Goal: Task Accomplishment & Management: Manage account settings

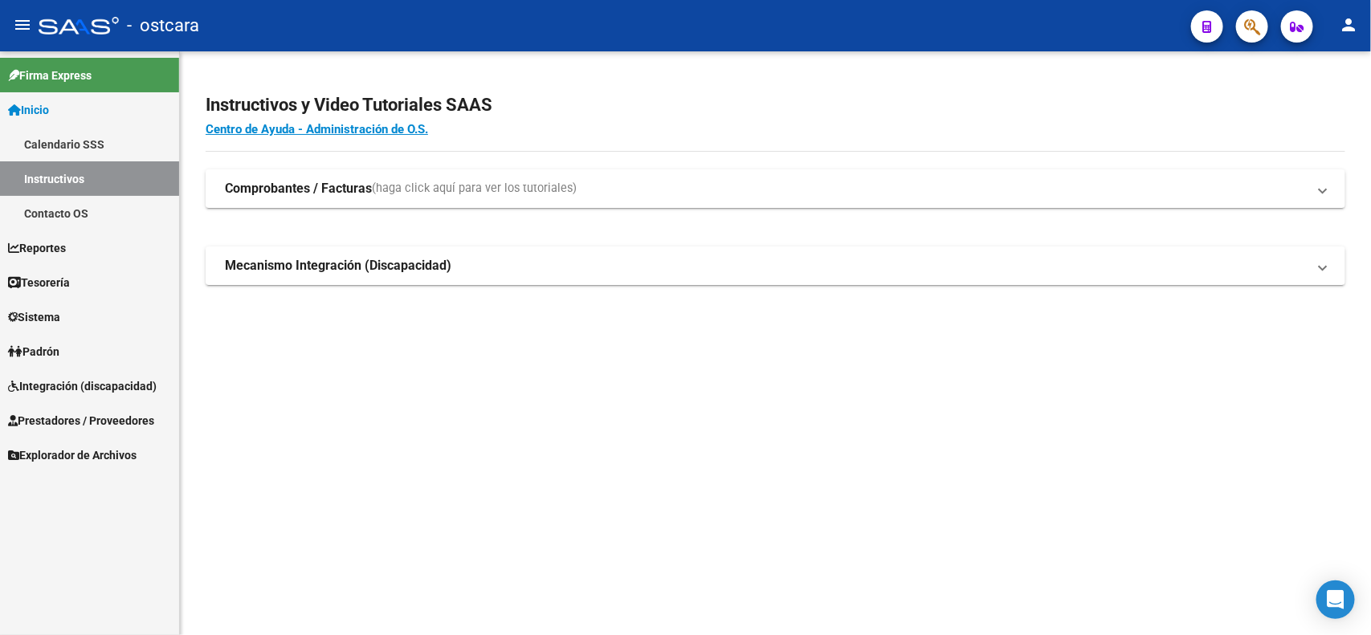
click at [97, 370] on link "Integración (discapacidad)" at bounding box center [89, 386] width 179 height 35
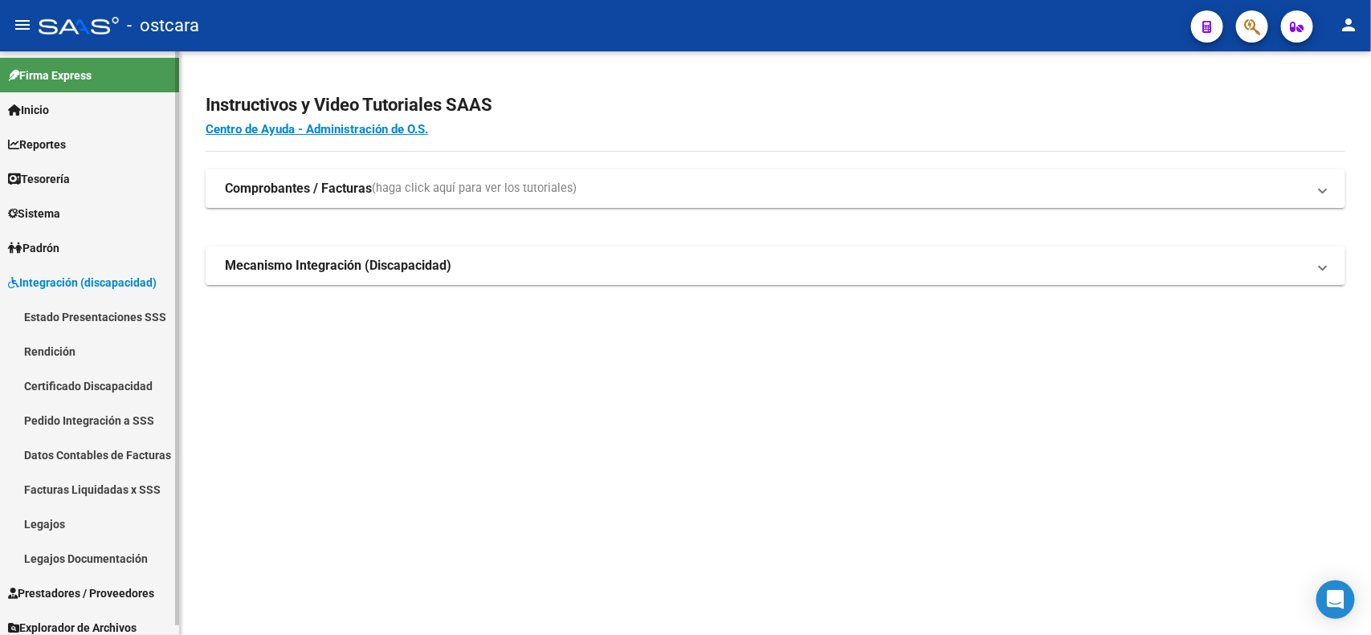
click at [54, 585] on span "Prestadores / Proveedores" at bounding box center [81, 594] width 146 height 18
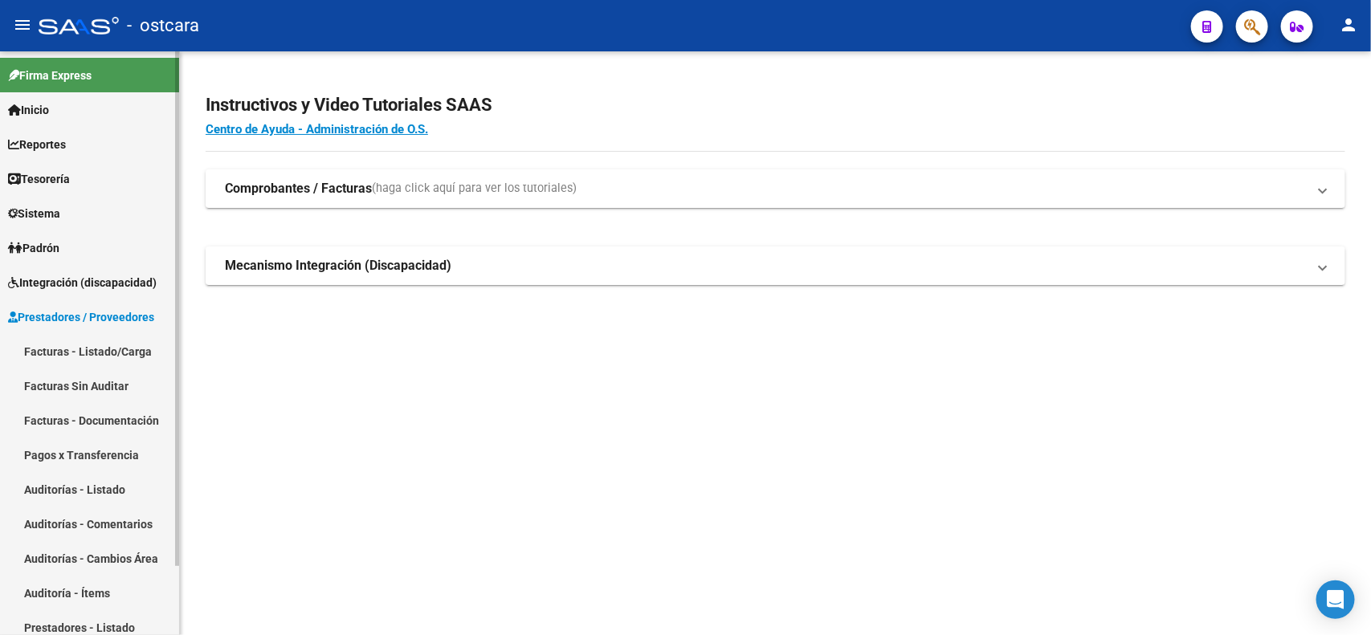
click at [149, 347] on link "Facturas - Listado/Carga" at bounding box center [89, 351] width 179 height 35
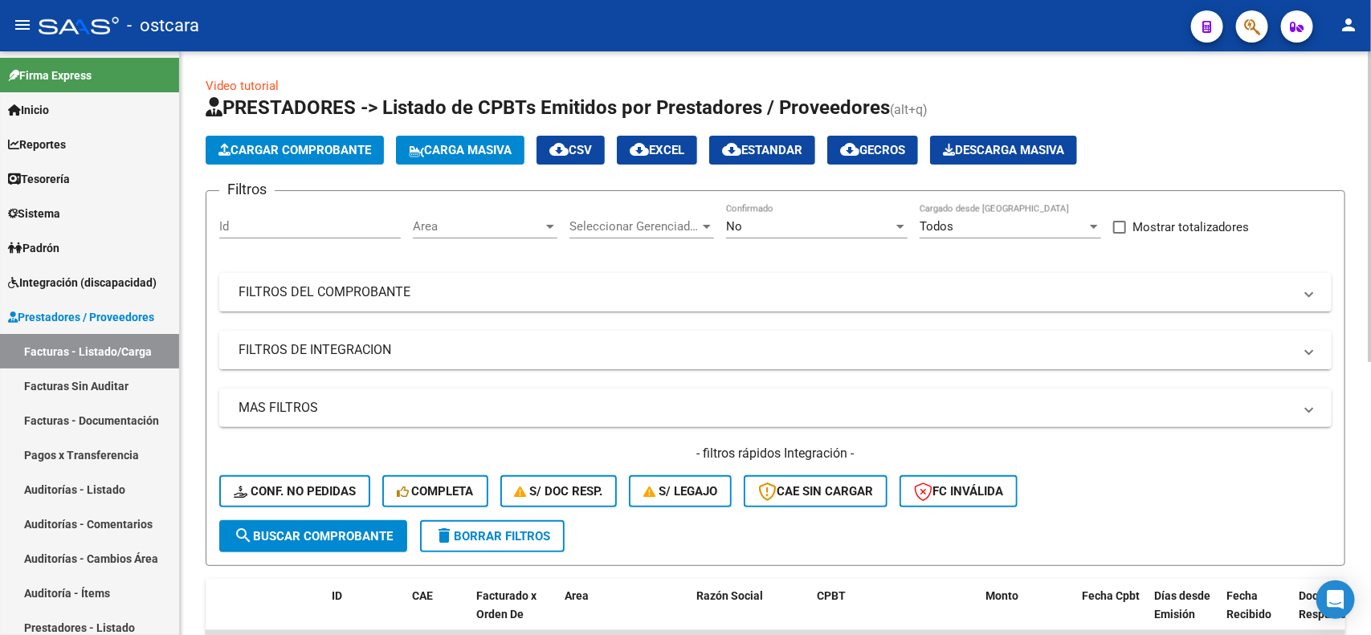
click at [608, 343] on mat-panel-title "FILTROS DE INTEGRACION" at bounding box center [766, 350] width 1054 height 18
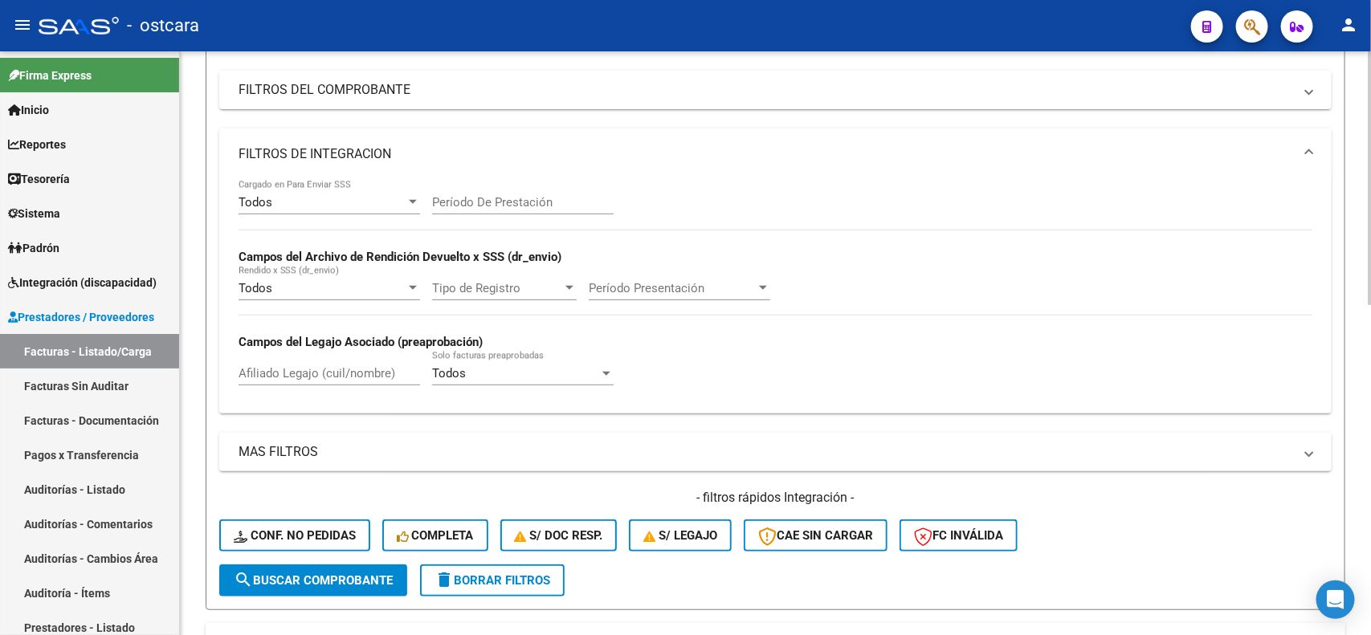
scroll to position [277, 0]
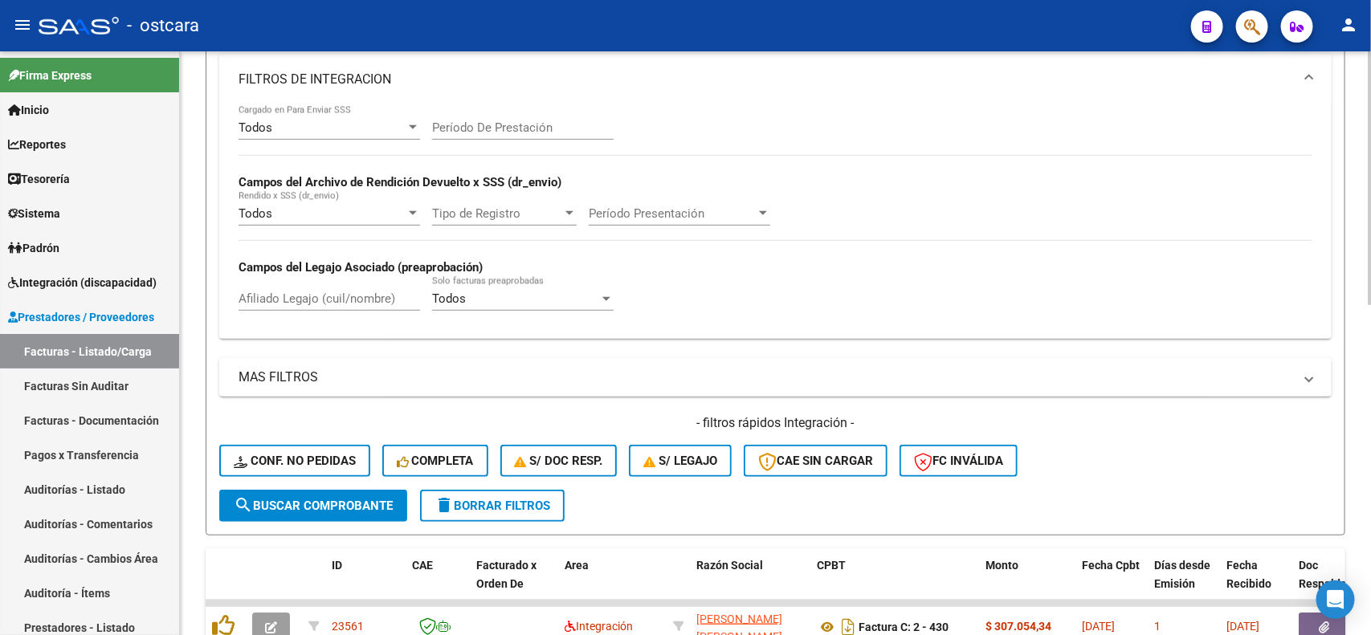
click at [1345, 325] on div "Video tutorial PRESTADORES -> Listado de CPBTs Emitidos por Prestadores / Prove…" at bounding box center [777, 440] width 1195 height 1332
click at [534, 512] on button "delete Borrar Filtros" at bounding box center [492, 506] width 145 height 32
click at [992, 459] on span "FC Inválida" at bounding box center [958, 461] width 89 height 14
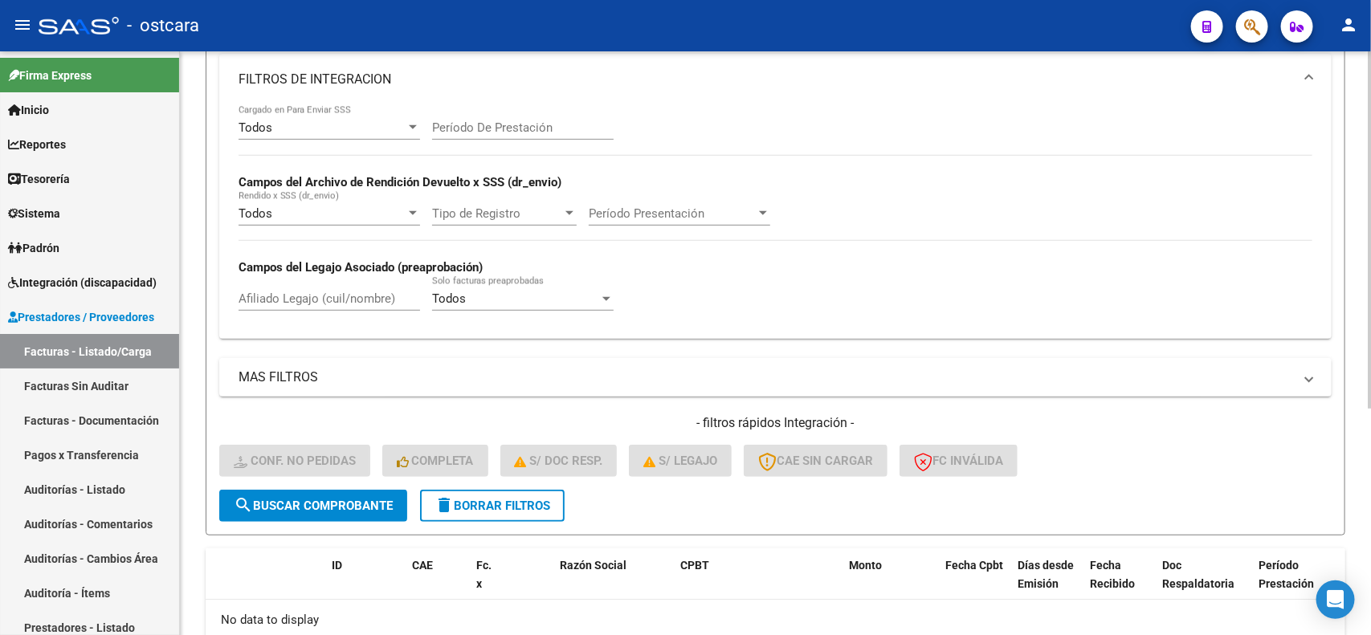
scroll to position [370, 0]
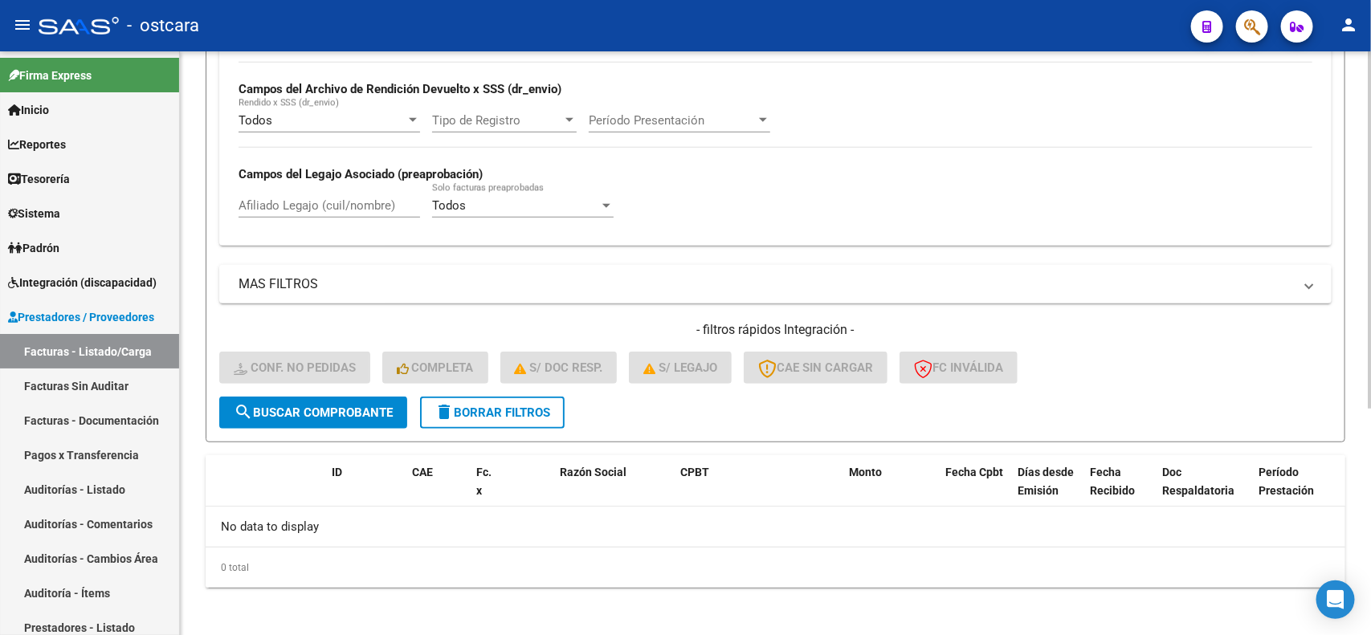
click at [1366, 375] on div "Video tutorial PRESTADORES -> Listado de CPBTs Emitidos por Prestadores / Prove…" at bounding box center [777, 160] width 1195 height 958
click at [492, 399] on button "delete Borrar Filtros" at bounding box center [492, 413] width 145 height 32
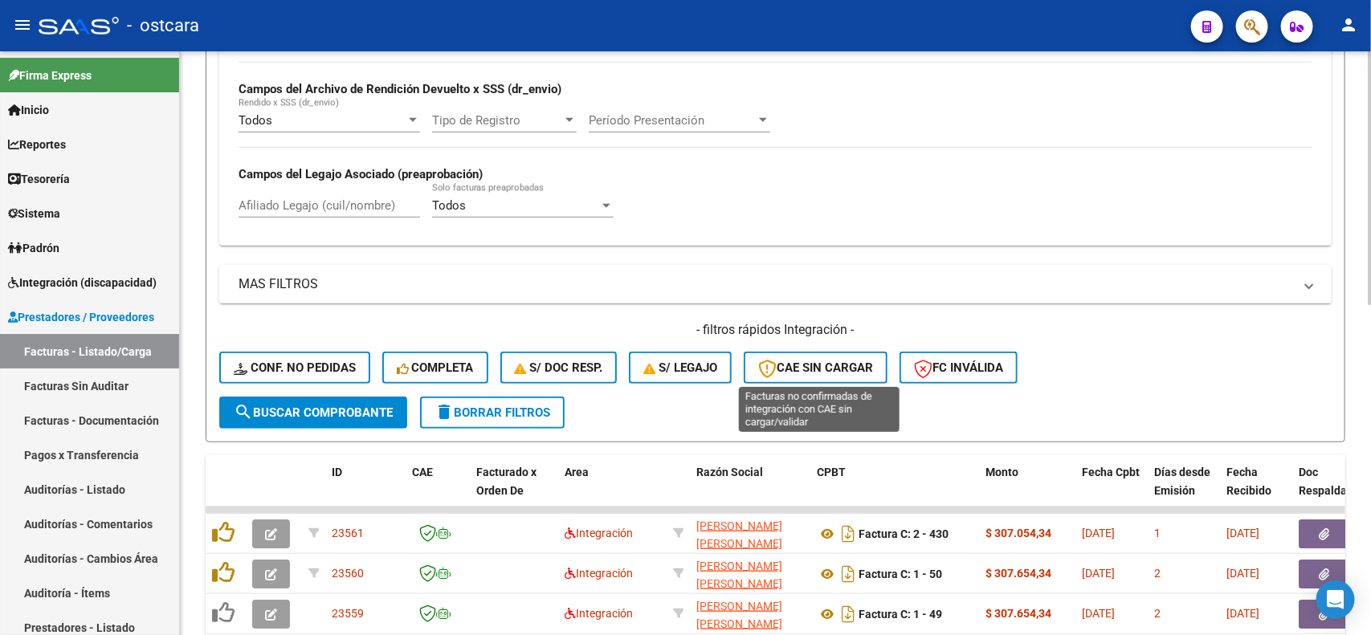
click at [806, 361] on span "CAE SIN CARGAR" at bounding box center [815, 368] width 115 height 14
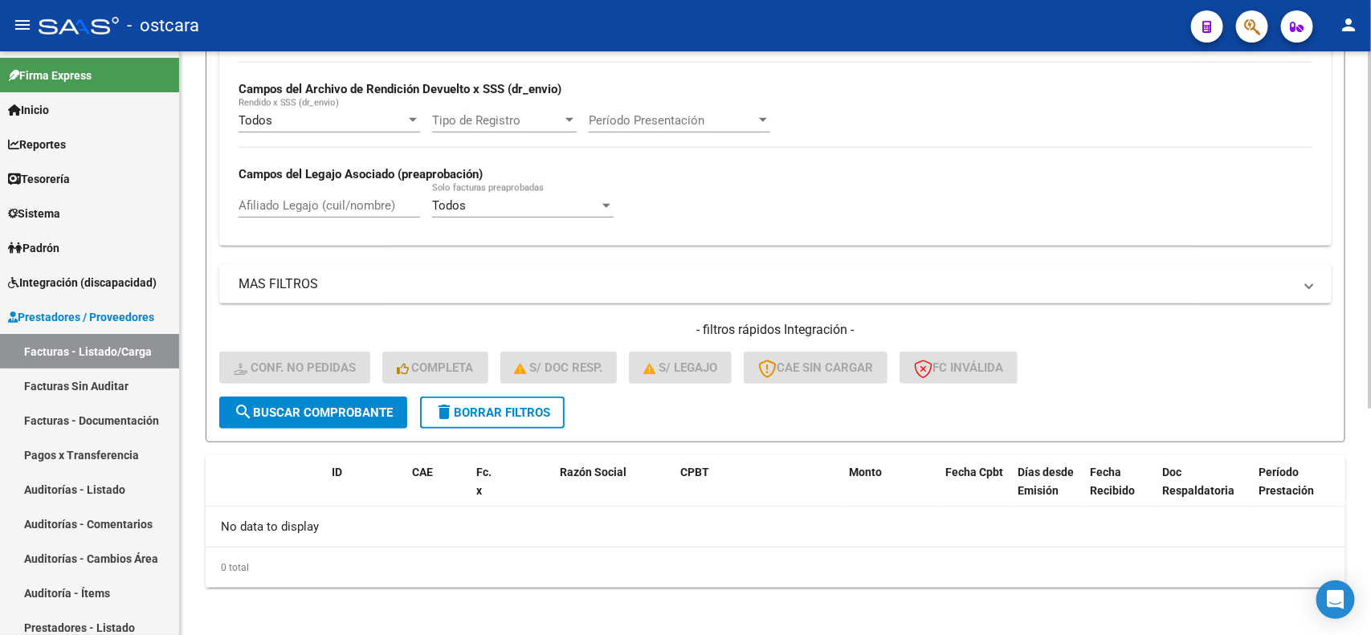
click at [550, 406] on span "delete Borrar Filtros" at bounding box center [492, 413] width 116 height 14
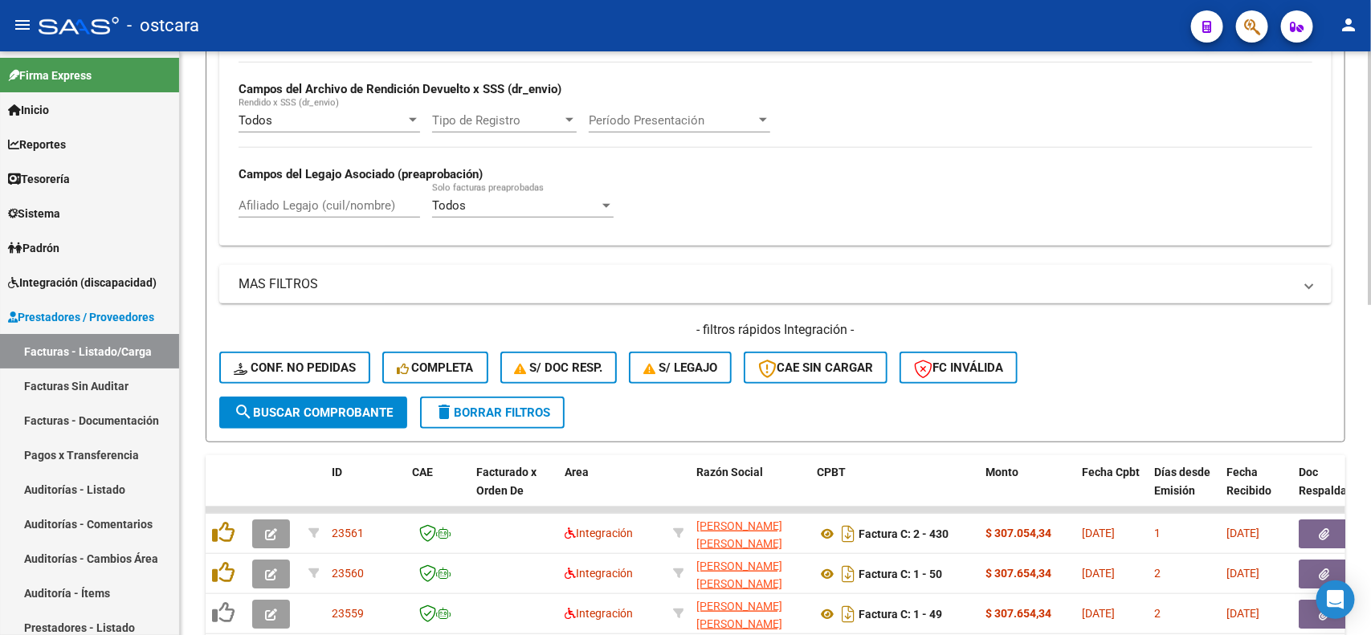
click at [663, 398] on form "Filtros Id Area Area Seleccionar Gerenciador Seleccionar Gerenciador No Confirm…" at bounding box center [776, 131] width 1140 height 622
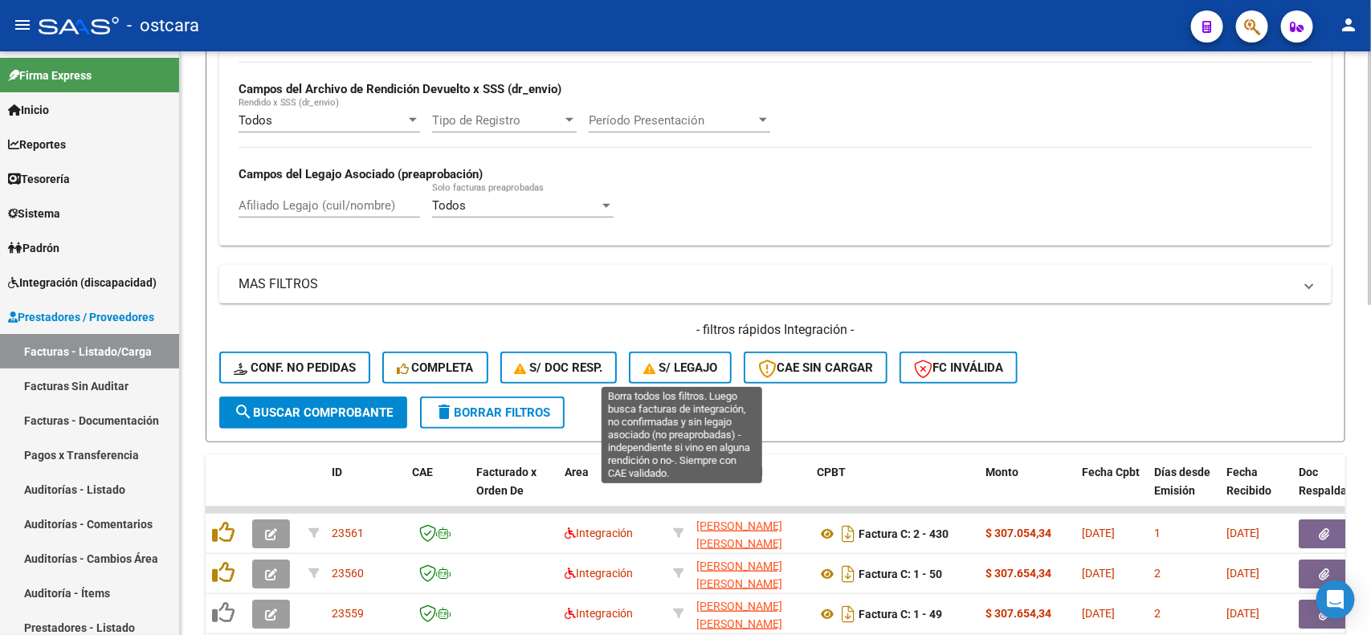
click at [671, 371] on span "S/ legajo" at bounding box center [680, 368] width 74 height 14
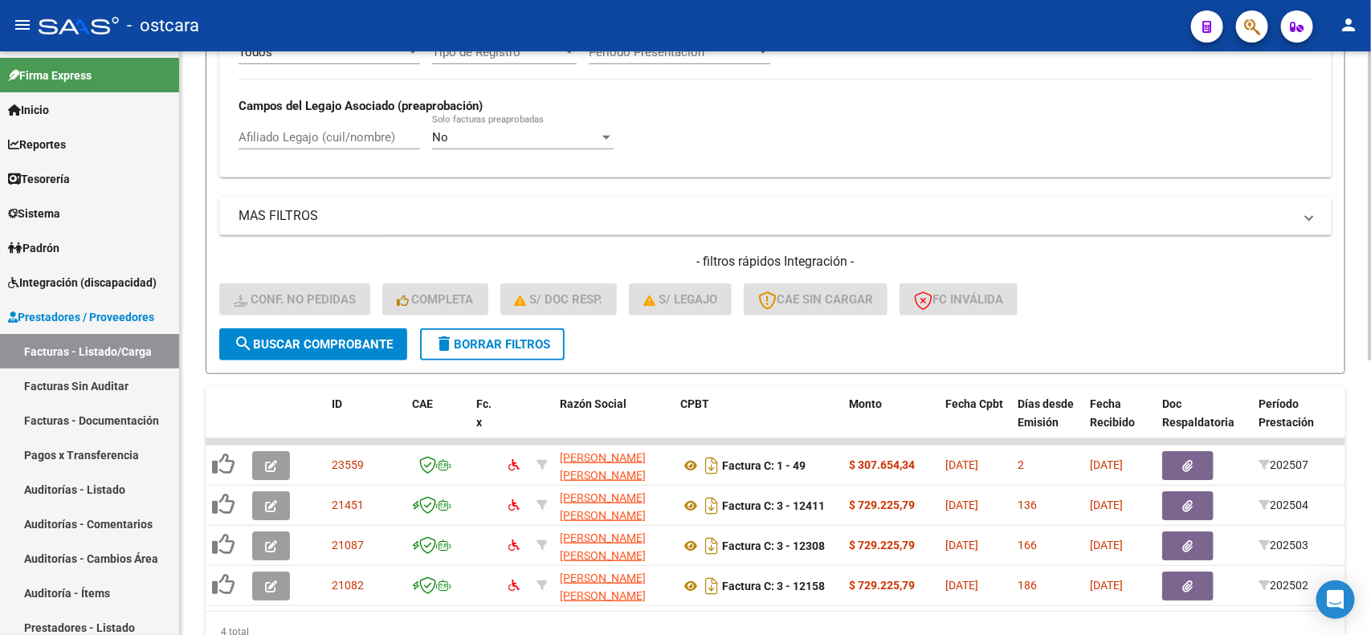
scroll to position [468, 0]
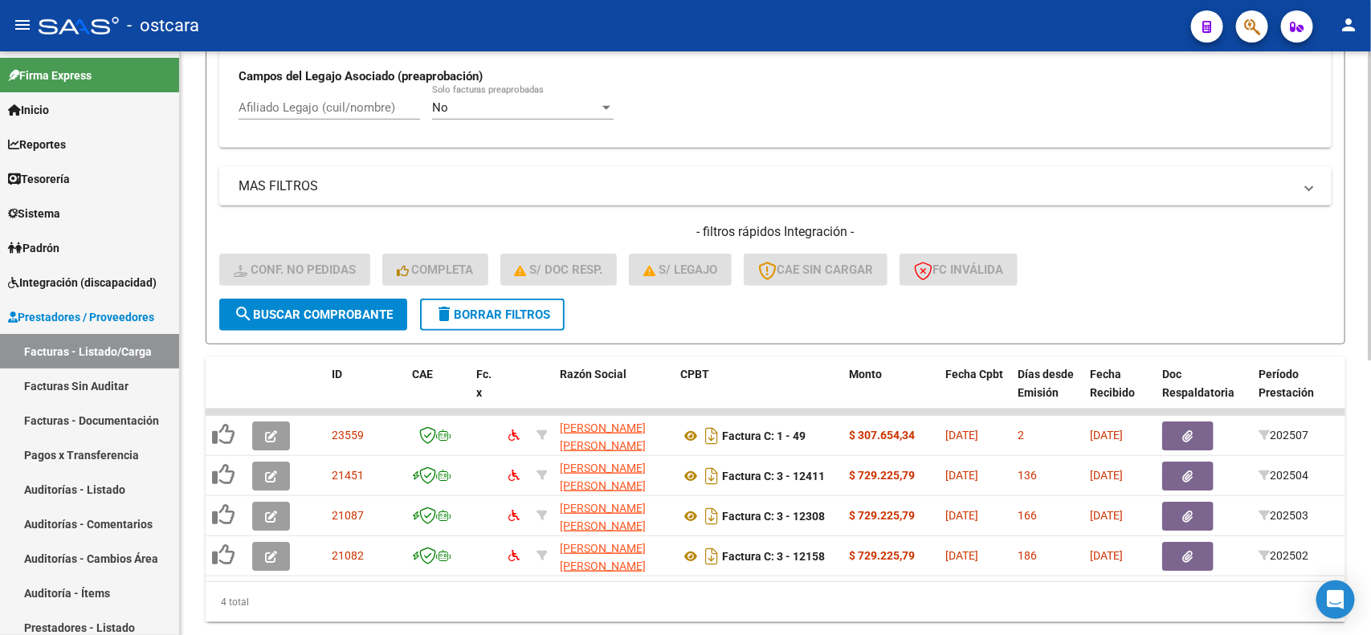
click at [1368, 375] on div at bounding box center [1370, 459] width 4 height 309
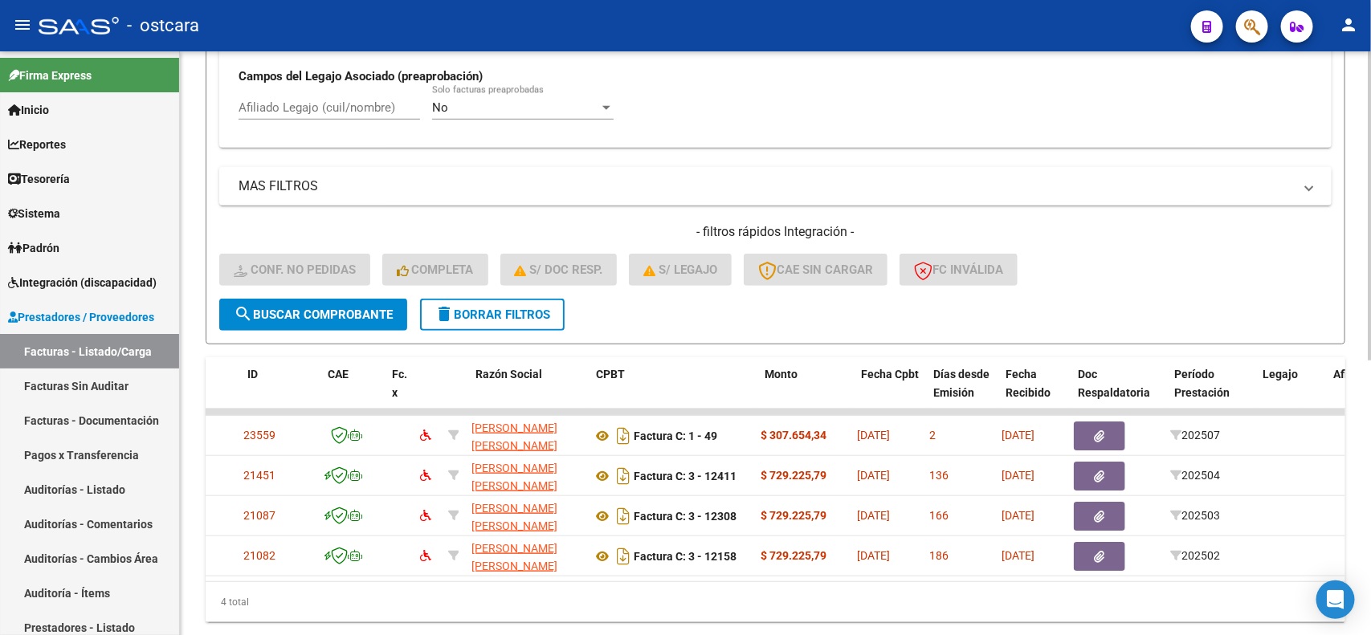
scroll to position [0, 0]
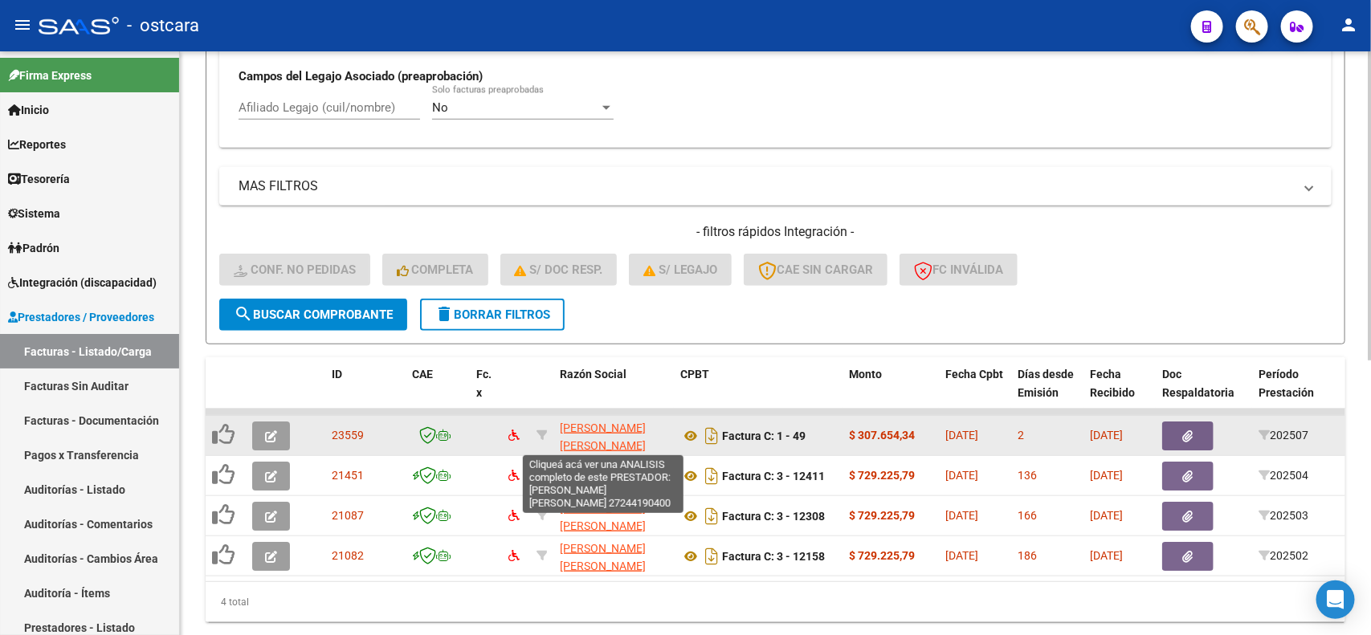
click at [566, 424] on span "[PERSON_NAME] [PERSON_NAME]" at bounding box center [603, 437] width 86 height 31
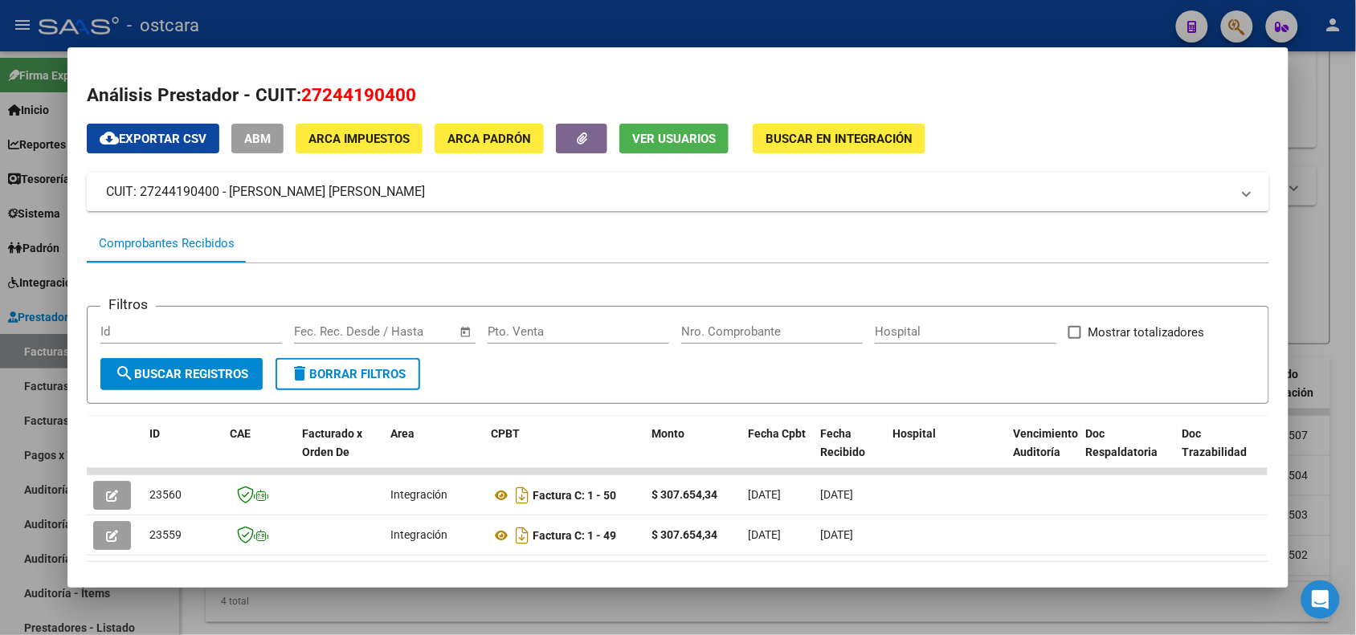
click at [1324, 120] on div at bounding box center [678, 317] width 1356 height 635
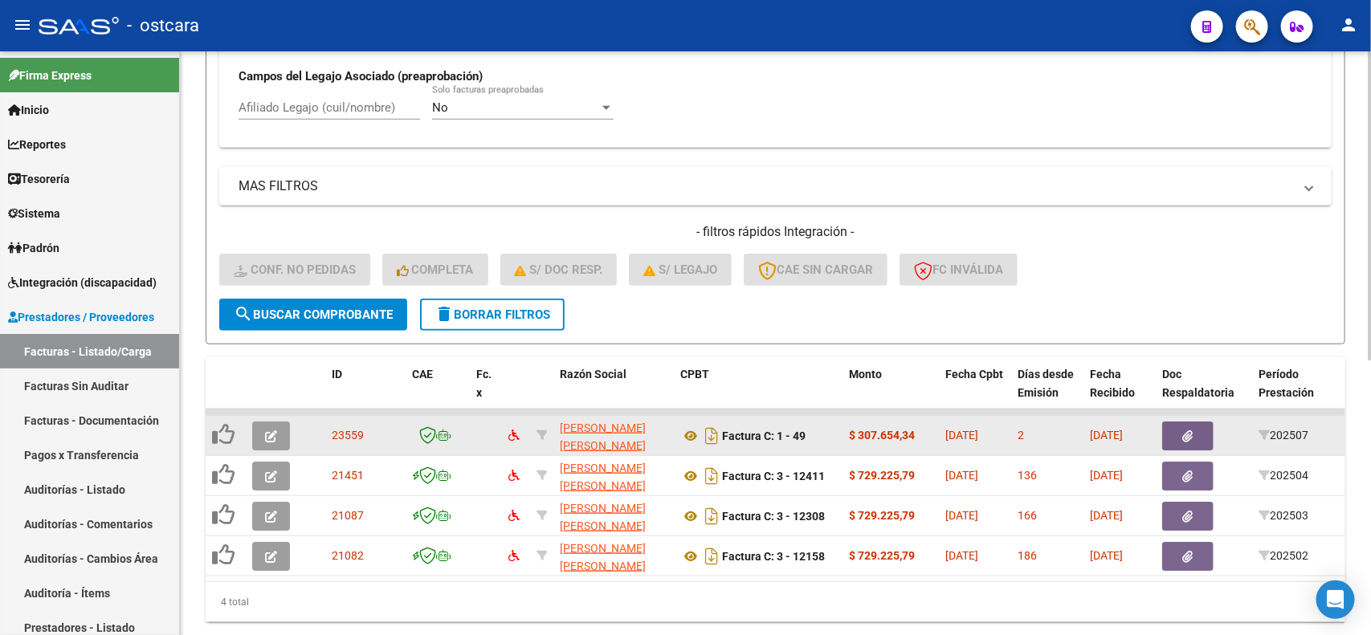
click at [271, 430] on icon "button" at bounding box center [271, 436] width 12 height 12
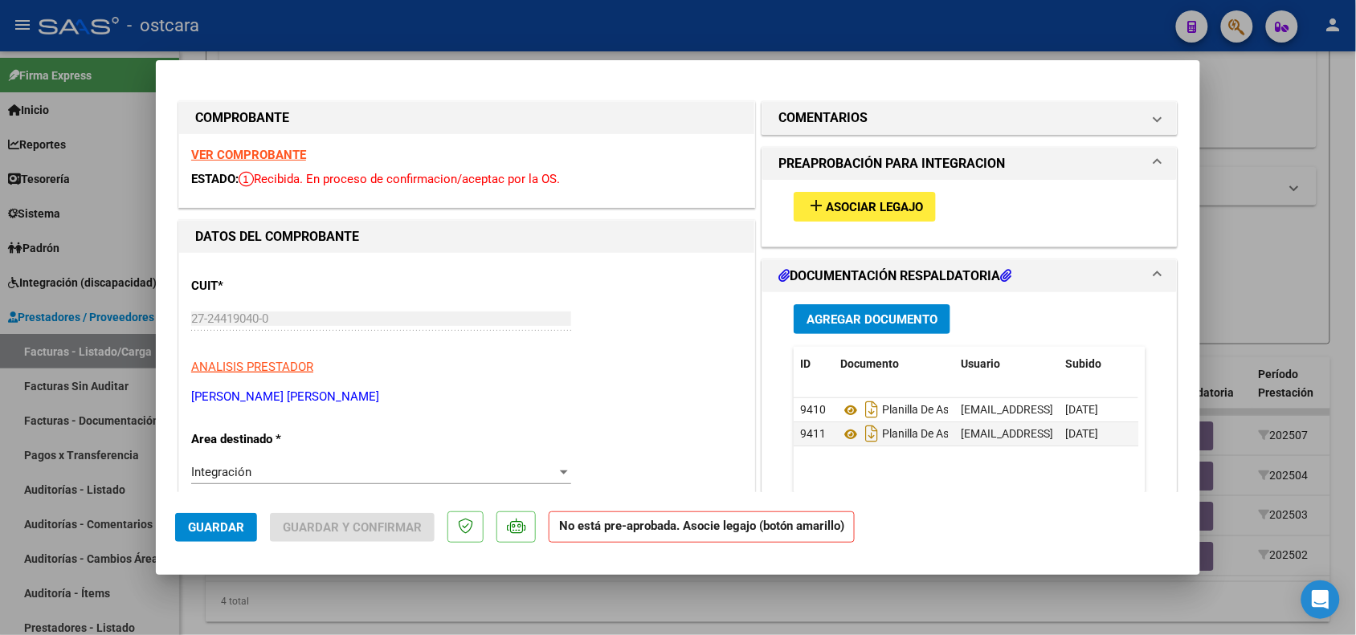
click at [282, 154] on strong "VER COMPROBANTE" at bounding box center [248, 155] width 115 height 14
click at [873, 200] on span "Asociar Legajo" at bounding box center [874, 207] width 97 height 14
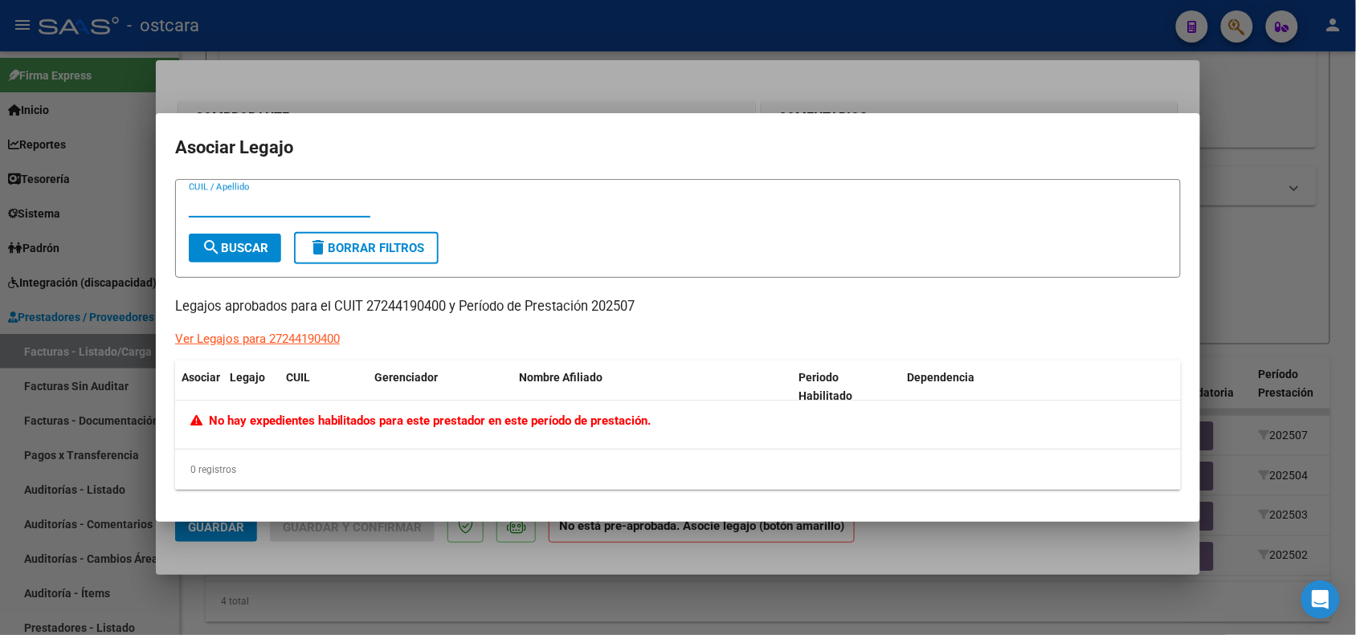
click at [1277, 137] on div at bounding box center [678, 317] width 1356 height 635
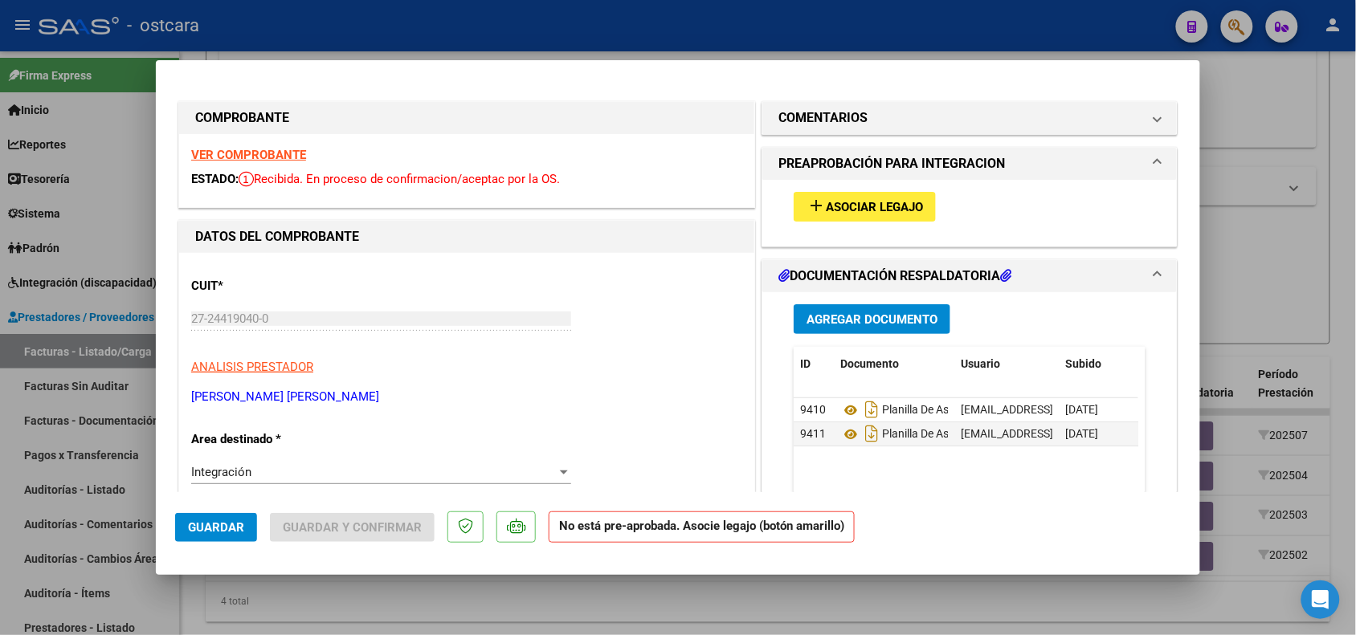
click at [1267, 90] on div at bounding box center [678, 317] width 1356 height 635
type input "$ 0,00"
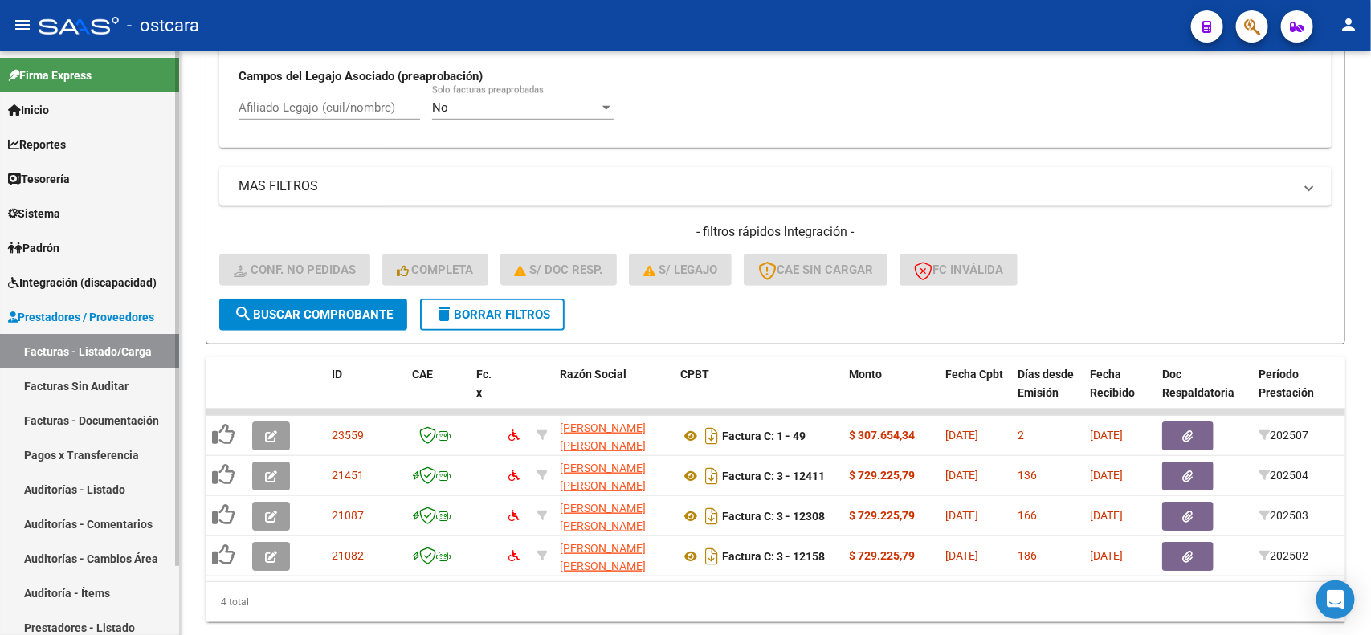
click at [117, 286] on span "Integración (discapacidad)" at bounding box center [82, 283] width 149 height 18
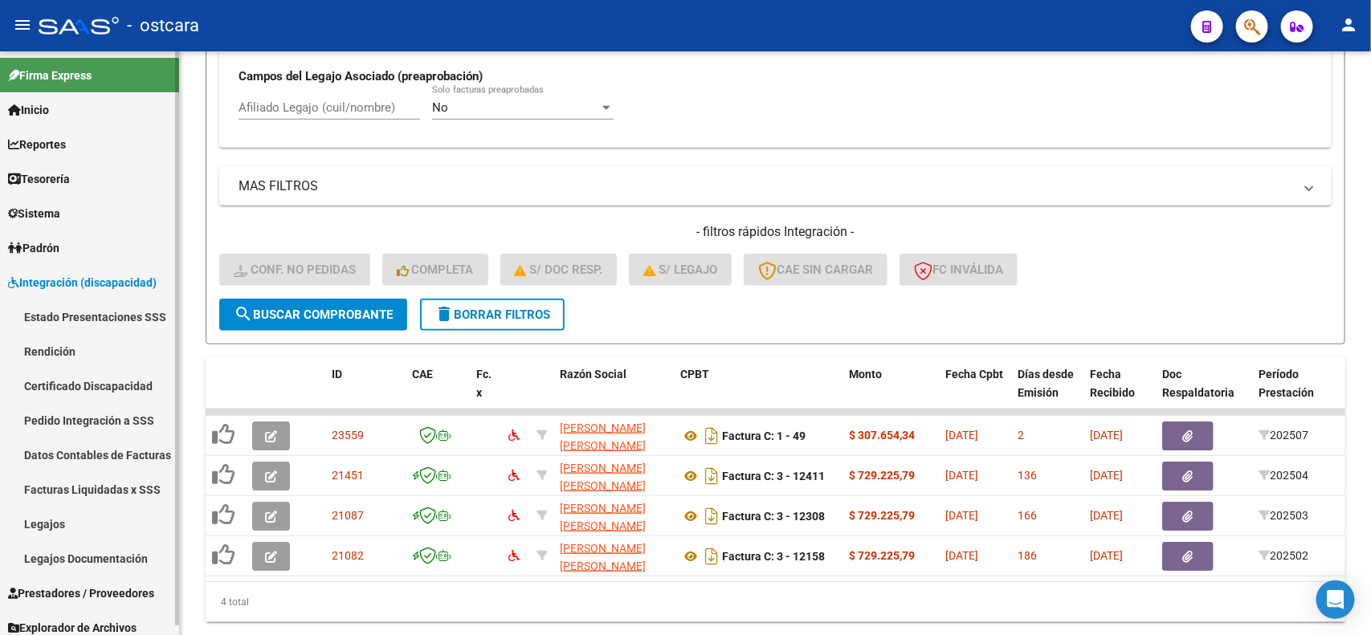
click at [44, 518] on link "Legajos" at bounding box center [89, 524] width 179 height 35
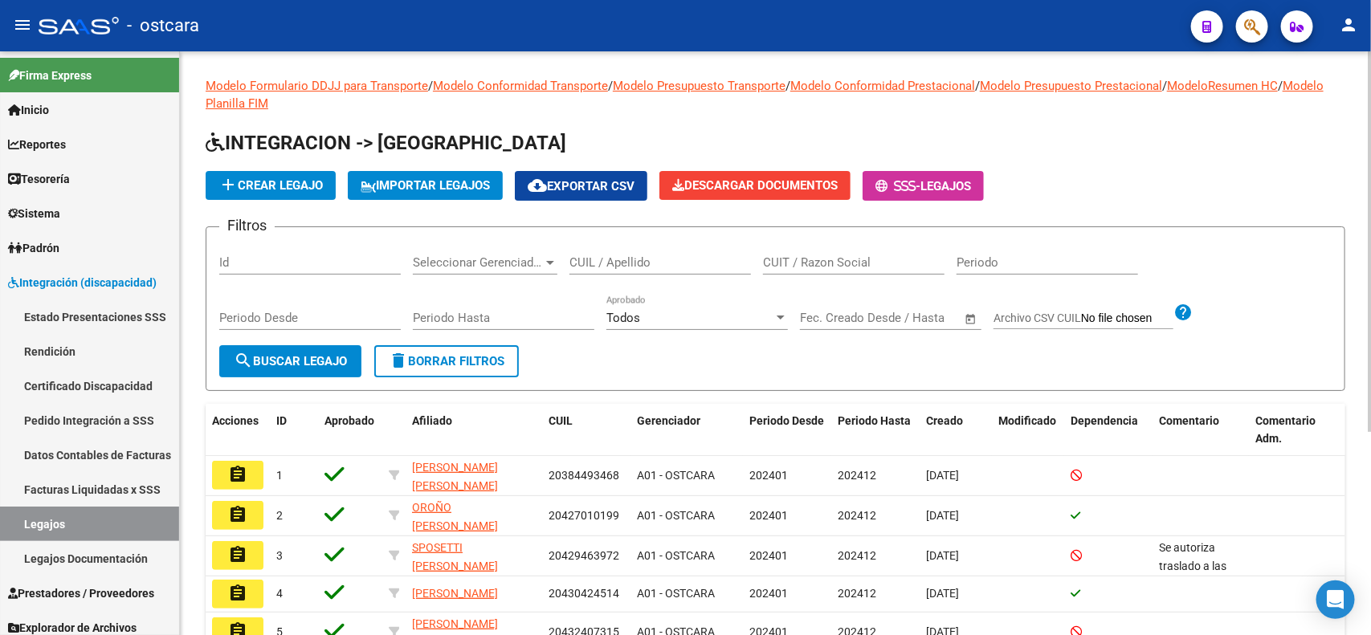
click at [613, 262] on input "CUIL / Apellido" at bounding box center [660, 262] width 182 height 14
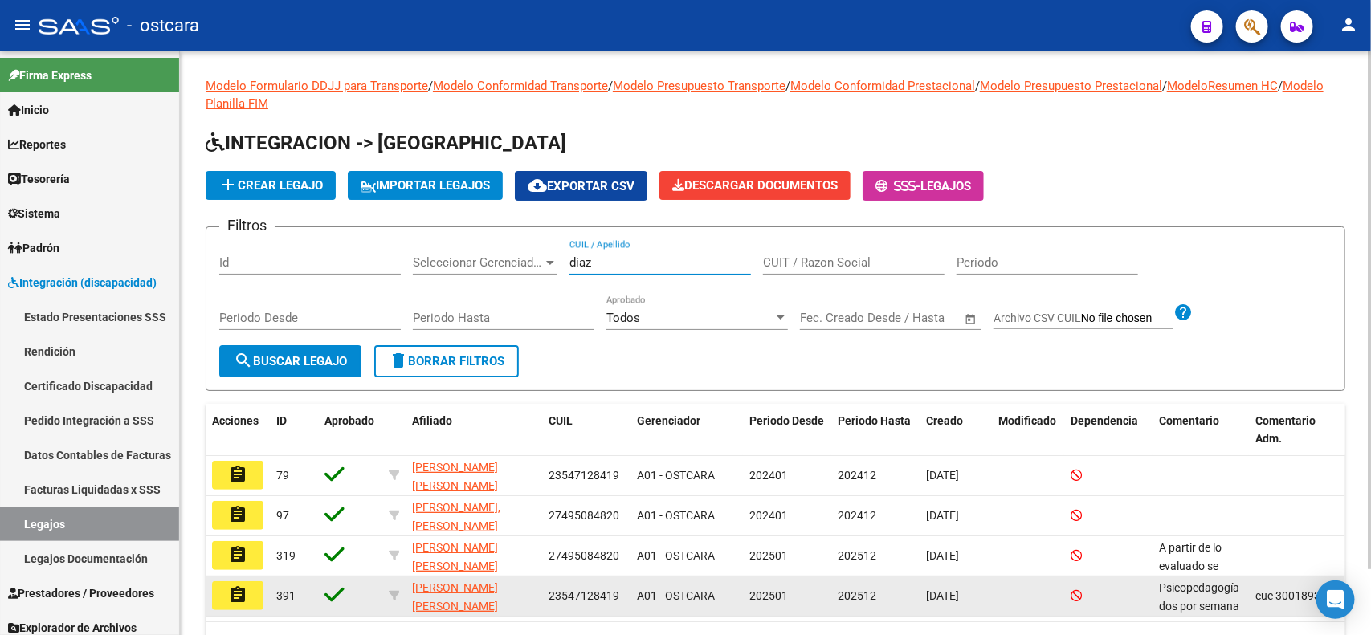
type input "diaz"
click at [242, 585] on mat-icon "assignment" at bounding box center [237, 594] width 19 height 19
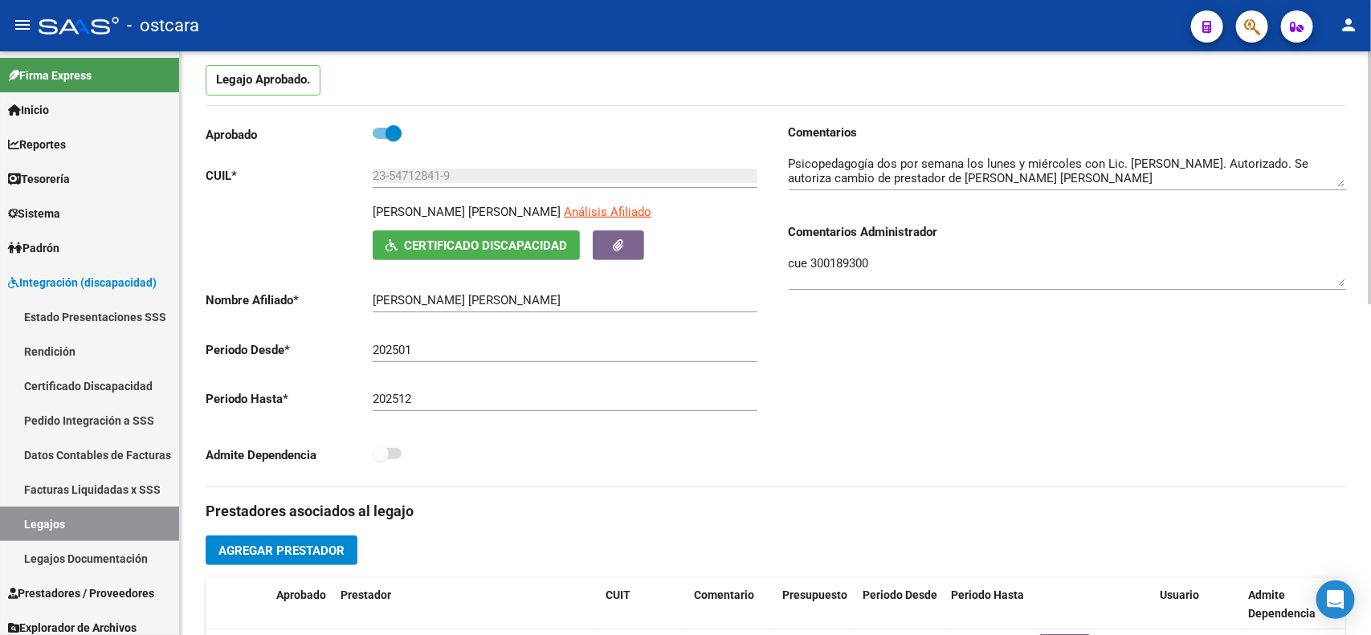
scroll to position [476, 0]
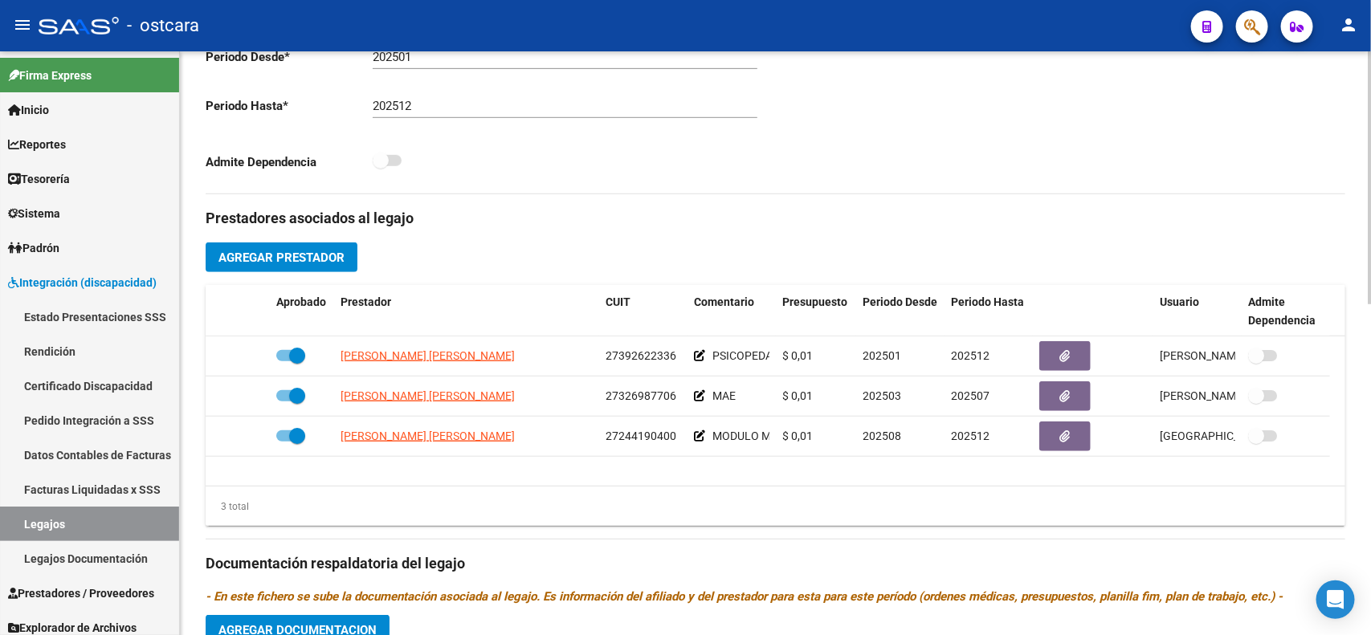
click at [1365, 414] on div "arrow_back Editar 391 save Guardar cambios Legajo de Integración Modelo Formula…" at bounding box center [777, 276] width 1195 height 1347
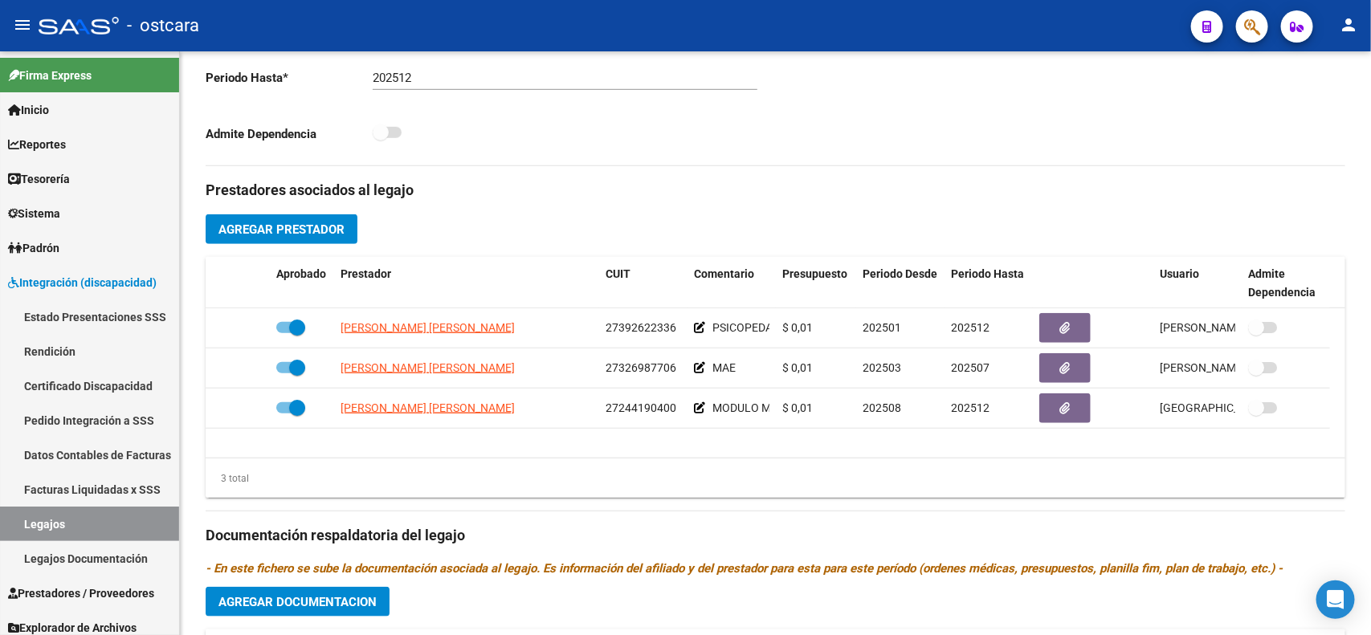
click at [1365, 414] on div "arrow_back Editar 391 save Guardar cambios Legajo de Integración Modelo Formula…" at bounding box center [775, 248] width 1191 height 1347
click at [103, 592] on span "Prestadores / Proveedores" at bounding box center [81, 594] width 146 height 18
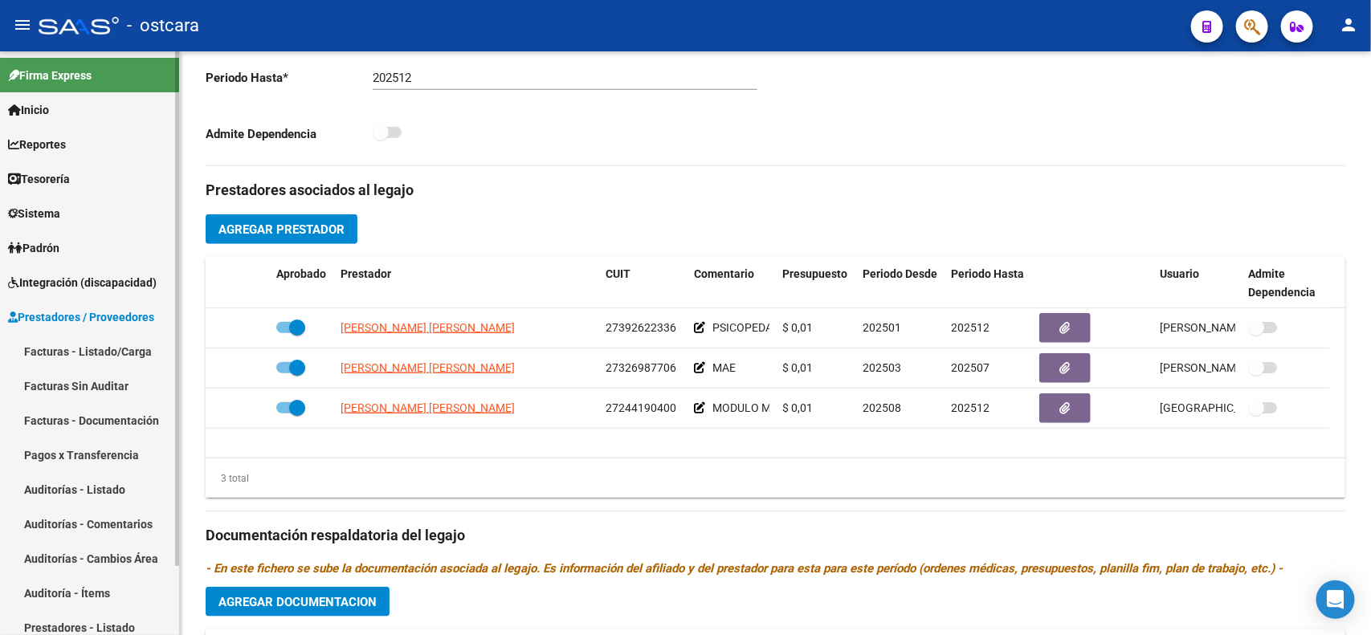
click at [123, 349] on link "Facturas - Listado/Carga" at bounding box center [89, 351] width 179 height 35
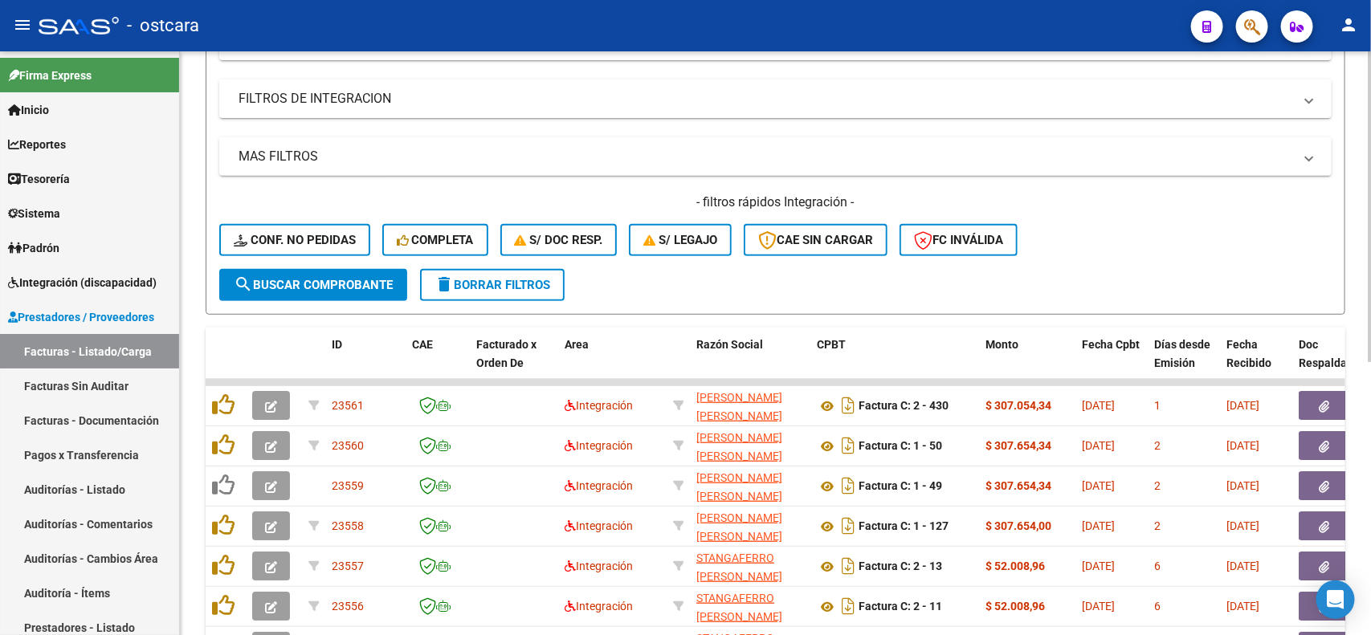
scroll to position [222, 0]
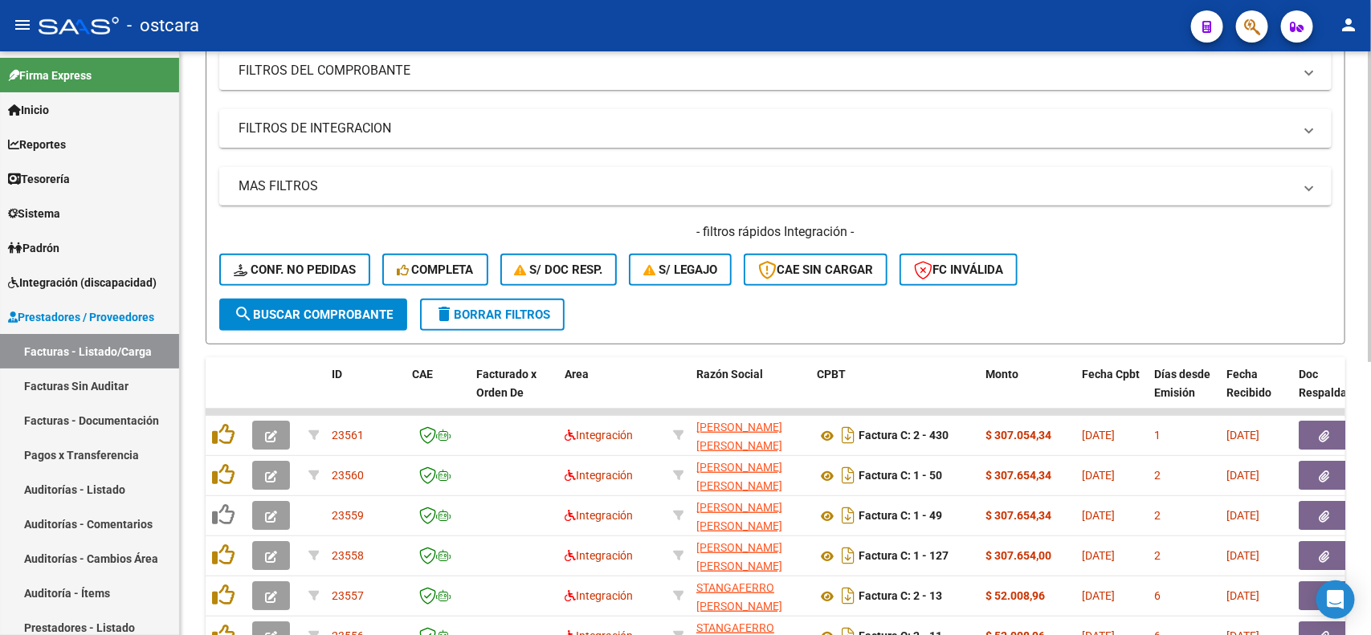
click at [1361, 230] on div "Video tutorial PRESTADORES -> Listado de CPBTs Emitidos por Prestadores / Prove…" at bounding box center [777, 372] width 1195 height 1085
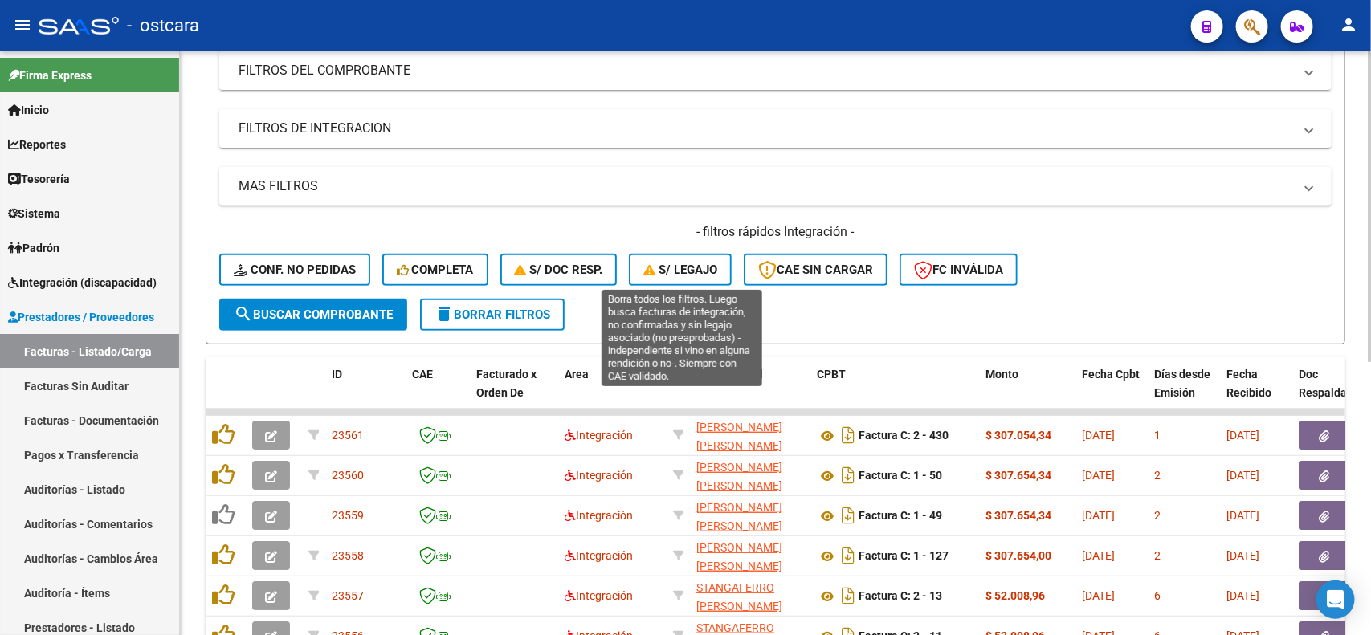
click at [683, 259] on button "S/ legajo" at bounding box center [680, 270] width 103 height 32
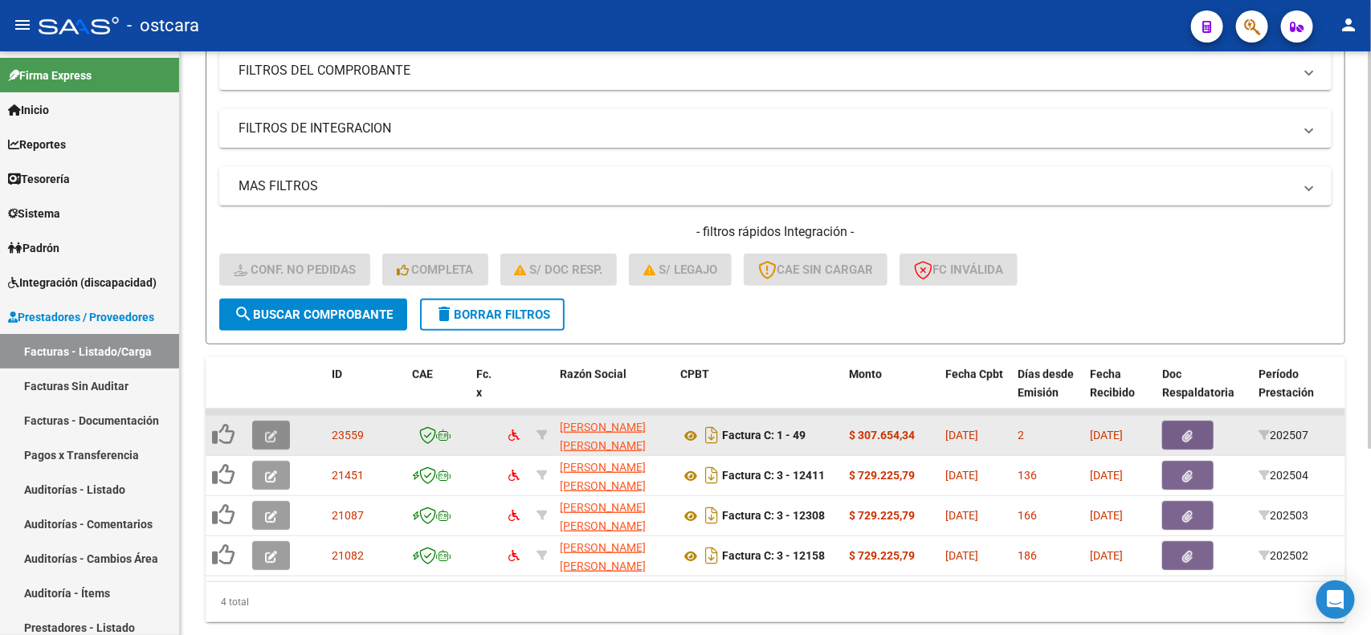
click at [263, 430] on button "button" at bounding box center [271, 435] width 38 height 29
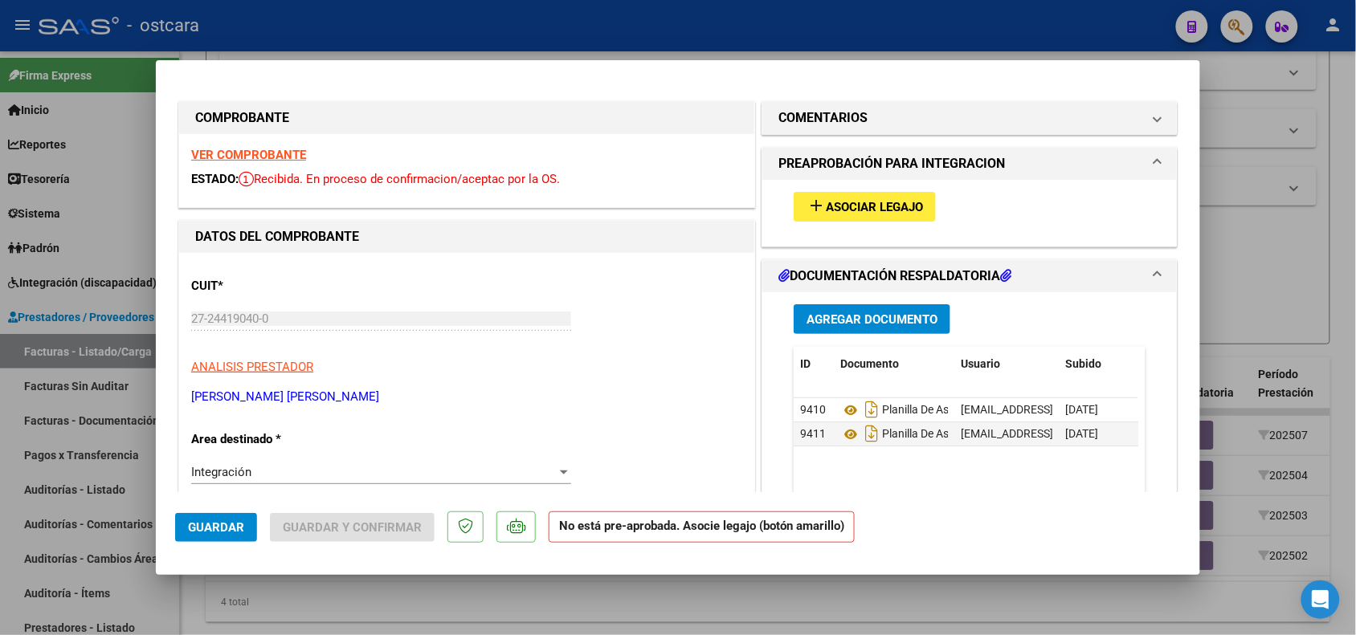
click at [291, 161] on strong "VER COMPROBANTE" at bounding box center [248, 155] width 115 height 14
click at [1265, 258] on div at bounding box center [678, 317] width 1356 height 635
type input "$ 0,00"
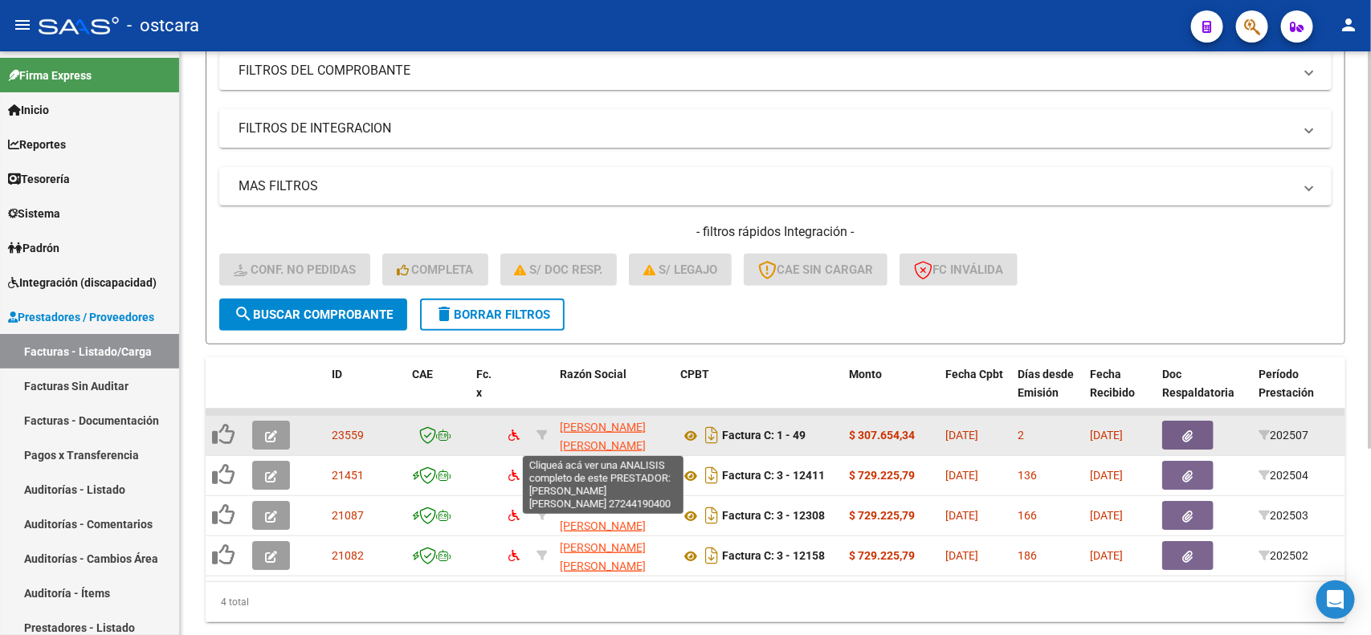
click at [591, 434] on span "[PERSON_NAME] [PERSON_NAME]" at bounding box center [603, 436] width 86 height 31
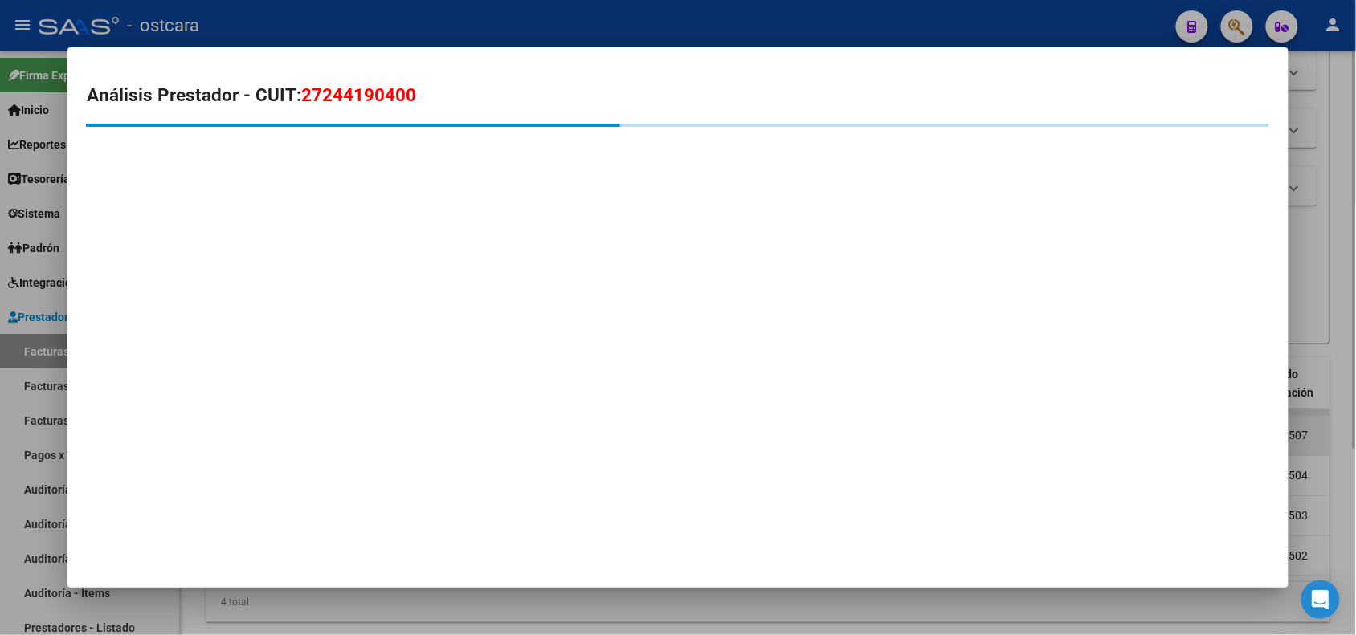
click at [591, 434] on mat-dialog-container "Análisis Prestador - CUIT: 27244190400" at bounding box center [677, 317] width 1220 height 540
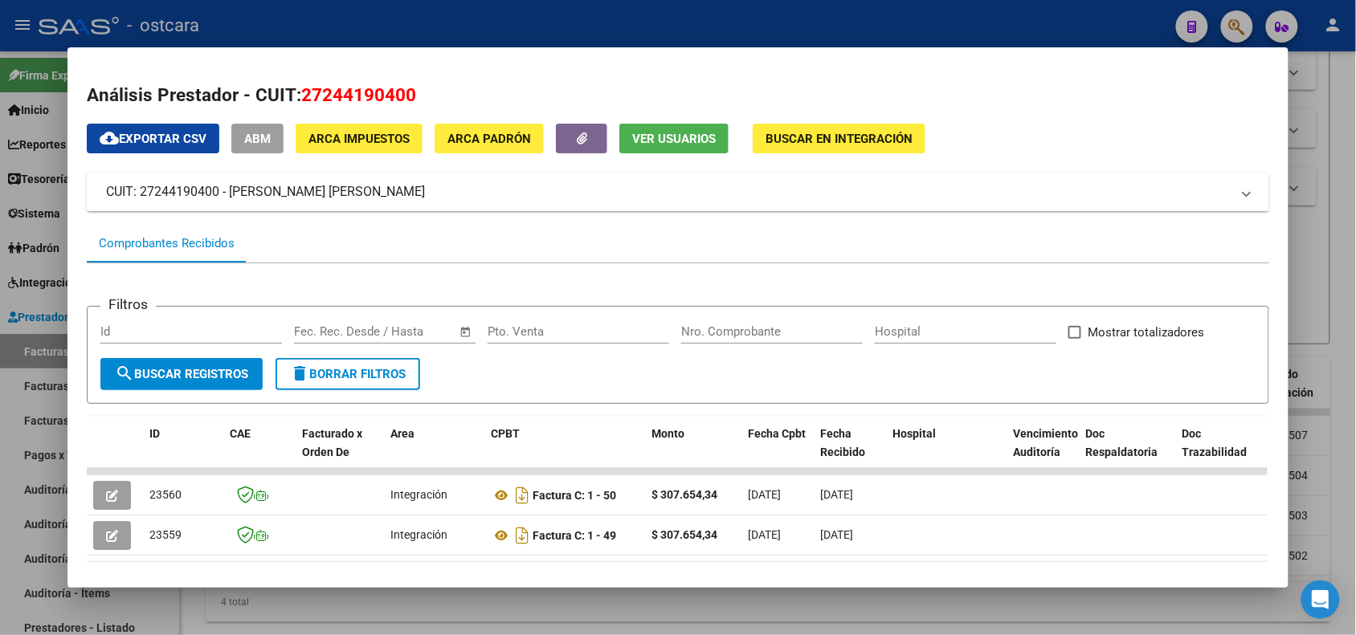
click at [1333, 93] on div at bounding box center [678, 317] width 1356 height 635
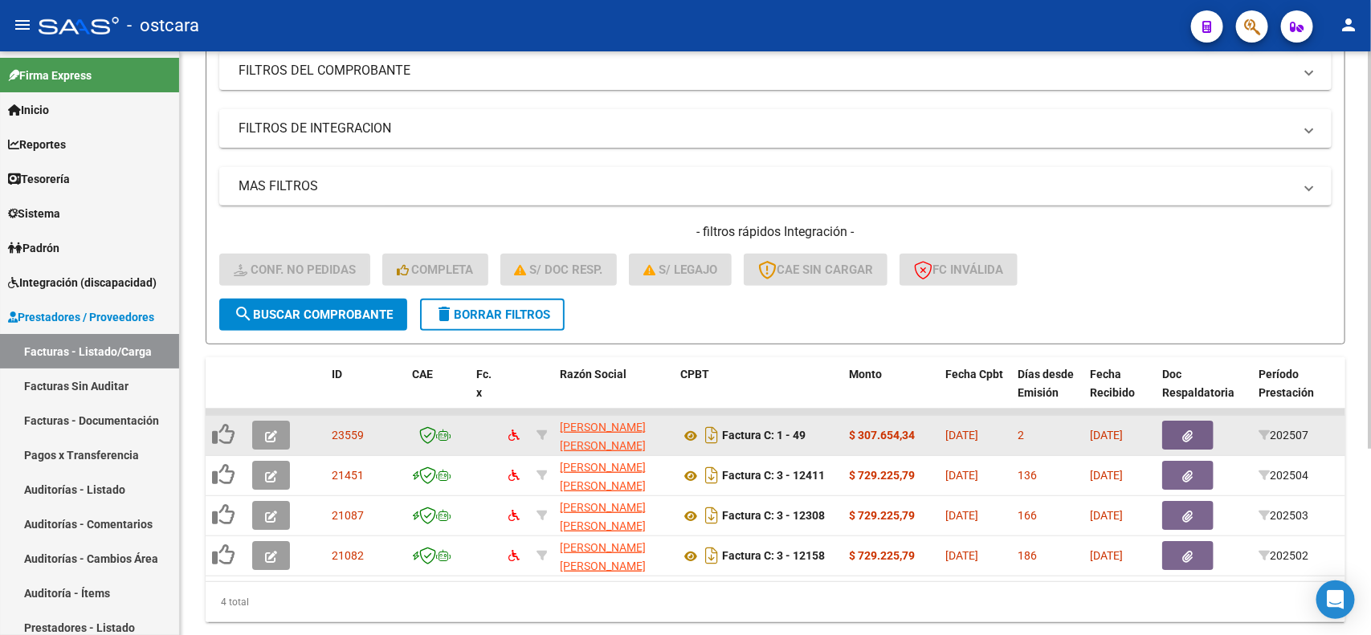
click at [267, 428] on span "button" at bounding box center [271, 435] width 12 height 14
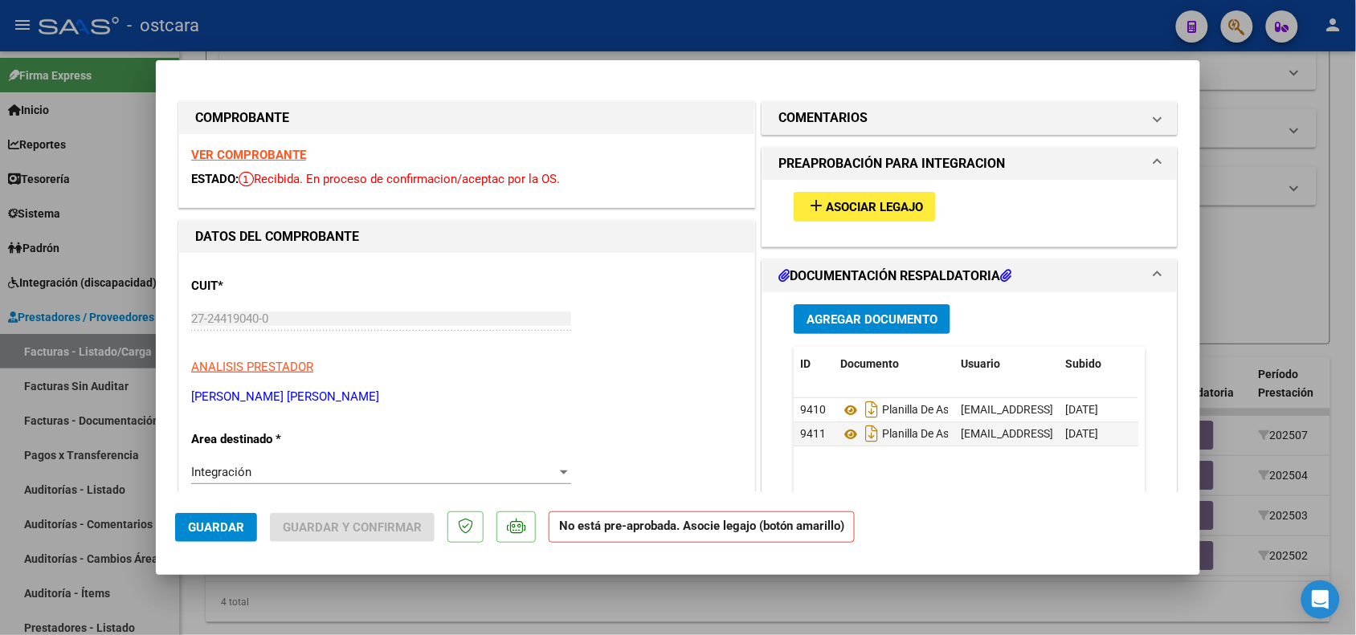
click at [1246, 278] on div at bounding box center [678, 317] width 1356 height 635
type input "$ 0,00"
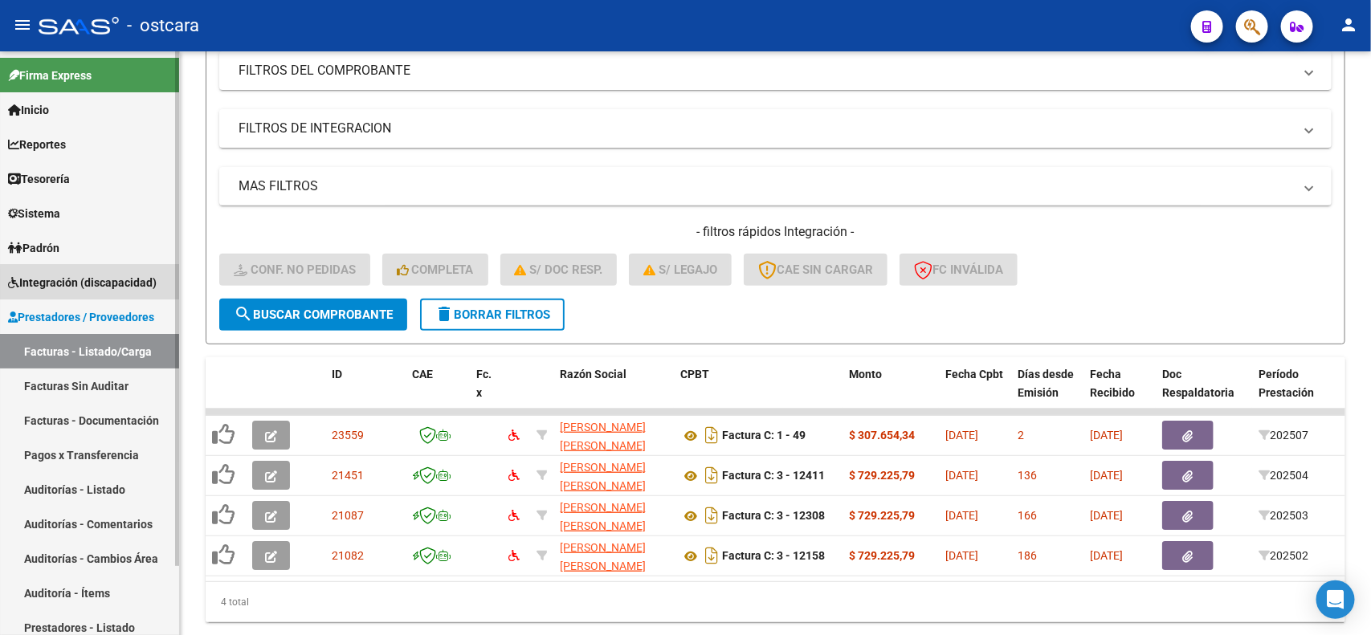
click at [110, 288] on span "Integración (discapacidad)" at bounding box center [82, 283] width 149 height 18
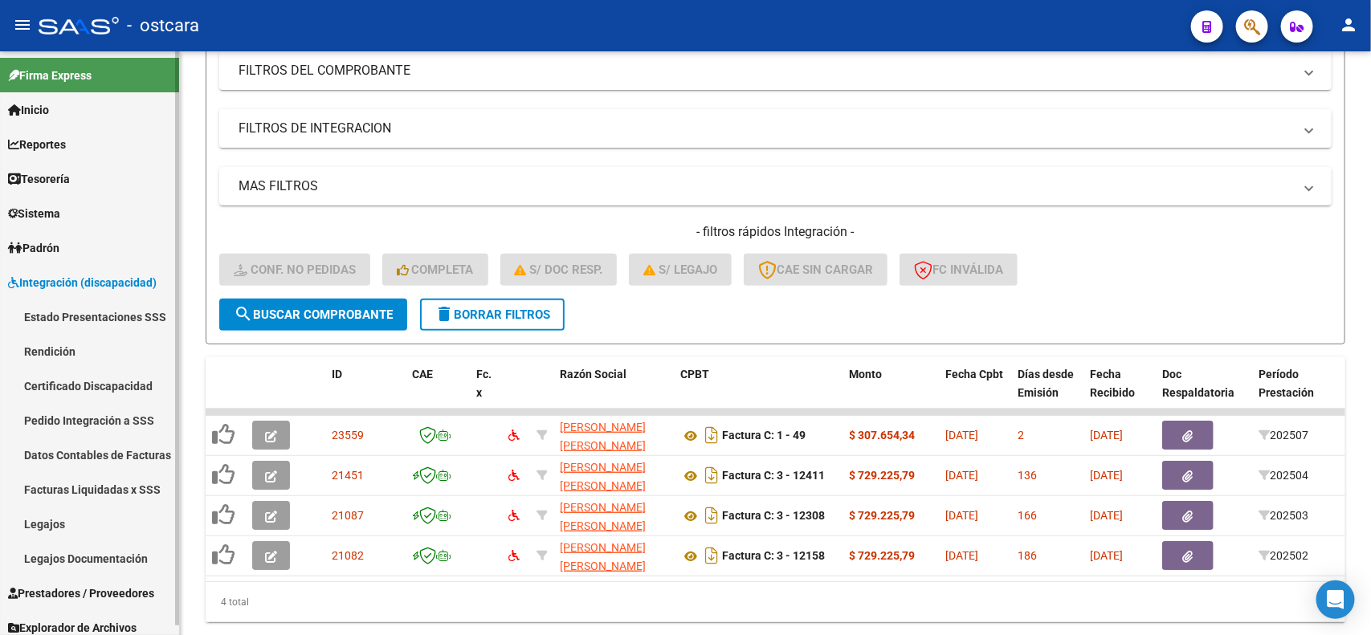
click at [69, 523] on link "Legajos" at bounding box center [89, 524] width 179 height 35
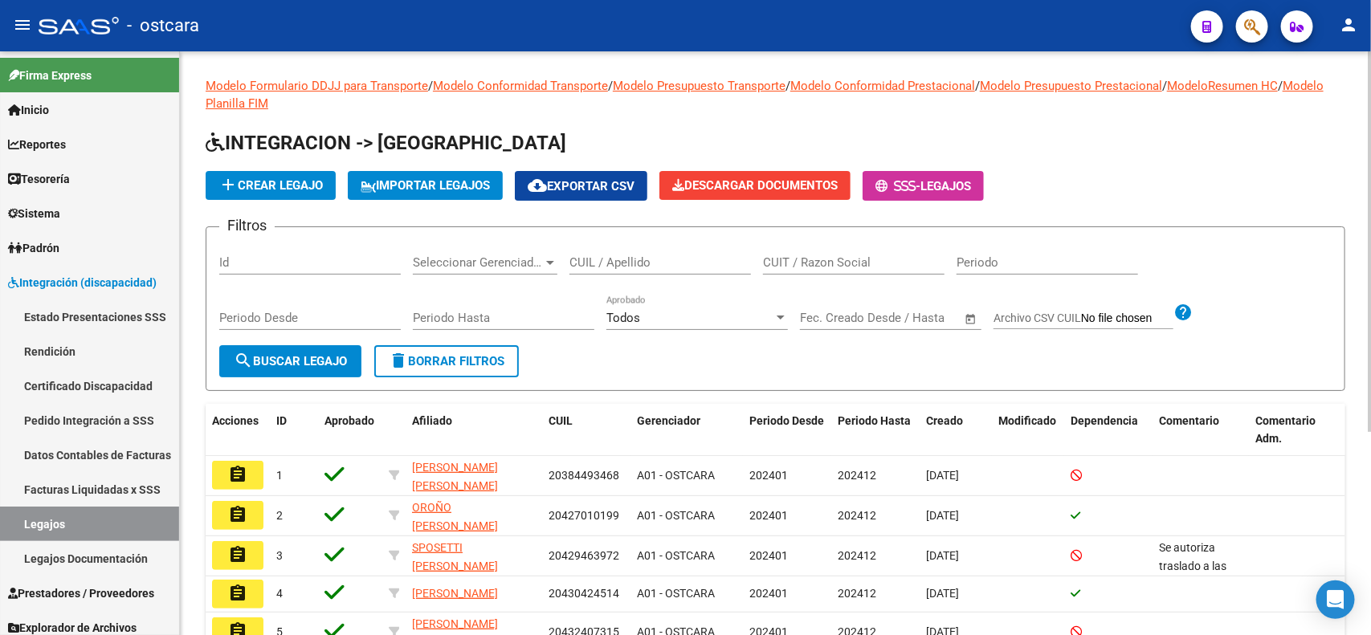
click at [617, 269] on div "CUIL / Apellido" at bounding box center [660, 257] width 182 height 35
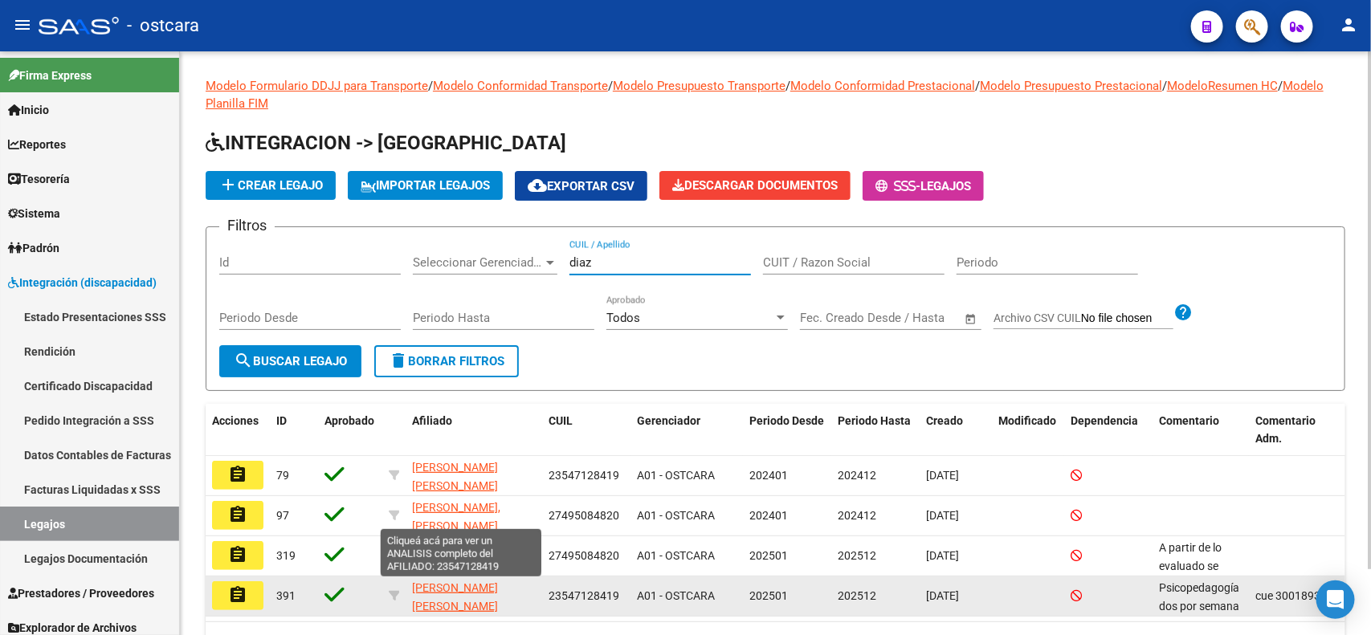
type input "diaz"
click at [444, 588] on span "[PERSON_NAME] [PERSON_NAME]" at bounding box center [455, 596] width 86 height 31
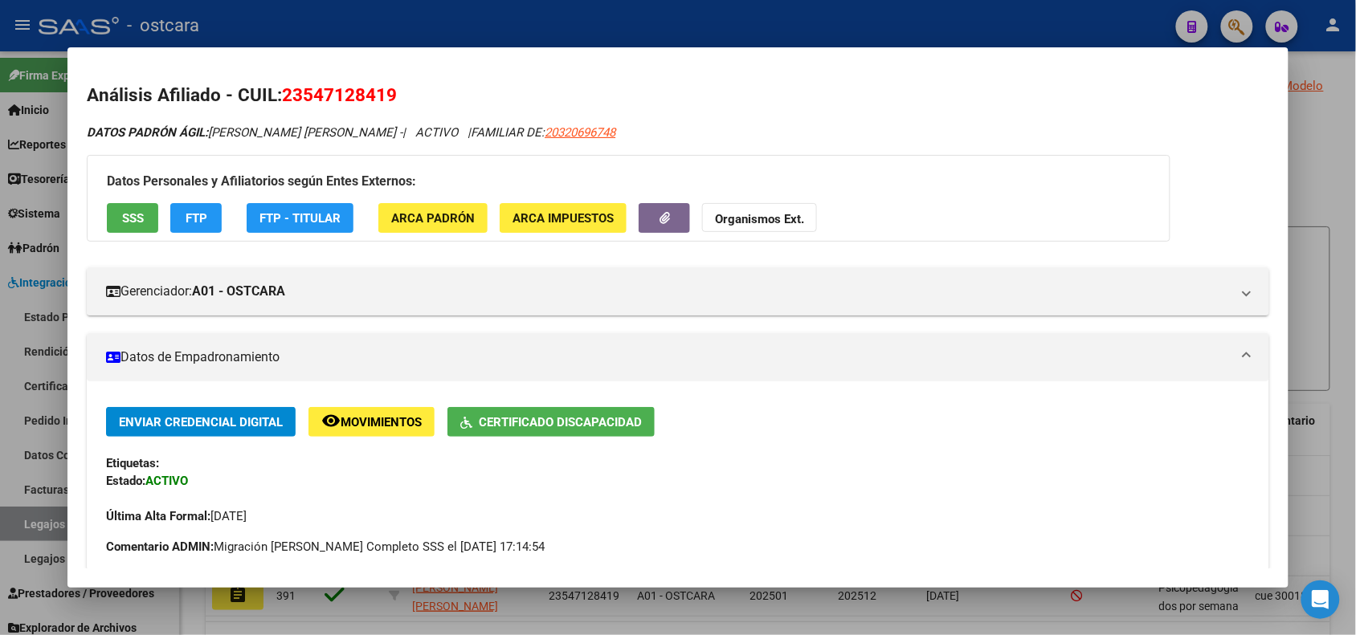
click at [1322, 114] on div at bounding box center [678, 317] width 1356 height 635
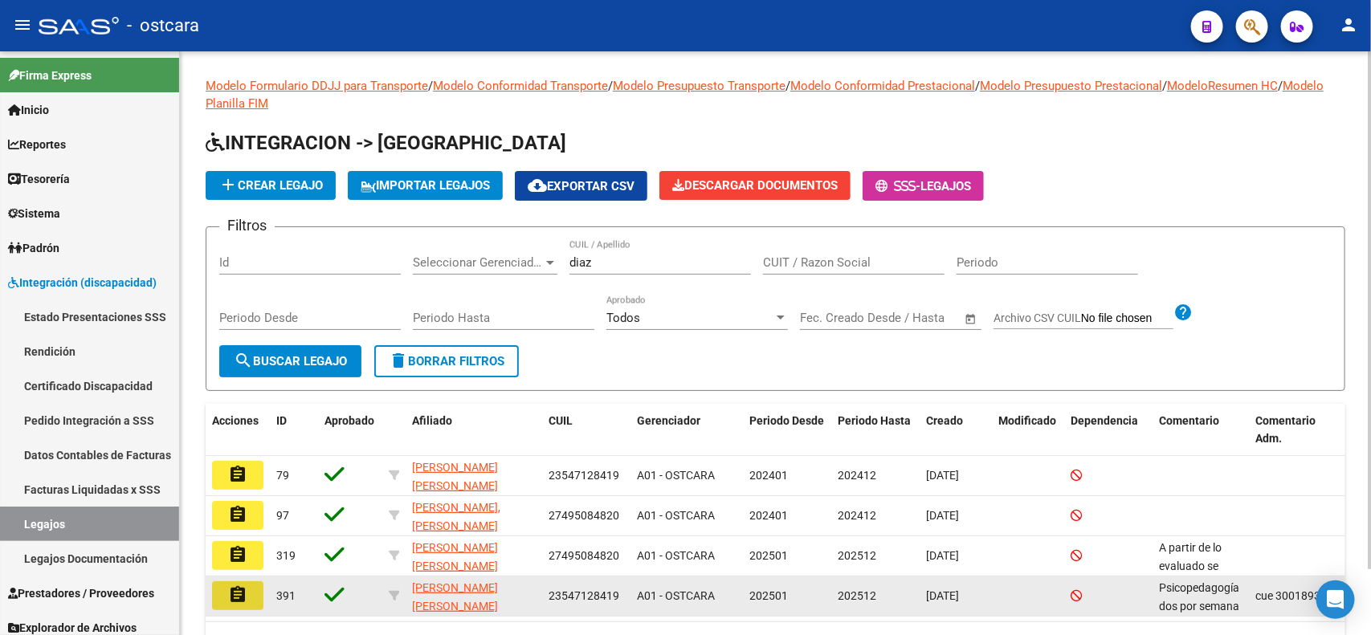
click at [245, 585] on mat-icon "assignment" at bounding box center [237, 594] width 19 height 19
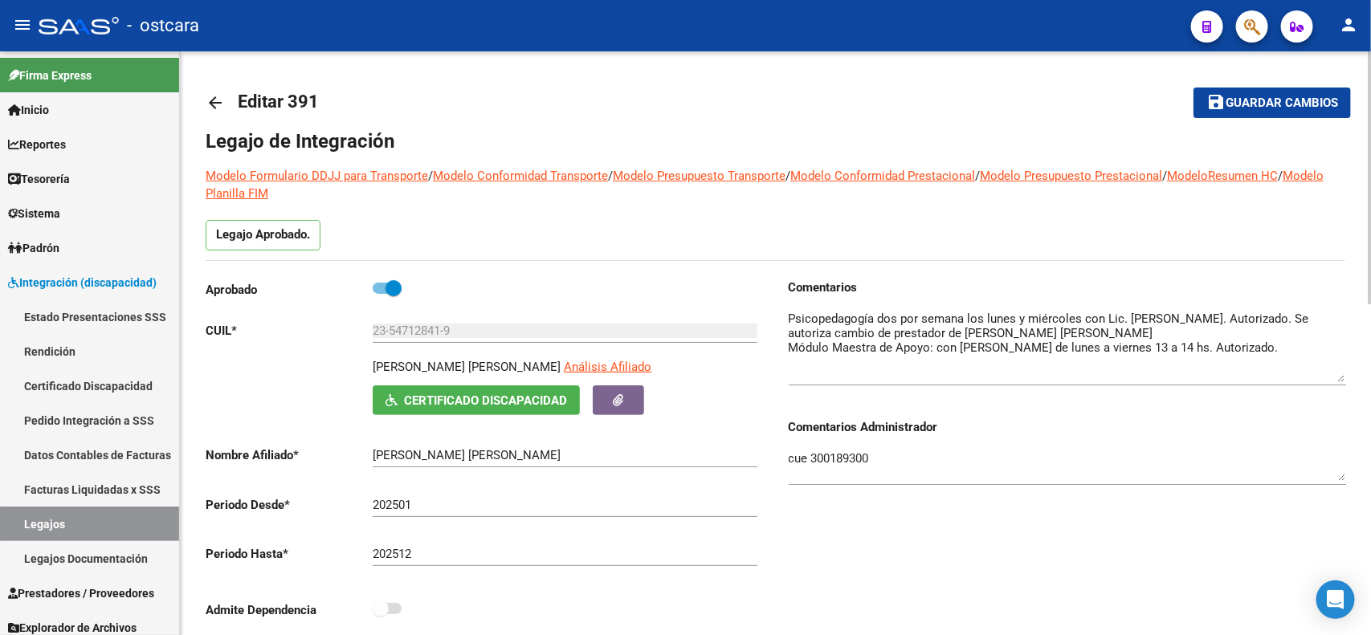
drag, startPoint x: 1343, startPoint y: 337, endPoint x: 1343, endPoint y: 377, distance: 40.2
click at [1343, 377] on textarea at bounding box center [1067, 346] width 557 height 72
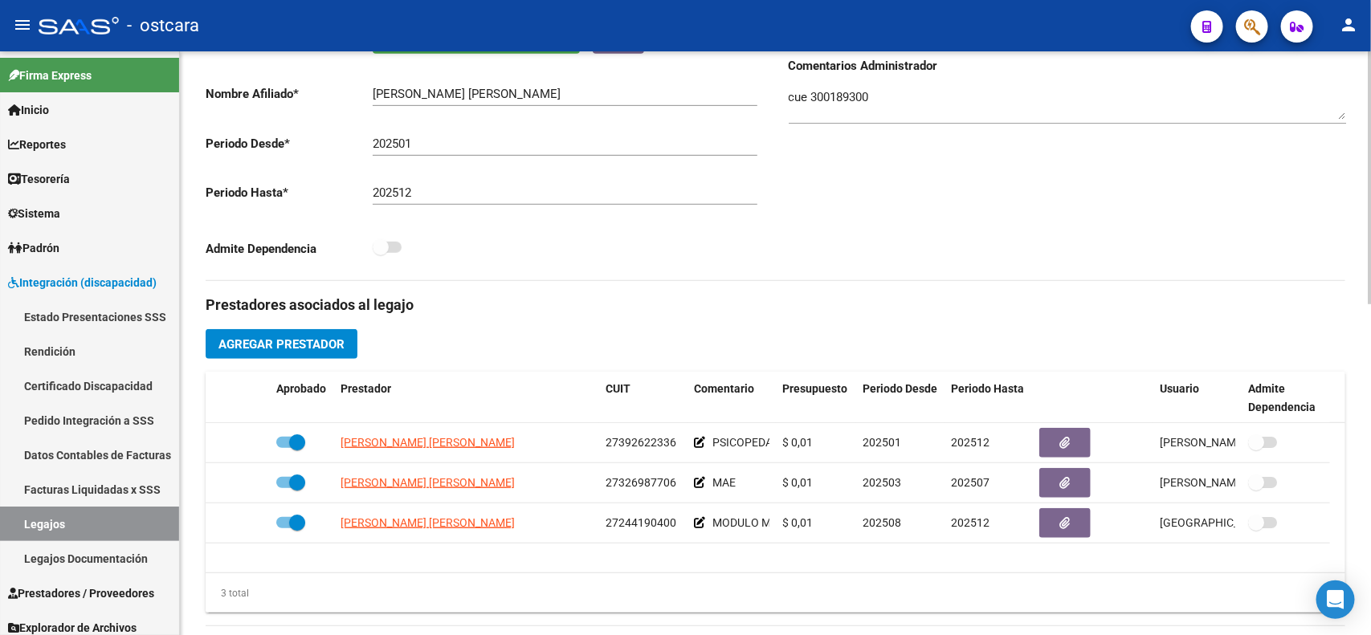
scroll to position [363, 0]
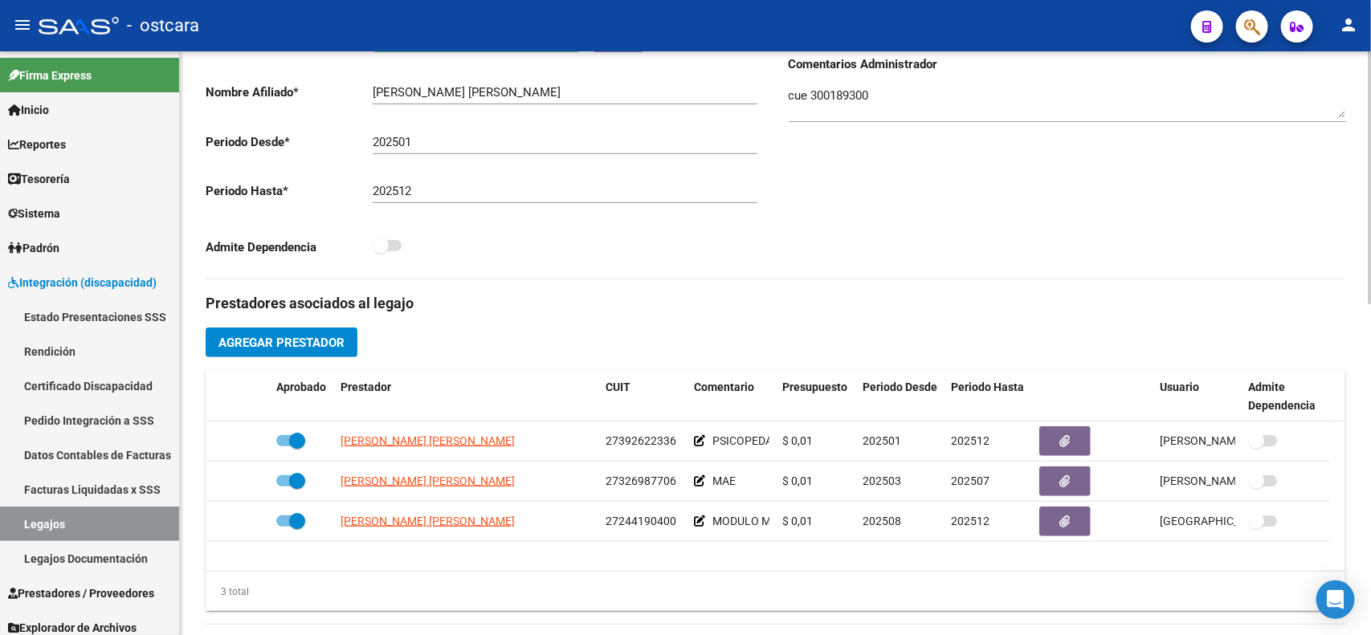
click at [1356, 372] on div "arrow_back Editar 391 save Guardar cambios Legajo de Integración Modelo Formula…" at bounding box center [777, 361] width 1195 height 1347
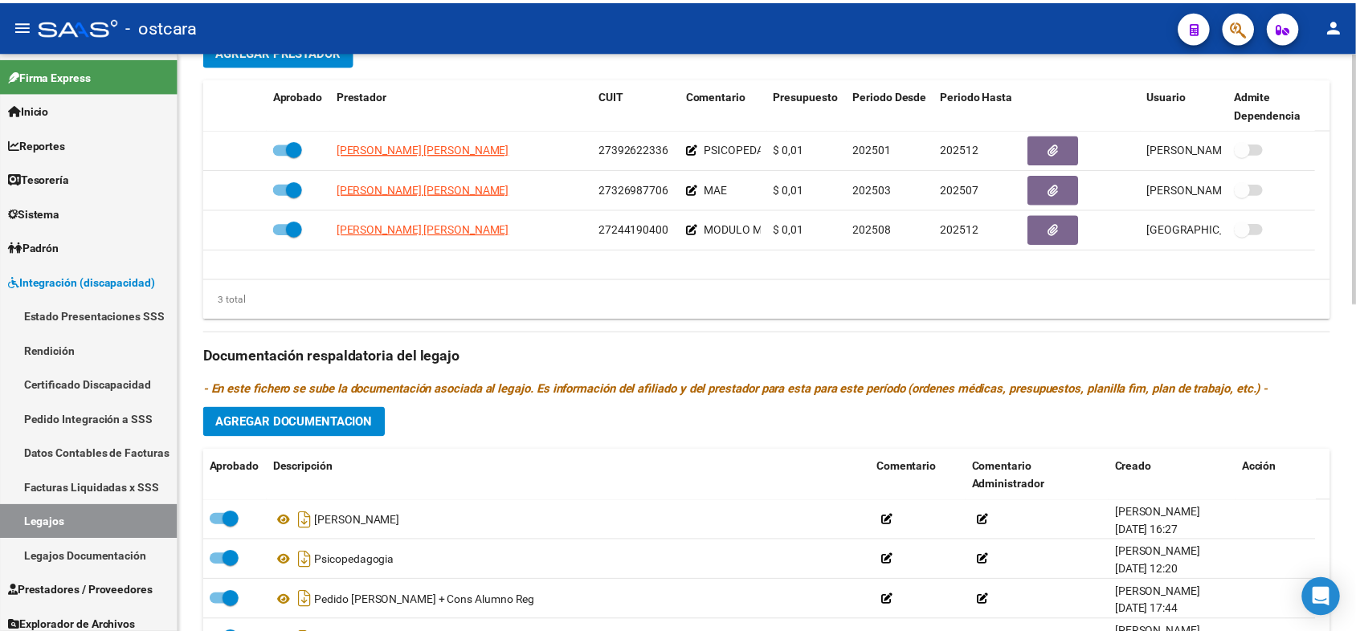
scroll to position [653, 0]
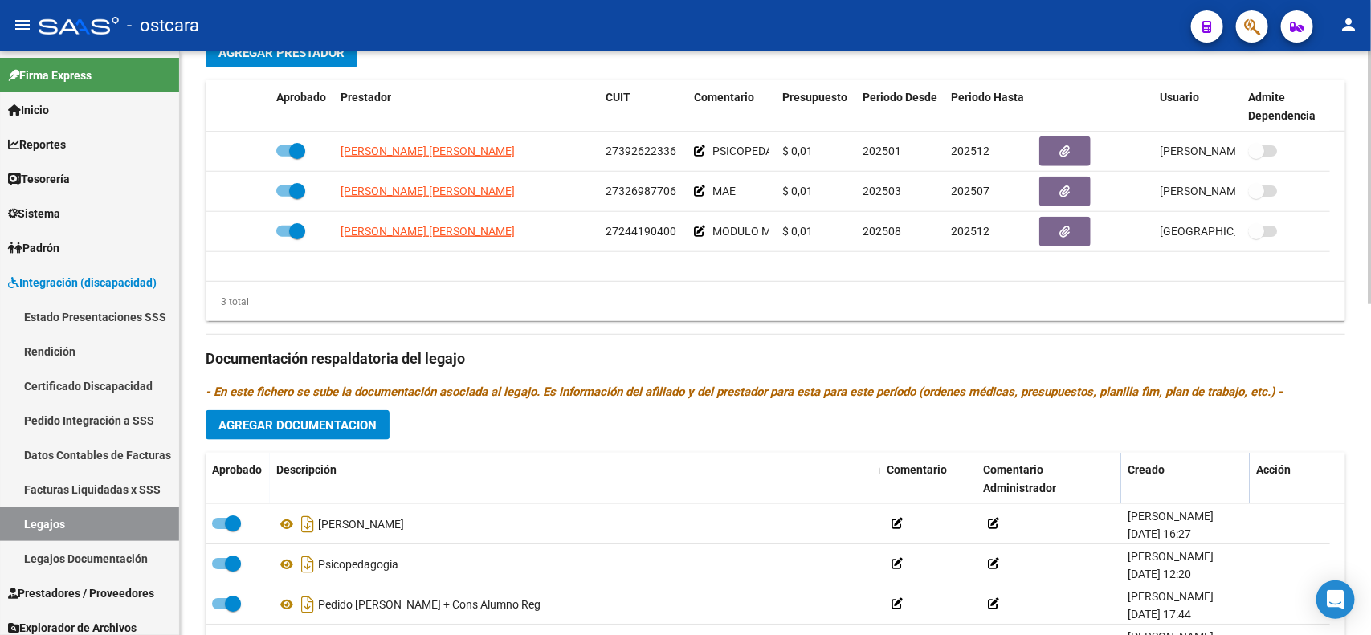
click at [1356, 511] on div "arrow_back Editar 391 save Guardar cambios Legajo de Integración Modelo Formula…" at bounding box center [777, 71] width 1195 height 1347
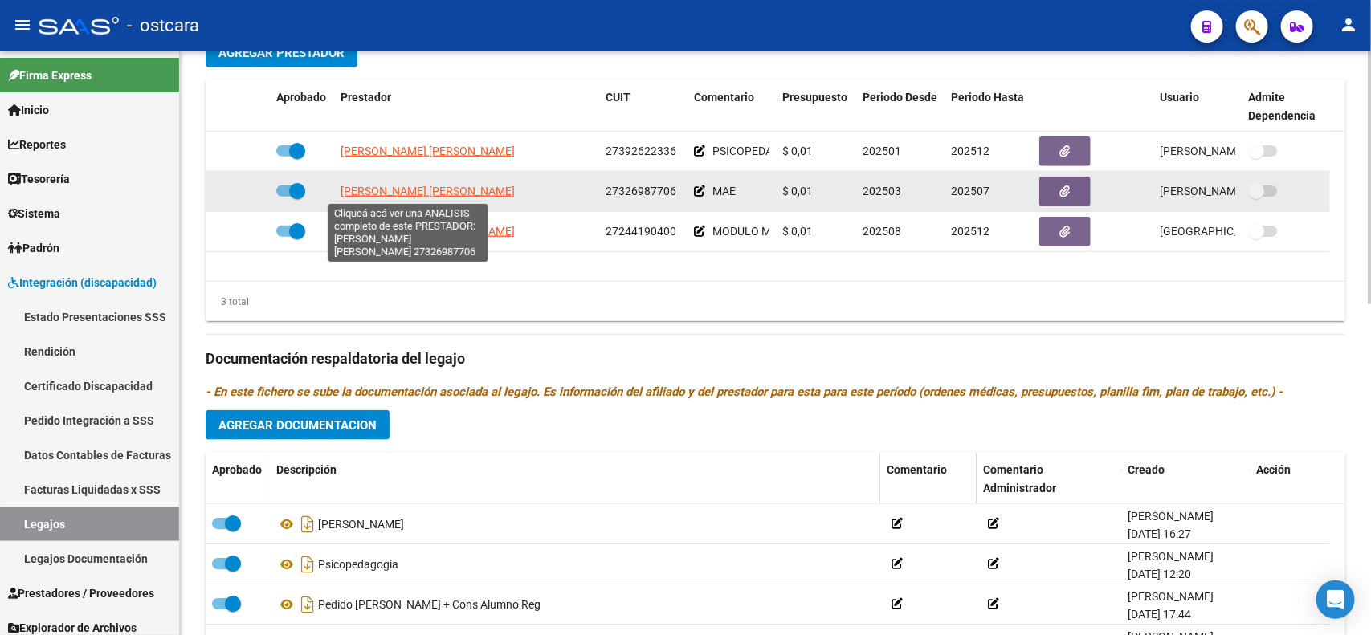
click at [459, 194] on span "[PERSON_NAME] [PERSON_NAME]" at bounding box center [428, 191] width 174 height 13
type textarea "27326987706"
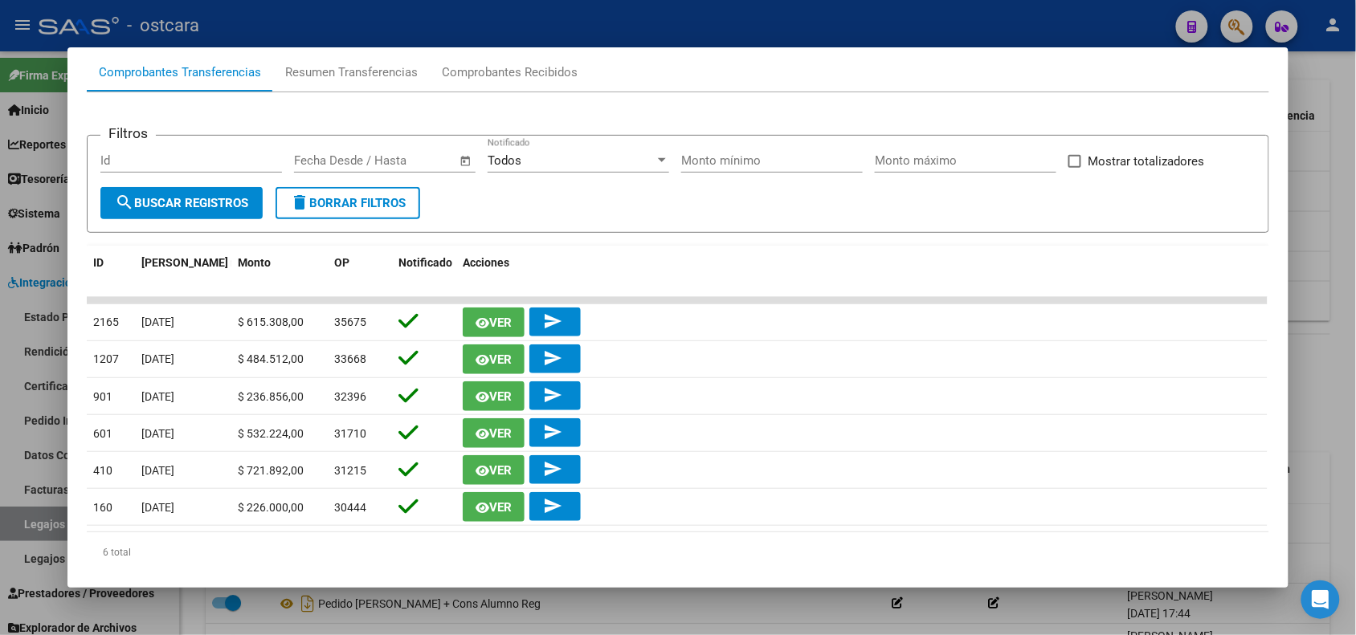
scroll to position [177, 0]
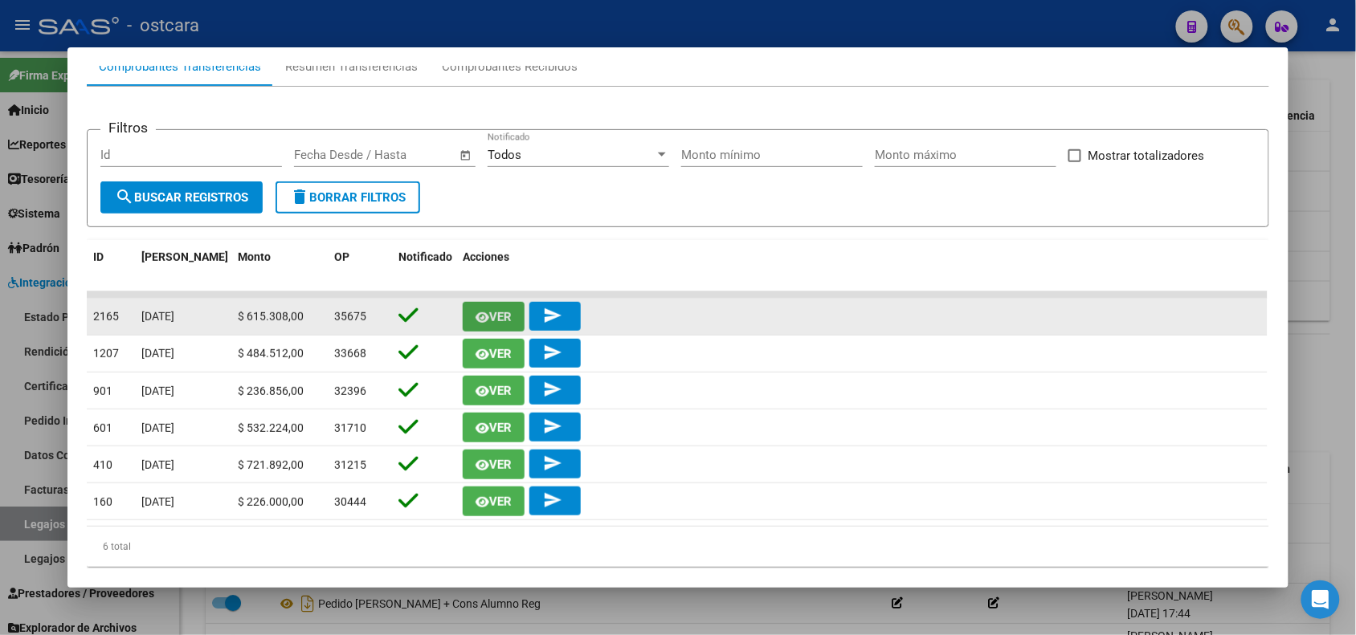
click at [489, 317] on span "Ver" at bounding box center [500, 317] width 22 height 14
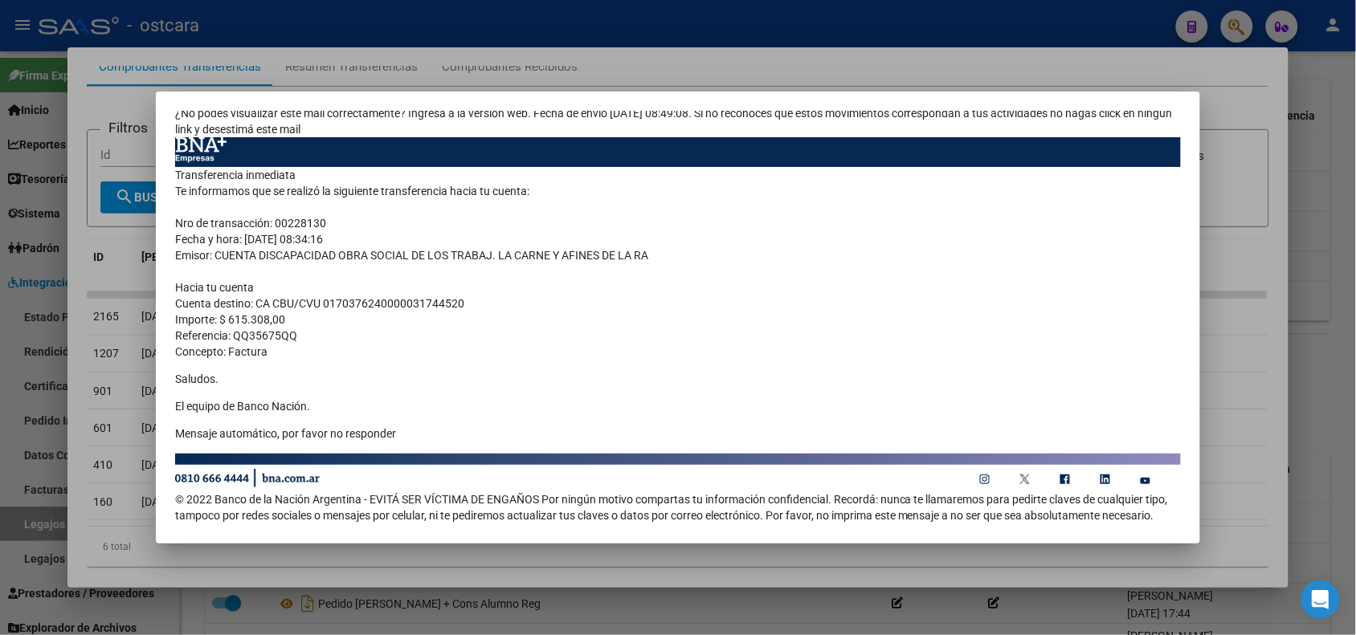
scroll to position [0, 0]
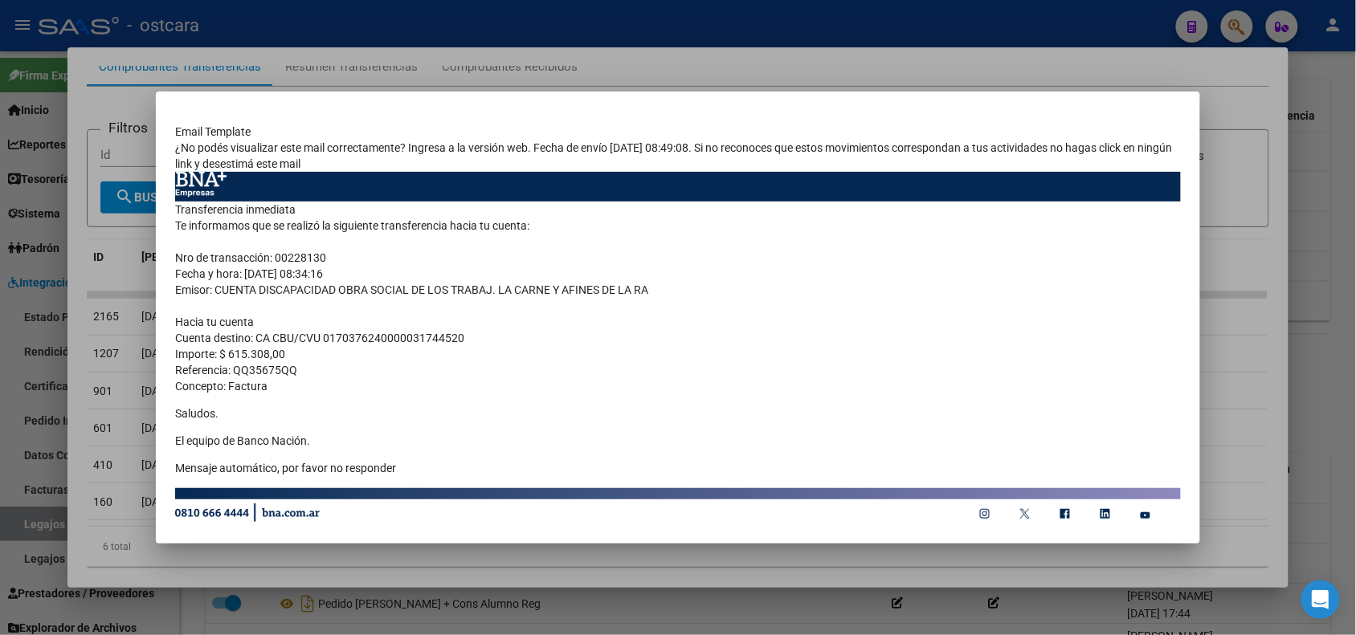
click at [1315, 157] on div at bounding box center [678, 317] width 1356 height 635
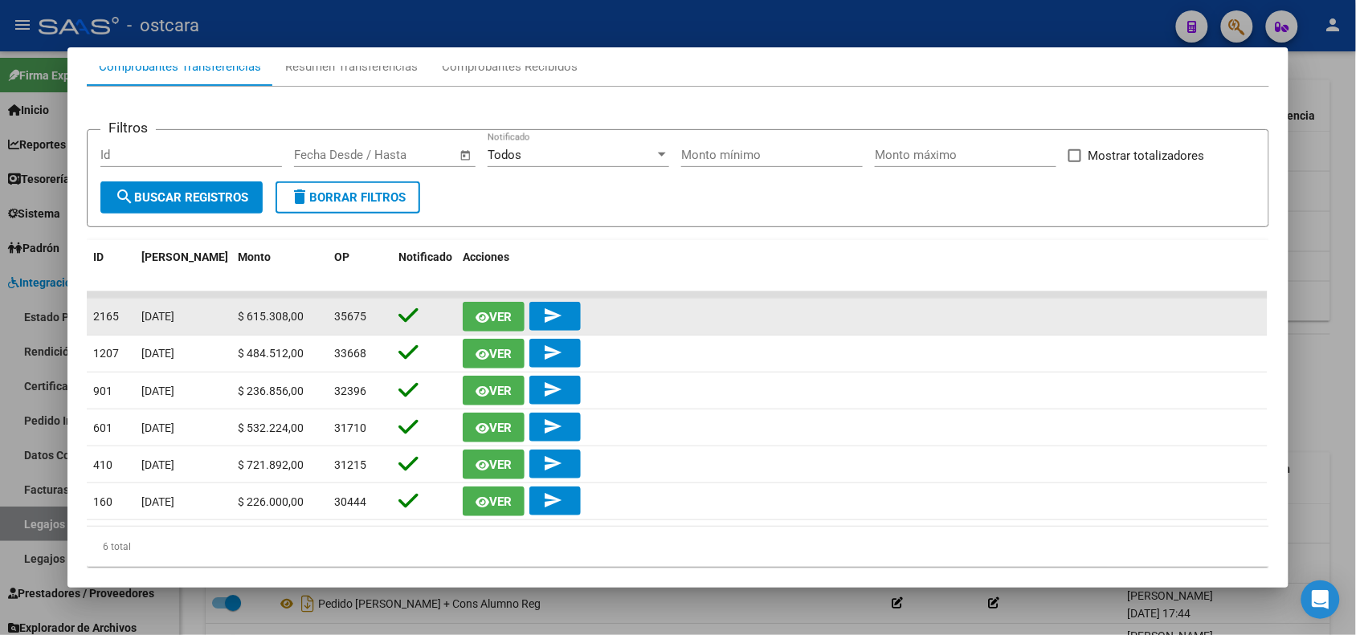
click at [545, 319] on mat-icon "send" at bounding box center [552, 315] width 19 height 19
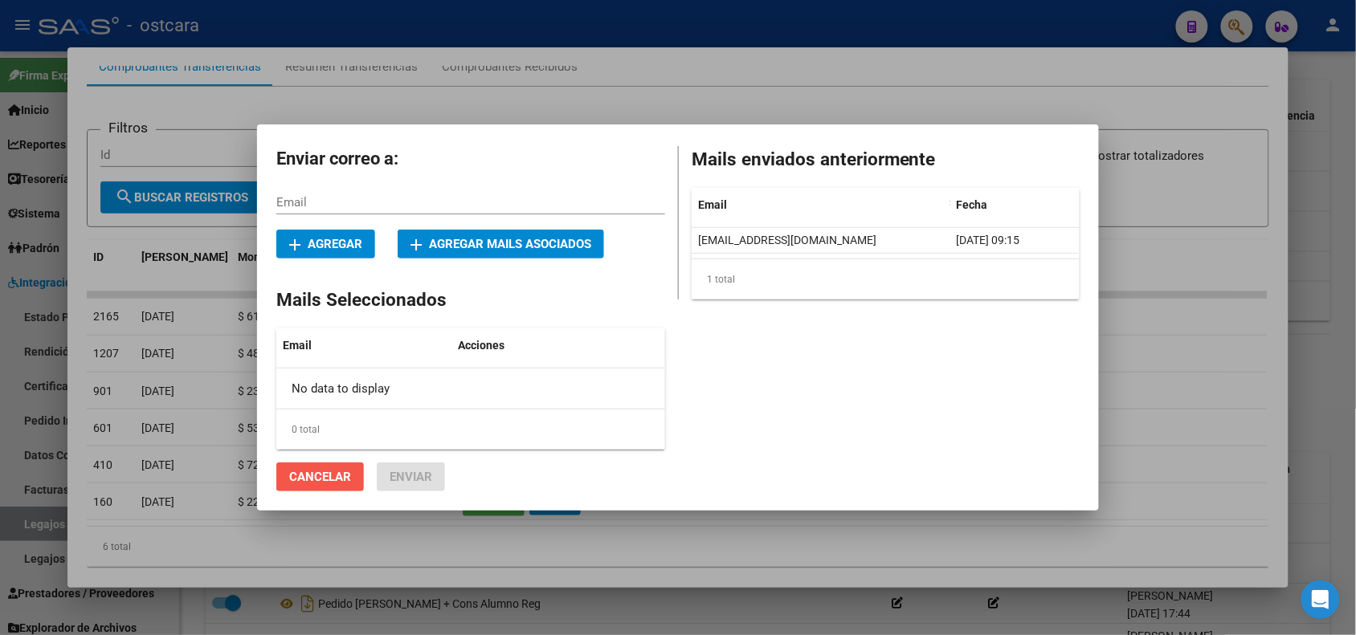
click at [342, 479] on span "Cancelar" at bounding box center [320, 477] width 62 height 14
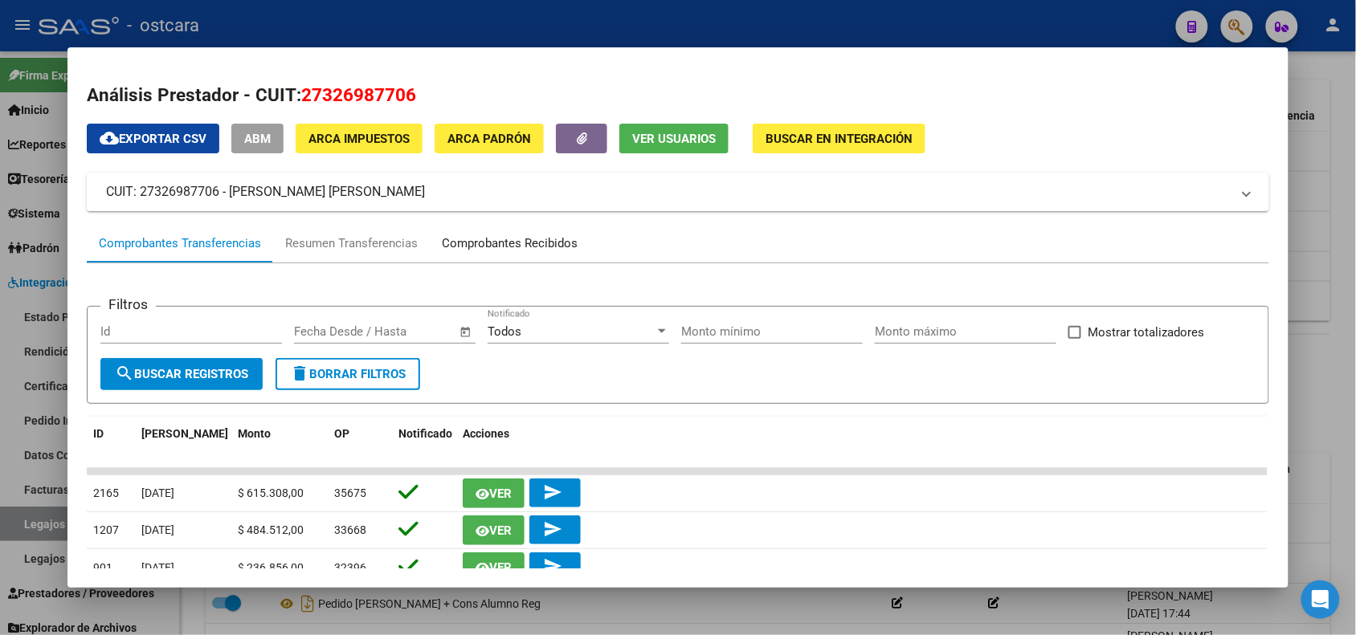
click at [454, 243] on div "Comprobantes Recibidos" at bounding box center [510, 244] width 136 height 18
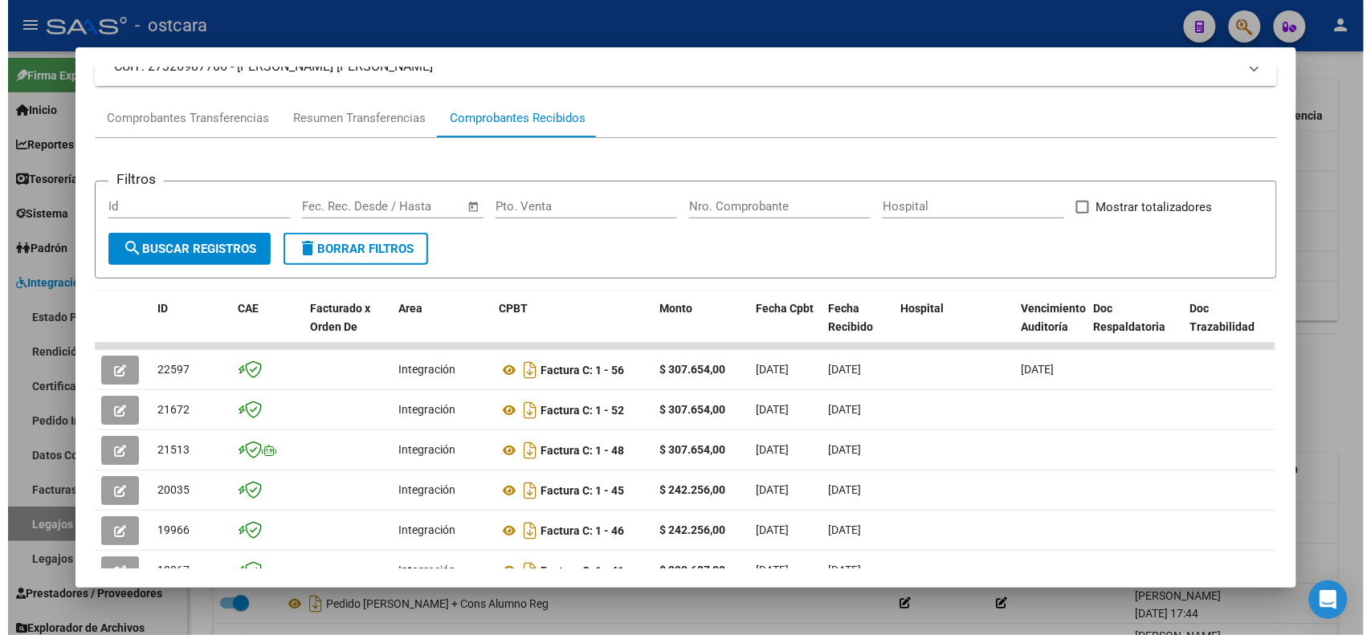
scroll to position [127, 0]
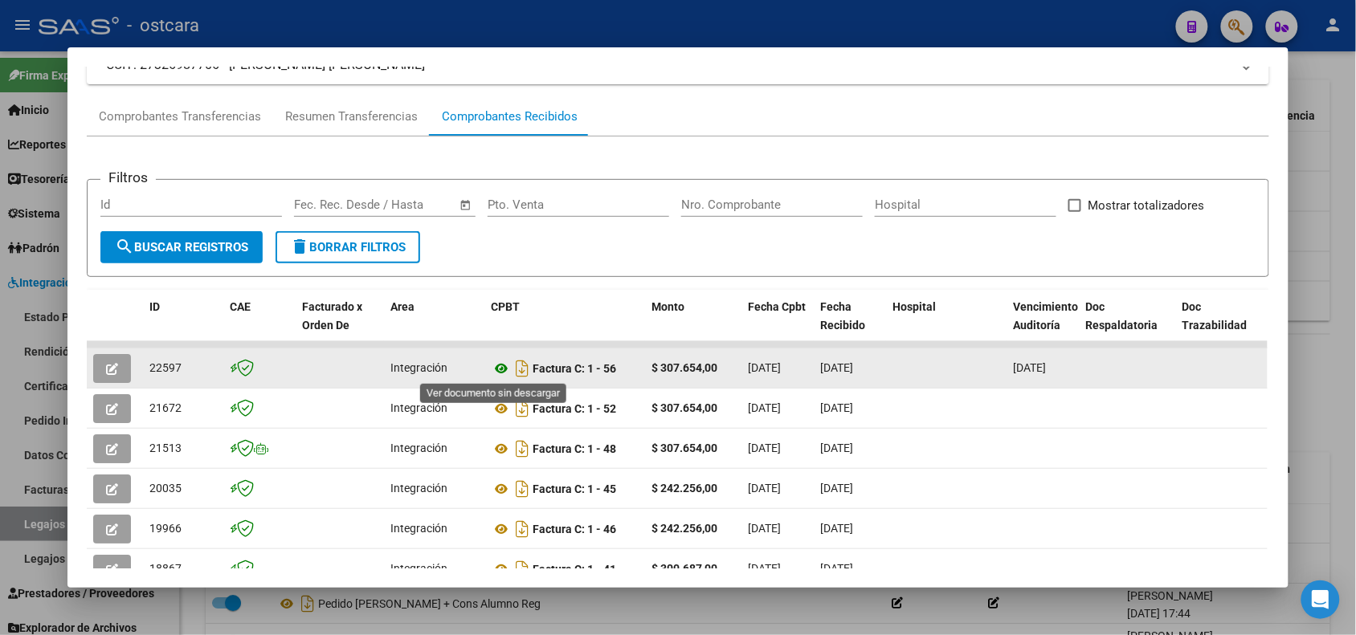
click at [492, 372] on icon at bounding box center [501, 368] width 21 height 19
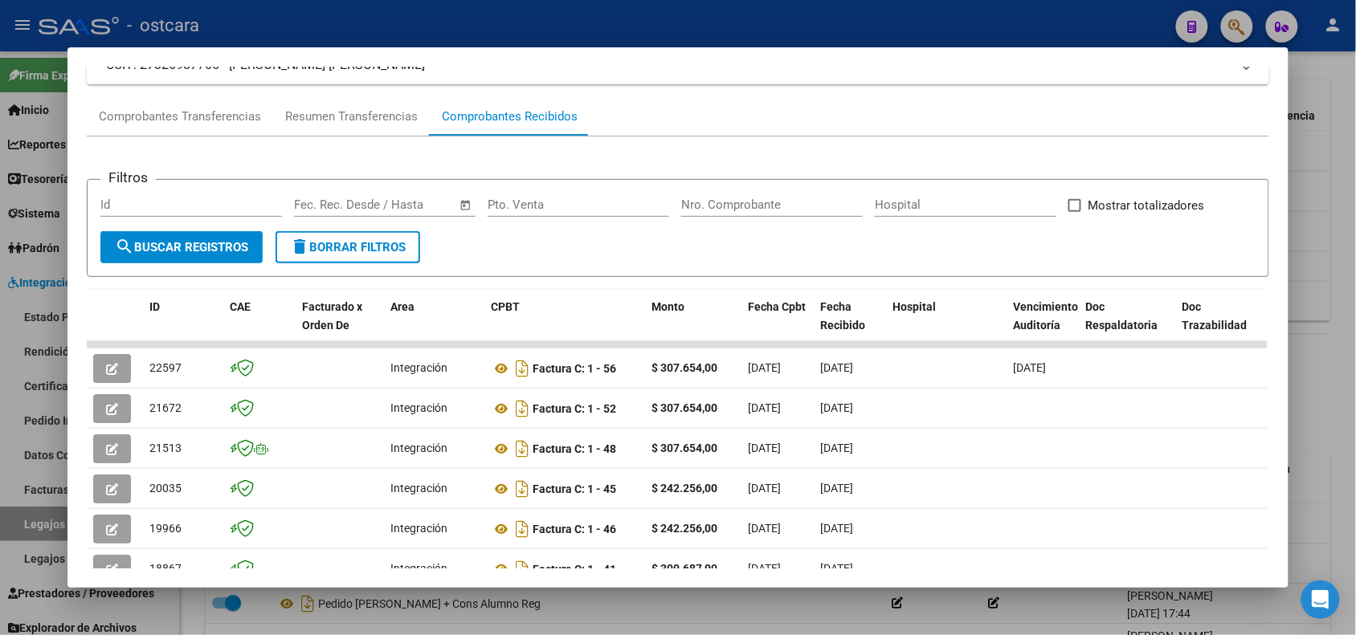
click at [1332, 98] on div at bounding box center [678, 317] width 1356 height 635
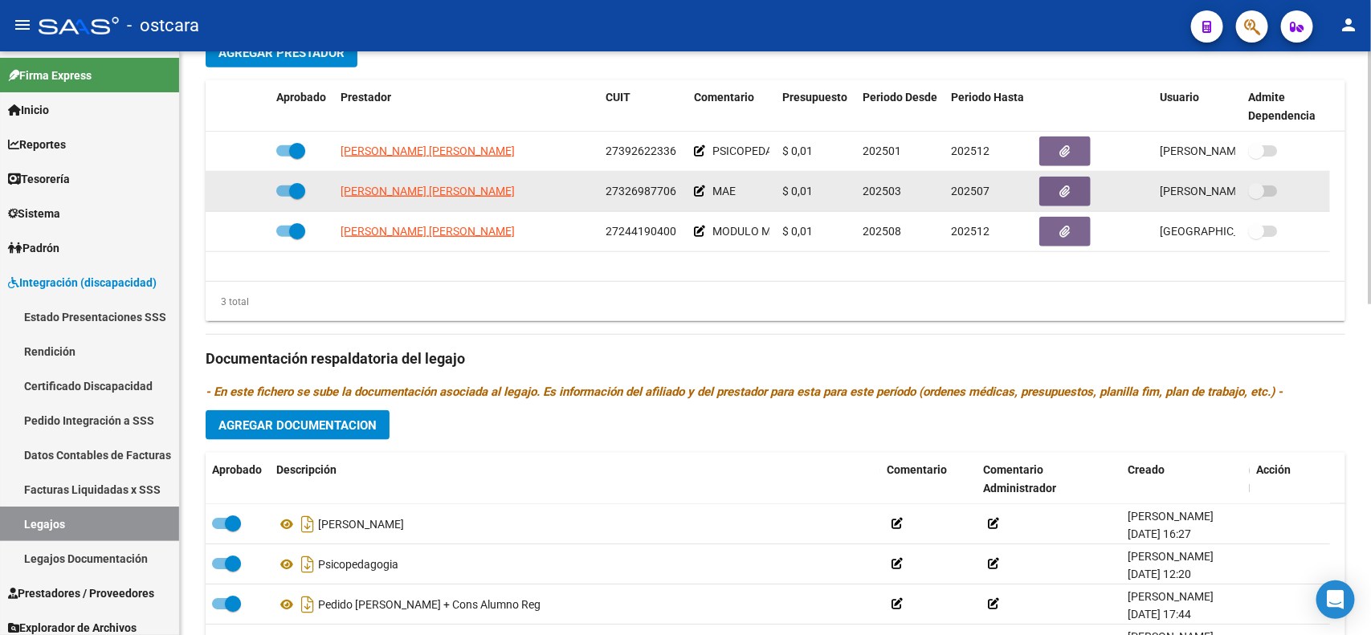
click at [285, 194] on span at bounding box center [290, 191] width 29 height 11
click at [284, 197] on input "checkbox" at bounding box center [284, 197] width 1 height 1
checkbox input "false"
click at [243, 190] on icon at bounding box center [246, 191] width 11 height 11
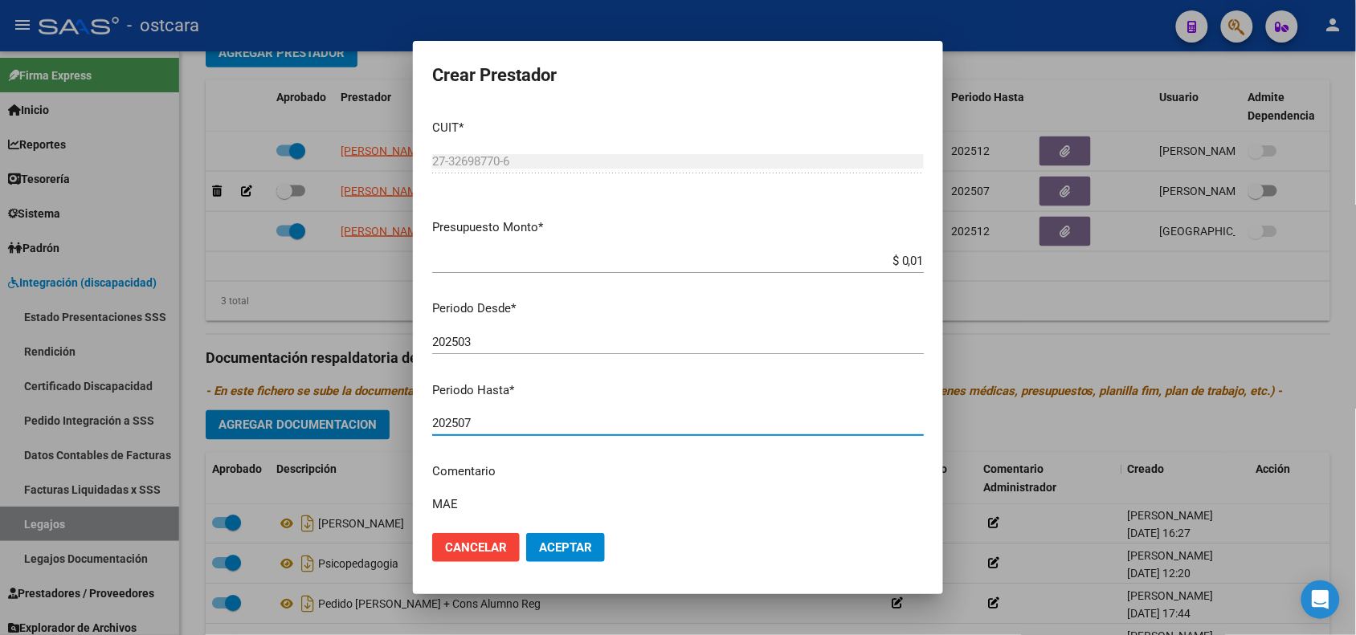
click at [612, 426] on input "202507" at bounding box center [678, 423] width 492 height 14
type input "202506"
click at [583, 544] on span "Aceptar" at bounding box center [565, 547] width 53 height 14
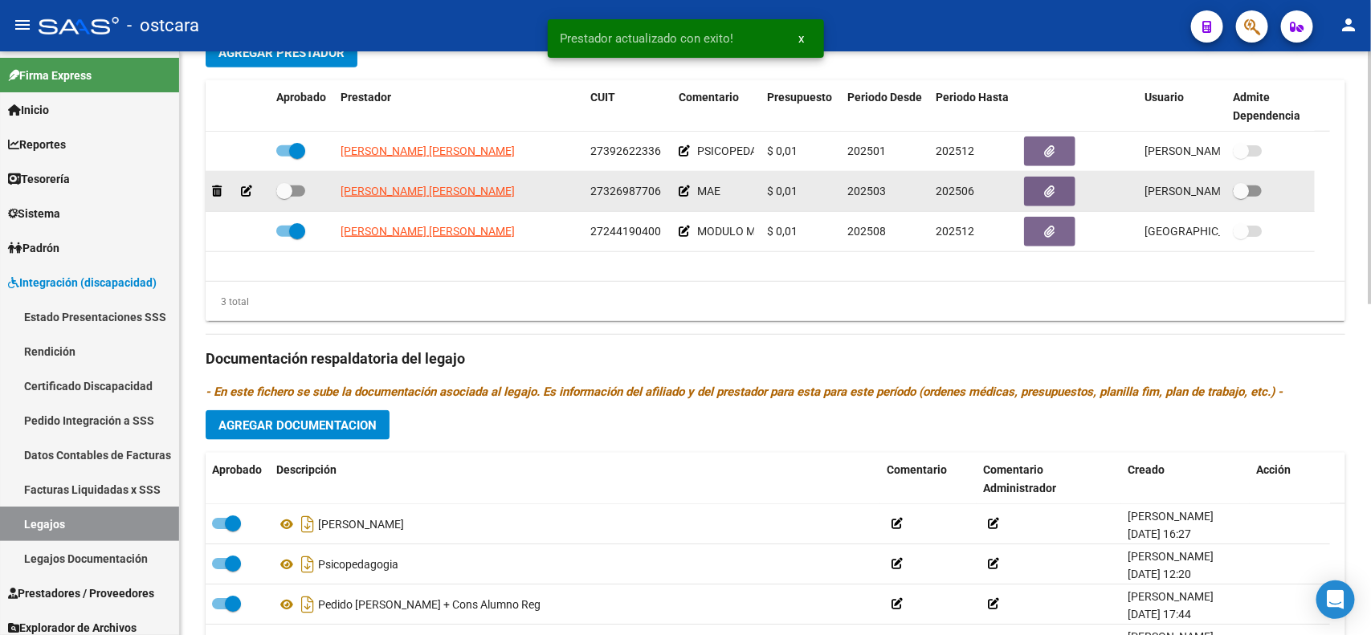
click at [299, 190] on span at bounding box center [290, 191] width 29 height 11
click at [284, 197] on input "checkbox" at bounding box center [284, 197] width 1 height 1
checkbox input "true"
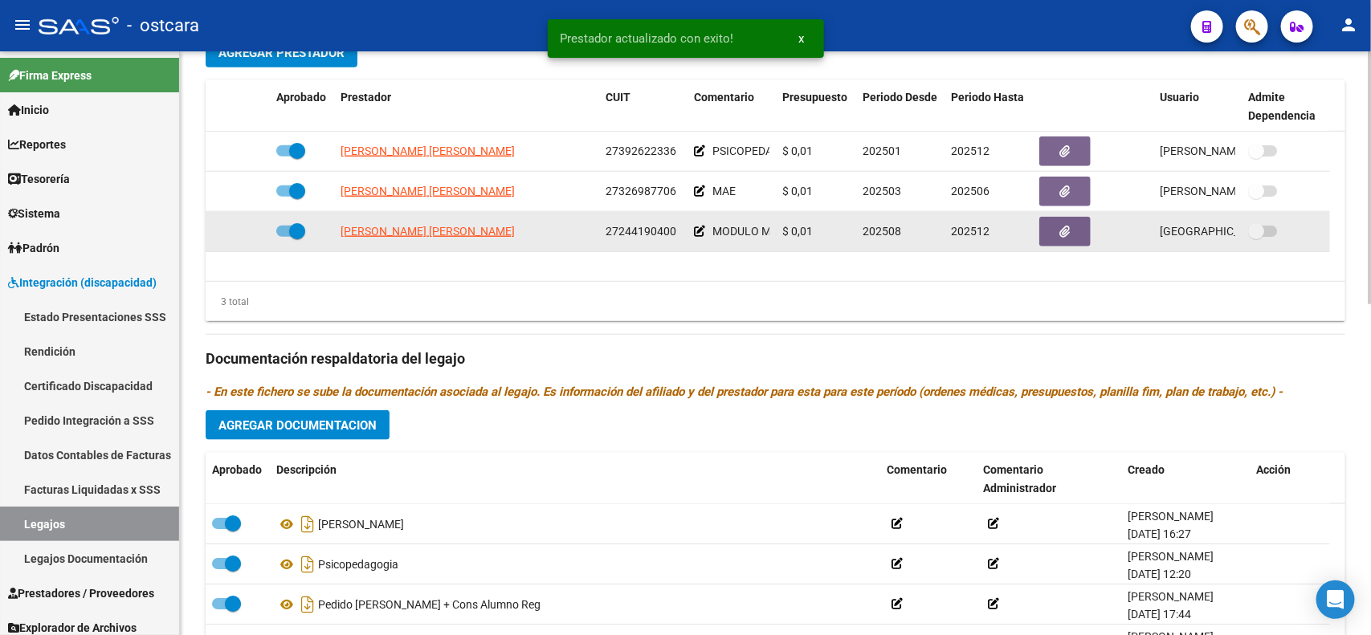
click at [277, 233] on span at bounding box center [290, 231] width 29 height 11
click at [284, 237] on input "checkbox" at bounding box center [284, 237] width 1 height 1
checkbox input "false"
click at [242, 231] on icon at bounding box center [246, 231] width 11 height 11
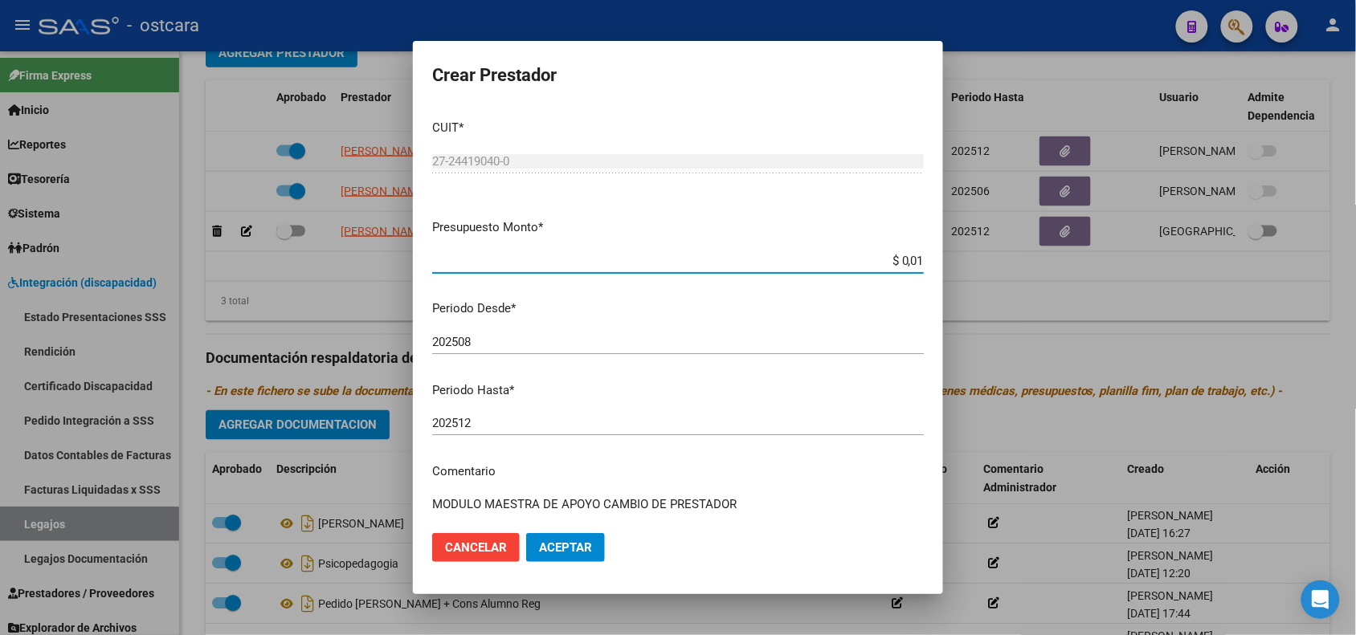
click at [518, 343] on input "202508" at bounding box center [678, 342] width 492 height 14
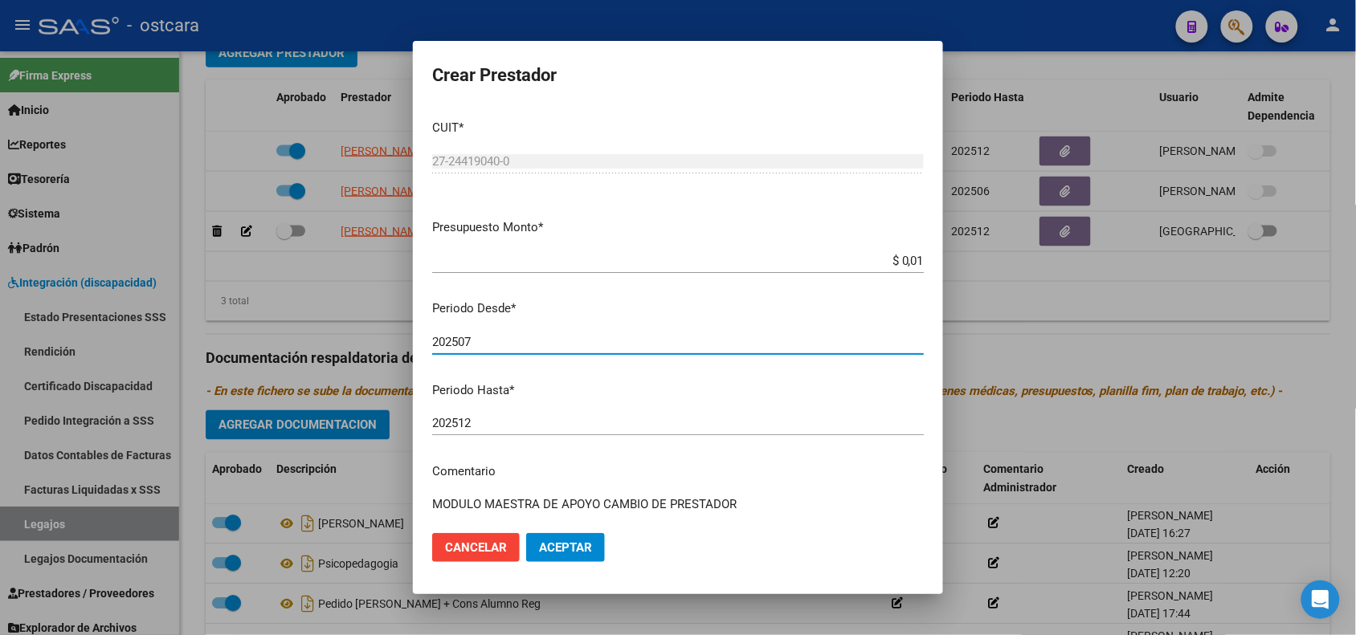
type input "202507"
click at [540, 544] on span "Aceptar" at bounding box center [565, 547] width 53 height 14
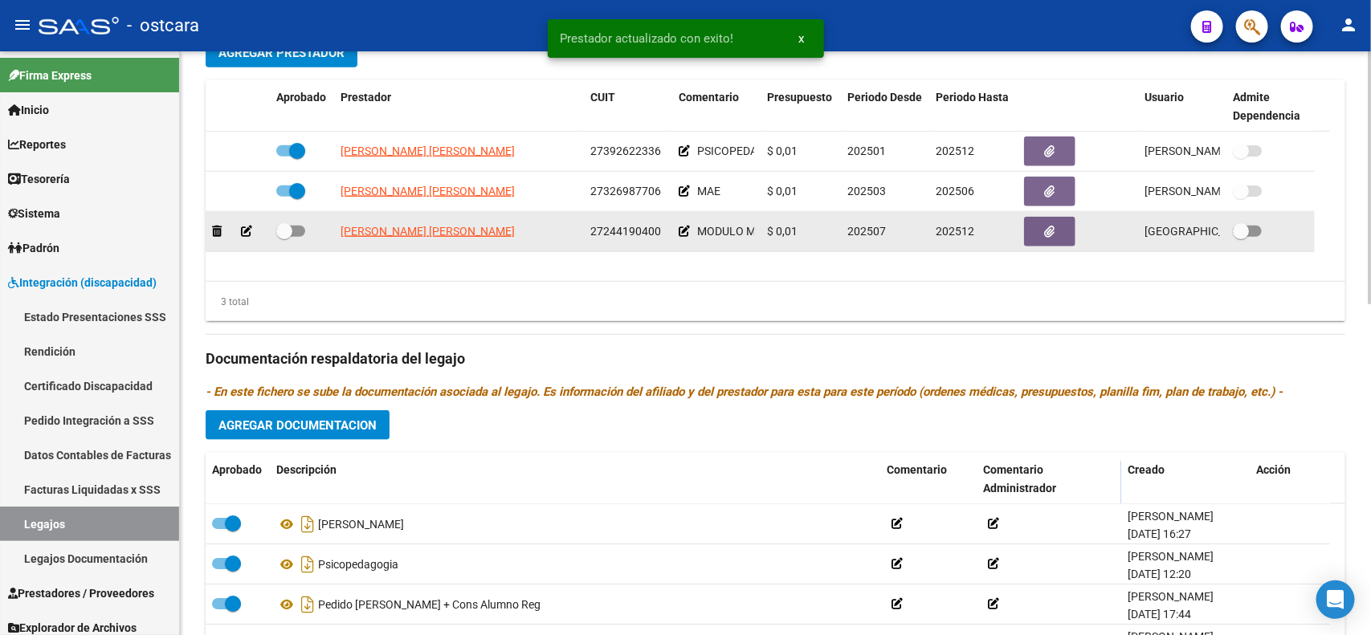
click at [297, 239] on div at bounding box center [301, 232] width 51 height 21
click at [297, 231] on span at bounding box center [290, 231] width 29 height 11
click at [284, 237] on input "checkbox" at bounding box center [284, 237] width 1 height 1
checkbox input "true"
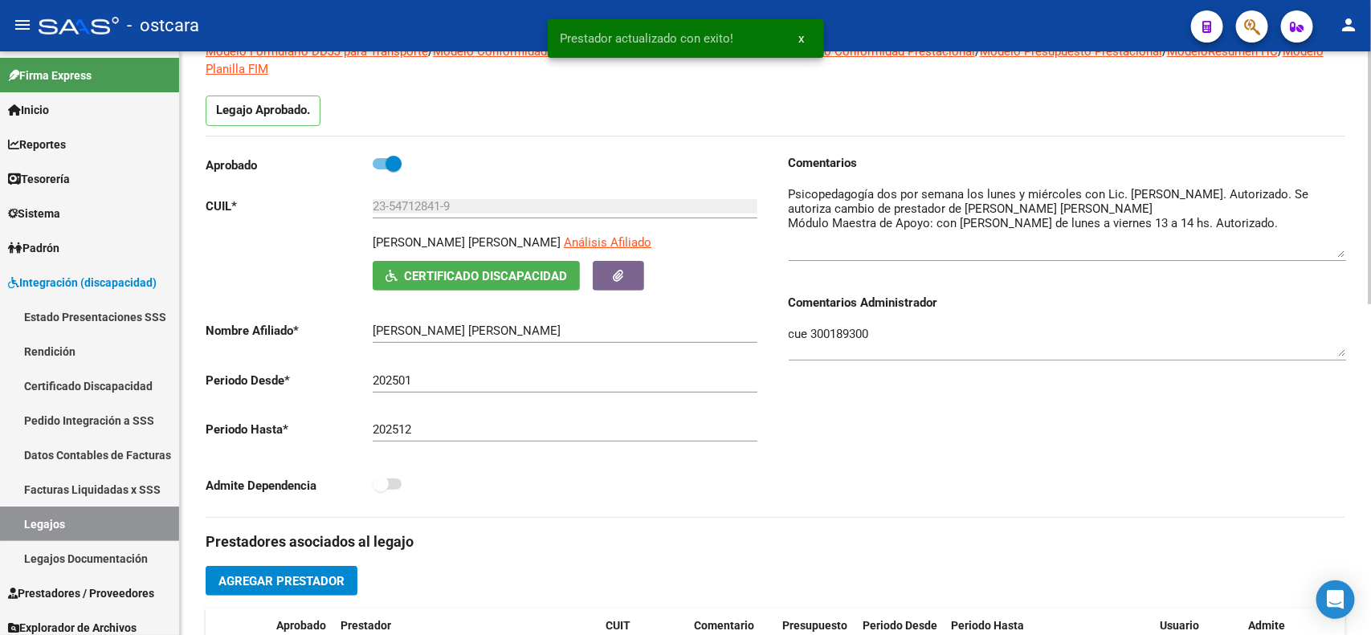
scroll to position [0, 0]
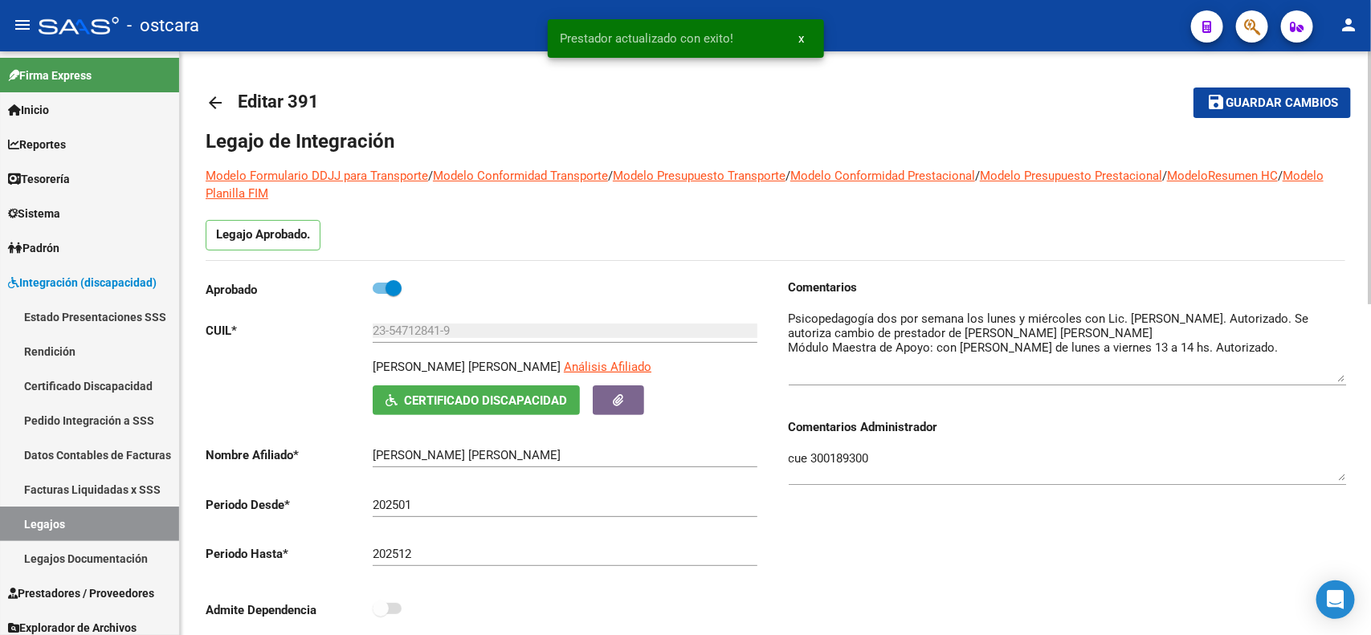
click at [1335, 45] on div "menu - ostcara person Firma Express Inicio Calendario SSS Instructivos Contacto…" at bounding box center [685, 317] width 1371 height 635
click at [1277, 96] on span "Guardar cambios" at bounding box center [1282, 103] width 112 height 14
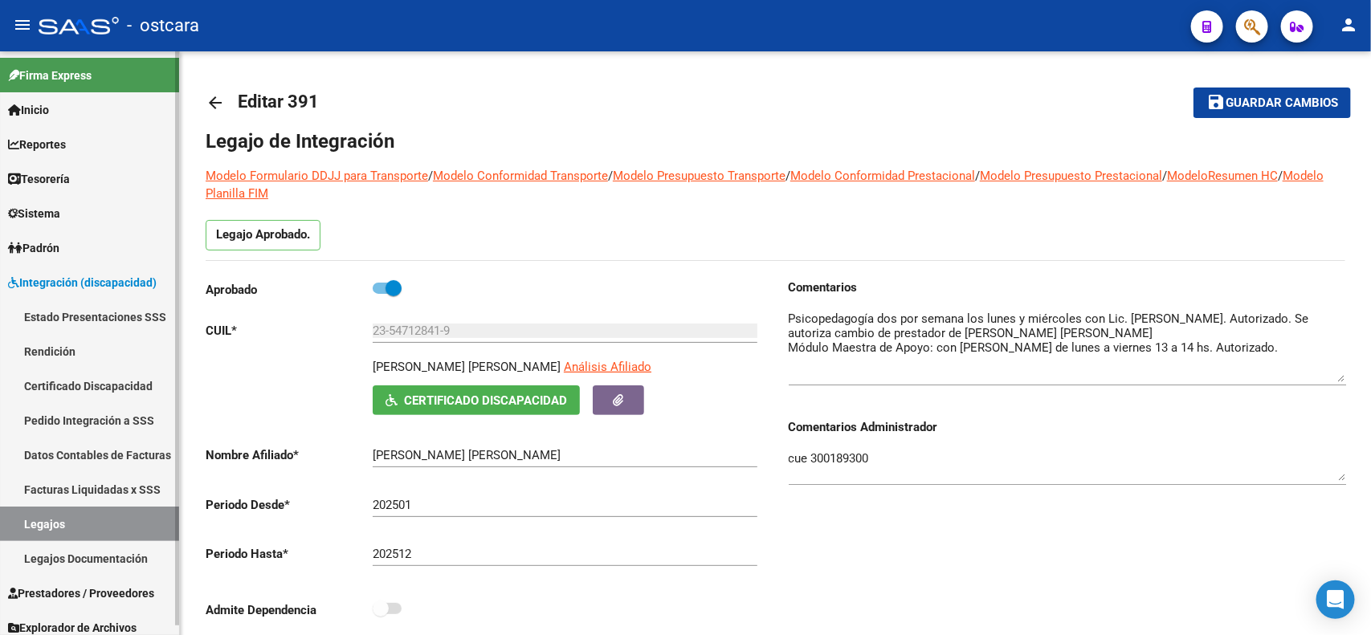
click at [93, 600] on span "Prestadores / Proveedores" at bounding box center [81, 594] width 146 height 18
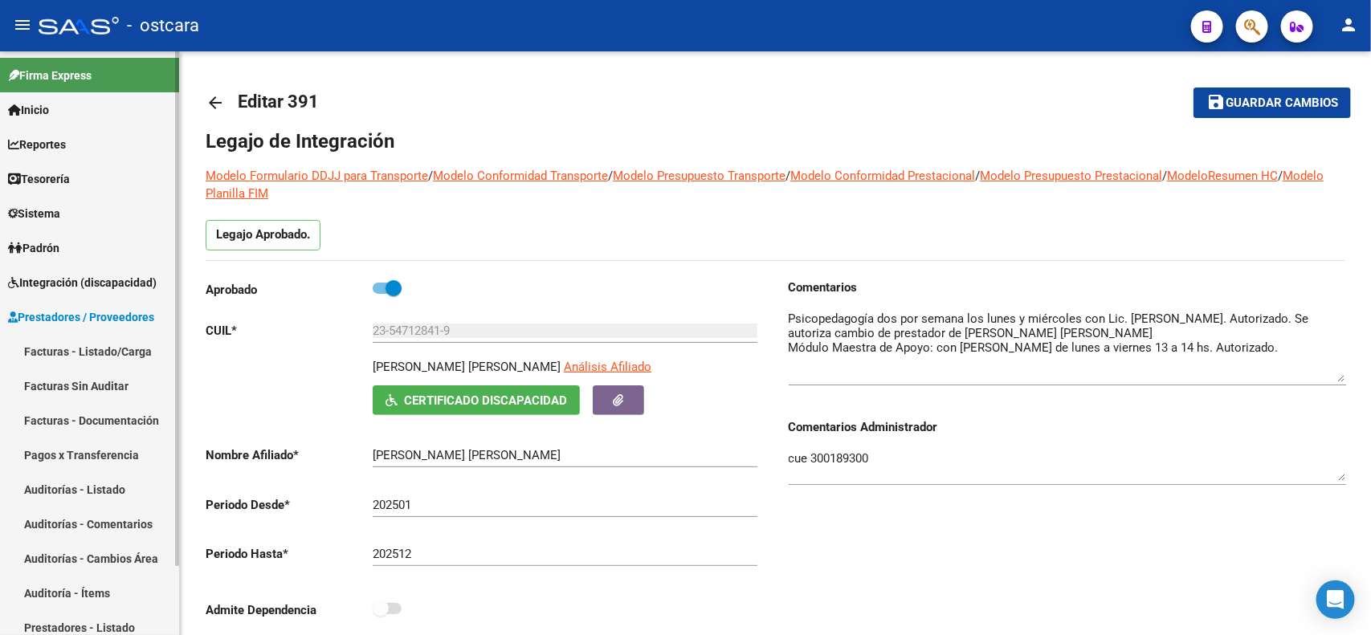
click at [102, 340] on link "Facturas - Listado/Carga" at bounding box center [89, 351] width 179 height 35
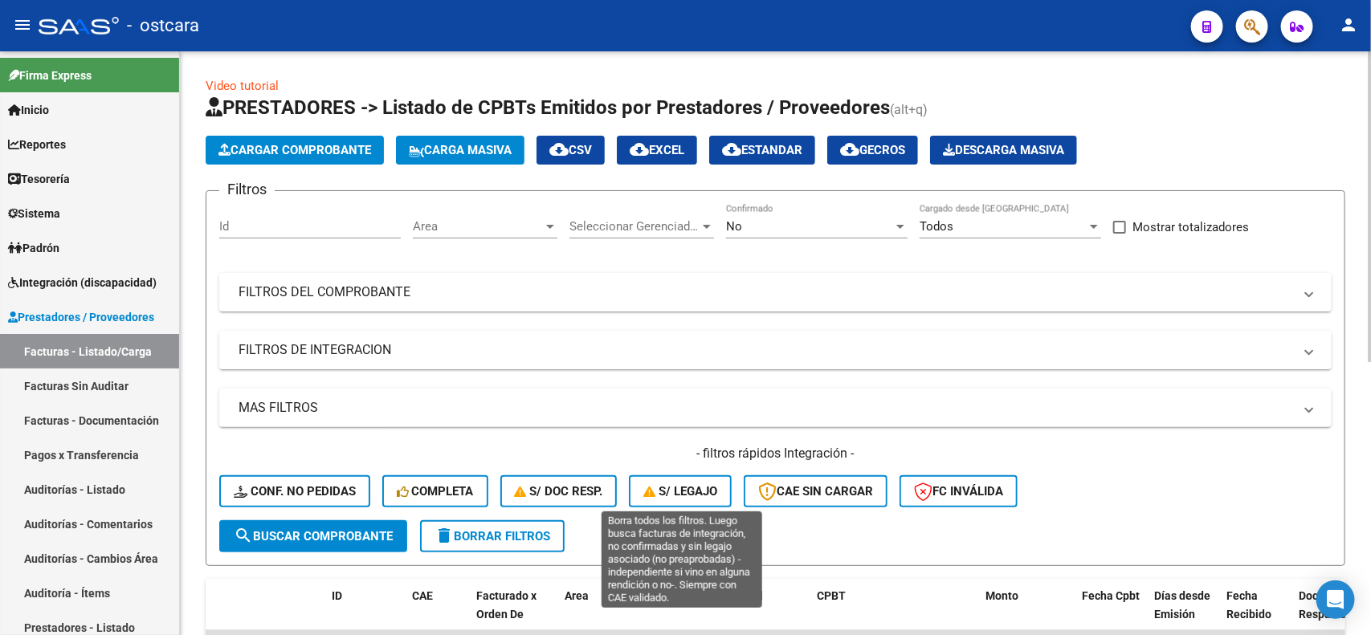
click at [672, 487] on span "S/ legajo" at bounding box center [680, 491] width 74 height 14
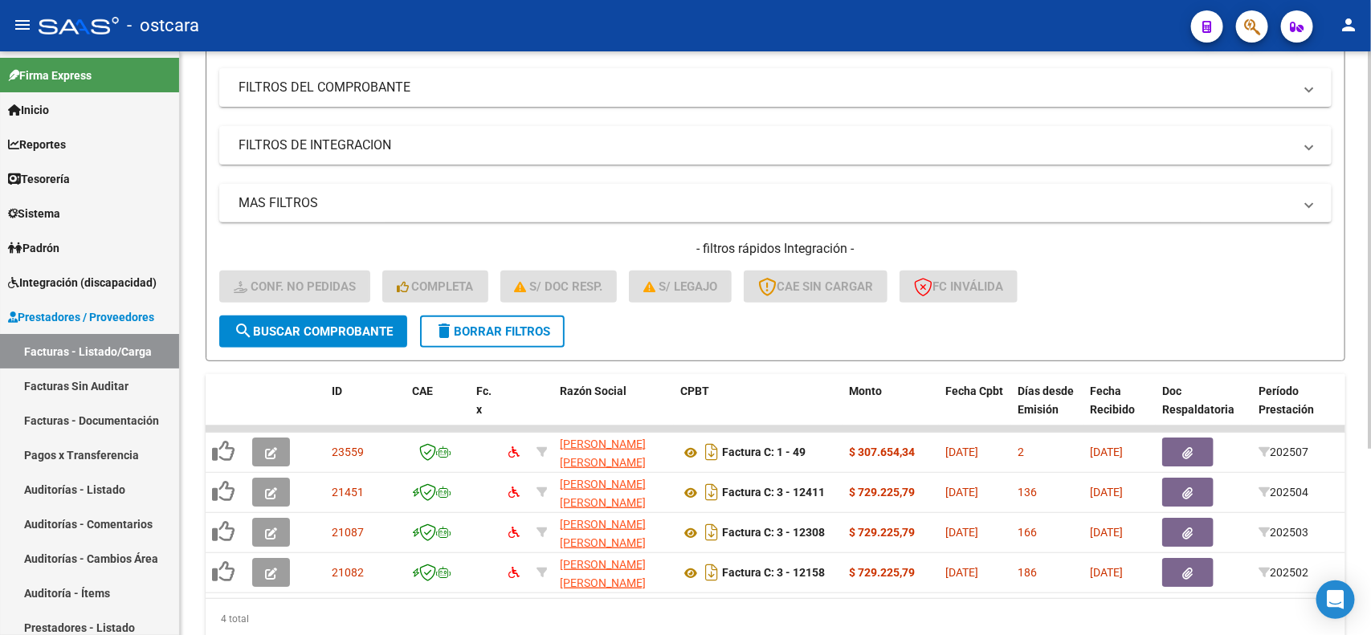
scroll to position [273, 0]
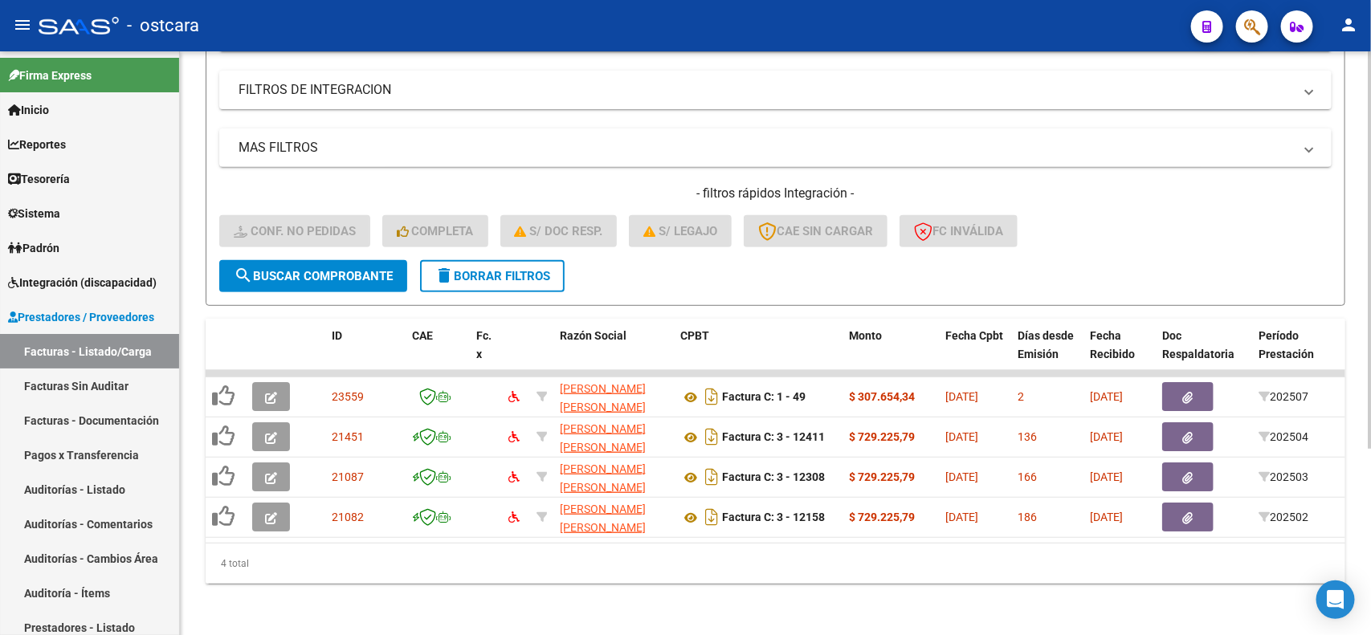
click at [1361, 462] on div "Video tutorial PRESTADORES -> Listado de CPBTs Emitidos por Prestadores / Prove…" at bounding box center [777, 213] width 1195 height 844
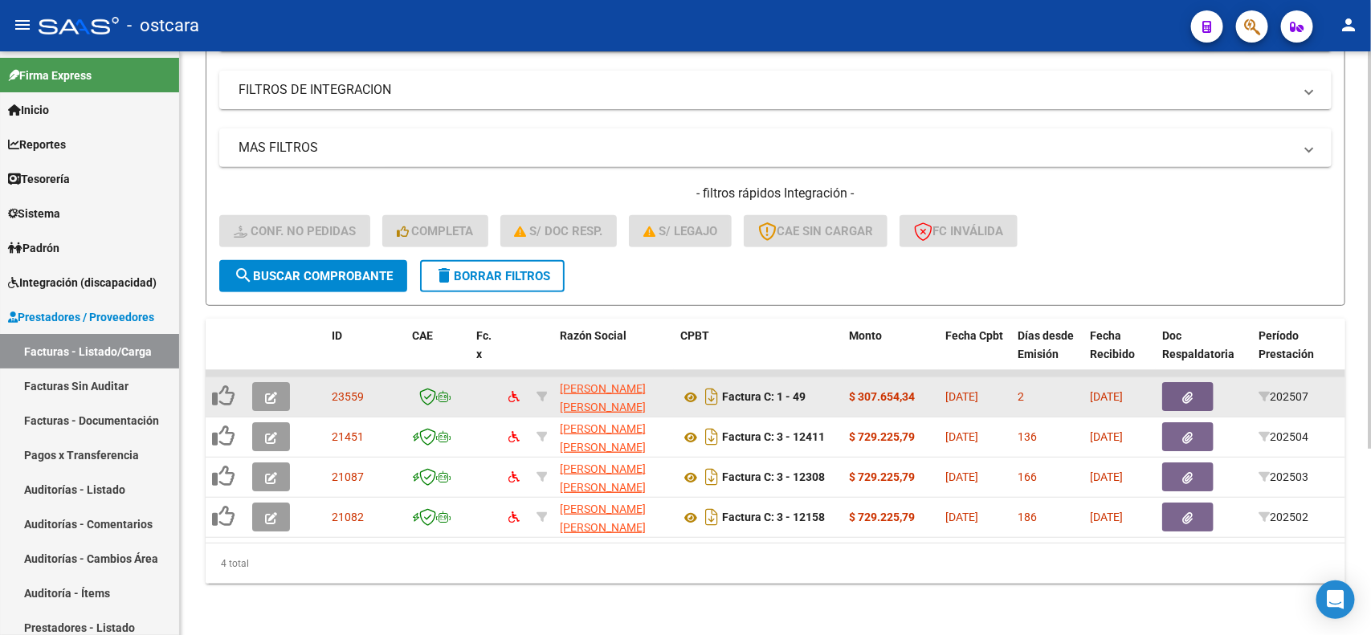
click at [275, 382] on button "button" at bounding box center [271, 396] width 38 height 29
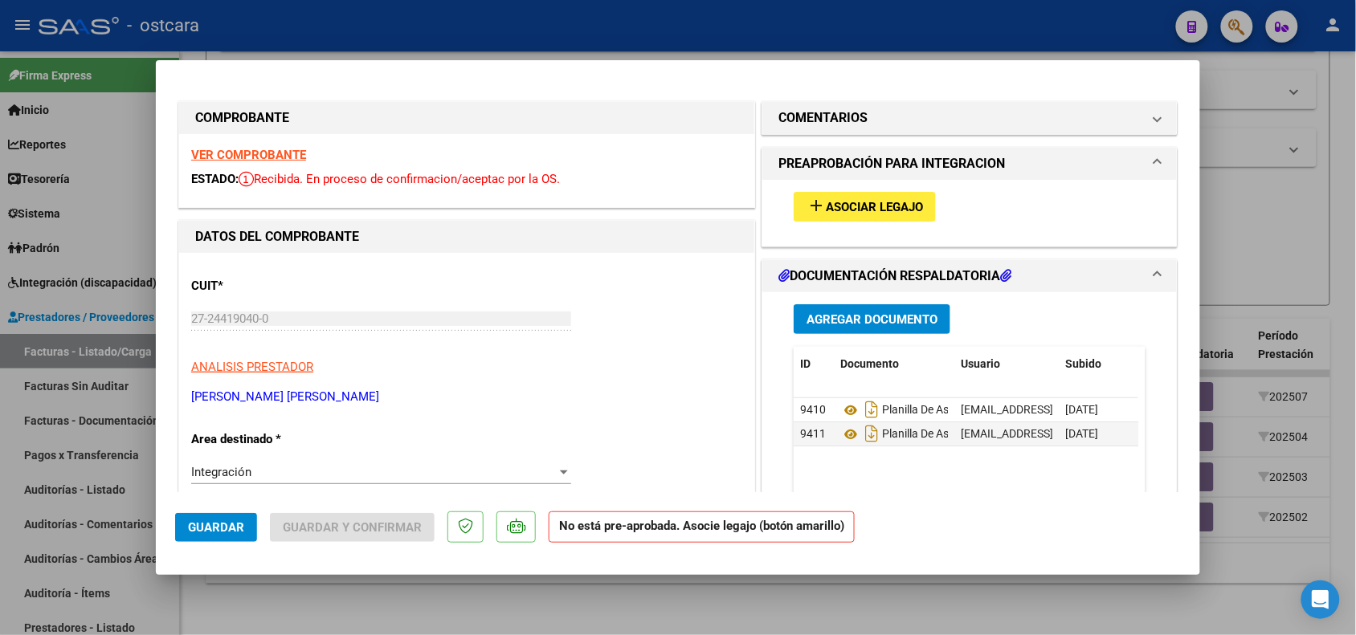
click at [823, 195] on button "add Asociar Legajo" at bounding box center [864, 207] width 142 height 30
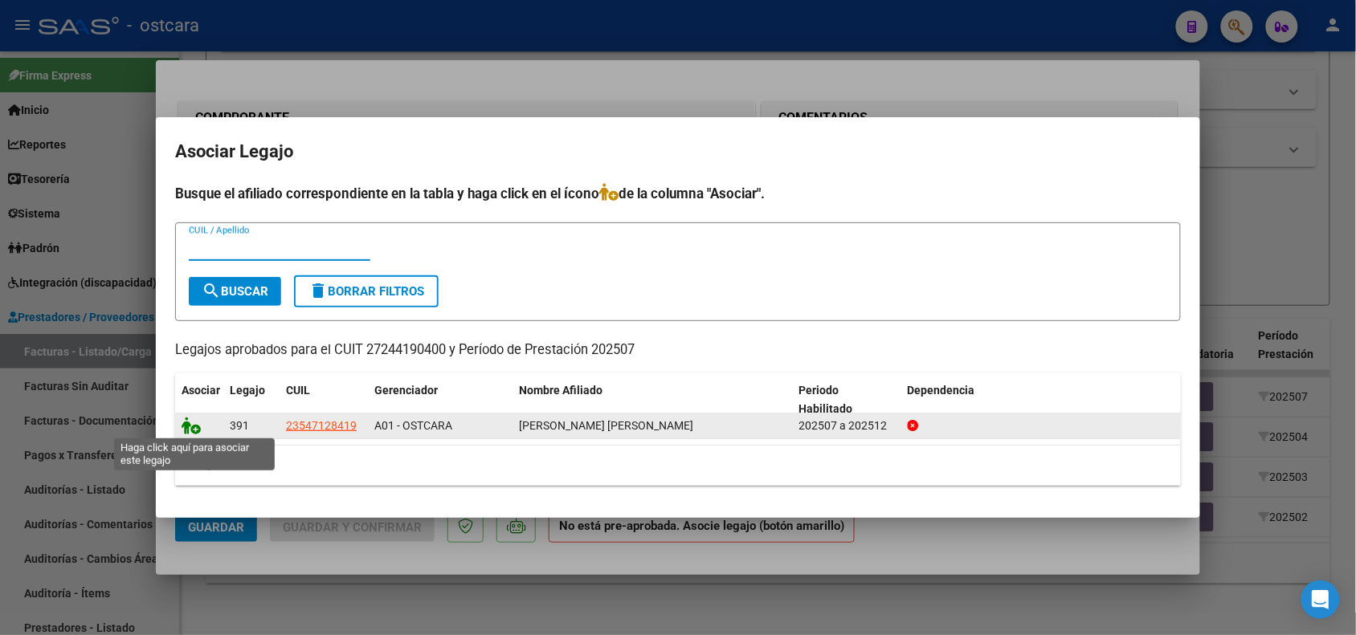
click at [193, 424] on icon at bounding box center [191, 426] width 19 height 18
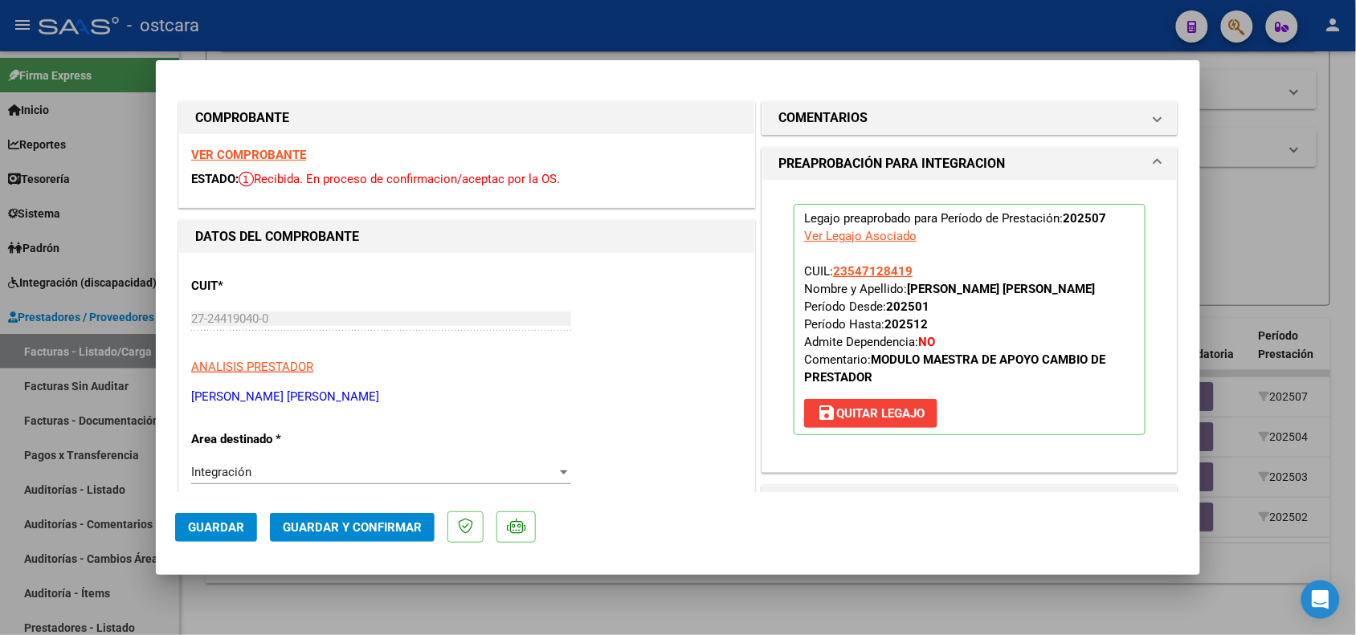
click at [242, 530] on span "Guardar" at bounding box center [216, 527] width 56 height 14
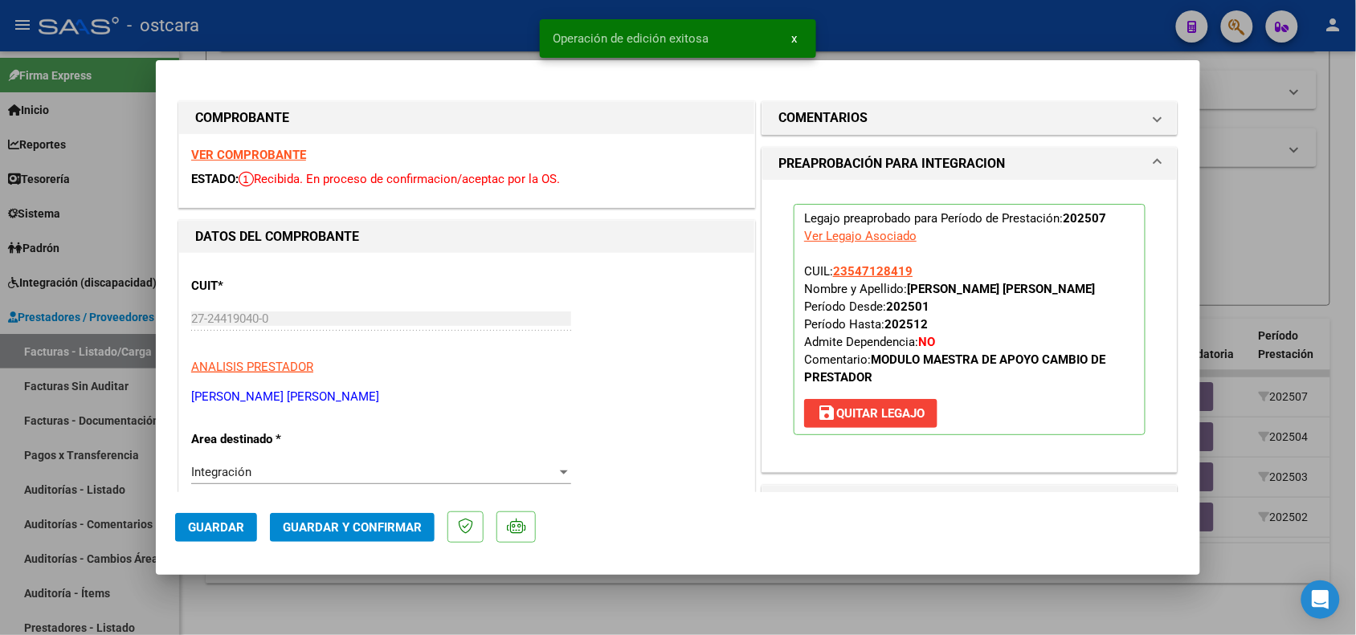
click at [275, 586] on div at bounding box center [678, 317] width 1356 height 635
type input "$ 0,00"
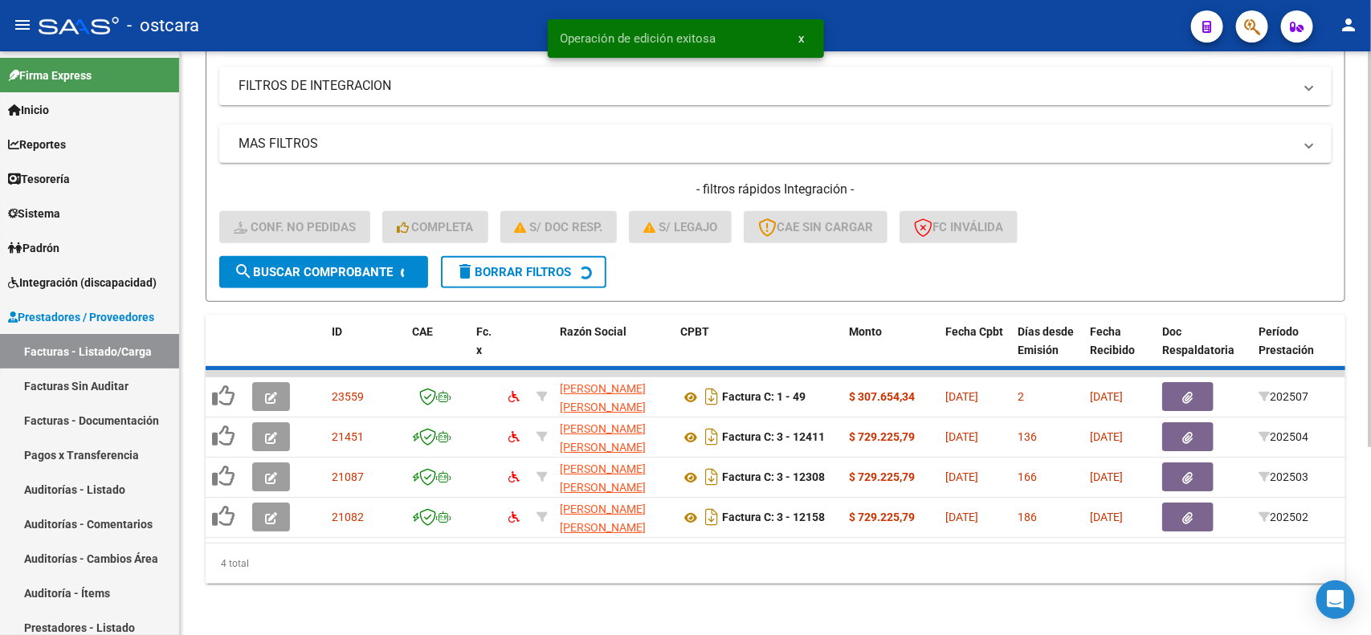
scroll to position [233, 0]
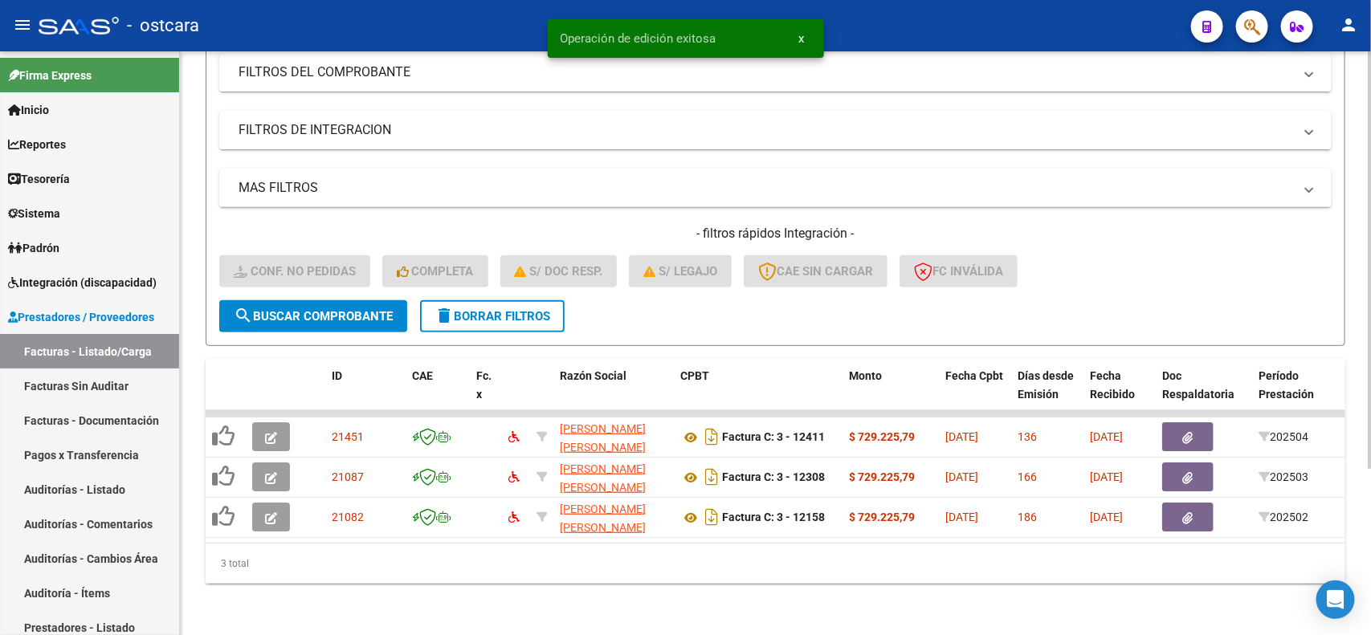
click at [534, 309] on span "delete Borrar Filtros" at bounding box center [492, 316] width 116 height 14
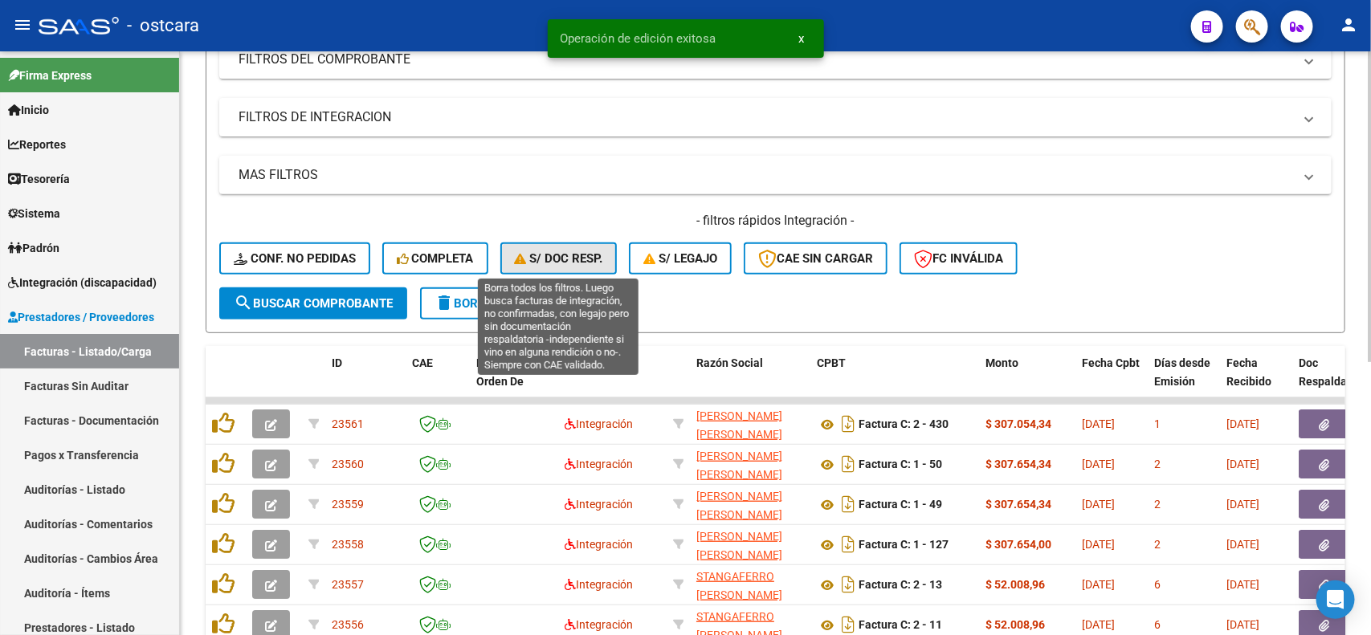
click at [574, 255] on span "S/ Doc Resp." at bounding box center [559, 258] width 88 height 14
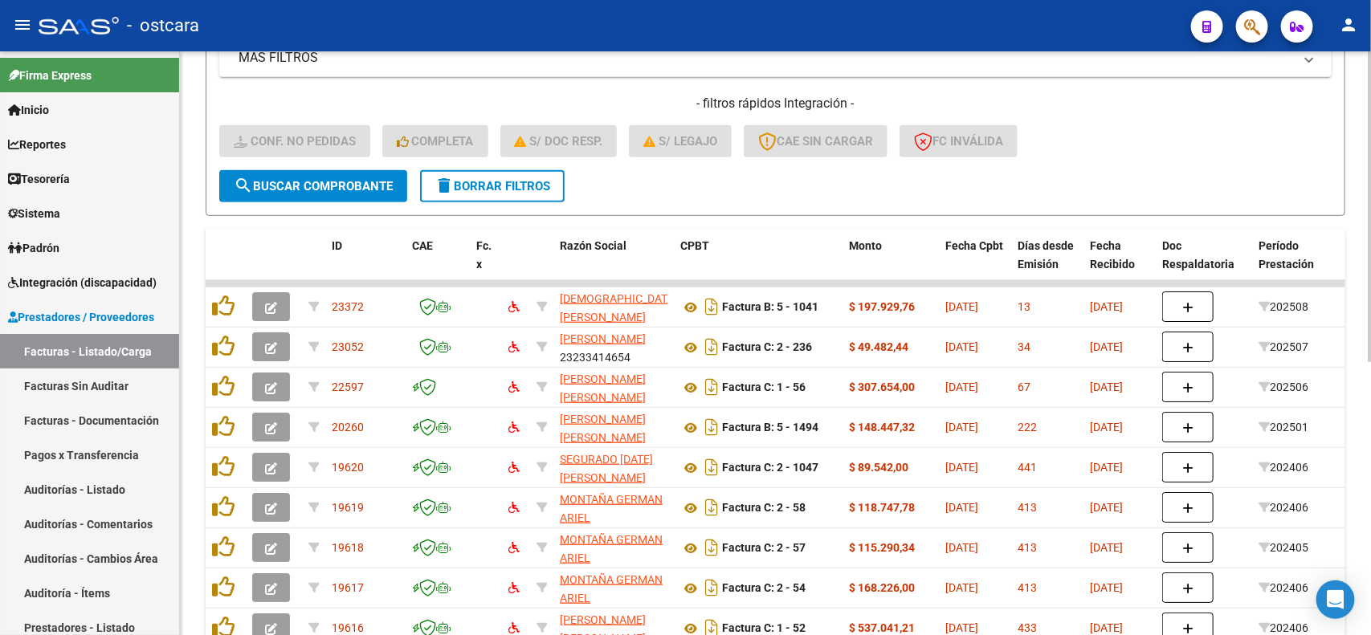
scroll to position [361, 0]
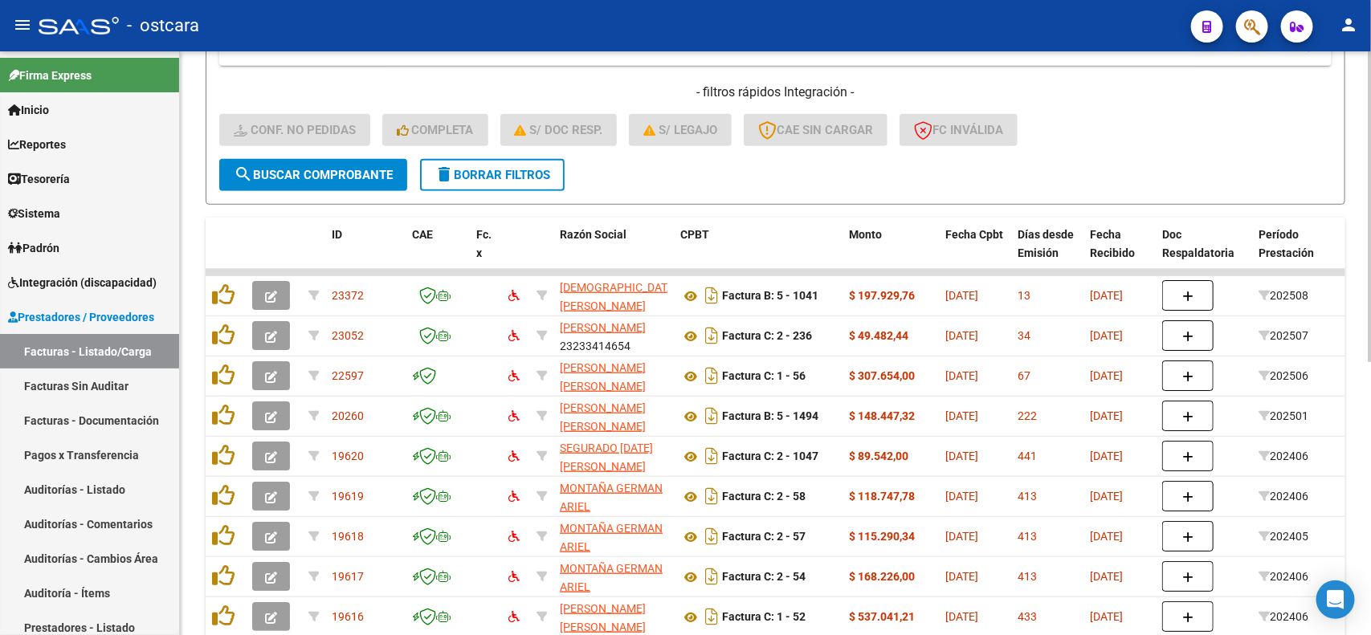
click at [1369, 273] on div at bounding box center [1370, 403] width 4 height 311
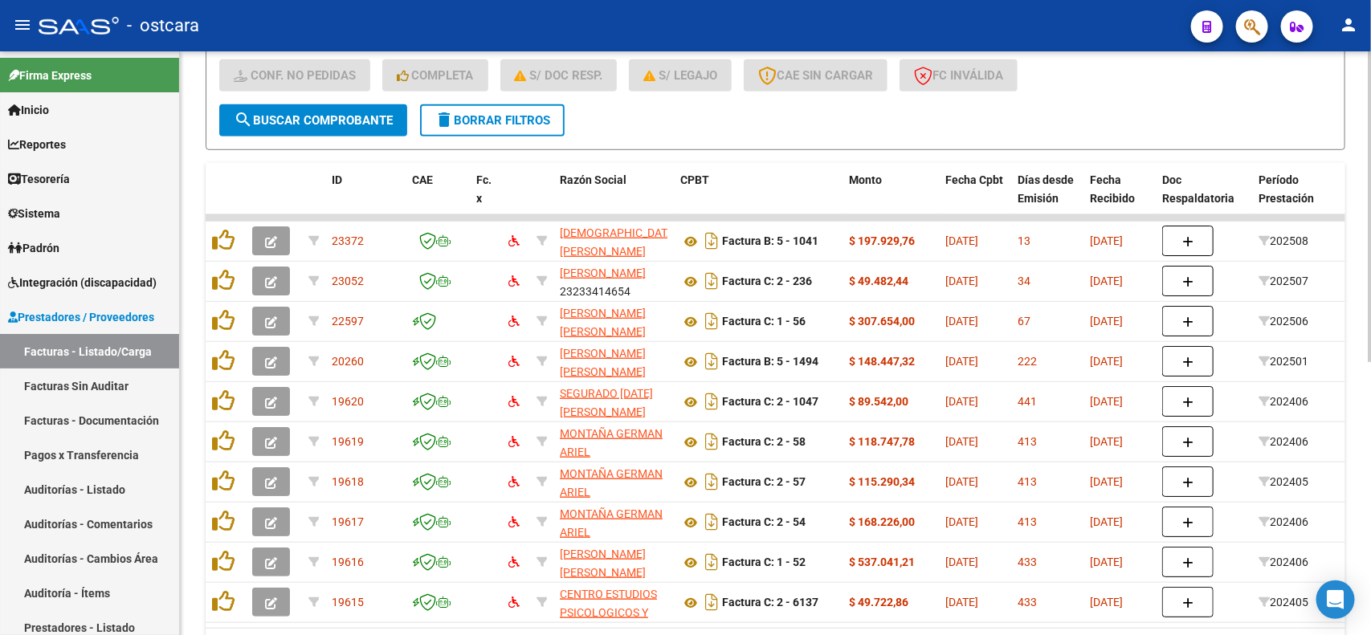
scroll to position [440, 0]
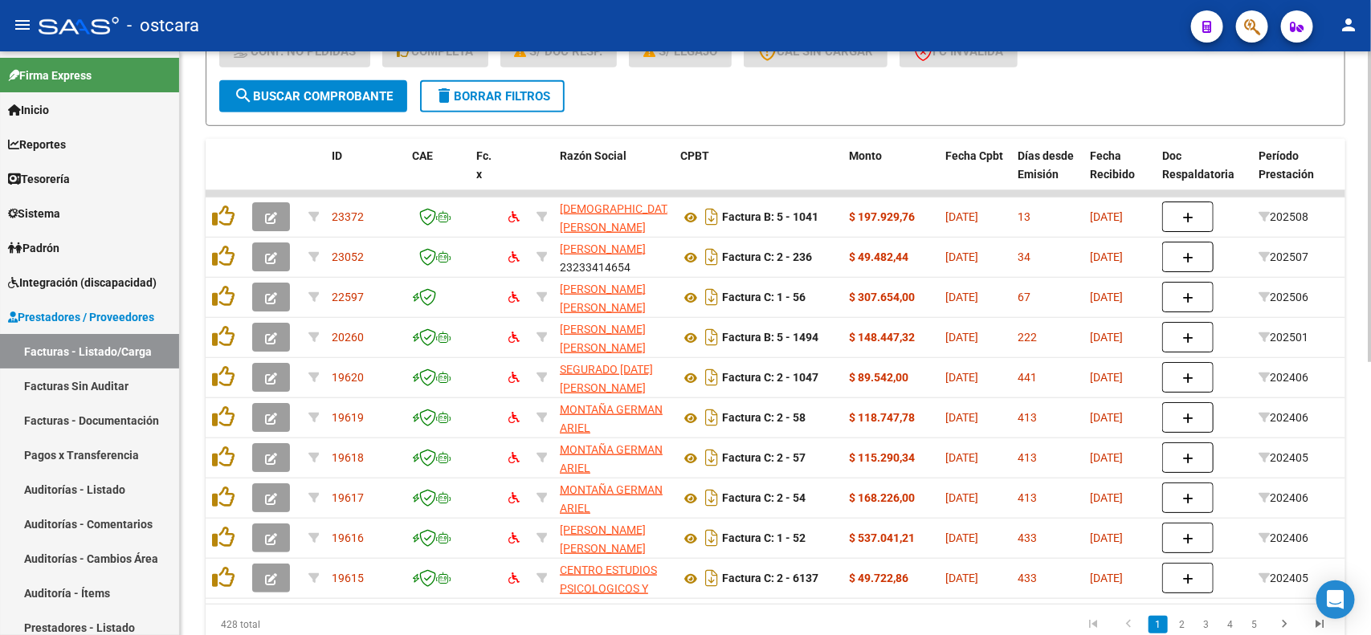
click at [1364, 426] on div "Video tutorial PRESTADORES -> Listado de CPBTs Emitidos por Prestadores / Prove…" at bounding box center [777, 153] width 1195 height 1085
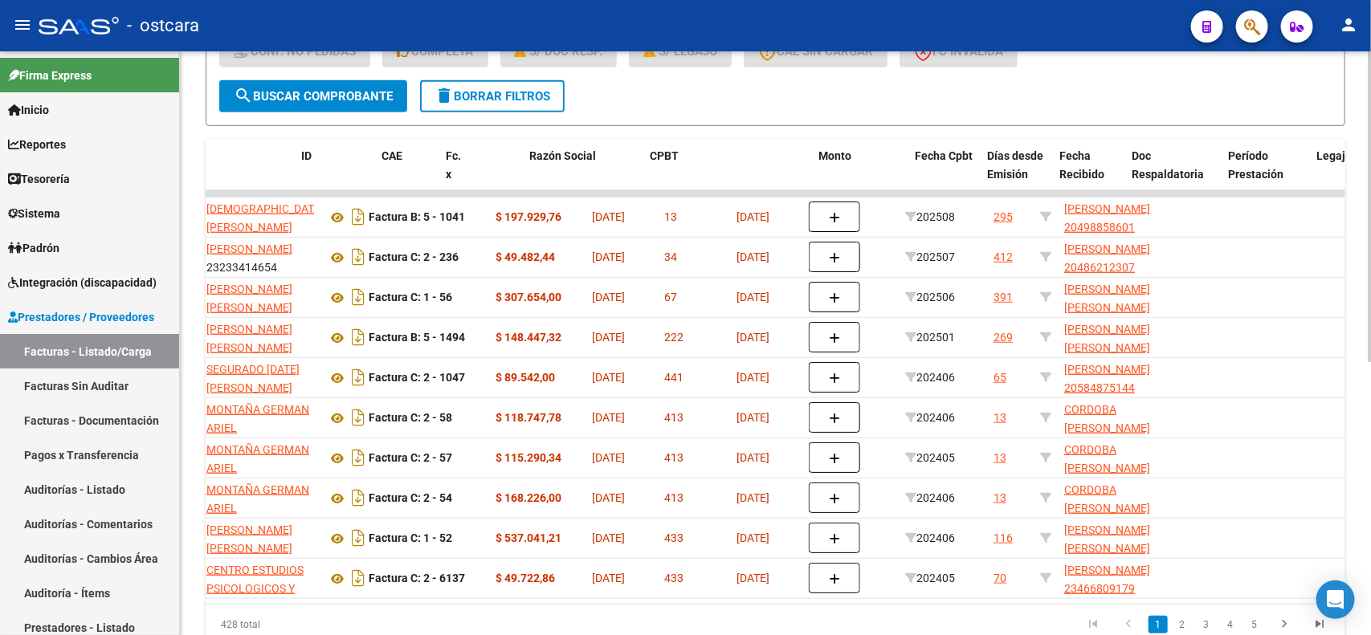
scroll to position [0, 0]
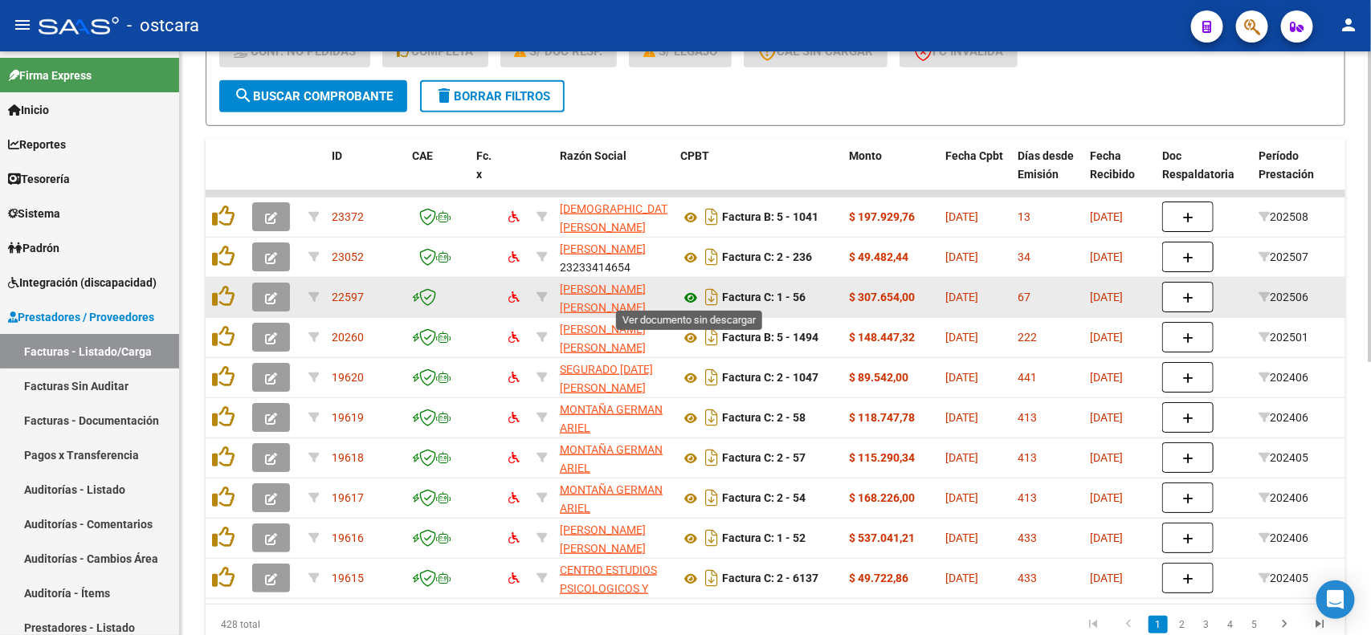
click at [691, 296] on icon at bounding box center [690, 297] width 21 height 19
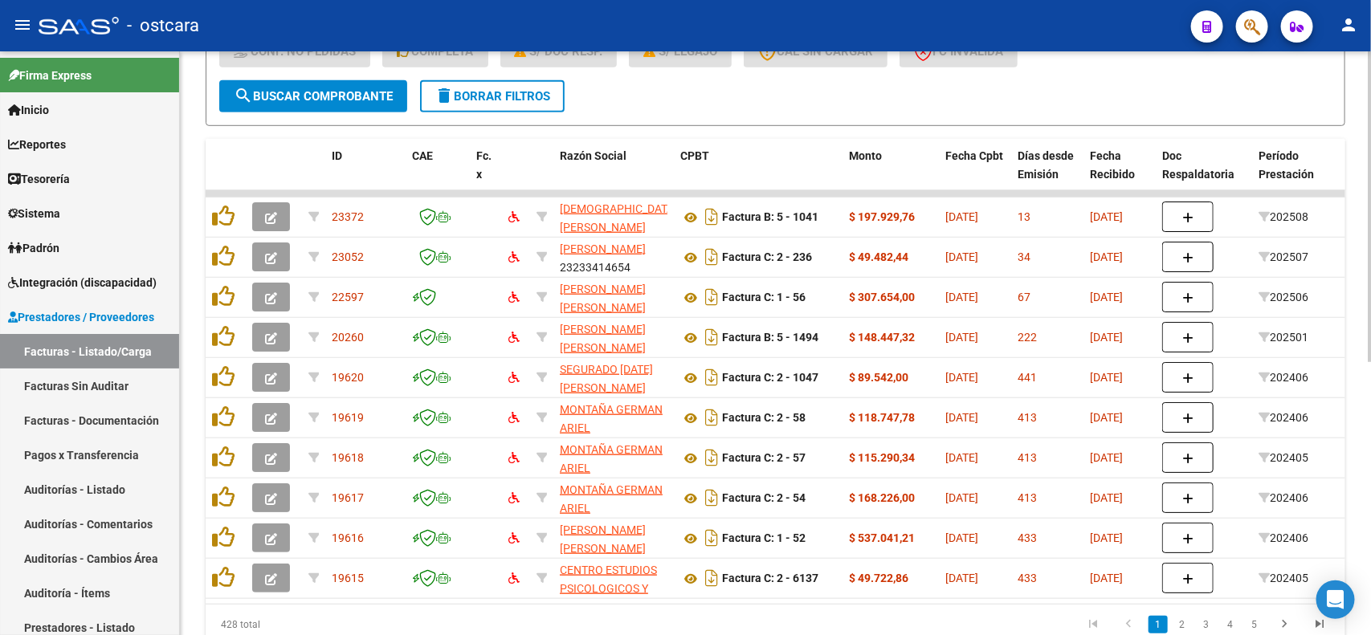
click at [499, 99] on span "delete Borrar Filtros" at bounding box center [492, 96] width 116 height 14
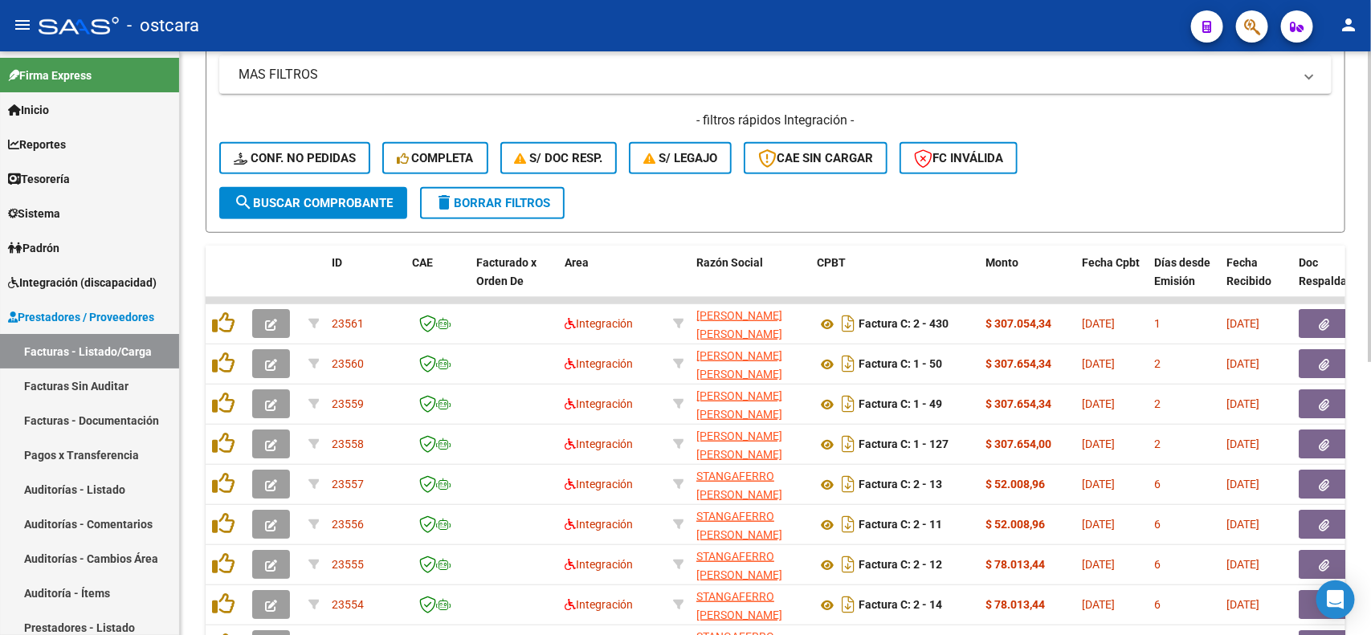
scroll to position [331, 0]
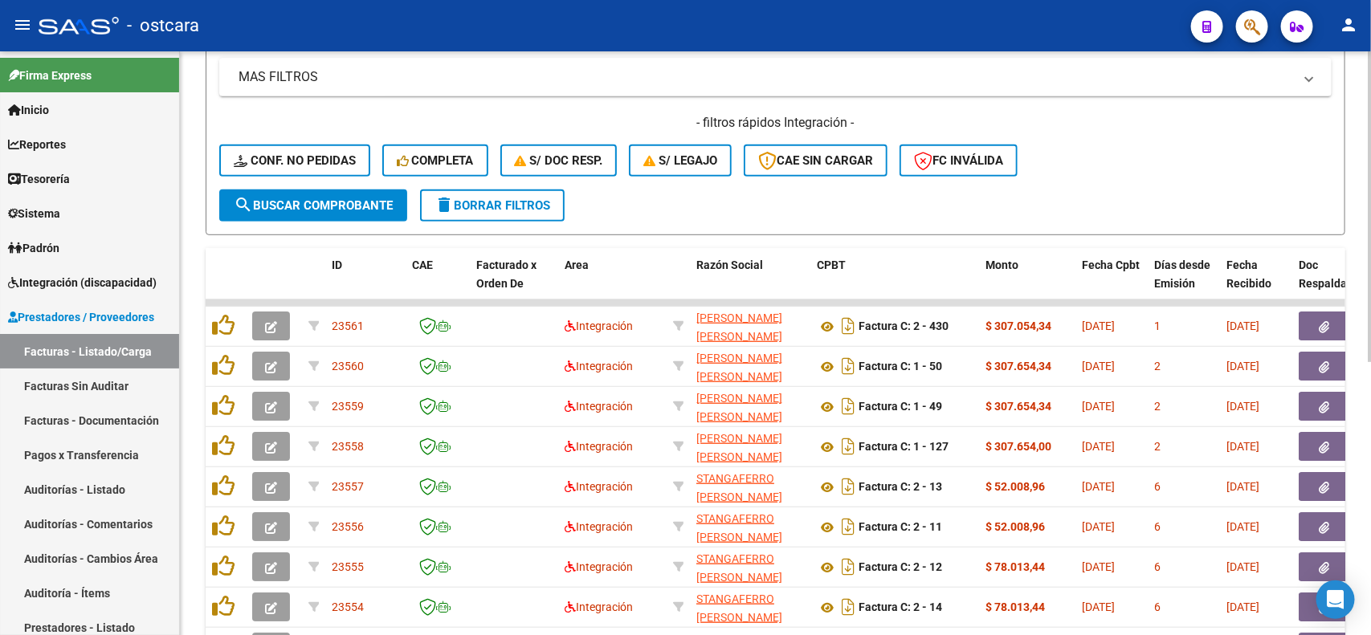
click at [1363, 243] on div "Video tutorial PRESTADORES -> Listado de CPBTs Emitidos por Prestadores / Prove…" at bounding box center [777, 263] width 1195 height 1085
click at [138, 288] on span "Integración (discapacidad)" at bounding box center [82, 283] width 149 height 18
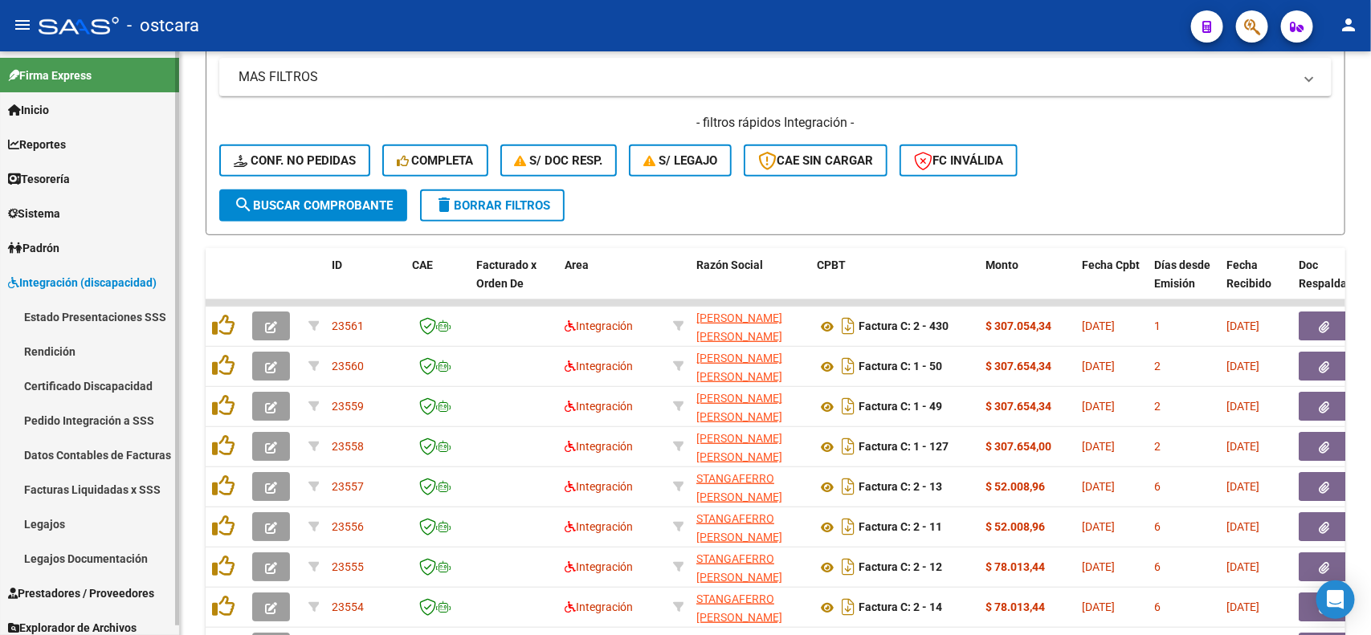
click at [77, 519] on link "Legajos" at bounding box center [89, 524] width 179 height 35
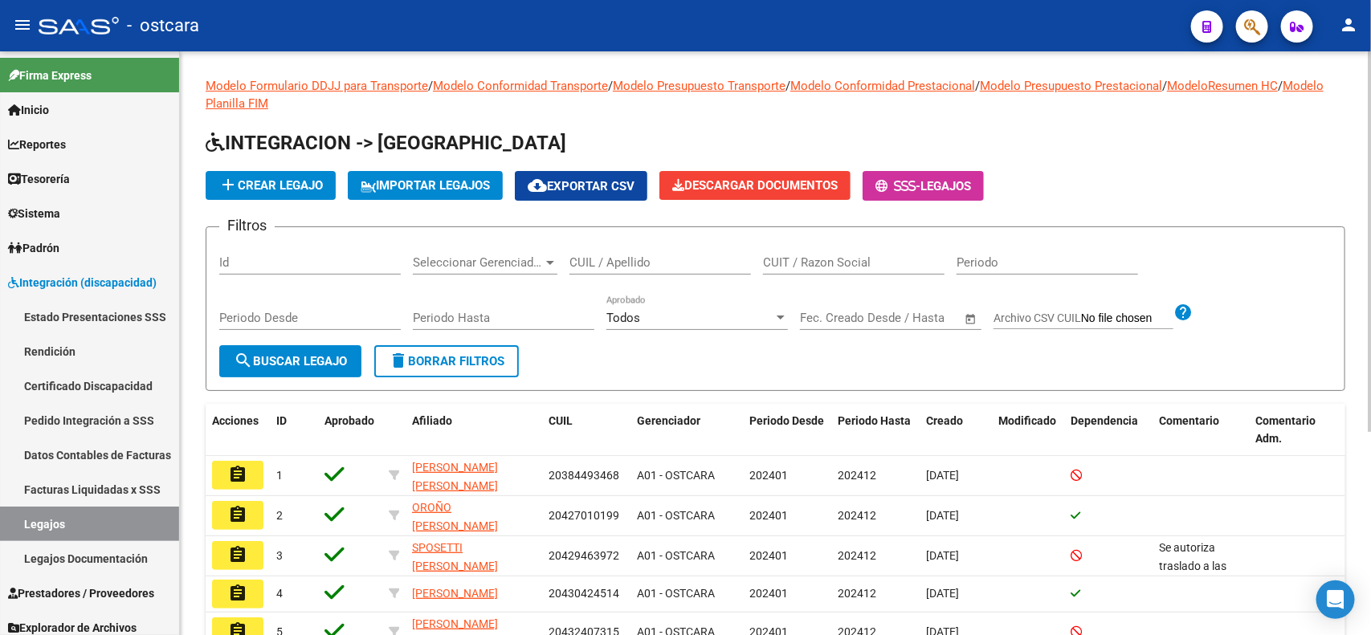
click at [627, 267] on input "CUIL / Apellido" at bounding box center [660, 262] width 182 height 14
click at [639, 255] on input "CUIL / Apellido" at bounding box center [660, 262] width 182 height 14
type input "a"
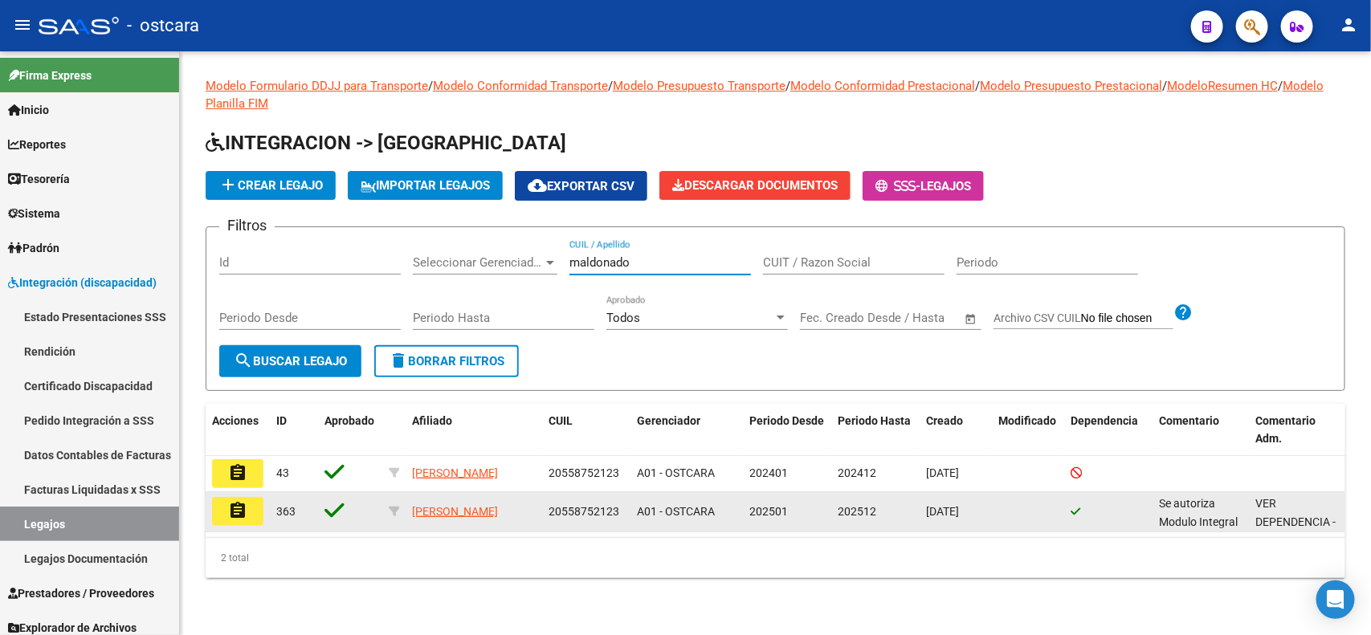
type input "maldonado"
click at [246, 514] on mat-icon "assignment" at bounding box center [237, 510] width 19 height 19
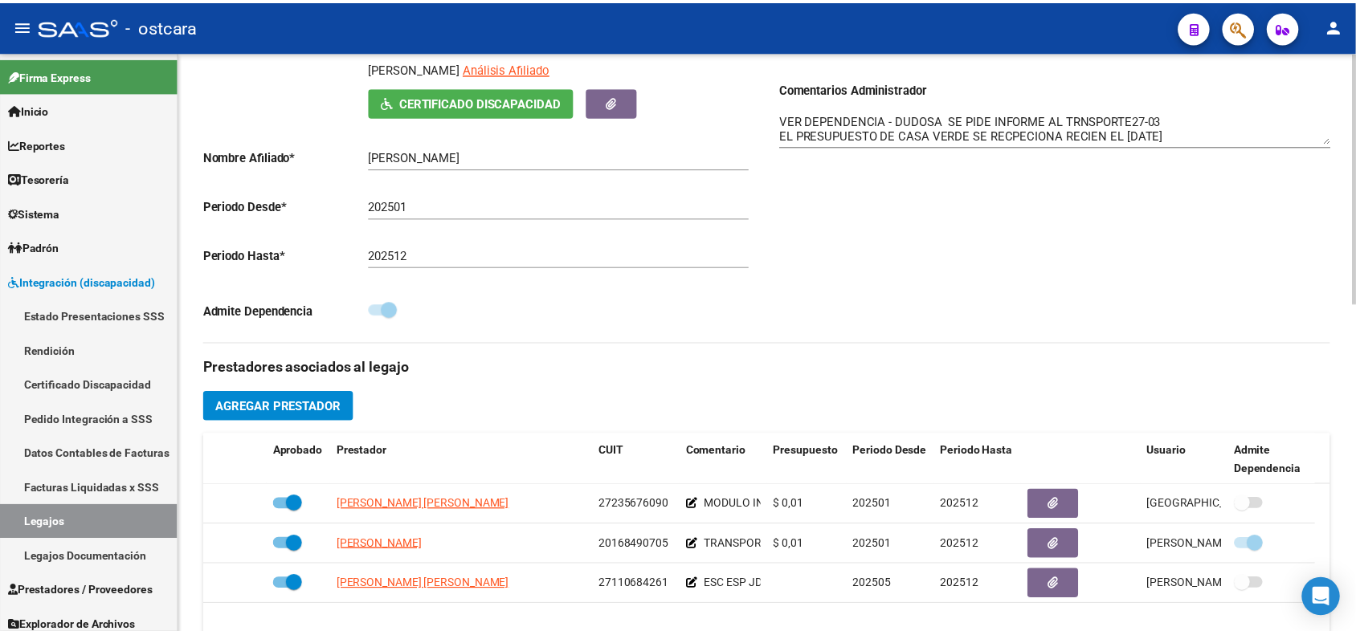
scroll to position [370, 0]
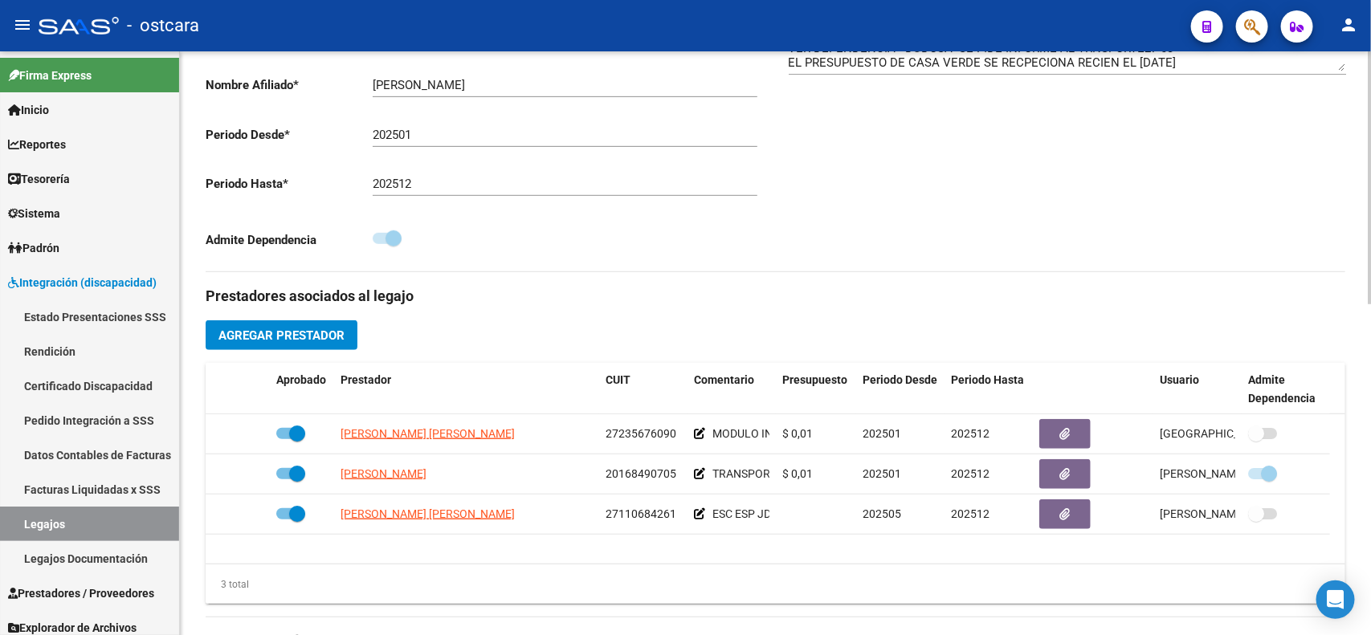
click at [1352, 440] on div "arrow_back Editar 363 save Guardar cambios Legajo de Integración Modelo Formula…" at bounding box center [777, 354] width 1195 height 1347
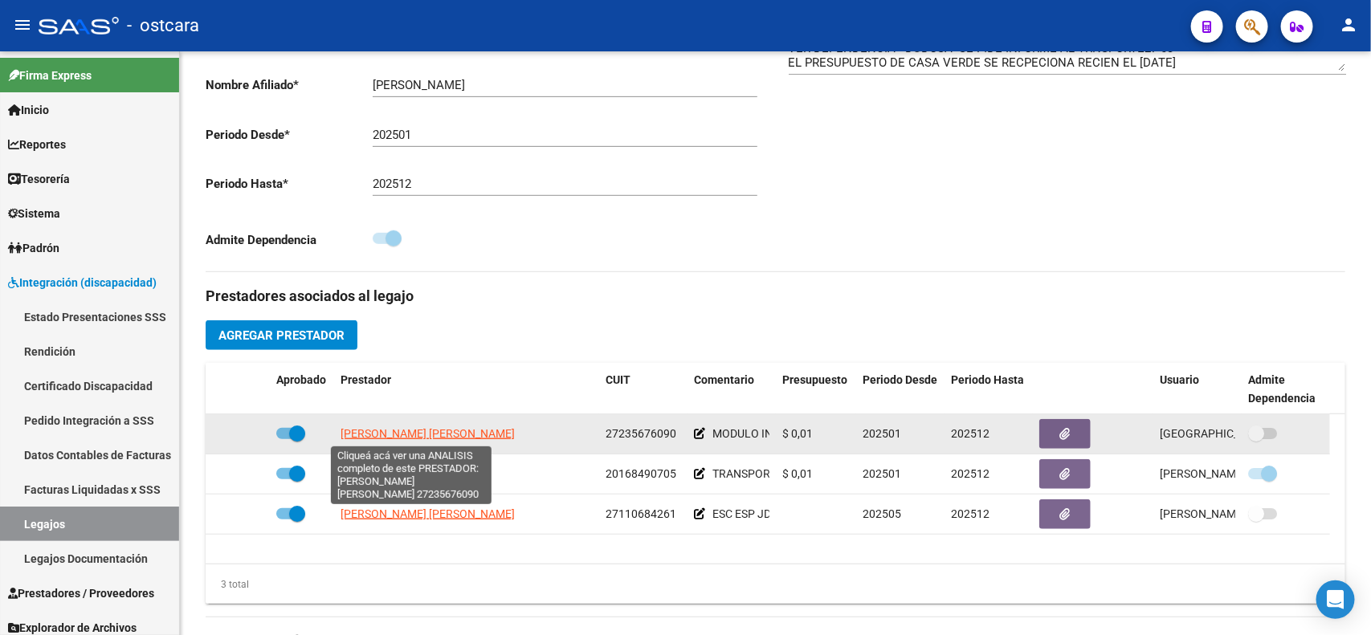
click at [431, 431] on span "[PERSON_NAME] [PERSON_NAME]" at bounding box center [428, 433] width 174 height 13
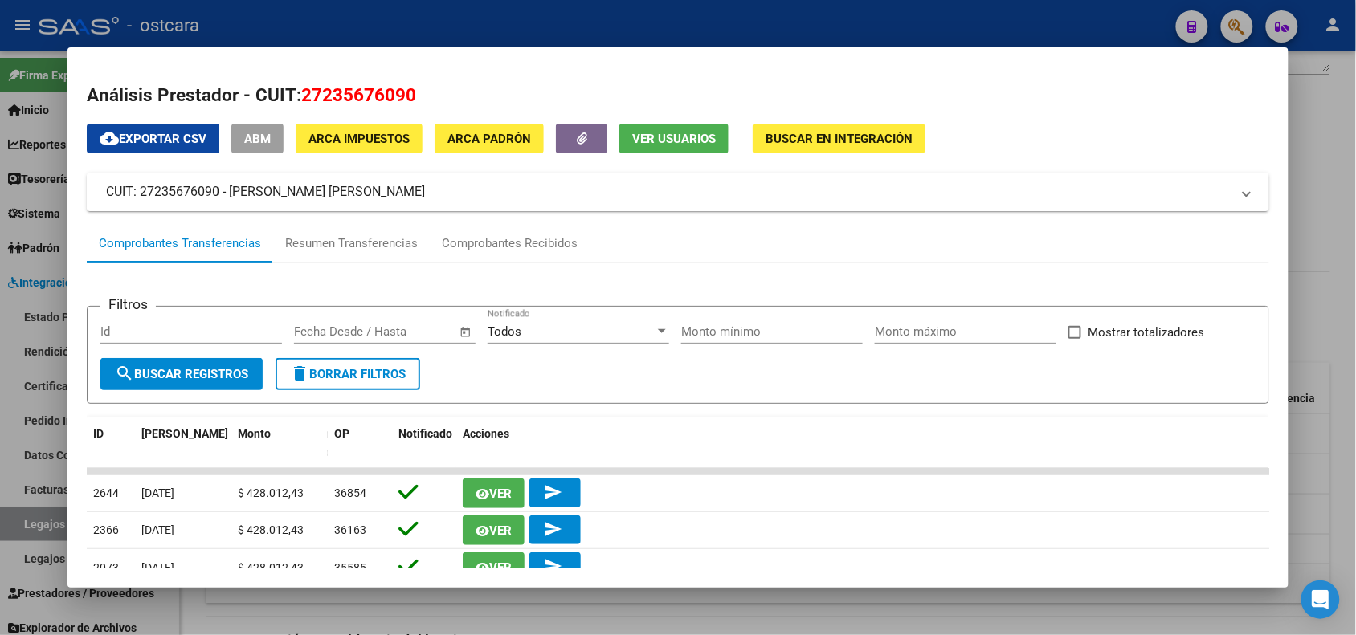
click at [693, 141] on span "Ver Usuarios" at bounding box center [674, 139] width 84 height 14
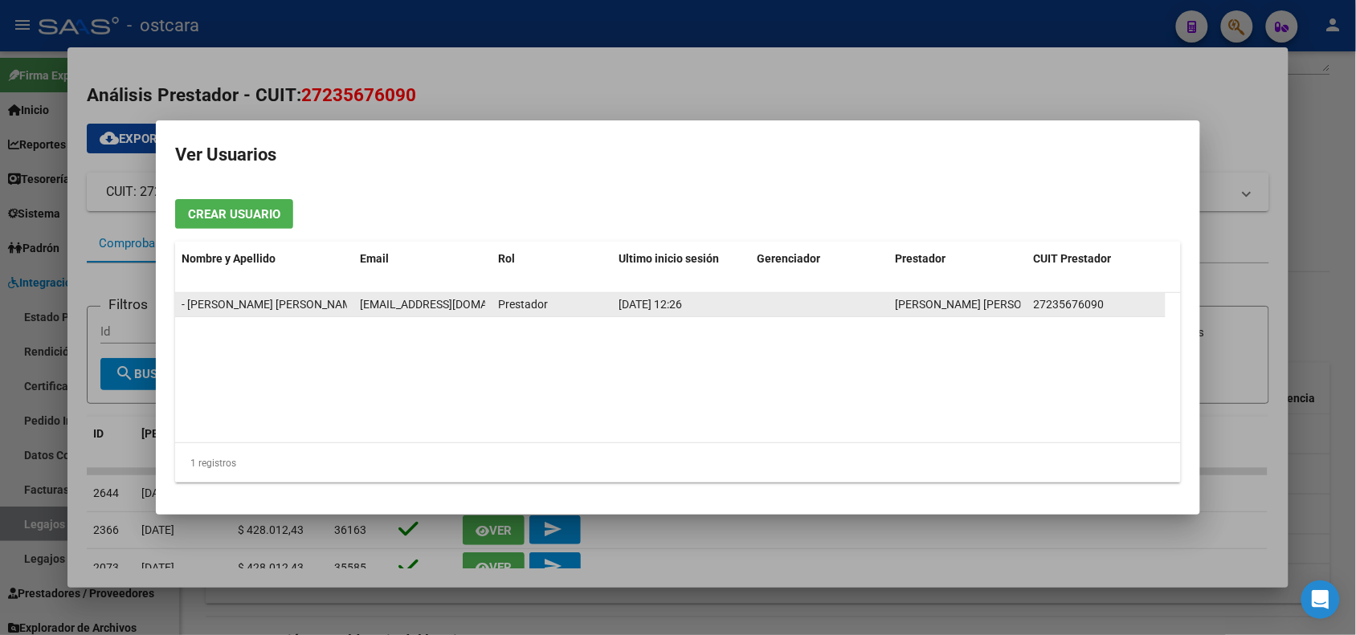
scroll to position [0, 115]
drag, startPoint x: 357, startPoint y: 307, endPoint x: 458, endPoint y: 308, distance: 100.4
click at [483, 309] on datatable-body-cell "[EMAIL_ADDRESS][DOMAIN_NAME]" at bounding box center [422, 304] width 138 height 23
copy span "[EMAIL_ADDRESS][DOMAIN_NAME]"
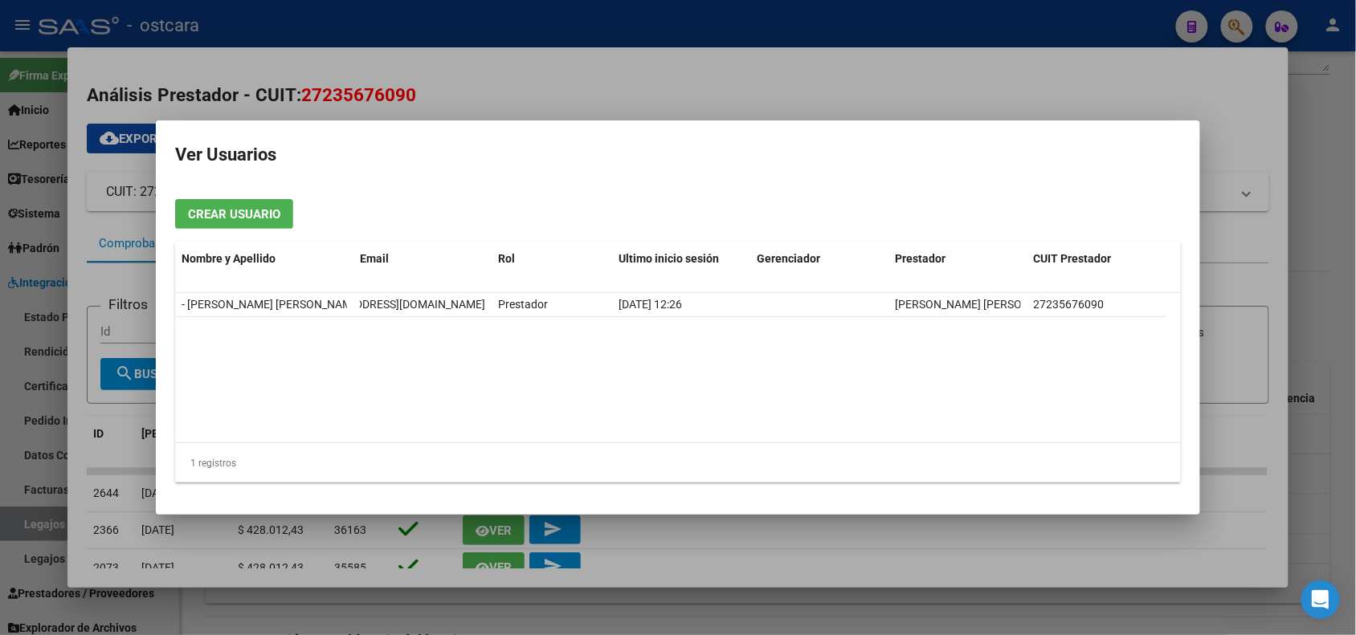
click at [1238, 149] on div at bounding box center [678, 317] width 1356 height 635
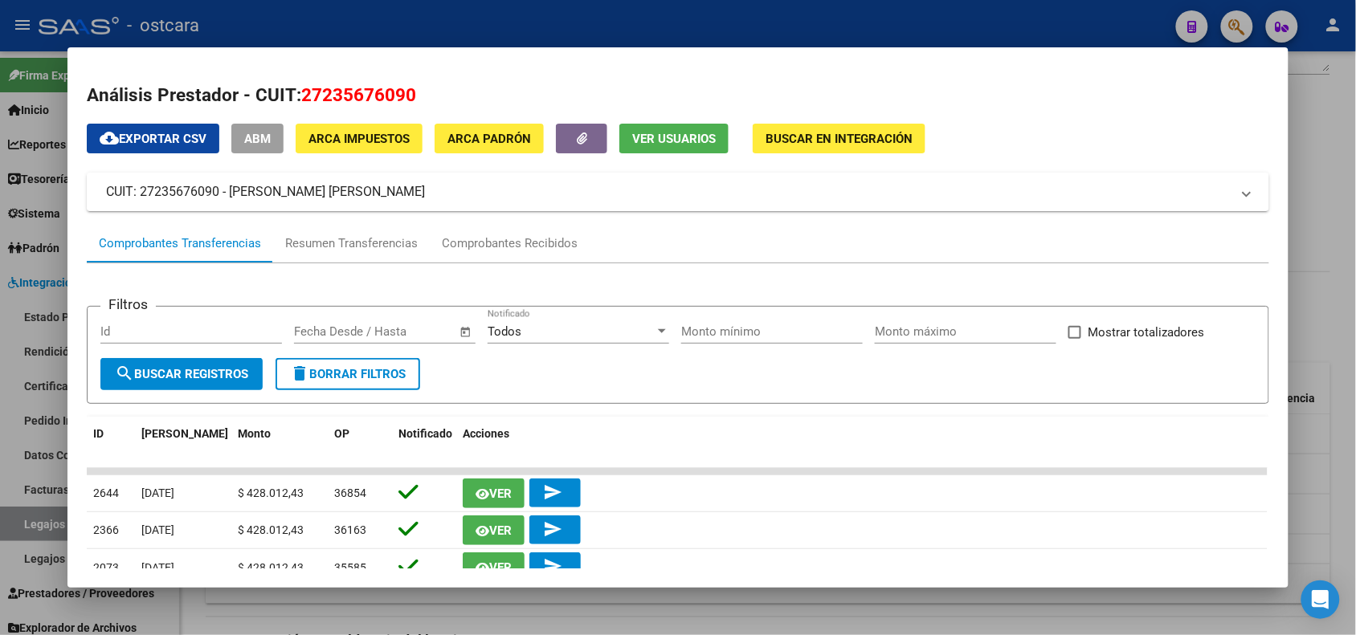
click at [1329, 122] on div at bounding box center [678, 317] width 1356 height 635
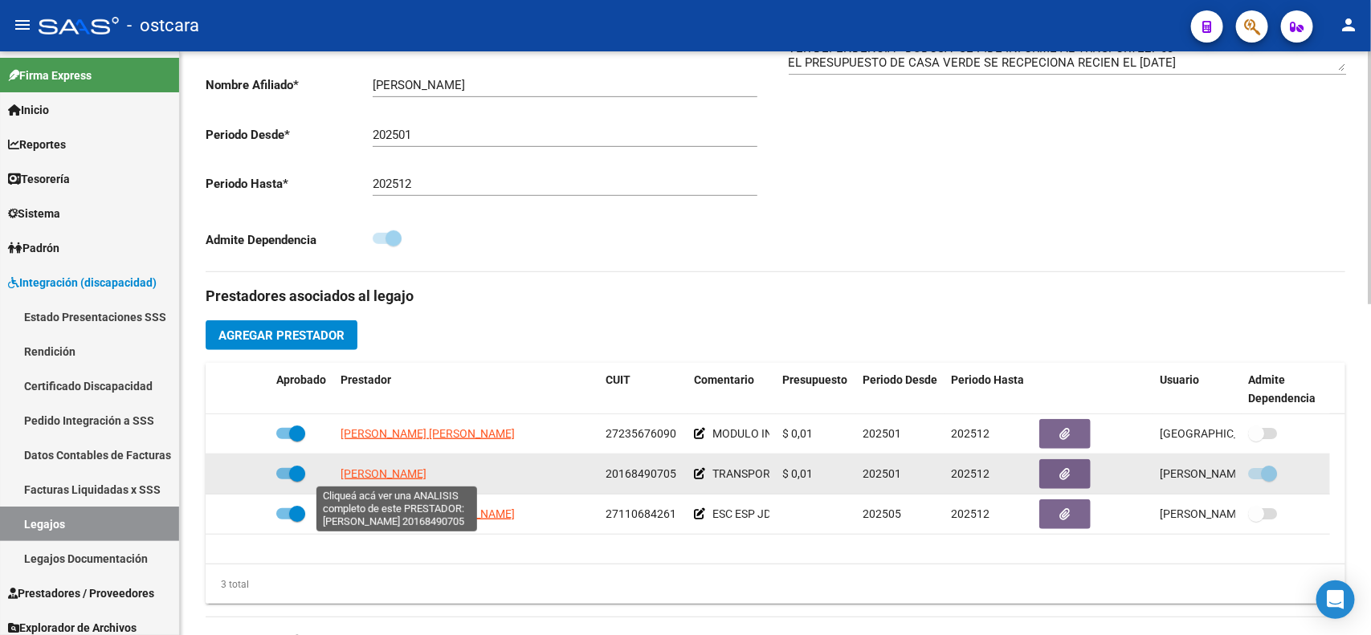
click at [426, 471] on span "[PERSON_NAME]" at bounding box center [384, 473] width 86 height 13
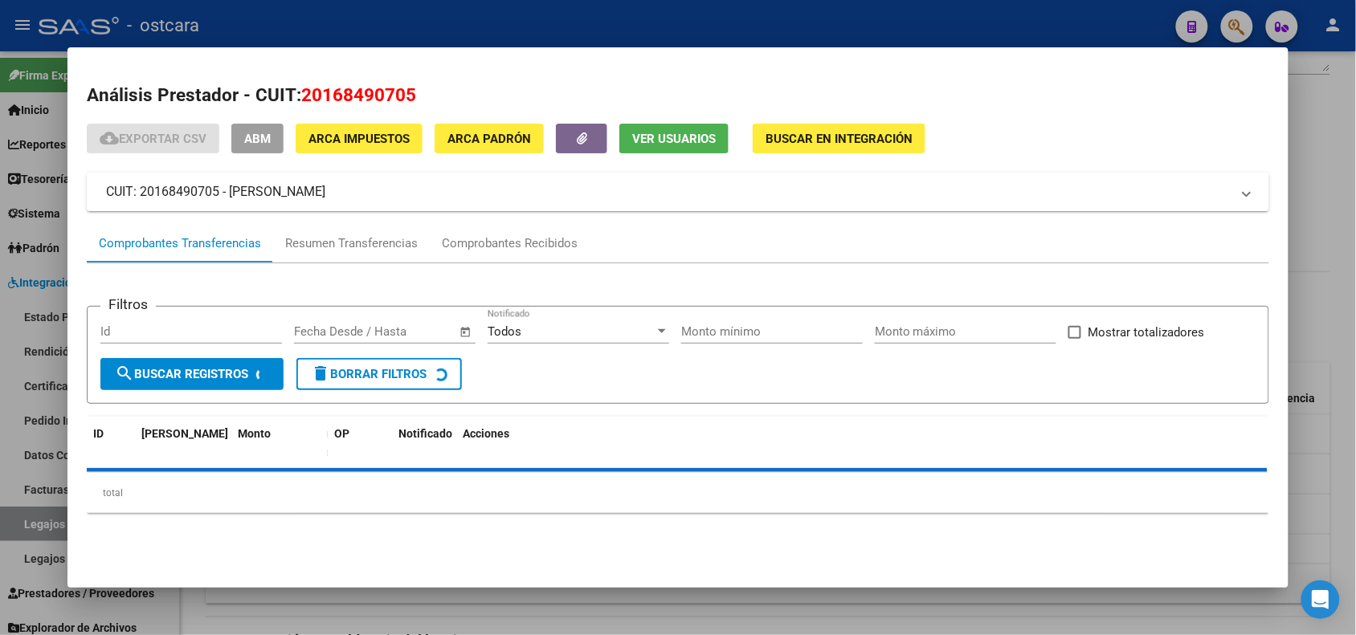
click at [668, 145] on span "Ver Usuarios" at bounding box center [674, 139] width 84 height 14
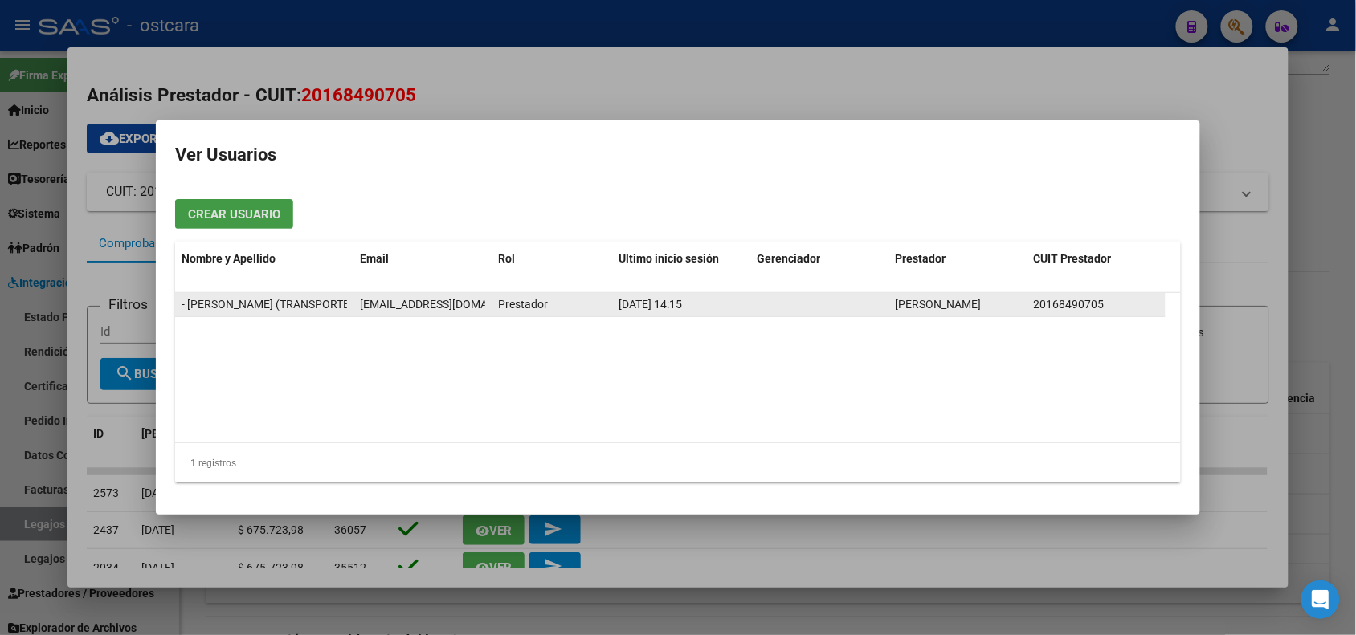
click at [361, 303] on span "[EMAIL_ADDRESS][DOMAIN_NAME]" at bounding box center [449, 304] width 178 height 13
drag, startPoint x: 360, startPoint y: 303, endPoint x: 487, endPoint y: 310, distance: 127.1
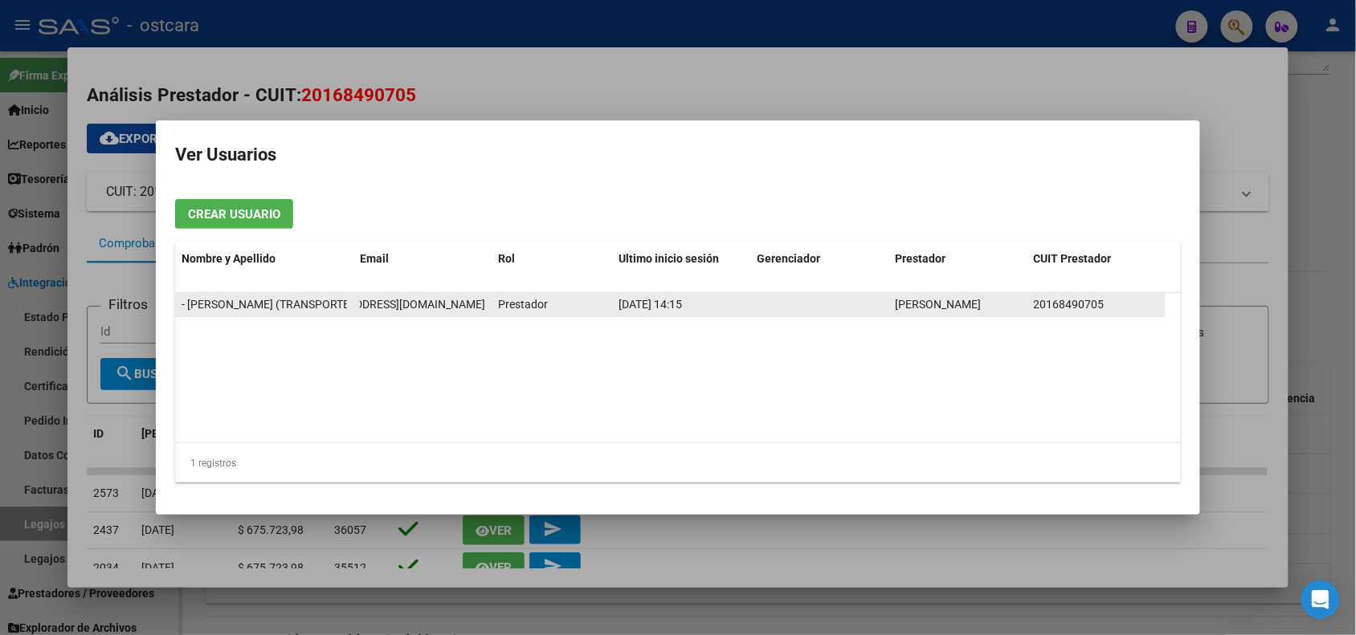
click at [487, 310] on datatable-body-cell "[EMAIL_ADDRESS][DOMAIN_NAME]" at bounding box center [422, 304] width 138 height 23
copy span "[EMAIL_ADDRESS][DOMAIN_NAME]"
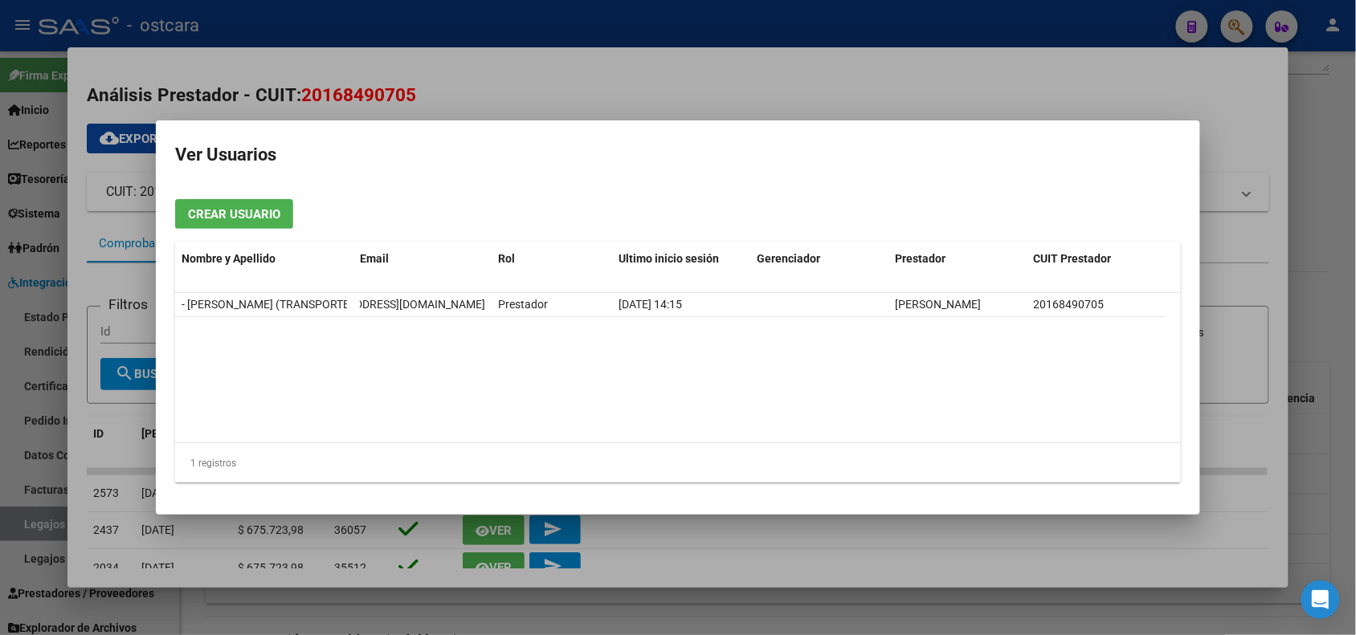
click at [1203, 121] on div at bounding box center [678, 317] width 1356 height 635
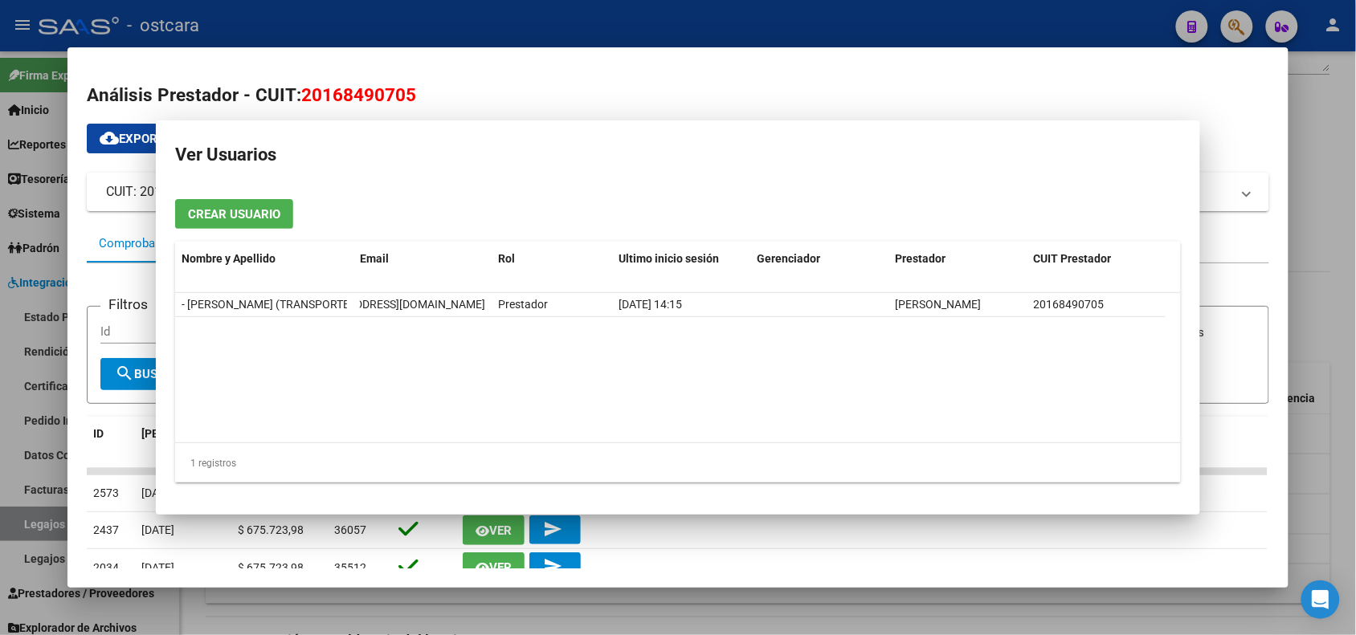
click at [1227, 99] on h2 "Análisis Prestador - CUIT: 20168490705" at bounding box center [677, 95] width 1181 height 27
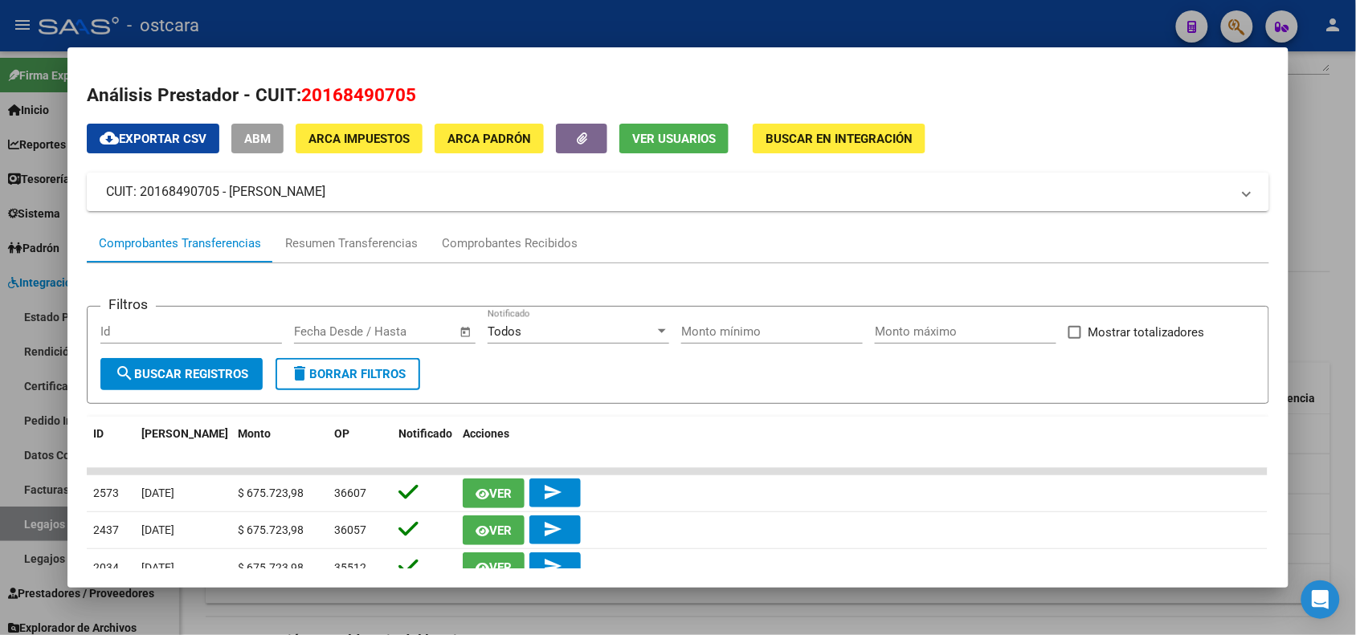
click at [1303, 115] on div at bounding box center [678, 317] width 1356 height 635
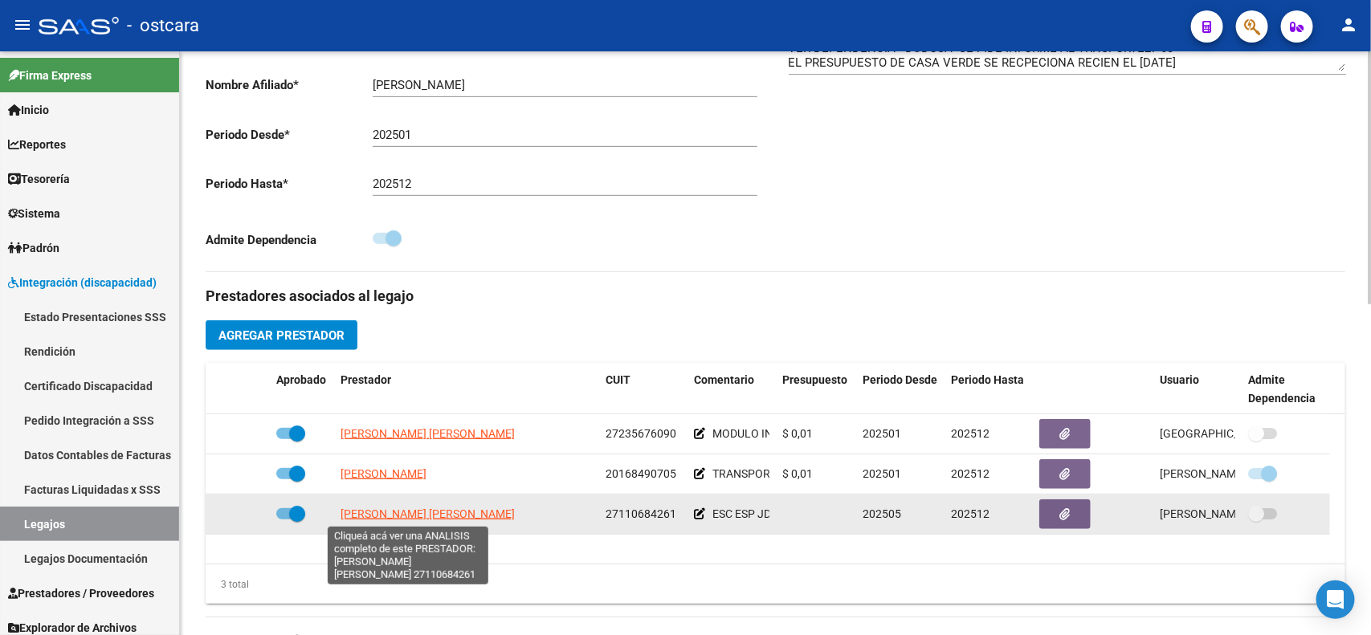
click at [427, 512] on span "[PERSON_NAME] [PERSON_NAME]" at bounding box center [428, 514] width 174 height 13
type textarea "27110684261"
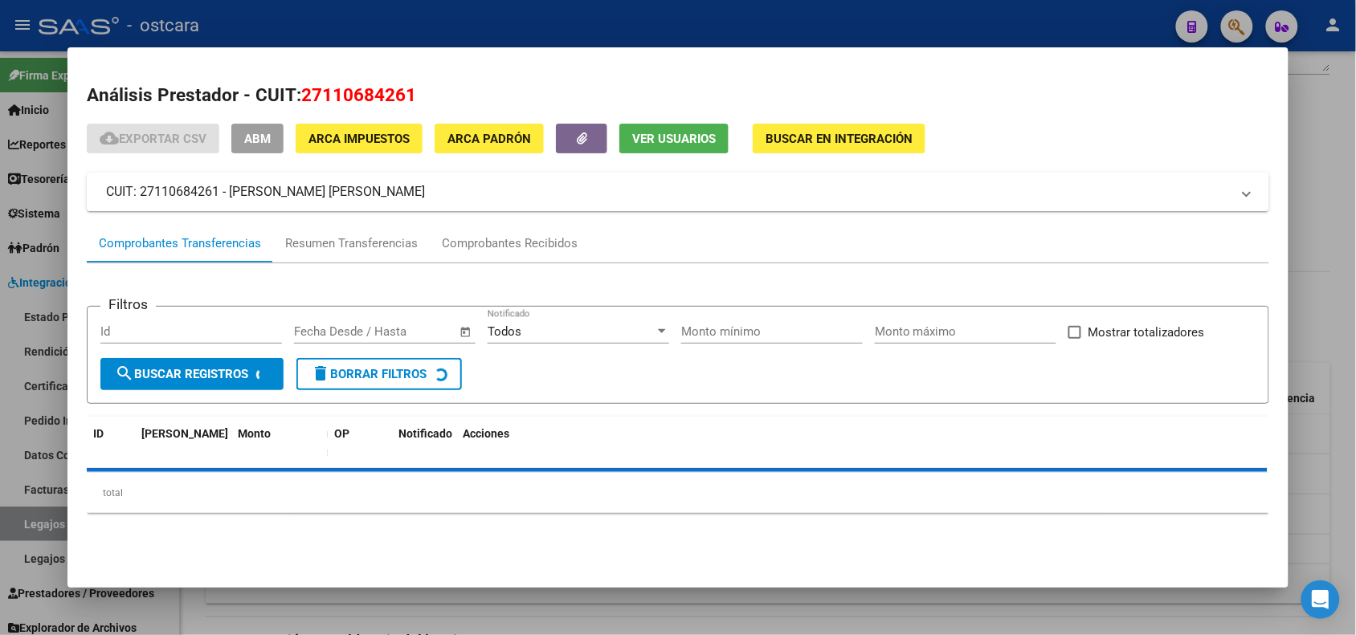
click at [699, 141] on span "Ver Usuarios" at bounding box center [674, 139] width 84 height 14
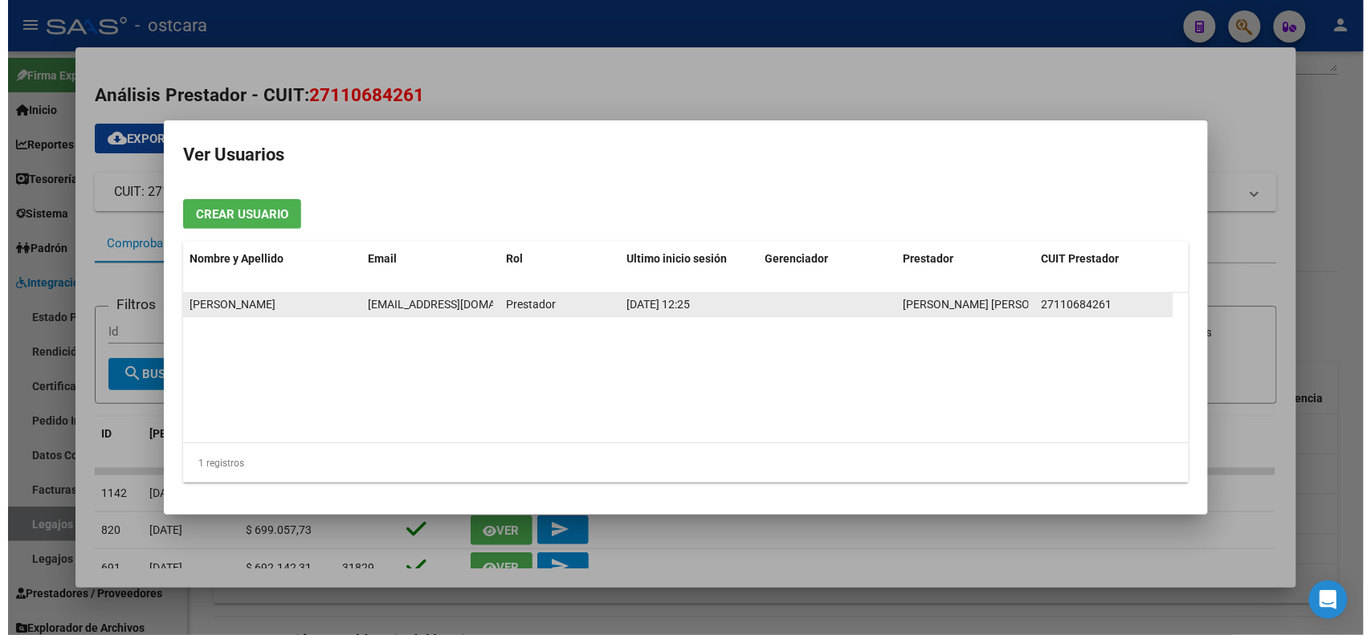
scroll to position [0, 26]
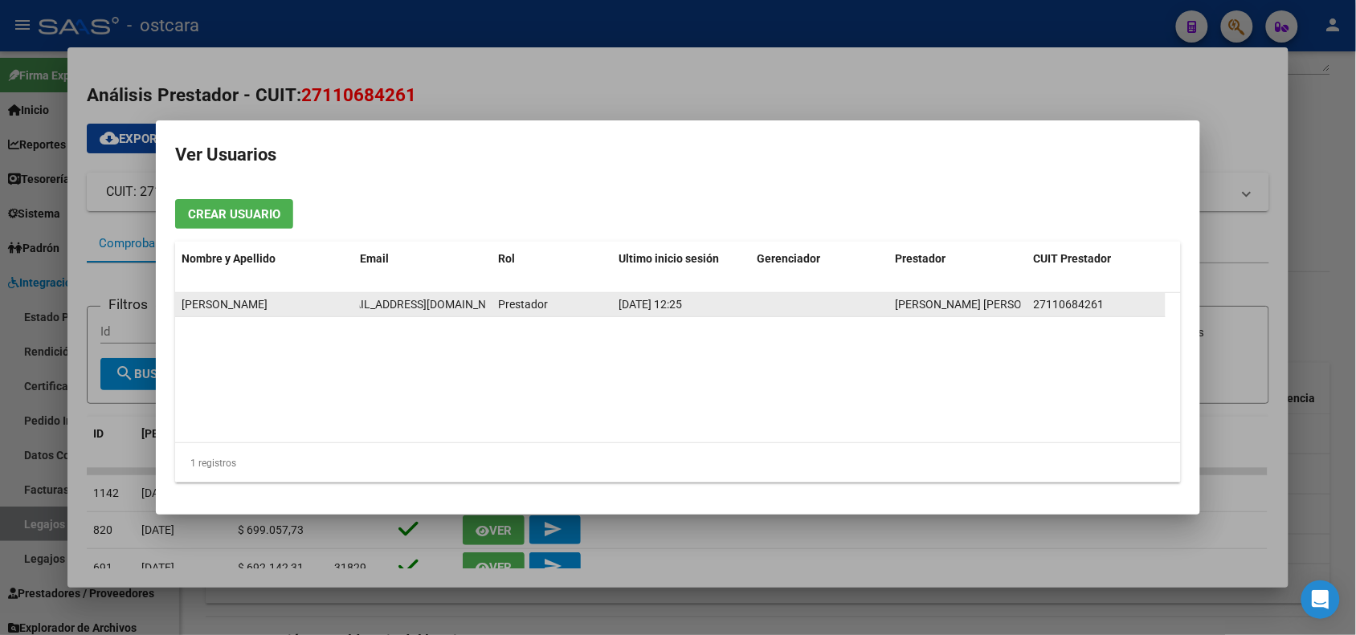
drag, startPoint x: 359, startPoint y: 305, endPoint x: 487, endPoint y: 299, distance: 127.9
click at [487, 299] on datatable-body-cell "[EMAIL_ADDRESS][DOMAIN_NAME]" at bounding box center [422, 304] width 138 height 23
copy span "[EMAIL_ADDRESS][DOMAIN_NAME]"
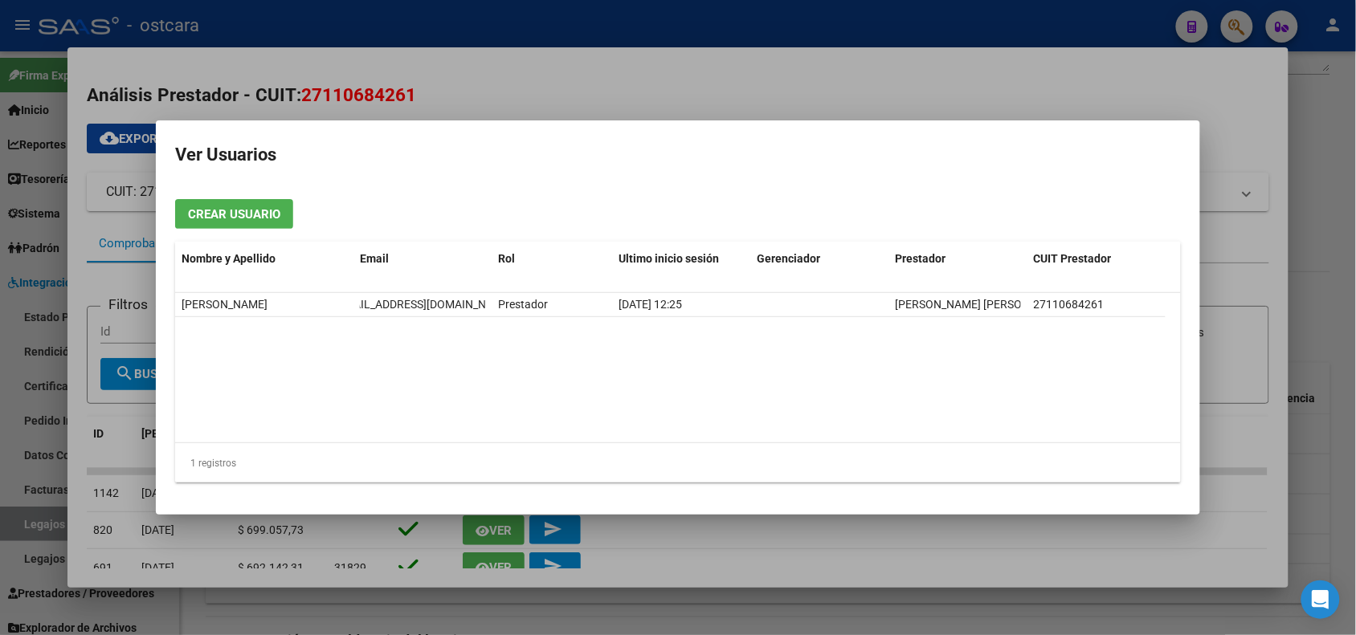
click at [1125, 61] on div at bounding box center [678, 317] width 1356 height 635
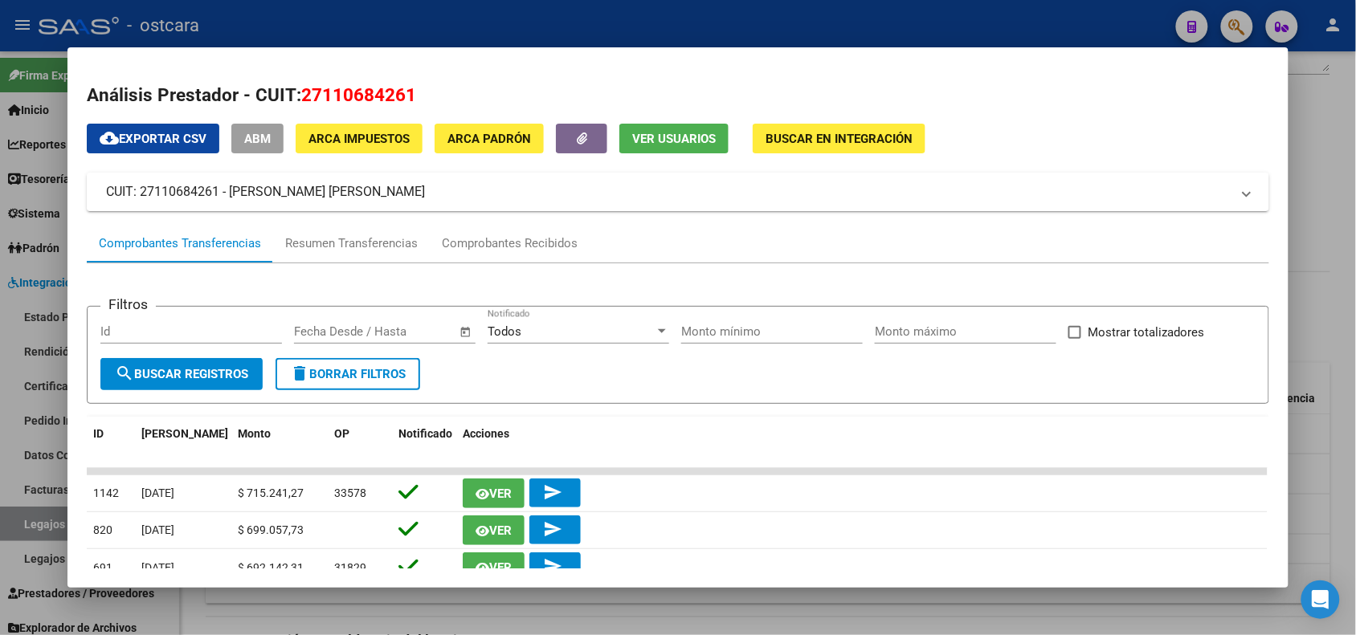
click at [1328, 114] on div at bounding box center [678, 317] width 1356 height 635
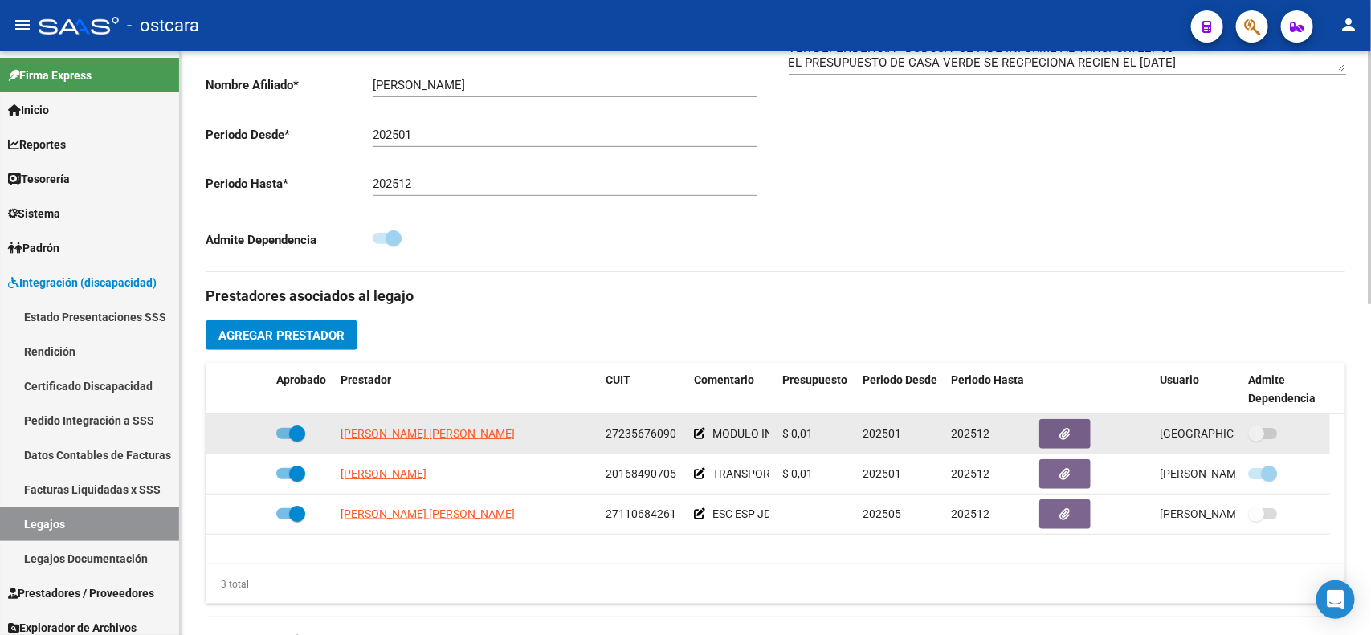
click at [281, 436] on span at bounding box center [290, 433] width 29 height 11
click at [284, 439] on input "checkbox" at bounding box center [284, 439] width 1 height 1
checkbox input "false"
click at [247, 435] on icon at bounding box center [246, 433] width 11 height 11
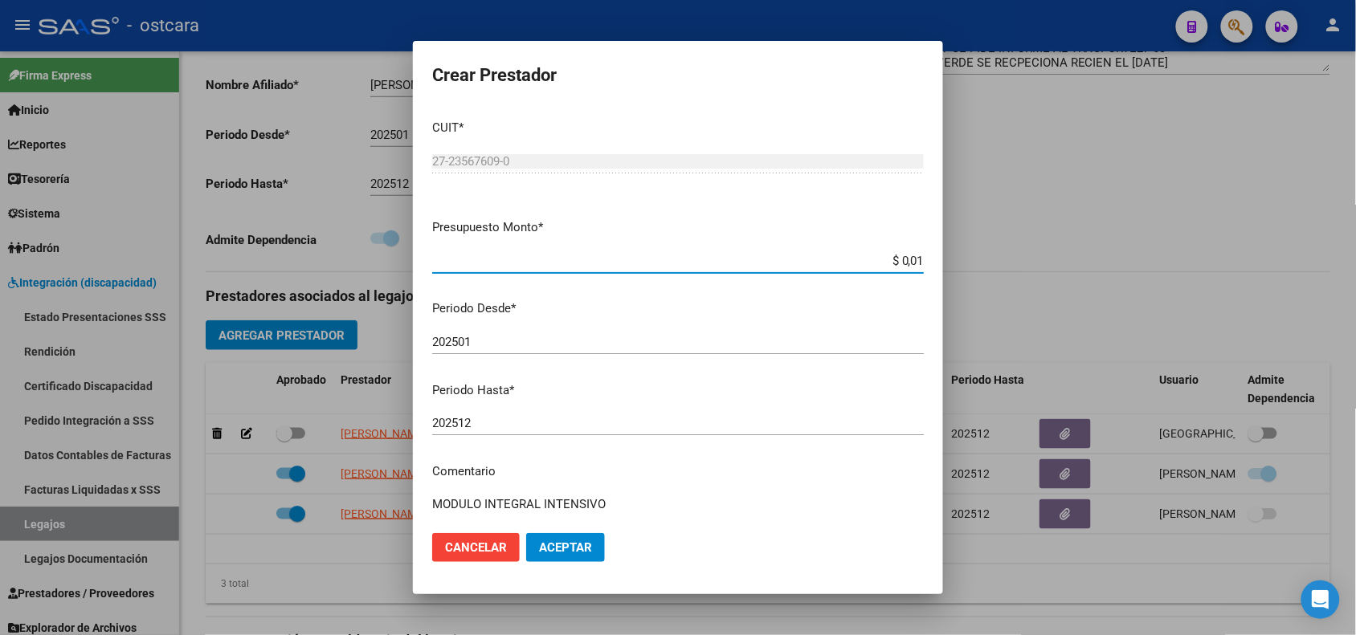
click at [589, 422] on input "202512" at bounding box center [678, 423] width 492 height 14
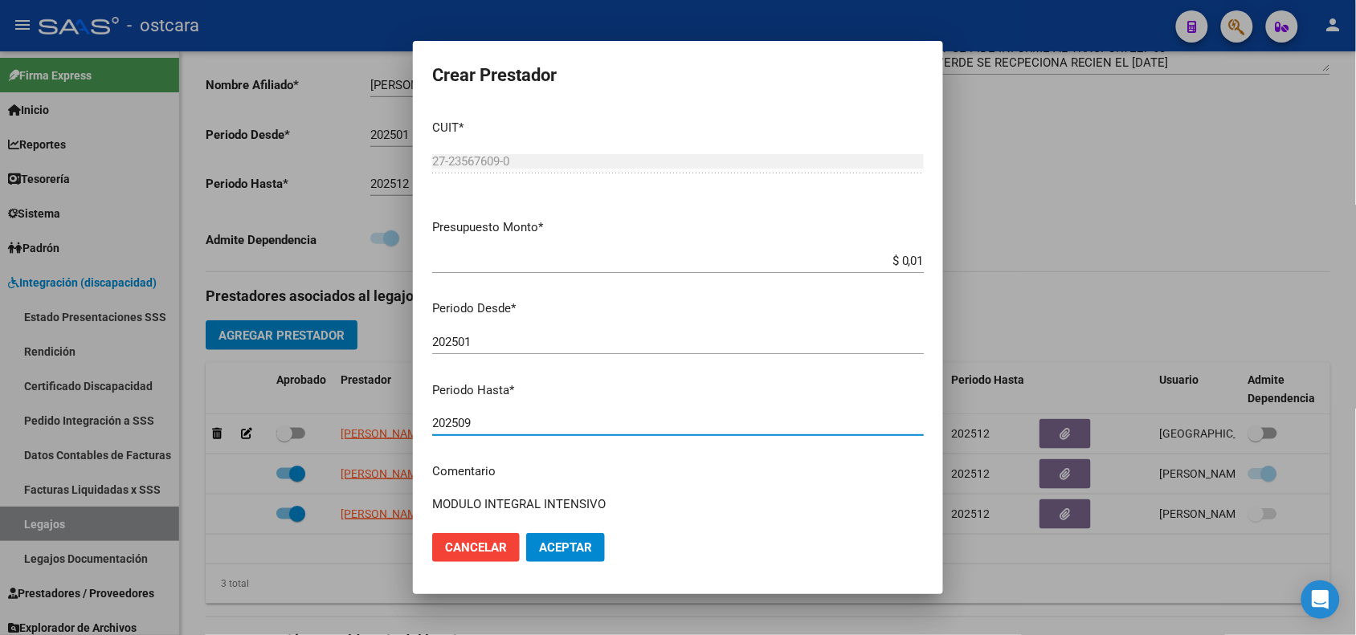
type input "202509"
click at [557, 545] on span "Aceptar" at bounding box center [565, 547] width 53 height 14
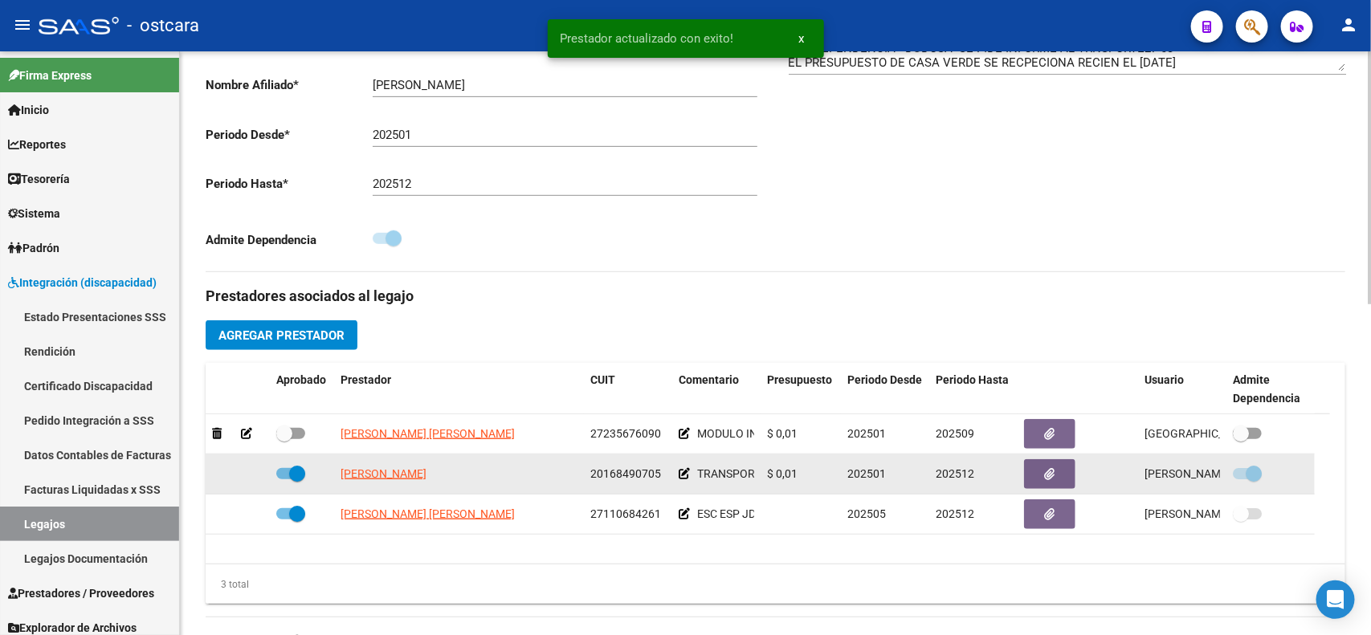
click at [278, 472] on span at bounding box center [290, 473] width 29 height 11
click at [284, 479] on input "checkbox" at bounding box center [284, 479] width 1 height 1
checkbox input "false"
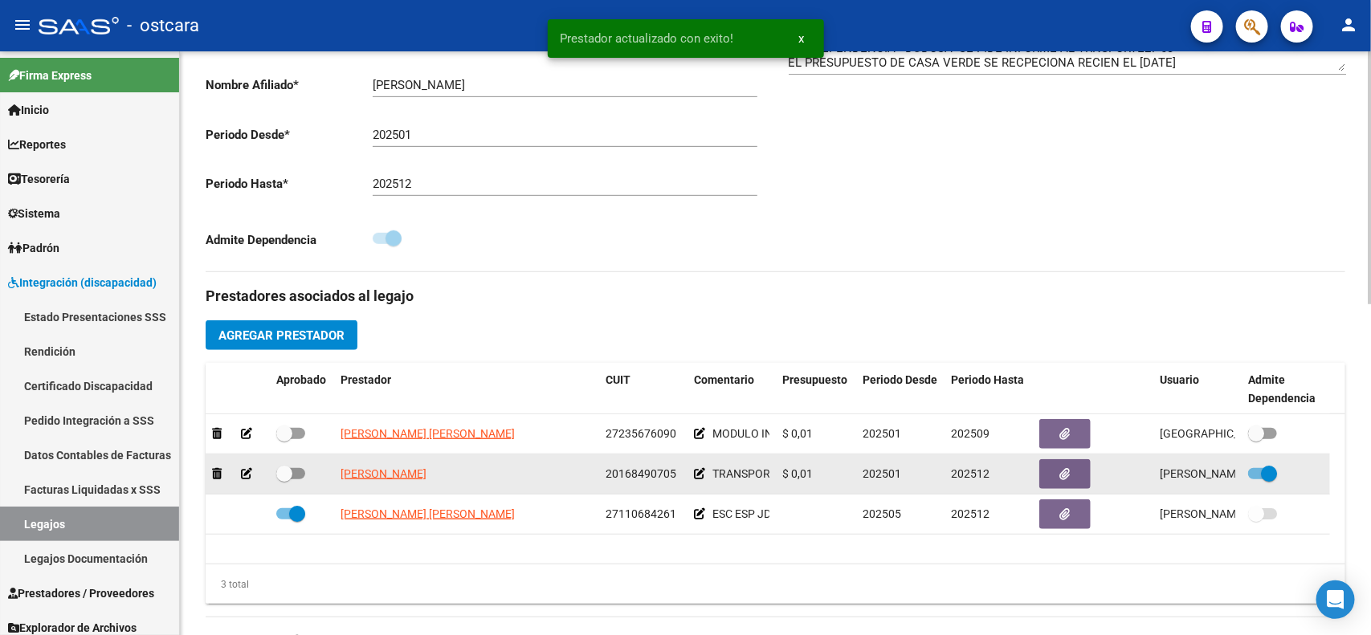
click at [250, 475] on icon at bounding box center [246, 473] width 11 height 11
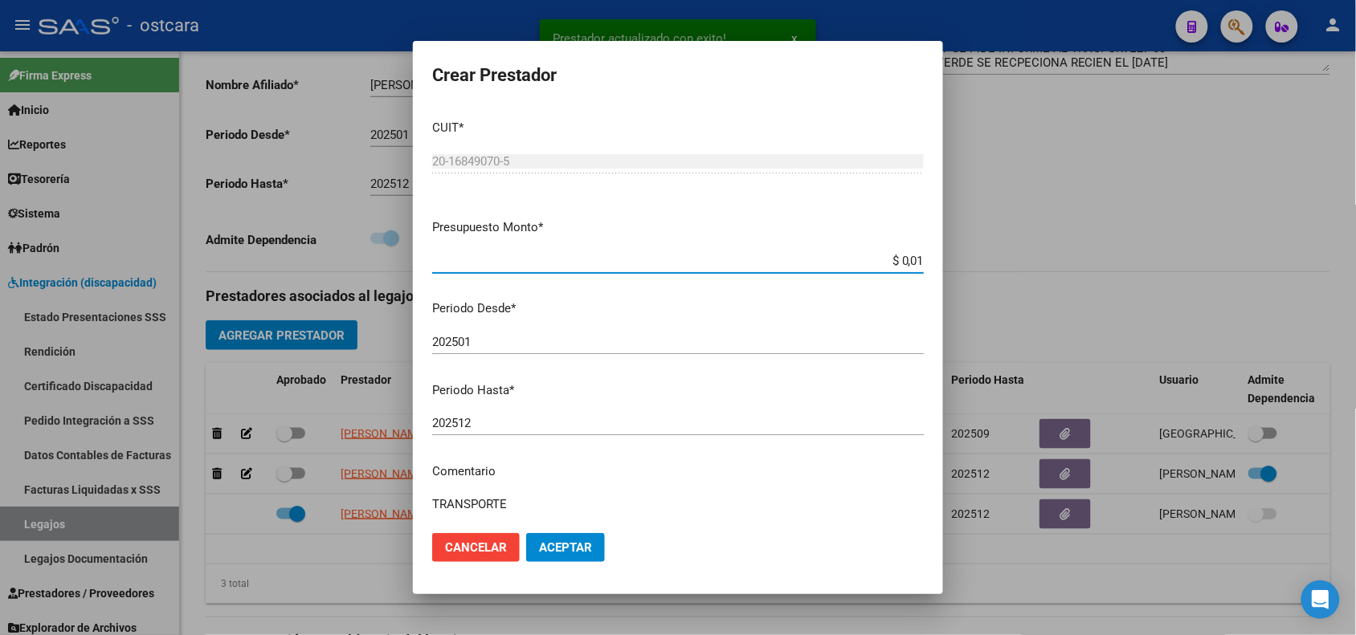
click at [560, 414] on div "202512 Ingresar el periodo" at bounding box center [678, 423] width 492 height 24
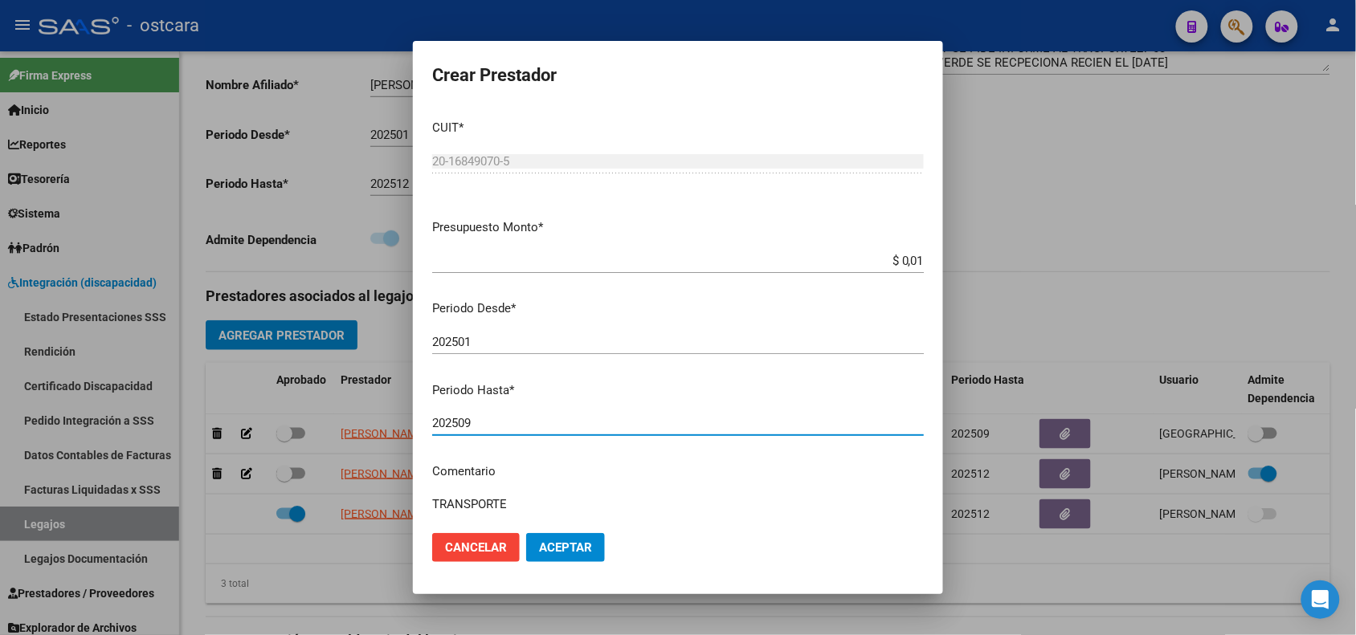
type input "202509"
click at [551, 546] on span "Aceptar" at bounding box center [565, 547] width 53 height 14
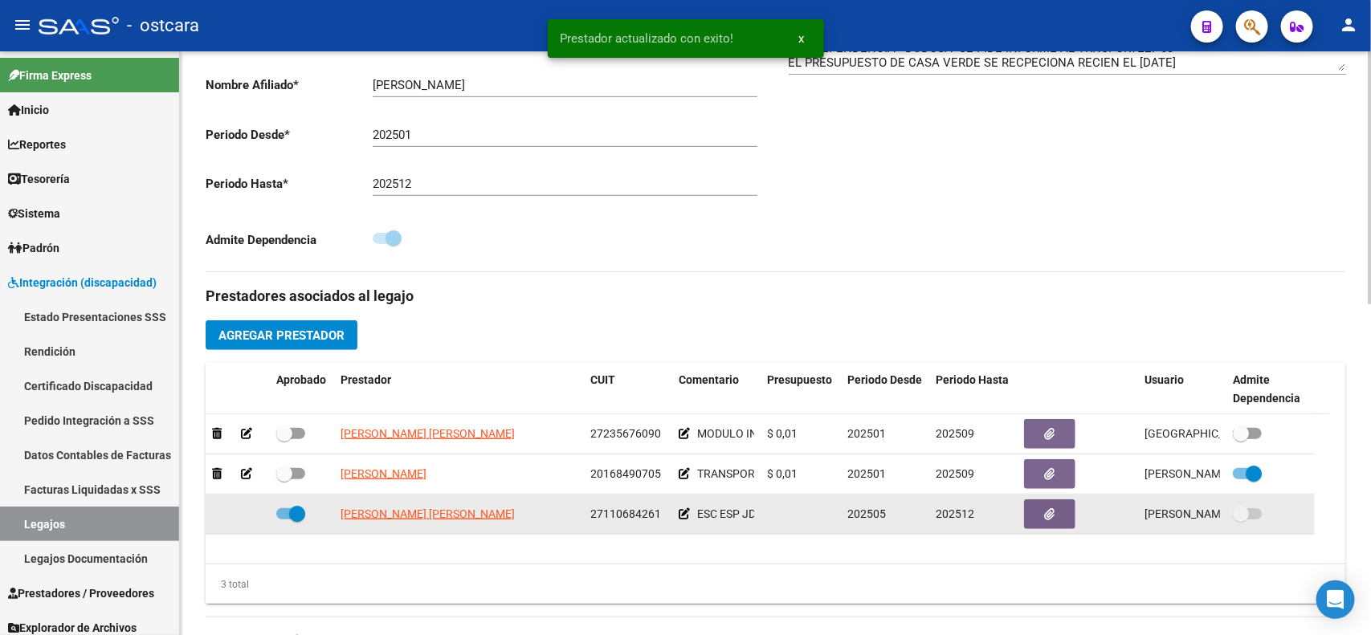
click at [297, 515] on span at bounding box center [297, 514] width 16 height 16
click at [284, 520] on input "checkbox" at bounding box center [284, 520] width 1 height 1
checkbox input "false"
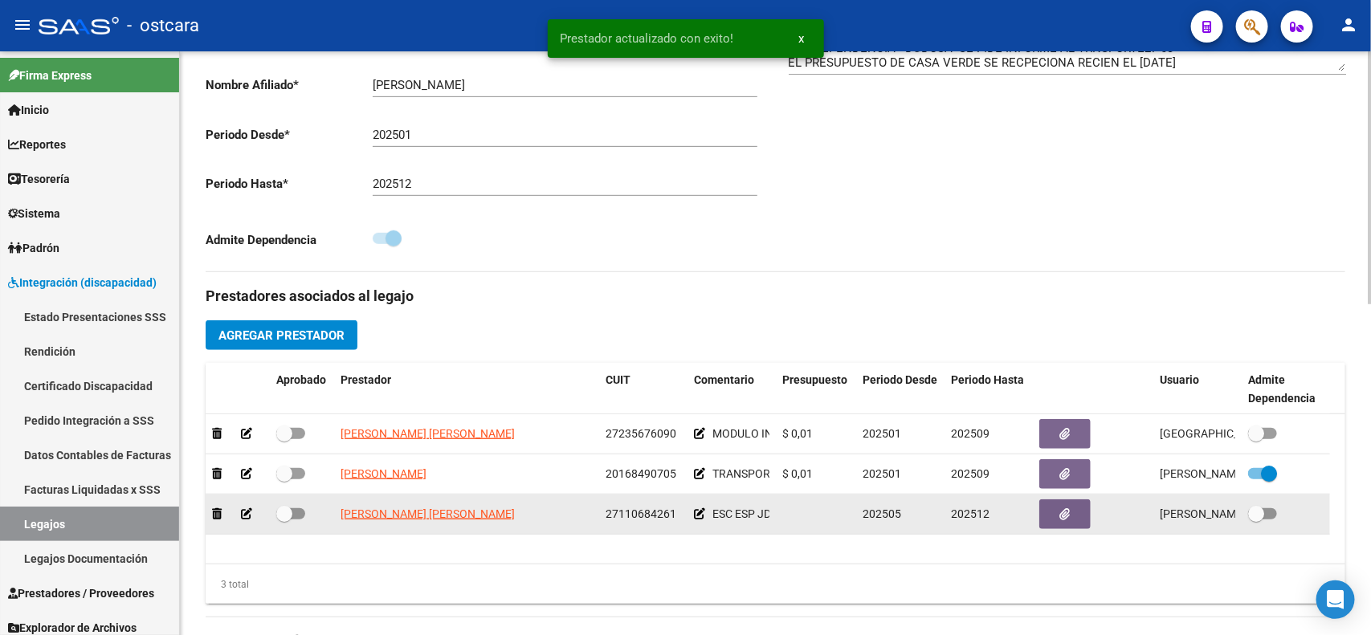
click at [247, 511] on icon at bounding box center [246, 513] width 11 height 11
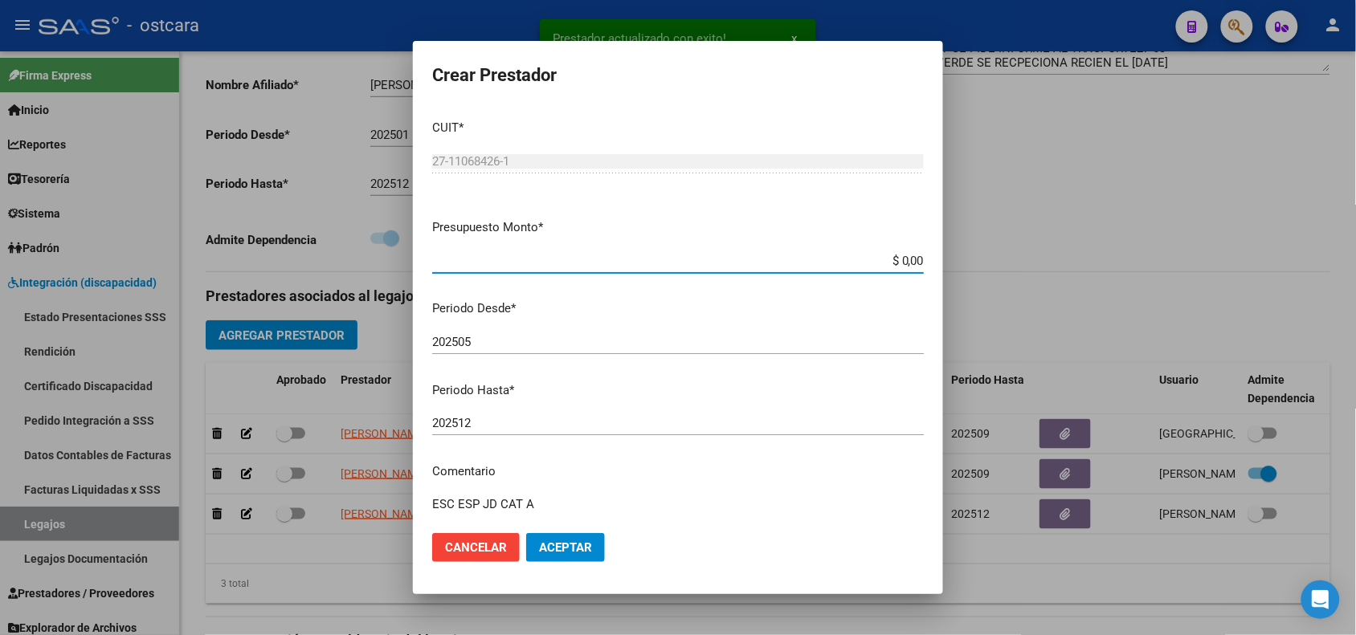
click at [504, 439] on div "202512 Ingresar el periodo" at bounding box center [678, 430] width 492 height 39
click at [510, 430] on input "202512" at bounding box center [678, 423] width 492 height 14
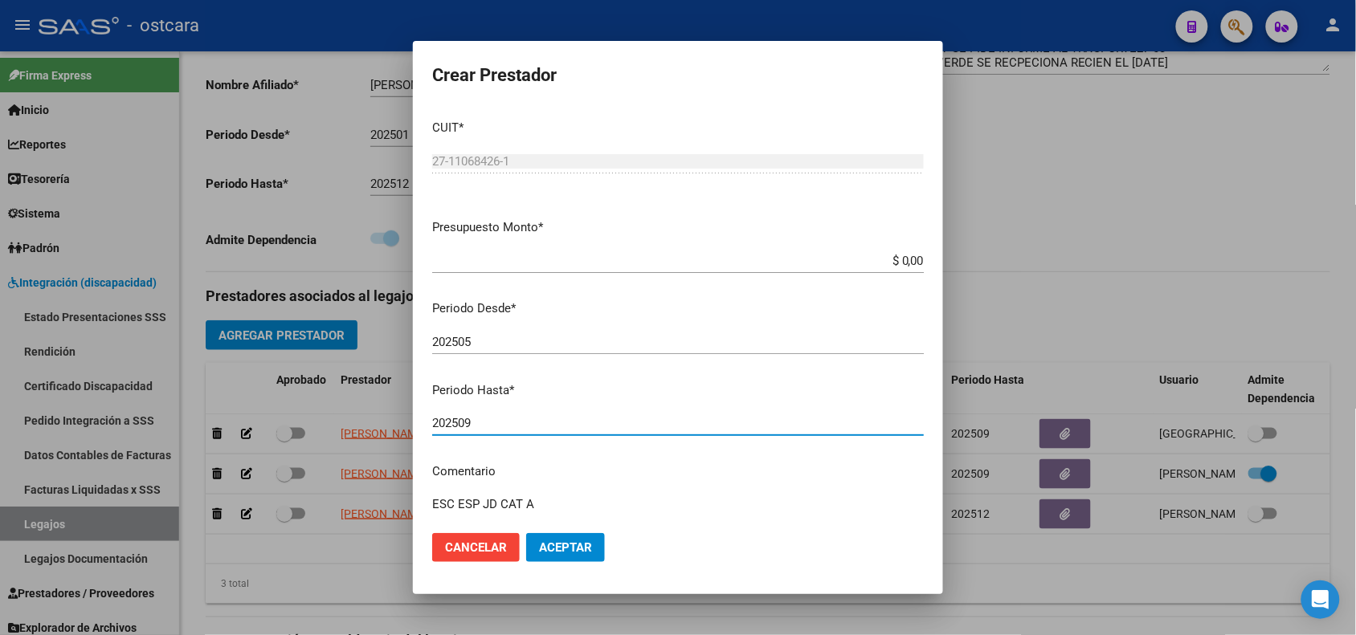
type input "202509"
click at [549, 532] on mat-dialog-actions "Cancelar Aceptar" at bounding box center [678, 547] width 492 height 55
click at [550, 536] on button "Aceptar" at bounding box center [565, 547] width 79 height 29
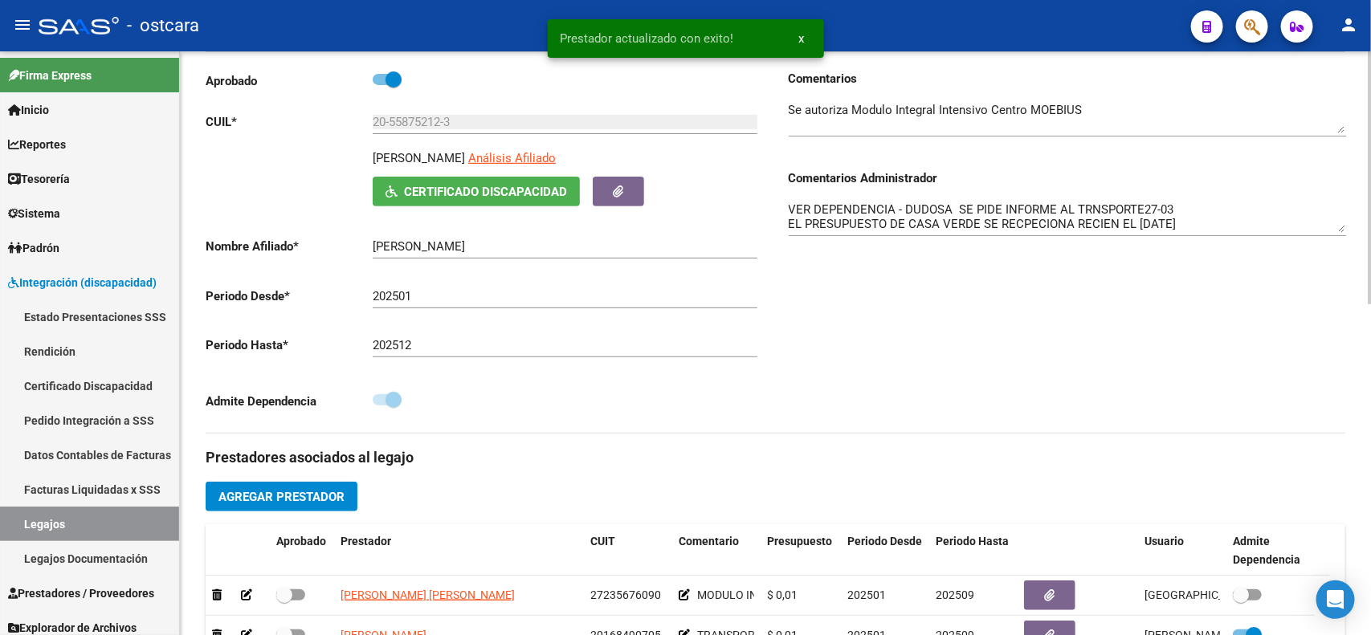
scroll to position [113, 0]
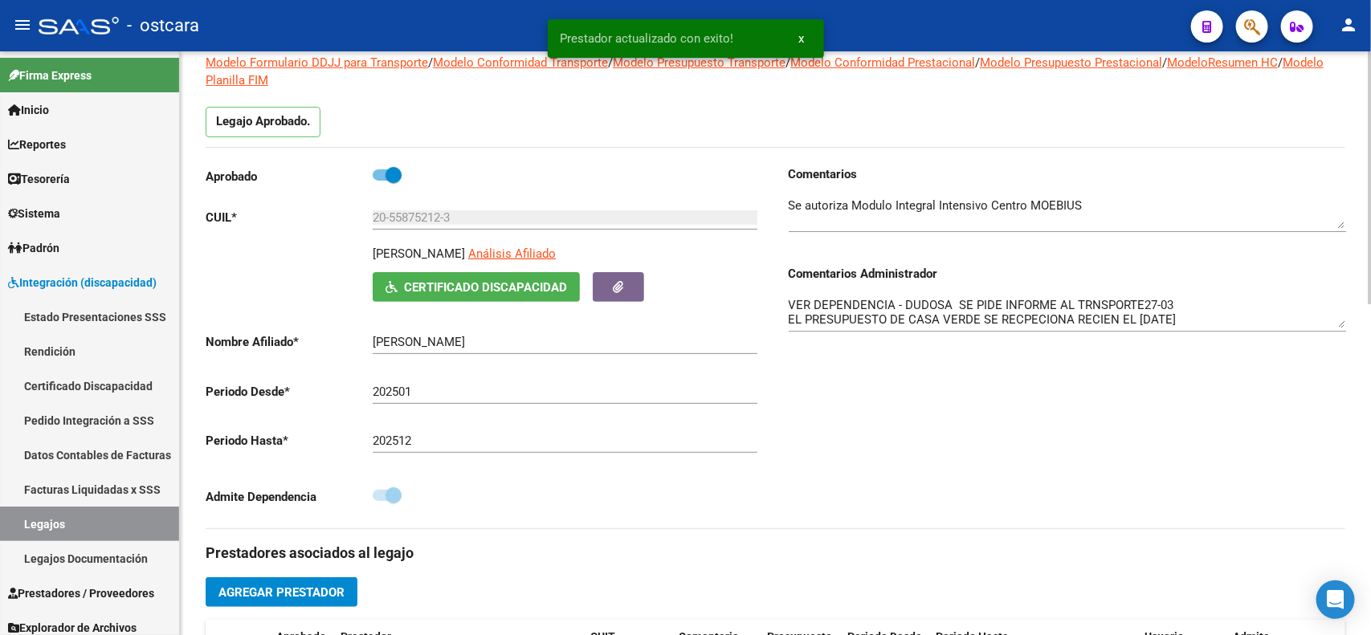
click at [1357, 270] on div "arrow_back Editar 363 save Guardar cambios Legajo de Integración Modelo Formula…" at bounding box center [777, 611] width 1195 height 1347
click at [1163, 221] on textarea at bounding box center [1067, 213] width 557 height 32
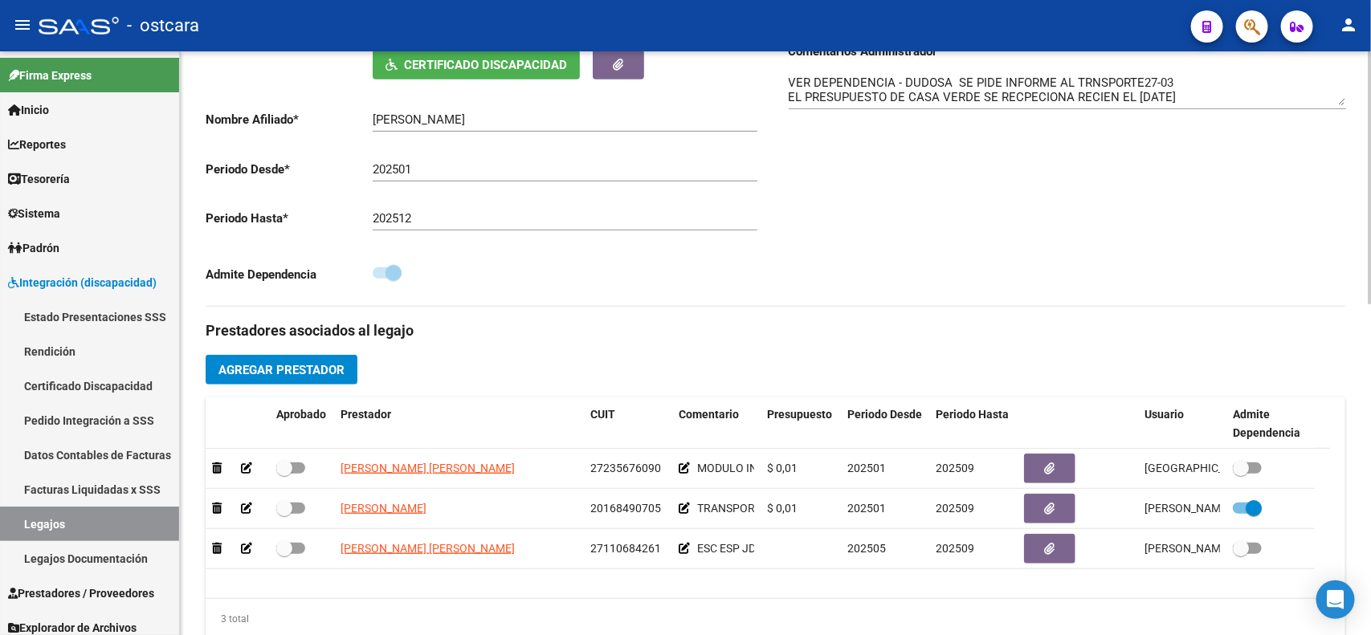
scroll to position [349, 0]
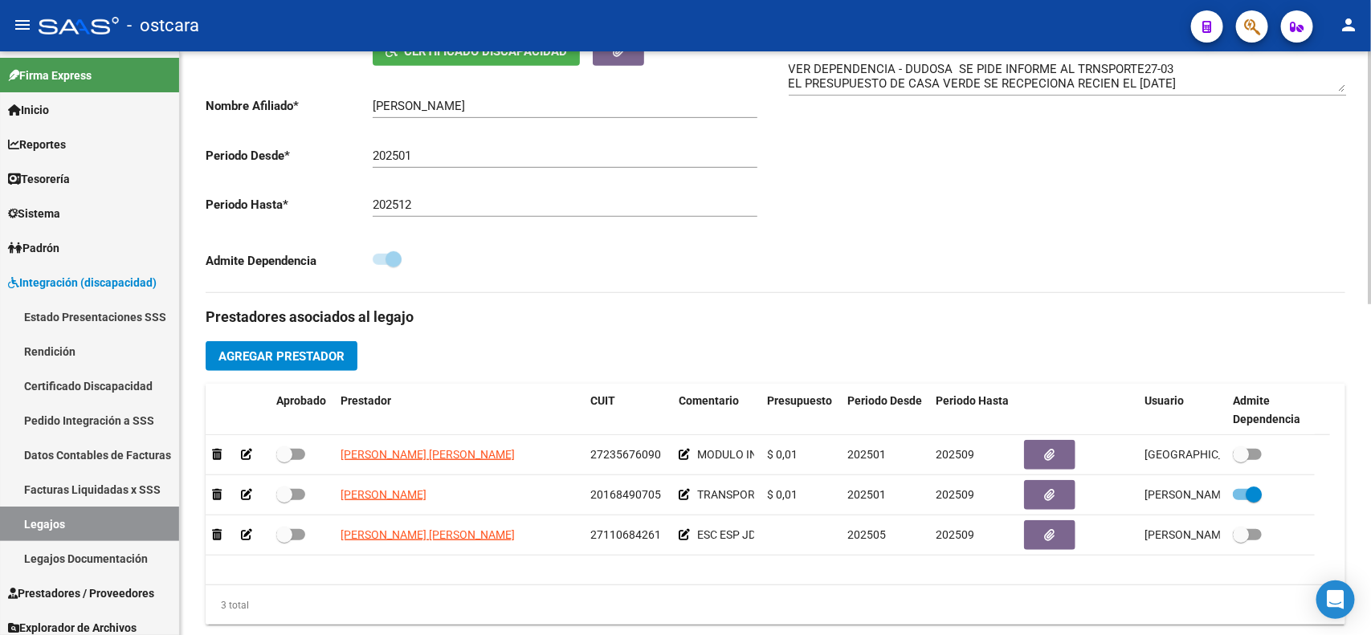
click at [1350, 414] on div "arrow_back Editar 363 save Guardar cambios Legajo de Integración Modelo Formula…" at bounding box center [777, 375] width 1195 height 1347
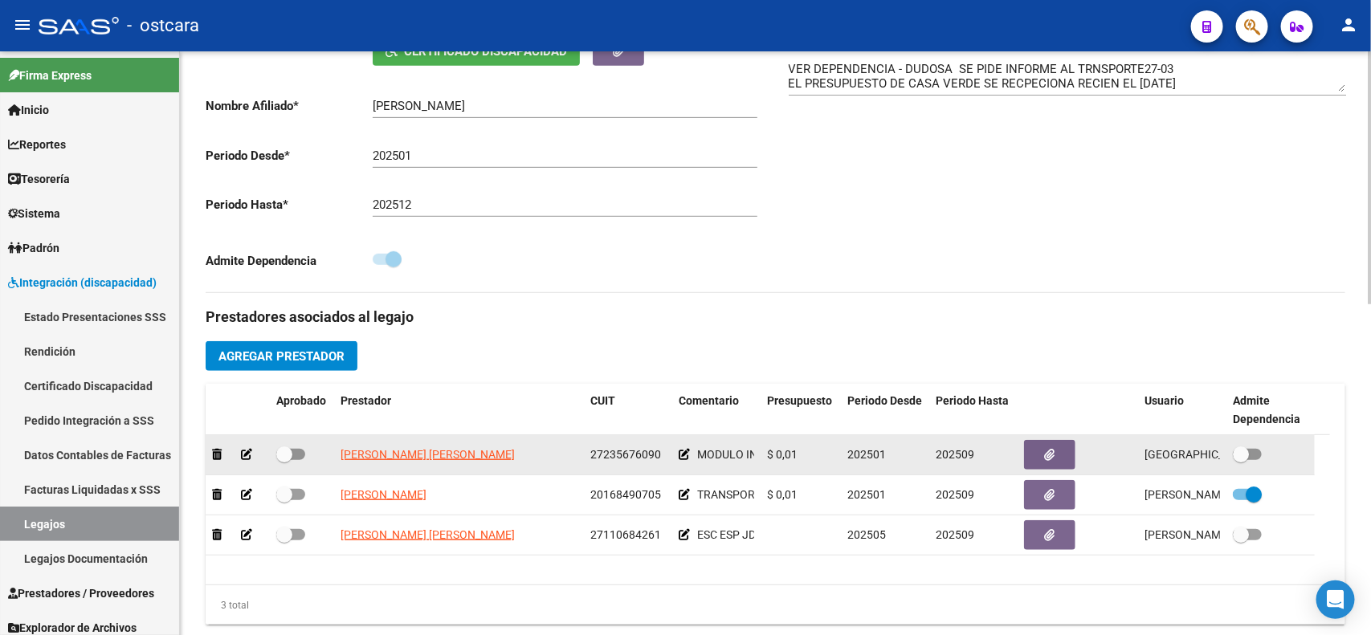
type textarea "Se autoriza Modulo Integral Intensivo Centro MOEBIUS SE INFORMA BAJA X FINALIZA…"
click at [290, 451] on span at bounding box center [284, 455] width 16 height 16
click at [284, 460] on input "checkbox" at bounding box center [284, 460] width 1 height 1
checkbox input "true"
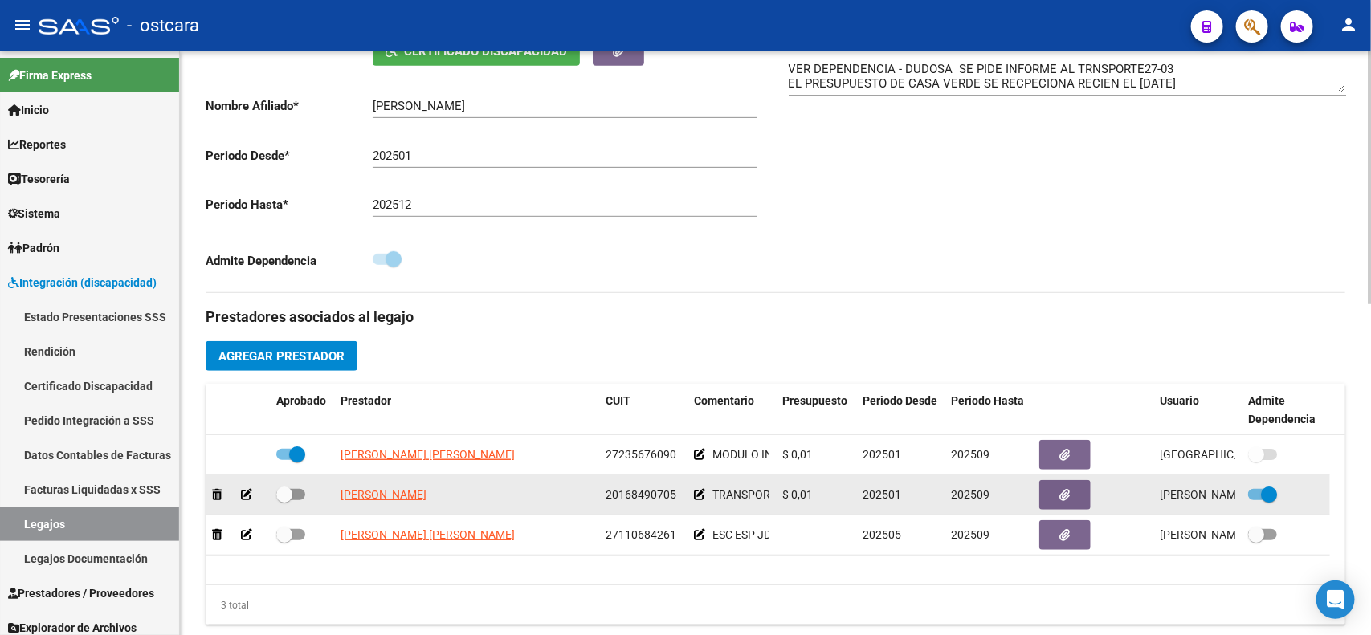
click at [298, 487] on label at bounding box center [290, 494] width 29 height 19
click at [284, 500] on input "checkbox" at bounding box center [284, 500] width 1 height 1
checkbox input "true"
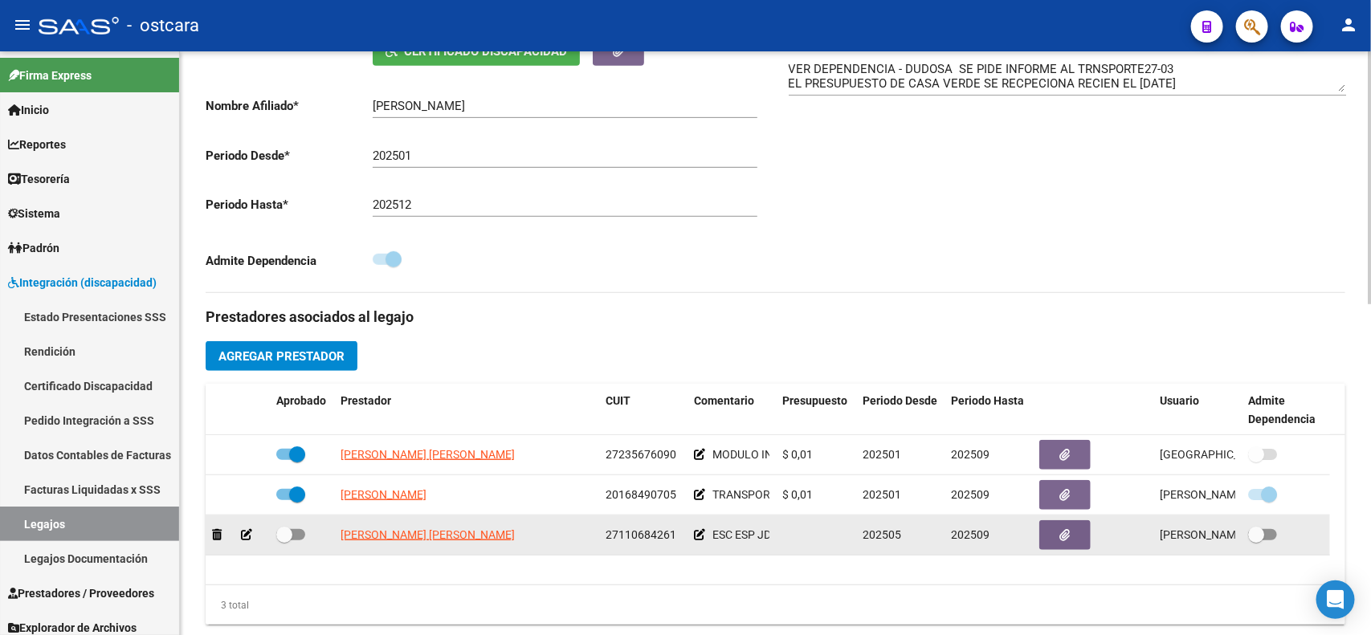
click at [297, 531] on span at bounding box center [290, 534] width 29 height 11
click at [284, 540] on input "checkbox" at bounding box center [284, 540] width 1 height 1
checkbox input "true"
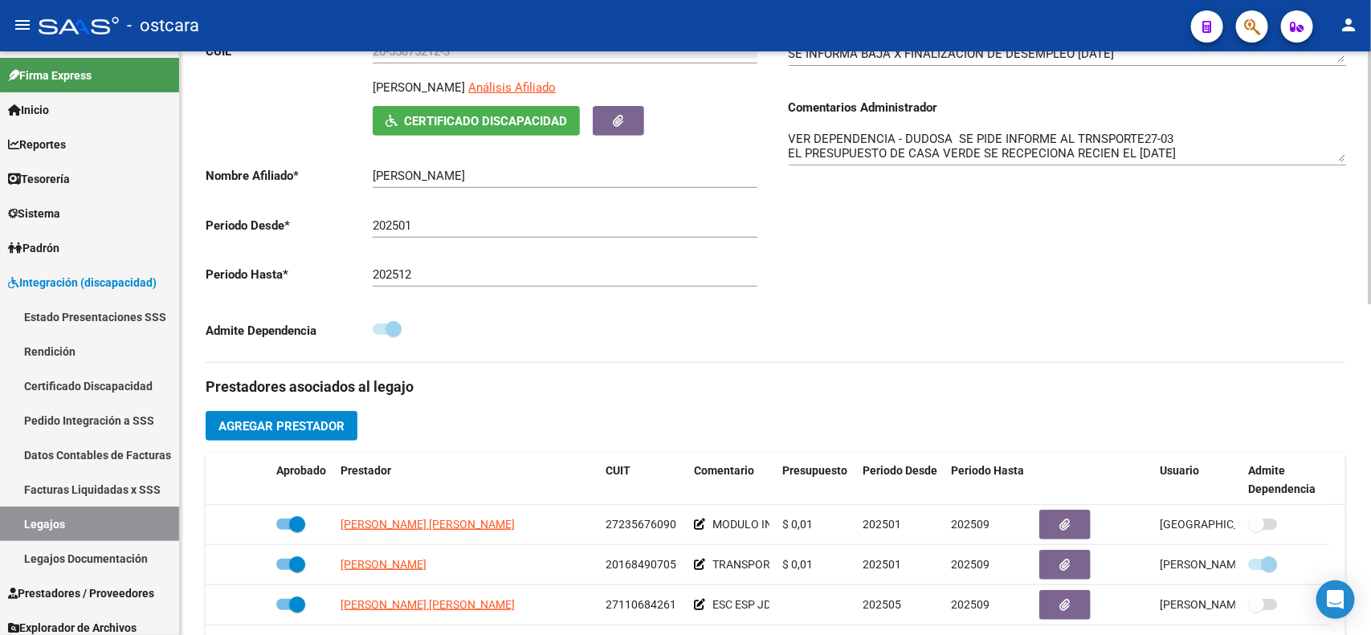
scroll to position [0, 0]
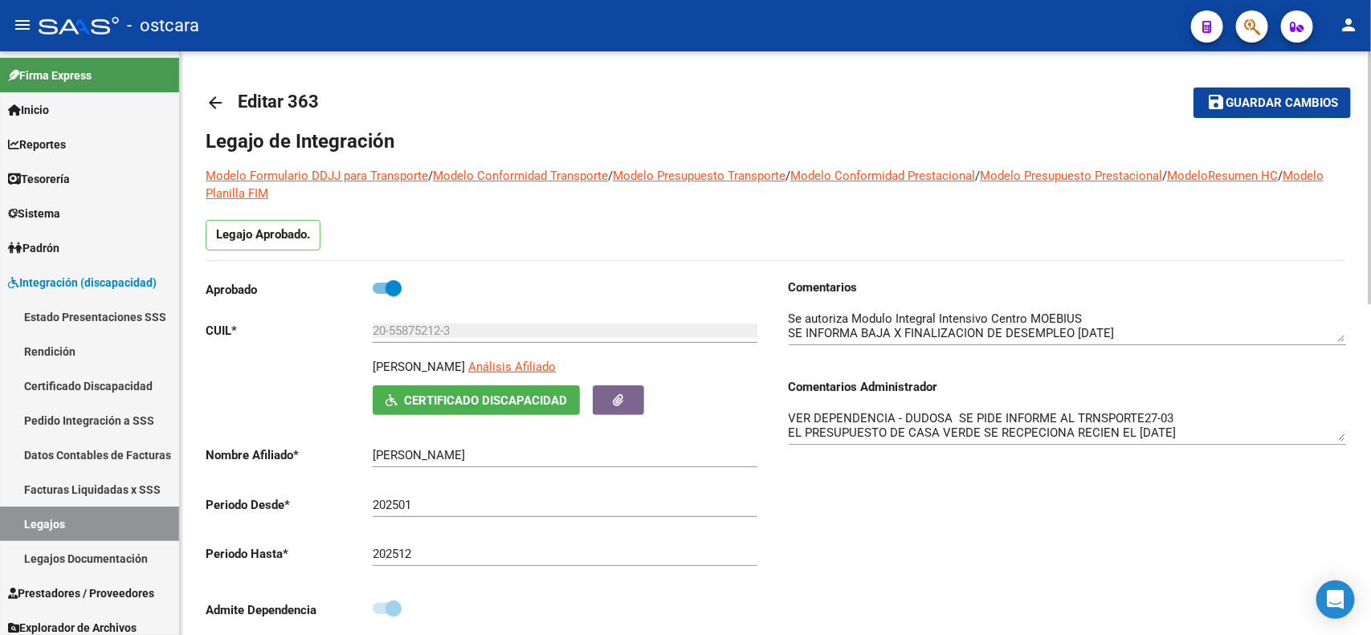
click at [1245, 112] on button "save Guardar cambios" at bounding box center [1271, 103] width 157 height 30
click at [1273, 105] on span "Guardar cambios" at bounding box center [1282, 103] width 112 height 14
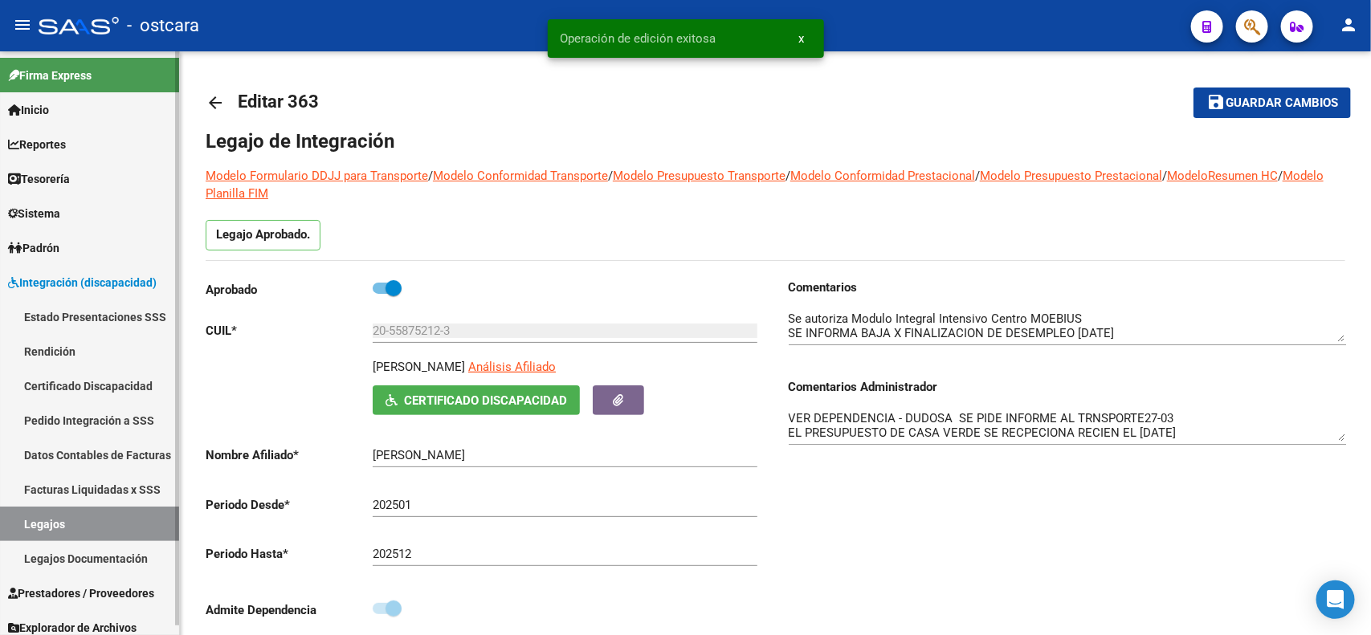
click at [101, 585] on span "Prestadores / Proveedores" at bounding box center [81, 594] width 146 height 18
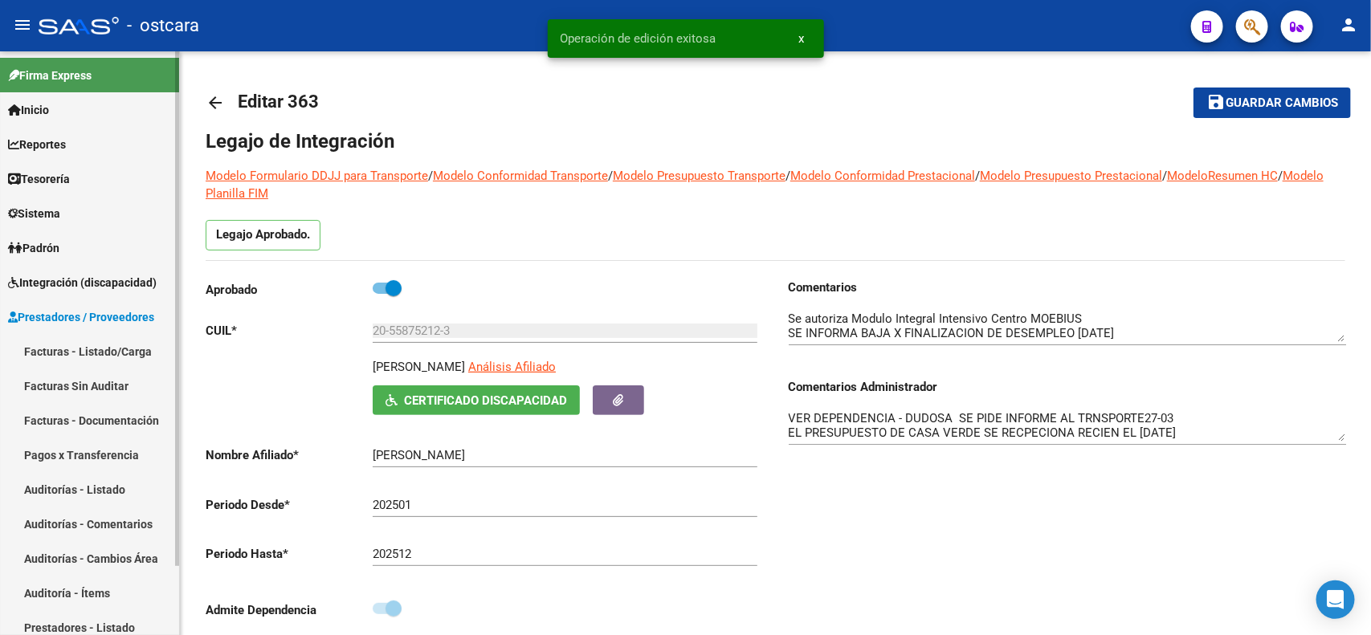
click at [82, 339] on link "Facturas - Listado/Carga" at bounding box center [89, 351] width 179 height 35
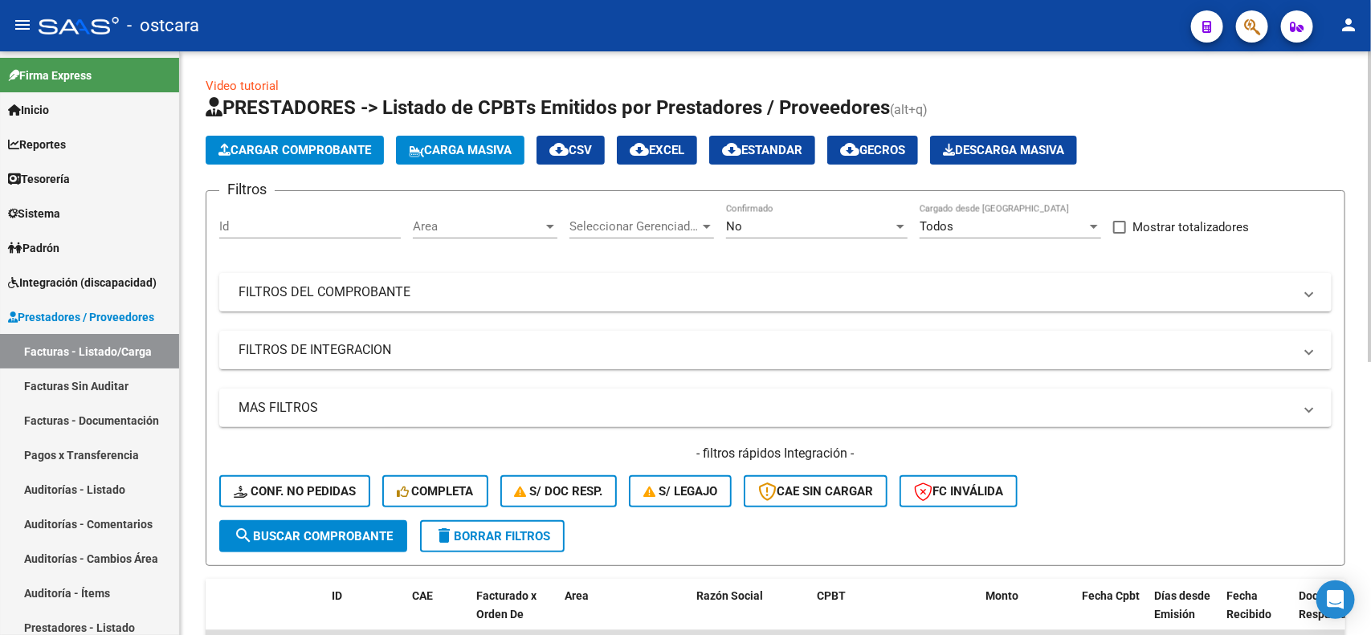
click at [490, 529] on span "delete Borrar Filtros" at bounding box center [492, 536] width 116 height 14
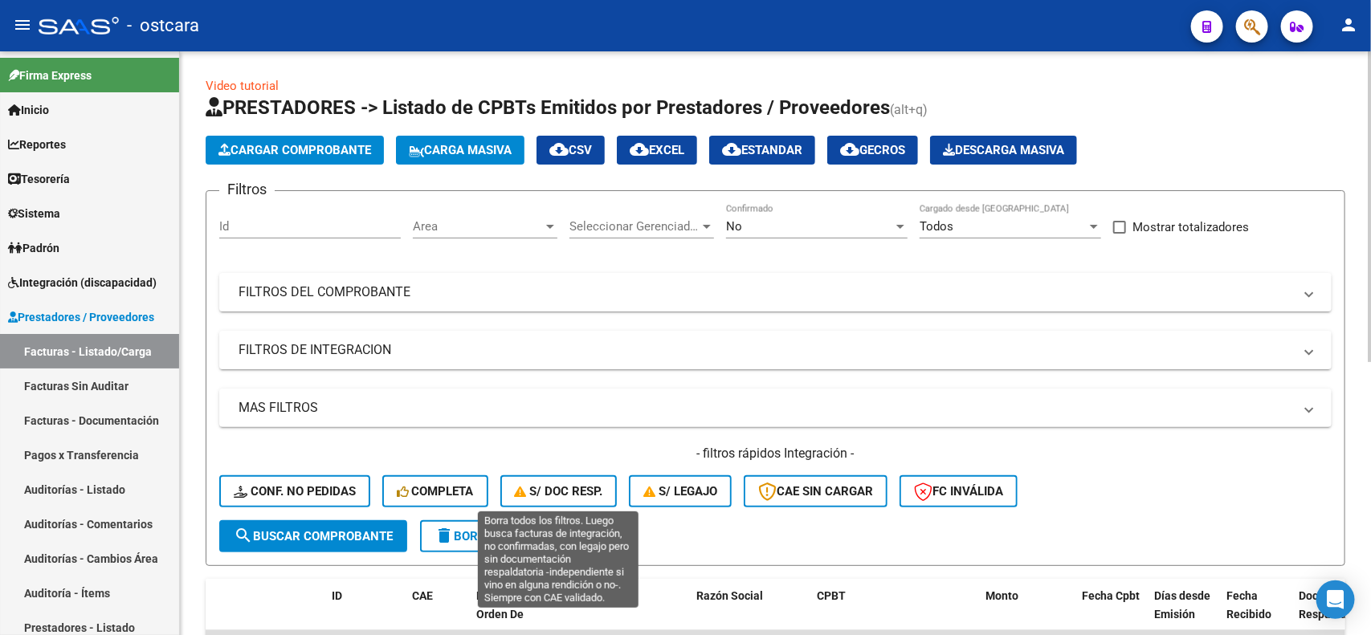
click at [585, 490] on span "S/ Doc Resp." at bounding box center [559, 491] width 88 height 14
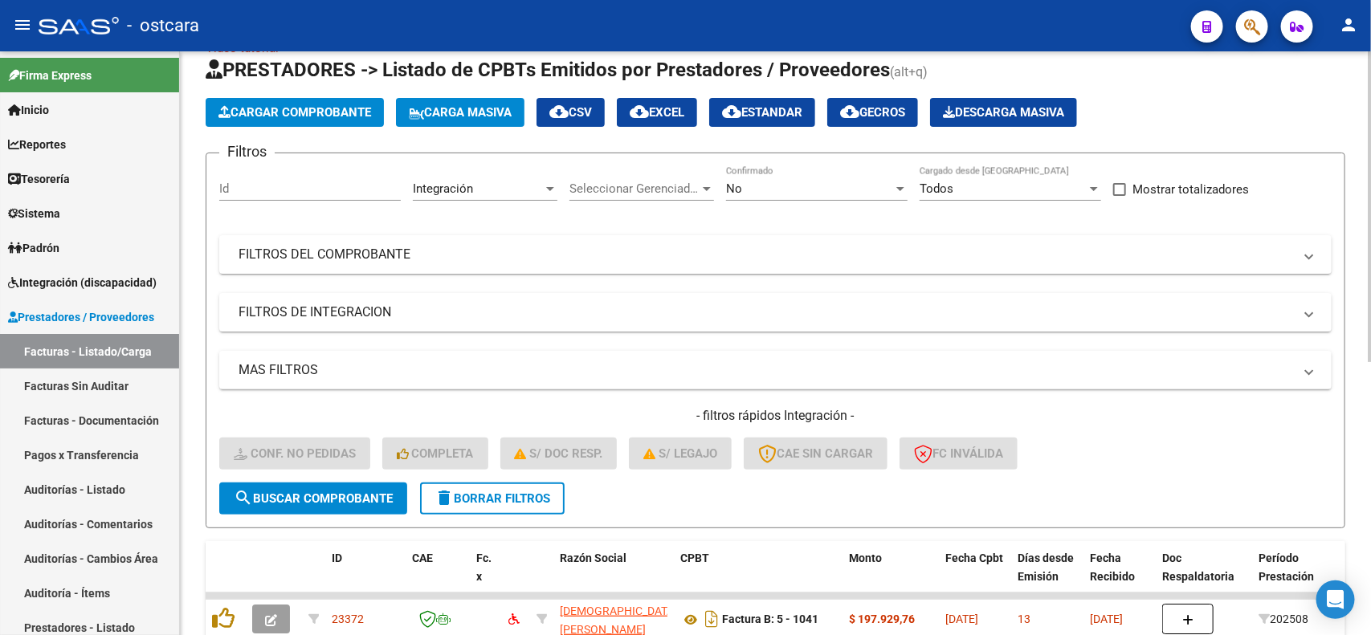
scroll to position [70, 0]
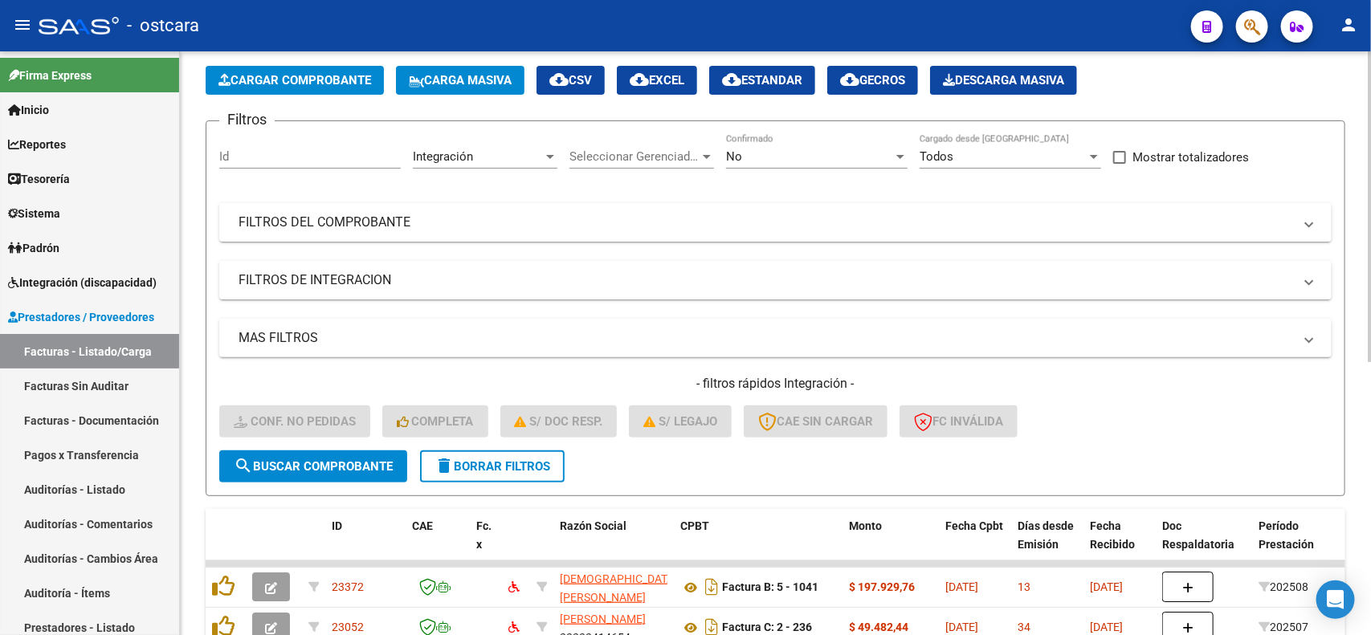
click at [1369, 348] on div at bounding box center [1370, 244] width 4 height 311
click at [536, 467] on span "delete Borrar Filtros" at bounding box center [492, 466] width 116 height 14
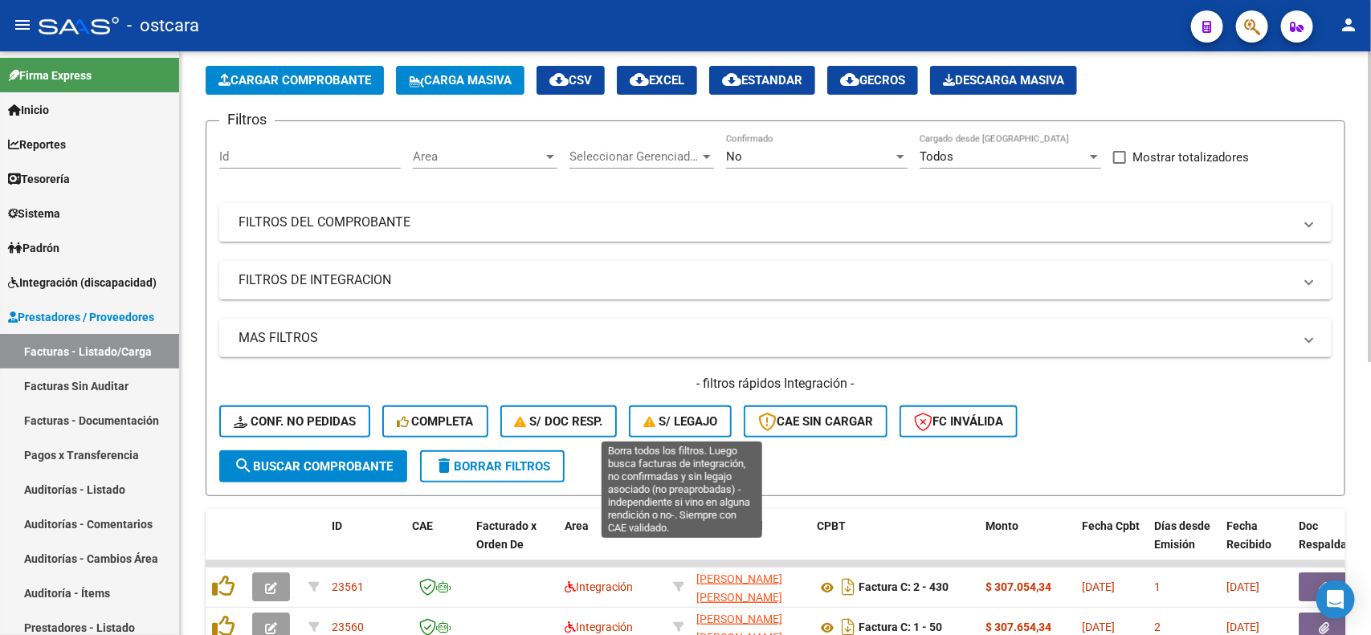
click at [704, 414] on span "S/ legajo" at bounding box center [680, 421] width 74 height 14
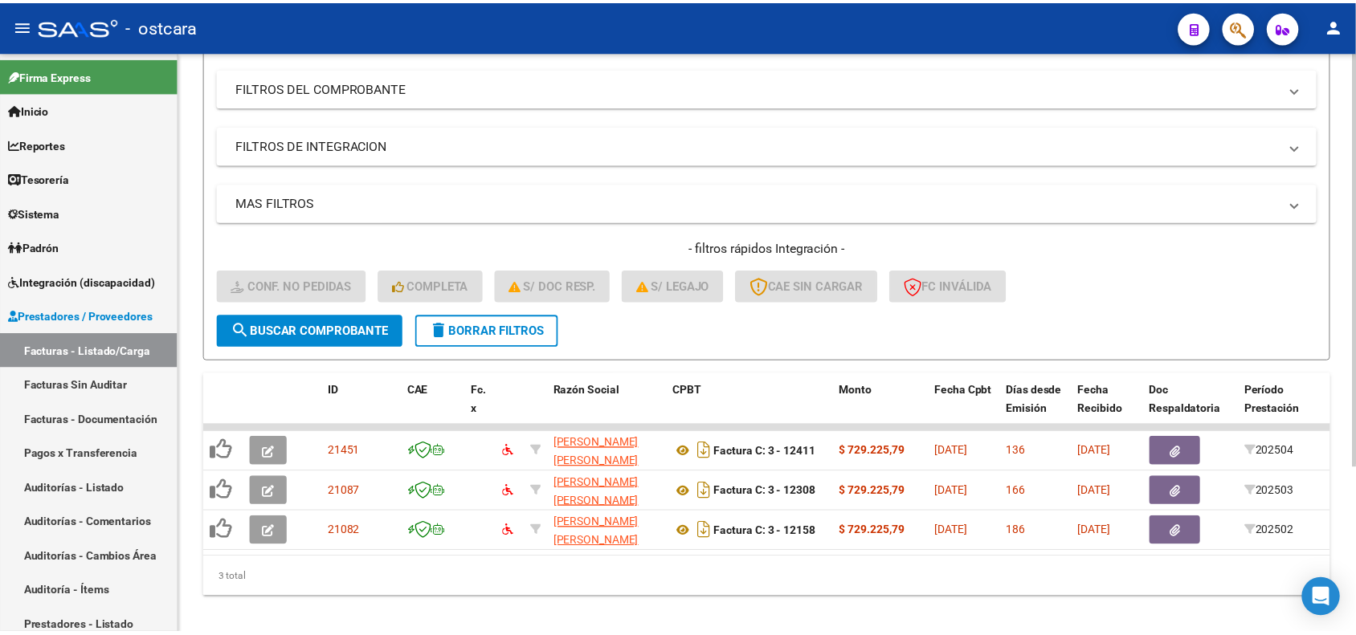
scroll to position [233, 0]
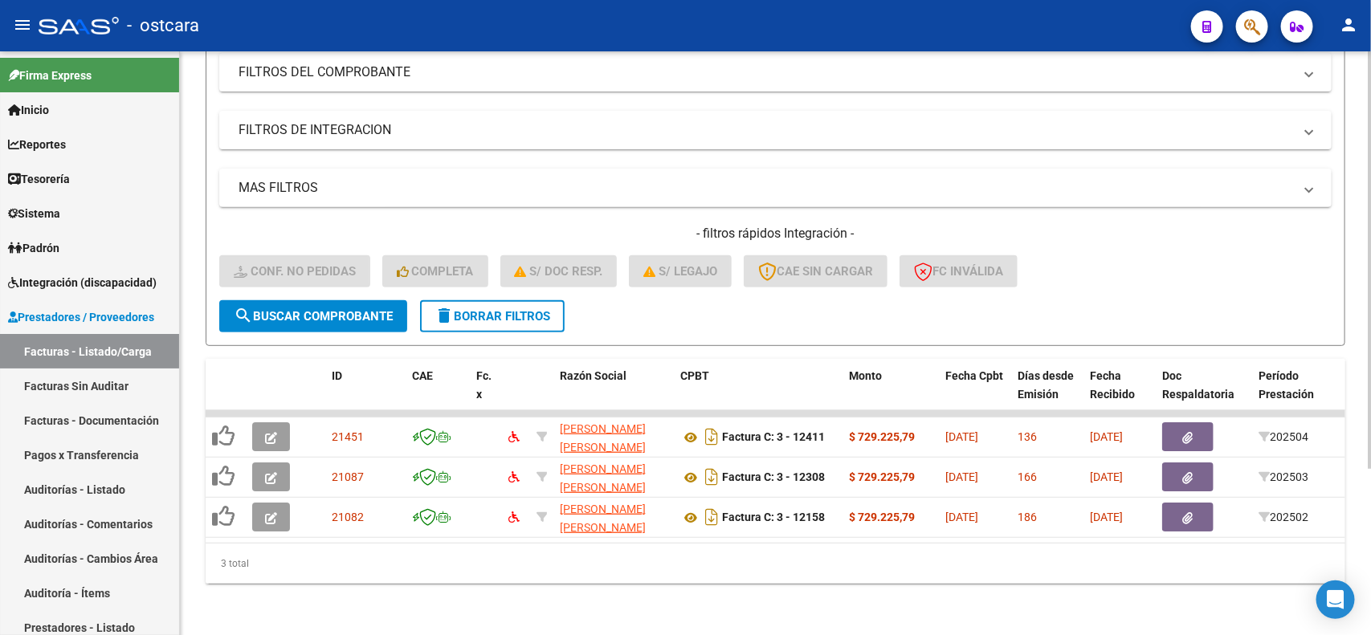
click at [1350, 438] on div "Video tutorial PRESTADORES -> Listado de CPBTs Emitidos por Prestadores / Prove…" at bounding box center [777, 233] width 1195 height 804
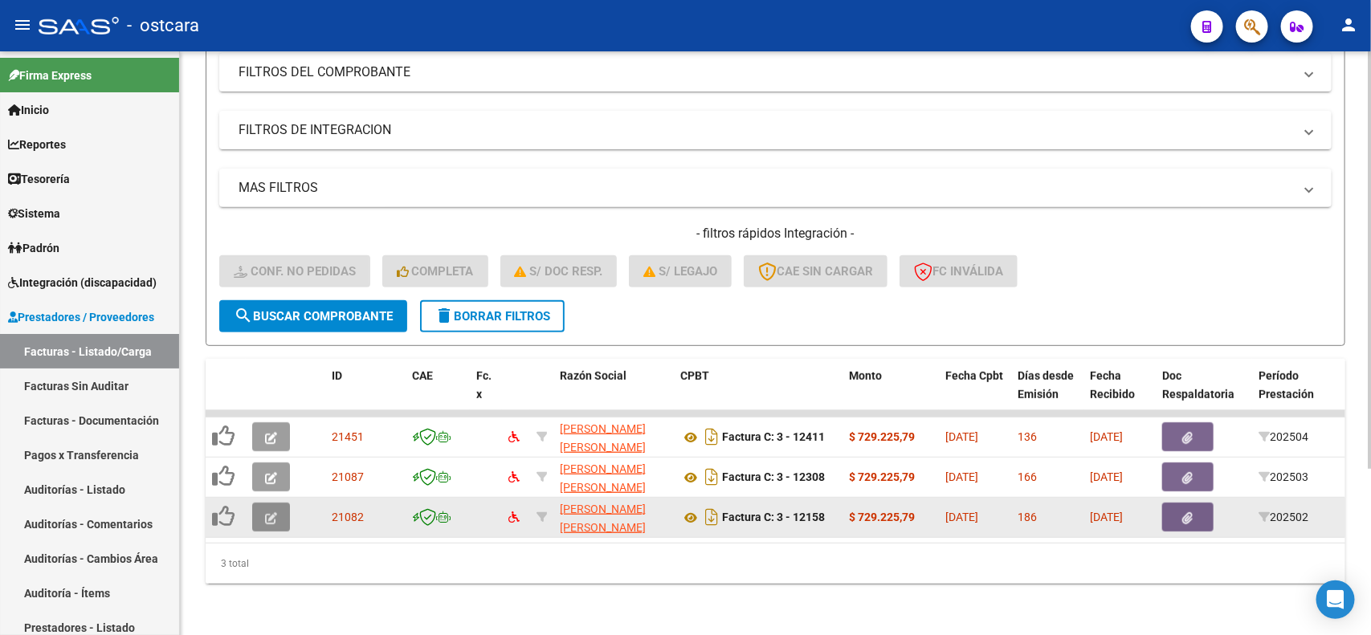
click at [274, 510] on button "button" at bounding box center [271, 517] width 38 height 29
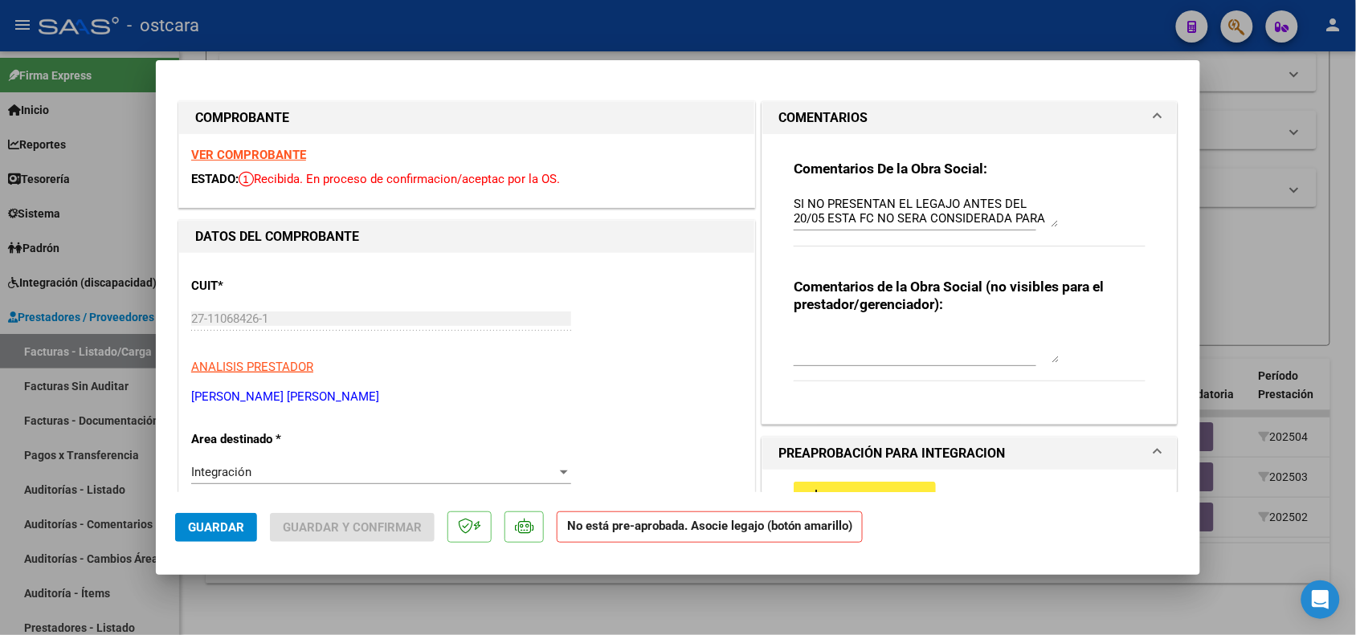
click at [555, 463] on div "Integración Seleccionar Area" at bounding box center [381, 472] width 380 height 24
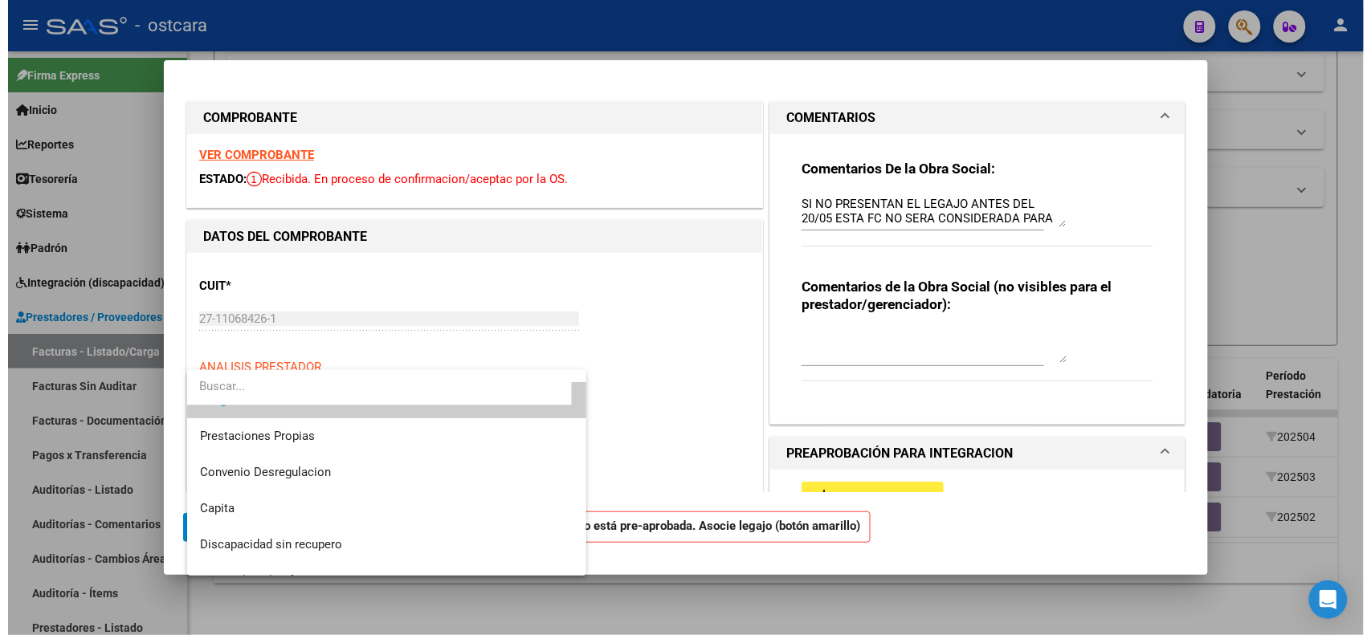
scroll to position [155, 0]
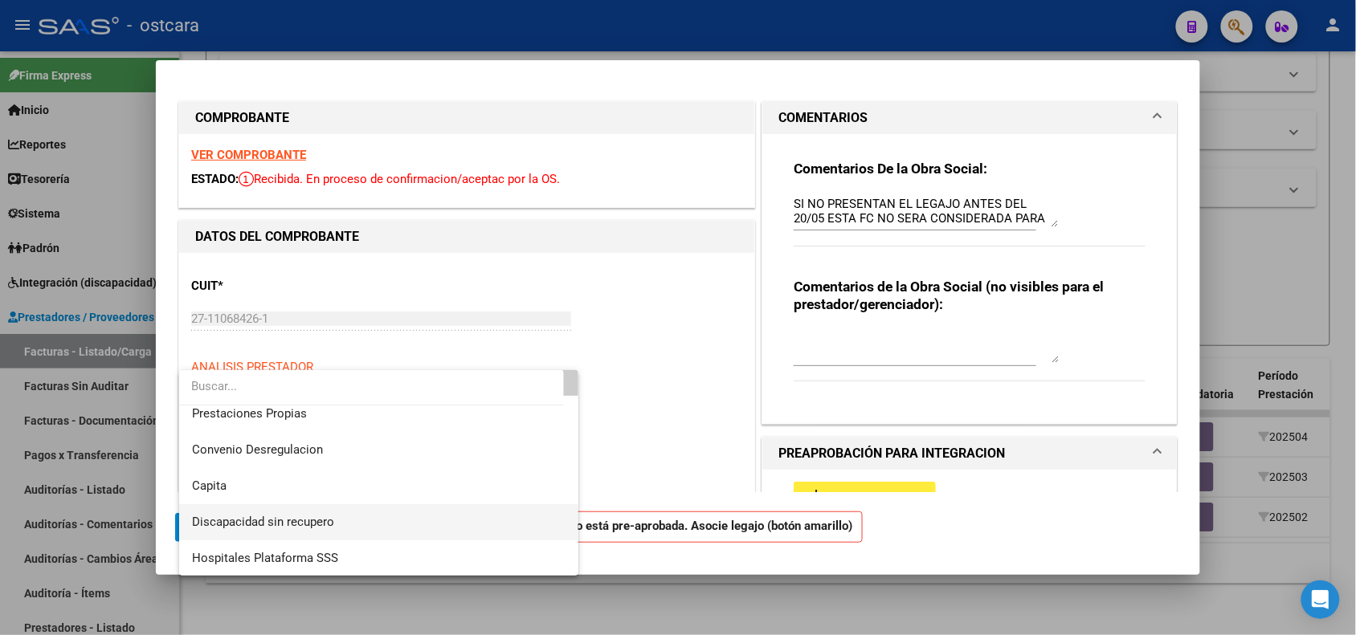
click at [352, 524] on span "Discapacidad sin recupero" at bounding box center [379, 522] width 374 height 36
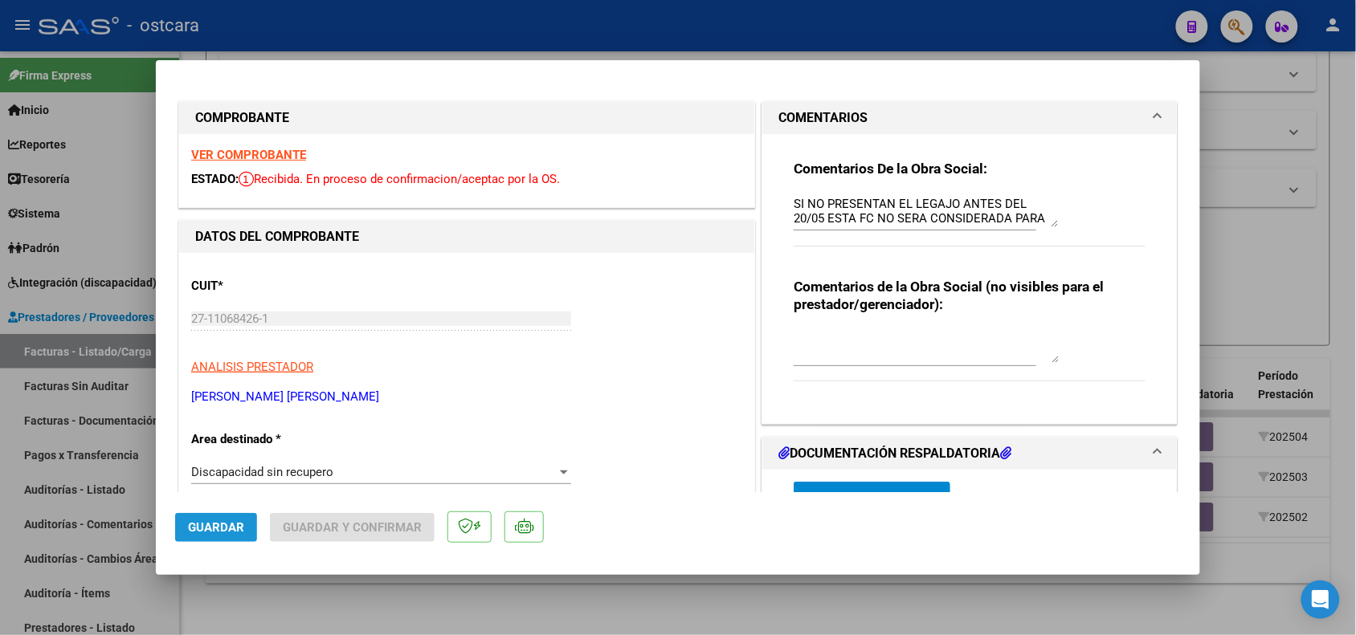
click at [231, 528] on span "Guardar" at bounding box center [216, 527] width 56 height 14
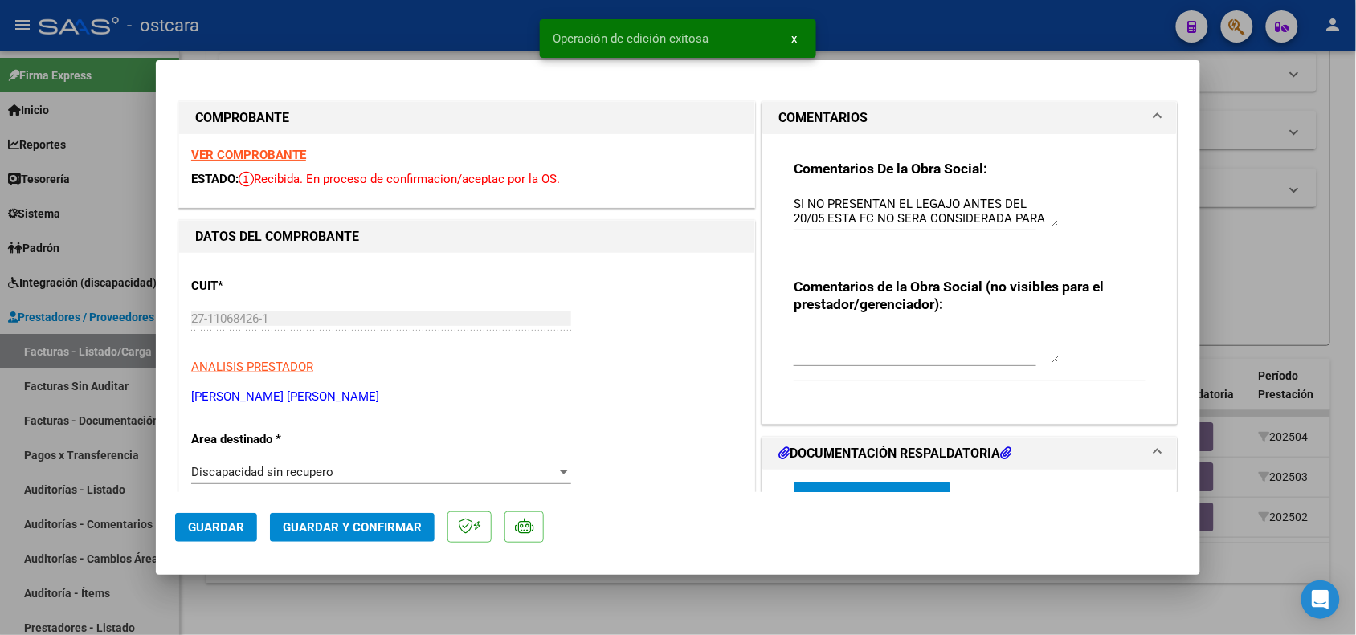
click at [346, 630] on div at bounding box center [678, 317] width 1356 height 635
type input "$ 0,00"
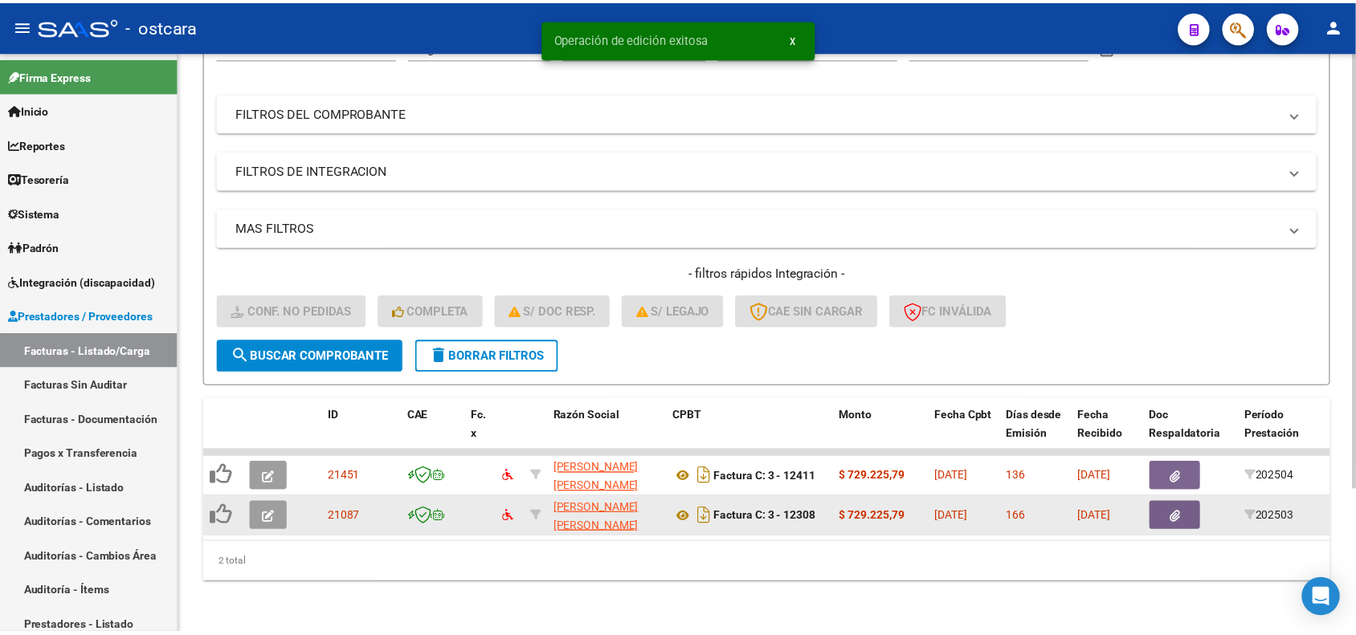
scroll to position [193, 0]
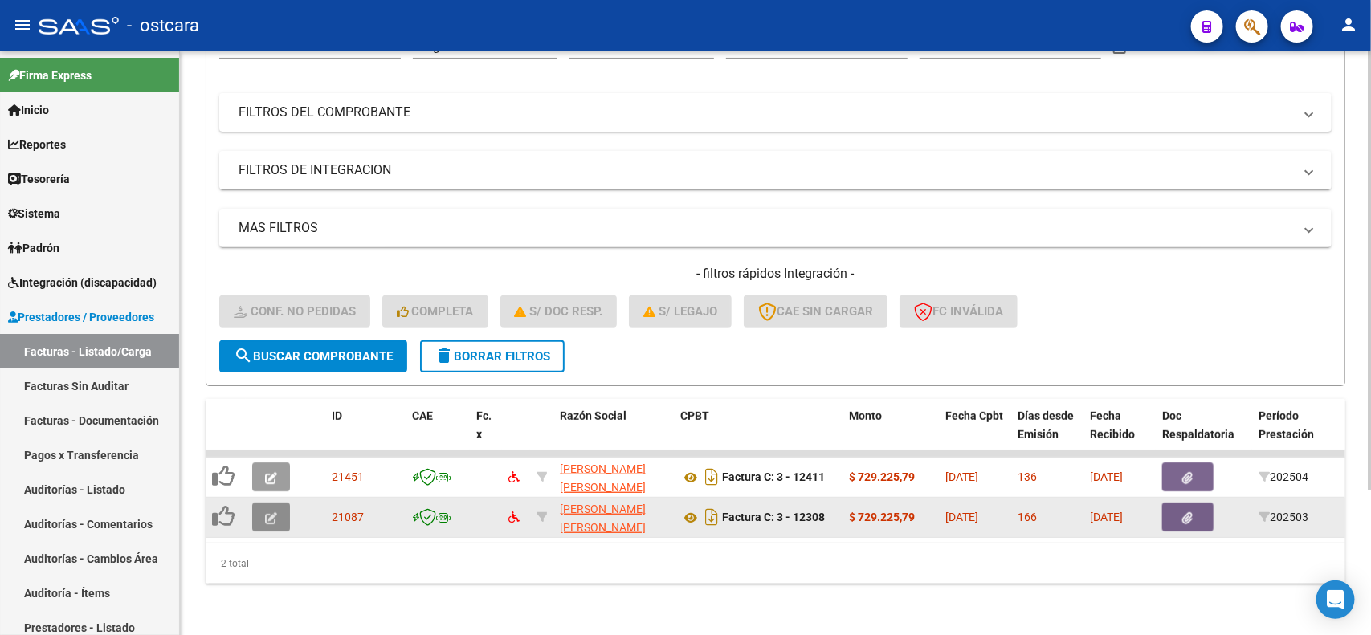
click at [267, 512] on icon "button" at bounding box center [271, 518] width 12 height 12
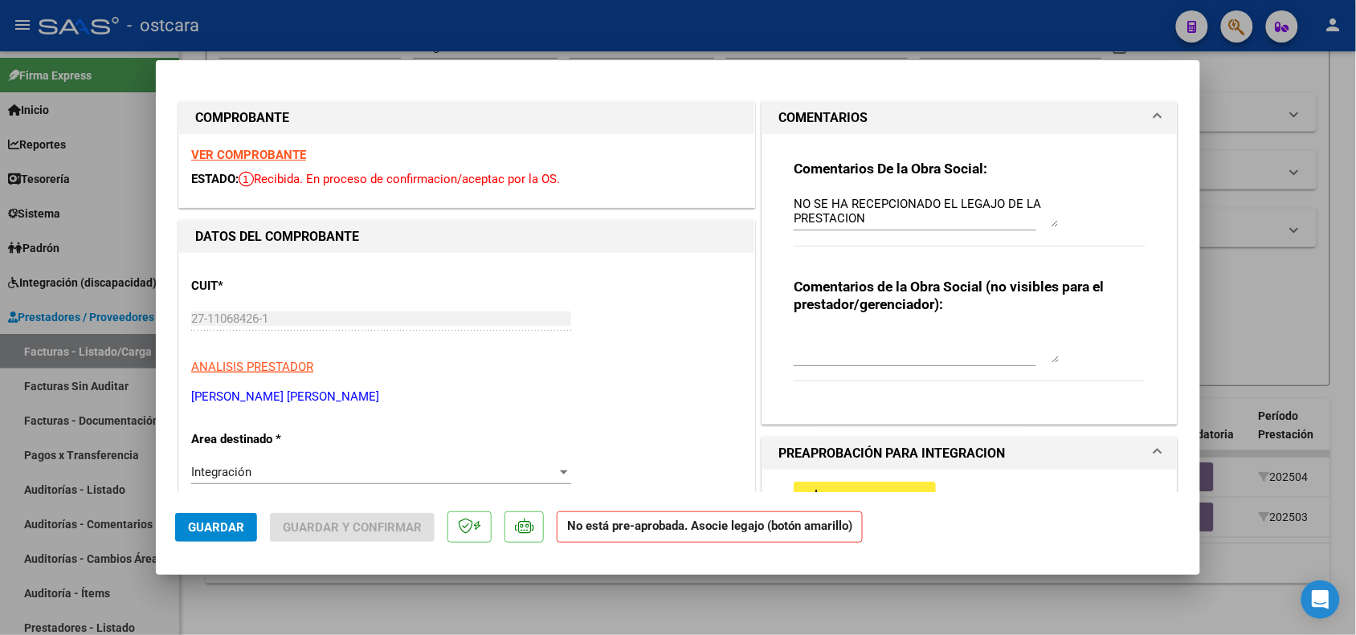
click at [557, 466] on div at bounding box center [564, 472] width 14 height 13
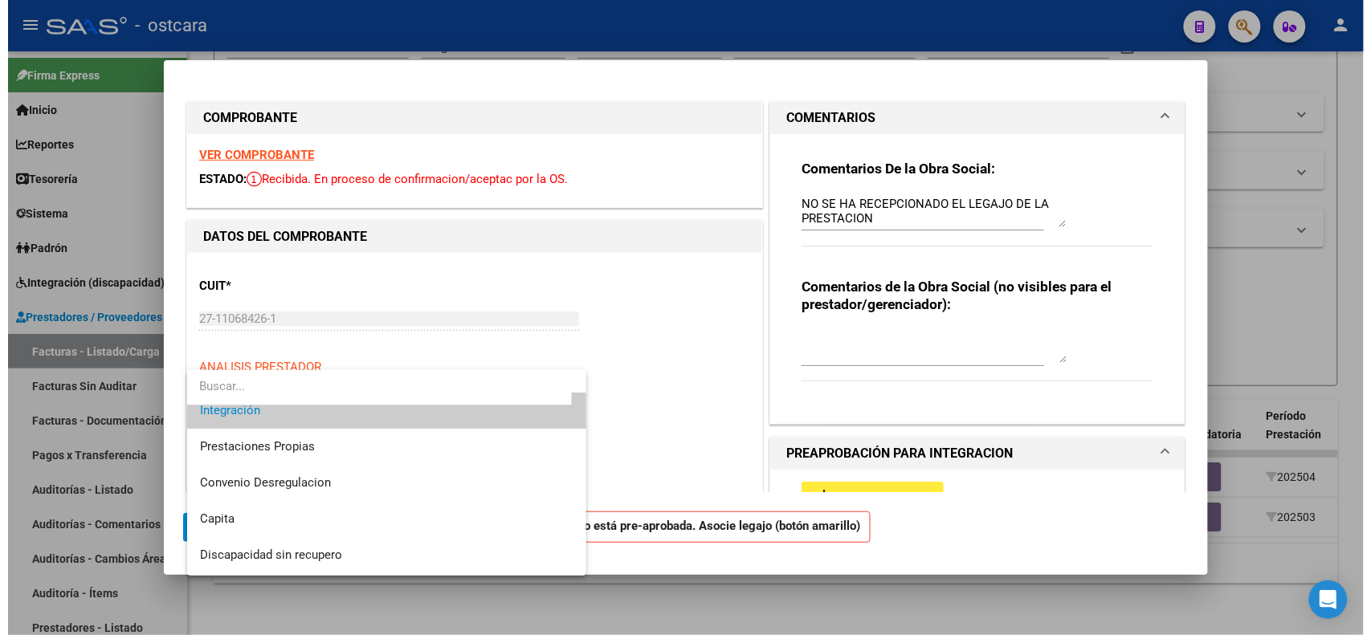
scroll to position [155, 0]
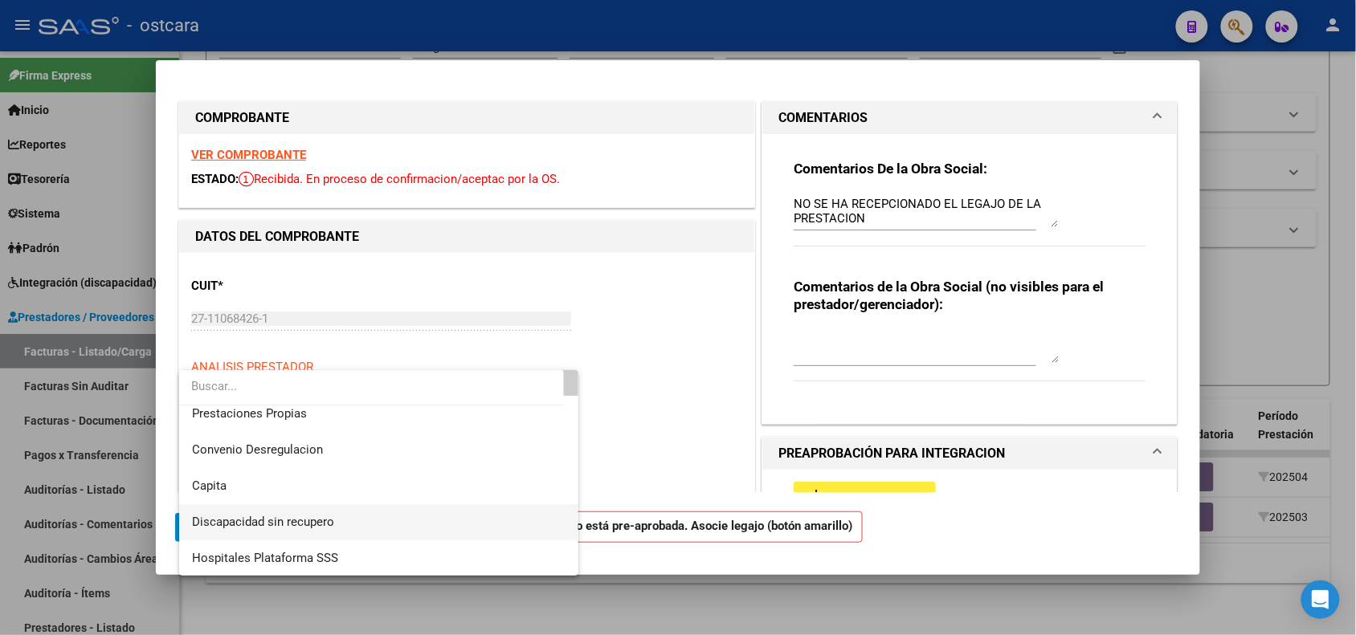
click at [373, 532] on span "Discapacidad sin recupero" at bounding box center [379, 522] width 374 height 36
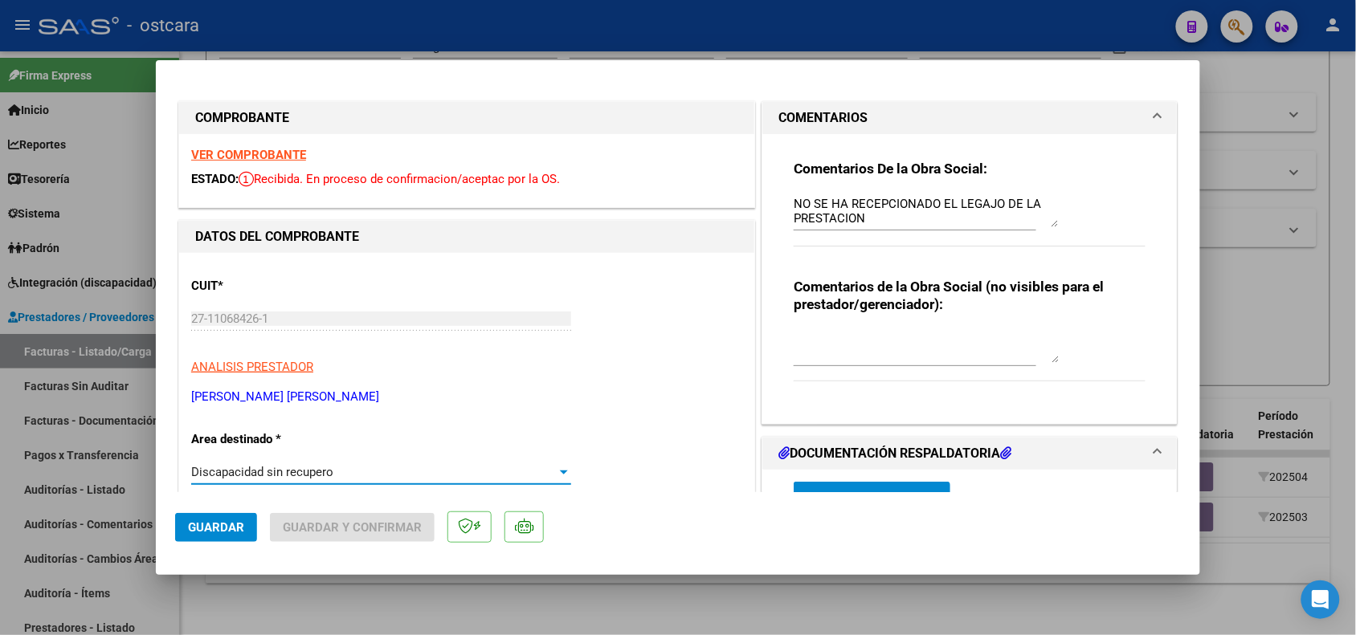
click at [235, 535] on button "Guardar" at bounding box center [216, 527] width 82 height 29
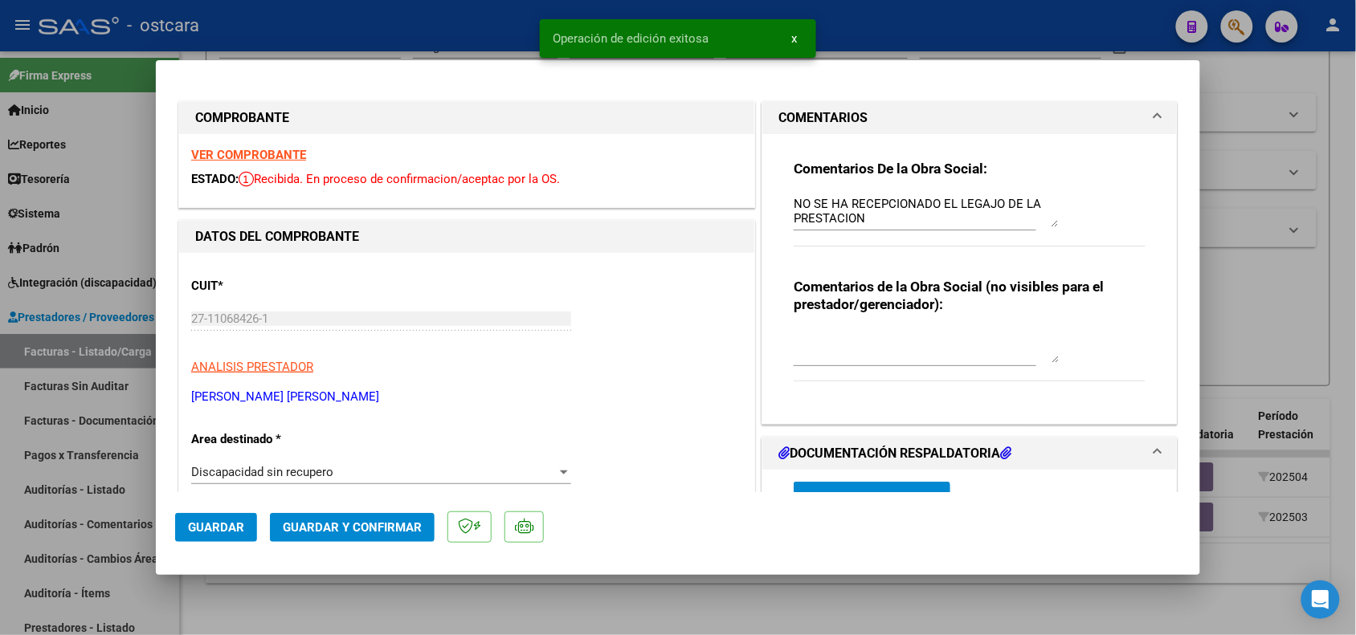
click at [341, 598] on div at bounding box center [678, 317] width 1356 height 635
type input "$ 0,00"
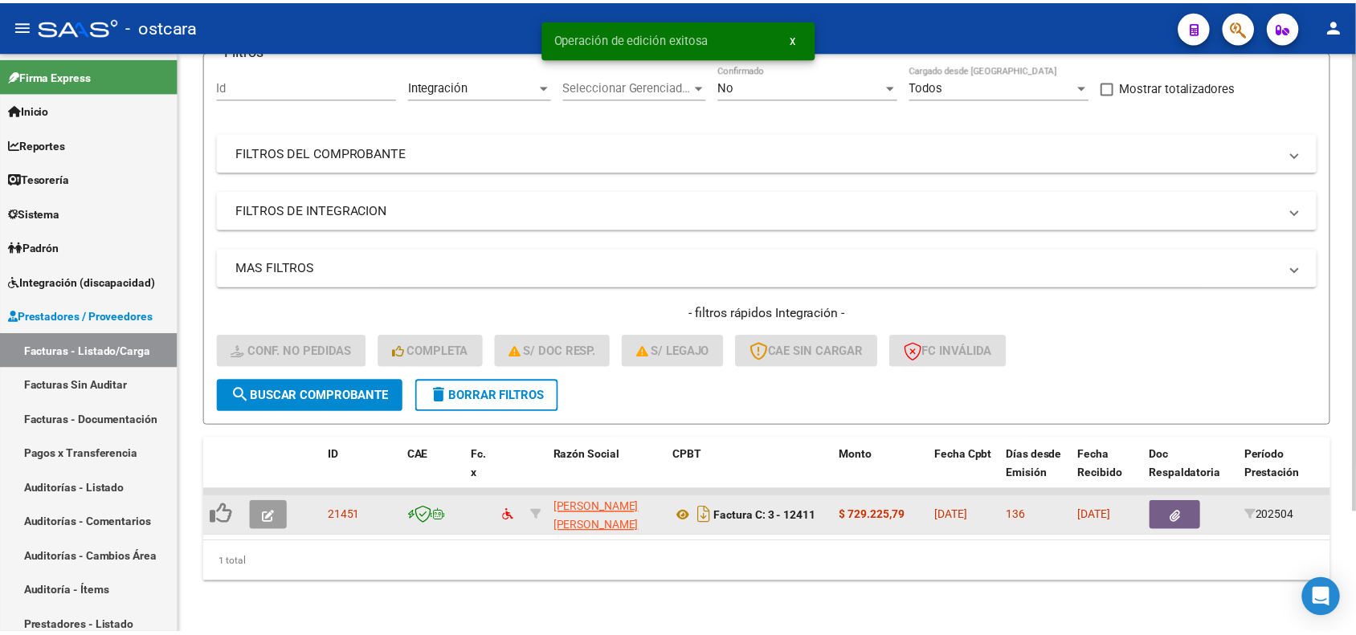
scroll to position [153, 0]
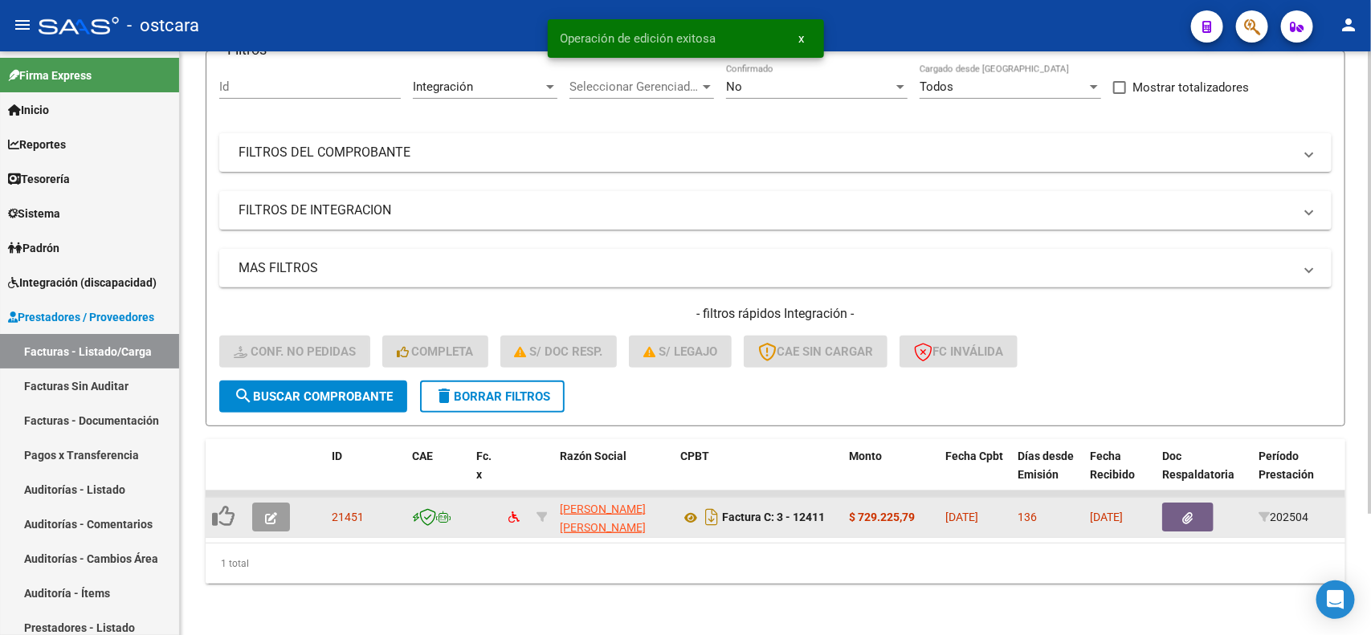
click at [265, 512] on icon "button" at bounding box center [271, 518] width 12 height 12
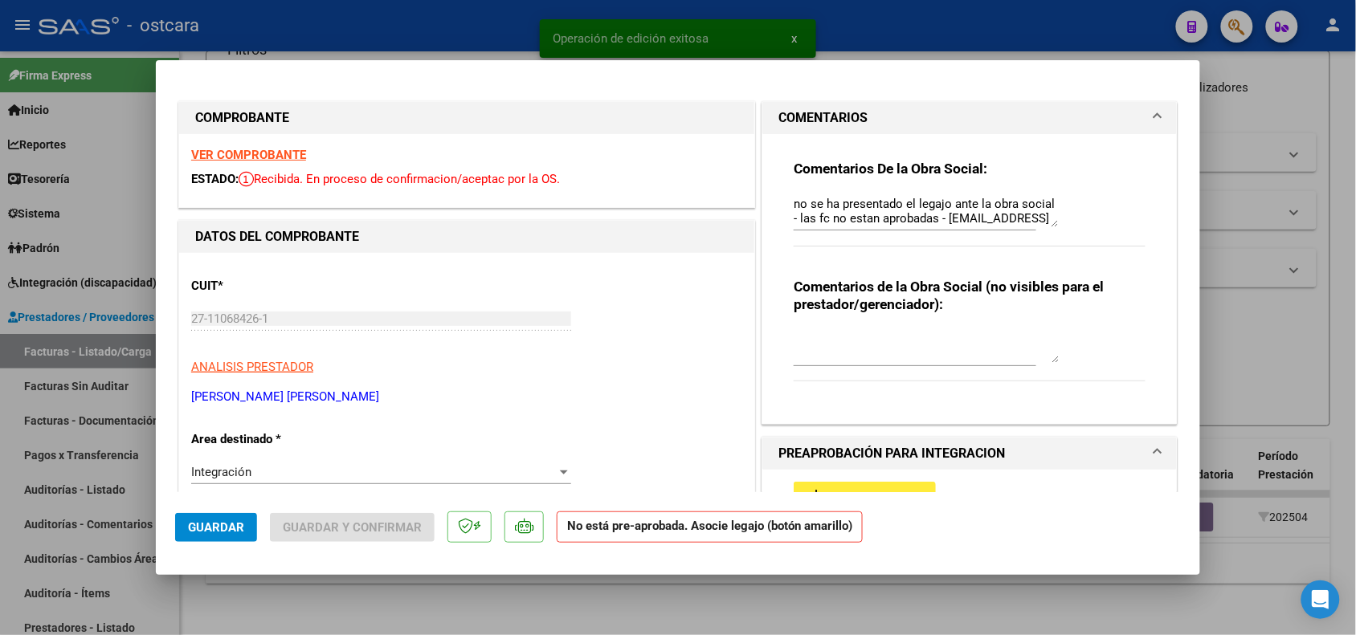
click at [464, 474] on div "Integración" at bounding box center [373, 472] width 365 height 14
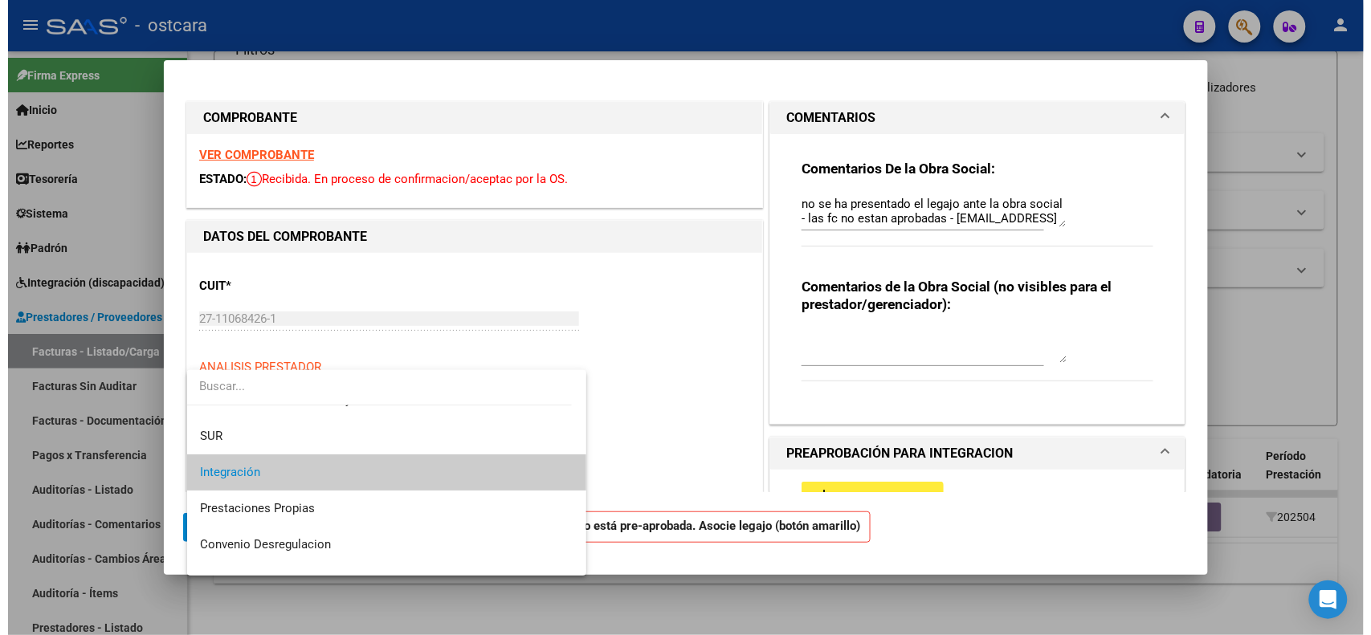
scroll to position [155, 0]
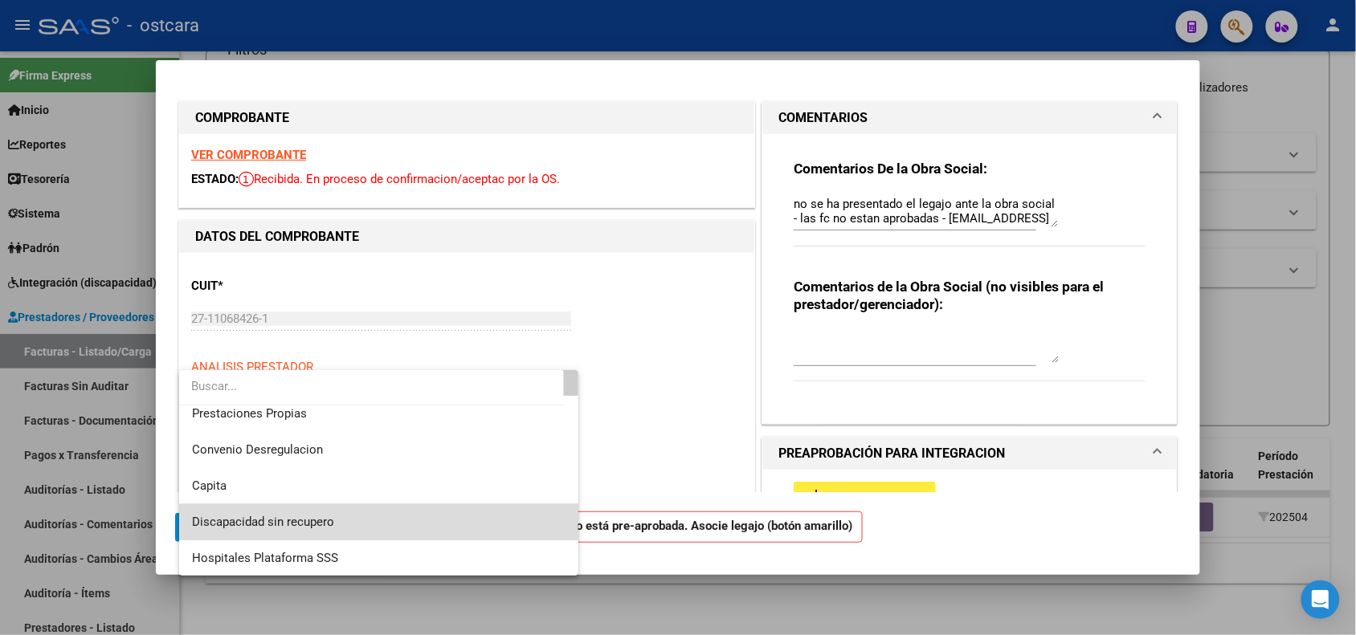
click at [380, 522] on span "Discapacidad sin recupero" at bounding box center [379, 522] width 374 height 36
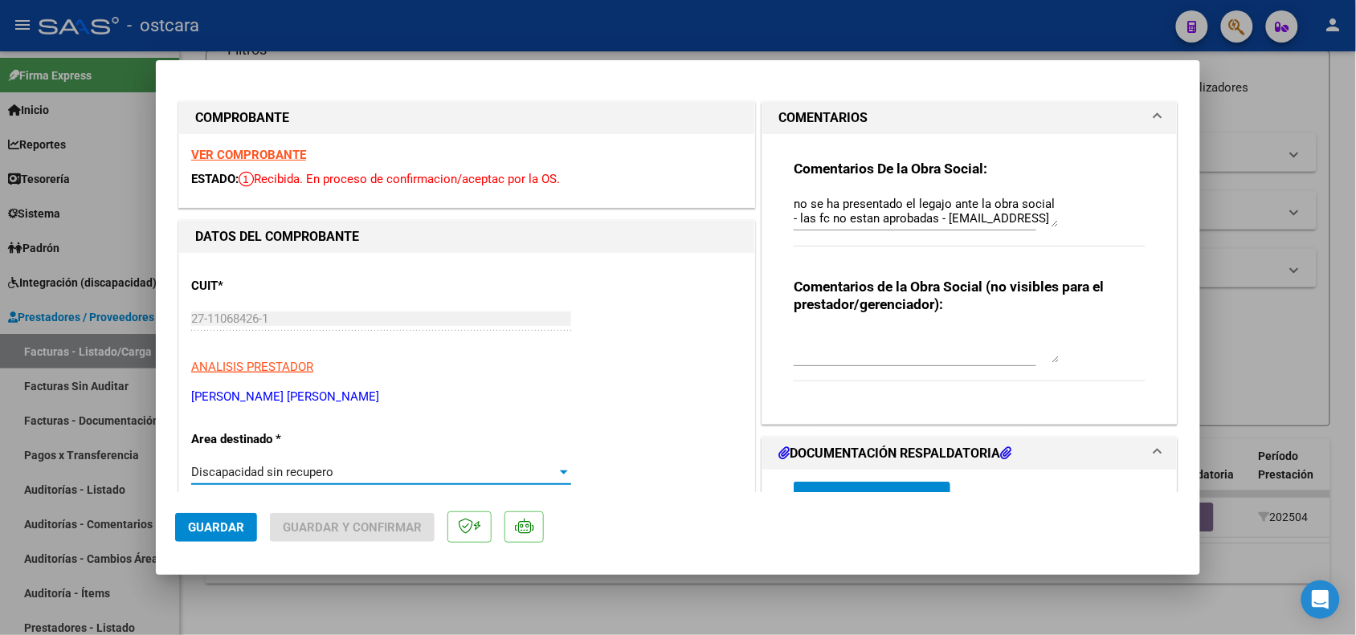
click at [230, 530] on span "Guardar" at bounding box center [216, 527] width 56 height 14
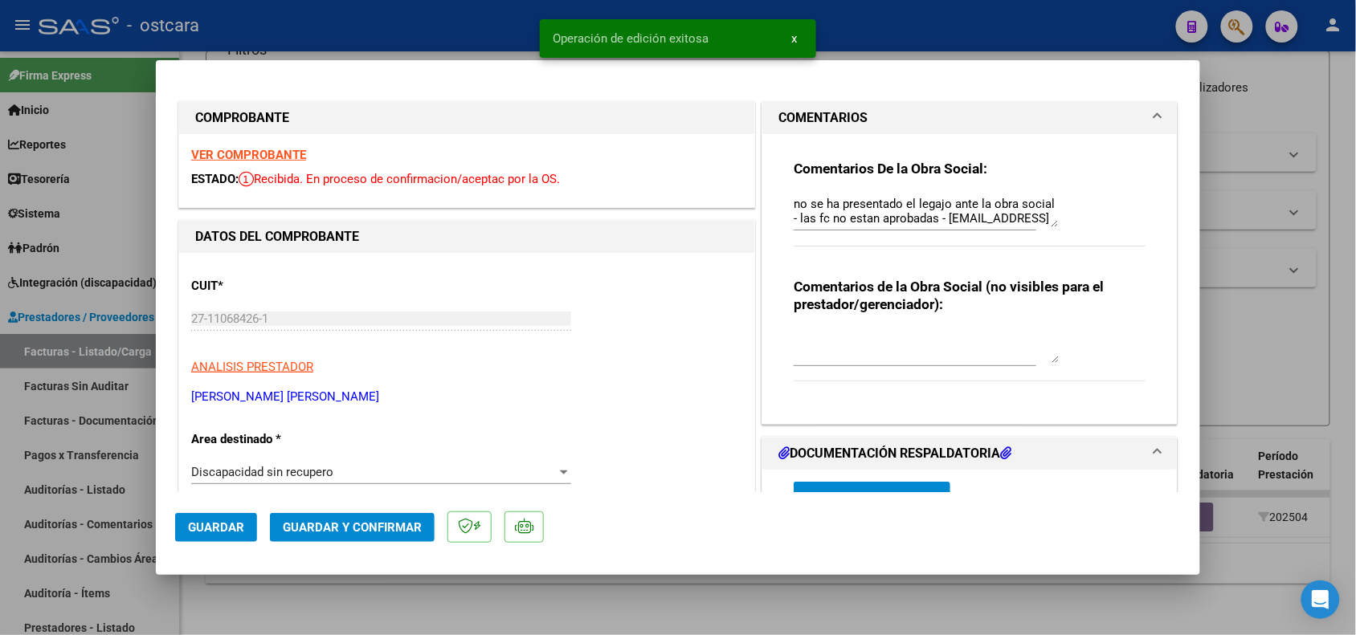
click at [346, 605] on div at bounding box center [678, 317] width 1356 height 635
type input "$ 0,00"
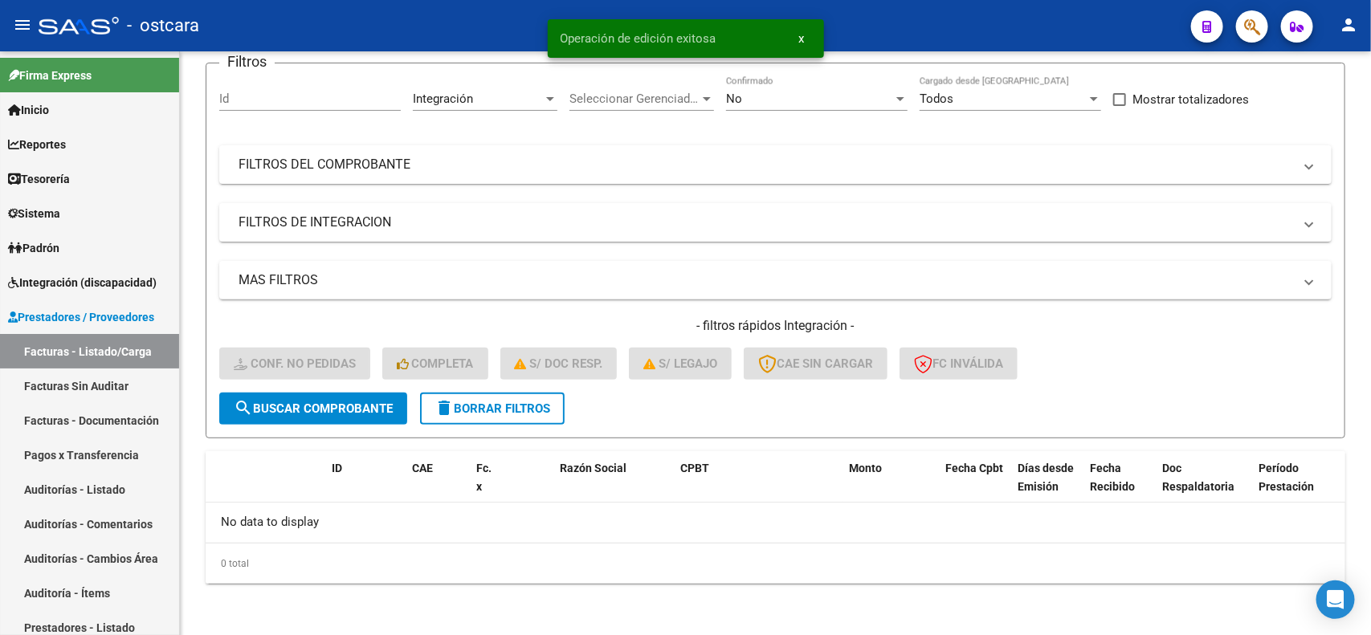
scroll to position [124, 0]
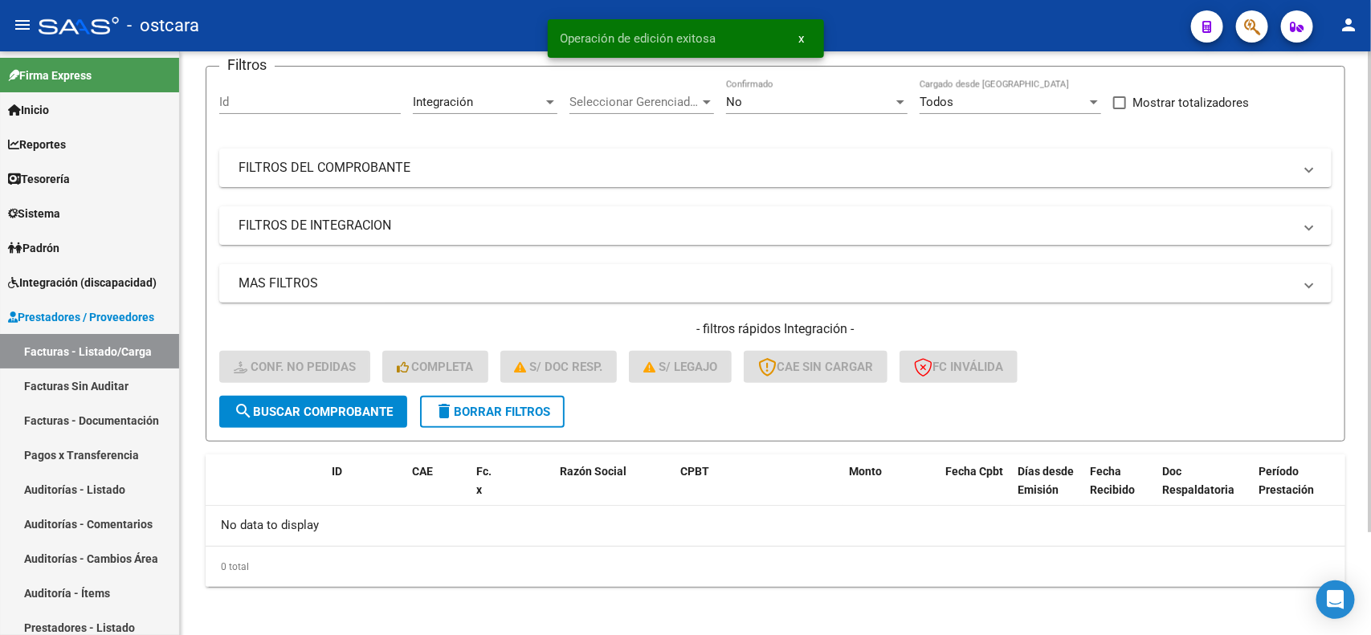
click at [516, 398] on button "delete Borrar Filtros" at bounding box center [492, 412] width 145 height 32
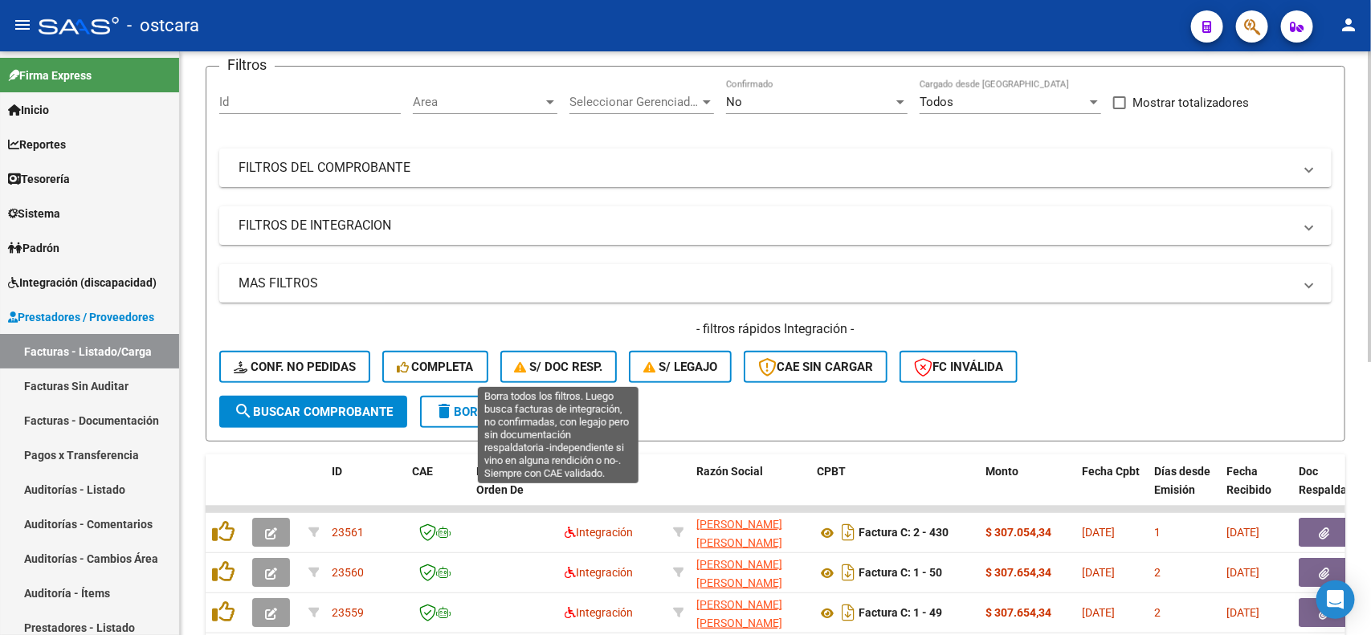
click at [500, 362] on button "S/ Doc Resp." at bounding box center [558, 367] width 117 height 32
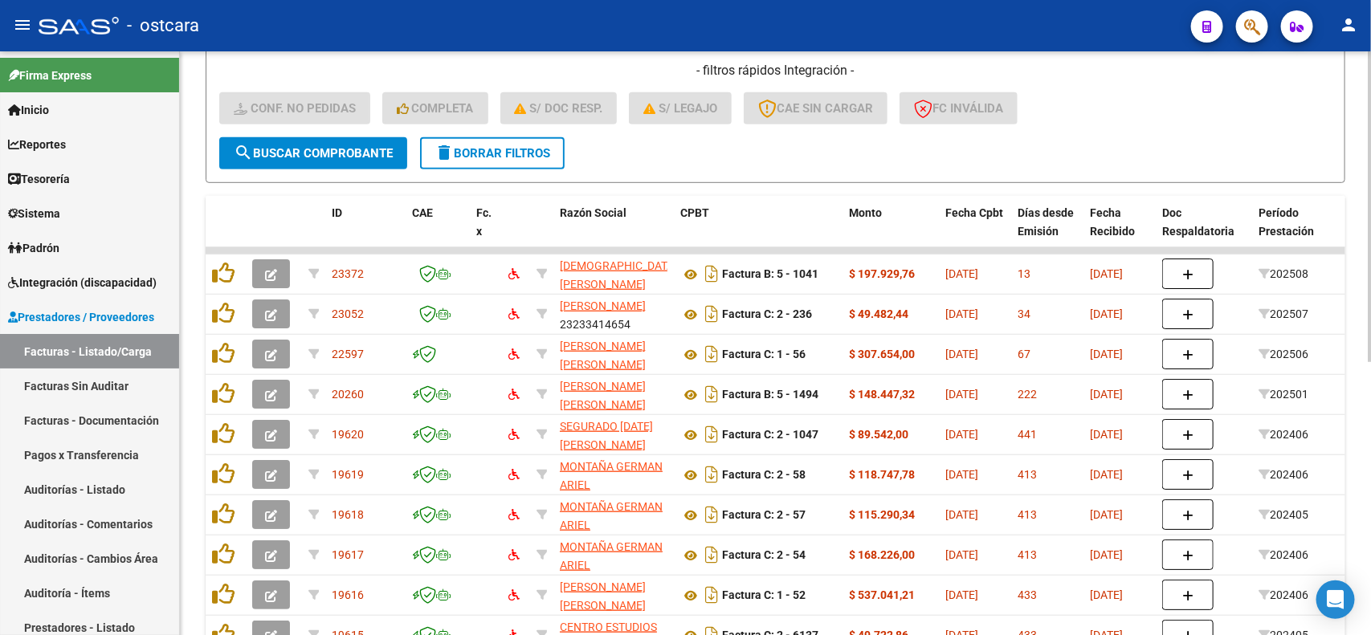
scroll to position [508, 0]
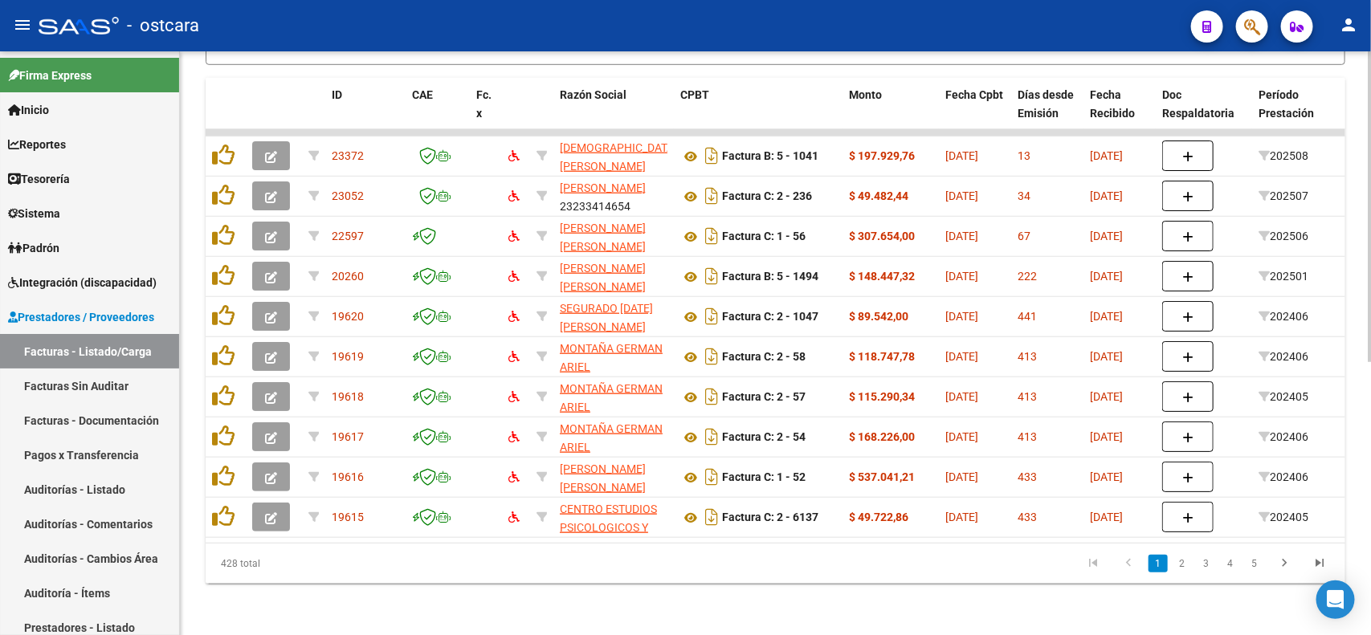
click at [1347, 500] on div "Video tutorial PRESTADORES -> Listado de CPBTs Emitidos por Prestadores / Prove…" at bounding box center [777, 92] width 1195 height 1085
click at [1313, 571] on icon "go to last page" at bounding box center [1319, 565] width 21 height 19
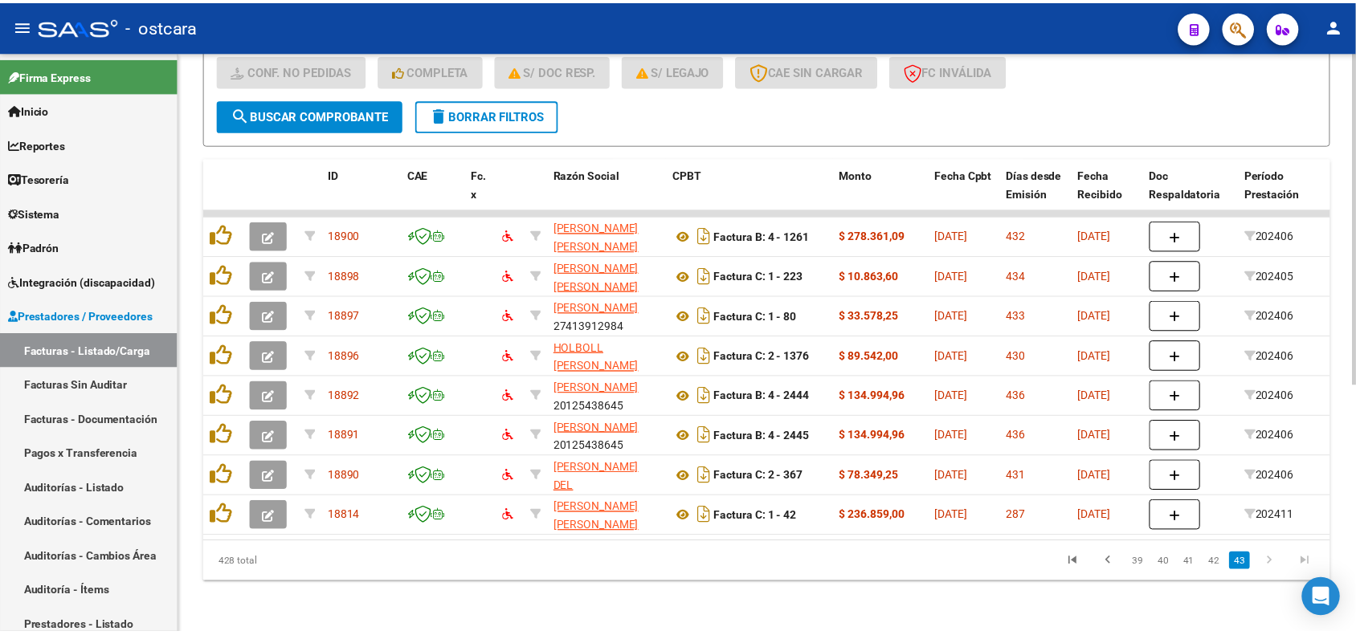
scroll to position [434, 0]
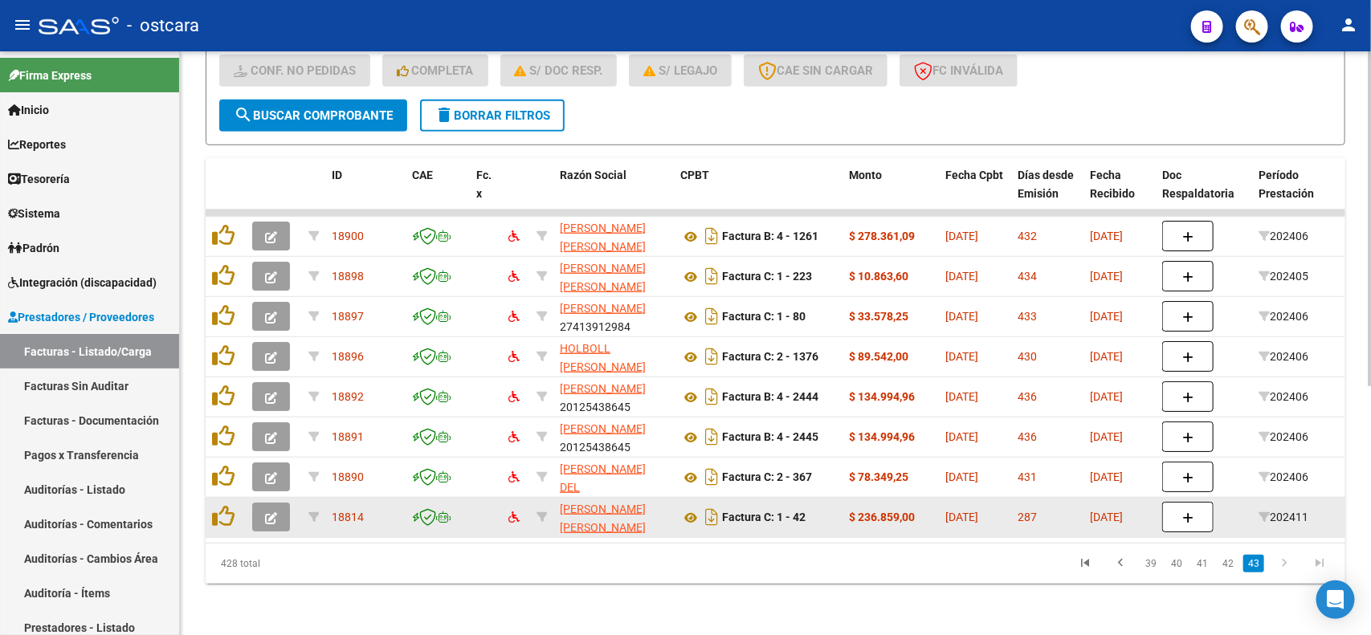
click at [271, 512] on icon "button" at bounding box center [271, 518] width 12 height 12
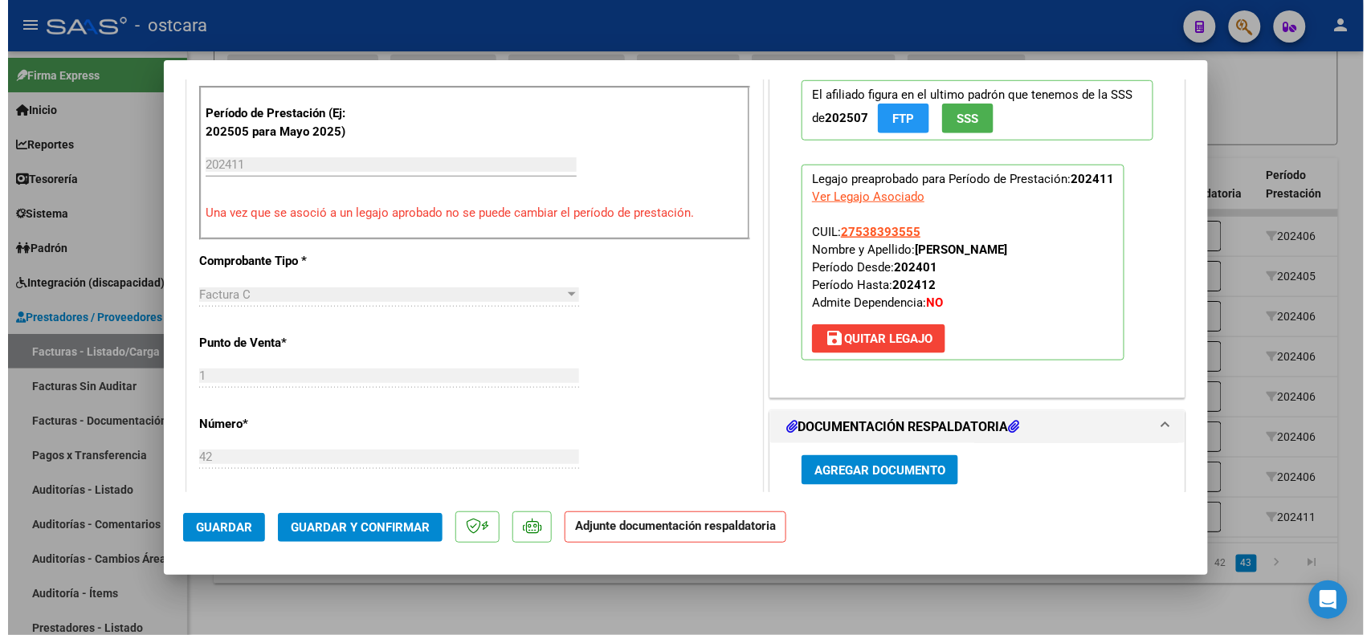
scroll to position [0, 0]
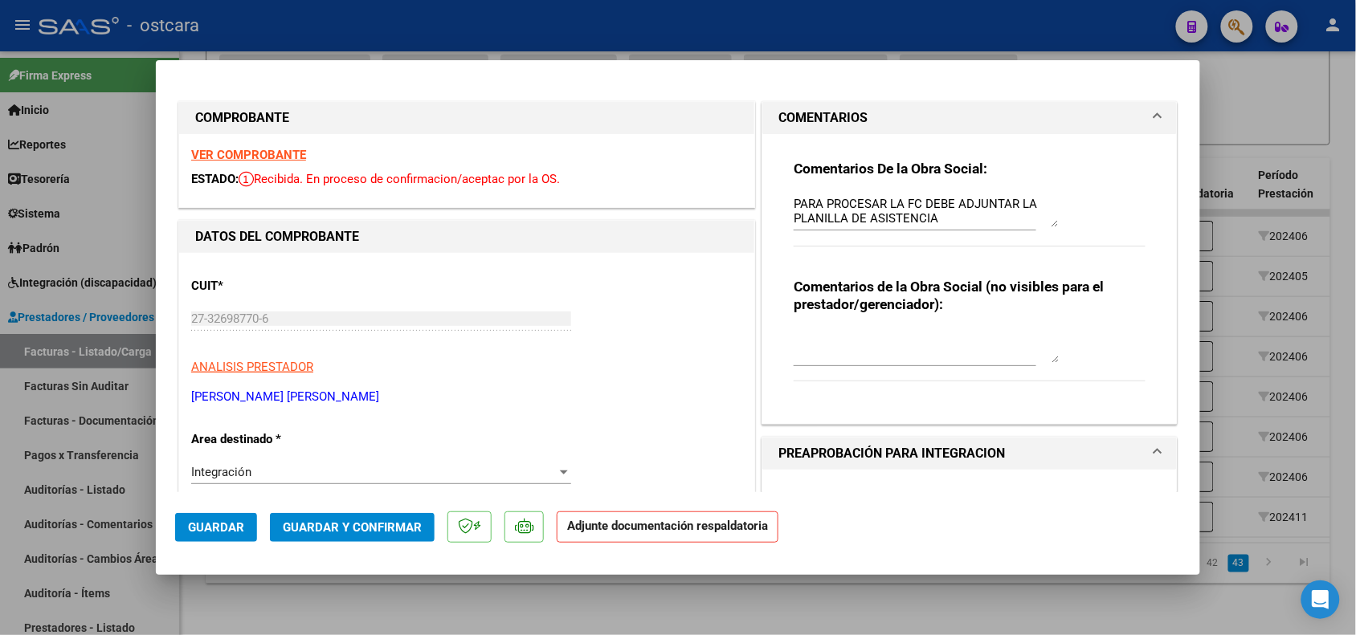
click at [606, 598] on div at bounding box center [678, 317] width 1356 height 635
type input "$ 0,00"
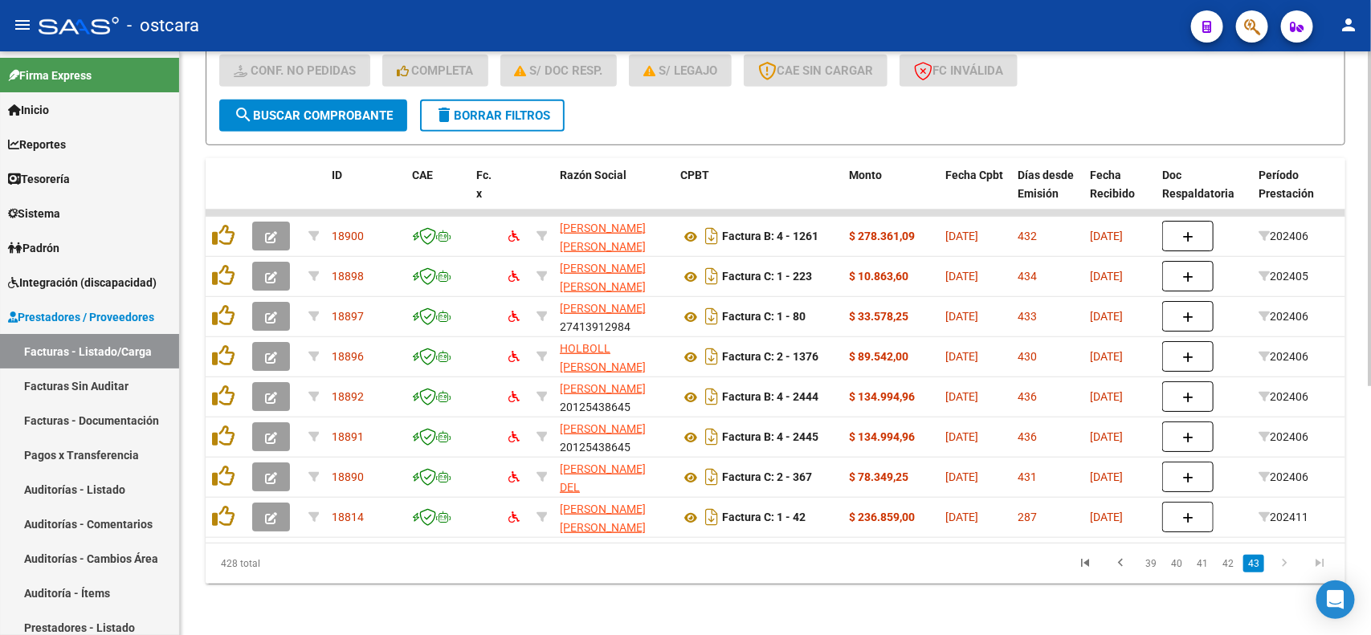
click at [532, 108] on span "delete Borrar Filtros" at bounding box center [492, 115] width 116 height 14
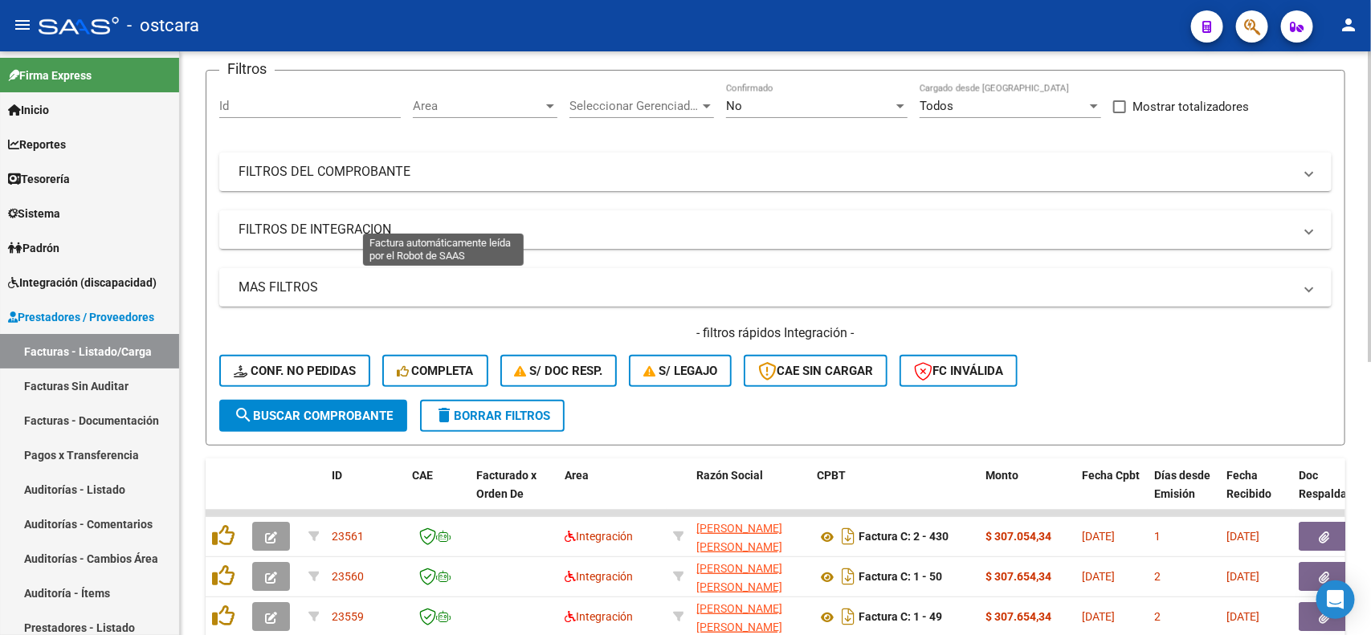
scroll to position [434, 0]
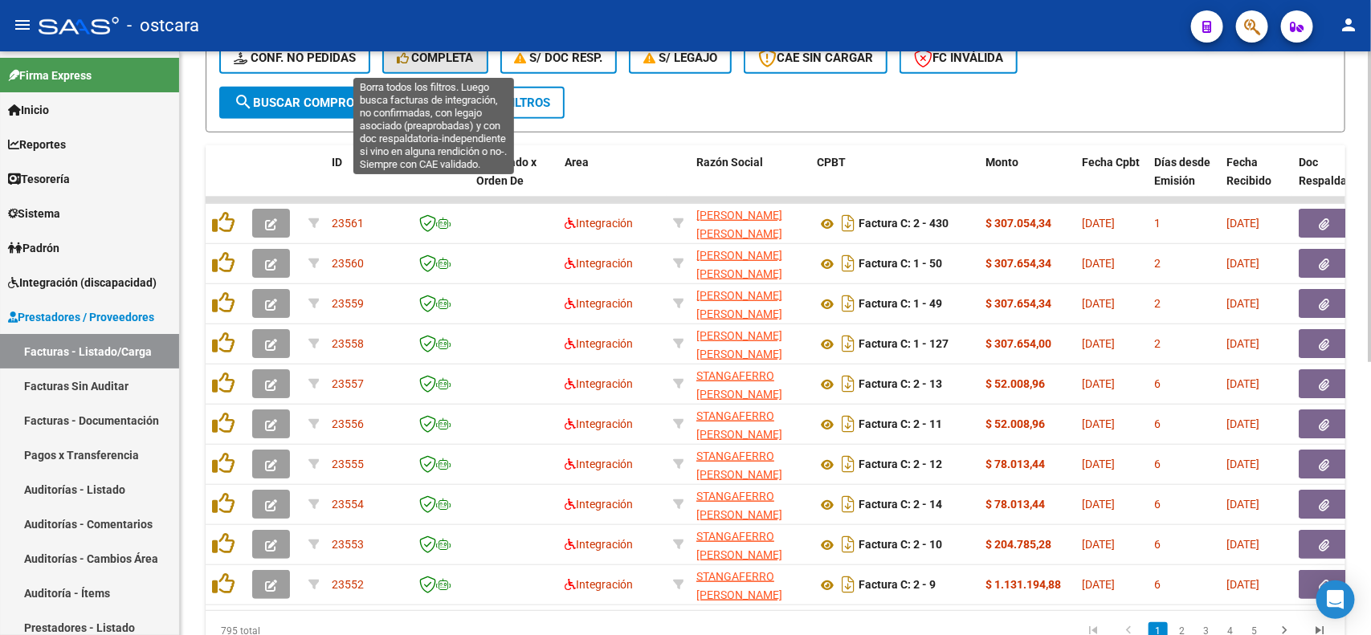
click at [459, 56] on span "Completa" at bounding box center [435, 58] width 77 height 14
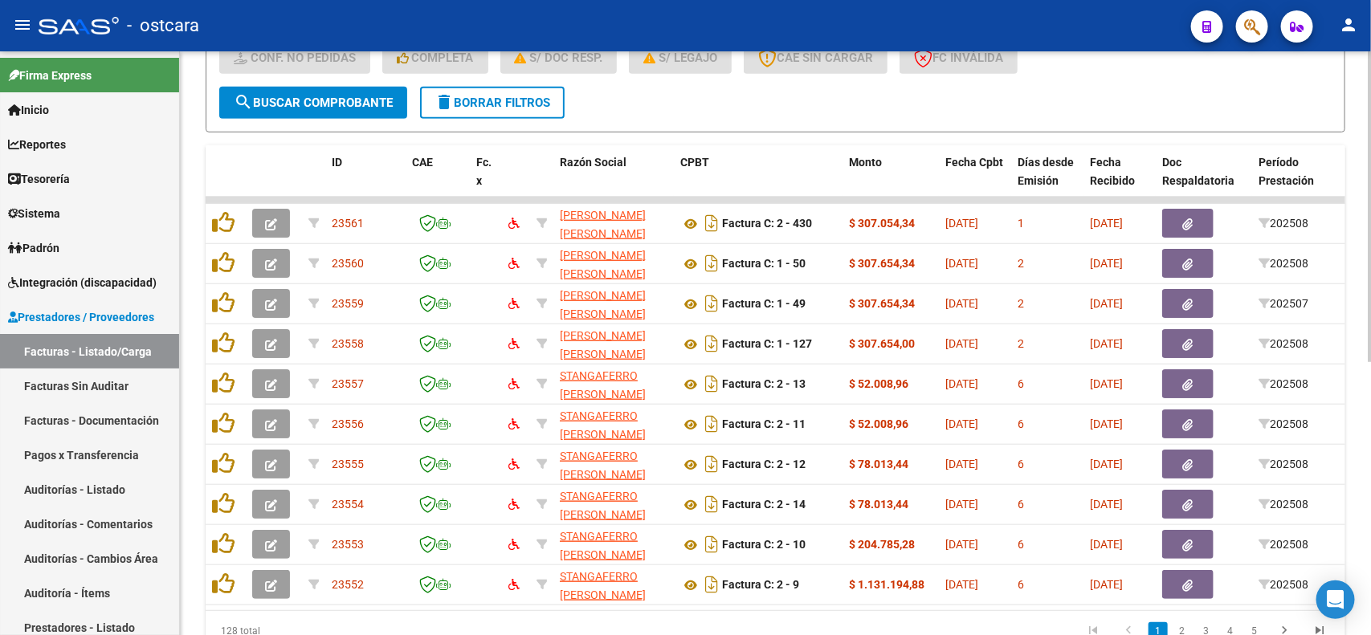
scroll to position [514, 0]
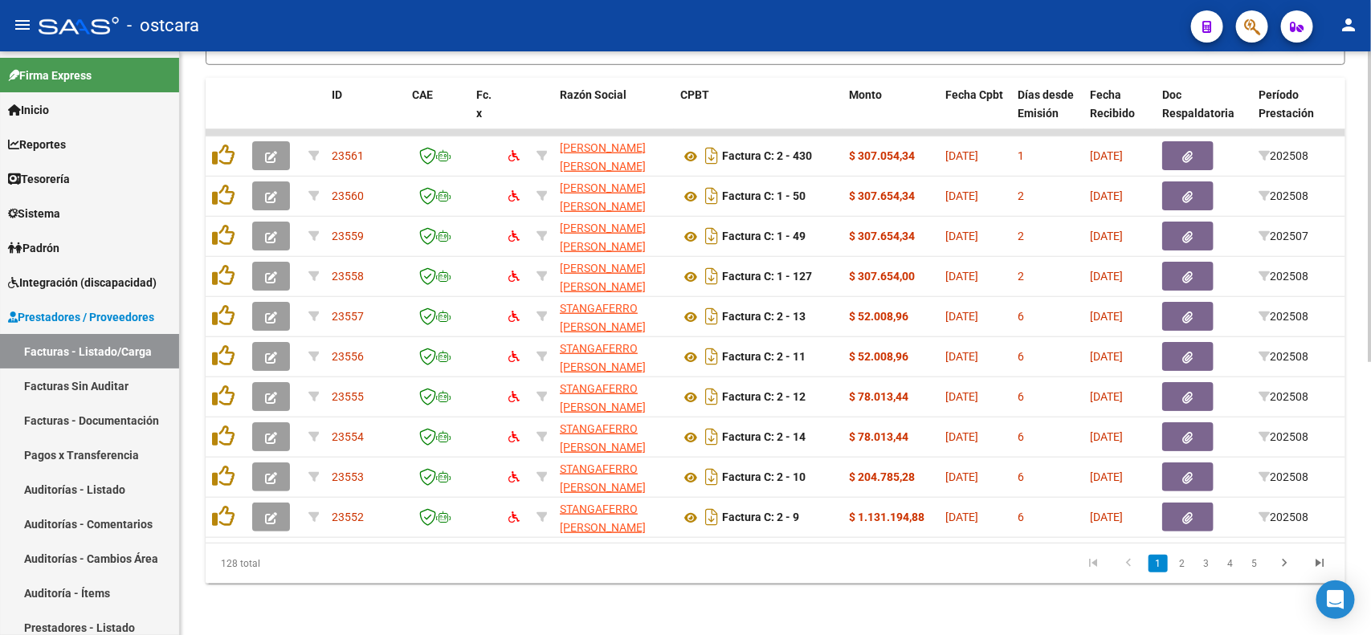
click at [1339, 634] on html "menu - ostcara person Firma Express Inicio Calendario SSS Instructivos Contacto…" at bounding box center [685, 317] width 1371 height 635
click at [1327, 563] on icon "go to last page" at bounding box center [1319, 565] width 21 height 19
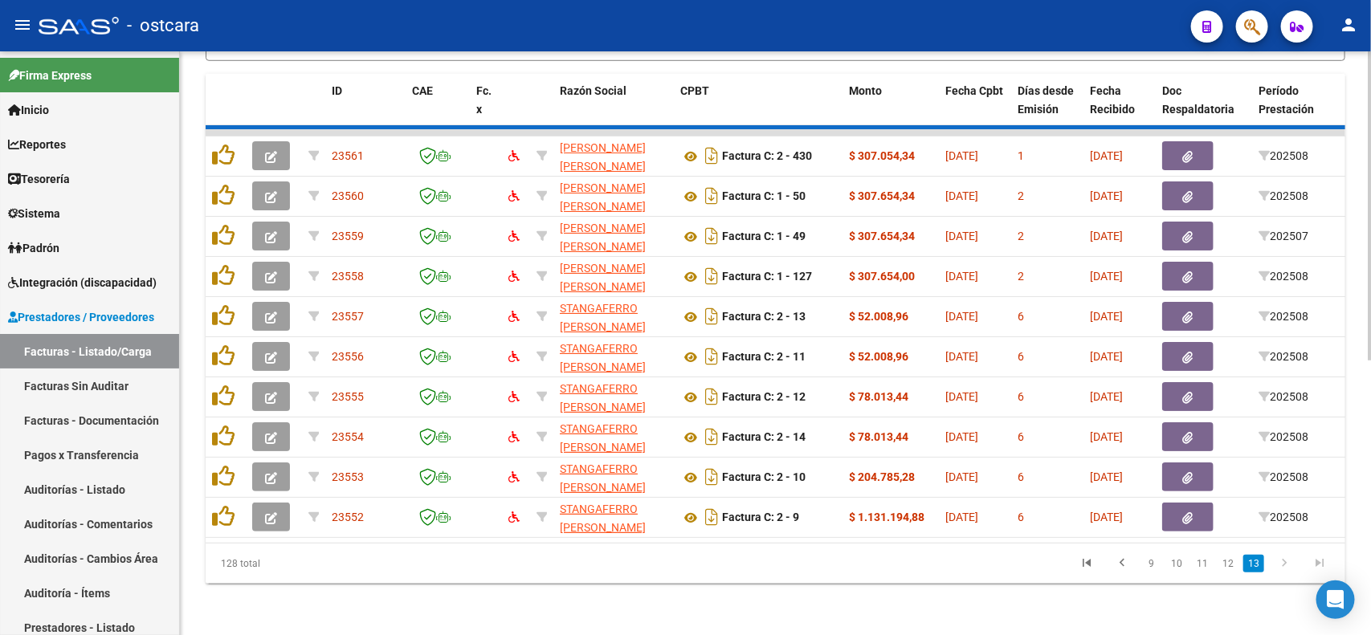
scroll to position [434, 0]
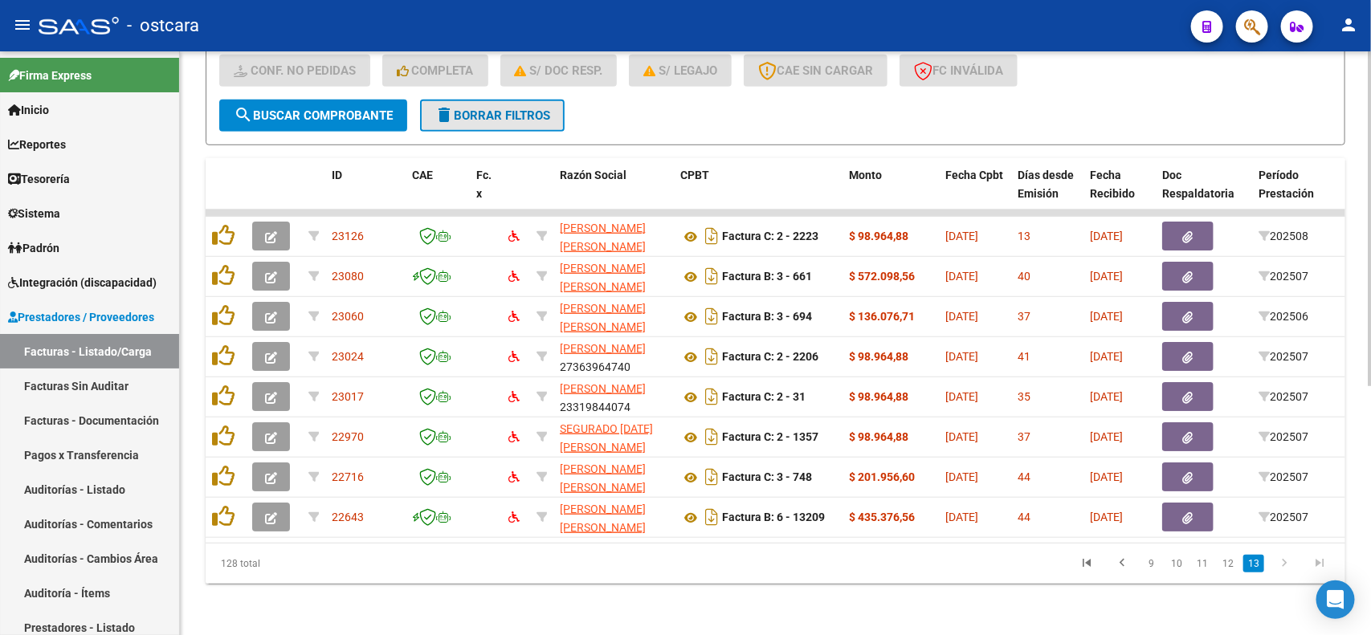
click at [471, 107] on button "delete Borrar Filtros" at bounding box center [492, 116] width 145 height 32
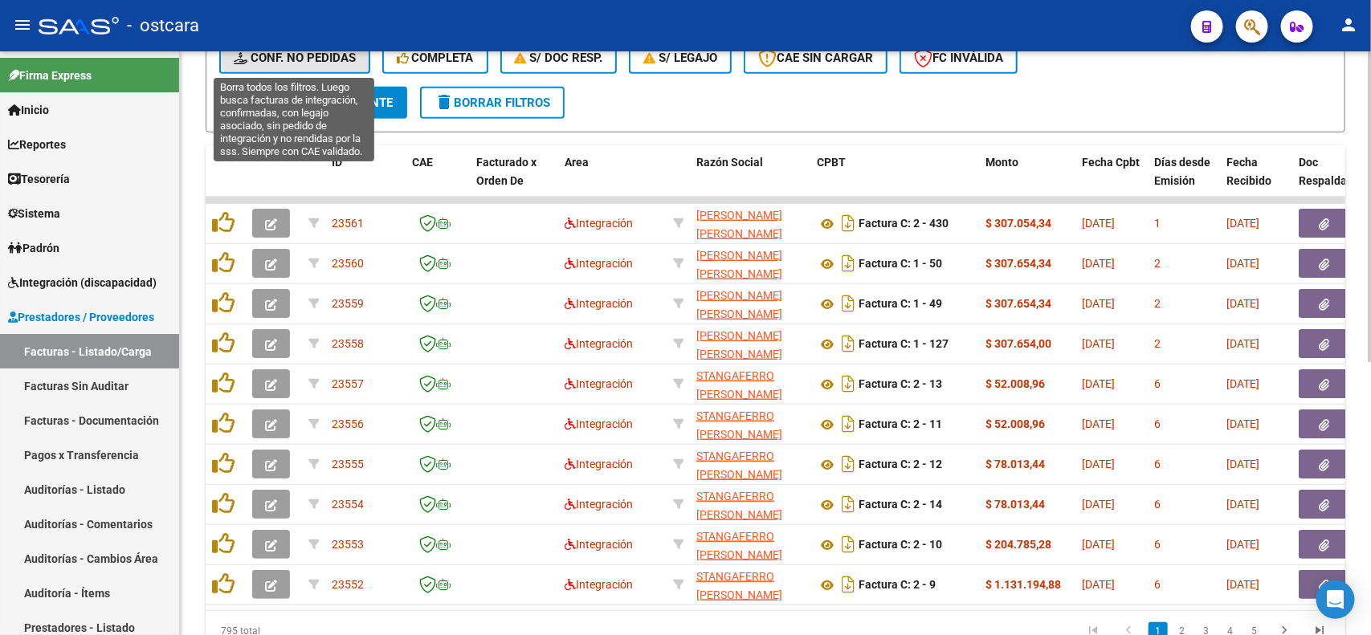
click at [326, 62] on span "Conf. no pedidas" at bounding box center [295, 58] width 122 height 14
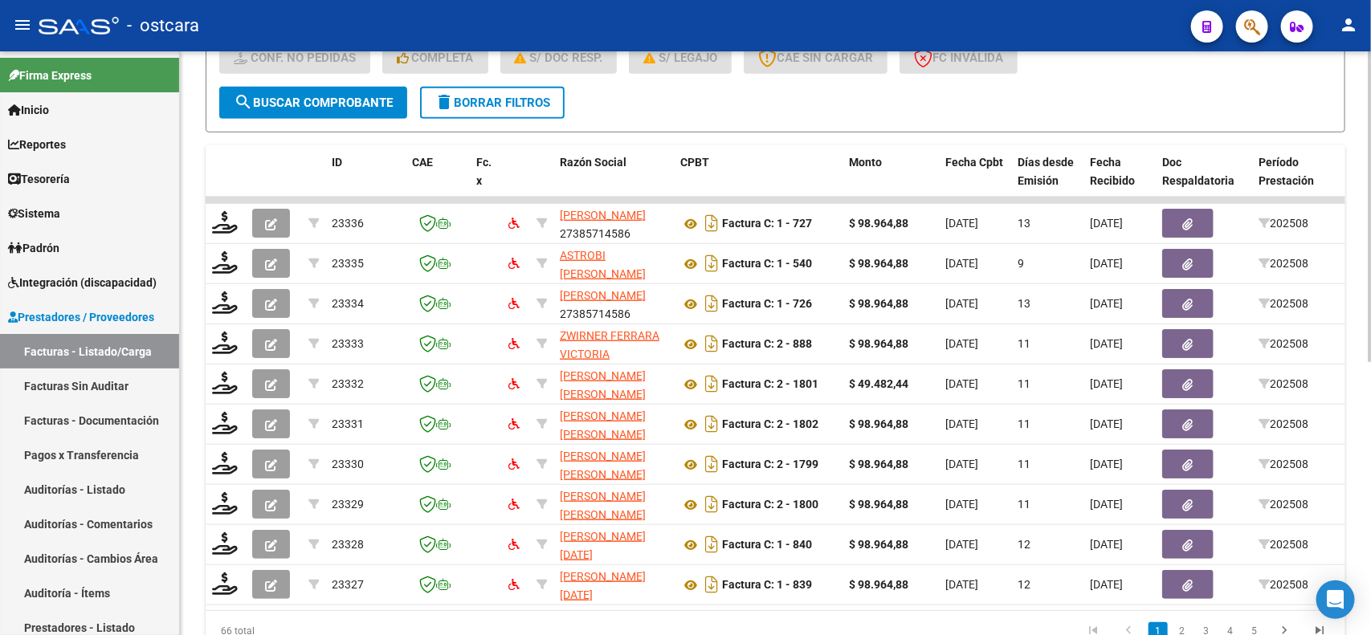
scroll to position [514, 0]
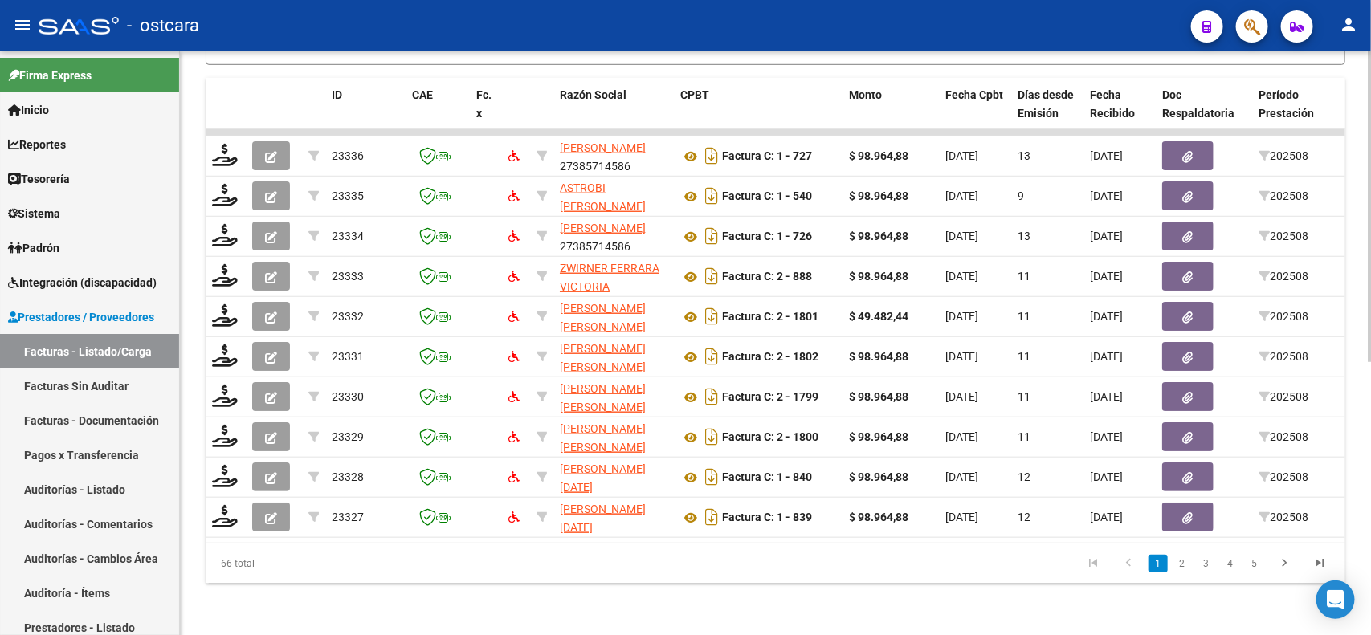
click at [1370, 547] on div at bounding box center [1370, 479] width 4 height 311
click at [1323, 572] on icon "go to last page" at bounding box center [1319, 565] width 21 height 19
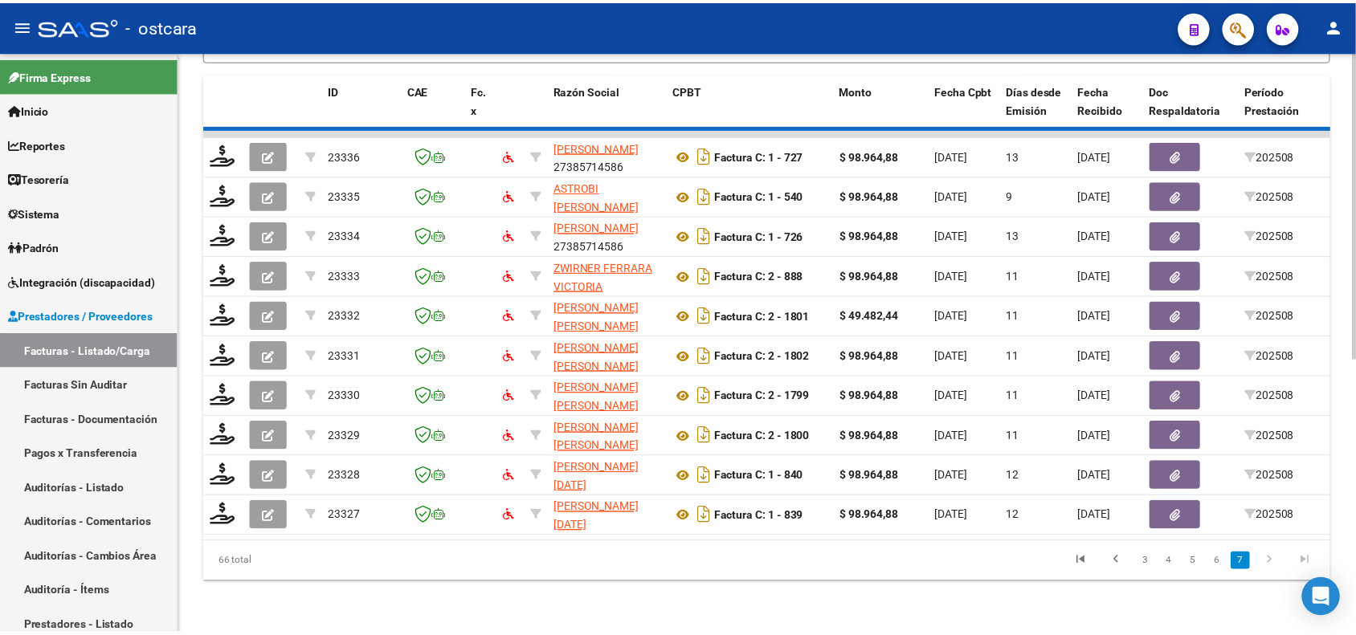
scroll to position [353, 0]
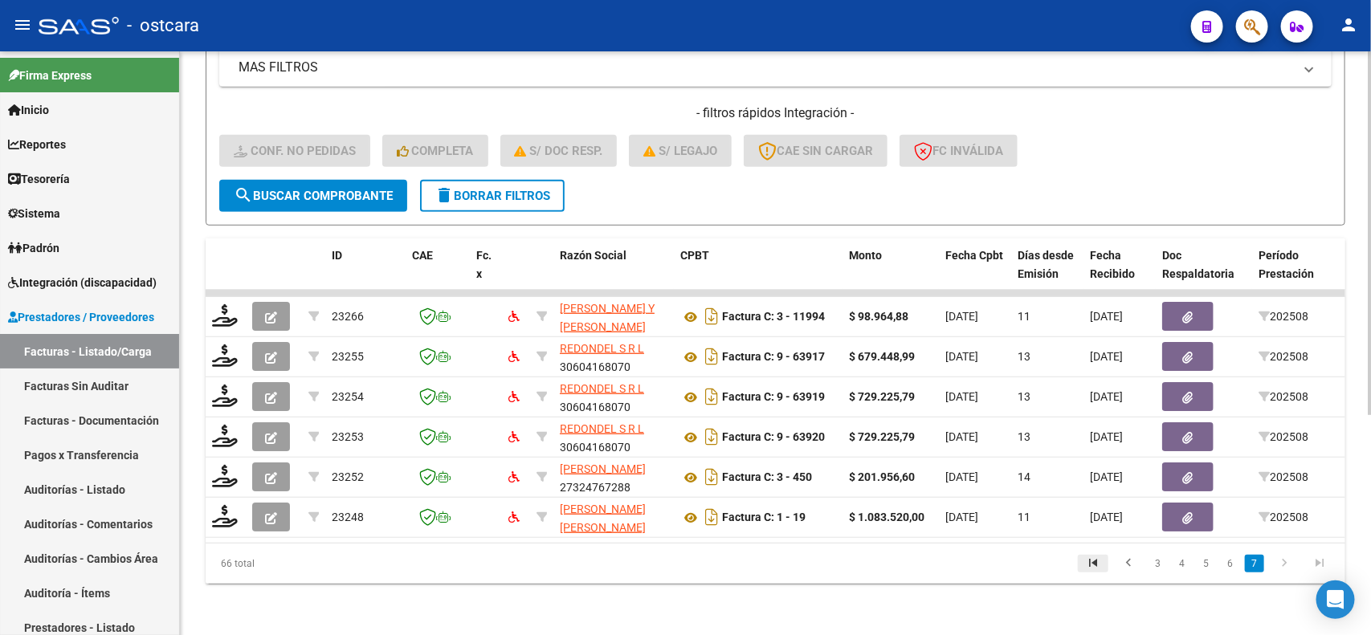
click at [1097, 562] on icon "go to first page" at bounding box center [1093, 565] width 21 height 19
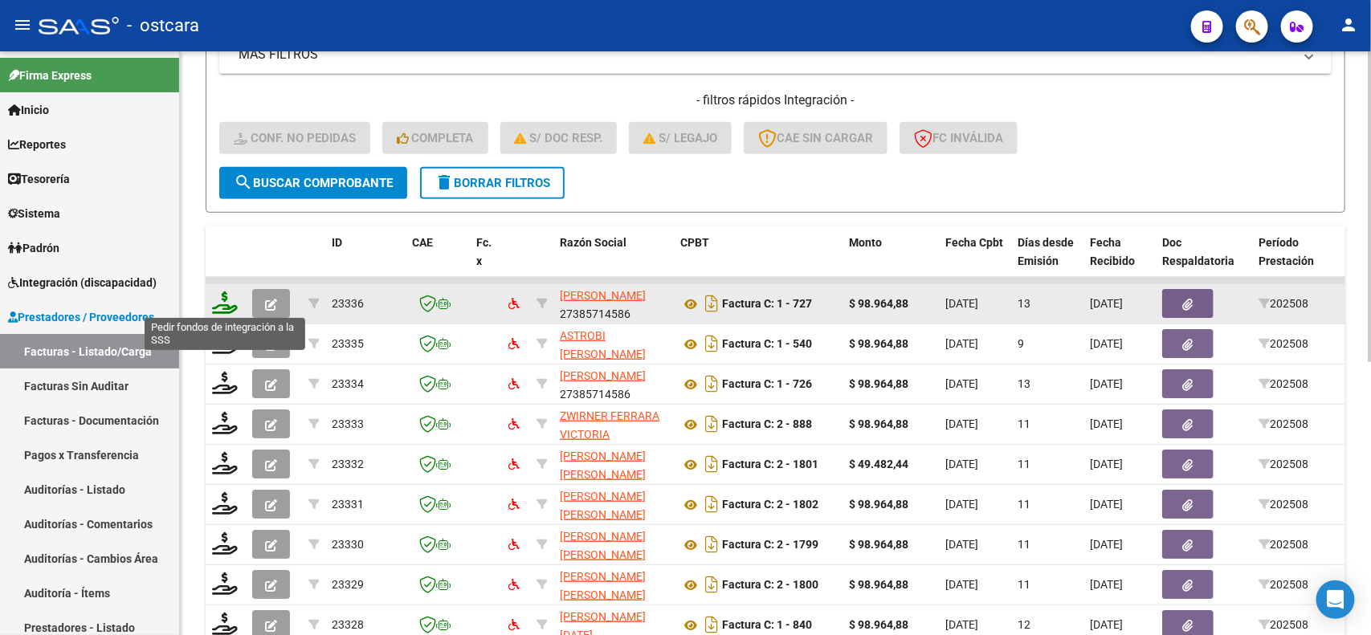
click at [218, 302] on icon at bounding box center [225, 303] width 26 height 22
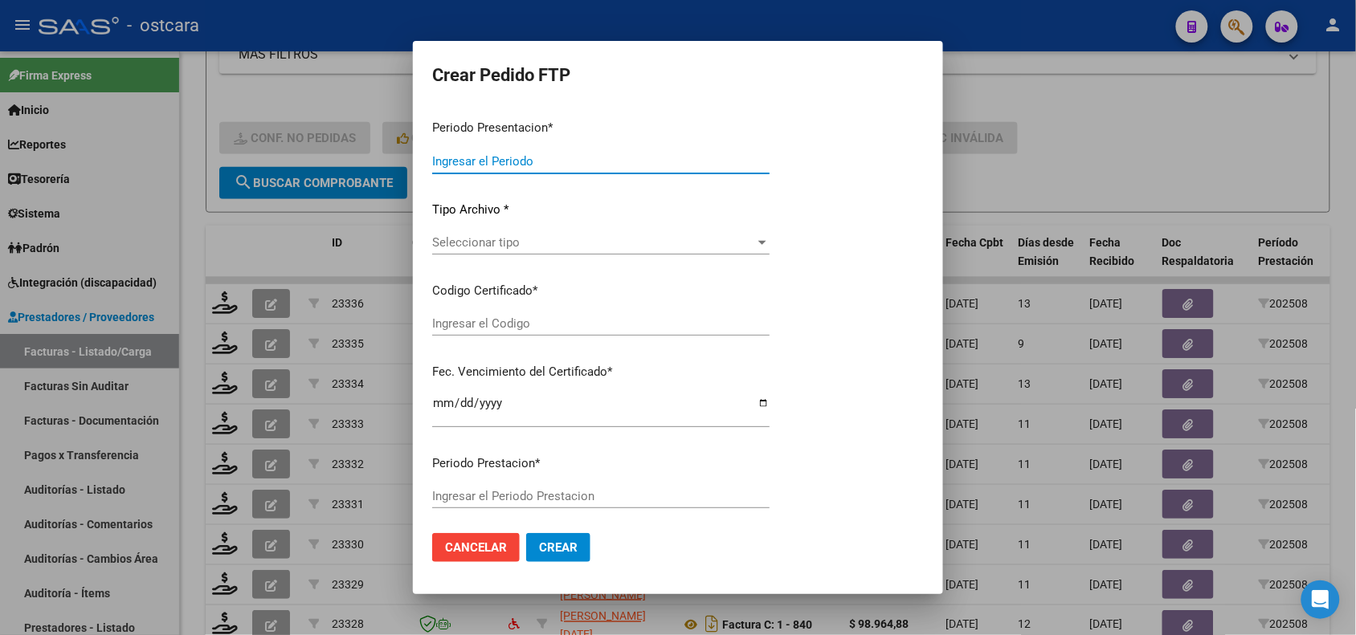
type input "202508"
type input "$ 98.964,88"
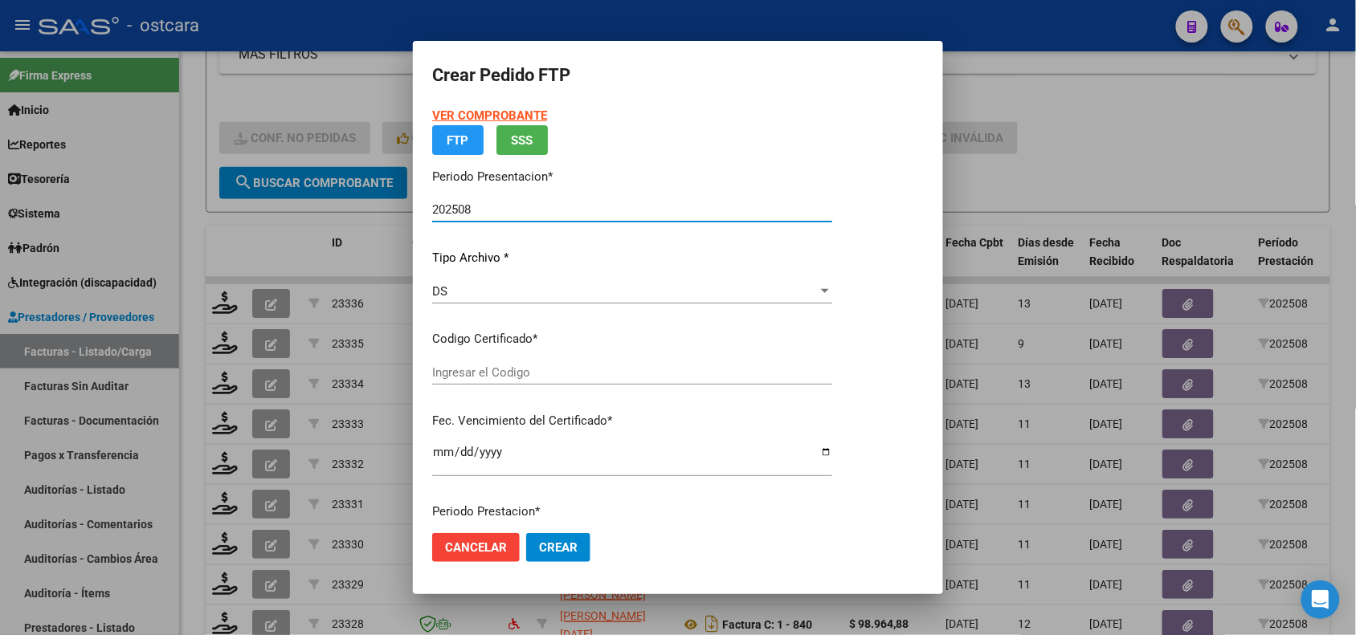
type input "ARG02000559804352021121520261215ERI434"
type input "[DATE]"
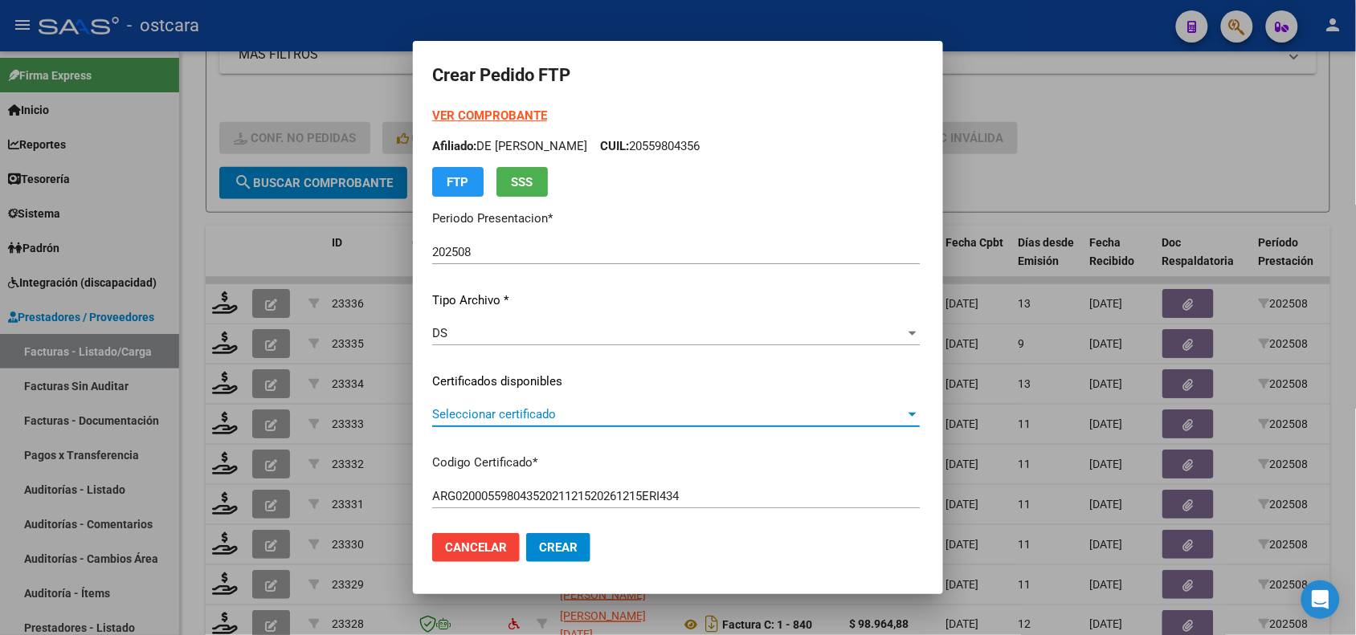
click at [567, 418] on span "Seleccionar certificado" at bounding box center [668, 414] width 473 height 14
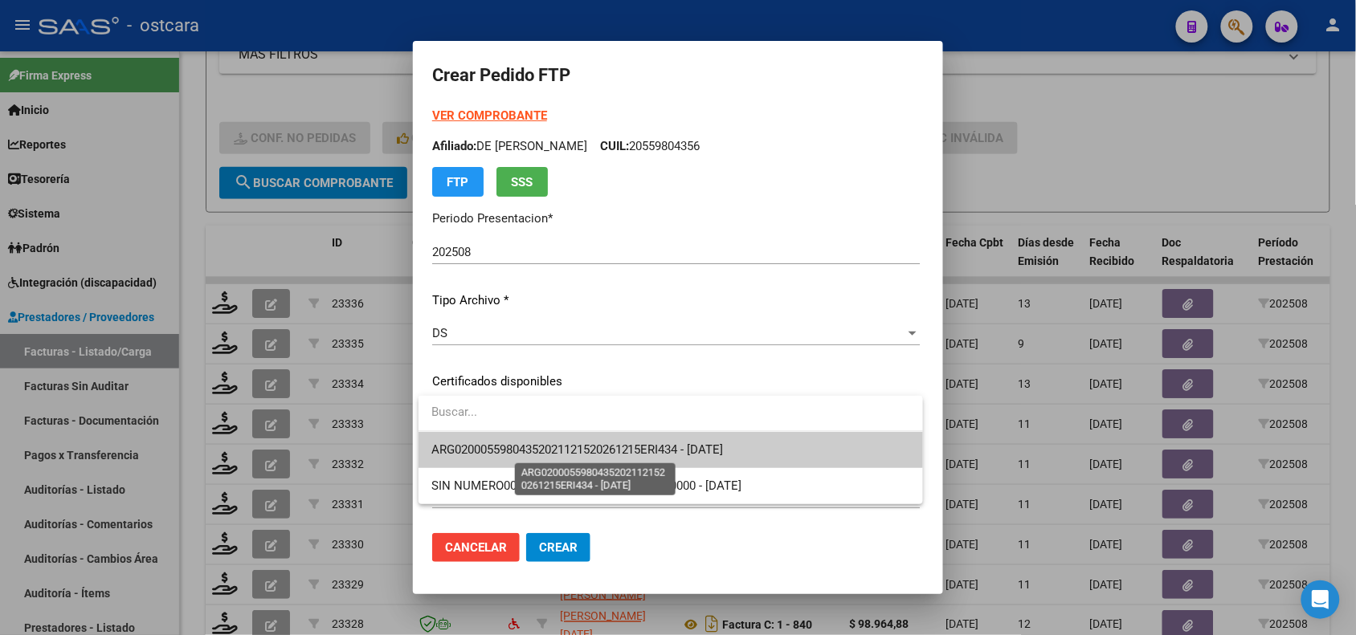
click at [569, 447] on span "ARG02000559804352021121520261215ERI434 - [DATE]" at bounding box center [577, 450] width 292 height 14
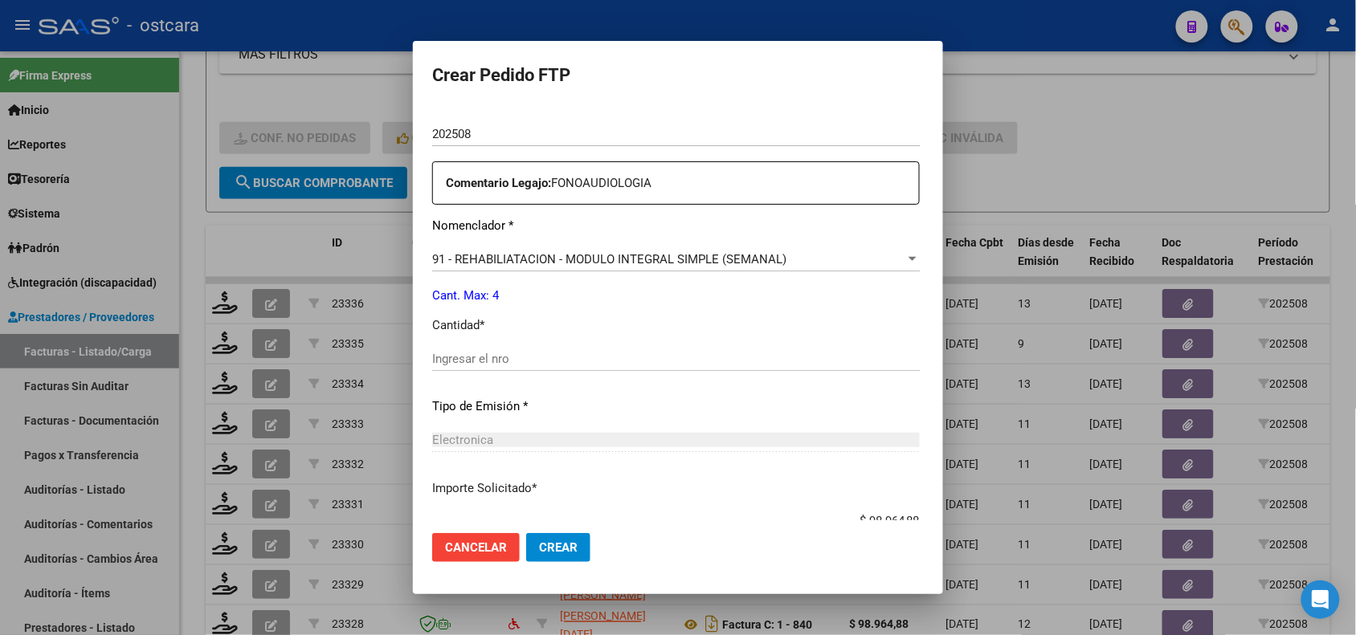
scroll to position [568, 0]
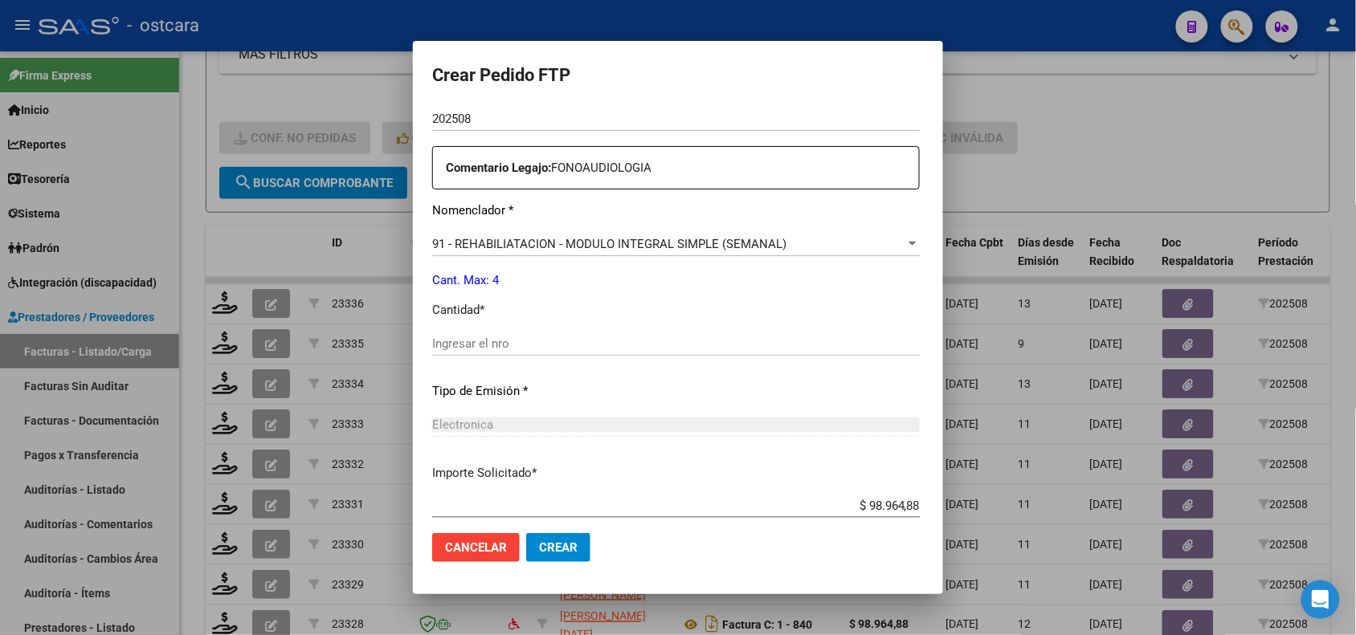
click at [639, 345] on input "Ingresar el nro" at bounding box center [675, 344] width 487 height 14
type input "4"
click at [567, 547] on span "Crear" at bounding box center [558, 547] width 39 height 14
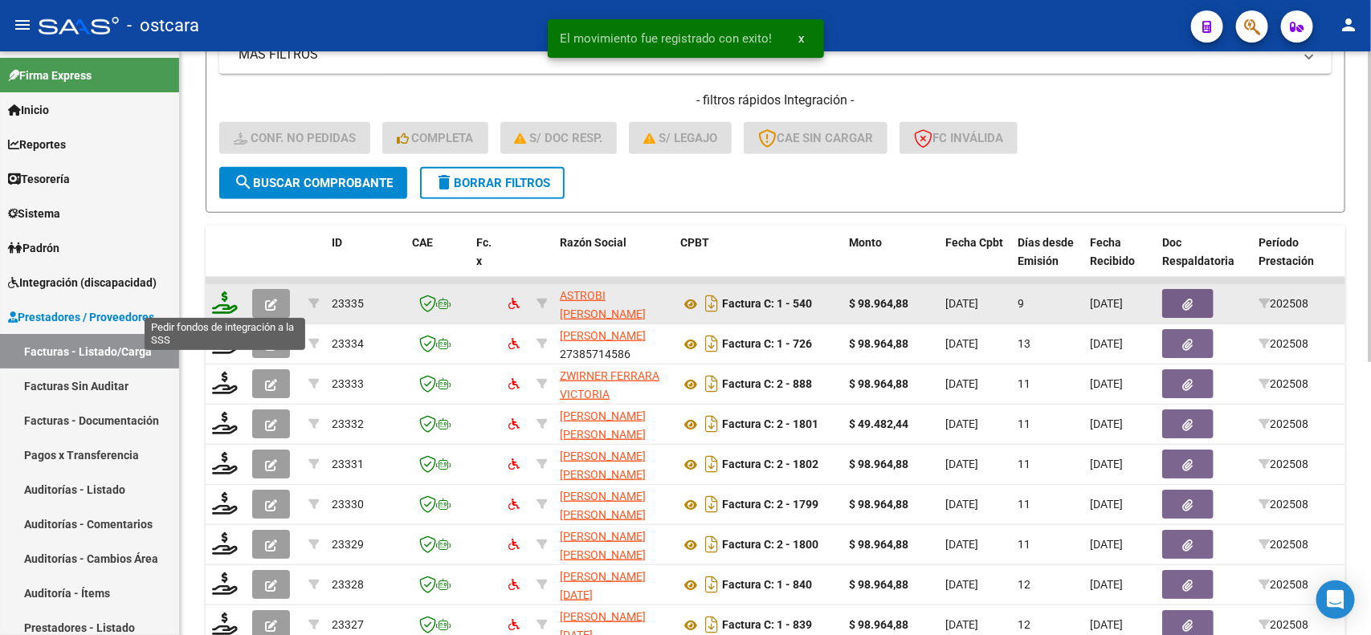
click at [227, 300] on icon at bounding box center [225, 303] width 26 height 22
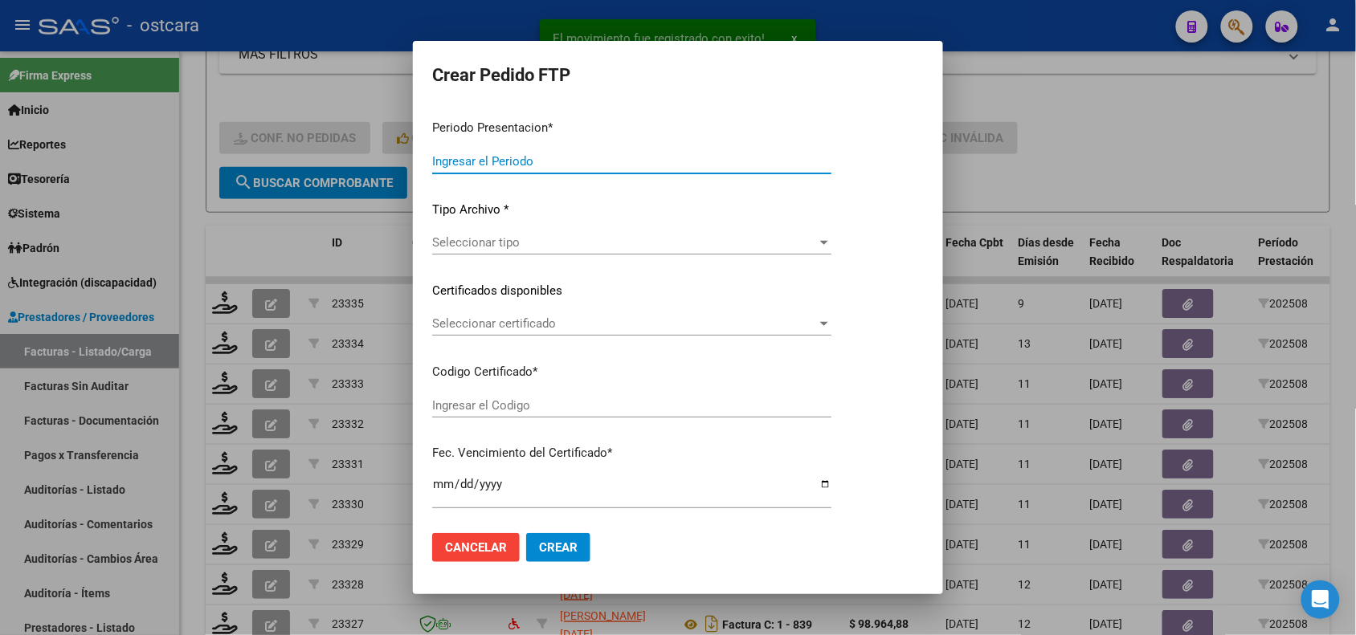
type input "202508"
type input "$ 98.964,88"
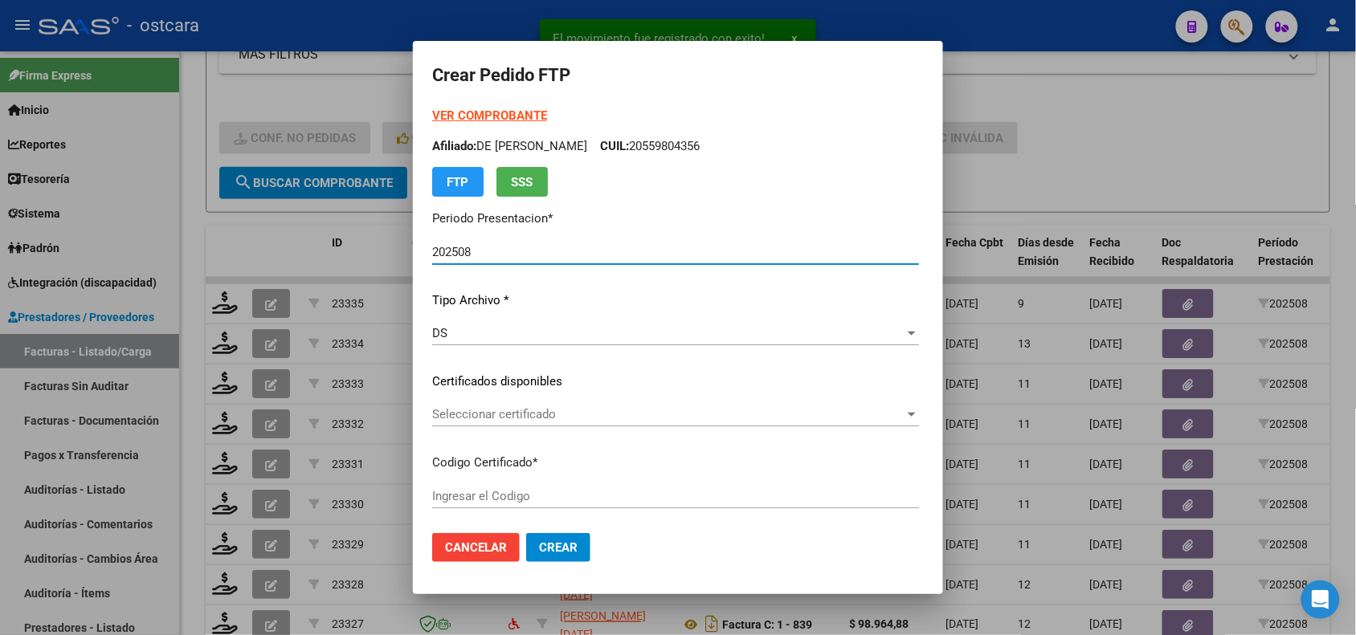
type input "ARG02000570435752023030620250306SFE16200"
type input "[DATE]"
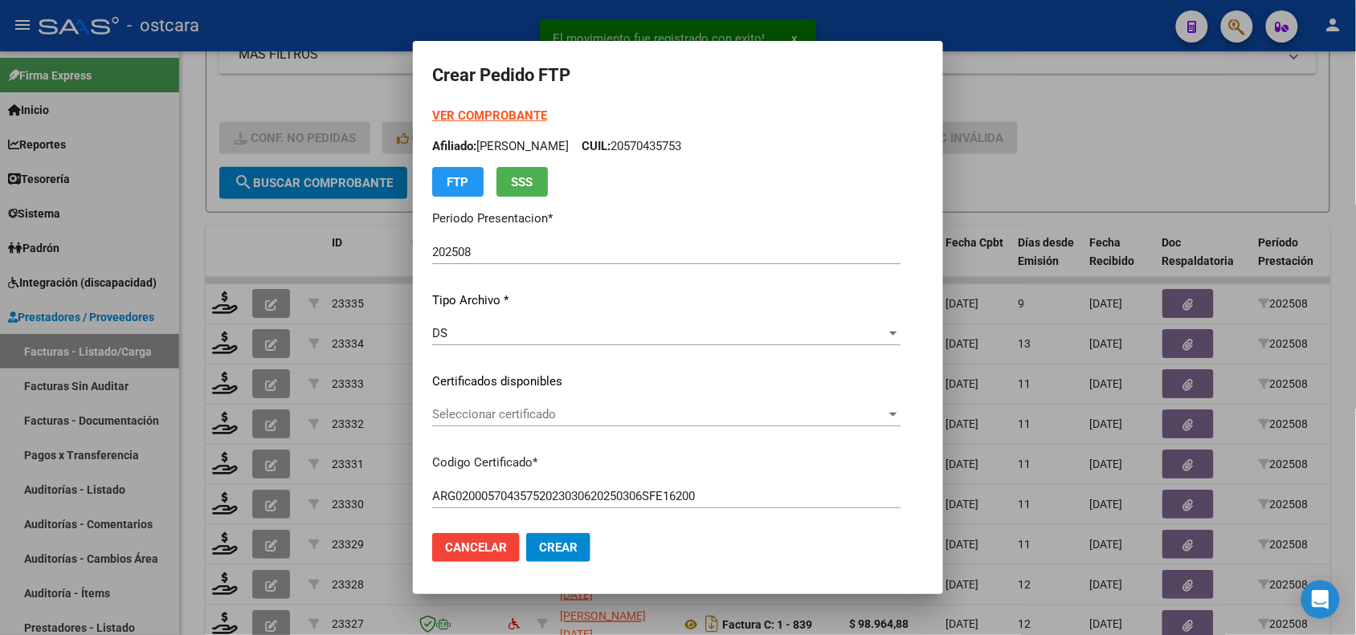
click at [592, 403] on div "Seleccionar certificado Seleccionar certificado" at bounding box center [666, 414] width 468 height 24
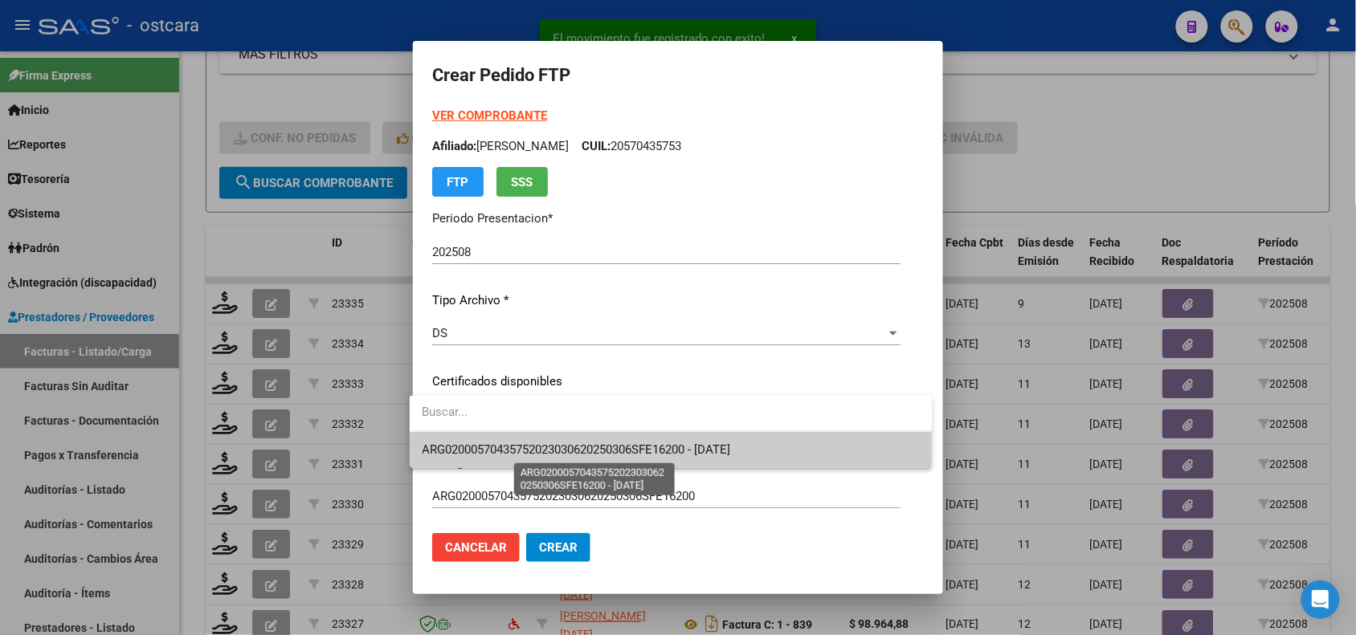
click at [584, 454] on span "ARG02000570435752023030620250306SFE16200 - [DATE]" at bounding box center [576, 450] width 308 height 14
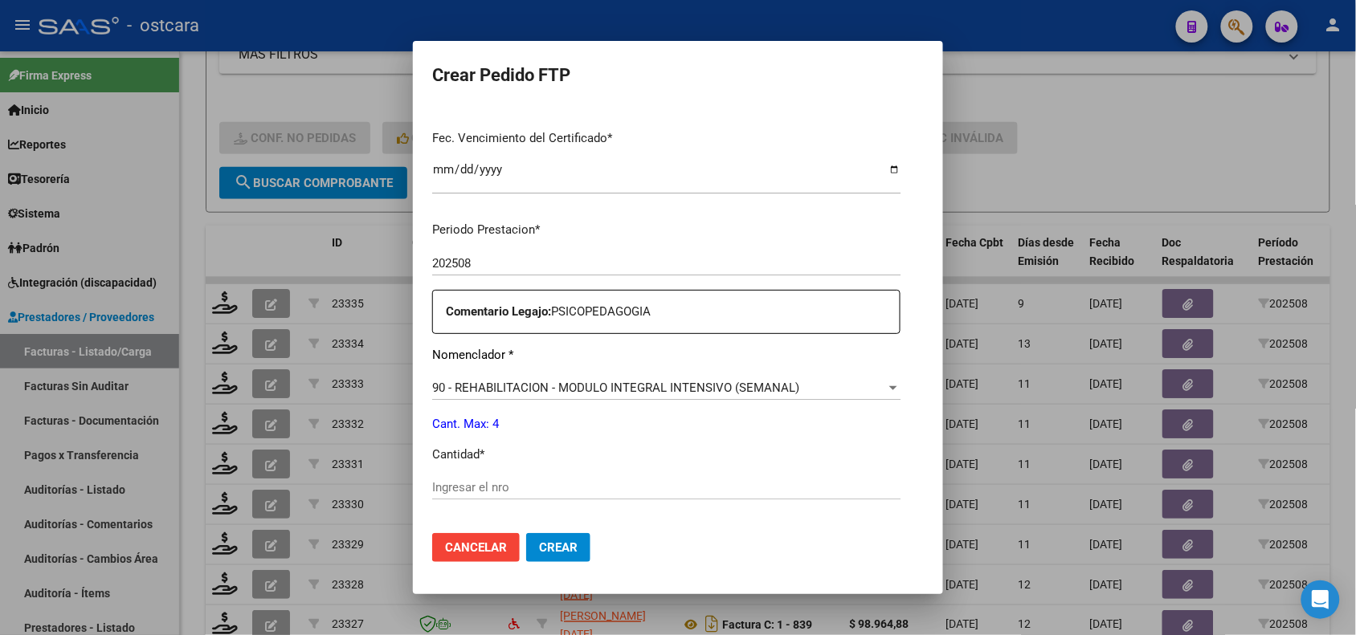
scroll to position [508, 0]
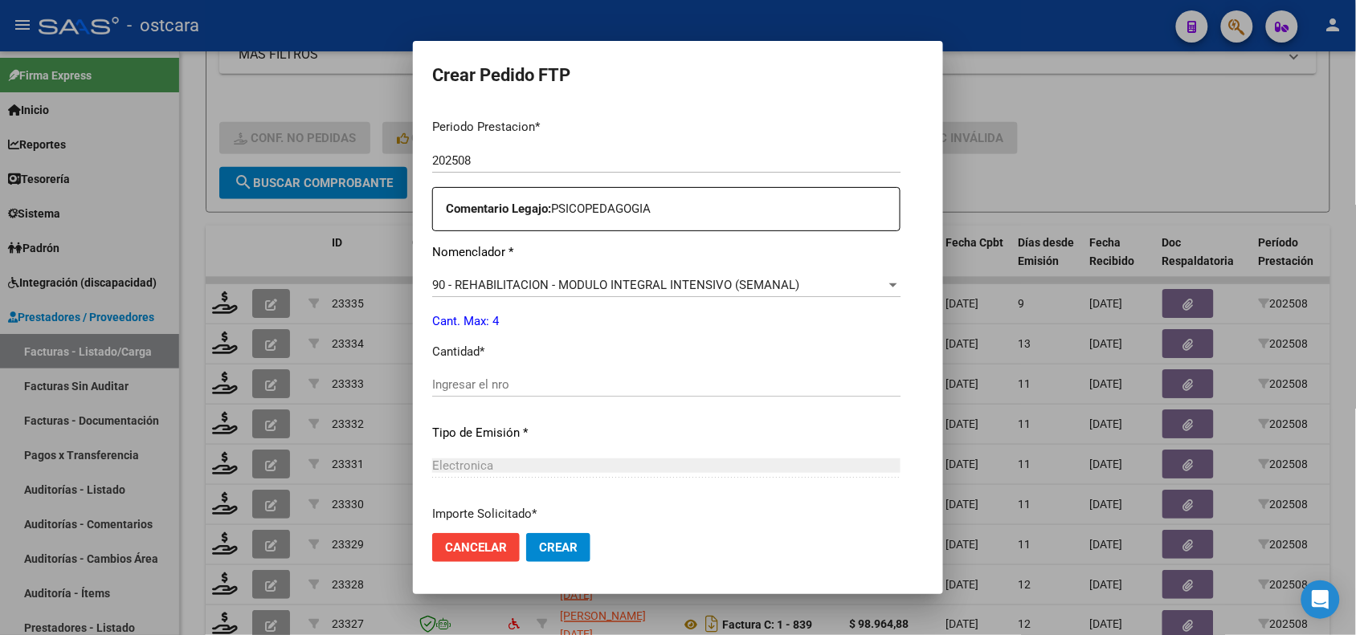
click at [641, 387] on input "Ingresar el nro" at bounding box center [666, 384] width 468 height 14
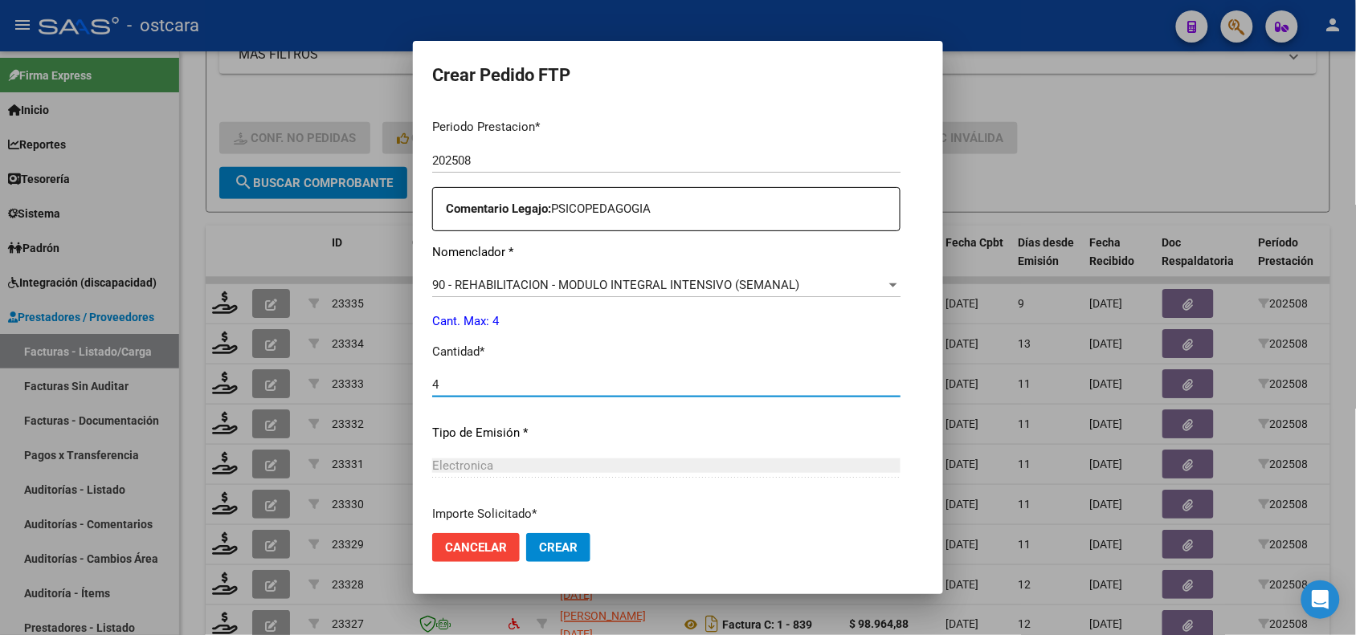
type input "4"
click at [540, 555] on button "Crear" at bounding box center [558, 547] width 64 height 29
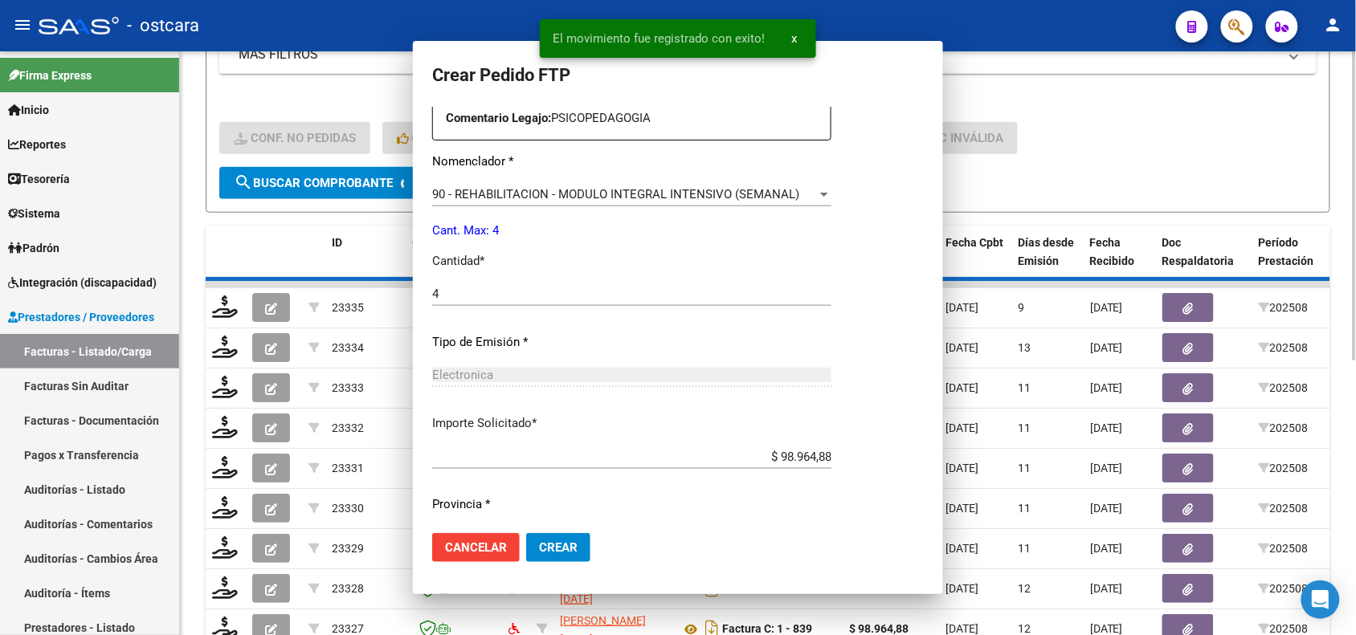
scroll to position [0, 0]
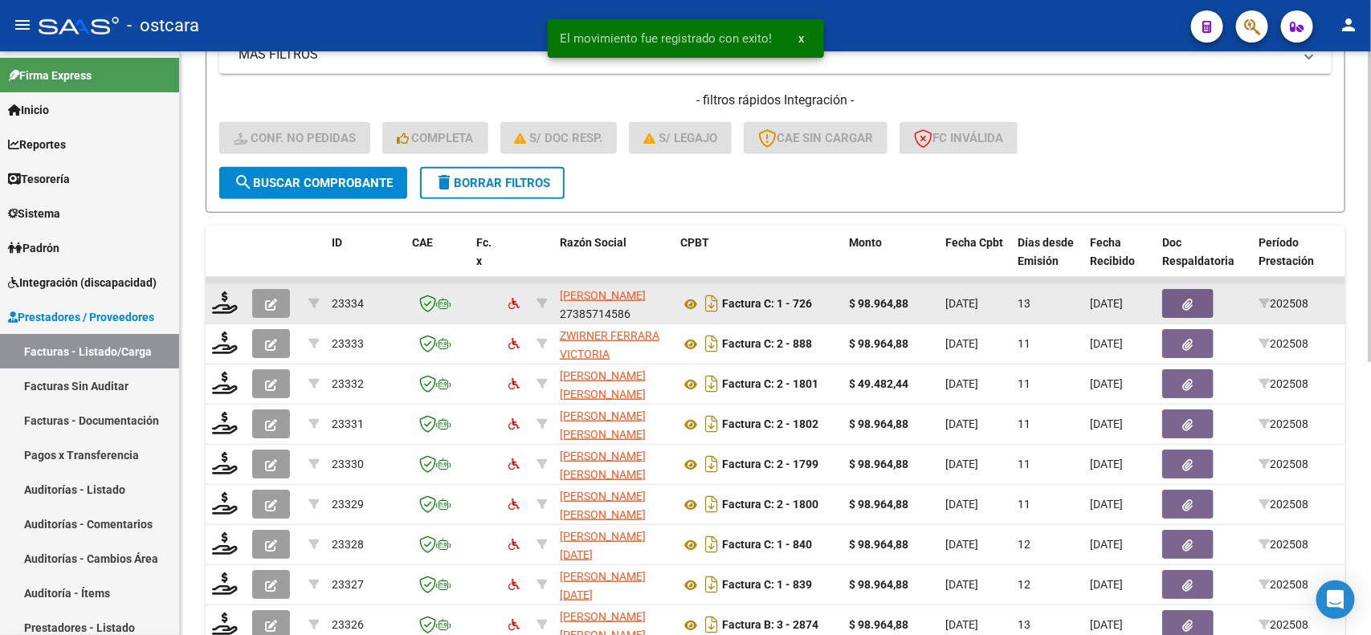
click at [225, 311] on div at bounding box center [225, 304] width 27 height 25
click at [219, 301] on icon at bounding box center [225, 303] width 26 height 22
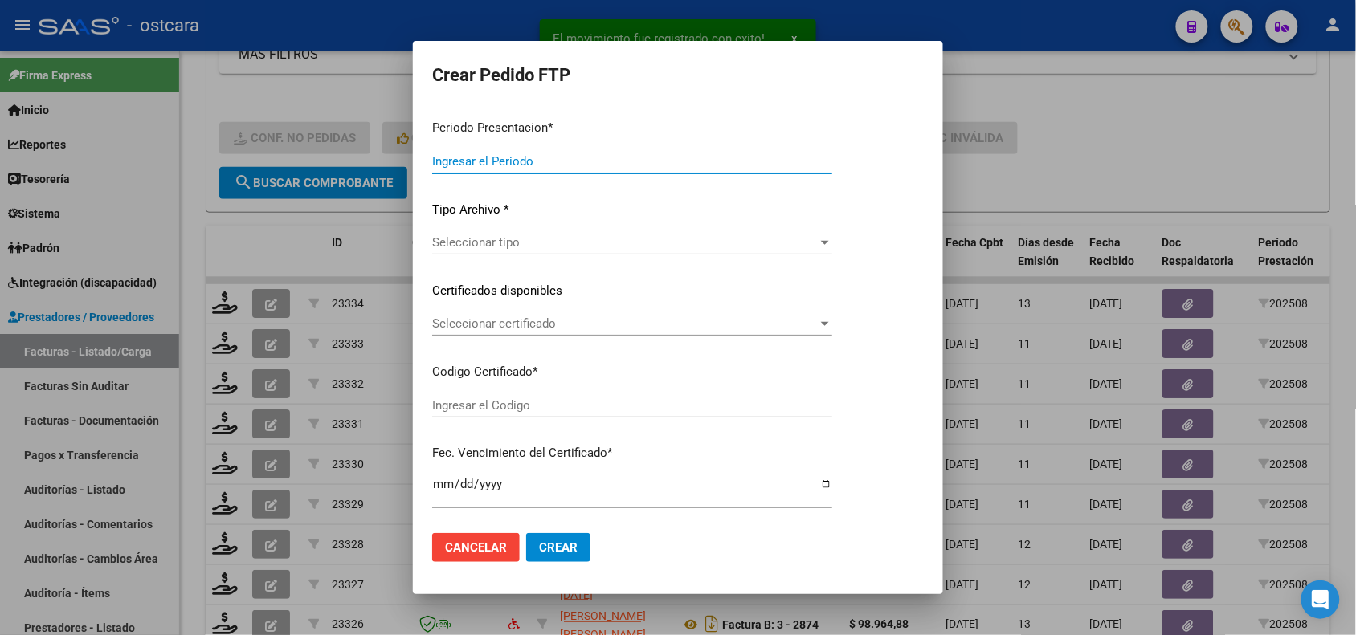
type input "202508"
type input "$ 98.964,88"
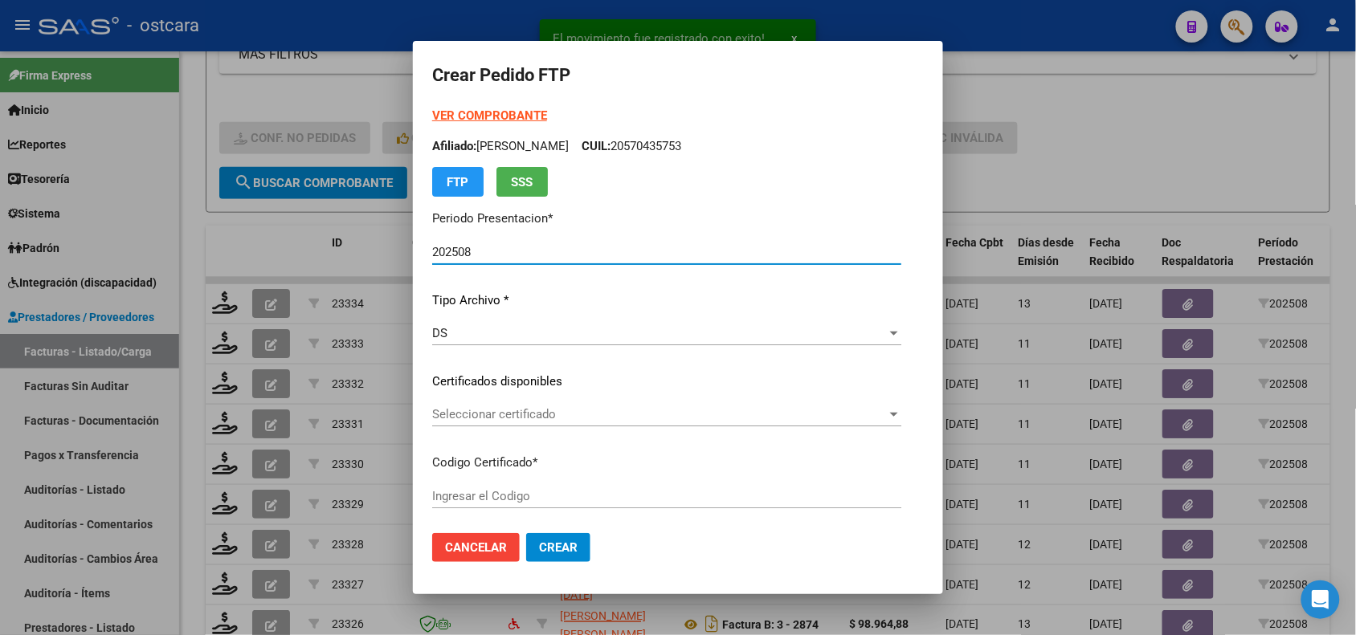
type input "ARG02000549165692025042820400428"
type input "[DATE]"
click at [567, 419] on span "Seleccionar certificado" at bounding box center [659, 414] width 455 height 14
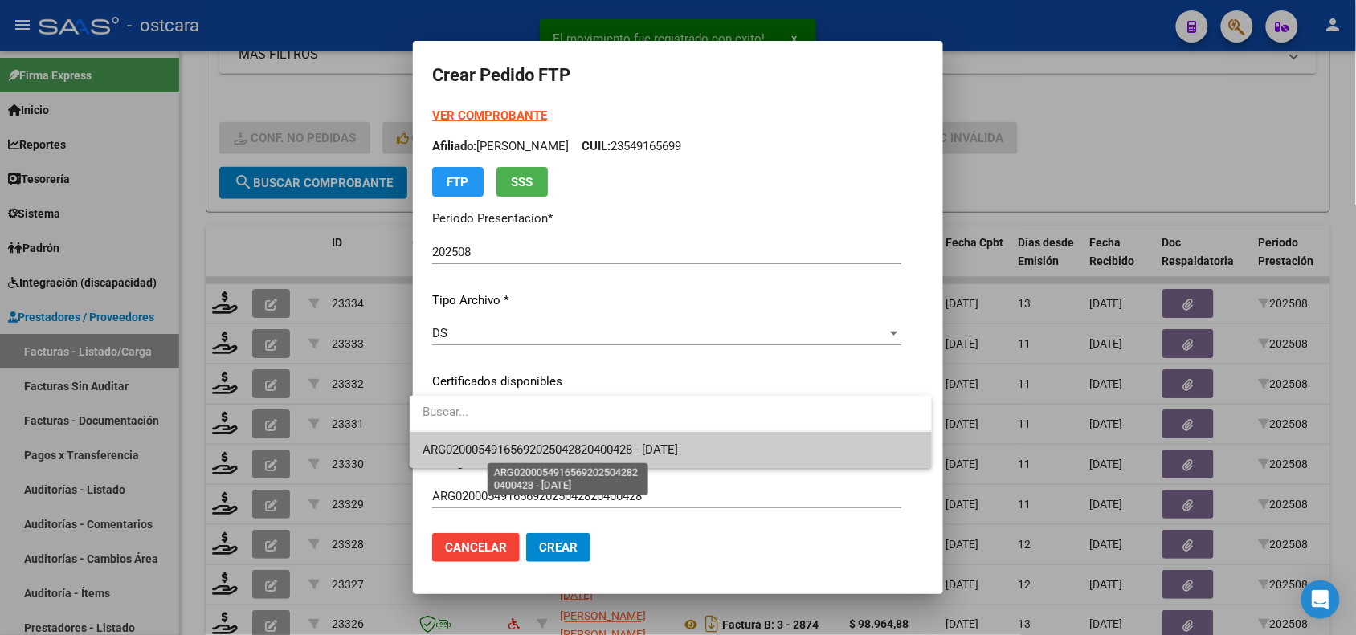
click at [571, 443] on span "ARG02000549165692025042820400428 - [DATE]" at bounding box center [549, 450] width 255 height 14
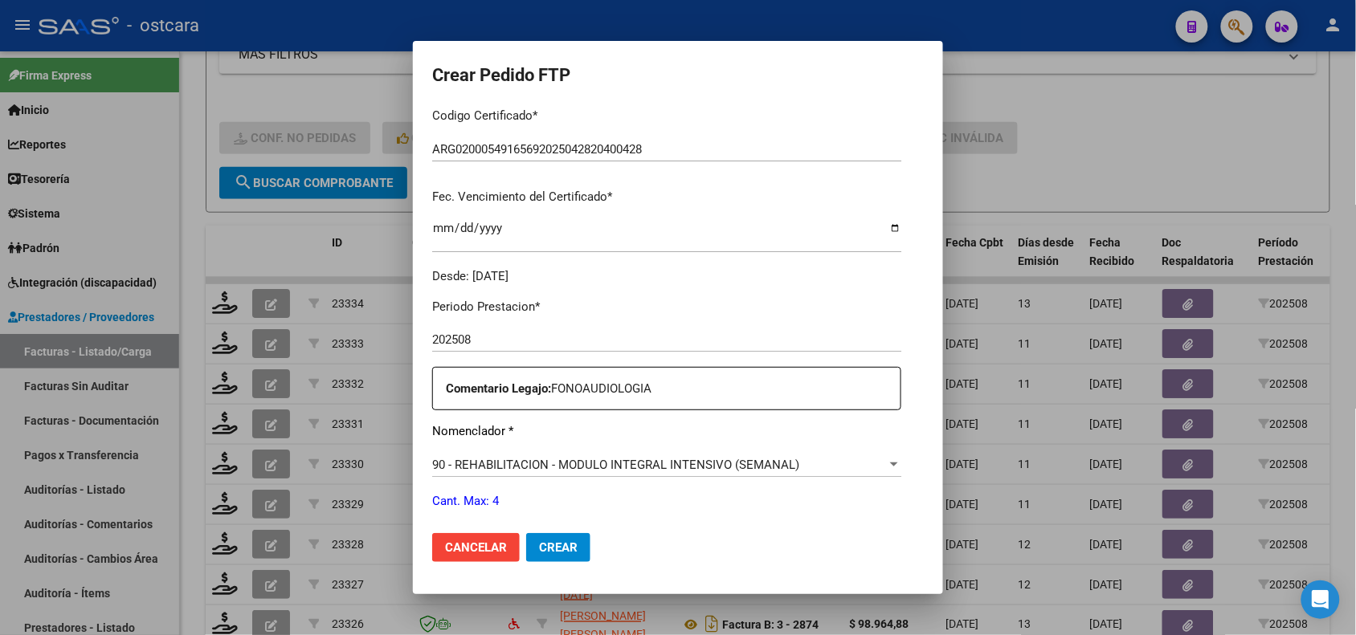
scroll to position [422, 0]
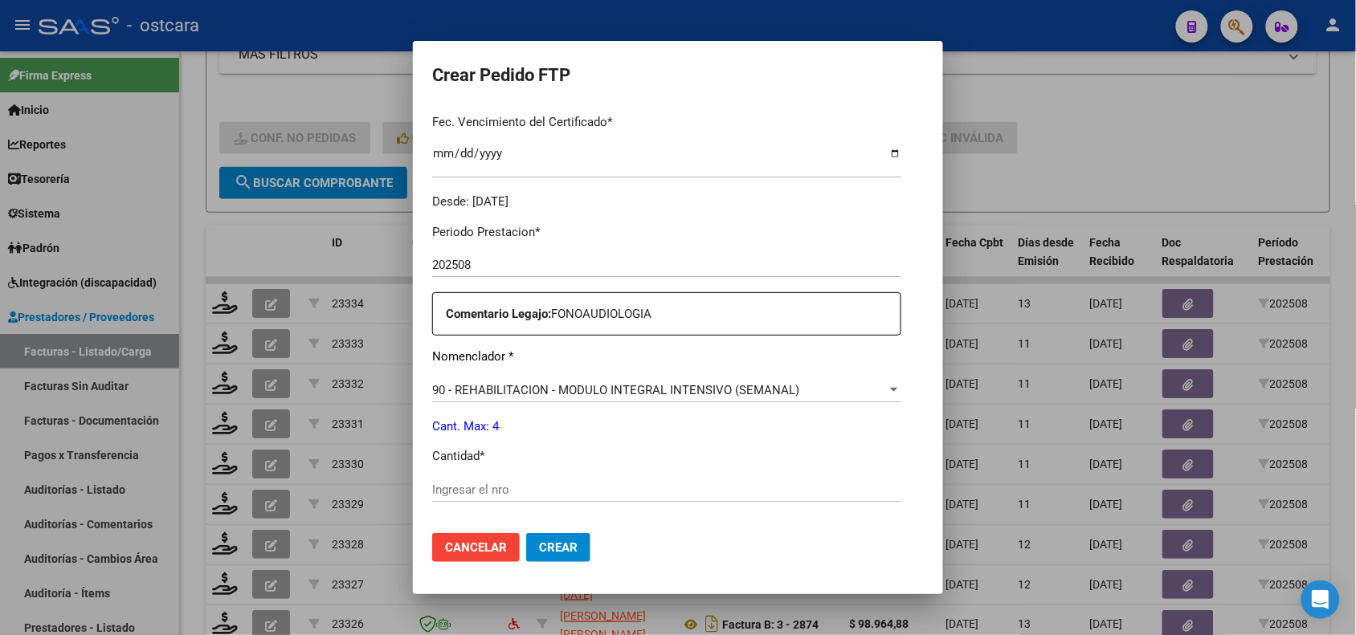
click at [921, 407] on mat-dialog-content "VER COMPROBANTE ARCA [PERSON_NAME] Afiliado: [PERSON_NAME] CUIL: 23549165699 FT…" at bounding box center [678, 313] width 530 height 413
click at [629, 491] on input "Ingresar el nro" at bounding box center [666, 490] width 469 height 14
type input "4"
click at [558, 535] on button "Crear" at bounding box center [558, 547] width 64 height 29
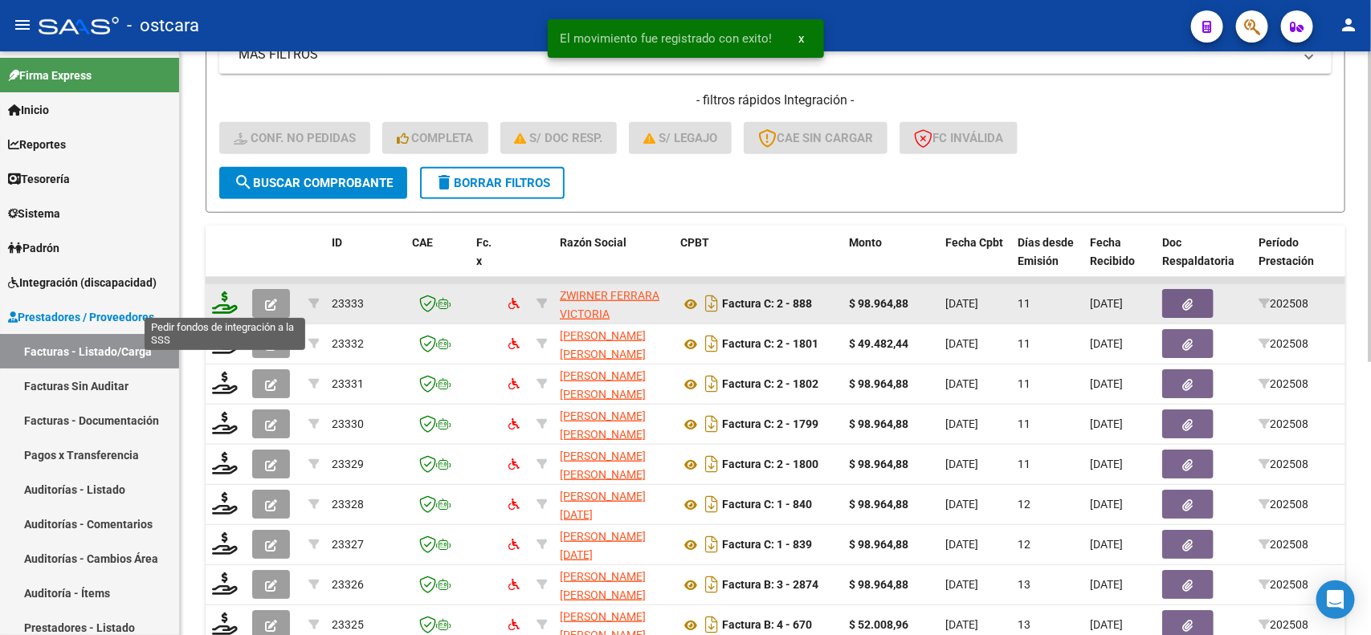
click at [230, 305] on icon at bounding box center [225, 303] width 26 height 22
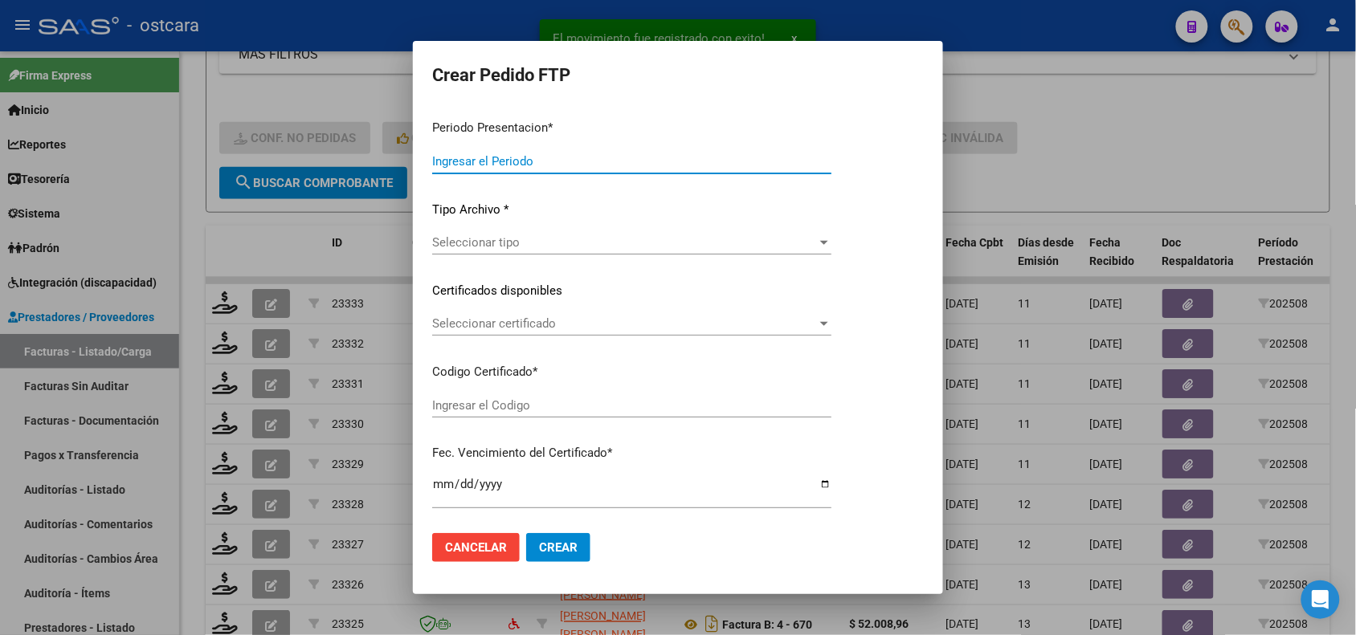
type input "202508"
type input "$ 98.964,88"
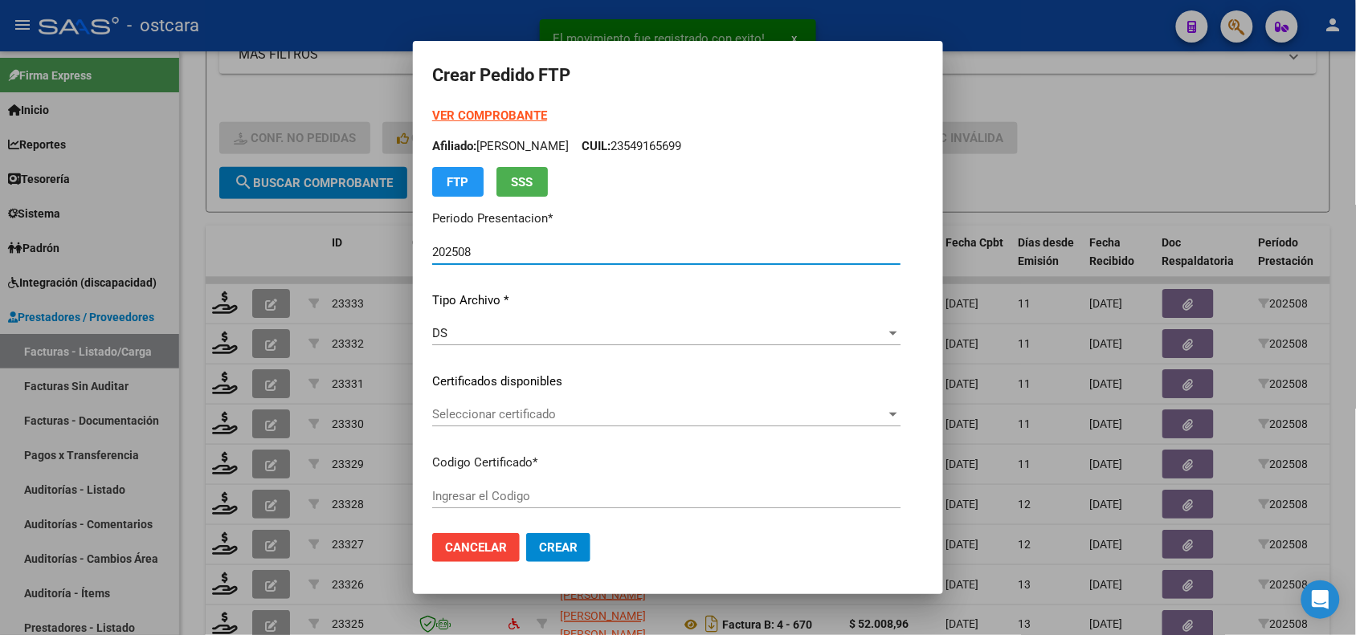
type input "ARG02000507404522017061620220616BSAS4010"
type input "[DATE]"
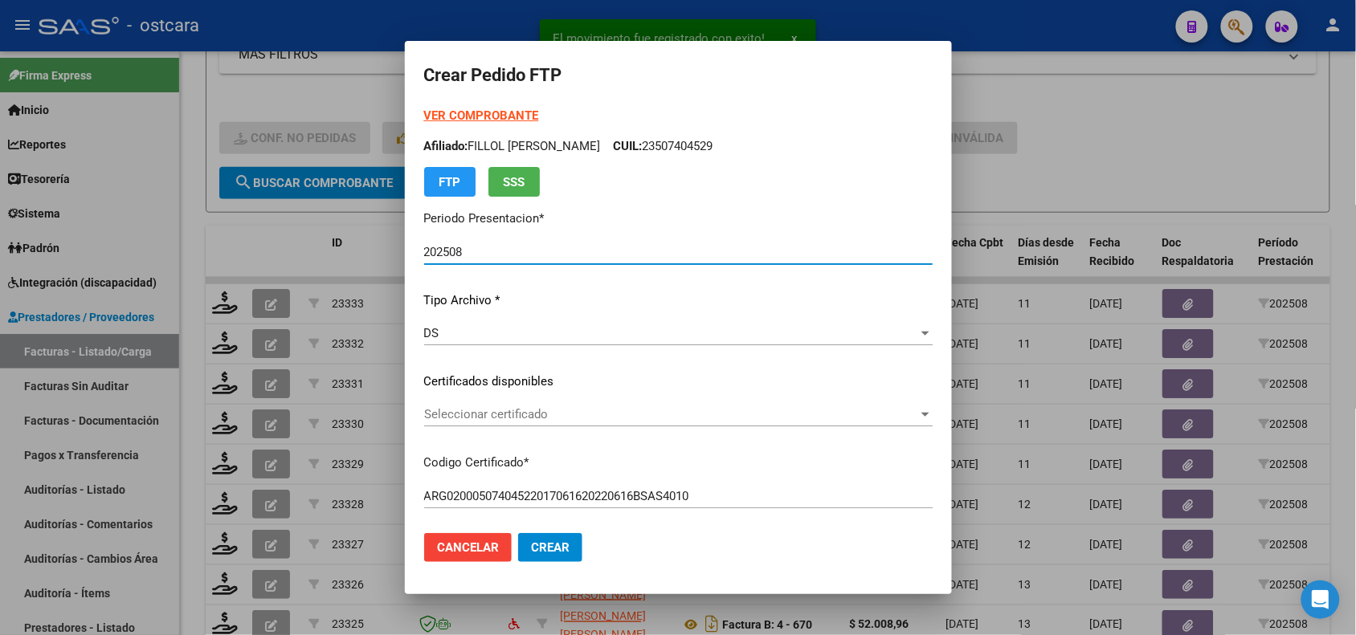
click at [596, 418] on span "Seleccionar certificado" at bounding box center [671, 414] width 494 height 14
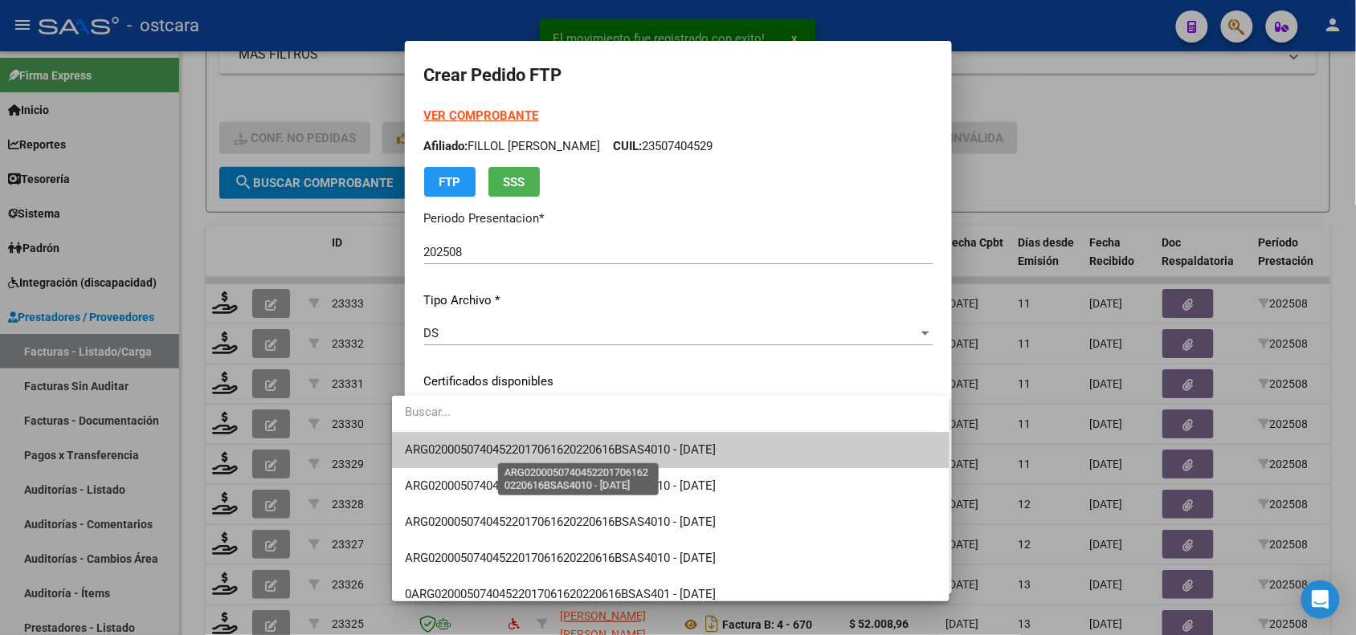
click at [596, 450] on span "ARG02000507404522017061620220616BSAS4010 - [DATE]" at bounding box center [560, 450] width 311 height 14
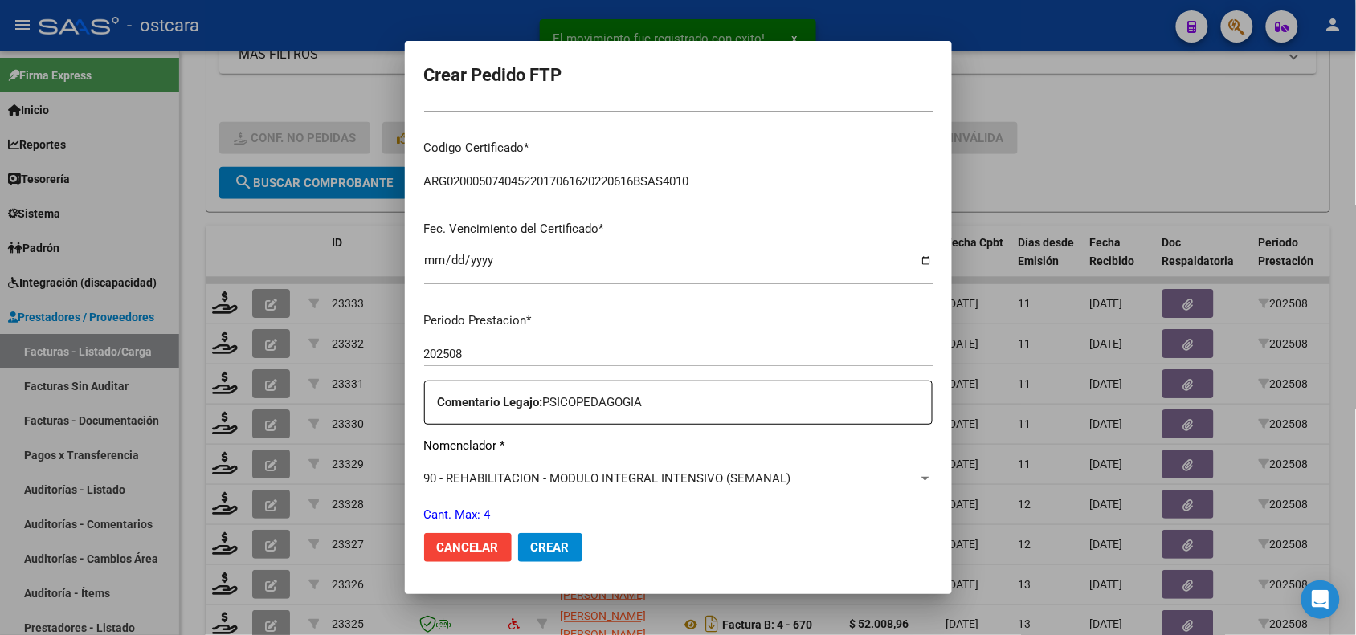
scroll to position [377, 0]
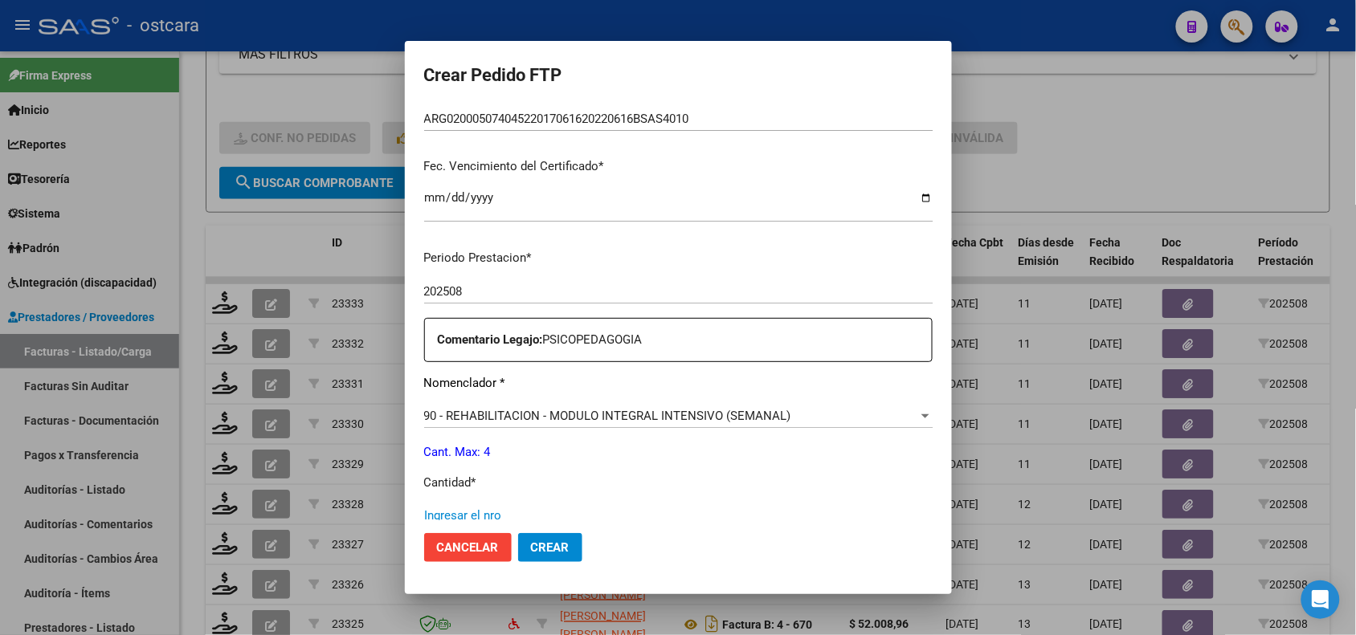
click at [600, 508] on input "Ingresar el nro" at bounding box center [678, 515] width 508 height 14
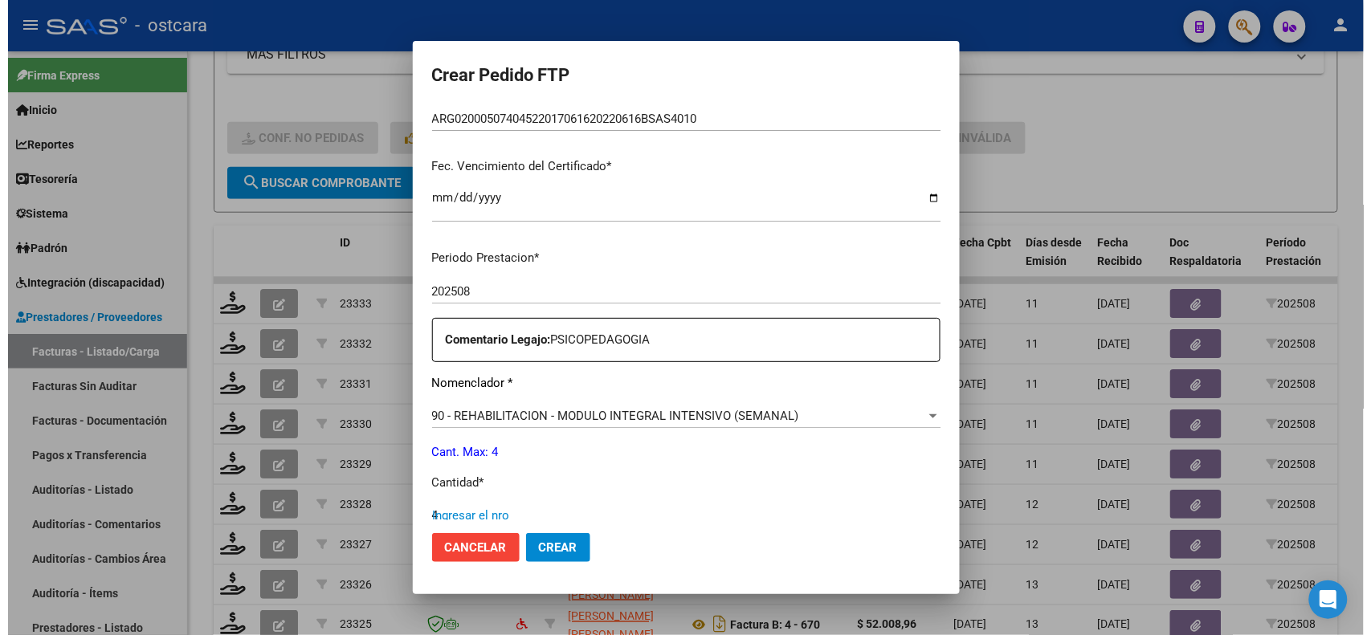
scroll to position [380, 0]
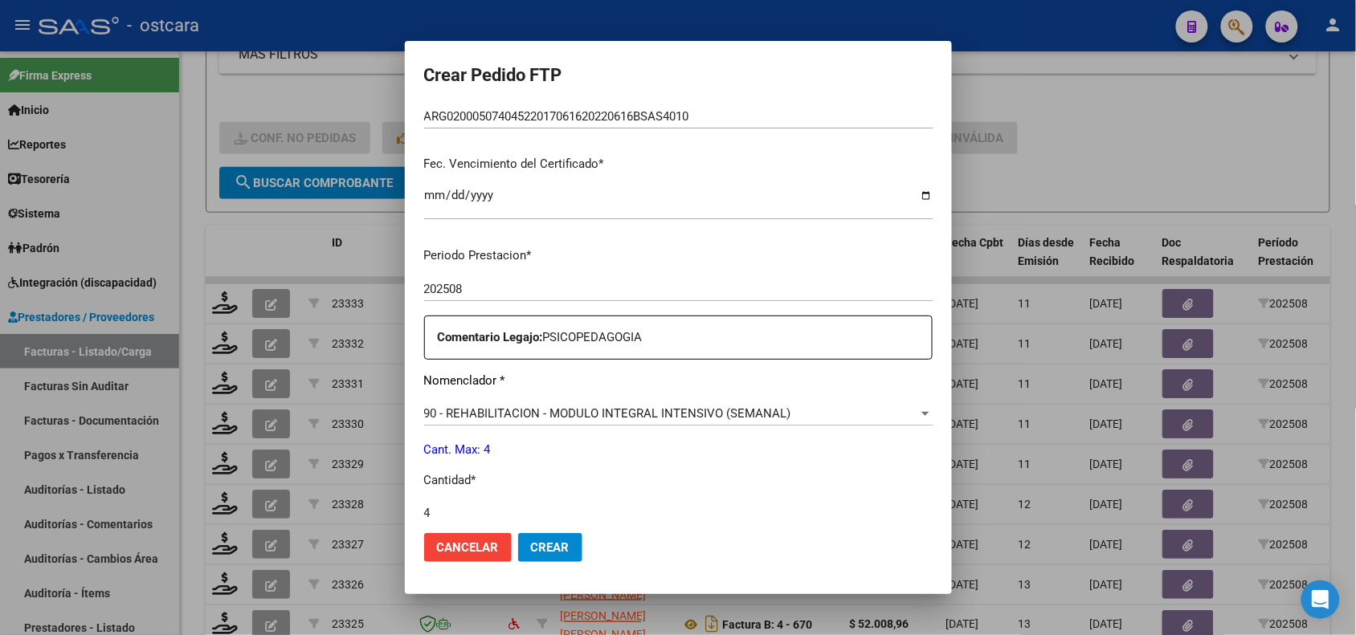
type input "4"
click at [542, 544] on span "Crear" at bounding box center [550, 547] width 39 height 14
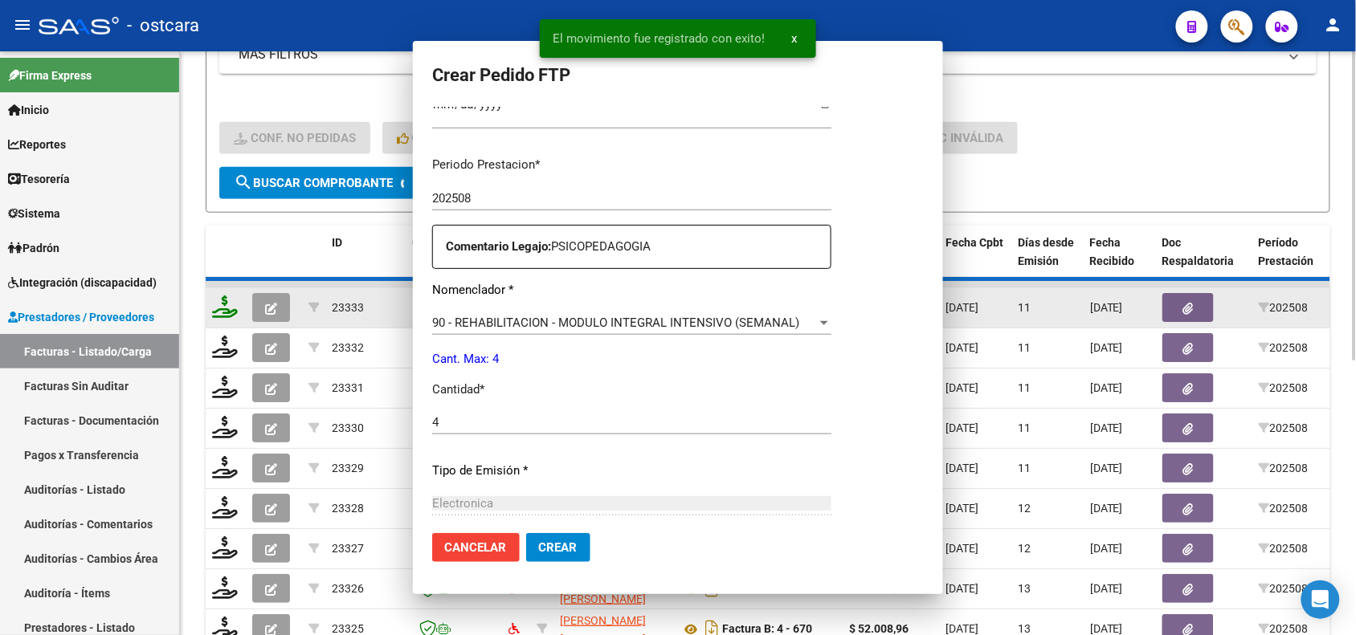
scroll to position [0, 0]
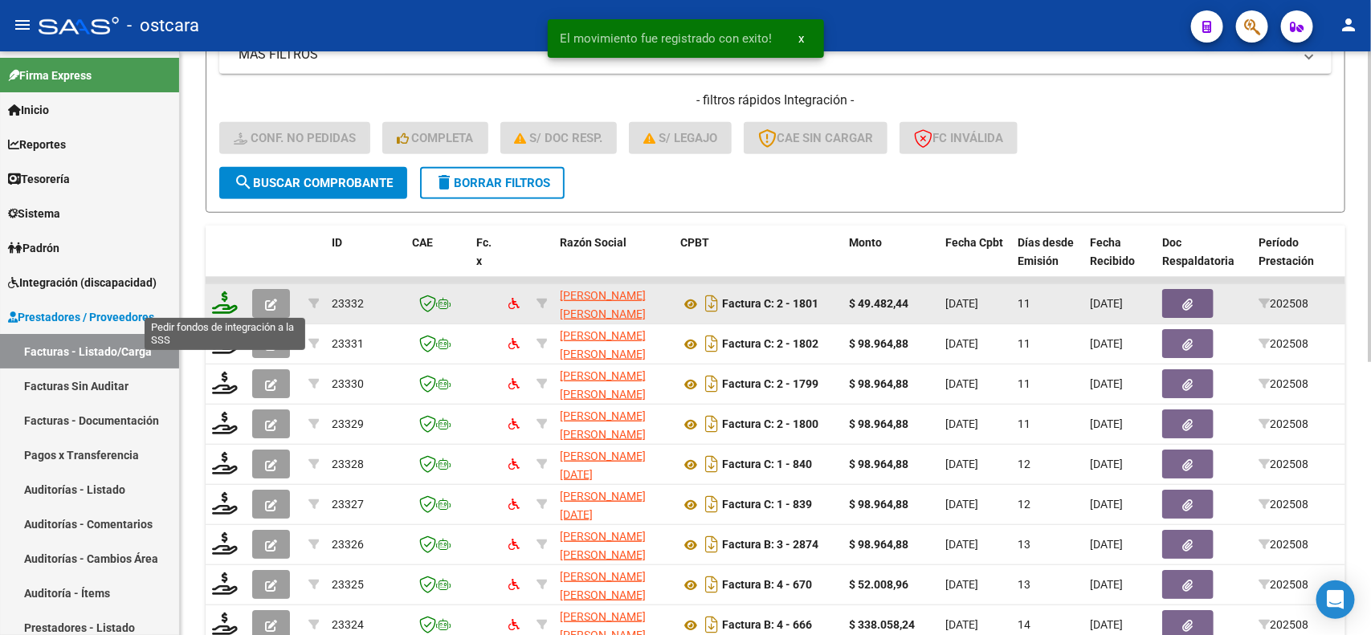
click at [218, 305] on icon at bounding box center [225, 303] width 26 height 22
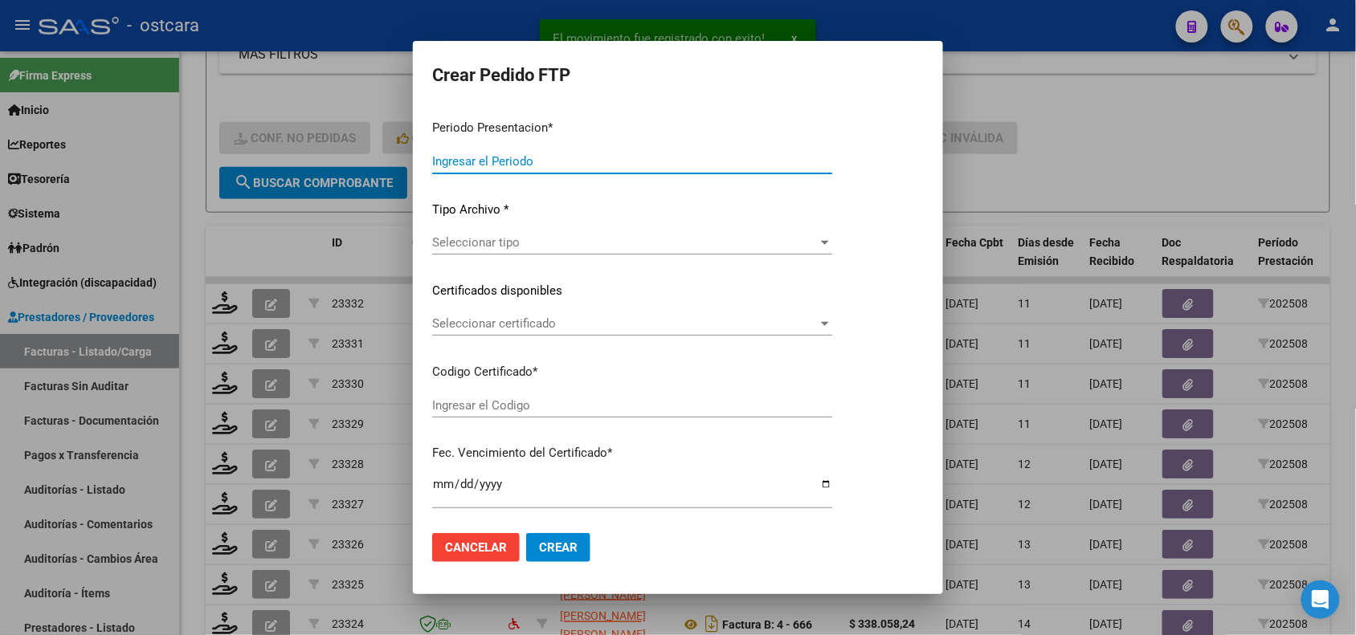
type input "202508"
type input "$ 49.482,44"
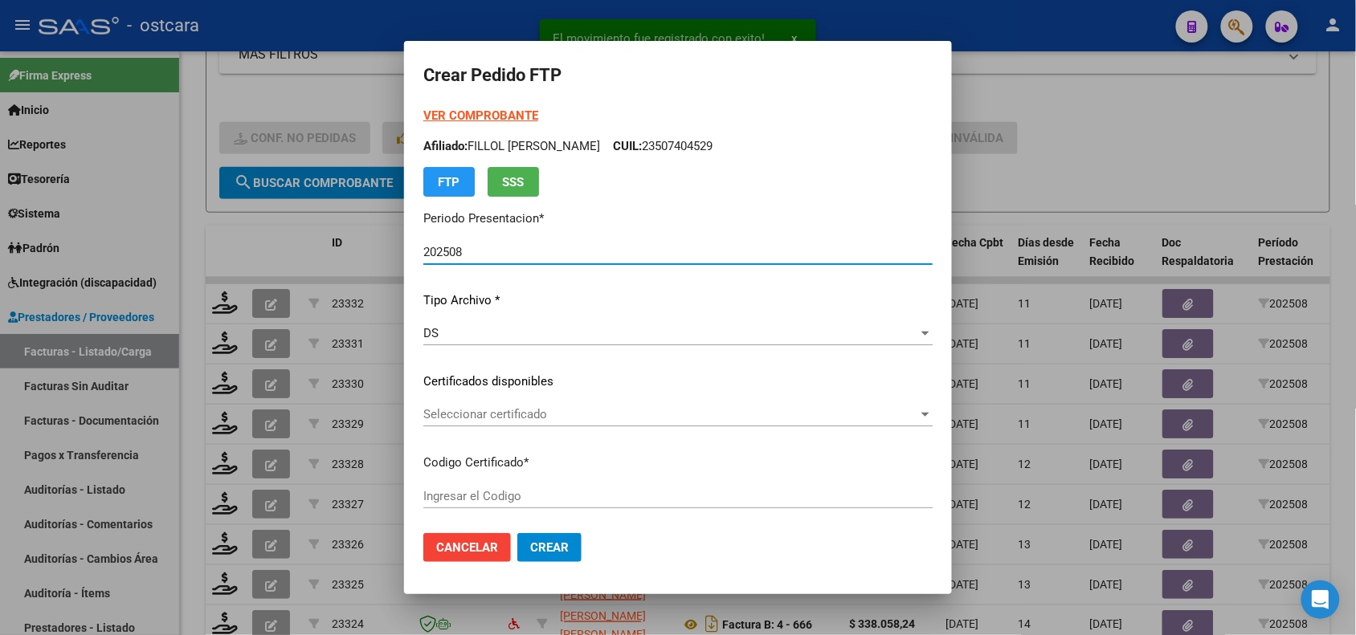
type input "ARG01000540257122021091320260913SFE22800"
type input "[DATE]"
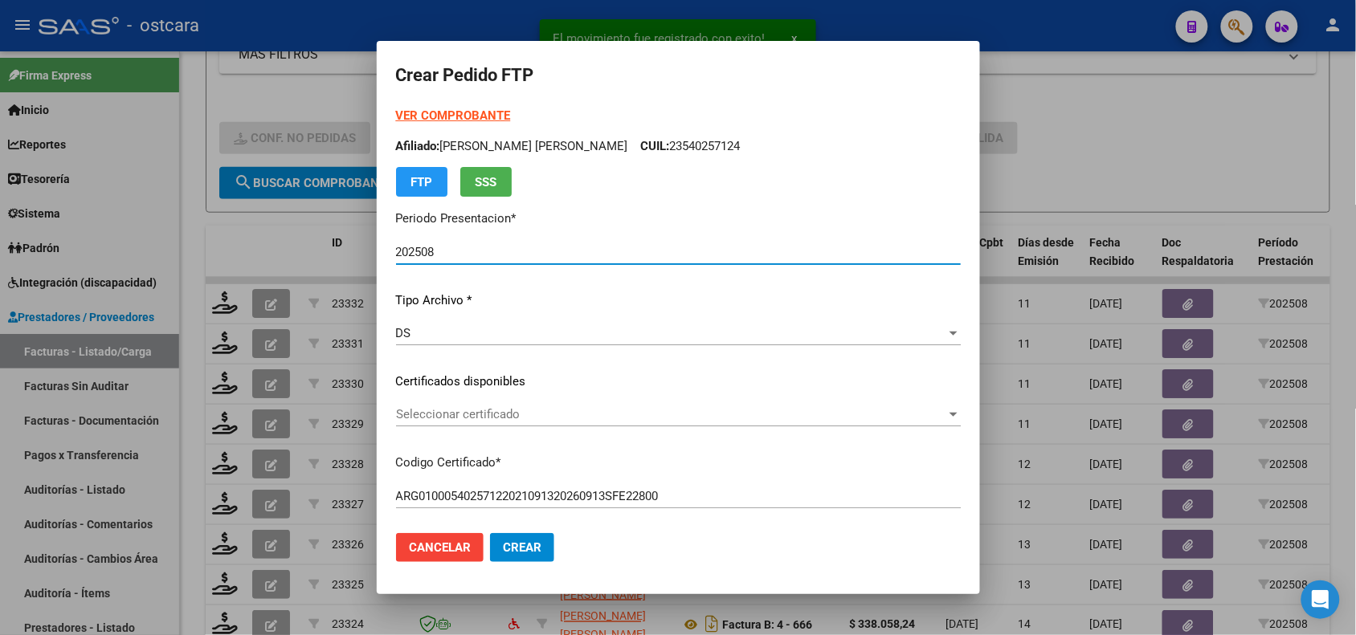
click at [540, 420] on span "Seleccionar certificado" at bounding box center [671, 414] width 550 height 14
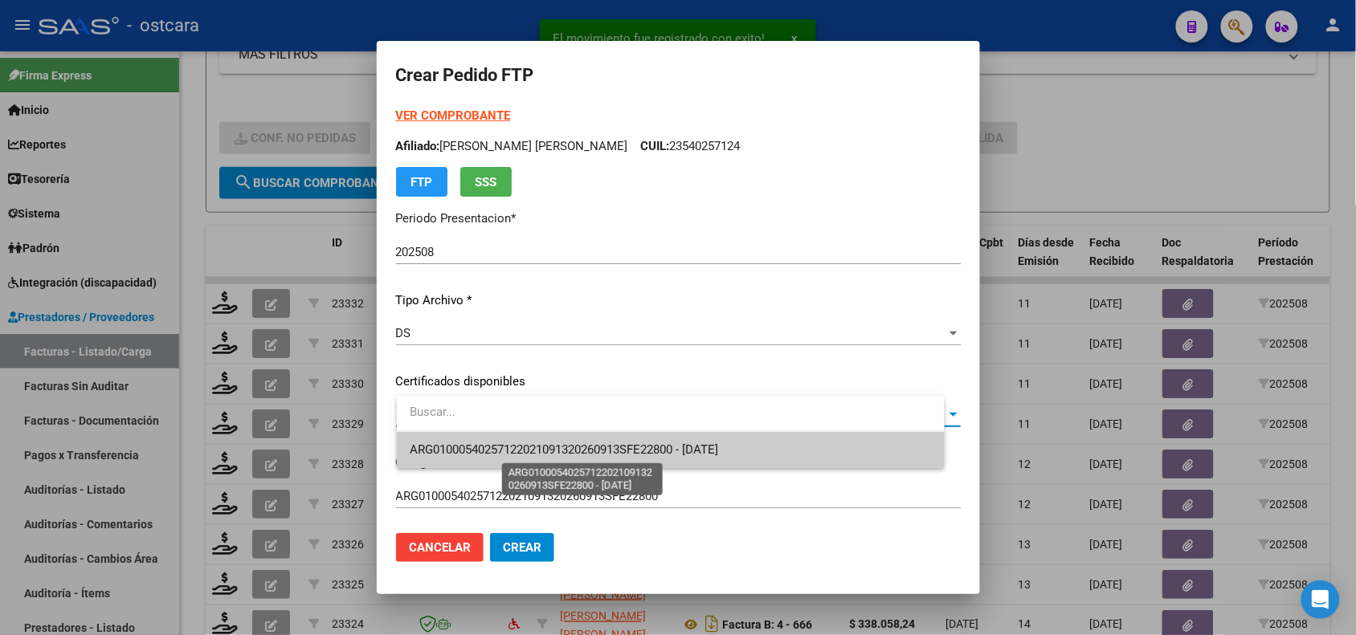
click at [544, 448] on span "ARG01000540257122021091320260913SFE22800 - [DATE]" at bounding box center [564, 450] width 308 height 14
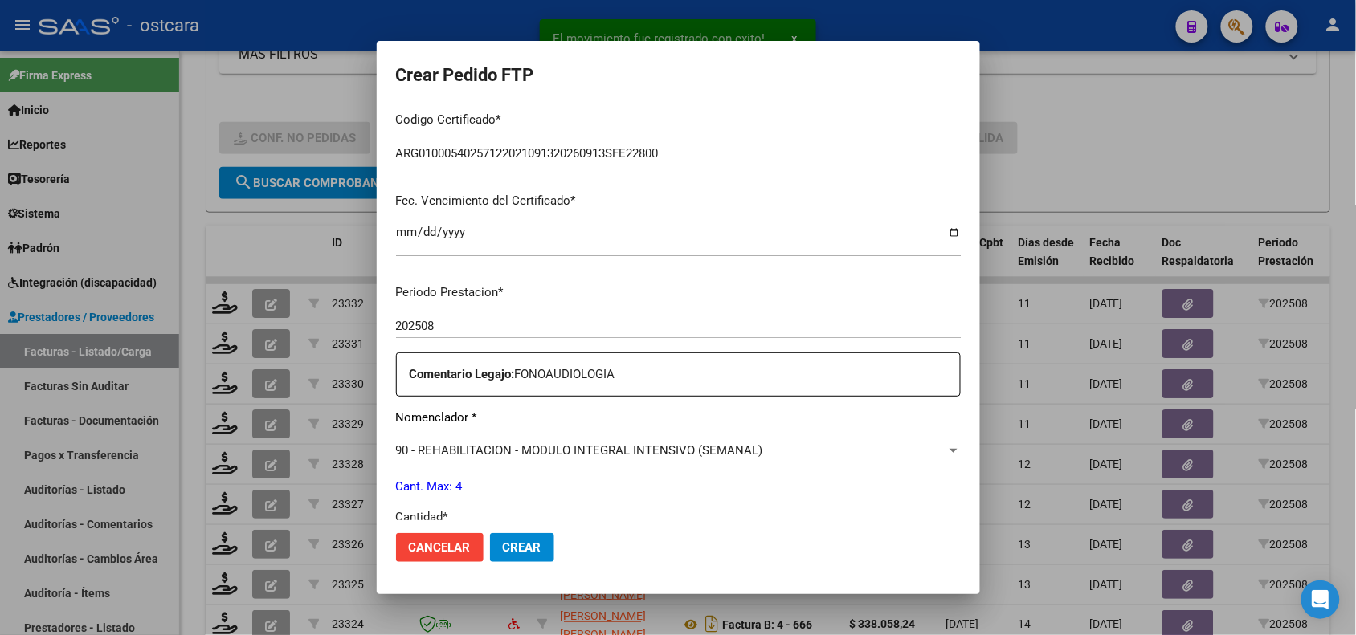
scroll to position [419, 0]
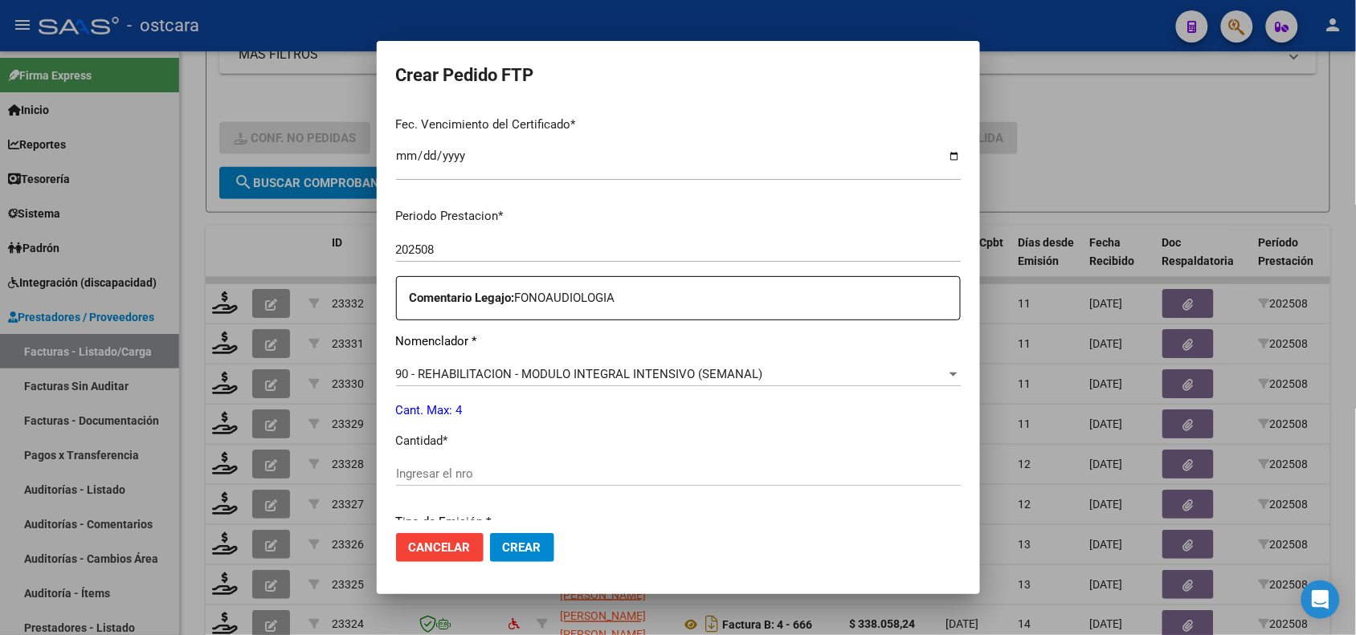
click at [576, 475] on input "Ingresar el nro" at bounding box center [678, 474] width 565 height 14
type input "4"
click at [536, 540] on span "Crear" at bounding box center [522, 547] width 39 height 14
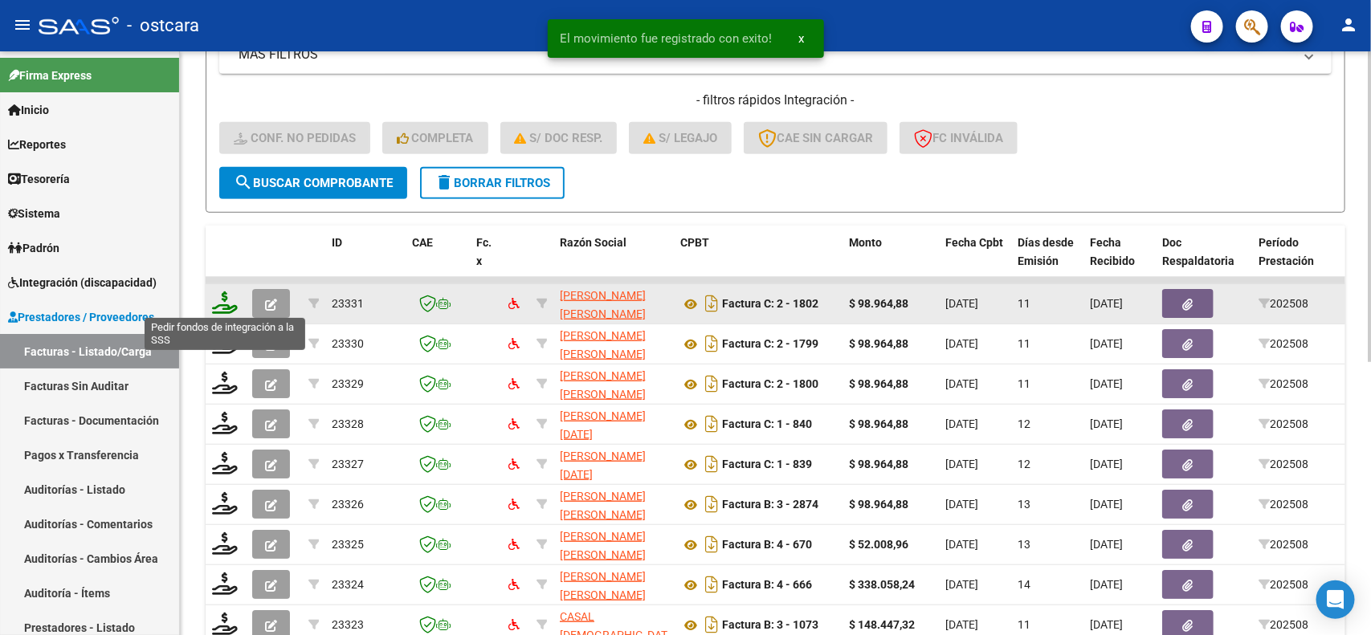
click at [233, 297] on icon at bounding box center [225, 303] width 26 height 22
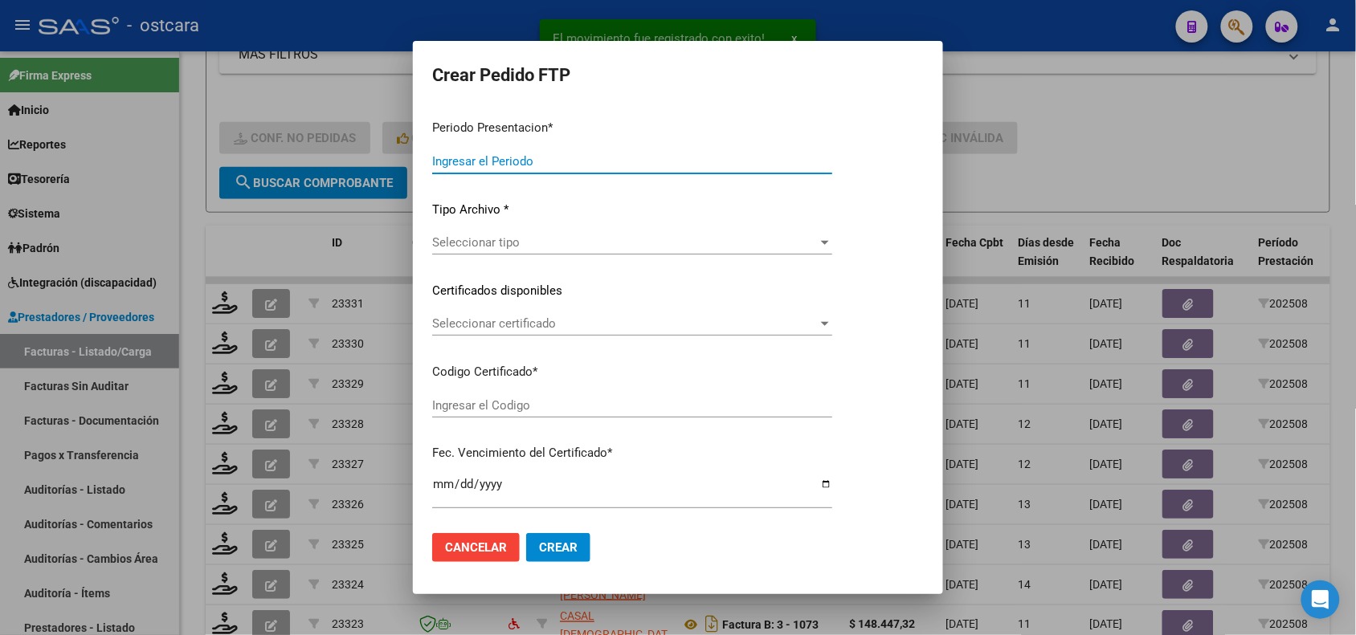
type input "202508"
type input "$ 98.964,88"
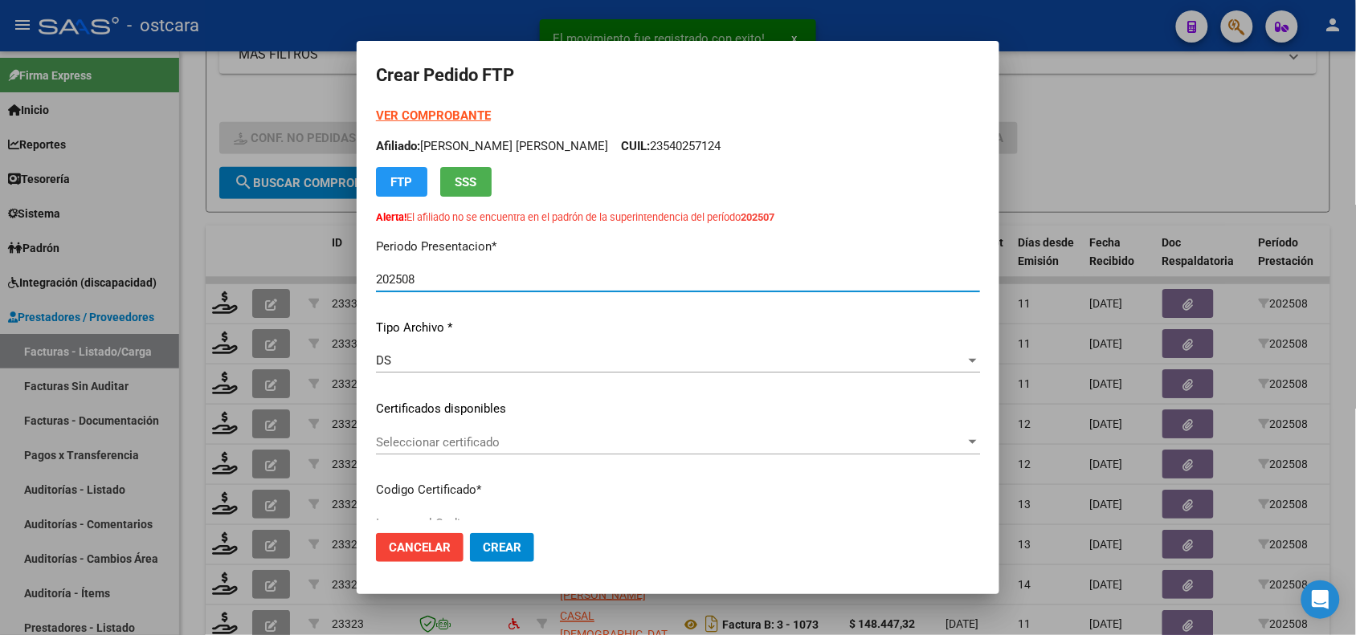
type input "ARG02000588665892024081920260819SAN228"
type input "[DATE]"
click at [512, 443] on span "Seleccionar certificado" at bounding box center [670, 442] width 589 height 14
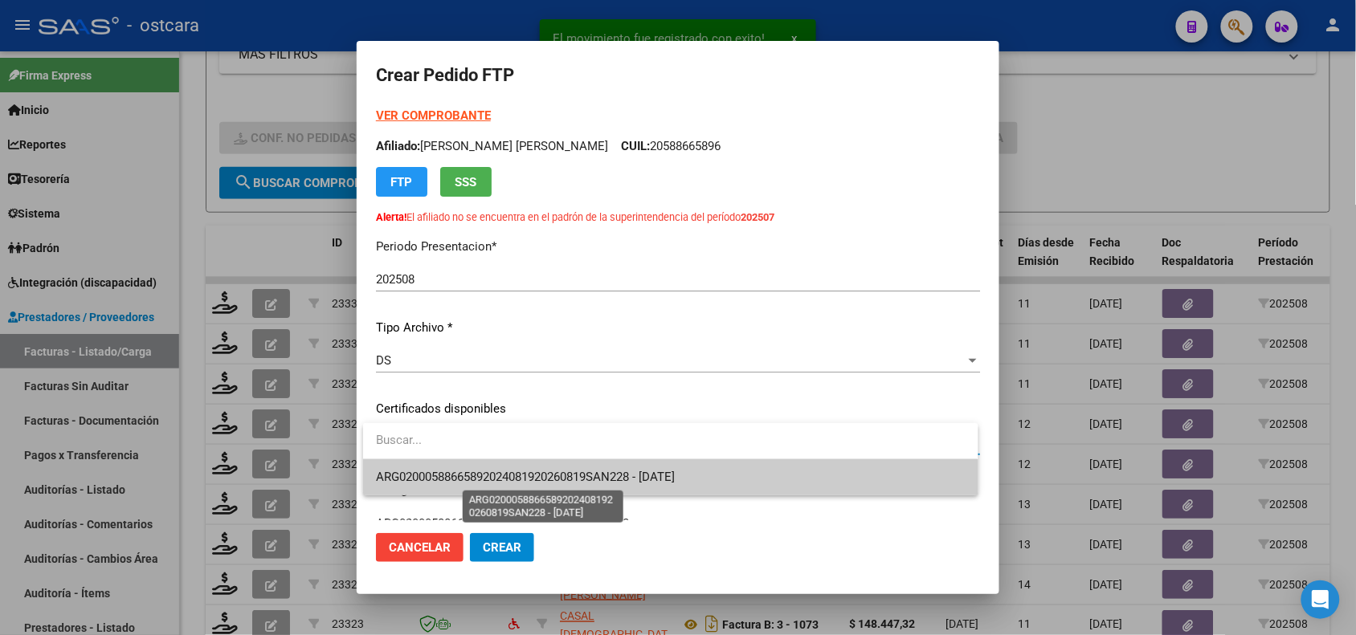
click at [512, 472] on span "ARG02000588665892024081920260819SAN228 - [DATE]" at bounding box center [525, 477] width 299 height 14
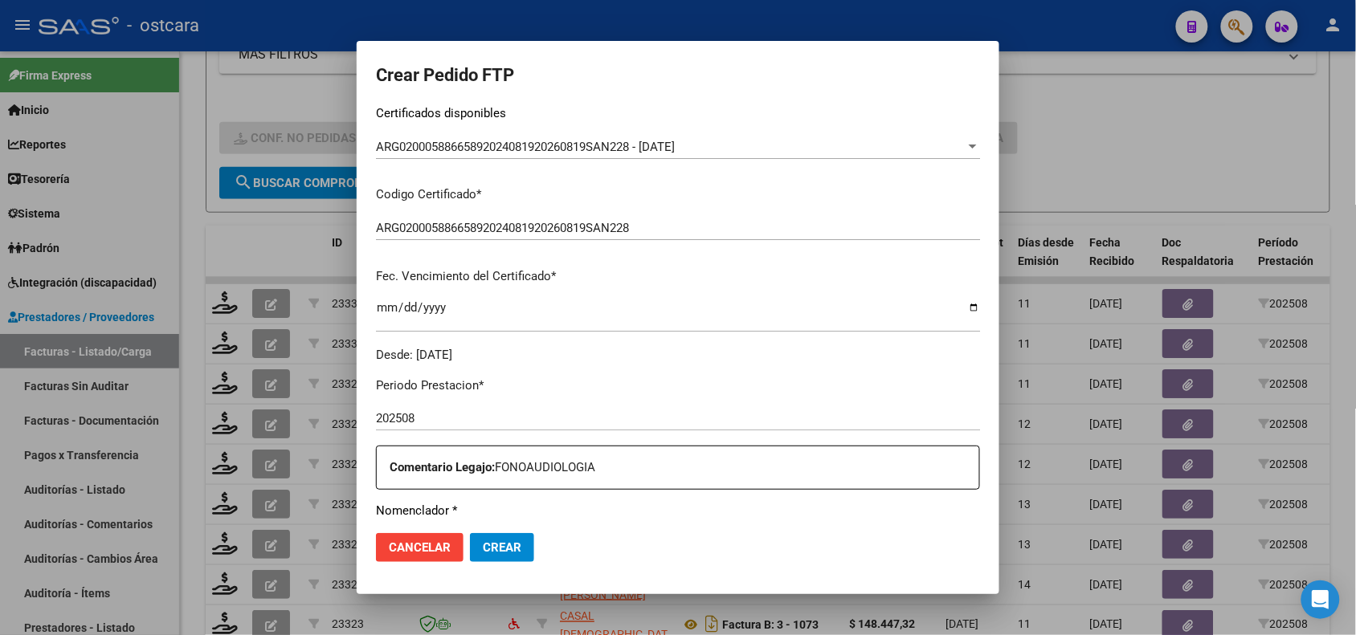
scroll to position [426, 0]
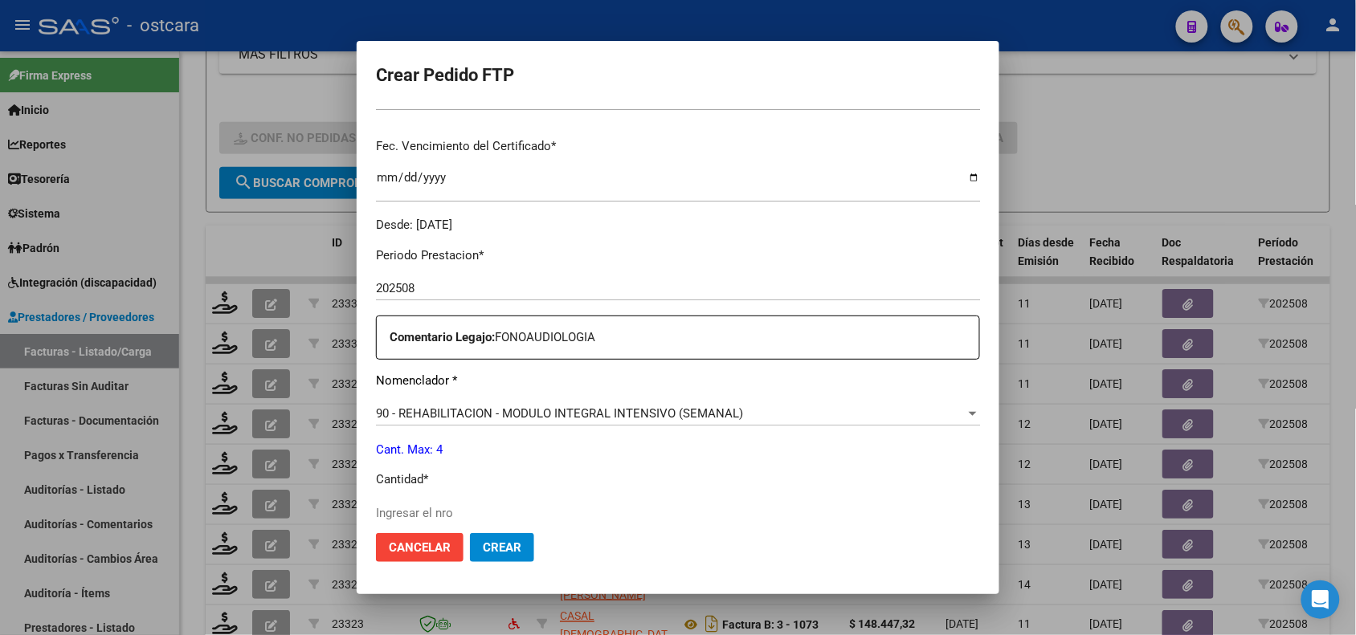
click at [549, 500] on div "Periodo Prestacion * 202508 Ingresar el Periodo Prestacion Comentario Legajo: F…" at bounding box center [678, 510] width 604 height 550
click at [549, 508] on input "Ingresar el nro" at bounding box center [678, 513] width 604 height 14
type input "4"
drag, startPoint x: 982, startPoint y: 378, endPoint x: 980, endPoint y: 487, distance: 108.4
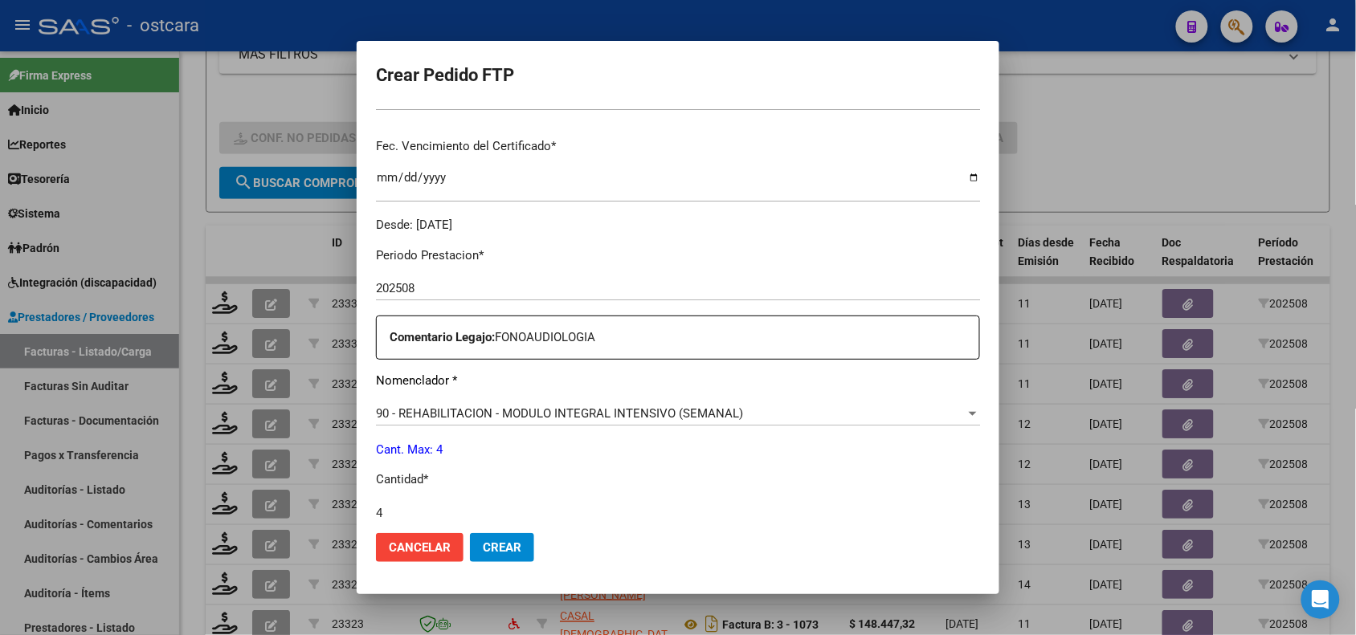
click at [980, 487] on mat-dialog-content "VER COMPROBANTE ARCA [PERSON_NAME] Afiliado: [PERSON_NAME] [PERSON_NAME] CUIL: …" at bounding box center [678, 313] width 642 height 413
drag, startPoint x: 969, startPoint y: 486, endPoint x: 973, endPoint y: 472, distance: 14.2
click at [969, 484] on mat-dialog-content "VER COMPROBANTE ARCA [PERSON_NAME] Afiliado: [PERSON_NAME] [PERSON_NAME] CUIL: …" at bounding box center [678, 313] width 642 height 413
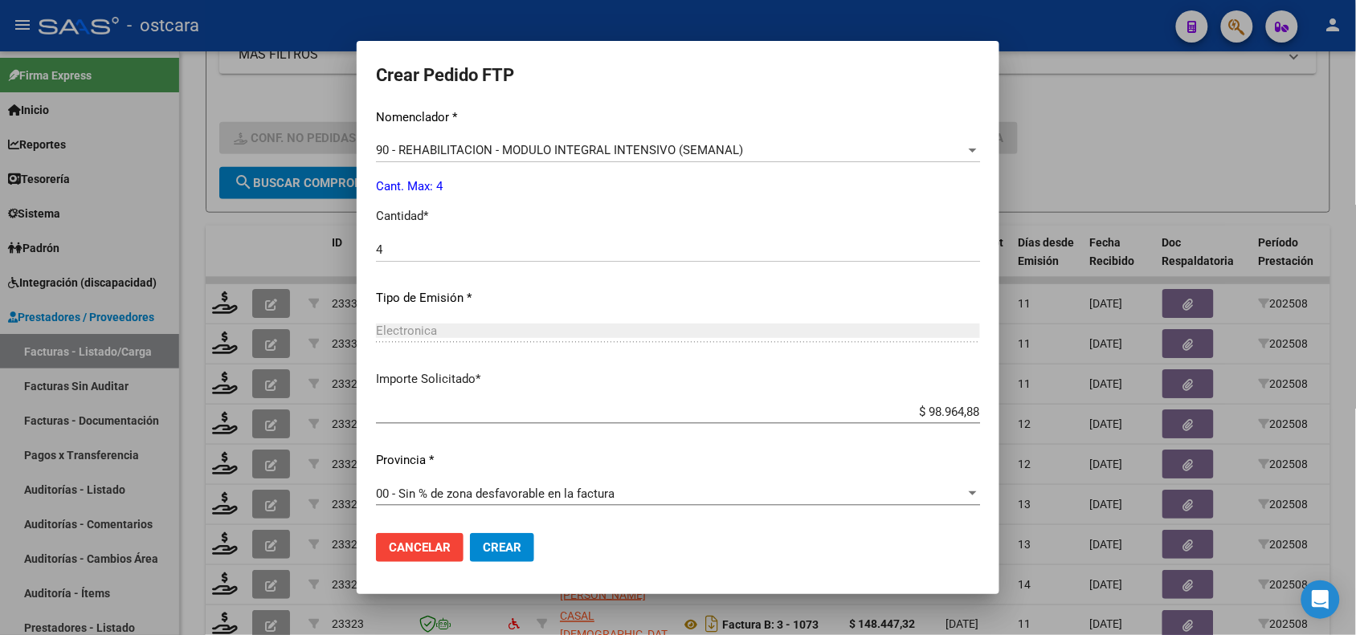
click at [516, 549] on span "Crear" at bounding box center [502, 547] width 39 height 14
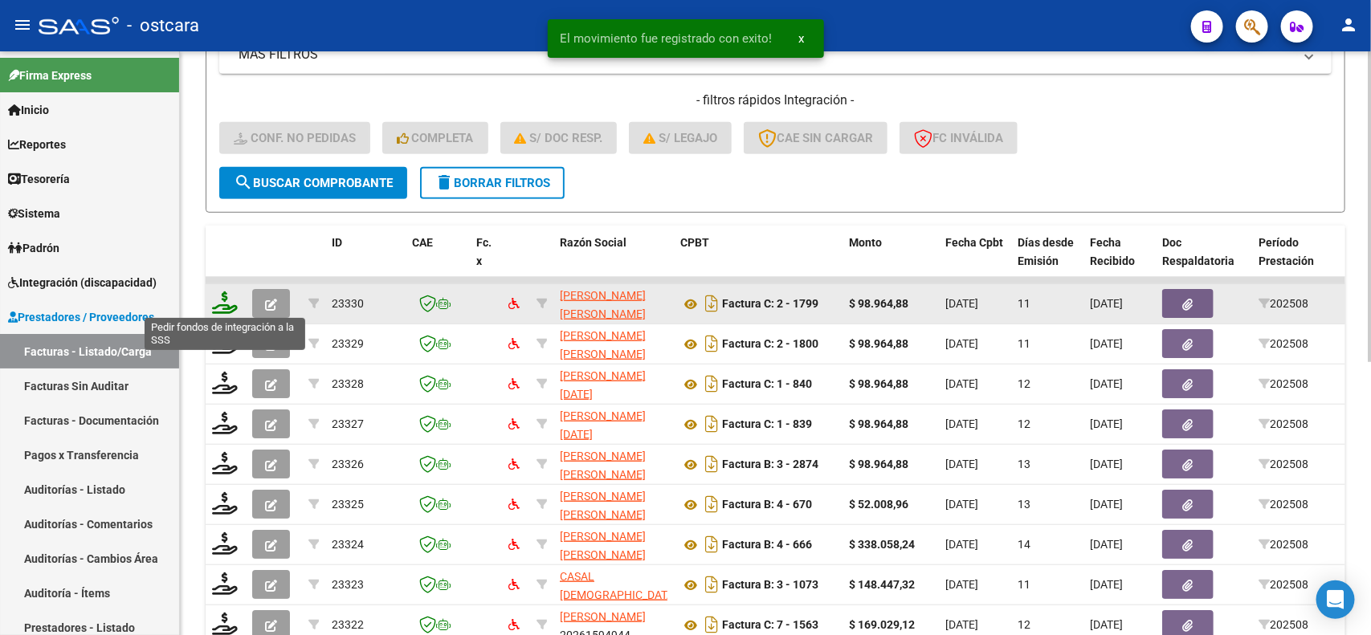
click at [233, 305] on icon at bounding box center [225, 303] width 26 height 22
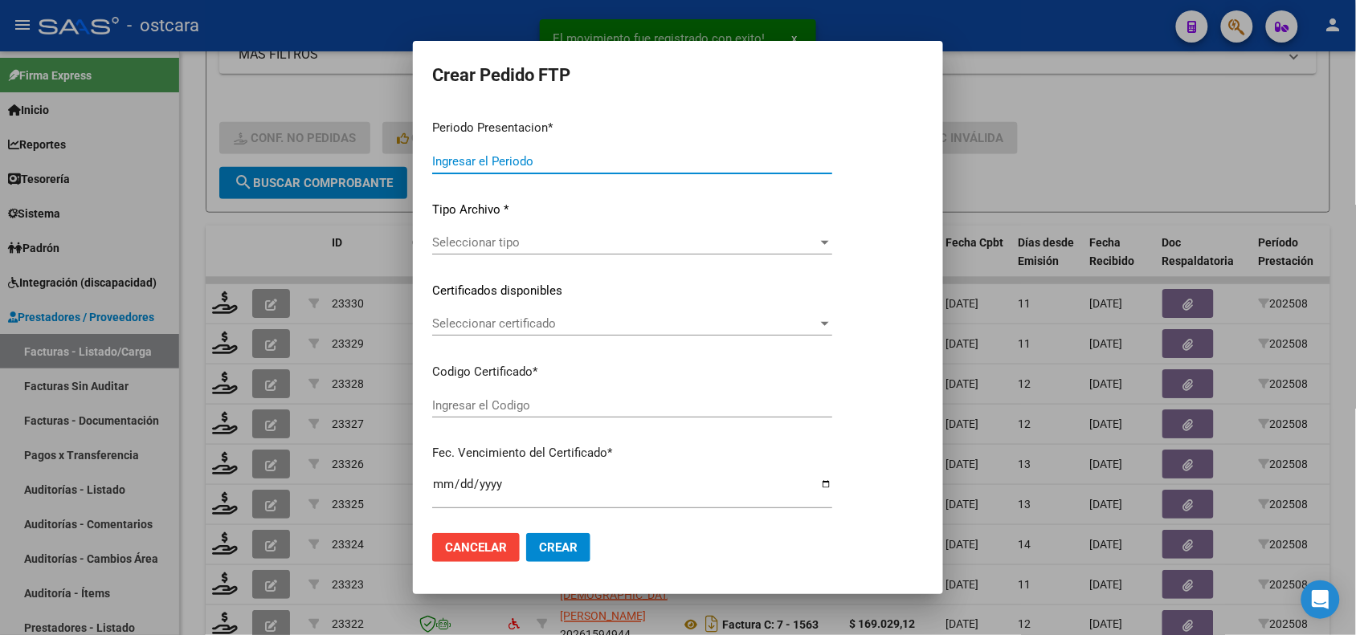
type input "202508"
type input "$ 98.964,88"
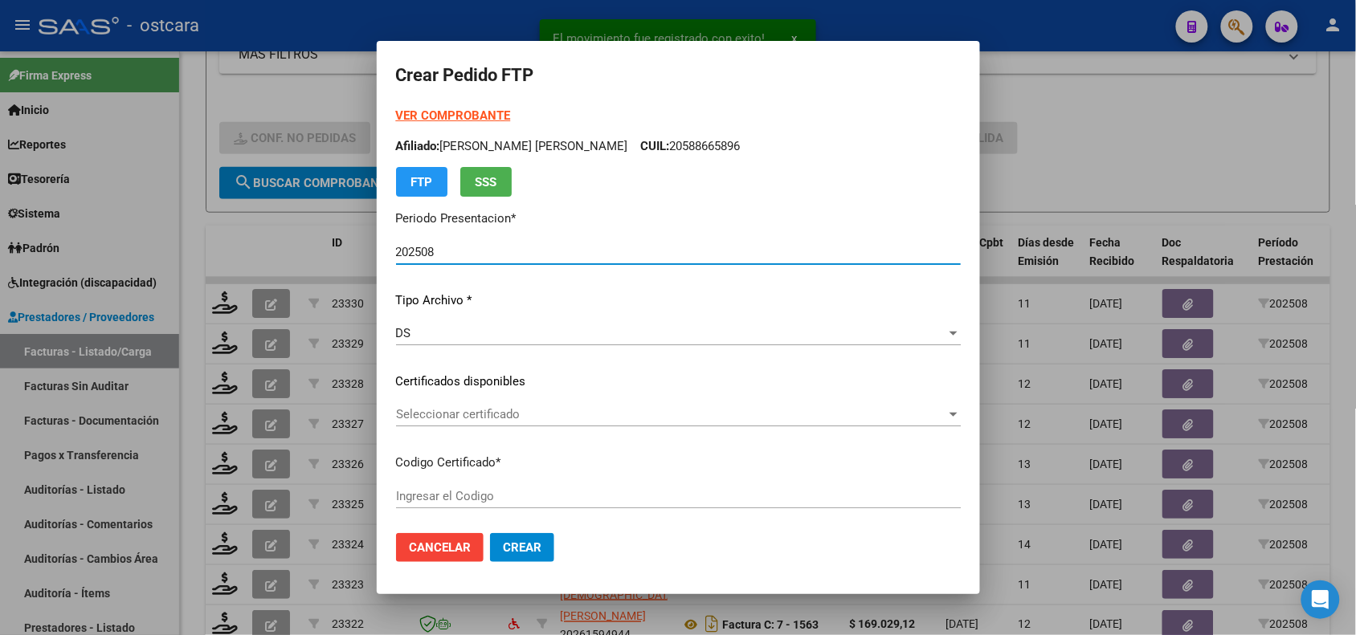
type input "ARG02000530313652021081120260811SFE22800"
type input "[DATE]"
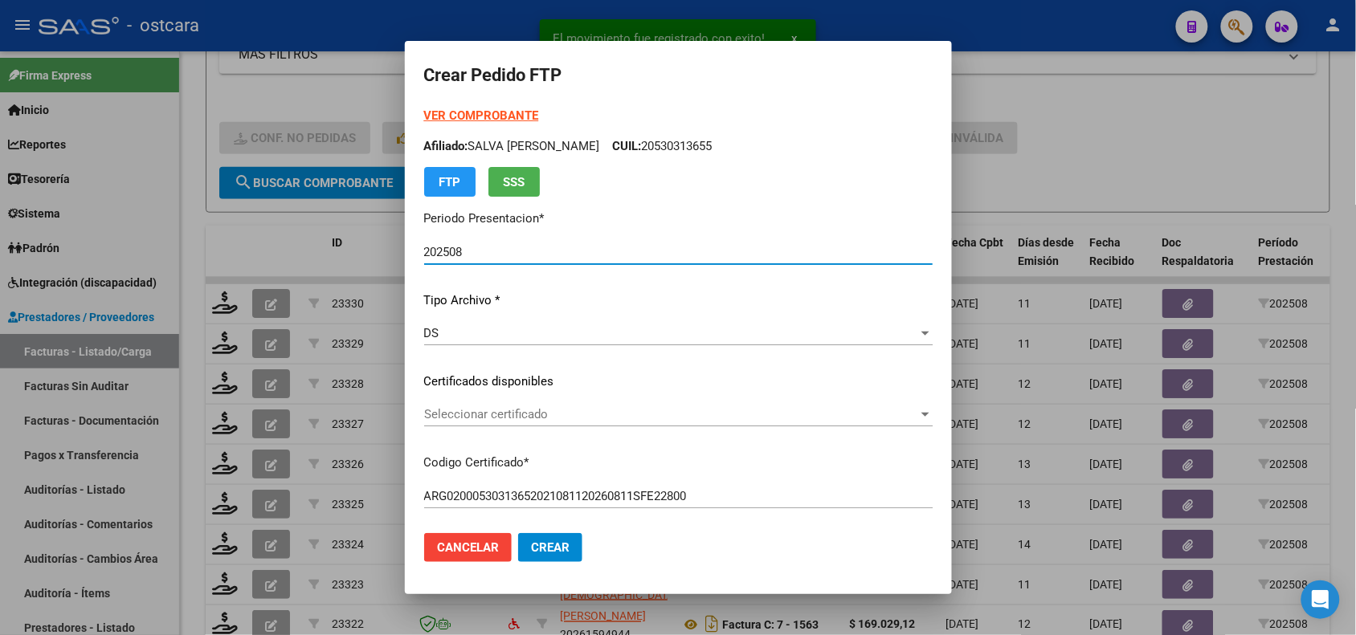
click at [534, 422] on div "Seleccionar certificado Seleccionar certificado" at bounding box center [678, 414] width 508 height 24
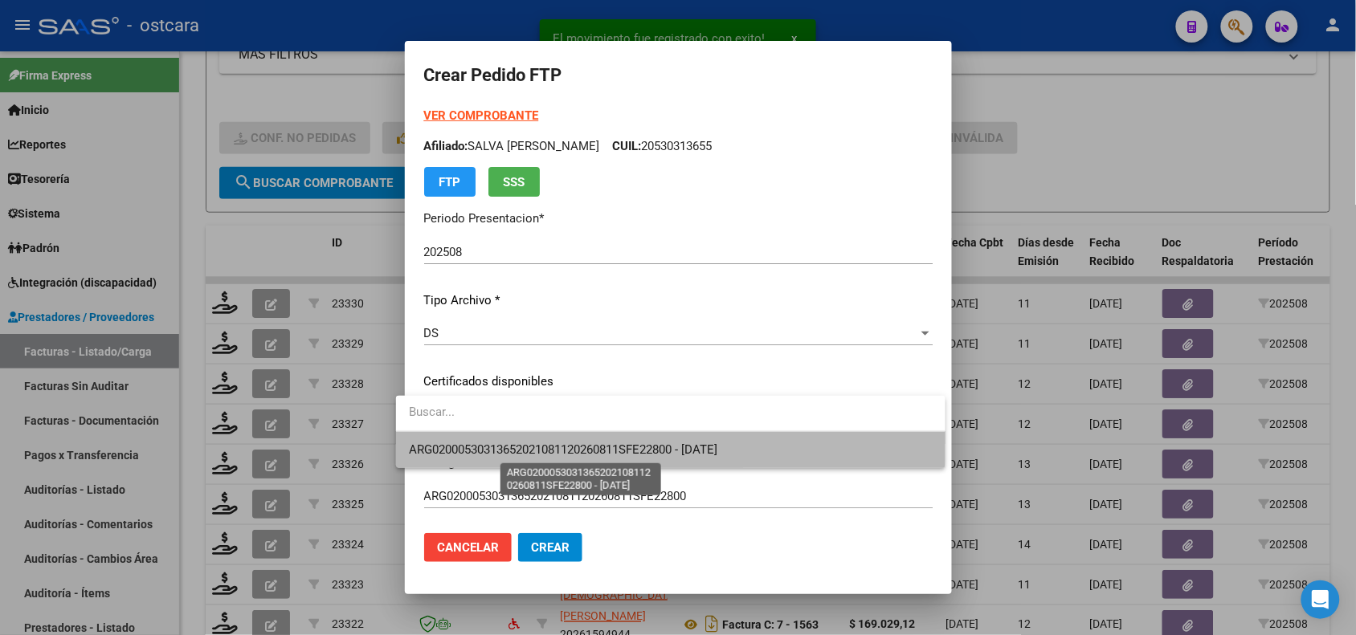
click at [538, 443] on span "ARG02000530313652021081120260811SFE22800 - [DATE]" at bounding box center [563, 450] width 308 height 14
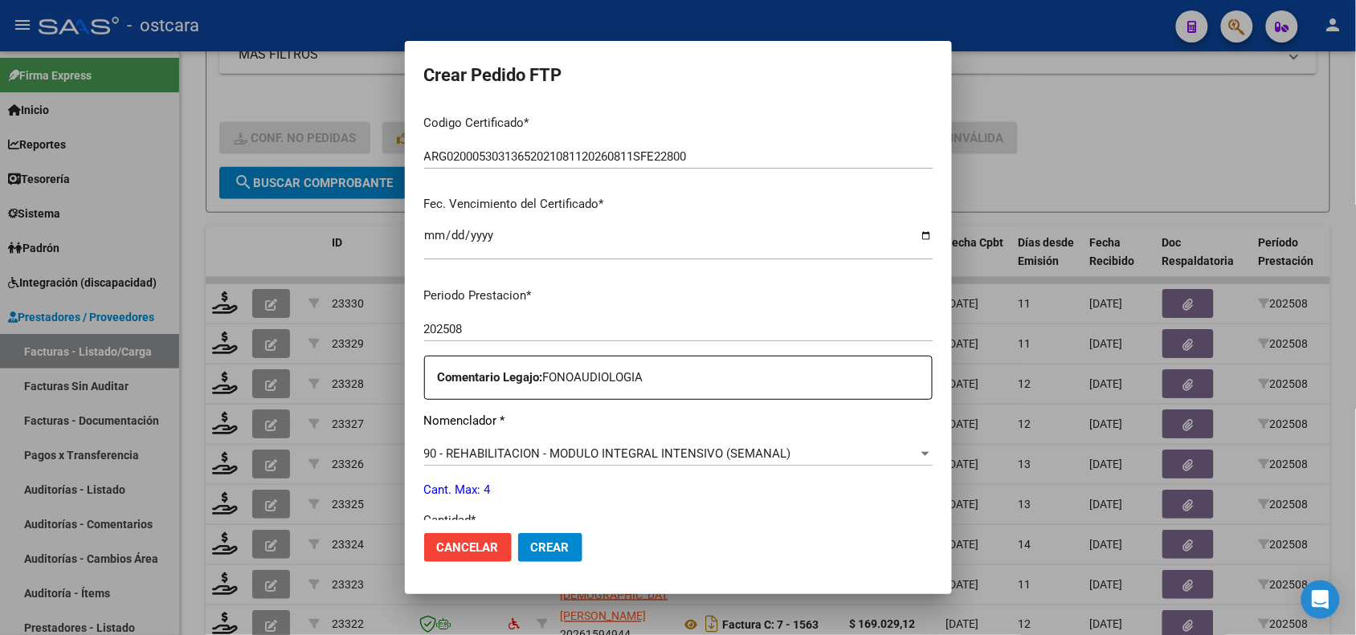
scroll to position [451, 0]
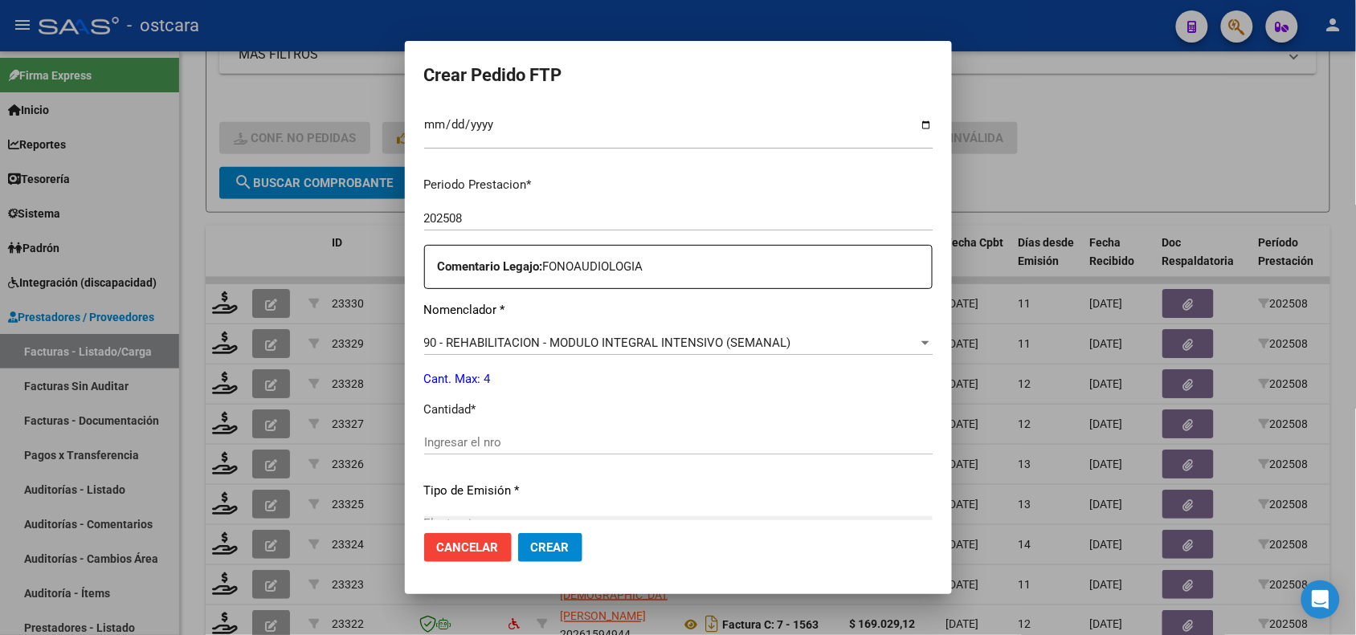
click at [707, 462] on div "Ingresar el nro" at bounding box center [678, 449] width 508 height 39
click at [716, 435] on input "Ingresar el nro" at bounding box center [678, 442] width 508 height 14
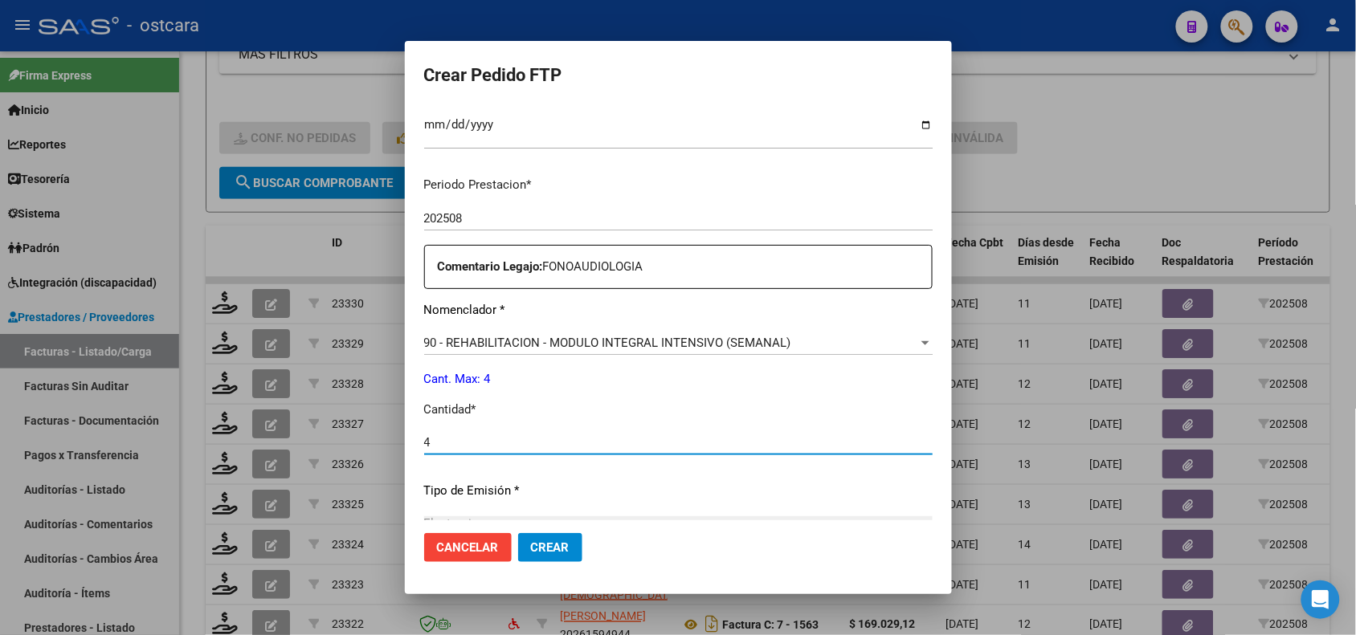
type input "4"
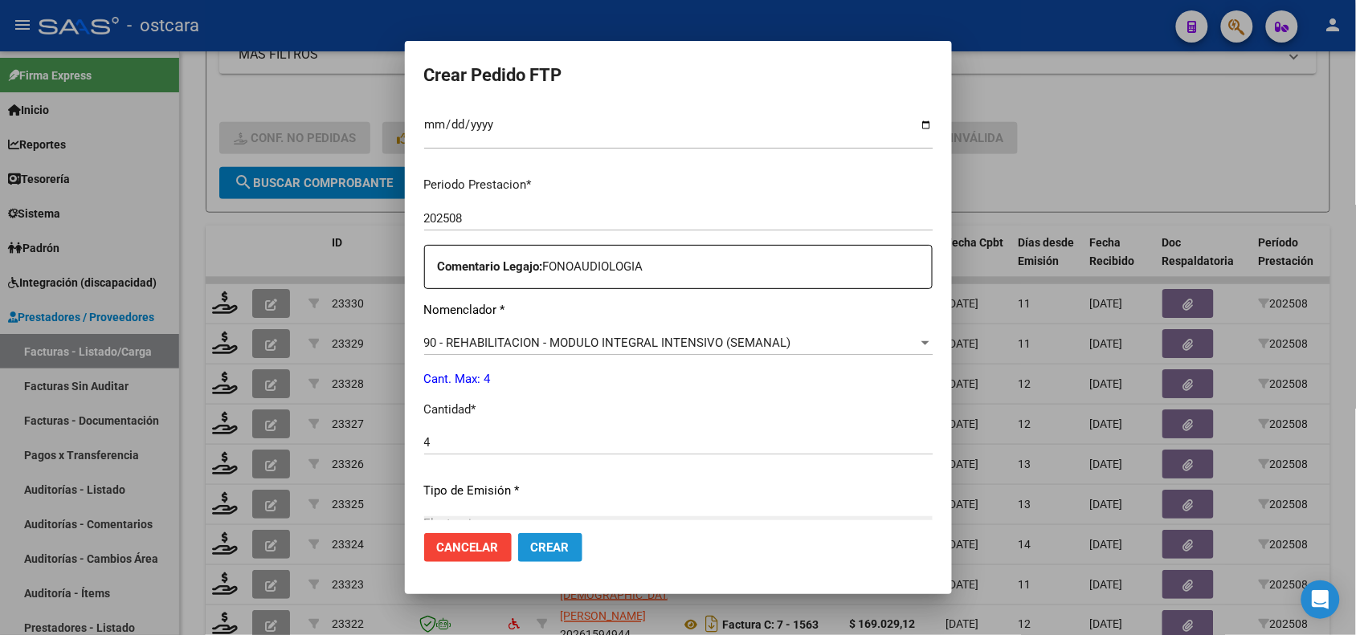
click at [547, 556] on button "Crear" at bounding box center [550, 547] width 64 height 29
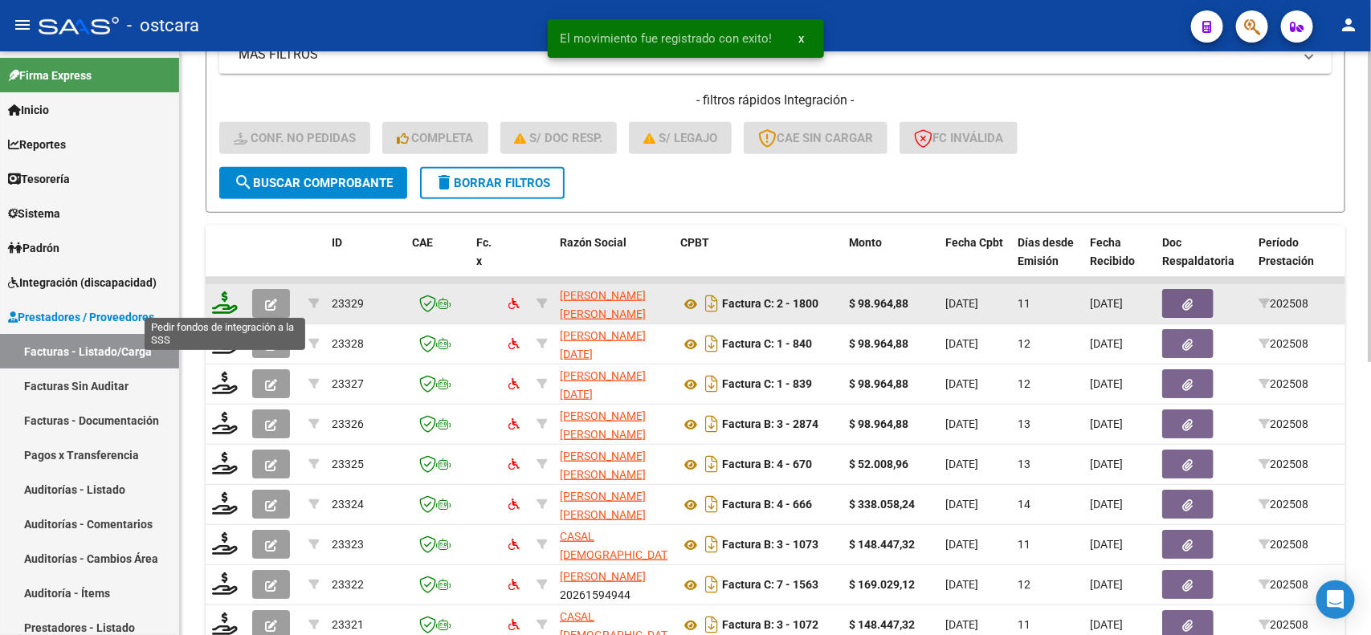
click at [215, 297] on icon at bounding box center [225, 303] width 26 height 22
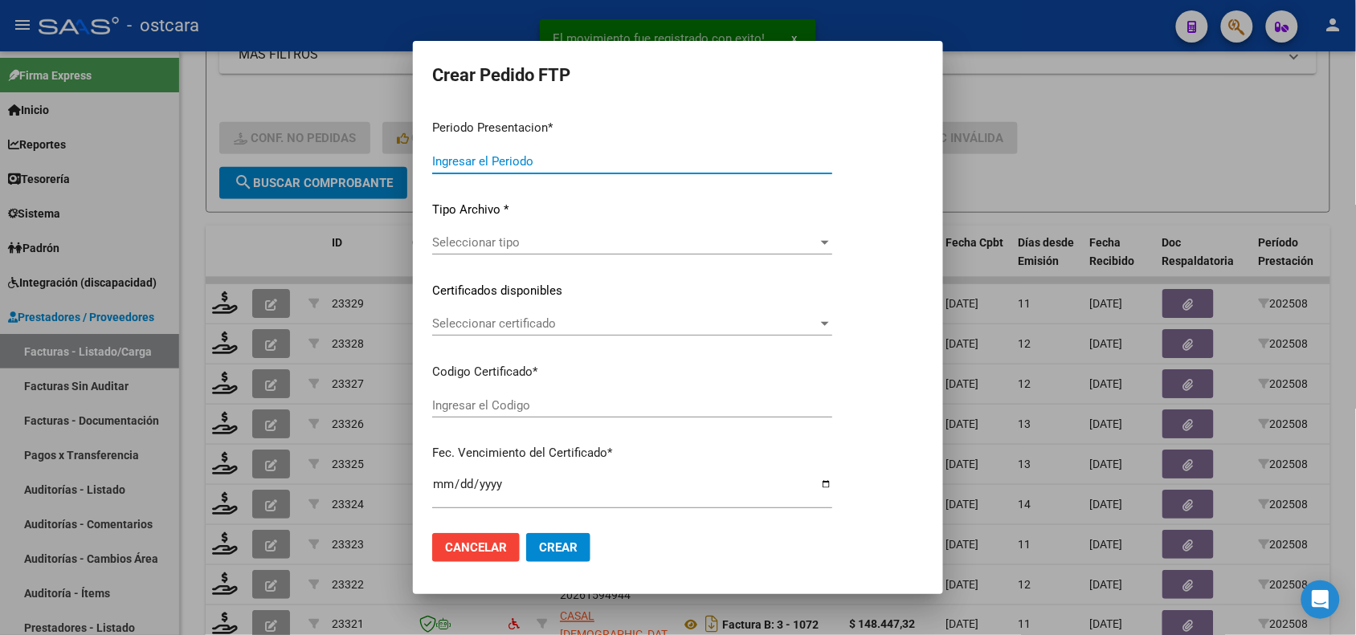
type input "202508"
type input "$ 98.964,88"
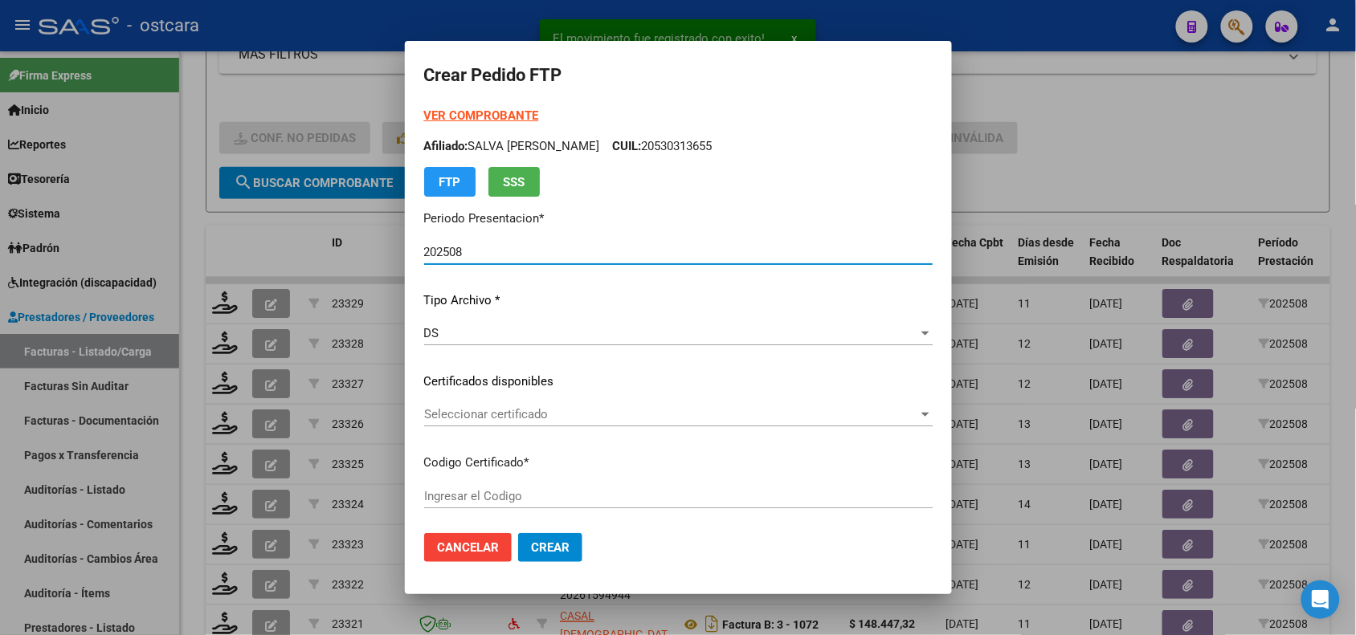
type input "ARG0100492009372021080920310809SFE228000"
type input "[DATE]"
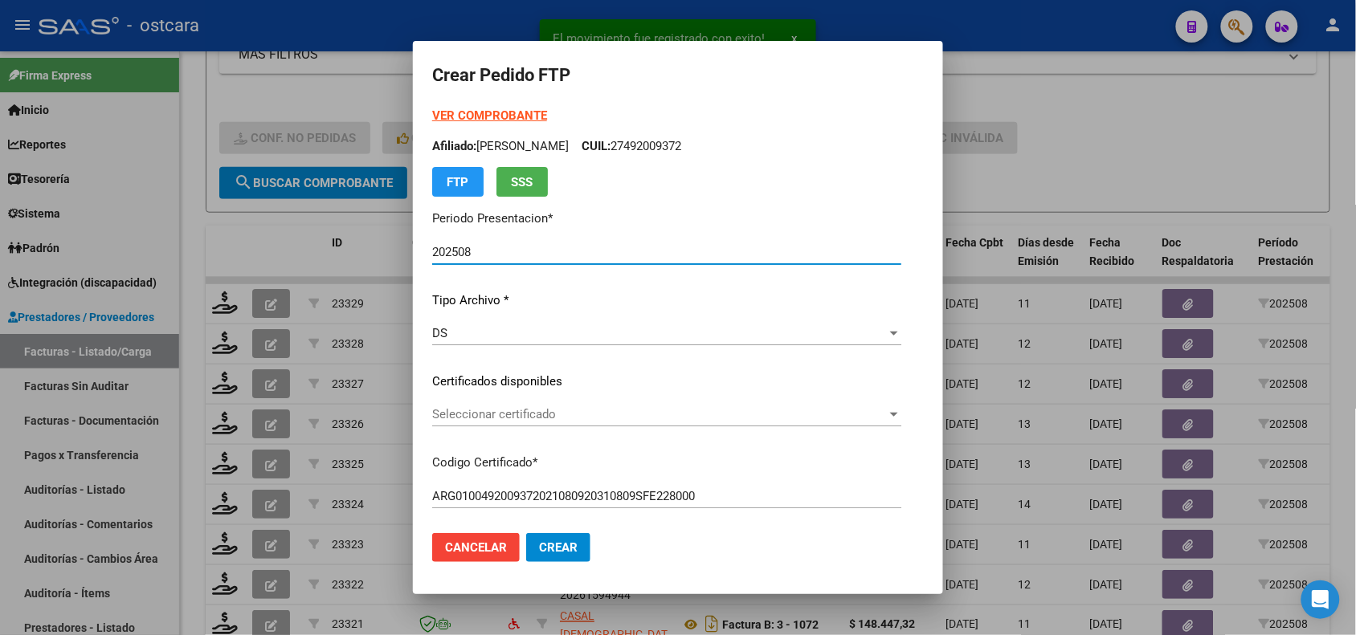
click at [591, 419] on span "Seleccionar certificado" at bounding box center [659, 414] width 455 height 14
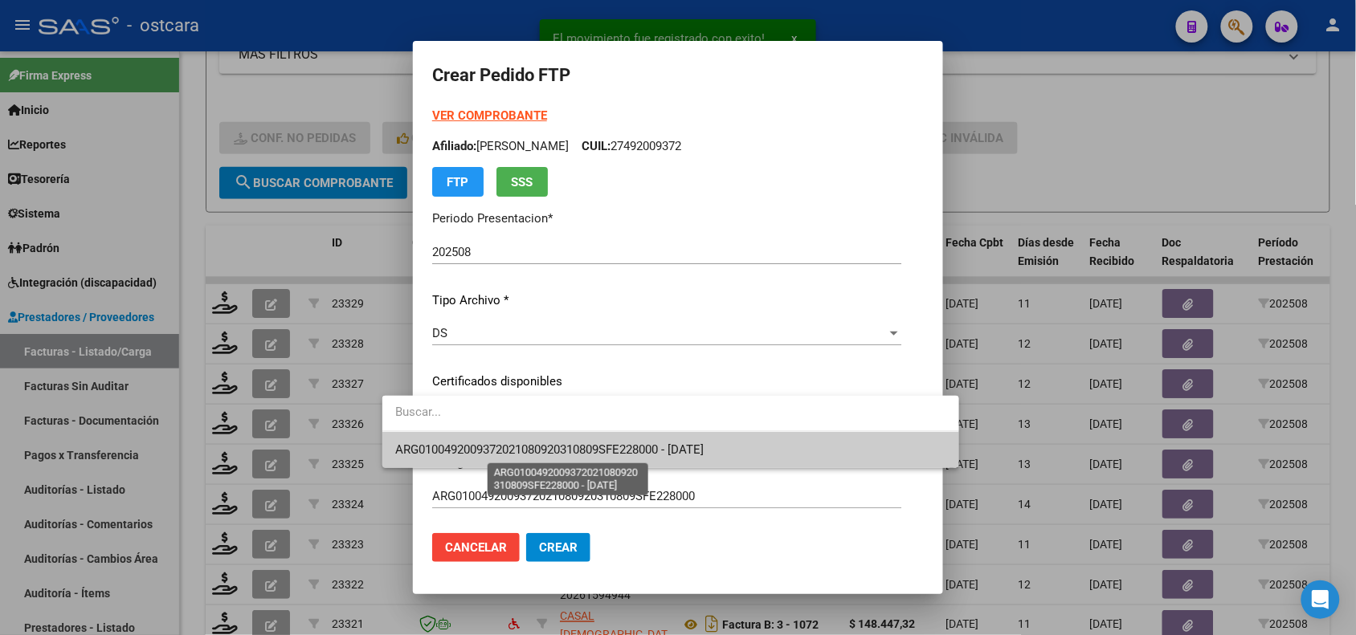
click at [591, 446] on span "ARG0100492009372021080920310809SFE228000 - [DATE]" at bounding box center [549, 450] width 308 height 14
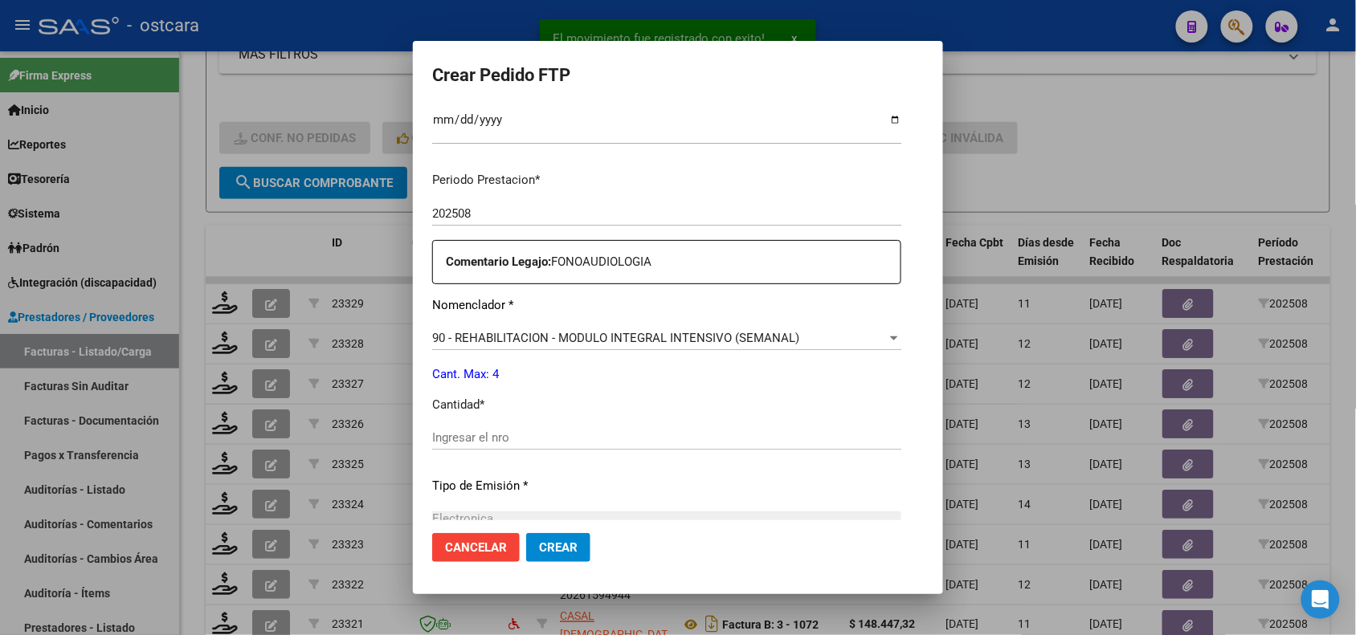
scroll to position [543, 0]
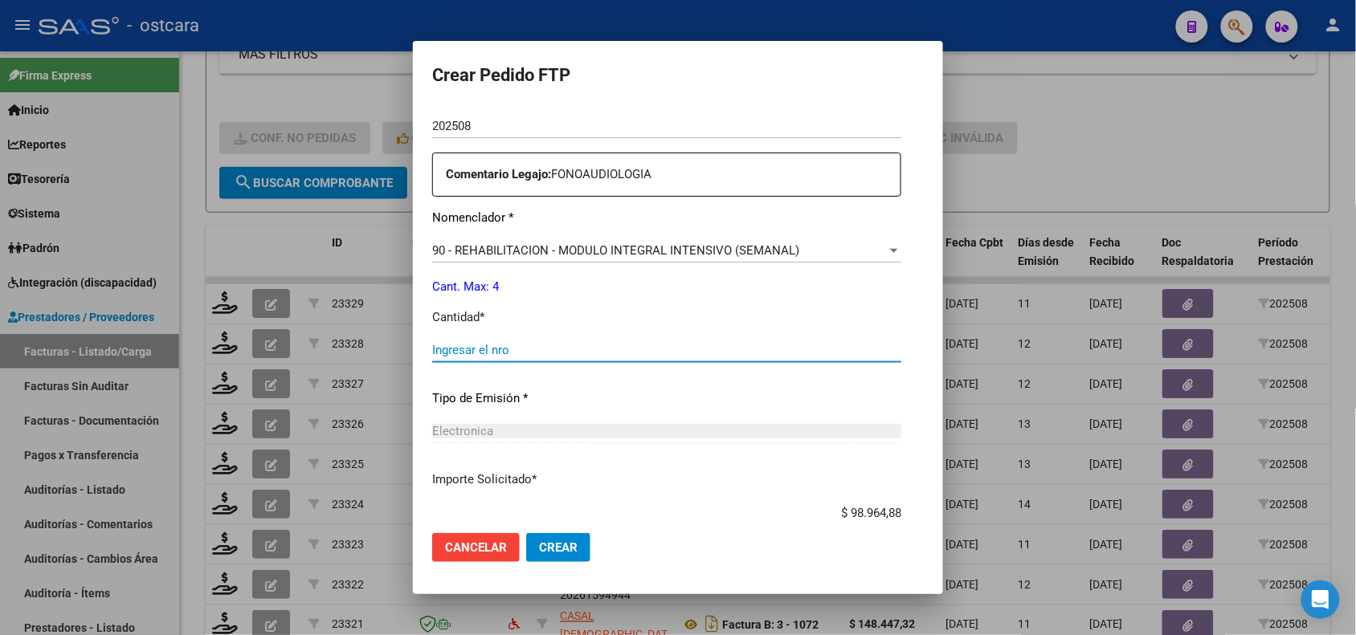
click at [833, 356] on input "Ingresar el nro" at bounding box center [666, 350] width 469 height 14
type input "4"
click at [526, 561] on button "Crear" at bounding box center [558, 547] width 64 height 29
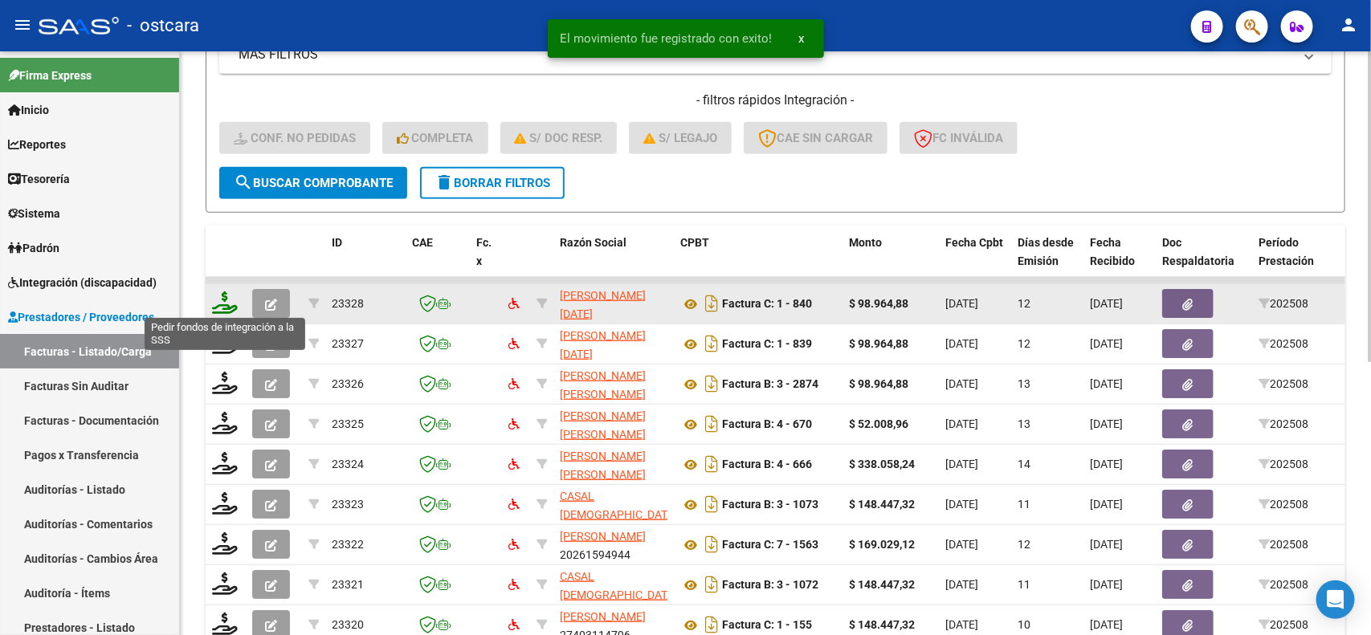
click at [223, 294] on icon at bounding box center [225, 303] width 26 height 22
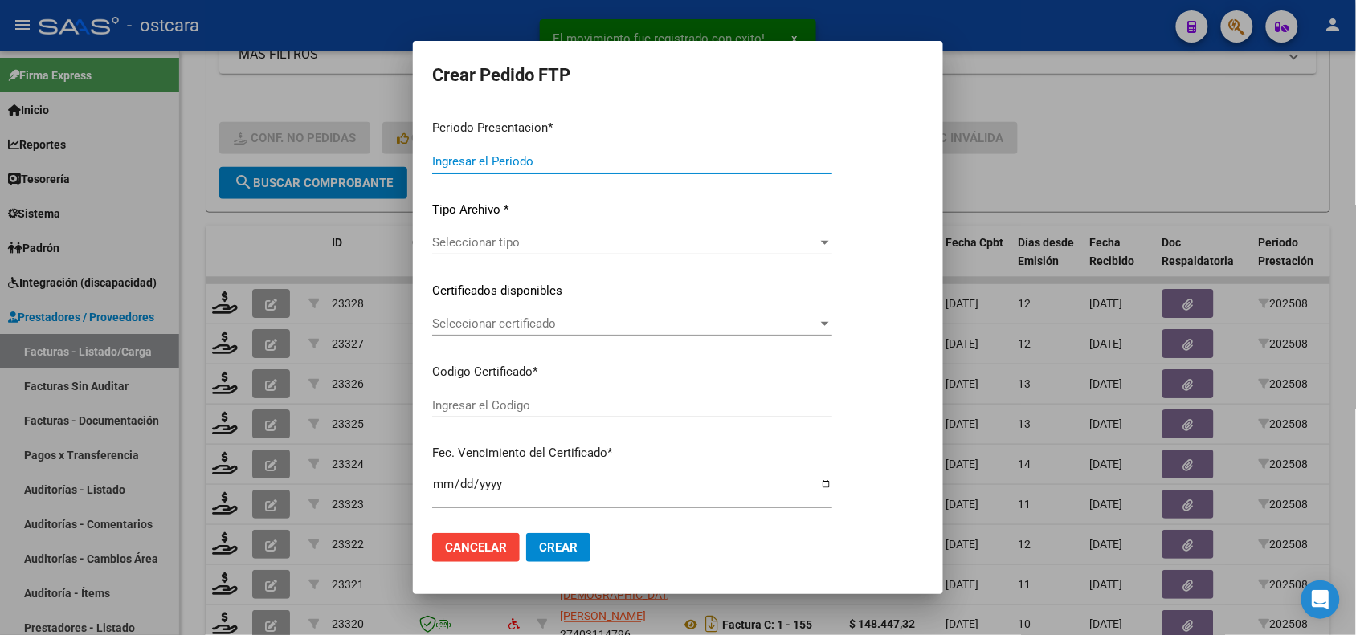
type input "202508"
type input "$ 98.964,88"
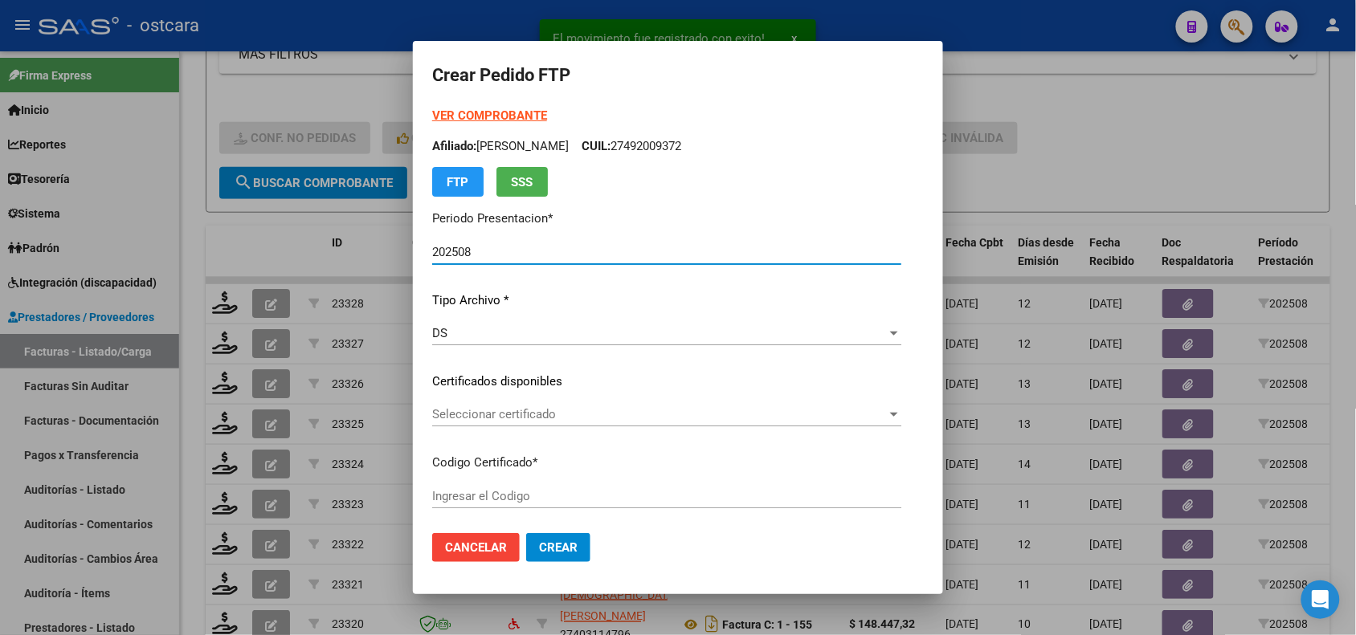
type input "ARG02000560220972022111020271110SFE15900"
type input "[DATE]"
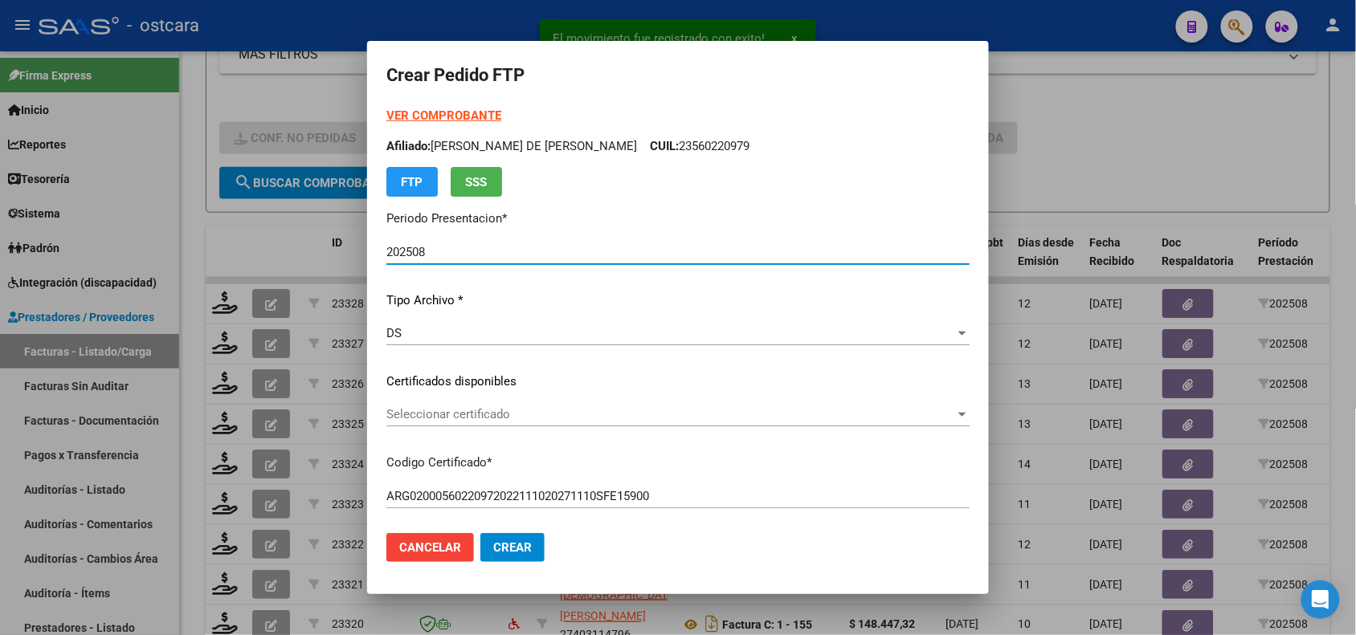
click at [630, 414] on span "Seleccionar certificado" at bounding box center [670, 414] width 569 height 14
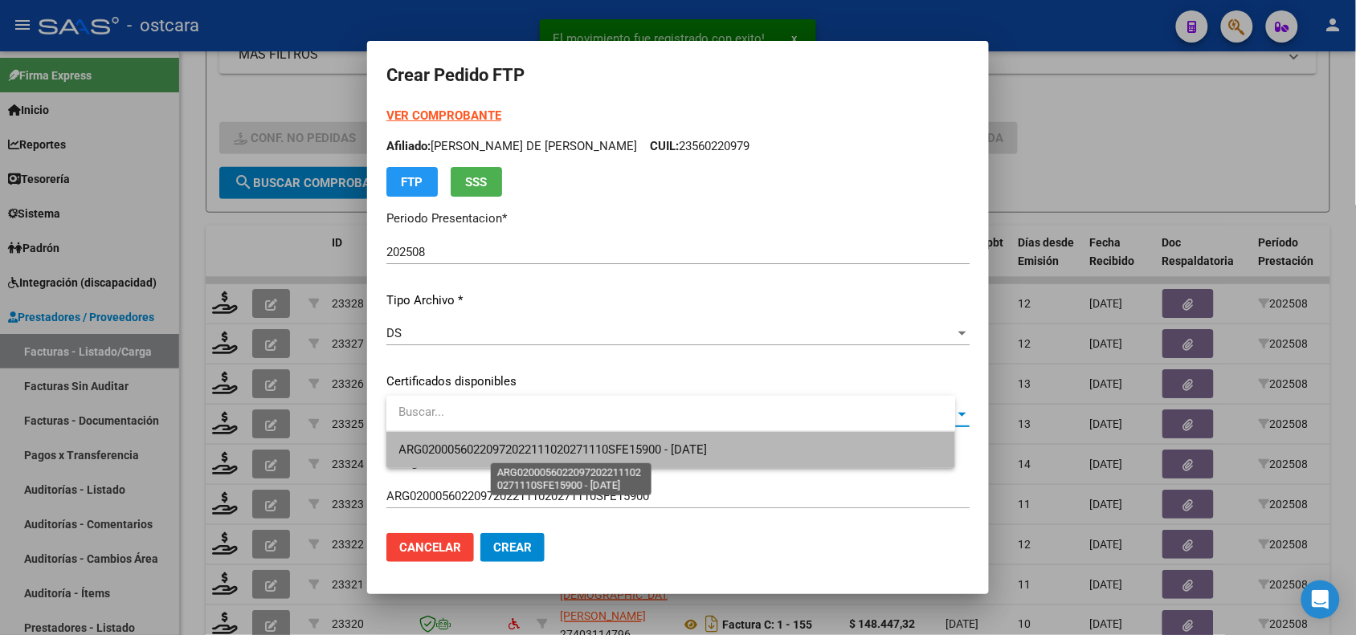
click at [632, 455] on span "ARG02000560220972022111020271110SFE15900 - [DATE]" at bounding box center [553, 450] width 308 height 14
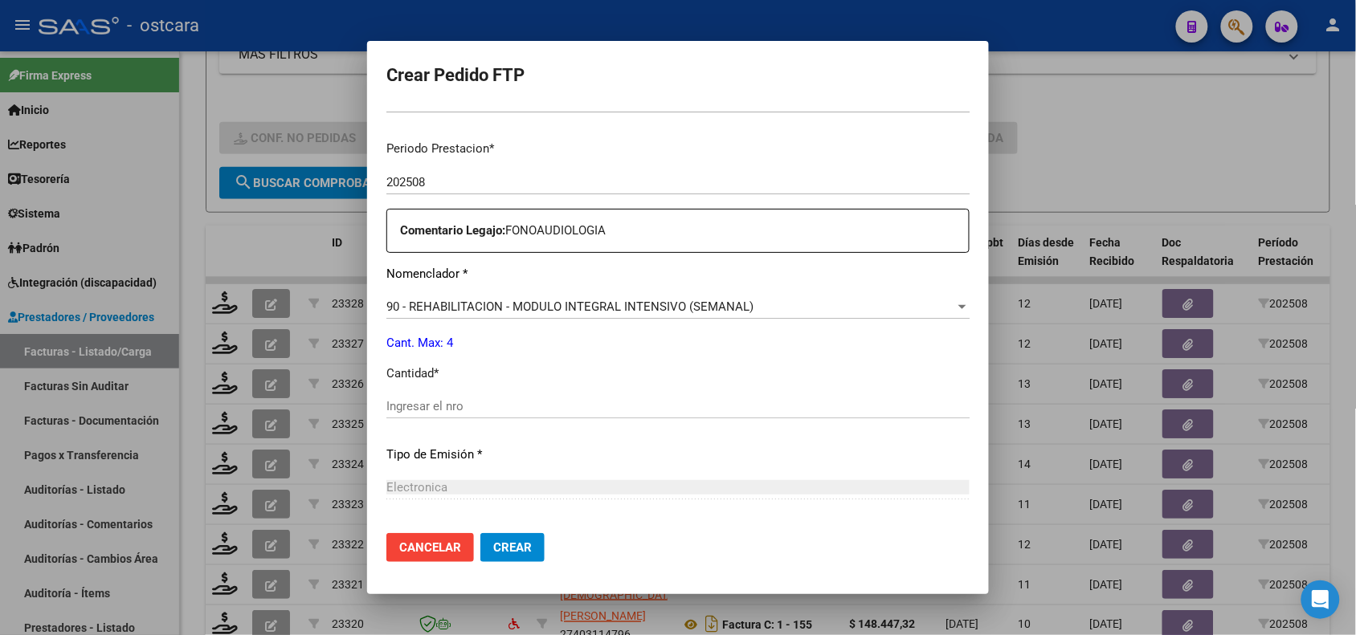
scroll to position [554, 0]
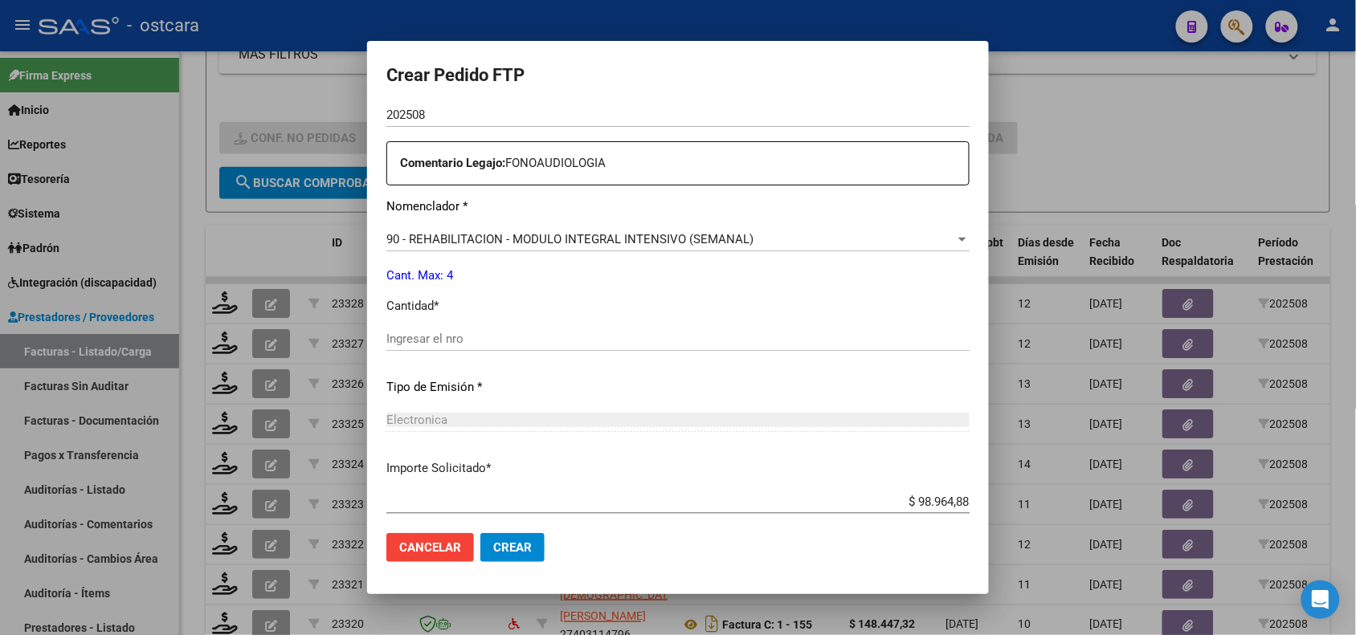
click at [720, 348] on div "Ingresar el nro" at bounding box center [677, 339] width 583 height 24
type input "4"
click at [524, 546] on span "Crear" at bounding box center [512, 547] width 39 height 14
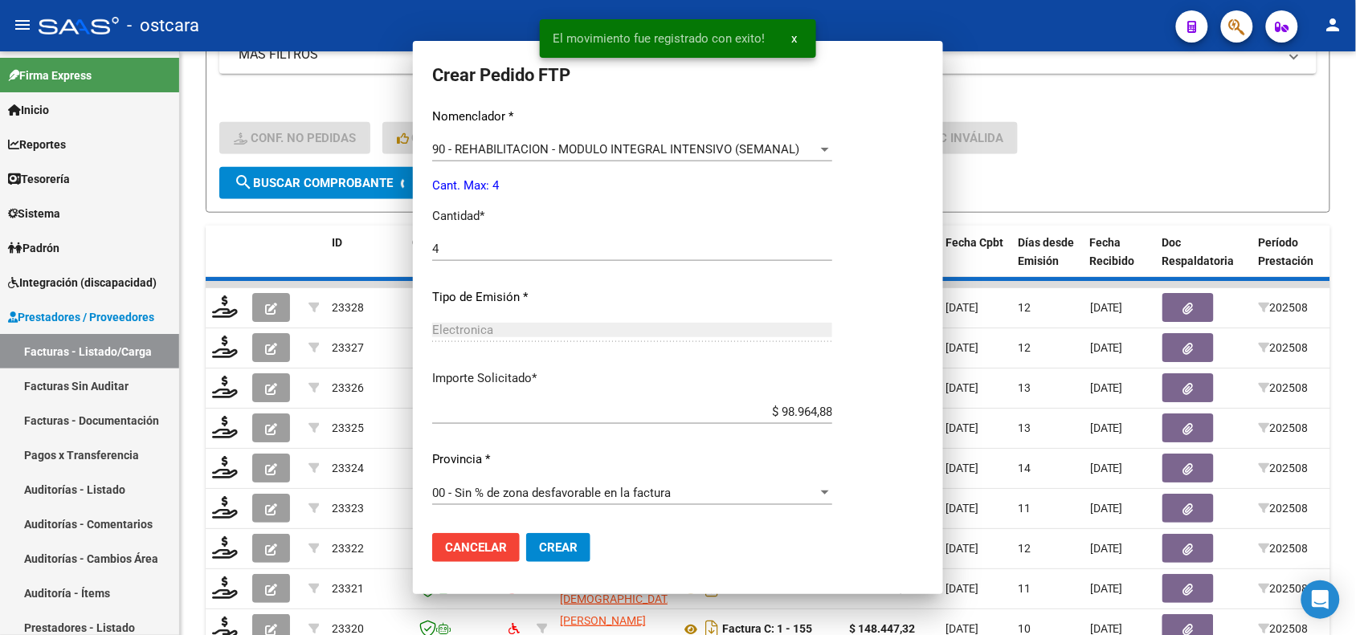
scroll to position [0, 0]
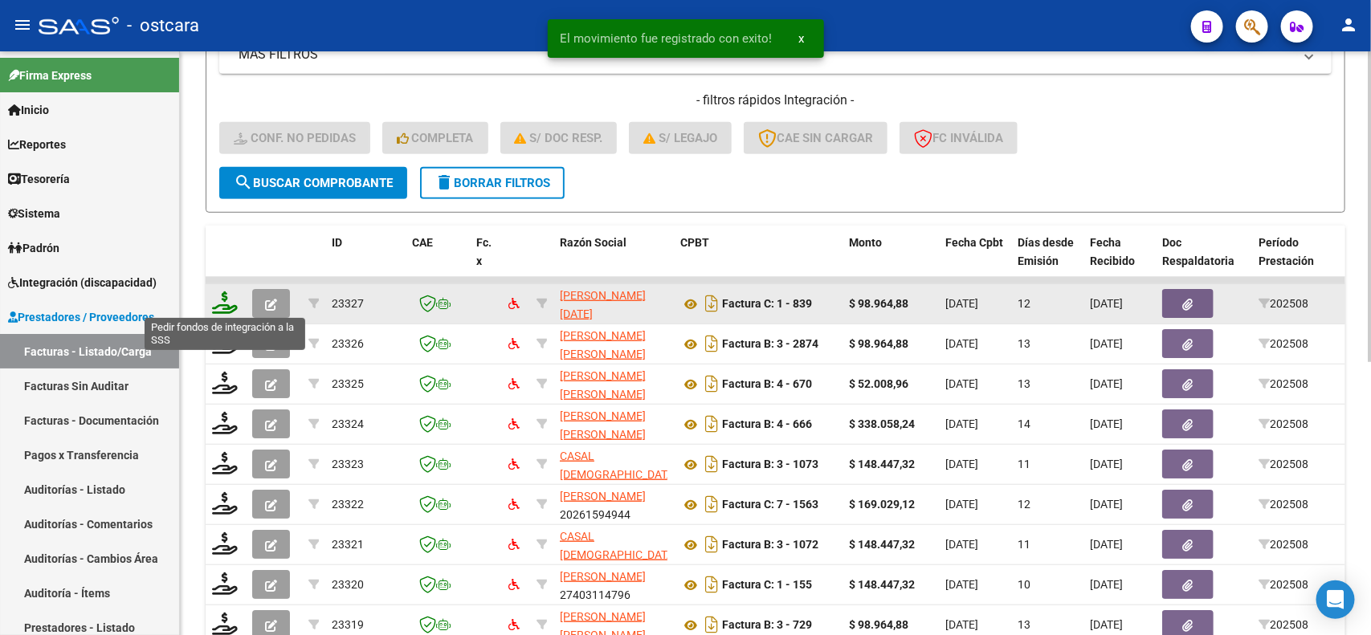
click at [226, 304] on icon at bounding box center [225, 303] width 26 height 22
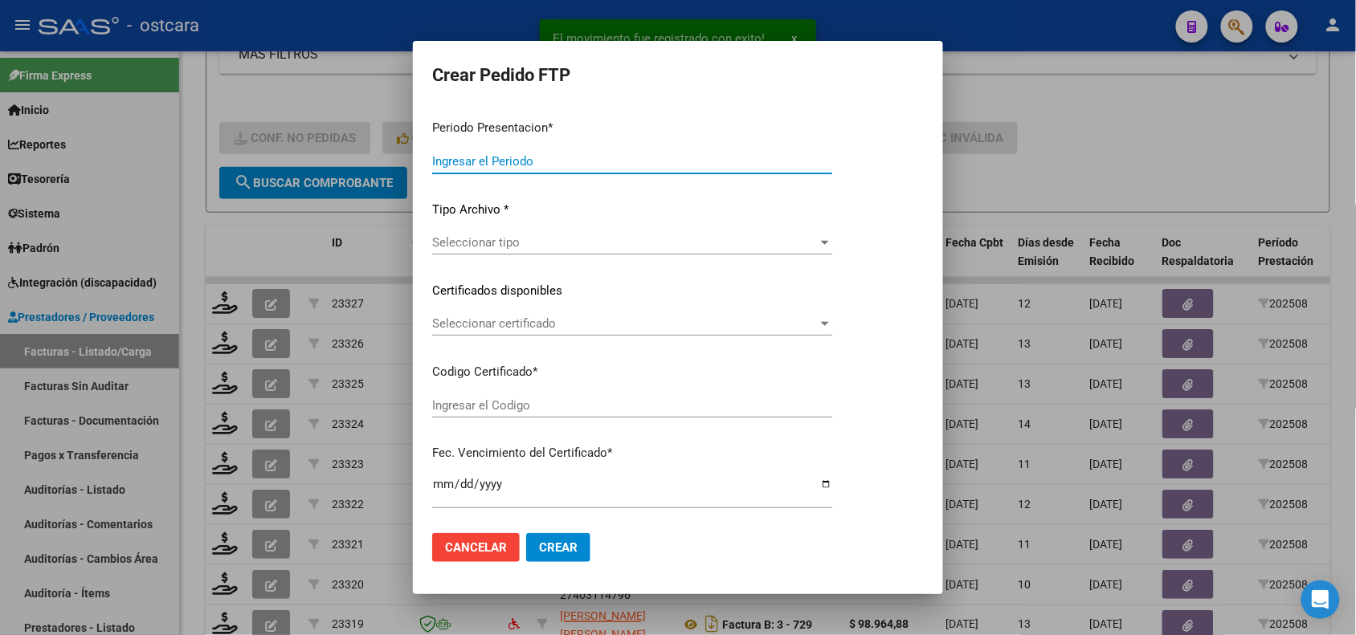
type input "202508"
type input "$ 98.964,88"
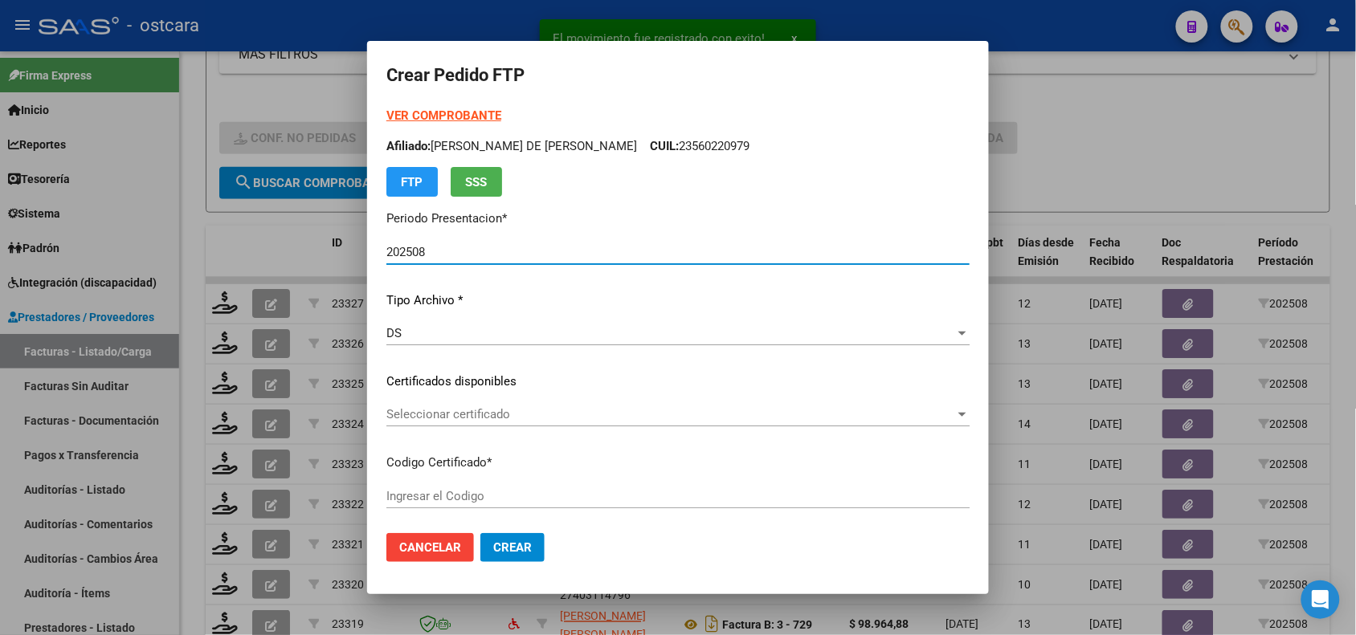
type input "ARG02000573252372022082220270822SFE15900"
type input "[DATE]"
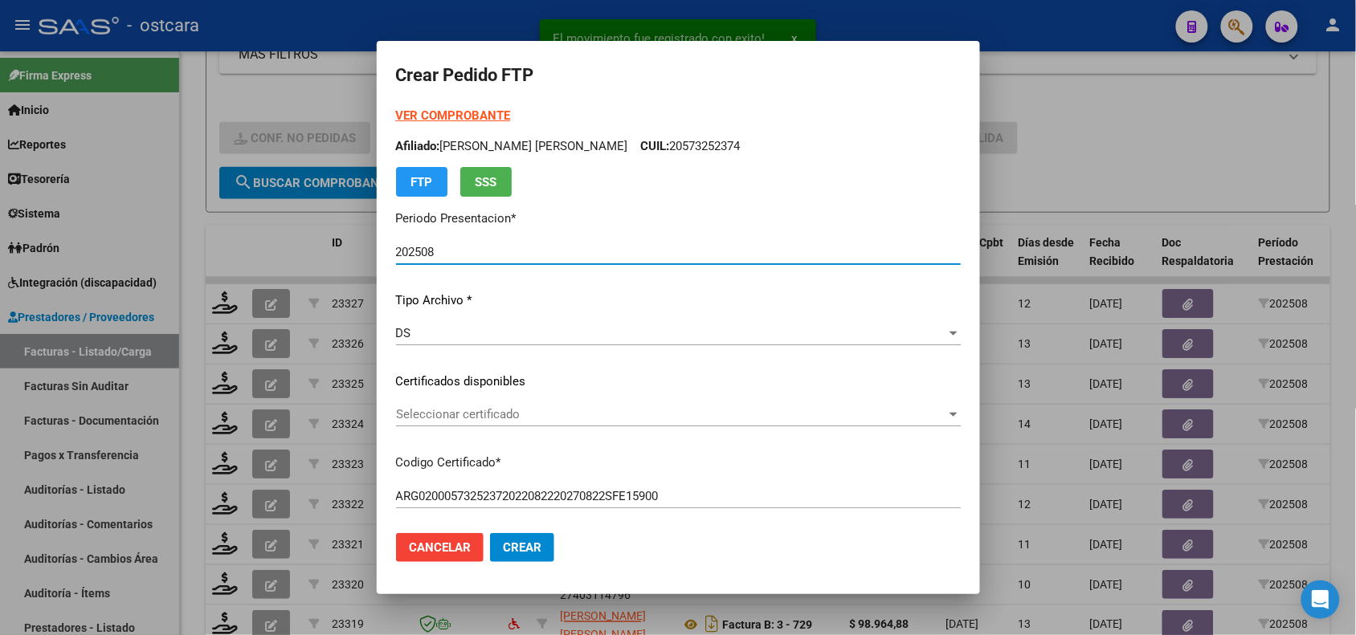
click at [542, 428] on div "Seleccionar certificado Seleccionar certificado" at bounding box center [678, 421] width 565 height 39
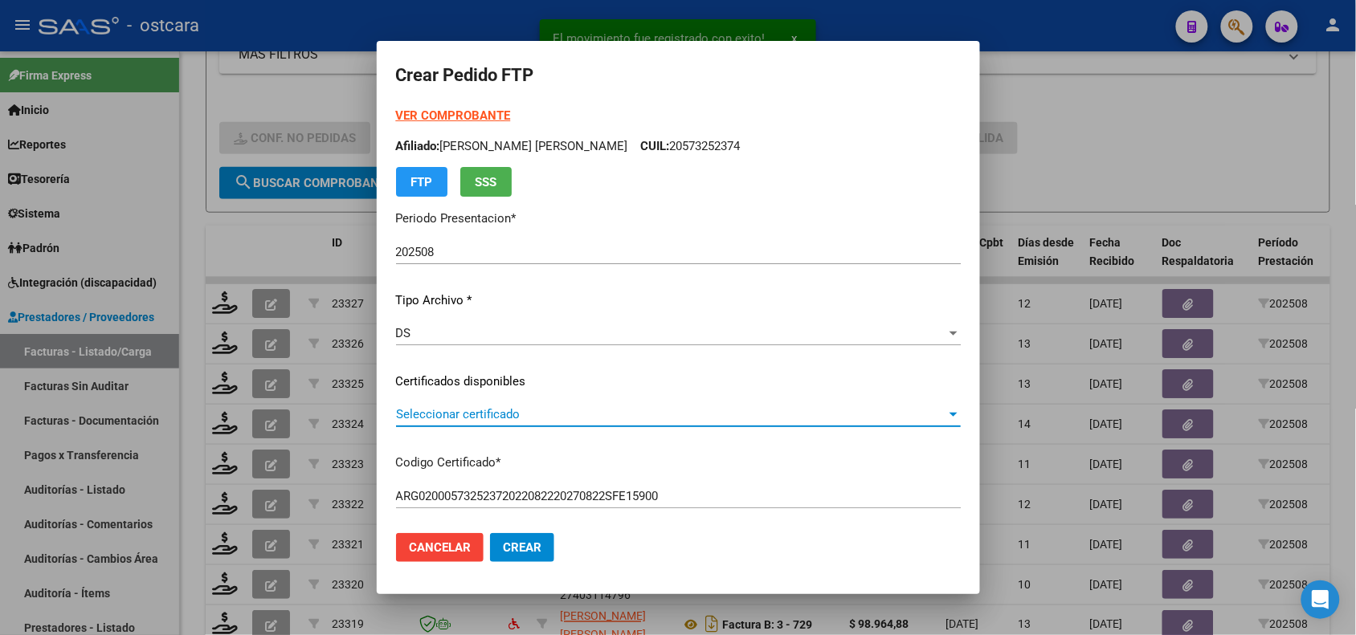
click at [551, 412] on span "Seleccionar certificado" at bounding box center [671, 414] width 550 height 14
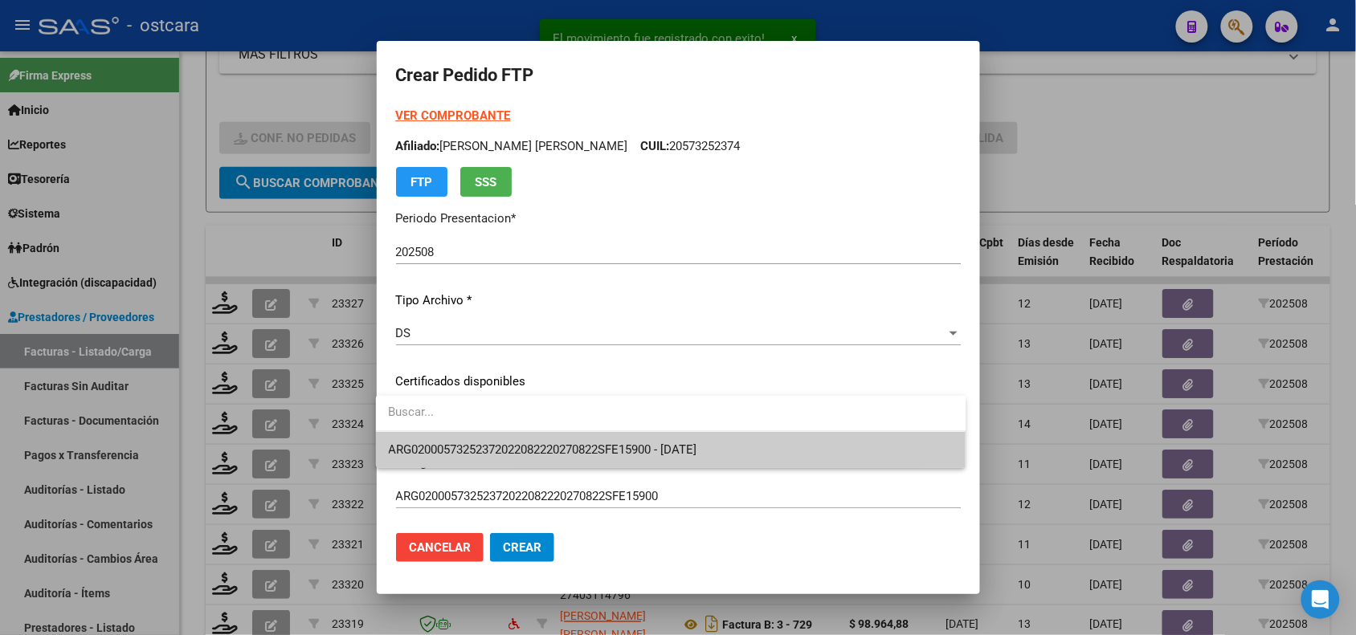
click at [552, 447] on span "ARG02000573252372022082220270822SFE15900 - [DATE]" at bounding box center [543, 450] width 308 height 14
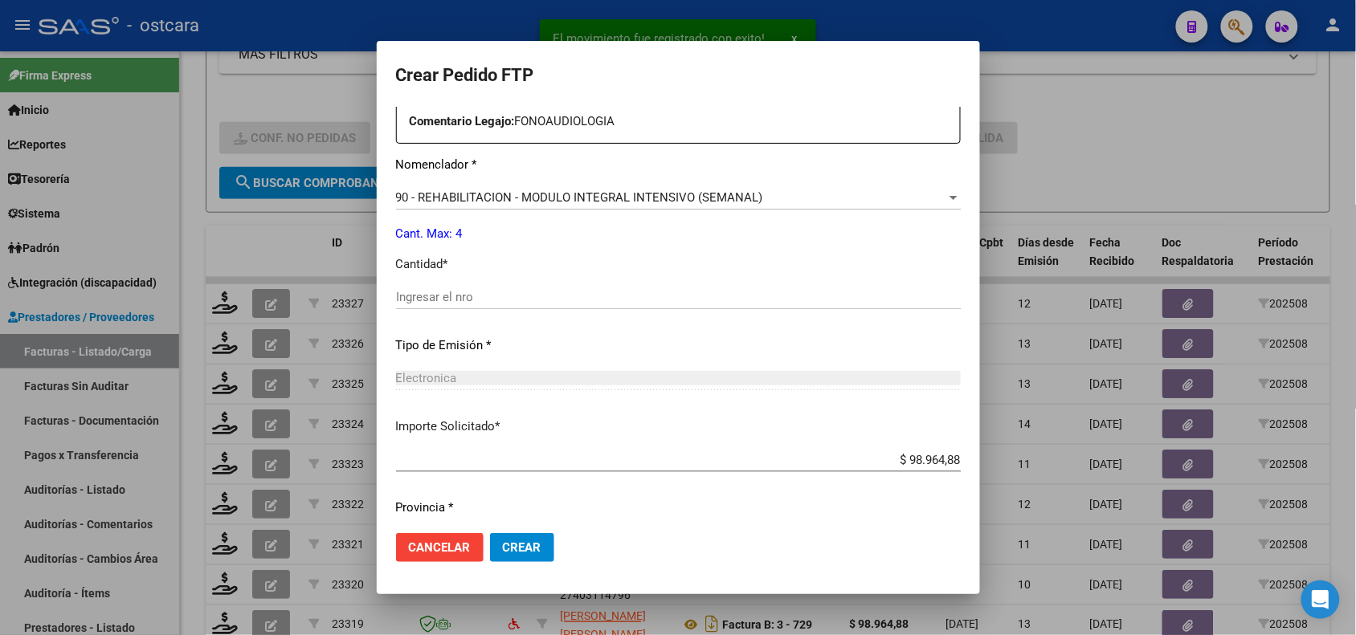
scroll to position [599, 0]
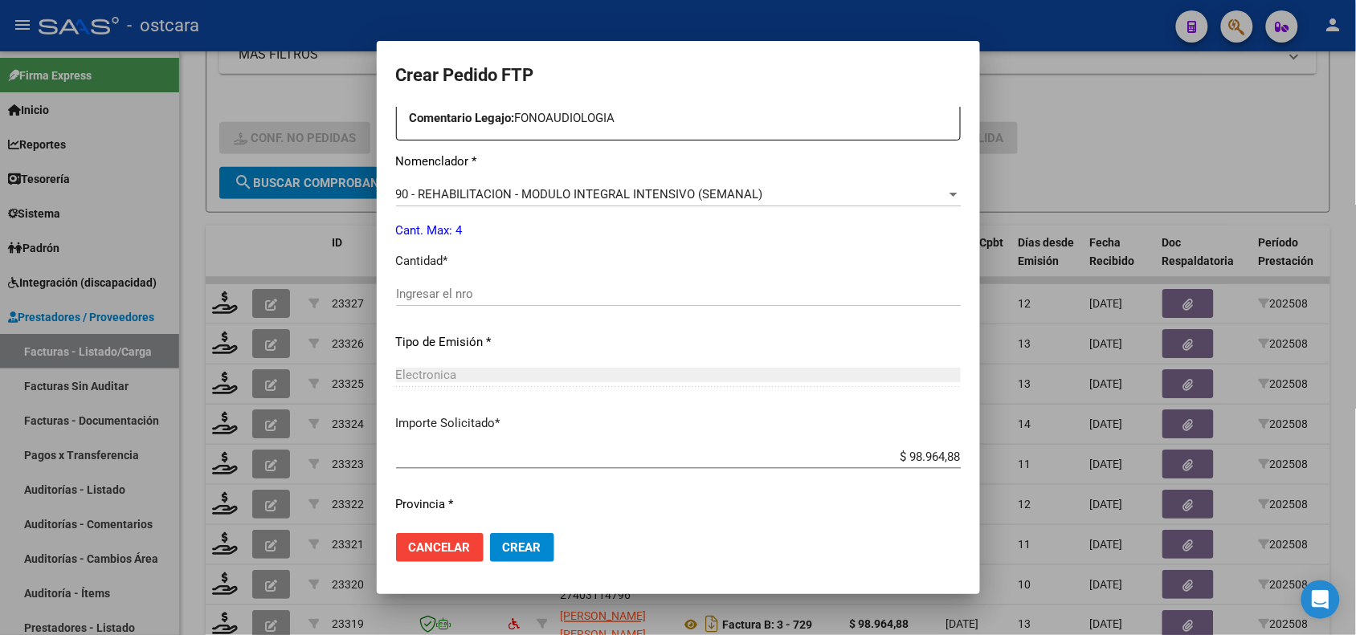
click at [536, 301] on div "Ingresar el nro" at bounding box center [678, 294] width 565 height 24
type input "4"
click at [503, 548] on span "Crear" at bounding box center [522, 547] width 39 height 14
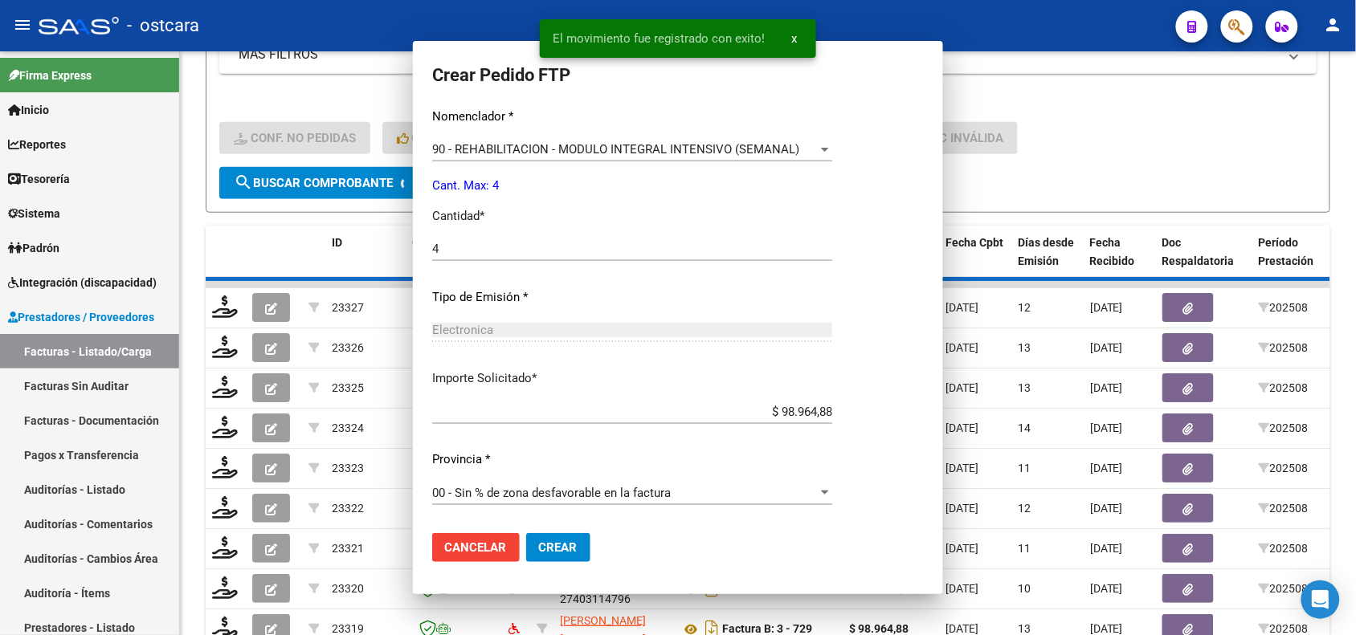
scroll to position [508, 0]
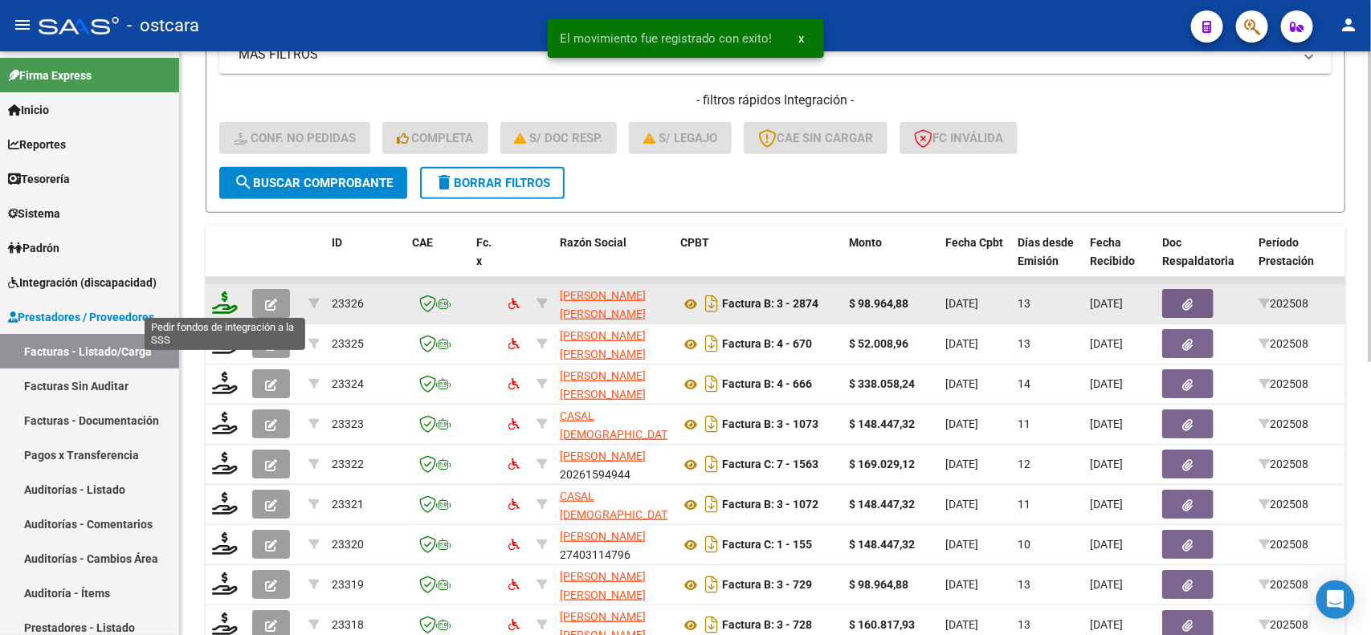
click at [217, 298] on icon at bounding box center [225, 303] width 26 height 22
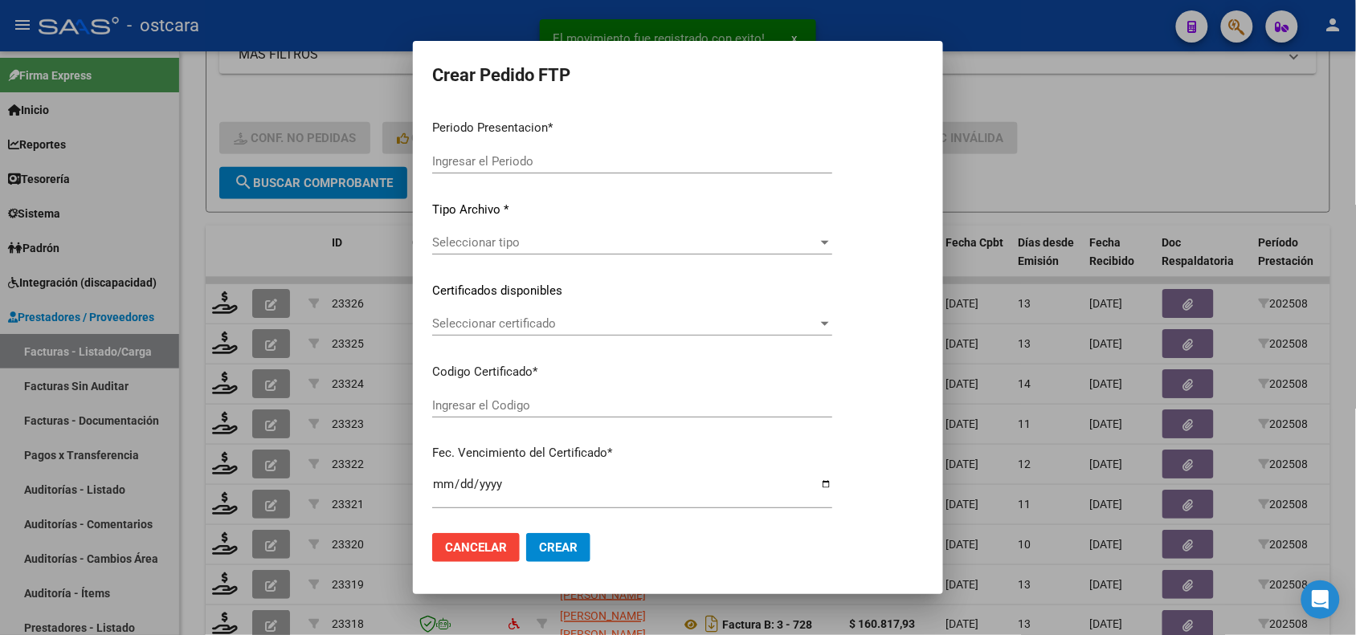
type input "202508"
type input "$ 98.964,88"
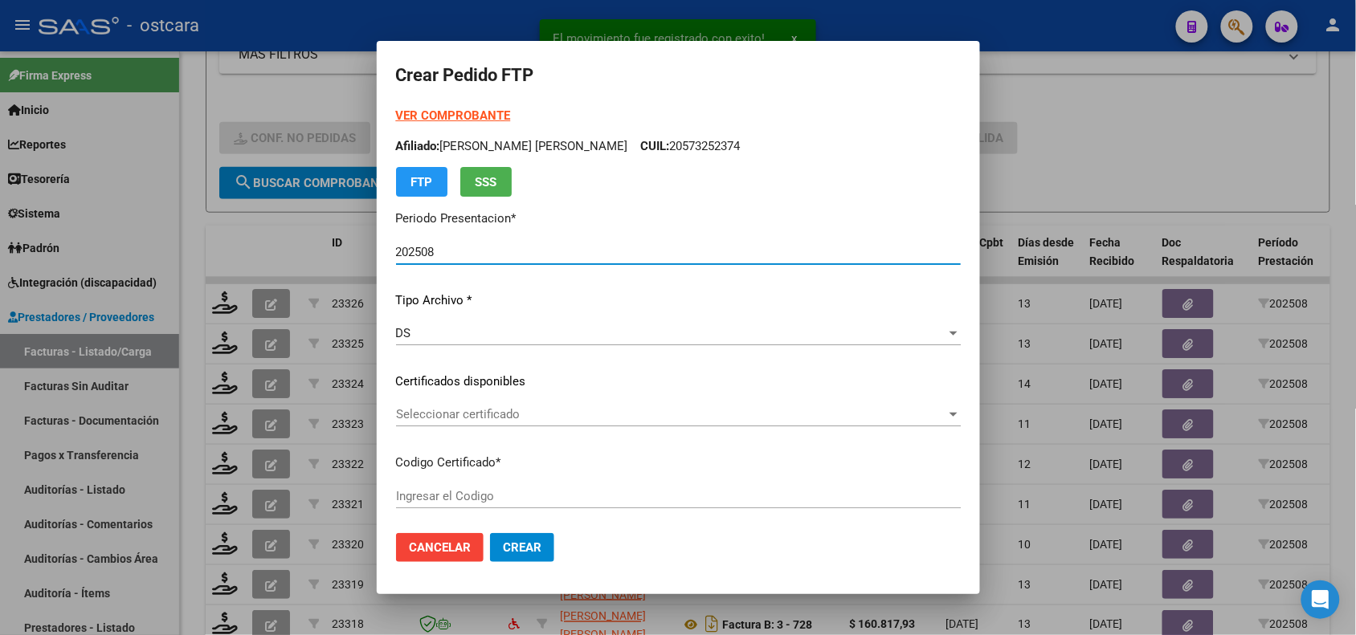
type input "ARG02000578866212024042920200429SFE159"
type input "[DATE]"
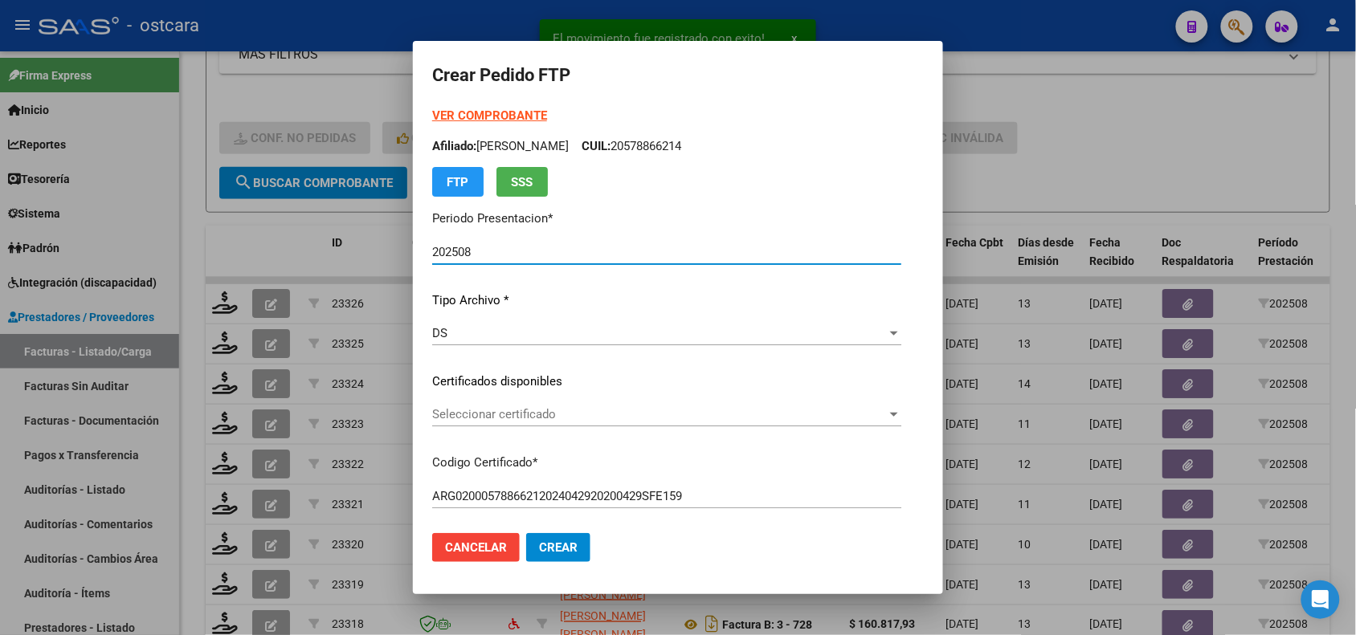
click at [568, 424] on div "Seleccionar certificado Seleccionar certificado" at bounding box center [666, 414] width 469 height 24
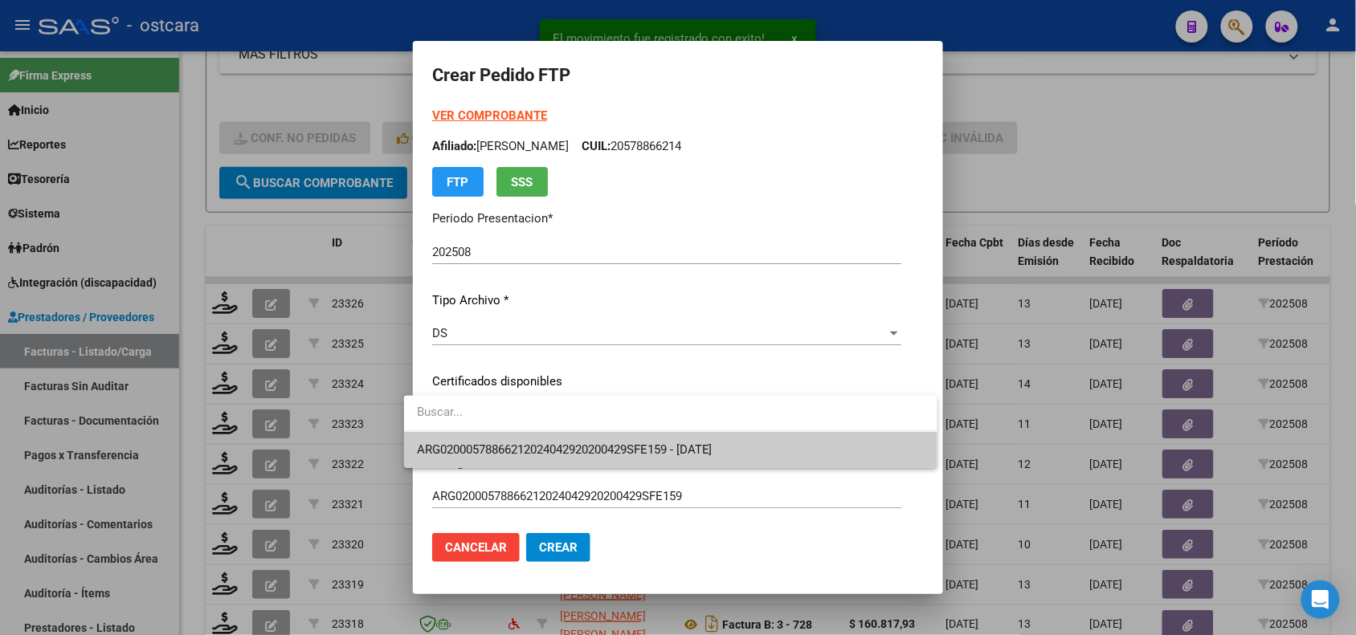
click at [577, 435] on span "ARG02000578866212024042920200429SFE159 - [DATE]" at bounding box center [671, 450] width 508 height 36
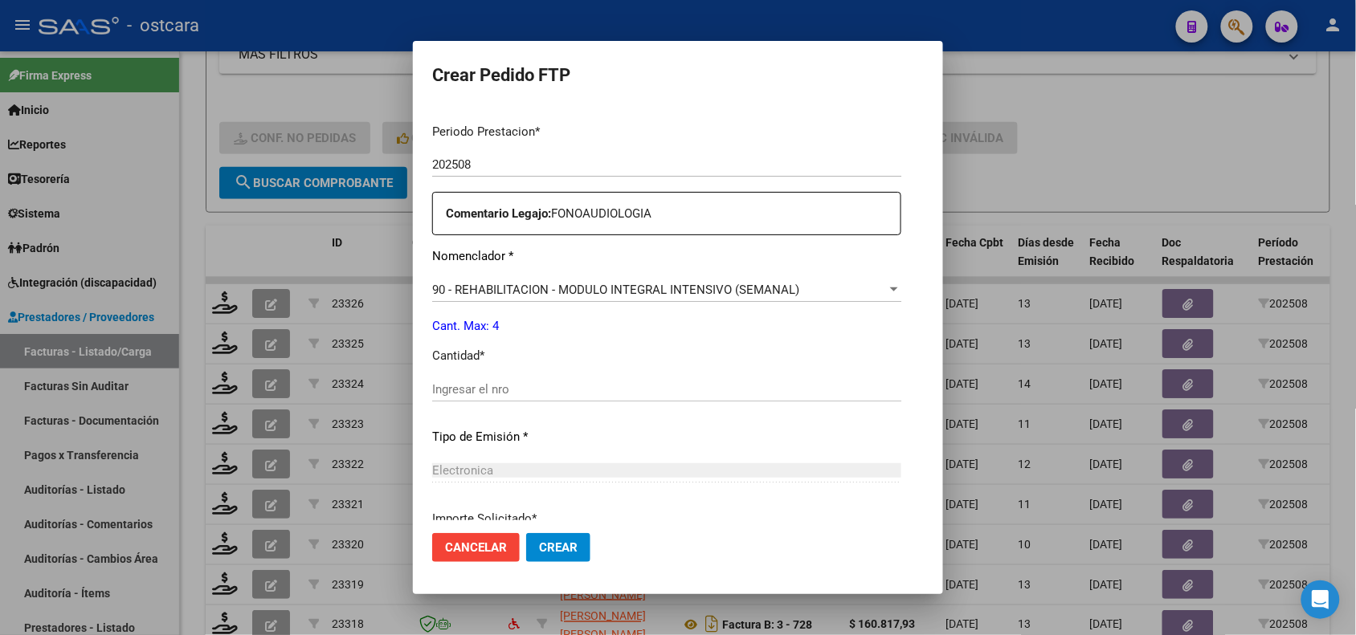
scroll to position [545, 0]
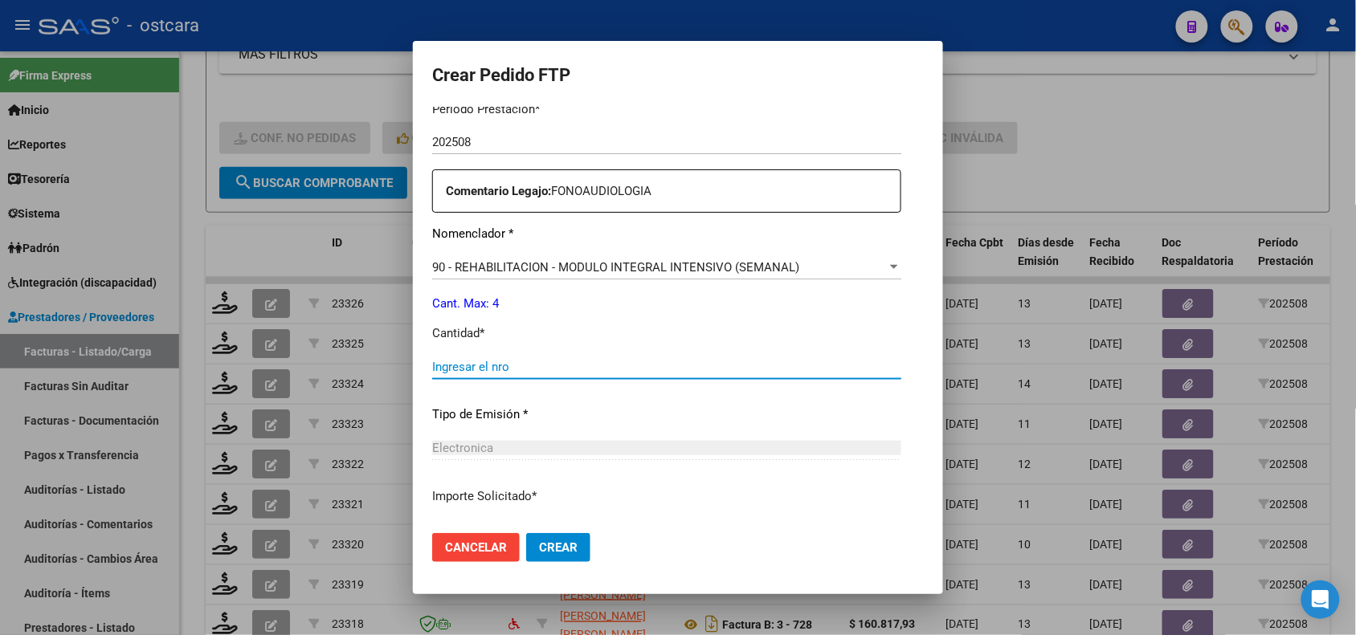
click at [610, 366] on input "Ingresar el nro" at bounding box center [666, 367] width 469 height 14
type input "4"
drag, startPoint x: 539, startPoint y: 545, endPoint x: 522, endPoint y: 573, distance: 32.8
click at [522, 573] on mat-dialog-actions "Cancelar Crear" at bounding box center [678, 547] width 492 height 55
click at [539, 549] on span "Crear" at bounding box center [558, 547] width 39 height 14
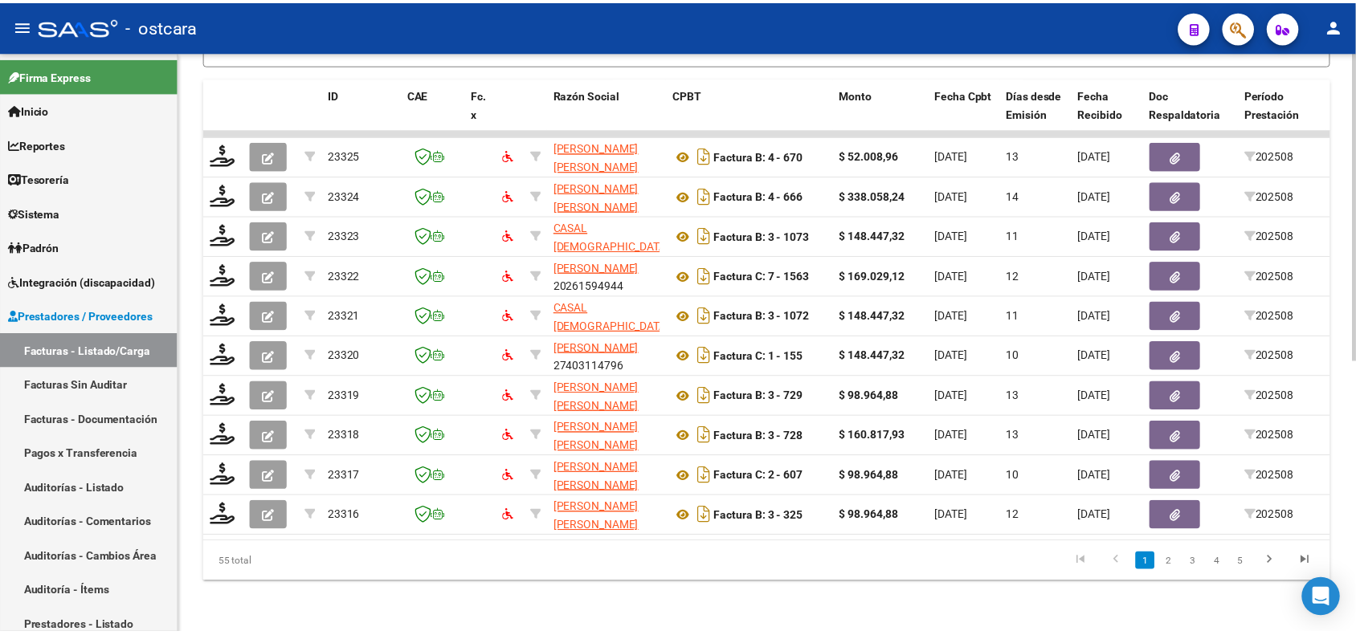
scroll to position [218, 0]
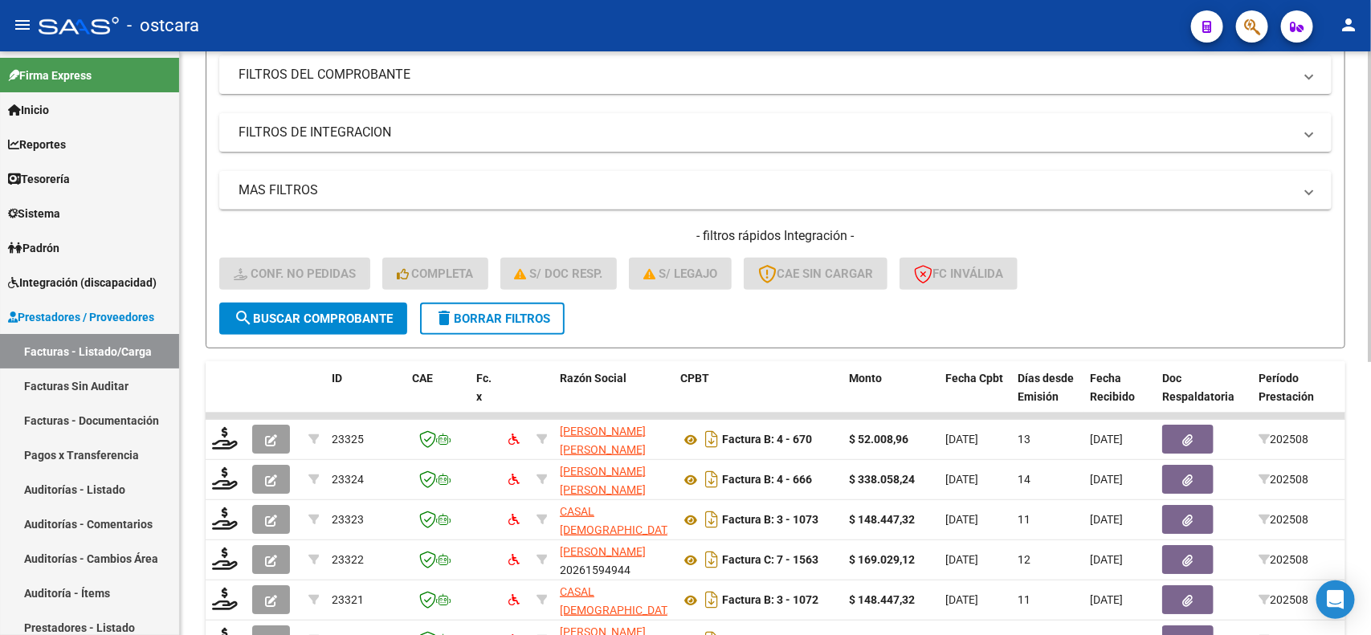
click at [1352, 246] on div "Video tutorial PRESTADORES -> Listado de CPBTs Emitidos por Prestadores / Prove…" at bounding box center [777, 376] width 1195 height 1085
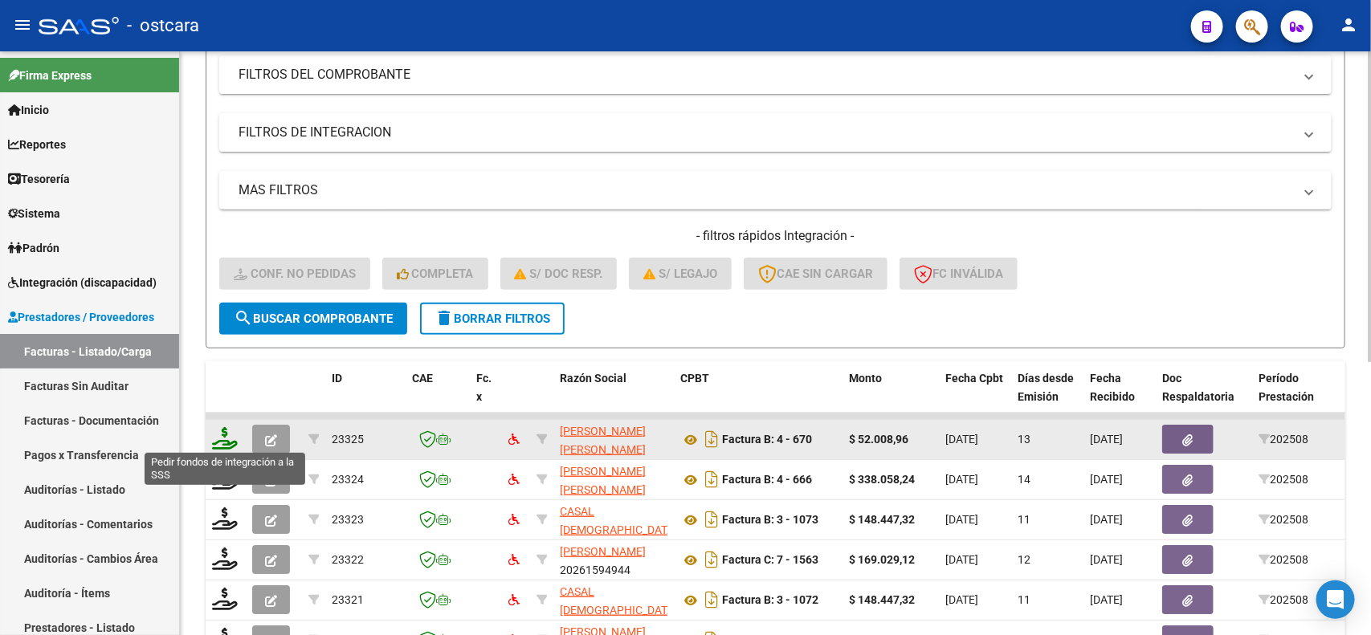
click at [227, 432] on icon at bounding box center [225, 438] width 26 height 22
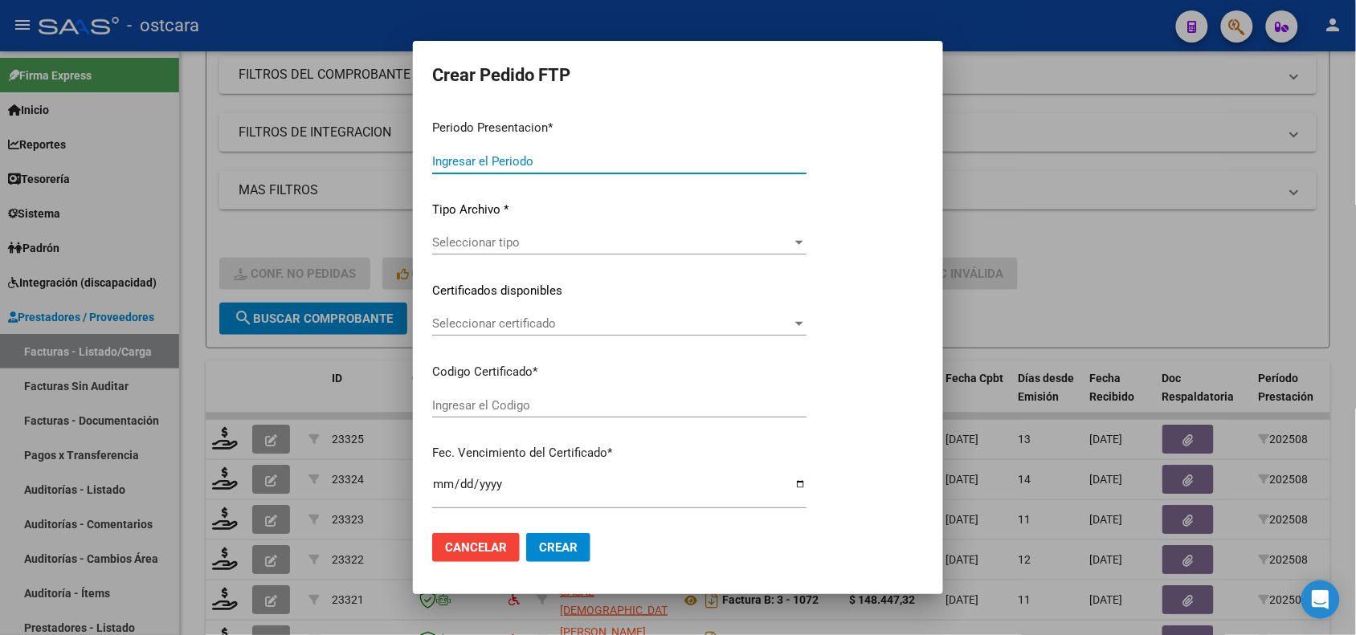
type input "202508"
type input "$ 52.008,96"
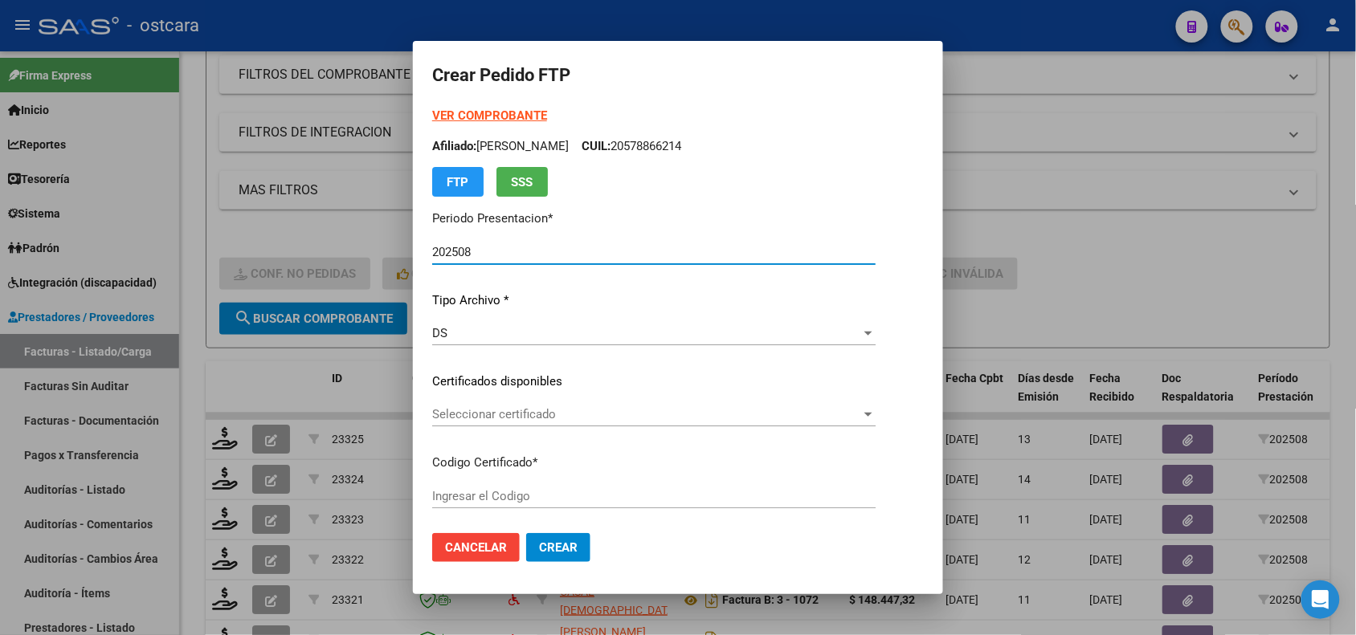
type input "ARG02000501228522020121820241218SFE22100"
type input "[DATE]"
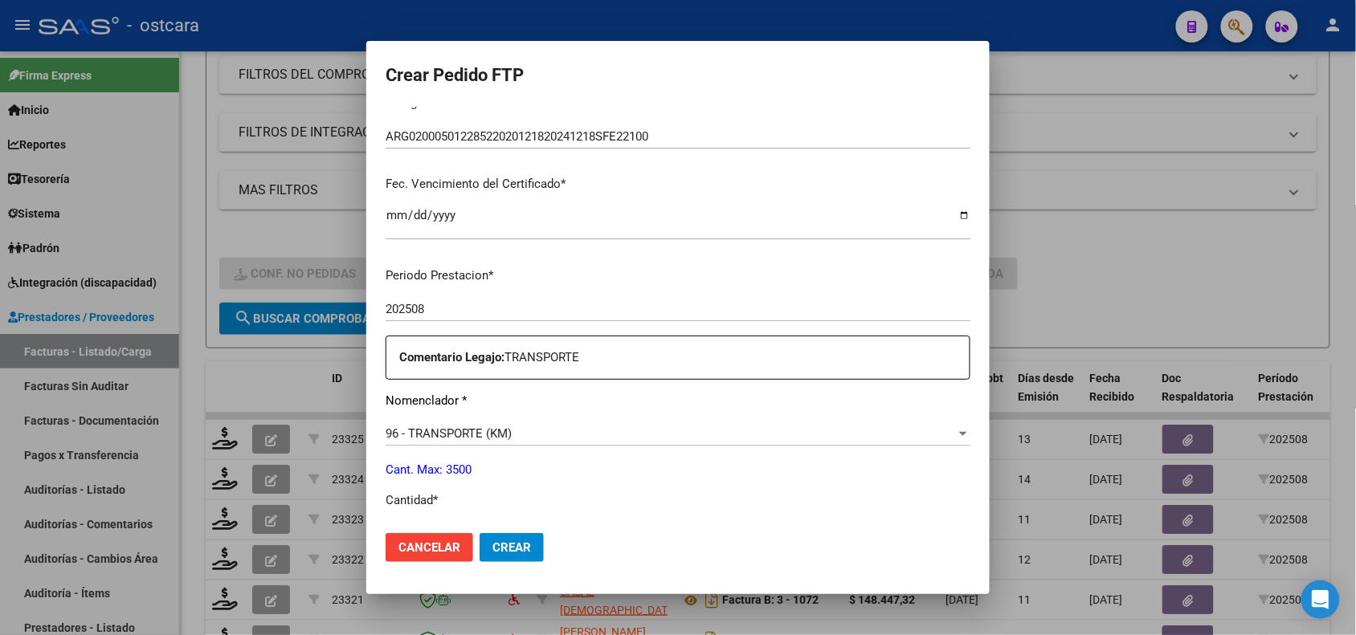
scroll to position [42, 0]
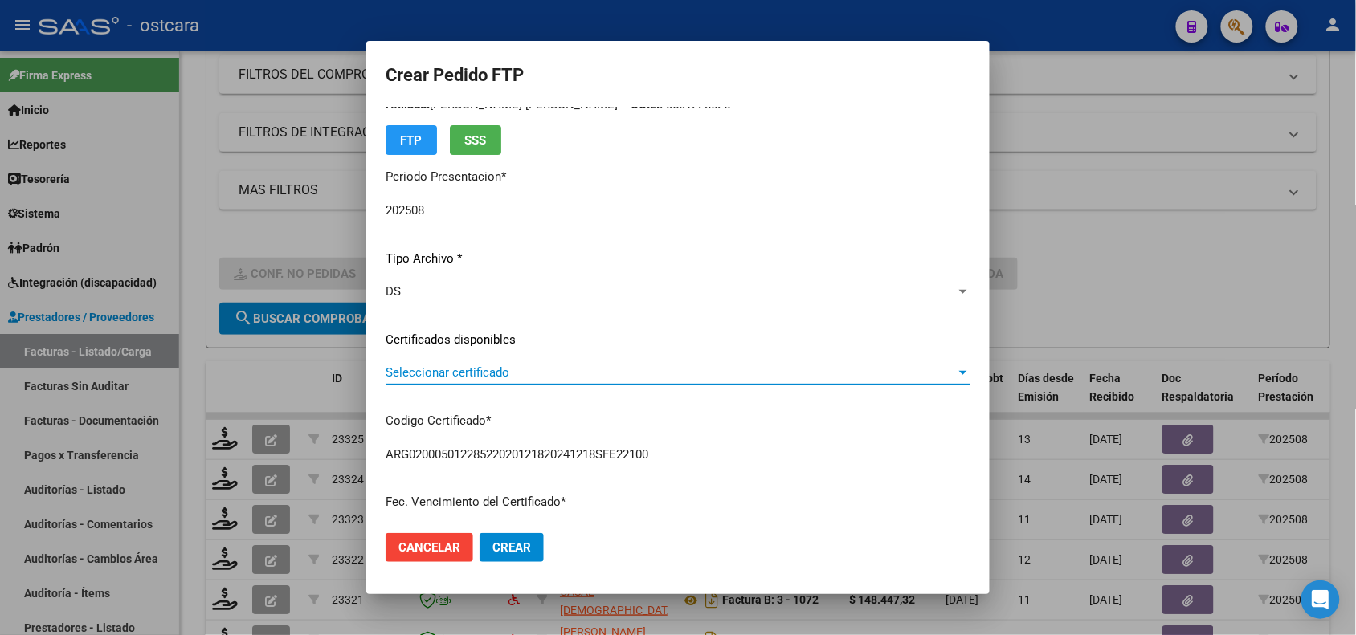
click at [614, 377] on span "Seleccionar certificado" at bounding box center [670, 372] width 570 height 14
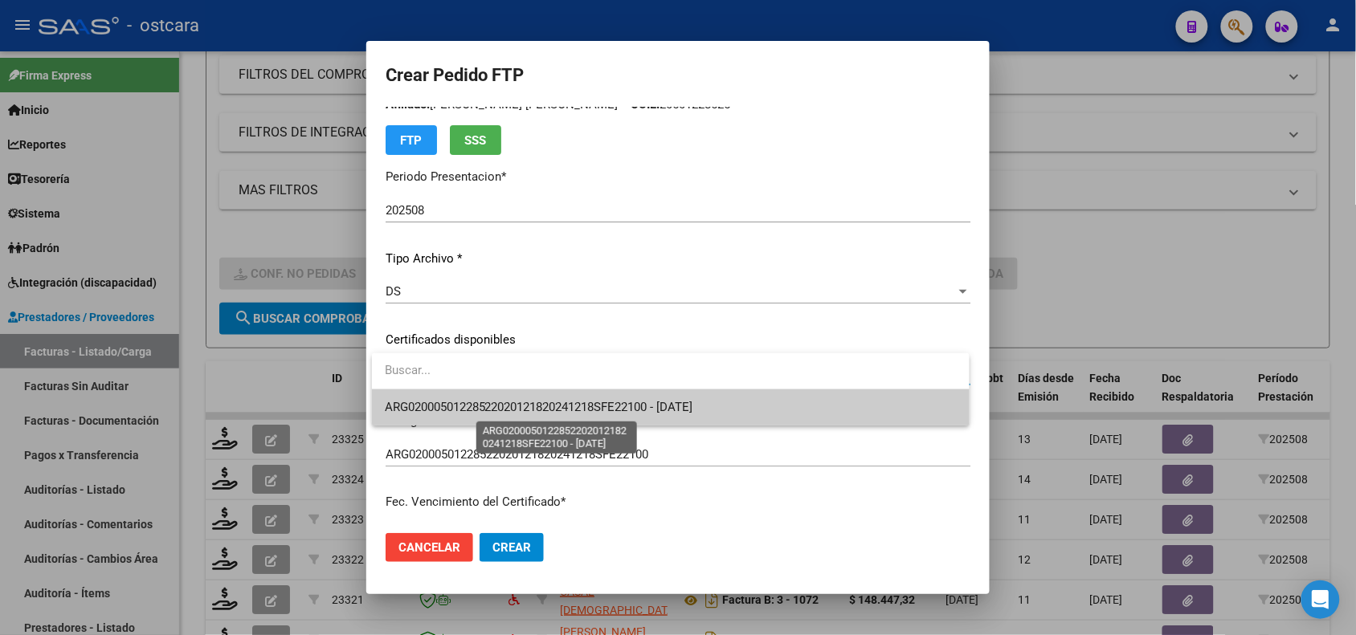
click at [606, 414] on span "ARG02000501228522020121820241218SFE22100 - [DATE]" at bounding box center [539, 407] width 308 height 14
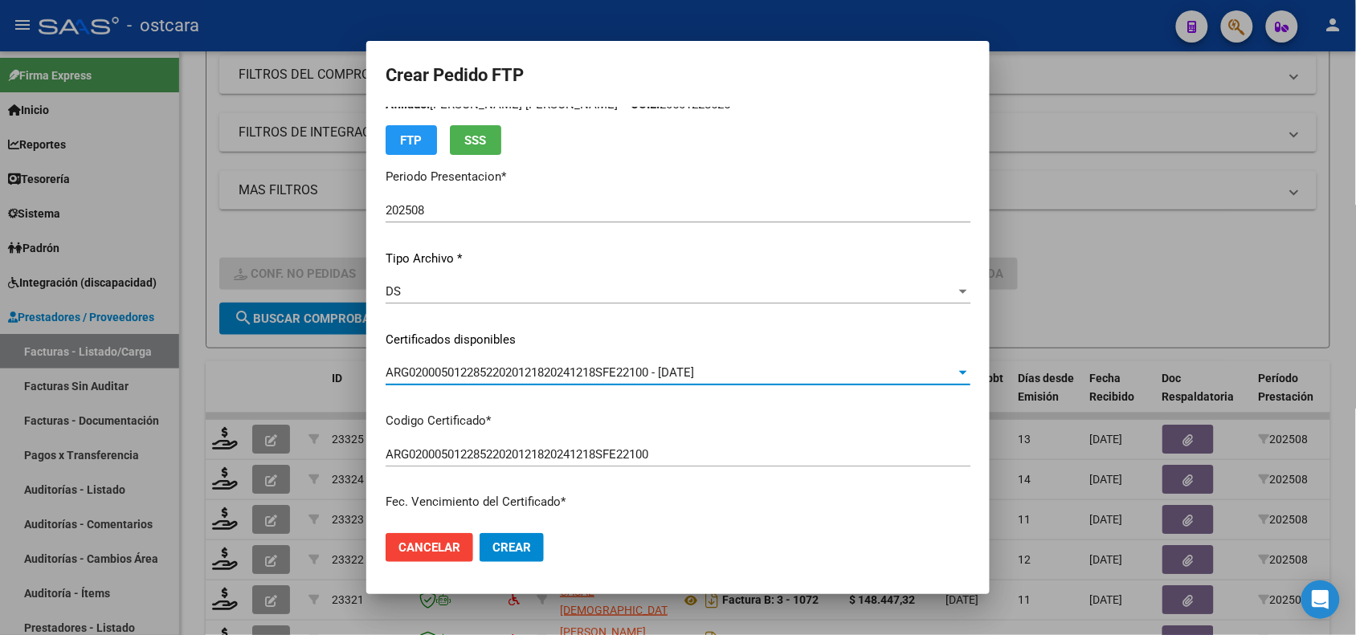
scroll to position [0, 0]
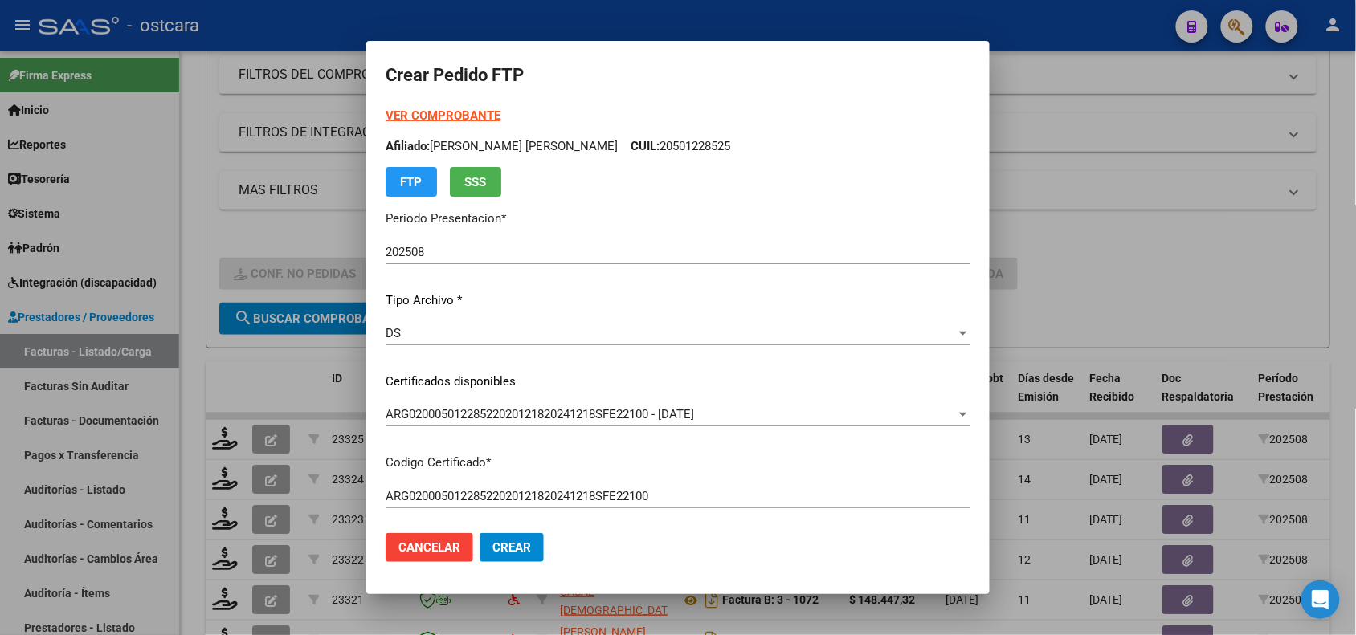
click at [471, 110] on strong "VER COMPROBANTE" at bounding box center [442, 115] width 115 height 14
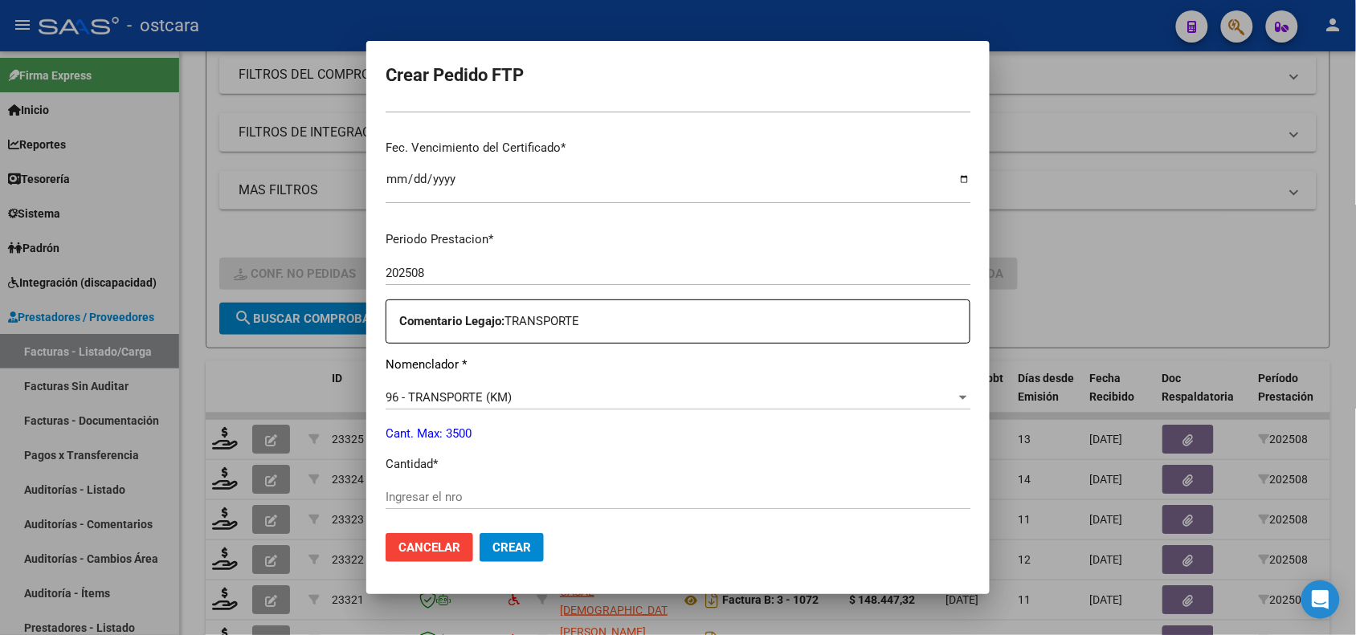
scroll to position [630, 0]
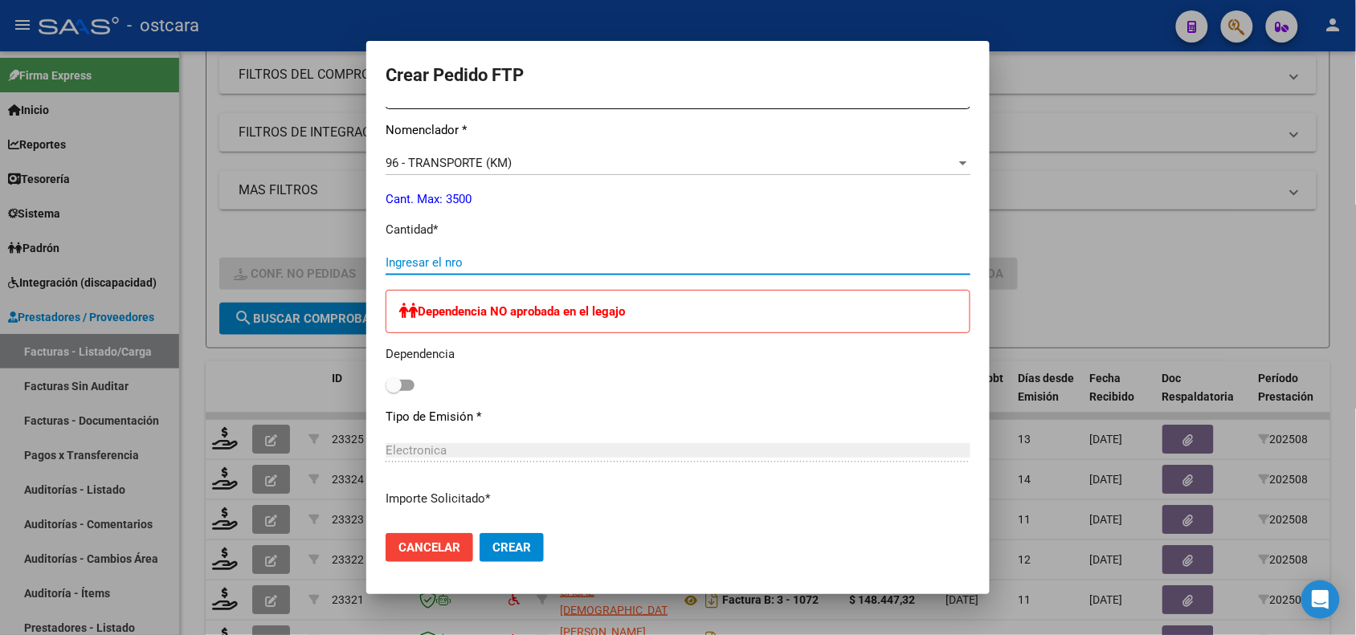
click at [542, 269] on input "Ingresar el nro" at bounding box center [677, 262] width 585 height 14
type input "96"
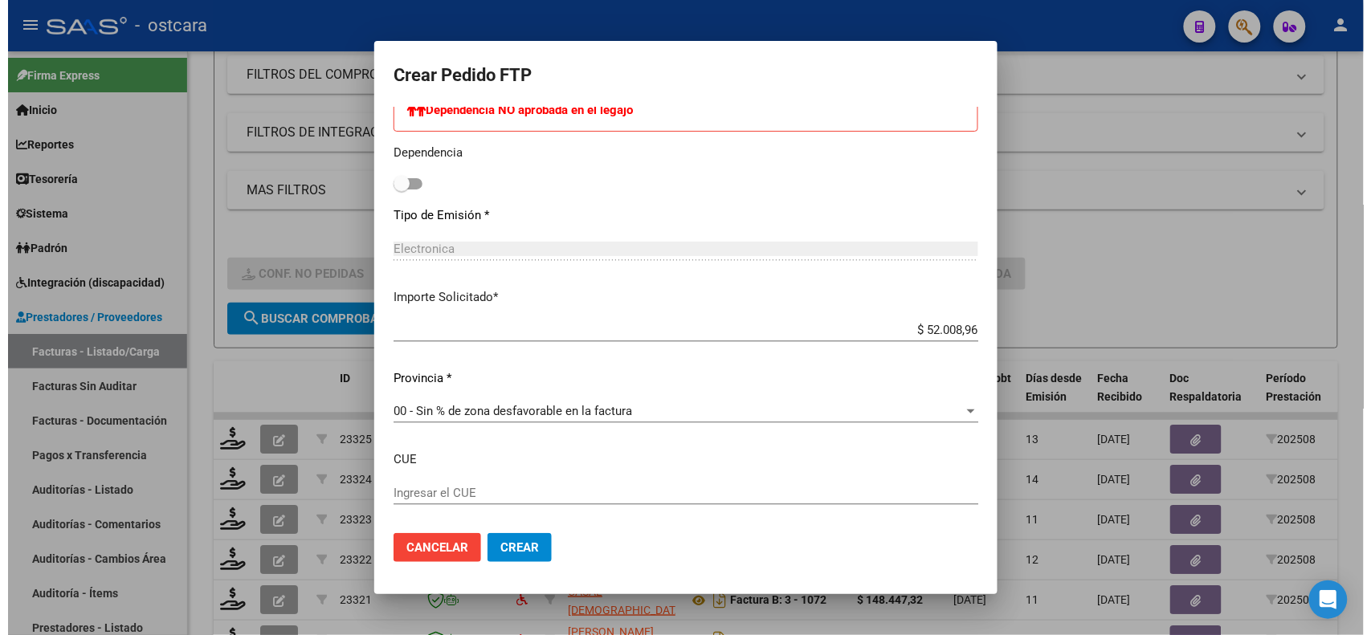
scroll to position [867, 0]
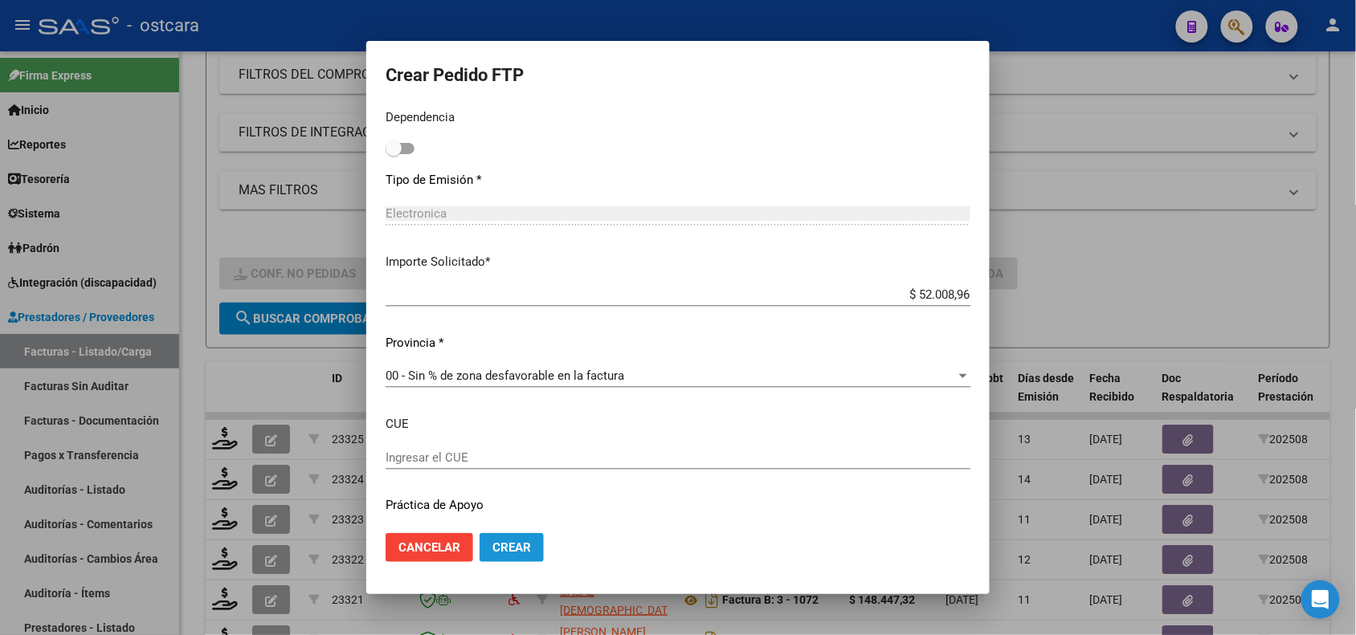
click at [504, 552] on span "Crear" at bounding box center [511, 547] width 39 height 14
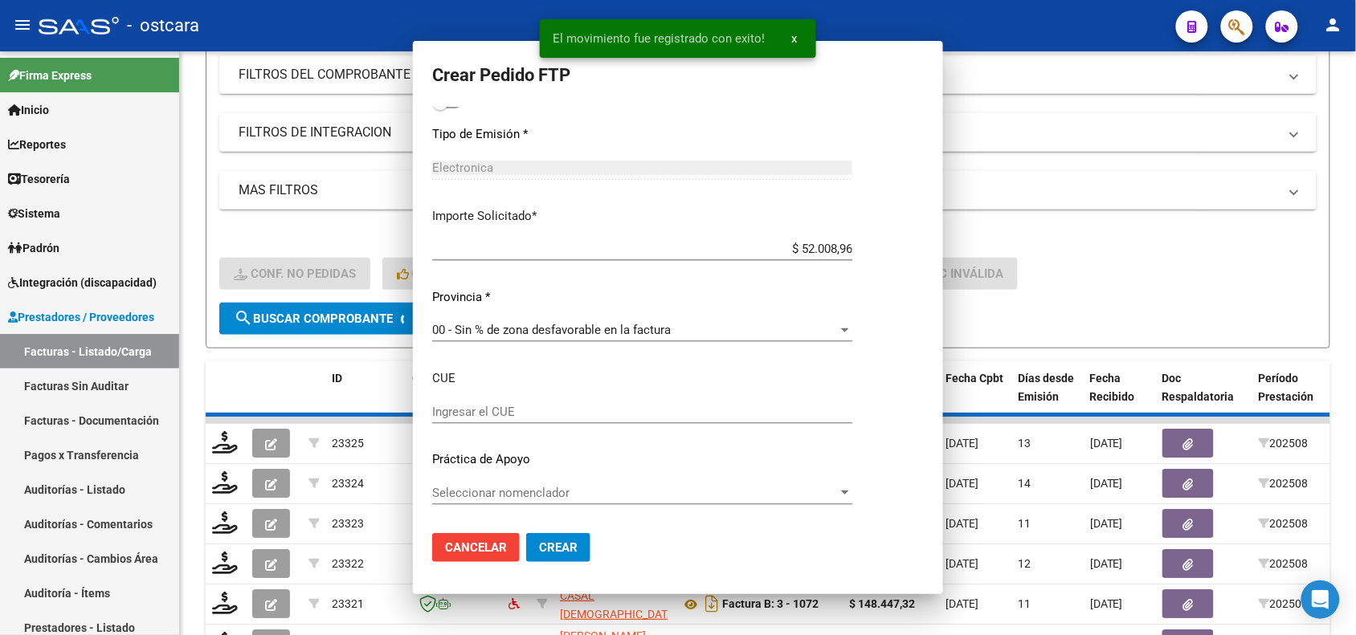
scroll to position [0, 0]
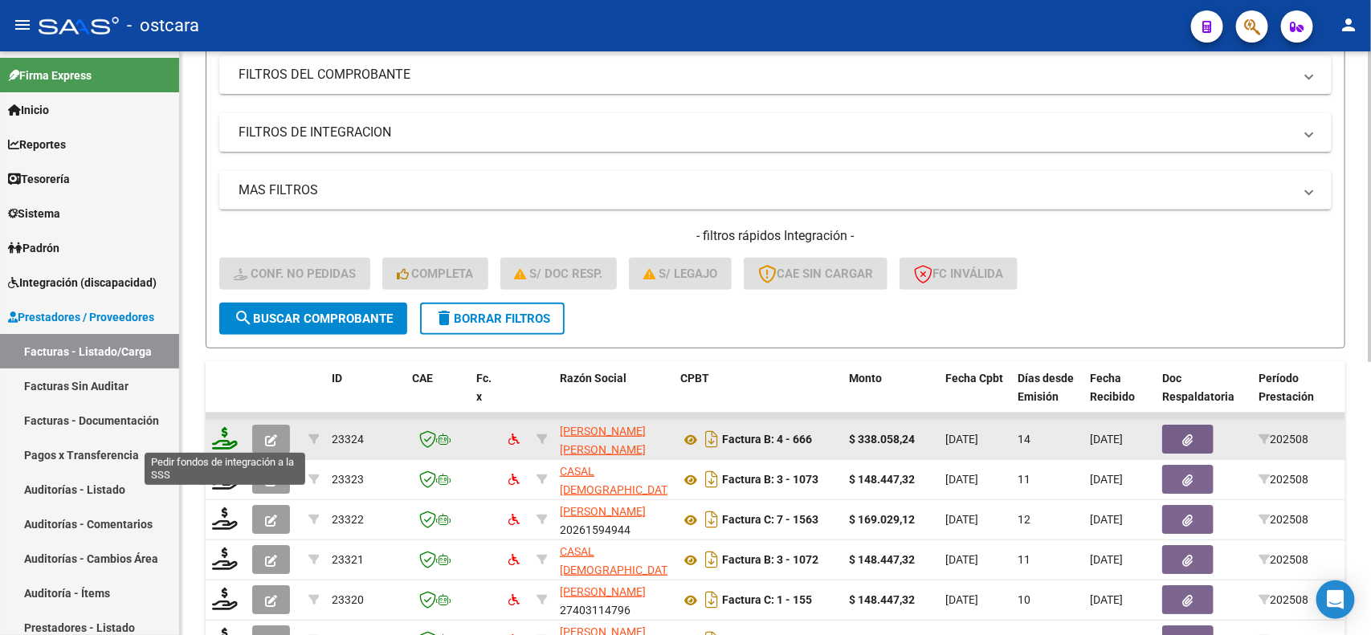
click at [222, 446] on icon at bounding box center [225, 438] width 26 height 22
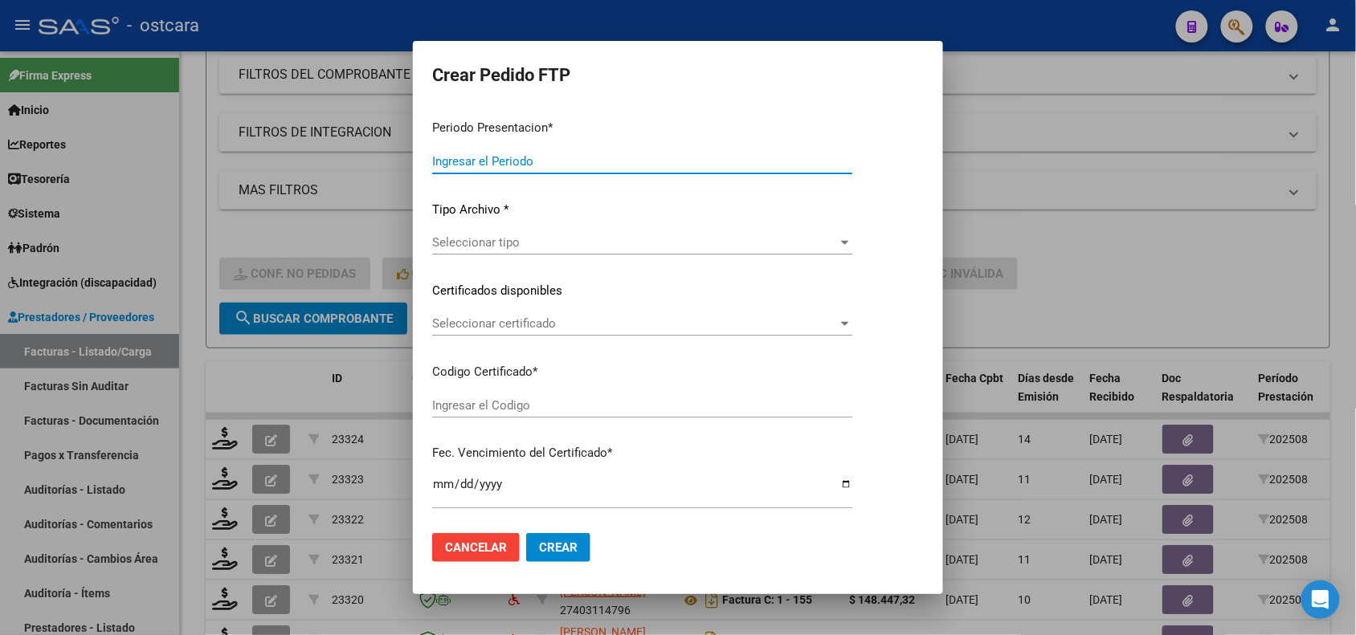
type input "202508"
type input "$ 338.058,24"
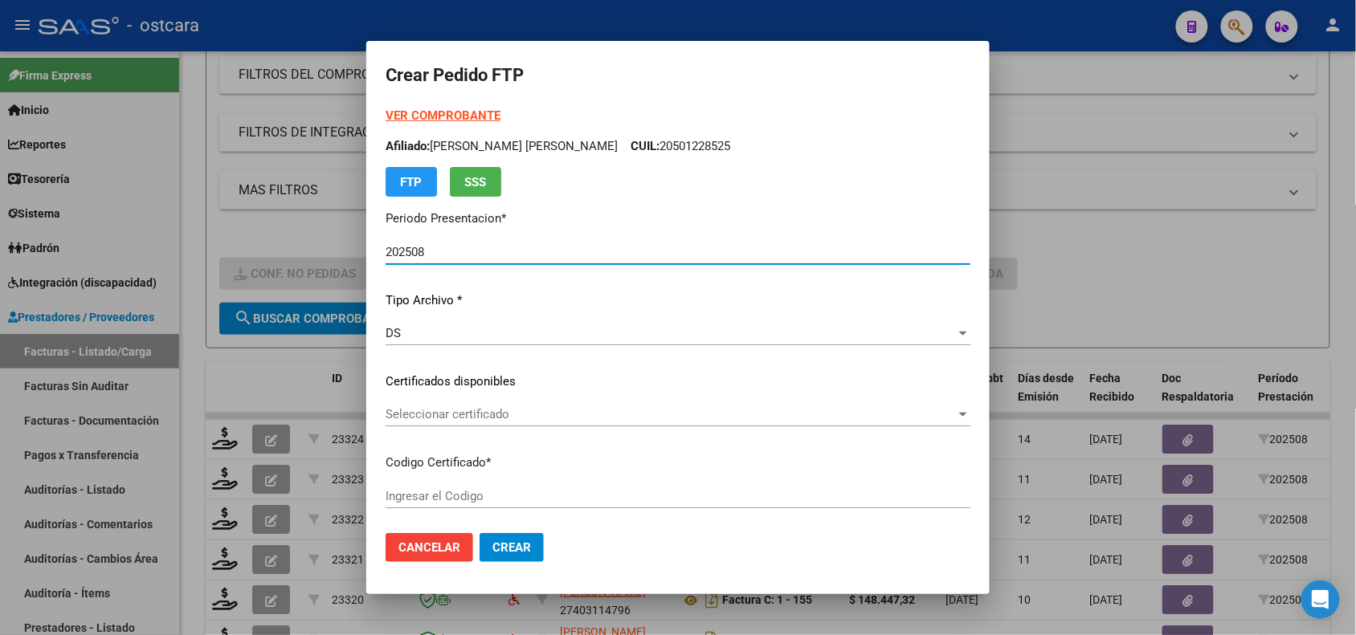
type input "ARG02000560220972022111020271110SFE15900"
type input "[DATE]"
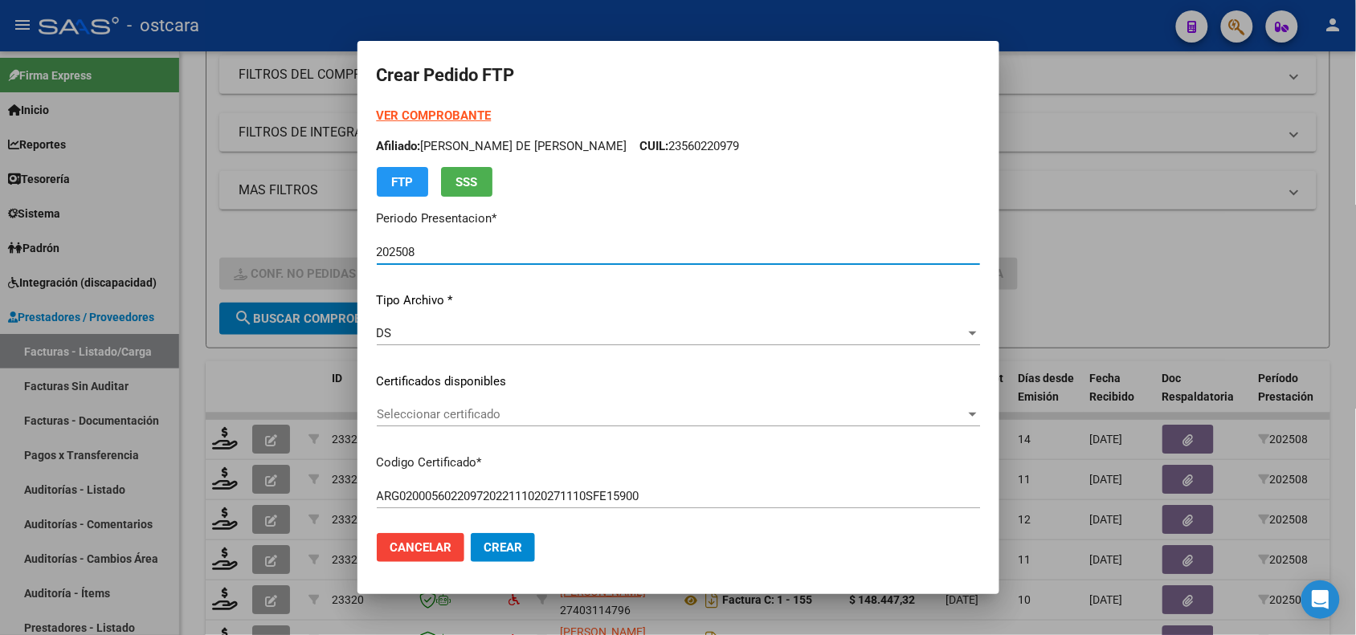
click at [488, 120] on strong "VER COMPROBANTE" at bounding box center [434, 115] width 115 height 14
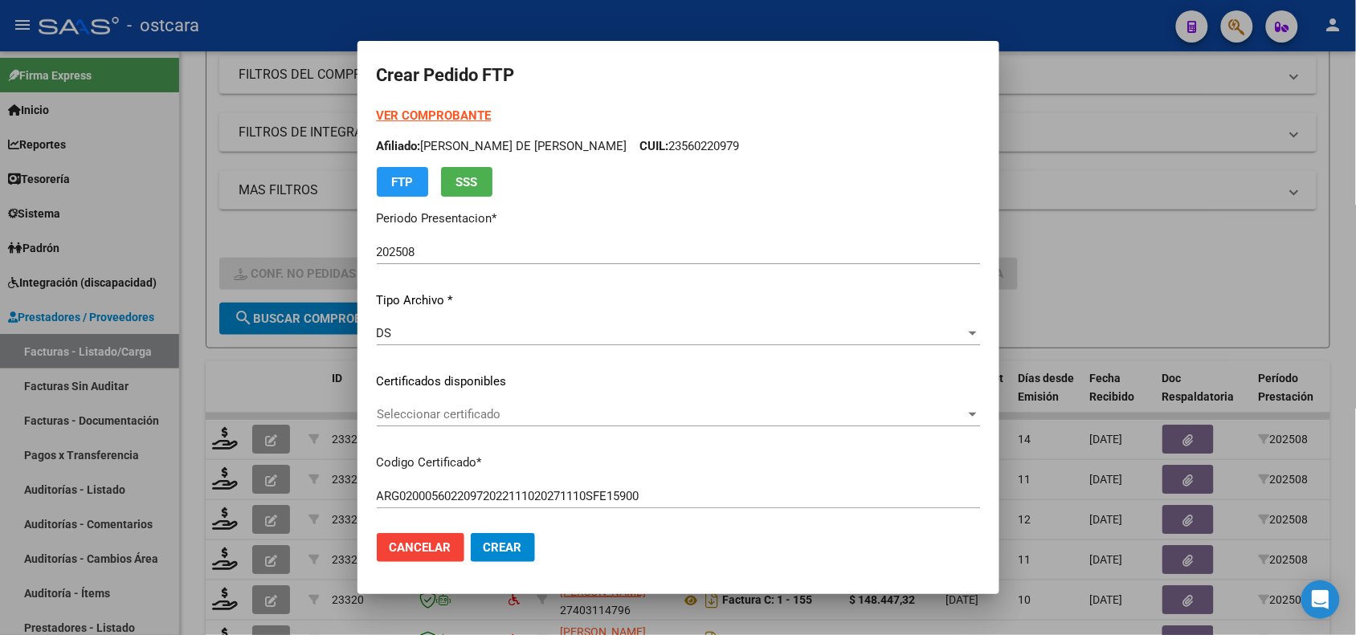
click at [554, 402] on div "Seleccionar certificado Seleccionar certificado" at bounding box center [678, 414] width 603 height 24
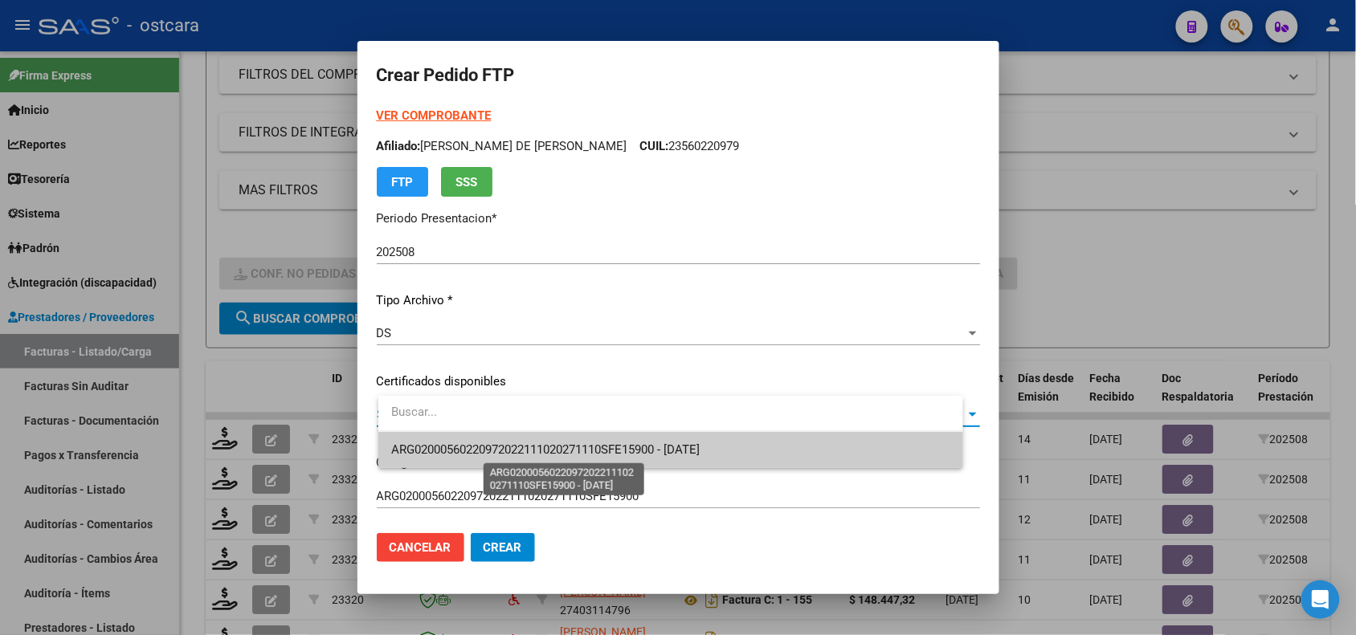
click at [553, 451] on span "ARG02000560220972022111020271110SFE15900 - [DATE]" at bounding box center [545, 450] width 308 height 14
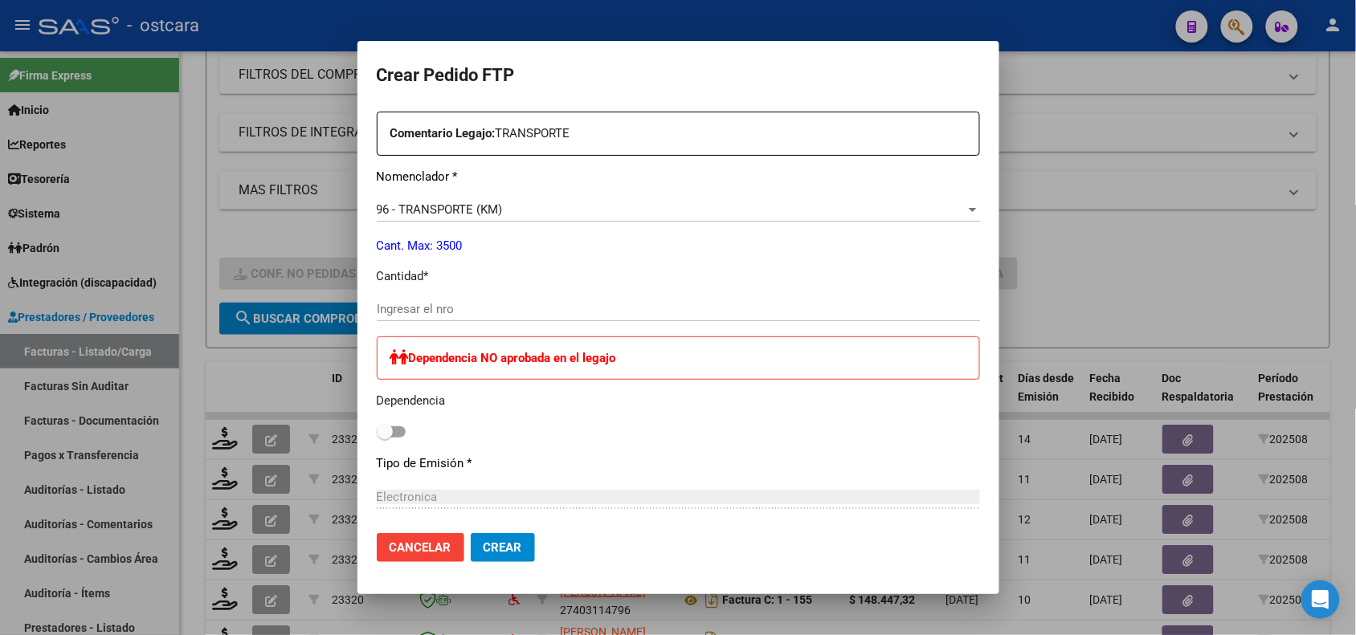
scroll to position [637, 0]
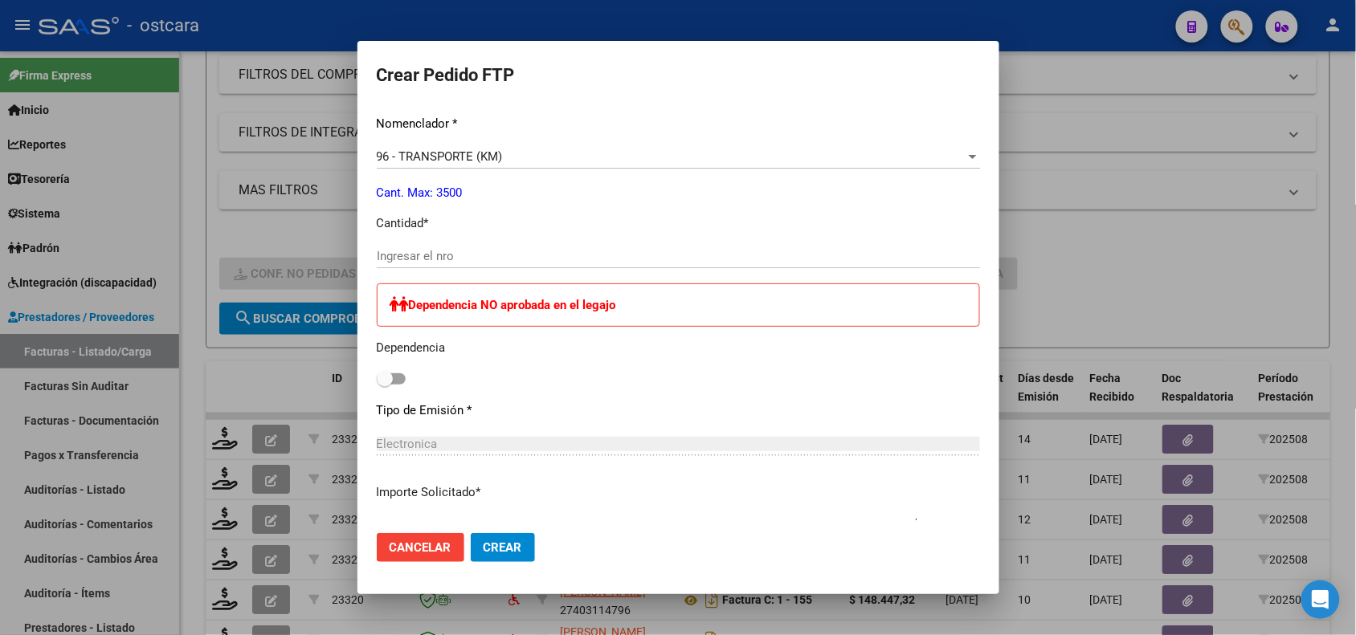
click at [486, 251] on input "Ingresar el nro" at bounding box center [678, 256] width 603 height 14
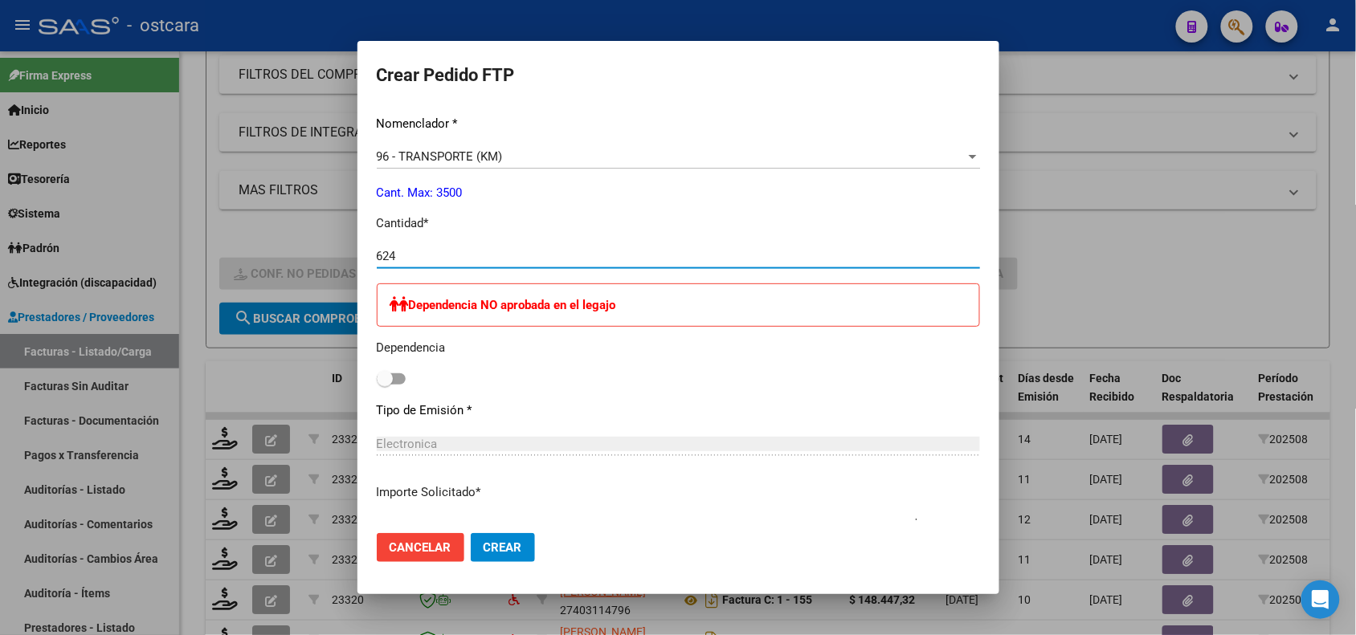
type input "624"
click at [522, 546] on span "Crear" at bounding box center [502, 547] width 39 height 14
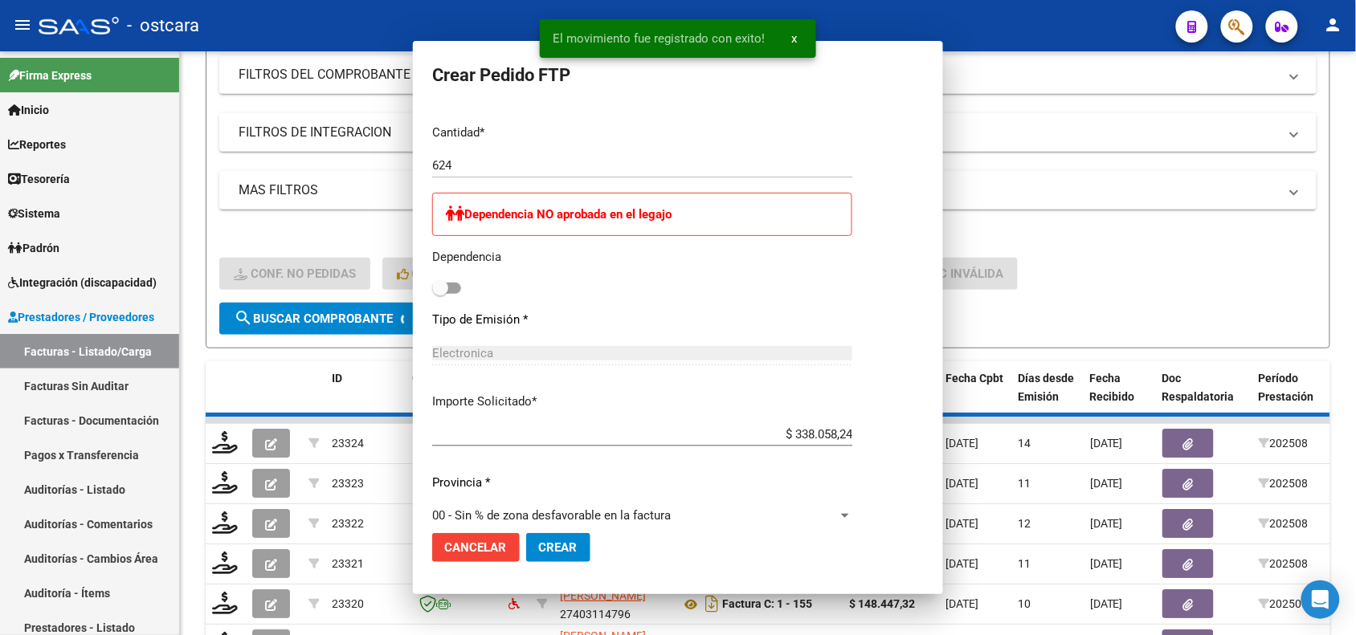
scroll to position [547, 0]
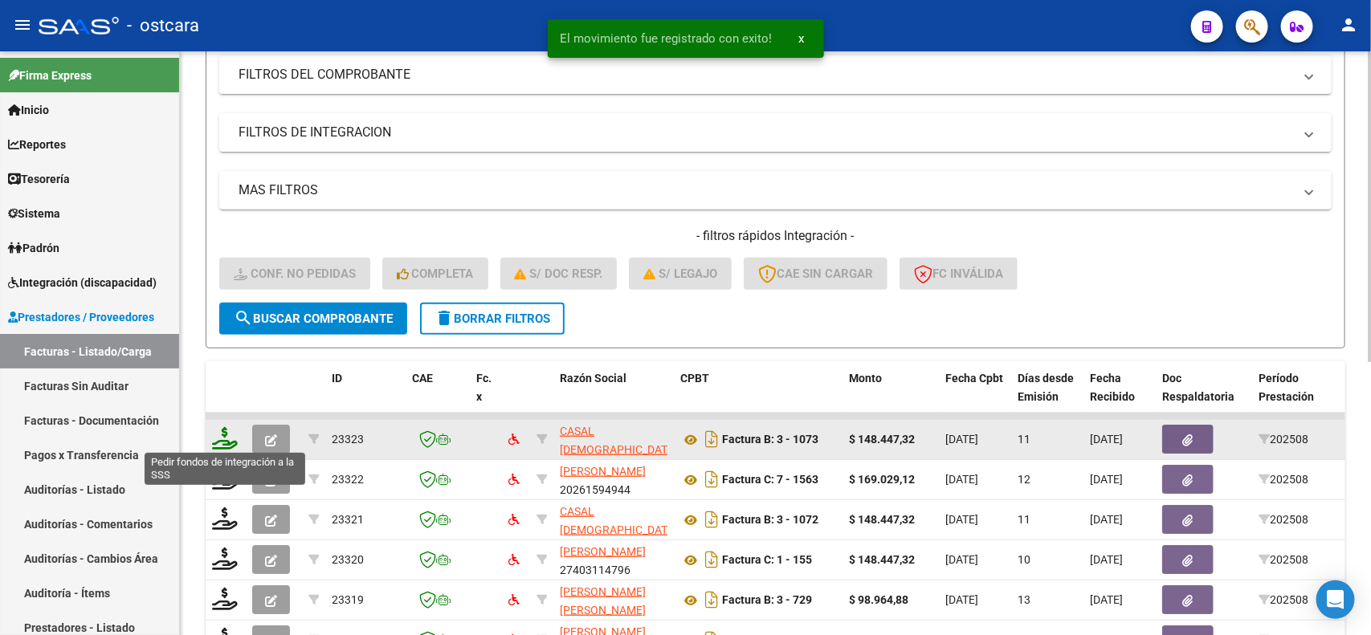
click at [222, 434] on icon at bounding box center [225, 438] width 26 height 22
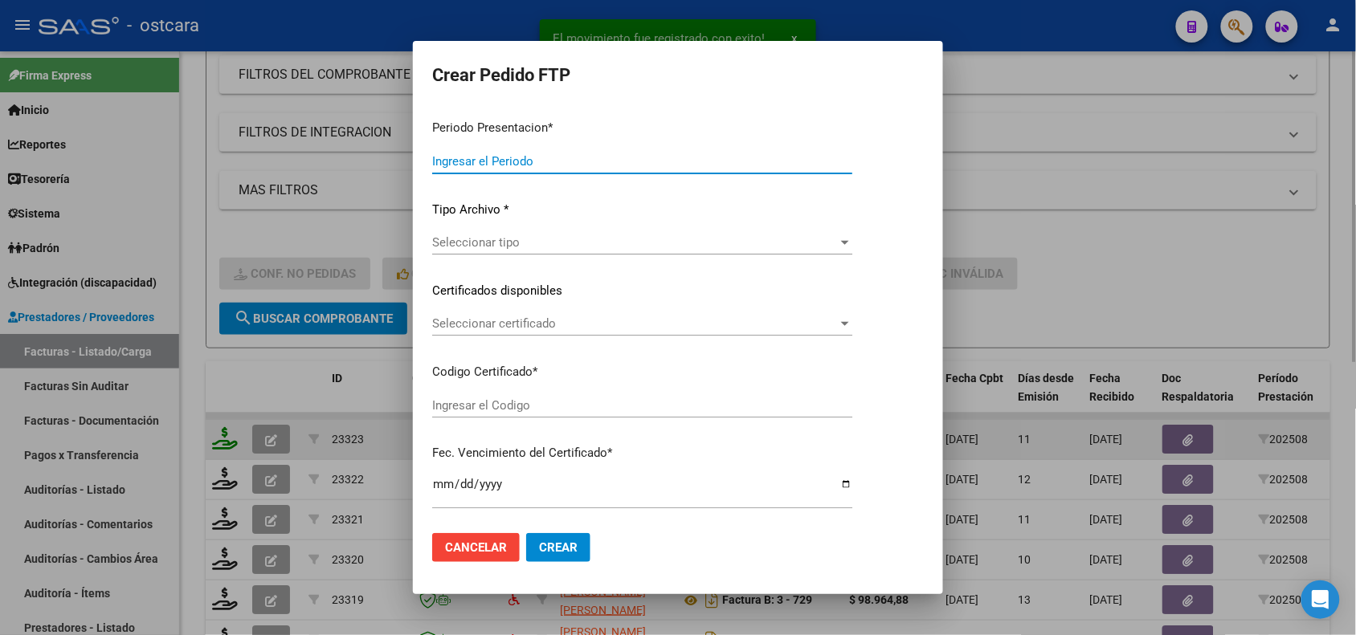
type input "202508"
type input "$ 148.447,32"
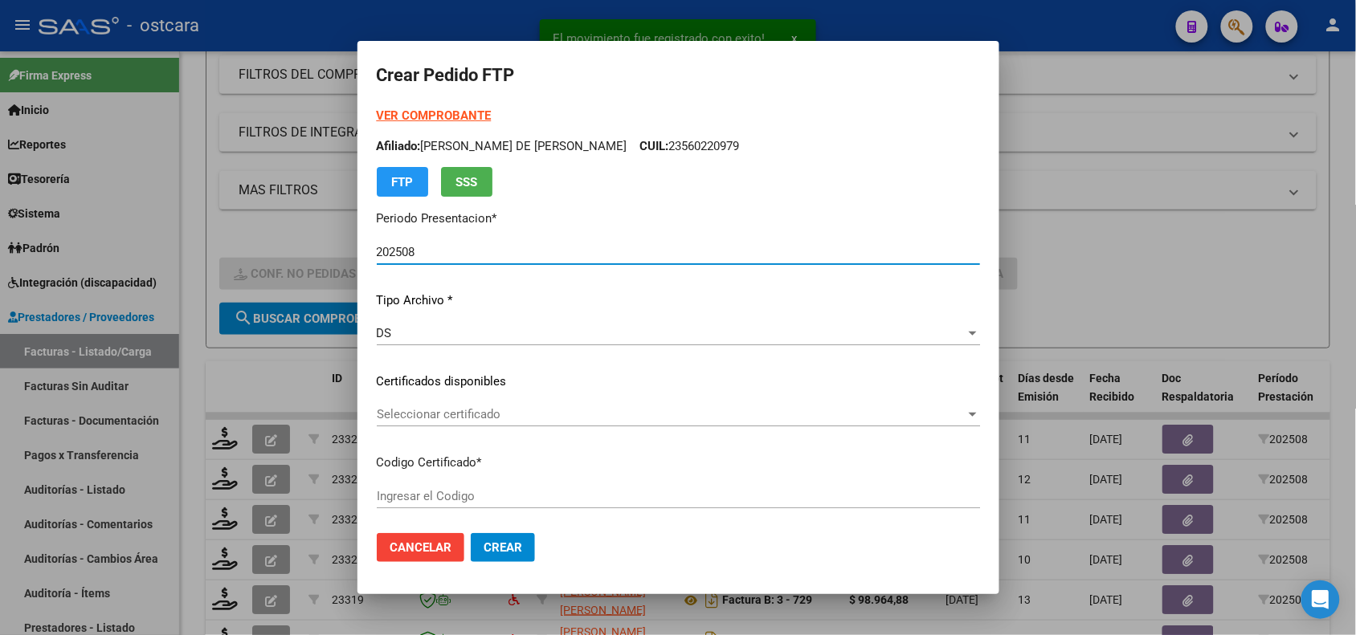
type input "ARG02000556743642025020320280203BUE352"
type input "[DATE]"
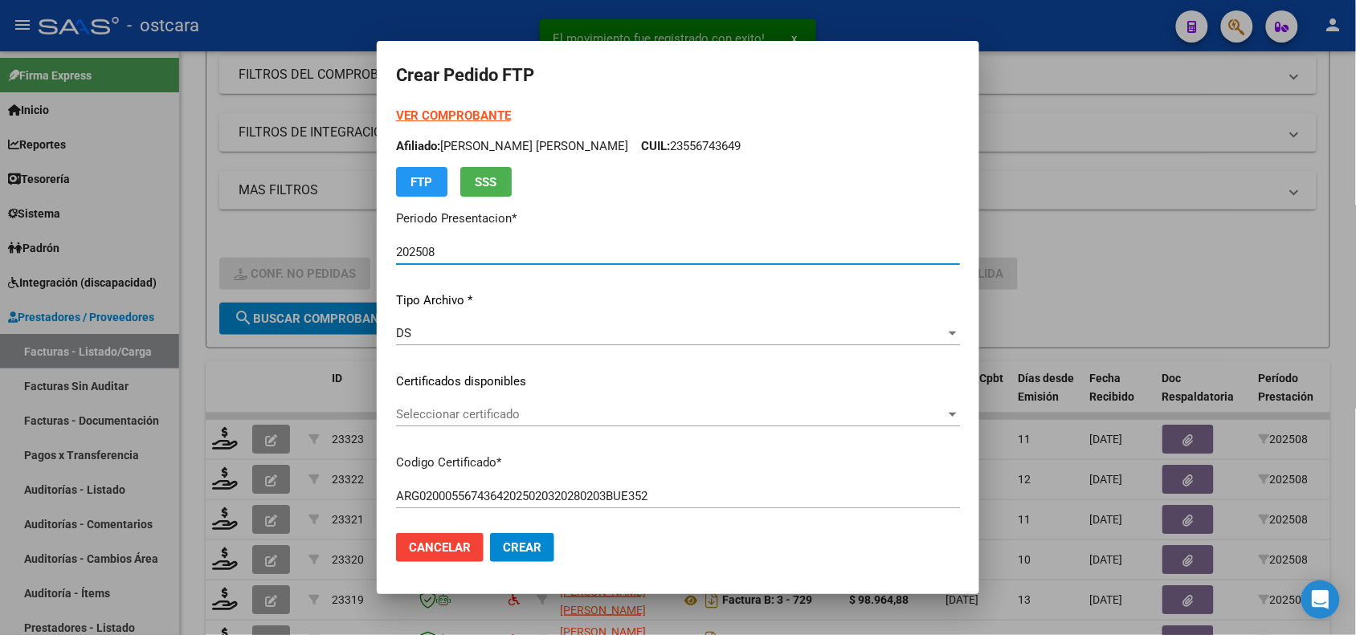
click at [608, 414] on span "Seleccionar certificado" at bounding box center [670, 414] width 549 height 14
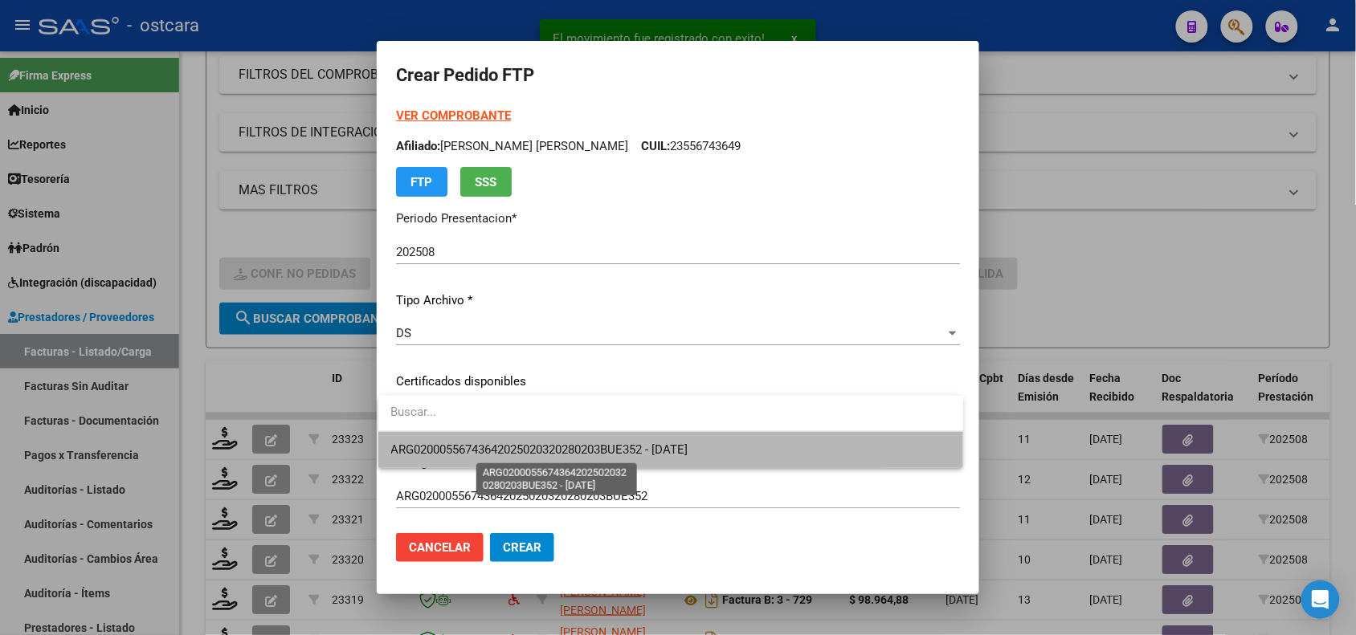
click at [616, 447] on span "ARG02000556743642025020320280203BUE352 - [DATE]" at bounding box center [539, 450] width 297 height 14
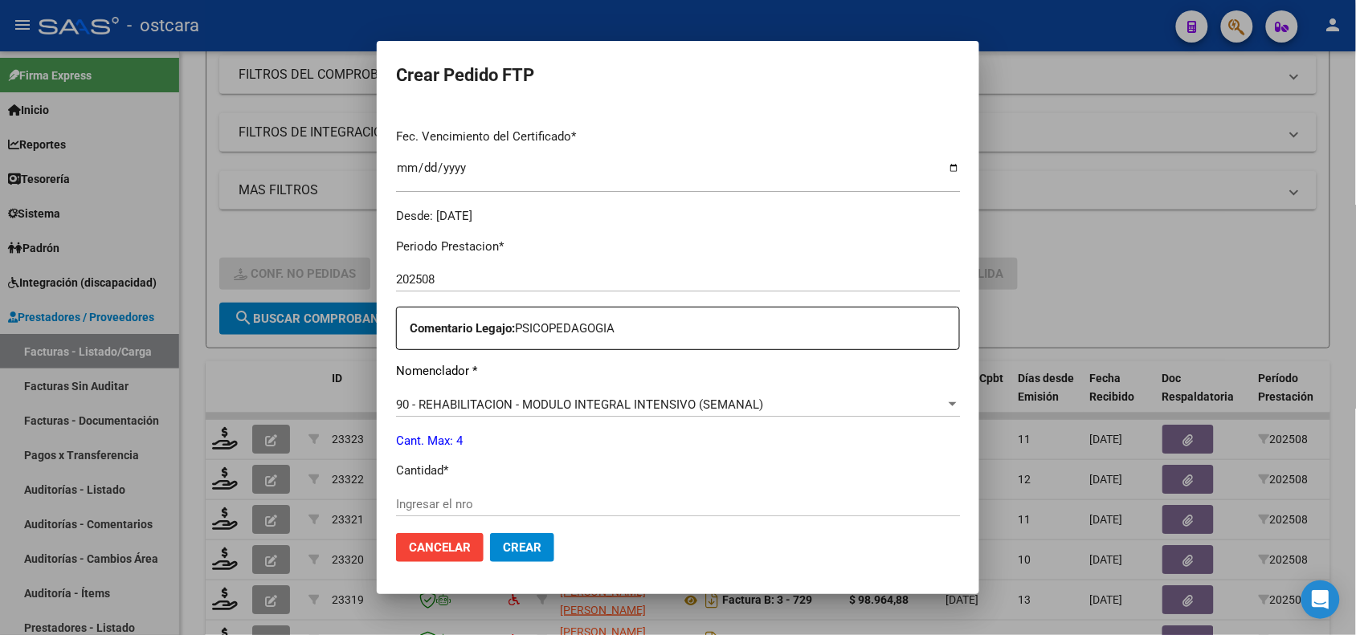
scroll to position [524, 0]
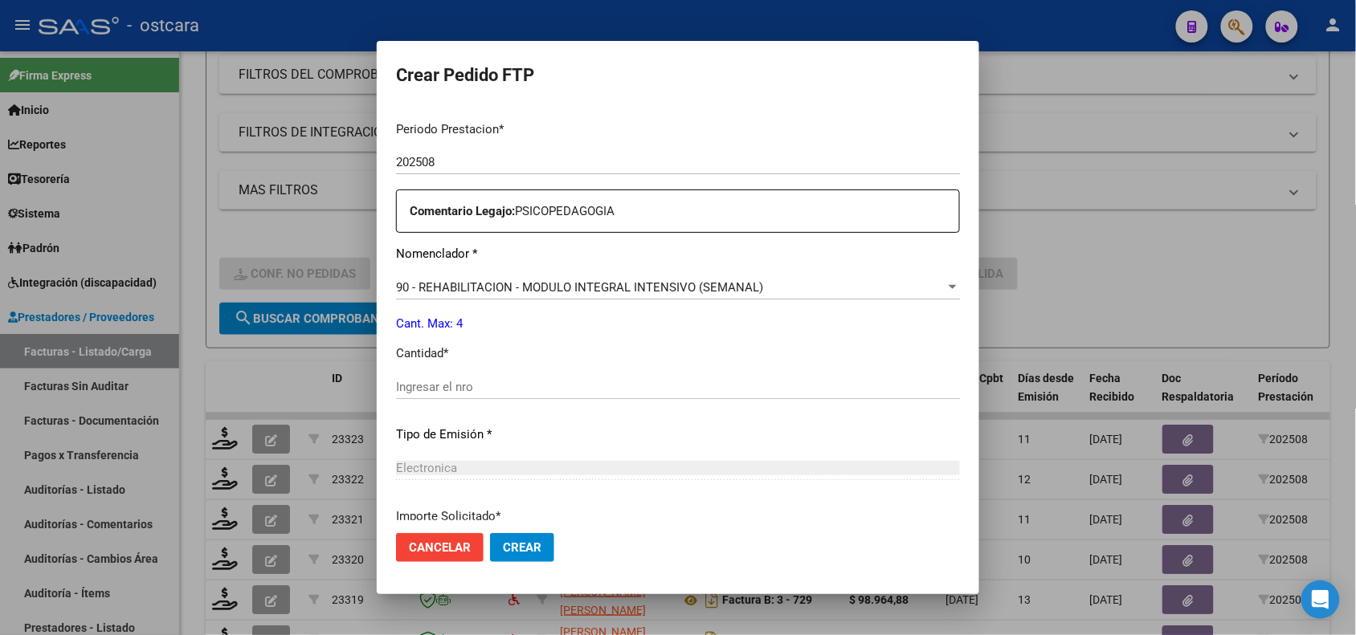
click at [717, 388] on input "Ingresar el nro" at bounding box center [678, 387] width 564 height 14
type input "4"
click at [514, 536] on button "Crear" at bounding box center [522, 547] width 64 height 29
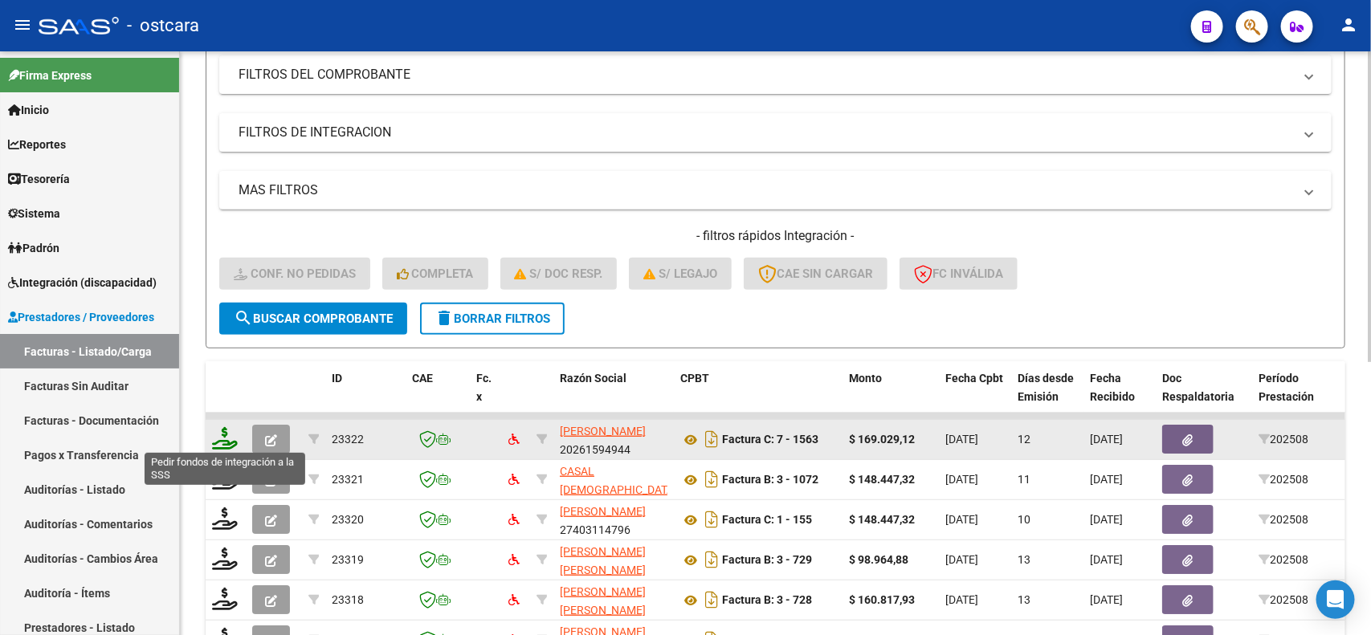
click at [222, 444] on icon at bounding box center [225, 438] width 26 height 22
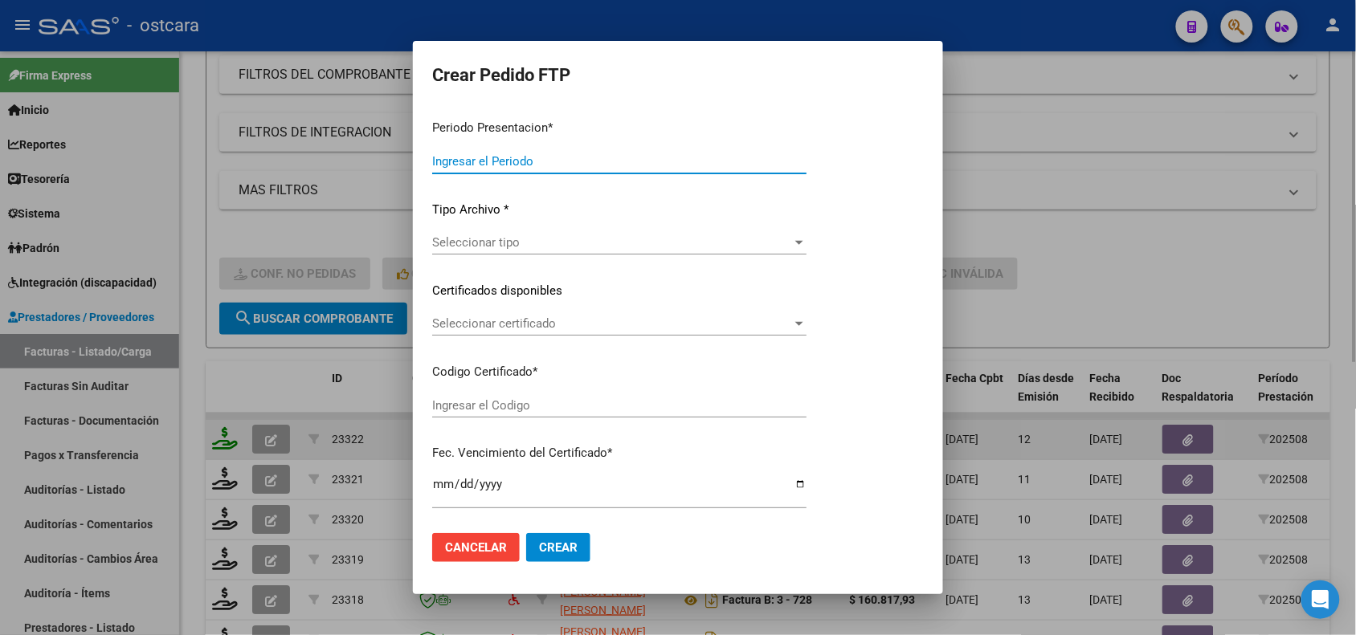
type input "202508"
type input "$ 169.029,12"
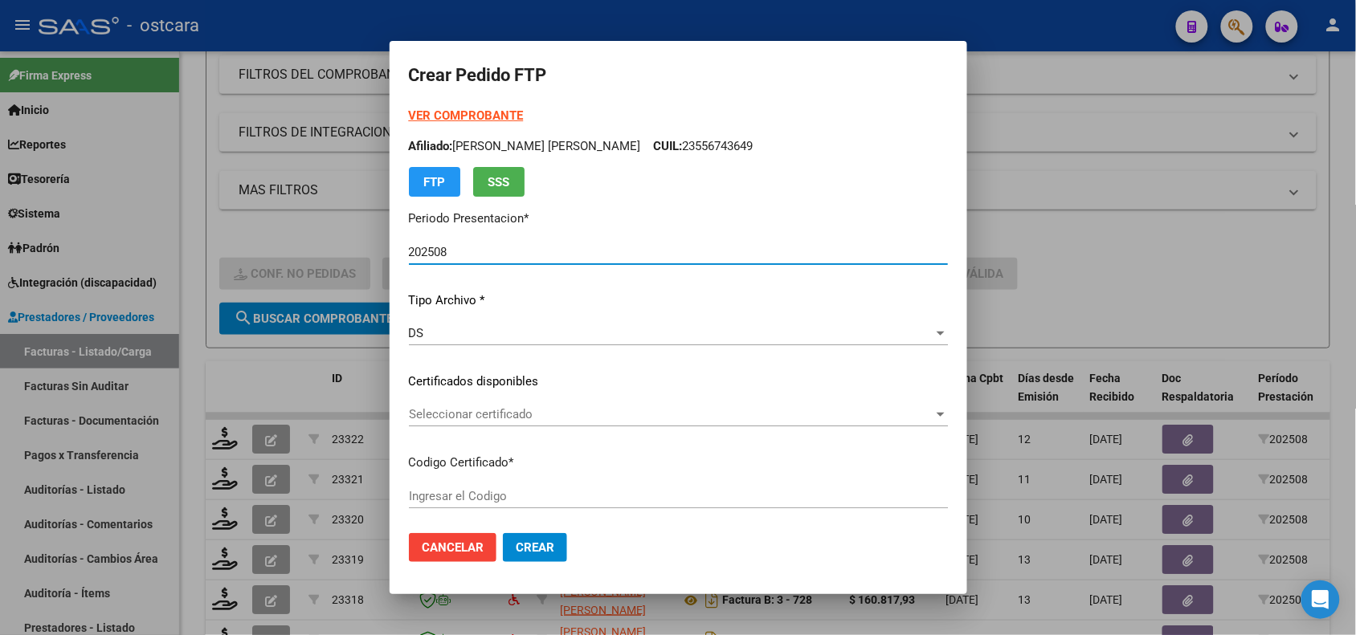
type input "ARG02000498495392016041320260413SFE22100"
type input "[DATE]"
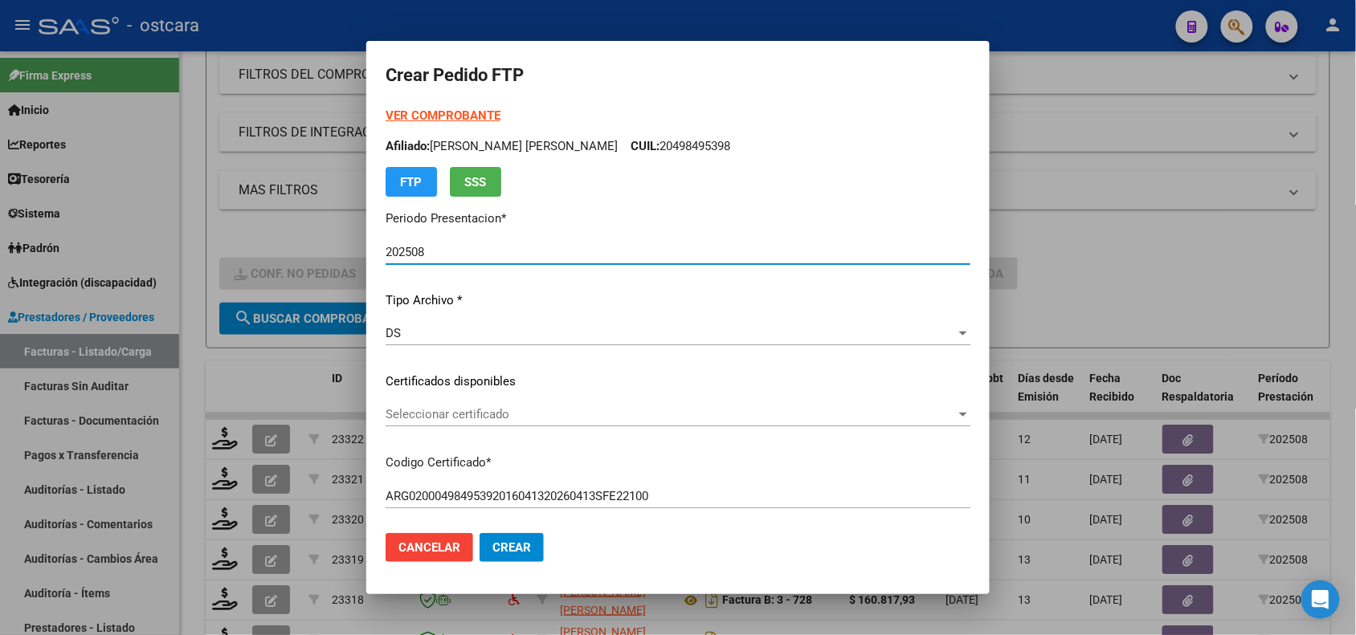
click at [496, 121] on strong "VER COMPROBANTE" at bounding box center [442, 115] width 115 height 14
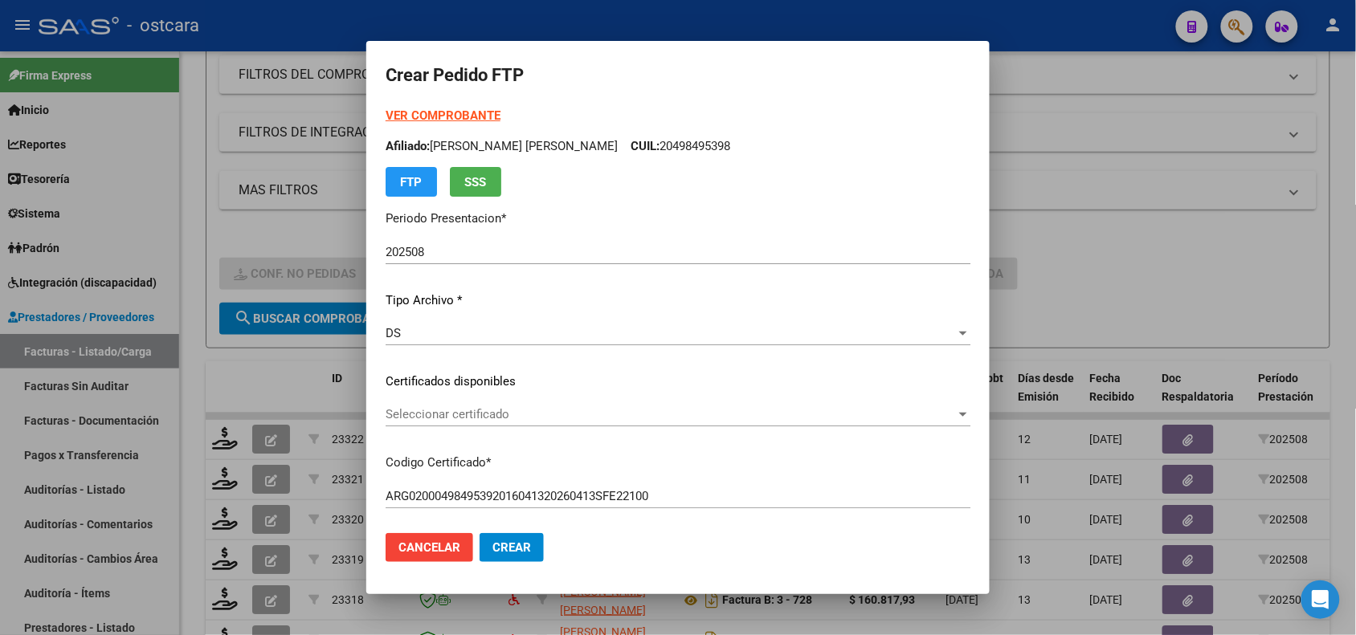
click at [496, 407] on span "Seleccionar certificado" at bounding box center [670, 414] width 570 height 14
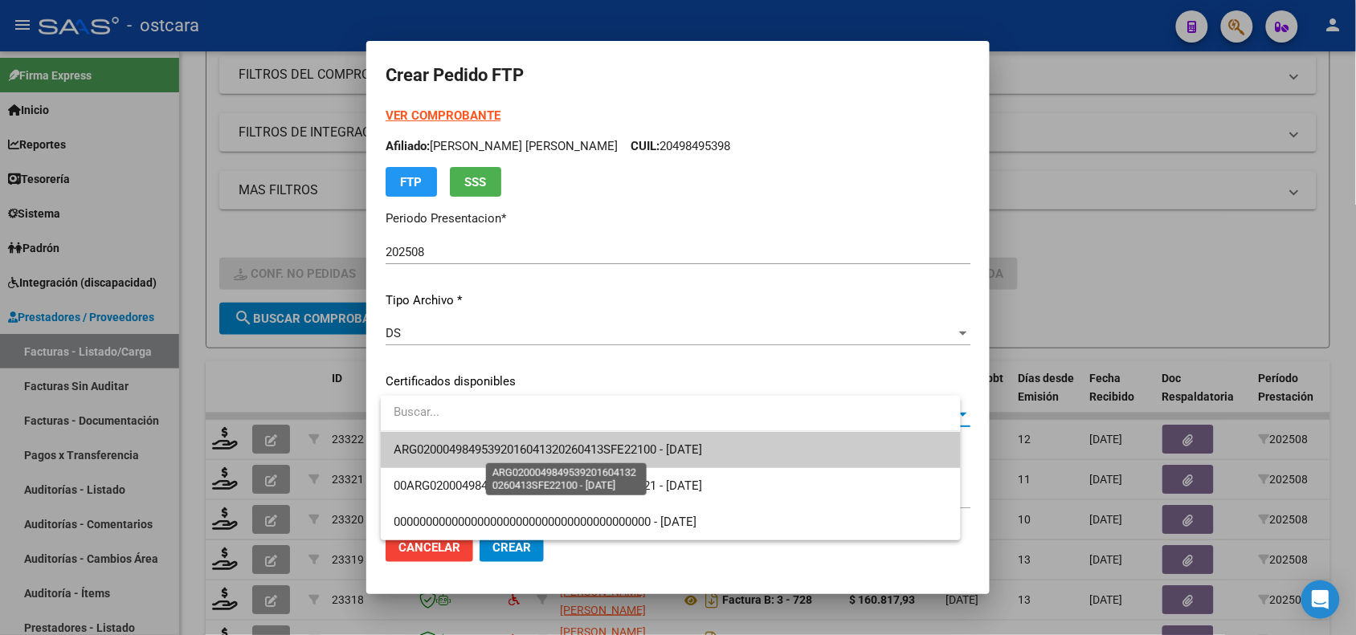
click at [500, 446] on span "ARG02000498495392016041320260413SFE22100 - [DATE]" at bounding box center [548, 450] width 308 height 14
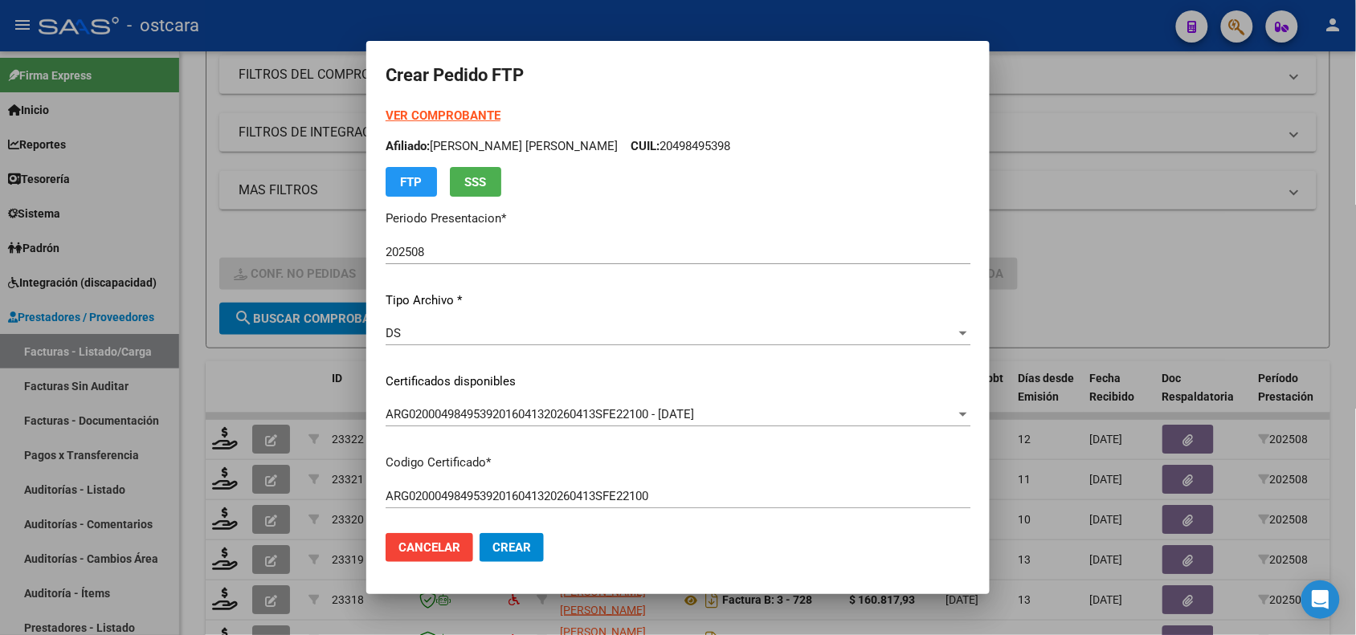
scroll to position [591, 0]
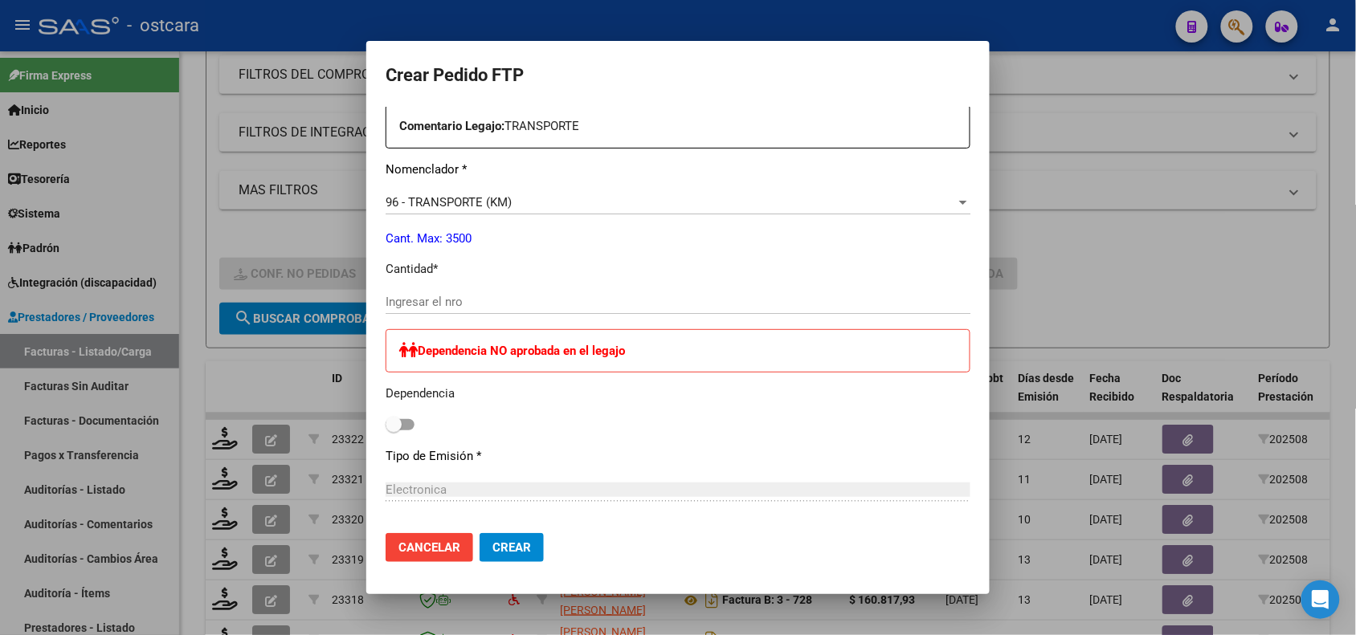
click at [623, 293] on div "Ingresar el nro" at bounding box center [677, 302] width 585 height 24
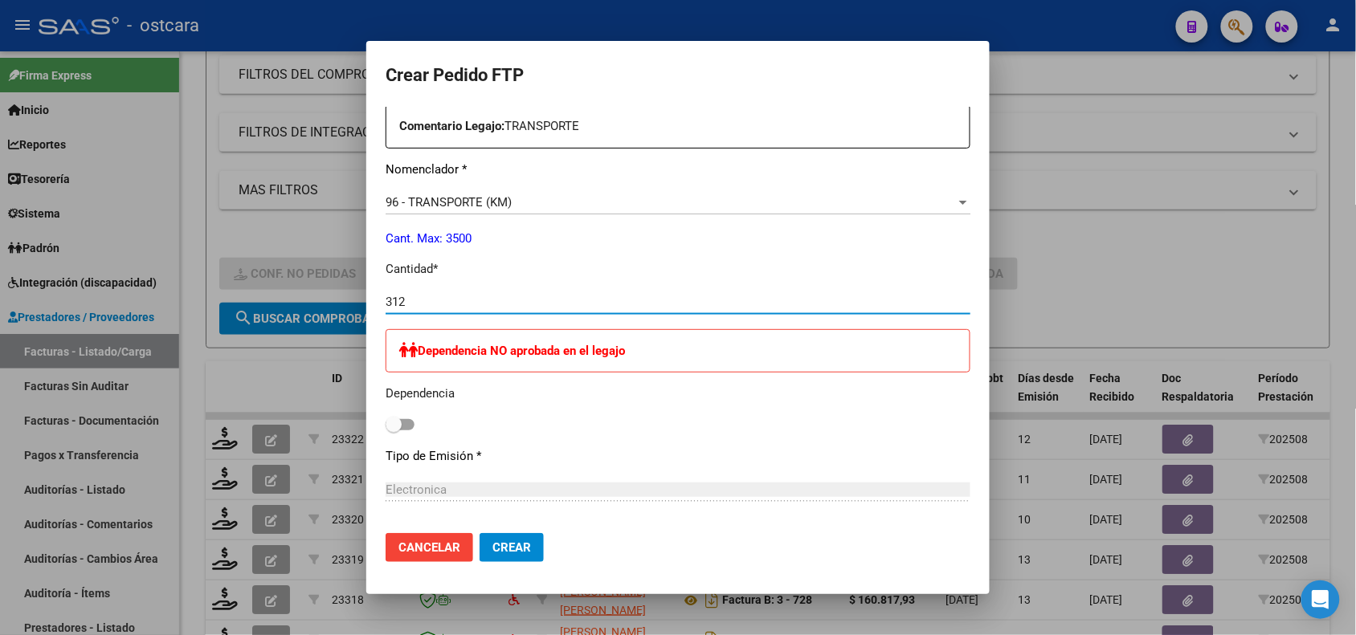
type input "312"
click at [531, 548] on span "Crear" at bounding box center [511, 547] width 39 height 14
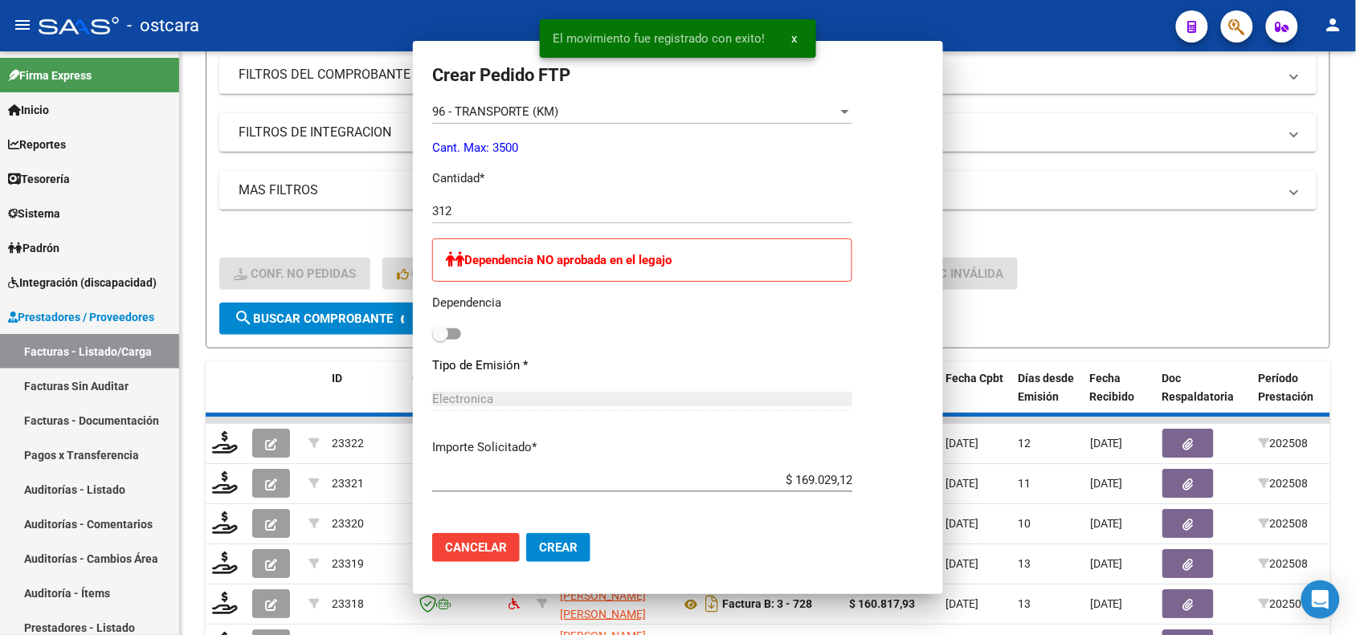
scroll to position [500, 0]
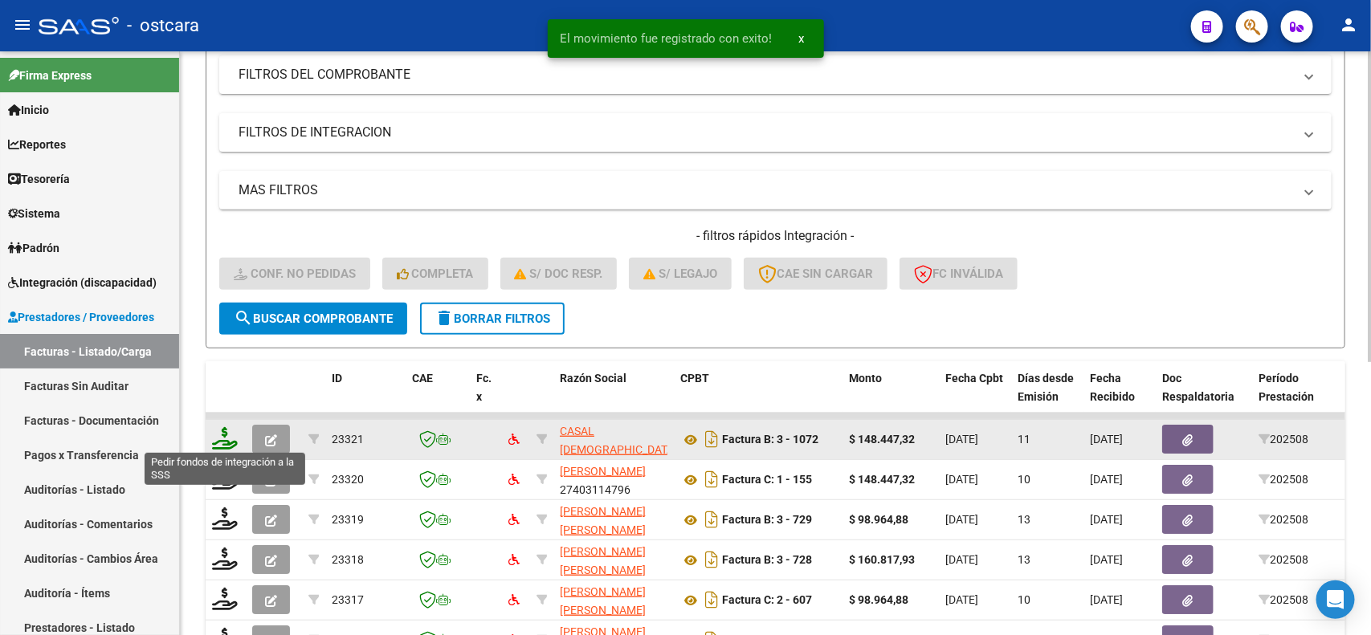
click at [223, 434] on icon at bounding box center [225, 438] width 26 height 22
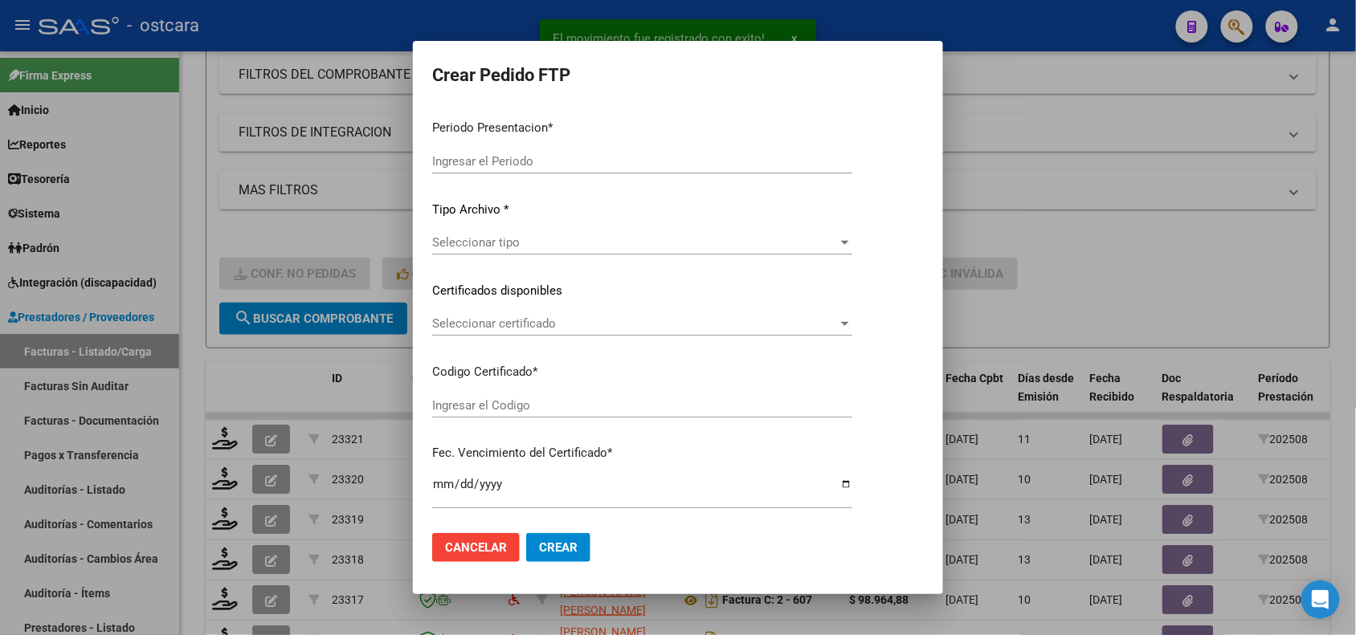
type input "202508"
type input "$ 148.447,32"
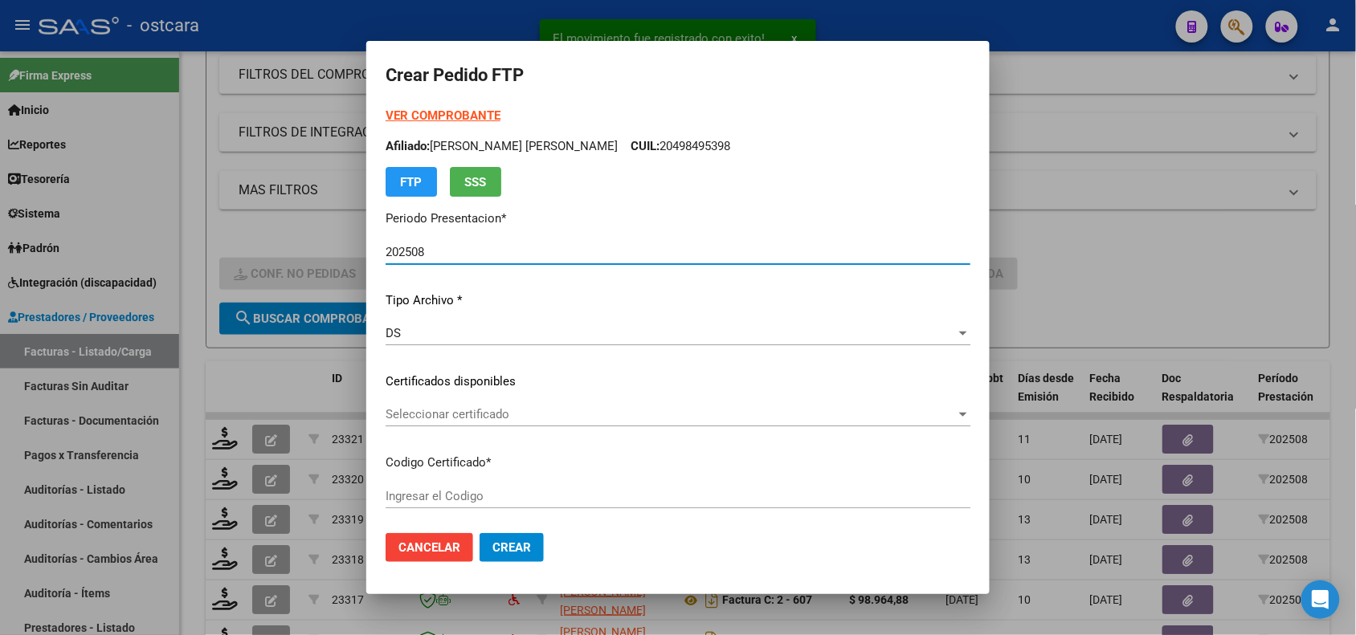
type input "ARG02000438973792022120220271202BS415000"
type input "[DATE]"
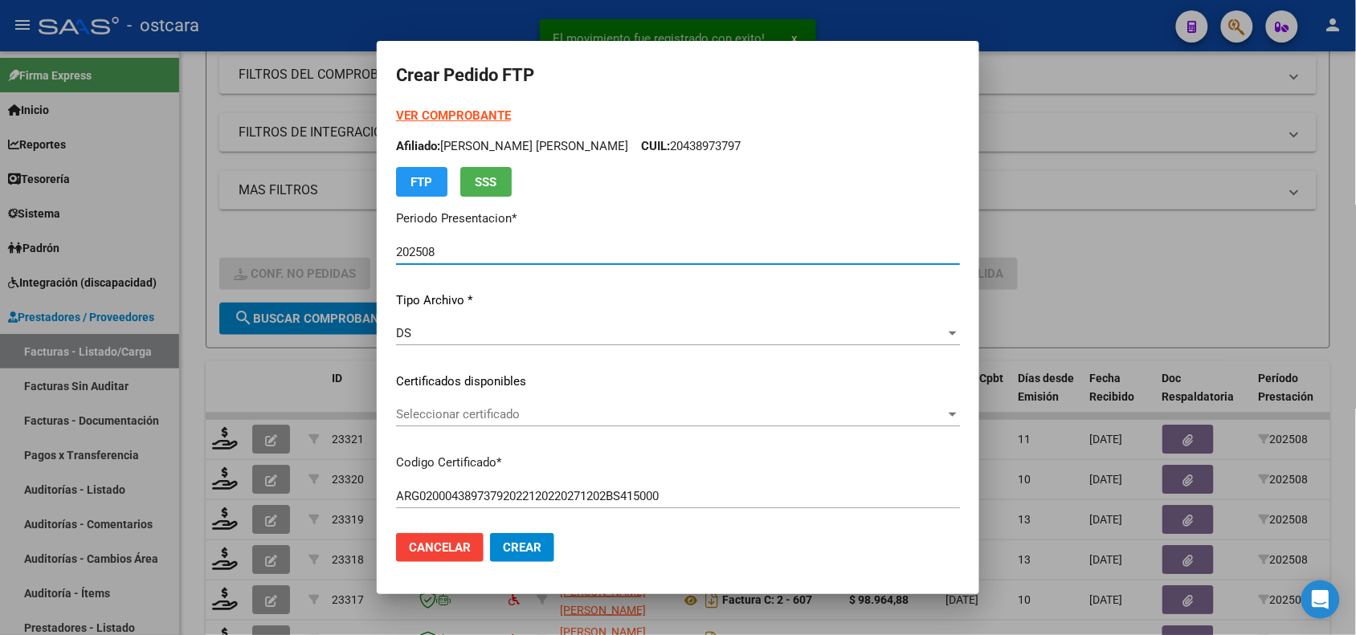
click at [451, 418] on span "Seleccionar certificado" at bounding box center [670, 414] width 549 height 14
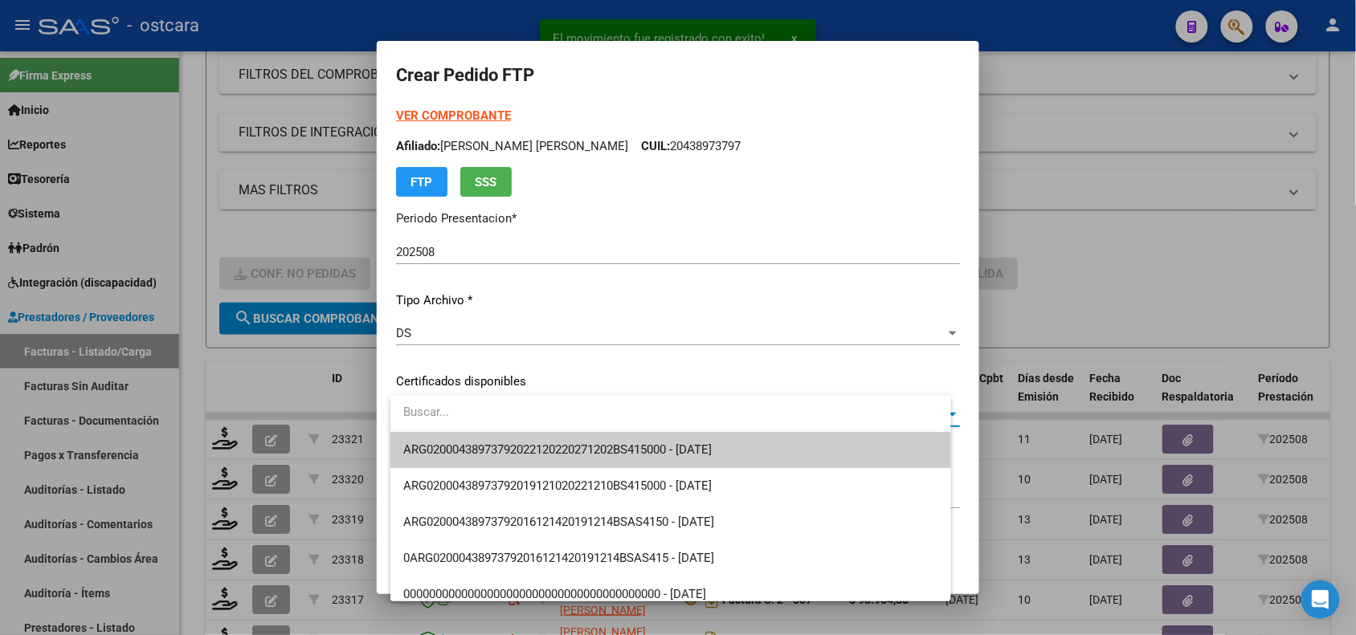
click at [455, 446] on span "ARG02000438973792022120220271202BS415000 - [DATE]" at bounding box center [557, 450] width 308 height 14
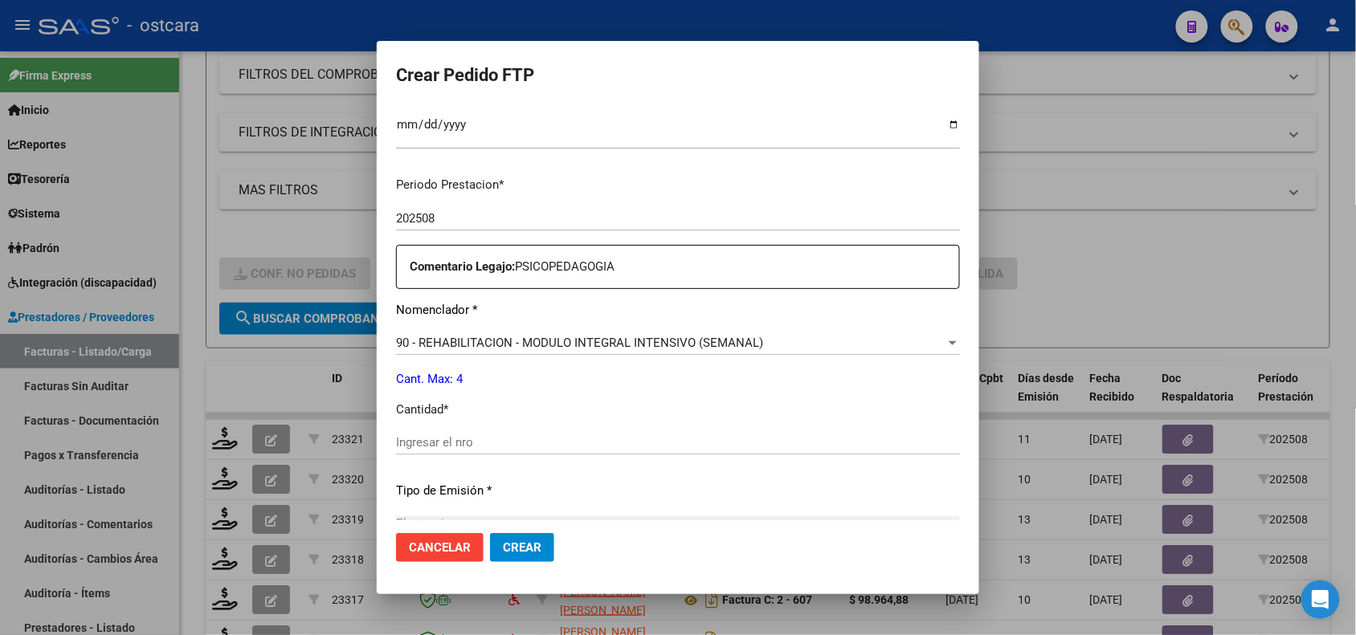
scroll to position [610, 0]
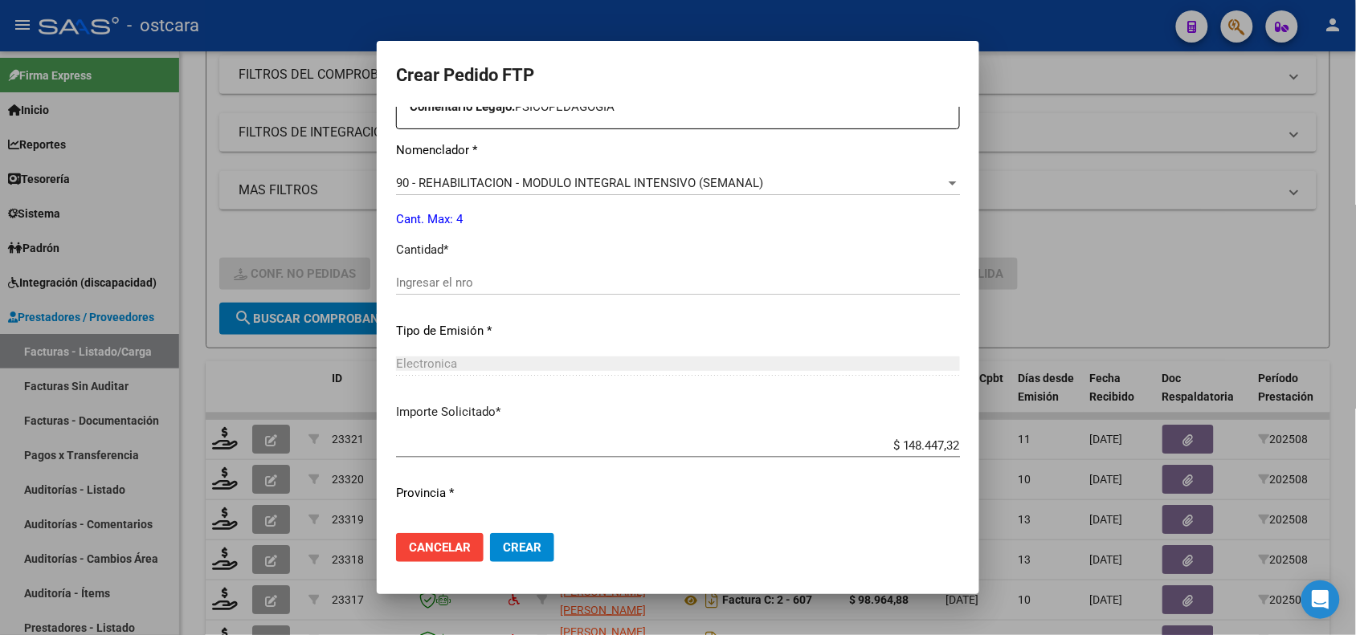
click at [707, 290] on div "Ingresar el nro" at bounding box center [678, 283] width 564 height 24
type input "4"
click at [540, 544] on span "Crear" at bounding box center [522, 547] width 39 height 14
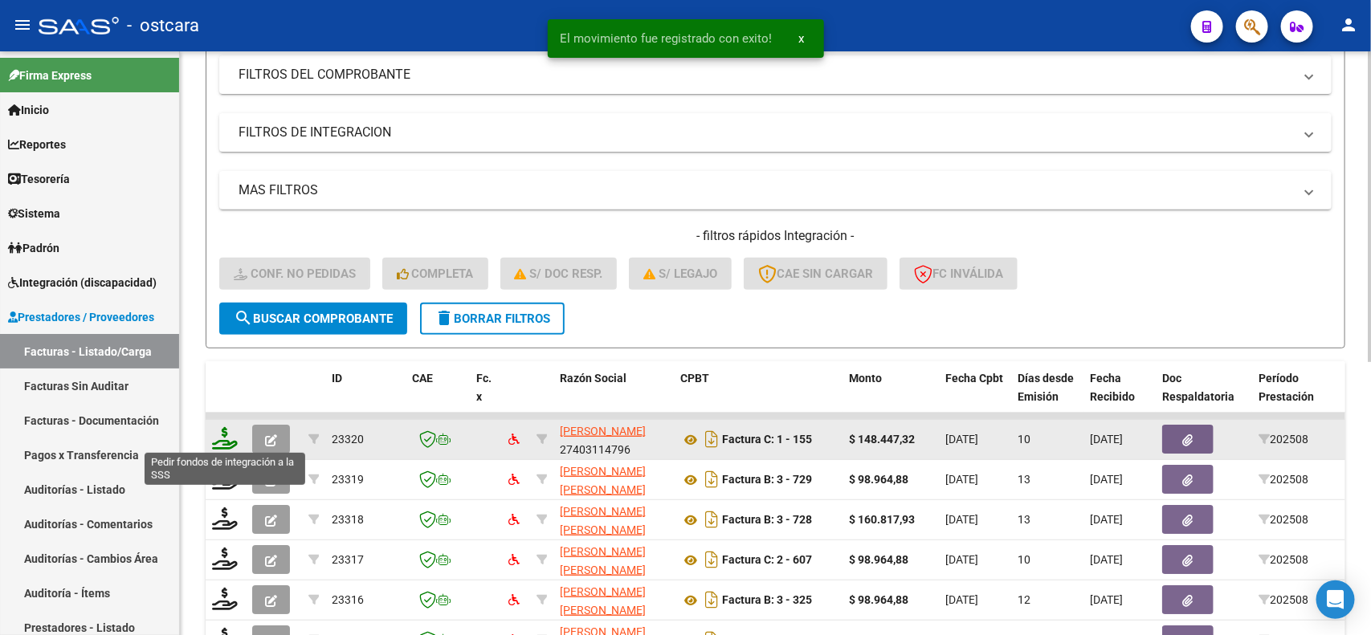
click at [219, 436] on icon at bounding box center [225, 438] width 26 height 22
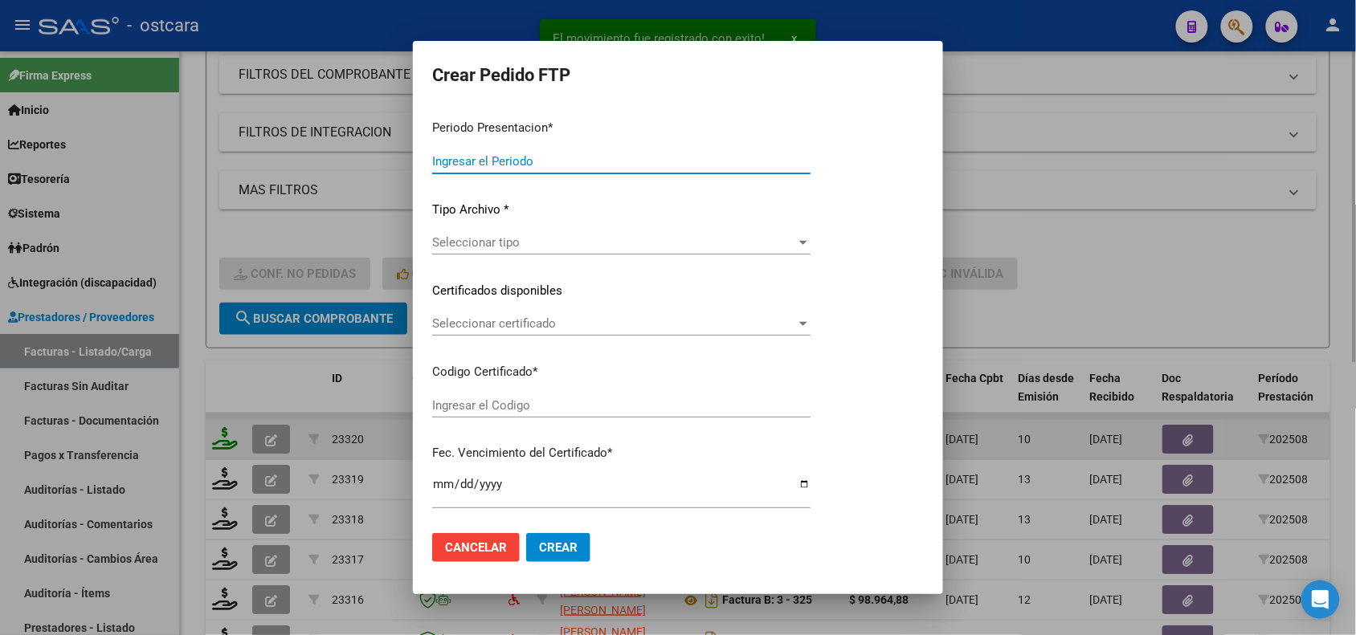
type input "202508"
type input "$ 148.447,32"
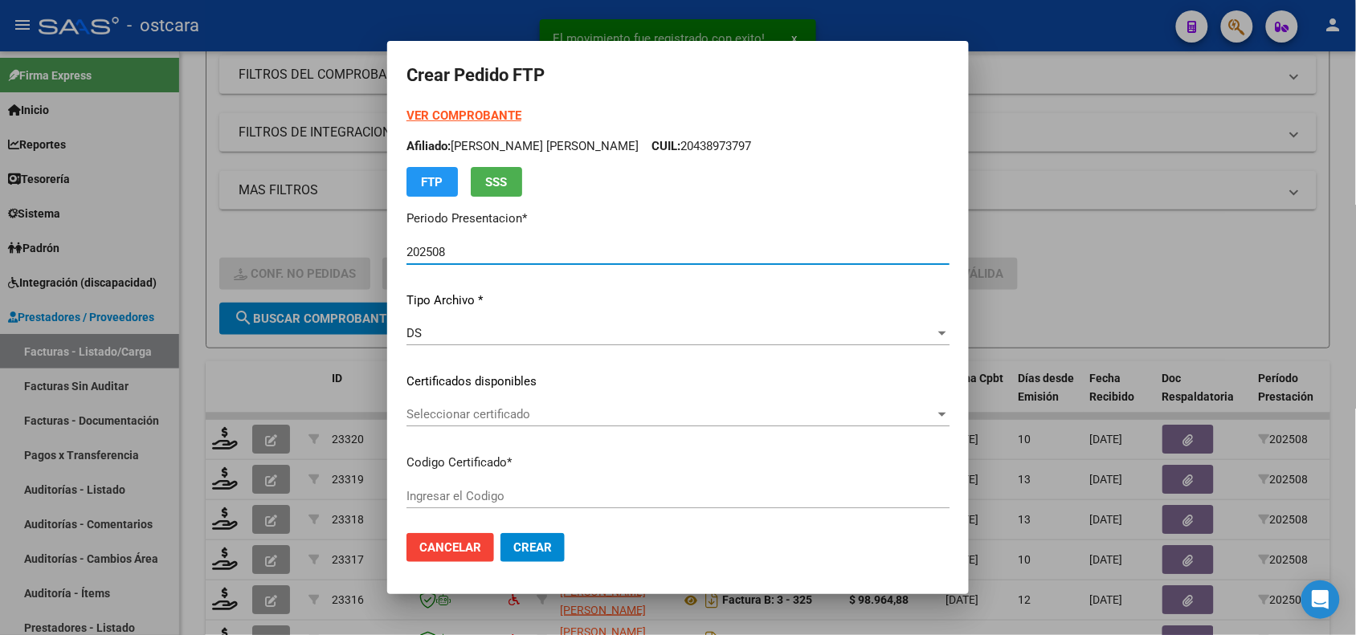
type input "ARG02000548480522022102720271027SFE226"
type input "[DATE]"
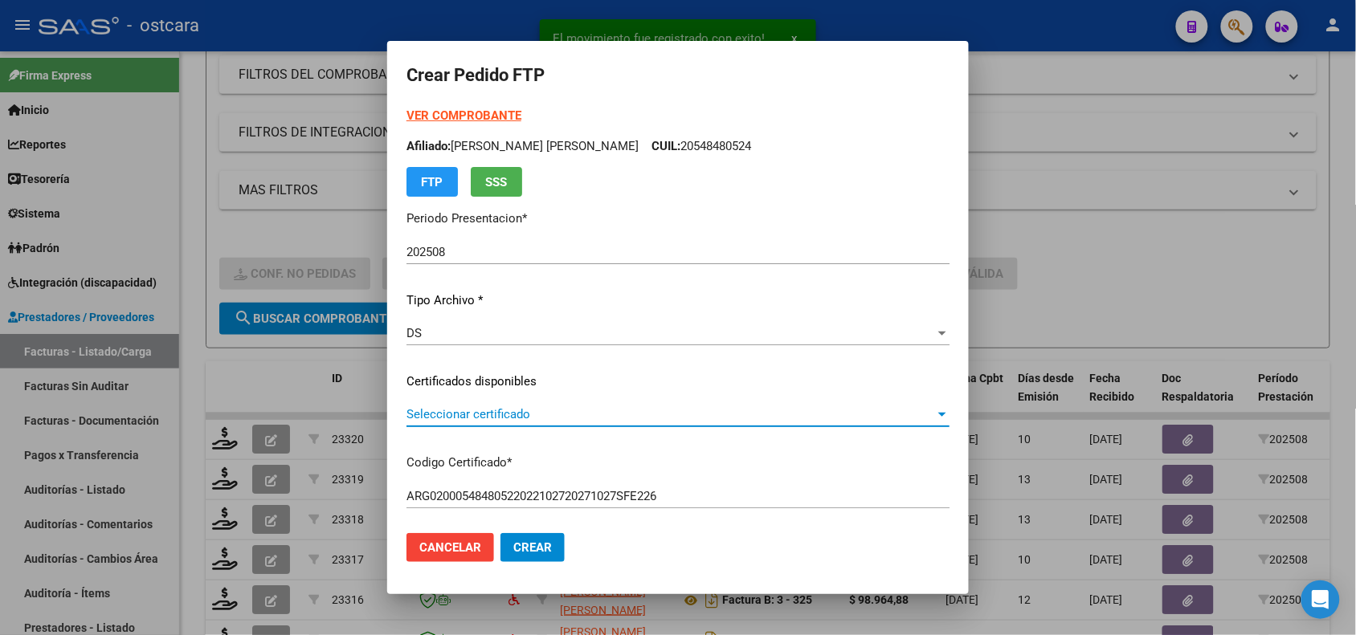
click at [440, 419] on span "Seleccionar certificado" at bounding box center [670, 414] width 528 height 14
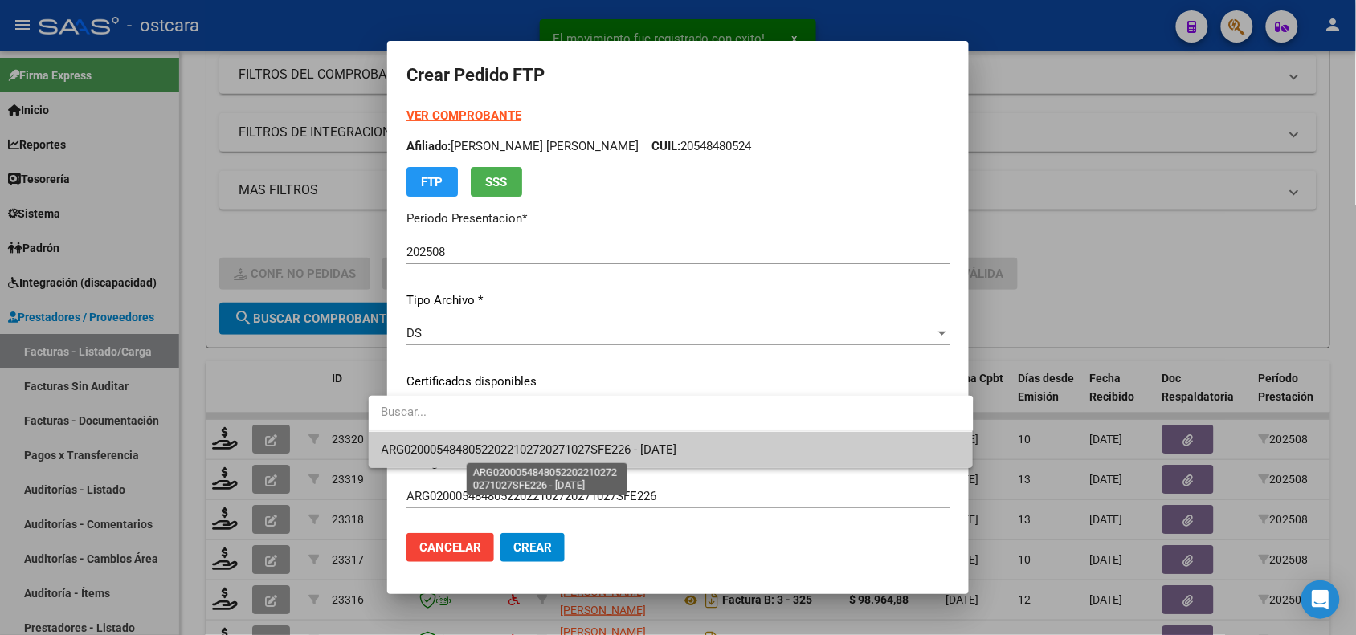
click at [440, 443] on span "ARG02000548480522022102720271027SFE226 - [DATE]" at bounding box center [529, 450] width 296 height 14
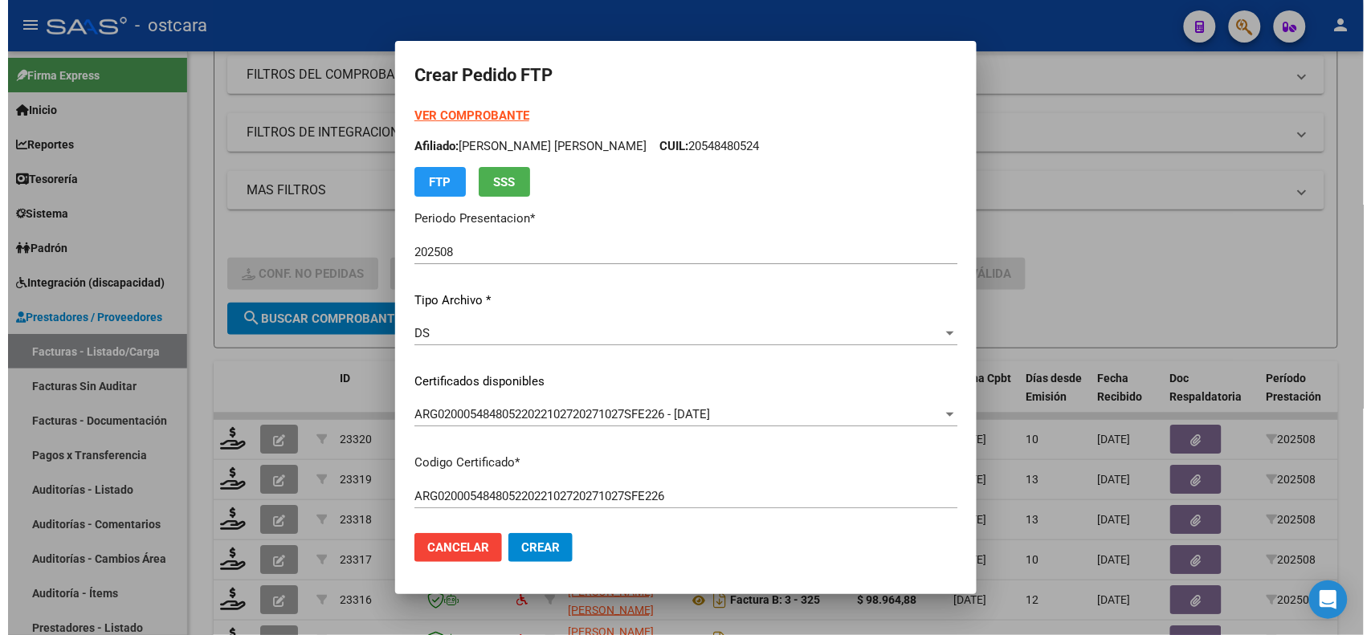
scroll to position [455, 0]
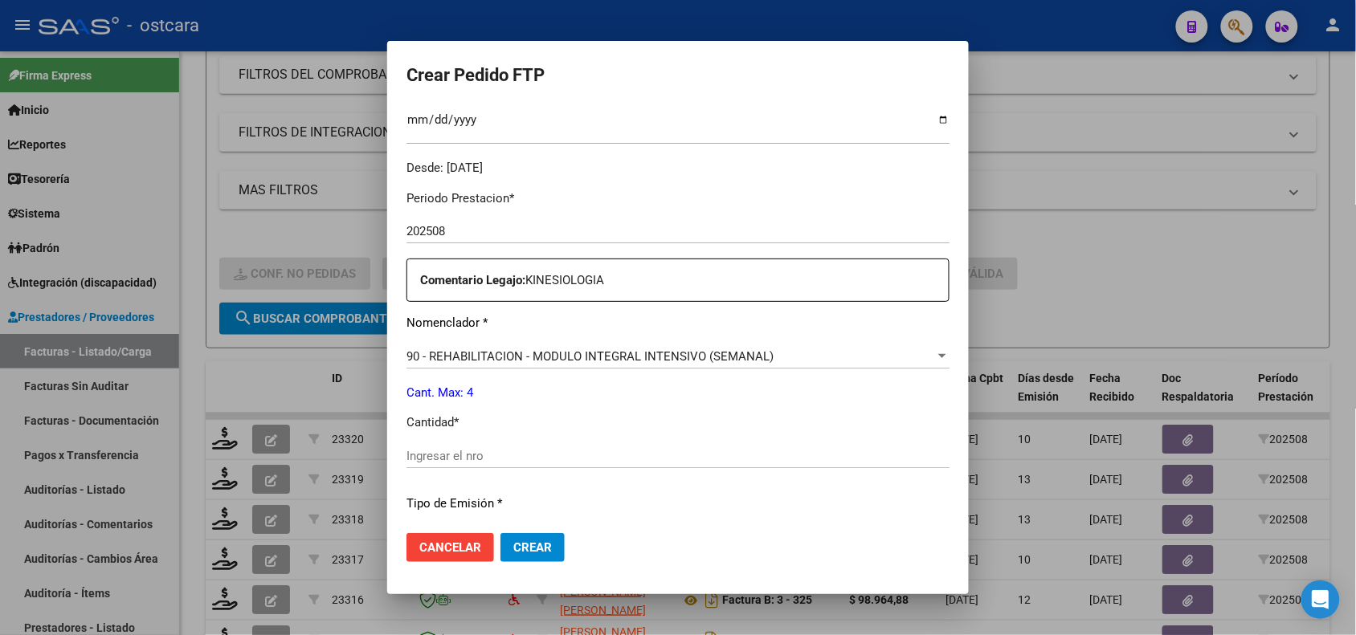
click at [600, 449] on input "Ingresar el nro" at bounding box center [677, 456] width 543 height 14
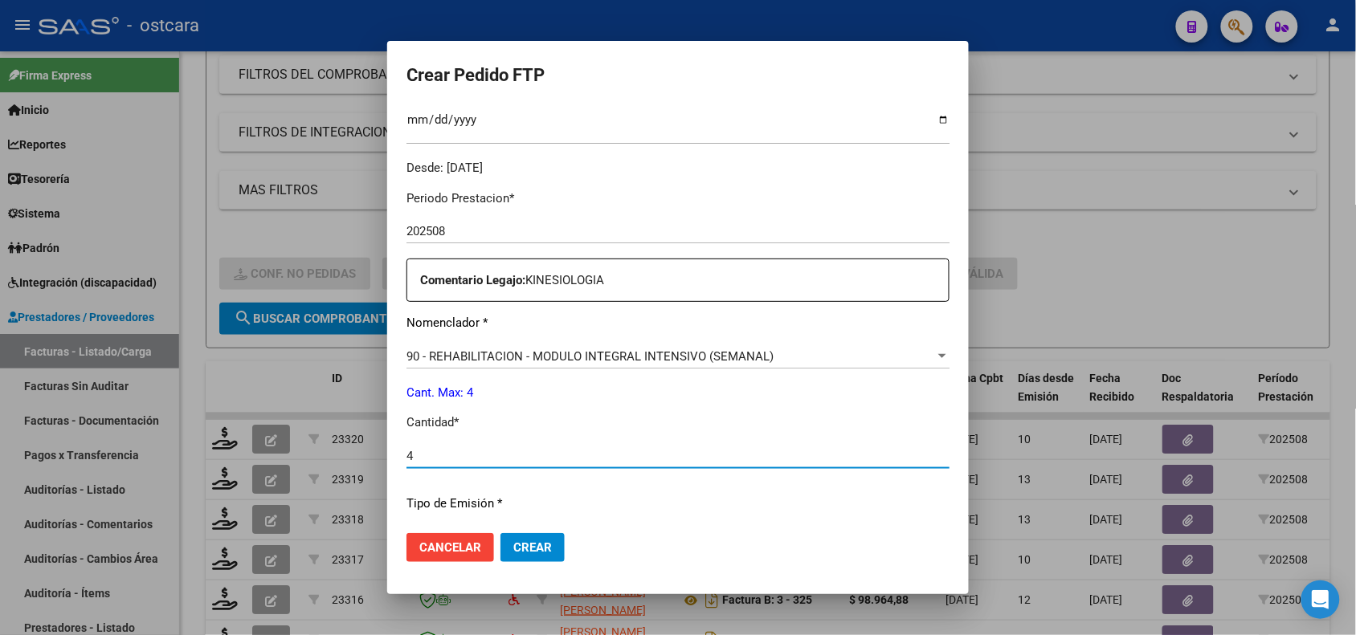
type input "4"
click at [523, 538] on button "Crear" at bounding box center [532, 547] width 64 height 29
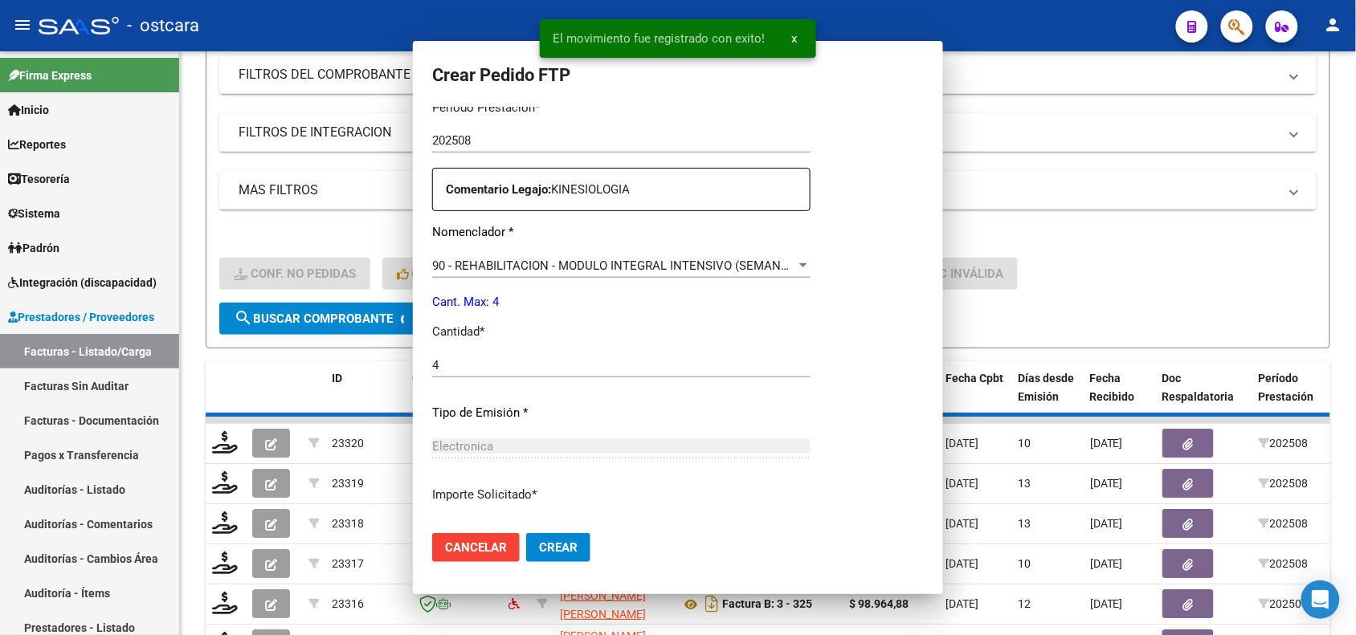
scroll to position [0, 0]
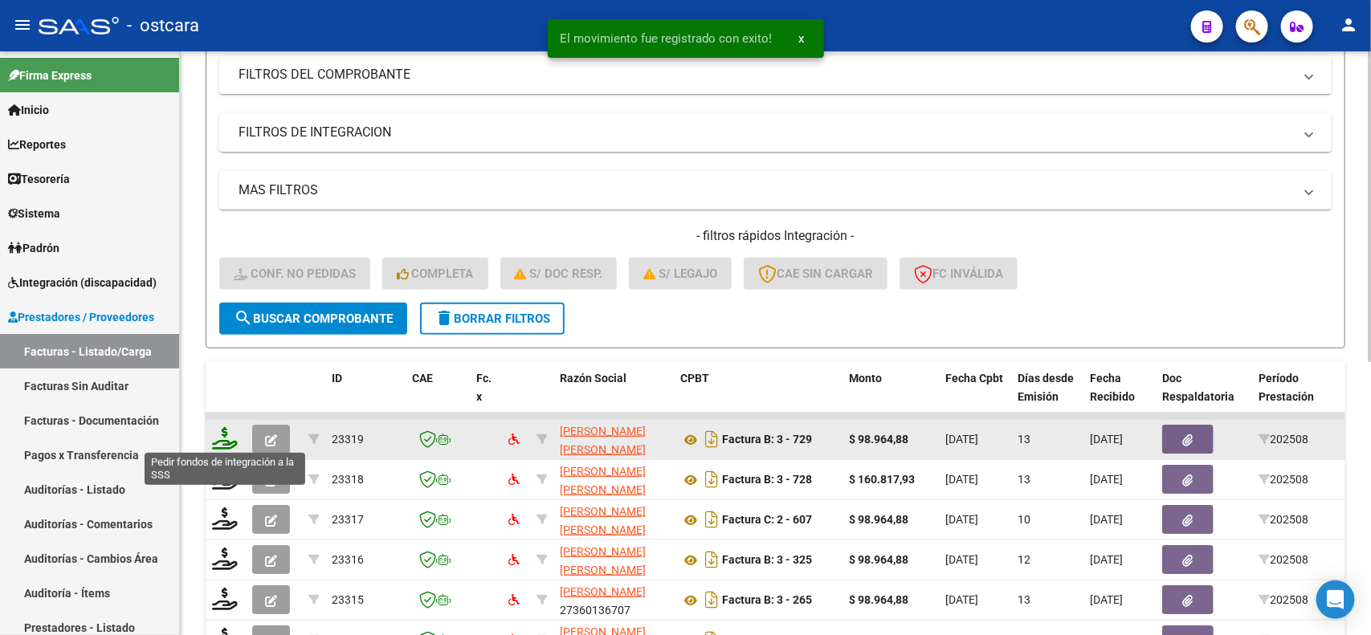
click at [233, 439] on icon at bounding box center [225, 438] width 26 height 22
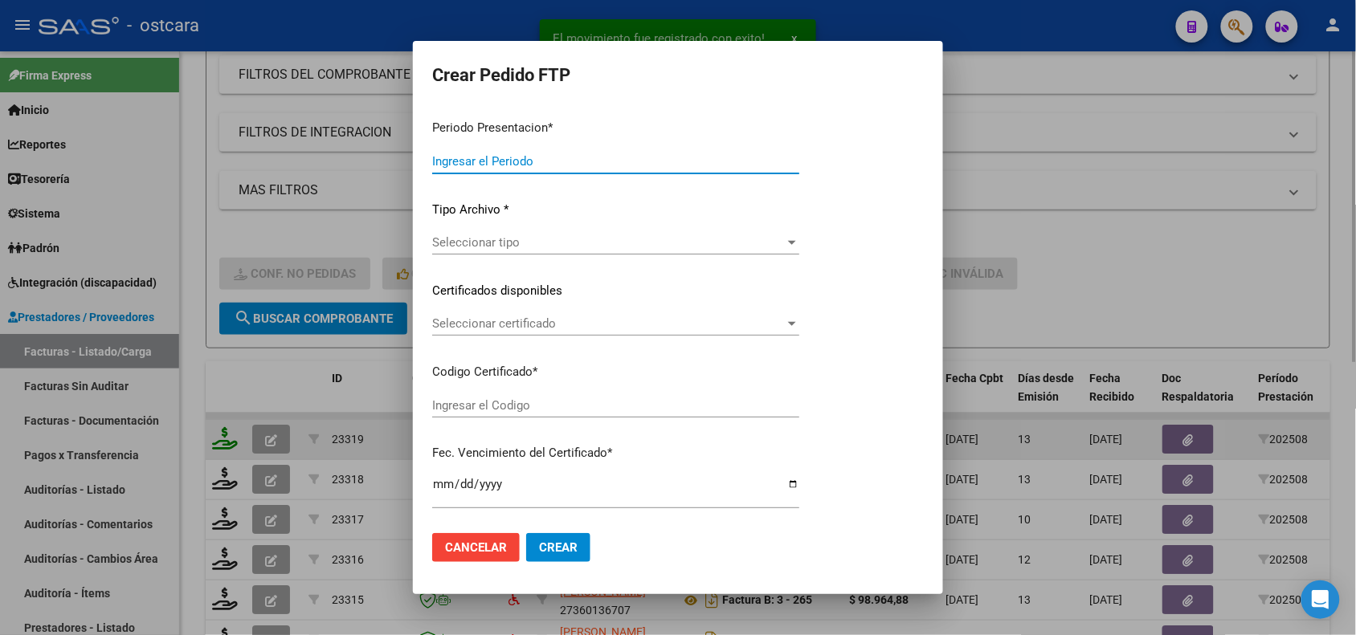
type input "202508"
type input "$ 98.964,88"
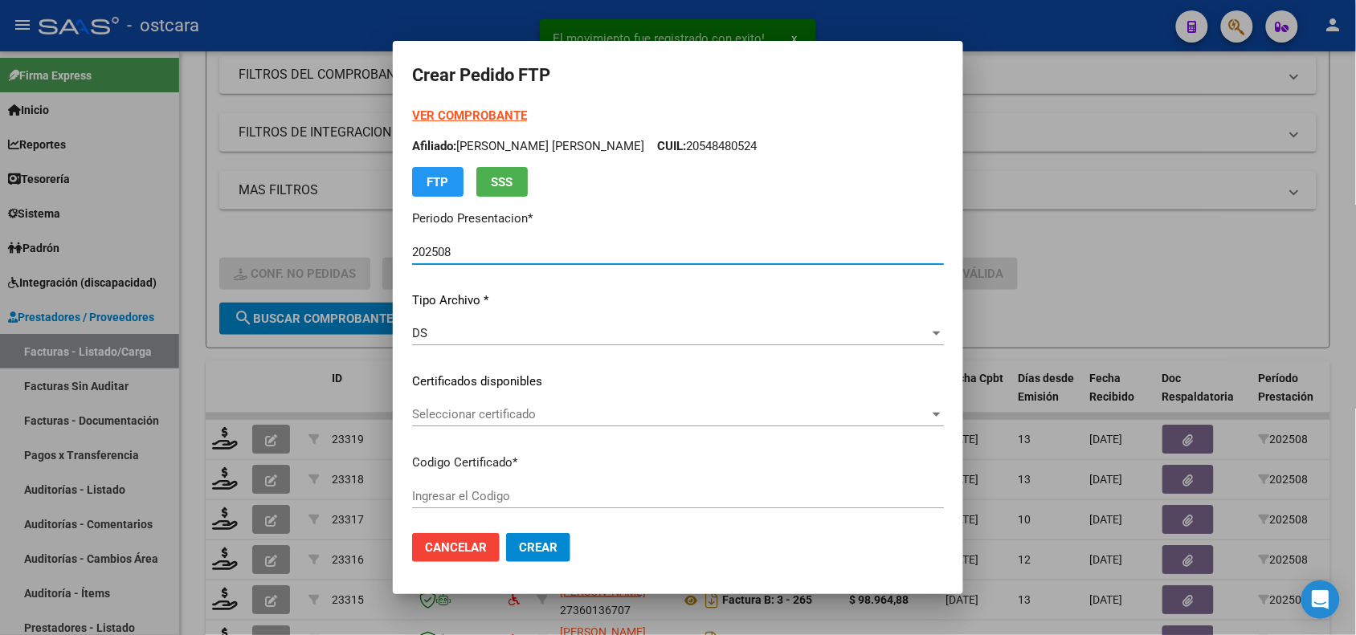
type input "ARG020005720775620220629202270629SFE1590"
type input "[DATE]"
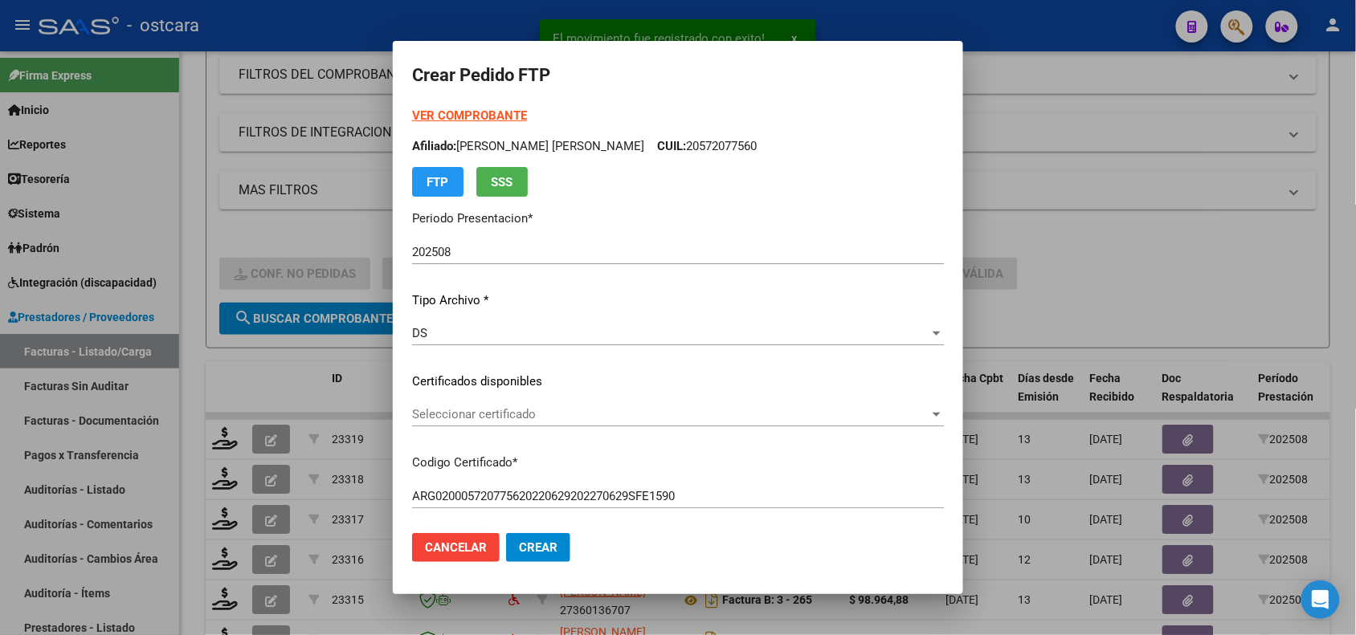
click at [560, 423] on div "Seleccionar certificado Seleccionar certificado" at bounding box center [678, 414] width 532 height 24
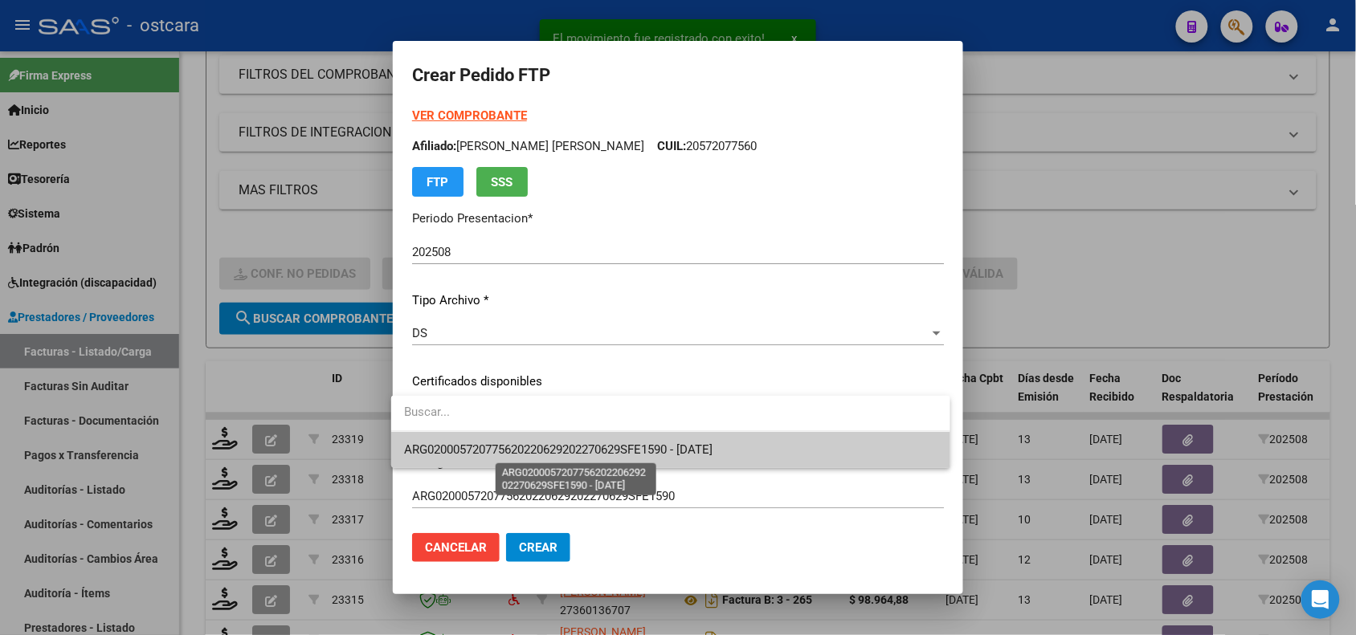
click at [566, 450] on span "ARG020005720775620220629202270629SFE1590 - [DATE]" at bounding box center [558, 450] width 308 height 14
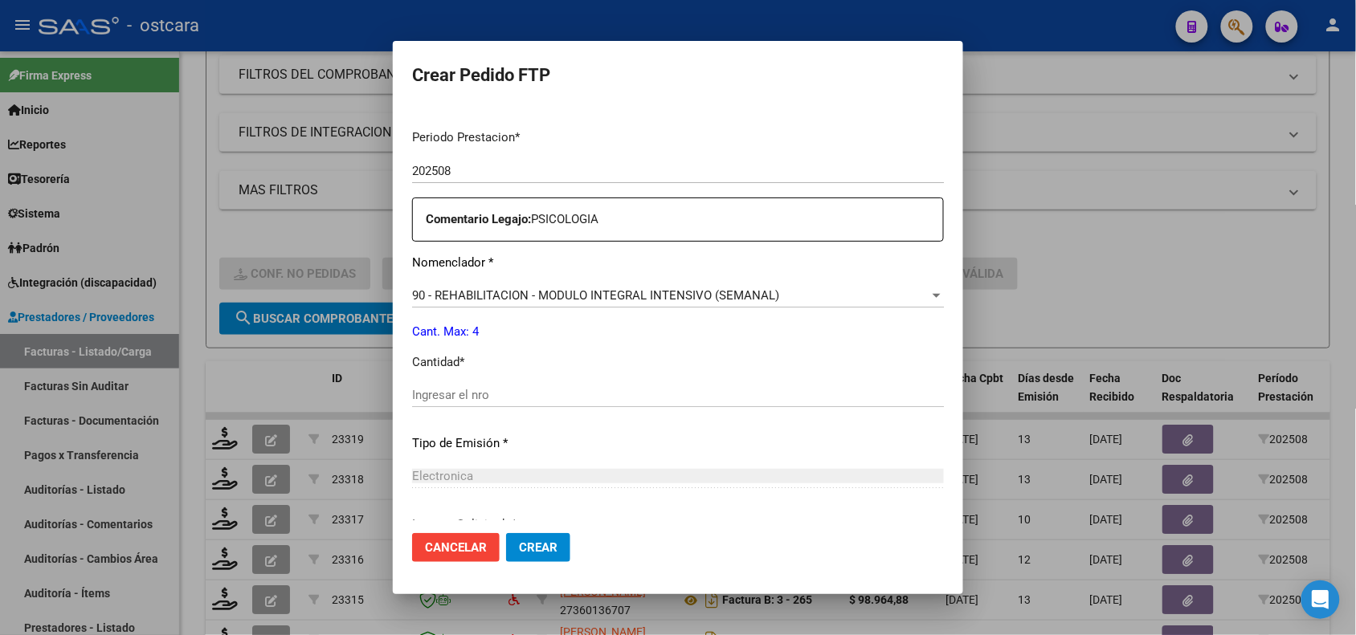
scroll to position [515, 0]
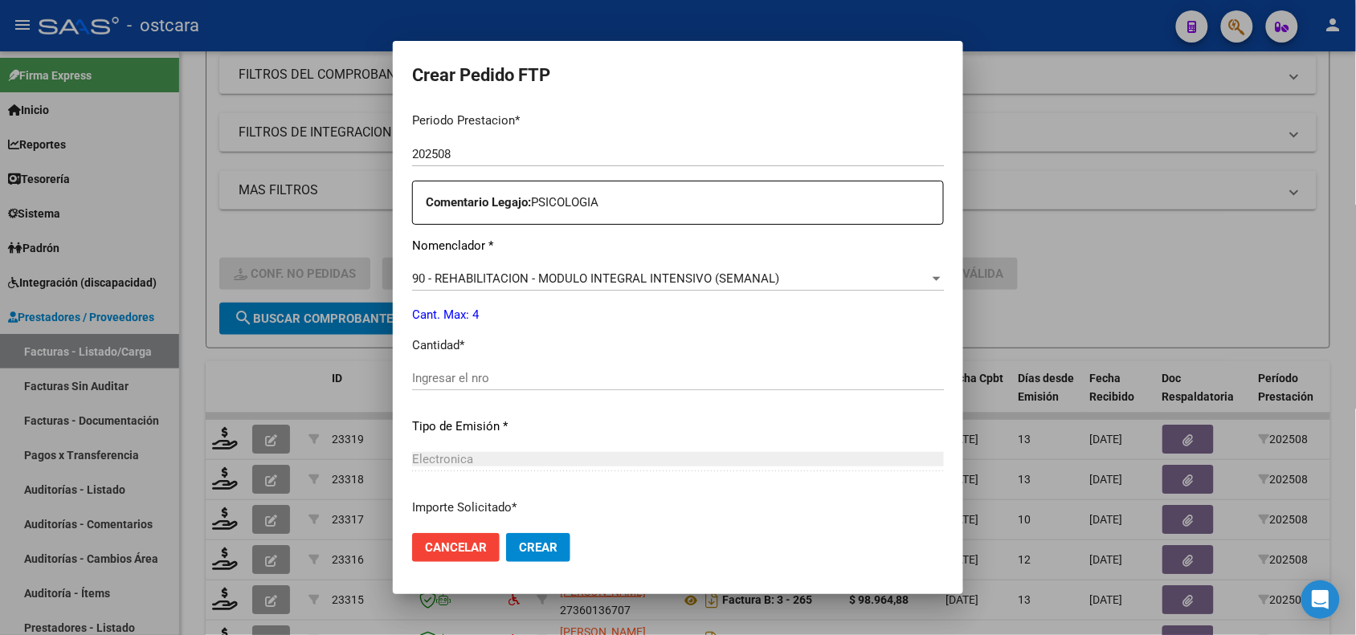
click at [579, 379] on input "Ingresar el nro" at bounding box center [678, 378] width 532 height 14
type input "4"
click at [532, 557] on button "Crear" at bounding box center [538, 547] width 64 height 29
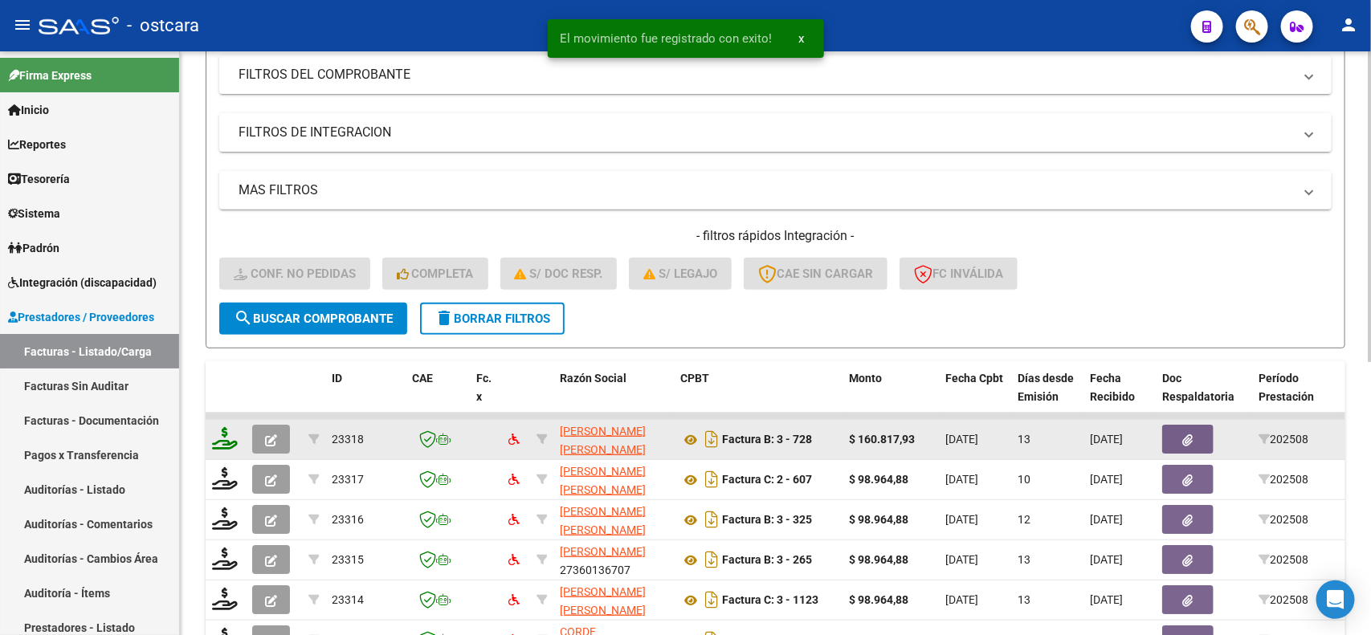
click at [226, 434] on icon at bounding box center [225, 438] width 26 height 22
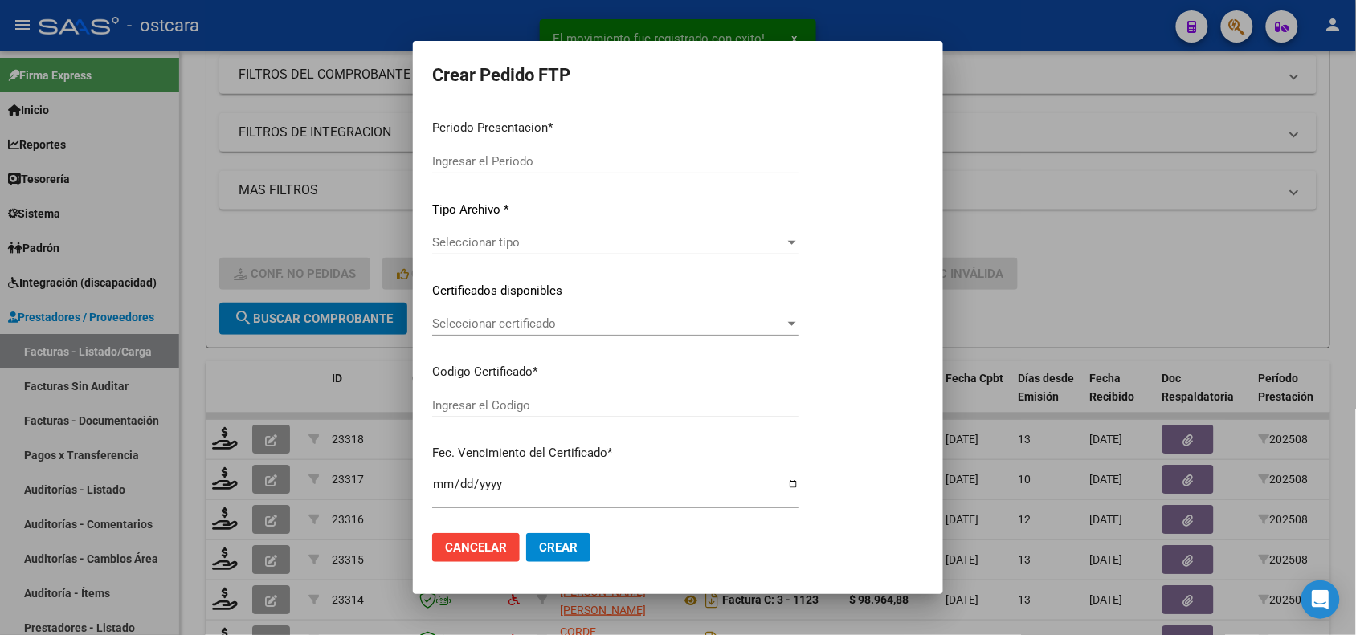
type input "202508"
type input "$ 160.817,93"
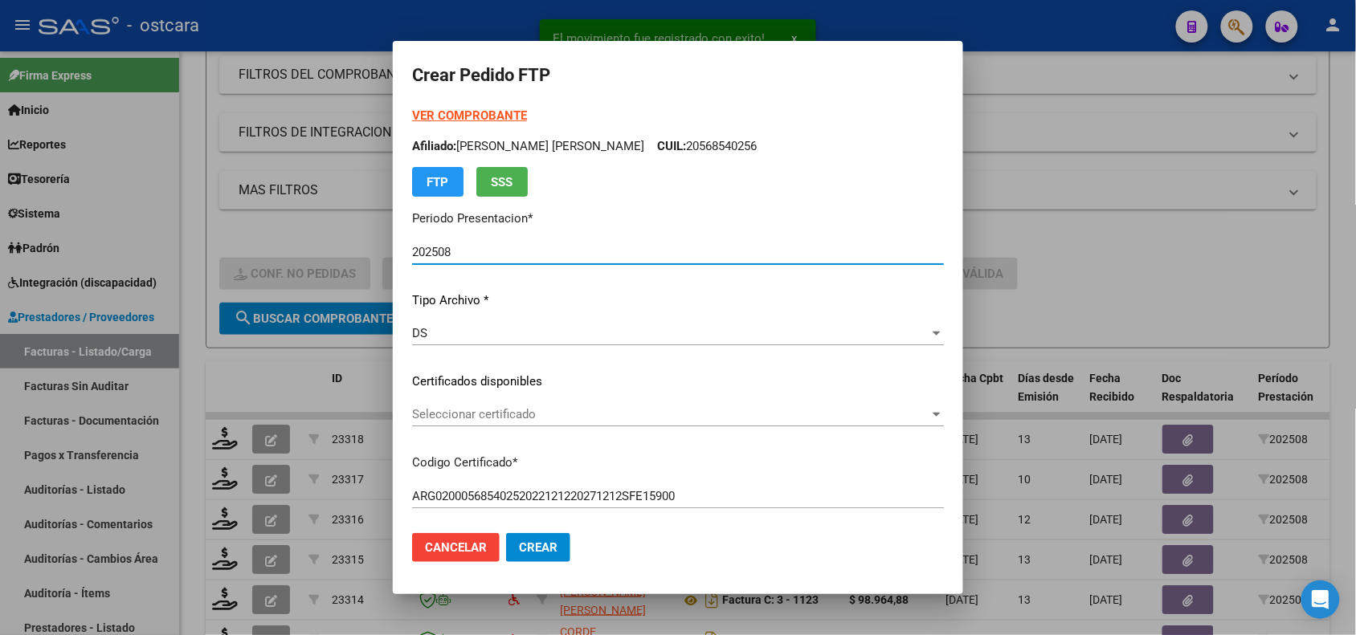
click at [671, 420] on span "Seleccionar certificado" at bounding box center [670, 414] width 517 height 14
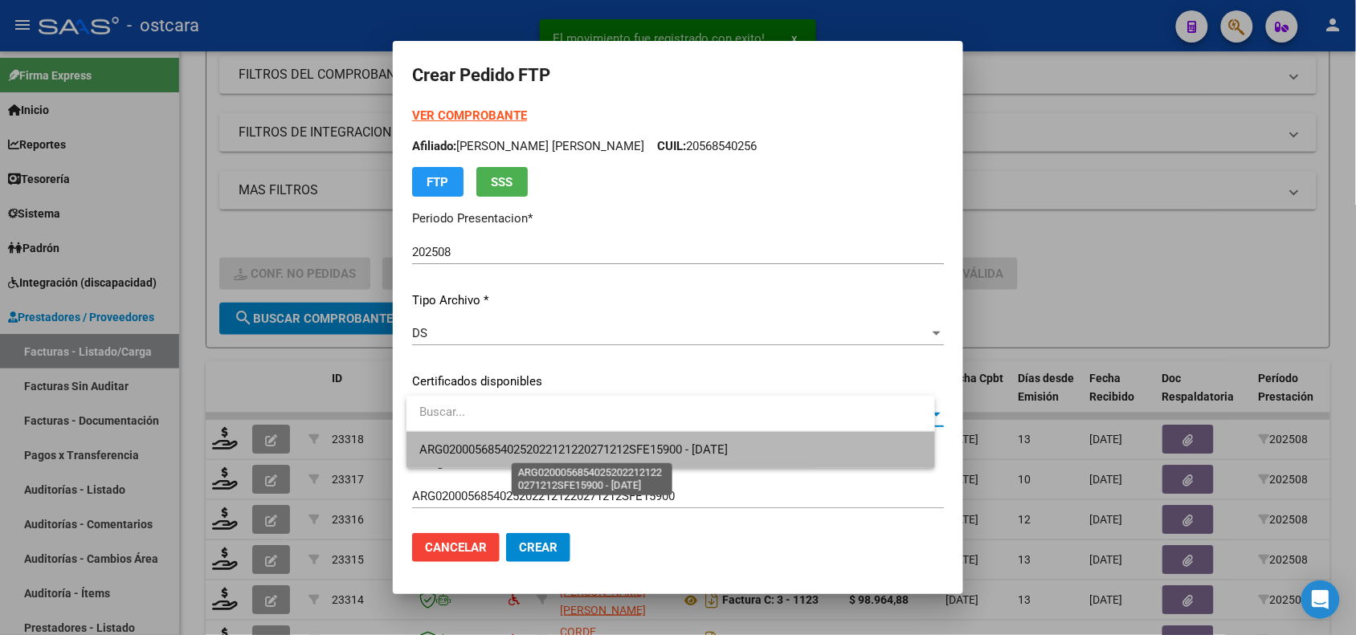
click at [672, 444] on span "ARG02000568540252022121220271212SFE15900 - [DATE]" at bounding box center [573, 450] width 308 height 14
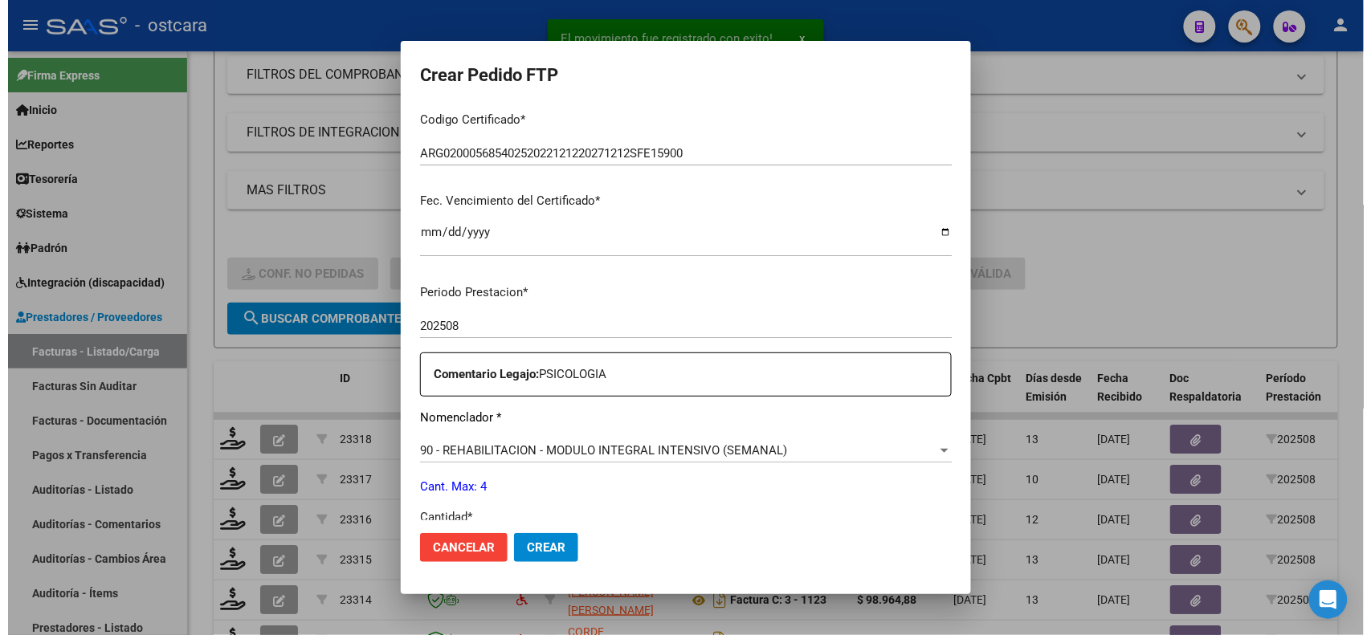
scroll to position [554, 0]
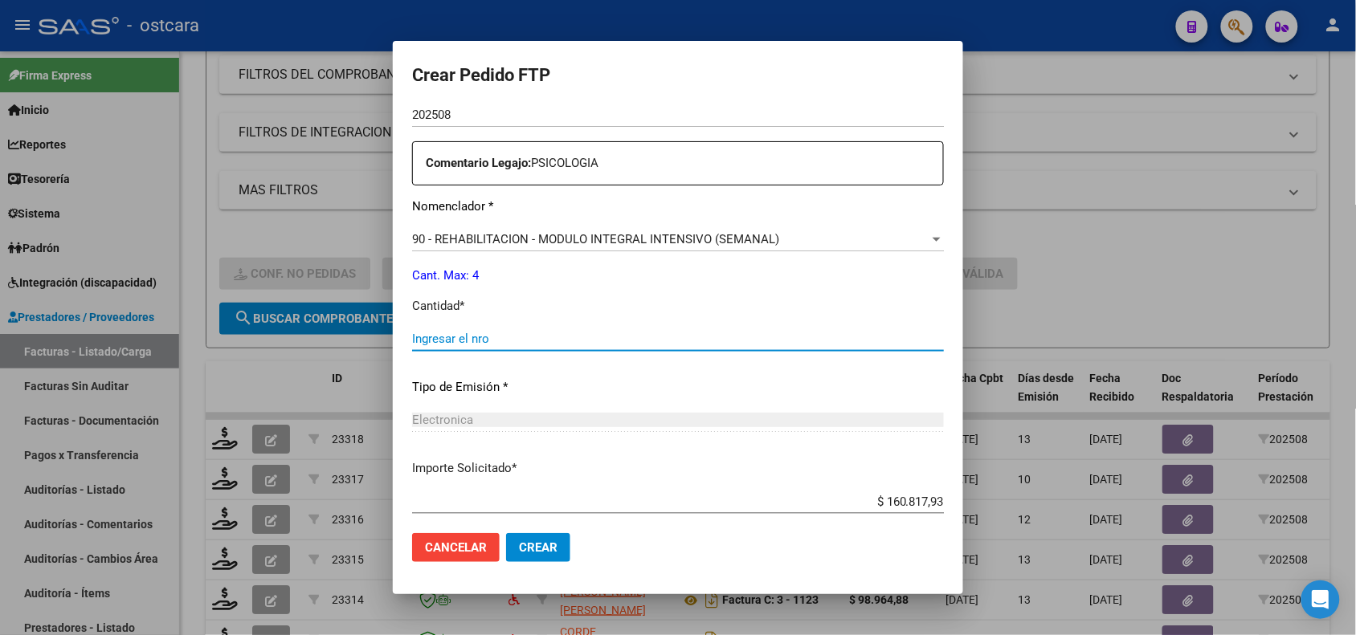
click at [553, 335] on input "Ingresar el nro" at bounding box center [678, 339] width 532 height 14
click at [534, 568] on mat-dialog-actions "Cancelar Crear" at bounding box center [678, 547] width 532 height 55
click at [544, 554] on span "Crear" at bounding box center [538, 547] width 39 height 14
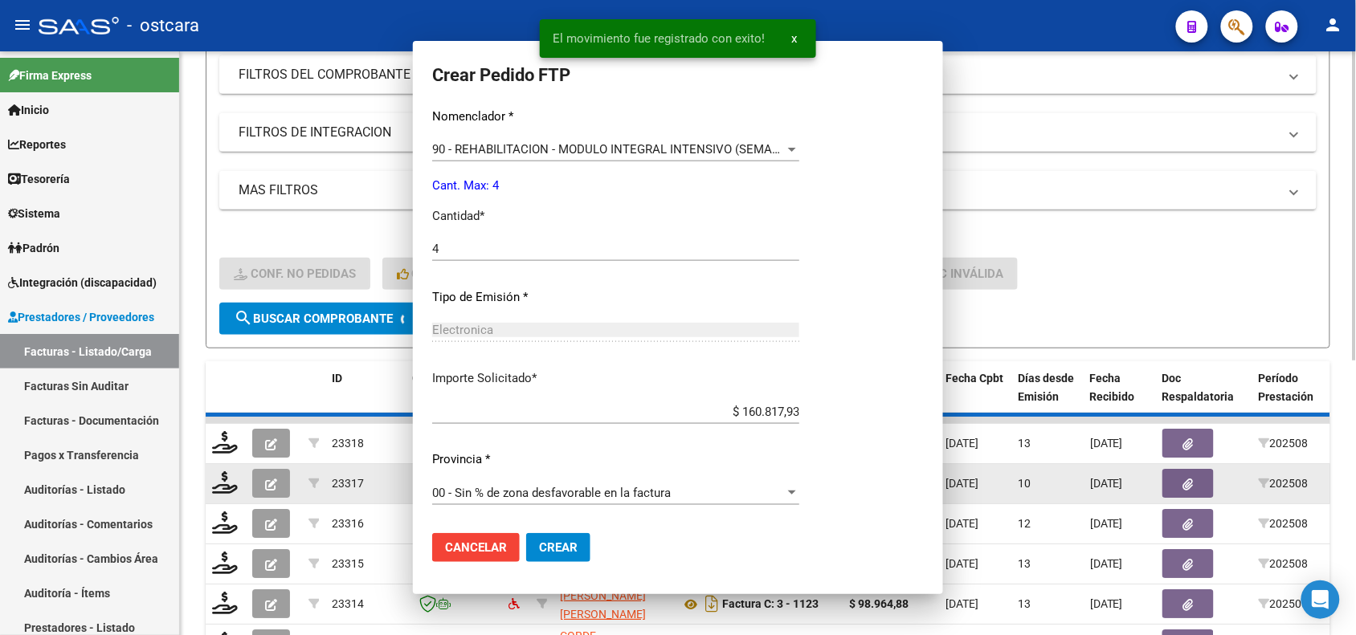
scroll to position [0, 0]
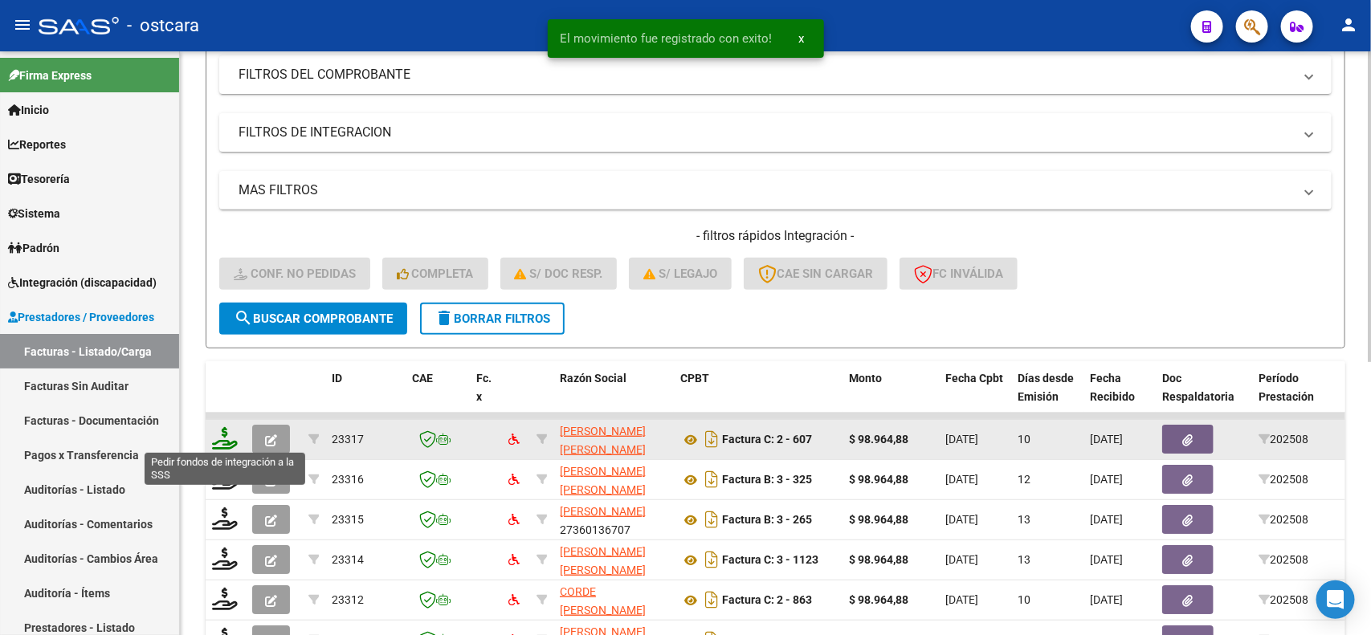
click at [230, 439] on icon at bounding box center [225, 438] width 26 height 22
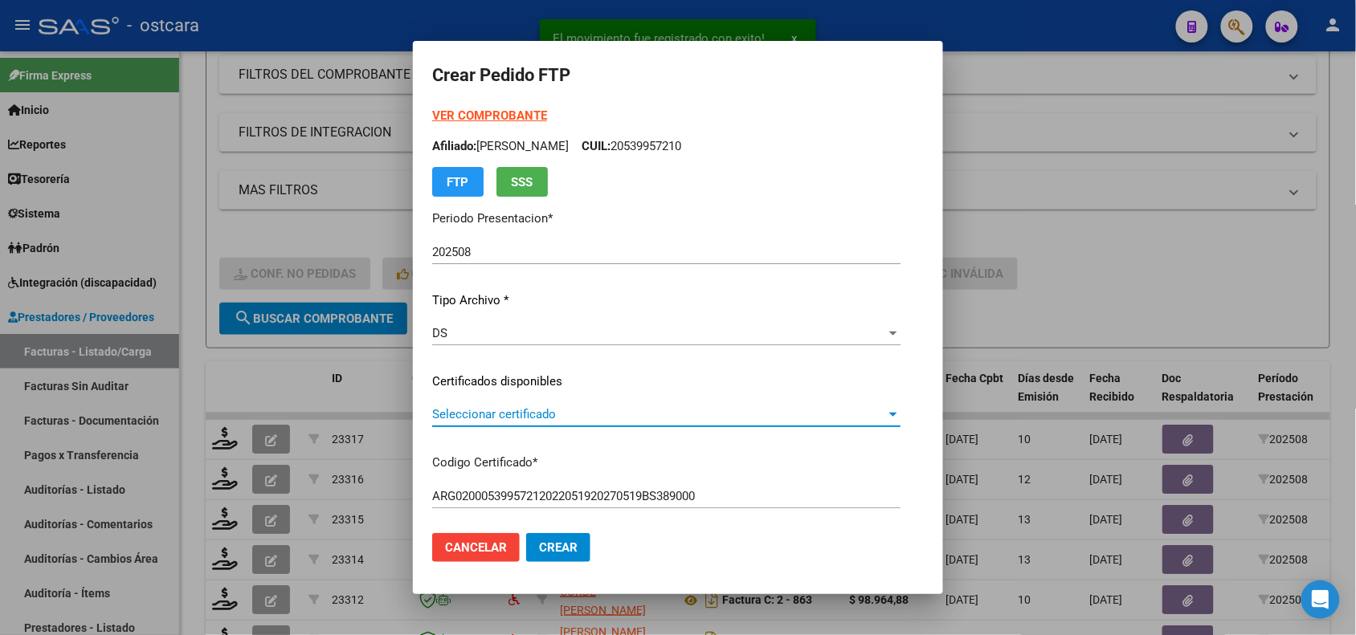
click at [480, 410] on span "Seleccionar certificado" at bounding box center [659, 414] width 454 height 14
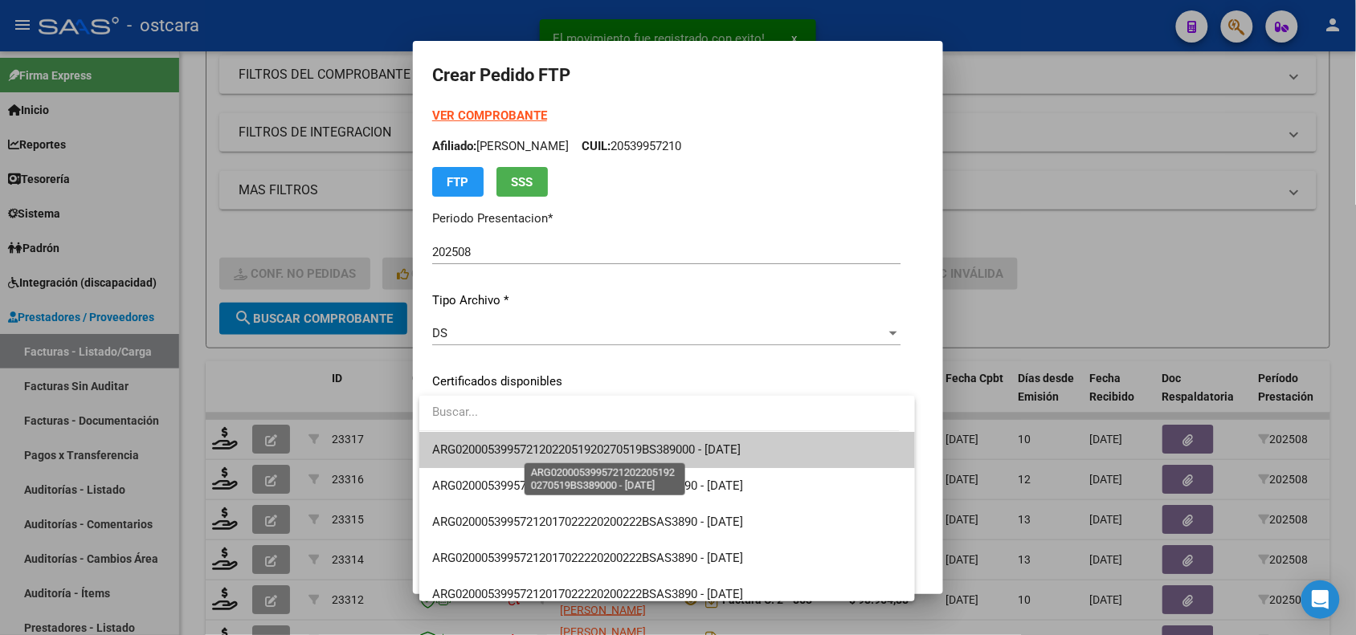
click at [484, 454] on span "ARG02000539957212022051920270519BS389000 - [DATE]" at bounding box center [586, 450] width 308 height 14
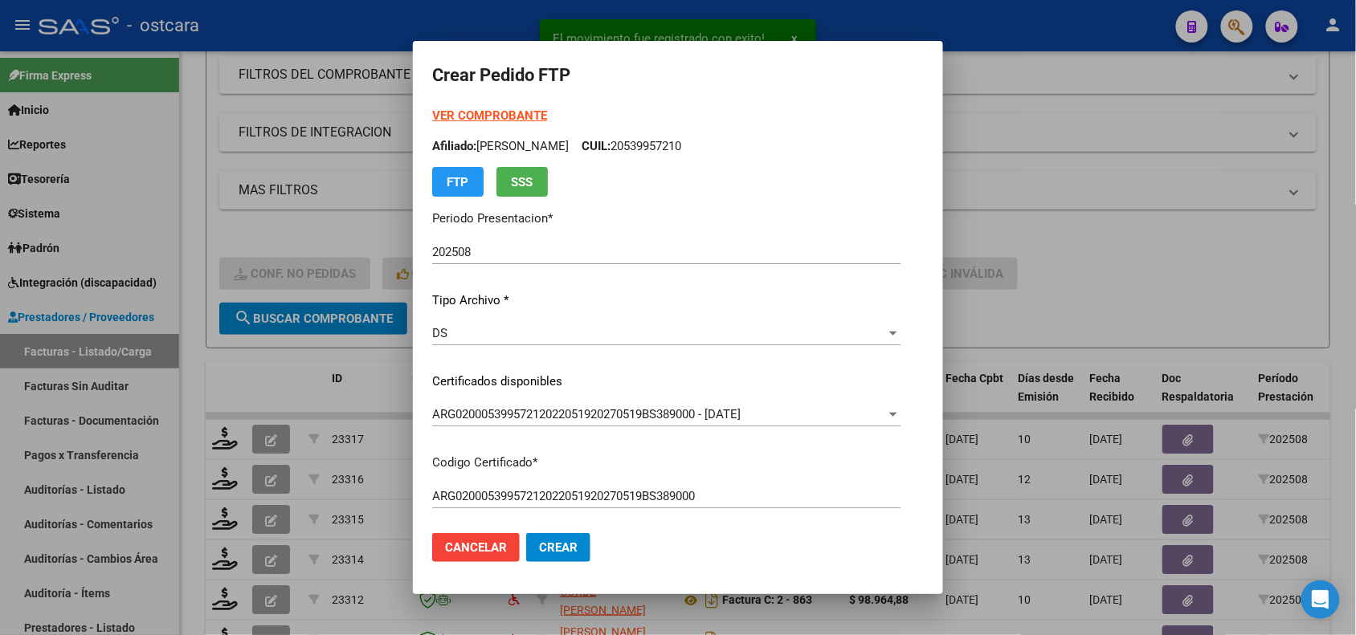
scroll to position [512, 0]
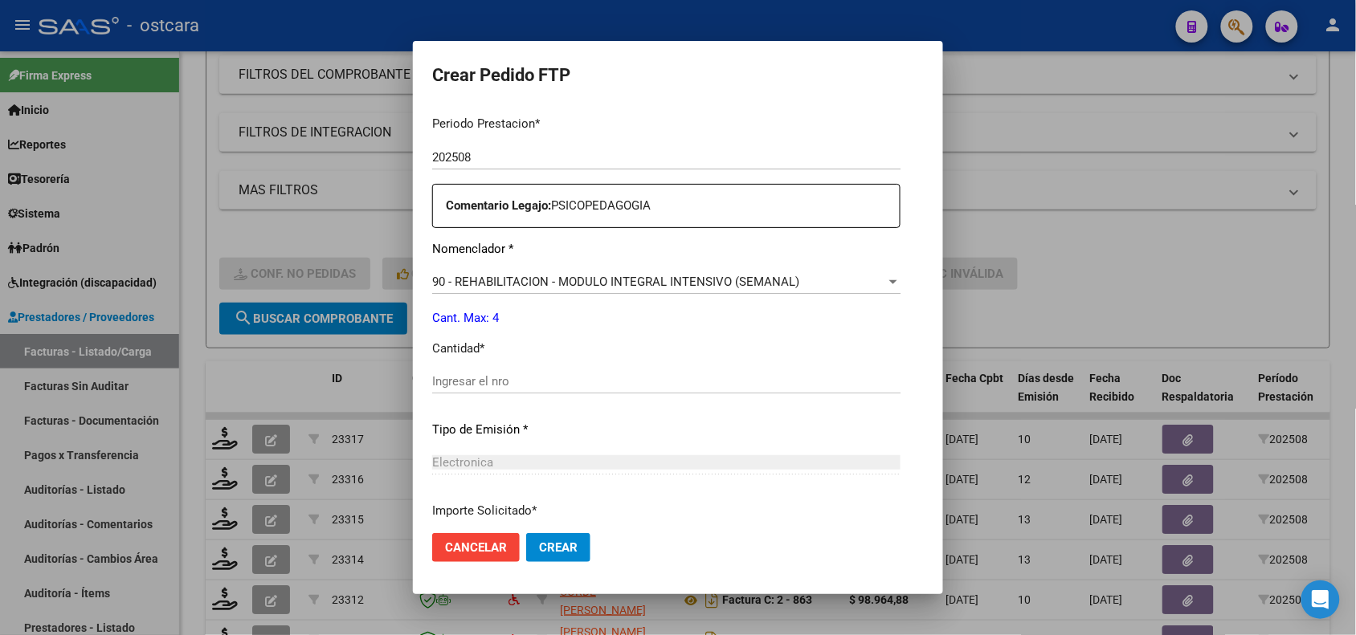
click at [773, 380] on input "Ingresar el nro" at bounding box center [666, 381] width 468 height 14
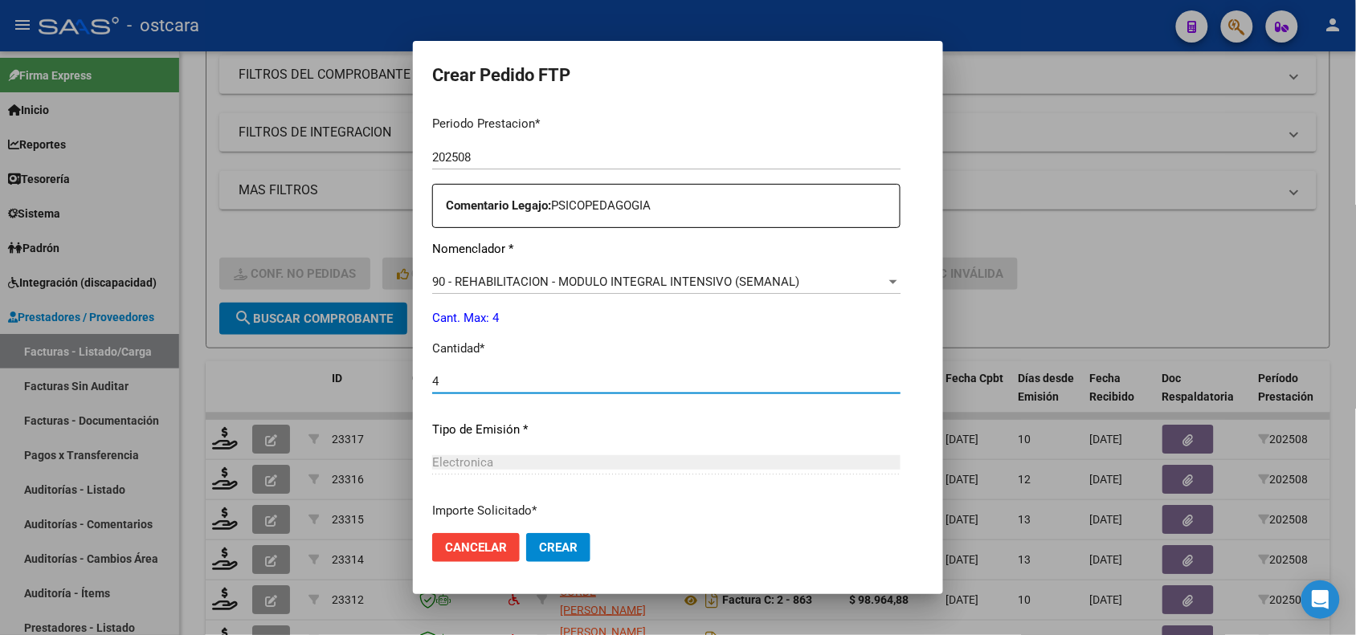
click at [582, 534] on button "Crear" at bounding box center [558, 547] width 64 height 29
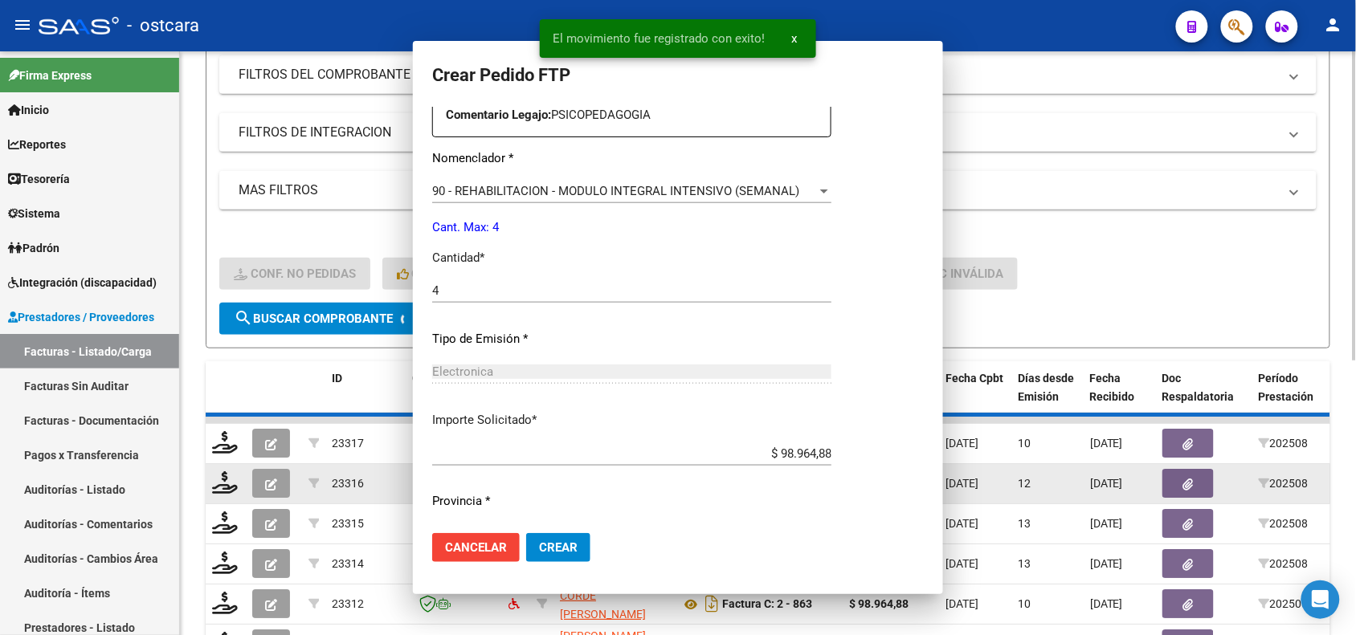
scroll to position [422, 0]
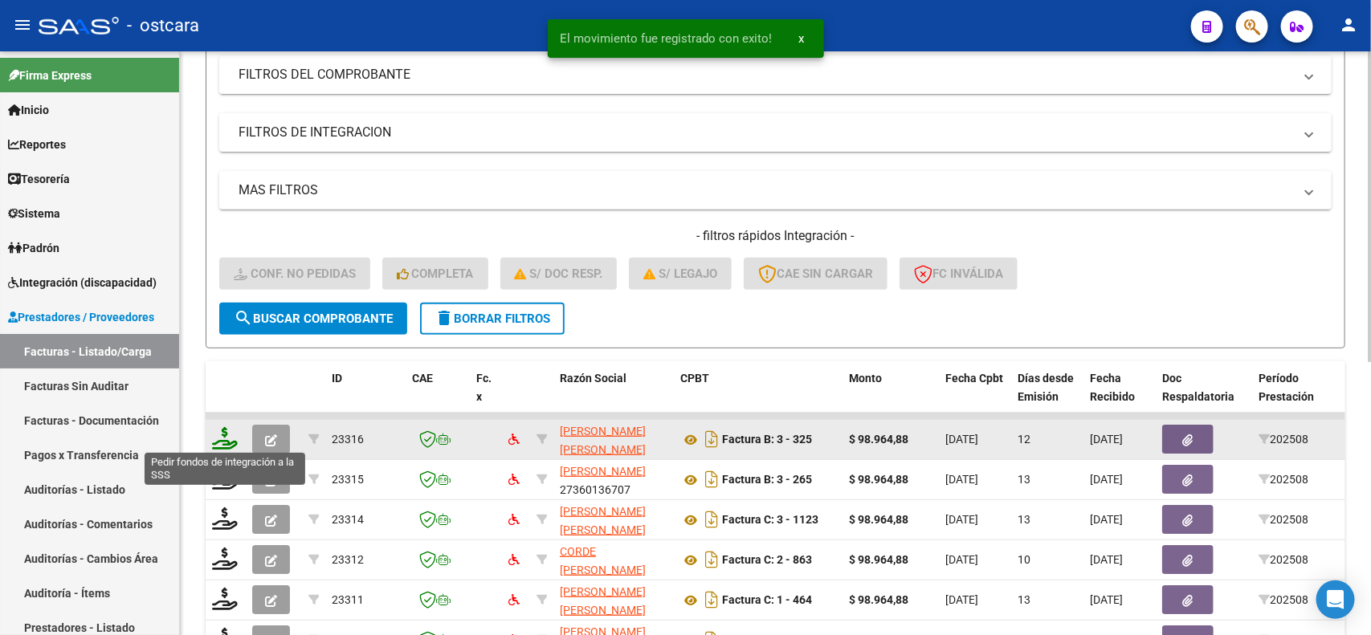
click at [222, 434] on icon at bounding box center [225, 438] width 26 height 22
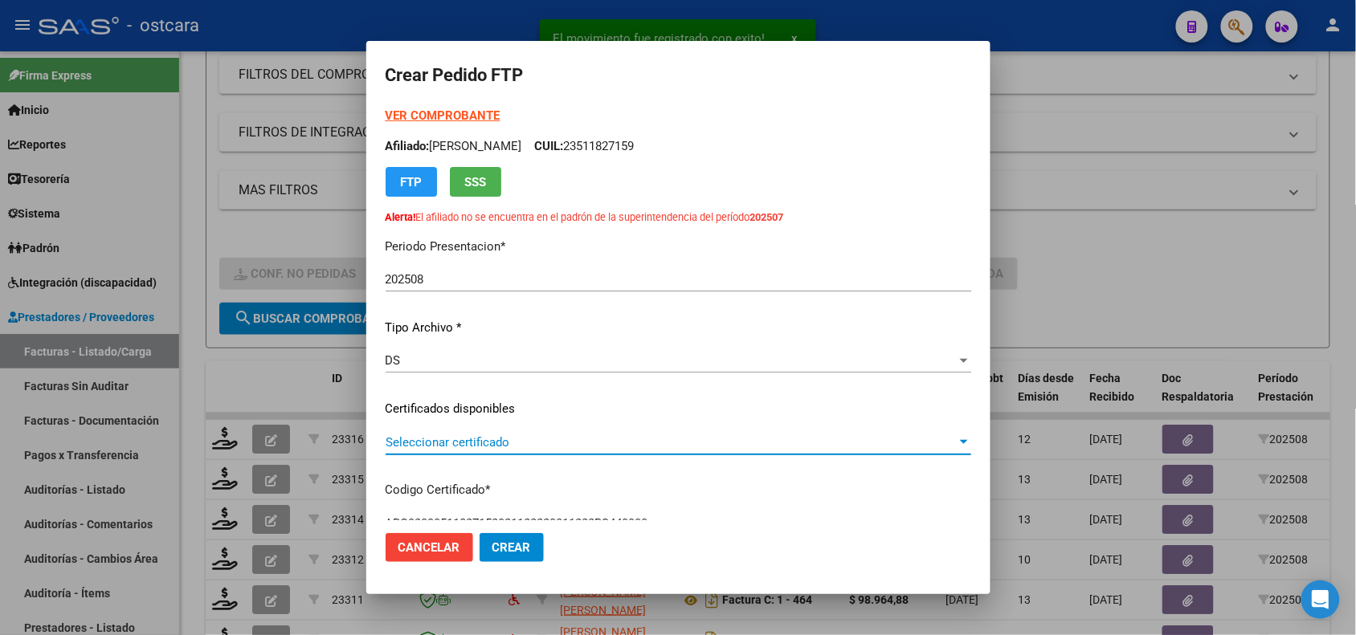
click at [542, 440] on span "Seleccionar certificado" at bounding box center [670, 442] width 571 height 14
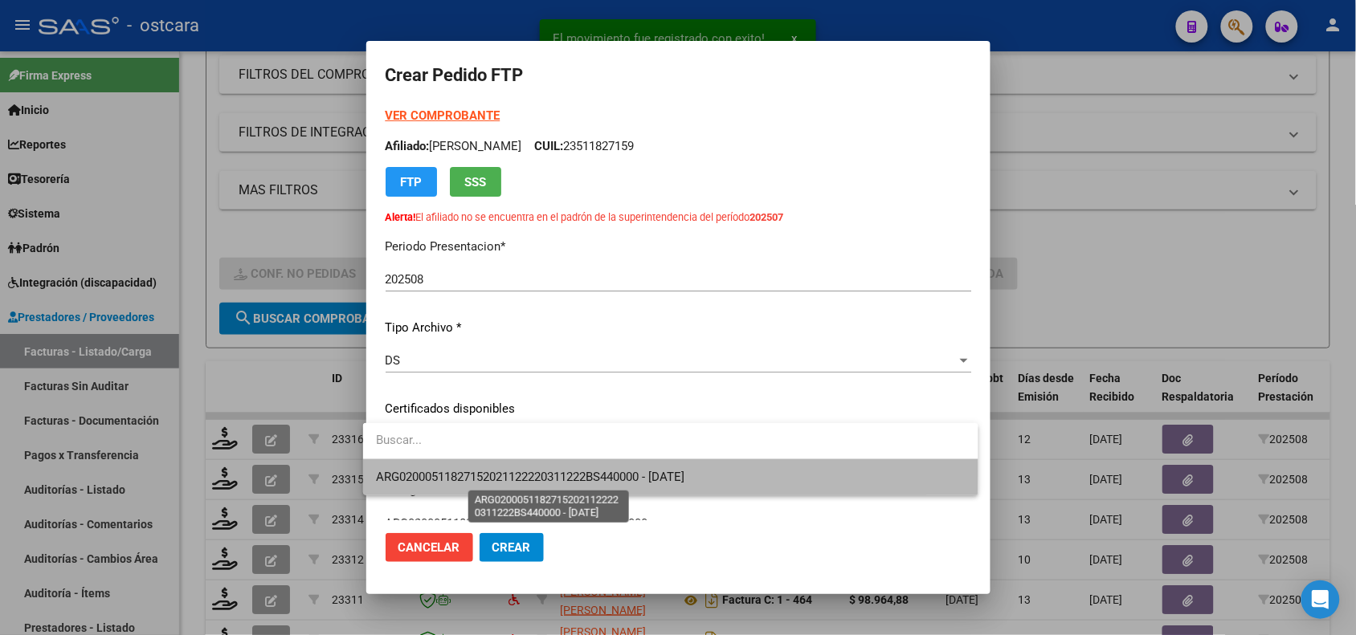
click at [544, 471] on span "ARG02000511827152021122220311222BS440000 - [DATE]" at bounding box center [530, 477] width 308 height 14
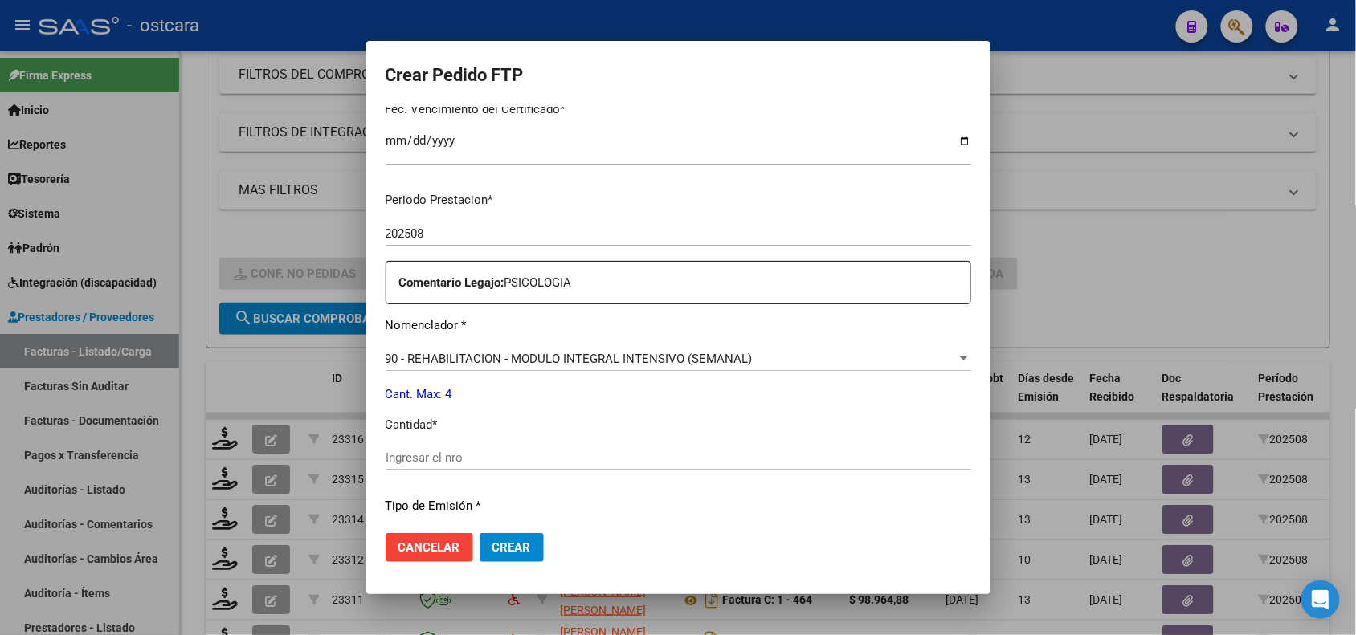
scroll to position [512, 0]
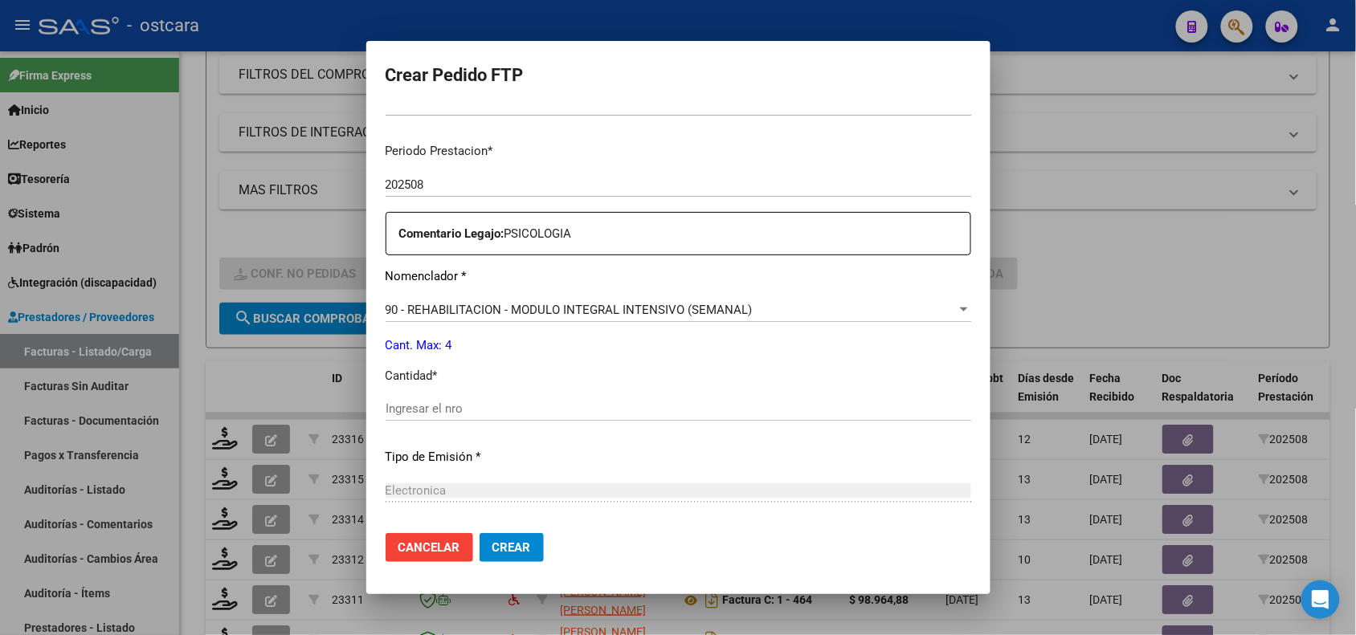
click at [843, 406] on input "Ingresar el nro" at bounding box center [677, 409] width 585 height 14
click at [510, 540] on span "Crear" at bounding box center [511, 547] width 39 height 14
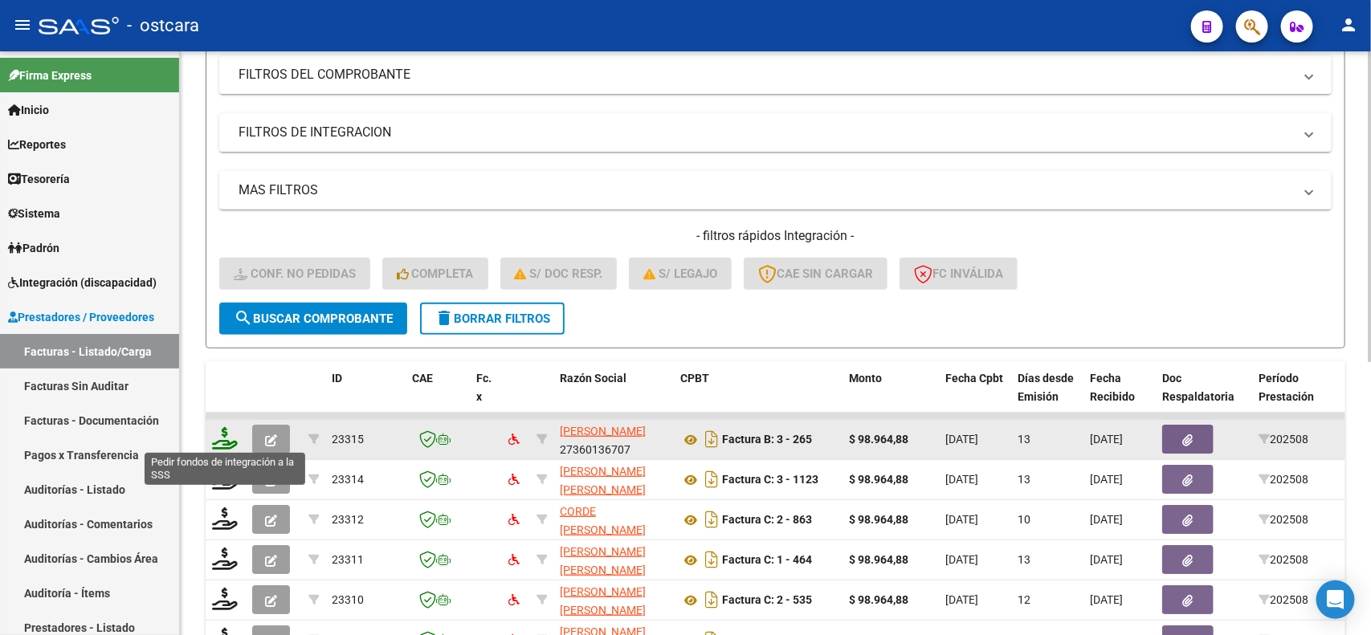
click at [235, 438] on icon at bounding box center [225, 438] width 26 height 22
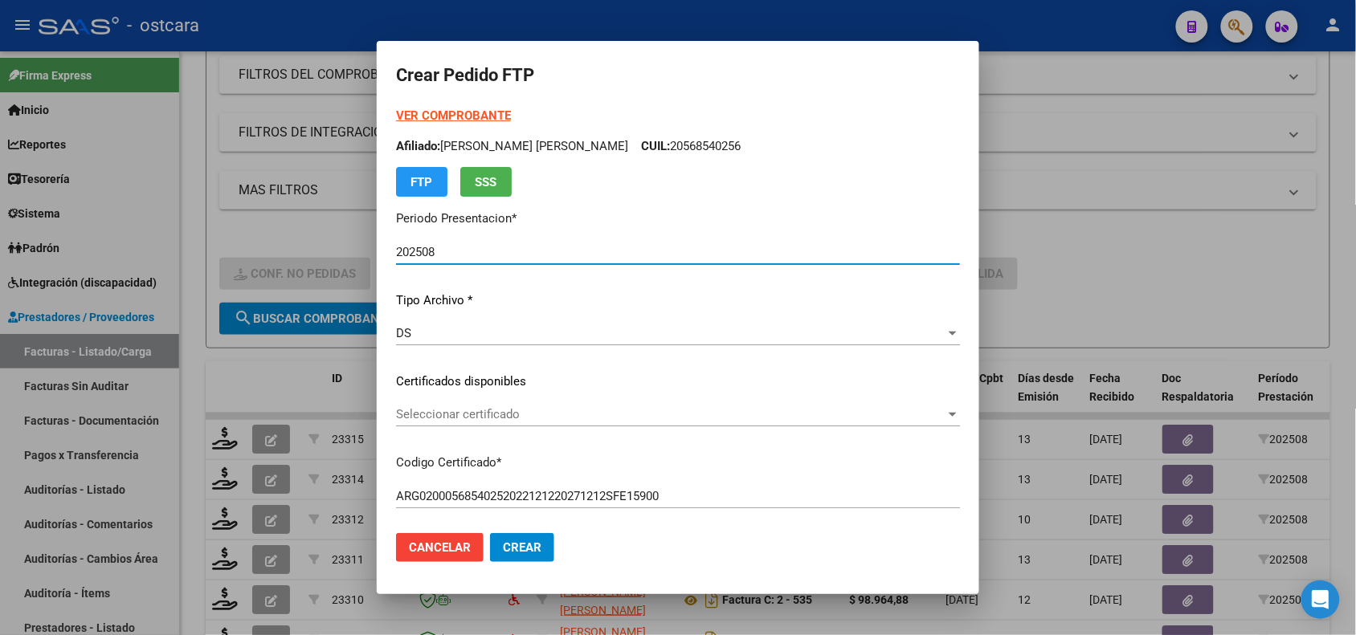
click at [562, 427] on div "Seleccionar certificado Seleccionar certificado" at bounding box center [678, 421] width 564 height 39
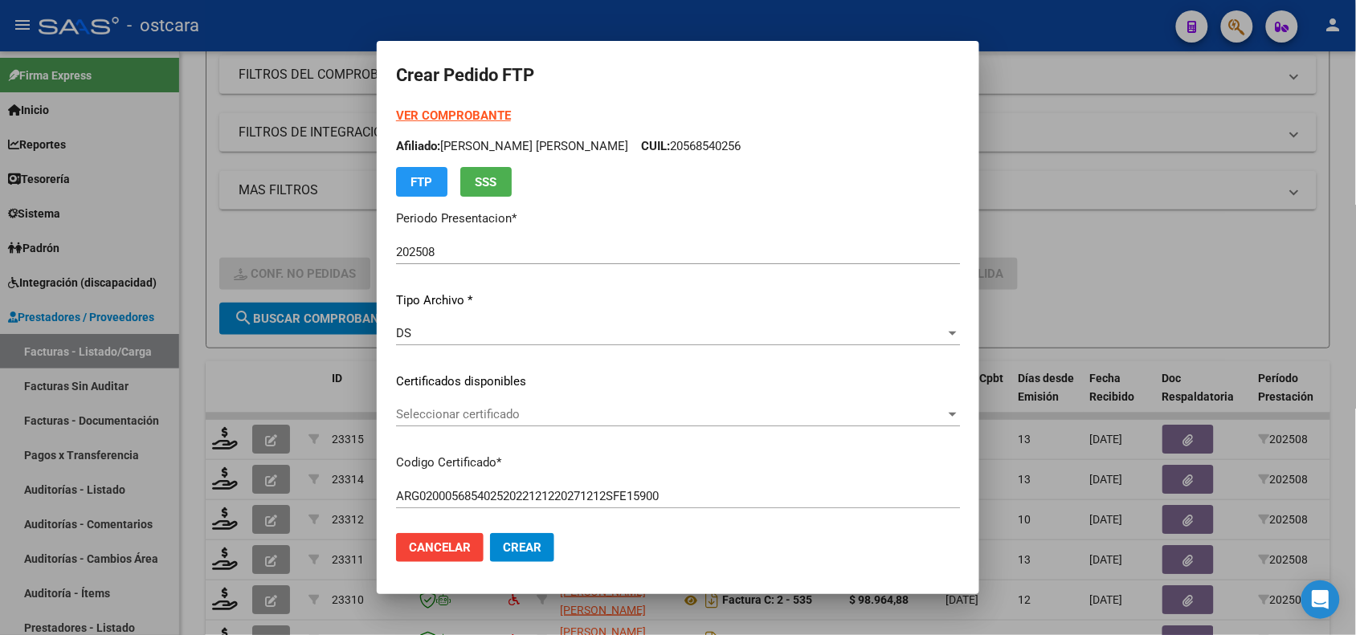
click at [574, 414] on span "Seleccionar certificado" at bounding box center [670, 414] width 549 height 14
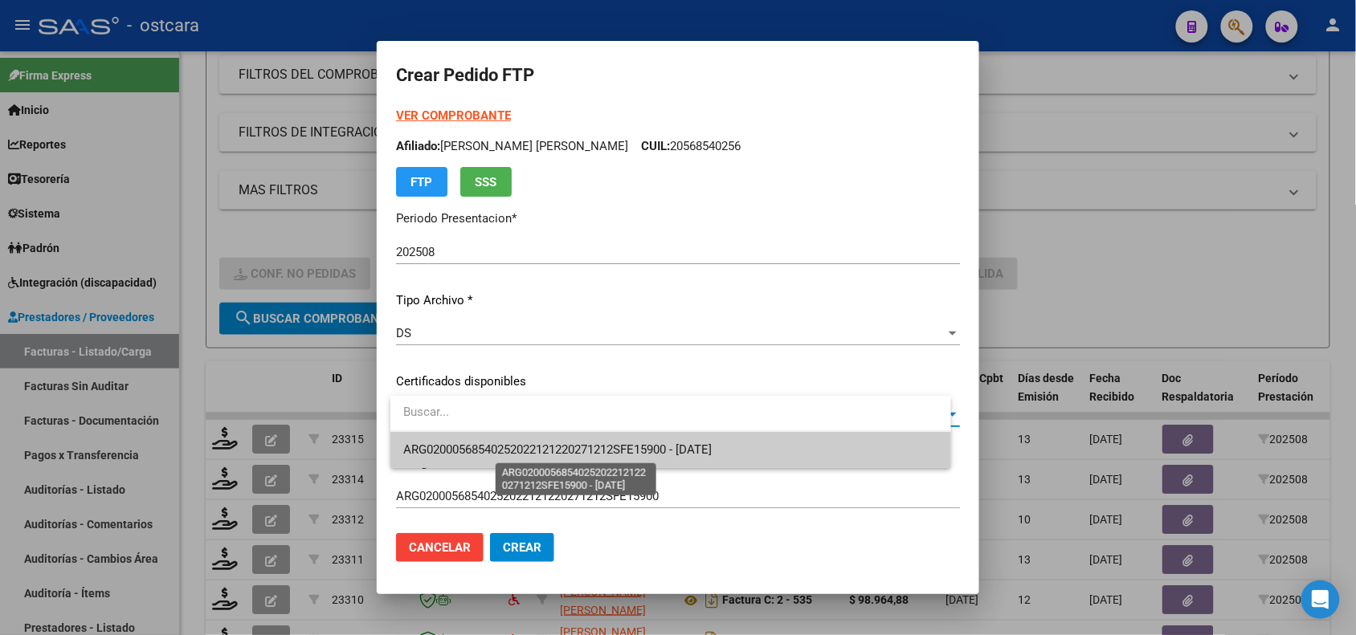
click at [580, 443] on span "ARG02000568540252022121220271212SFE15900 - [DATE]" at bounding box center [557, 450] width 308 height 14
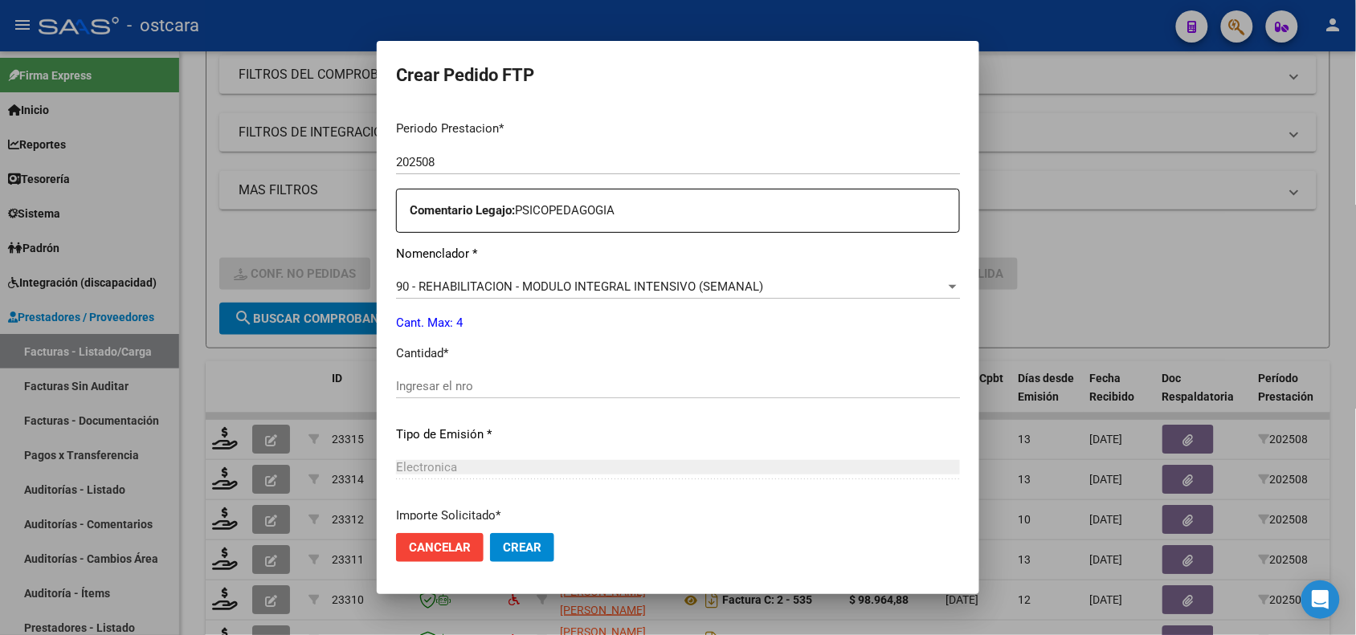
scroll to position [557, 0]
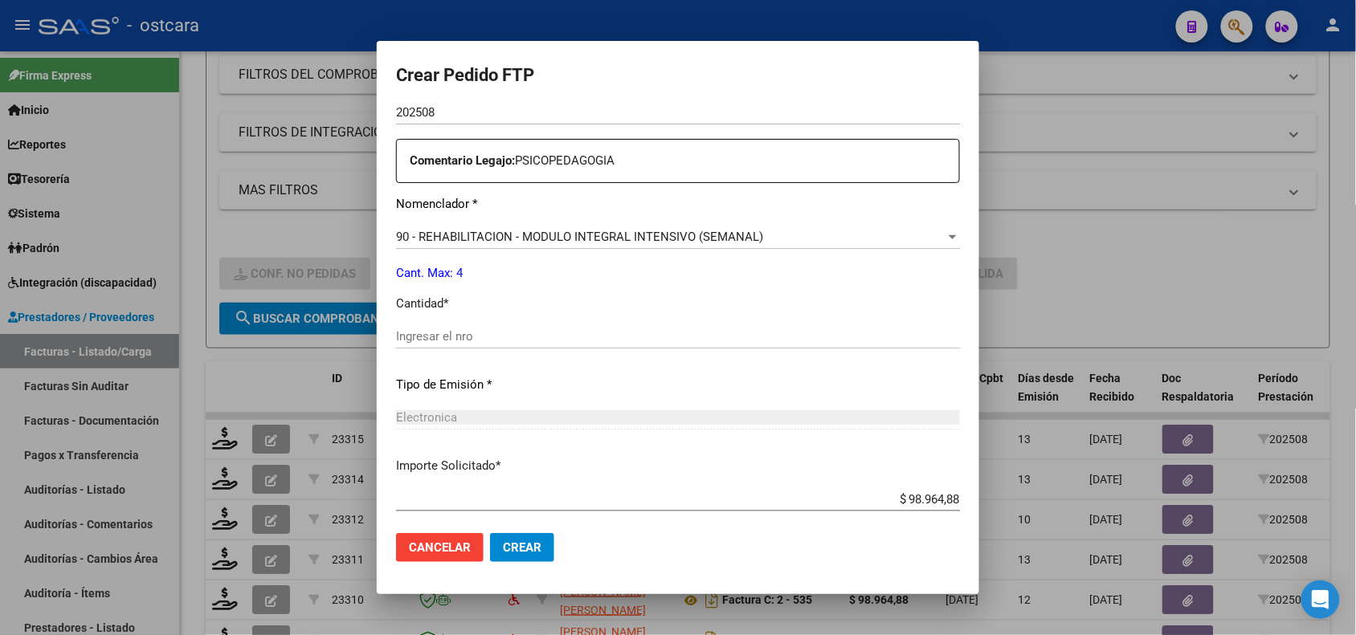
click at [781, 338] on input "Ingresar el nro" at bounding box center [678, 336] width 564 height 14
click at [536, 550] on span "Crear" at bounding box center [522, 547] width 39 height 14
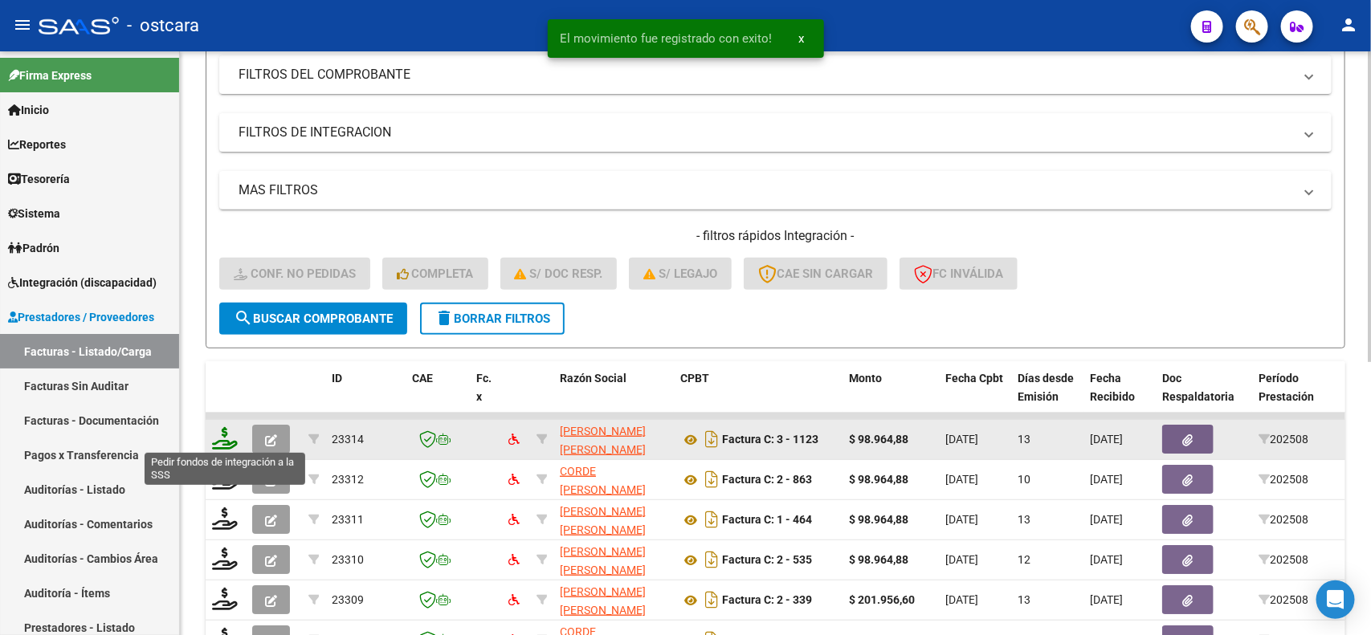
click at [222, 435] on icon at bounding box center [225, 438] width 26 height 22
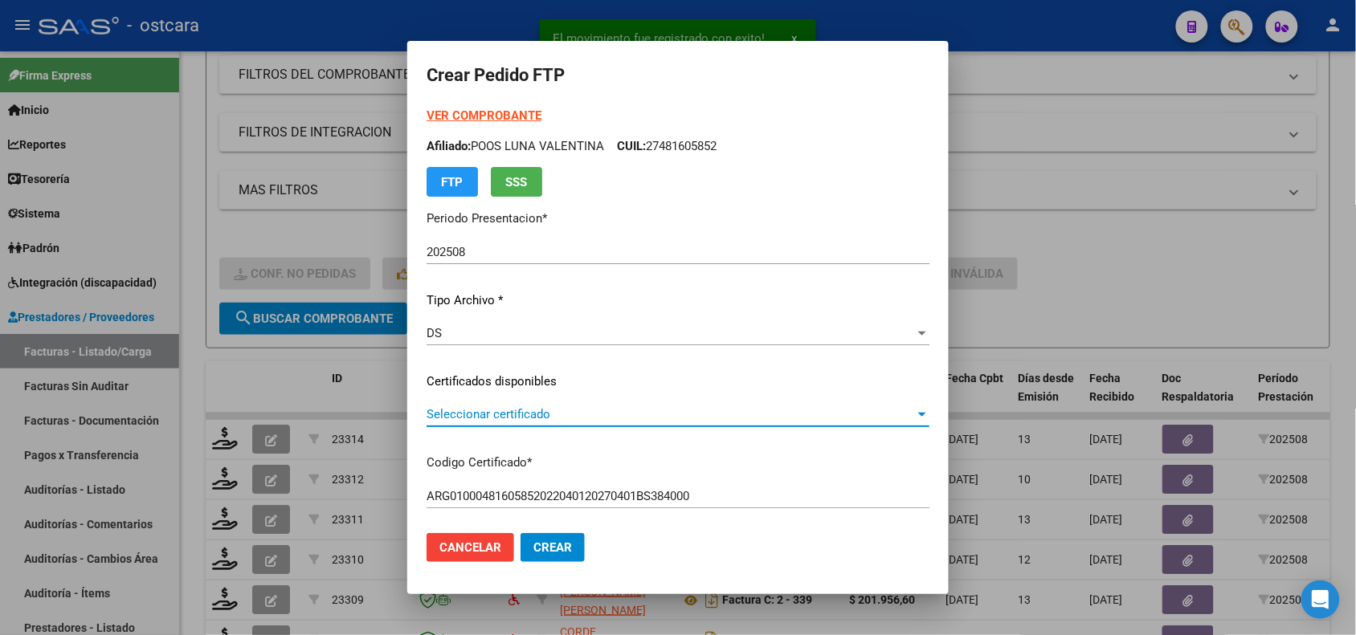
click at [556, 416] on span "Seleccionar certificado" at bounding box center [670, 414] width 488 height 14
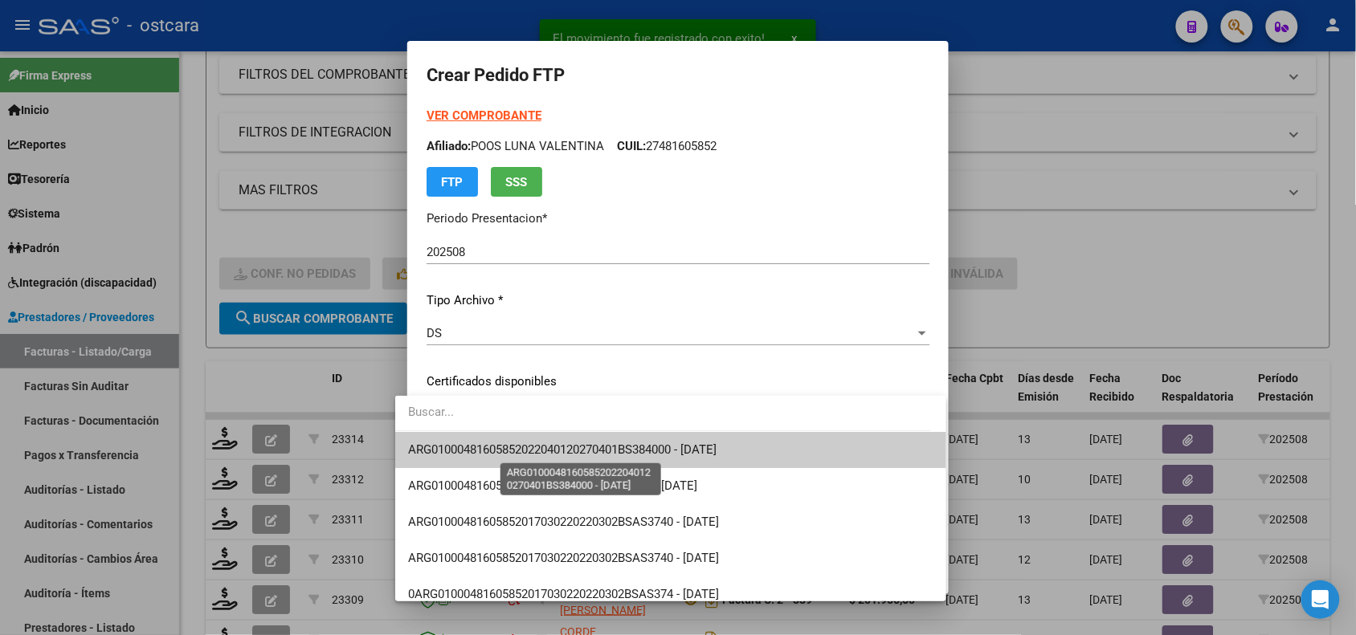
click at [559, 447] on span "ARG01000481605852022040120270401BS384000 - [DATE]" at bounding box center [562, 450] width 308 height 14
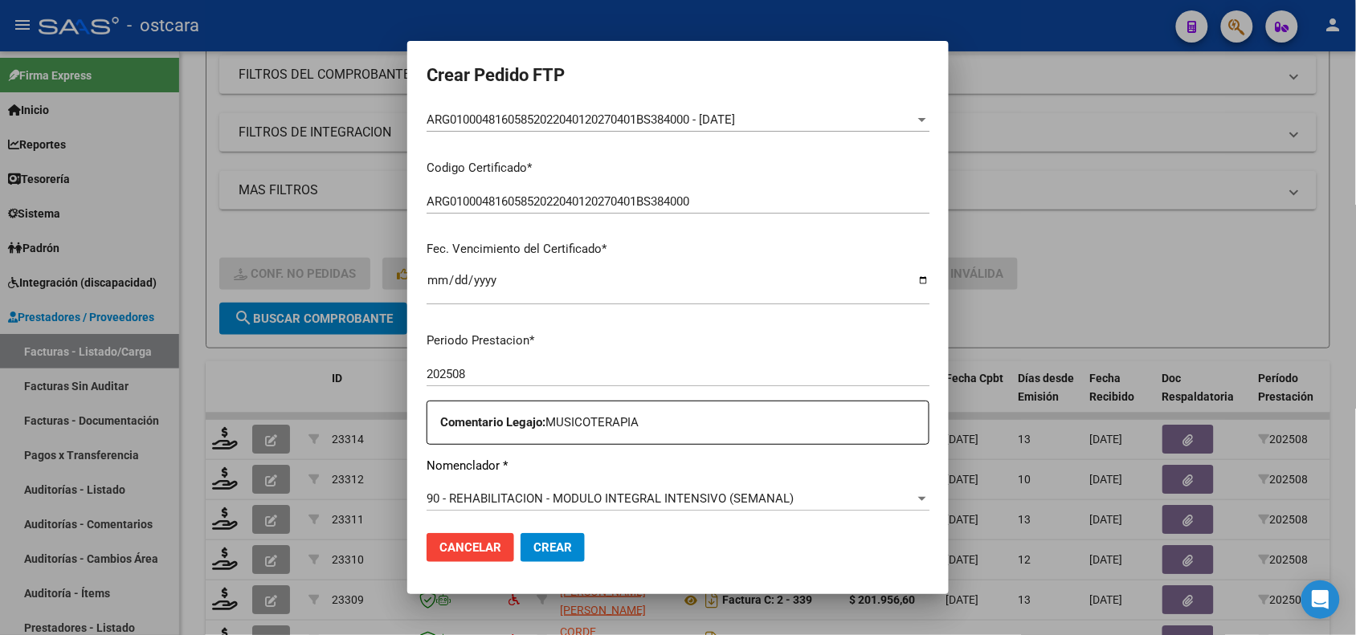
scroll to position [464, 0]
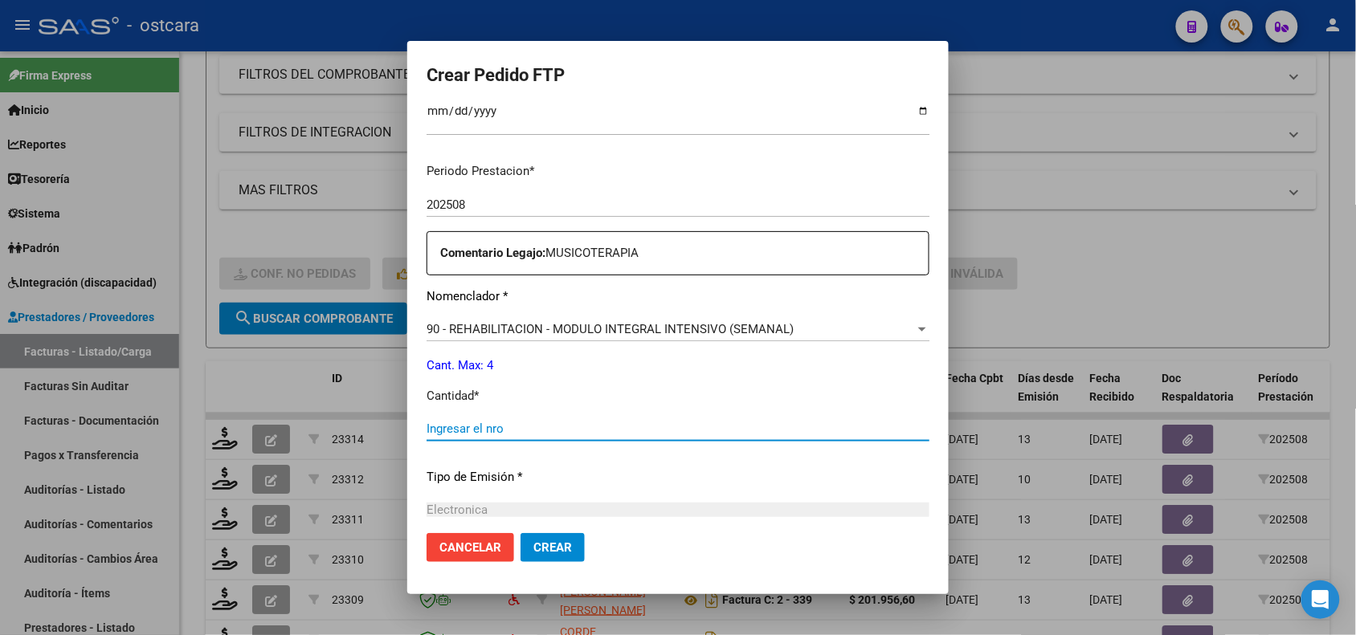
click at [651, 428] on input "Ingresar el nro" at bounding box center [677, 429] width 503 height 14
click at [539, 530] on mat-dialog-actions "Cancelar Crear" at bounding box center [677, 547] width 503 height 55
click at [538, 538] on button "Crear" at bounding box center [552, 547] width 64 height 29
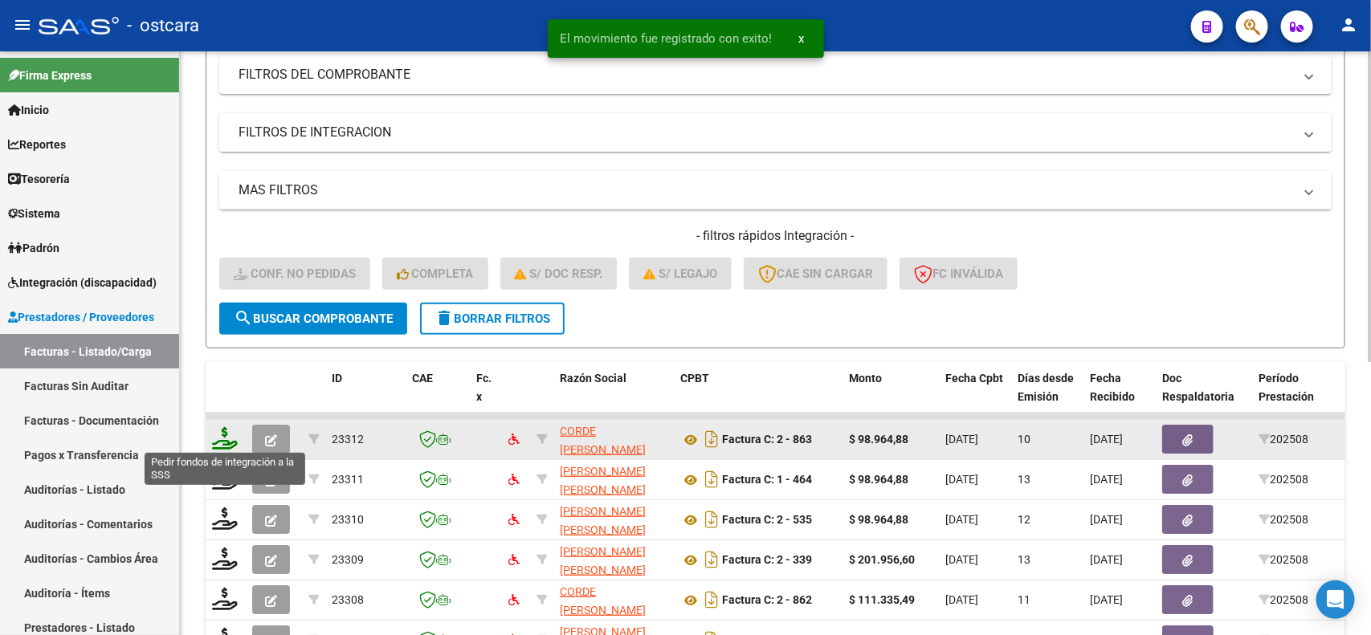
click at [222, 434] on icon at bounding box center [225, 438] width 26 height 22
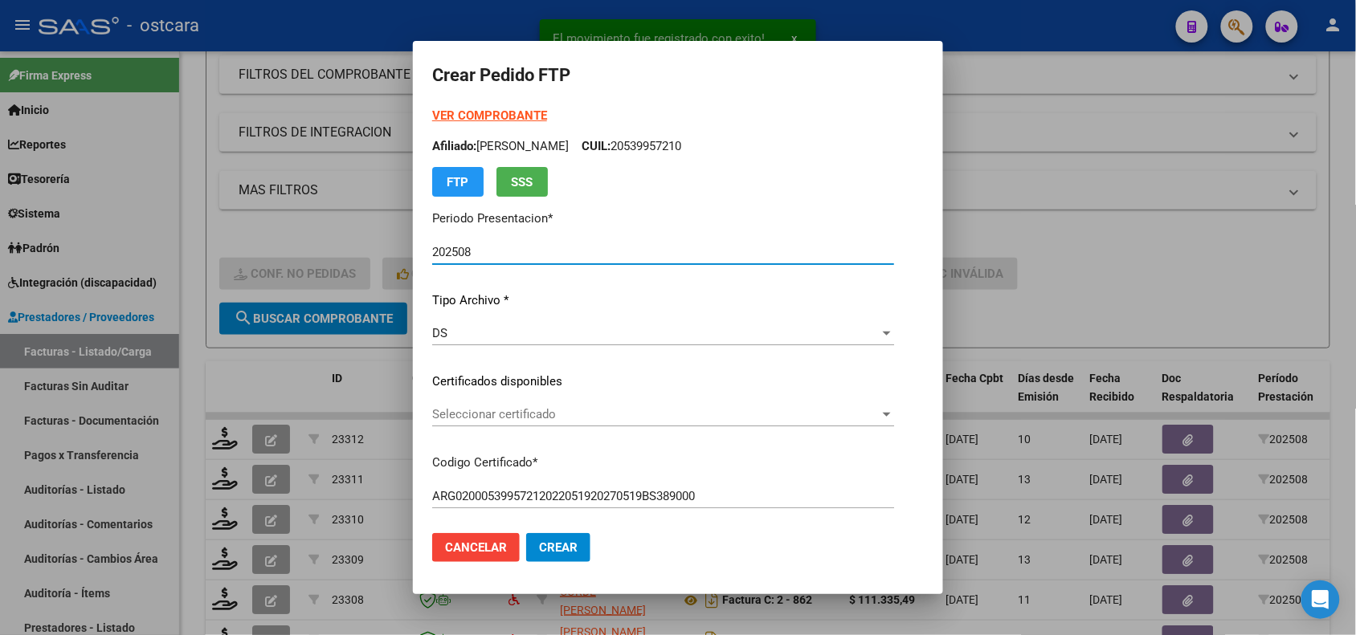
click at [487, 414] on span "Seleccionar certificado" at bounding box center [655, 414] width 447 height 14
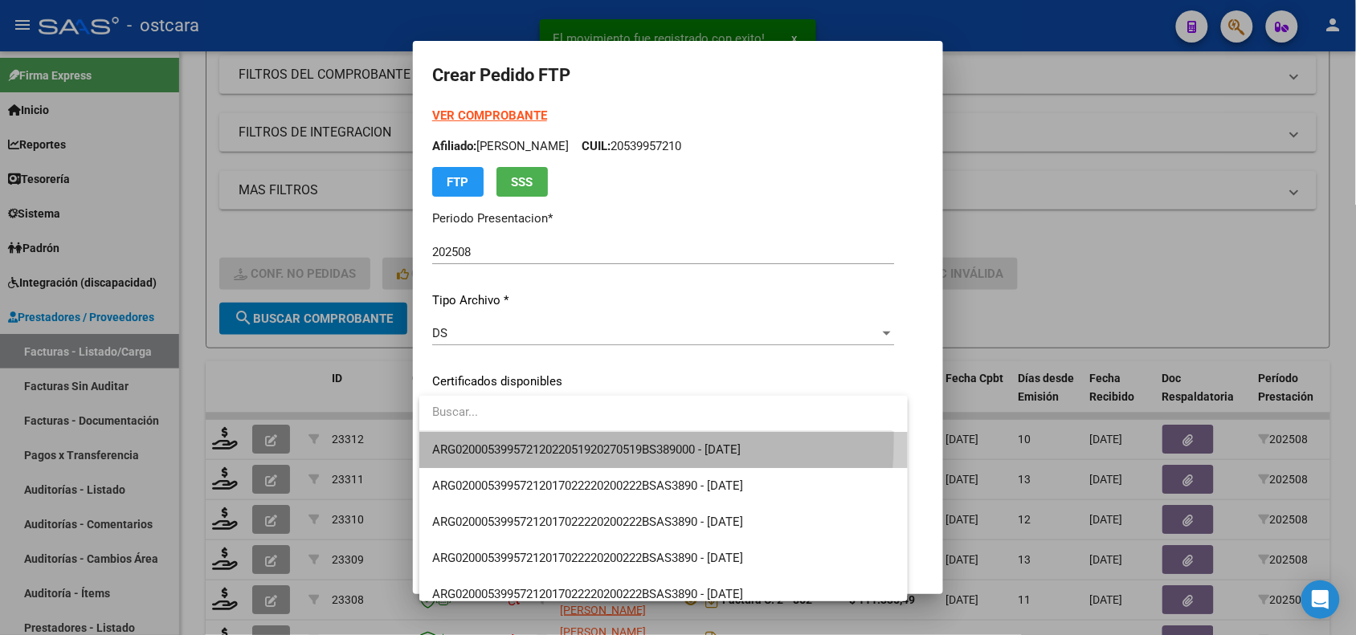
click at [483, 438] on span "ARG02000539957212022051920270519BS389000 - [DATE]" at bounding box center [663, 450] width 463 height 36
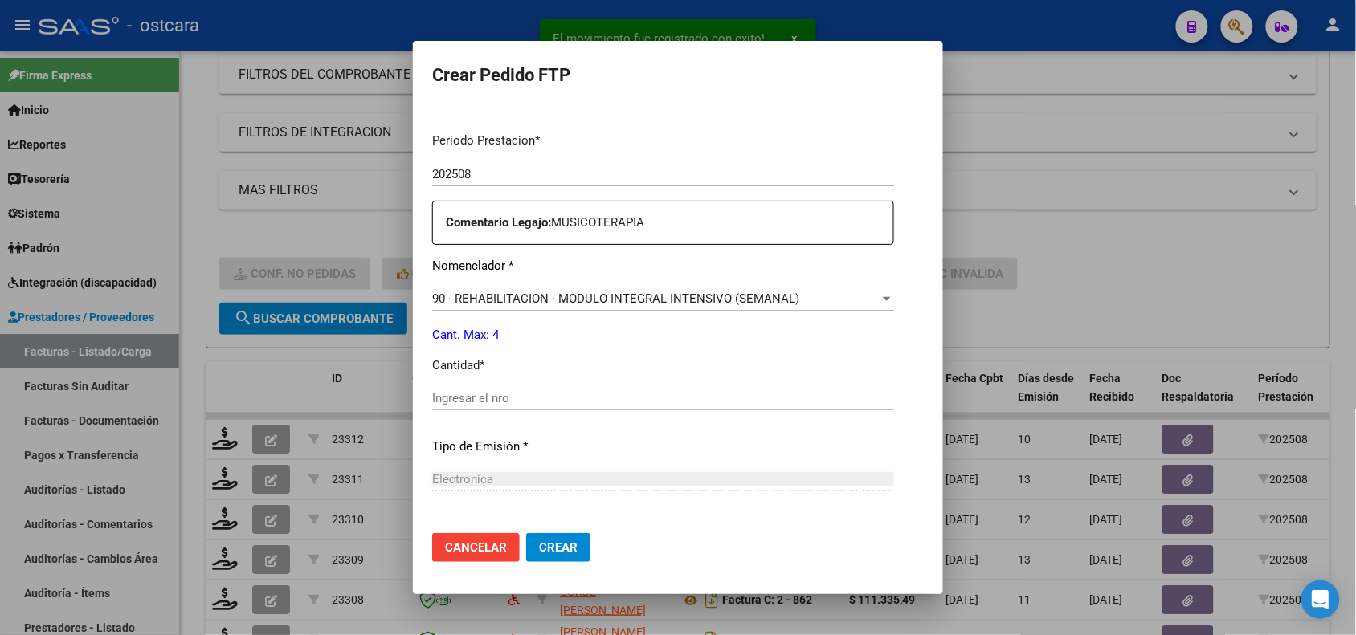
scroll to position [498, 0]
click at [791, 399] on input "Ingresar el nro" at bounding box center [663, 395] width 462 height 14
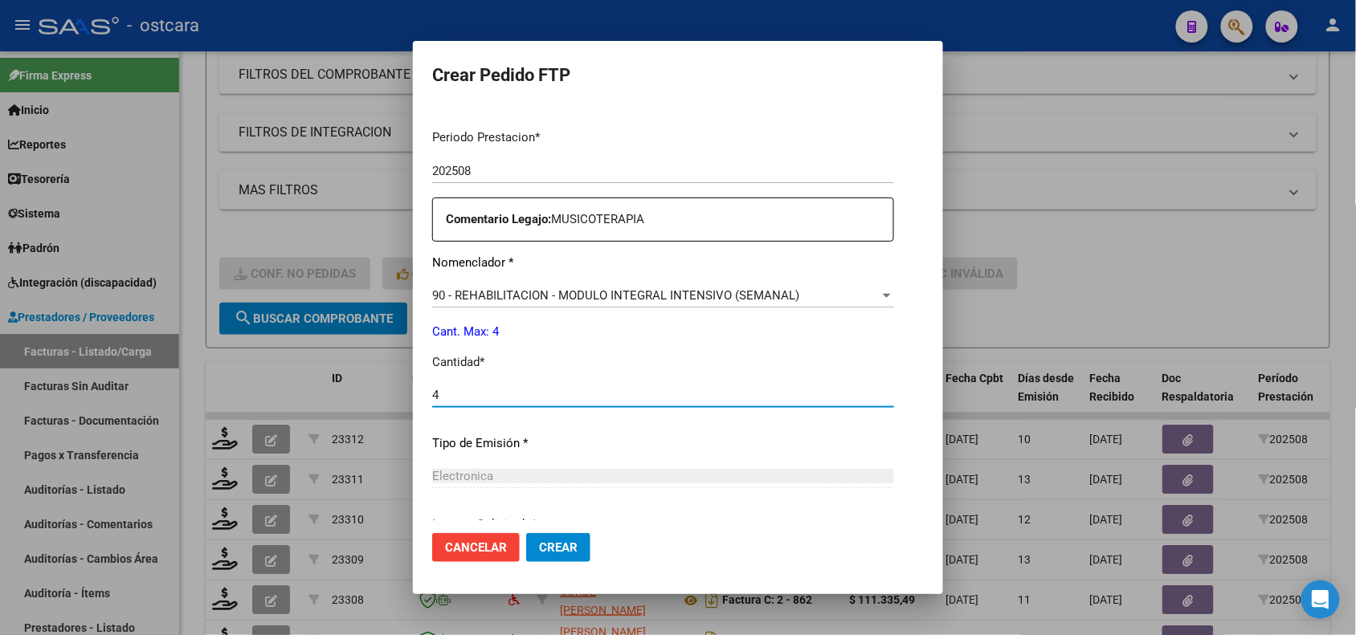
click at [575, 536] on button "Crear" at bounding box center [558, 547] width 64 height 29
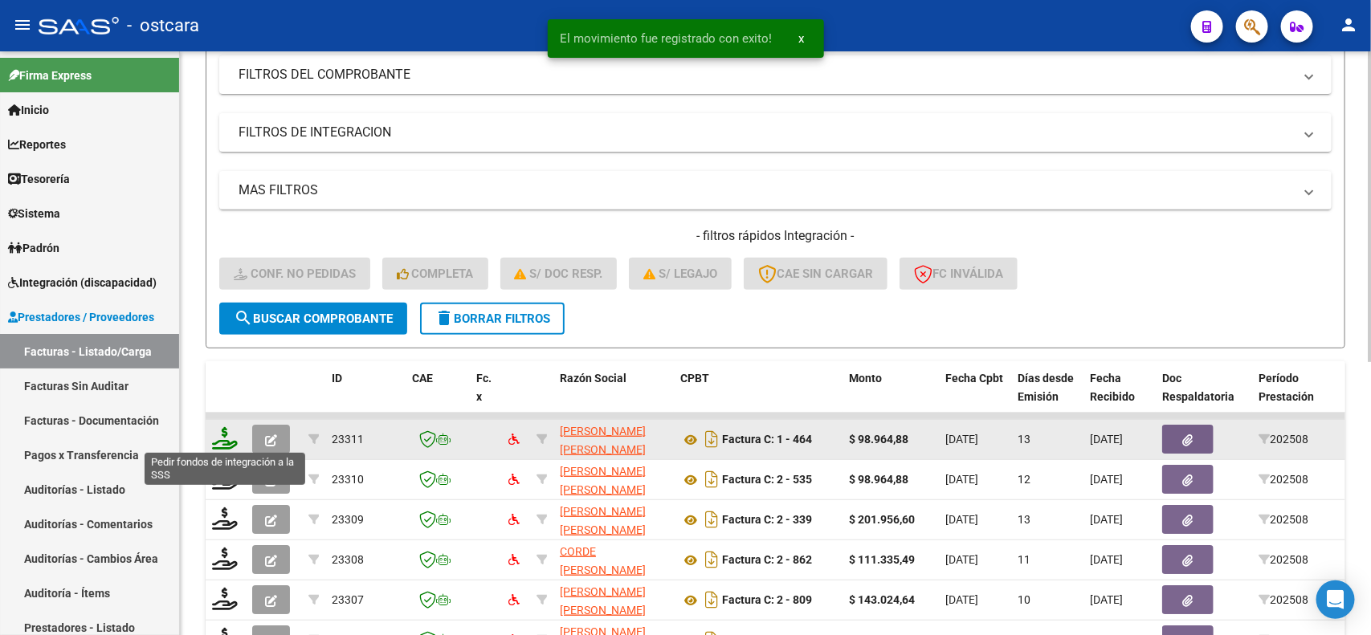
click at [223, 431] on icon at bounding box center [225, 438] width 26 height 22
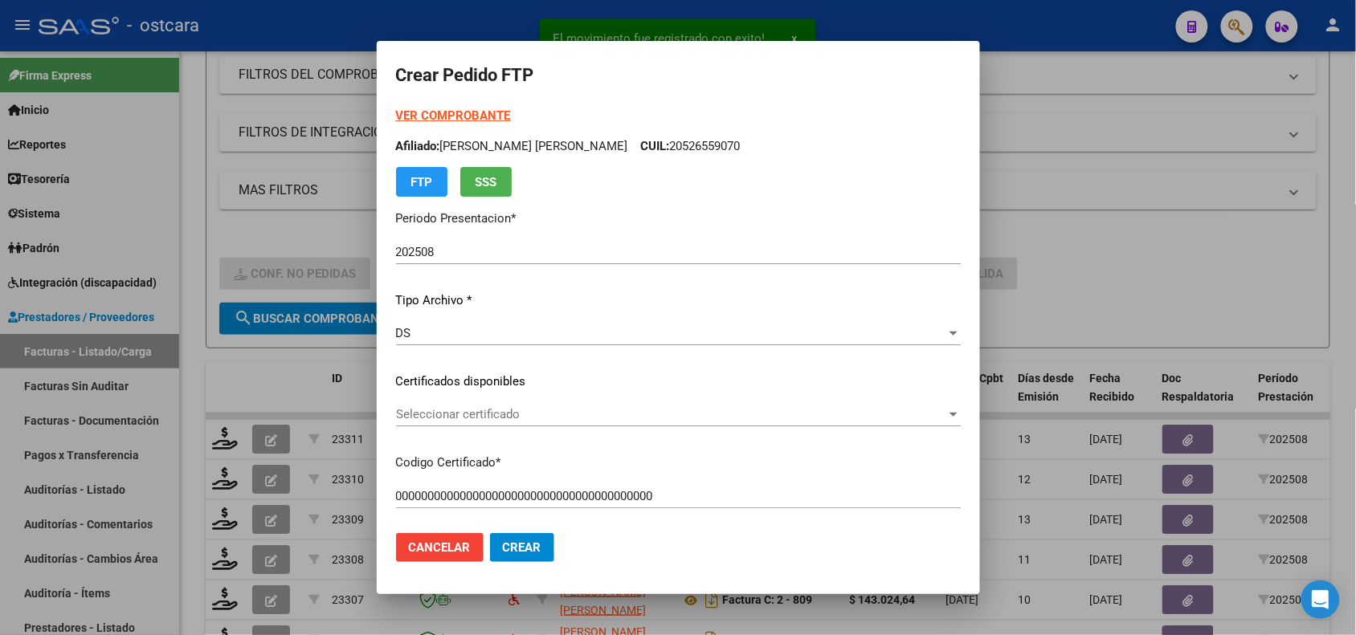
click at [546, 422] on div "Seleccionar certificado Seleccionar certificado" at bounding box center [678, 414] width 565 height 24
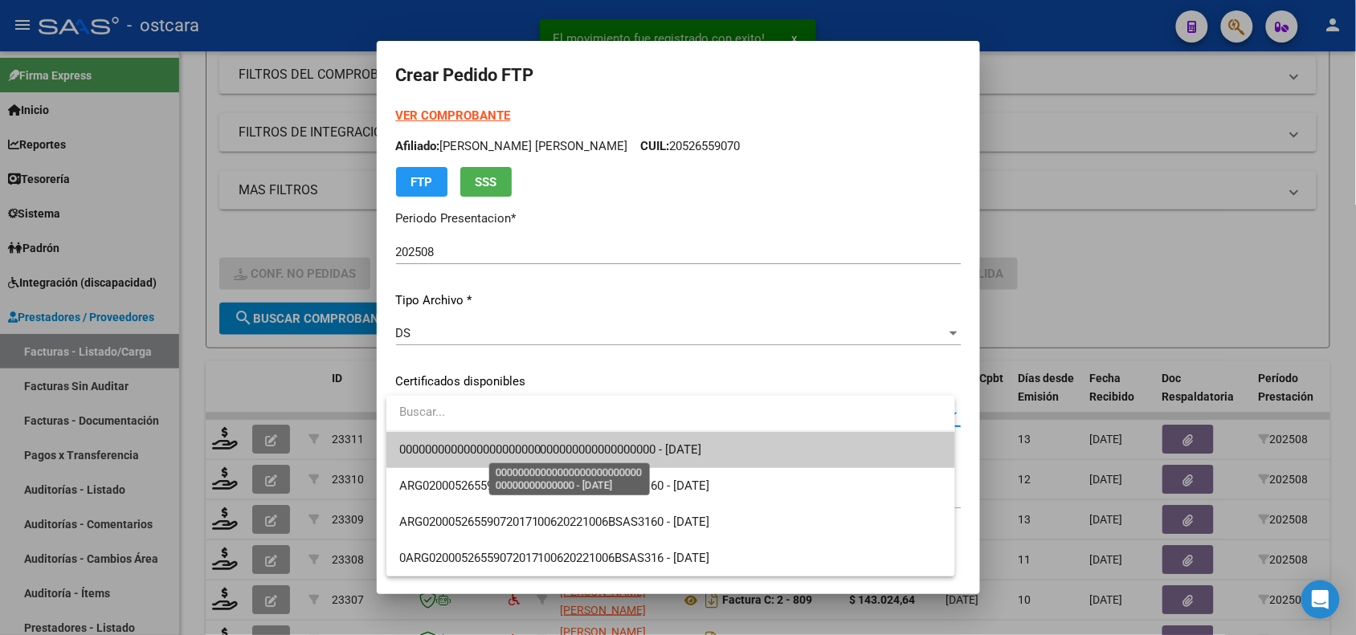
click at [546, 446] on span "0000000000000000000000000000000000000000 - [DATE]" at bounding box center [550, 450] width 303 height 14
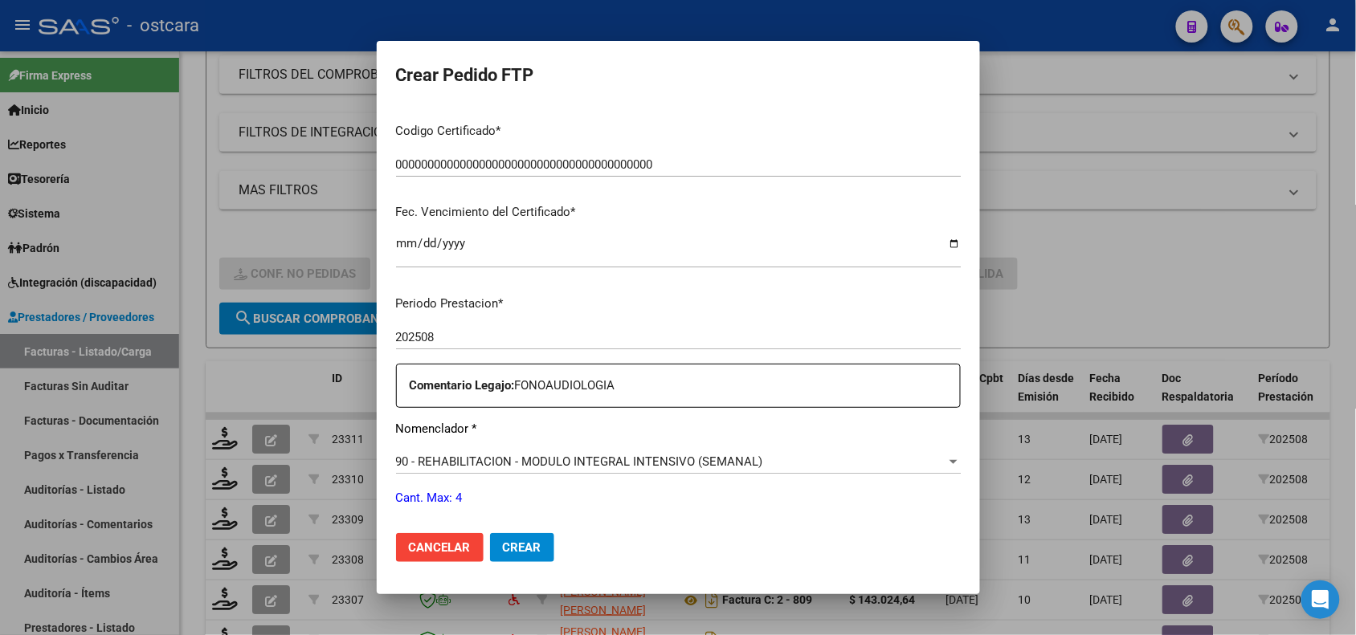
scroll to position [422, 0]
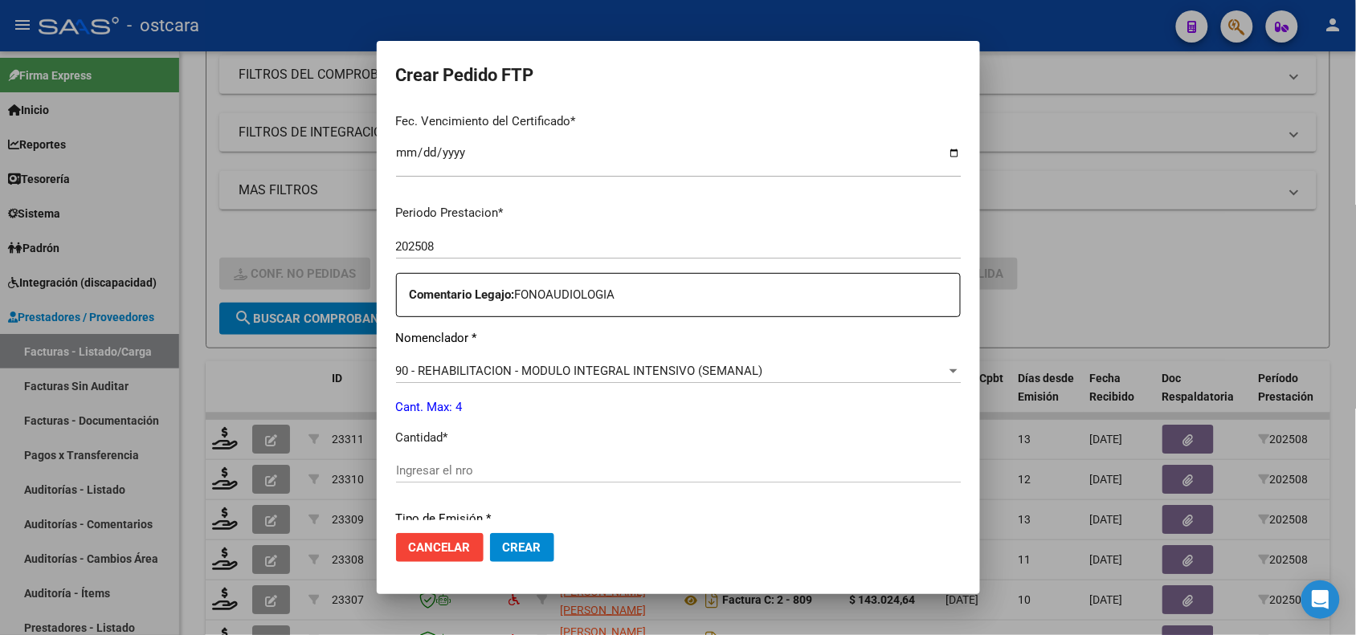
click at [667, 476] on input "Ingresar el nro" at bounding box center [678, 470] width 565 height 14
click at [530, 543] on span "Crear" at bounding box center [522, 547] width 39 height 14
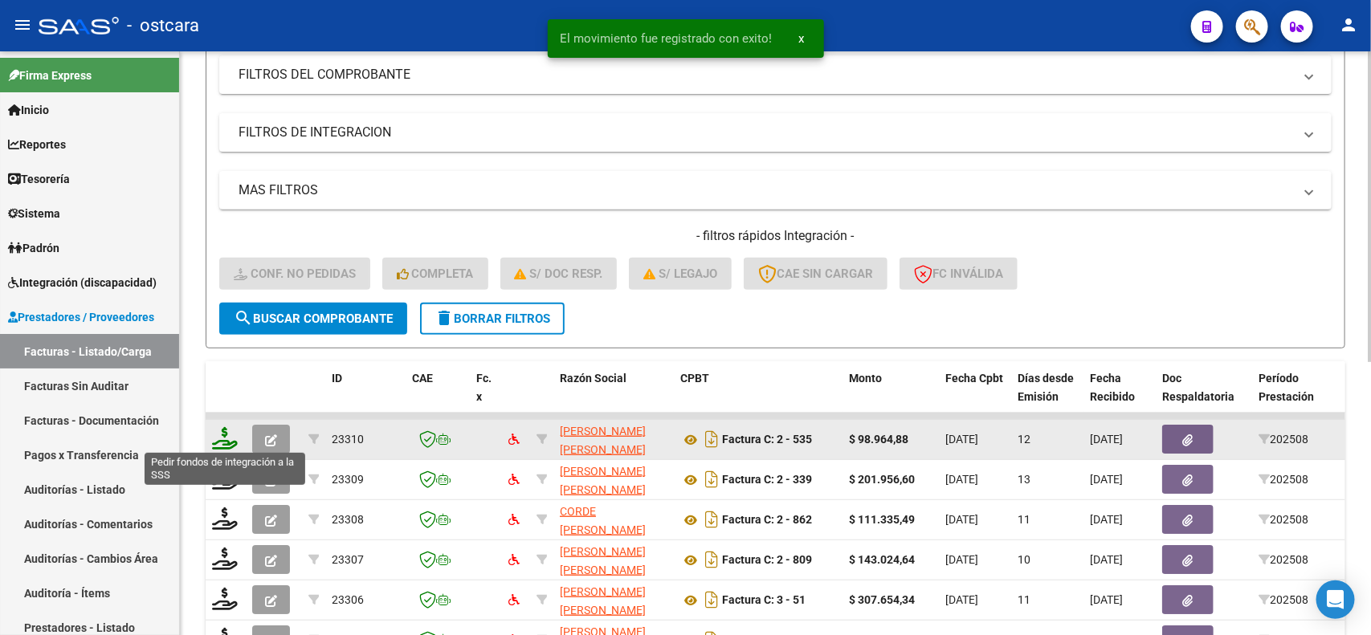
click at [226, 439] on icon at bounding box center [225, 438] width 26 height 22
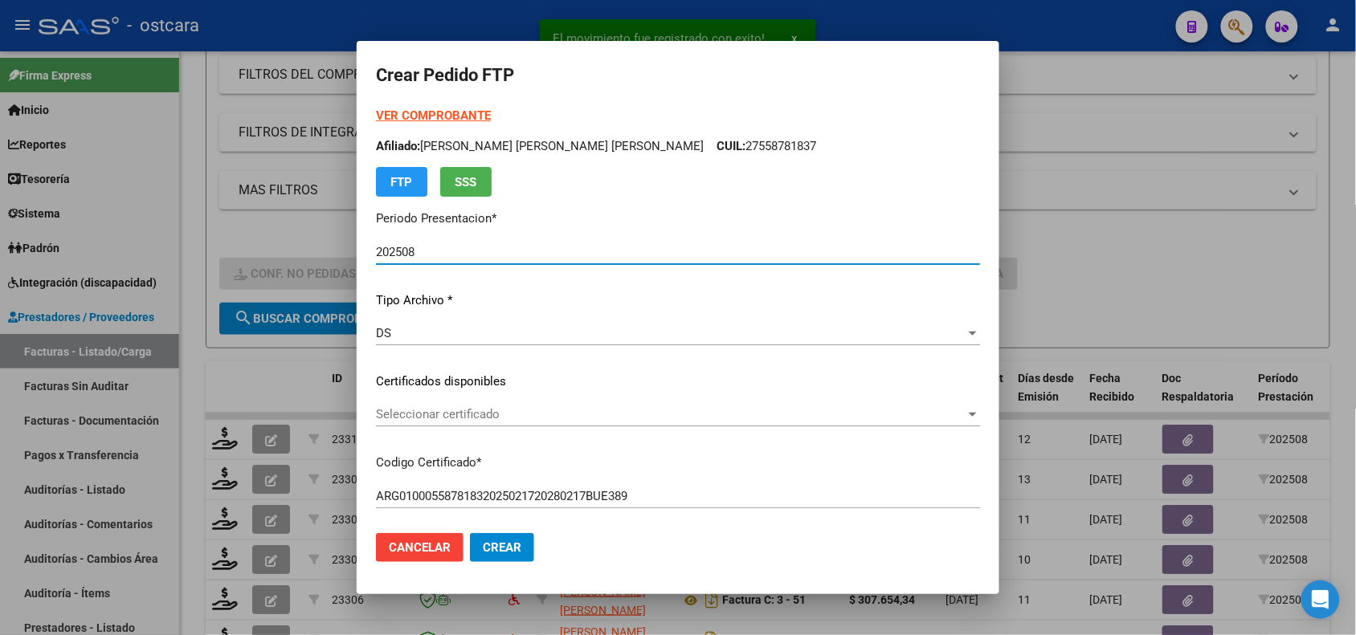
click at [451, 422] on div "Seleccionar certificado Seleccionar certificado" at bounding box center [678, 414] width 604 height 24
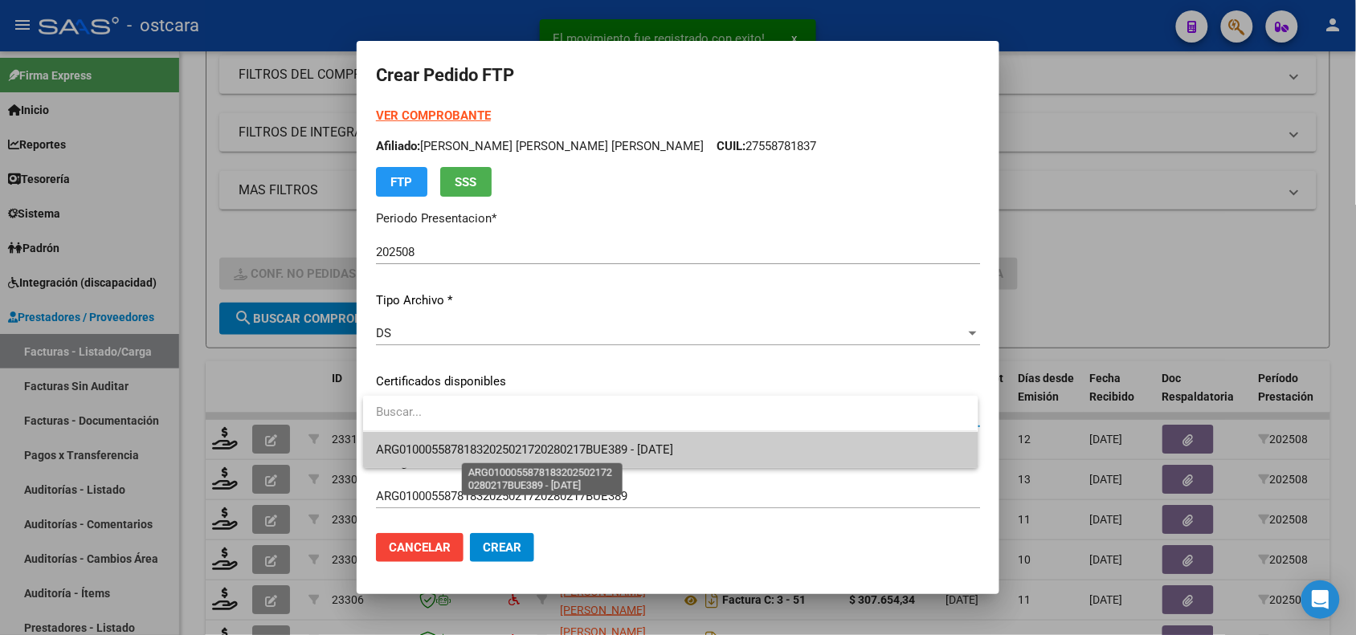
click at [451, 454] on span "ARG01000558781832025021720280217BUE389 - [DATE]" at bounding box center [524, 450] width 297 height 14
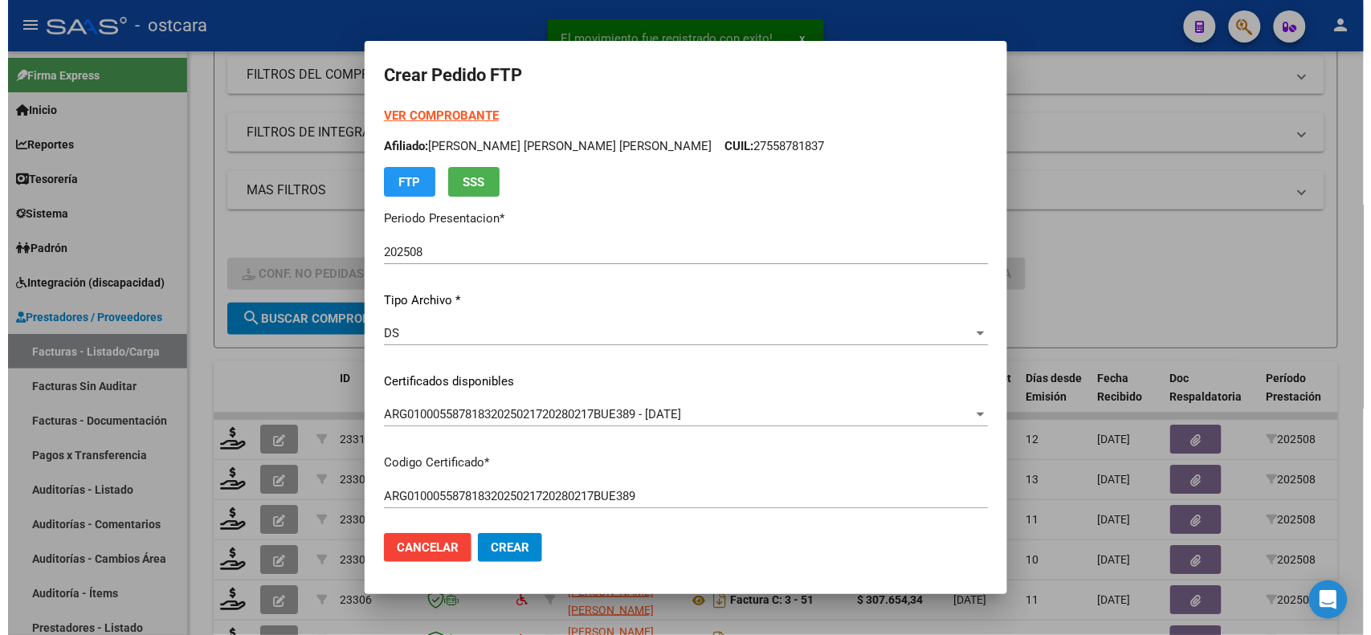
scroll to position [548, 0]
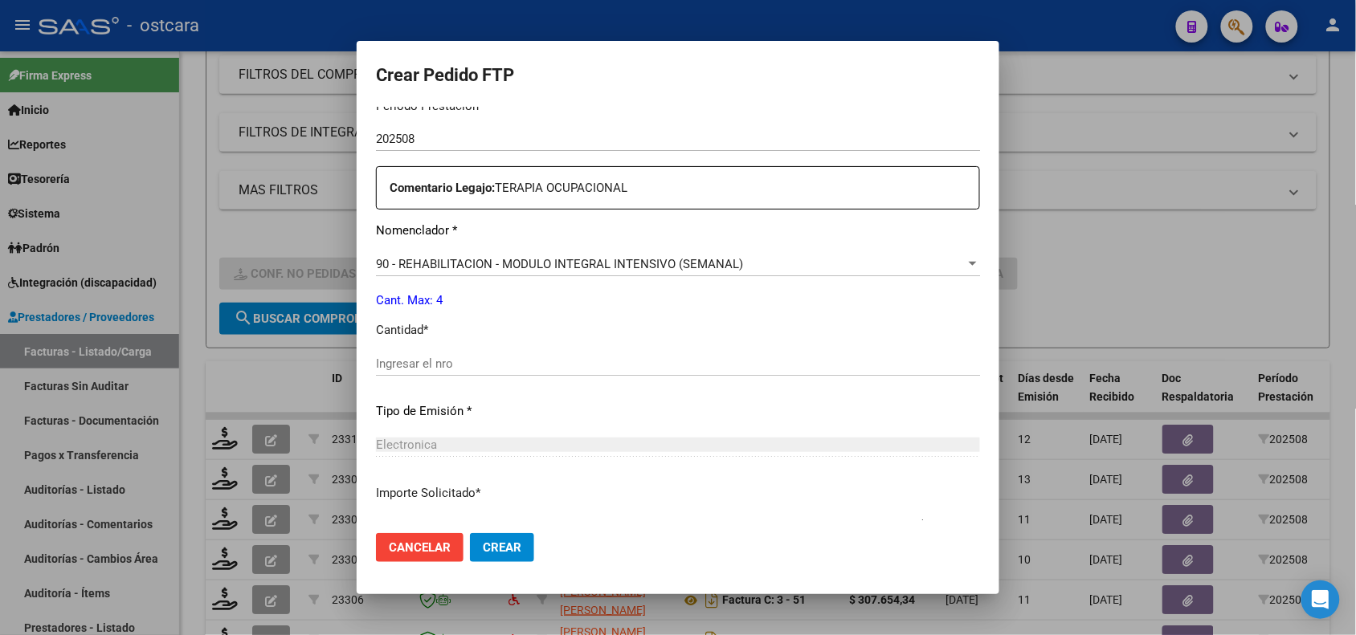
click at [639, 364] on input "Ingresar el nro" at bounding box center [678, 364] width 604 height 14
click at [507, 531] on mat-dialog-actions "Cancelar Crear" at bounding box center [678, 547] width 604 height 55
click at [507, 544] on span "Crear" at bounding box center [502, 547] width 39 height 14
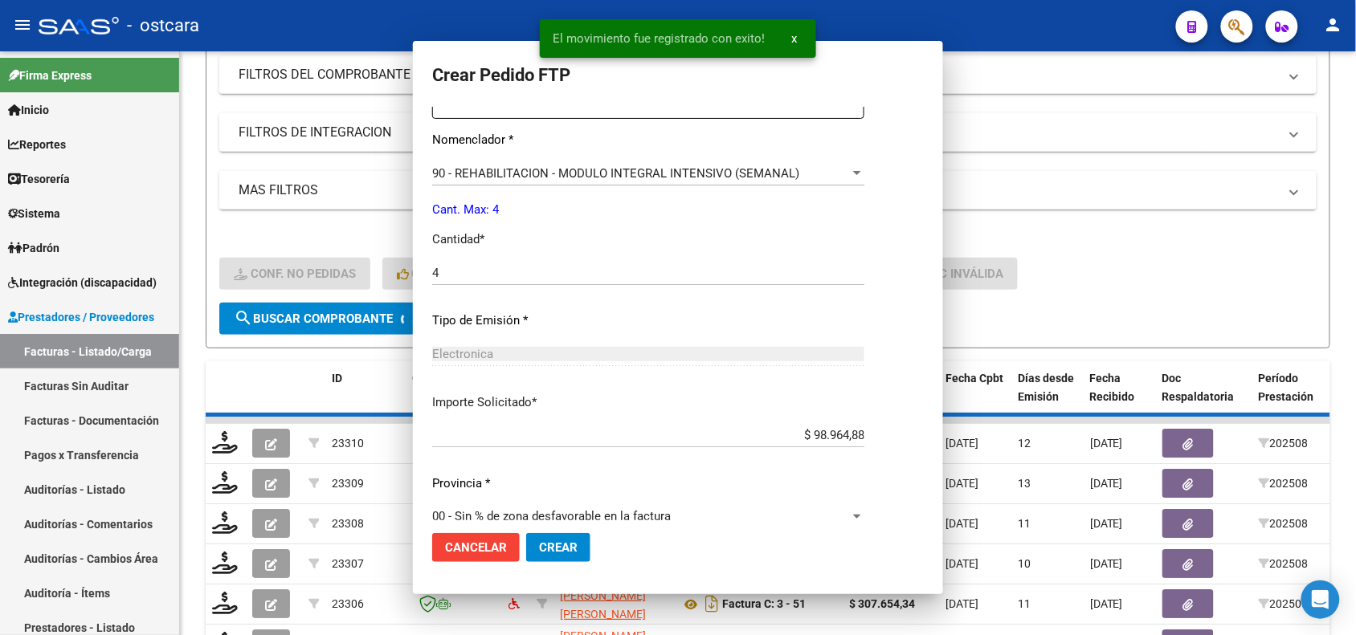
scroll to position [0, 0]
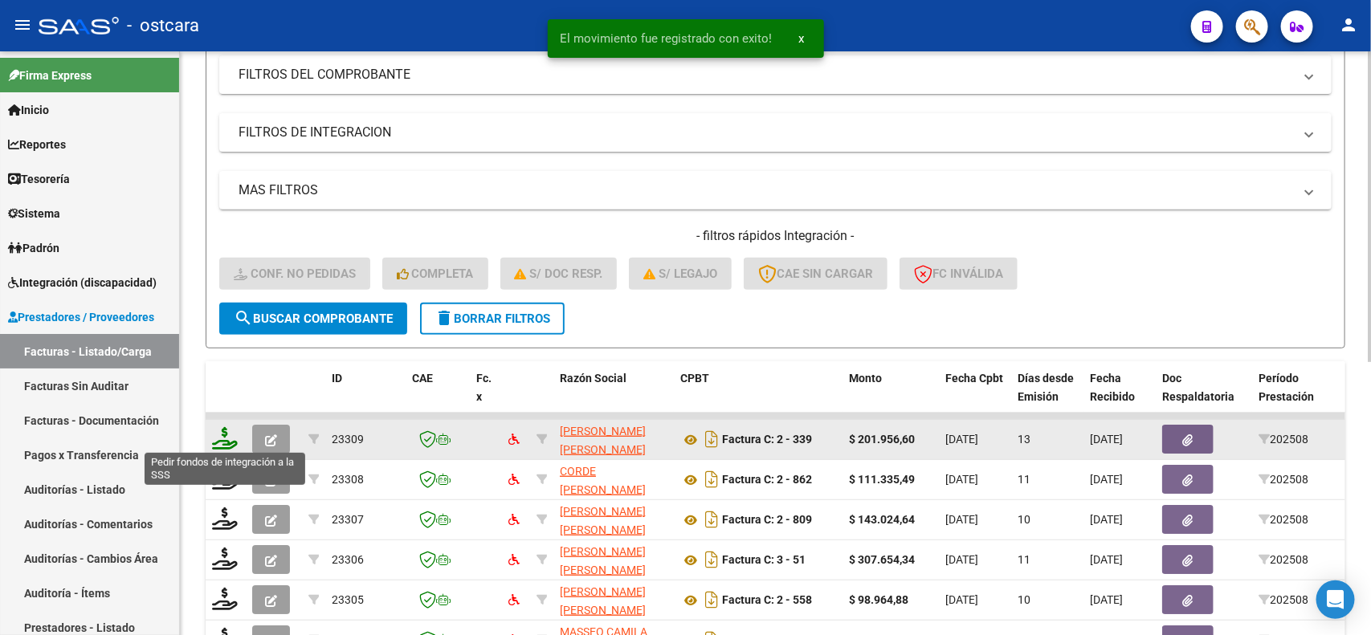
click at [222, 435] on icon at bounding box center [225, 438] width 26 height 22
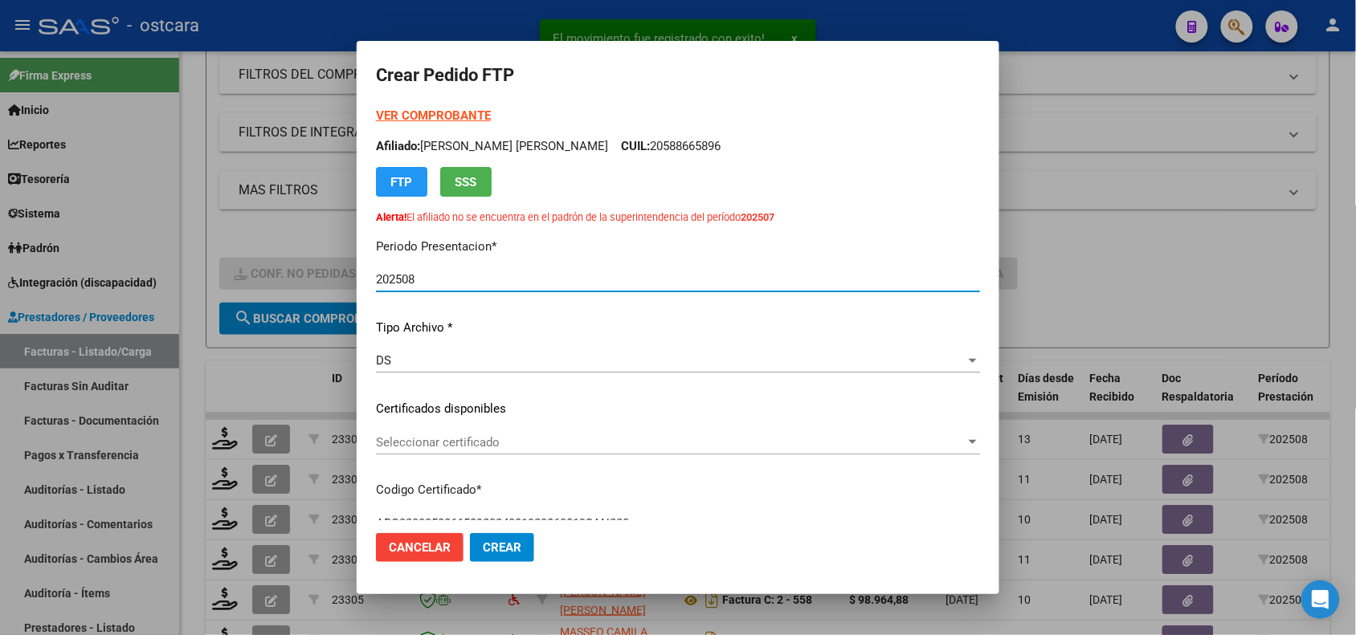
click at [563, 442] on span "Seleccionar certificado" at bounding box center [670, 442] width 589 height 14
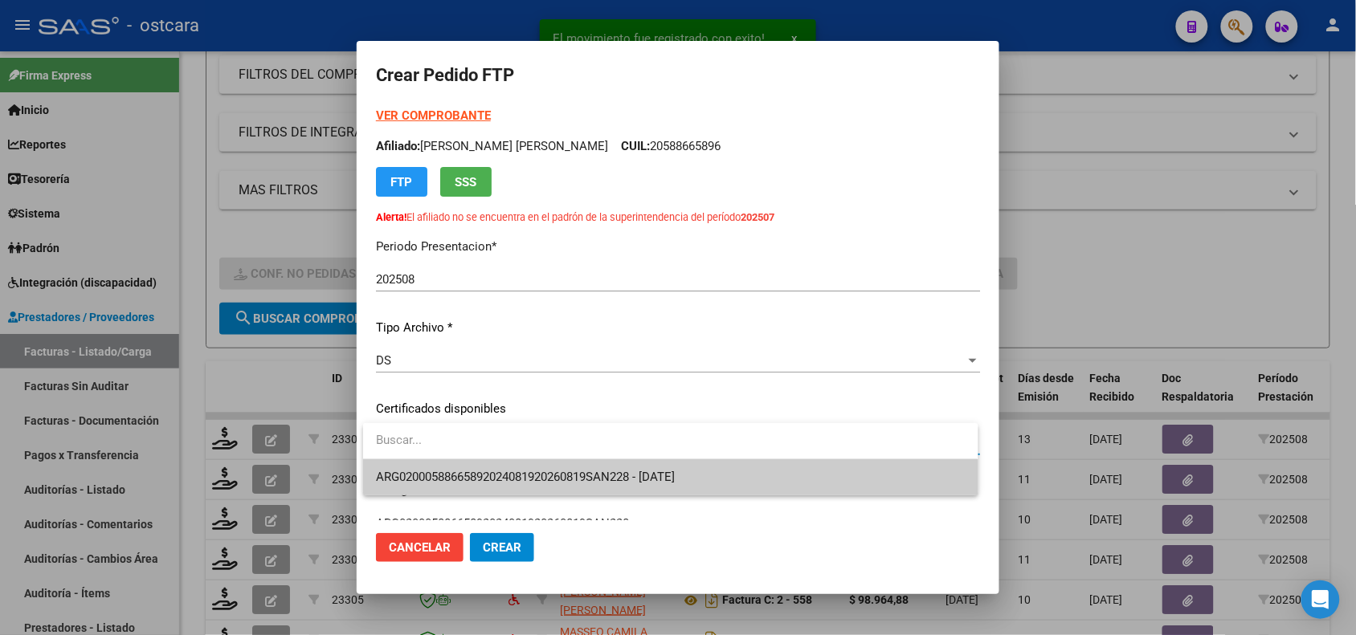
click at [565, 467] on span "ARG02000588665892024081920260819SAN228 - [DATE]" at bounding box center [670, 477] width 589 height 36
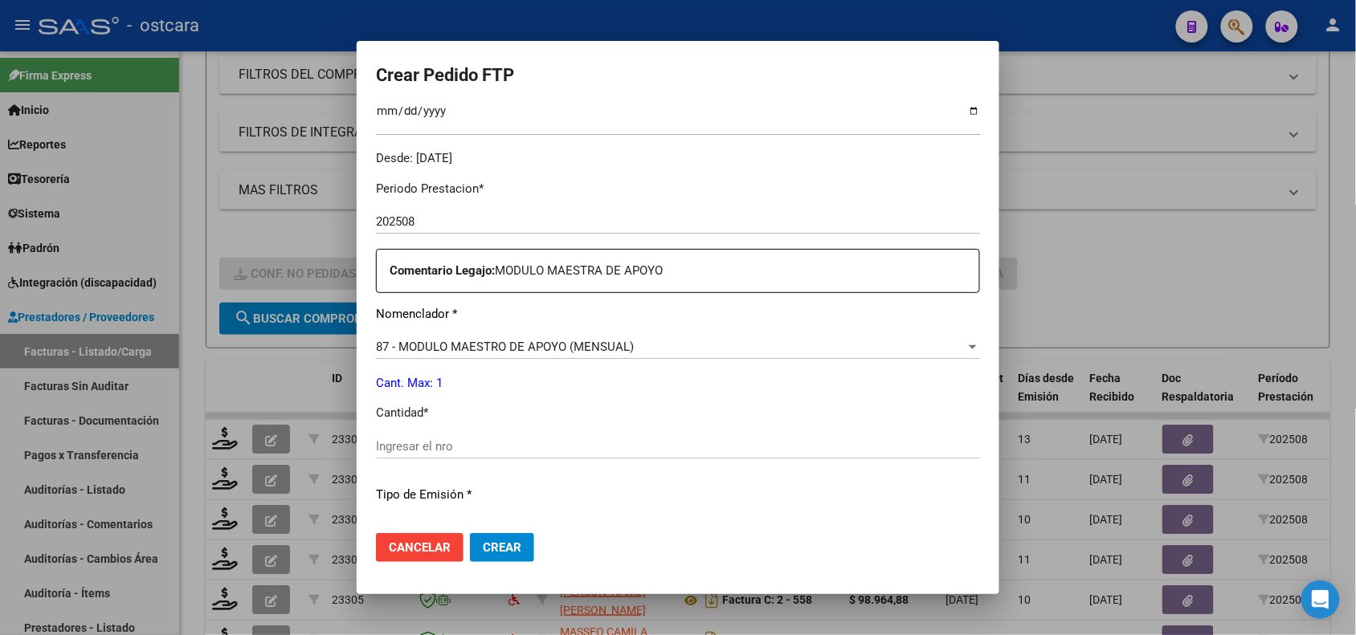
scroll to position [543, 0]
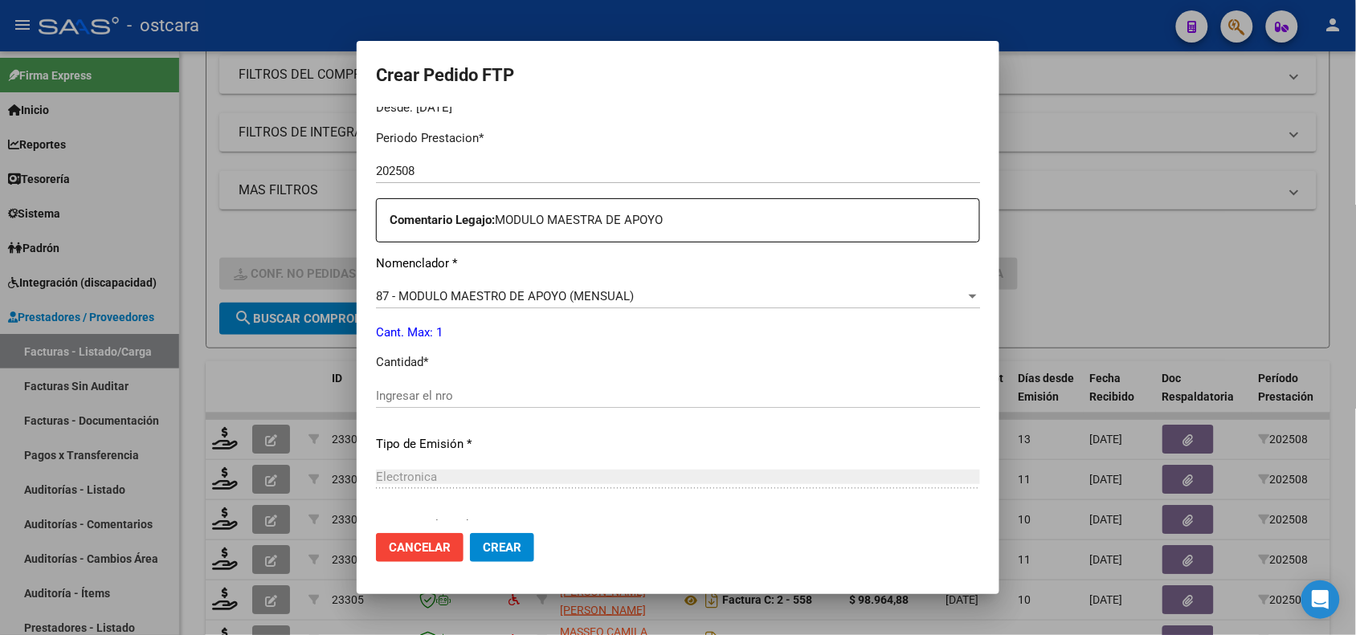
click at [732, 392] on input "Ingresar el nro" at bounding box center [678, 396] width 604 height 14
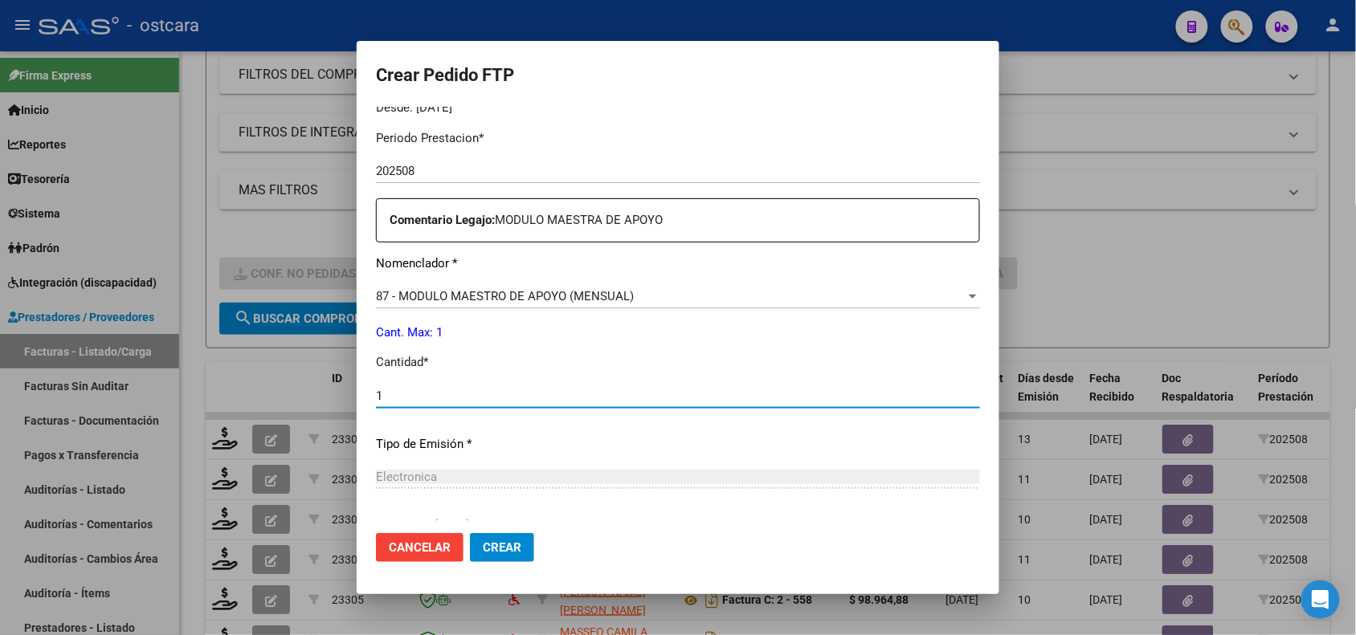
click at [508, 546] on span "Crear" at bounding box center [502, 547] width 39 height 14
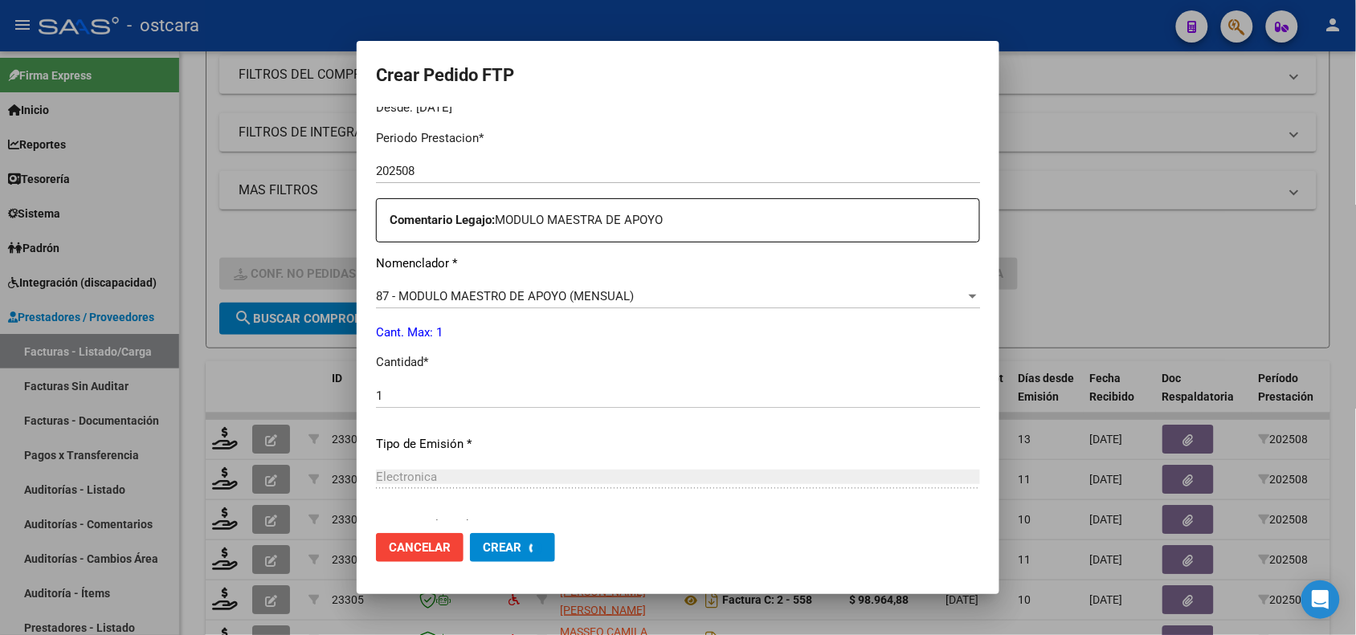
scroll to position [0, 0]
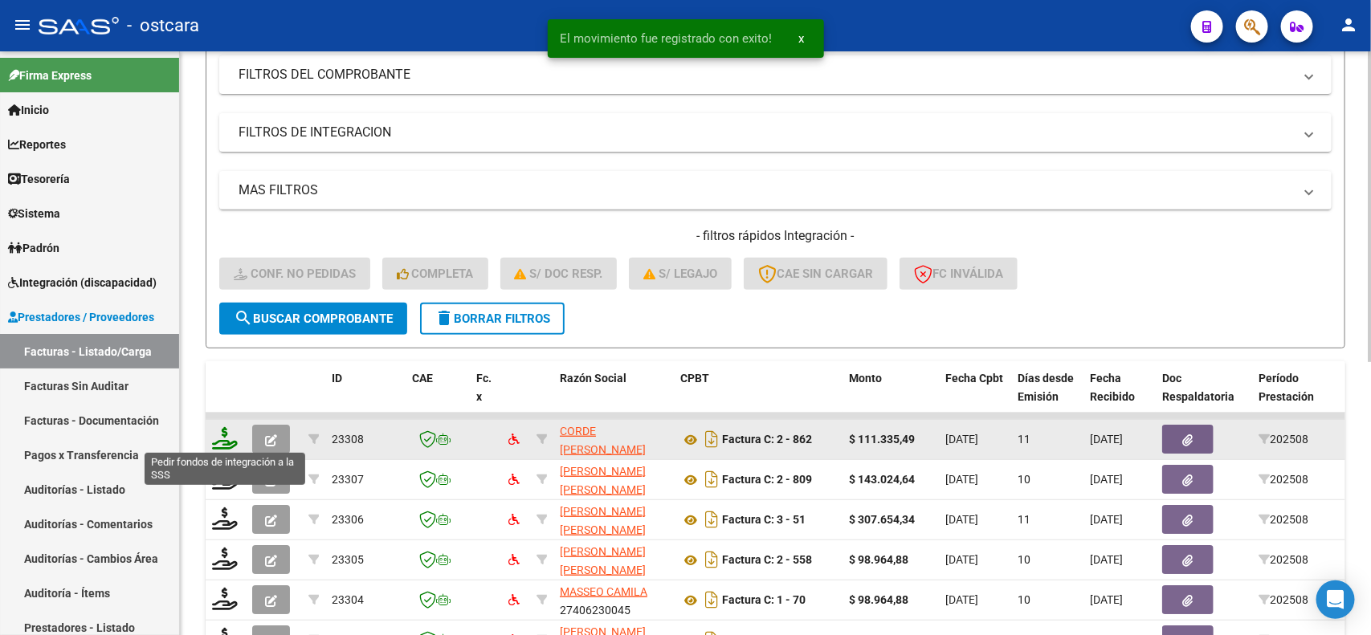
click at [229, 427] on icon at bounding box center [225, 438] width 26 height 22
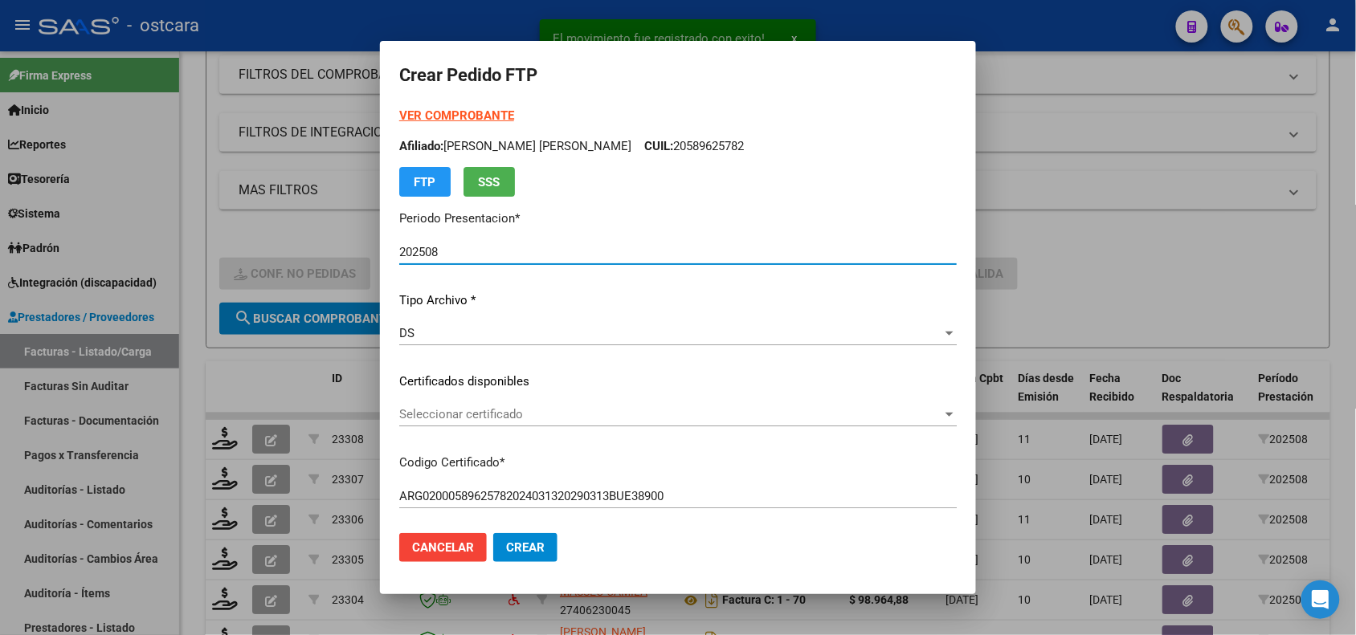
click at [597, 416] on span "Seleccionar certificado" at bounding box center [670, 414] width 543 height 14
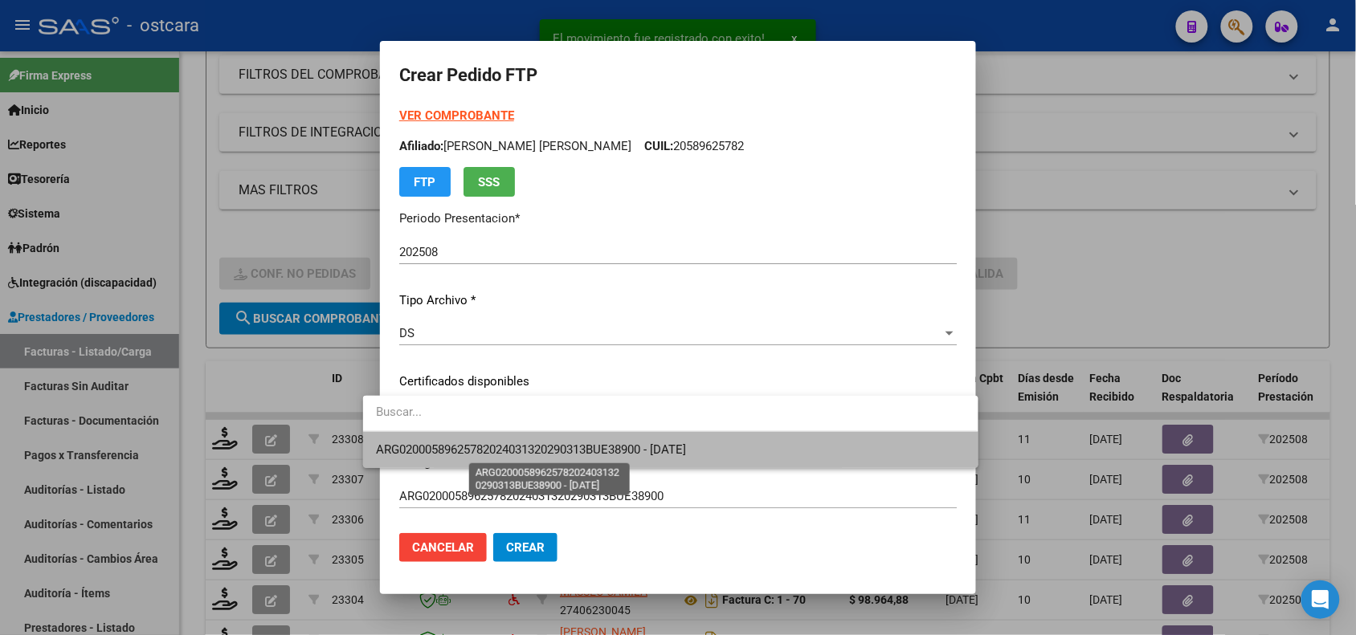
click at [604, 443] on span "ARG02000589625782024031320290313BUE38900 - [DATE]" at bounding box center [531, 450] width 310 height 14
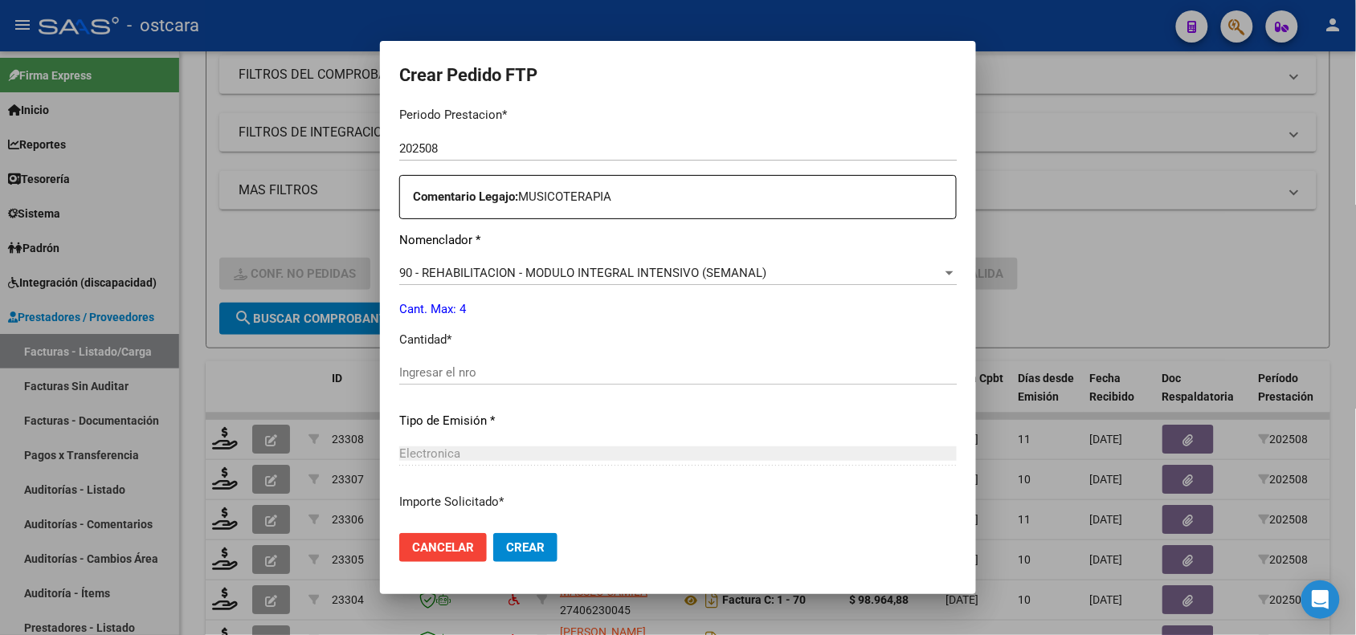
scroll to position [523, 0]
click at [652, 367] on input "Ingresar el nro" at bounding box center [677, 370] width 557 height 14
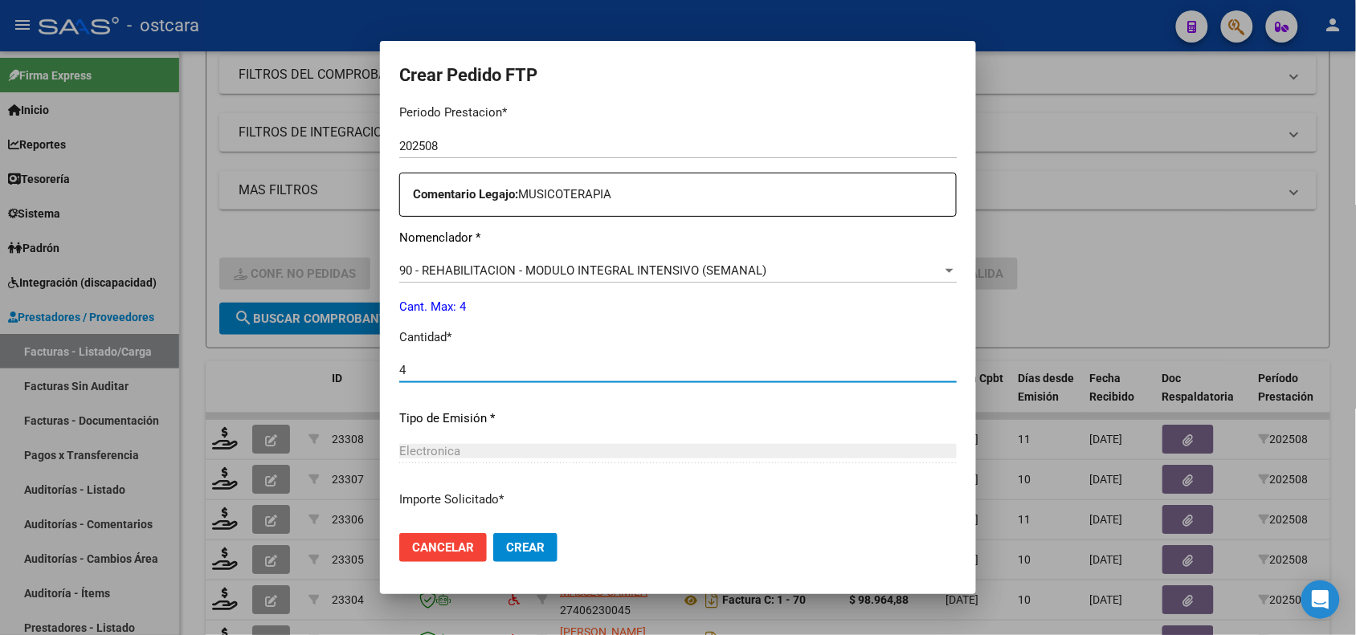
click at [516, 545] on span "Crear" at bounding box center [525, 547] width 39 height 14
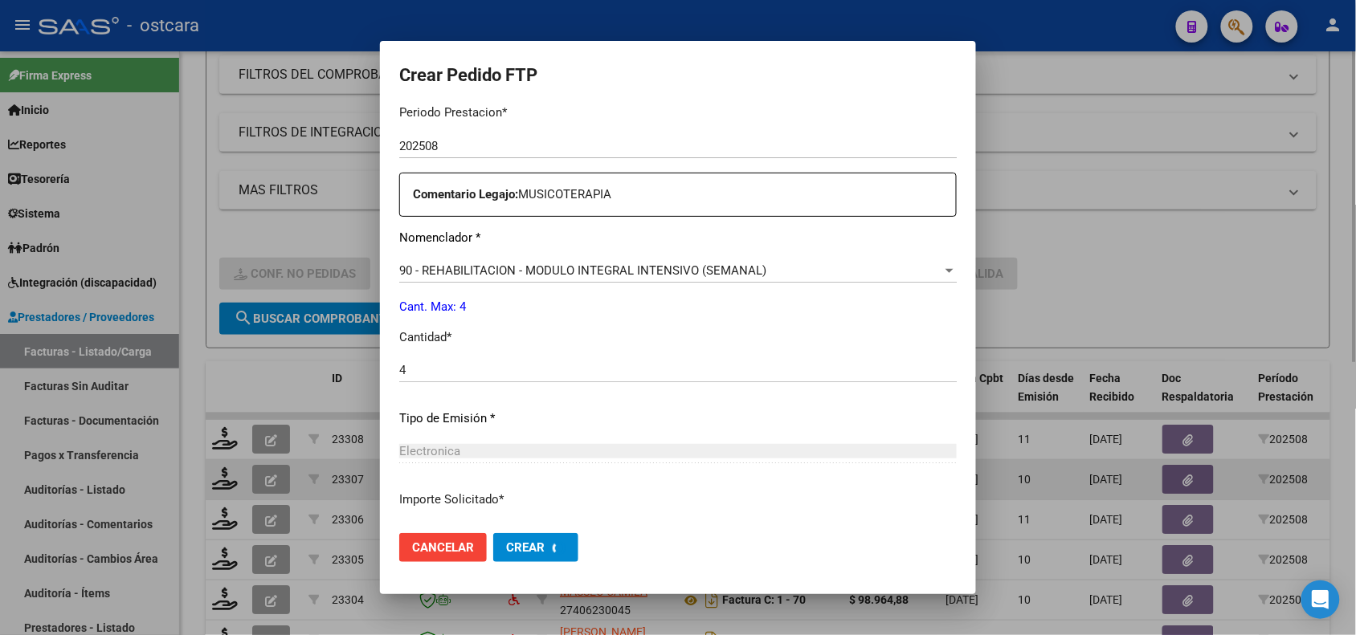
scroll to position [0, 0]
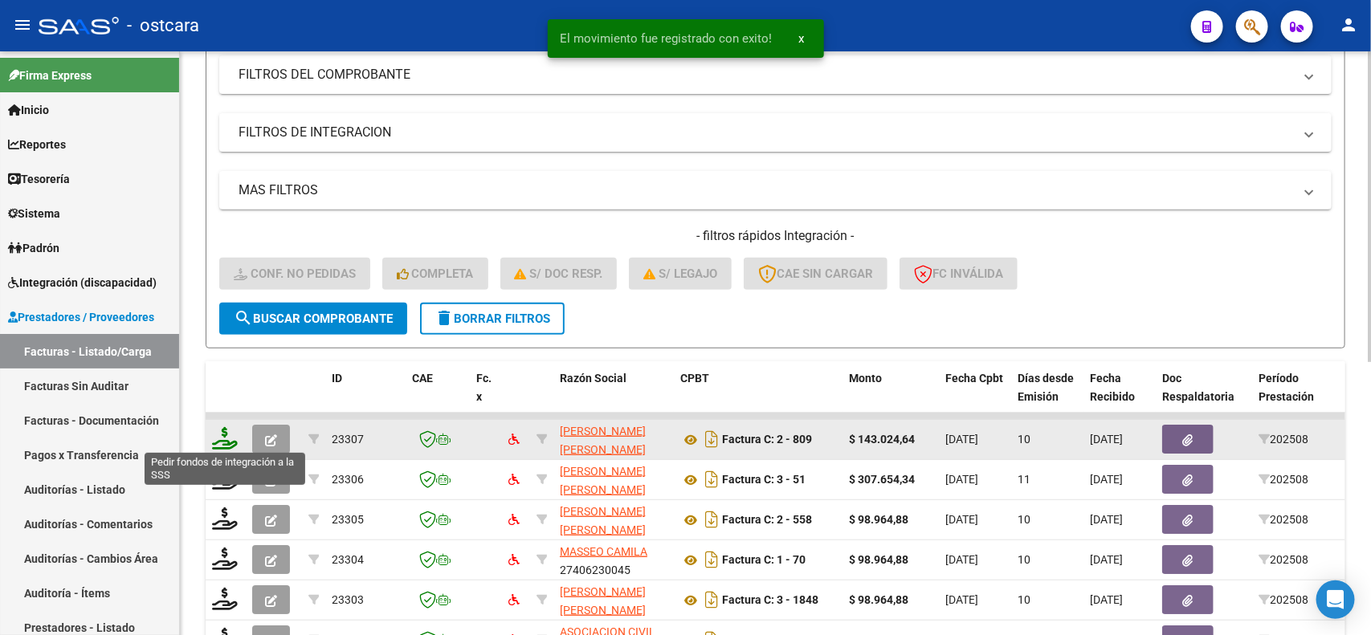
click at [214, 439] on icon at bounding box center [225, 438] width 26 height 22
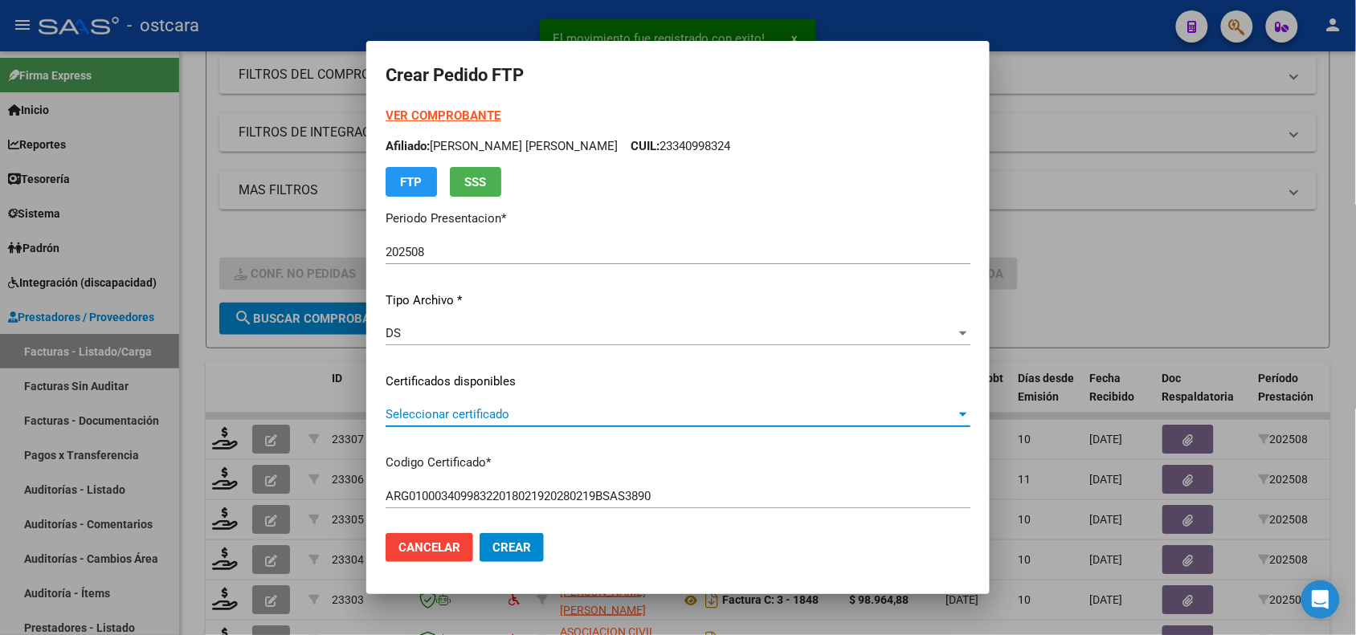
click at [487, 420] on span "Seleccionar certificado" at bounding box center [670, 414] width 570 height 14
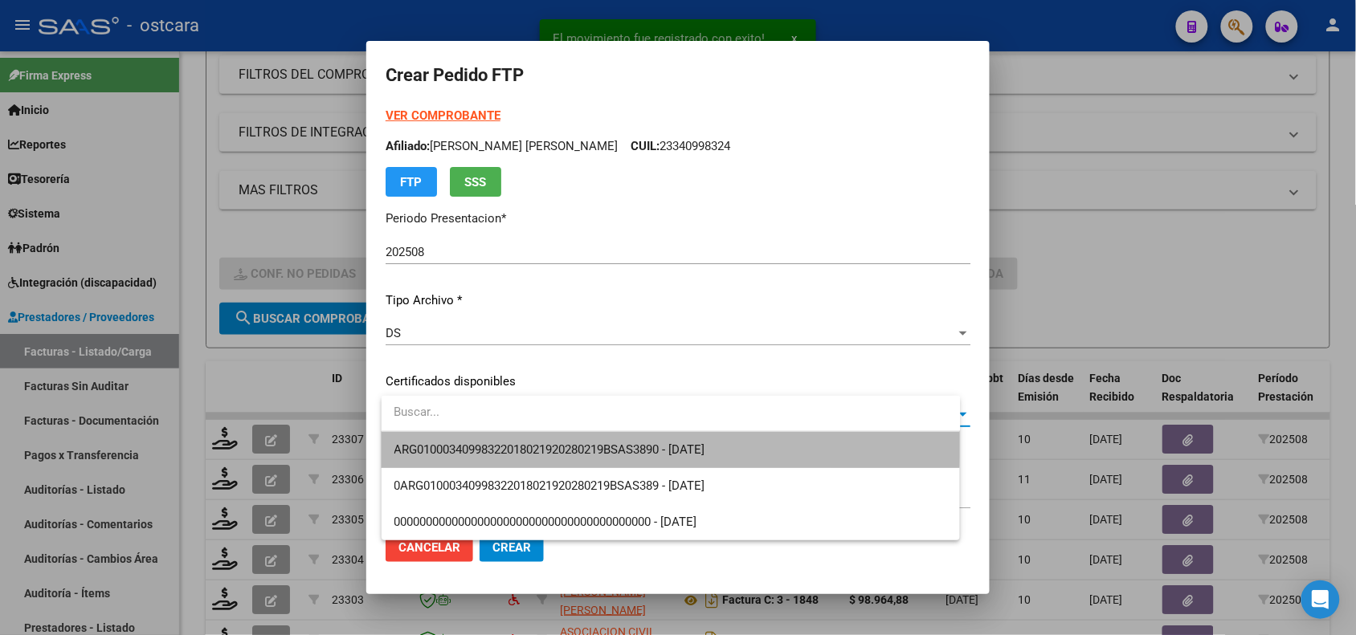
click at [487, 442] on span "ARG01000340998322018021920280219BSAS3890 - [DATE]" at bounding box center [670, 450] width 553 height 36
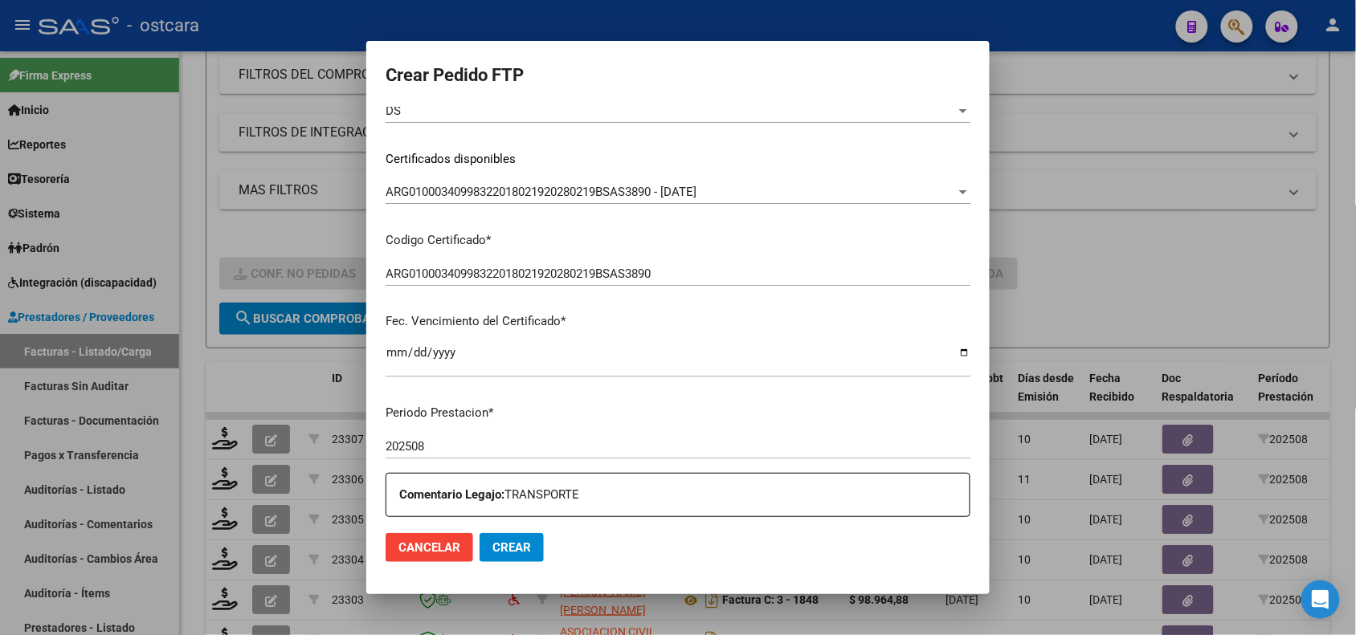
scroll to position [768, 0]
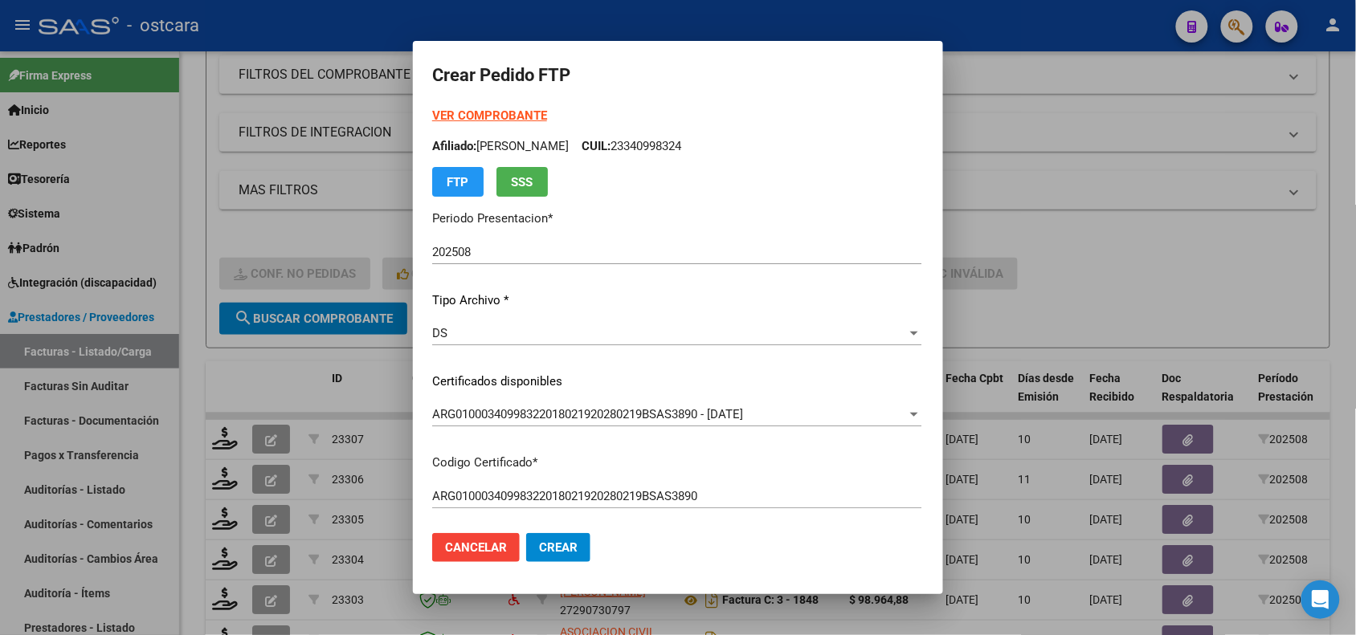
click at [488, 110] on strong "VER COMPROBANTE" at bounding box center [489, 115] width 115 height 14
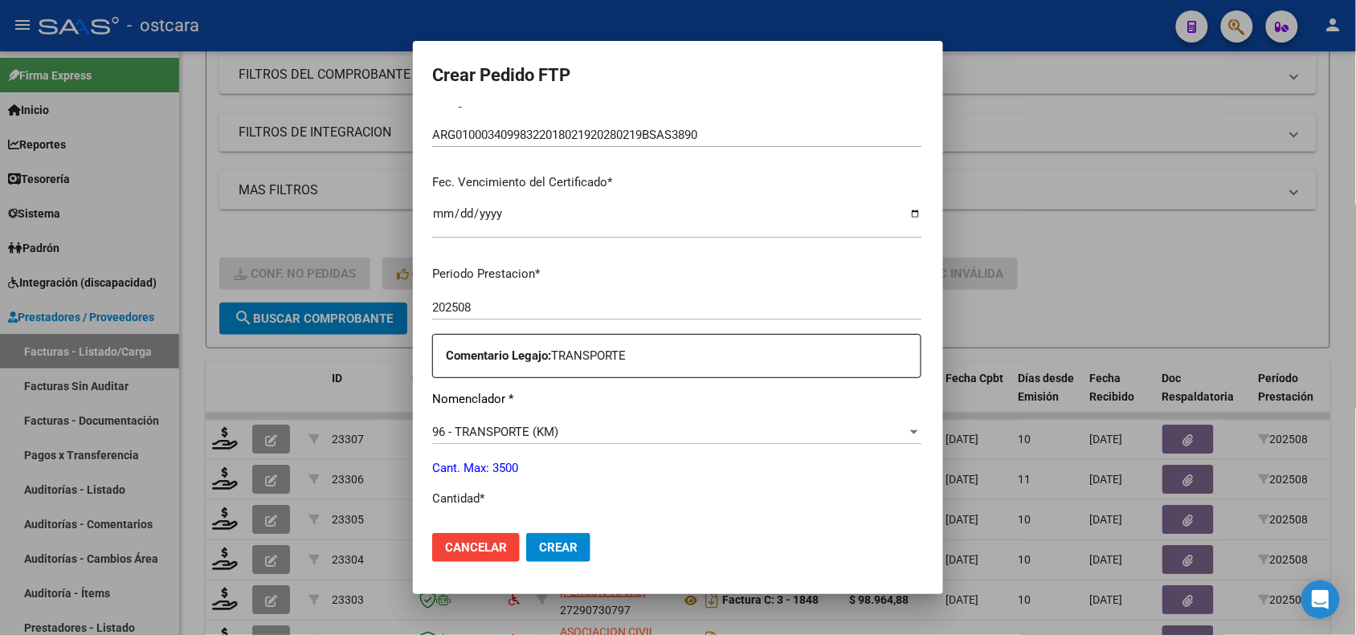
scroll to position [467, 0]
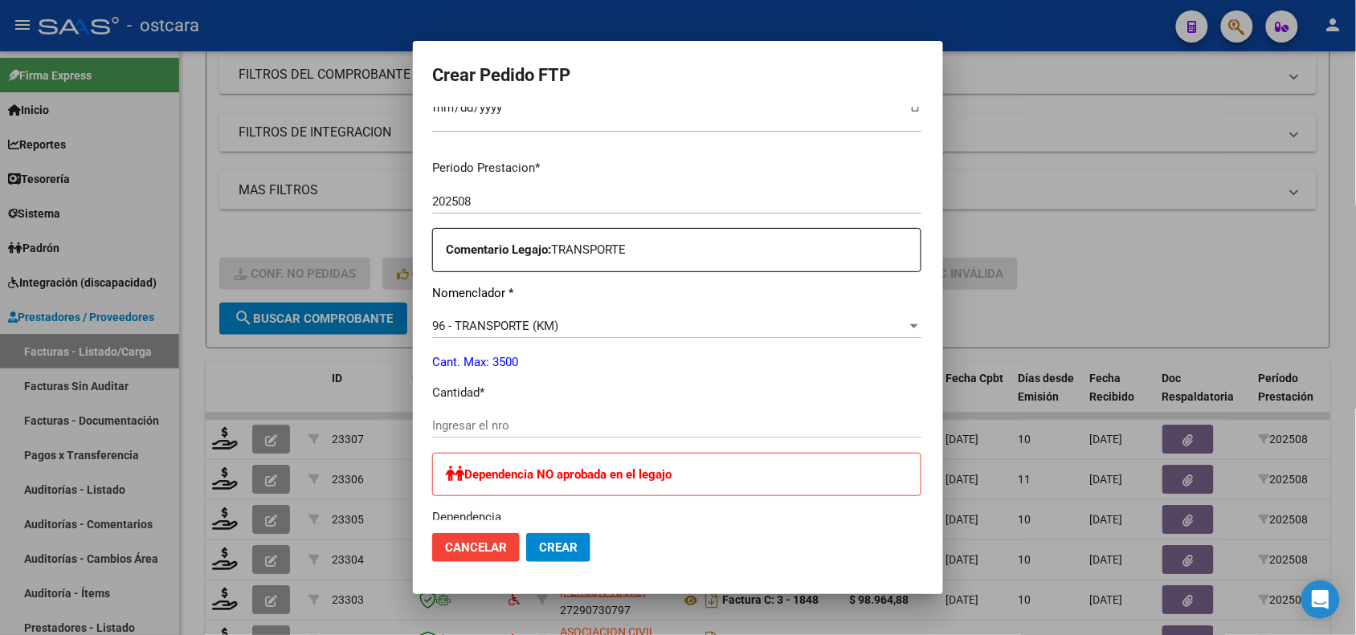
click at [657, 422] on input "Ingresar el nro" at bounding box center [676, 425] width 489 height 14
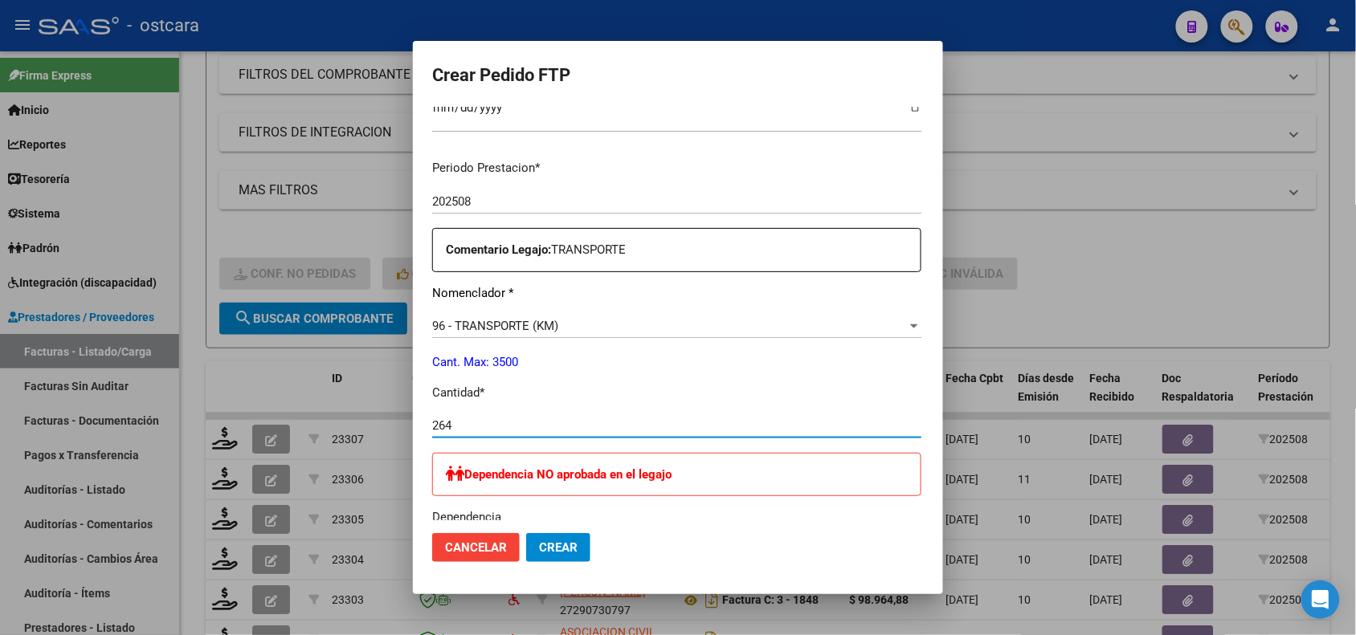
type input "264"
click at [526, 539] on button "Crear" at bounding box center [558, 547] width 64 height 29
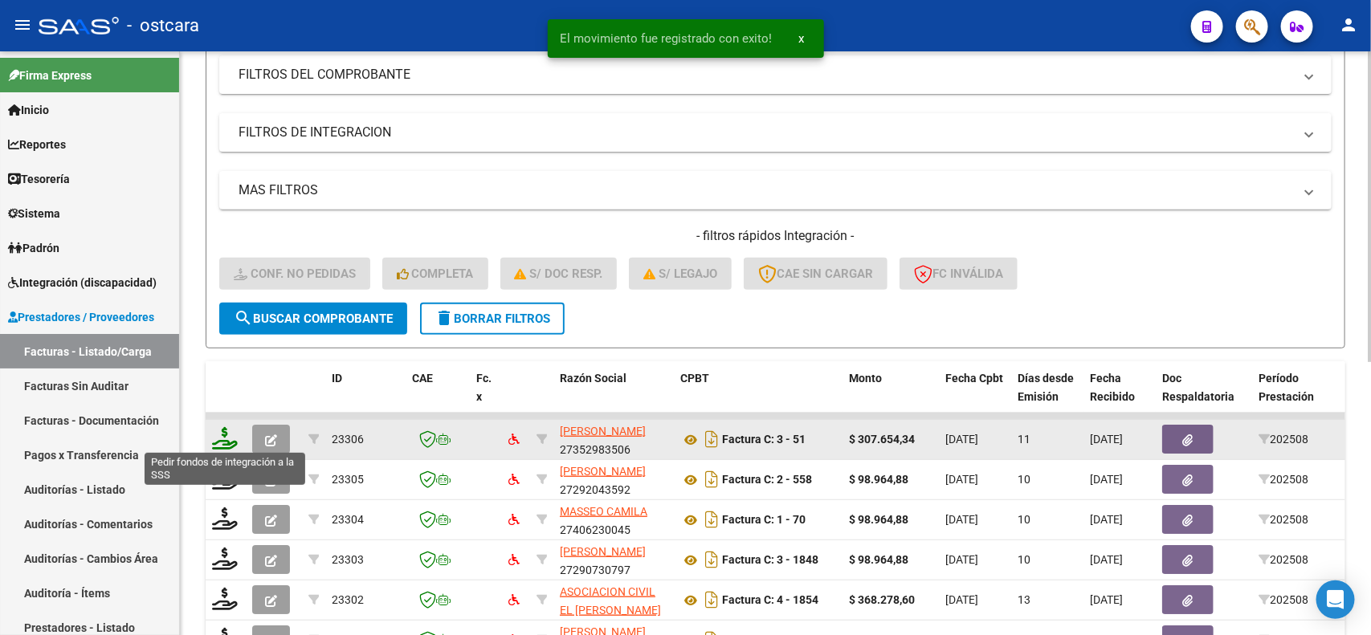
click at [230, 431] on icon at bounding box center [225, 438] width 26 height 22
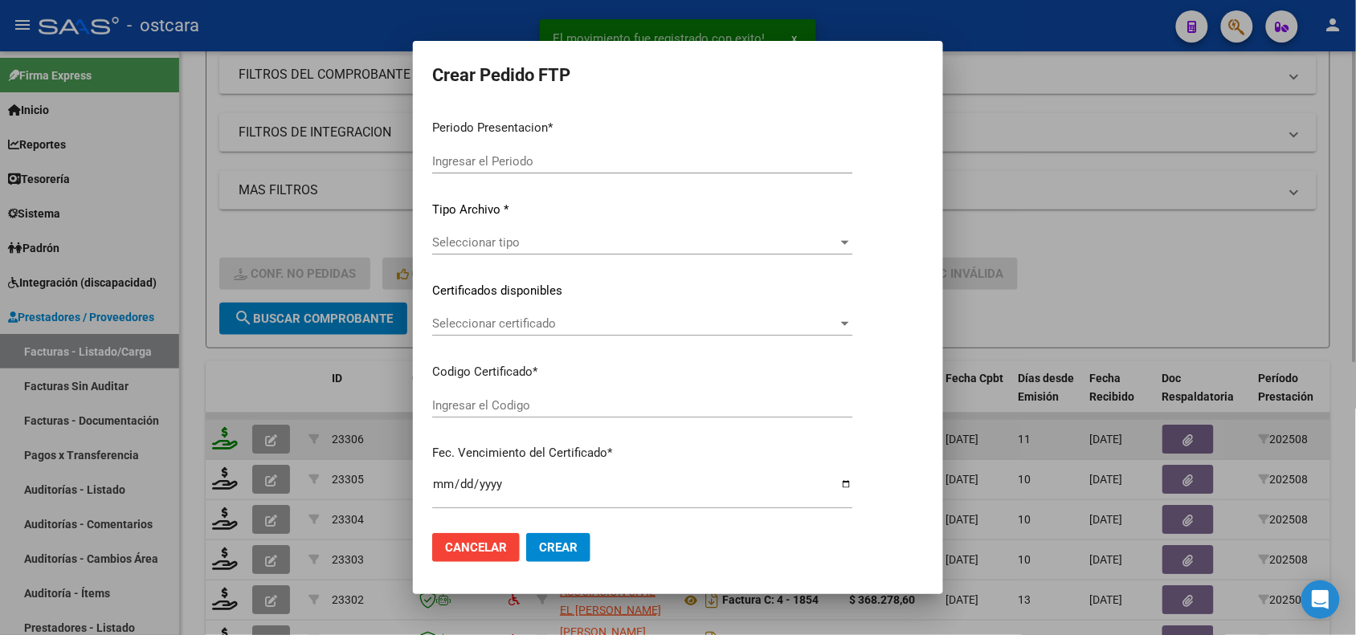
type input "202508"
type input "$ 307.654,34"
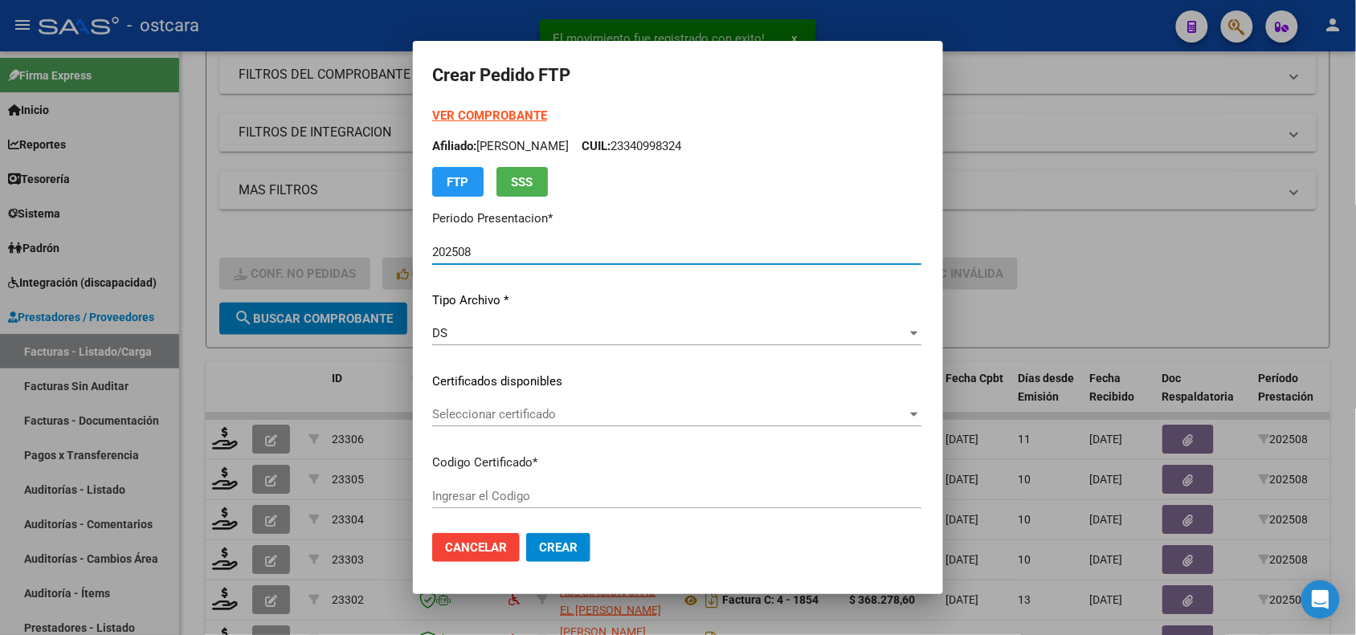
type input "ARG01000538393552025063020350630ENT434"
type input "2035-06-01"
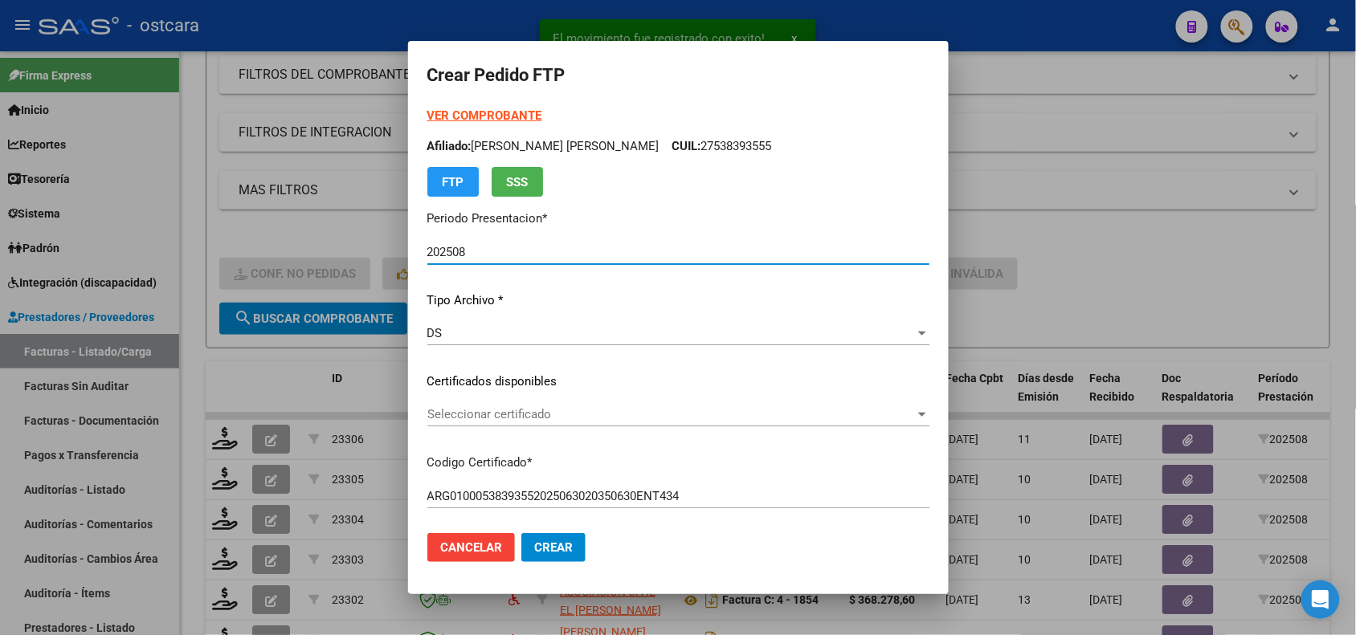
click at [500, 422] on div "Seleccionar certificado Seleccionar certificado" at bounding box center [678, 414] width 502 height 24
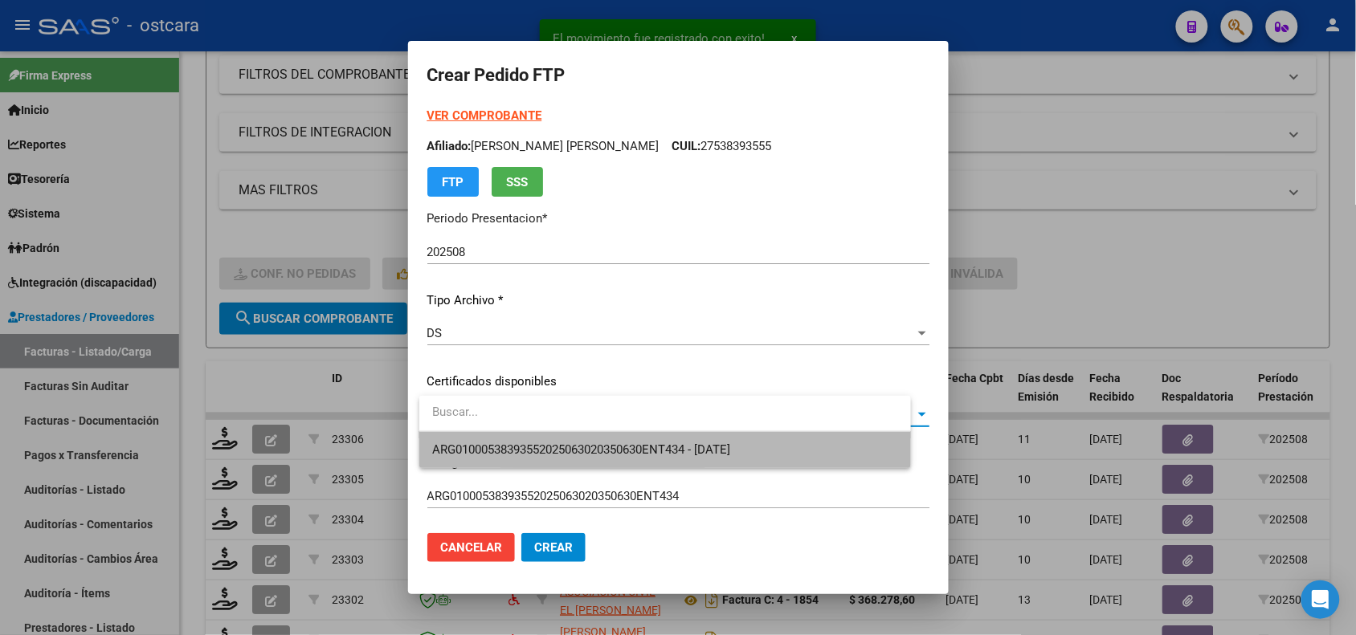
click at [502, 440] on span "ARG01000538393552025063020350630ENT434 - 2035-06-01" at bounding box center [665, 450] width 466 height 36
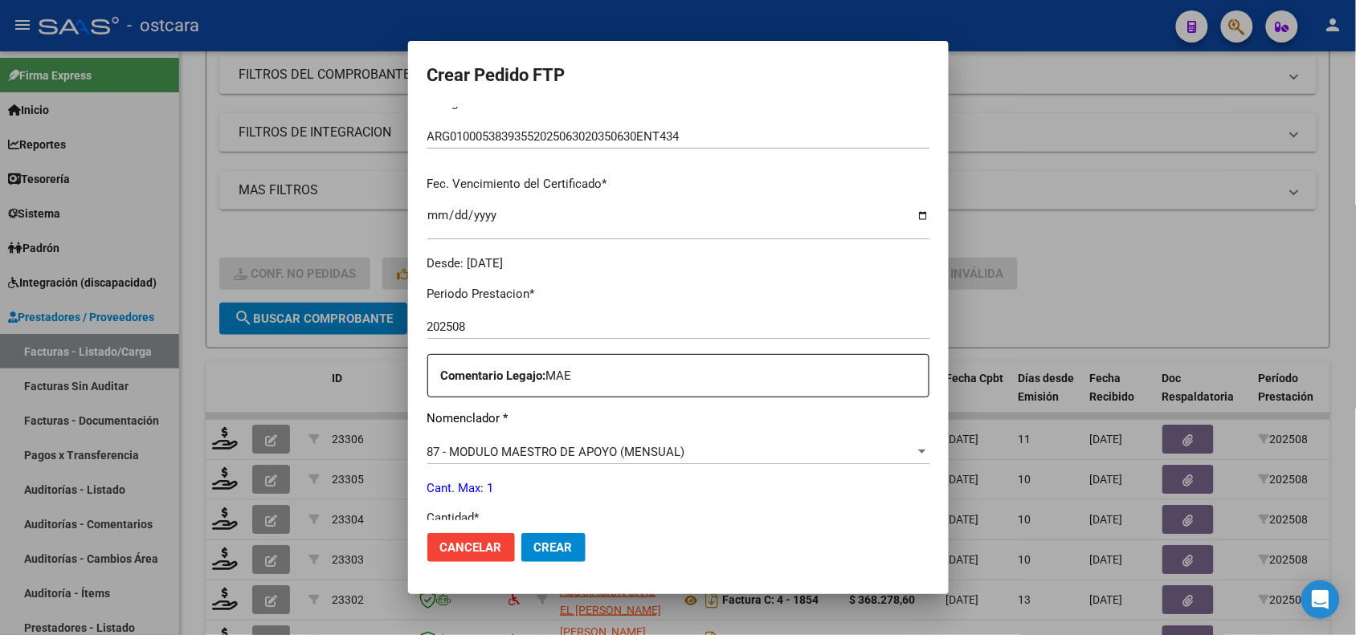
scroll to position [567, 0]
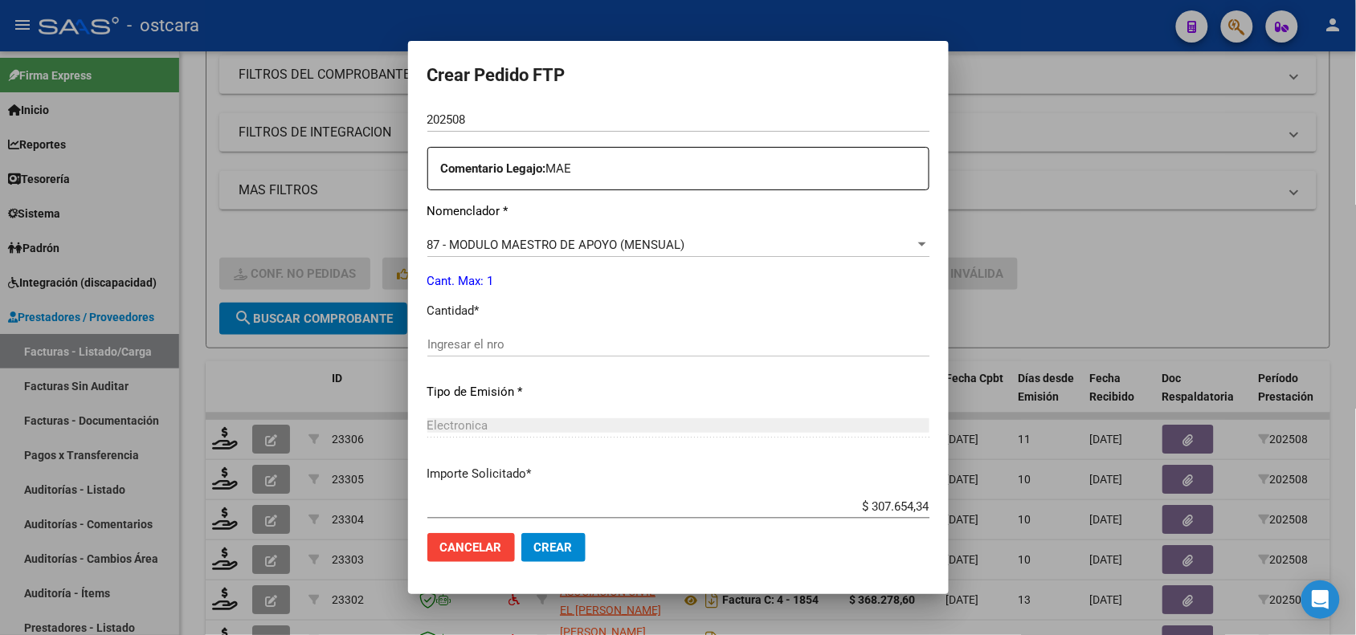
click at [549, 347] on input "Ingresar el nro" at bounding box center [678, 344] width 502 height 14
type input "1"
click at [561, 546] on span "Crear" at bounding box center [553, 547] width 39 height 14
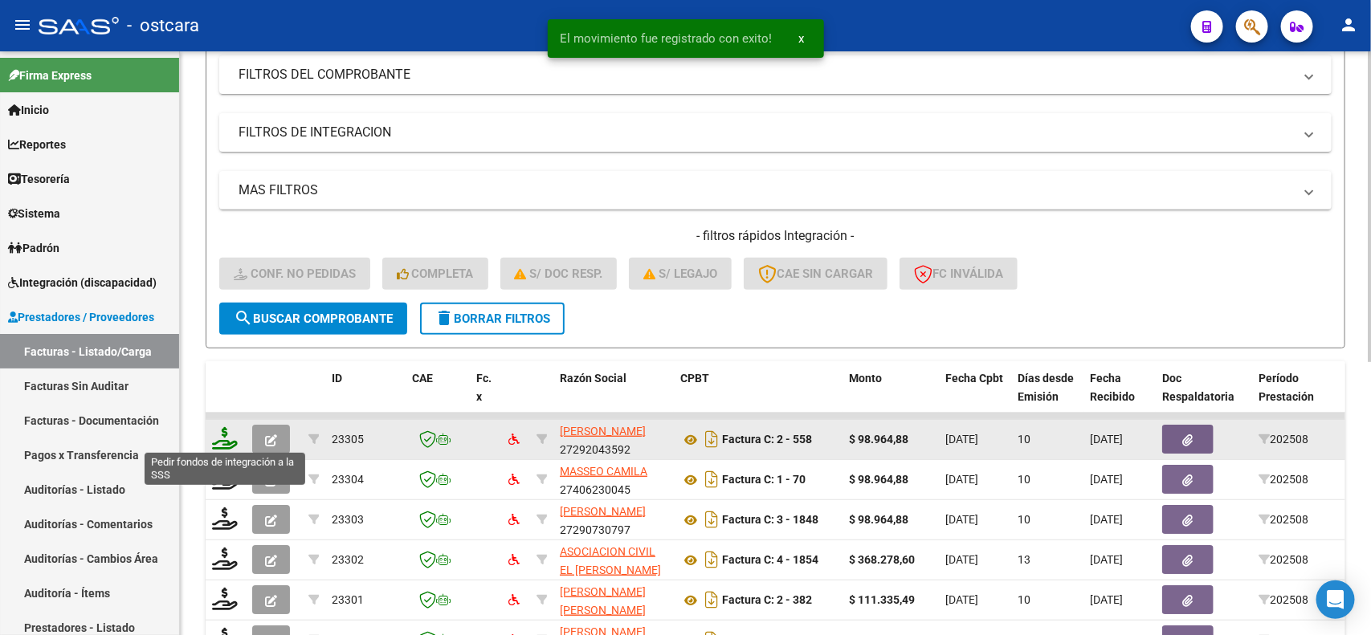
click at [230, 432] on icon at bounding box center [225, 438] width 26 height 22
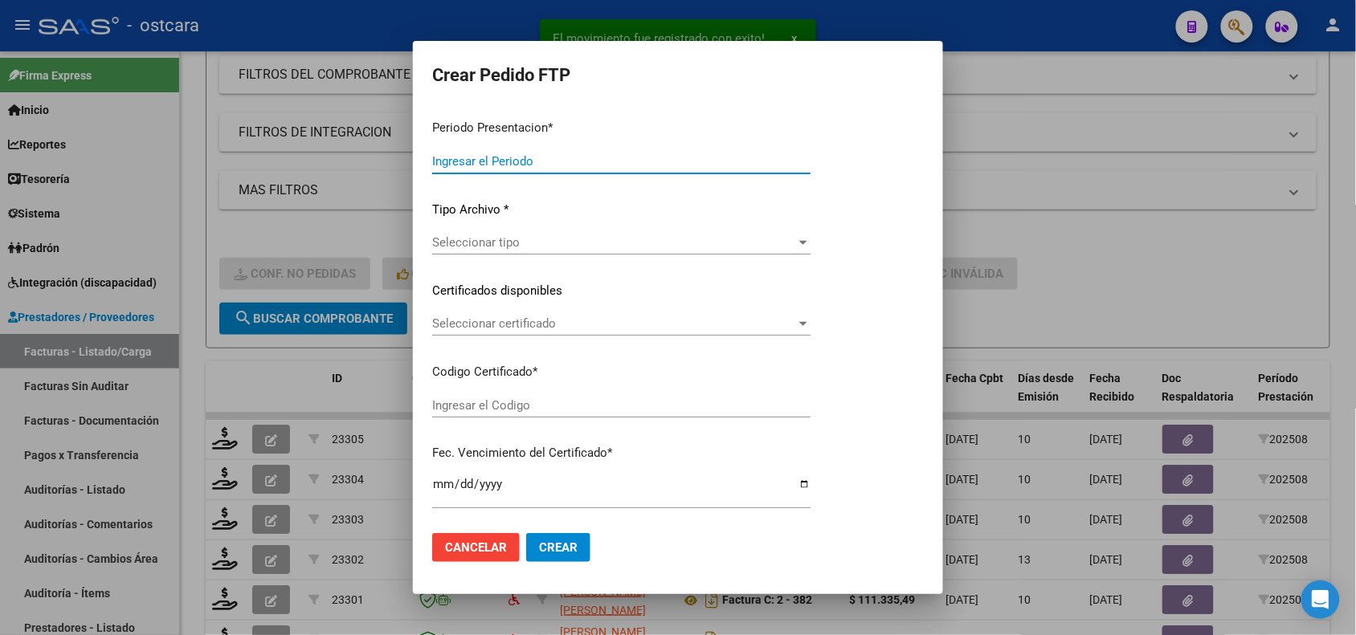
type input "202508"
type input "$ 98.964,88"
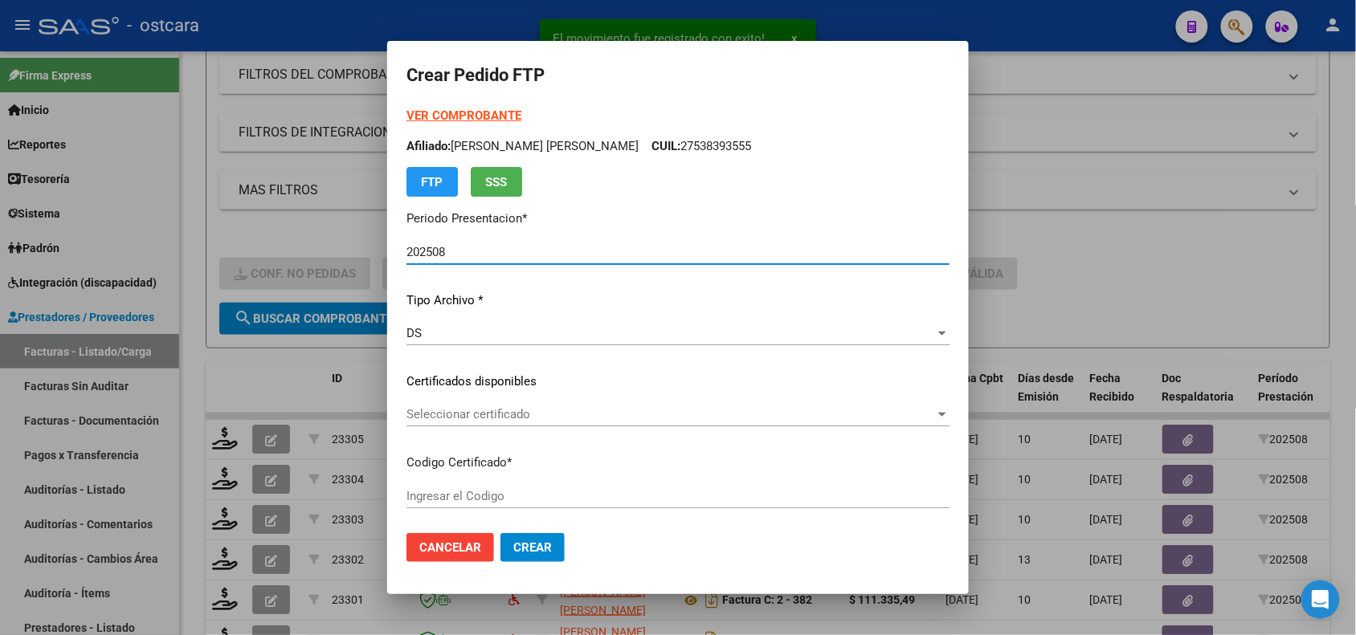
type input "ARG01000522580772022042520270425ERI43400"
type input "2027-04-25"
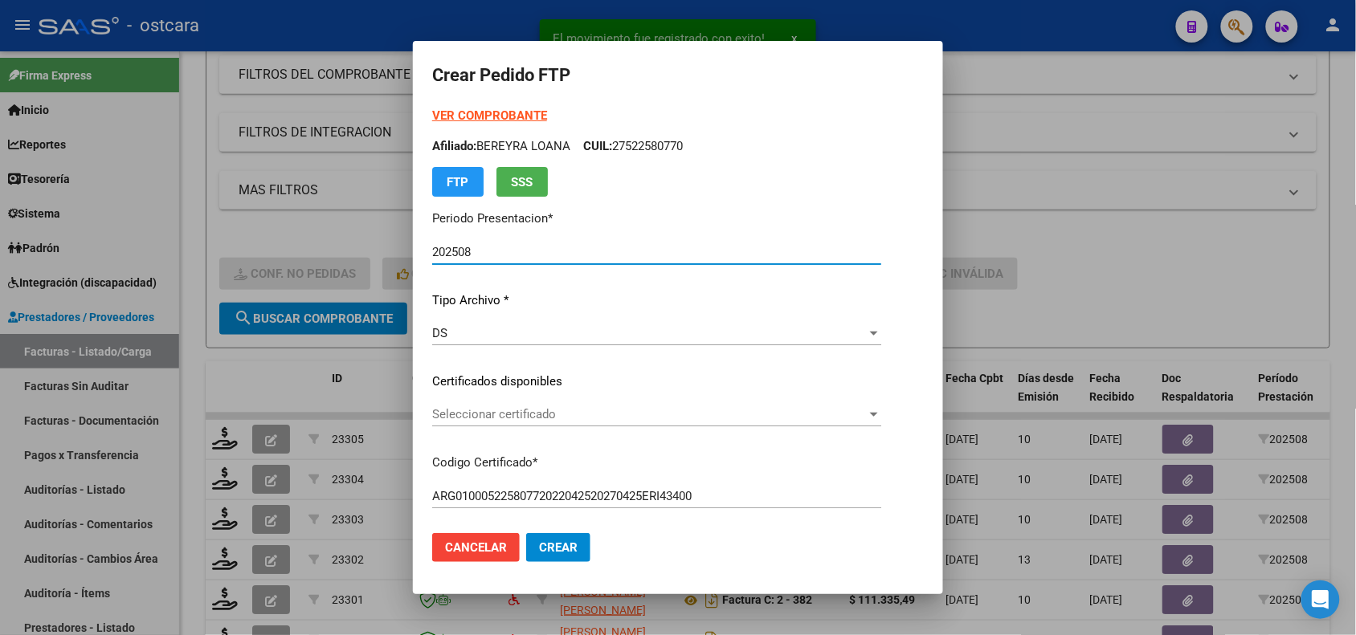
click at [577, 422] on div "Seleccionar certificado Seleccionar certificado" at bounding box center [656, 414] width 449 height 24
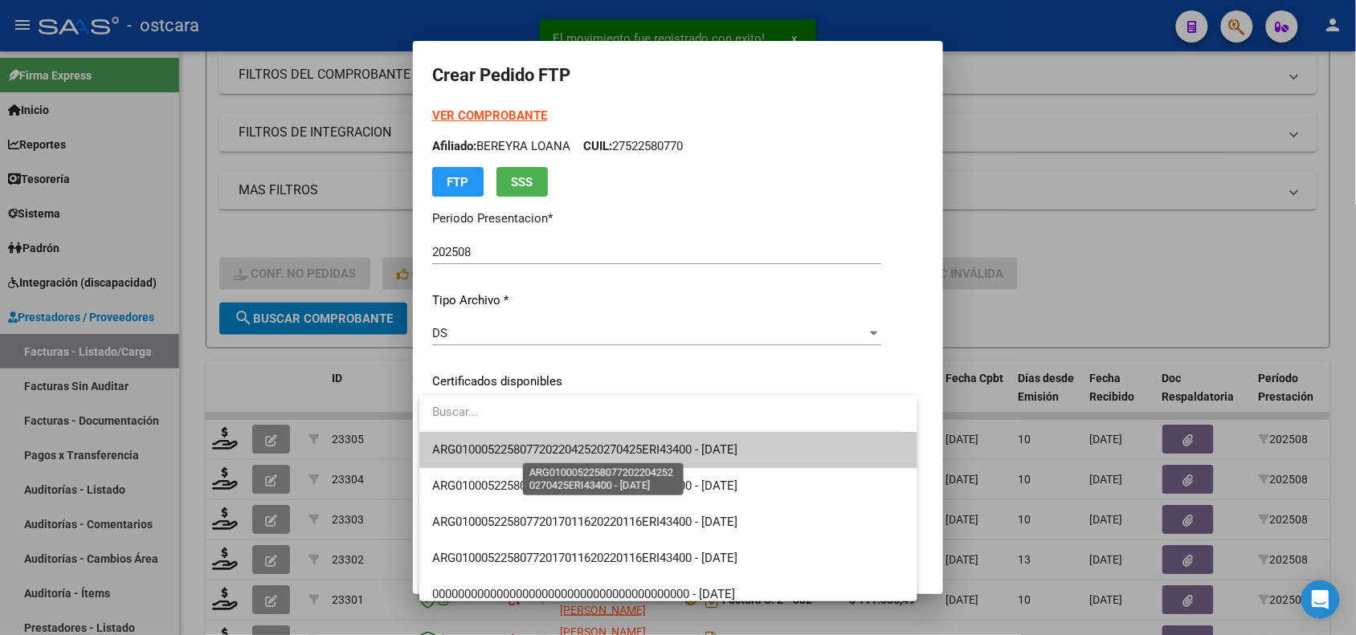
click at [582, 447] on span "ARG01000522580772022042520270425ERI43400 - 2027-04-25" at bounding box center [584, 450] width 305 height 14
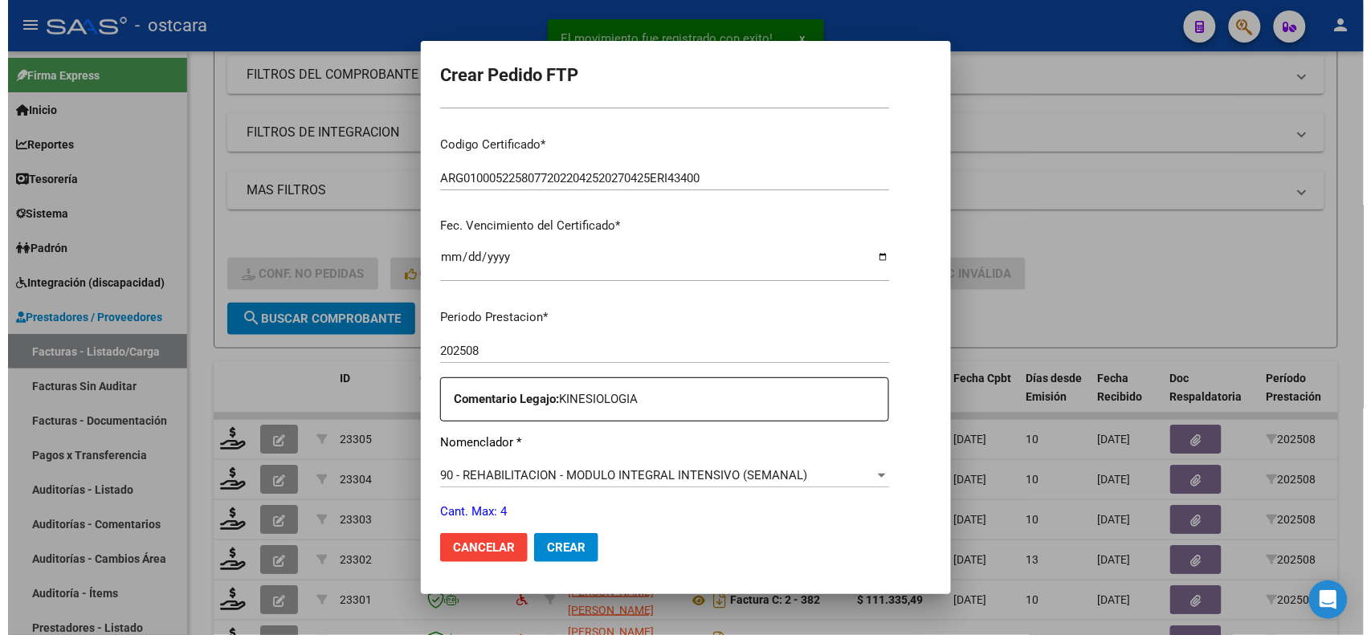
scroll to position [507, 0]
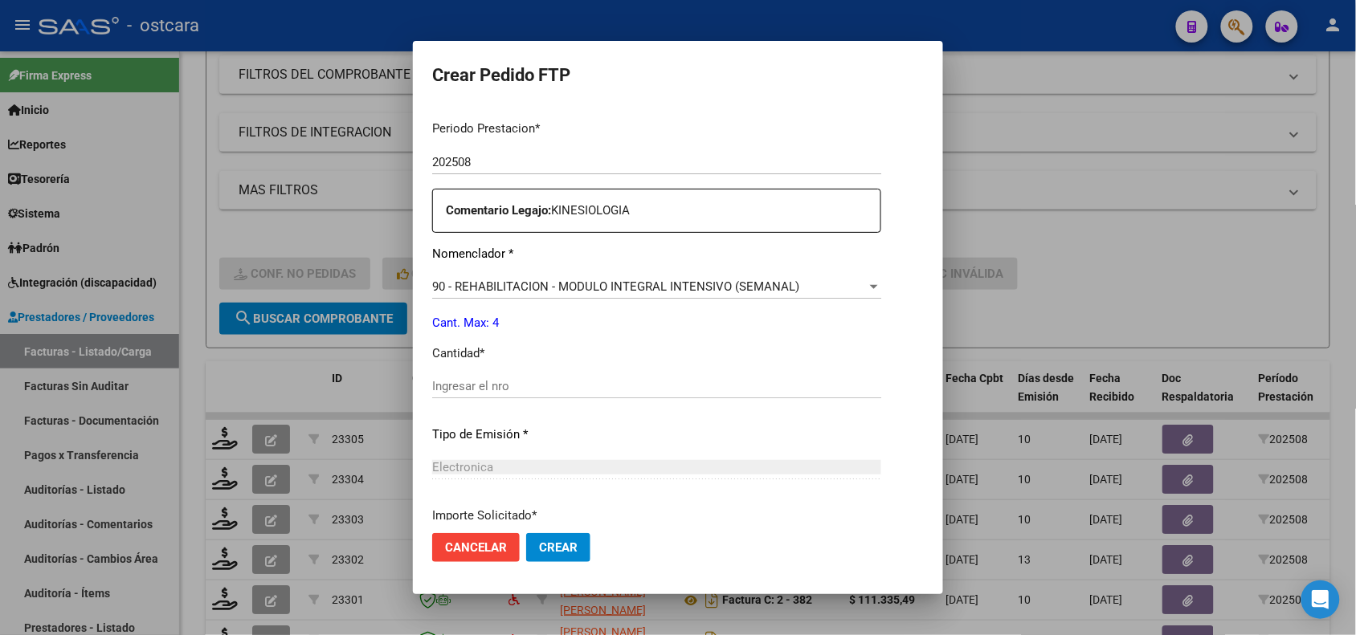
click at [764, 379] on input "Ingresar el nro" at bounding box center [656, 386] width 449 height 14
type input "4"
click at [566, 544] on span "Crear" at bounding box center [558, 547] width 39 height 14
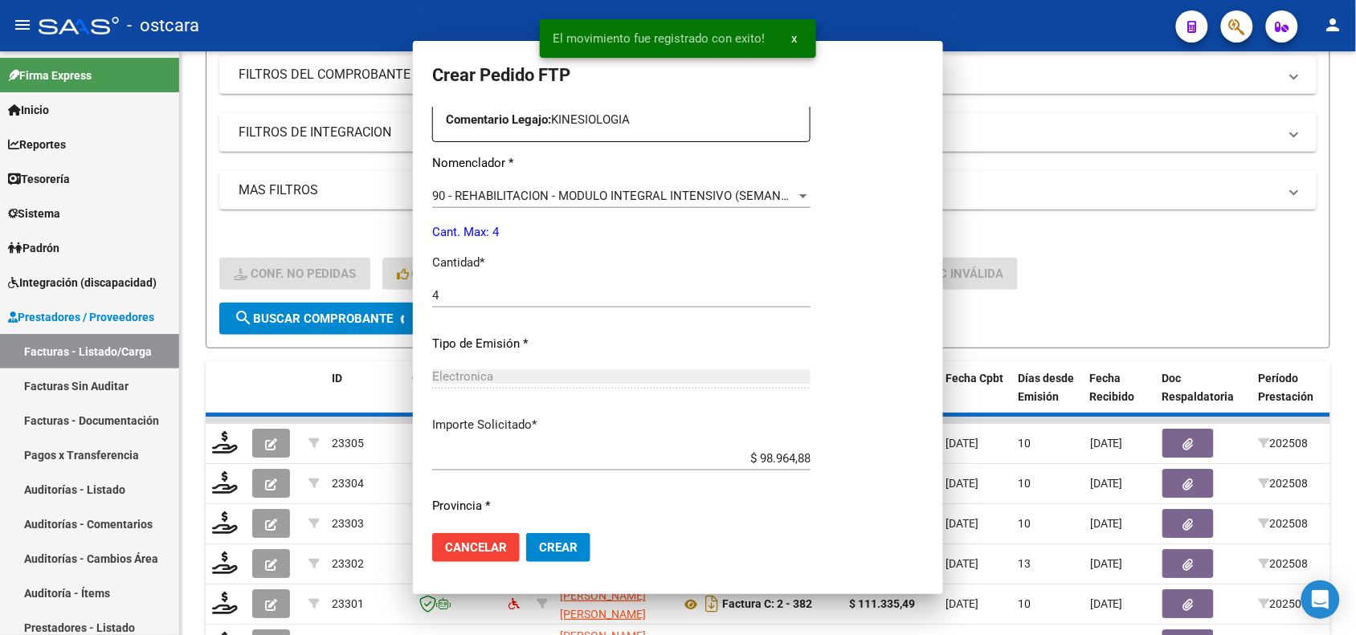
scroll to position [0, 0]
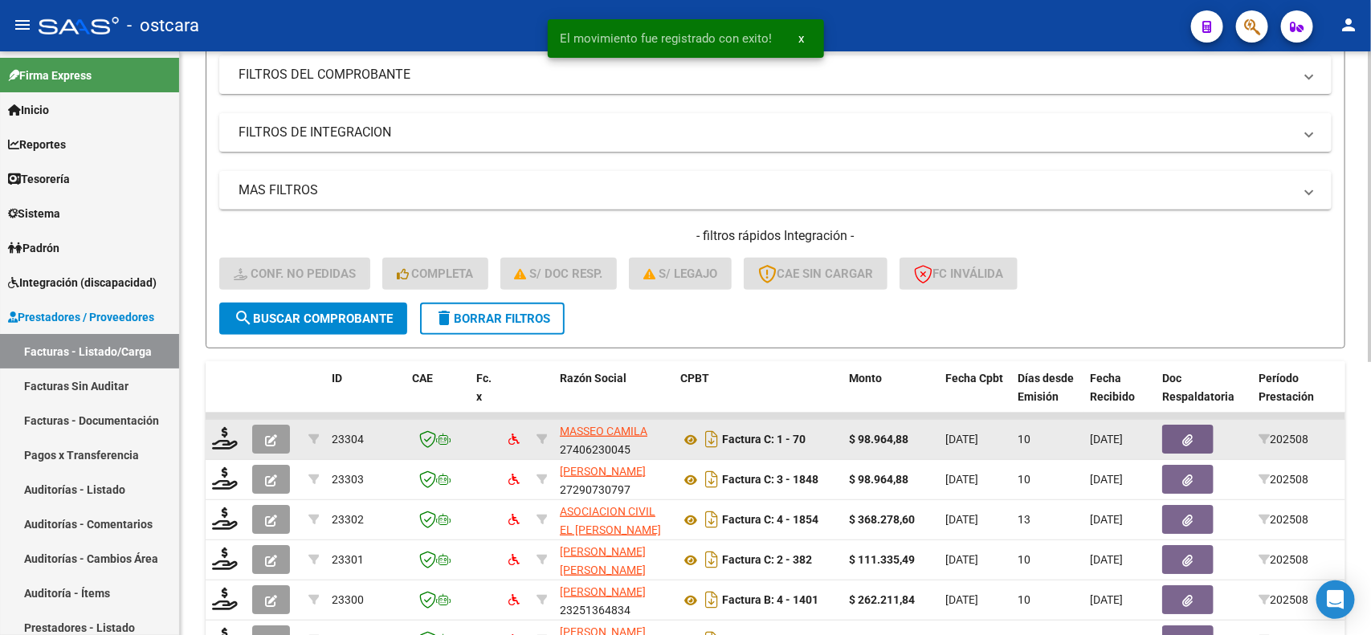
click at [225, 447] on div at bounding box center [225, 439] width 27 height 25
click at [217, 436] on icon at bounding box center [225, 438] width 26 height 22
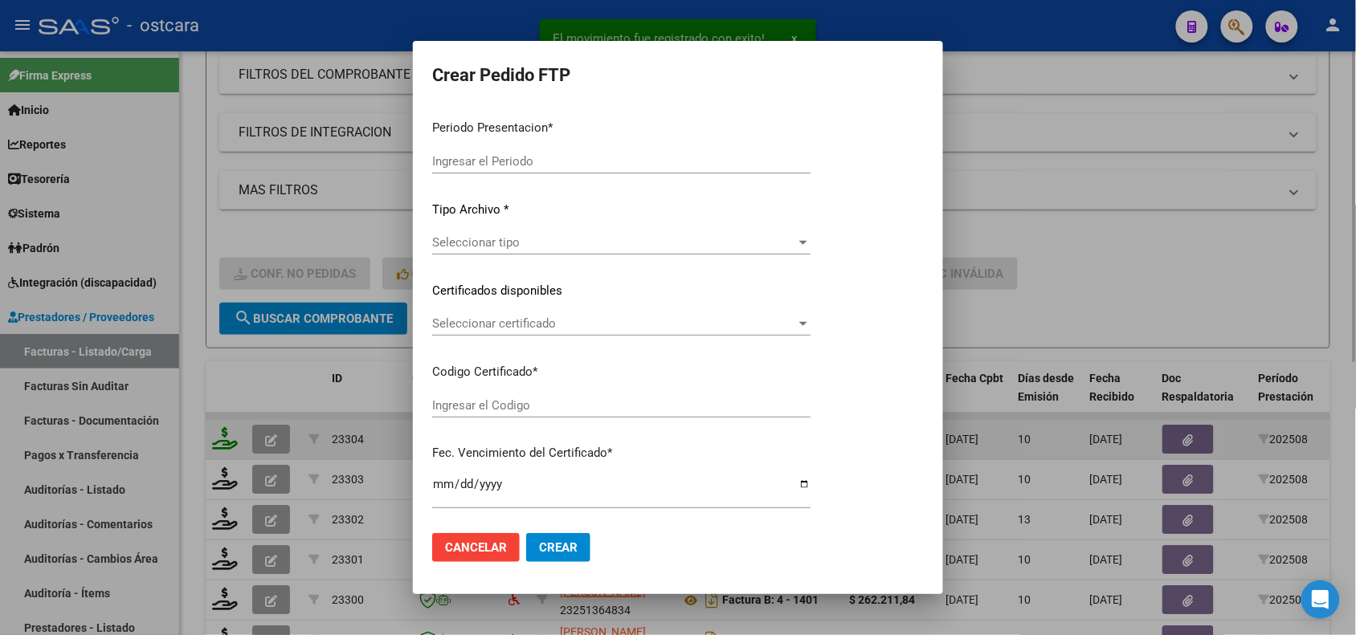
type input "202508"
type input "$ 98.964,88"
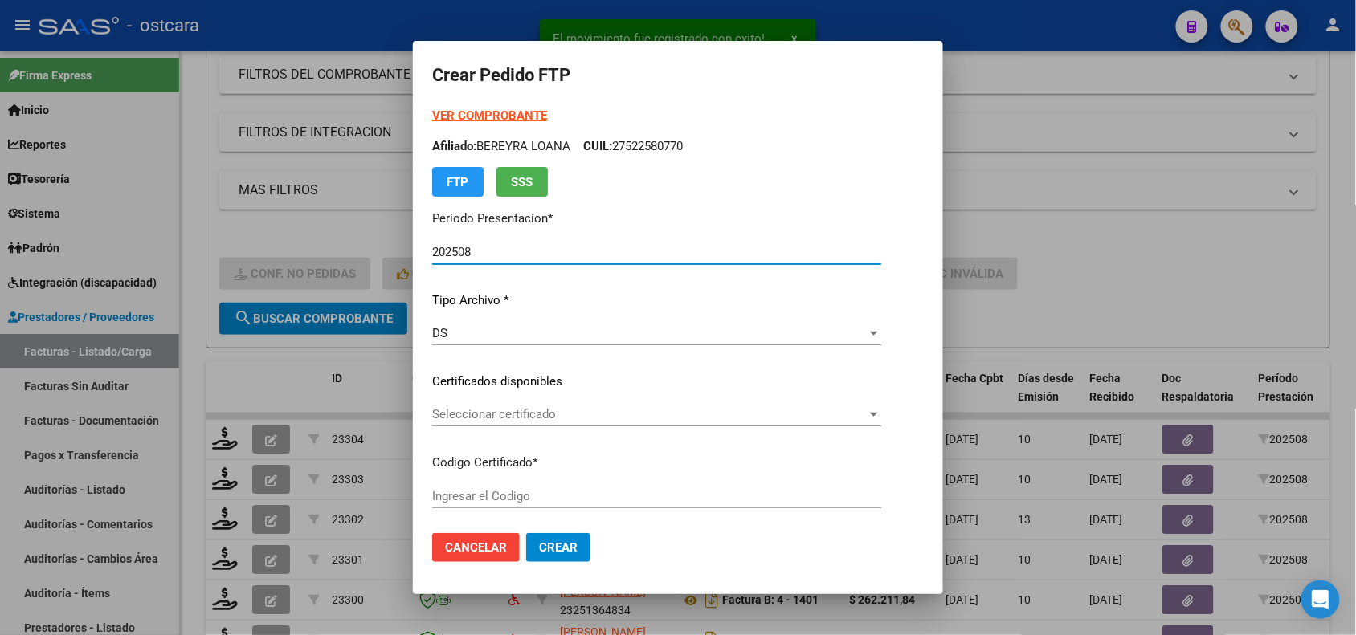
type input "0000000000000000000000000000000000000000"
type input "[DATE]"
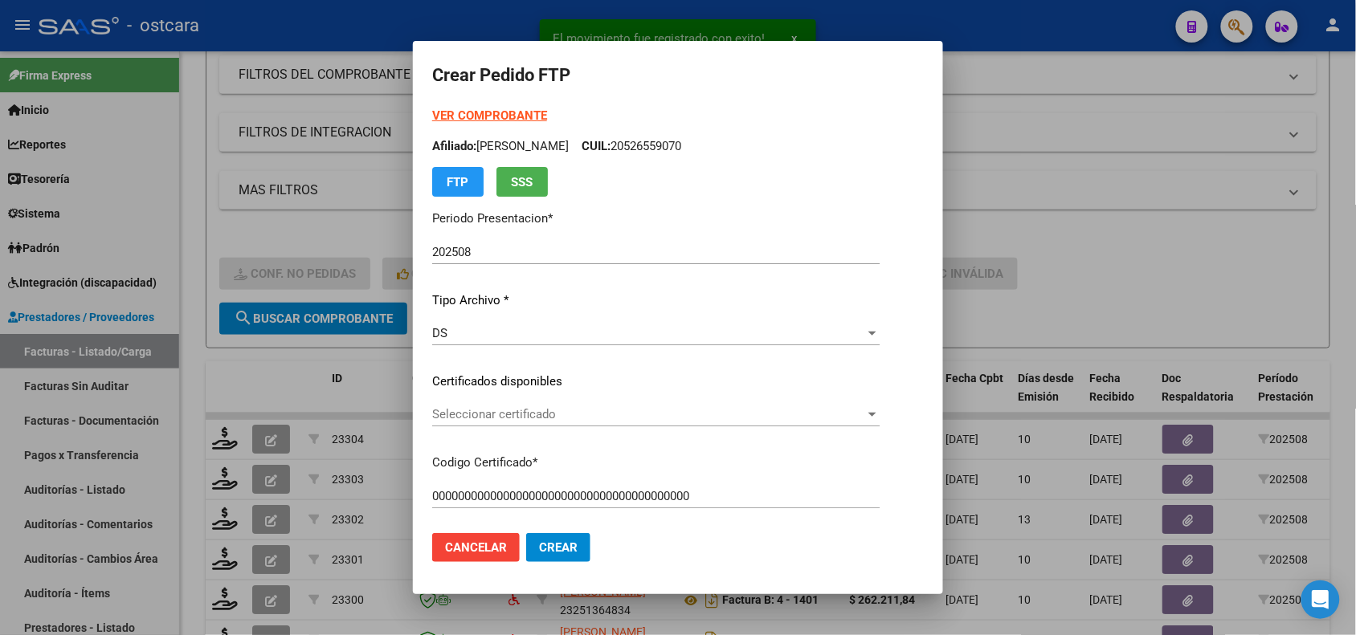
click at [558, 422] on div "Seleccionar certificado Seleccionar certificado" at bounding box center [655, 414] width 447 height 24
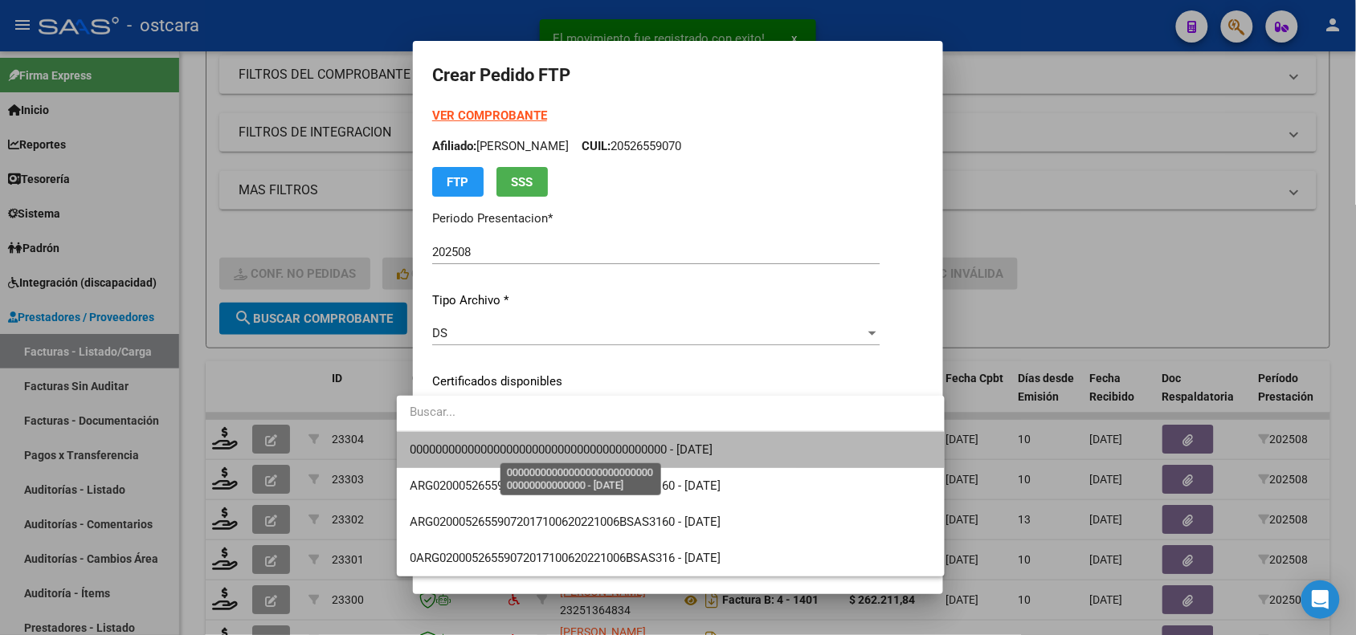
click at [564, 451] on span "0000000000000000000000000000000000000000 - [DATE]" at bounding box center [561, 450] width 303 height 14
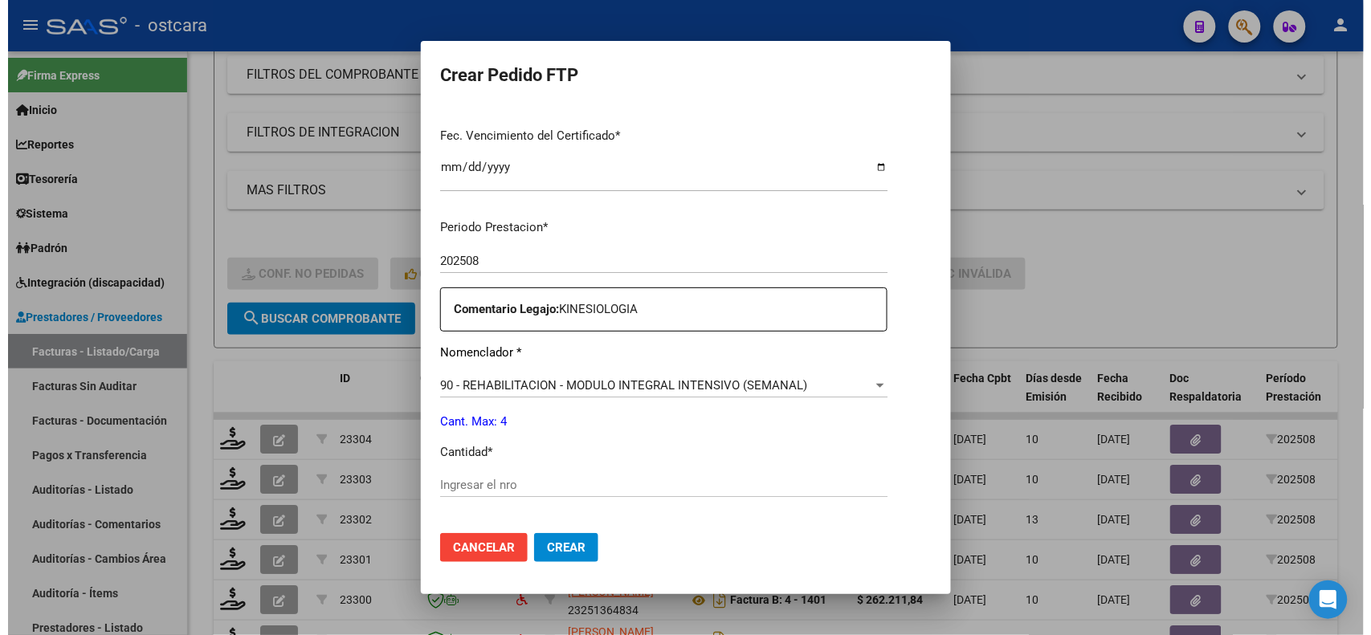
scroll to position [580, 0]
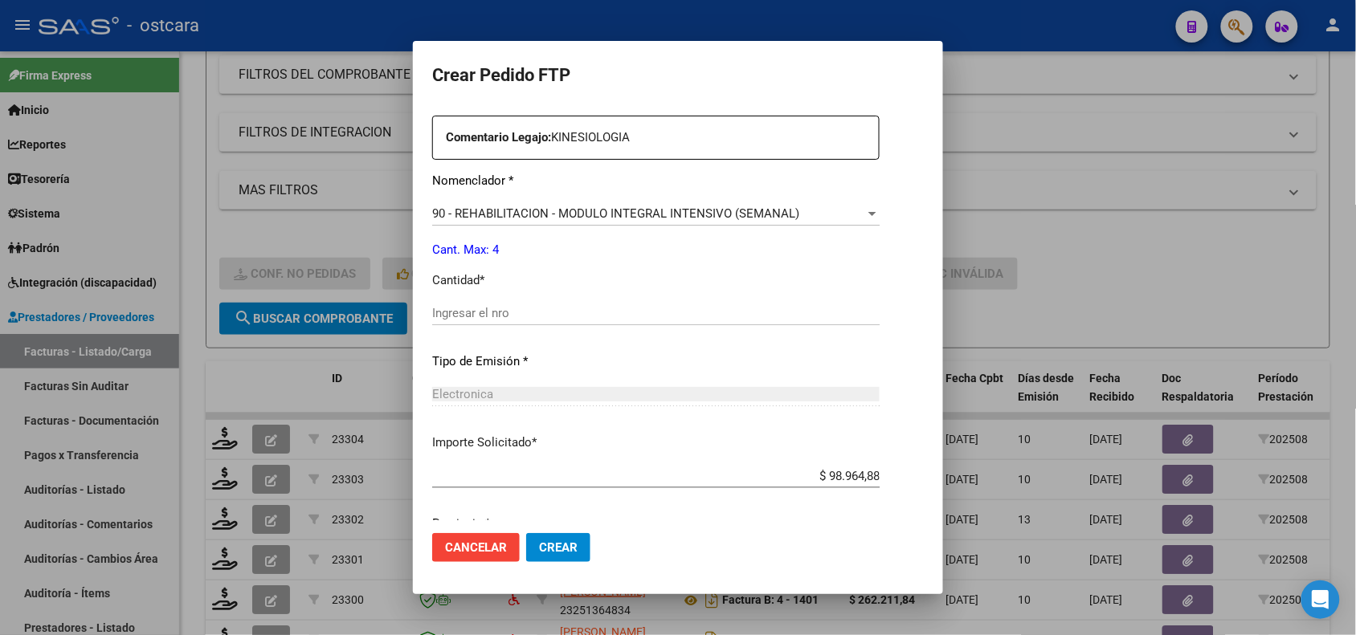
click at [824, 317] on input "Ingresar el nro" at bounding box center [655, 313] width 447 height 14
type input "4"
click at [539, 544] on span "Crear" at bounding box center [558, 547] width 39 height 14
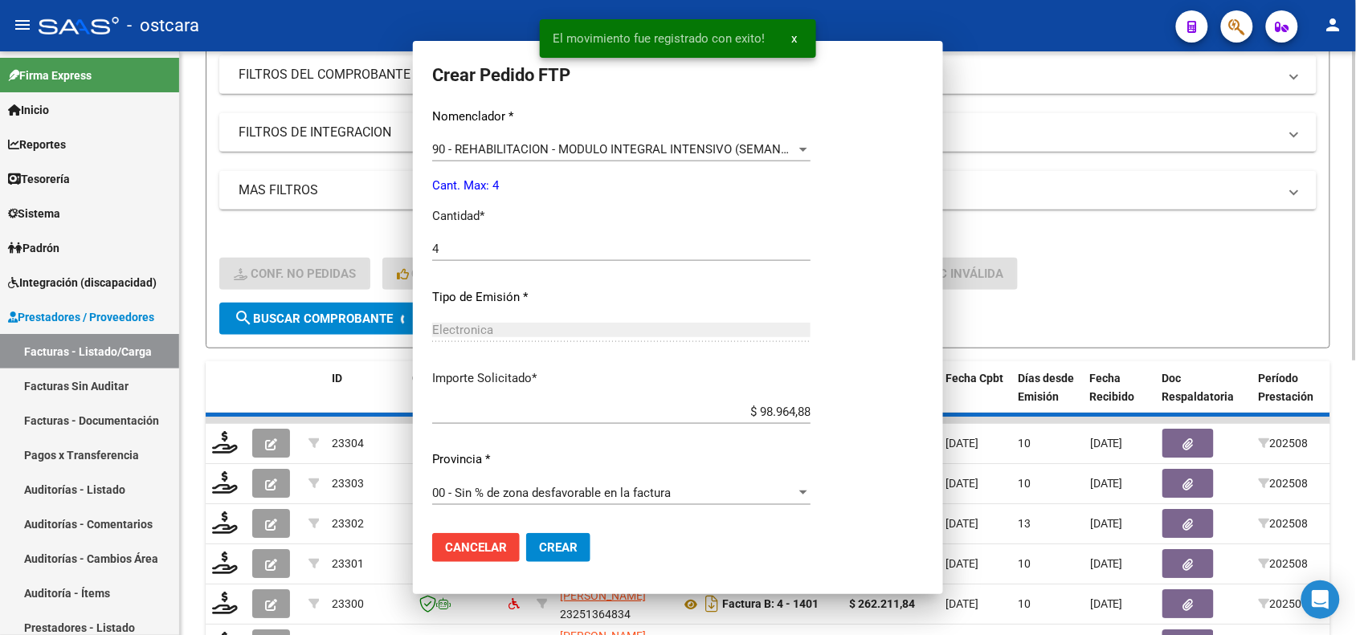
scroll to position [0, 0]
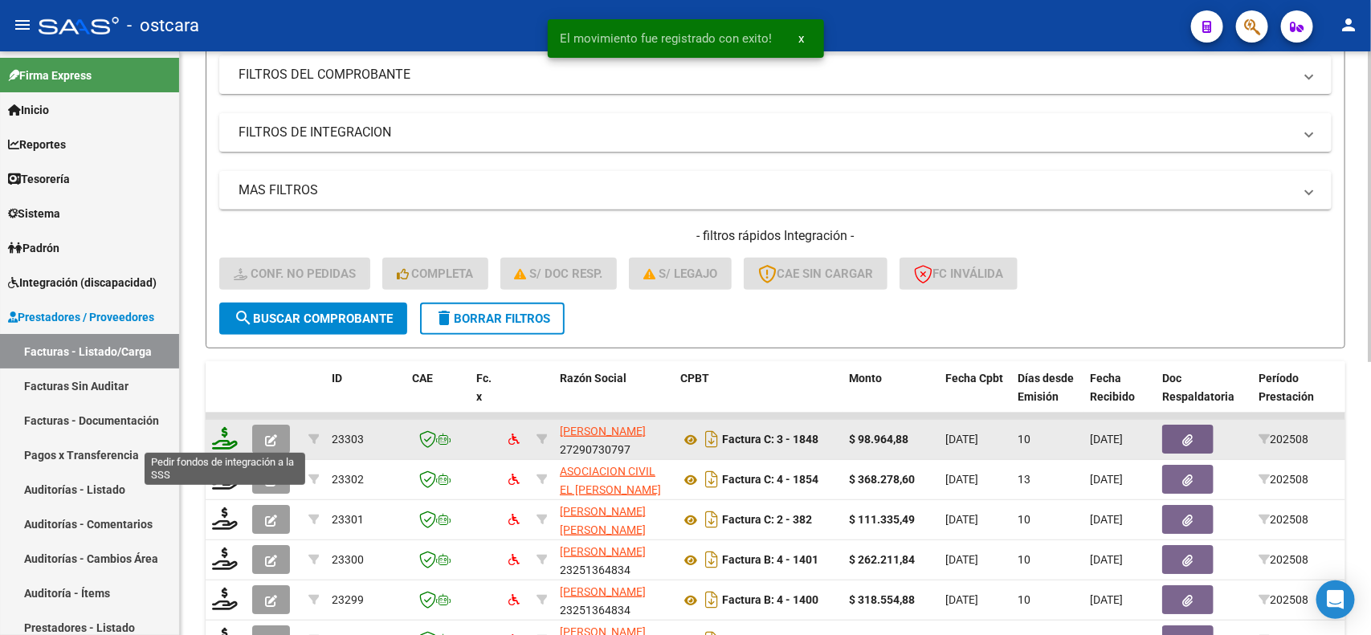
click at [226, 443] on icon at bounding box center [225, 438] width 26 height 22
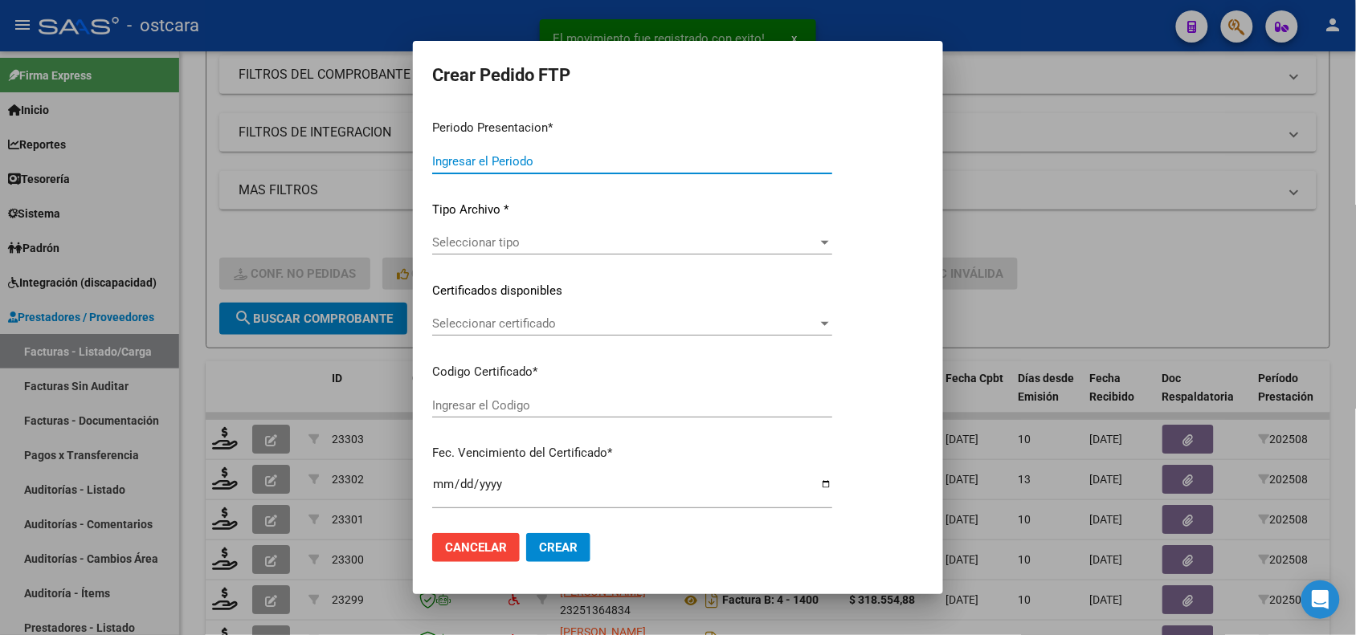
type input "202508"
type input "$ 98.964,88"
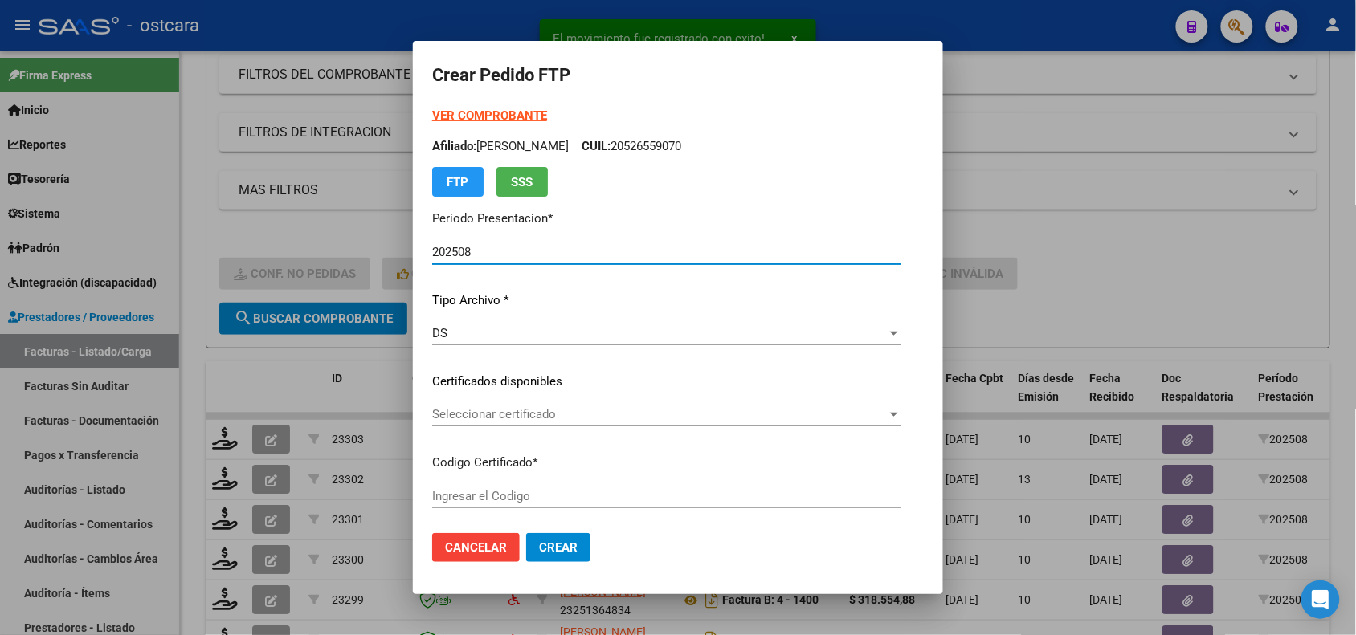
type input "ARG02000554779860220010120250102ERI18600"
type input "2026-01-02"
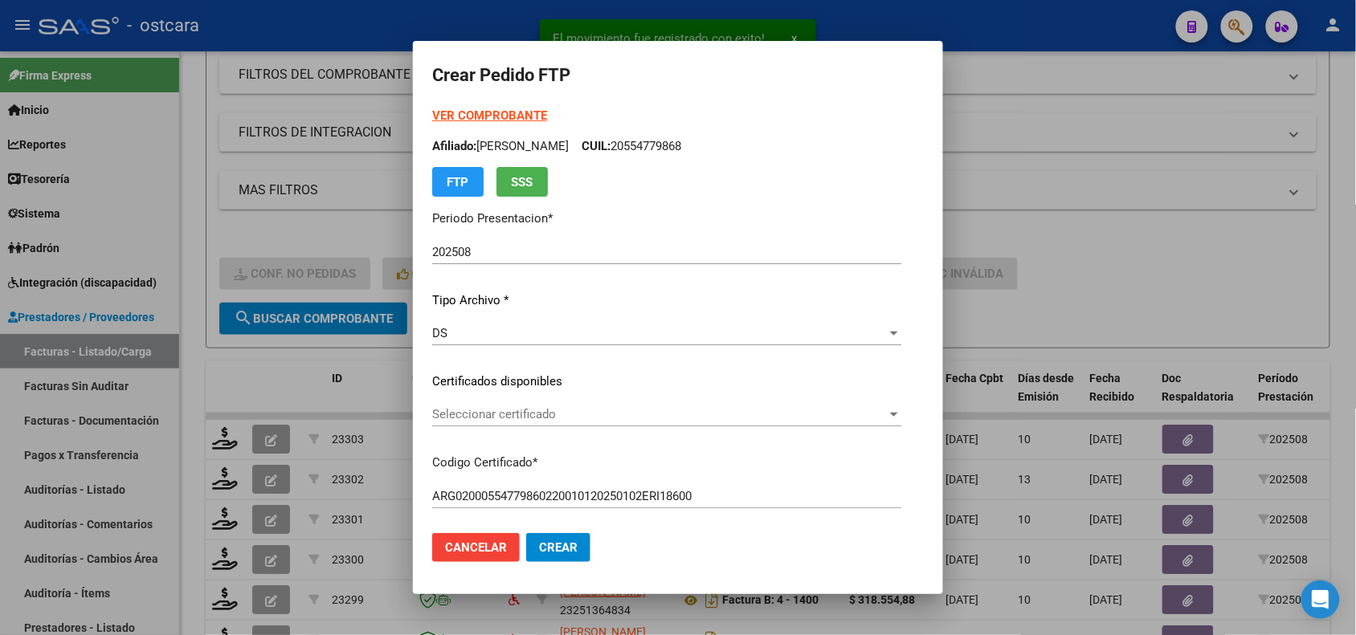
click at [638, 423] on div "Seleccionar certificado Seleccionar certificado" at bounding box center [666, 414] width 469 height 24
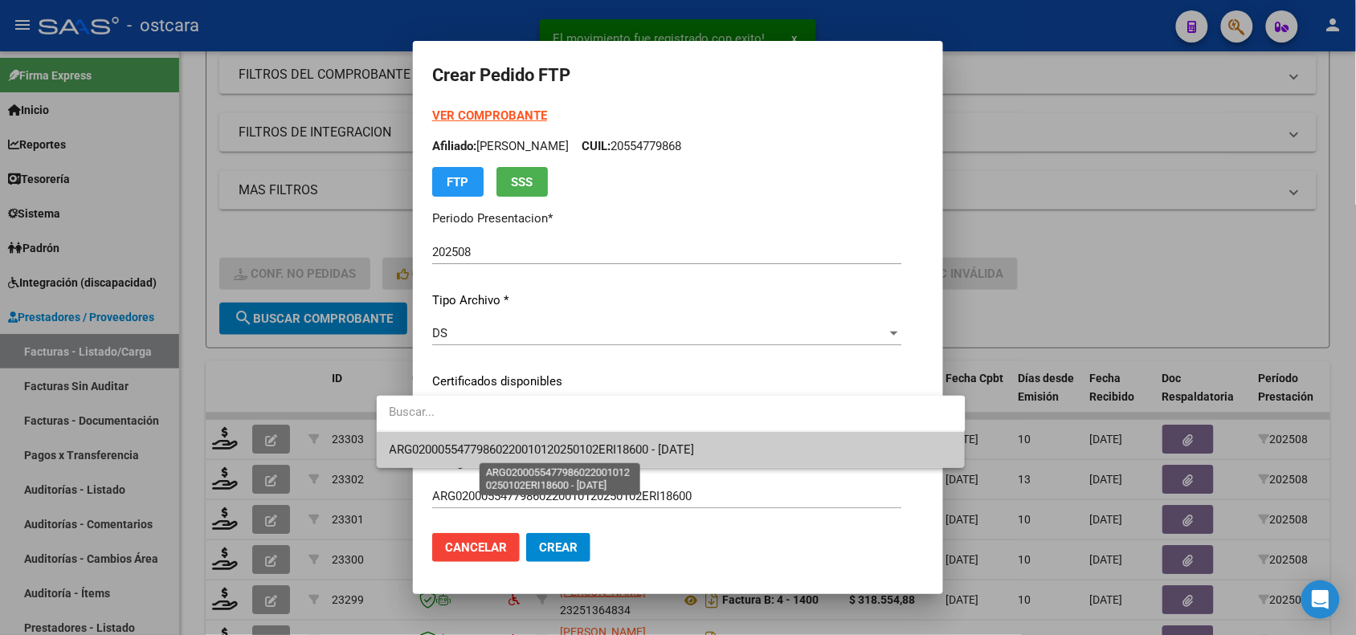
click at [640, 448] on span "ARG02000554779860220010120250102ERI18600 - 2026-01-02" at bounding box center [542, 450] width 305 height 14
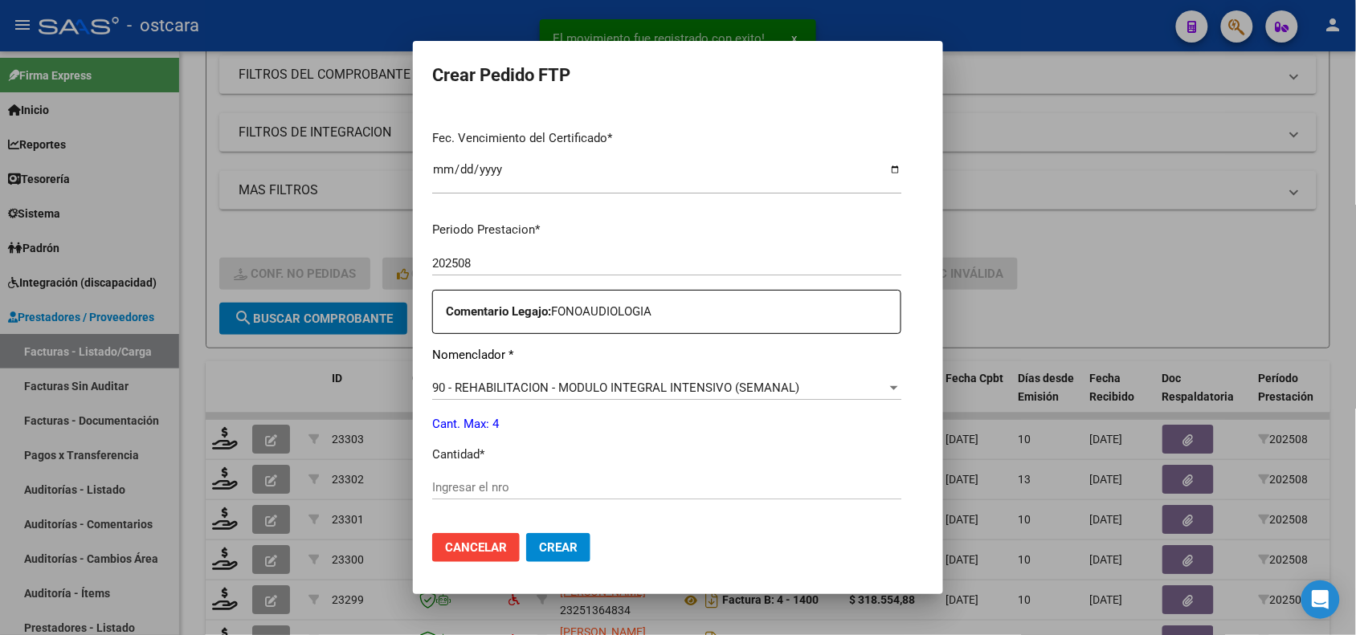
scroll to position [467, 0]
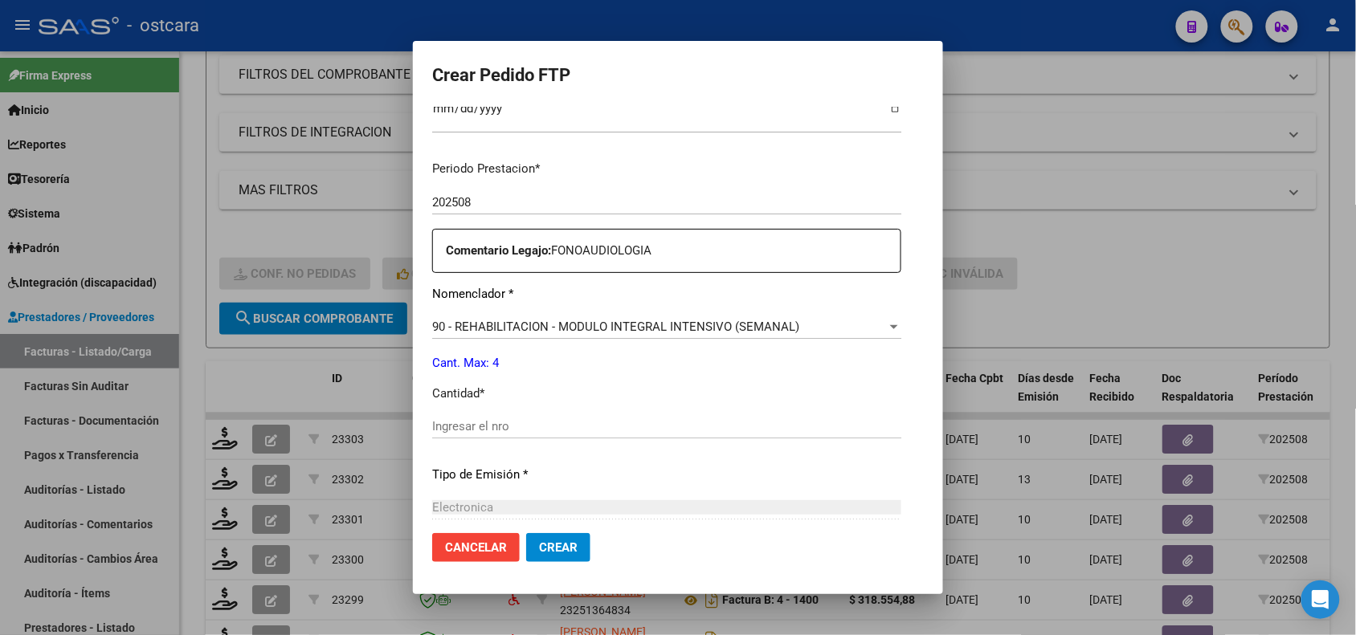
click at [892, 422] on input "Ingresar el nro" at bounding box center [666, 426] width 469 height 14
type input "4"
click at [540, 551] on button "Crear" at bounding box center [558, 547] width 64 height 29
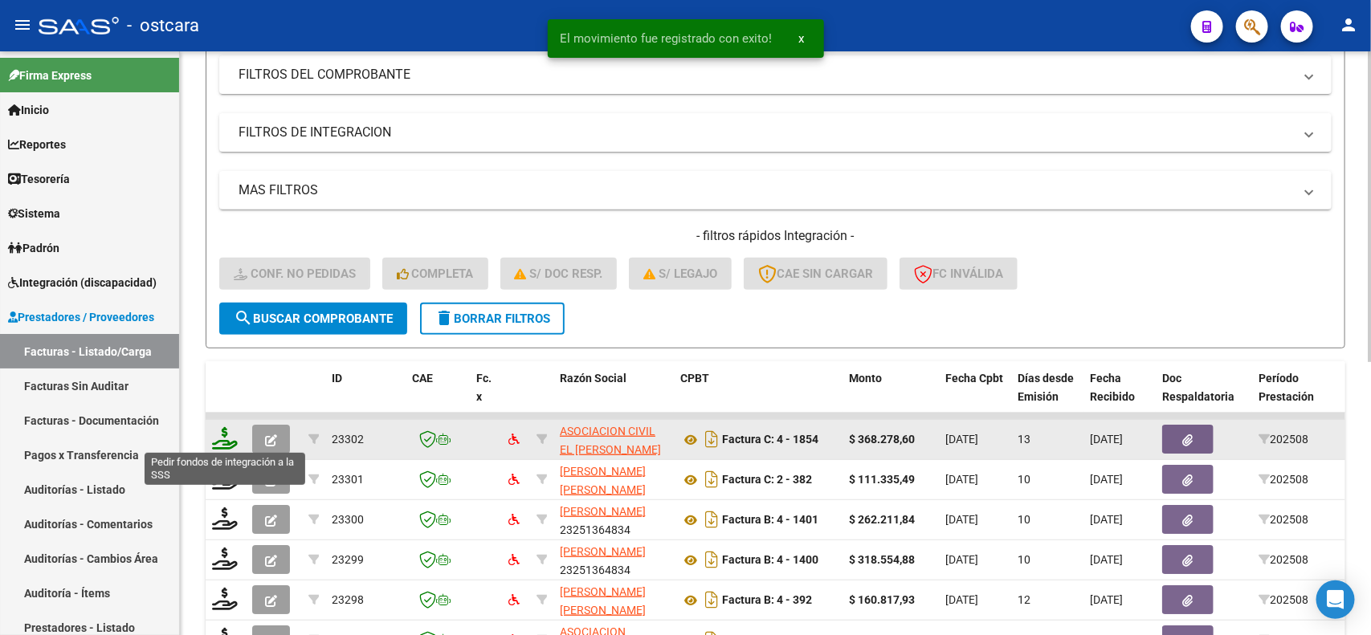
click at [217, 438] on icon at bounding box center [225, 438] width 26 height 22
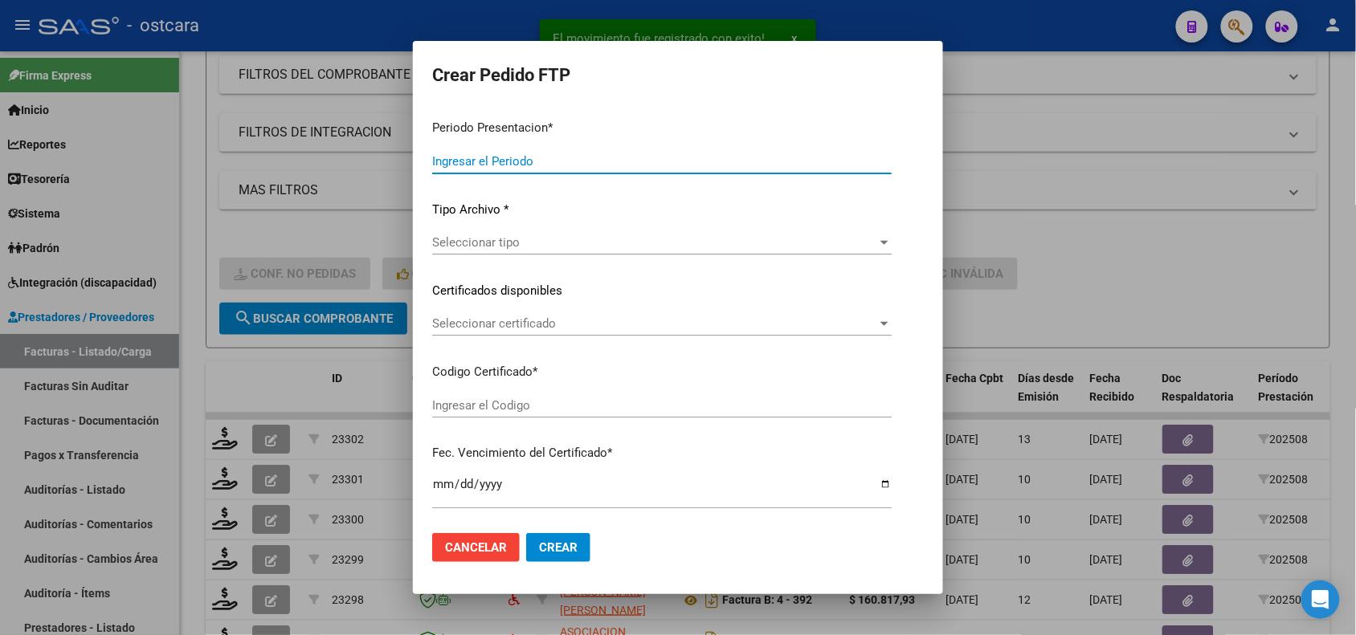
type input "202508"
type input "$ 368.278,60"
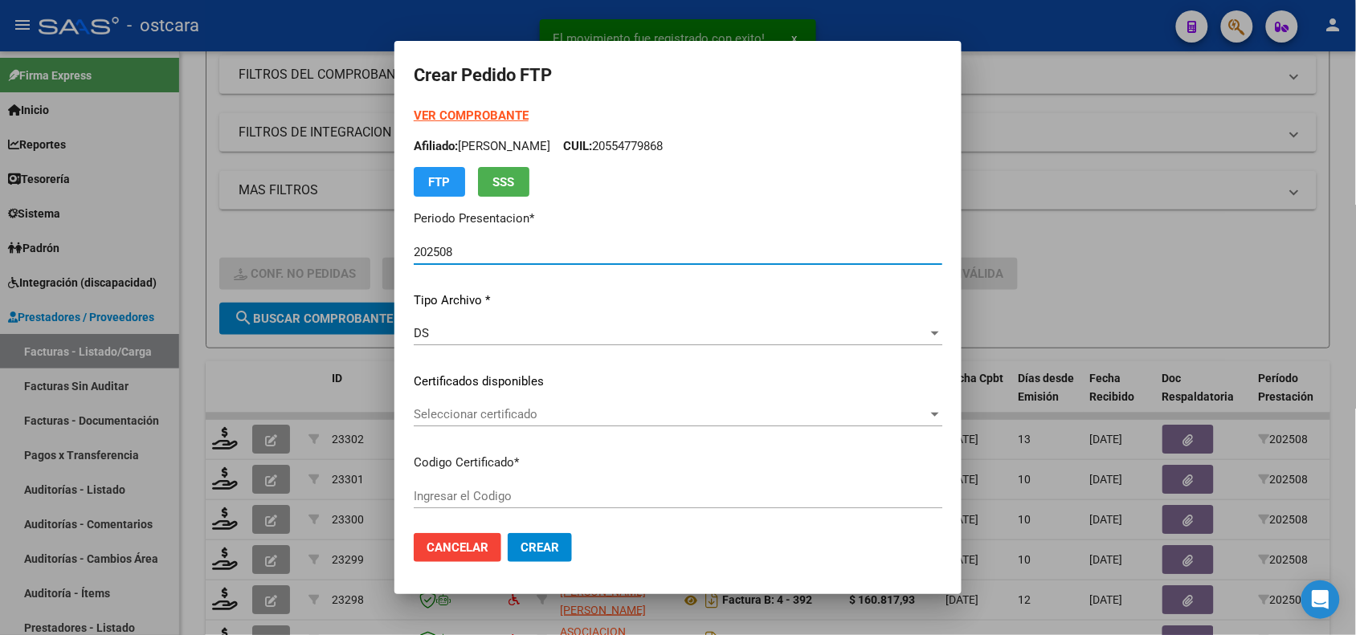
type input "ARG01000492671832023051020330510ERI18600"
type input "2033-05-11"
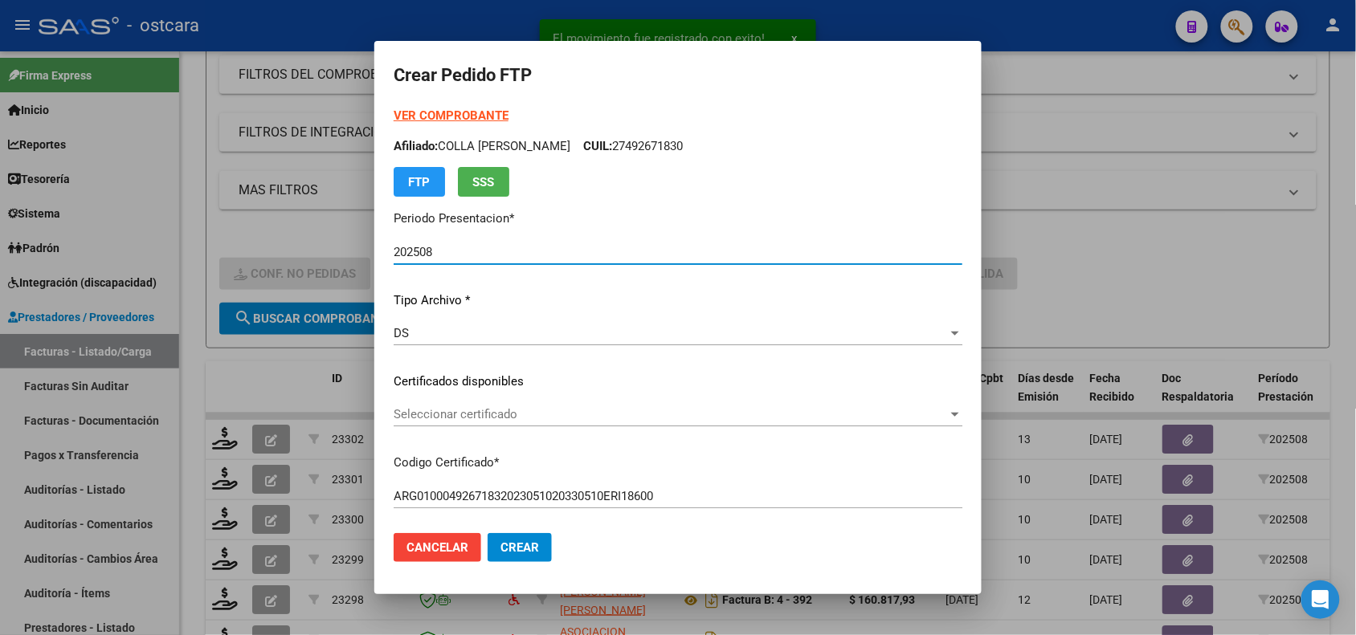
click at [568, 418] on span "Seleccionar certificado" at bounding box center [671, 414] width 554 height 14
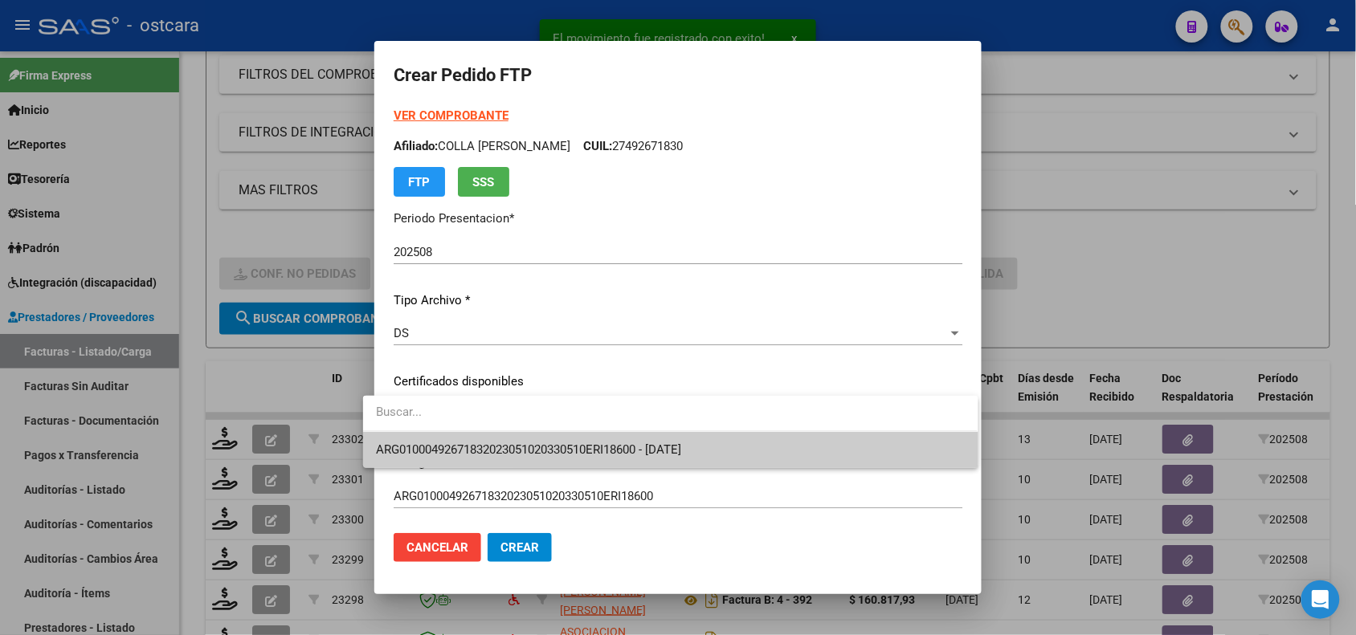
click at [568, 440] on span "ARG01000492671832023051020330510ERI18600 - 2033-05-11" at bounding box center [670, 450] width 589 height 36
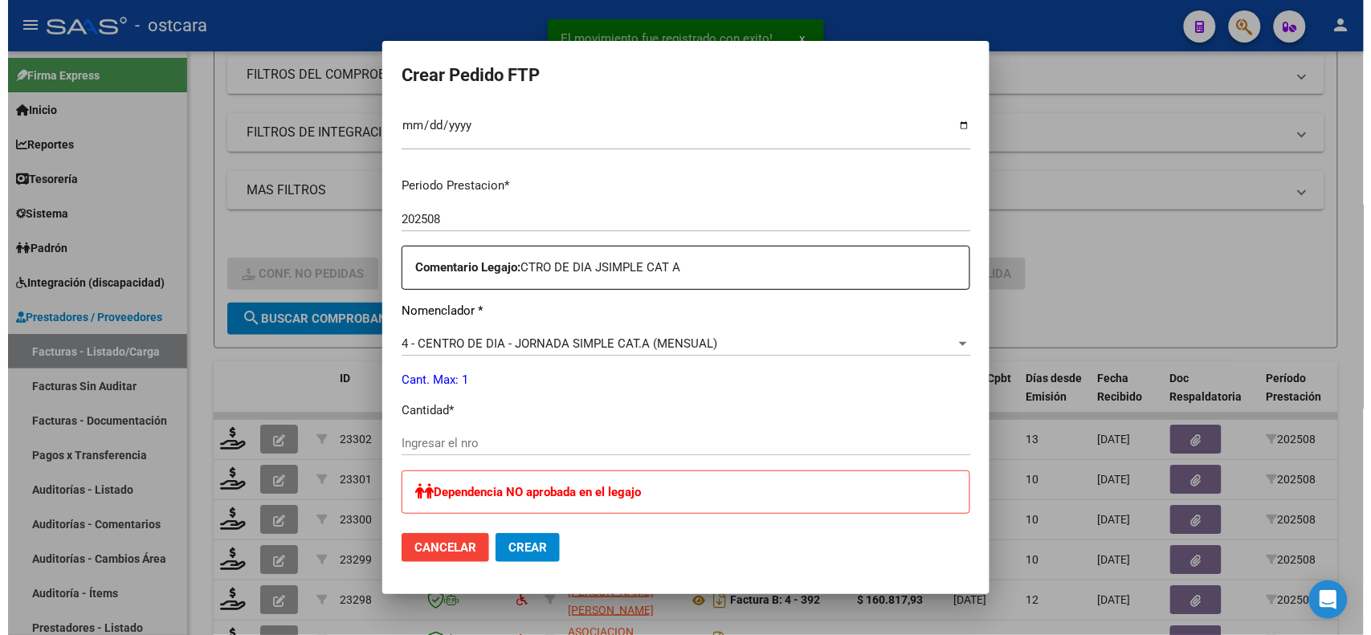
scroll to position [561, 0]
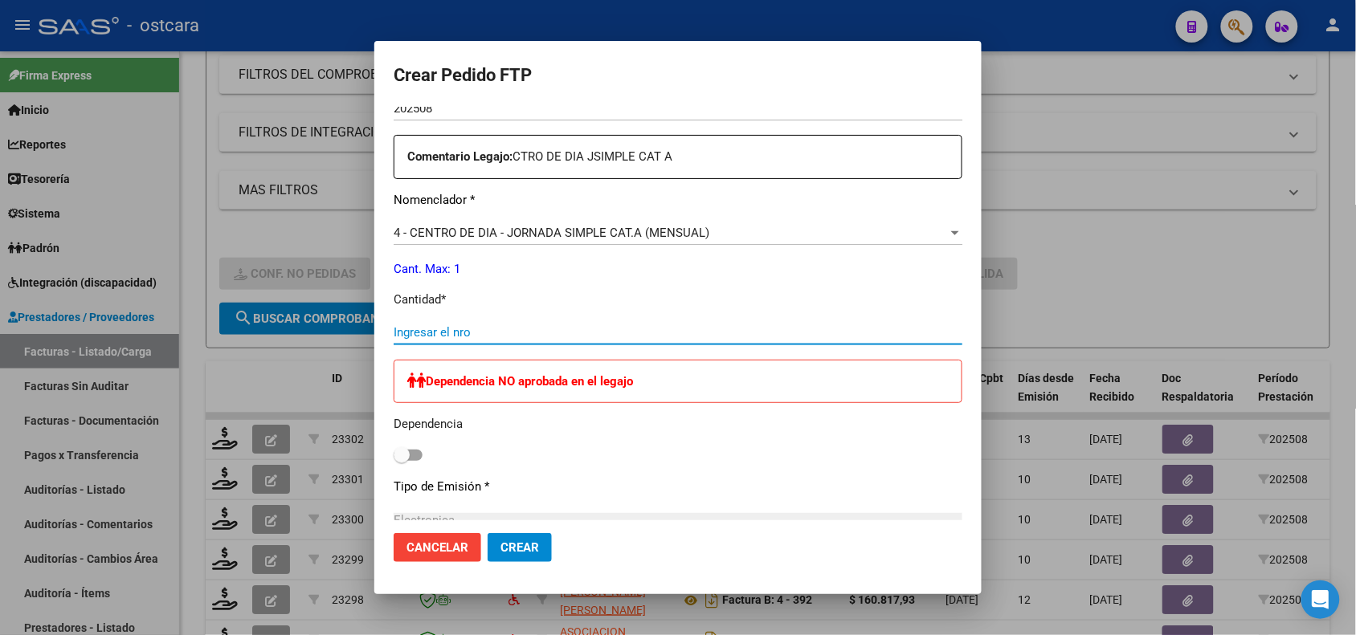
click at [759, 327] on input "Ingresar el nro" at bounding box center [678, 332] width 569 height 14
type input "1"
click at [510, 551] on span "Crear" at bounding box center [519, 547] width 39 height 14
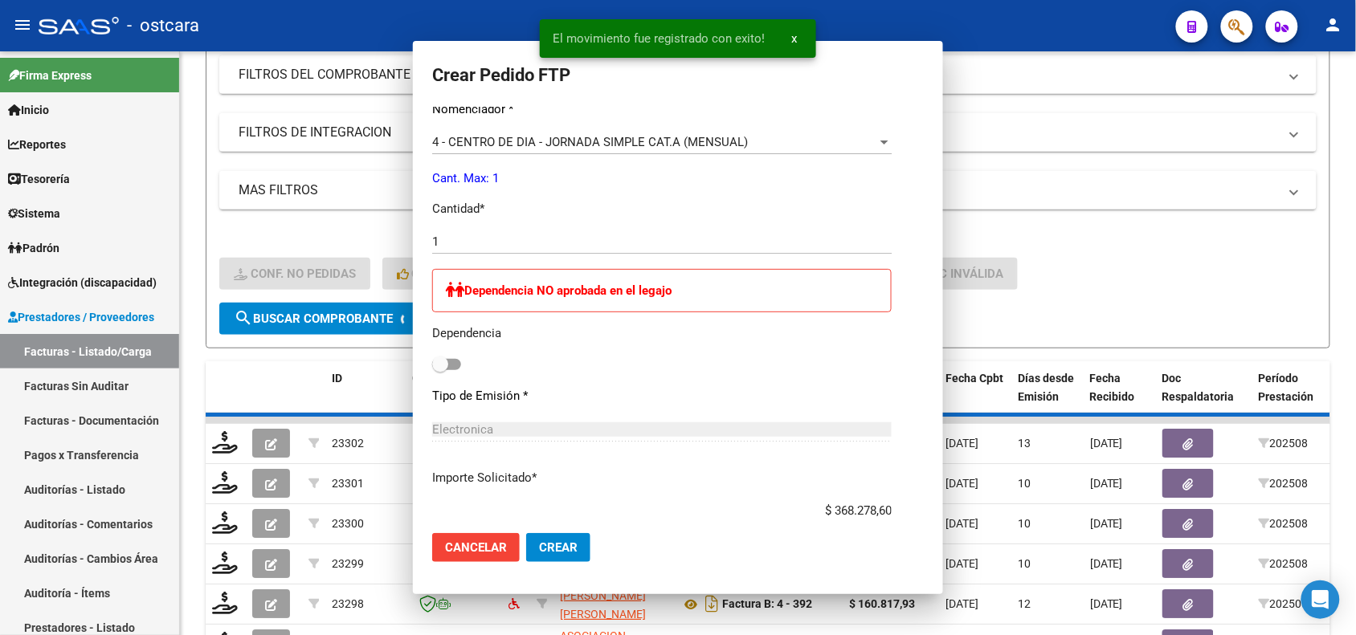
scroll to position [0, 0]
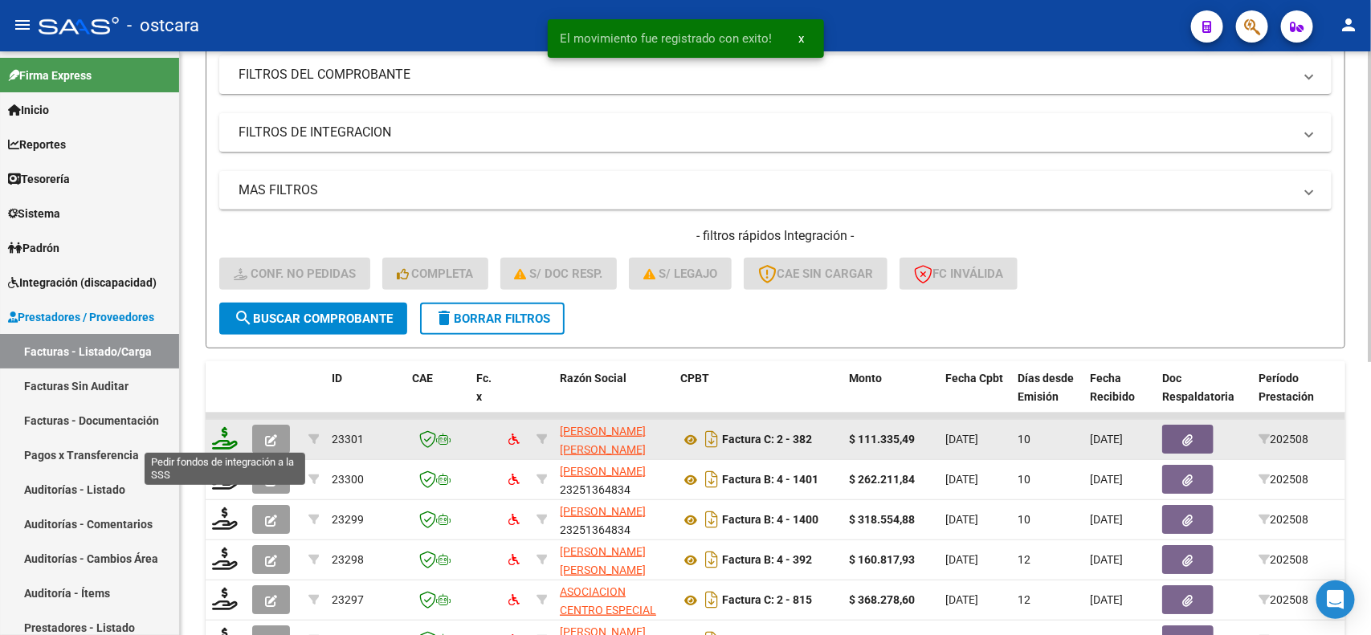
click at [231, 439] on icon at bounding box center [225, 438] width 26 height 22
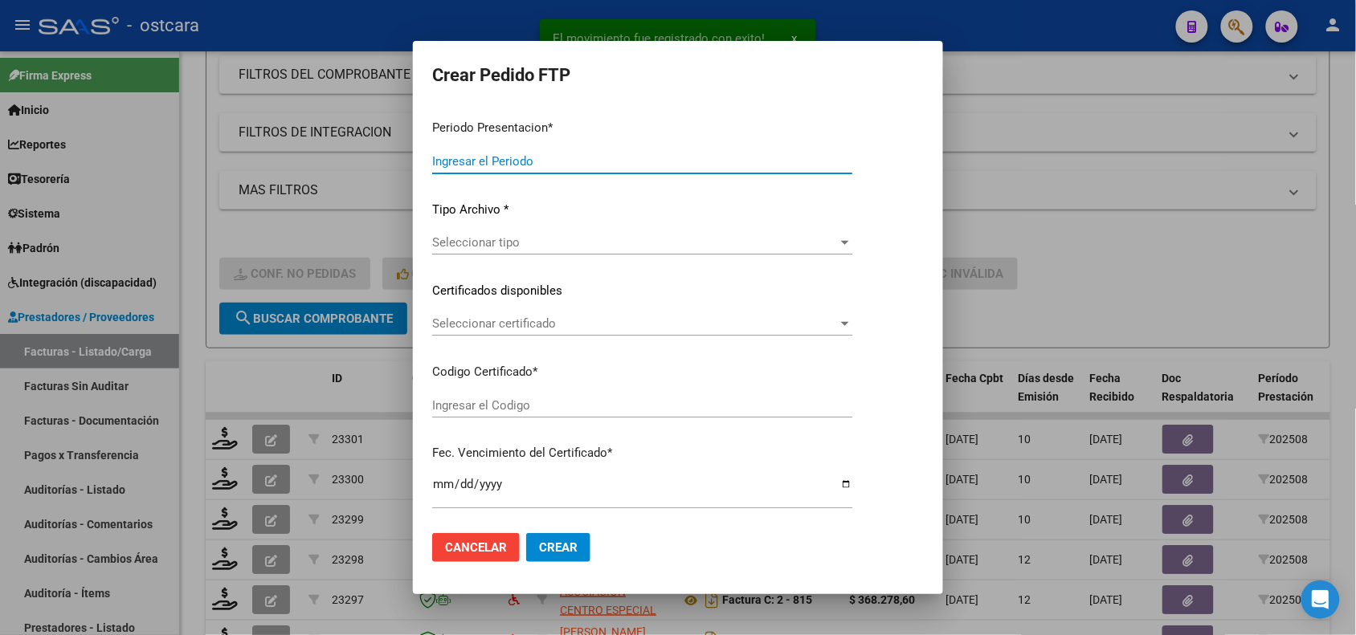
type input "202508"
type input "$ 111.335,49"
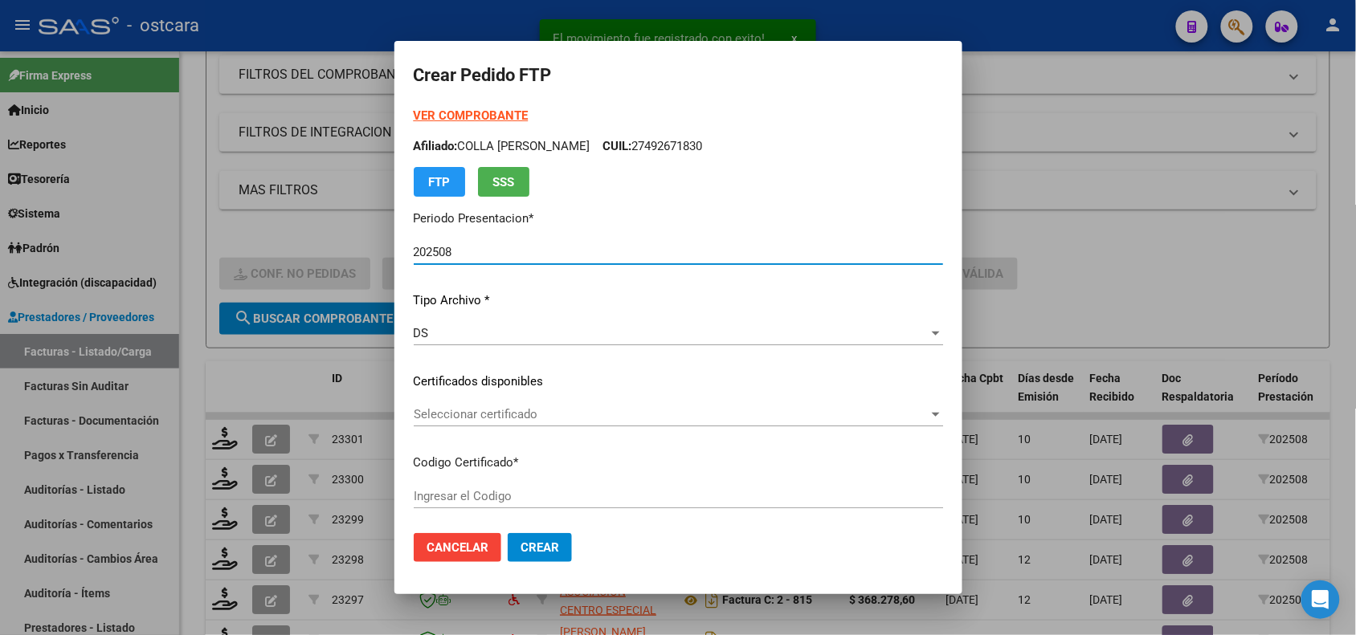
type input "ARG02000579913722024031520290315SFE16800"
type input "2029-03-15"
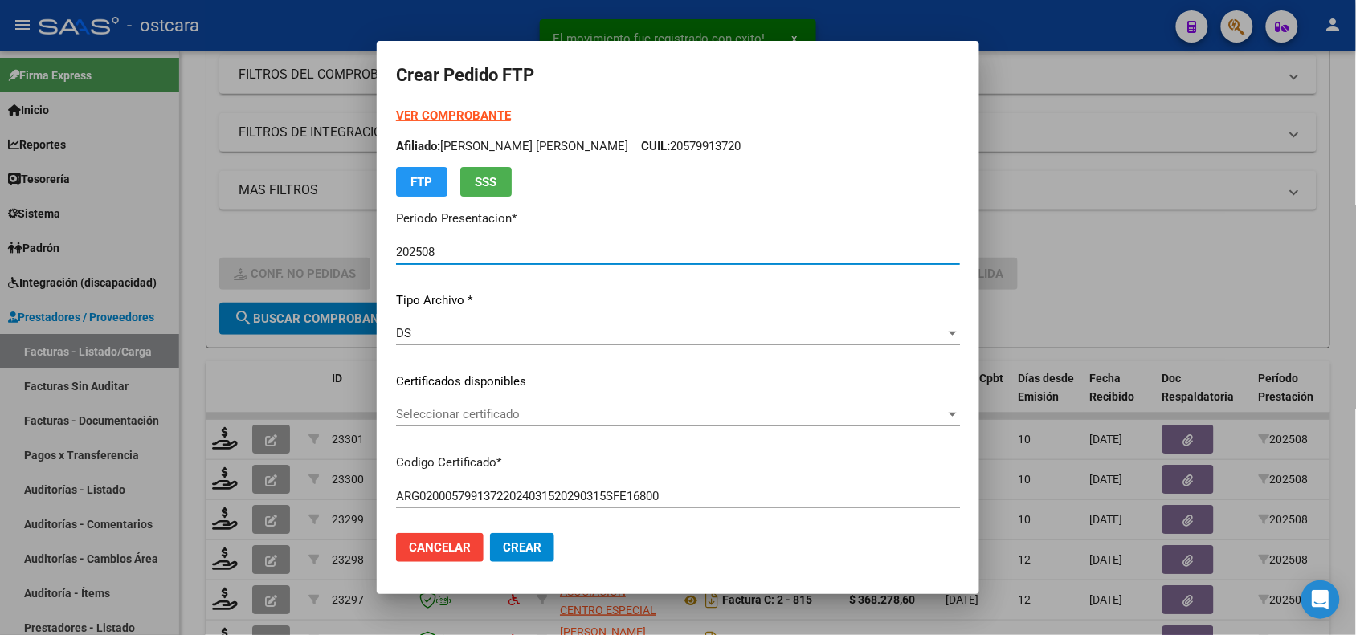
click at [616, 418] on span "Seleccionar certificado" at bounding box center [670, 414] width 549 height 14
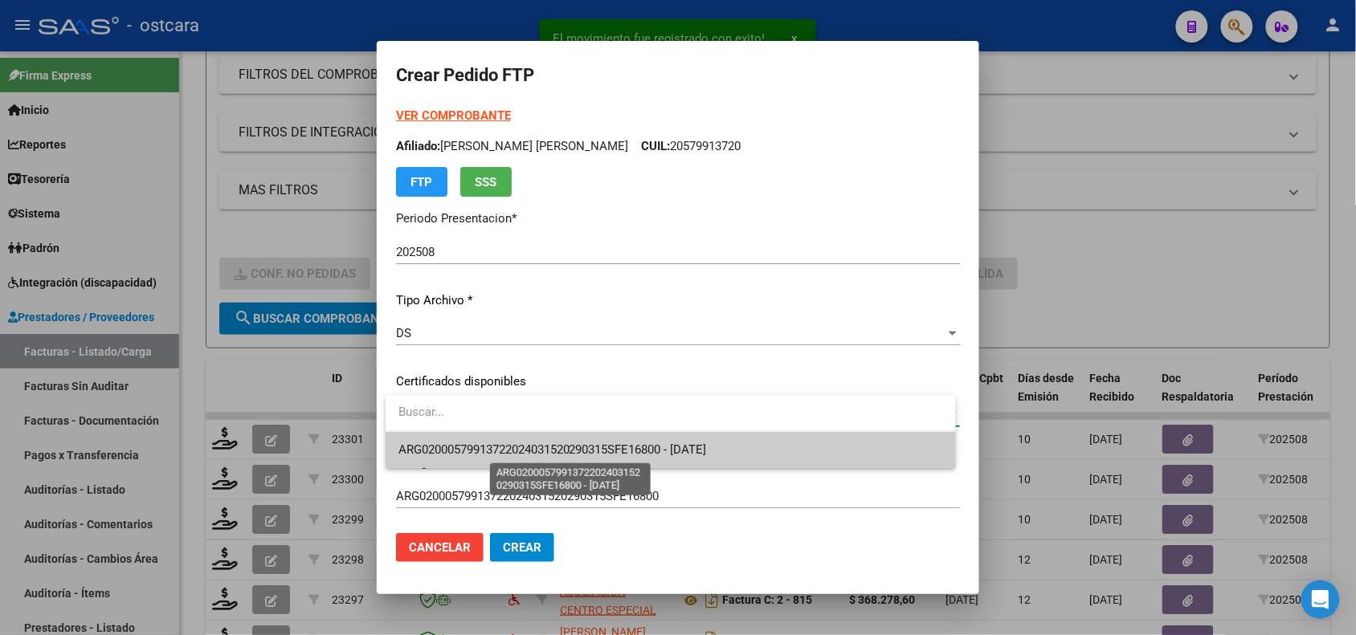
click at [618, 447] on span "ARG02000579913722024031520290315SFE16800 - 2029-03-15" at bounding box center [552, 450] width 308 height 14
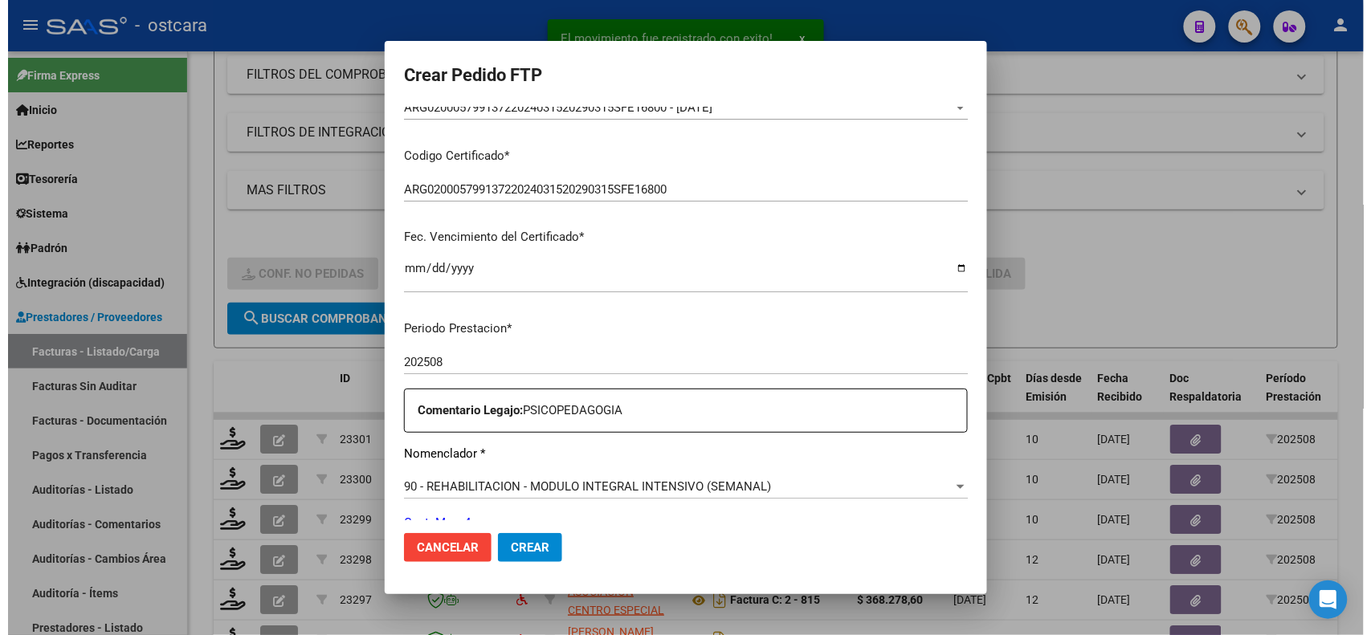
scroll to position [608, 0]
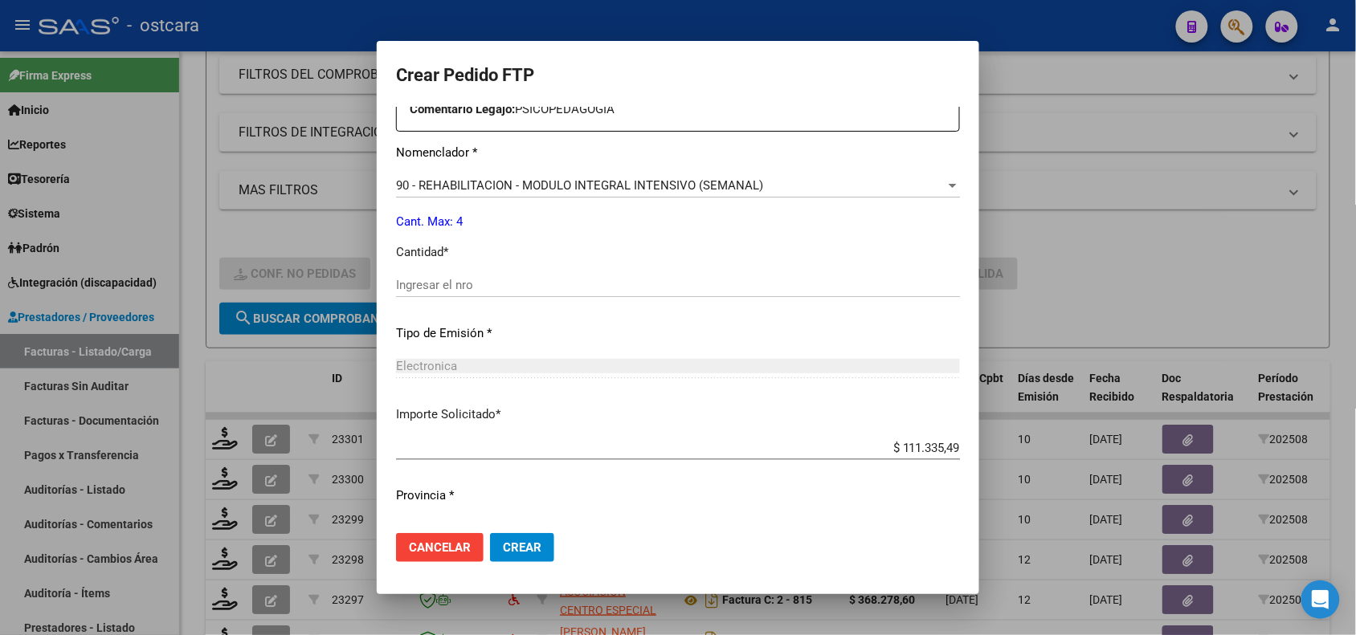
click at [504, 303] on div "Ingresar el nro" at bounding box center [678, 292] width 564 height 39
click at [504, 298] on div "Ingresar el nro" at bounding box center [678, 292] width 564 height 39
click at [506, 287] on input "Ingresar el nro" at bounding box center [678, 285] width 564 height 14
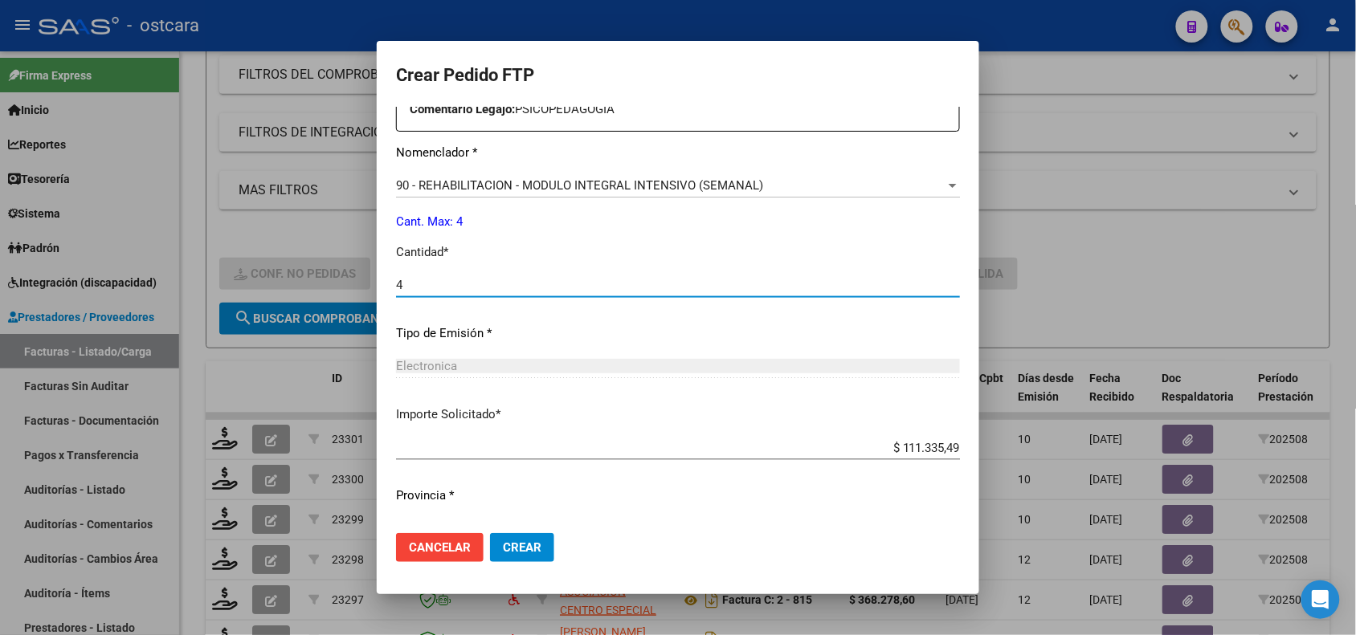
type input "4"
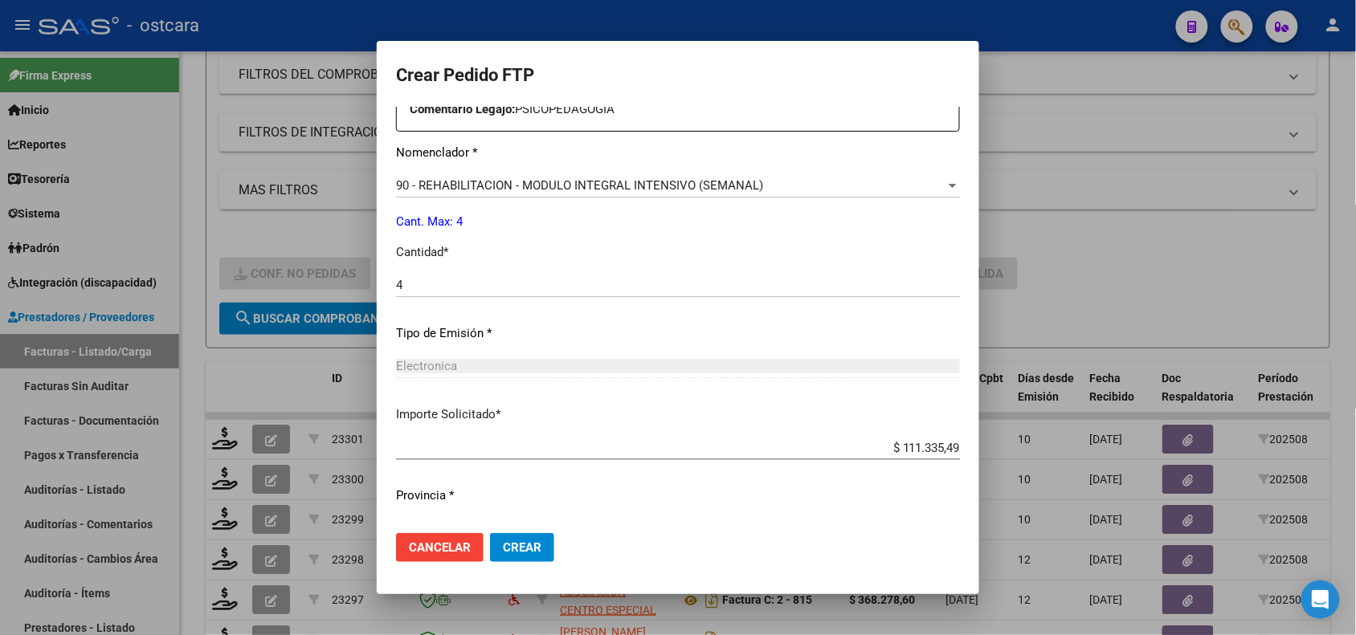
click at [565, 554] on mat-dialog-actions "Cancelar Crear" at bounding box center [678, 547] width 564 height 55
click at [541, 551] on span "Crear" at bounding box center [522, 547] width 39 height 14
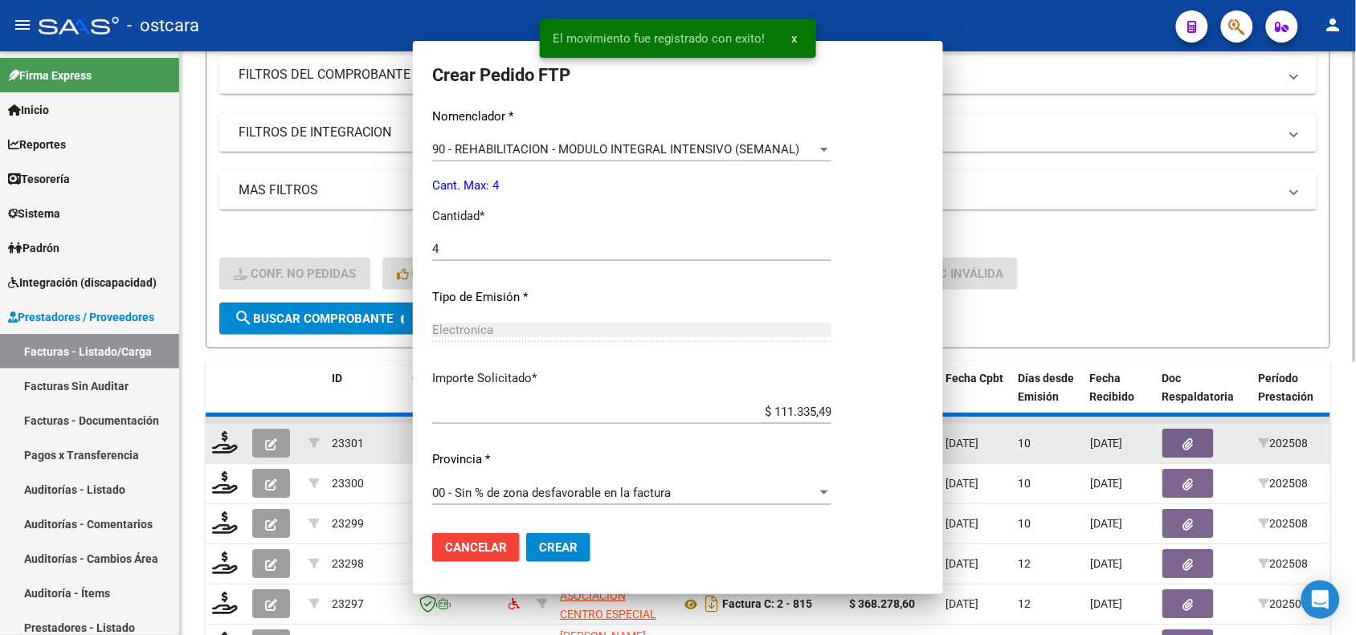
scroll to position [0, 0]
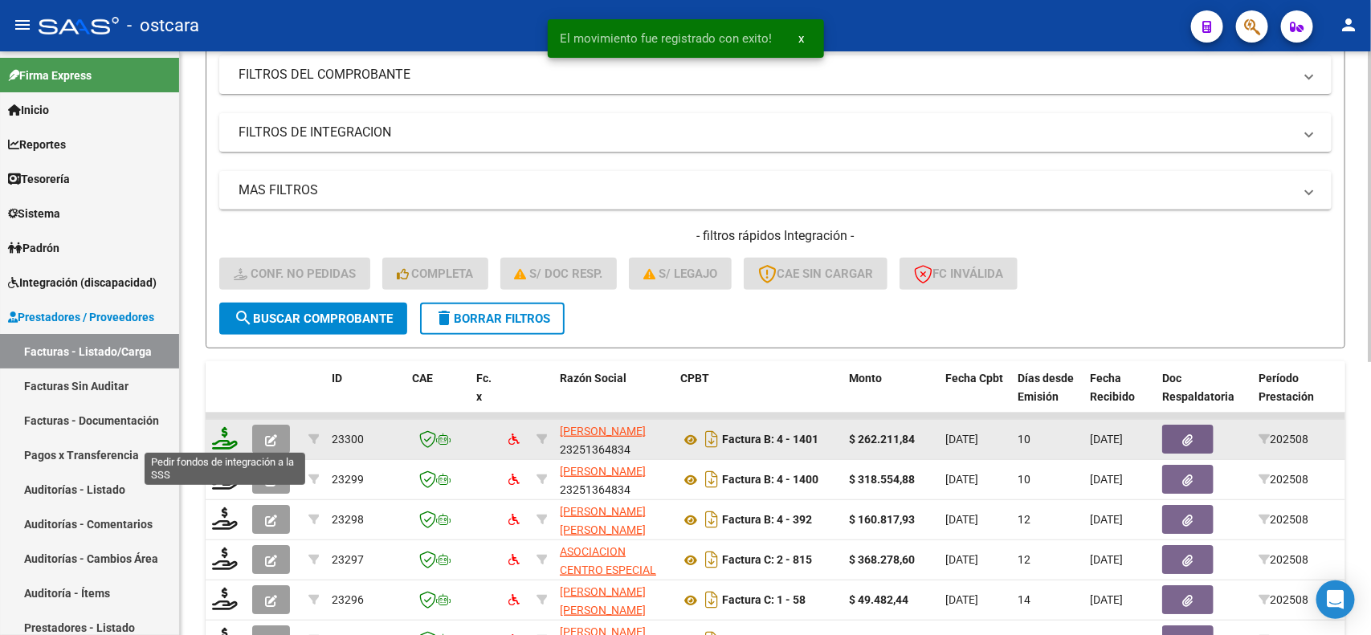
click at [229, 440] on icon at bounding box center [225, 438] width 26 height 22
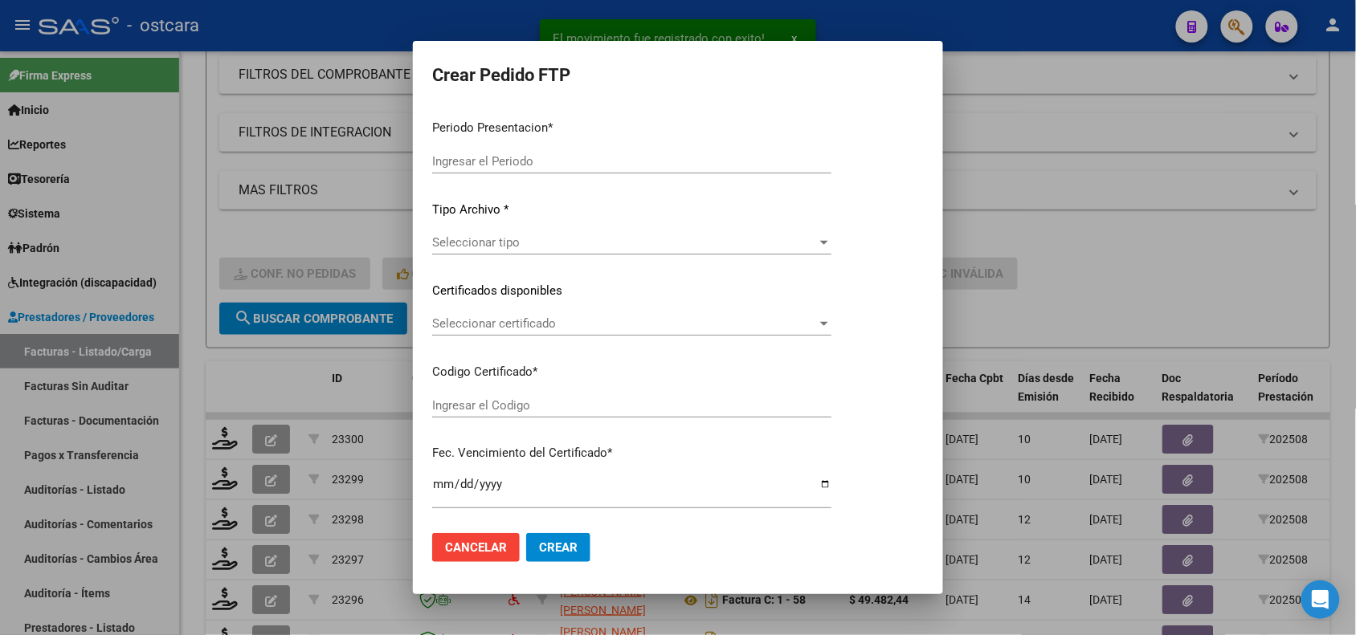
type input "202508"
type input "$ 262.211,84"
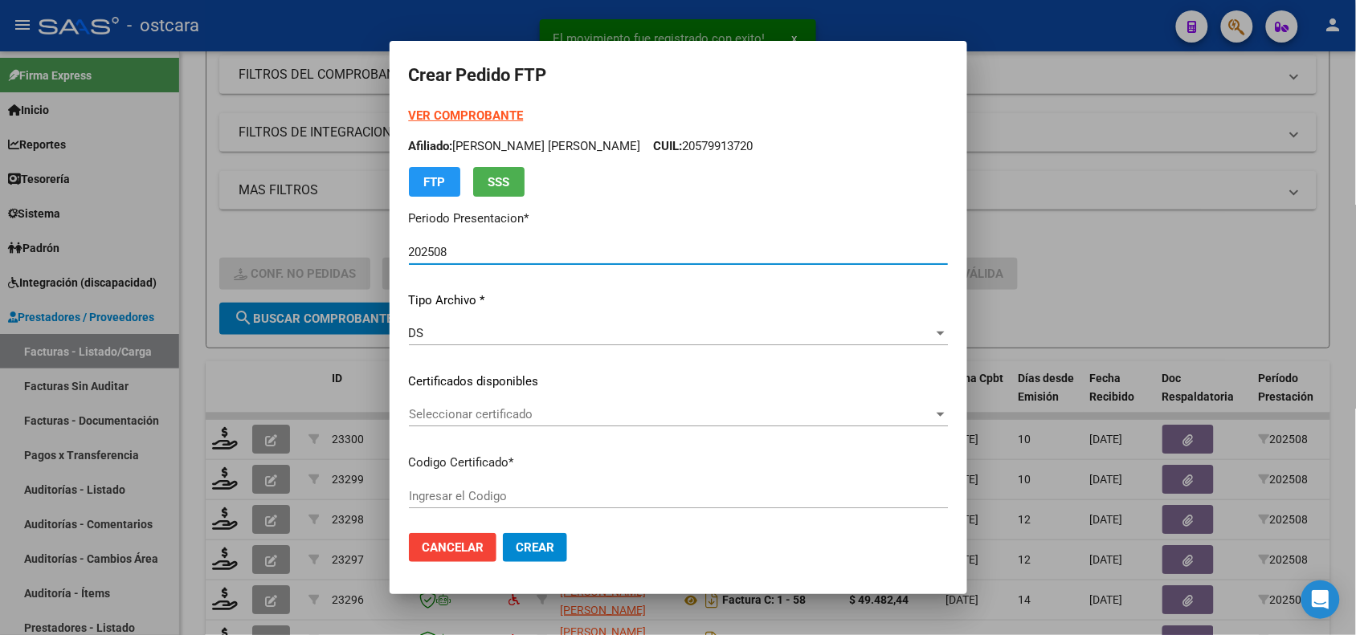
type input "ARG02000429463972015113020251130BS389000"
type input "2025-11-30"
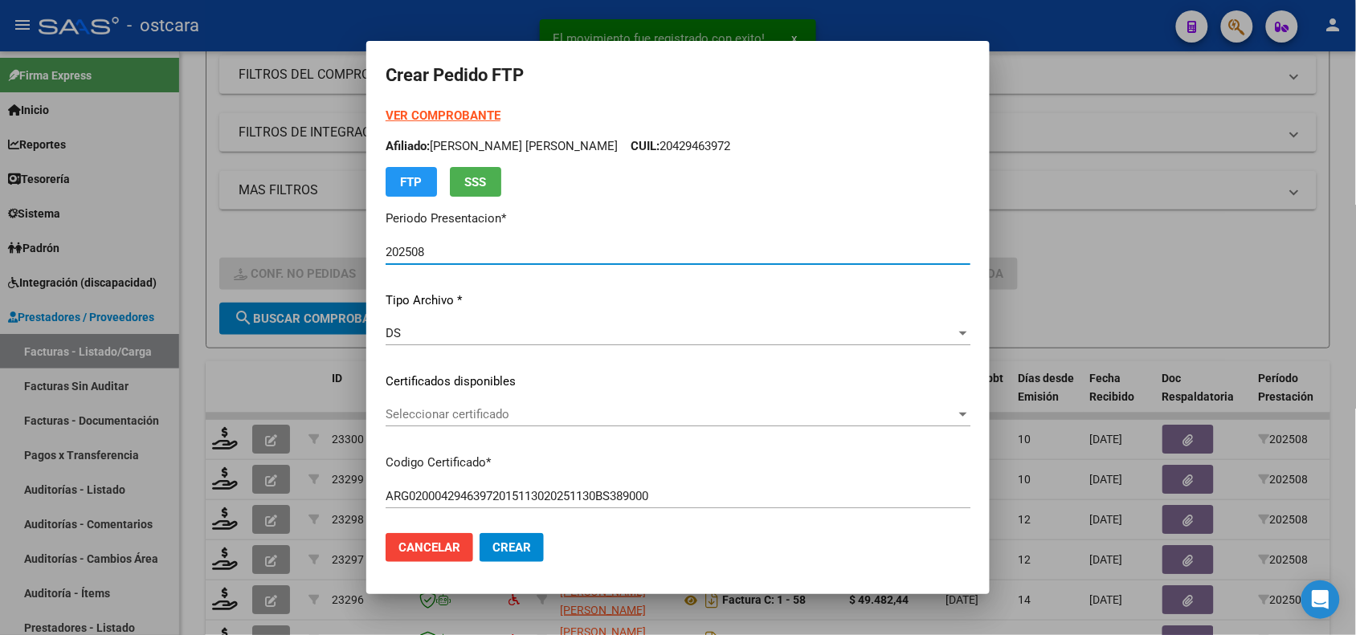
click at [499, 418] on span "Seleccionar certificado" at bounding box center [670, 414] width 570 height 14
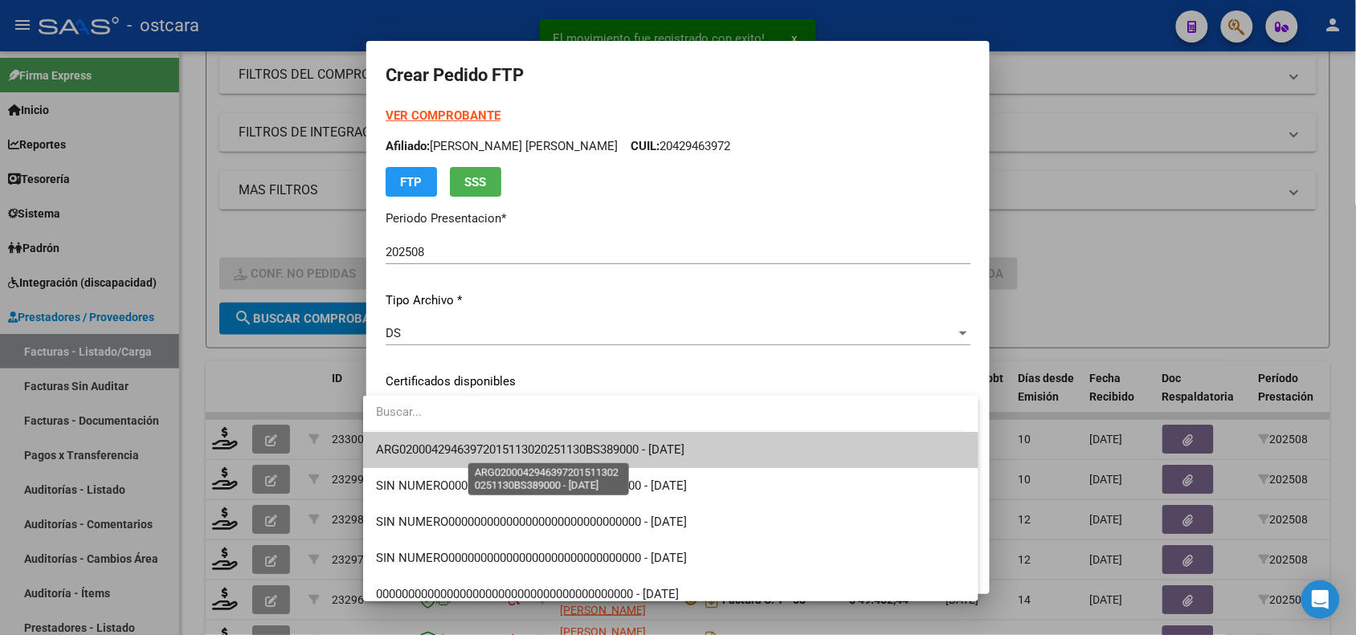
click at [506, 443] on span "ARG02000429463972015113020251130BS389000 - 2025-11-30" at bounding box center [530, 450] width 308 height 14
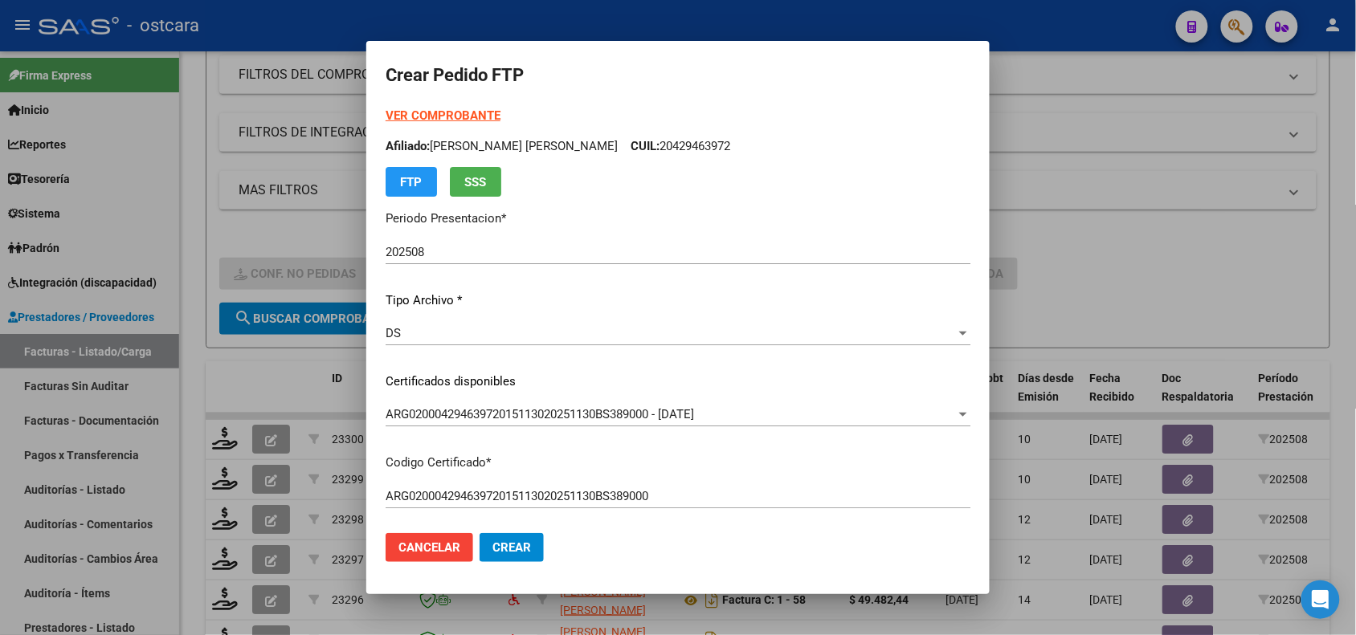
click at [467, 117] on strong "VER COMPROBANTE" at bounding box center [442, 115] width 115 height 14
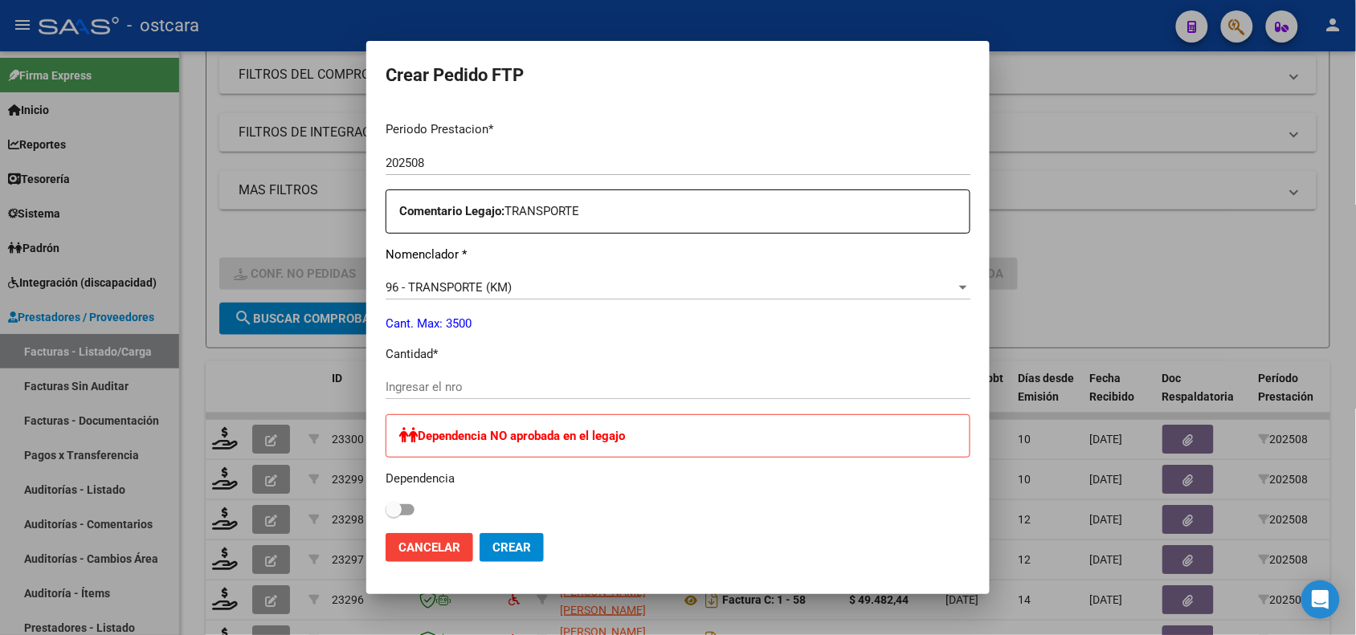
scroll to position [516, 0]
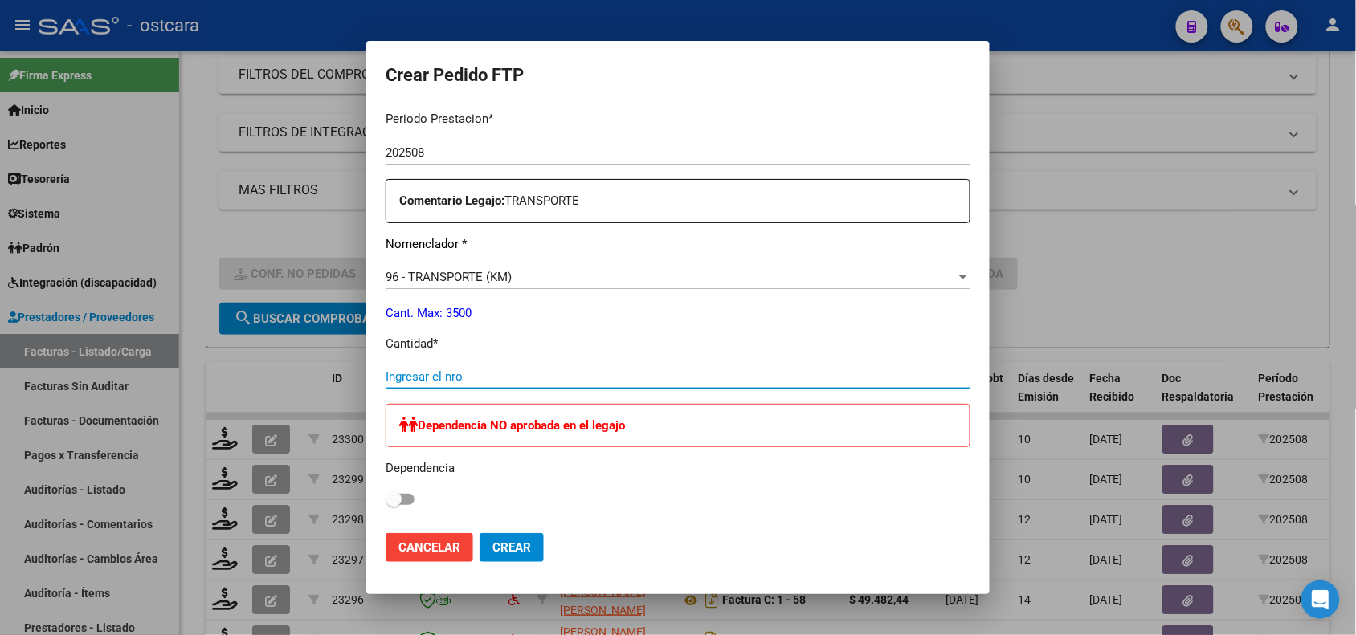
click at [696, 376] on input "Ingresar el nro" at bounding box center [677, 376] width 585 height 14
type input "484"
click at [507, 547] on span "Crear" at bounding box center [511, 547] width 39 height 14
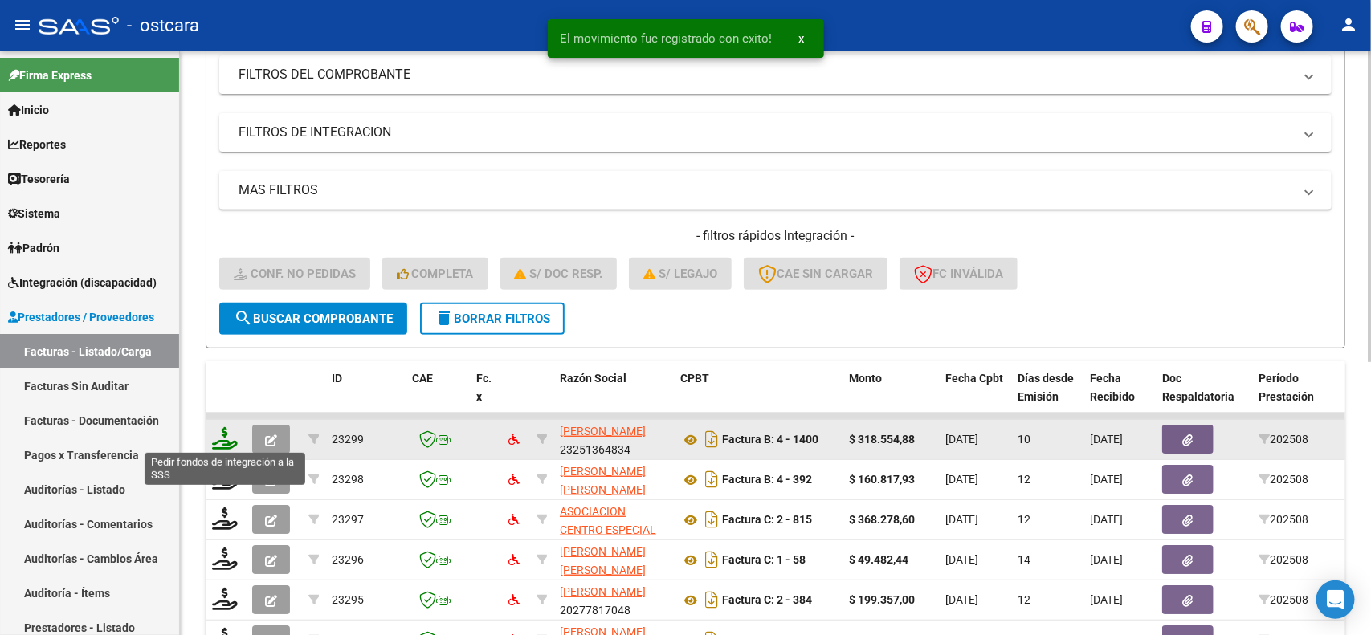
click at [225, 434] on icon at bounding box center [225, 438] width 26 height 22
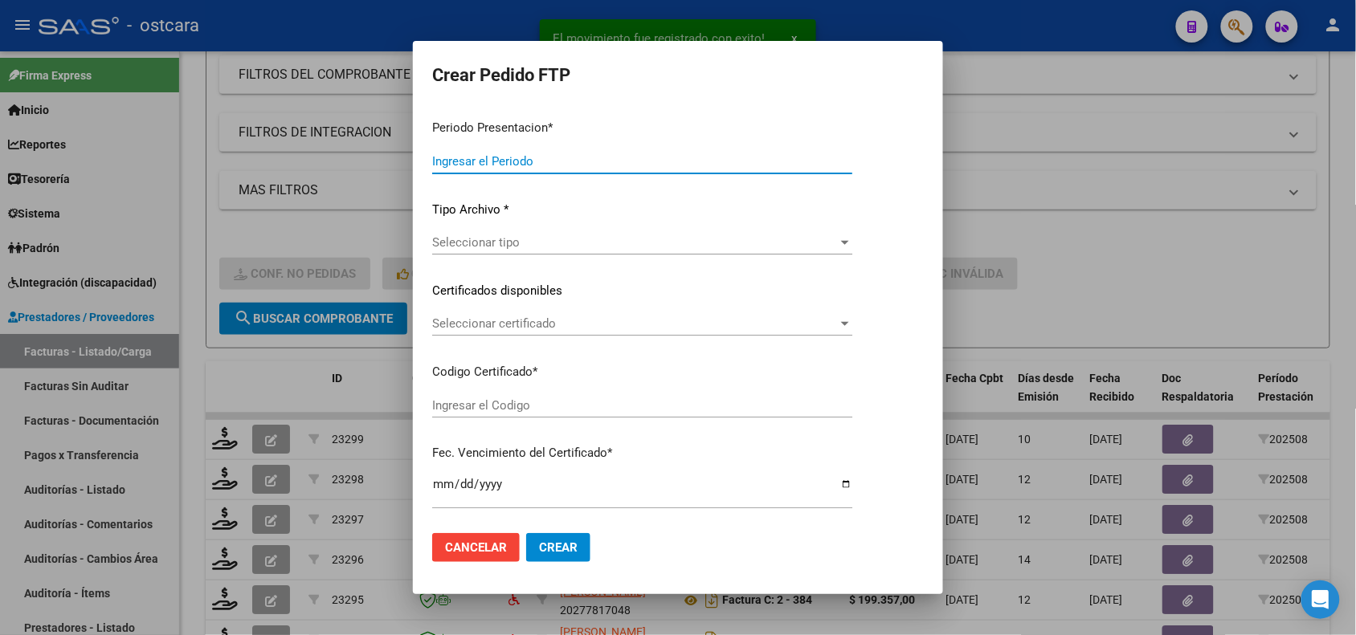
type input "202508"
type input "$ 318.554,88"
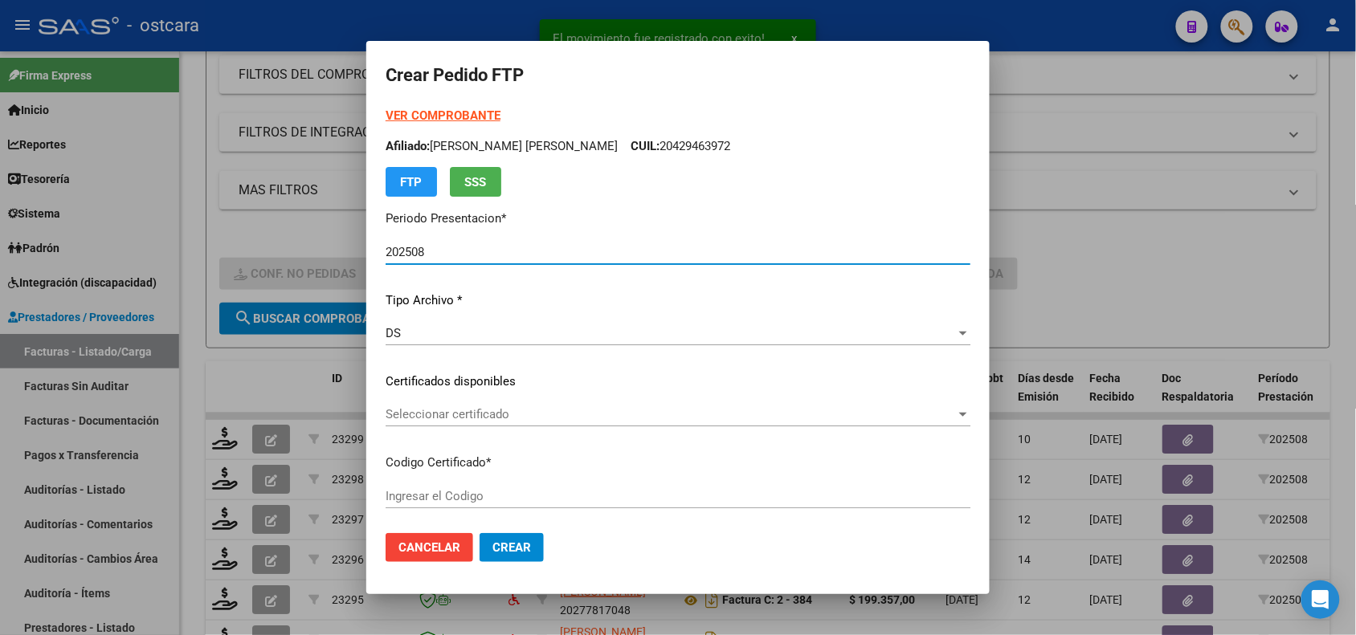
type input "ARG02000429463972015113020251130BS389000"
type input "2025-11-30"
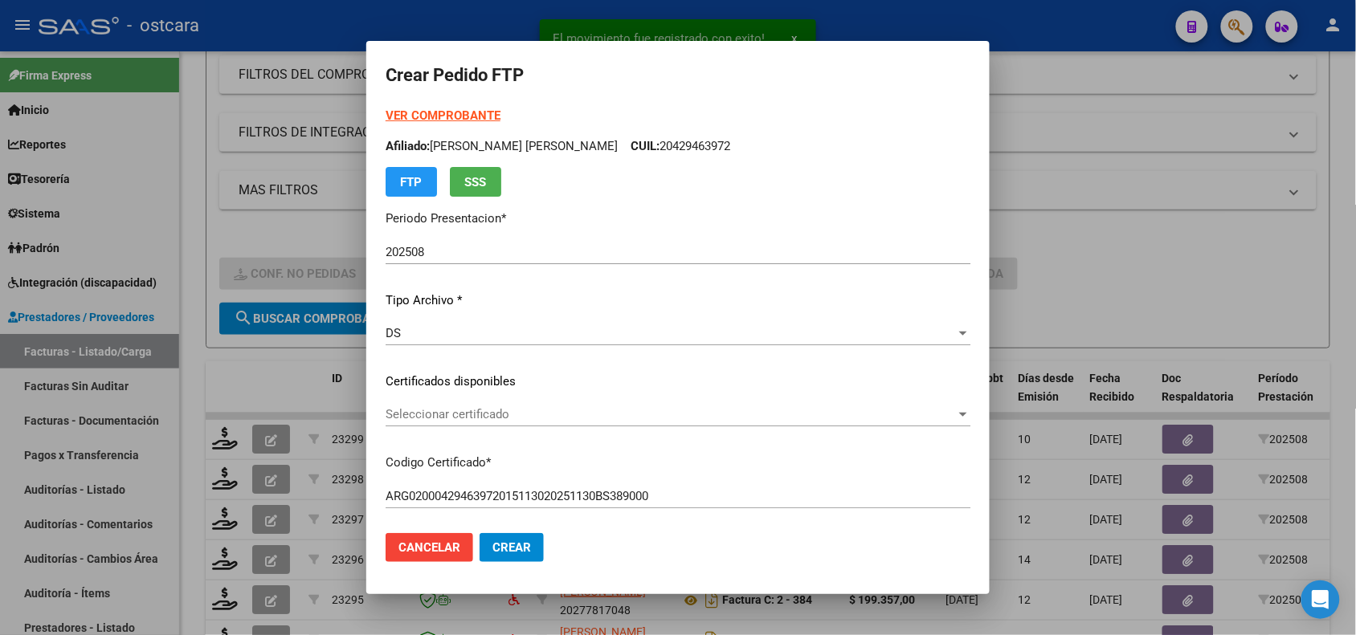
click at [474, 118] on strong "VER COMPROBANTE" at bounding box center [442, 115] width 115 height 14
click at [837, 422] on div "Seleccionar certificado Seleccionar certificado" at bounding box center [677, 414] width 585 height 24
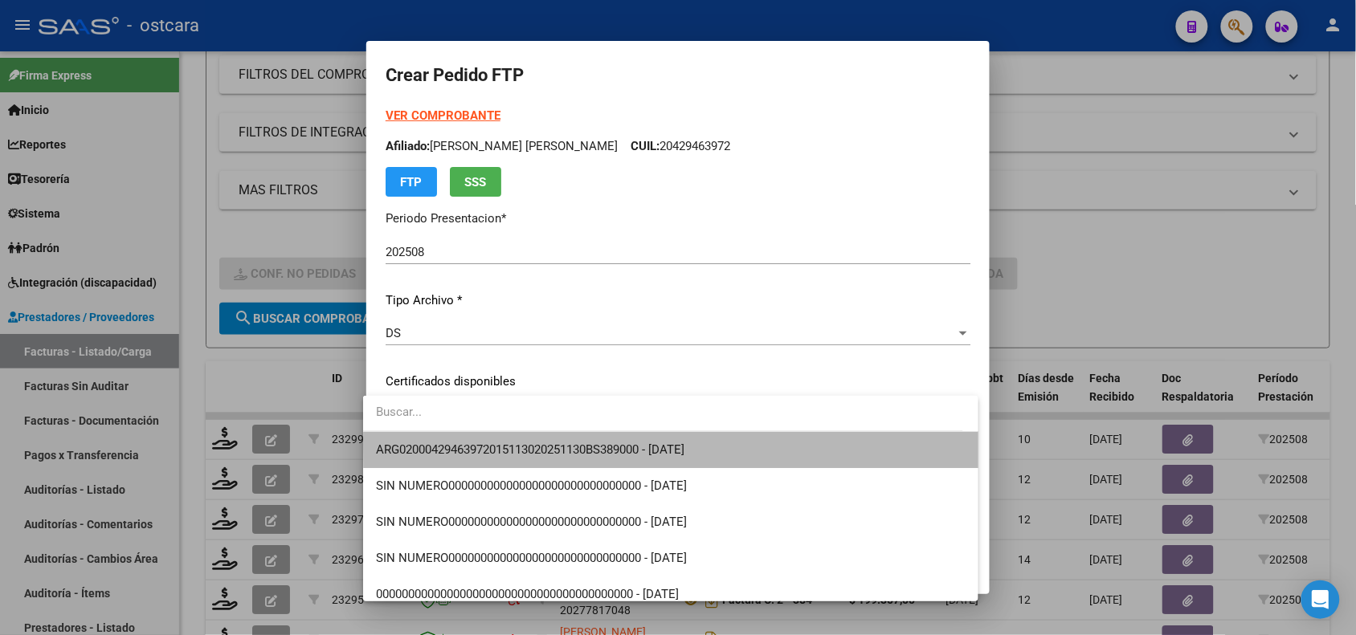
click at [837, 444] on span "ARG02000429463972015113020251130BS389000 - 2025-11-30" at bounding box center [670, 450] width 589 height 36
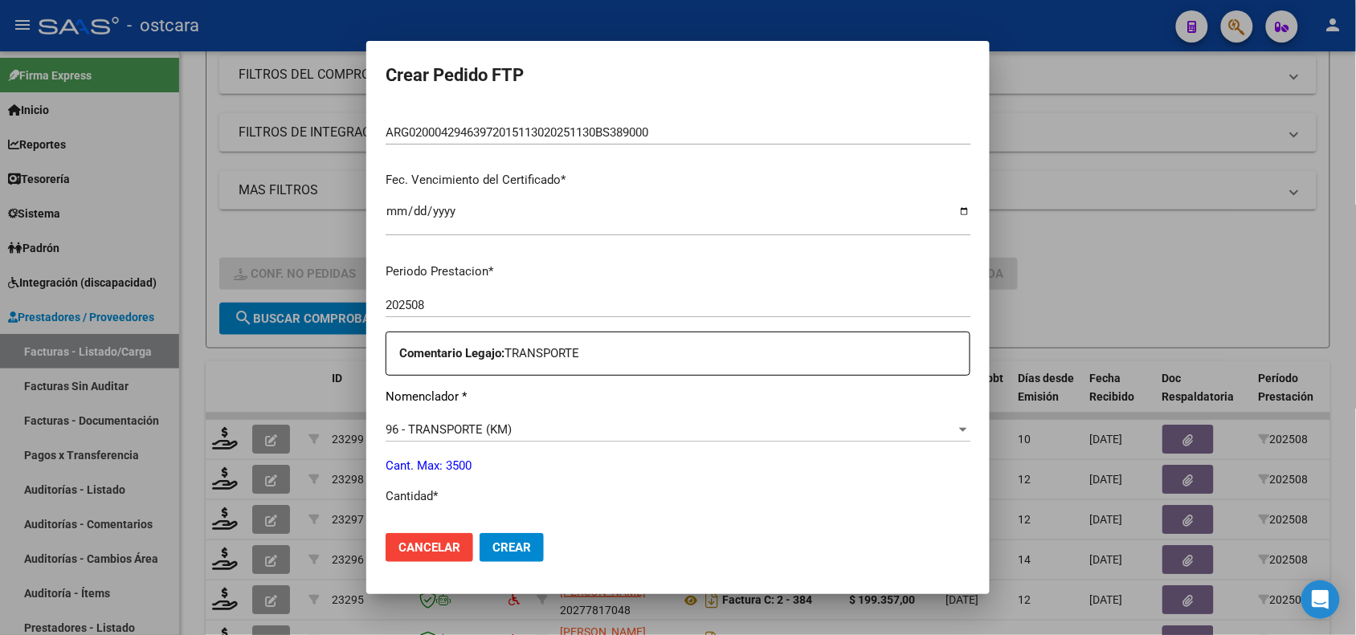
scroll to position [626, 0]
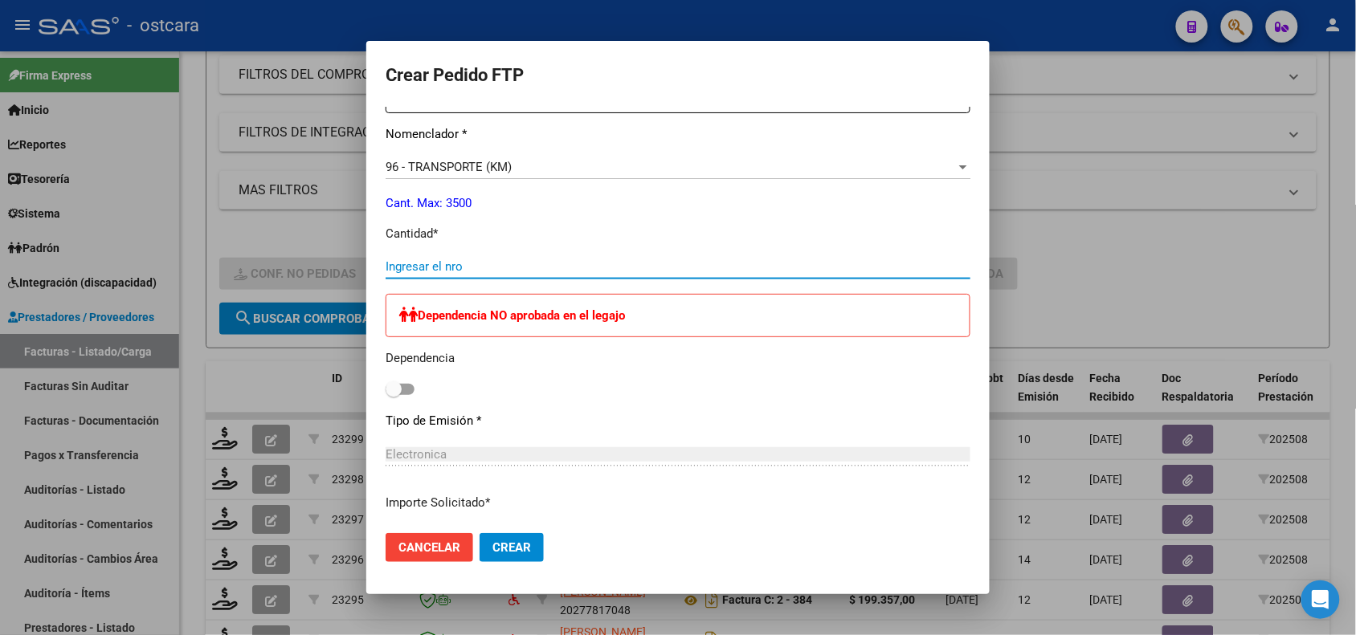
click at [518, 265] on input "Ingresar el nro" at bounding box center [677, 266] width 585 height 14
type input "588"
click at [523, 544] on button "Crear" at bounding box center [511, 547] width 64 height 29
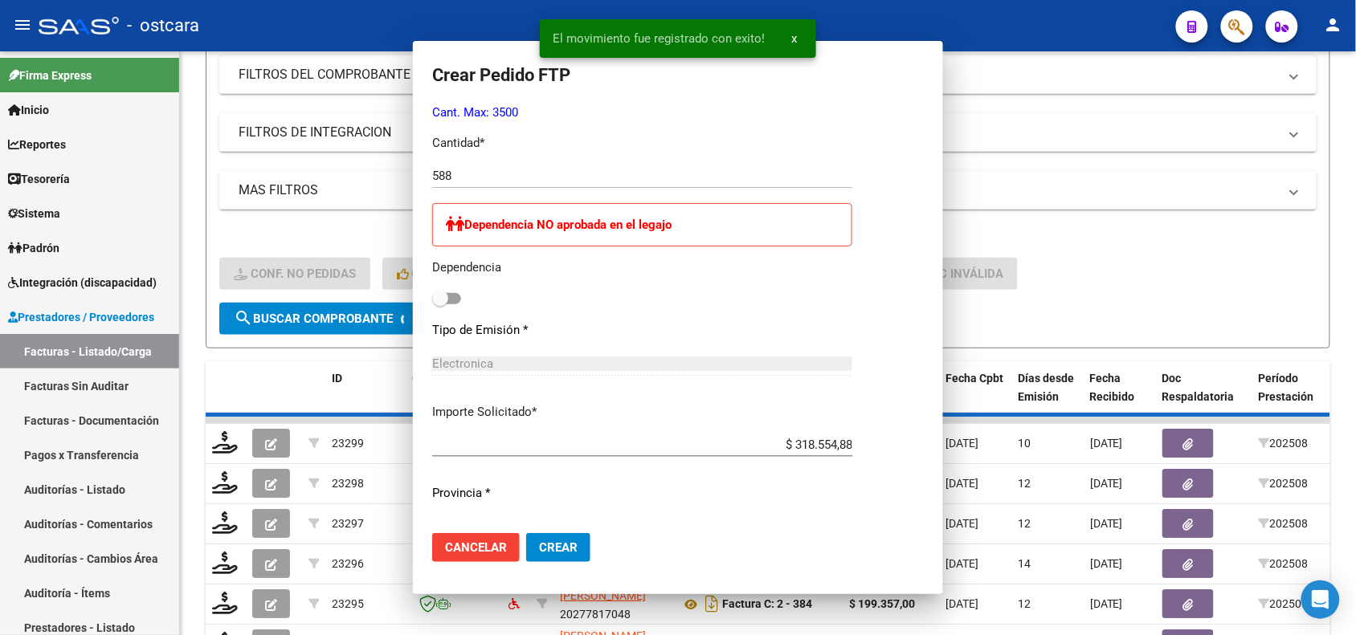
scroll to position [0, 0]
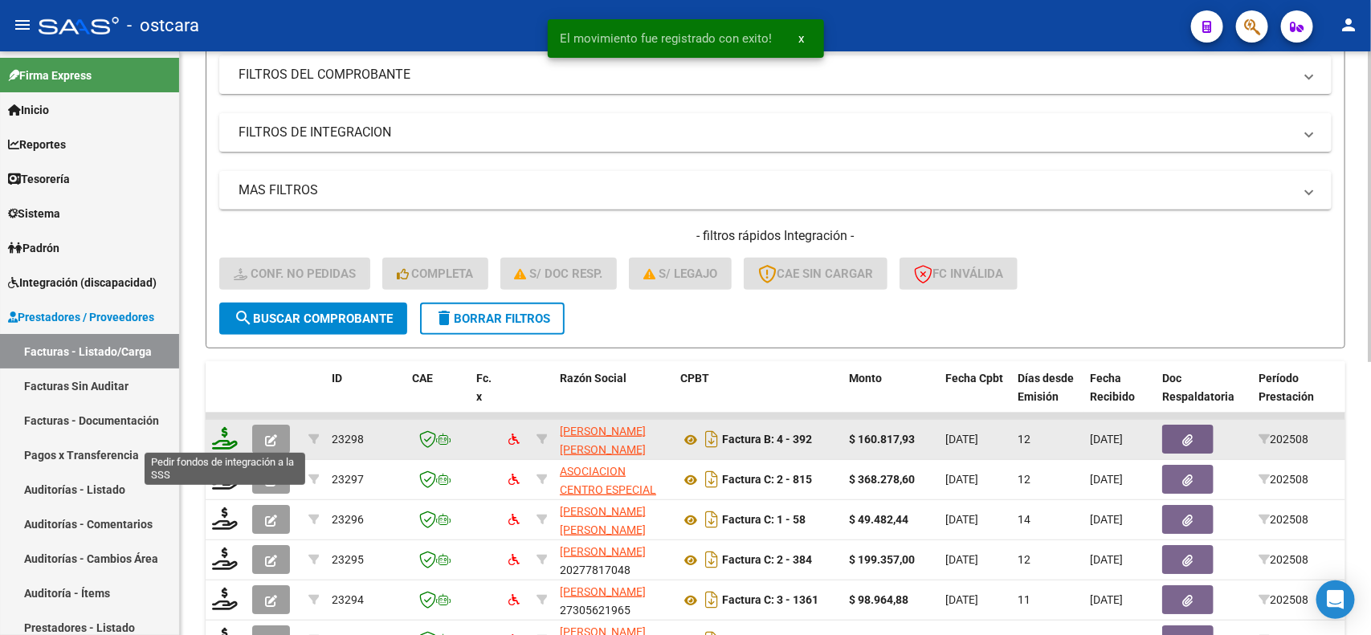
click at [230, 435] on icon at bounding box center [225, 438] width 26 height 22
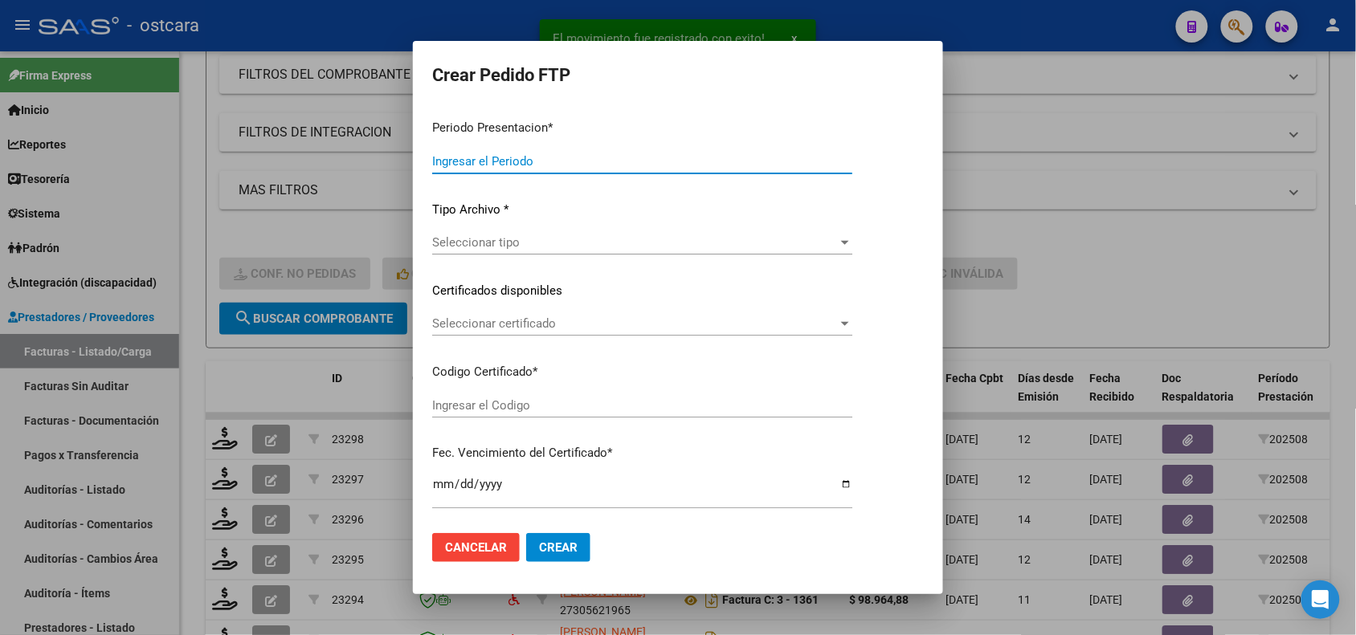
type input "202508"
type input "$ 160.817,93"
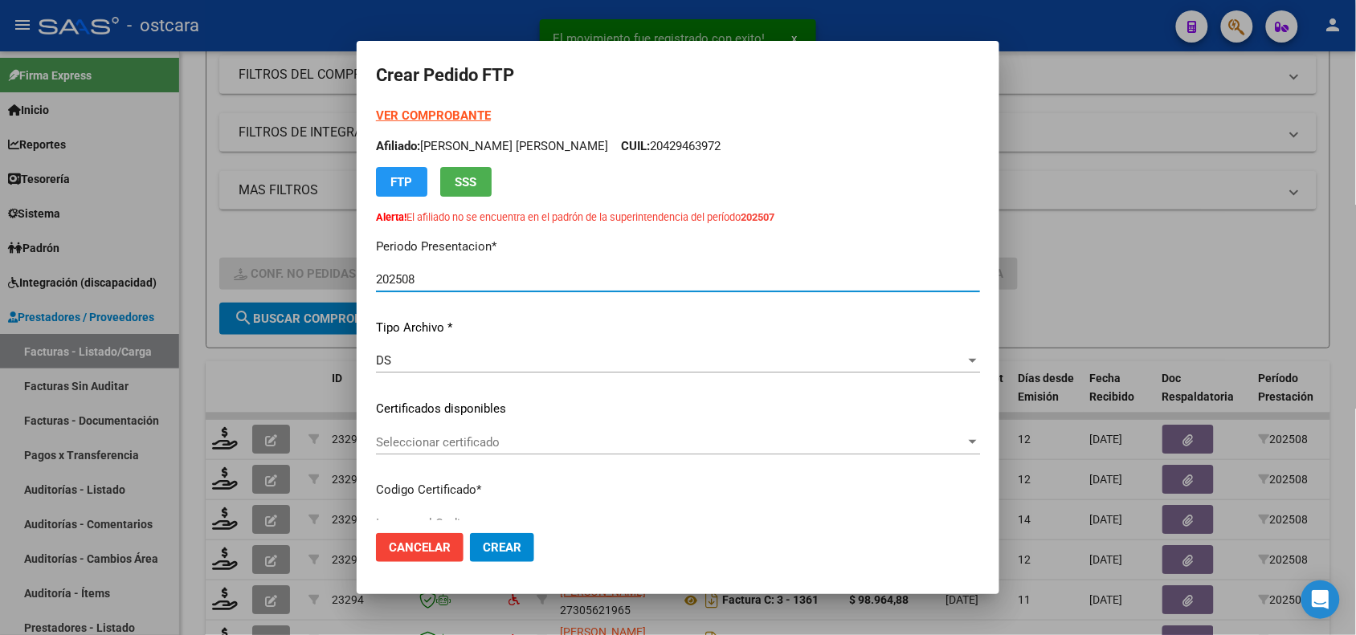
type input "ARG02000511827152021122220311222BS440000"
type input "[DATE]"
click at [551, 440] on span "Seleccionar certificado" at bounding box center [670, 442] width 589 height 14
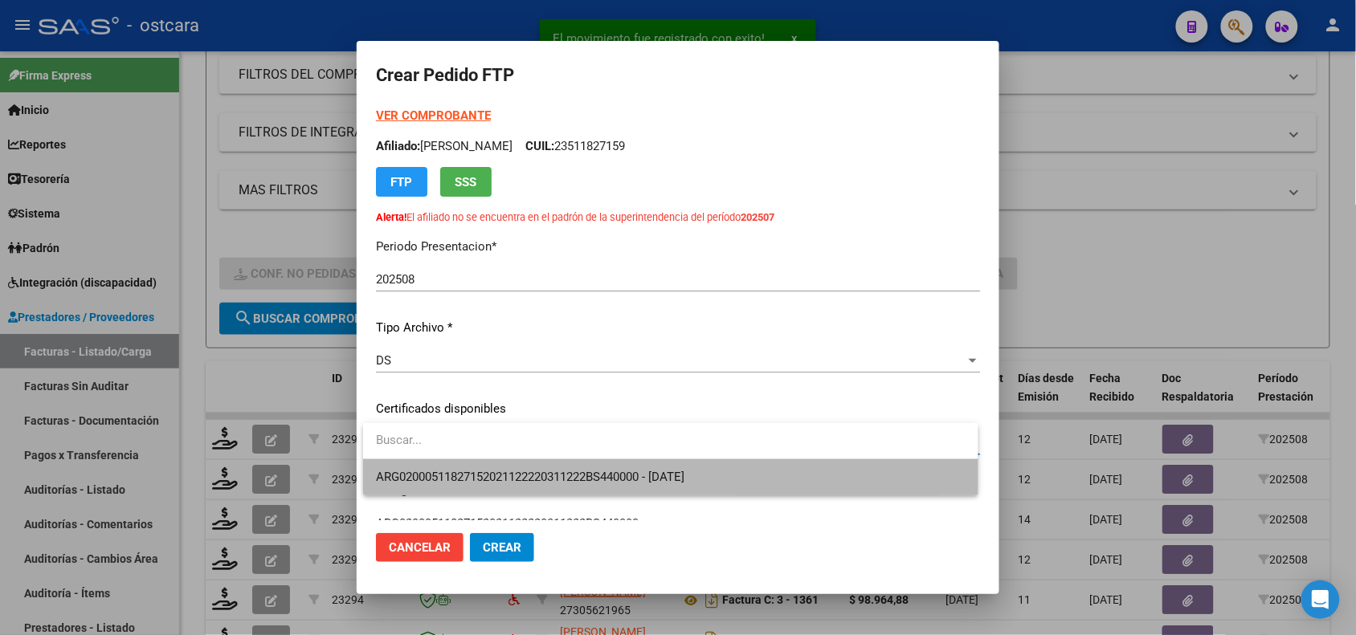
click at [551, 467] on span "ARG02000511827152021122220311222BS440000 - [DATE]" at bounding box center [670, 477] width 589 height 36
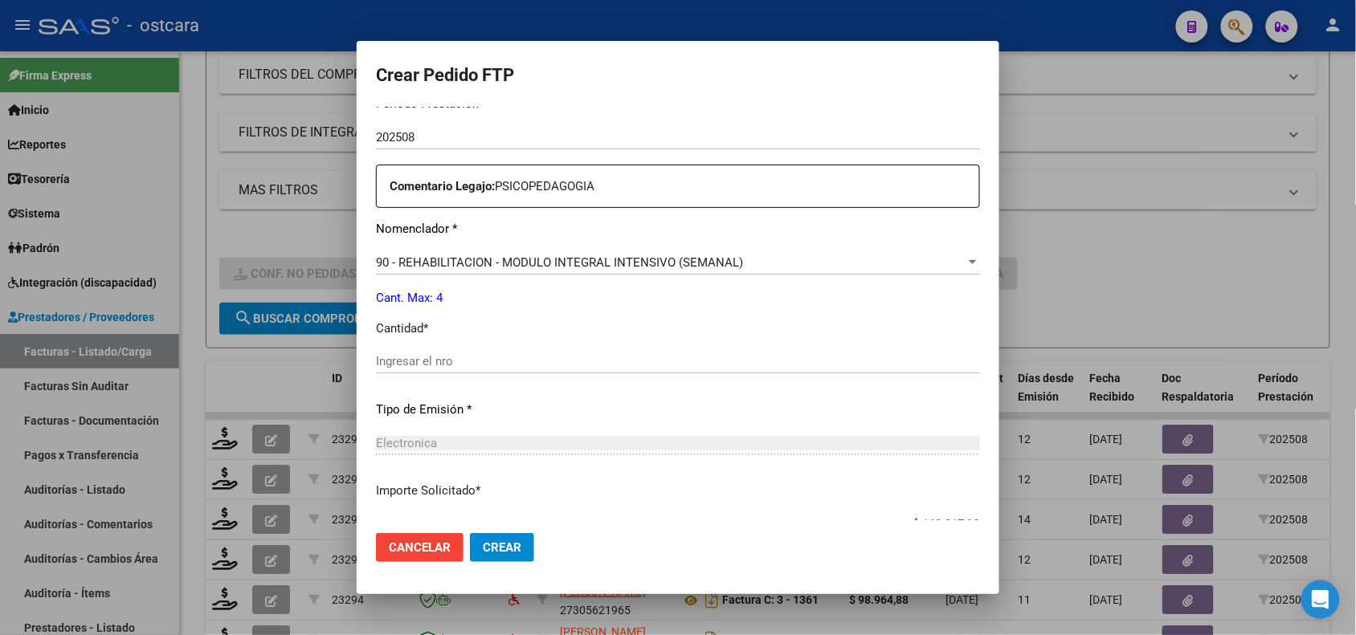
scroll to position [599, 0]
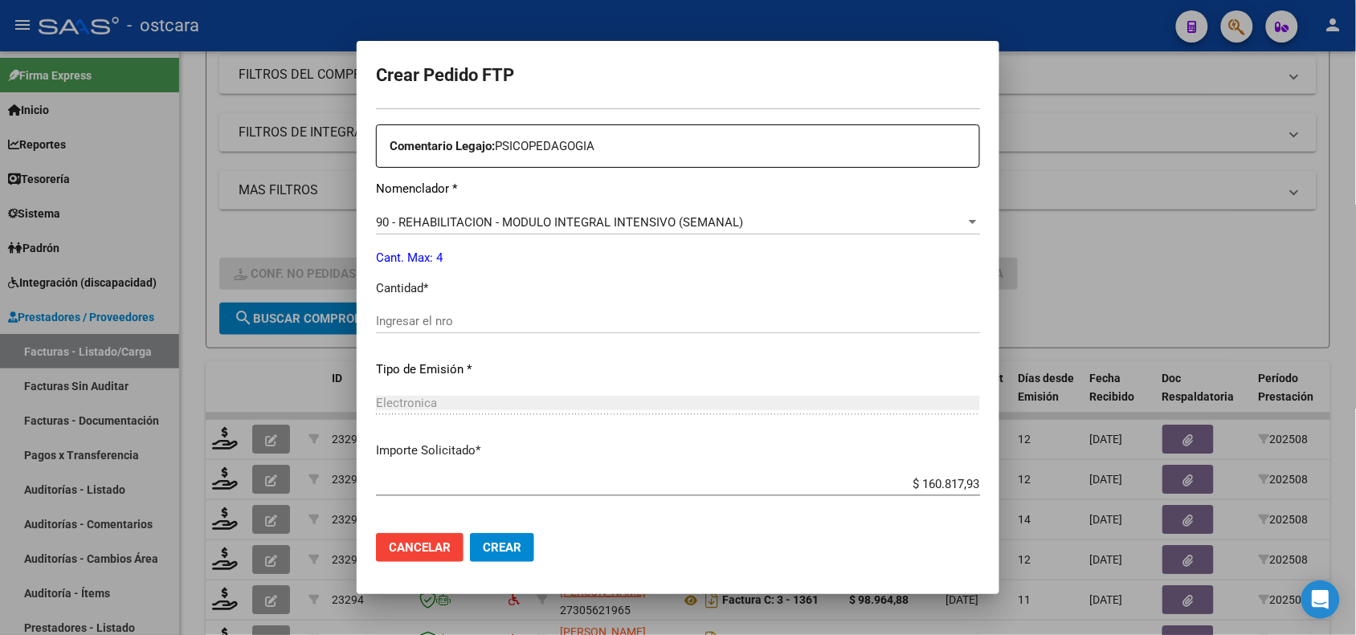
click at [556, 326] on input "Ingresar el nro" at bounding box center [678, 321] width 604 height 14
type input "4"
click at [503, 544] on span "Crear" at bounding box center [502, 547] width 39 height 14
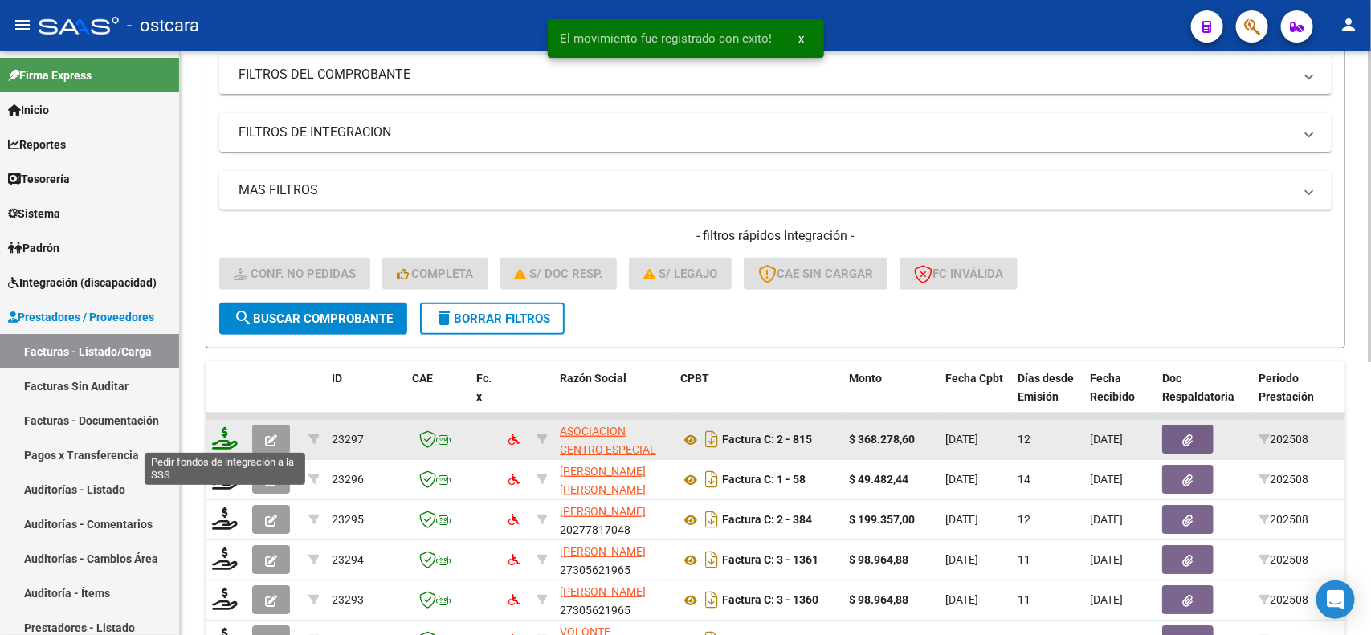
click at [212, 430] on icon at bounding box center [225, 438] width 26 height 22
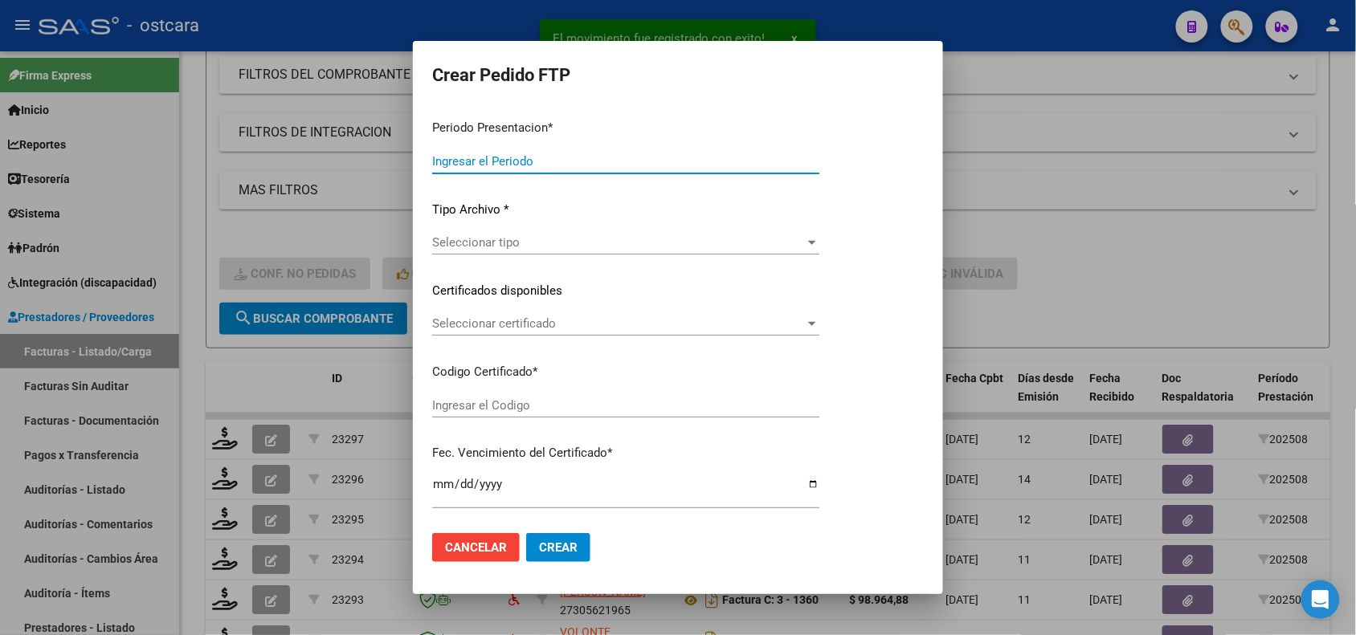
type input "202508"
type input "$ 368.278,60"
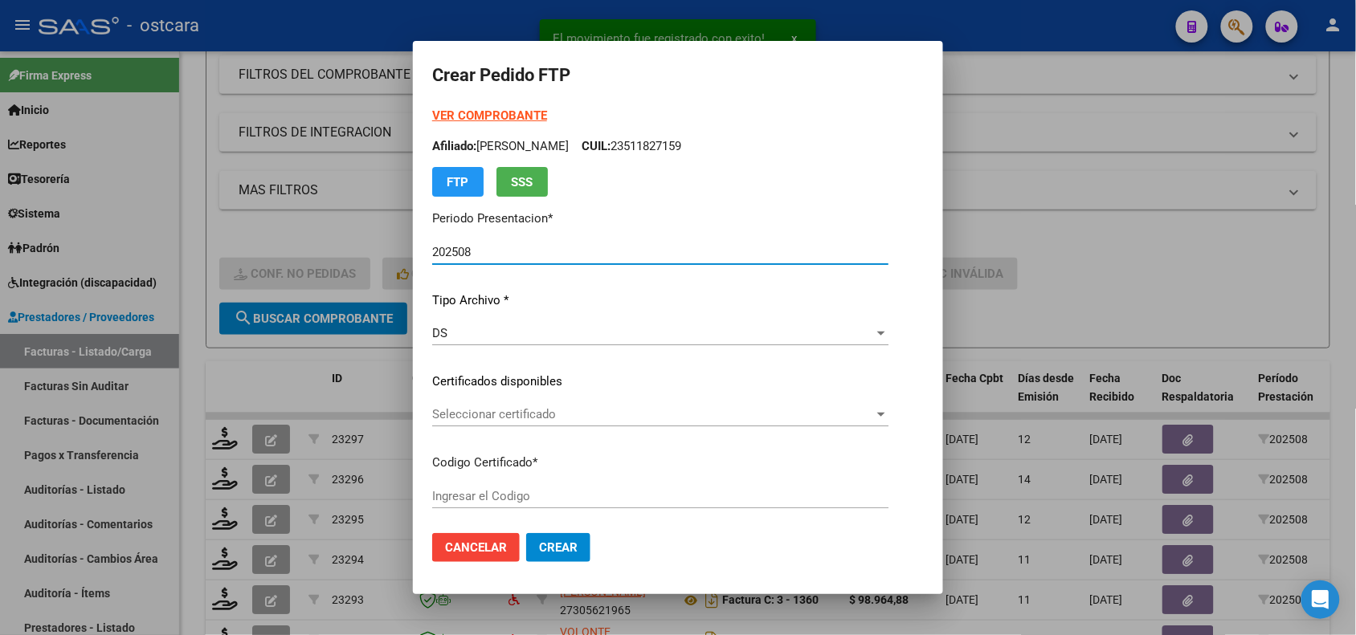
type input "ARG0200462204072013100720231007SFE191"
type input "2025-10-07"
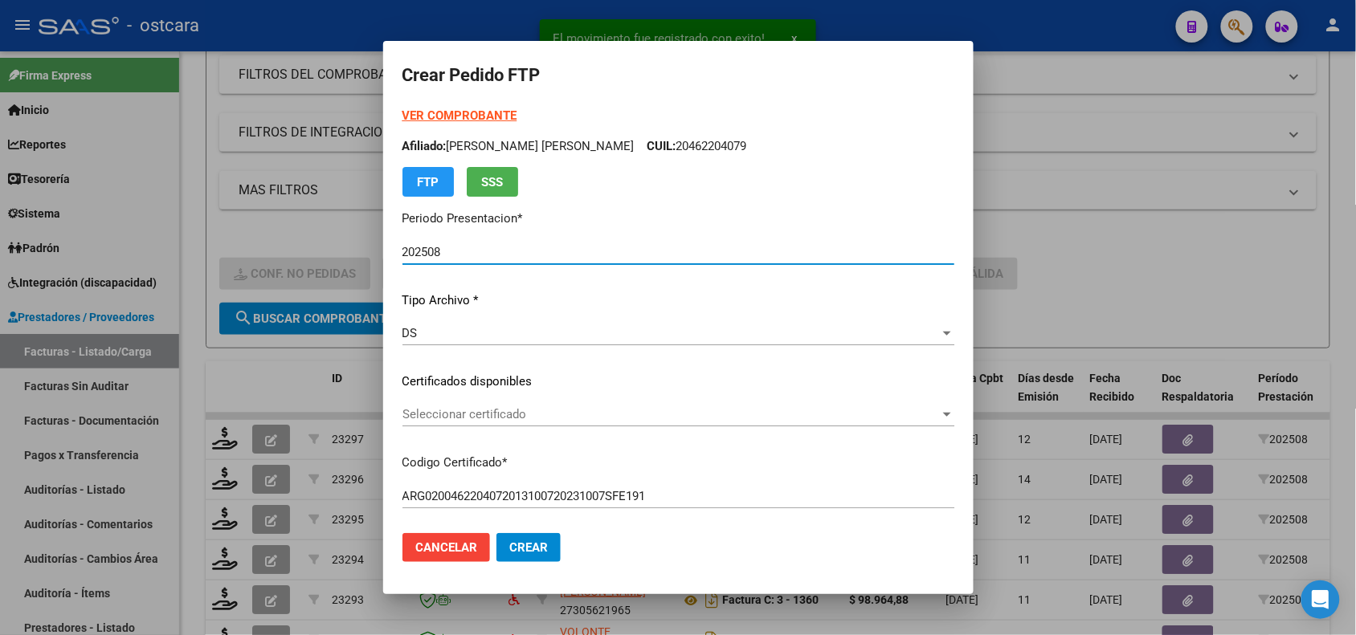
click at [631, 419] on span "Seleccionar certificado" at bounding box center [670, 414] width 537 height 14
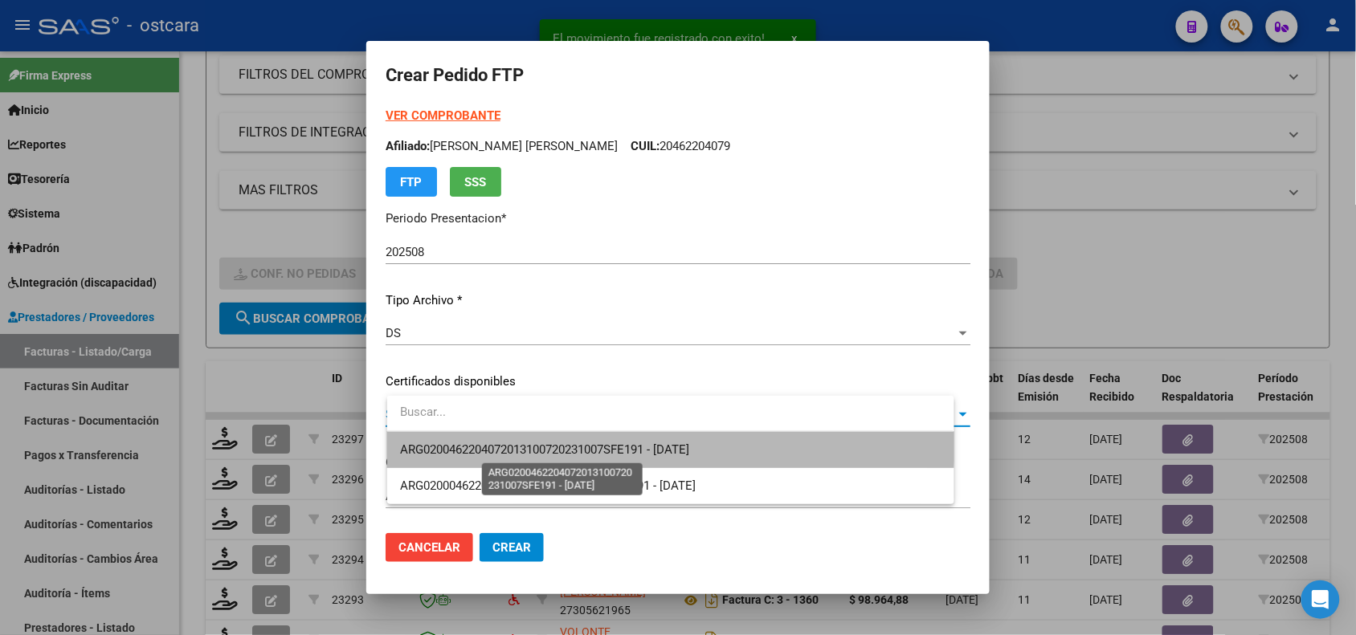
click at [634, 444] on span "ARG0200462204072013100720231007SFE191 - 2025-10-07" at bounding box center [544, 450] width 289 height 14
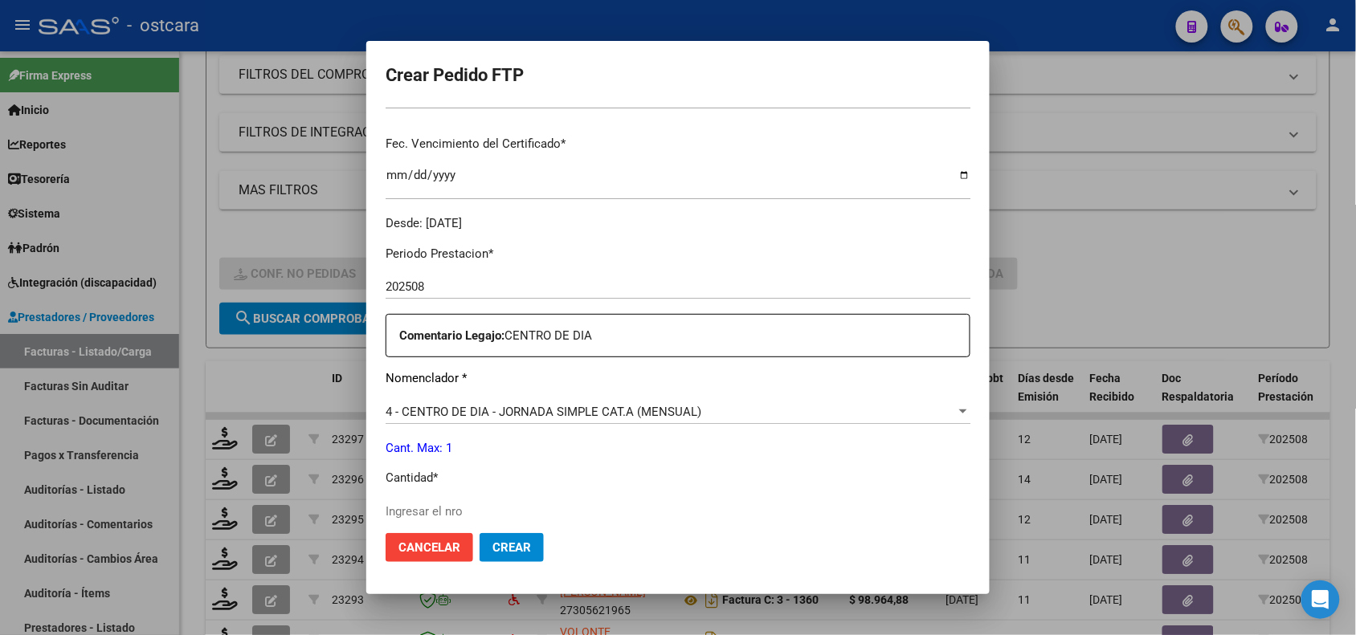
scroll to position [514, 0]
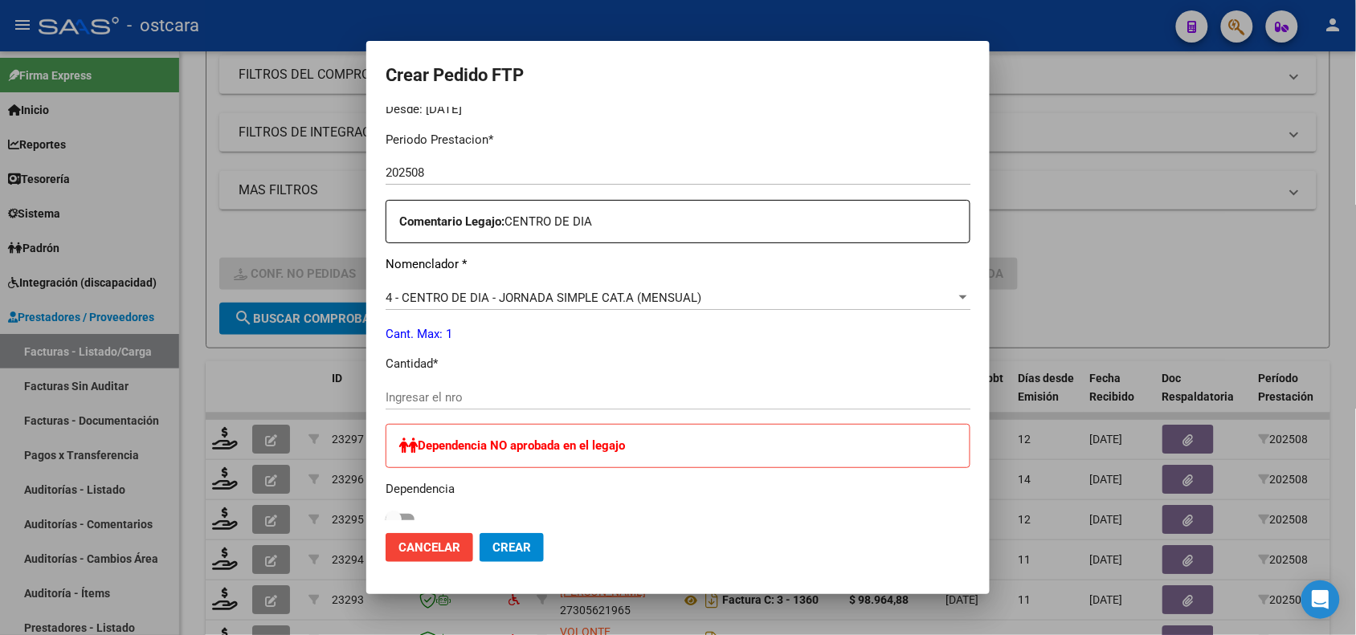
click at [819, 394] on input "Ingresar el nro" at bounding box center [677, 397] width 585 height 14
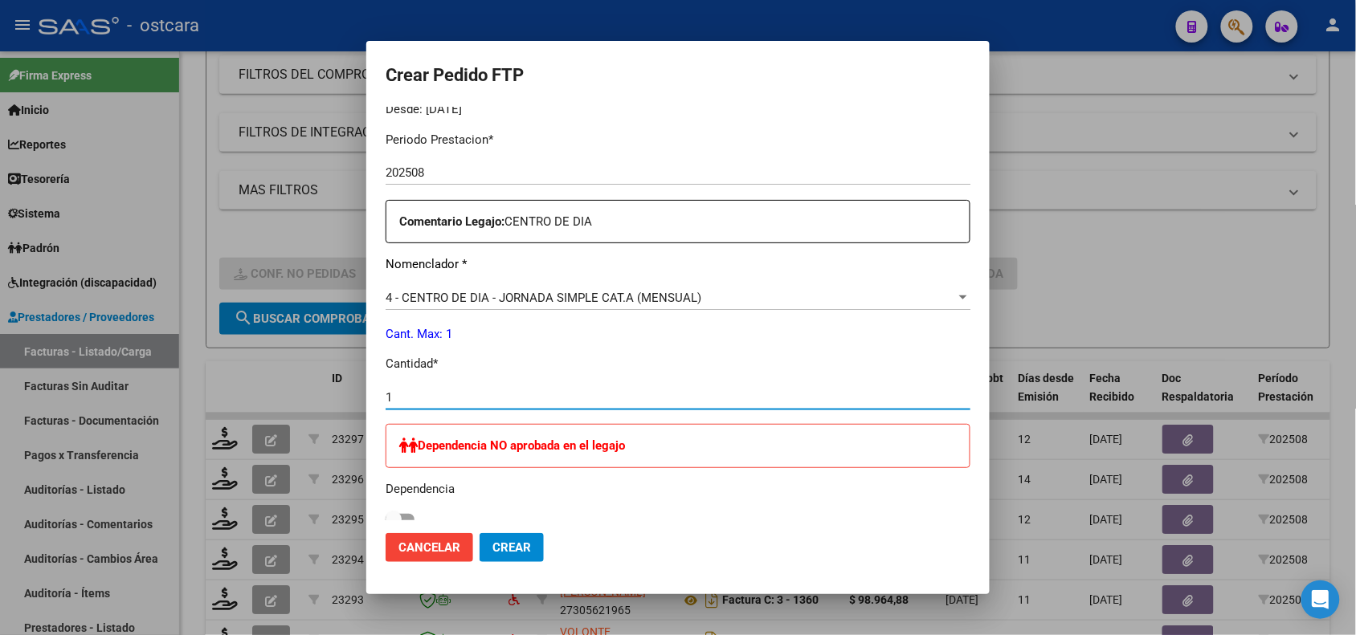
type input "1"
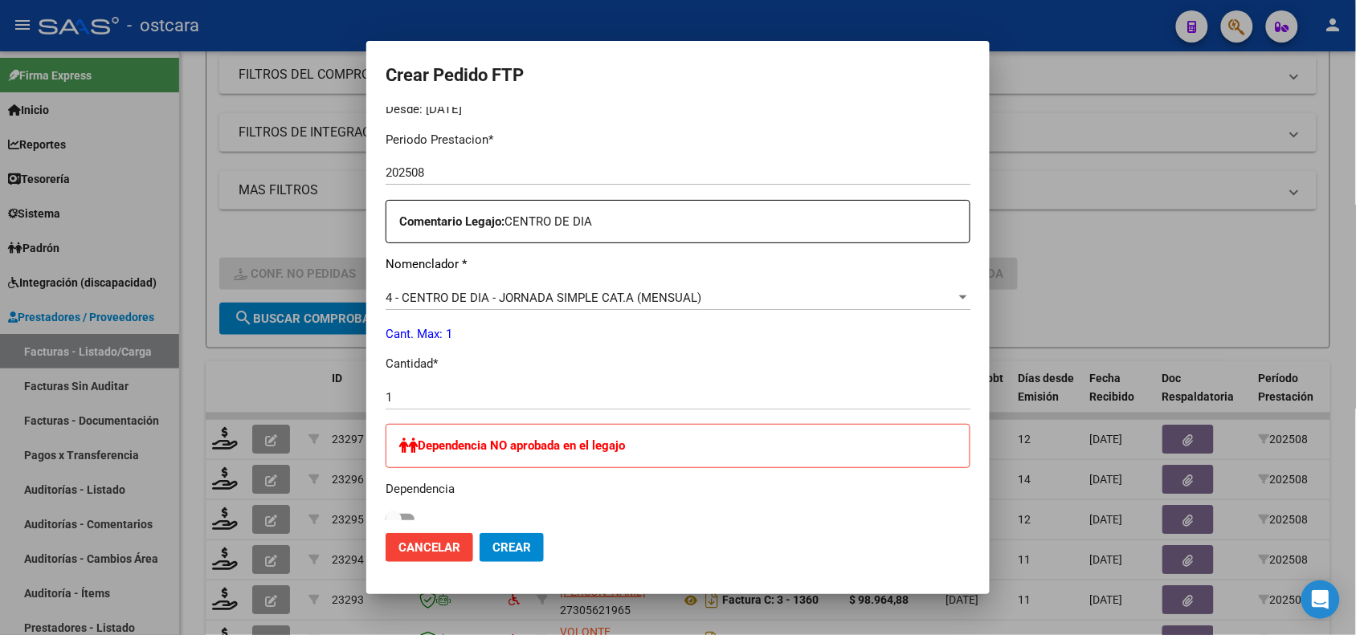
click at [524, 526] on mat-dialog-actions "Cancelar Crear" at bounding box center [677, 547] width 585 height 55
click at [524, 538] on button "Crear" at bounding box center [511, 547] width 64 height 29
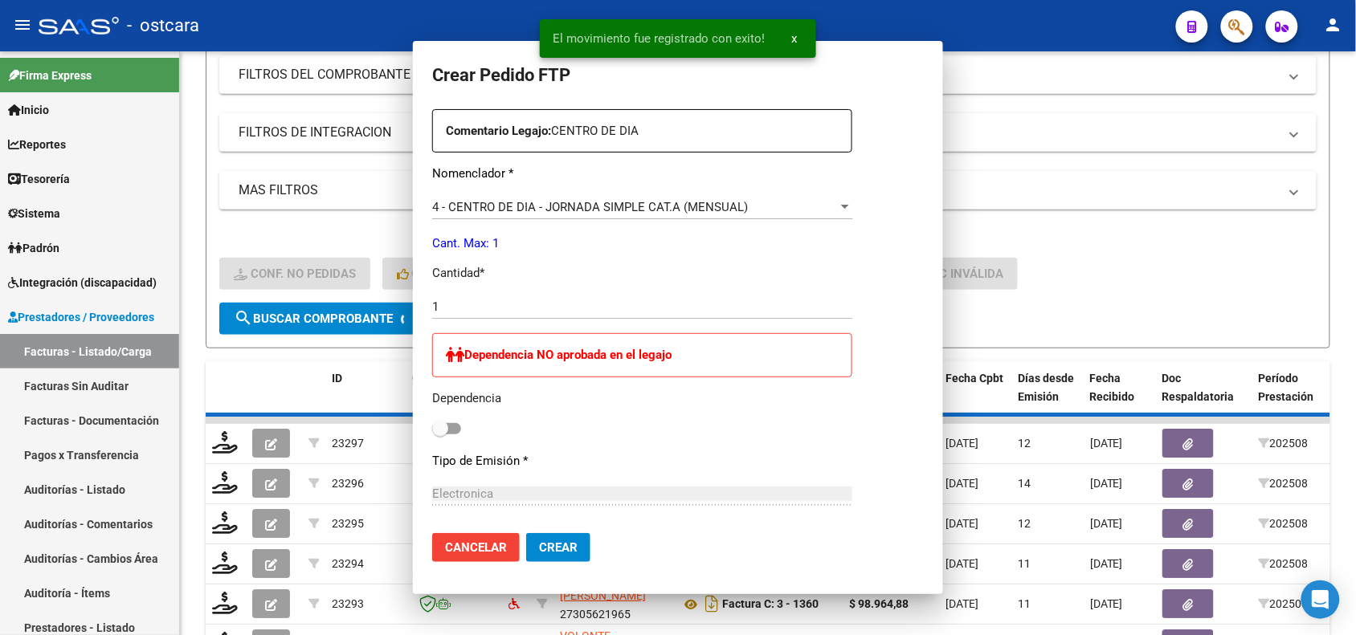
scroll to position [423, 0]
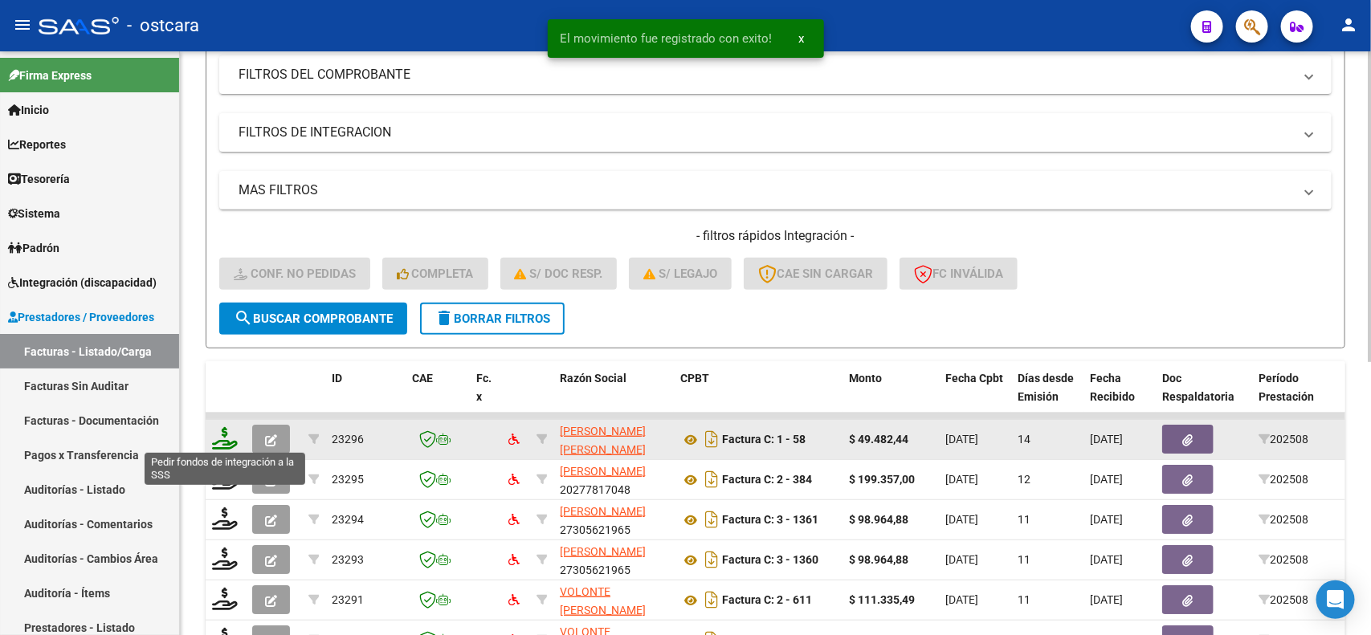
click at [229, 431] on icon at bounding box center [225, 438] width 26 height 22
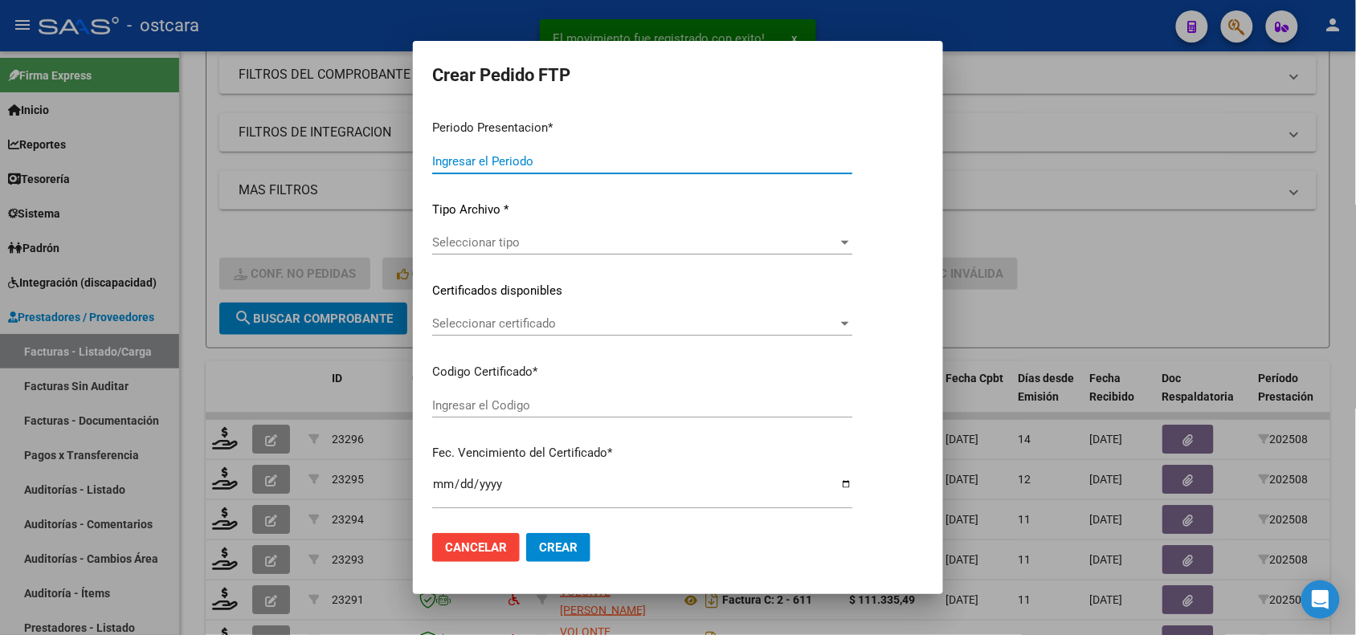
type input "202508"
type input "$ 49.482,44"
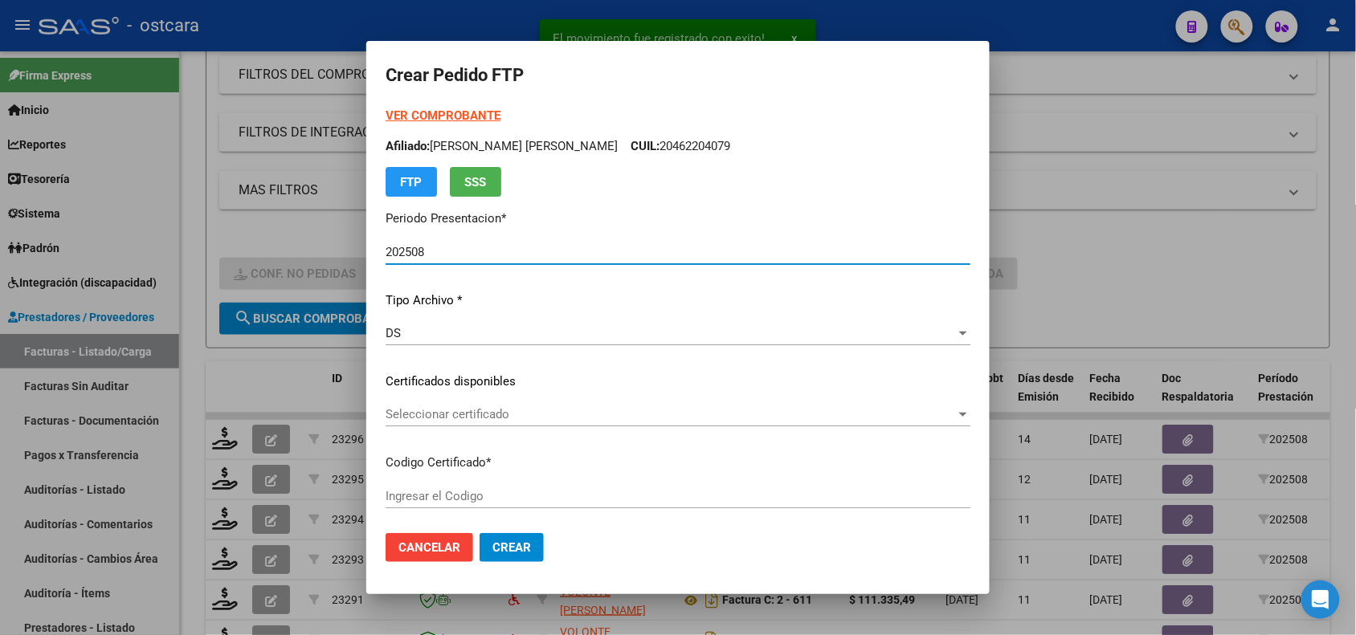
click at [645, 418] on span "Seleccionar certificado" at bounding box center [670, 414] width 570 height 14
type input "ARG02000530463262019112020241120BS389000"
type input "2025-11-20"
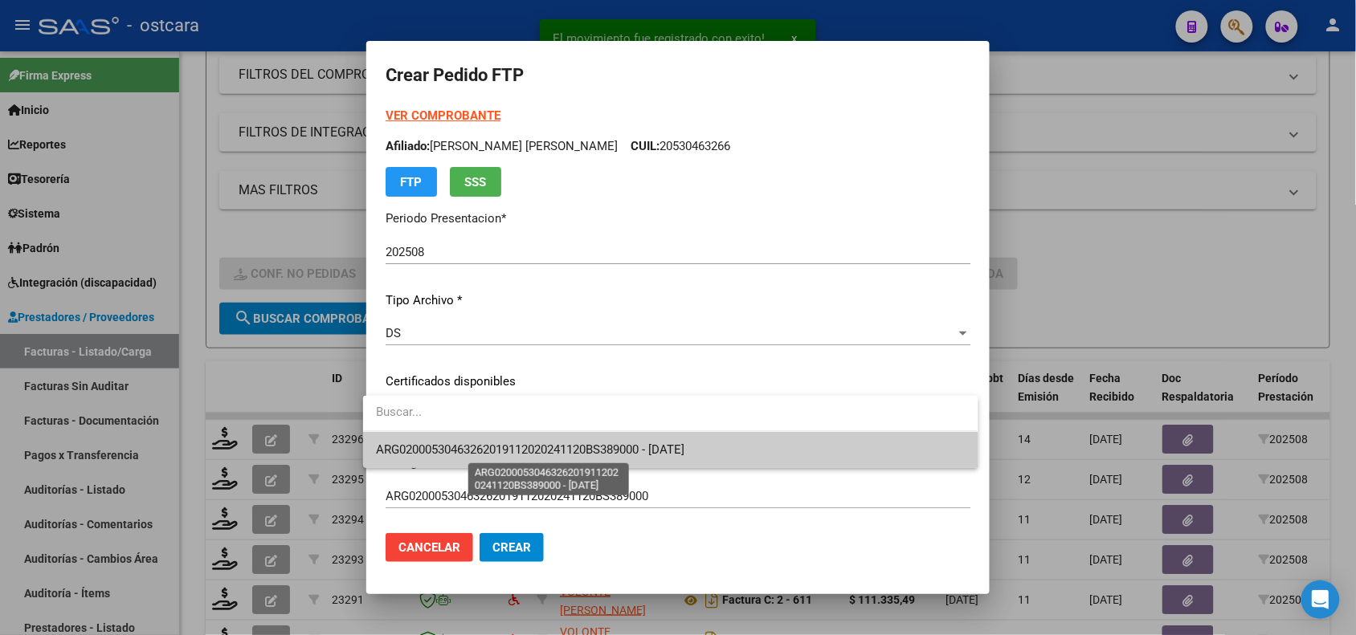
click at [651, 447] on span "ARG02000530463262019112020241120BS389000 - 2025-11-20" at bounding box center [530, 450] width 308 height 14
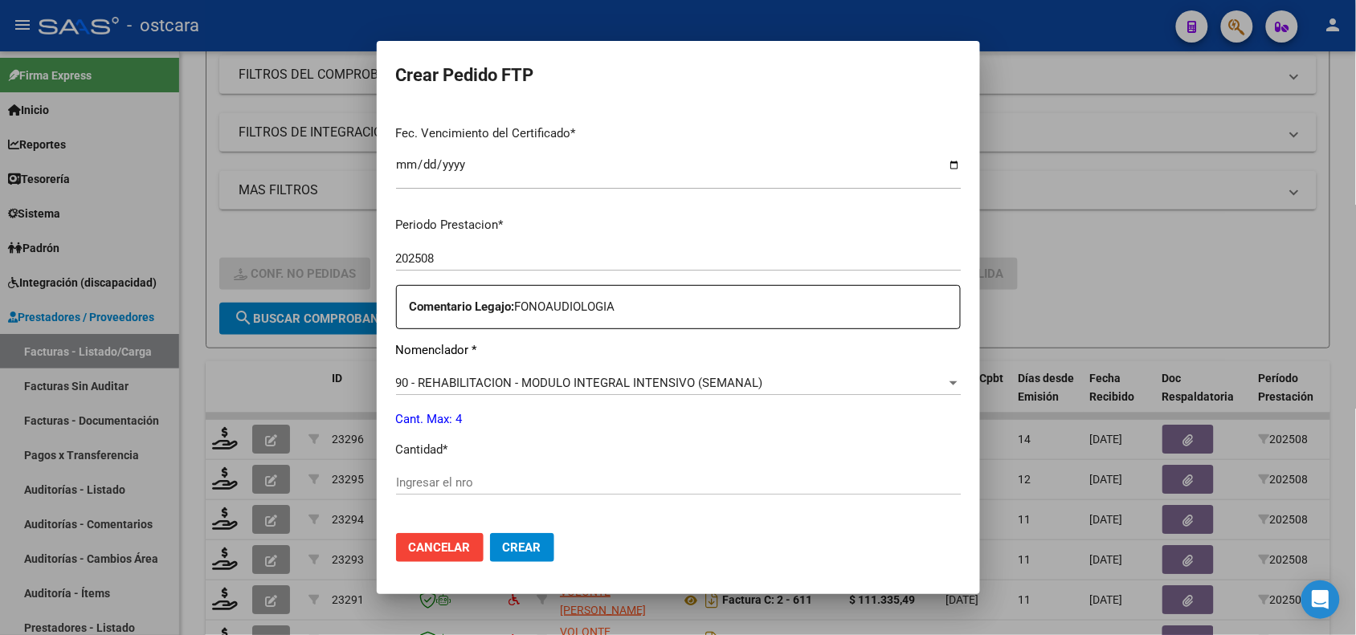
scroll to position [490, 0]
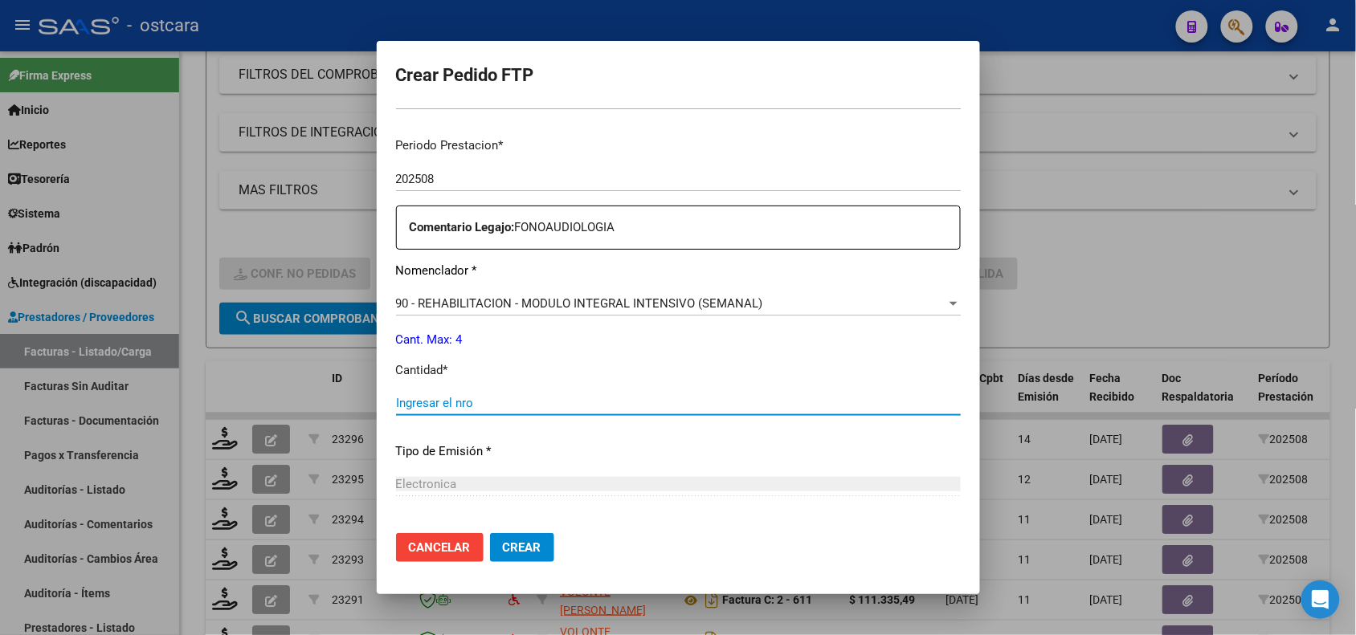
click at [913, 402] on input "Ingresar el nro" at bounding box center [678, 403] width 565 height 14
type input "4"
click at [520, 536] on button "Crear" at bounding box center [522, 547] width 64 height 29
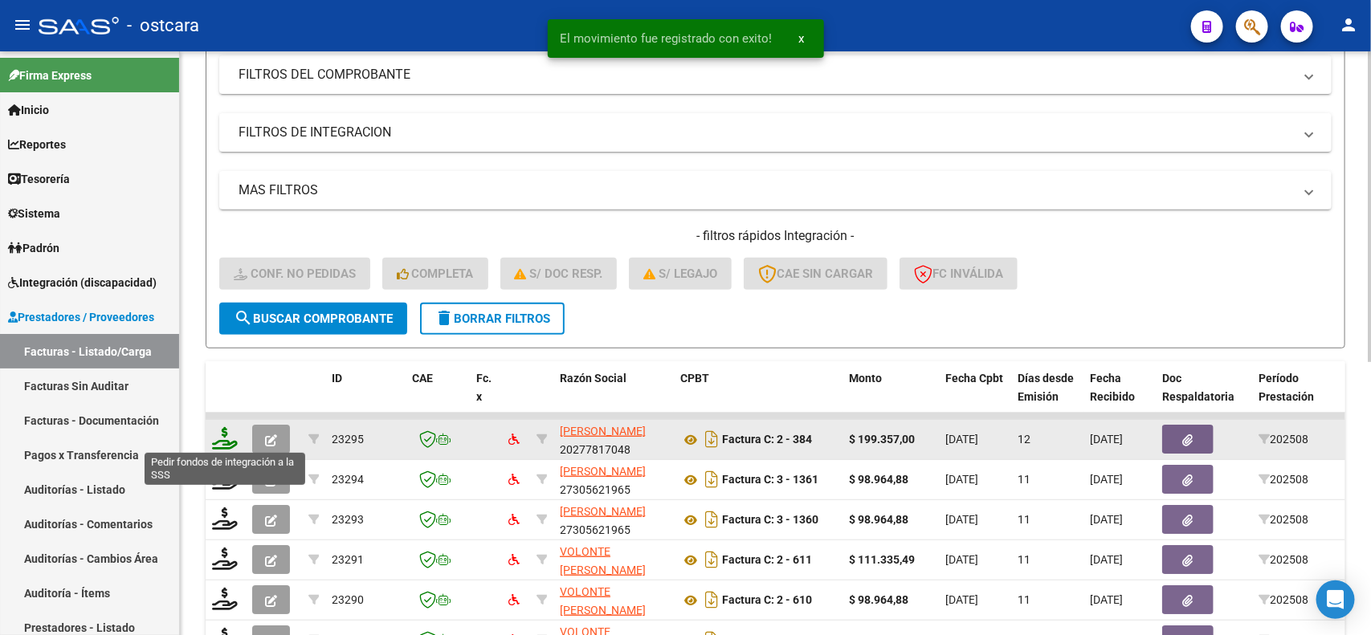
click at [223, 439] on icon at bounding box center [225, 438] width 26 height 22
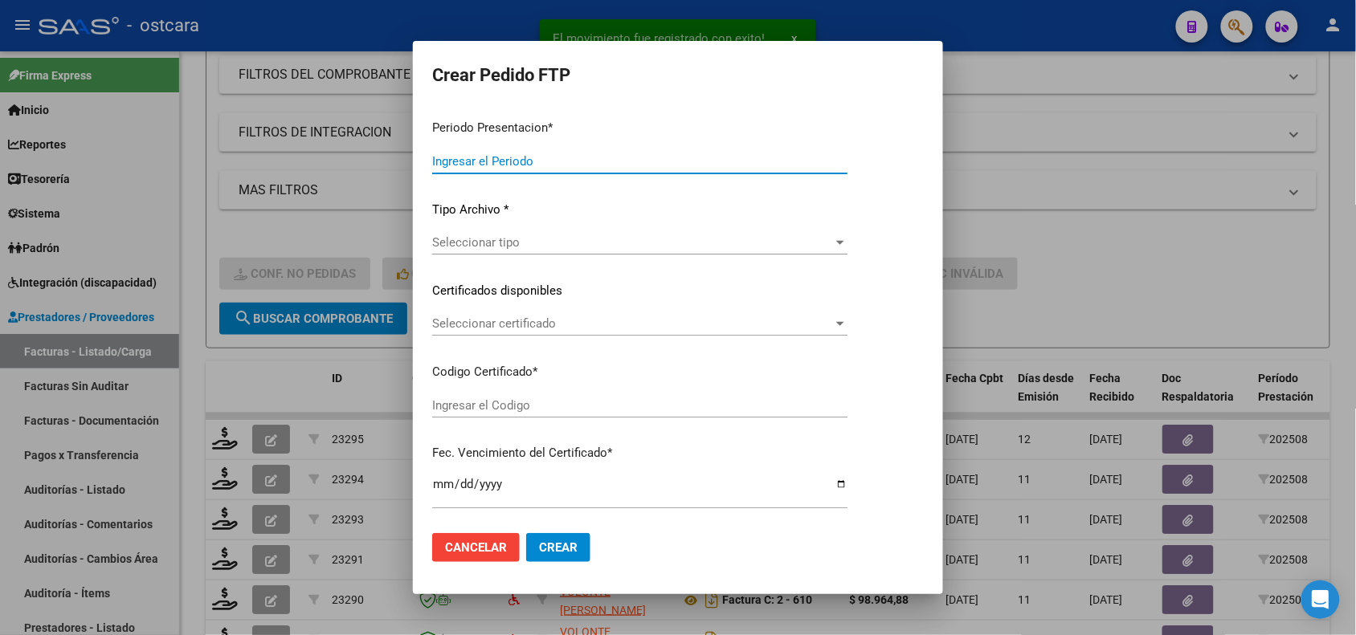
type input "202508"
type input "$ 199.357,00"
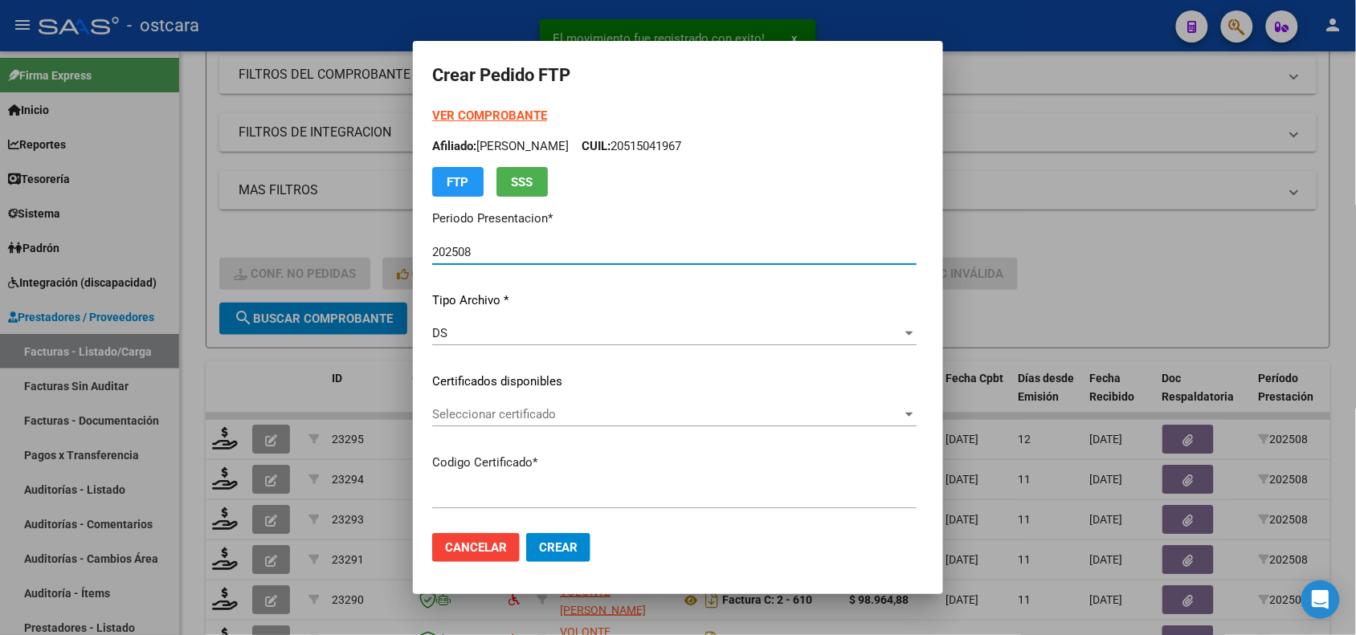
type input "ARG02000515041962017091320220913SFE22800"
type input "2025-09-13"
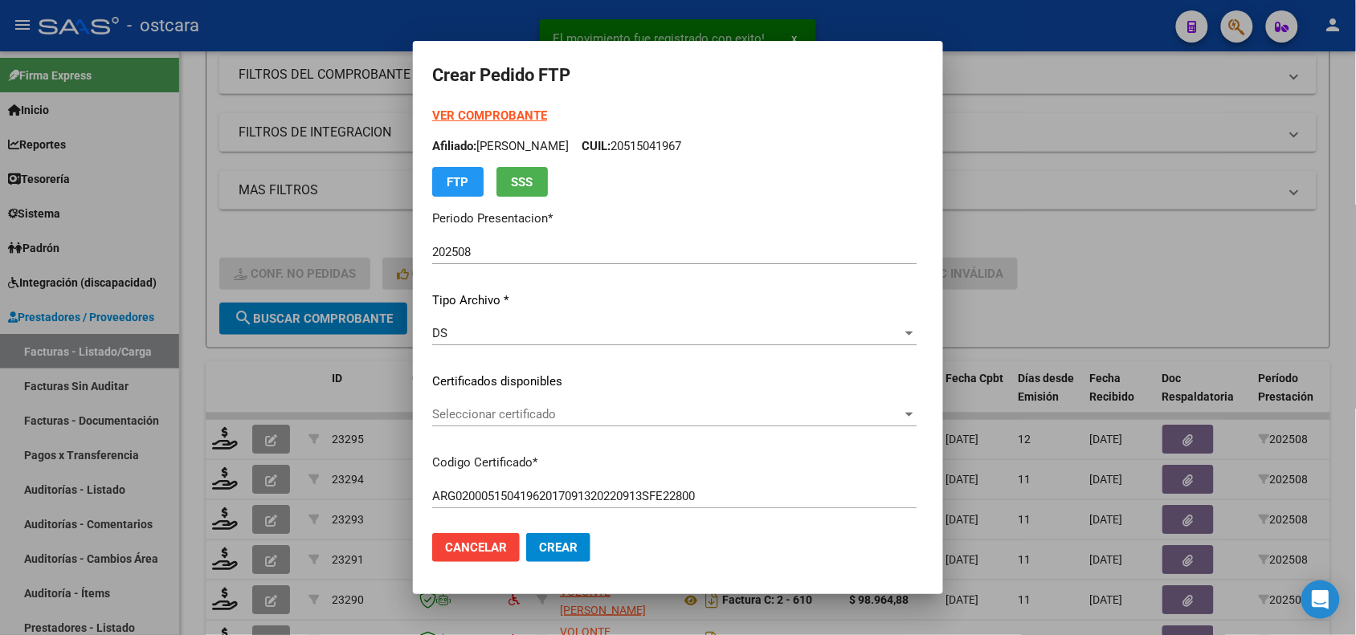
click at [563, 422] on div "Seleccionar certificado Seleccionar certificado" at bounding box center [674, 414] width 484 height 24
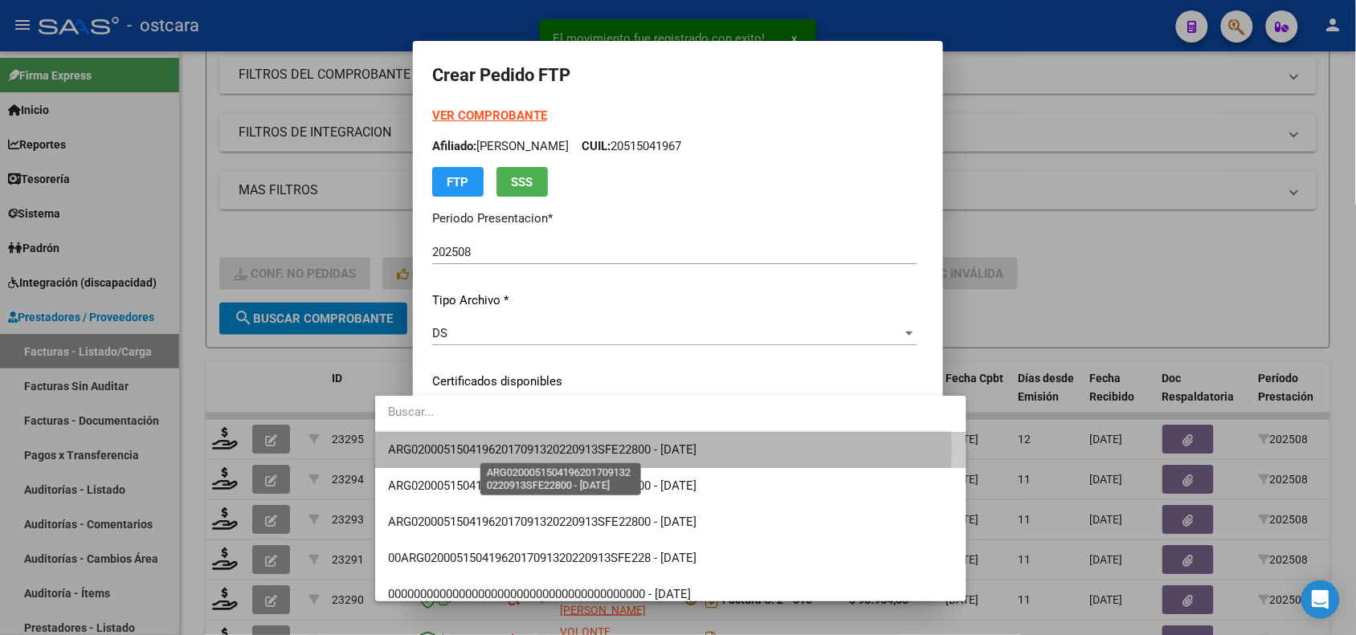
click at [573, 448] on span "ARG02000515041962017091320220913SFE22800 - 2025-09-13" at bounding box center [542, 450] width 308 height 14
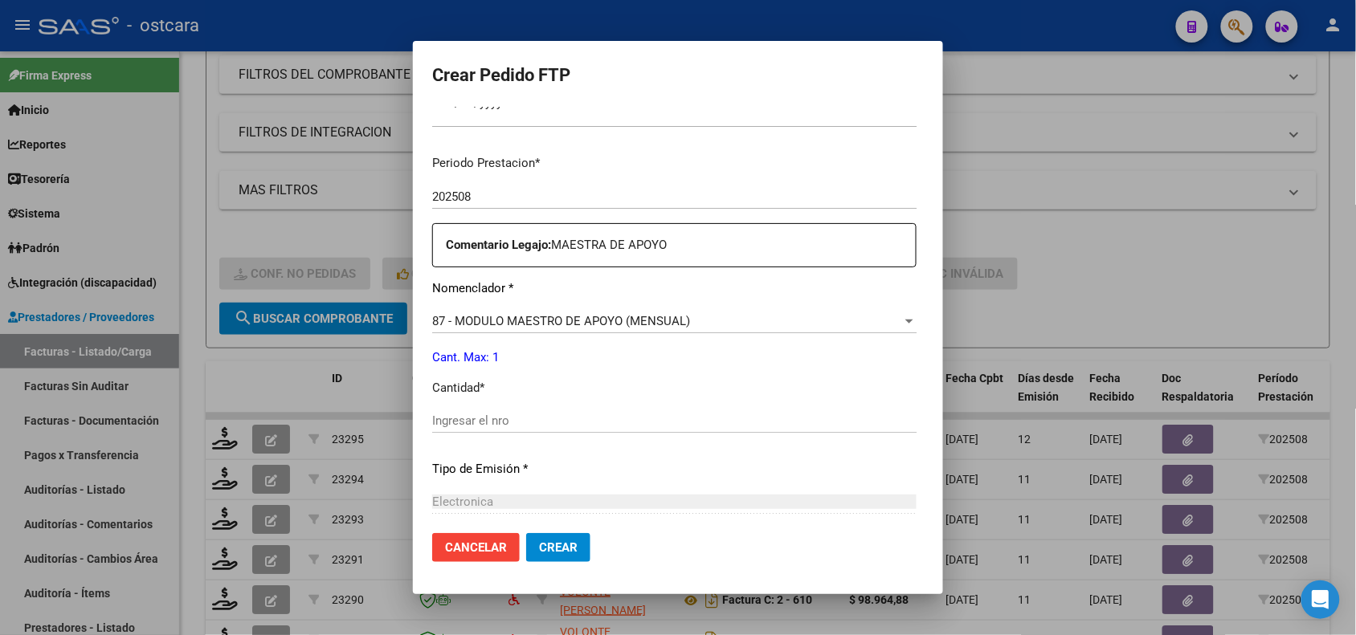
scroll to position [495, 0]
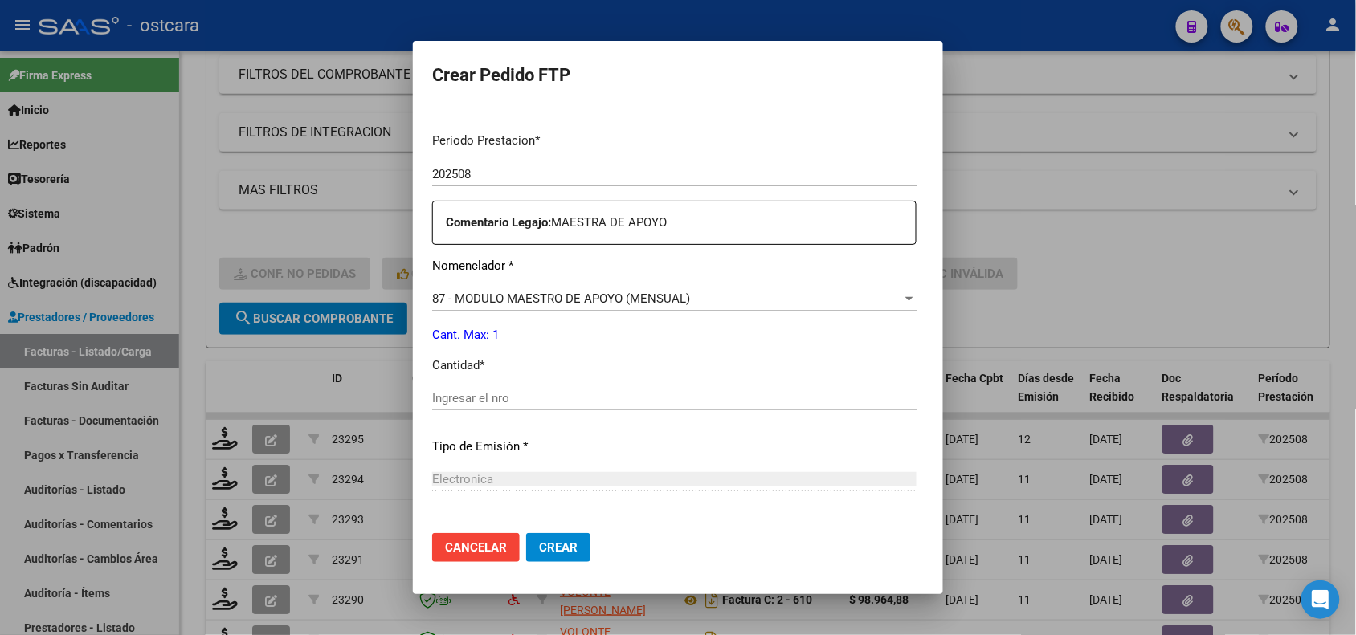
click at [881, 383] on div "Periodo Prestacion * 202508 Ingresar el Periodo Prestacion Comentario Legajo: M…" at bounding box center [674, 395] width 484 height 550
click at [886, 398] on input "Ingresar el nro" at bounding box center [674, 398] width 484 height 14
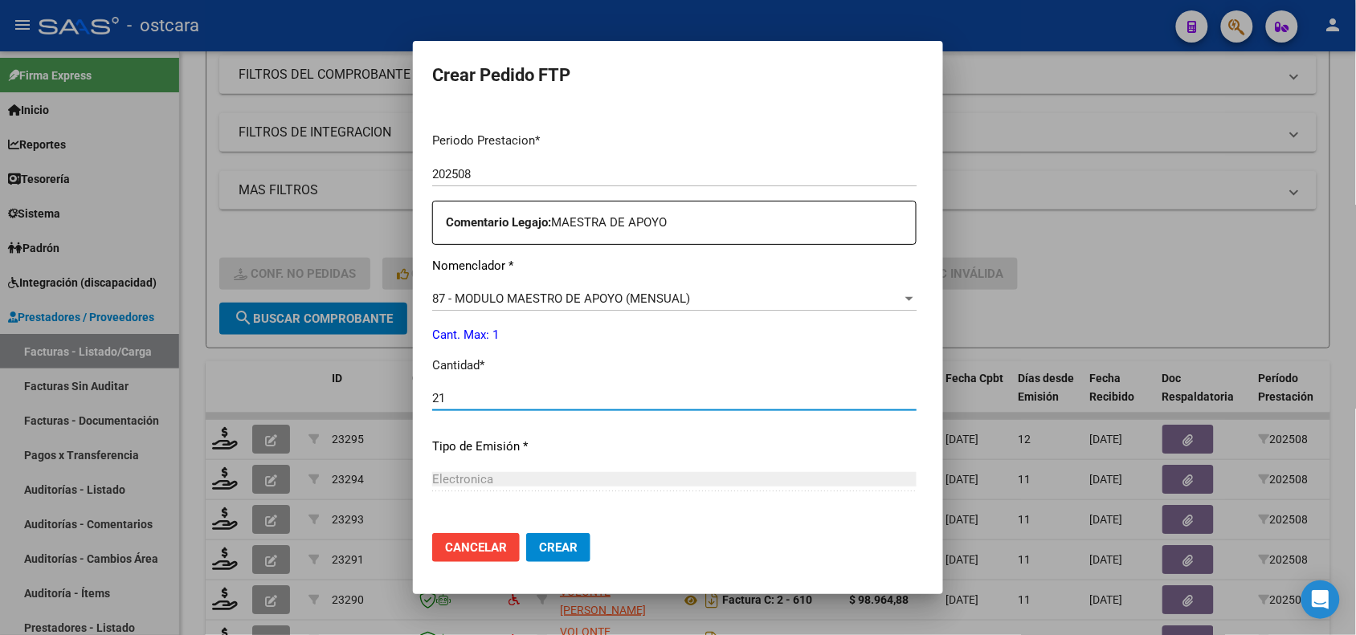
type input "2"
type input "1"
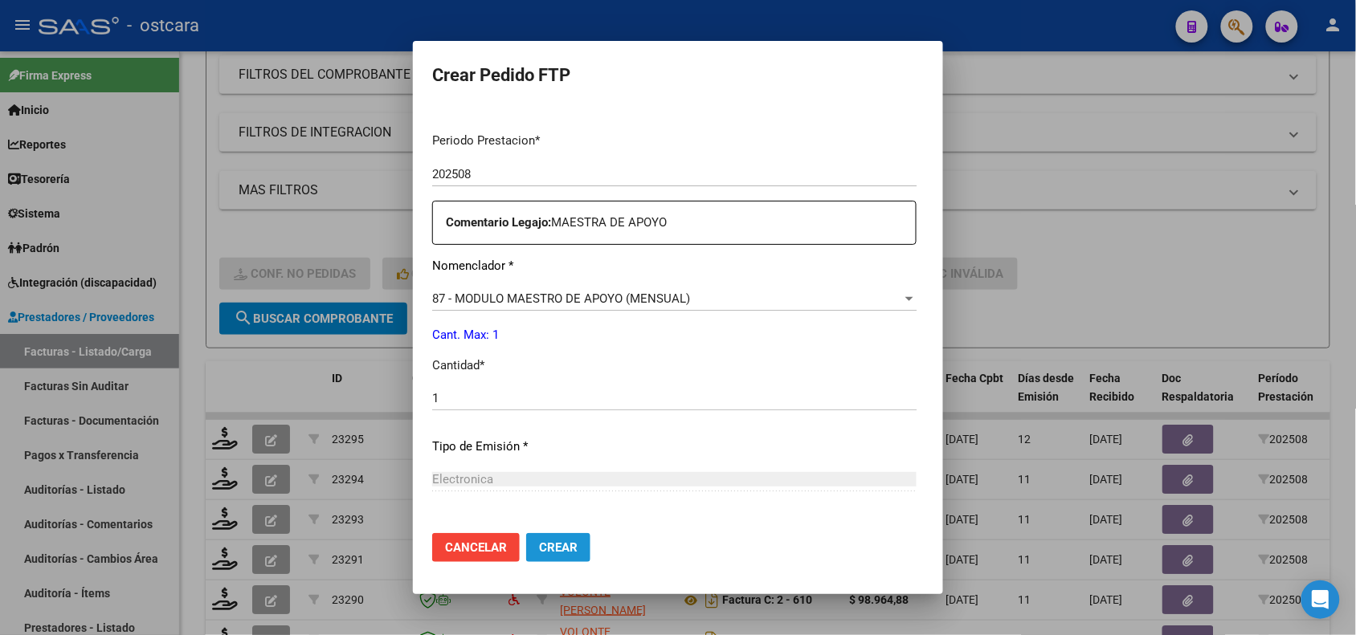
click at [539, 548] on span "Crear" at bounding box center [558, 547] width 39 height 14
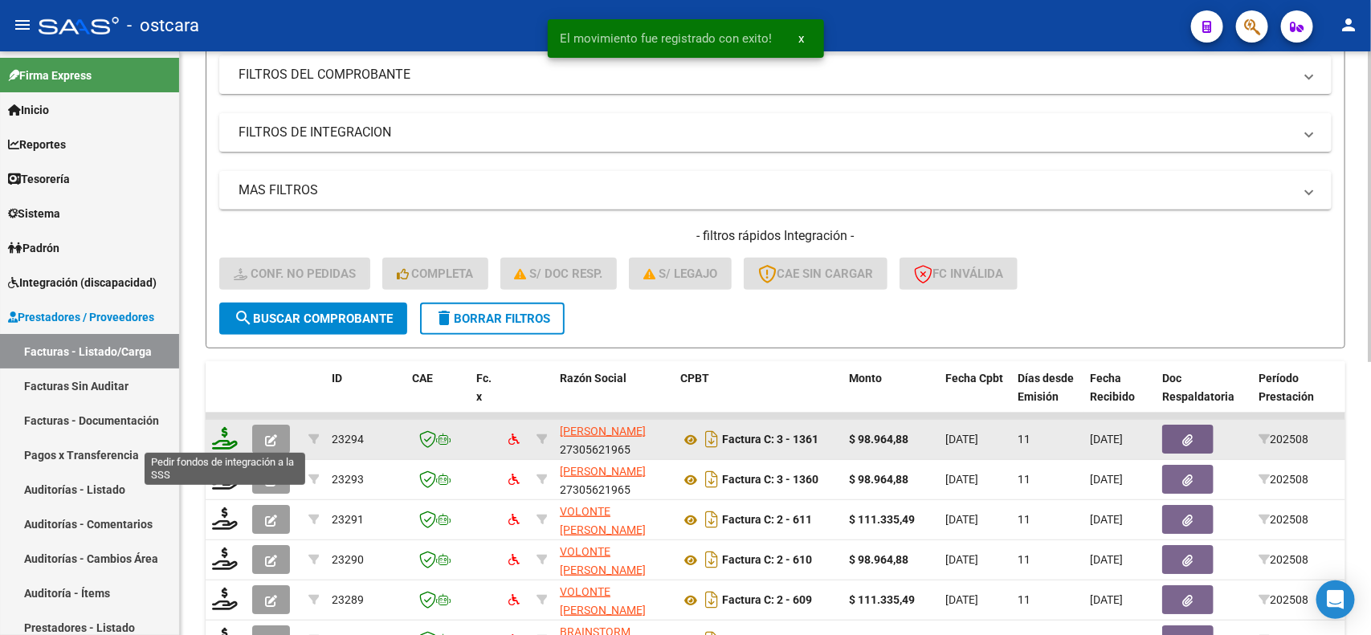
click at [230, 435] on icon at bounding box center [225, 438] width 26 height 22
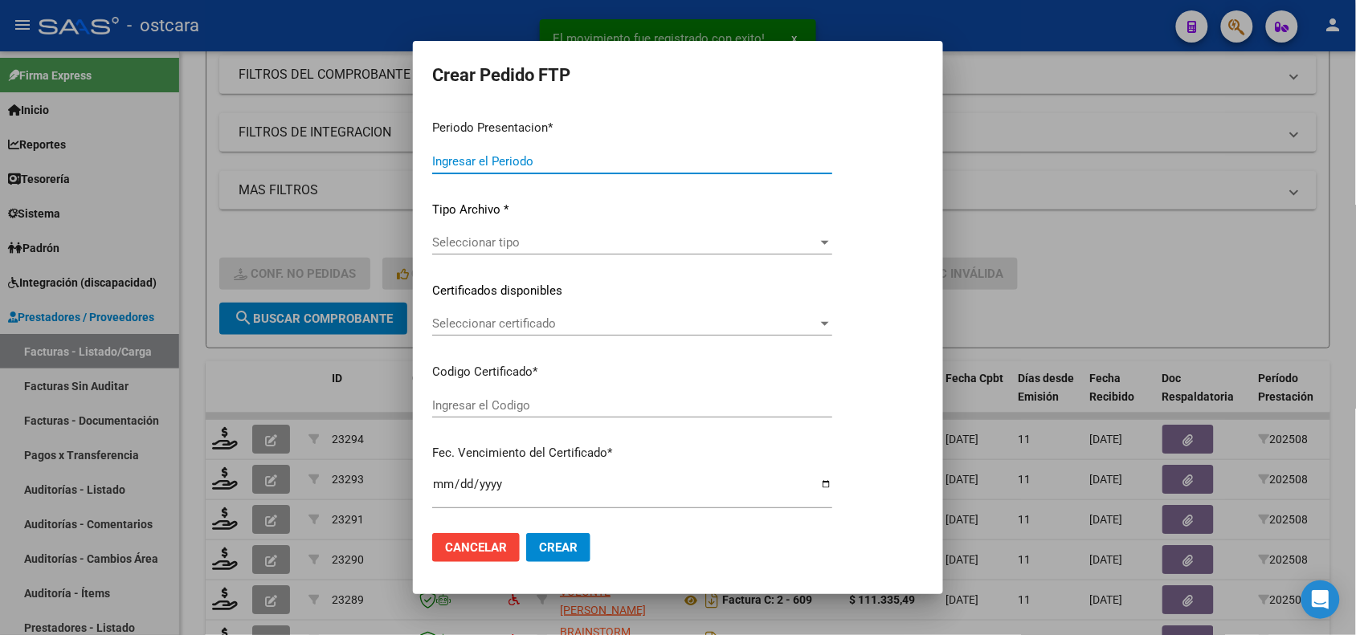
type input "202508"
type input "$ 98.964,88"
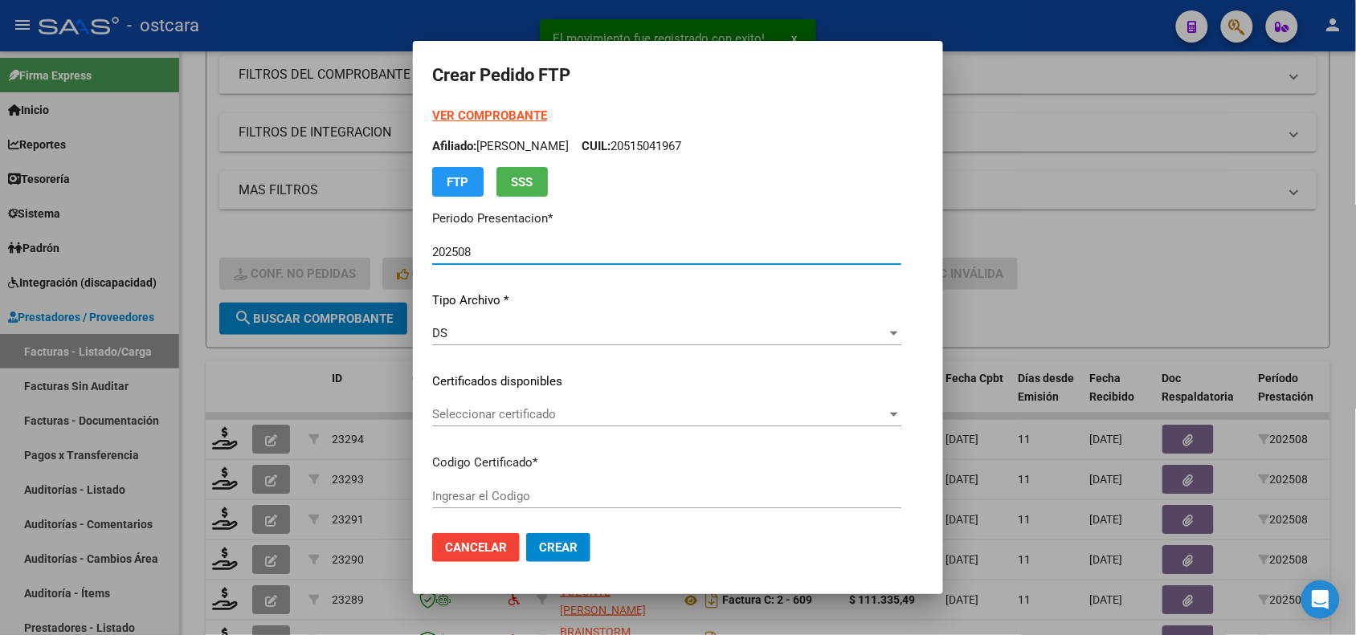
type input "ARG01000568549862019121720241217SFE15900"
type input "2025-12-17"
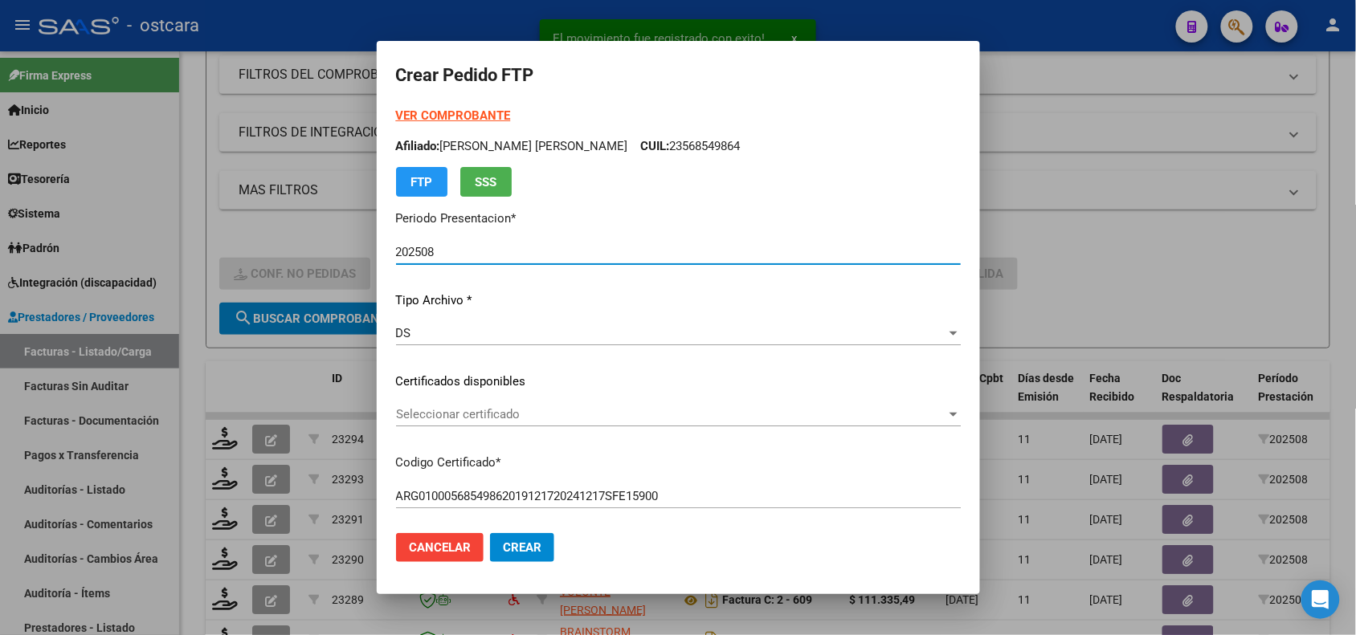
click at [577, 418] on span "Seleccionar certificado" at bounding box center [671, 414] width 550 height 14
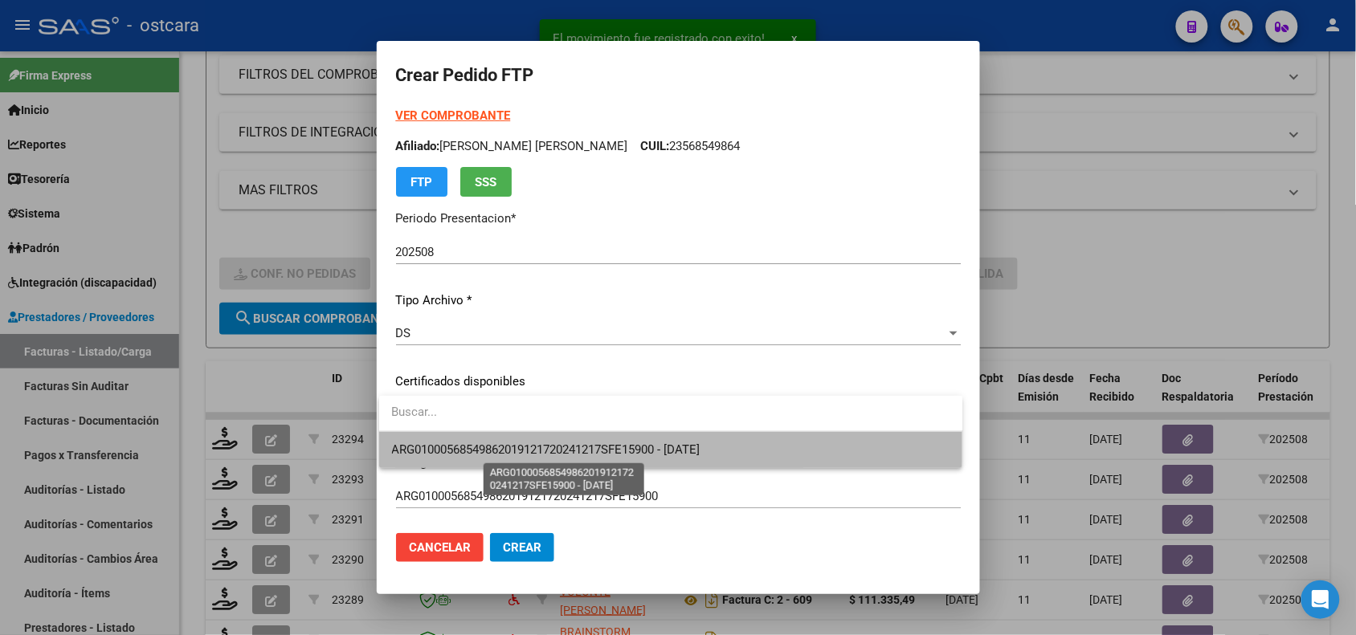
click at [577, 444] on span "ARG01000568549862019121720241217SFE15900 - 2025-12-17" at bounding box center [546, 450] width 308 height 14
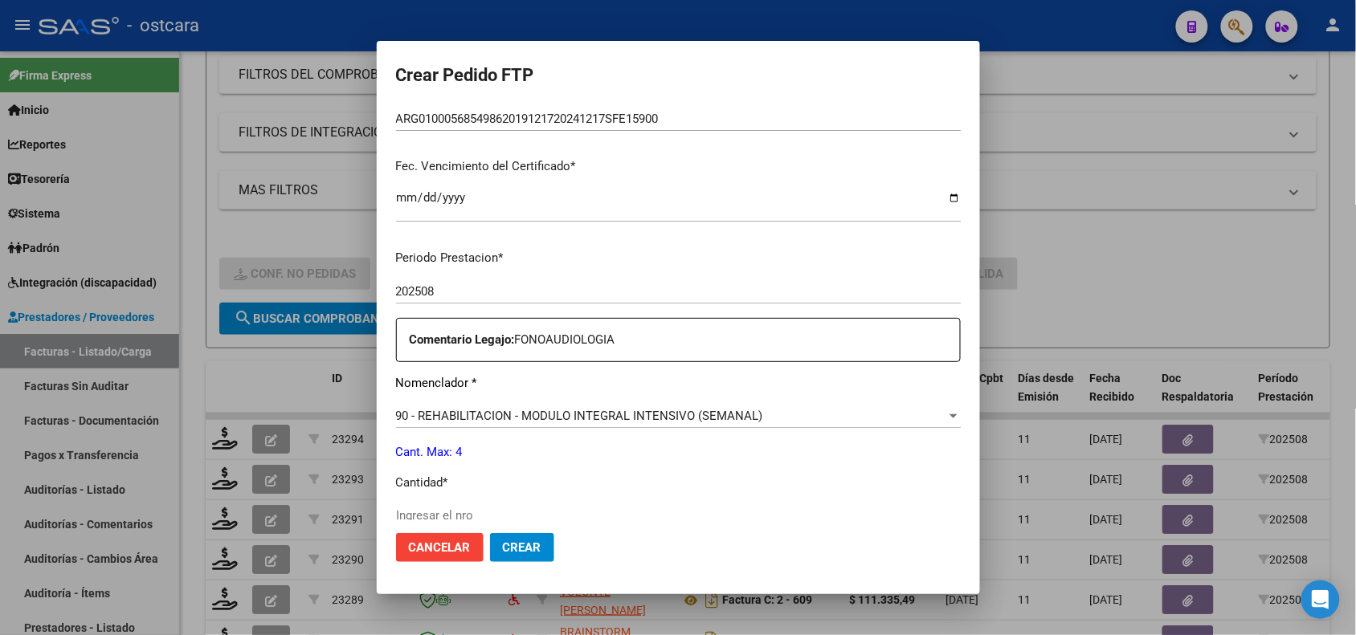
scroll to position [455, 0]
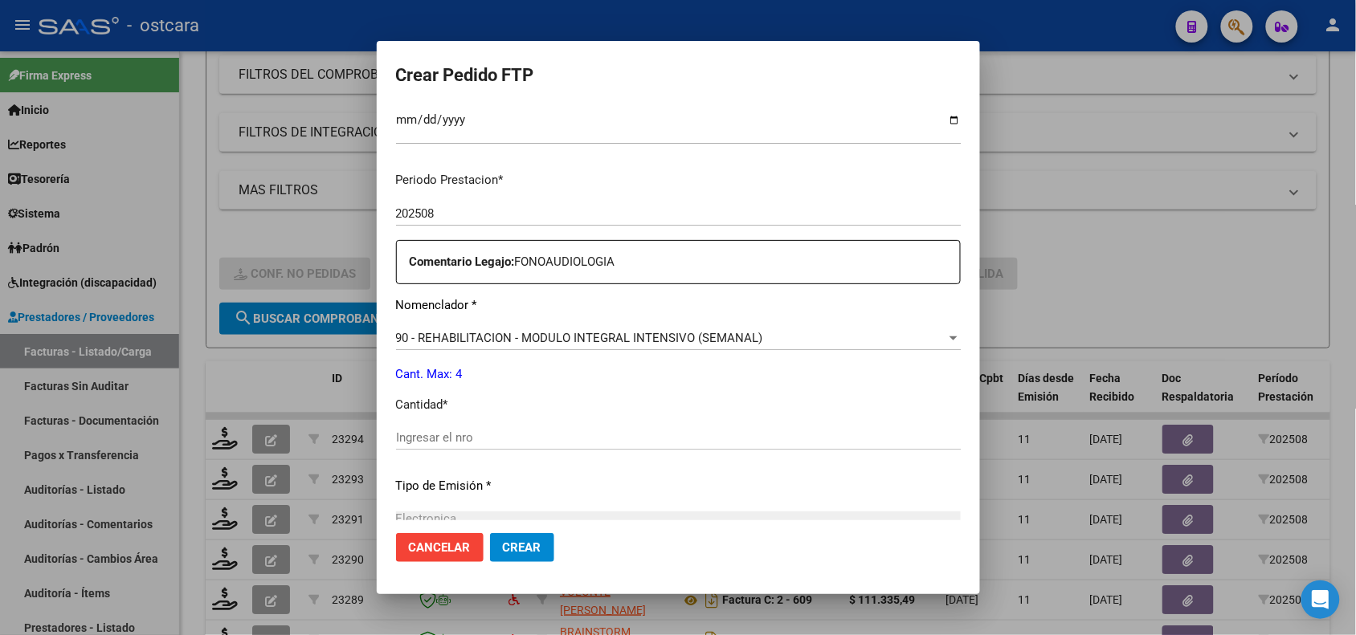
click at [793, 431] on input "Ingresar el nro" at bounding box center [678, 437] width 565 height 14
type input "4"
click at [515, 549] on span "Crear" at bounding box center [522, 547] width 39 height 14
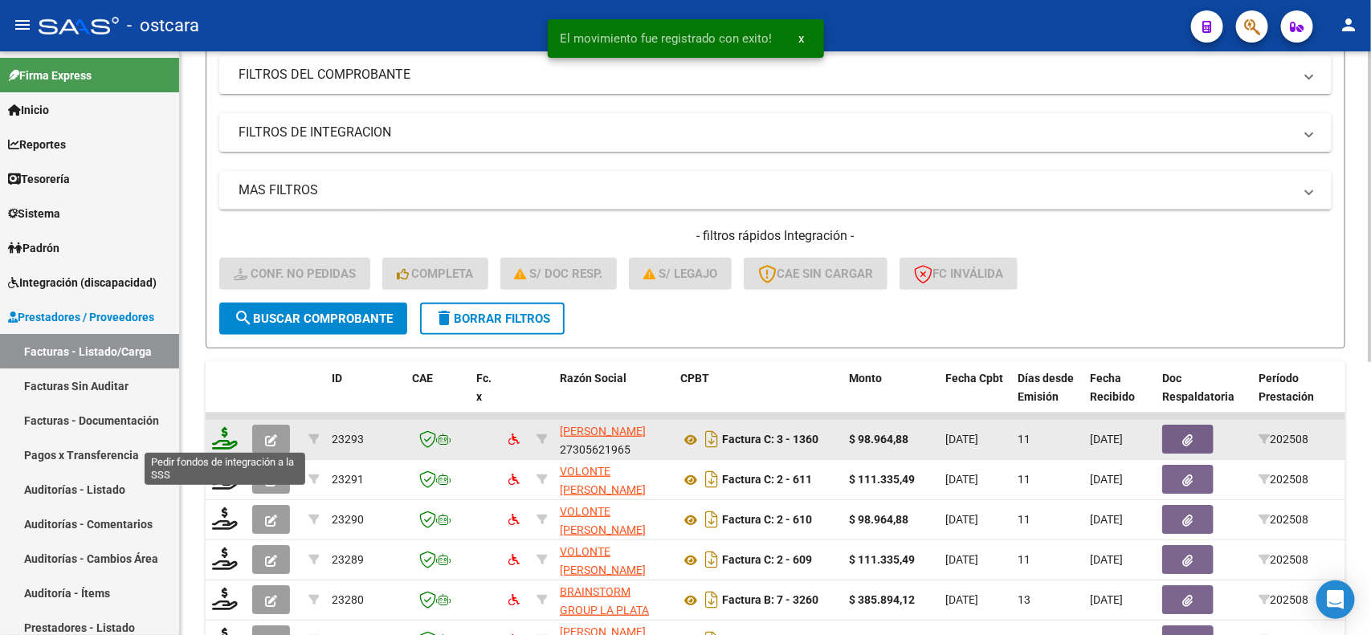
click at [225, 434] on icon at bounding box center [225, 438] width 26 height 22
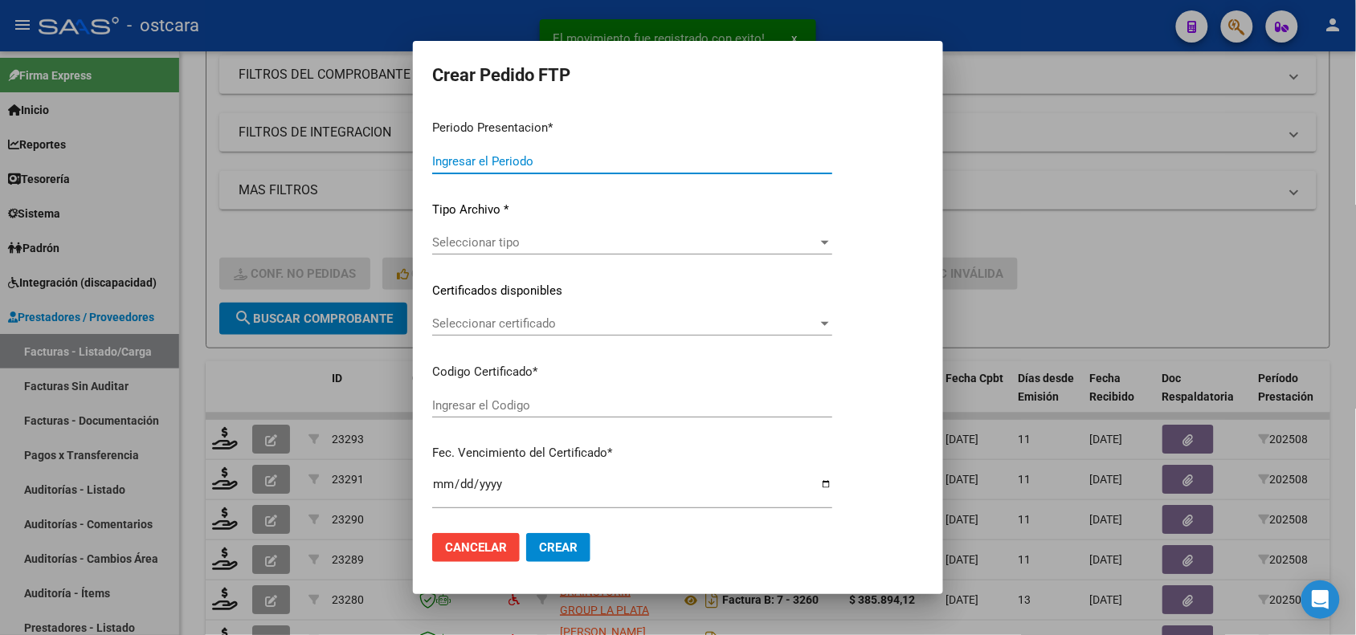
type input "202508"
type input "$ 98.964,88"
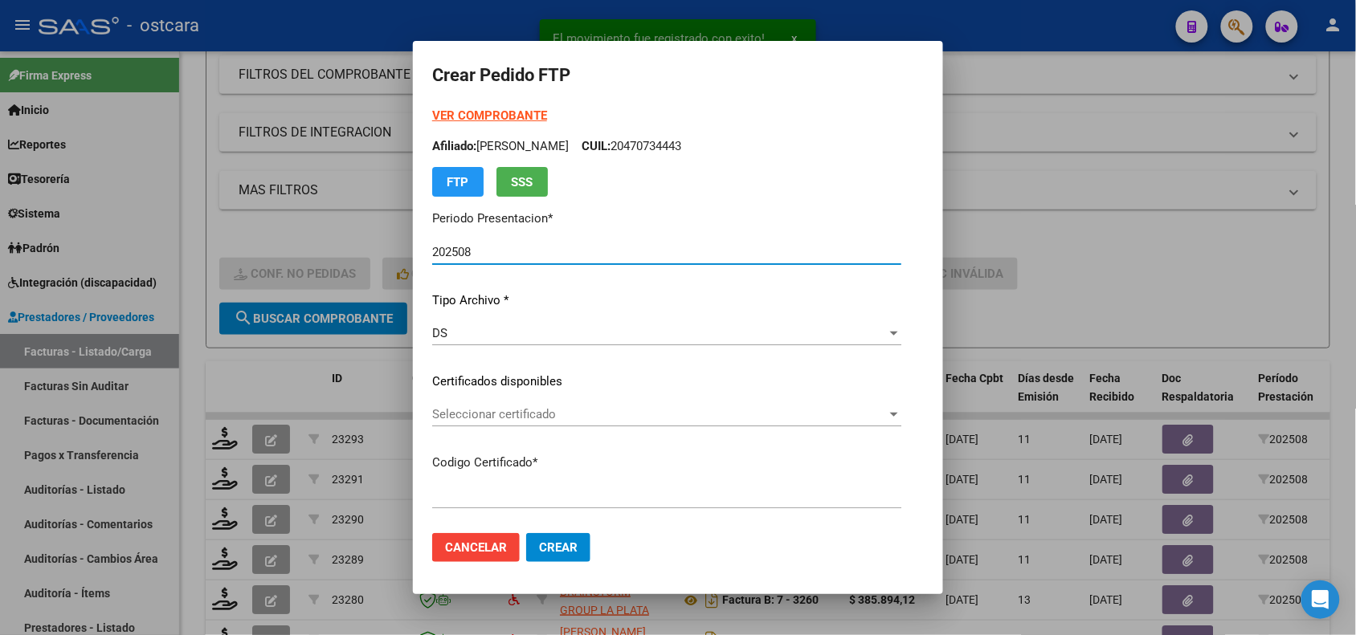
type input "ARG02000470734442016121620261216SFE15900"
type input "2026-12-16"
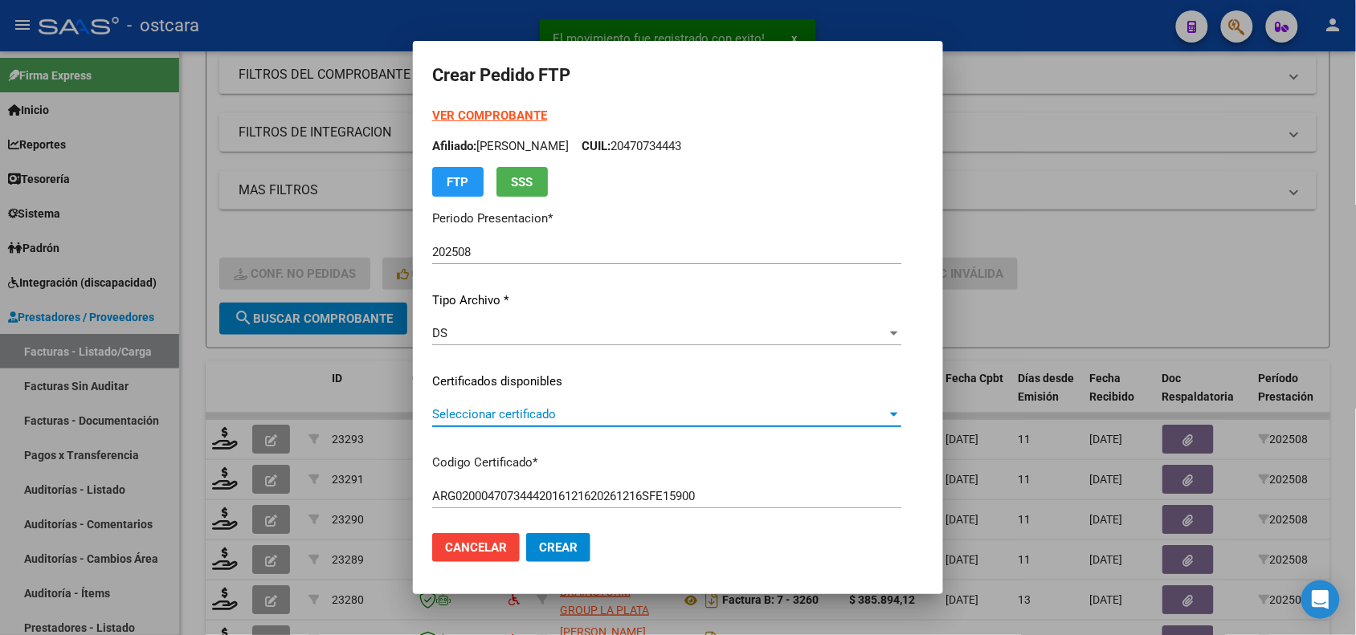
click at [631, 418] on span "Seleccionar certificado" at bounding box center [659, 414] width 455 height 14
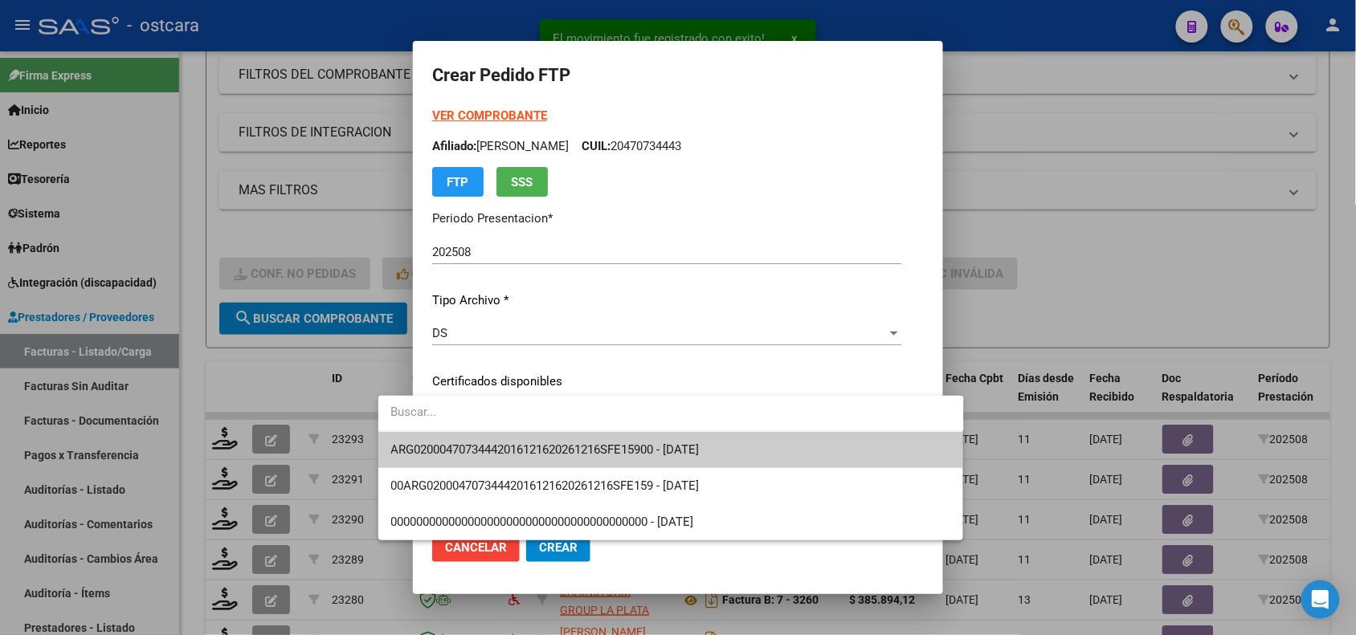
click at [639, 443] on span "ARG02000470734442016121620261216SFE15900 - 2026-12-16" at bounding box center [545, 450] width 308 height 14
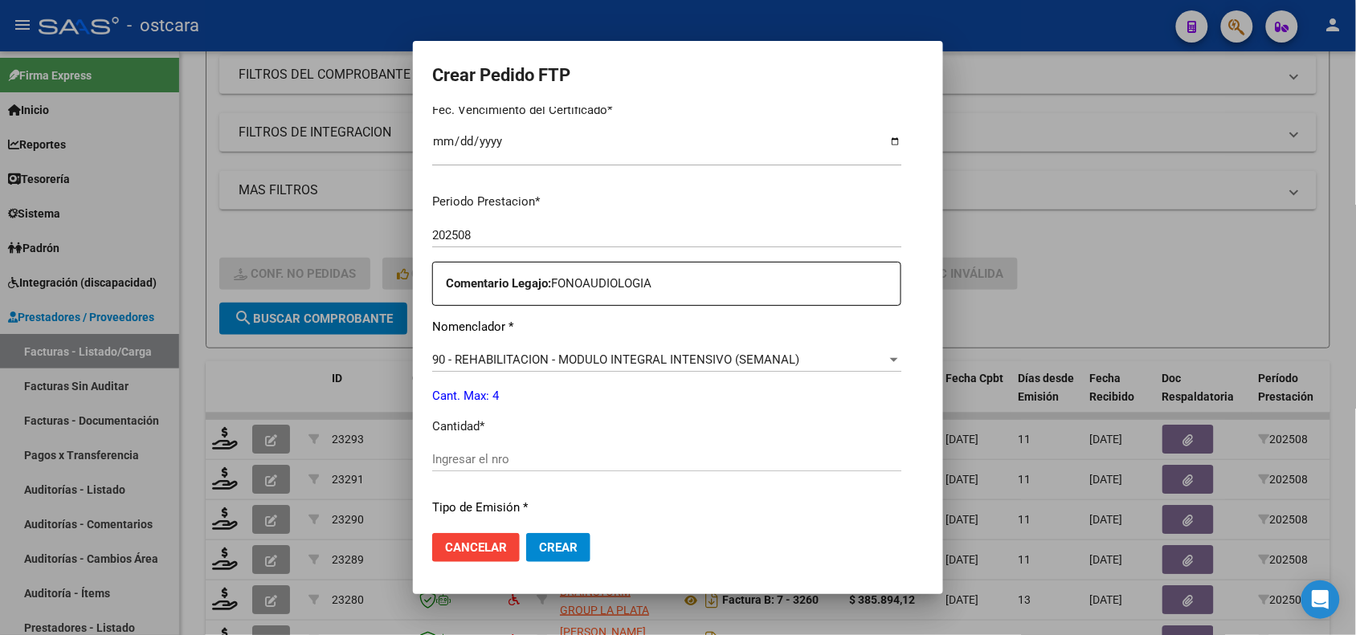
scroll to position [436, 0]
click at [755, 458] on input "Ingresar el nro" at bounding box center [666, 457] width 469 height 14
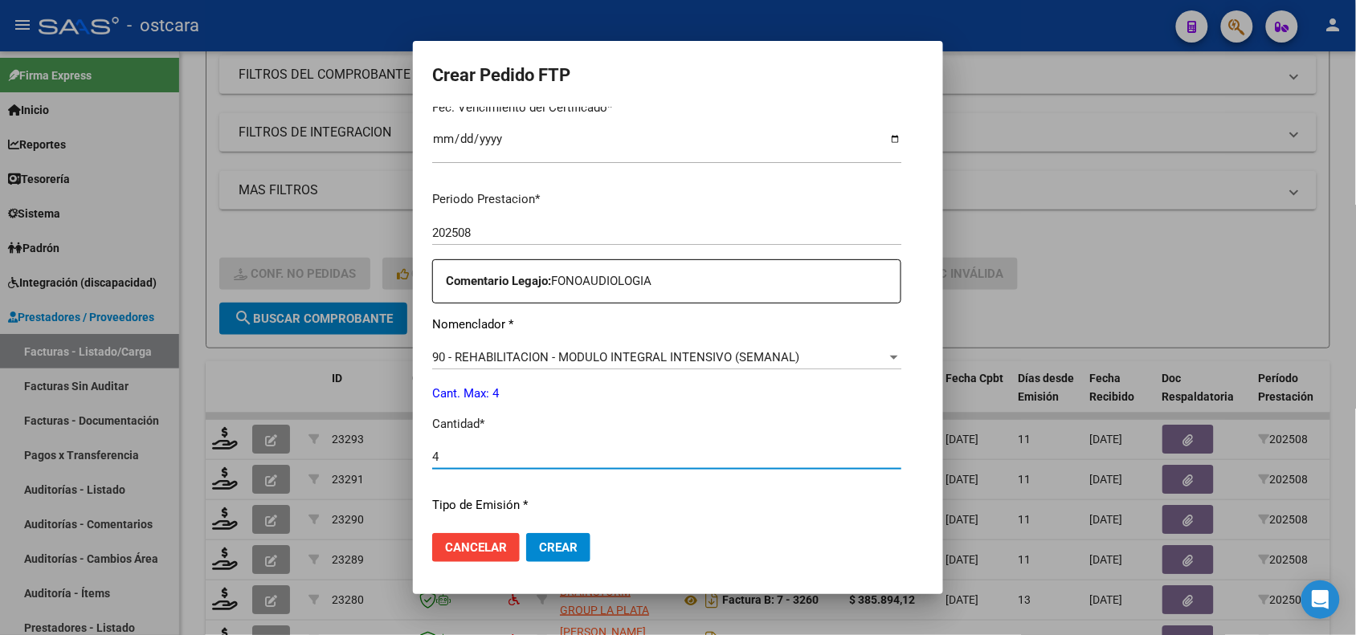
type input "4"
click at [539, 548] on span "Crear" at bounding box center [558, 547] width 39 height 14
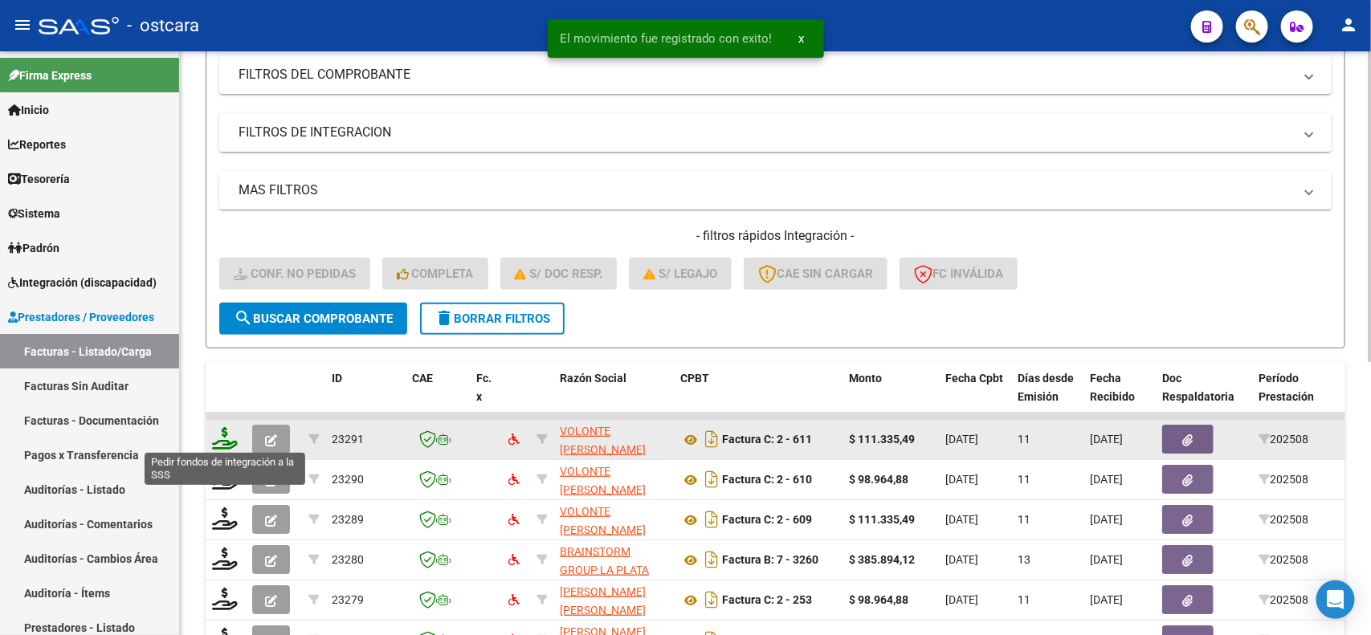
click at [223, 434] on icon at bounding box center [225, 438] width 26 height 22
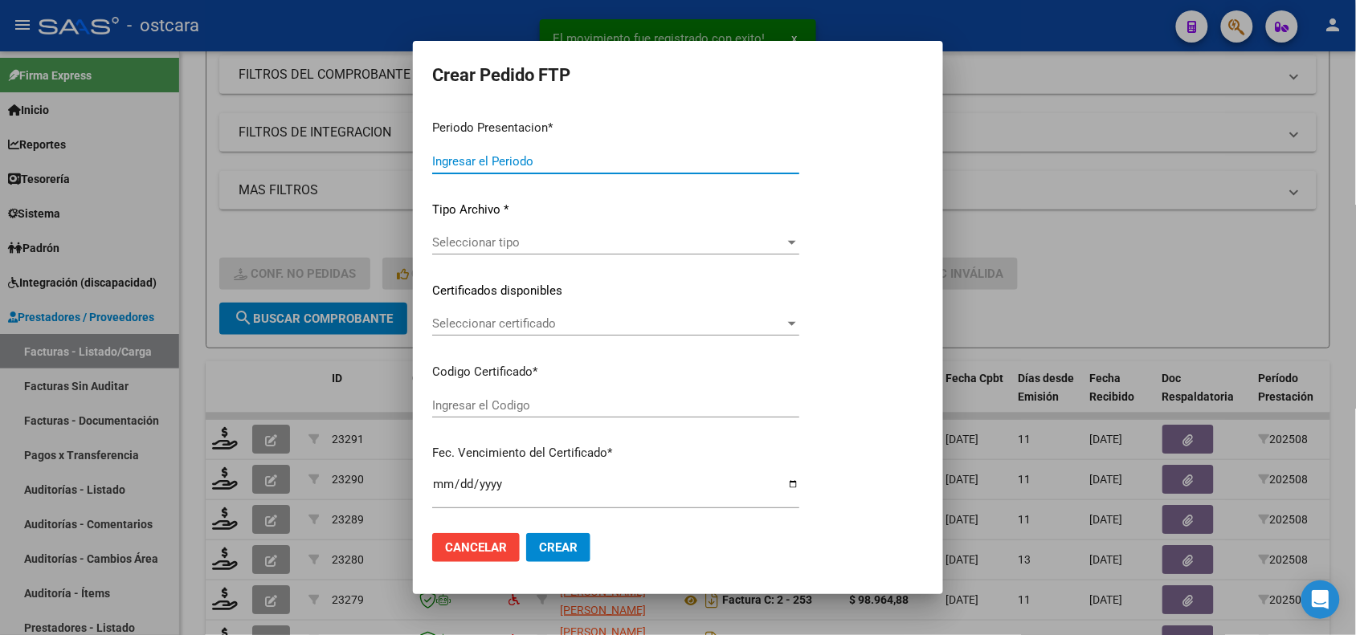
type input "202508"
type input "$ 111.335,49"
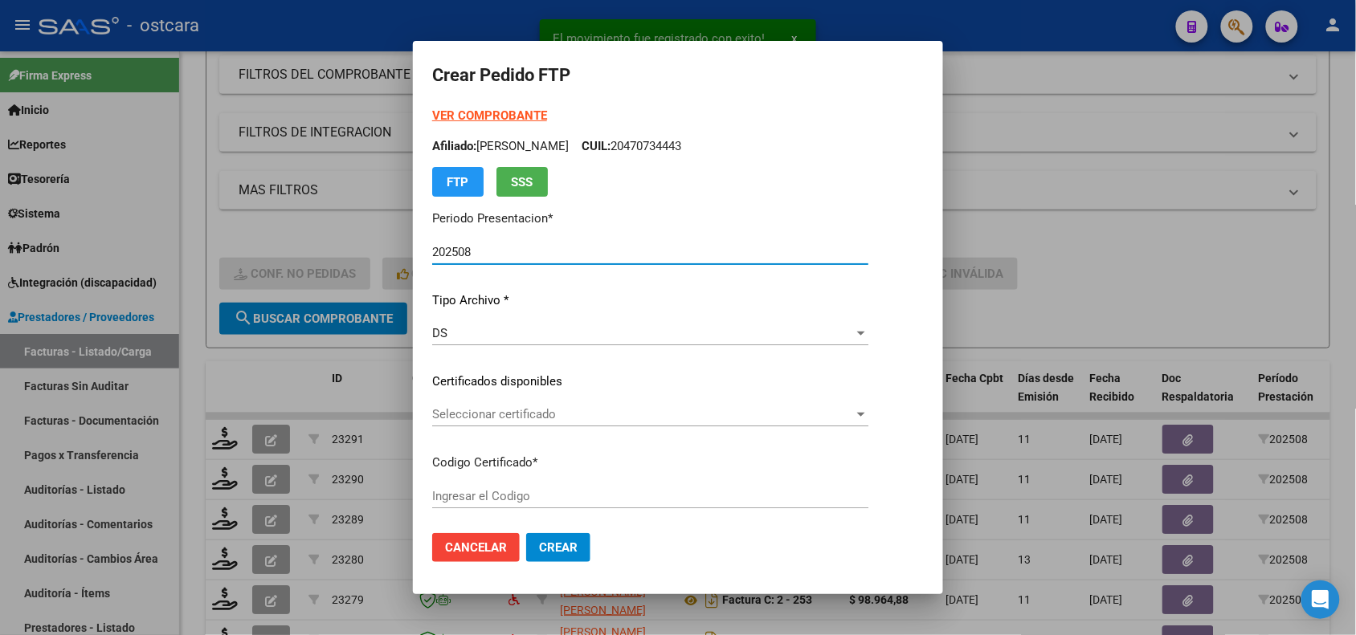
type input "ARG02000578584282021121620241216SFE16200"
type input "2025-12-16"
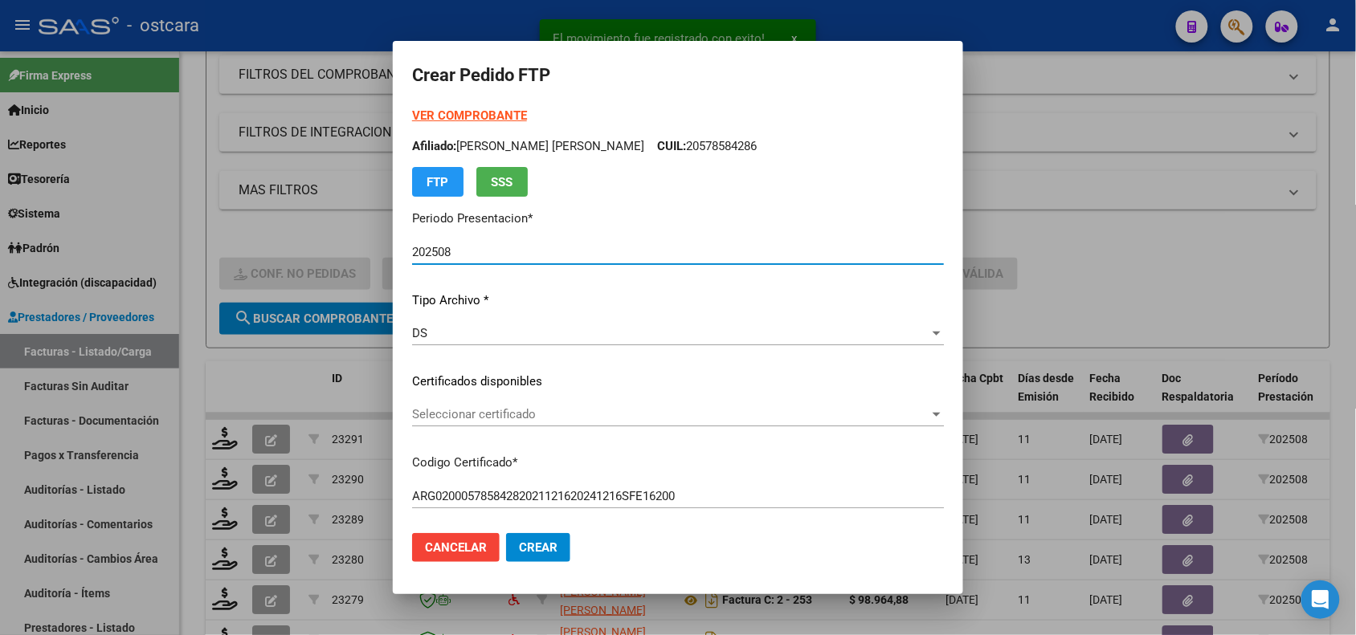
click at [559, 411] on span "Seleccionar certificado" at bounding box center [670, 414] width 517 height 14
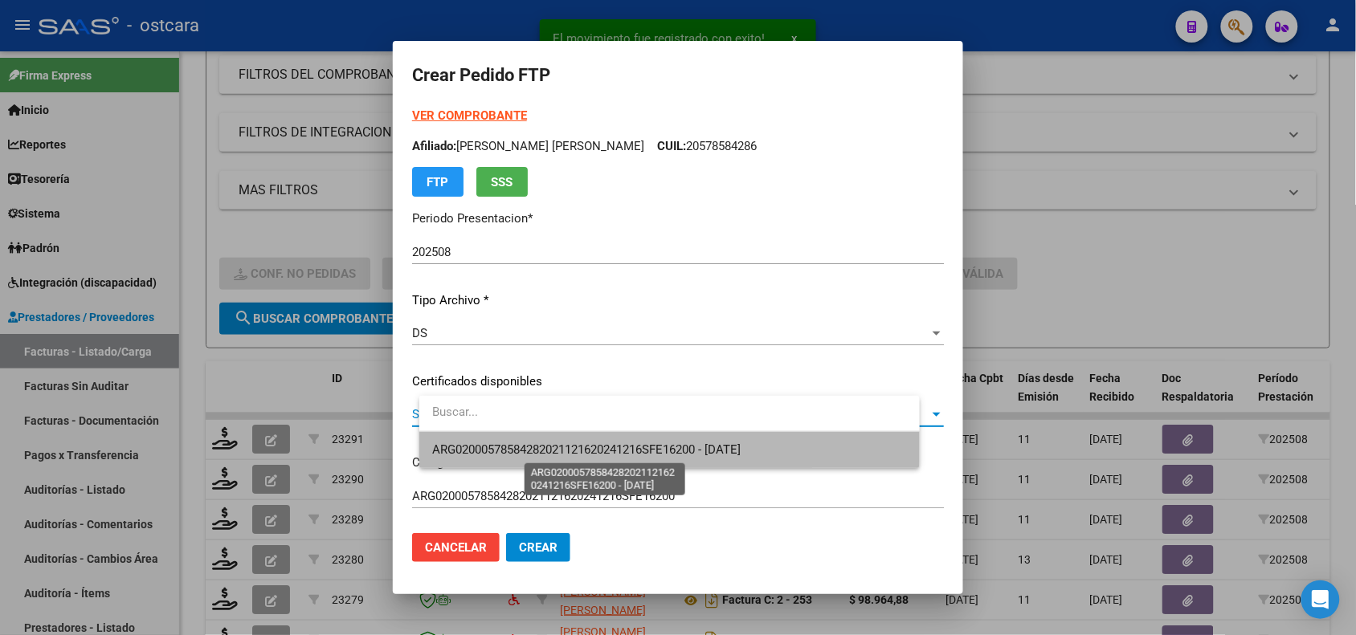
click at [560, 444] on span "ARG02000578584282021121620241216SFE16200 - 2025-12-16" at bounding box center [586, 450] width 308 height 14
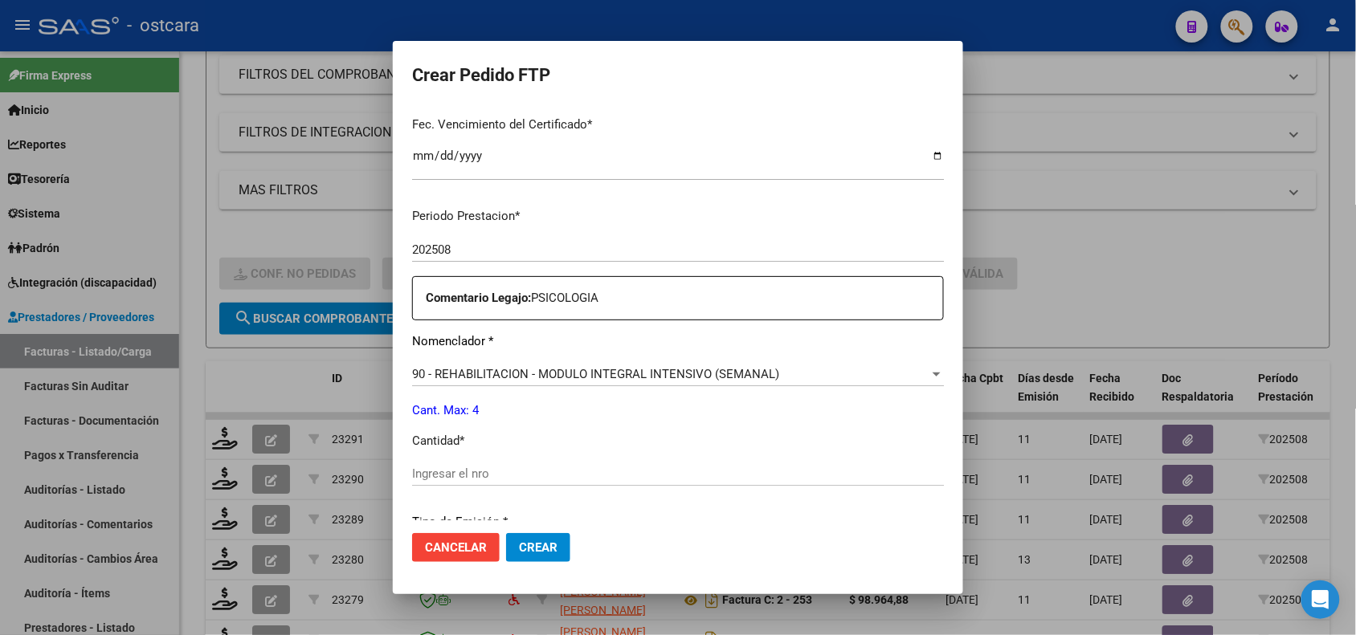
scroll to position [495, 0]
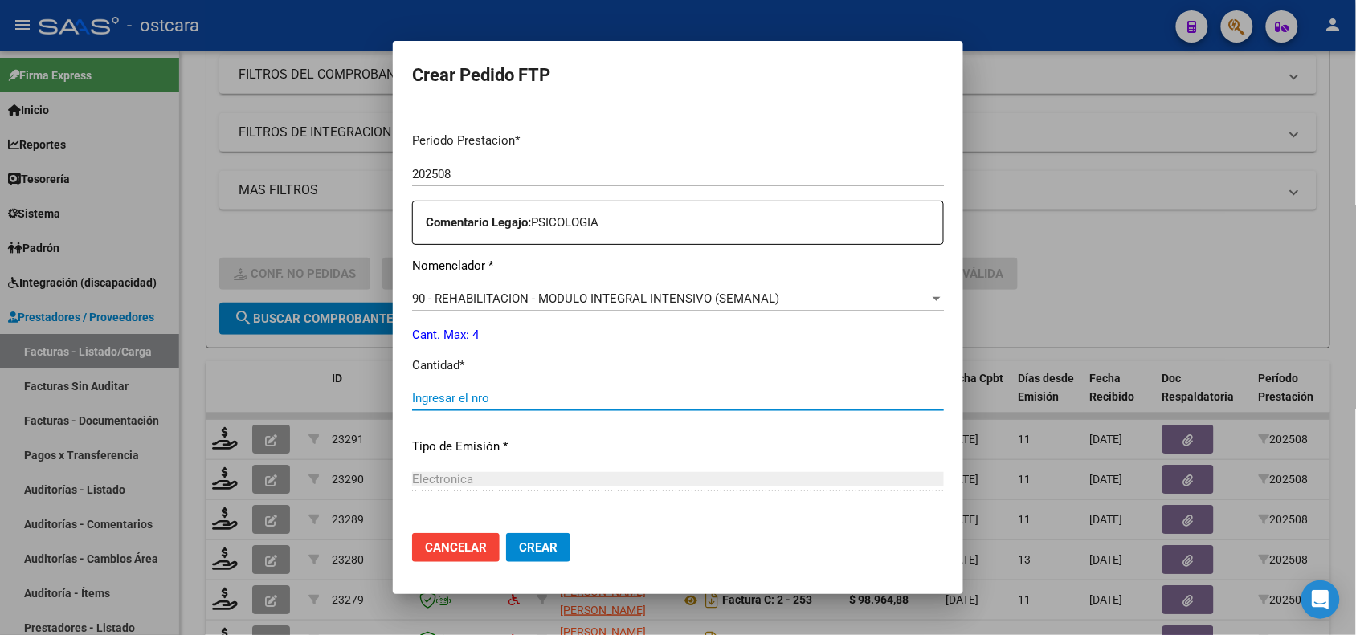
click at [850, 404] on input "Ingresar el nro" at bounding box center [678, 398] width 532 height 14
type input "4"
click at [571, 532] on mat-dialog-actions "Cancelar Crear" at bounding box center [678, 547] width 532 height 55
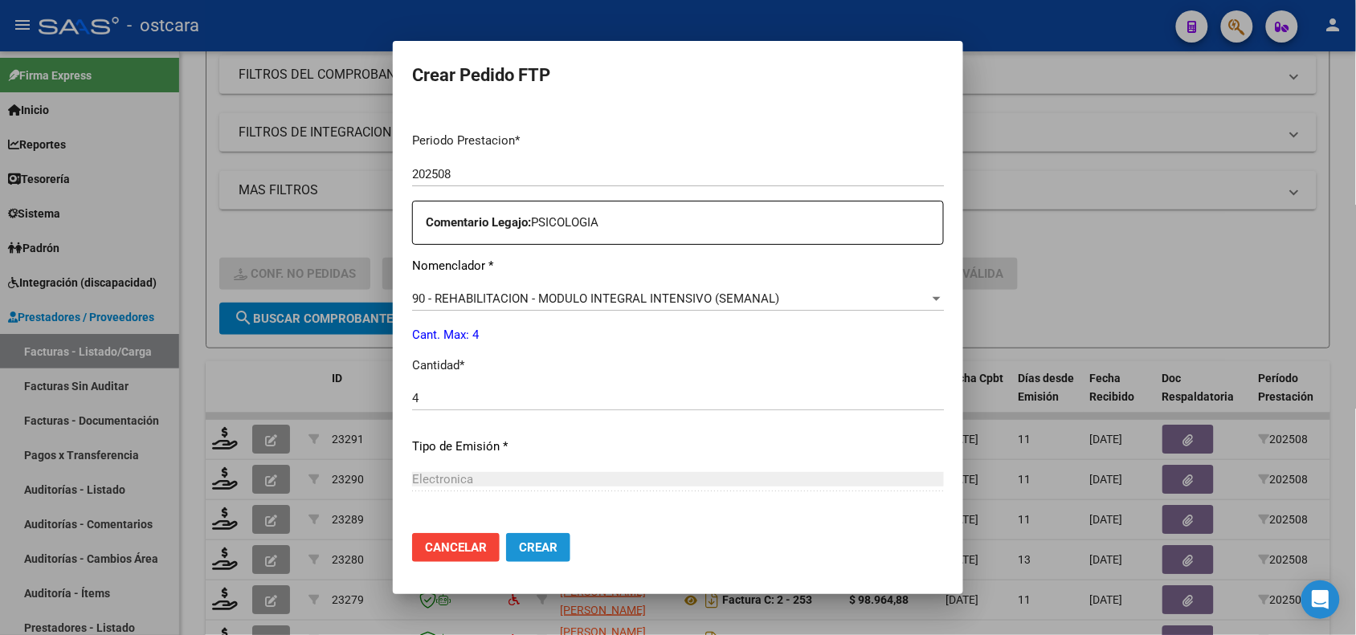
click at [557, 548] on span "Crear" at bounding box center [538, 547] width 39 height 14
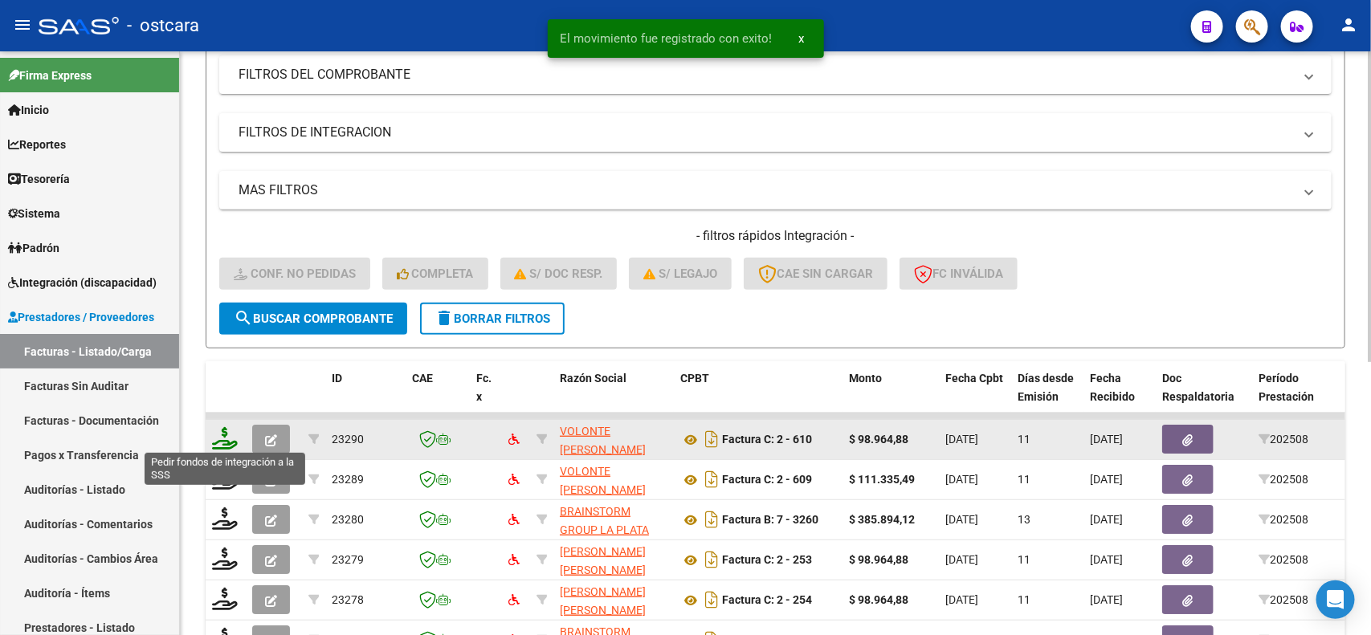
click at [230, 438] on icon at bounding box center [225, 438] width 26 height 22
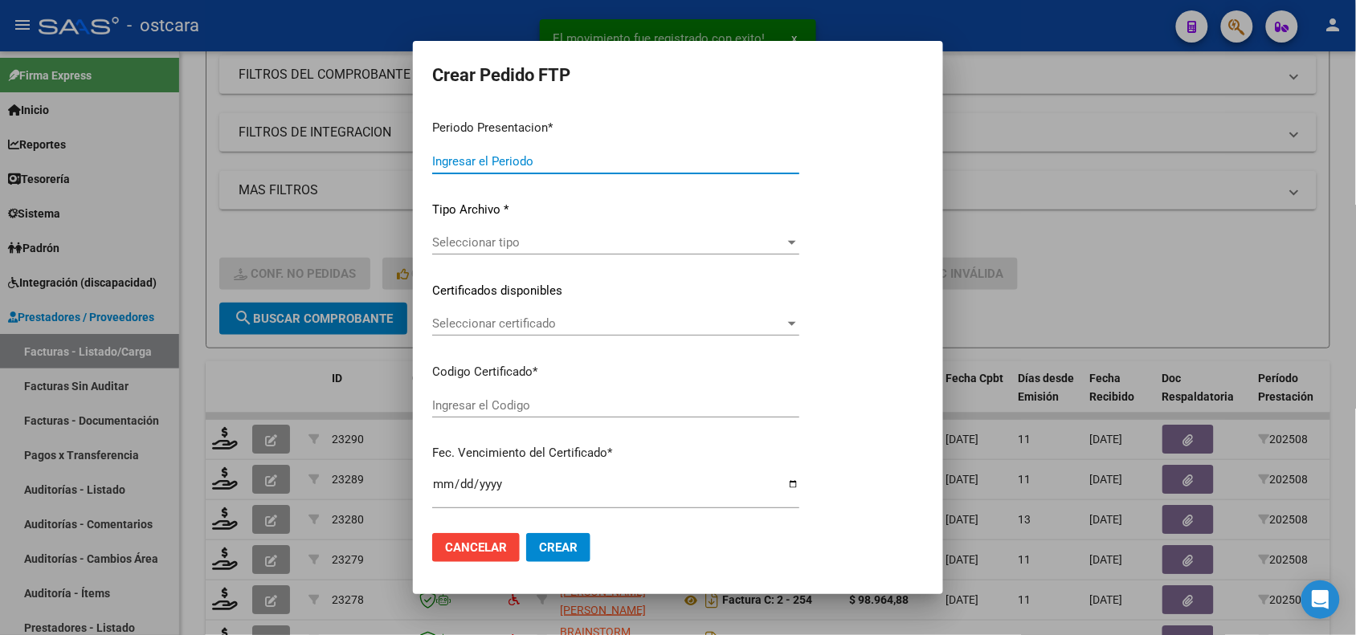
type input "202508"
type input "$ 98.964,88"
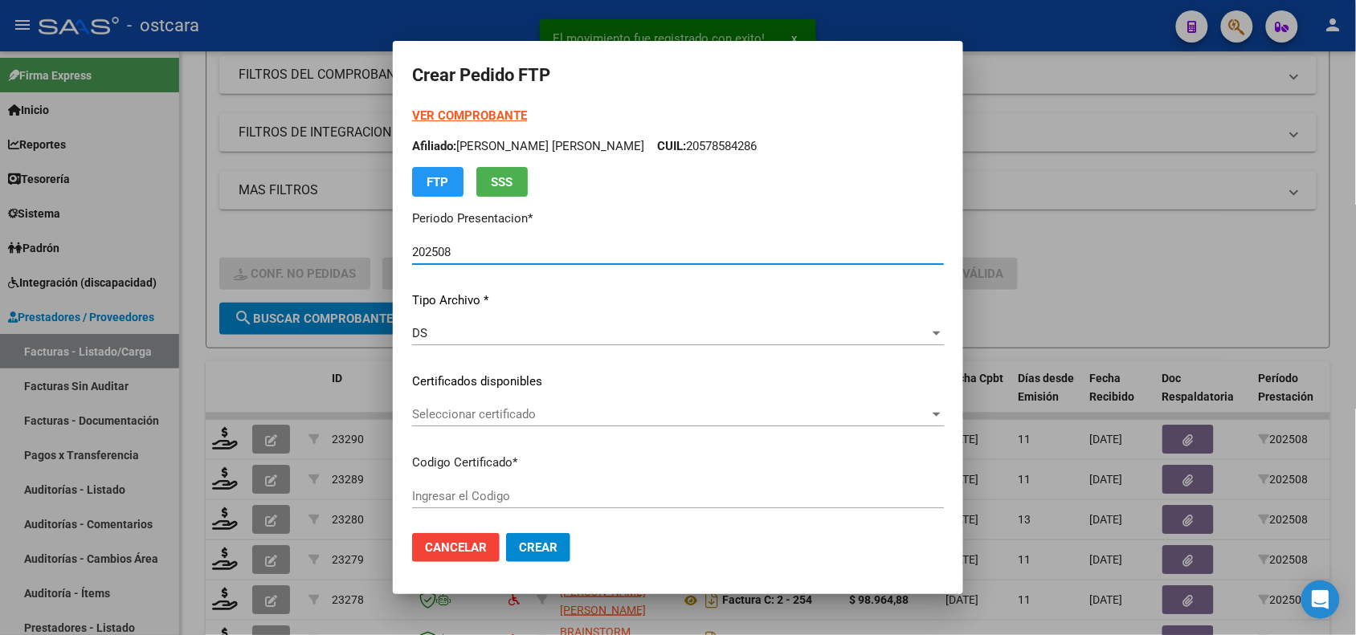
type input "ARG02000579913722024031520290315SFE16800"
type input "2029-03-15"
click at [589, 418] on span "Seleccionar certificado" at bounding box center [670, 414] width 517 height 14
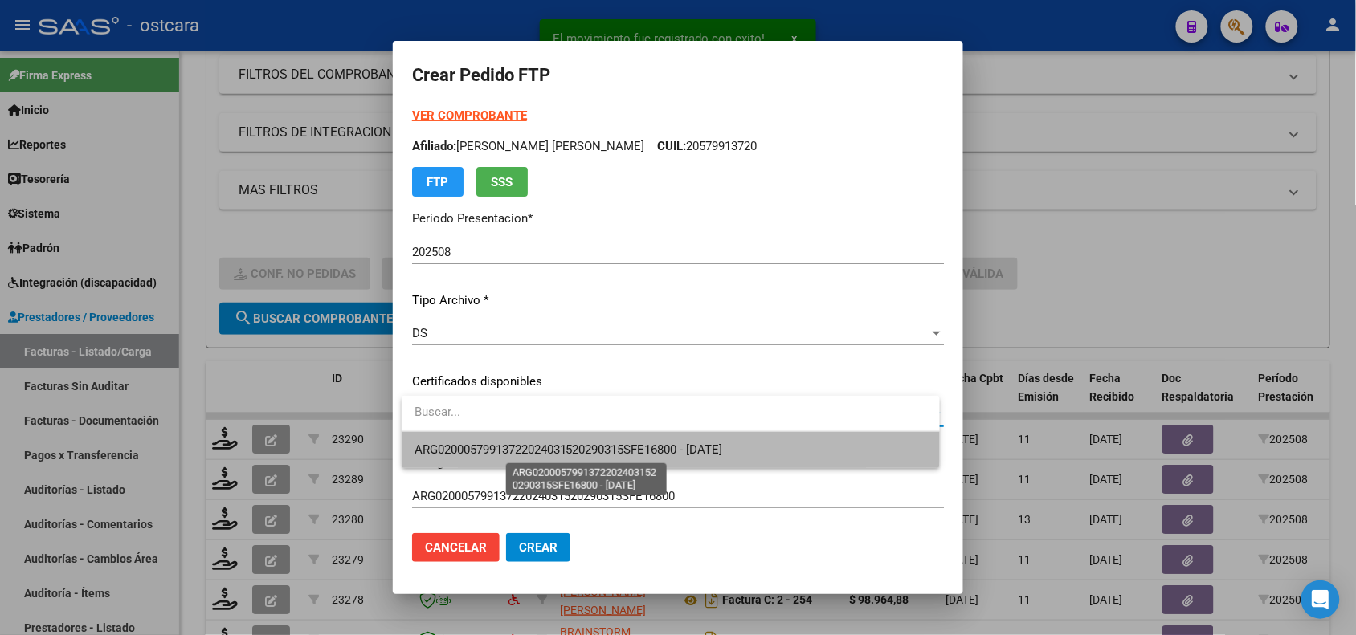
click at [597, 443] on span "ARG02000579913722024031520290315SFE16800 - 2029-03-15" at bounding box center [568, 450] width 308 height 14
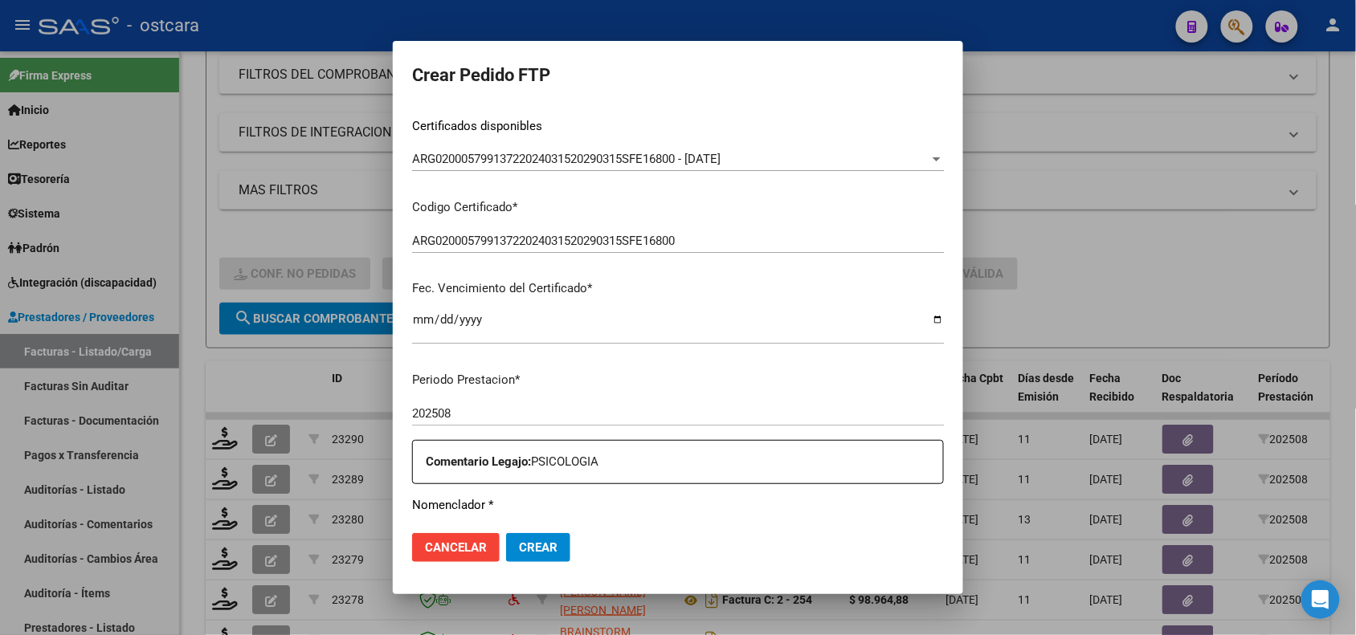
scroll to position [295, 0]
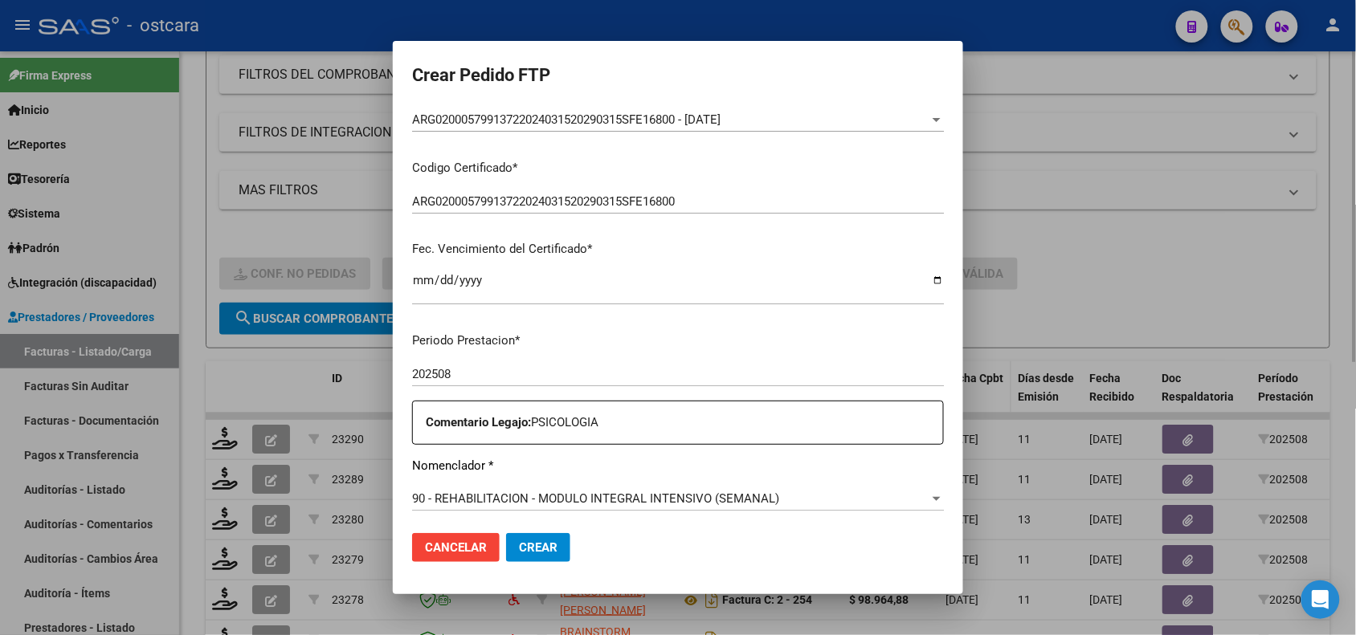
drag, startPoint x: 965, startPoint y: 395, endPoint x: 965, endPoint y: 403, distance: 8.1
click at [965, 403] on div at bounding box center [678, 317] width 1356 height 635
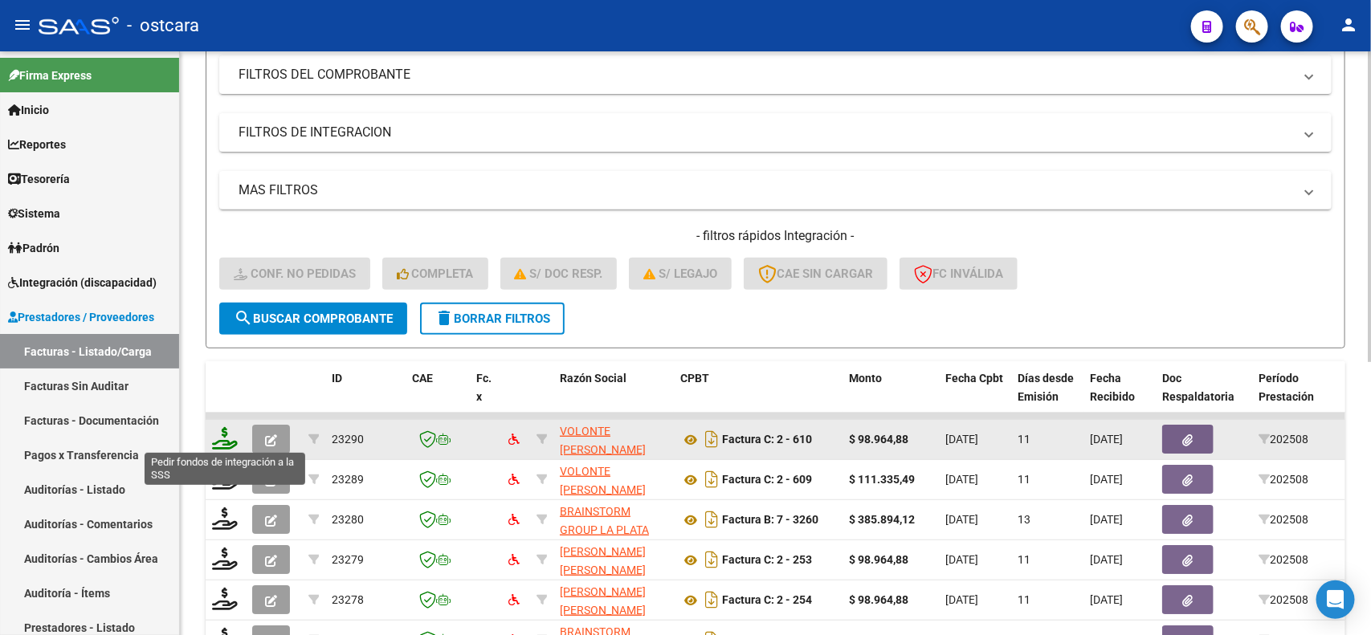
click at [233, 434] on icon at bounding box center [225, 438] width 26 height 22
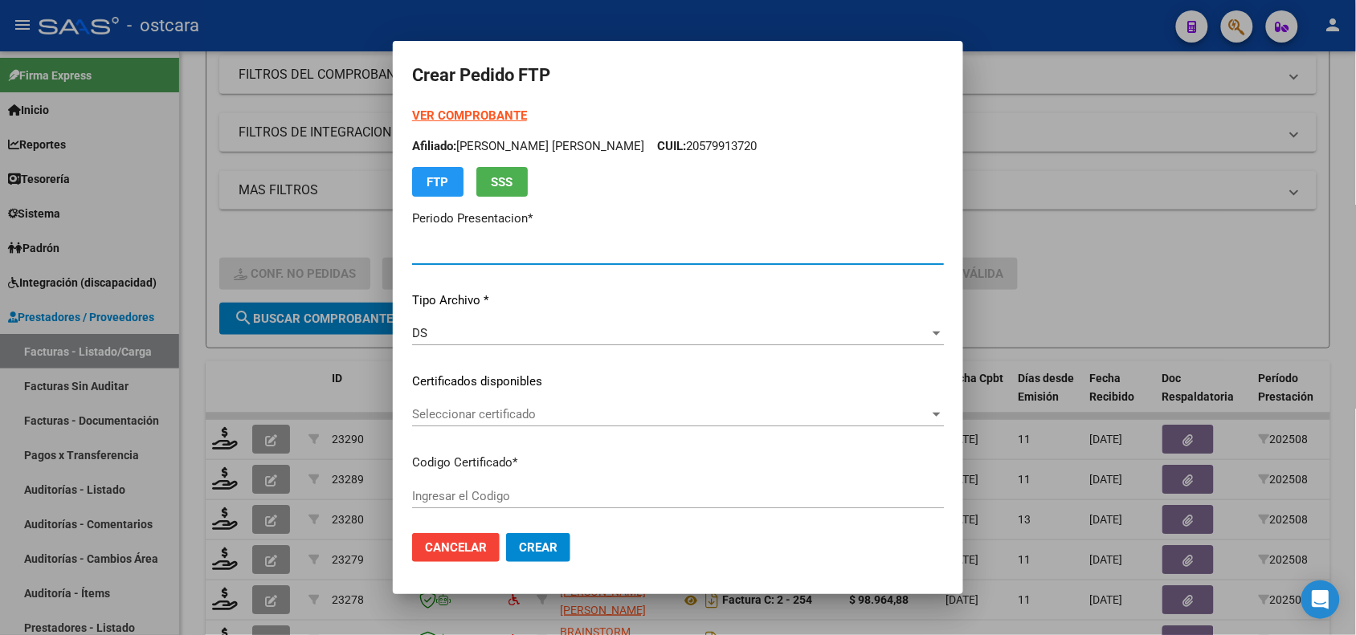
type input "202508"
type input "$ 98.964,88"
type input "ARG02000579913722024031520290315SFE16800"
type input "2029-03-15"
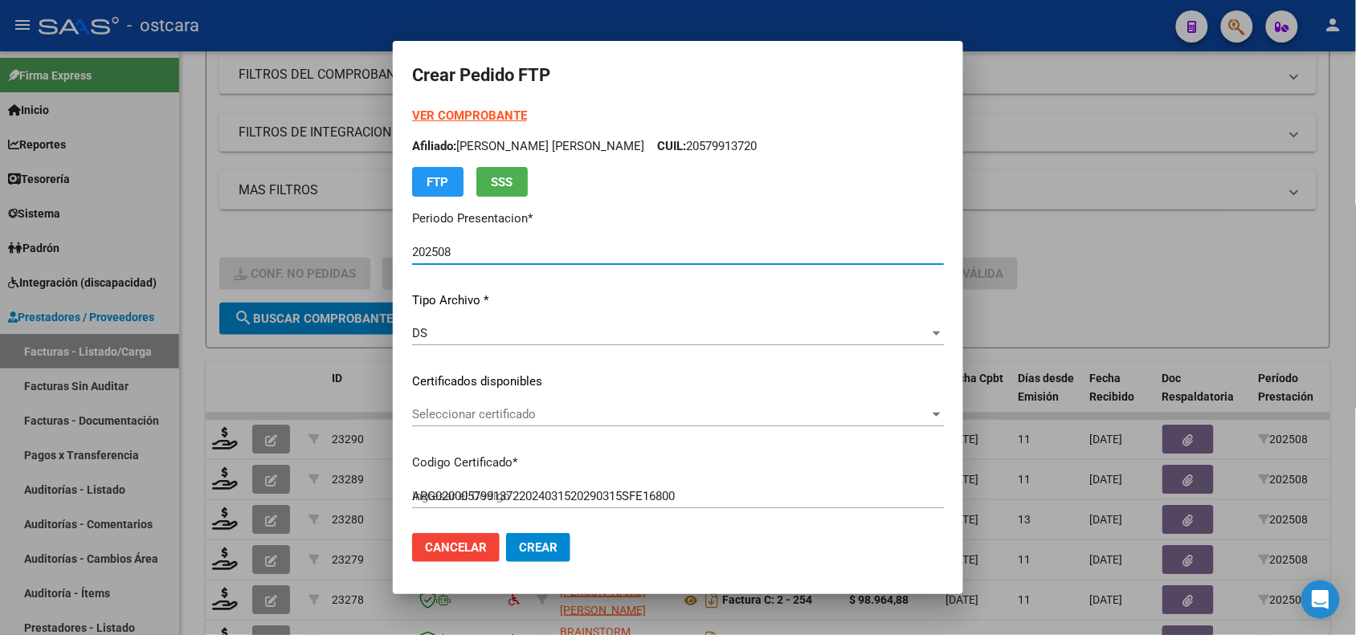
click at [749, 414] on span "Seleccionar certificado" at bounding box center [670, 414] width 517 height 14
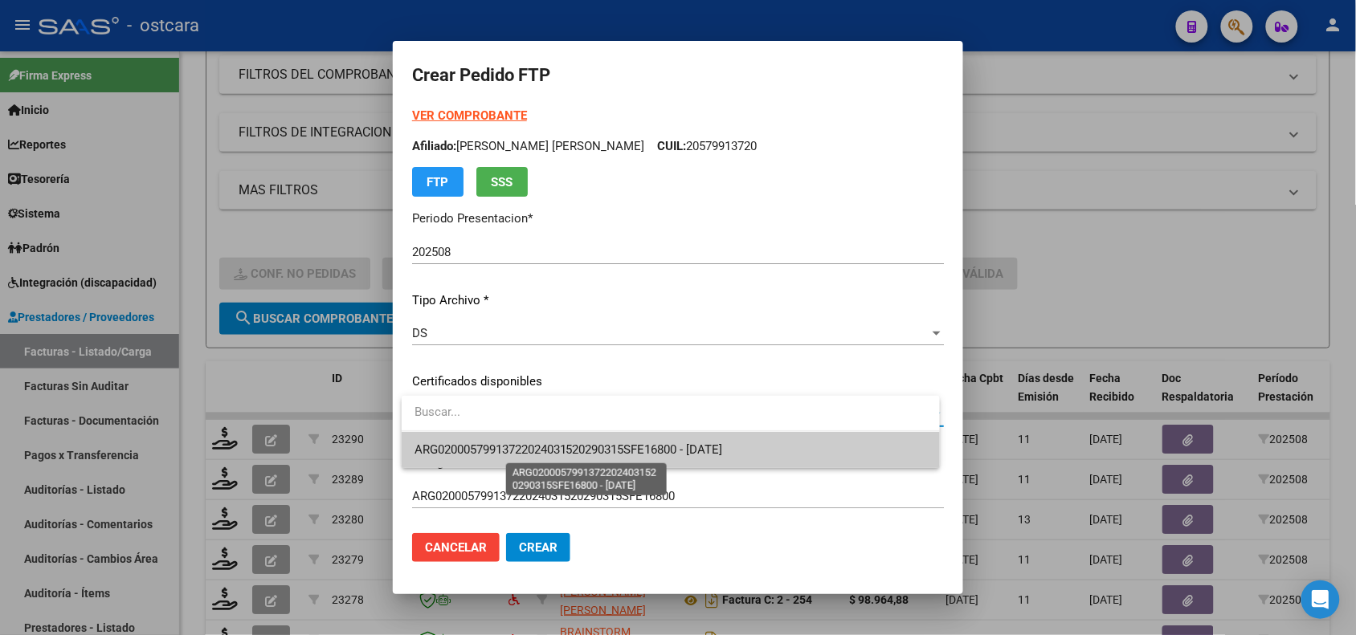
click at [723, 447] on span "ARG02000579913722024031520290315SFE16800 - 2029-03-15" at bounding box center [568, 450] width 308 height 14
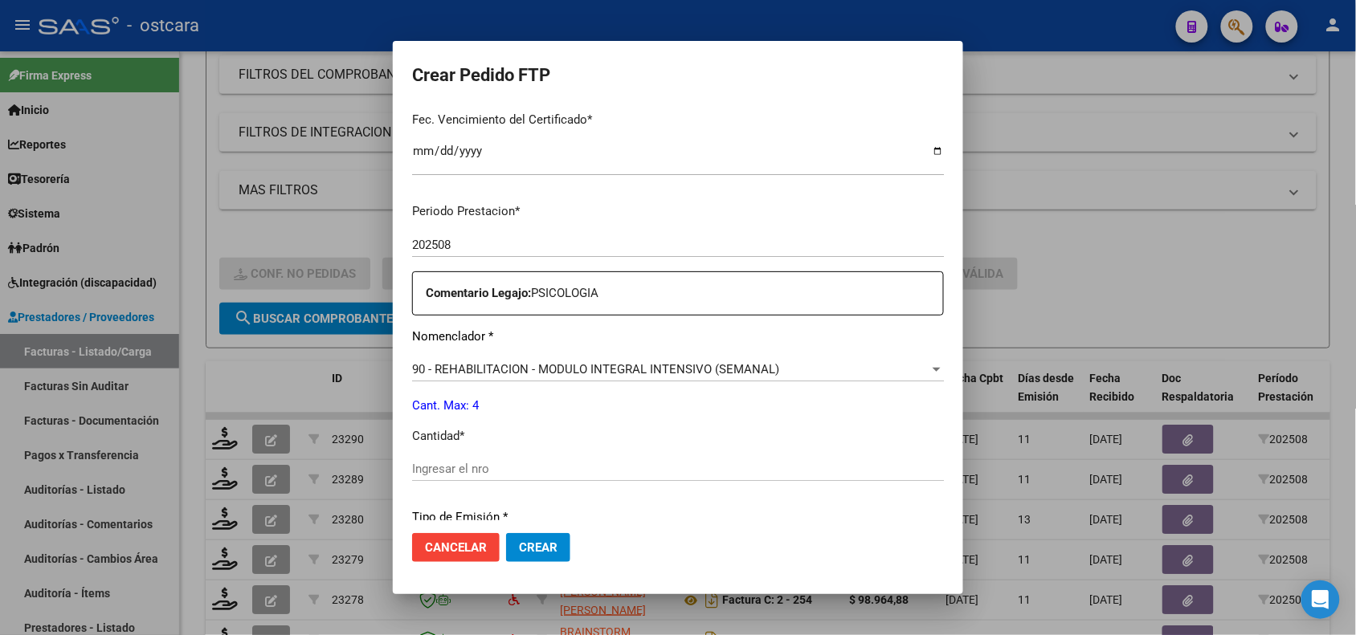
scroll to position [563, 0]
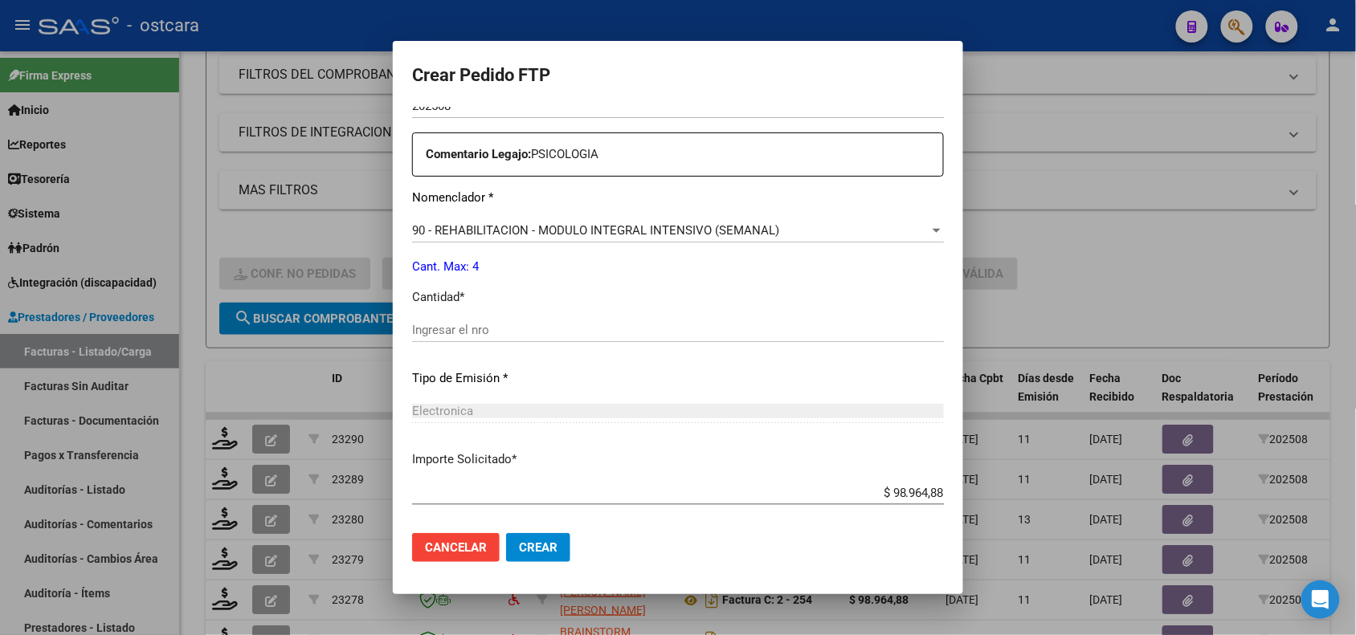
click at [792, 341] on div "Ingresar el nro" at bounding box center [678, 330] width 532 height 24
type input "4"
click at [550, 533] on button "Crear" at bounding box center [538, 547] width 64 height 29
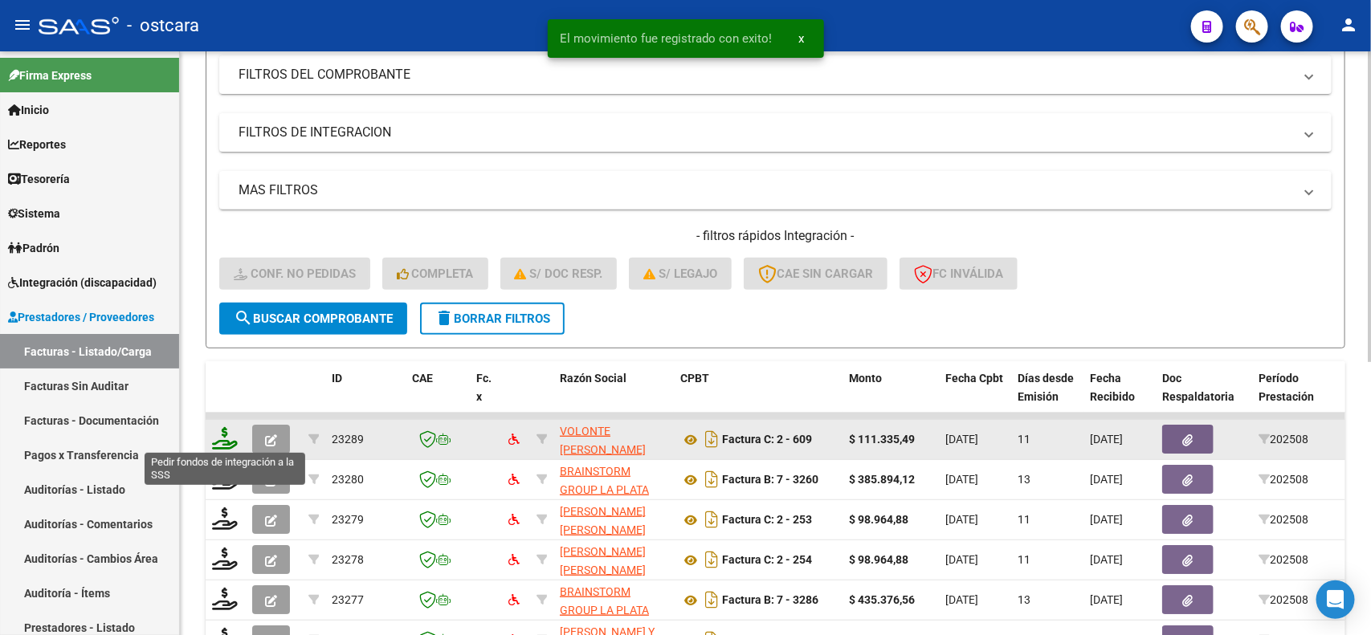
click at [226, 438] on icon at bounding box center [225, 438] width 26 height 22
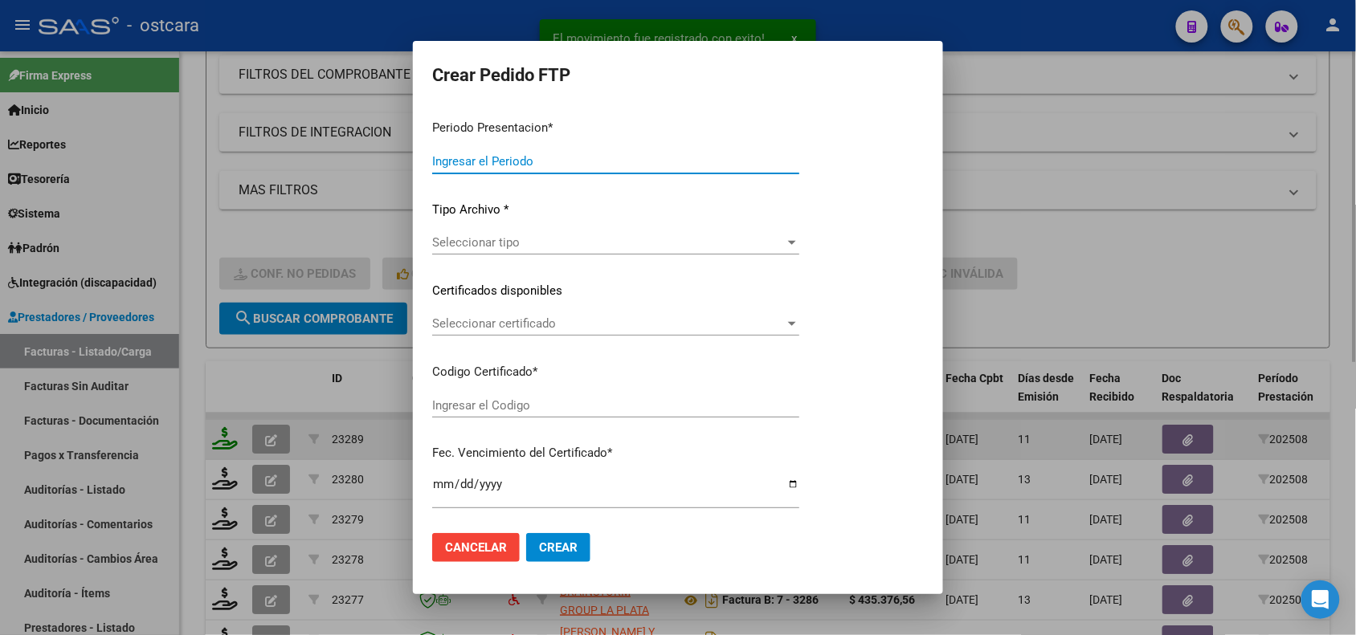
type input "202508"
type input "$ 111.335,49"
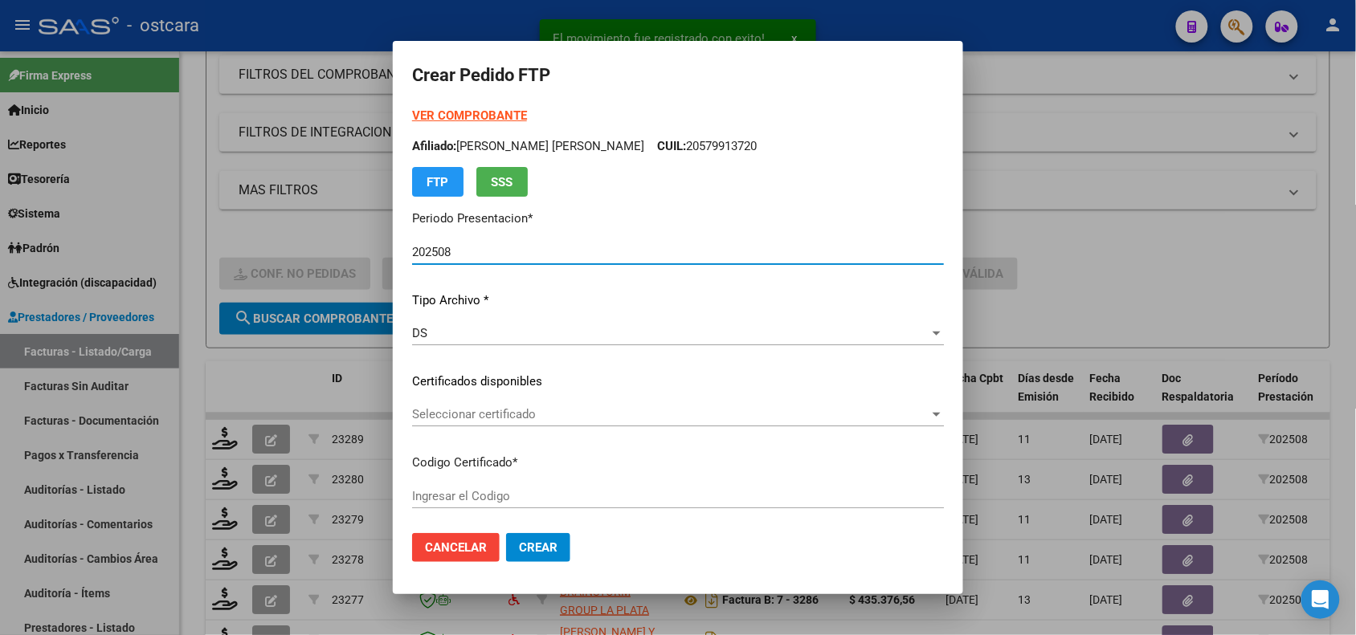
type input "ARG02000495056592025072920300729SAN14303"
type input "2030-07-29"
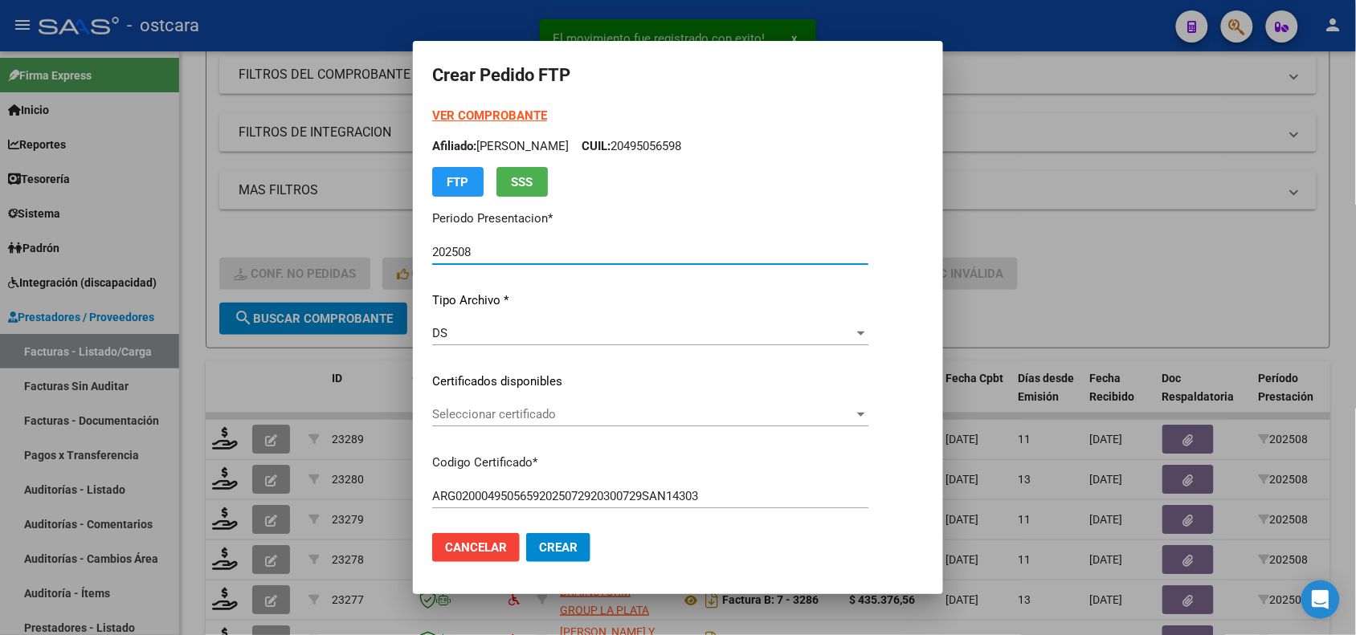
click at [645, 418] on span "Seleccionar certificado" at bounding box center [643, 414] width 422 height 14
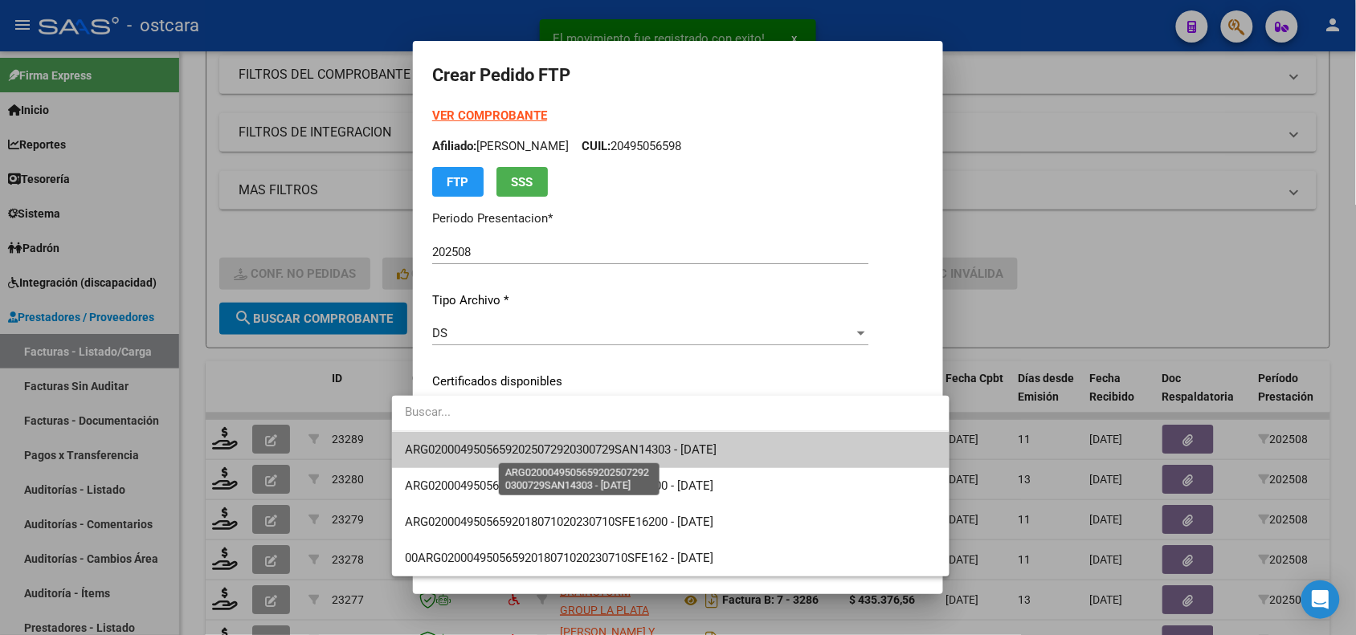
click at [655, 446] on span "ARG02000495056592025072920300729SAN14303 - 2030-07-29" at bounding box center [561, 450] width 312 height 14
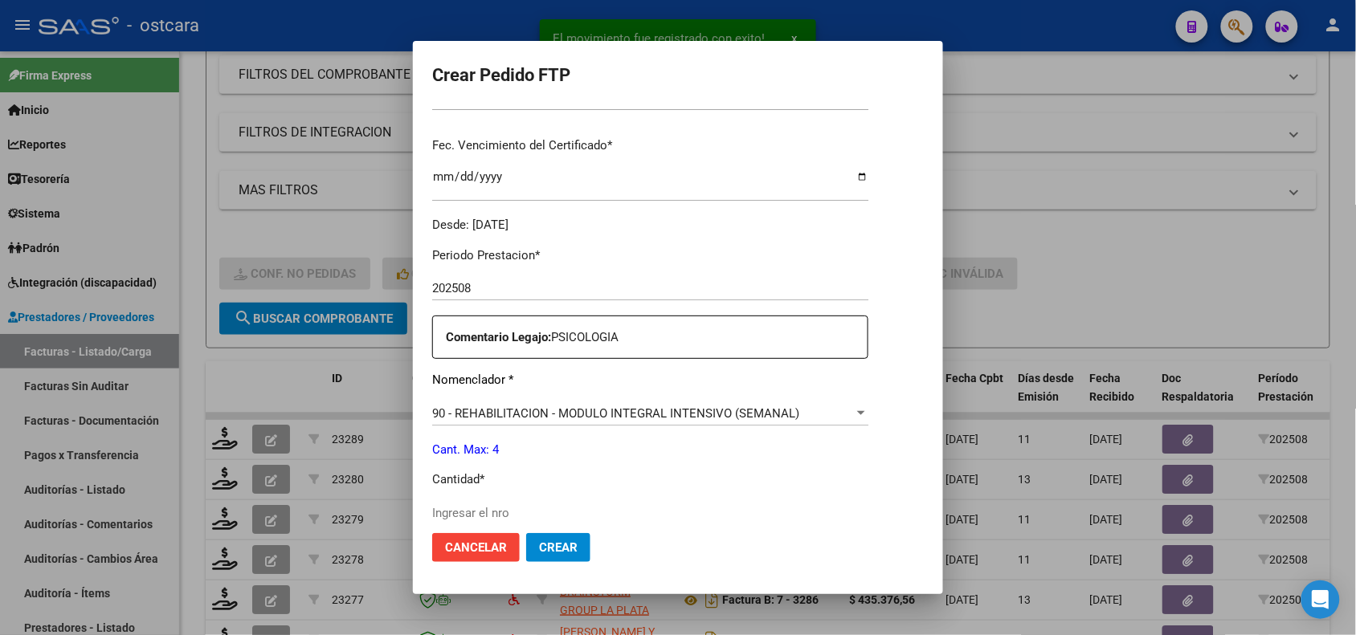
scroll to position [593, 0]
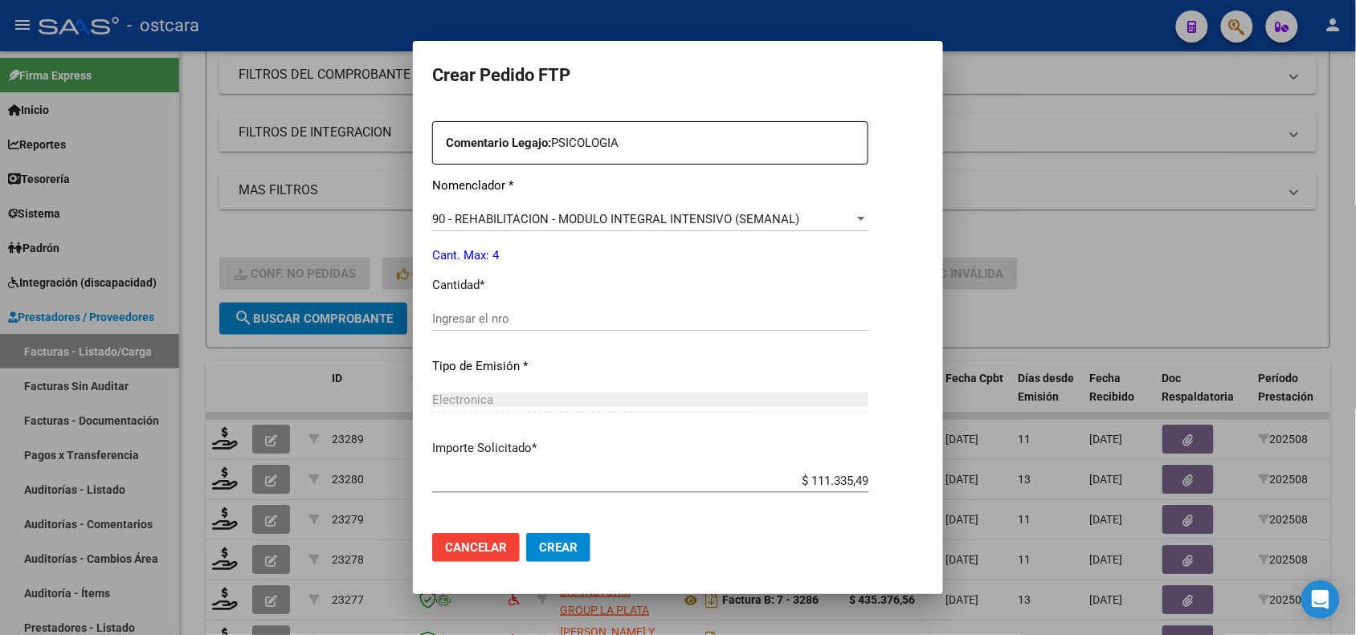
click at [753, 315] on input "Ingresar el nro" at bounding box center [650, 319] width 436 height 14
type input "4"
click at [539, 545] on span "Crear" at bounding box center [558, 547] width 39 height 14
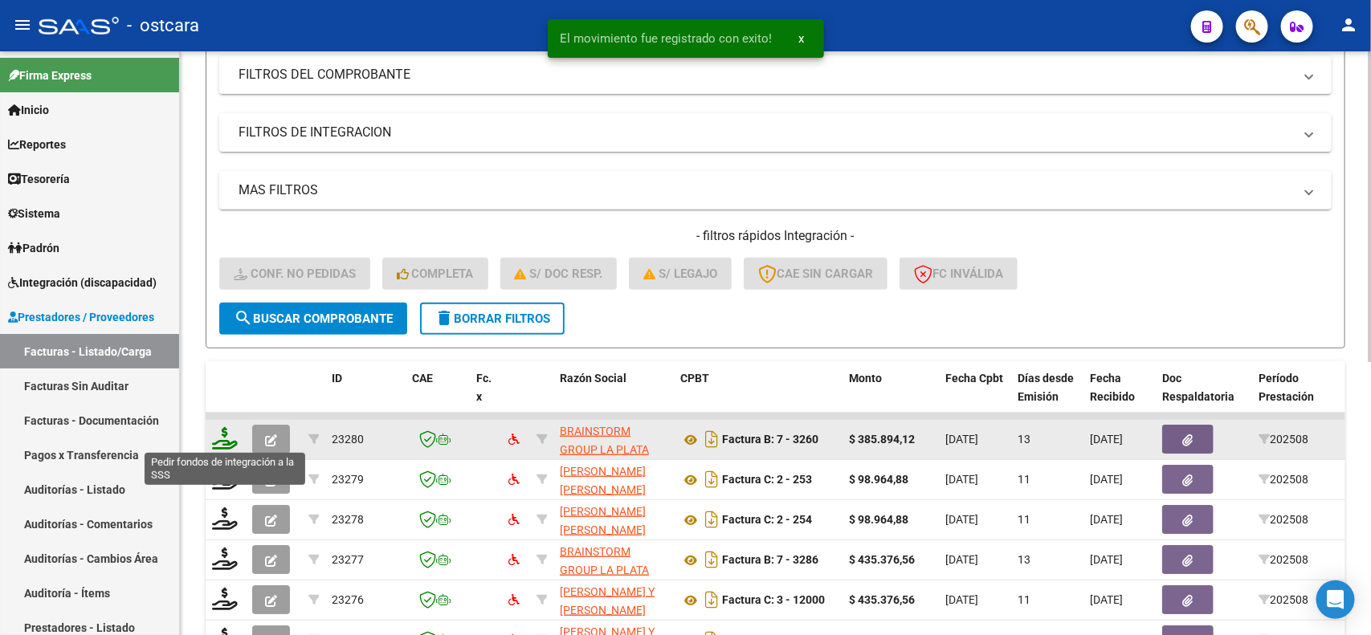
click at [233, 439] on icon at bounding box center [225, 438] width 26 height 22
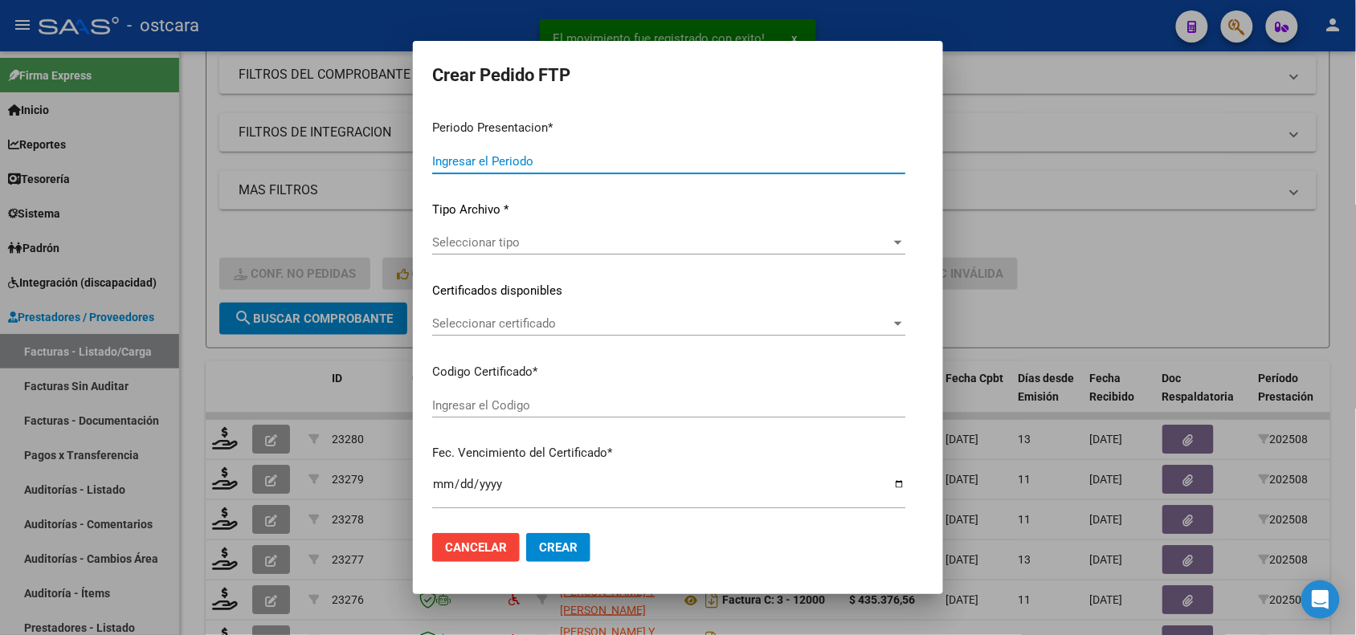
type input "202508"
type input "$ 385.894,12"
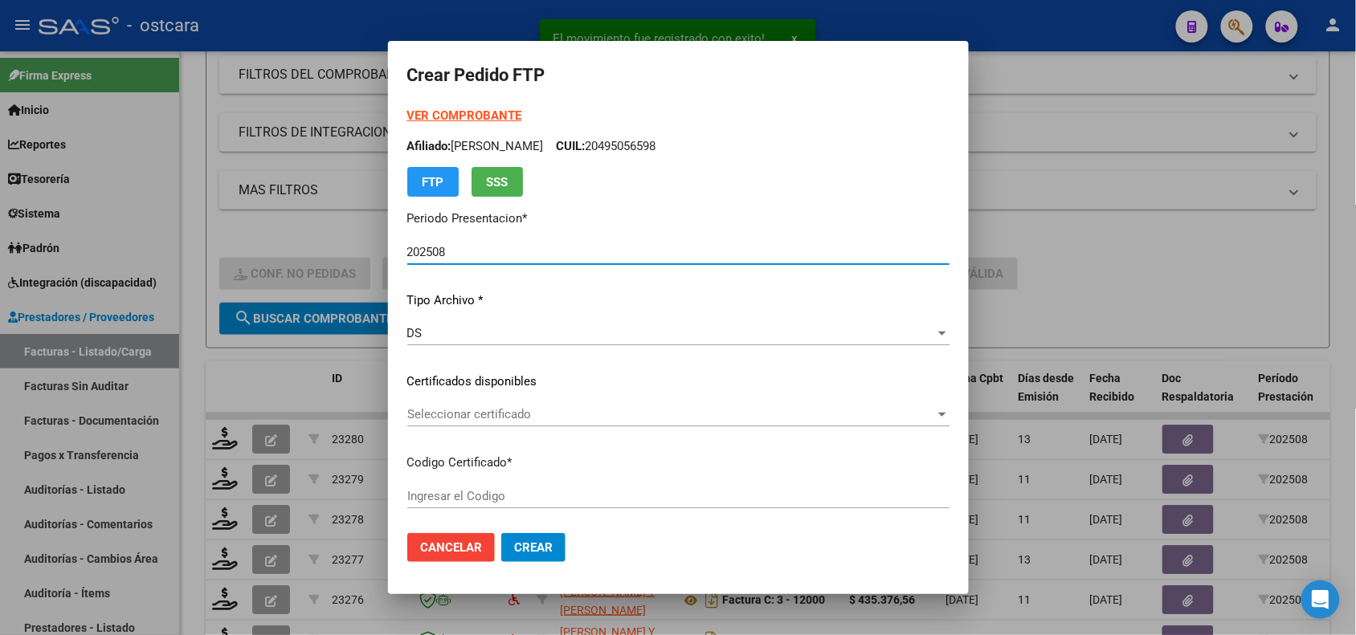
type input "ARG02000512614492018081720280817BSAS3970"
type input "2028-08-17"
click at [680, 420] on span "Seleccionar certificado" at bounding box center [671, 414] width 528 height 14
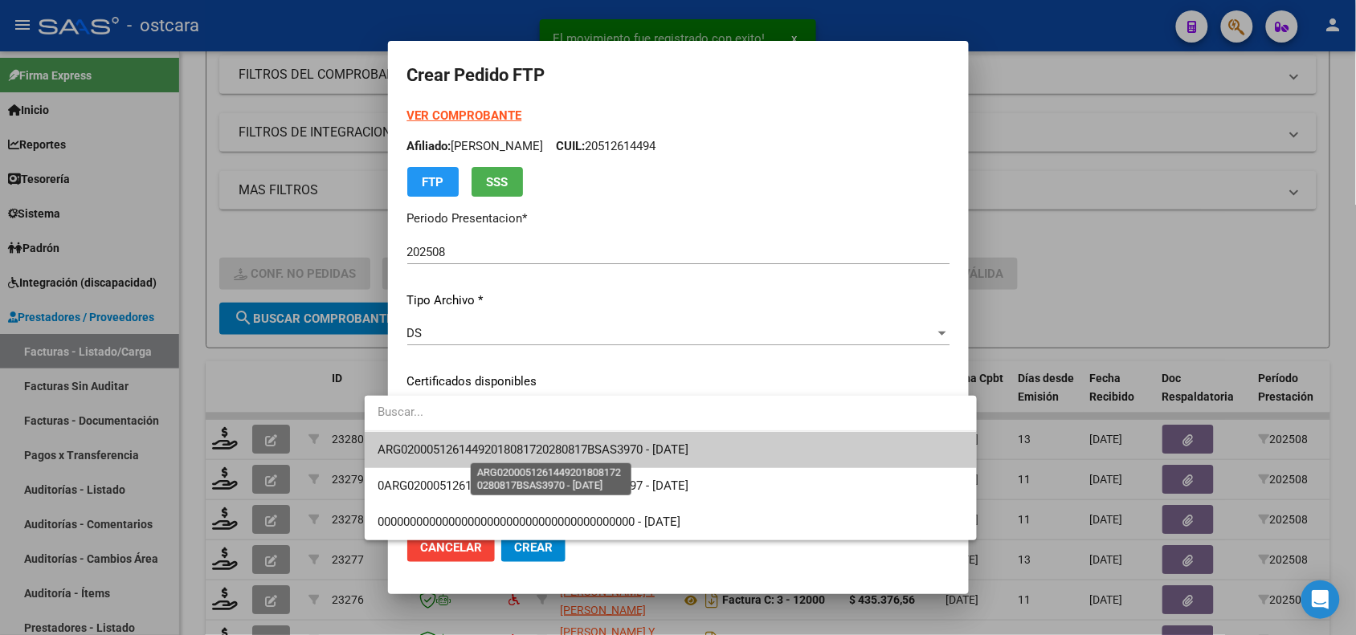
click at [683, 451] on span "ARG02000512614492018081720280817BSAS3970 - 2028-08-17" at bounding box center [532, 450] width 311 height 14
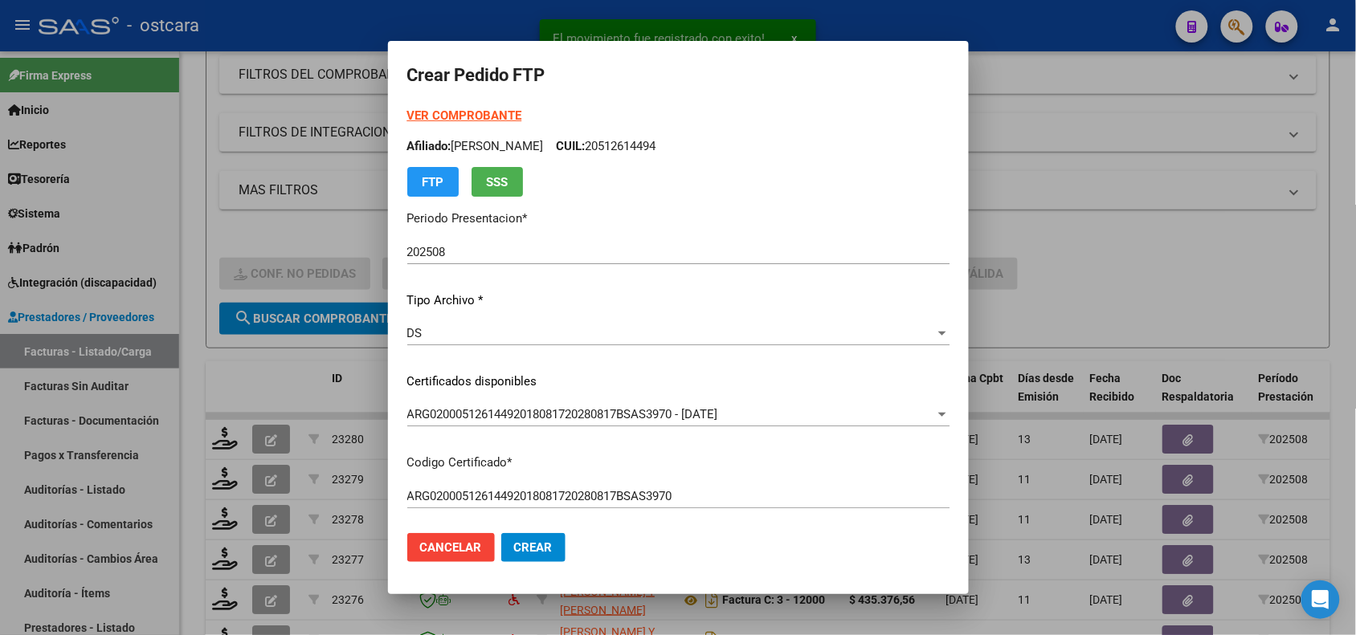
scroll to position [422, 0]
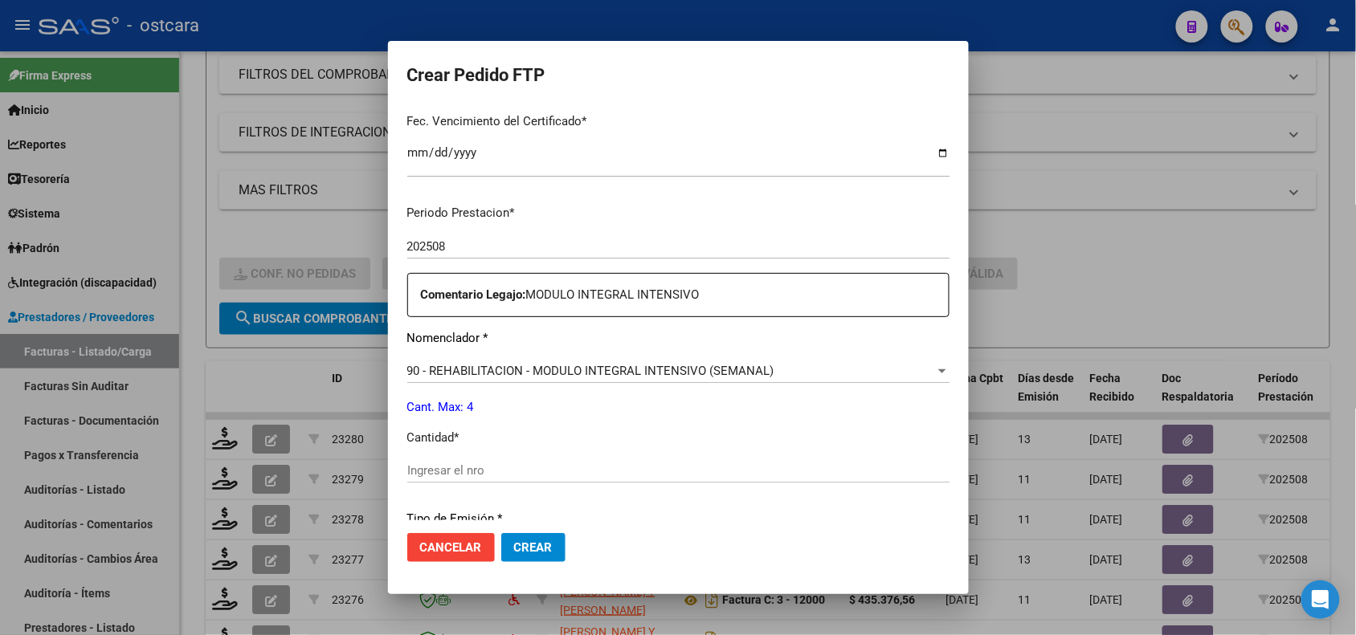
click at [600, 471] on input "Ingresar el nro" at bounding box center [678, 470] width 542 height 14
type input "4"
click at [514, 546] on span "Crear" at bounding box center [533, 547] width 39 height 14
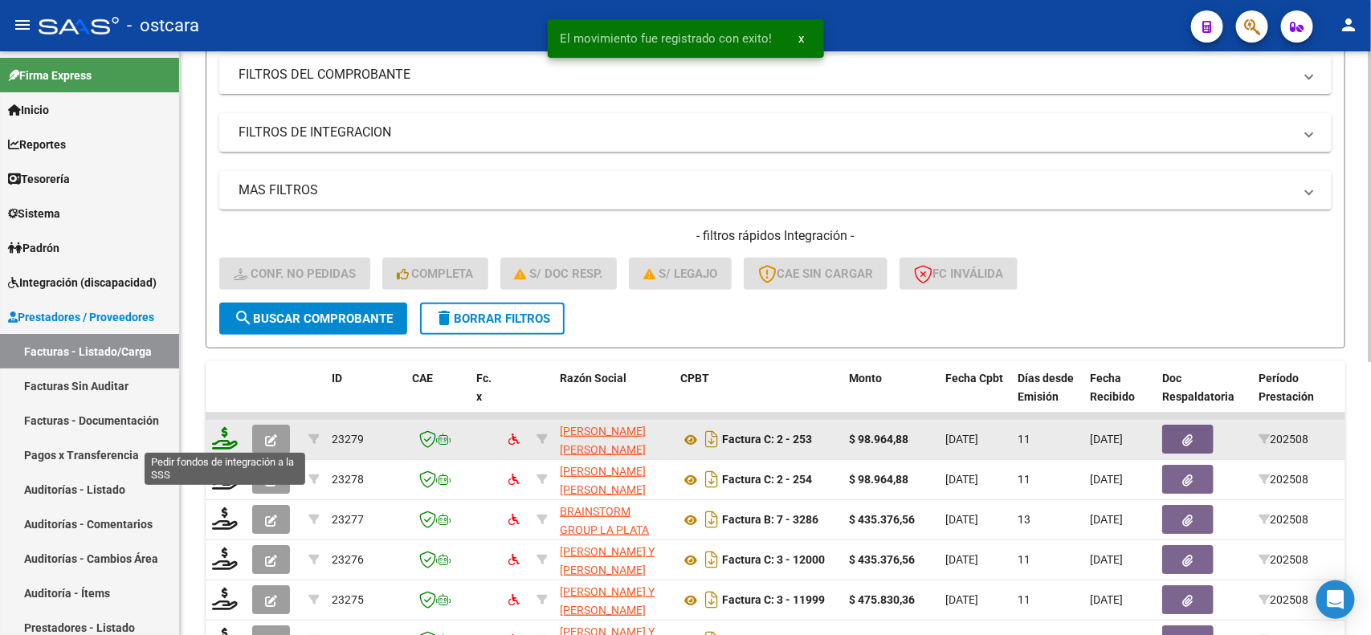
click at [226, 436] on icon at bounding box center [225, 438] width 26 height 22
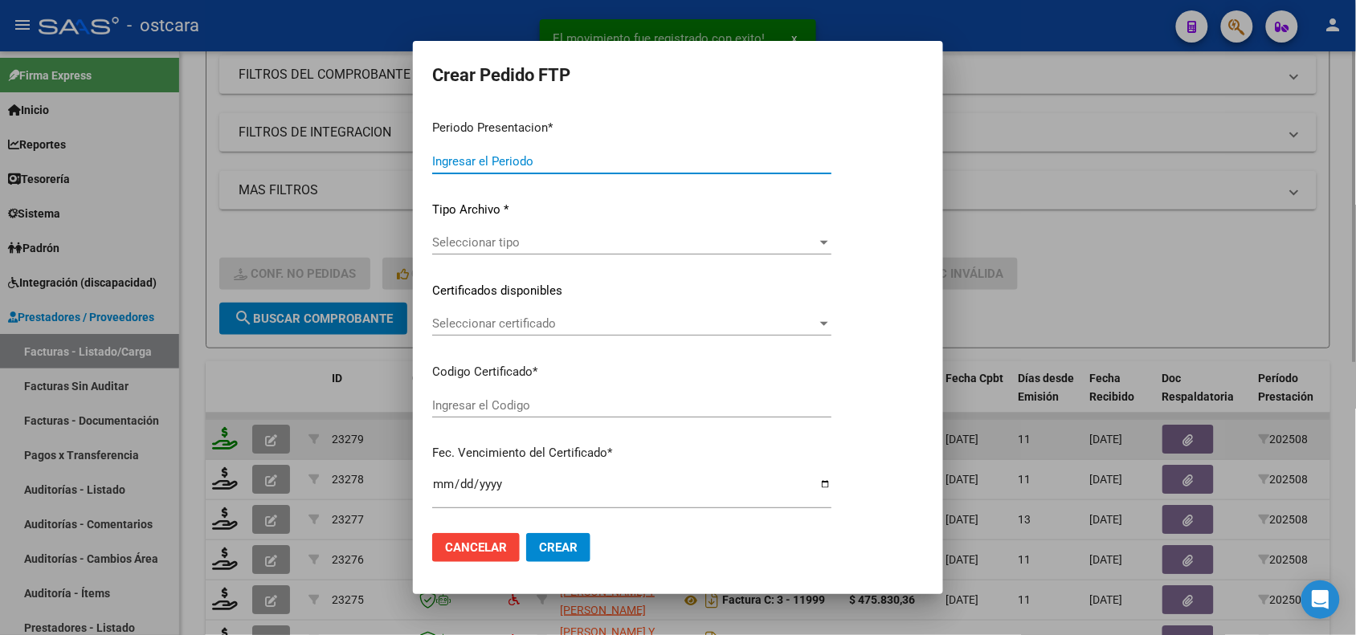
type input "202508"
type input "$ 98.964,88"
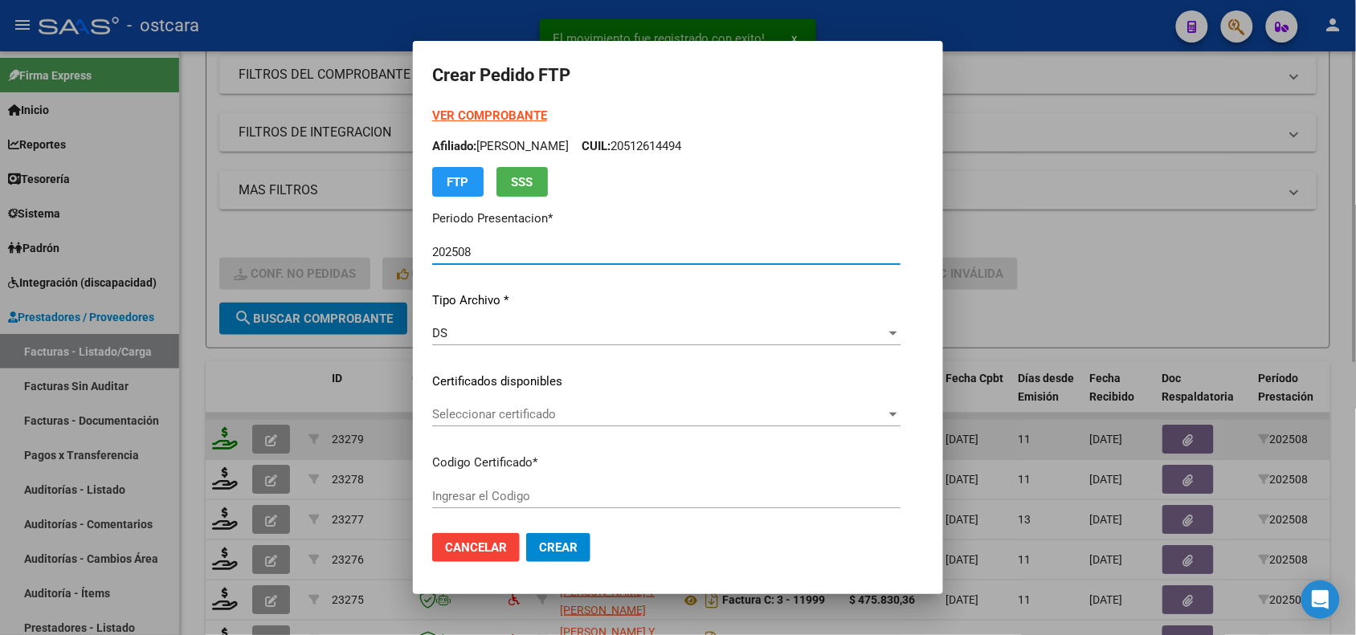
type input "ARG02000555632662020031120250311BS413000"
type input "2025-03-11"
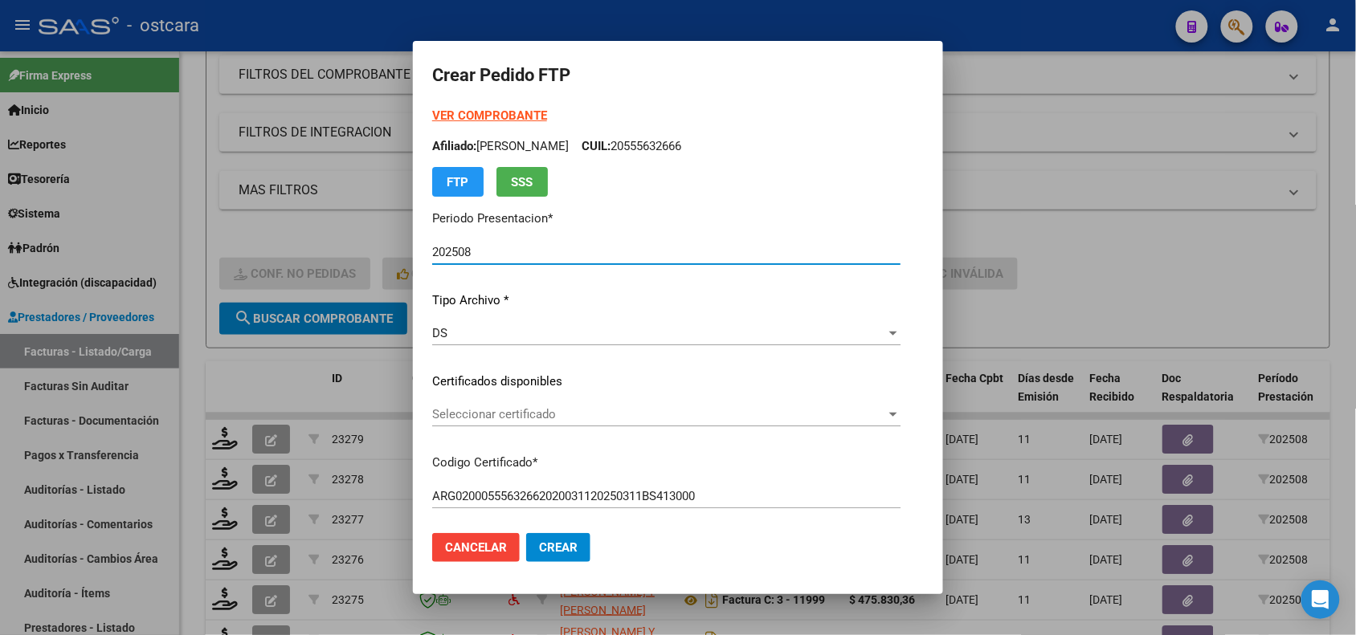
click at [480, 412] on span "Seleccionar certificado" at bounding box center [659, 414] width 454 height 14
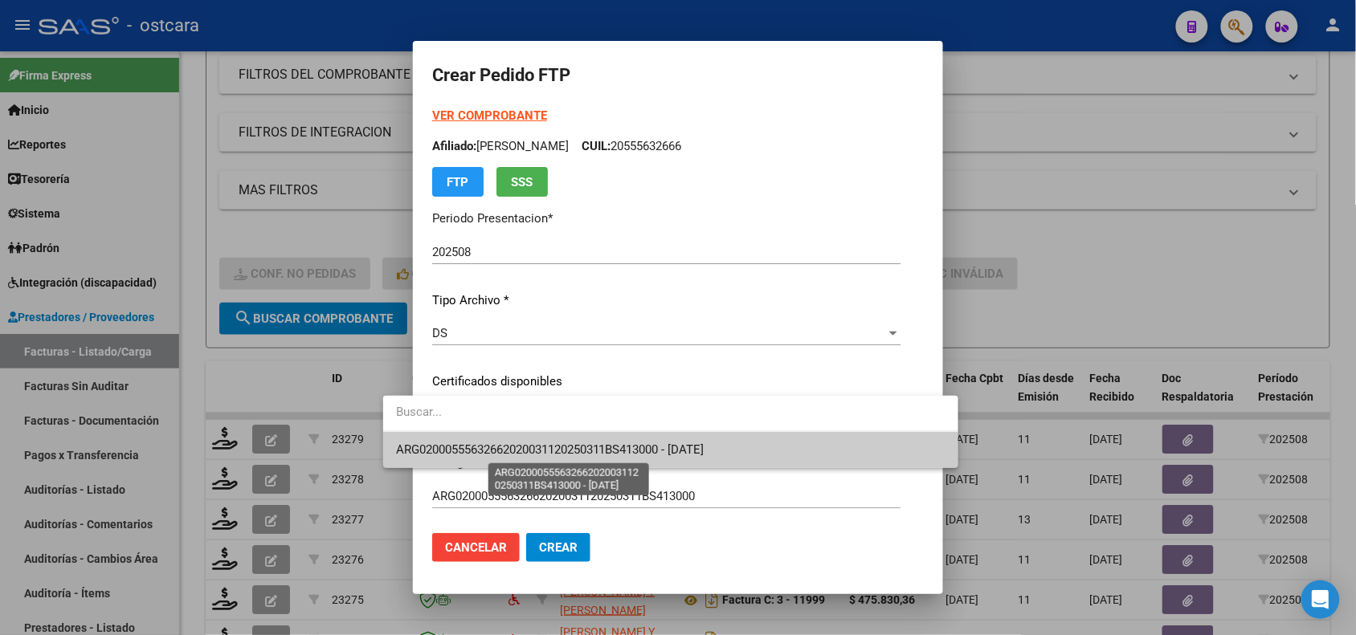
click at [476, 451] on span "ARG02000555632662020031120250311BS413000 - 2025-03-11" at bounding box center [550, 450] width 308 height 14
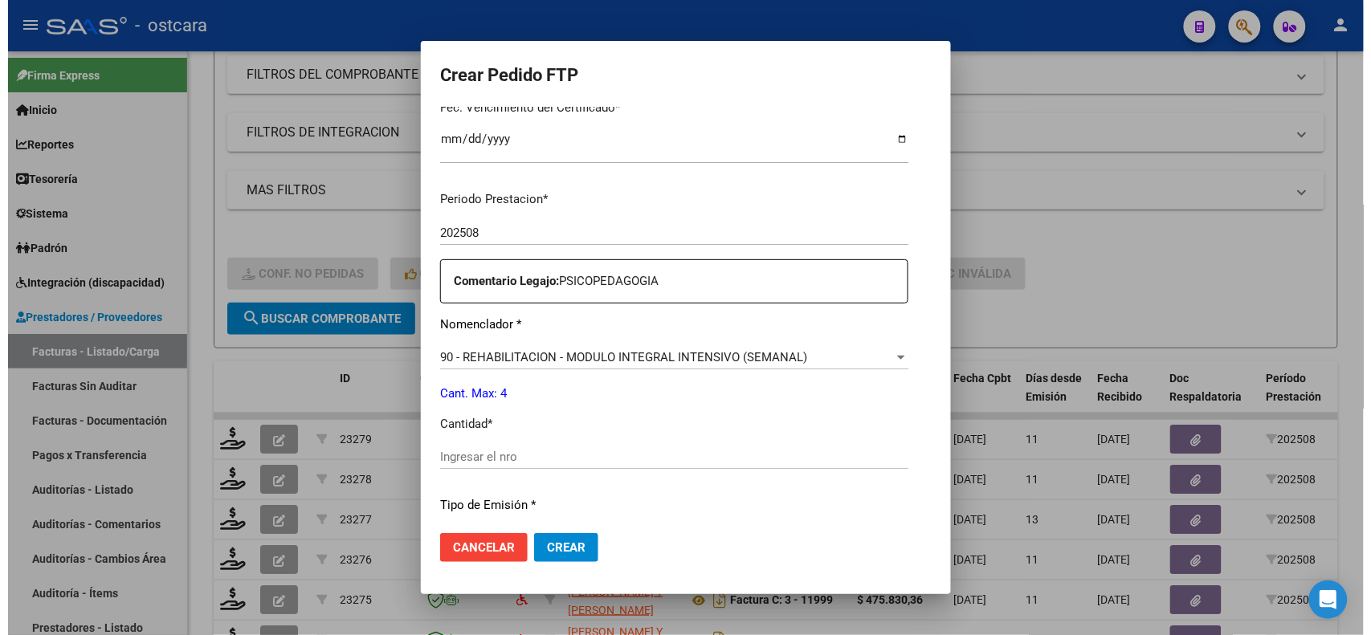
scroll to position [508, 0]
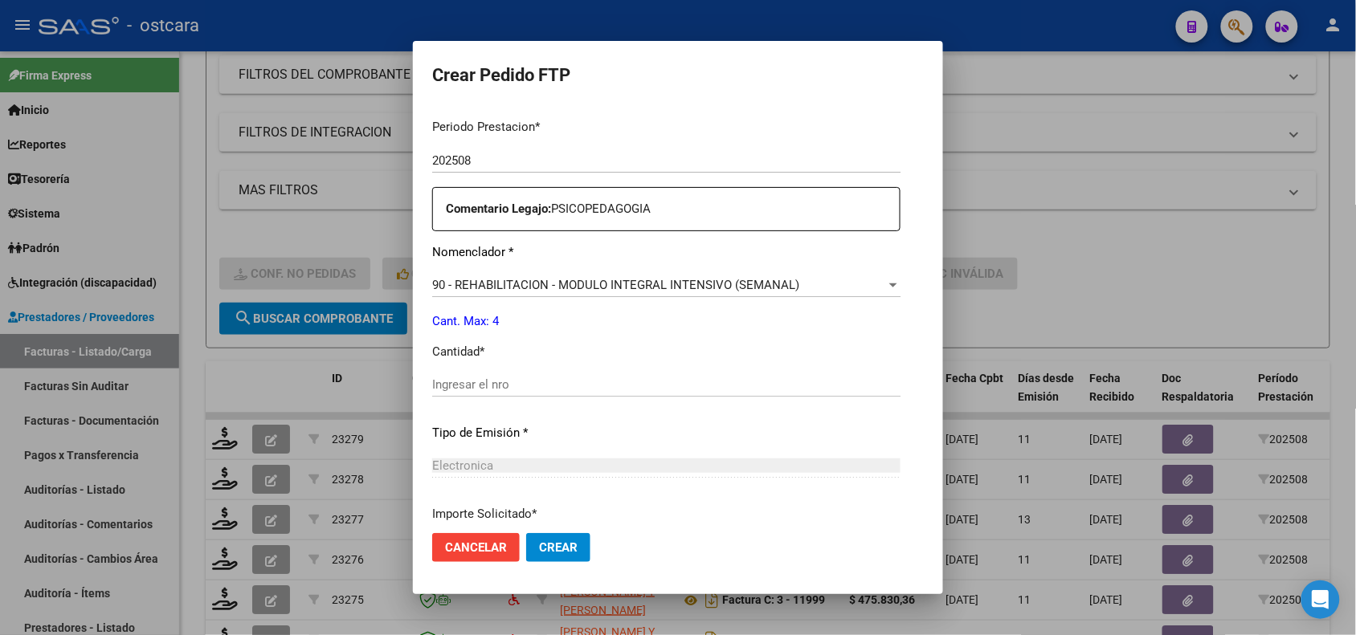
click at [867, 382] on input "Ingresar el nro" at bounding box center [666, 384] width 468 height 14
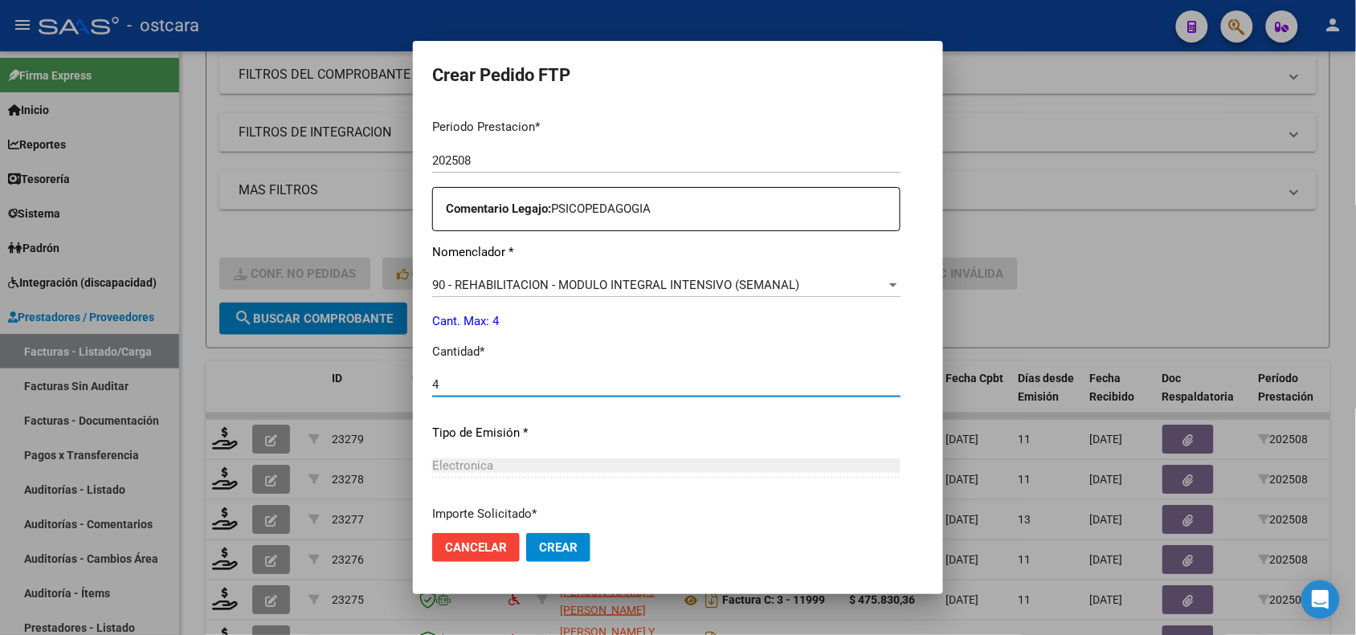
type input "4"
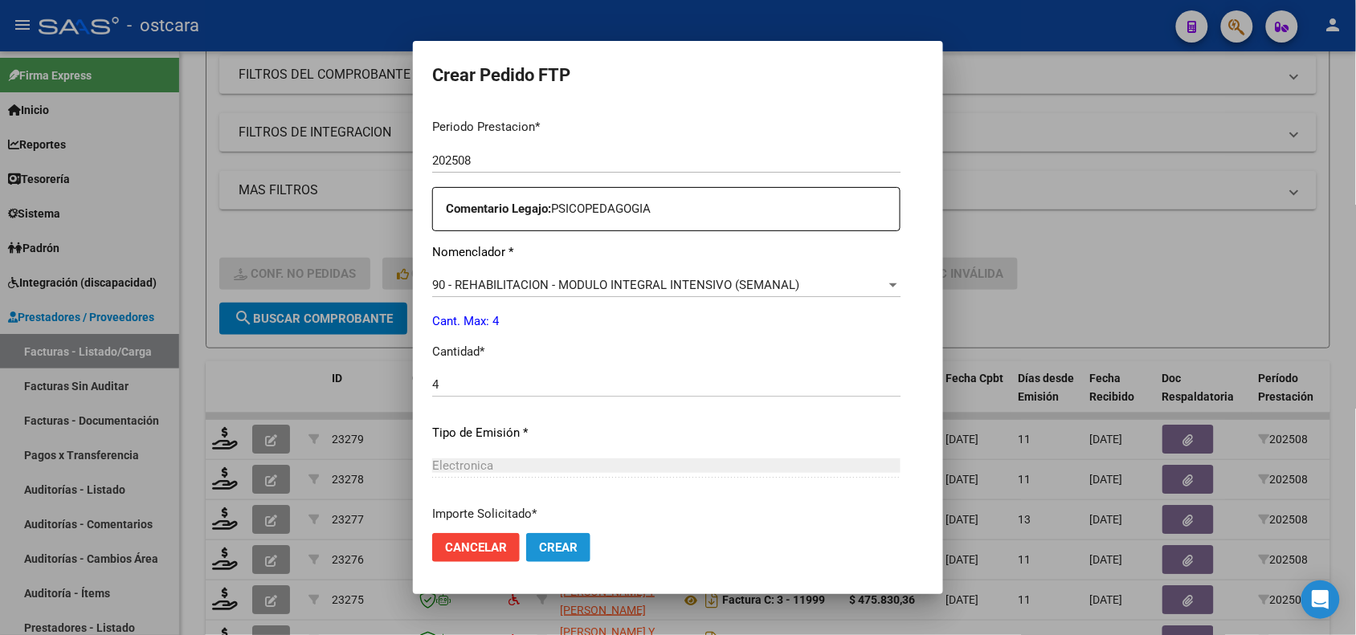
click at [539, 548] on span "Crear" at bounding box center [558, 547] width 39 height 14
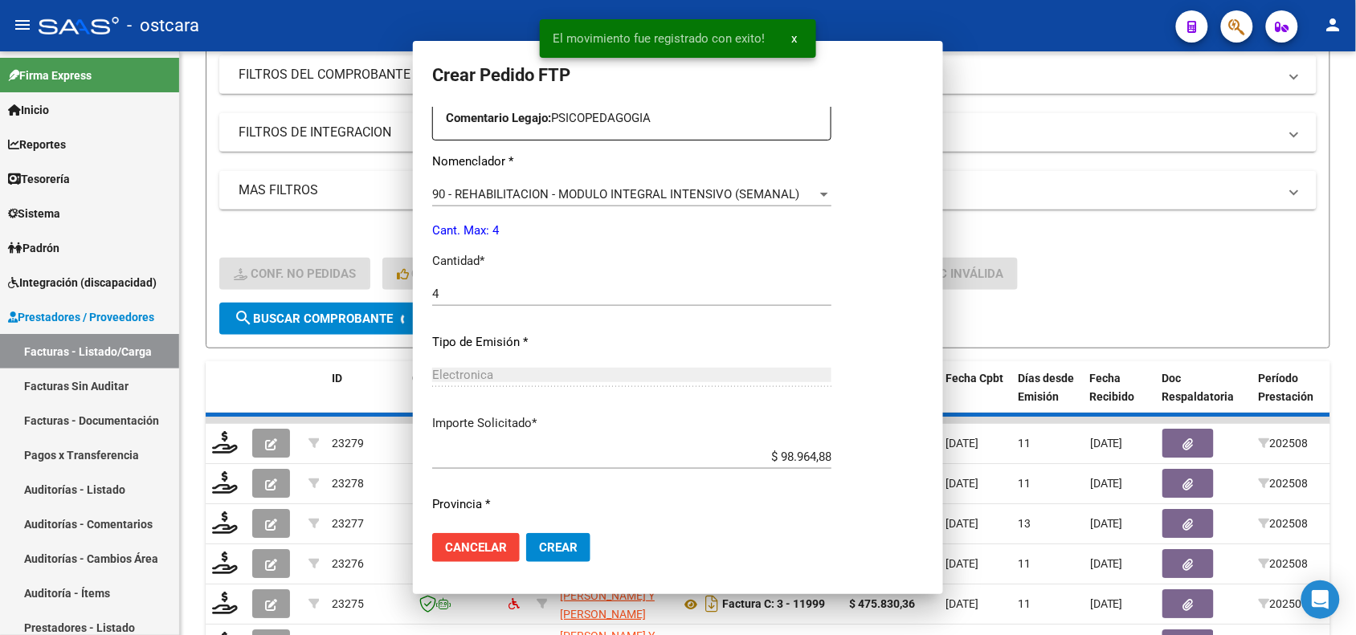
scroll to position [0, 0]
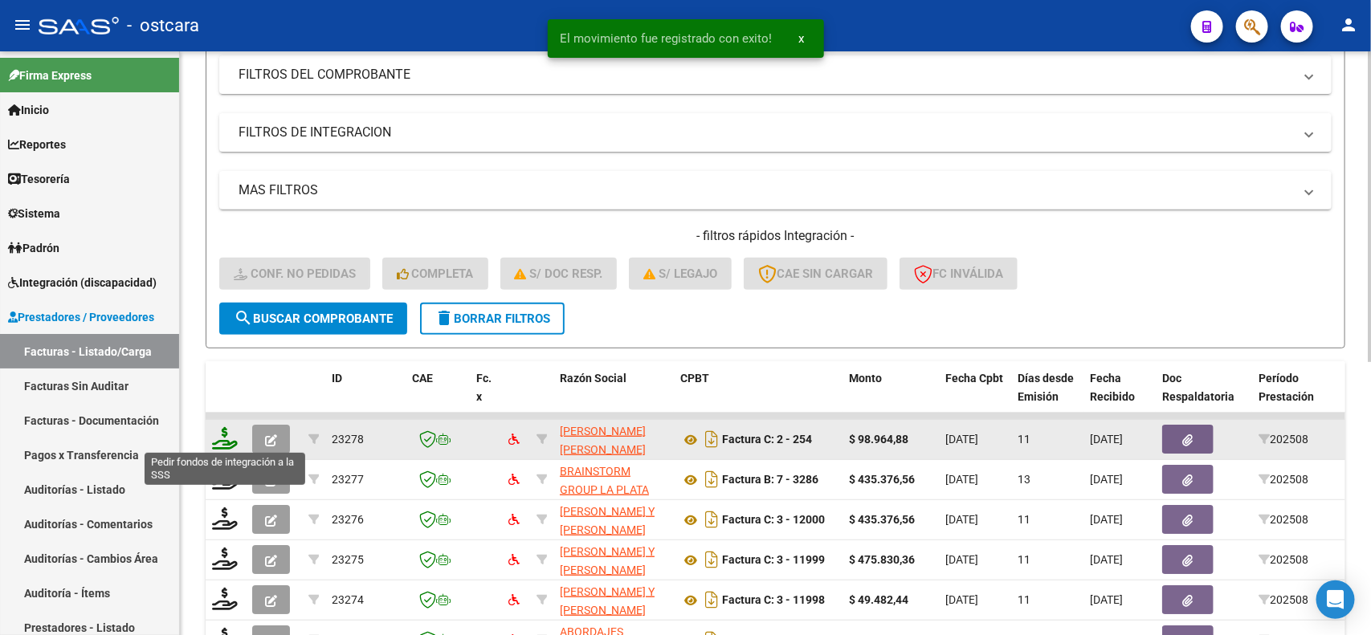
click at [226, 440] on icon at bounding box center [225, 438] width 26 height 22
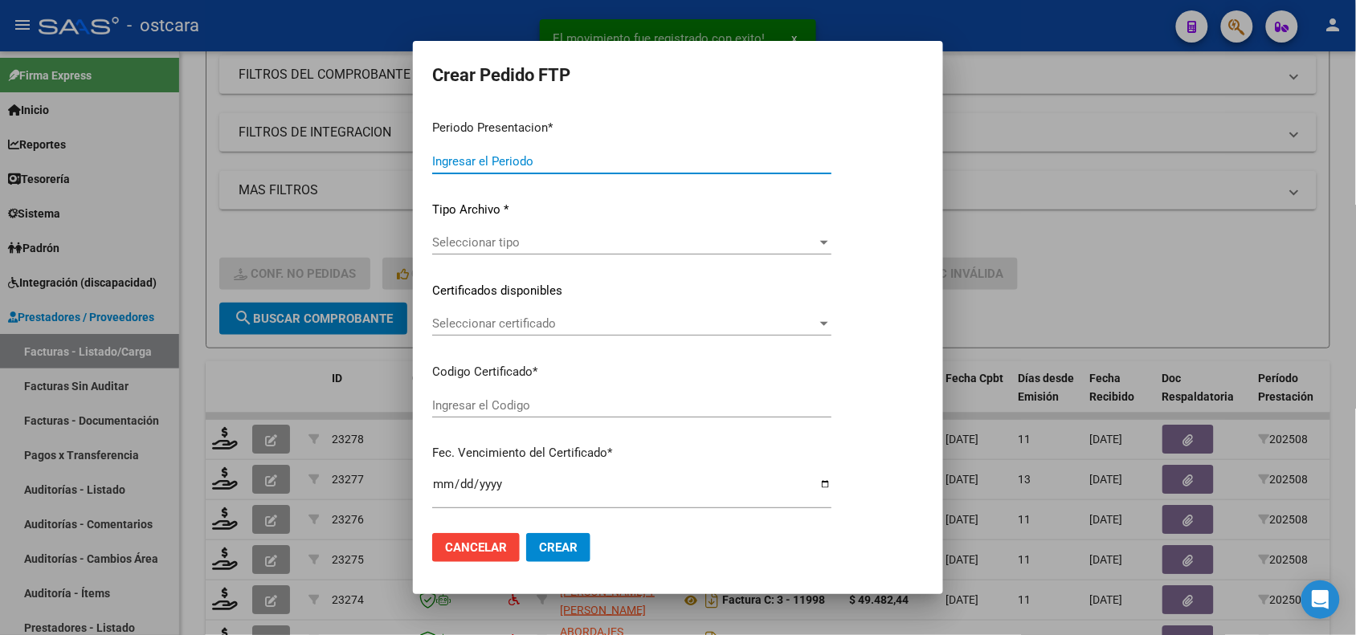
type input "202508"
type input "$ 98.964,88"
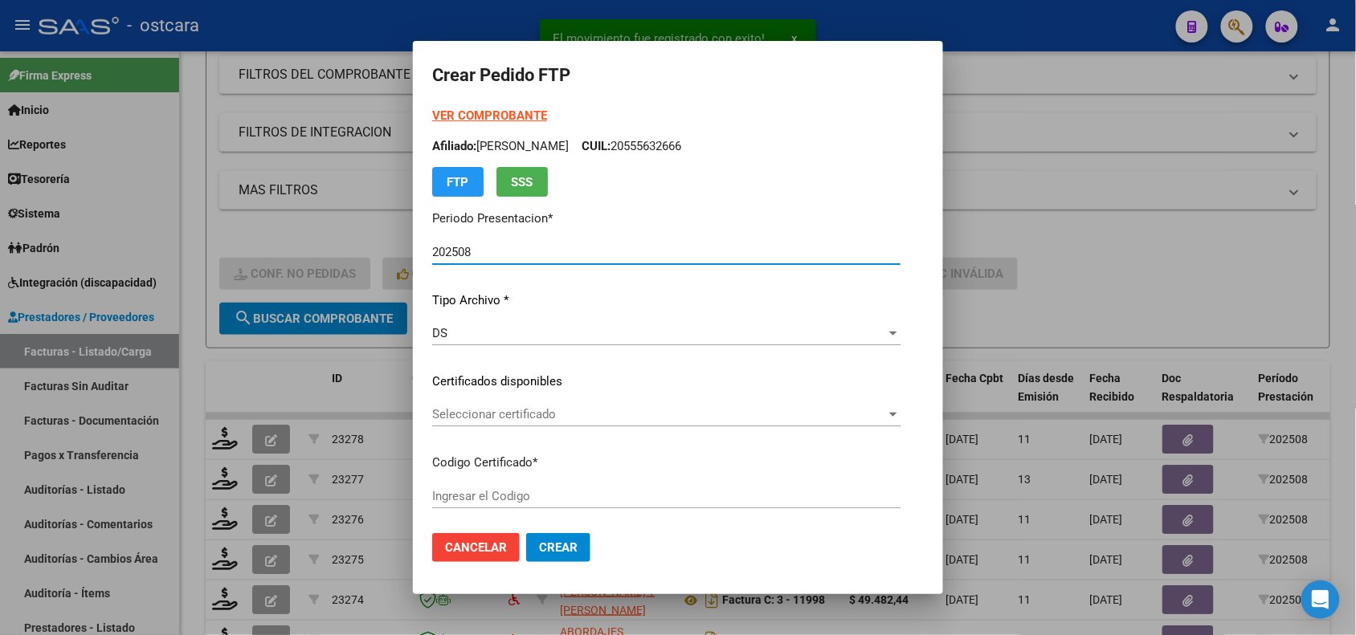
type input "ARG0200573875362022071820270718"
type input "2027-07-18"
click at [679, 418] on span "Seleccionar certificado" at bounding box center [659, 414] width 454 height 14
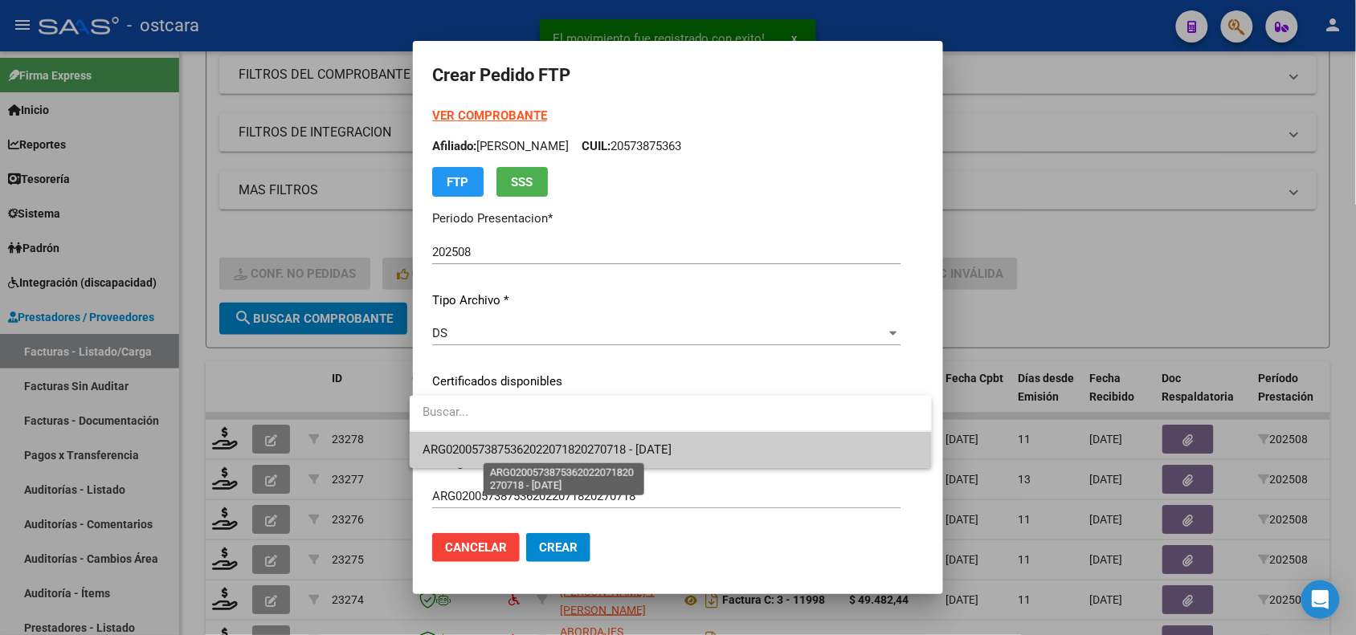
click at [671, 448] on span "ARG0200573875362022071820270718 - 2027-07-18" at bounding box center [546, 450] width 249 height 14
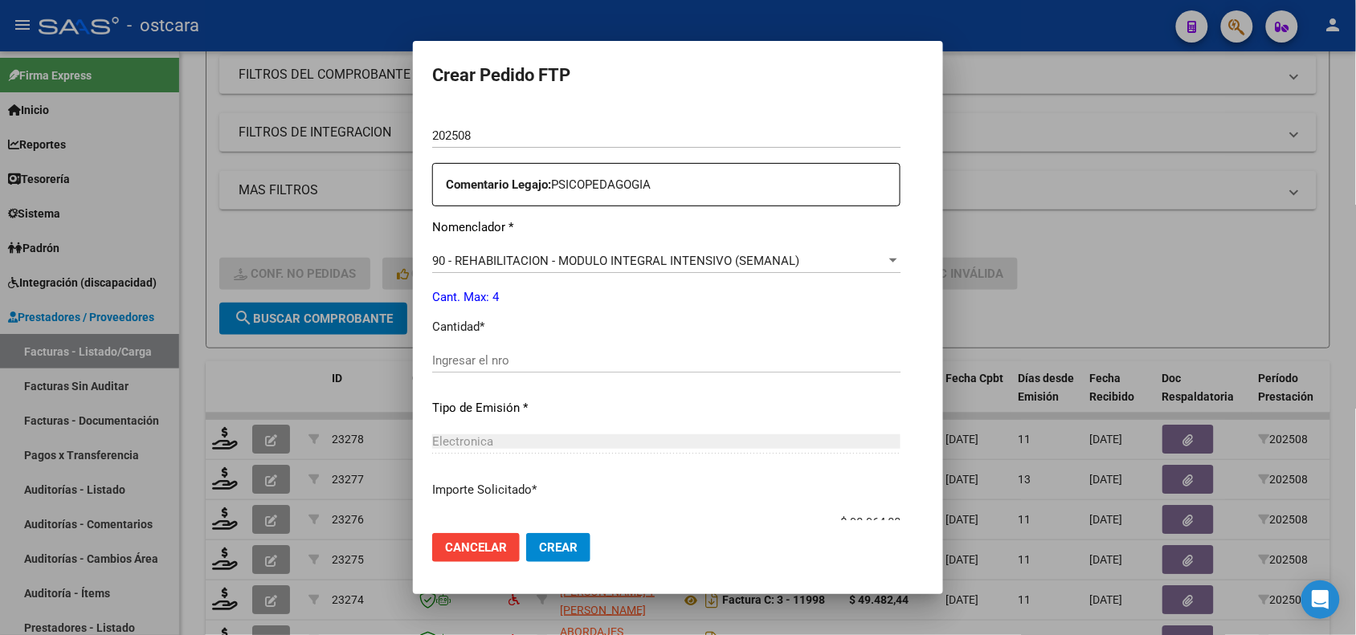
scroll to position [559, 0]
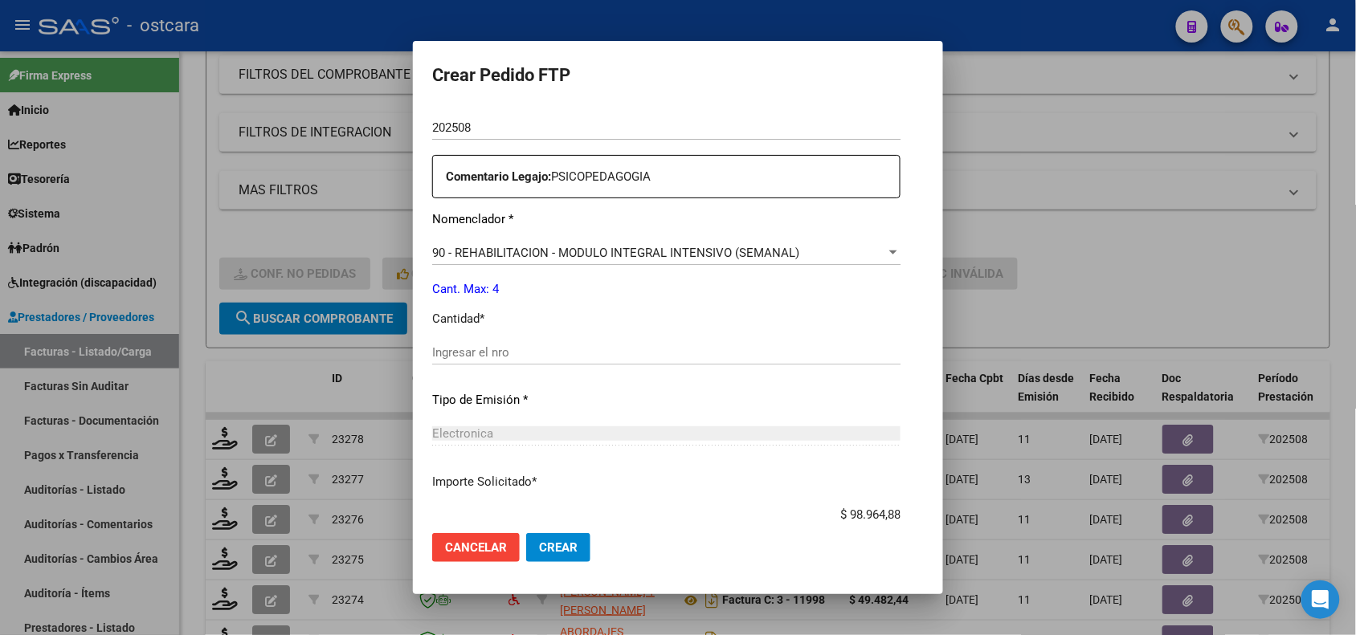
click at [827, 368] on div "Ingresar el nro" at bounding box center [666, 360] width 468 height 39
click at [833, 360] on div "Ingresar el nro" at bounding box center [666, 353] width 468 height 24
type input "4"
click at [535, 556] on button "Crear" at bounding box center [558, 547] width 64 height 29
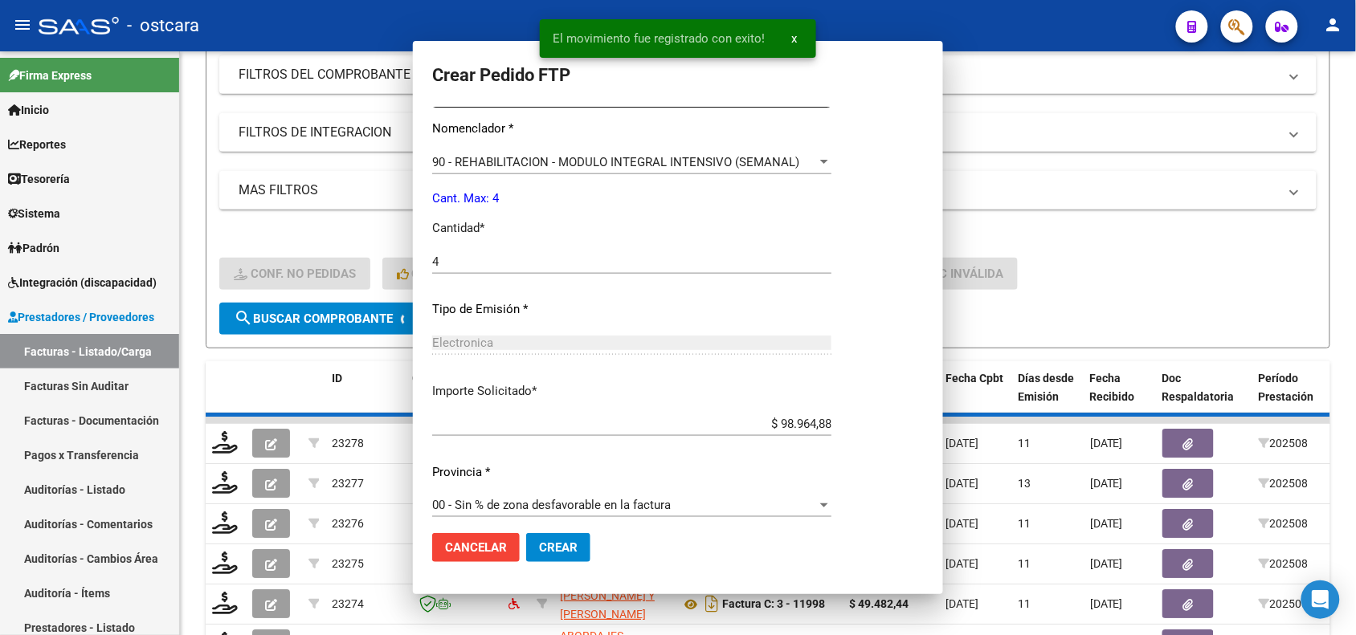
scroll to position [468, 0]
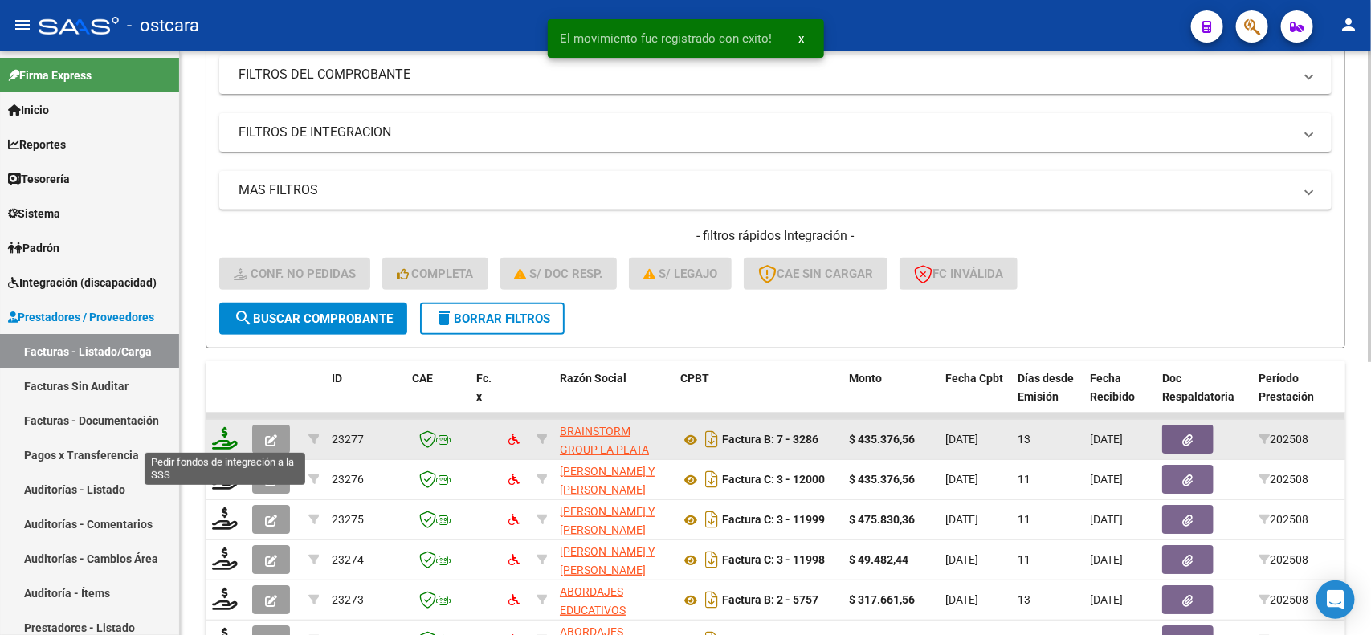
click at [214, 431] on icon at bounding box center [225, 438] width 26 height 22
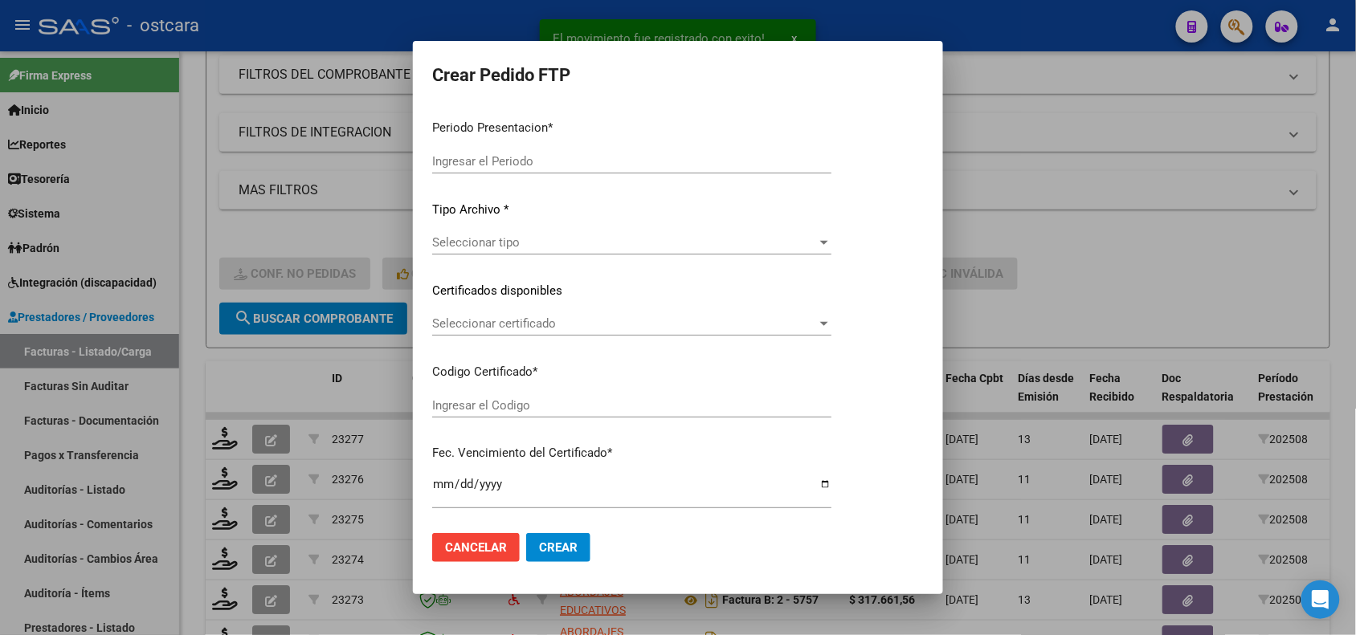
type input "202508"
type input "$ 435.376,56"
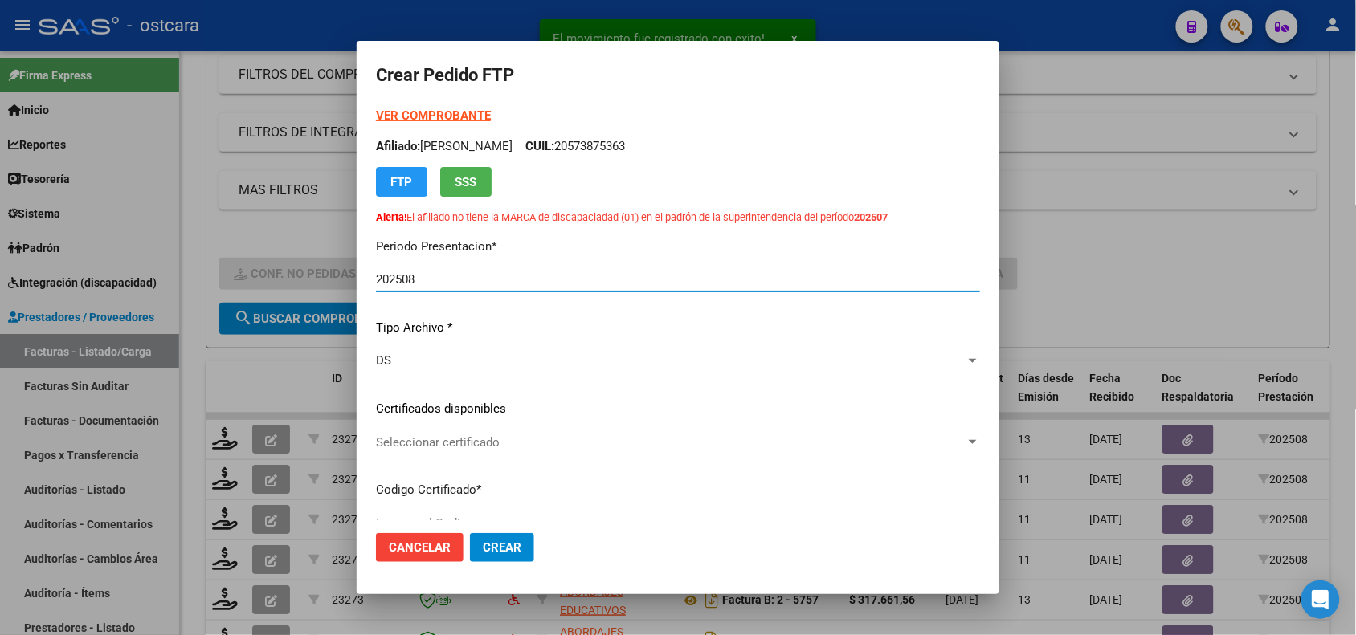
type input "ARG01000565695432025021420280214BUE397"
type input "2028-02-14"
click at [692, 439] on span "Seleccionar certificado" at bounding box center [670, 442] width 589 height 14
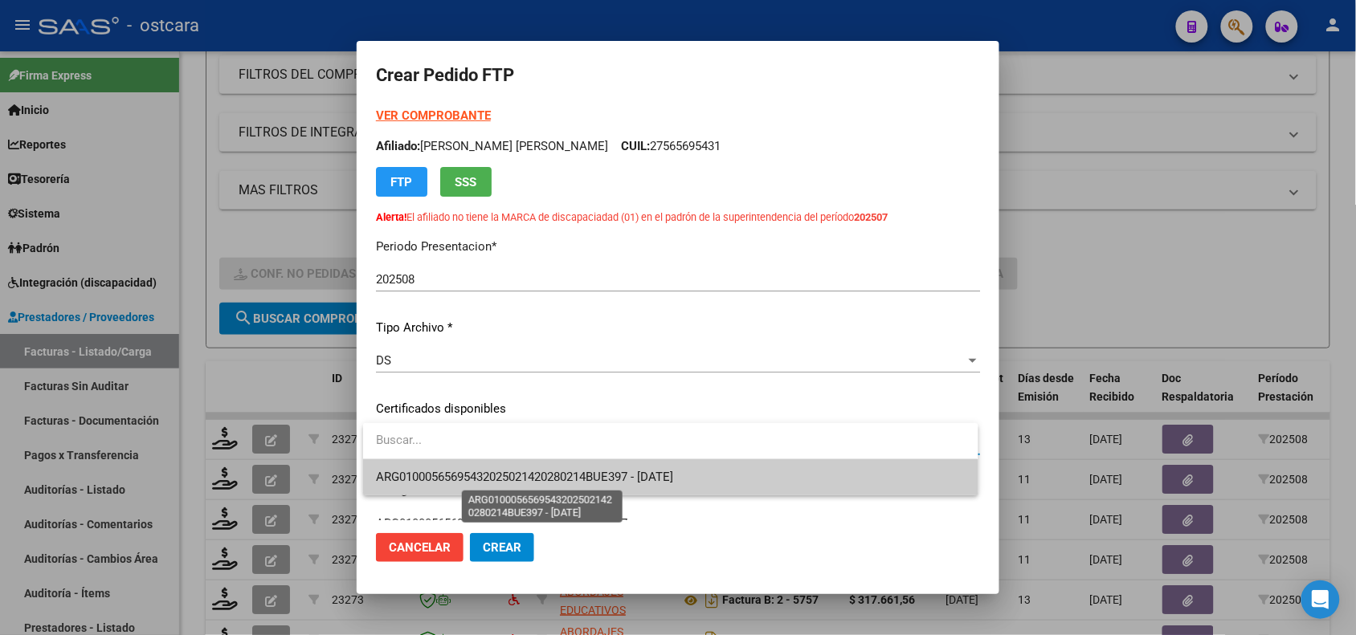
click at [673, 471] on span "ARG01000565695432025021420280214BUE397 - 2028-02-14" at bounding box center [524, 477] width 297 height 14
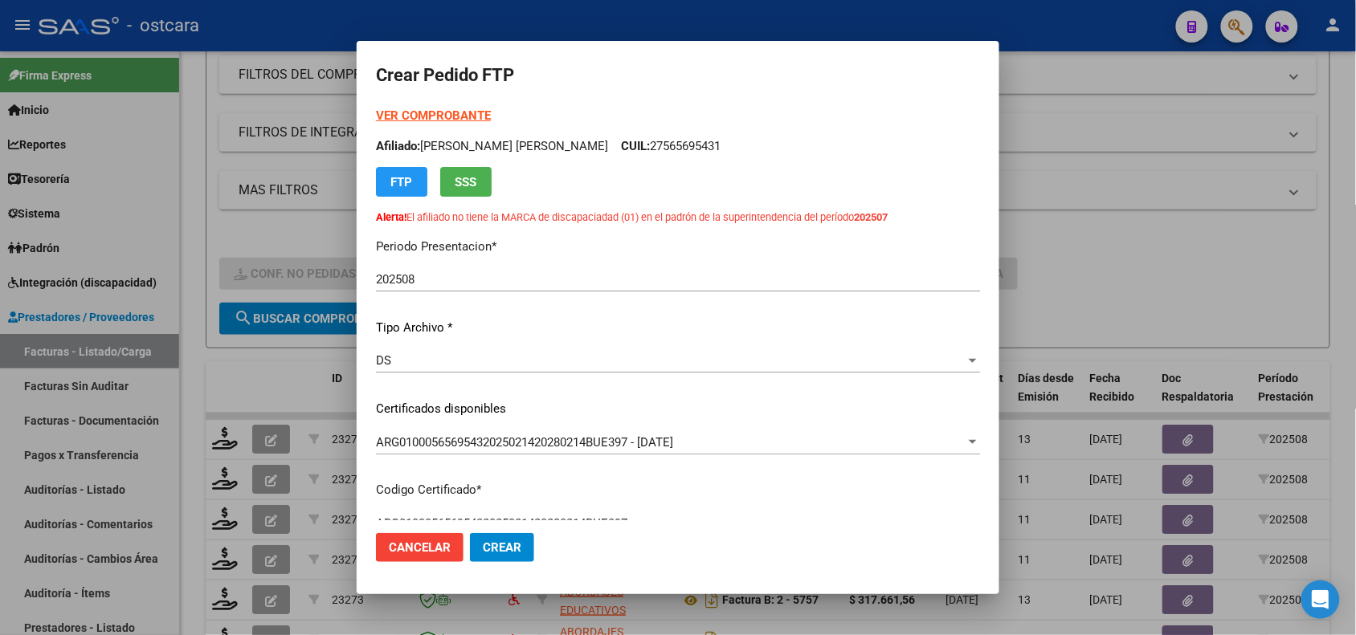
scroll to position [604, 0]
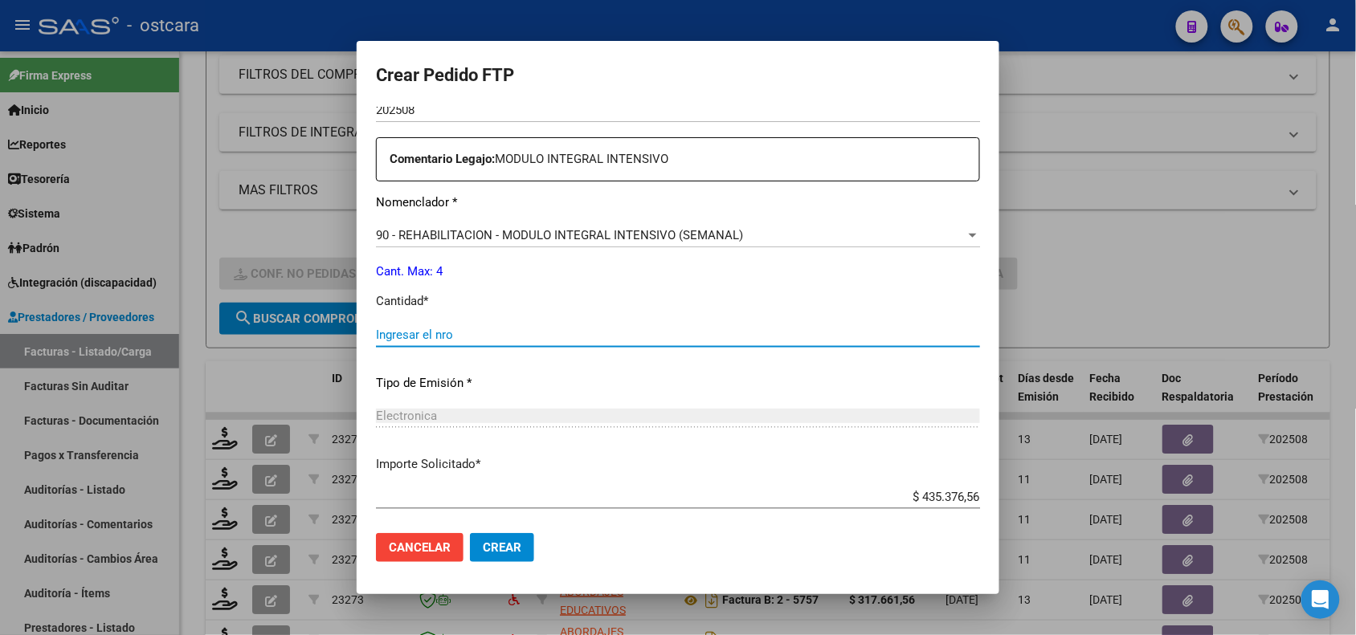
click at [647, 333] on input "Ingresar el nro" at bounding box center [678, 335] width 604 height 14
type input "4"
click at [504, 540] on span "Crear" at bounding box center [502, 547] width 39 height 14
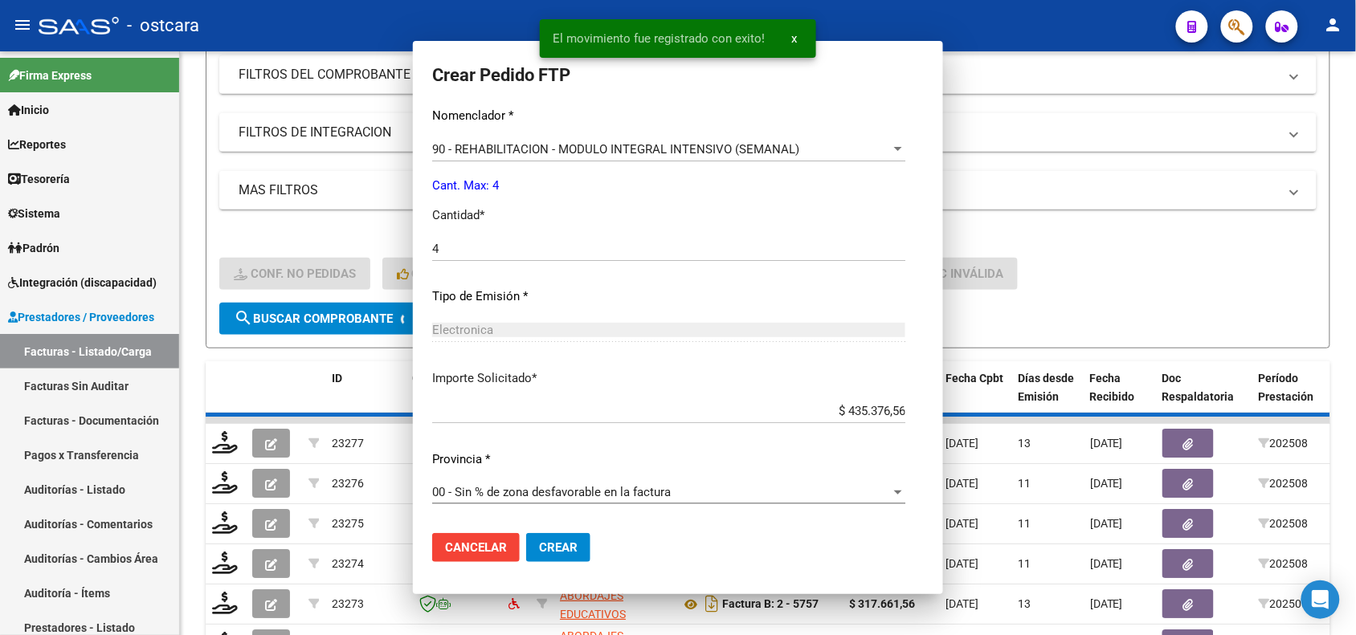
scroll to position [487, 0]
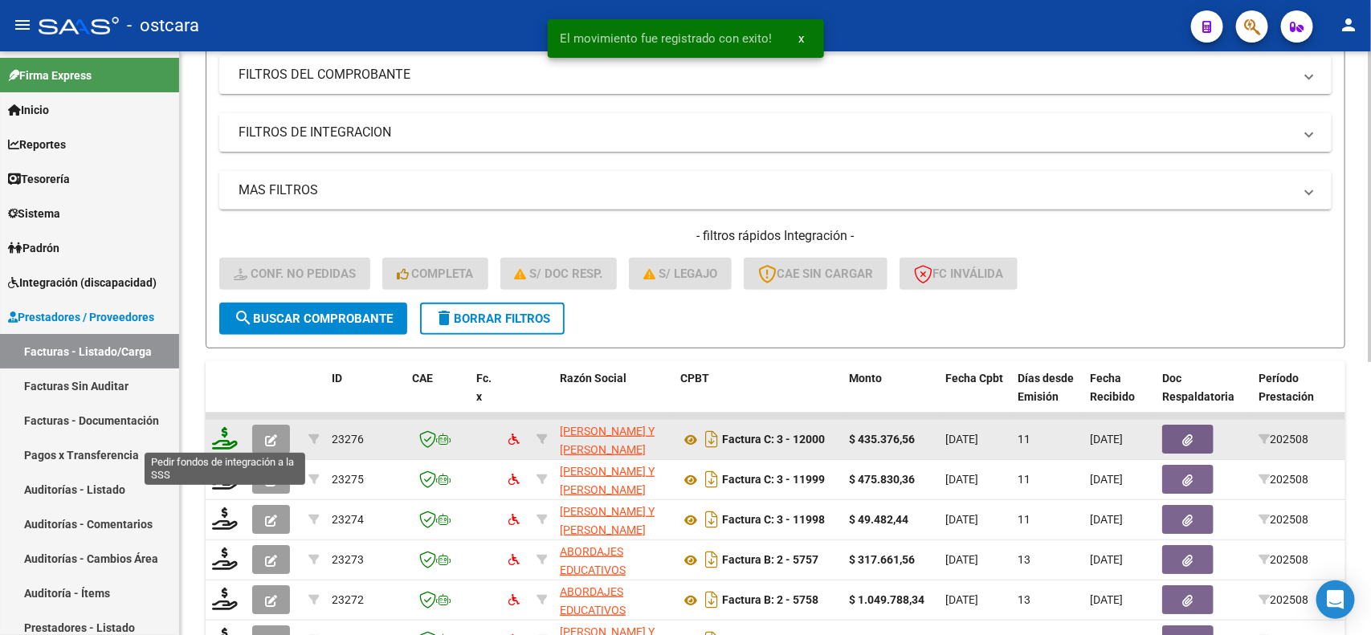
click at [230, 428] on icon at bounding box center [225, 438] width 26 height 22
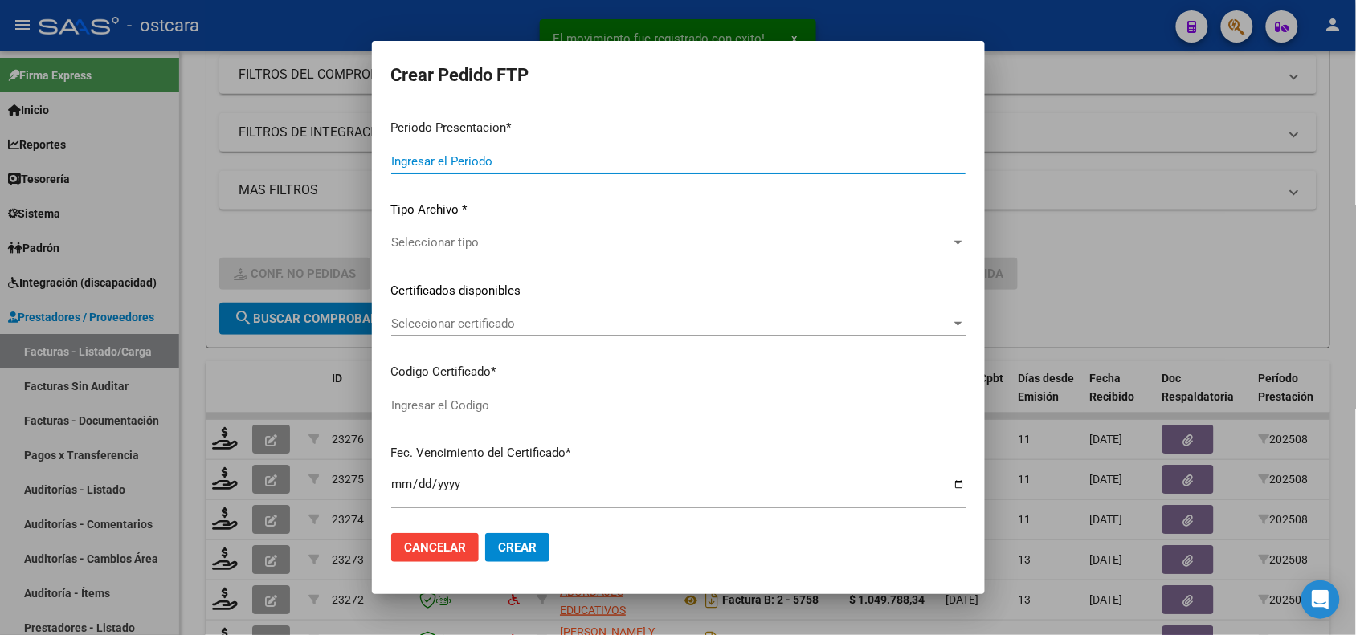
type input "202508"
type input "$ 435.376,56"
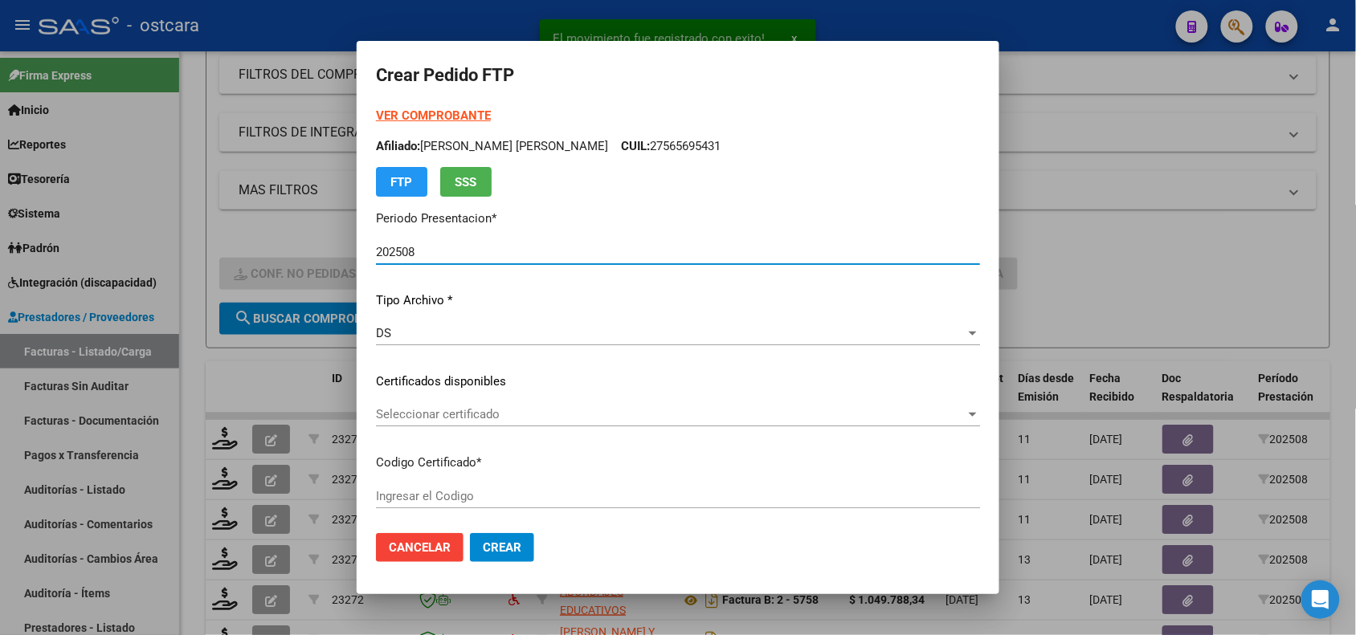
type input "AG02000572109832024080620290806SAN228"
type input "2029-08-01"
click at [598, 419] on span "Seleccionar certificado" at bounding box center [670, 414] width 589 height 14
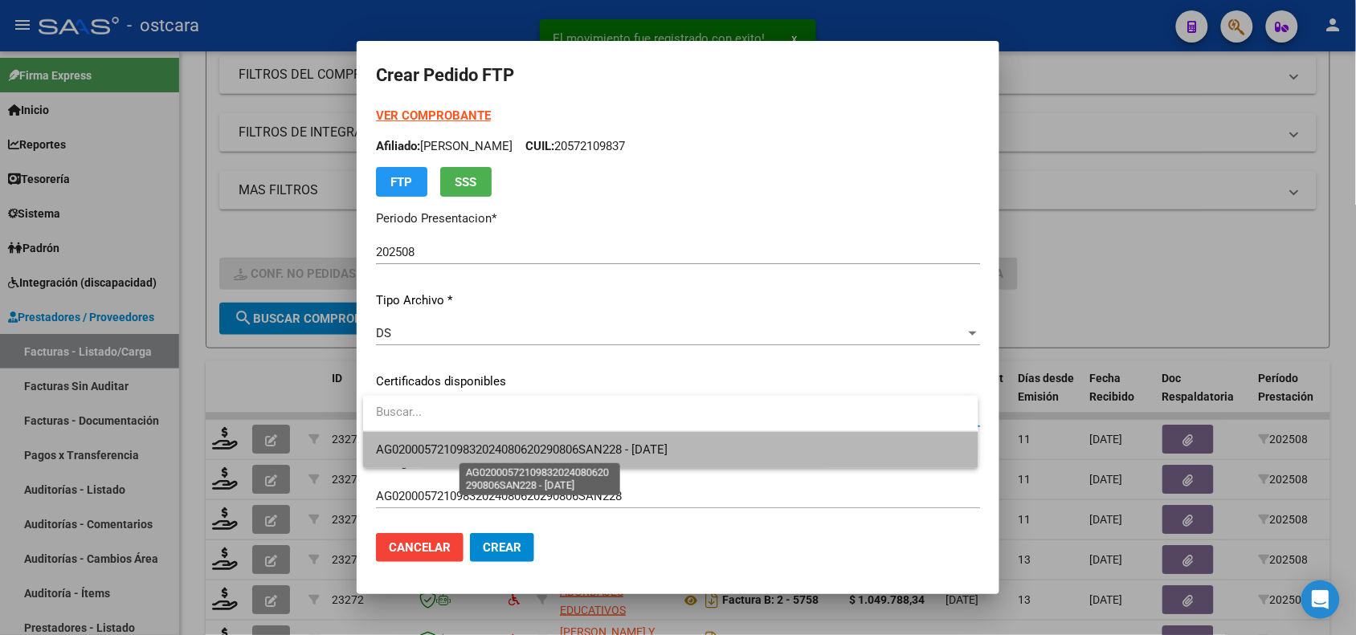
click at [597, 446] on span "AG02000572109832024080620290806SAN228 - 2029-08-01" at bounding box center [522, 450] width 292 height 14
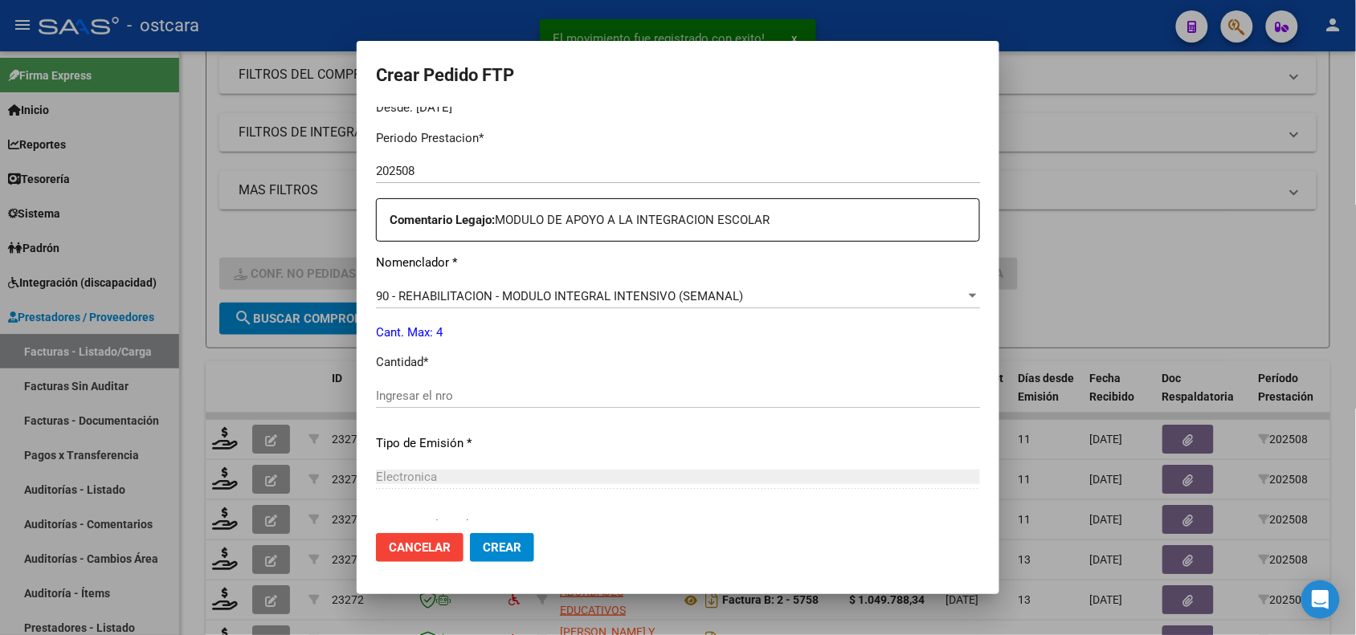
scroll to position [519, 0]
click at [858, 388] on input "Ingresar el nro" at bounding box center [678, 392] width 604 height 14
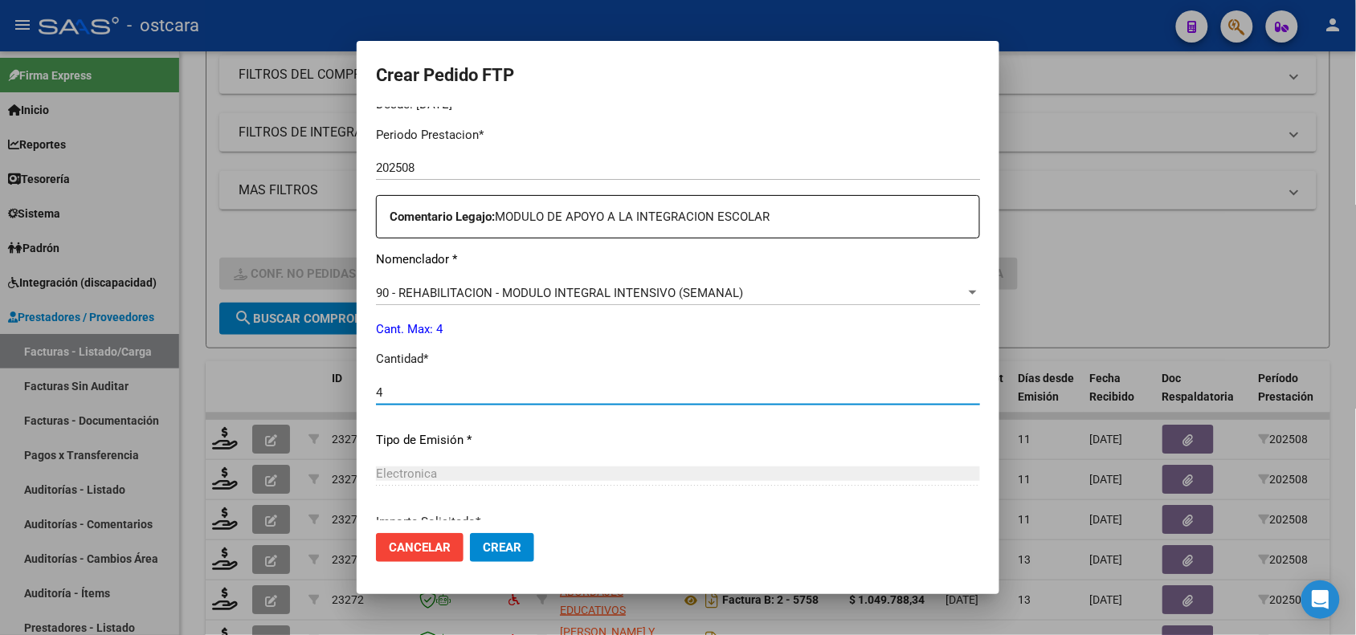
type input "4"
click at [500, 551] on span "Crear" at bounding box center [502, 547] width 39 height 14
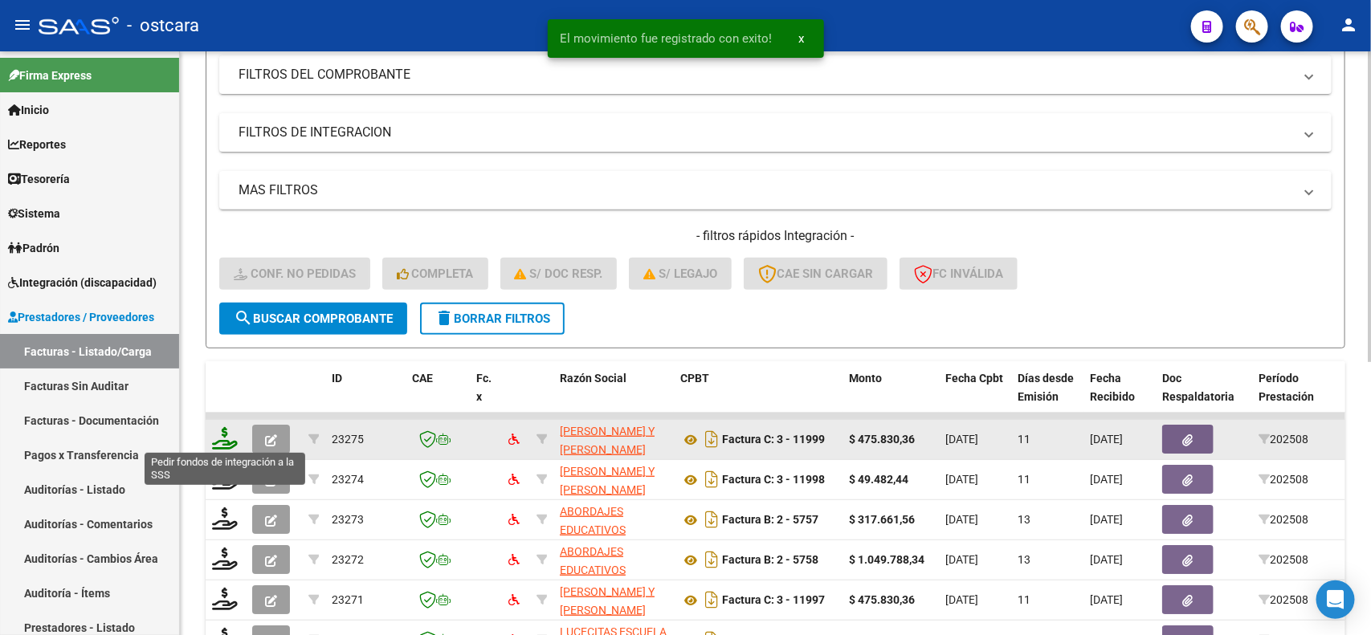
click at [217, 432] on icon at bounding box center [225, 438] width 26 height 22
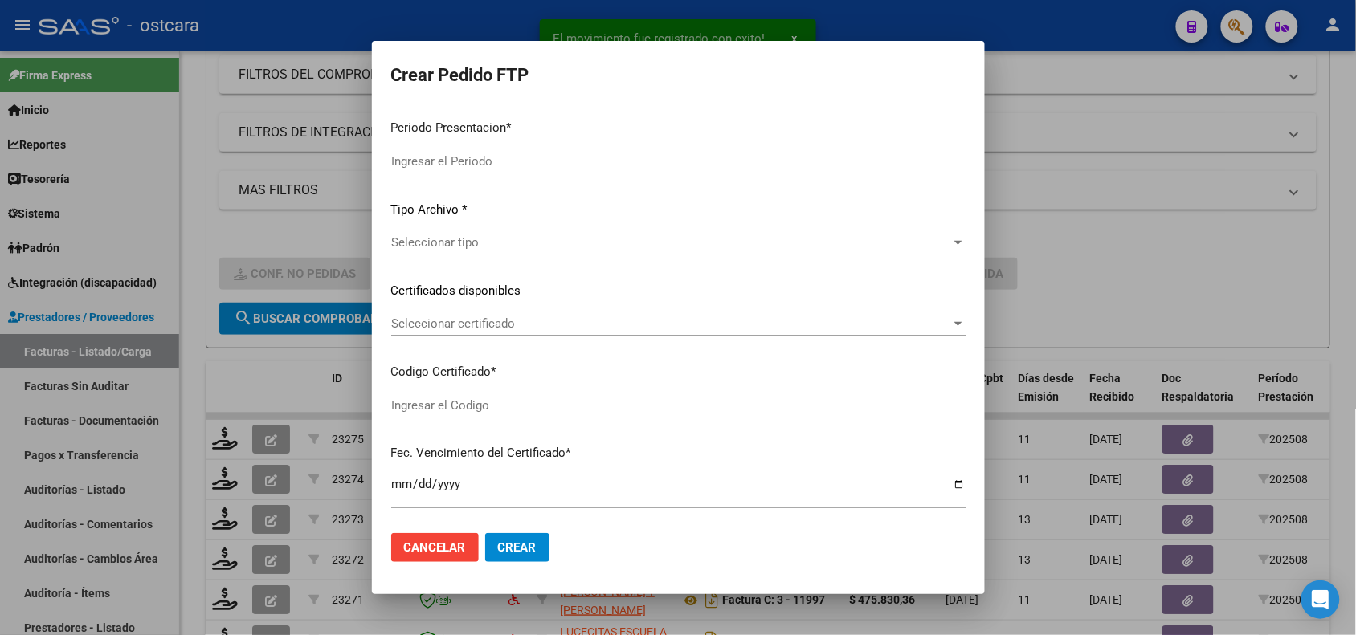
type input "202508"
type input "$ 475.830,36"
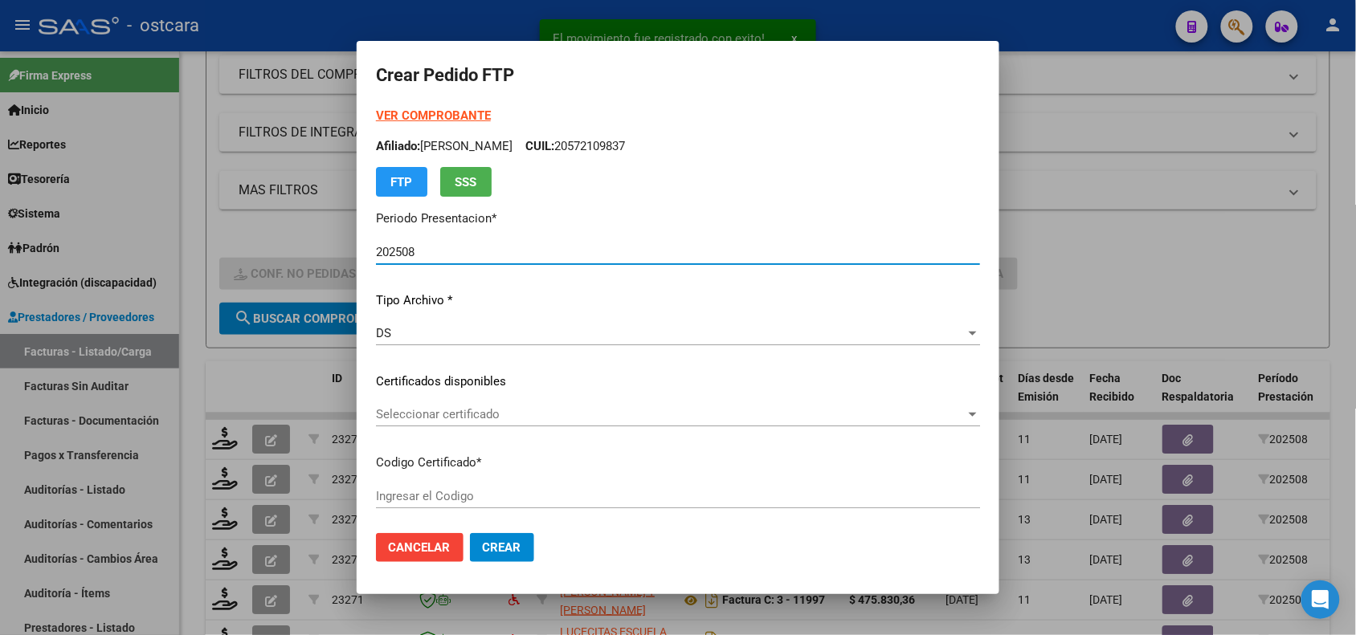
type input "AG02000572109832024080620290806SAN228"
type input "2029-08-01"
click at [500, 419] on span "Seleccionar certificado" at bounding box center [670, 414] width 589 height 14
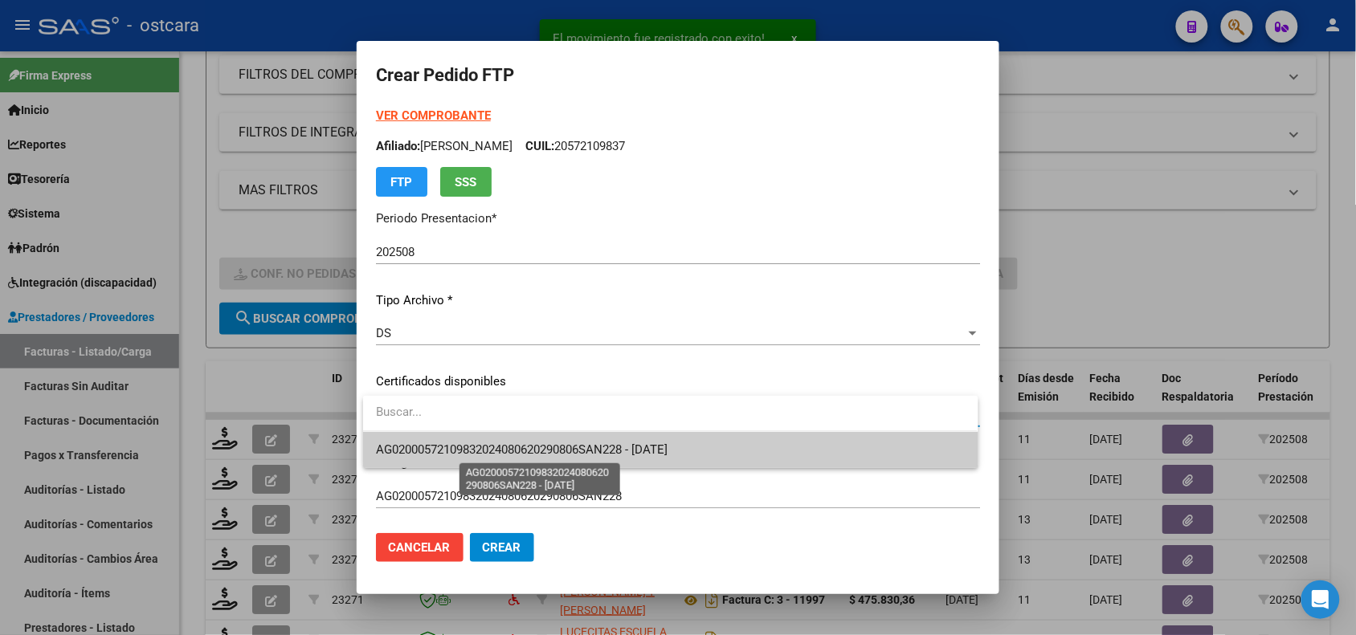
click at [503, 446] on span "AG02000572109832024080620290806SAN228 - 2029-08-01" at bounding box center [522, 450] width 292 height 14
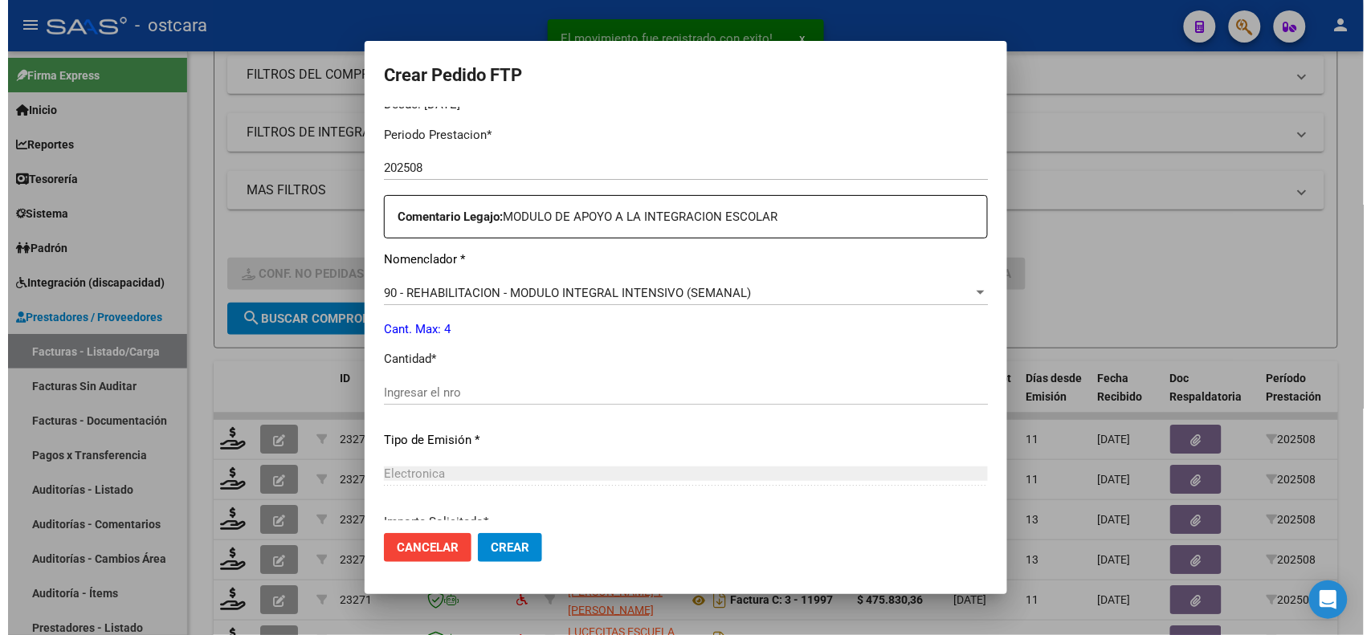
scroll to position [524, 0]
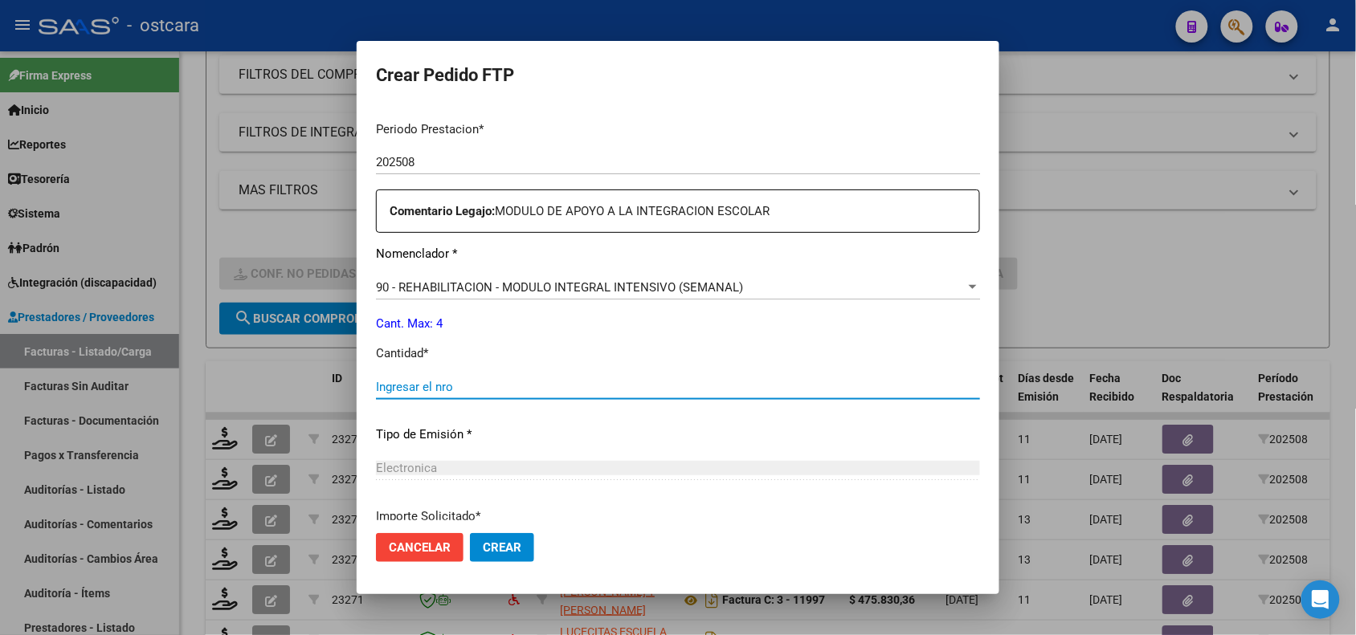
click at [878, 390] on input "Ingresar el nro" at bounding box center [678, 387] width 604 height 14
type input "4"
click at [512, 540] on span "Crear" at bounding box center [502, 547] width 39 height 14
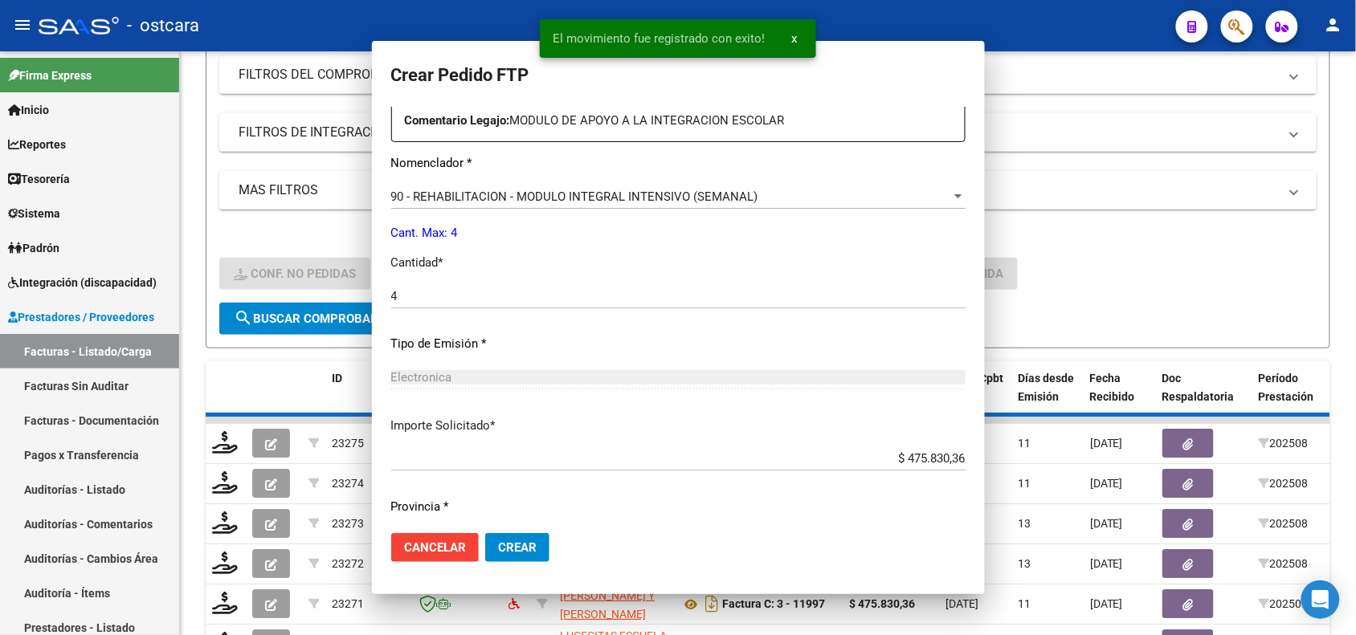
scroll to position [0, 0]
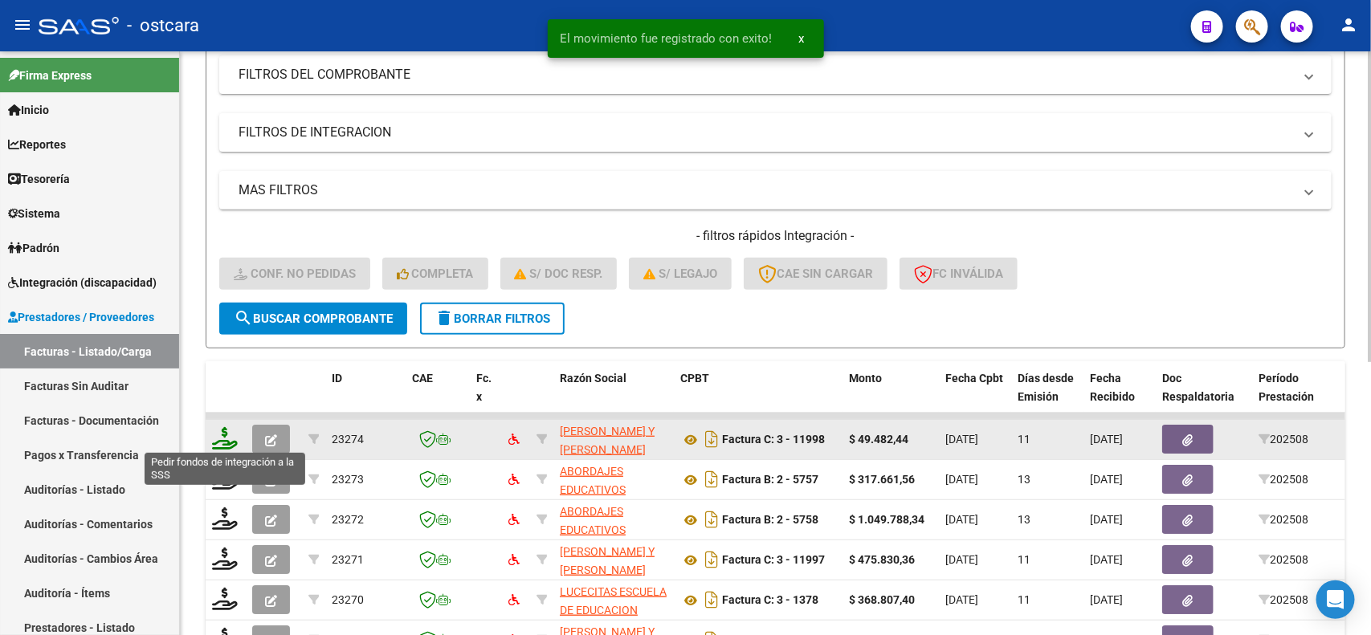
click at [226, 430] on icon at bounding box center [225, 438] width 26 height 22
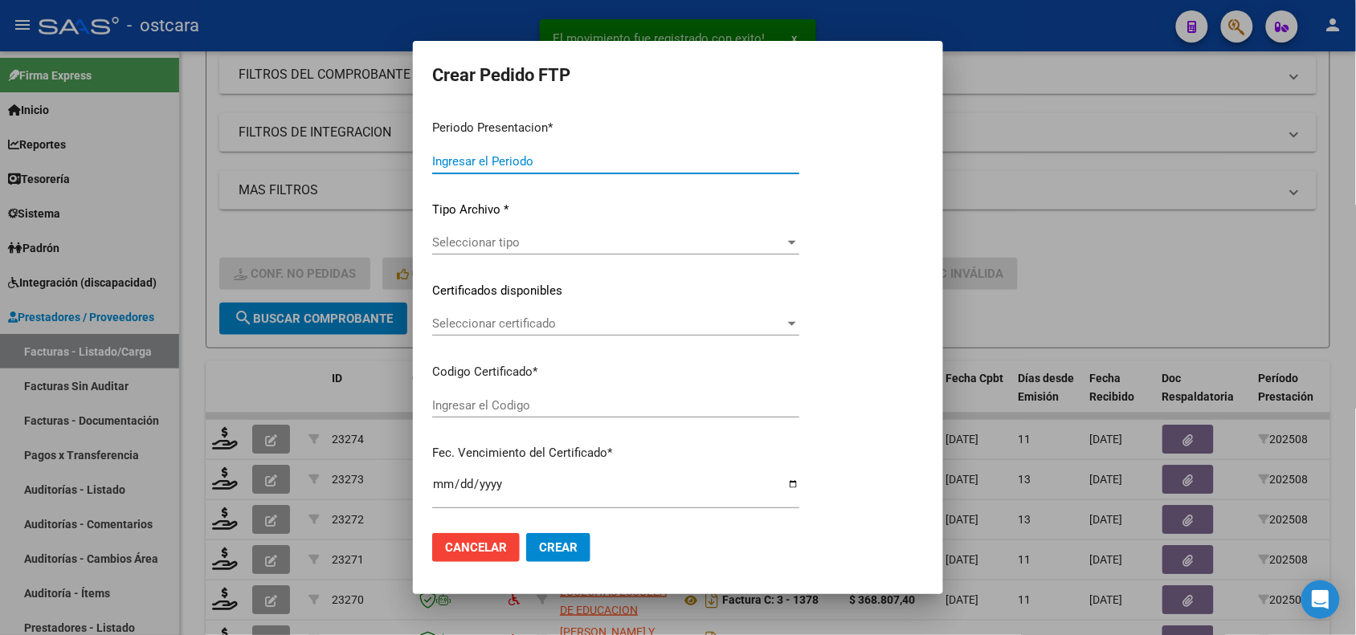
type input "202508"
type input "$ 49.482,44"
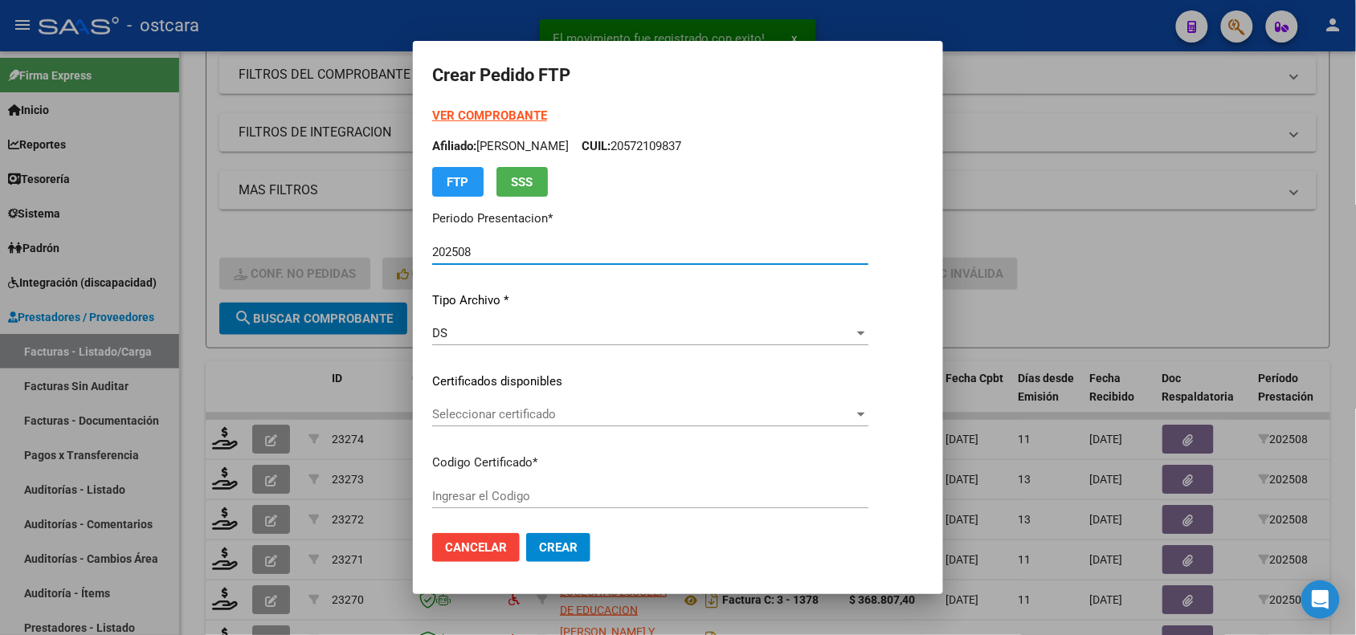
type input "ARG02000384493462013112120231021SFE22800"
type input "2024-10-20"
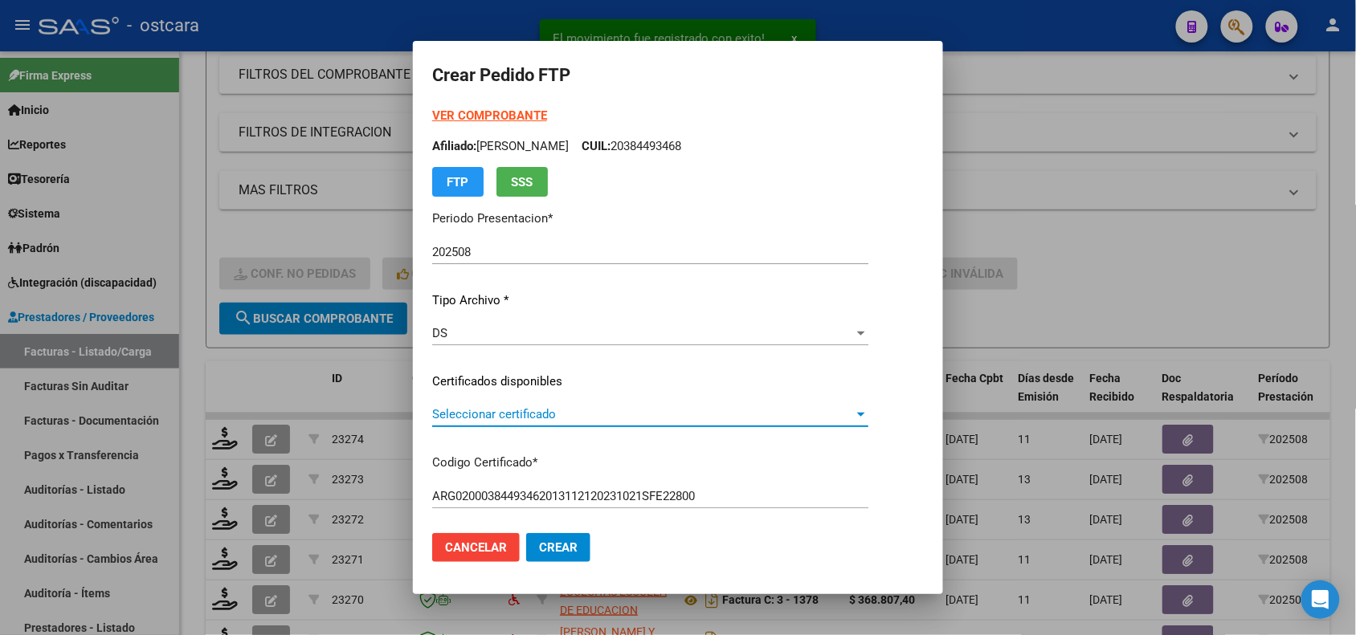
click at [671, 416] on span "Seleccionar certificado" at bounding box center [643, 414] width 422 height 14
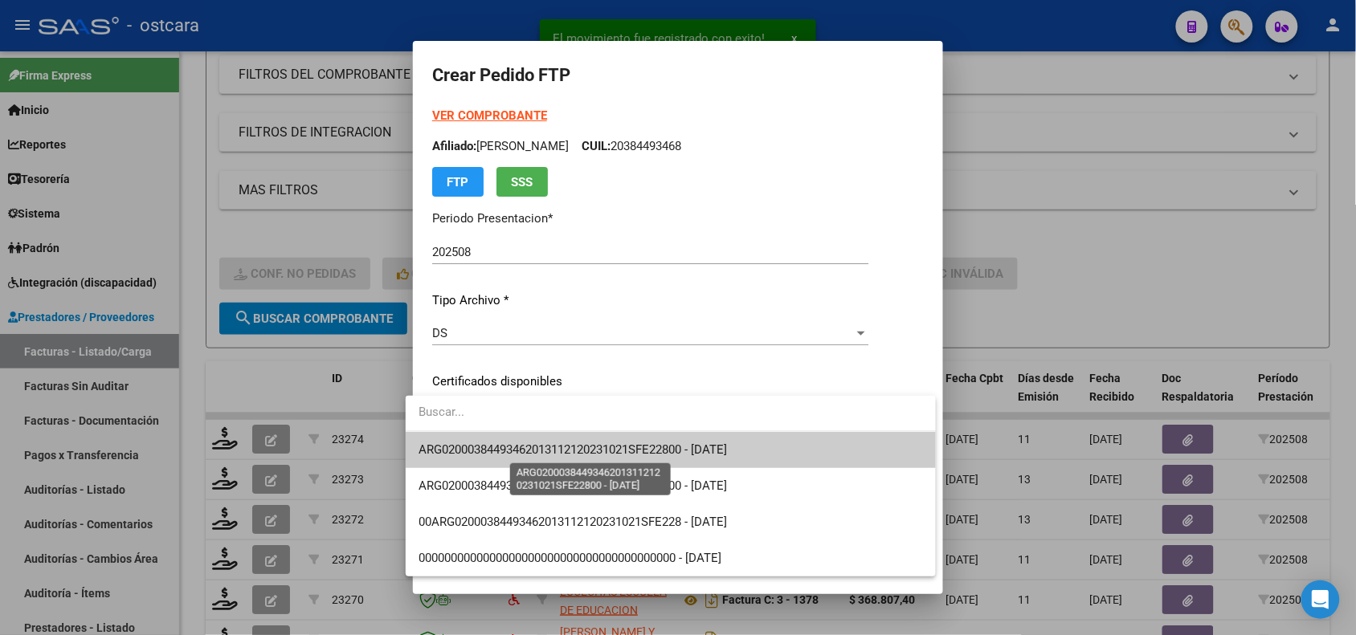
click at [679, 447] on span "ARG02000384493462013112120231021SFE22800 - 2024-10-20" at bounding box center [572, 450] width 308 height 14
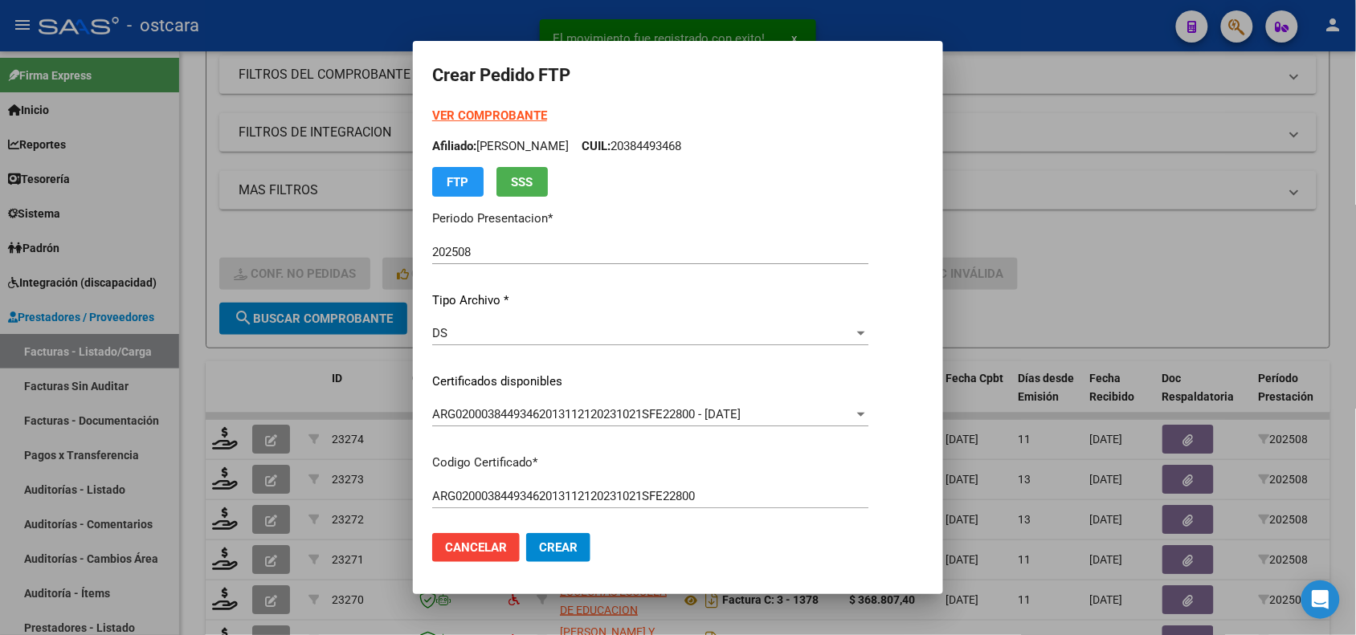
scroll to position [512, 0]
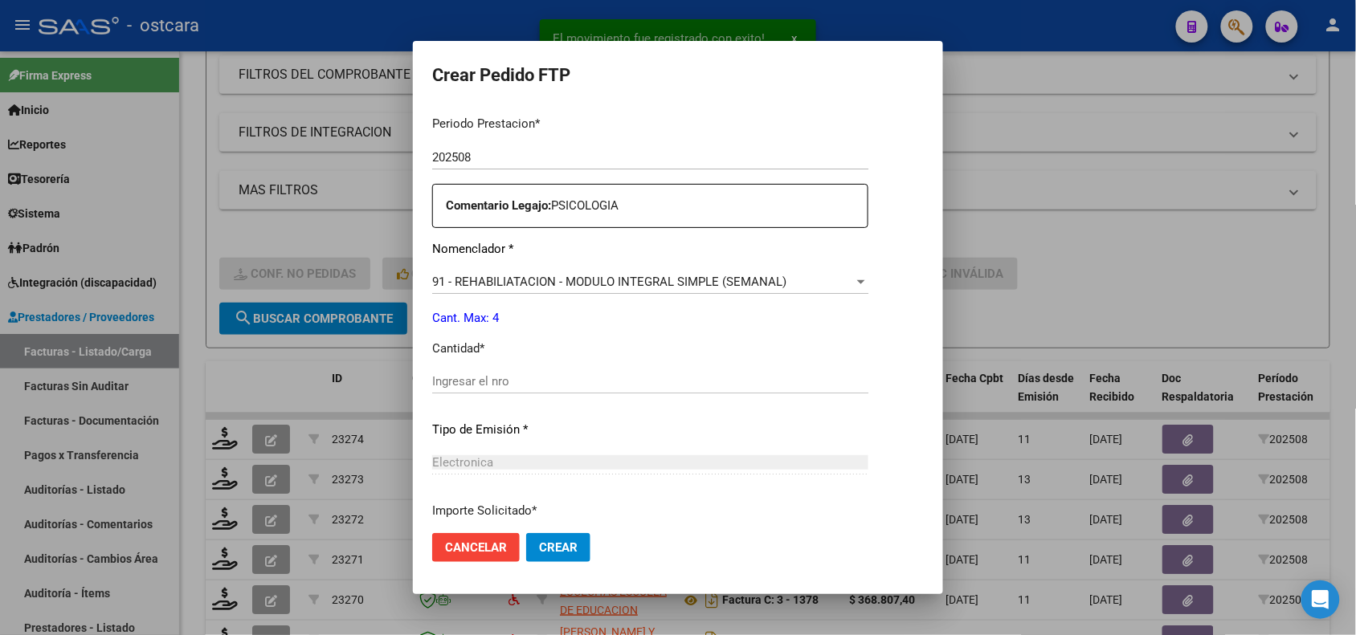
click at [868, 391] on div "Ingresar el nro" at bounding box center [650, 381] width 436 height 24
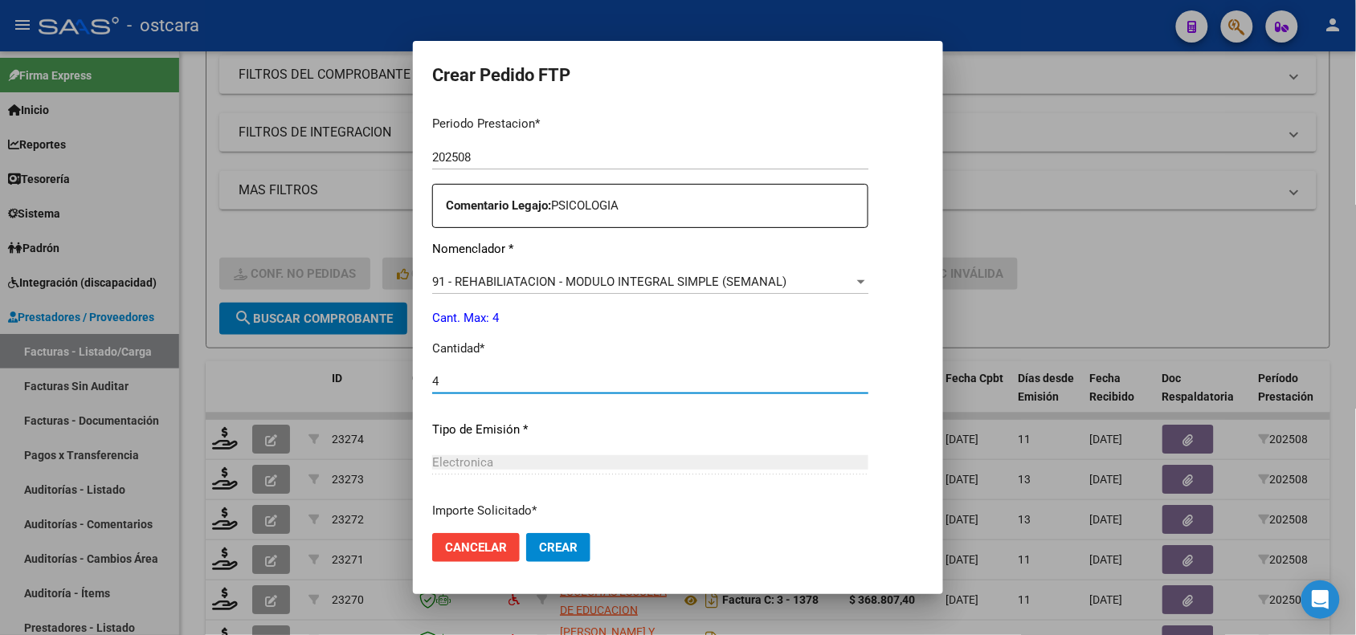
type input "4"
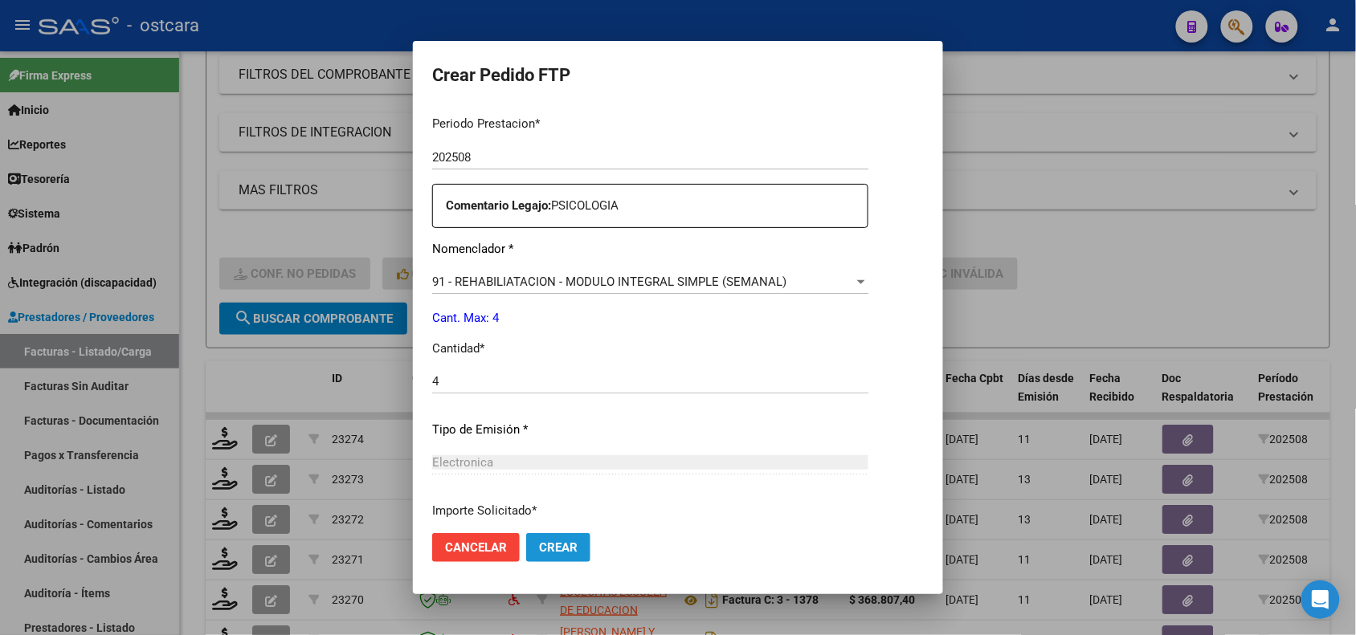
click at [555, 548] on span "Crear" at bounding box center [558, 547] width 39 height 14
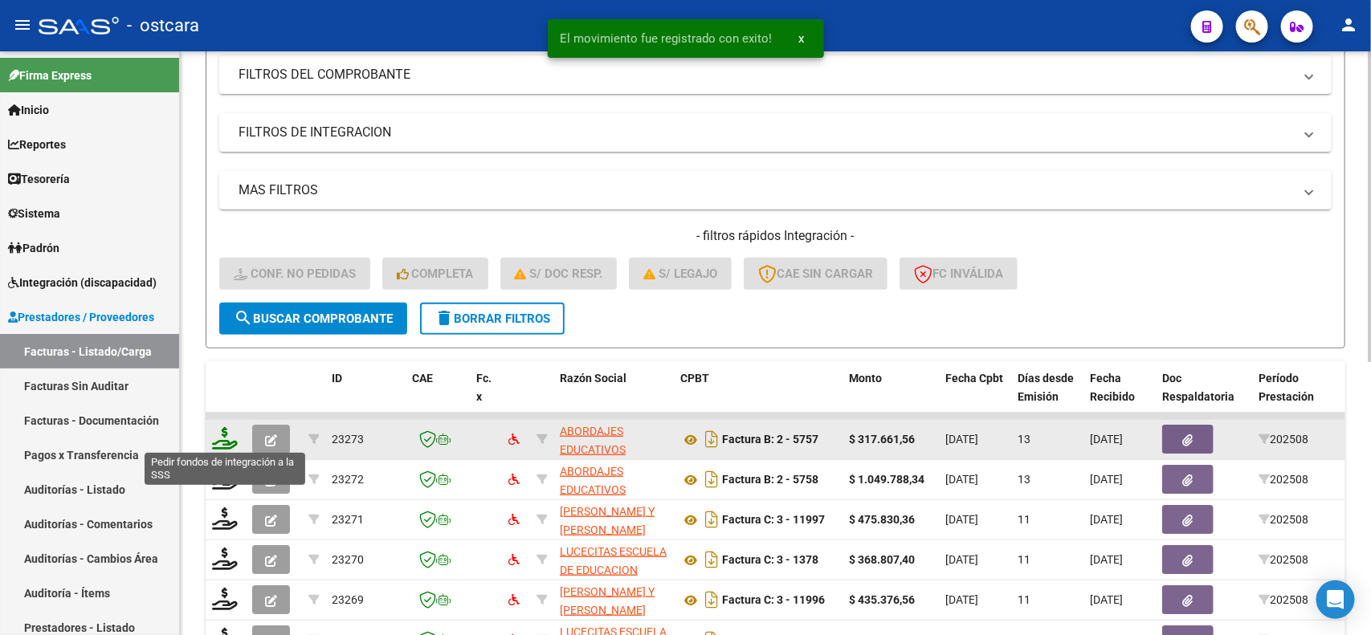
click at [222, 434] on icon at bounding box center [225, 438] width 26 height 22
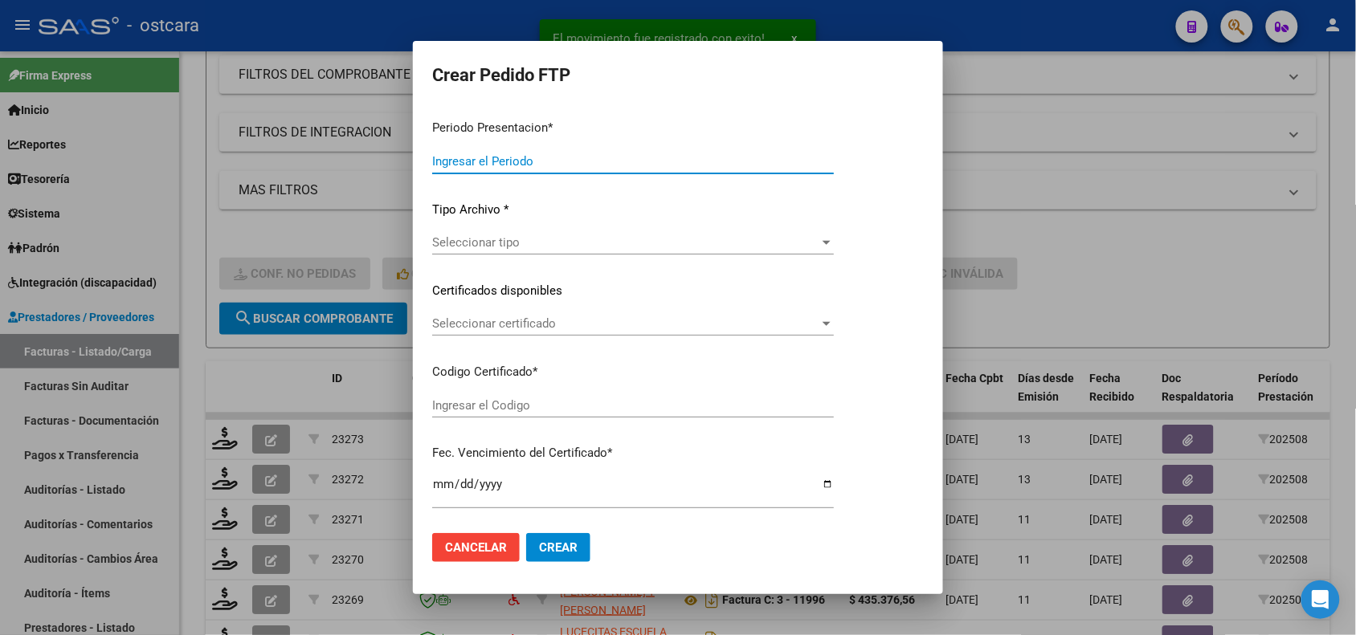
type input "202508"
type input "$ 317.661,56"
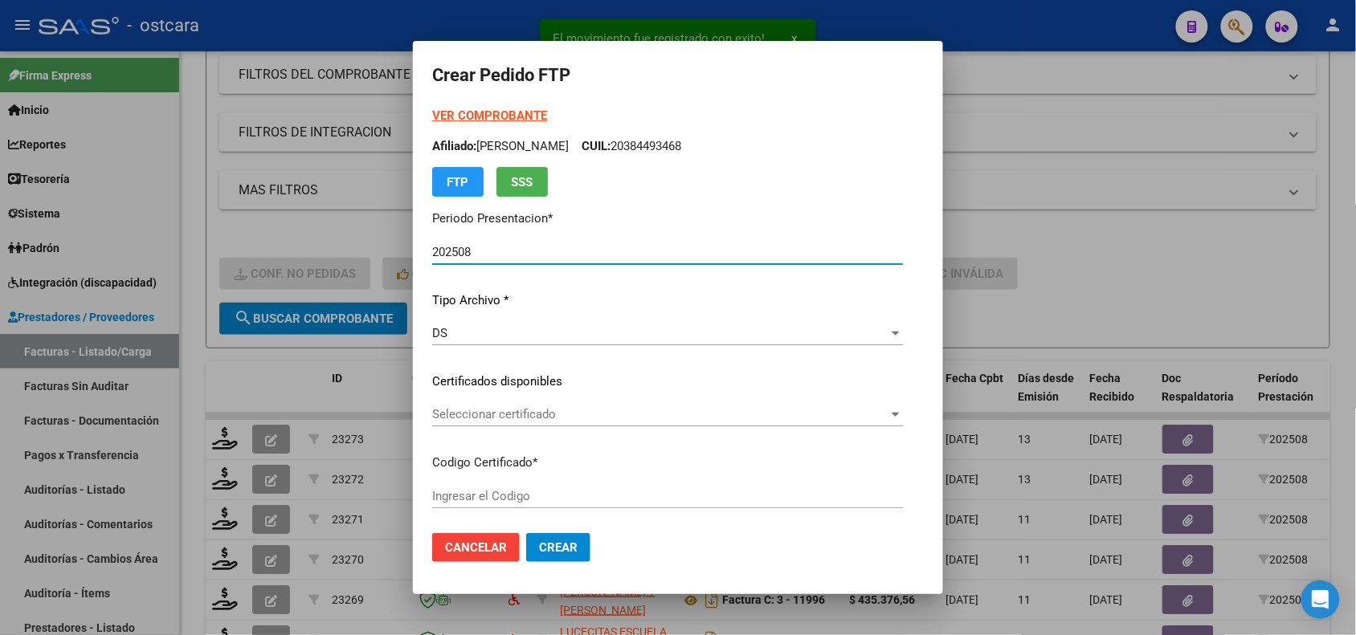
type input "ARG02000565002312023100320281003BUE13007"
type input "2028-10-03"
click at [620, 418] on span "Seleccionar certificado" at bounding box center [660, 414] width 456 height 14
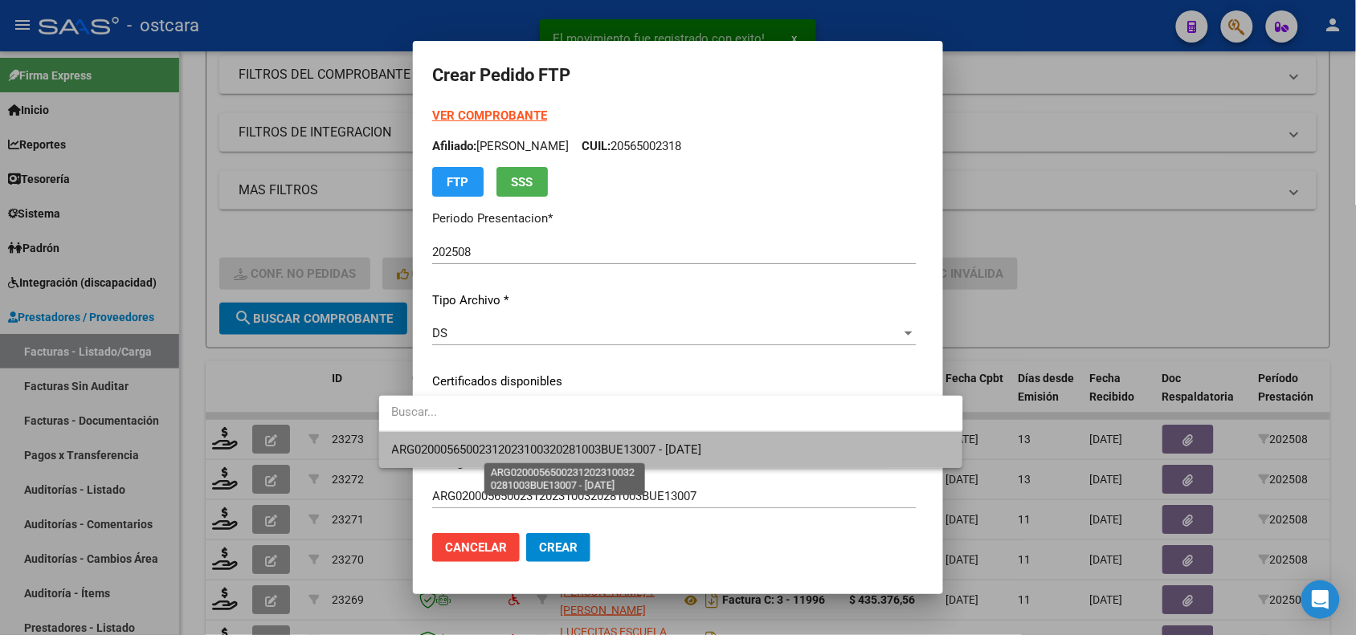
click at [620, 446] on span "ARG02000565002312023100320281003BUE13007 - 2028-10-03" at bounding box center [547, 450] width 310 height 14
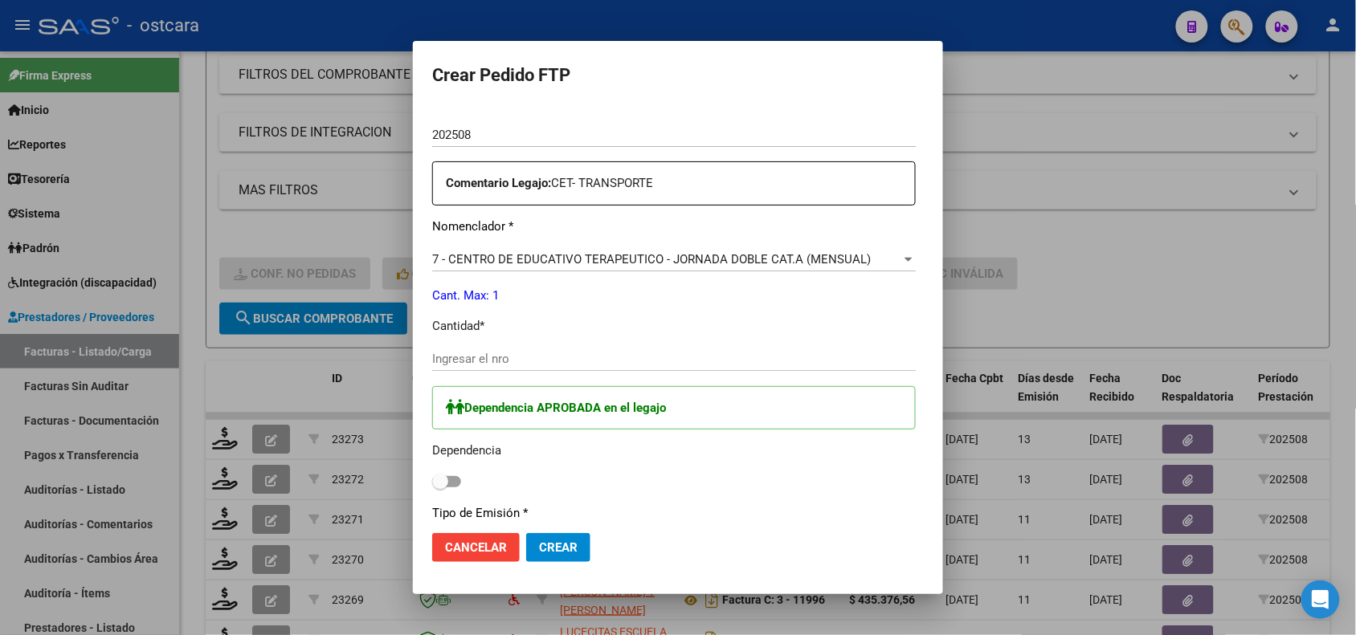
scroll to position [0, 0]
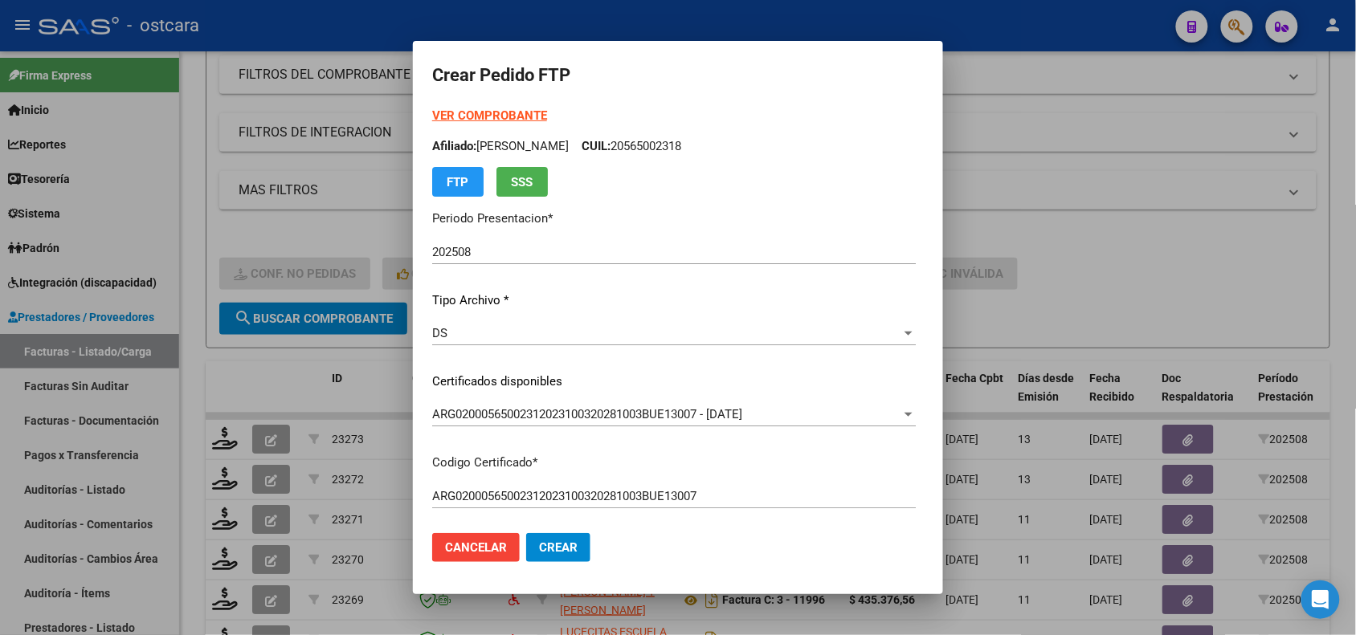
click at [459, 113] on strong "VER COMPROBANTE" at bounding box center [489, 115] width 115 height 14
click at [1199, 206] on div at bounding box center [678, 317] width 1356 height 635
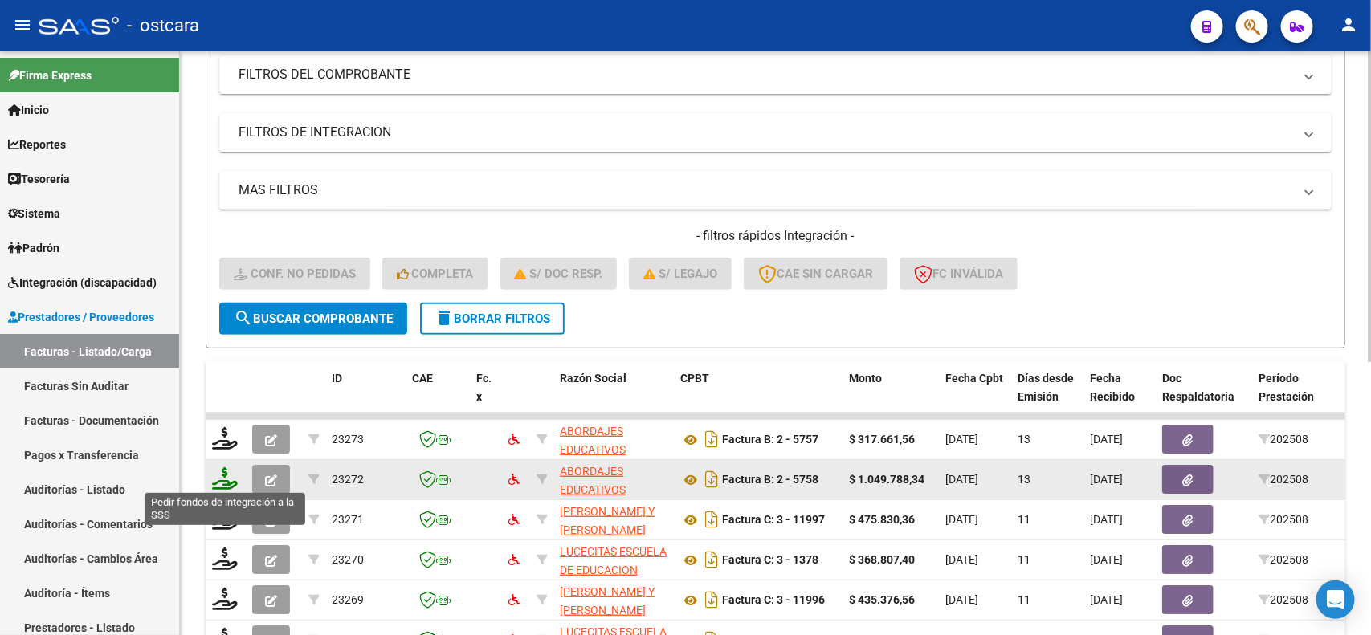
click at [221, 476] on icon at bounding box center [225, 478] width 26 height 22
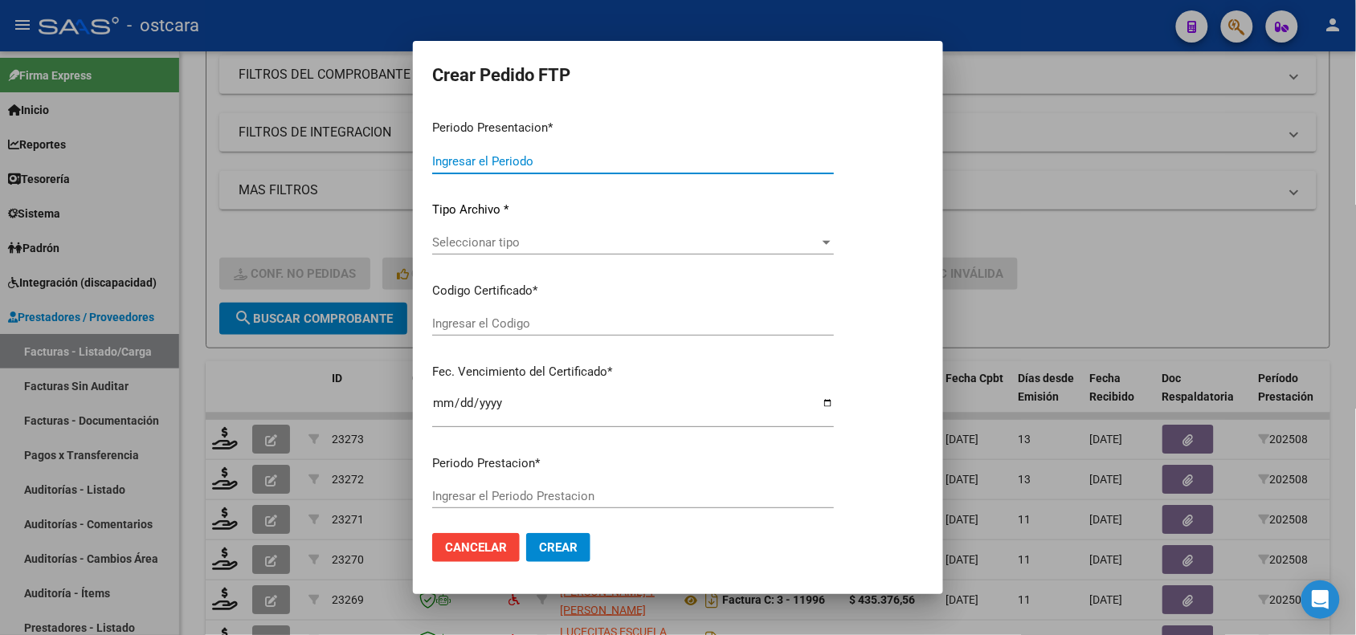
type input "202508"
type input "$ 1.049.788,34"
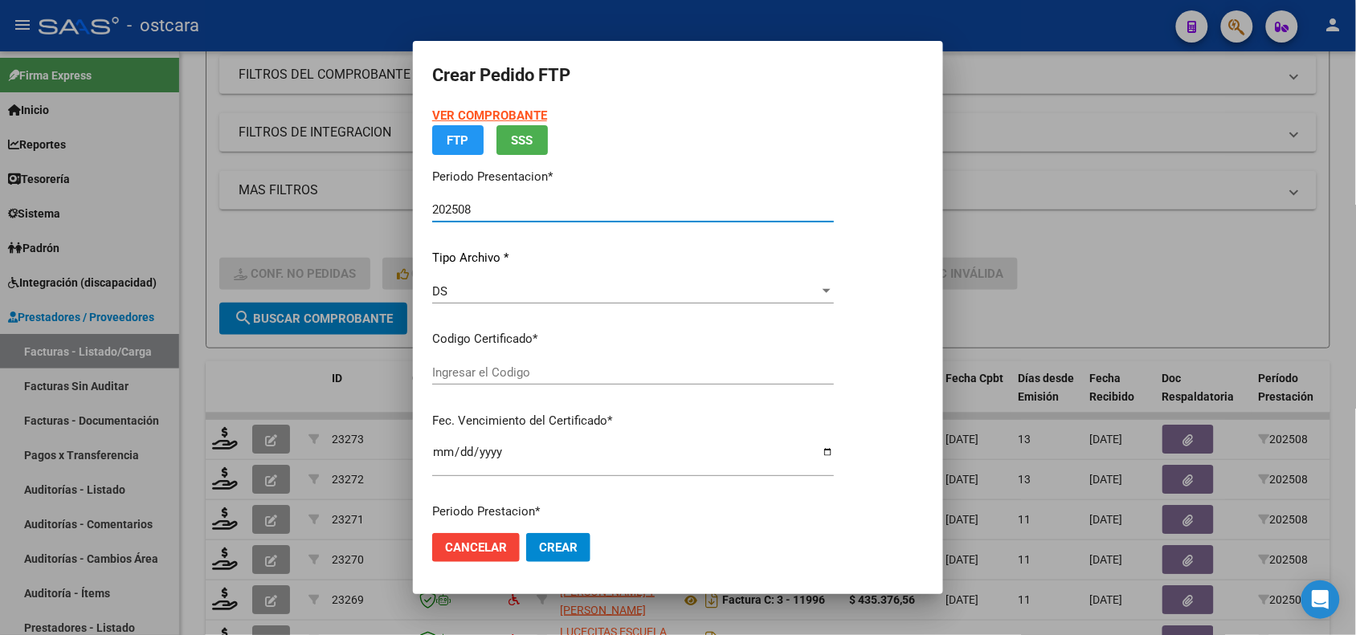
type input "ARG02000565002312023100320281003BUE13007"
type input "2028-10-03"
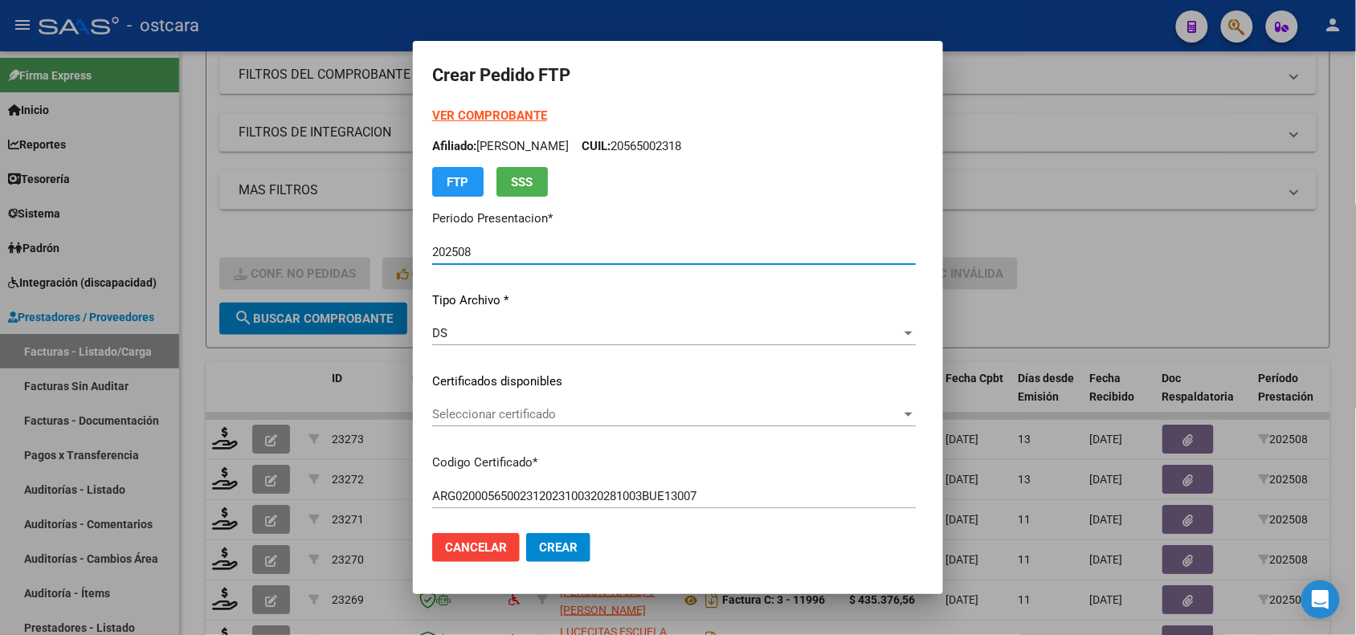
click at [475, 111] on strong "VER COMPROBANTE" at bounding box center [489, 115] width 115 height 14
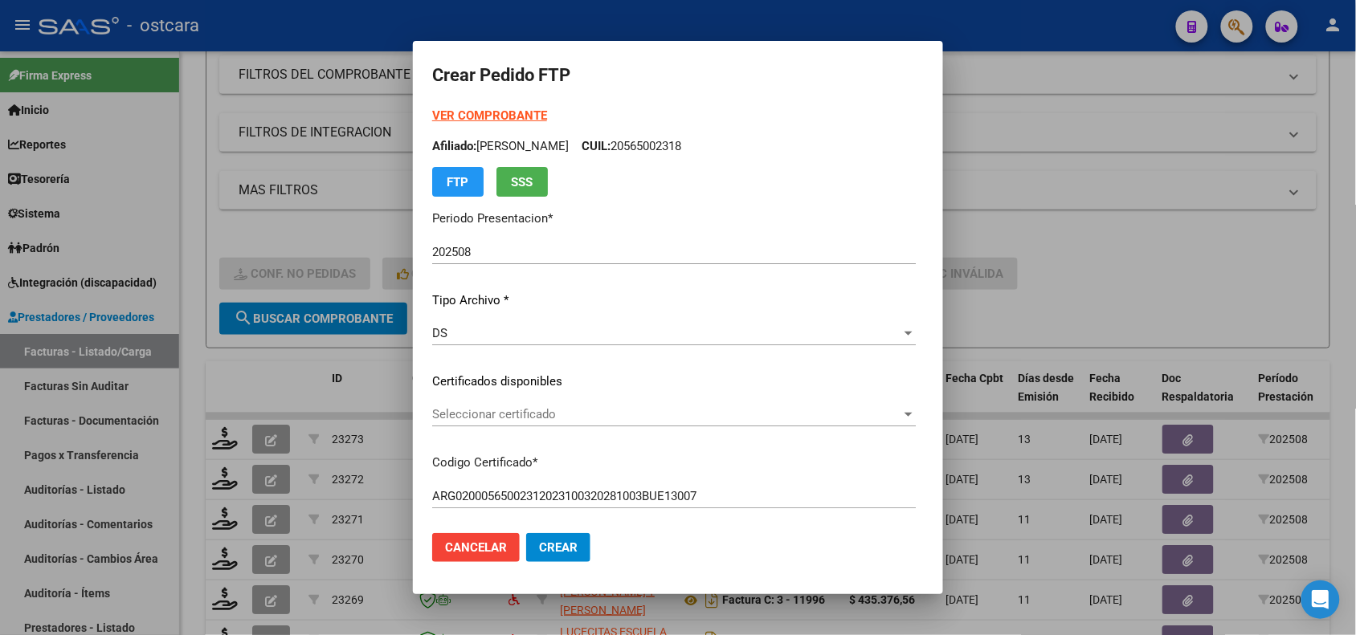
click at [736, 408] on span "Seleccionar certificado" at bounding box center [666, 414] width 469 height 14
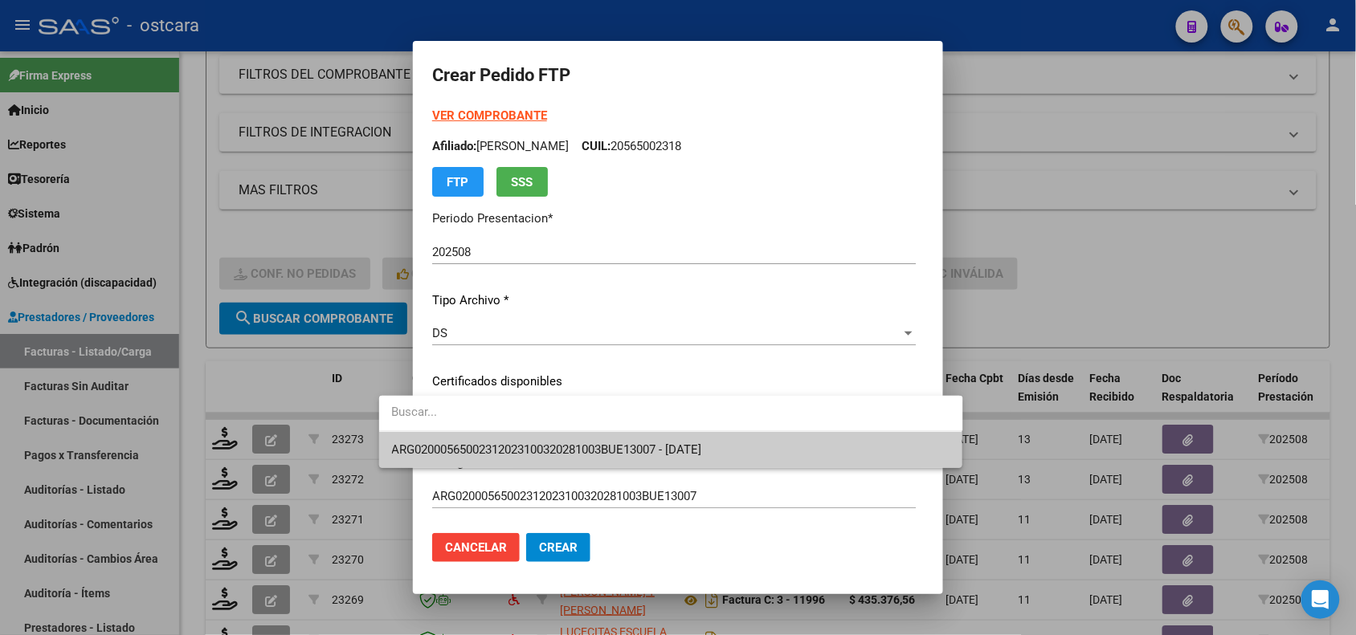
click at [741, 442] on span "ARG02000565002312023100320281003BUE13007 - 2028-10-03" at bounding box center [671, 450] width 558 height 36
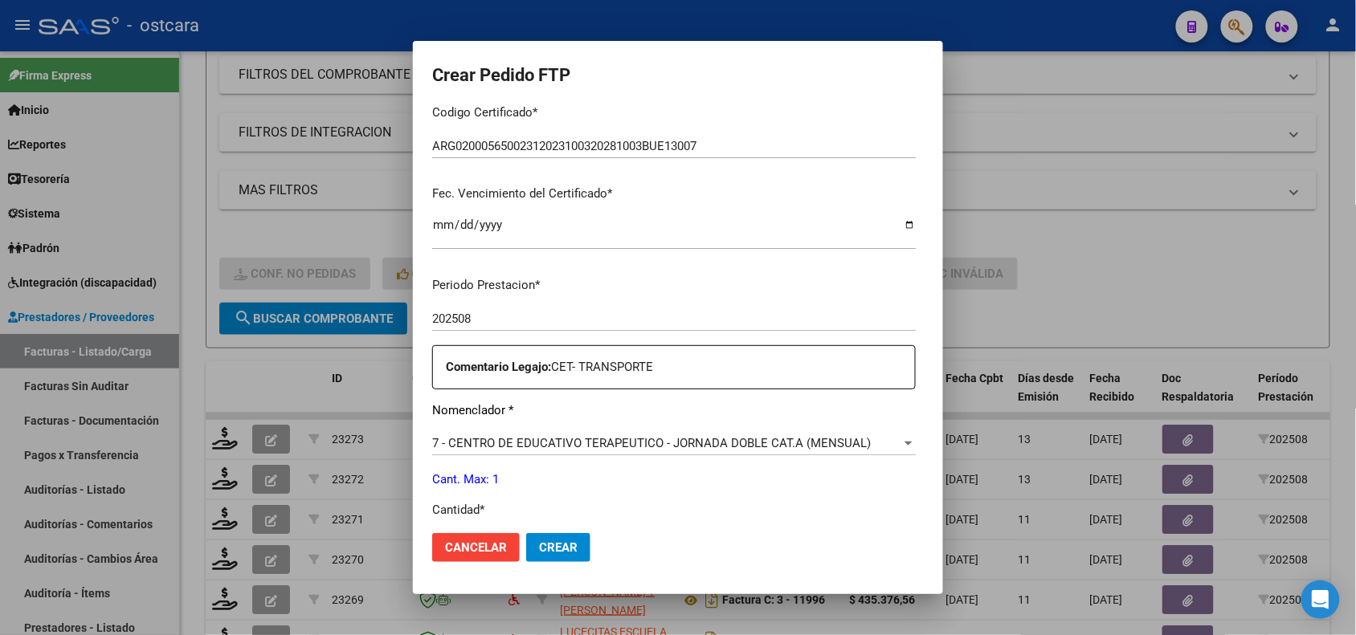
scroll to position [463, 0]
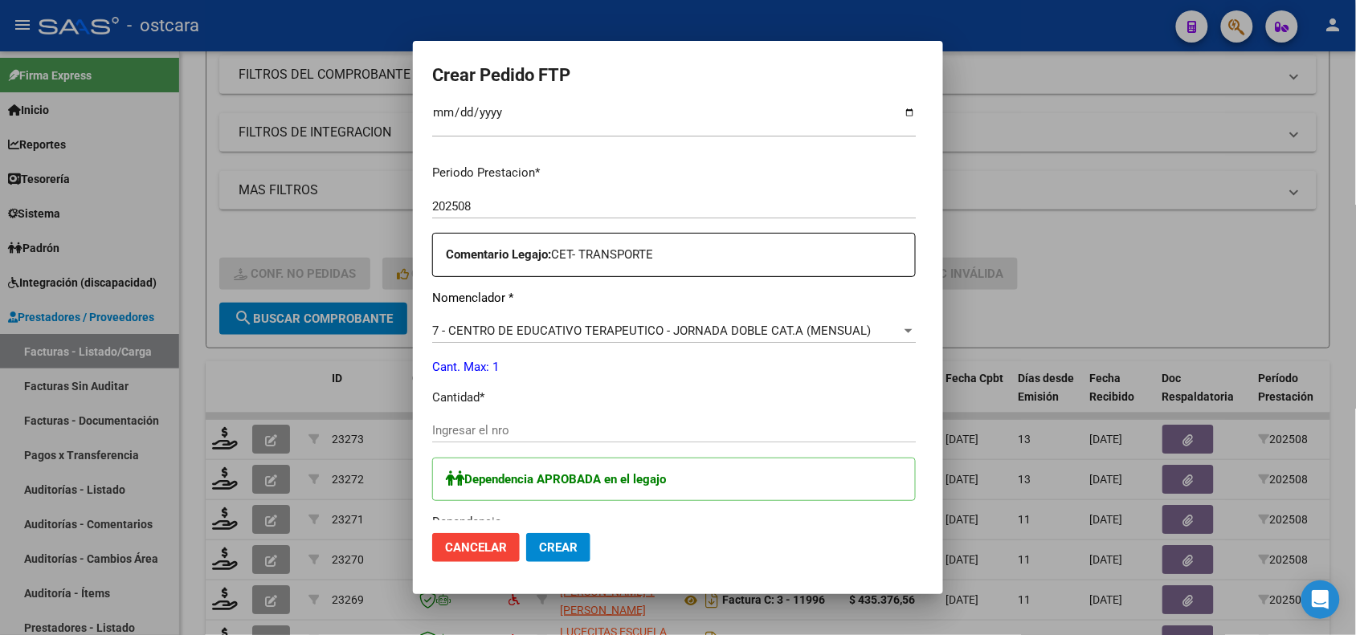
click at [728, 420] on div "Ingresar el nro" at bounding box center [673, 430] width 483 height 24
type input "1"
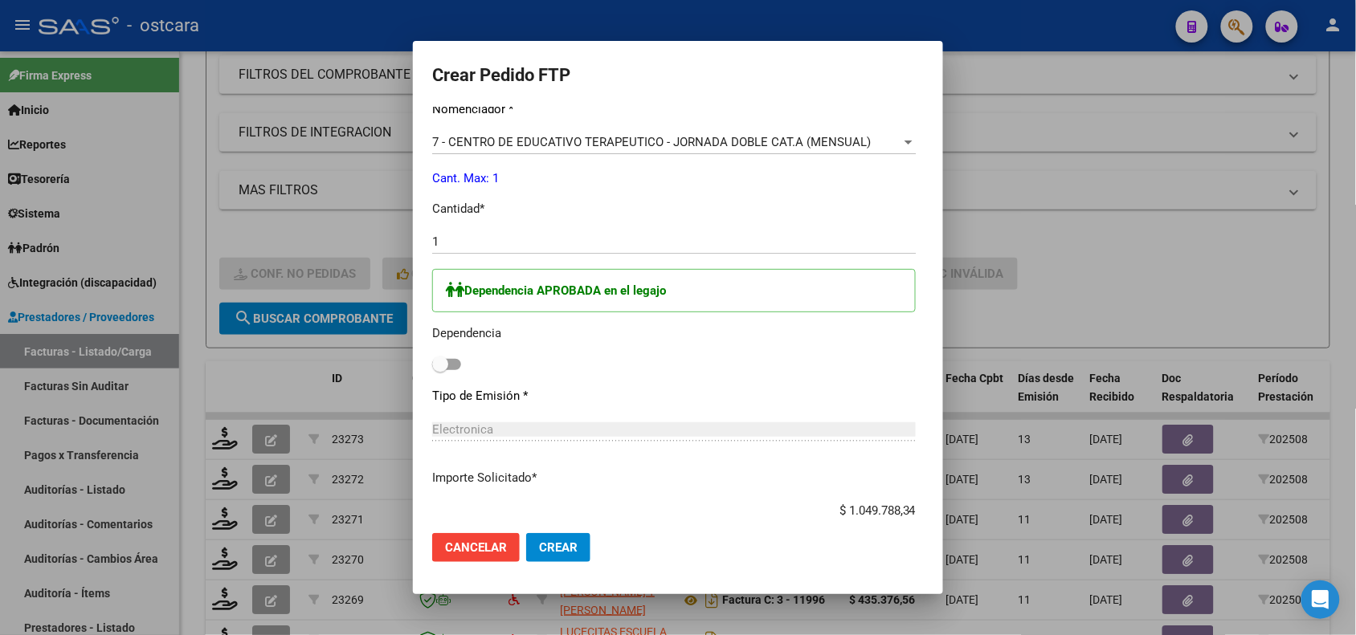
scroll to position [655, 0]
click at [432, 364] on span at bounding box center [440, 361] width 16 height 16
click at [439, 367] on input "checkbox" at bounding box center [439, 367] width 1 height 1
checkbox input "true"
drag, startPoint x: 507, startPoint y: 540, endPoint x: 508, endPoint y: 553, distance: 12.2
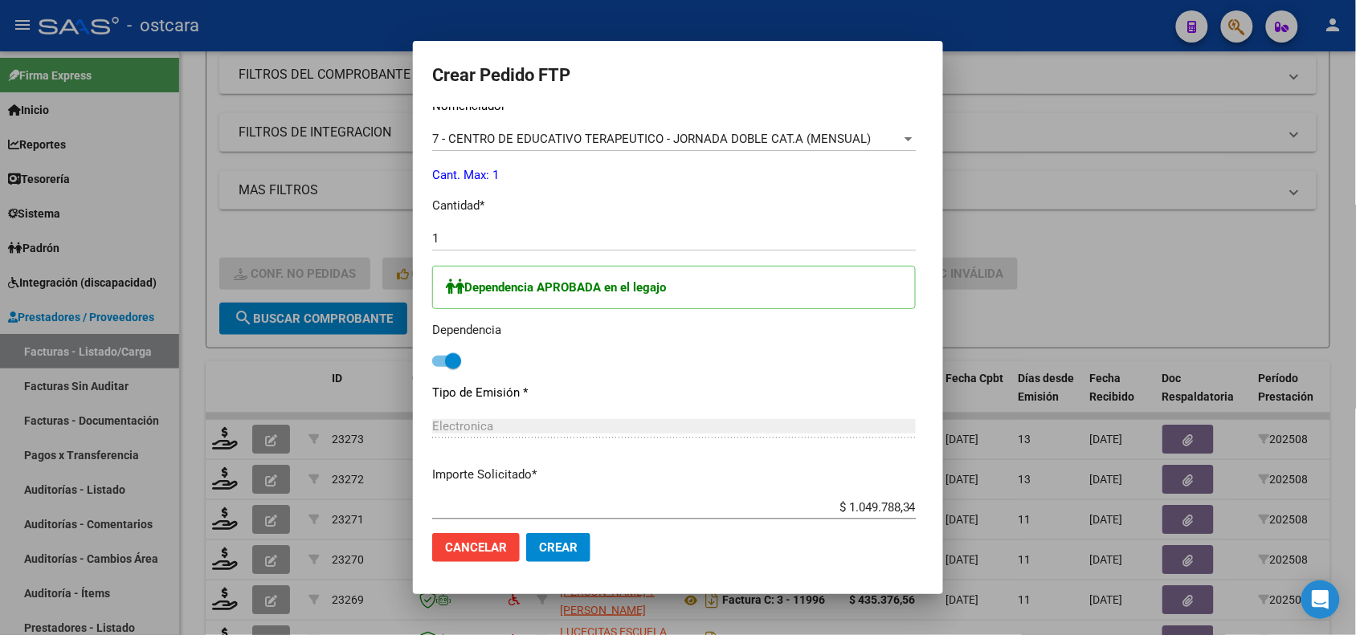
click at [539, 553] on span "Crear" at bounding box center [558, 547] width 39 height 14
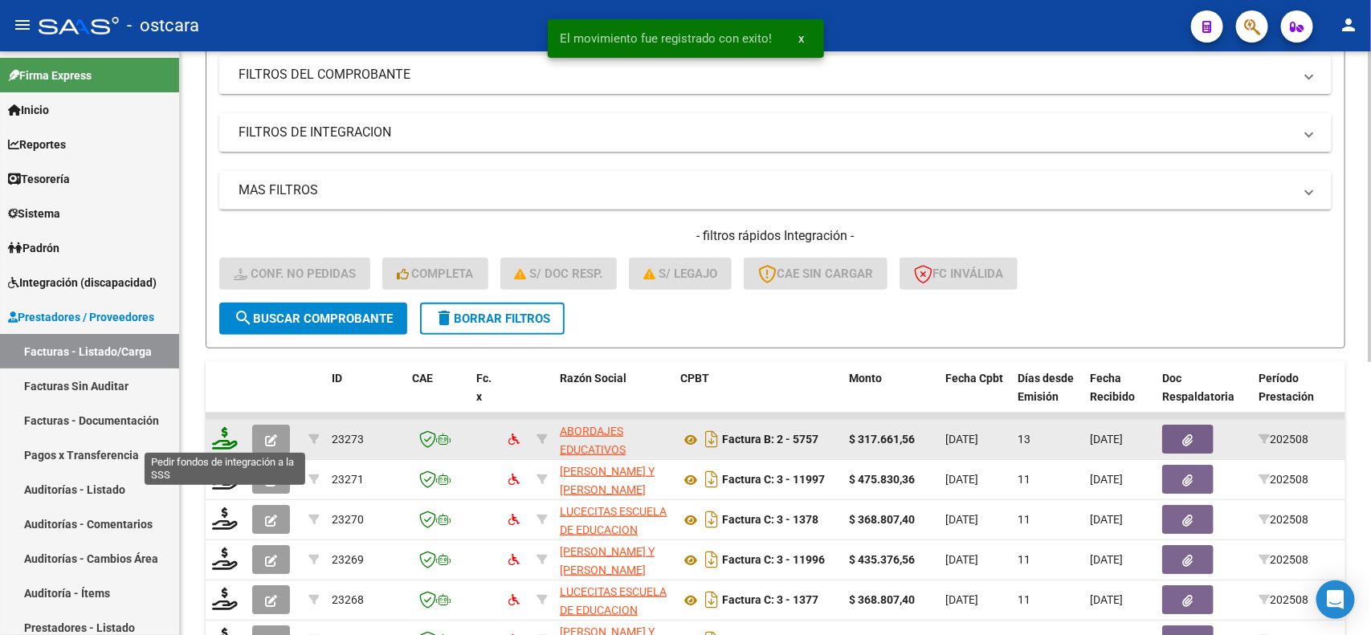
click at [235, 428] on icon at bounding box center [225, 438] width 26 height 22
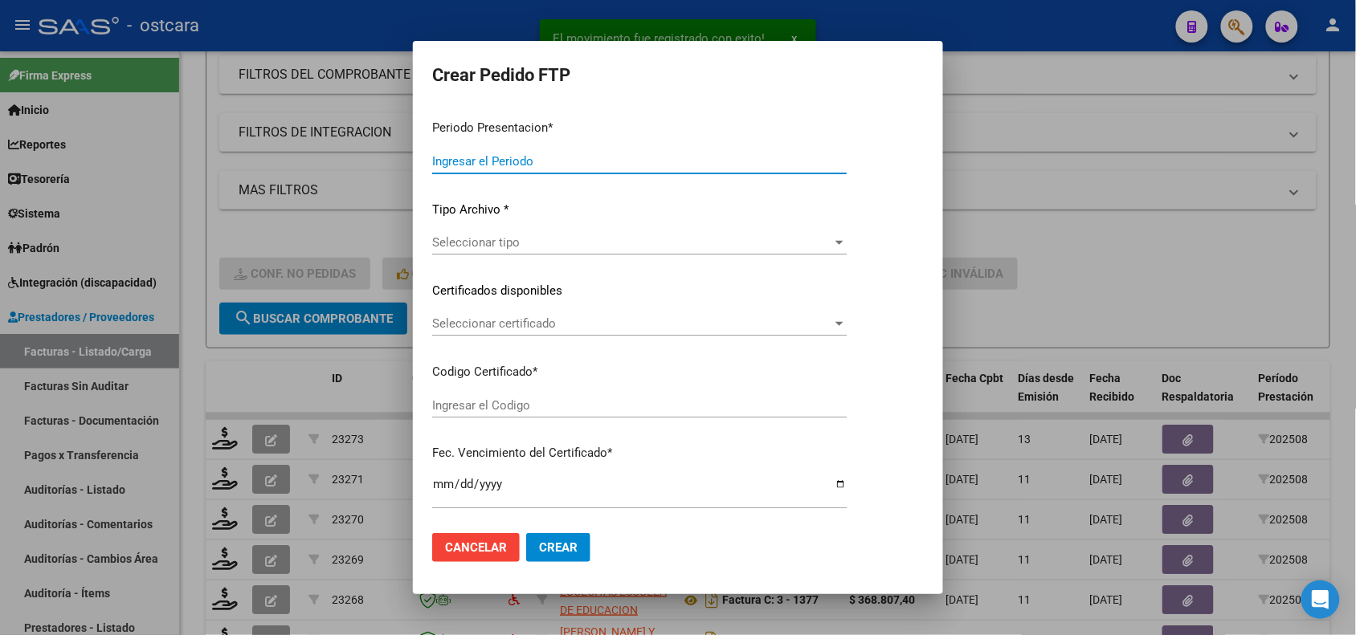
type input "202508"
type input "$ 317.661,56"
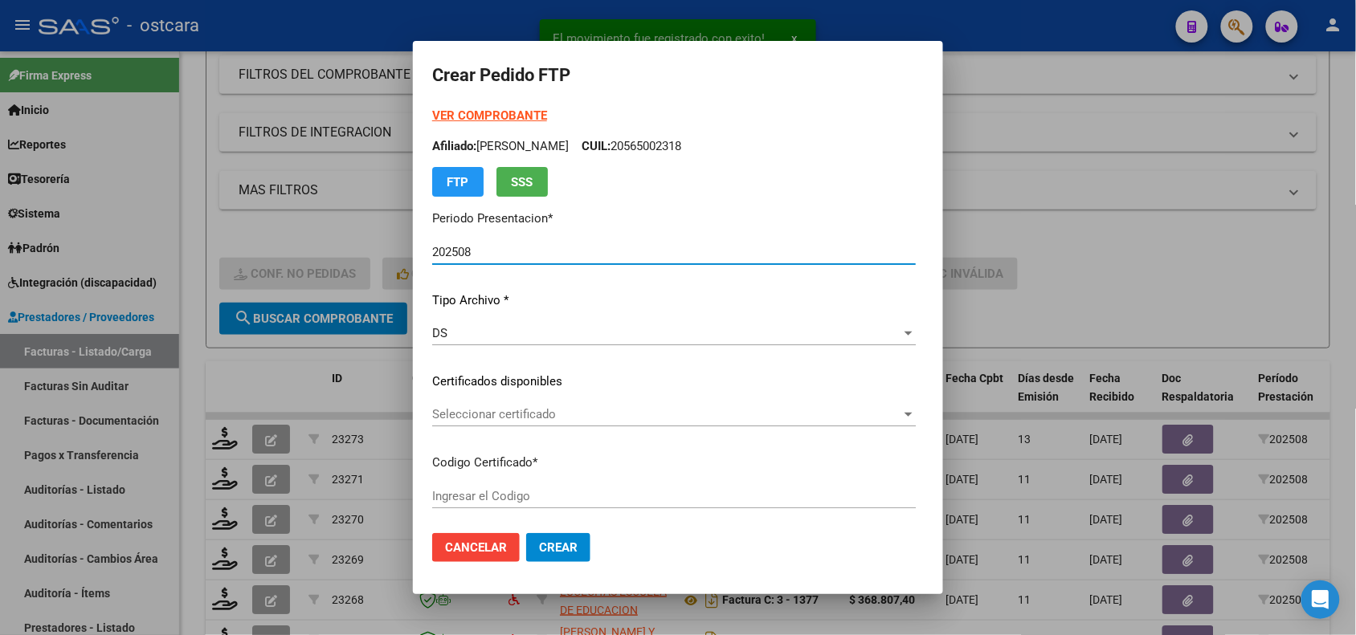
type input "ARG02000565002312023100320281003BUE13007"
type input "2028-10-03"
click at [471, 408] on span "Seleccionar certificado" at bounding box center [666, 414] width 469 height 14
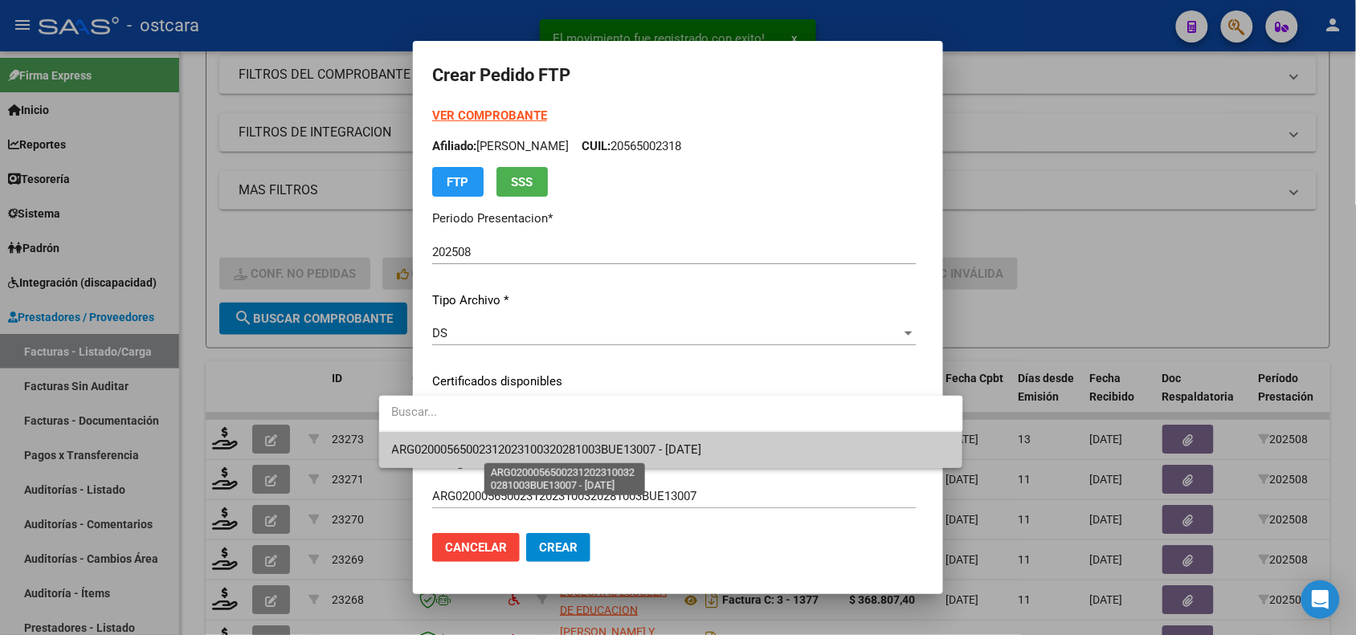
click at [478, 446] on span "ARG02000565002312023100320281003BUE13007 - 2028-10-03" at bounding box center [547, 450] width 310 height 14
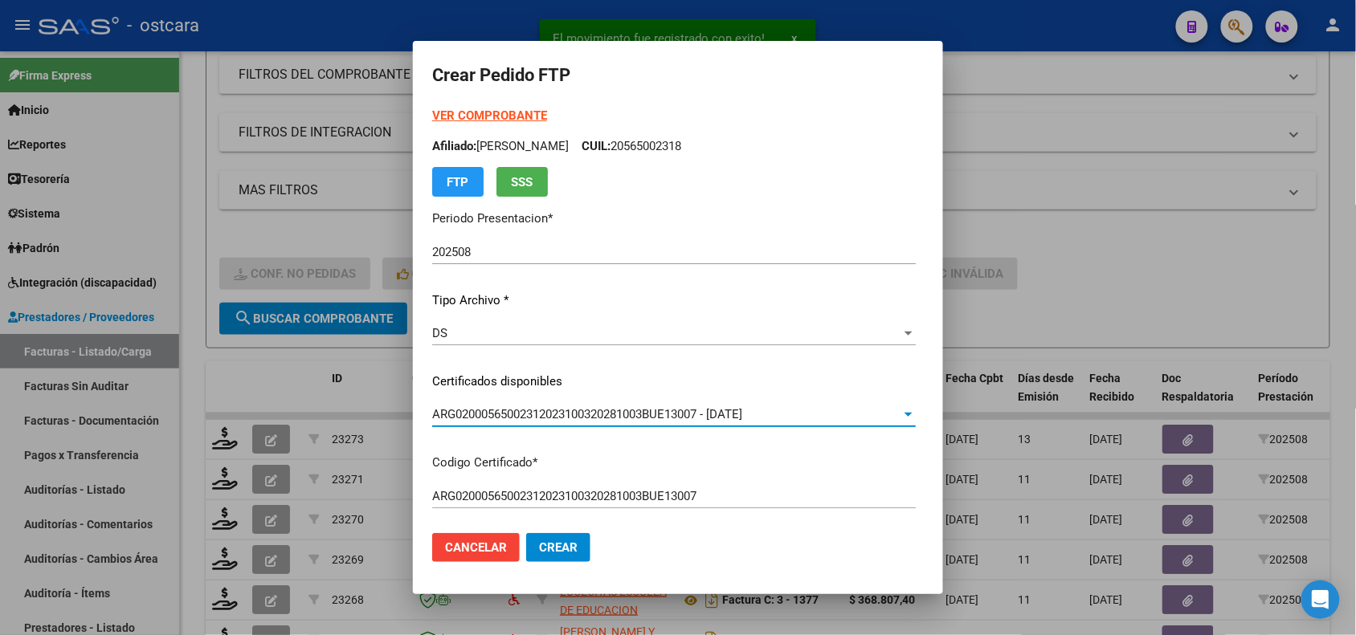
click at [479, 107] on div "VER COMPROBANTE ARCA Padrón Afiliado: GALVAN DANTE BENJAMIN CUIL: 20565002318 F…" at bounding box center [673, 152] width 483 height 90
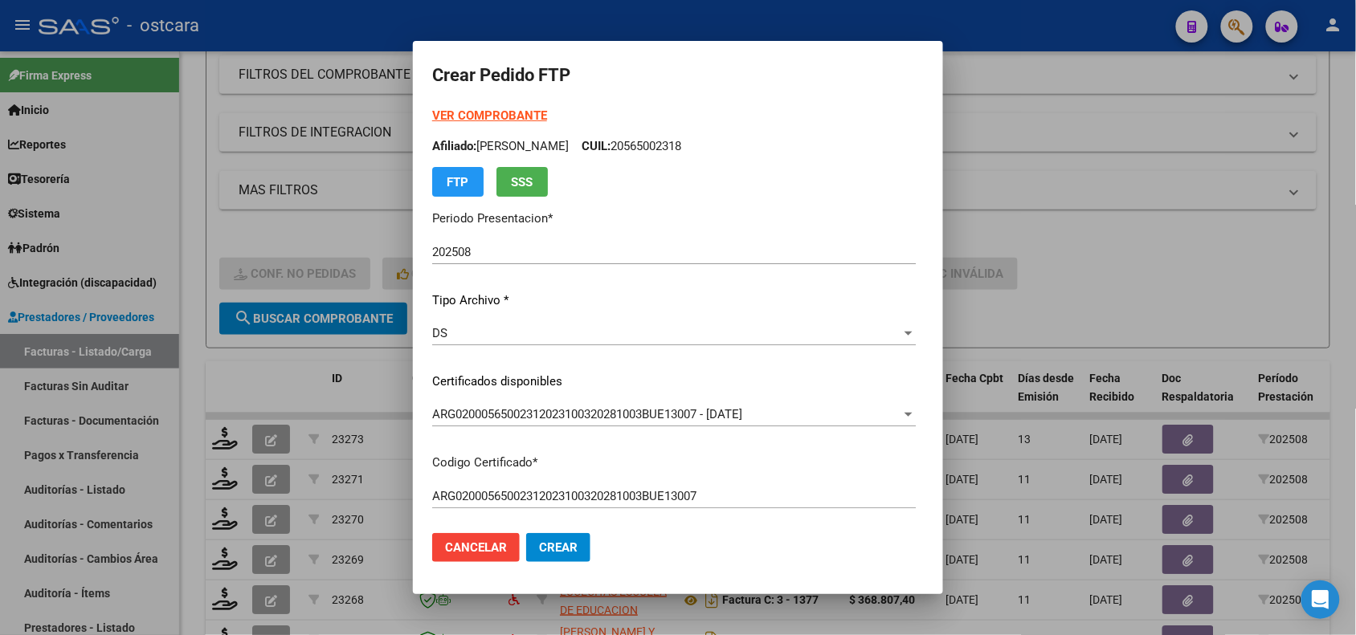
click at [479, 111] on strong "VER COMPROBANTE" at bounding box center [489, 115] width 115 height 14
click at [1175, 150] on div at bounding box center [678, 317] width 1356 height 635
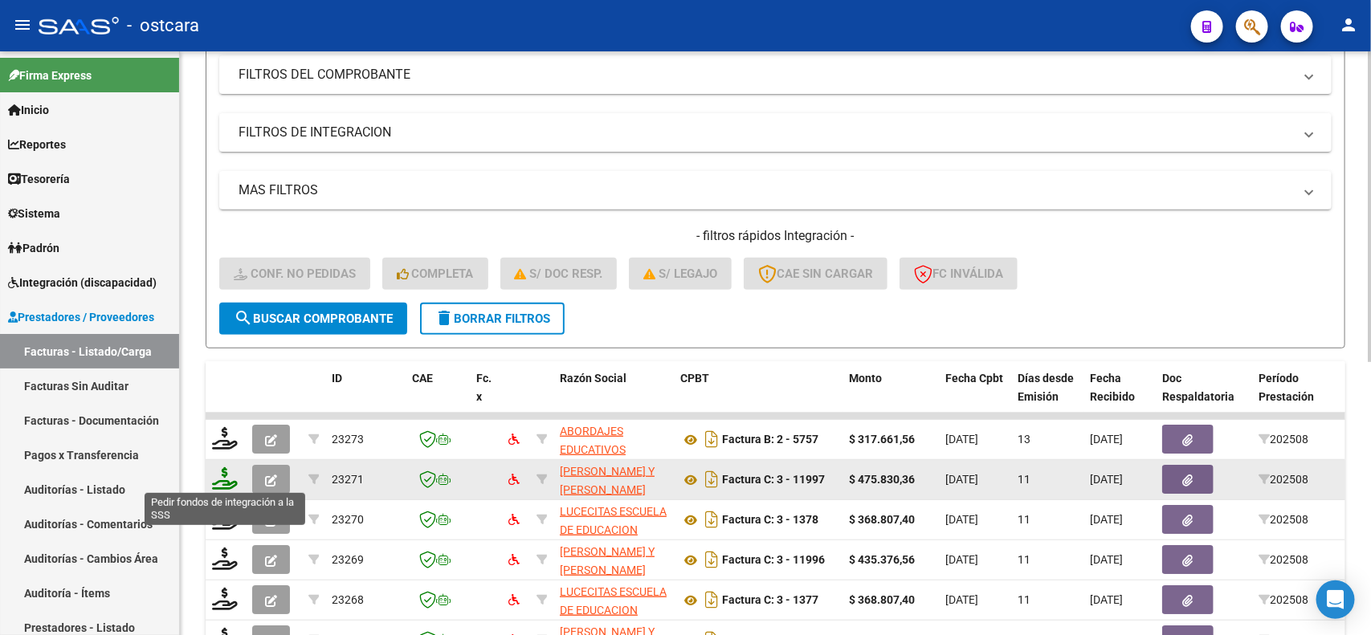
click at [227, 474] on icon at bounding box center [225, 478] width 26 height 22
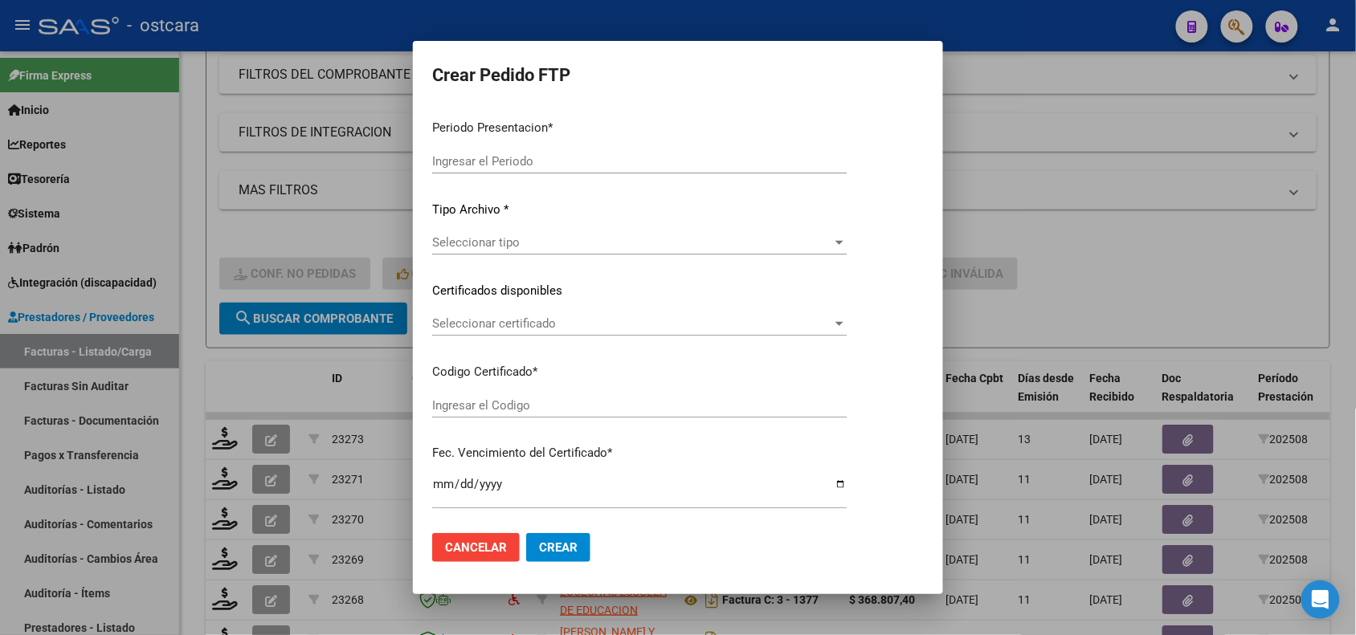
type input "202508"
type input "$ 475.830,36"
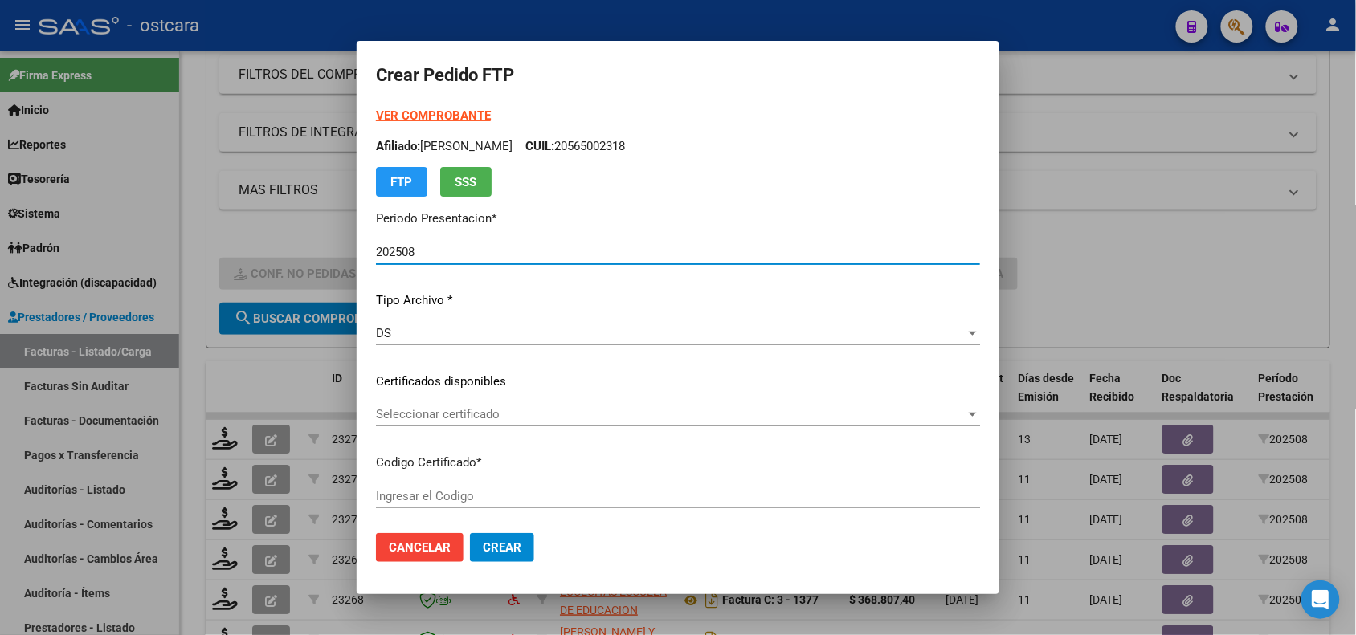
type input "ARG02000559285962022053020270530SFE228"
type input "2027-05-30"
click at [502, 414] on span "Seleccionar certificado" at bounding box center [670, 414] width 589 height 14
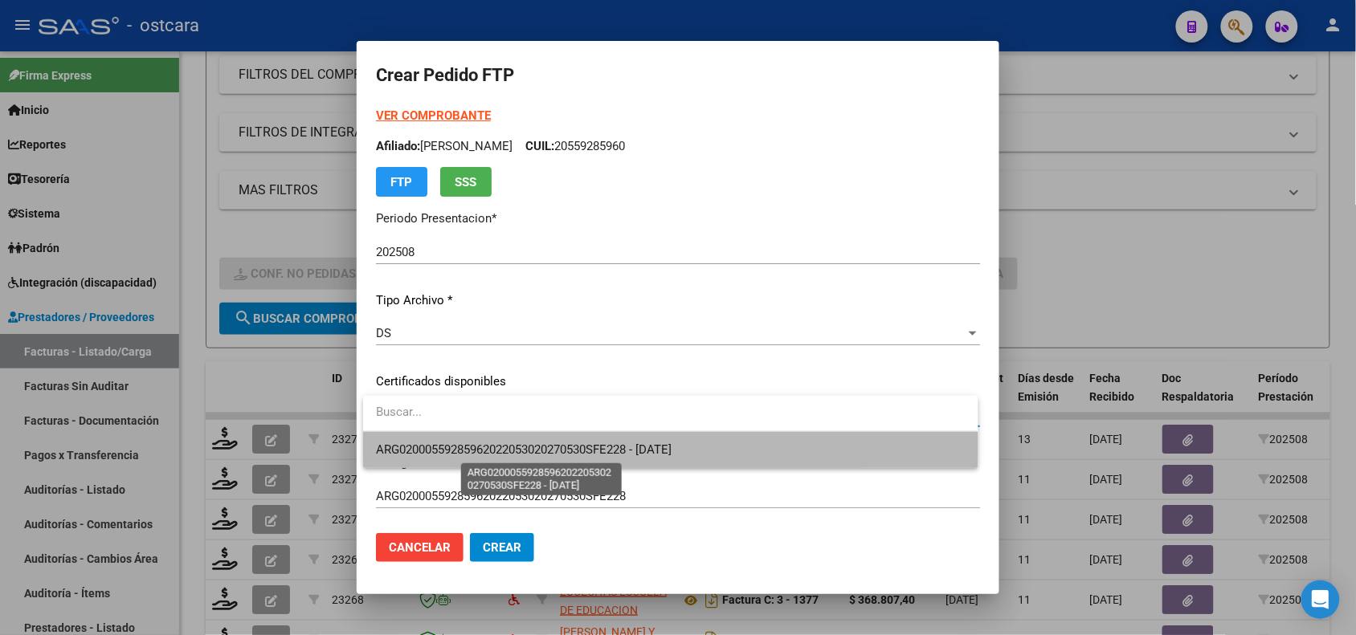
click at [512, 446] on span "ARG02000559285962022053020270530SFE228 - 2027-05-30" at bounding box center [524, 450] width 296 height 14
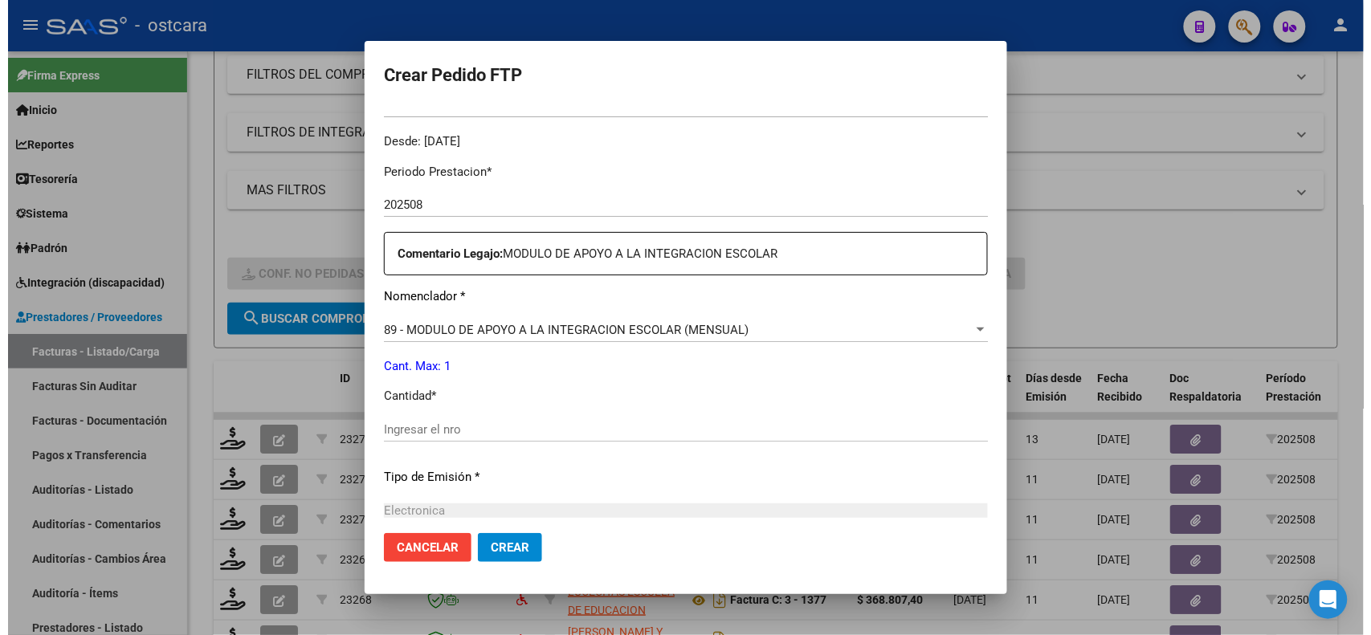
scroll to position [482, 0]
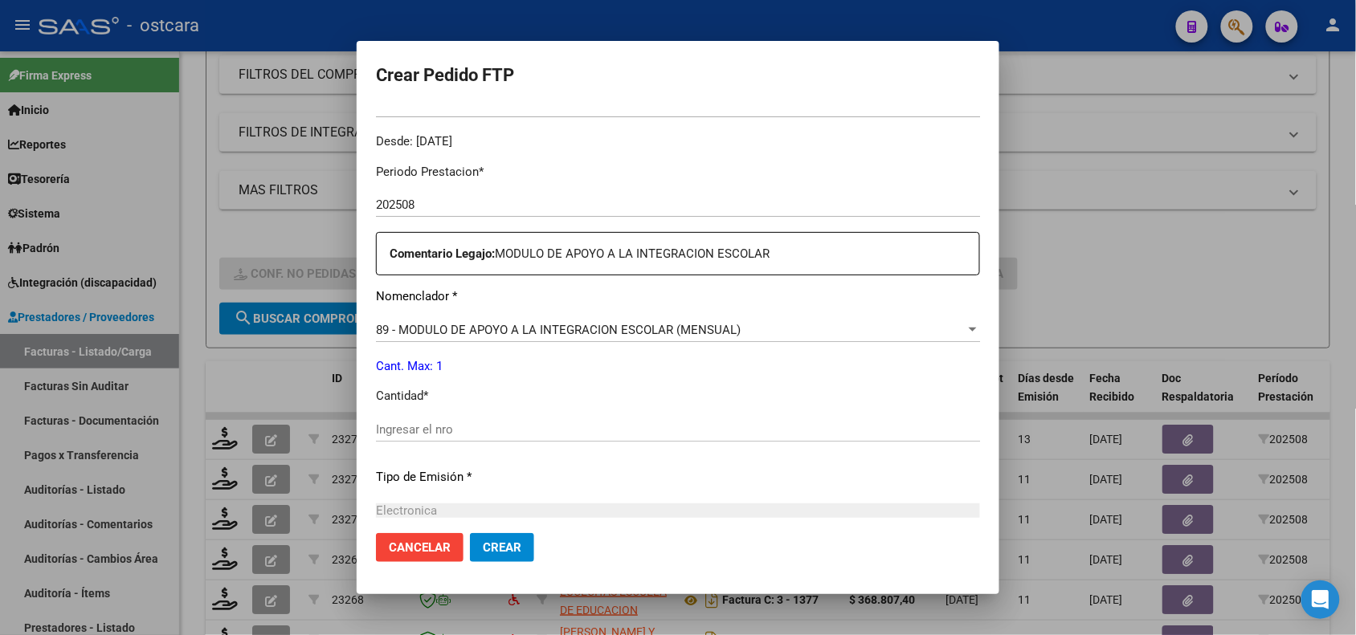
click at [602, 430] on input "Ingresar el nro" at bounding box center [678, 429] width 604 height 14
type input "1"
click at [510, 539] on button "Crear" at bounding box center [502, 547] width 64 height 29
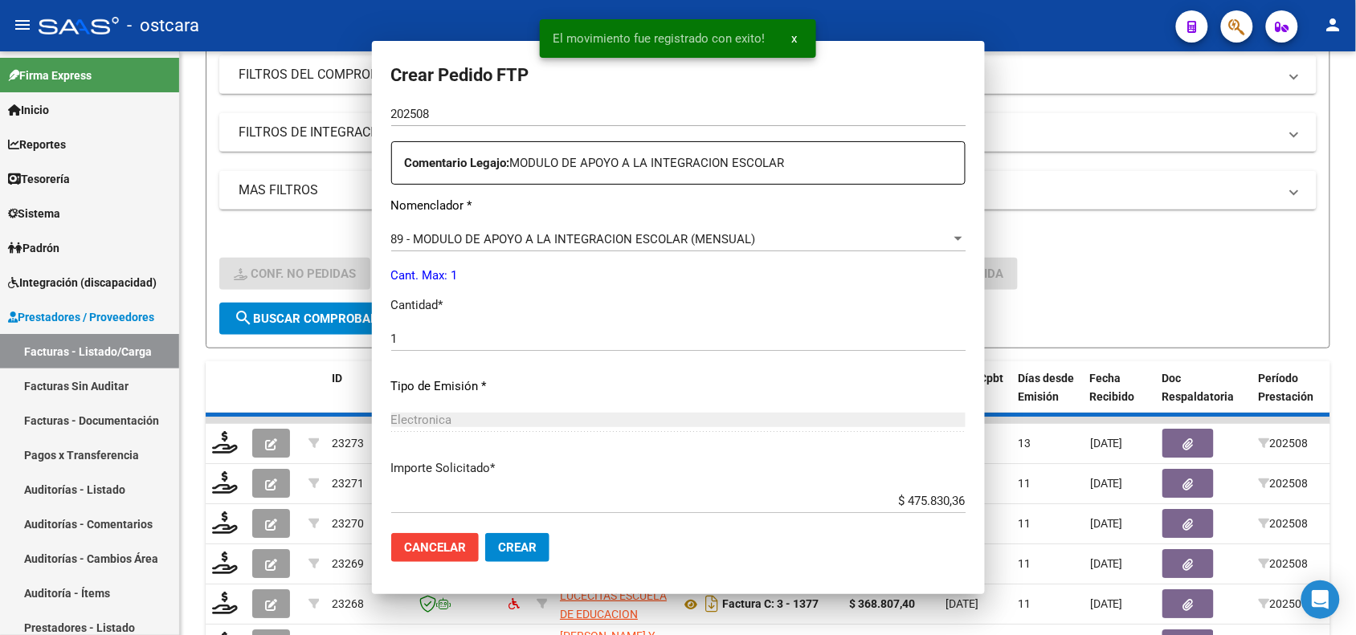
scroll to position [0, 0]
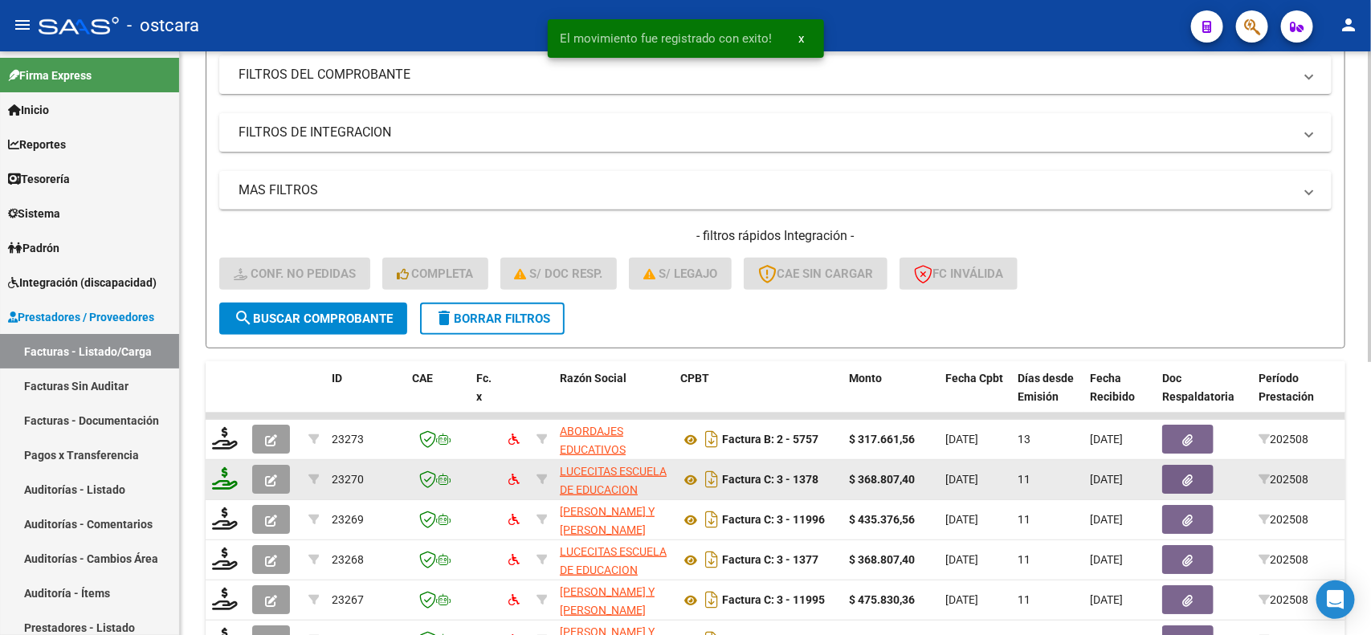
click at [225, 471] on icon at bounding box center [225, 478] width 26 height 22
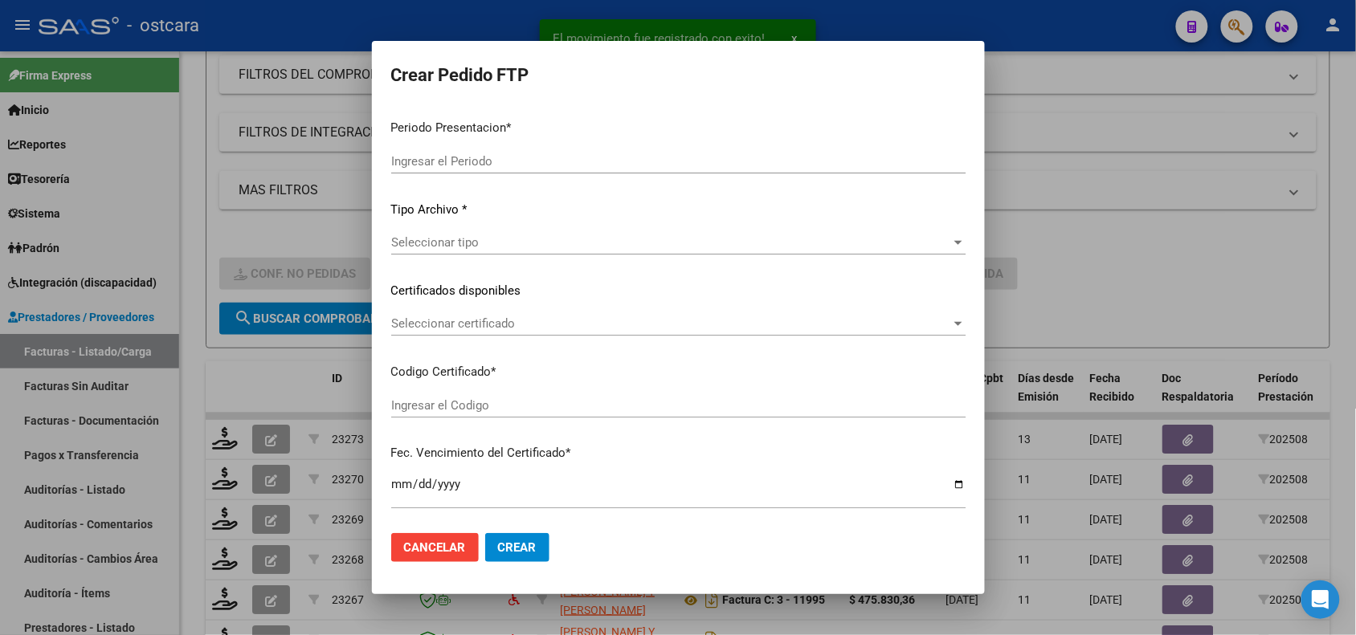
type input "202508"
type input "$ 368.807,40"
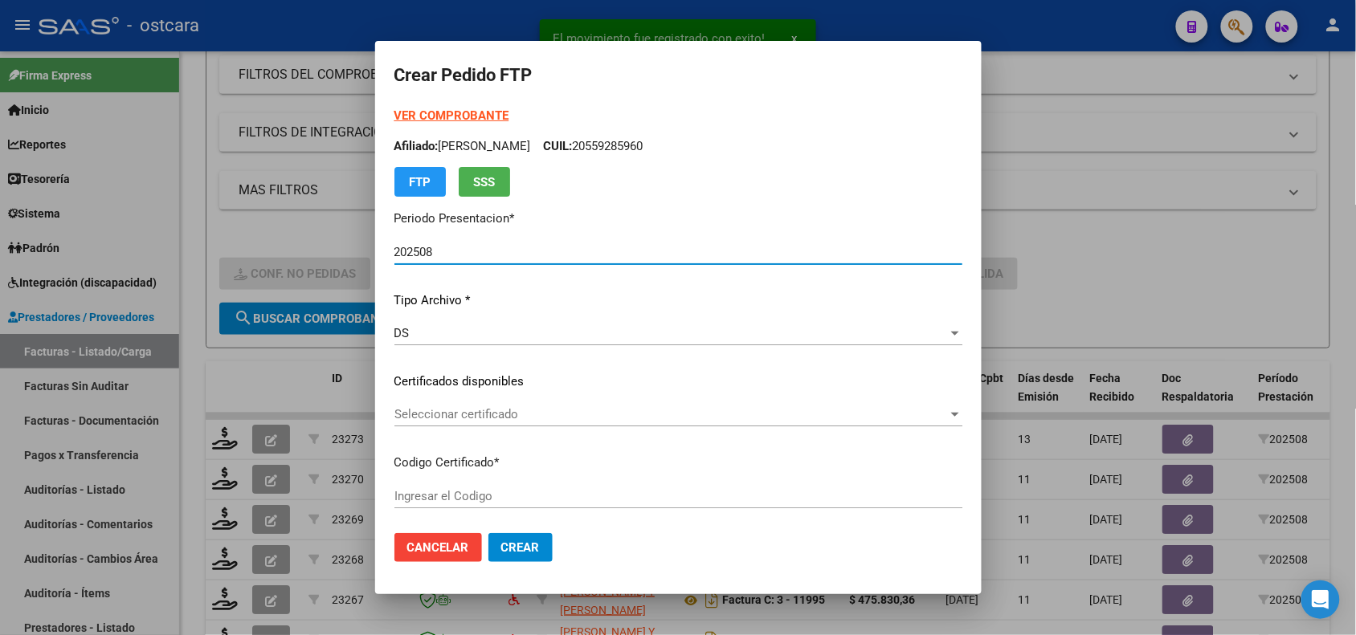
type input "ARG02000559804352021121520261215ERI434"
type input "[DATE]"
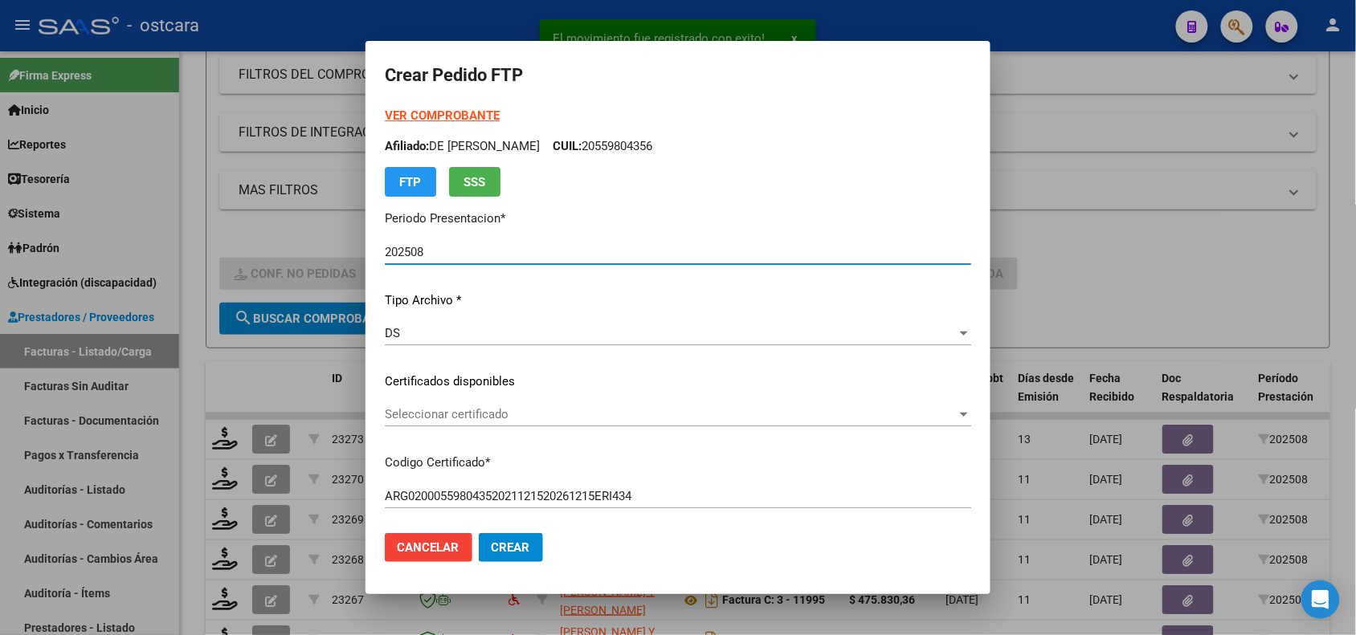
click at [467, 411] on span "Seleccionar certificado" at bounding box center [671, 414] width 572 height 14
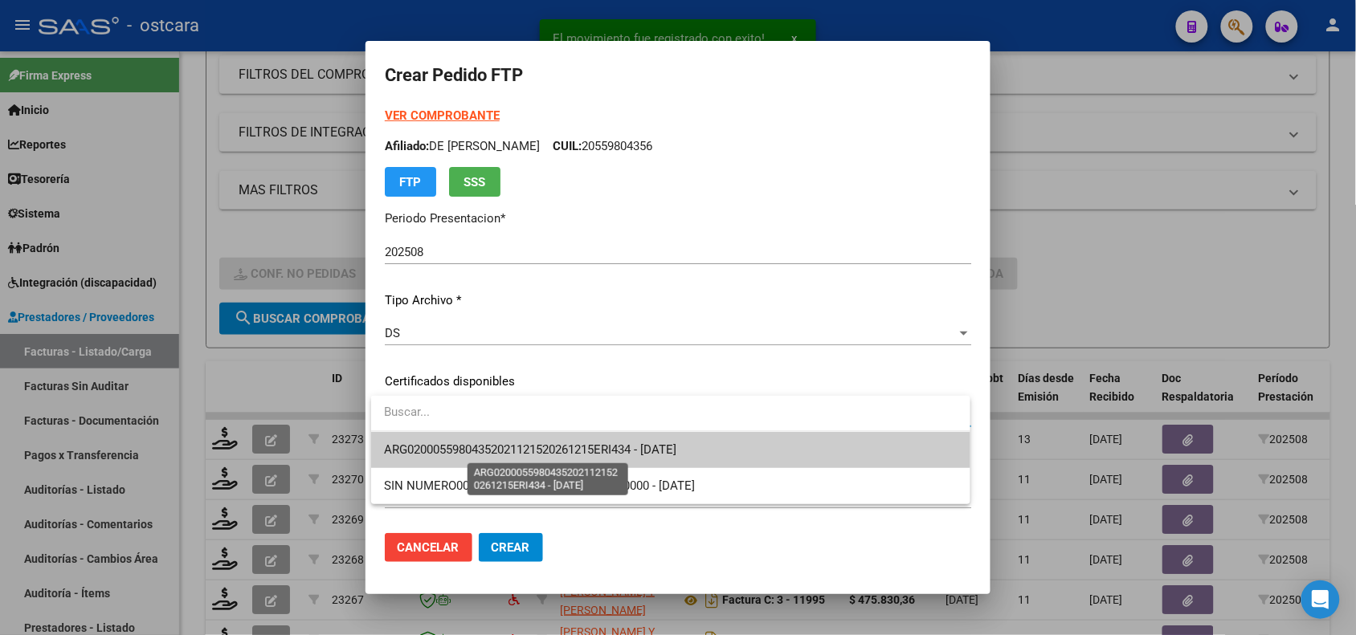
click at [479, 447] on span "ARG02000559804352021121520261215ERI434 - [DATE]" at bounding box center [530, 450] width 292 height 14
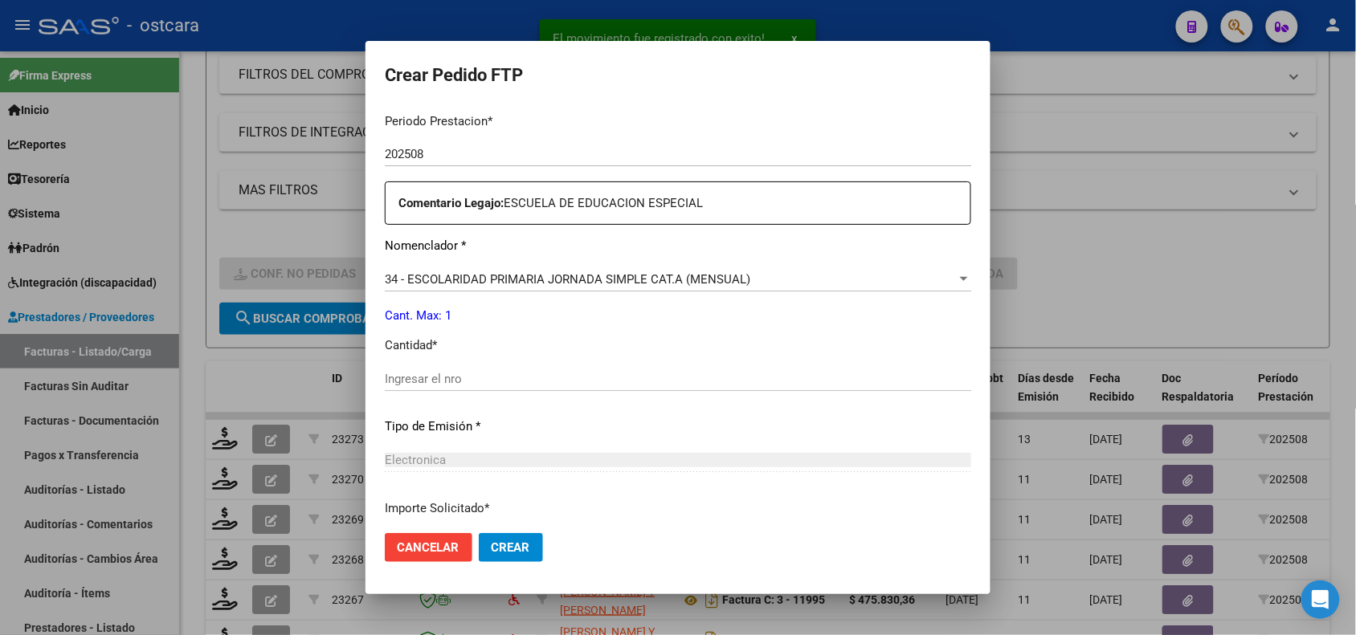
scroll to position [551, 0]
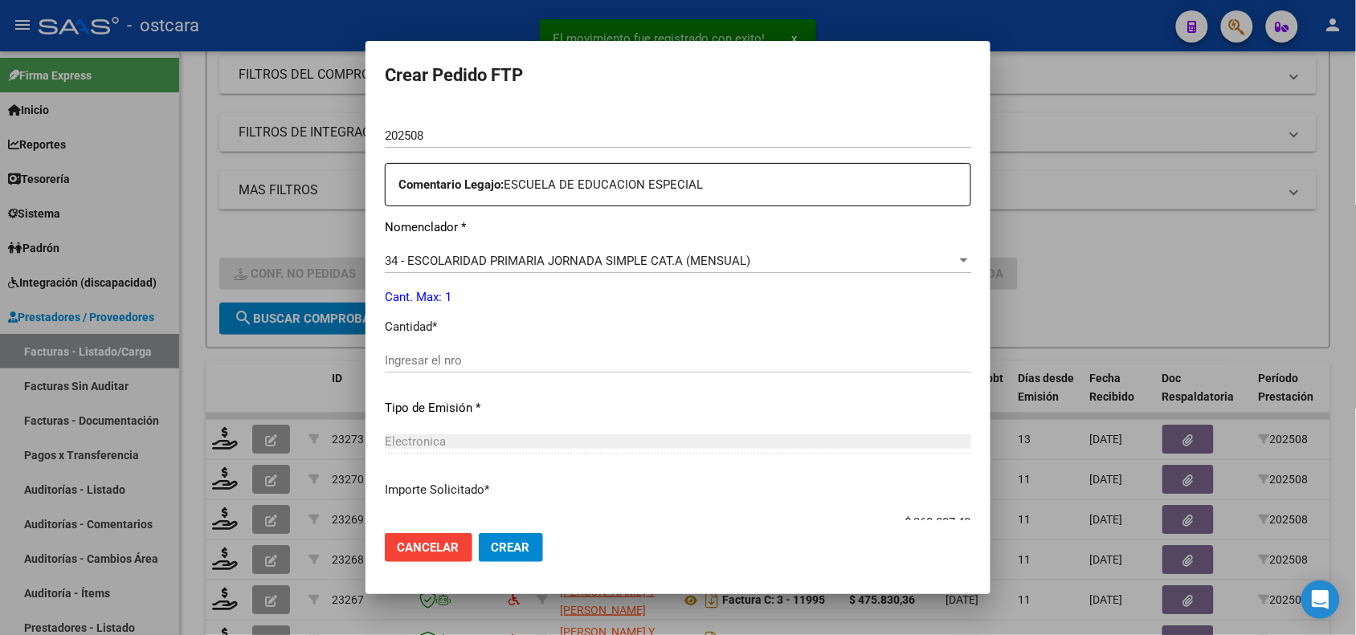
click at [789, 362] on input "Ingresar el nro" at bounding box center [678, 360] width 586 height 14
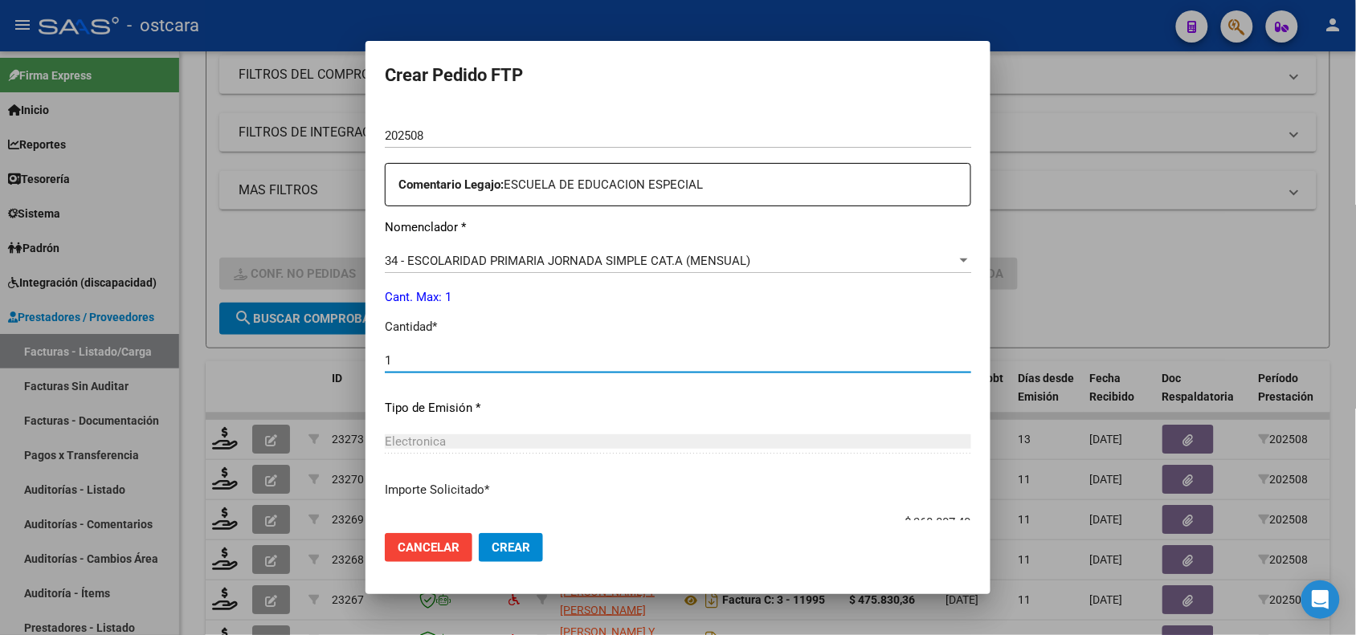
type input "1"
click at [535, 540] on button "Crear" at bounding box center [511, 547] width 64 height 29
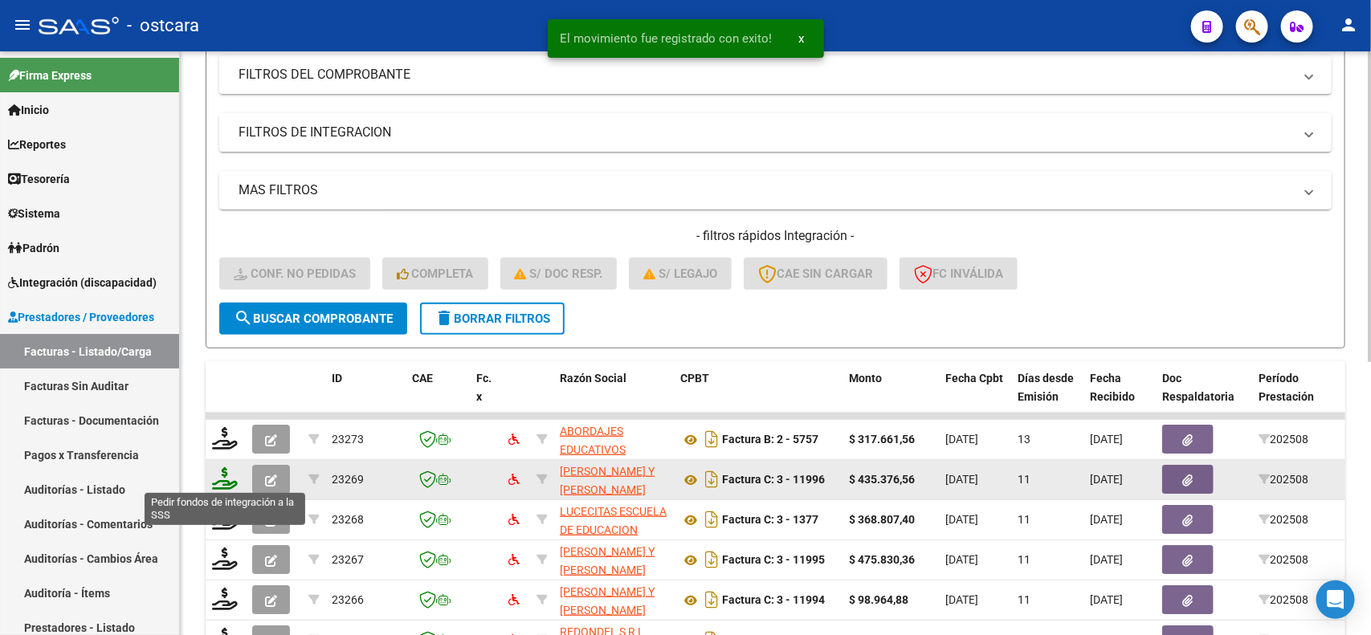
click at [226, 472] on icon at bounding box center [225, 478] width 26 height 22
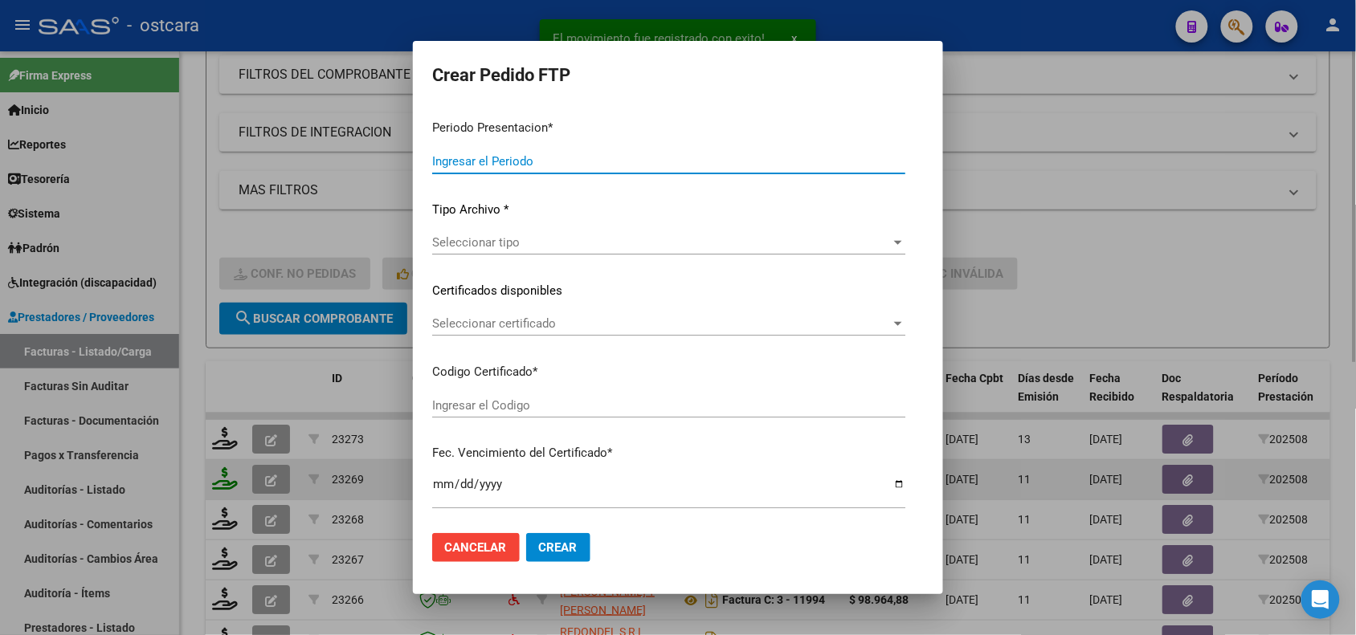
type input "202508"
type input "$ 435.376,56"
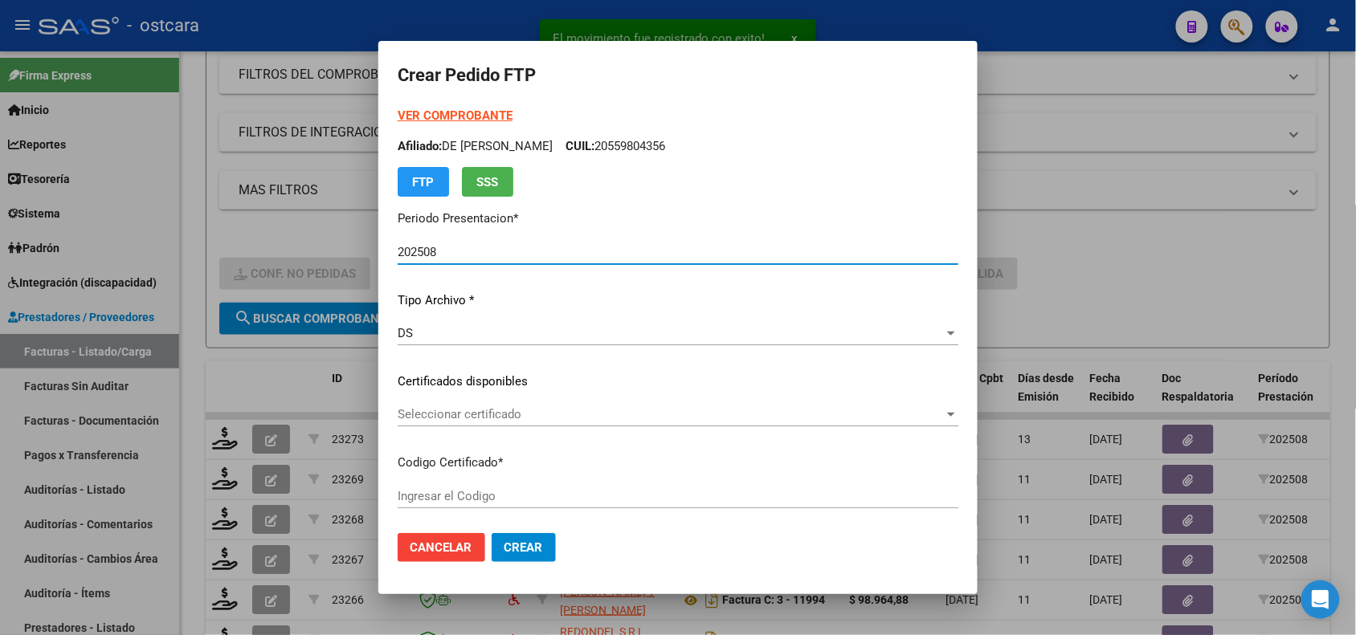
type input "ARG02000515041962017091320220913SFE22800"
type input "2025-09-13"
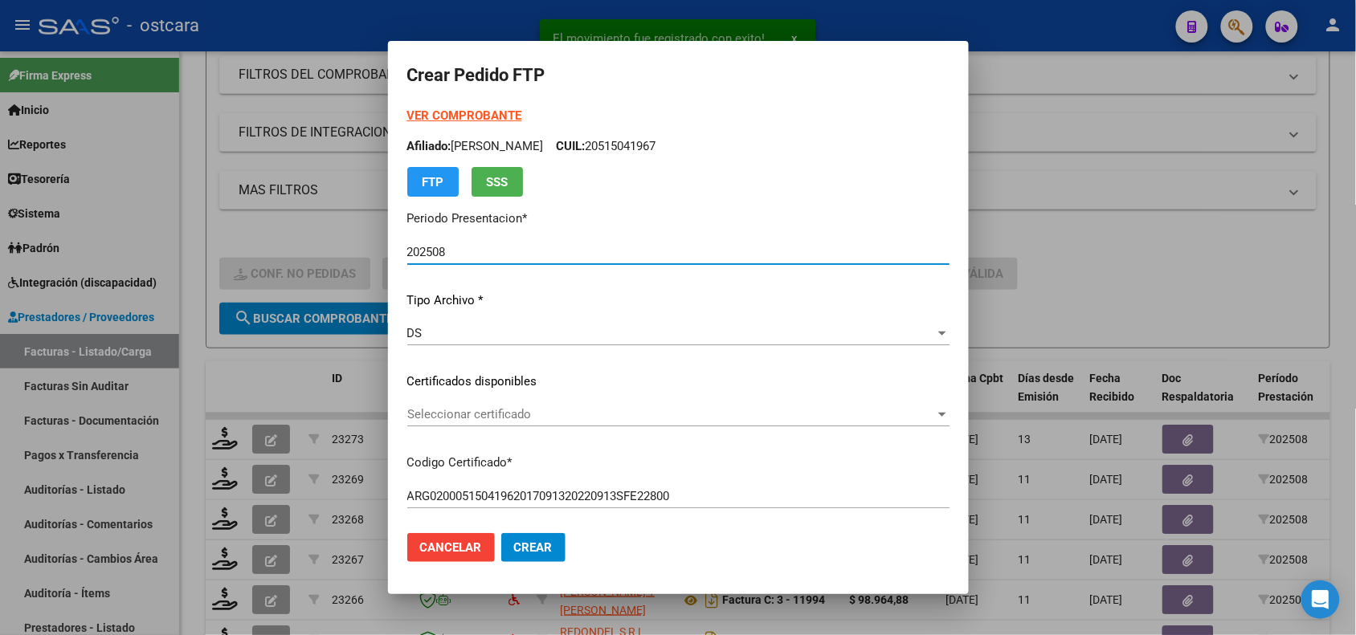
click at [561, 422] on div "Seleccionar certificado Seleccionar certificado" at bounding box center [678, 414] width 542 height 24
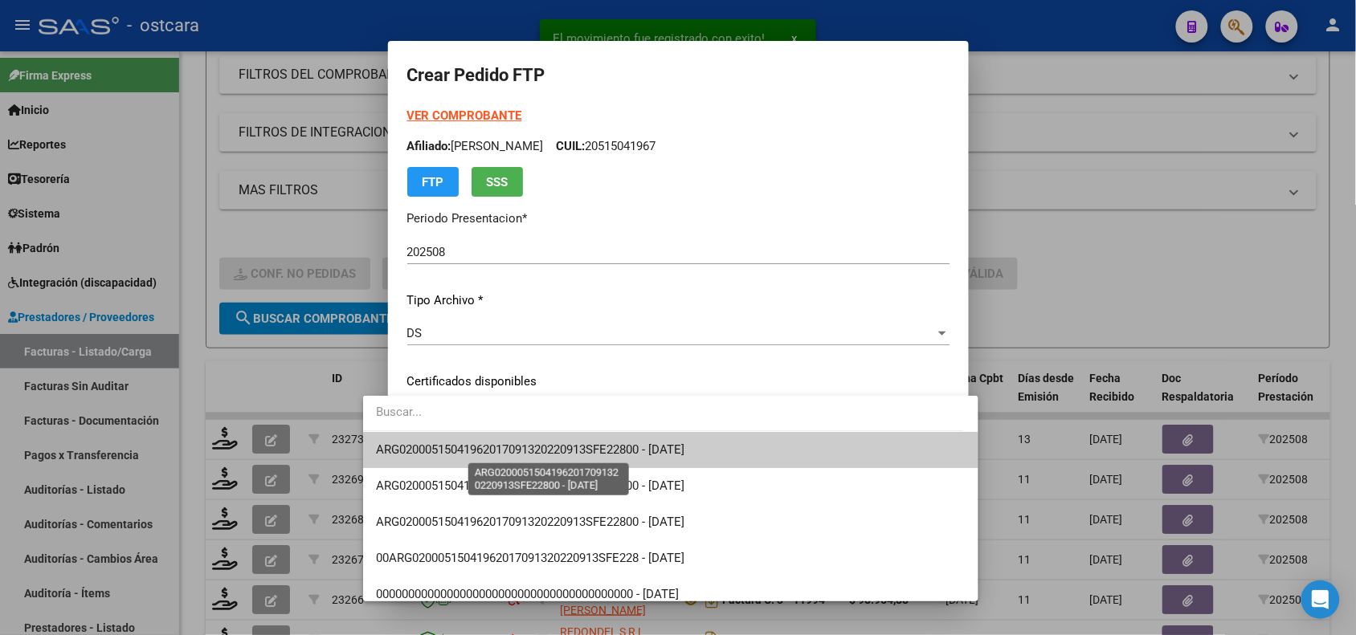
click at [562, 450] on span "ARG02000515041962017091320220913SFE22800 - 2025-09-13" at bounding box center [530, 450] width 308 height 14
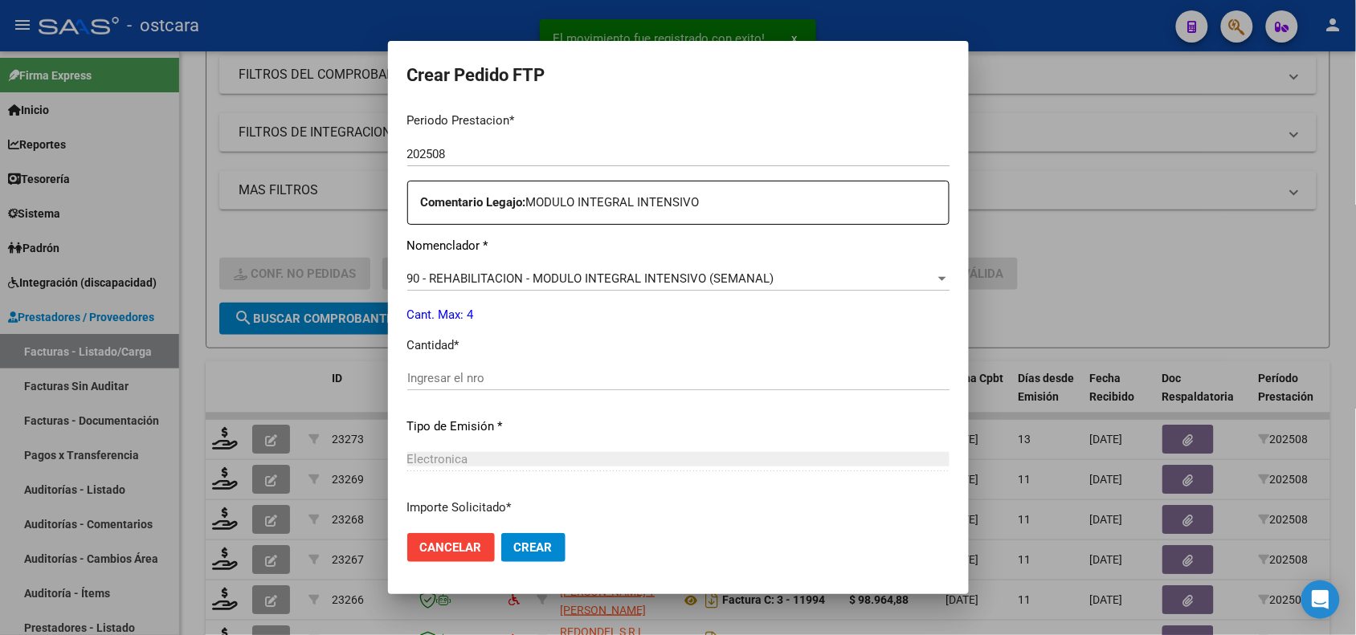
scroll to position [518, 0]
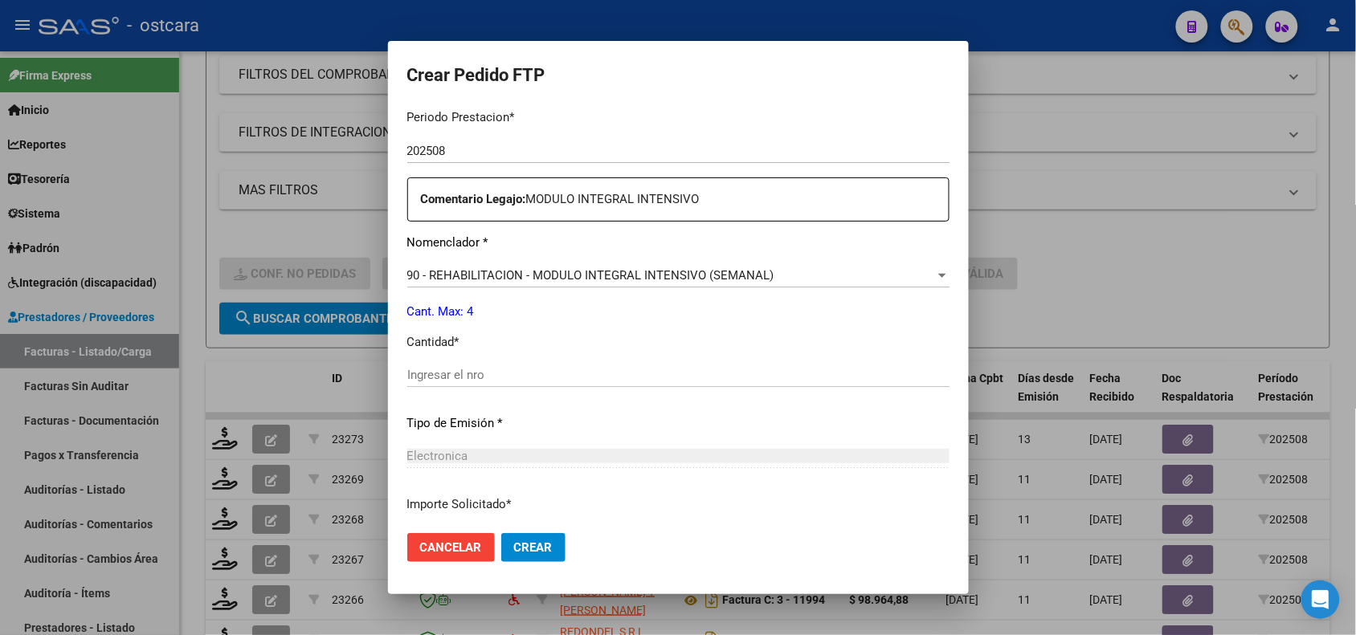
click at [842, 381] on input "Ingresar el nro" at bounding box center [678, 375] width 542 height 14
type input "4"
click at [514, 548] on span "Crear" at bounding box center [533, 547] width 39 height 14
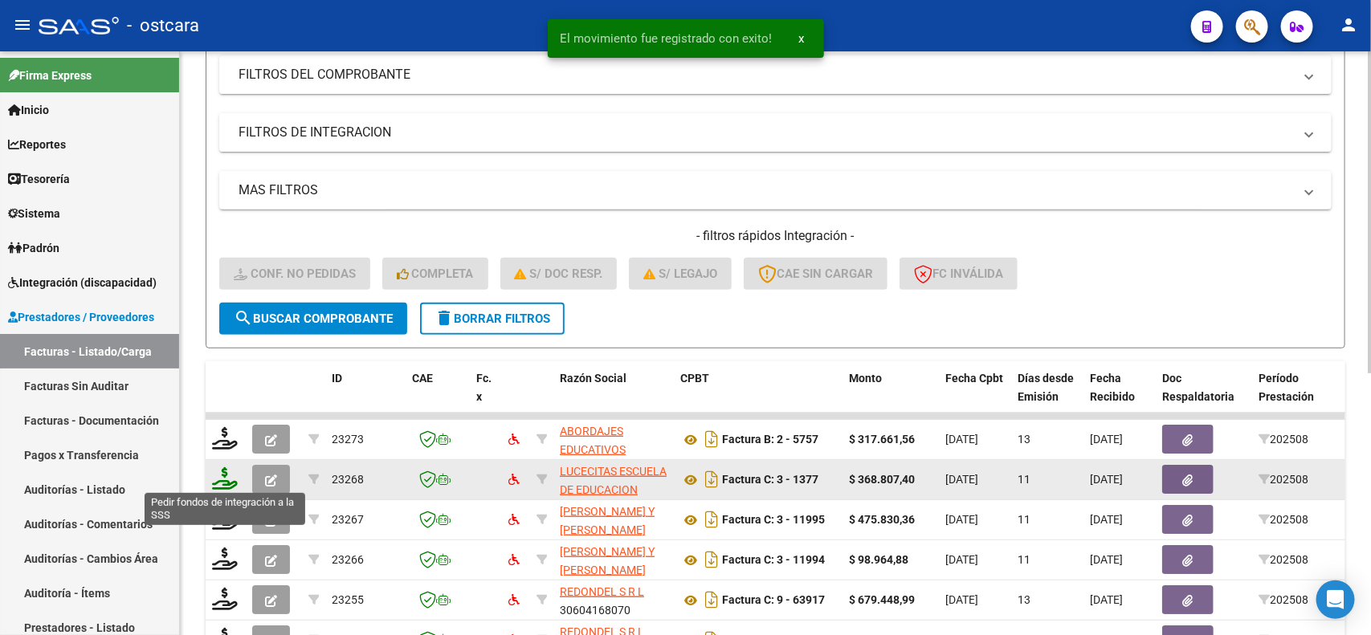
click at [226, 475] on icon at bounding box center [225, 478] width 26 height 22
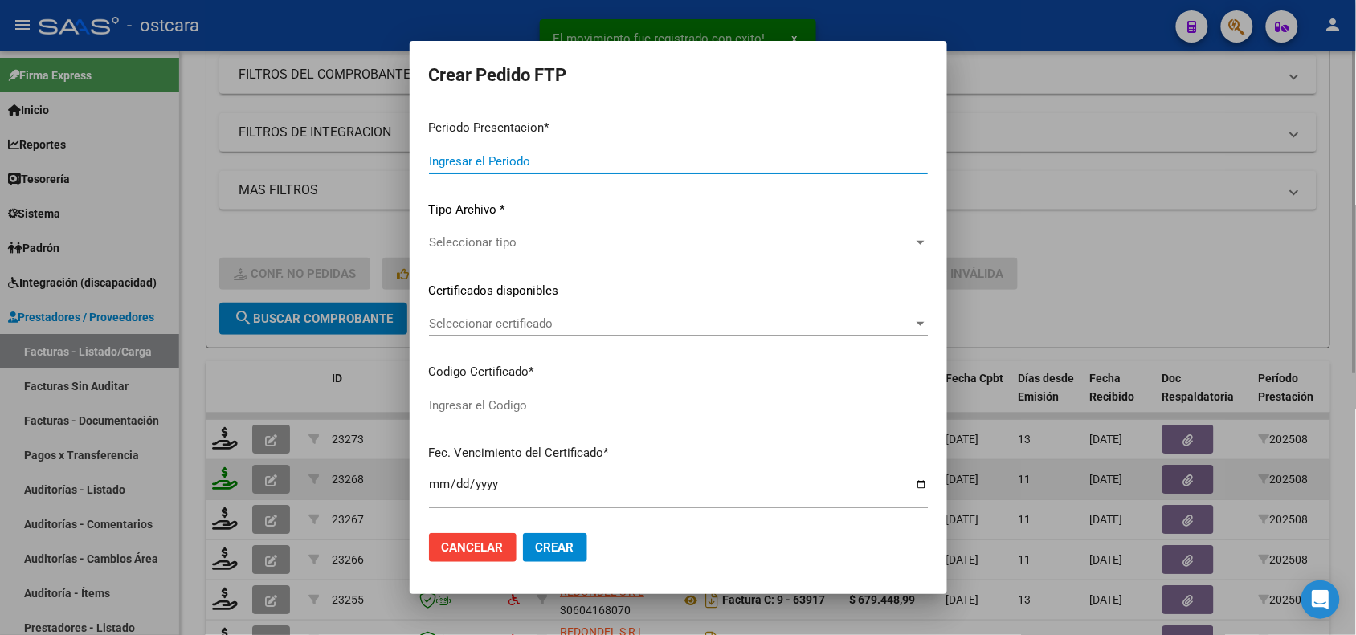
type input "202508"
type input "$ 368.807,40"
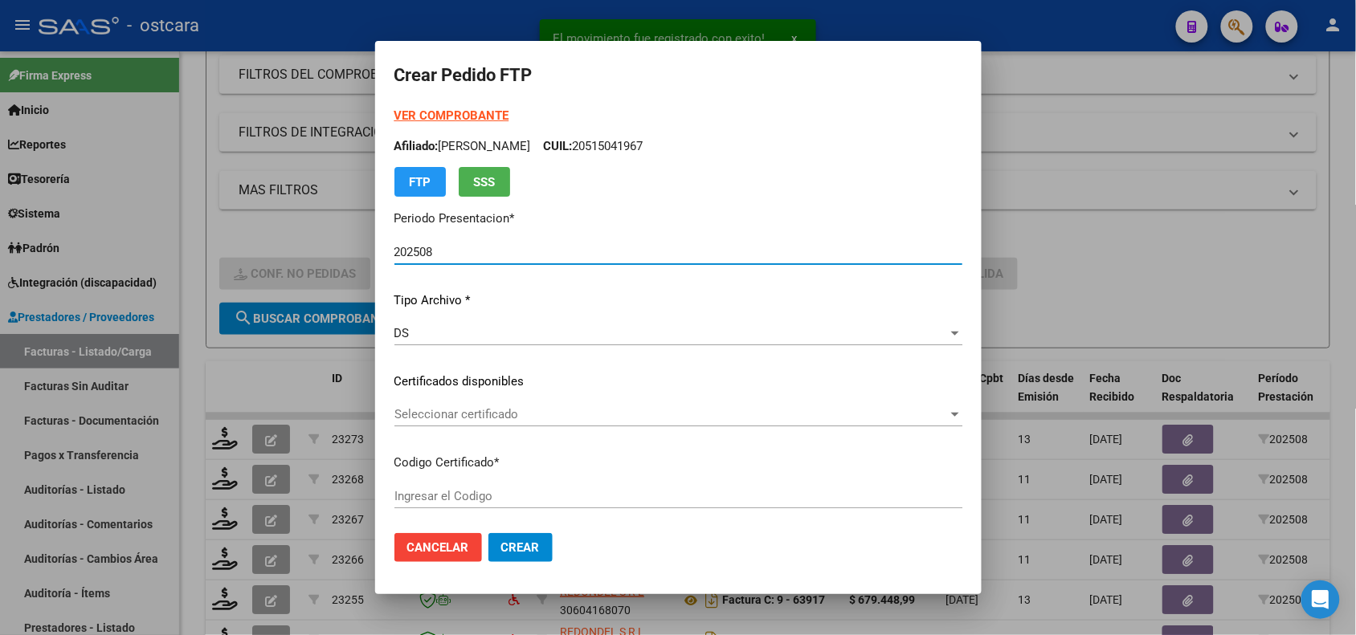
type input "ARG02000549165692025042820400428"
type input "[DATE]"
click at [622, 419] on span "Seleccionar certificado" at bounding box center [670, 414] width 553 height 14
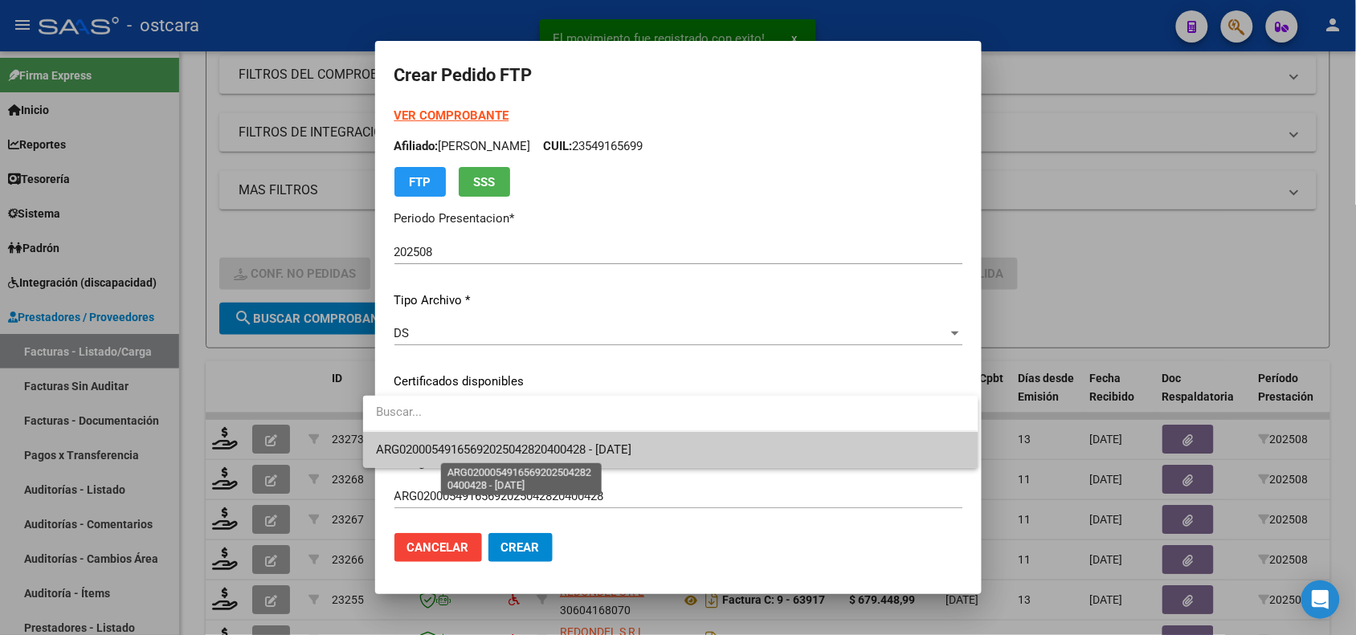
click at [630, 446] on span "ARG02000549165692025042820400428 - [DATE]" at bounding box center [503, 450] width 255 height 14
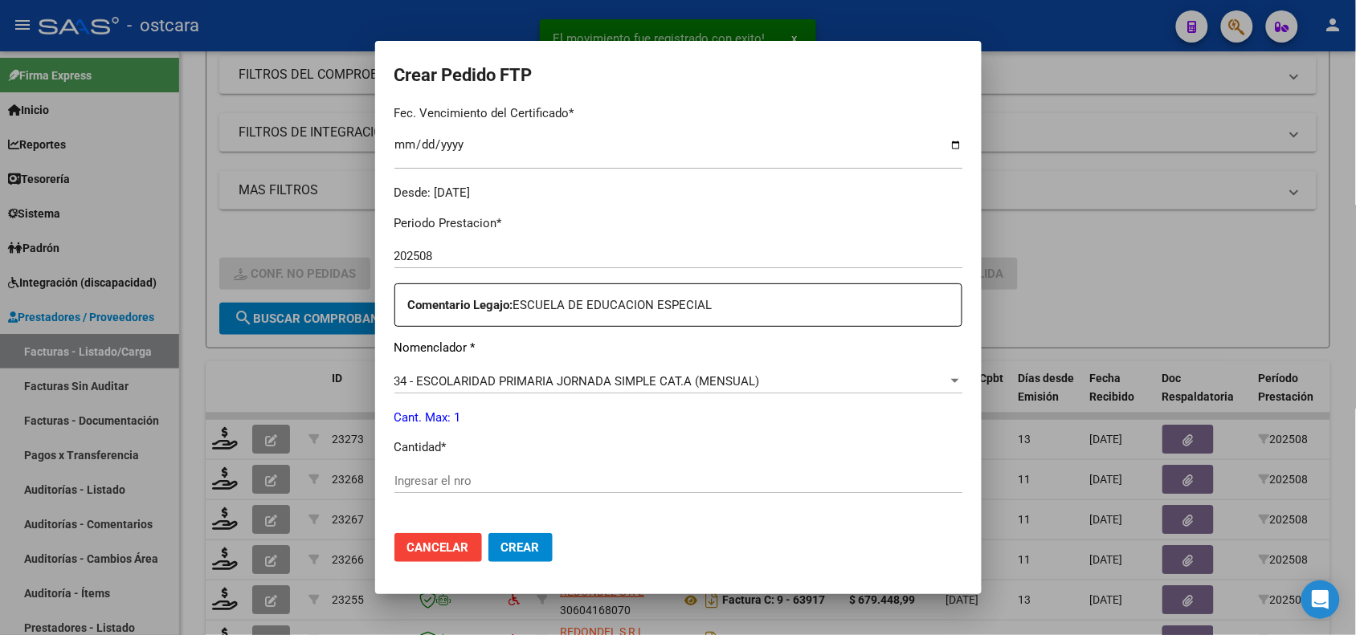
scroll to position [573, 0]
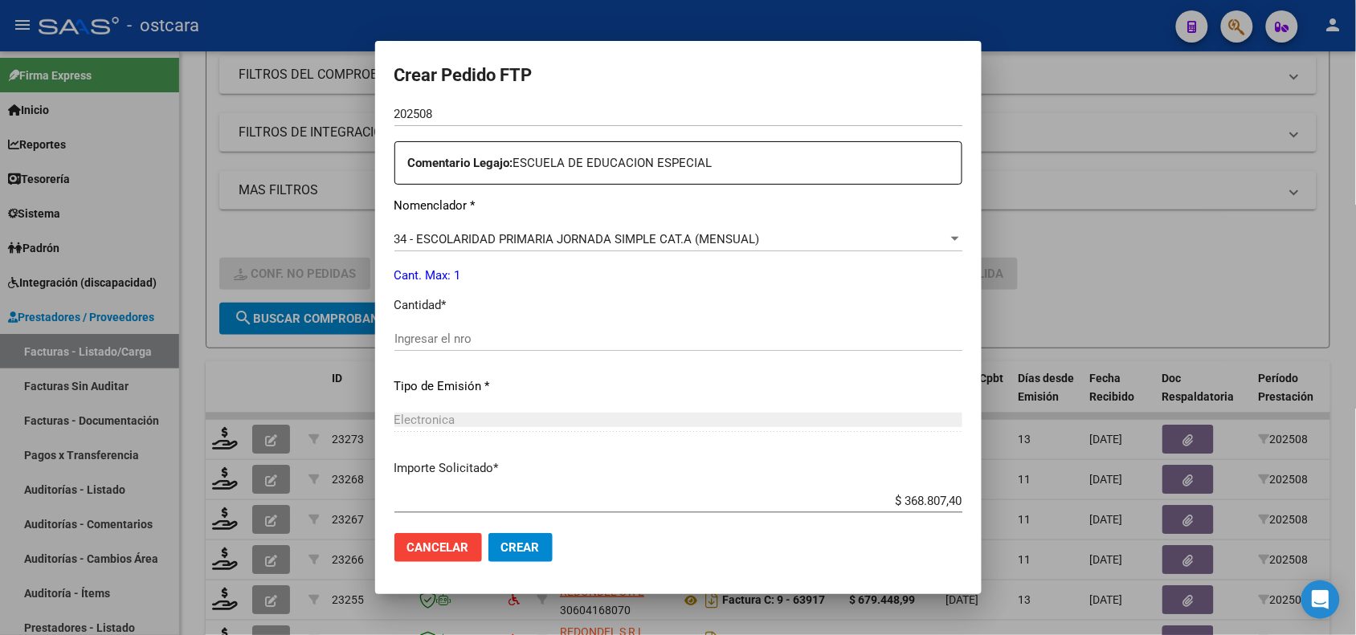
click at [520, 340] on input "Ingresar el nro" at bounding box center [678, 339] width 568 height 14
type input "1"
click at [501, 544] on span "Crear" at bounding box center [520, 547] width 39 height 14
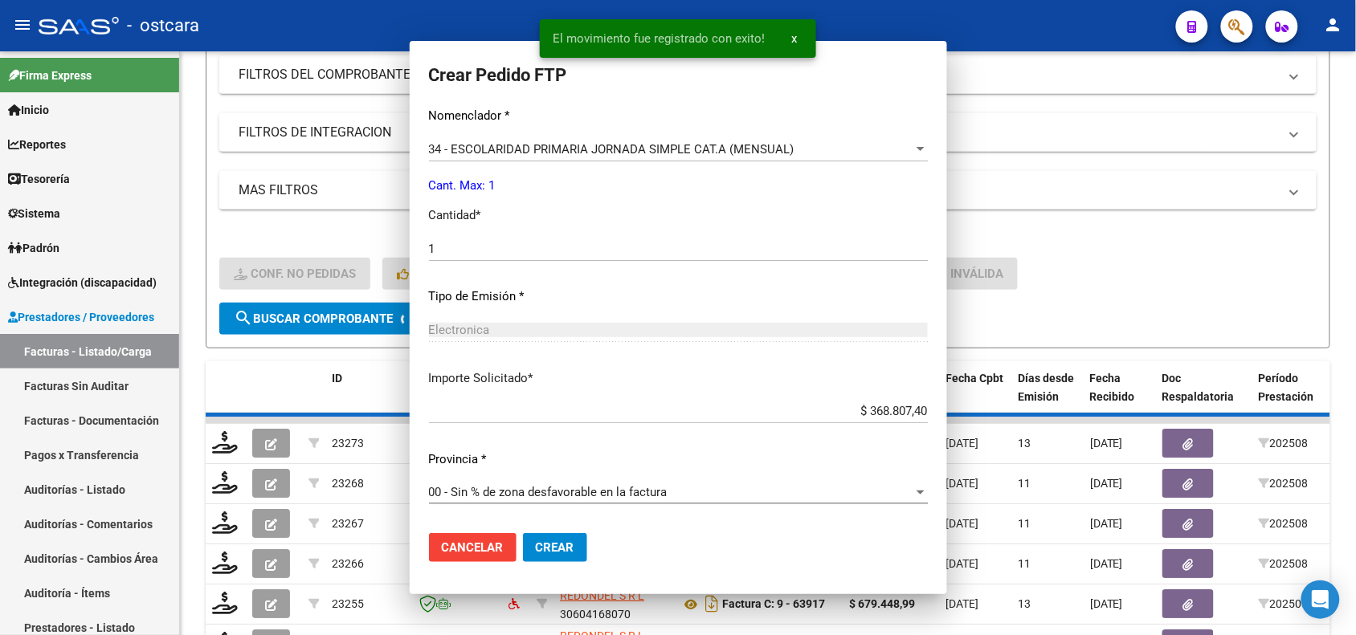
scroll to position [483, 0]
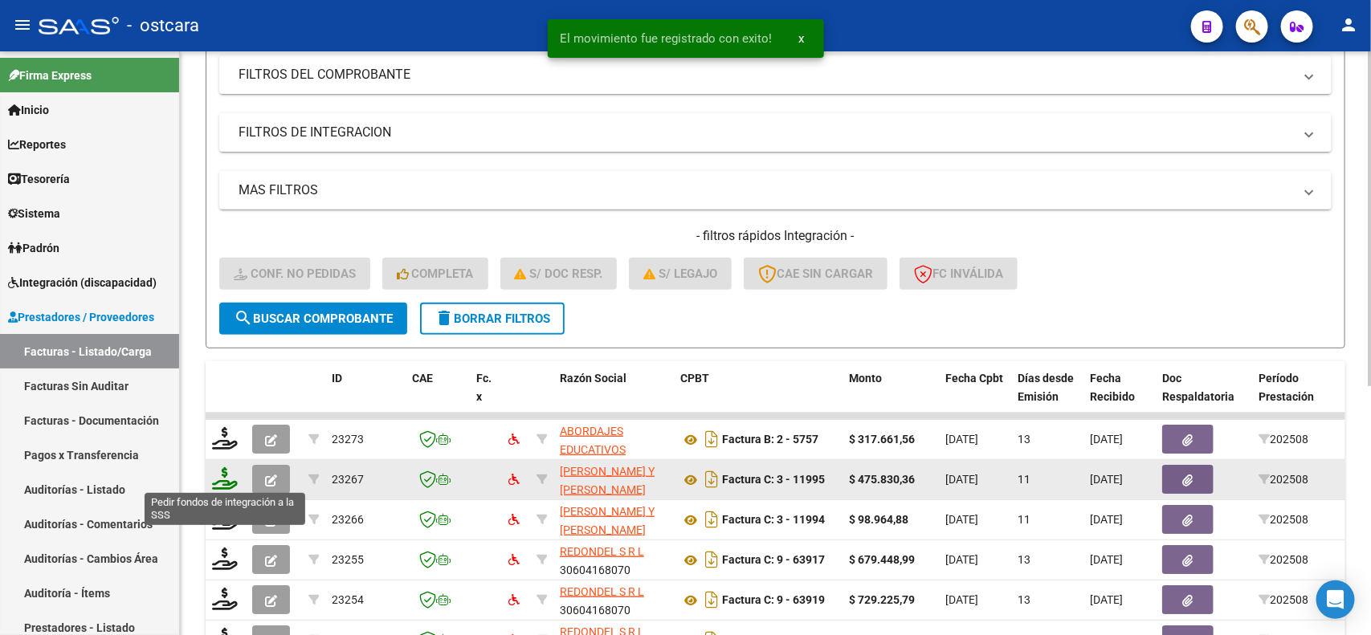
click at [226, 472] on icon at bounding box center [225, 478] width 26 height 22
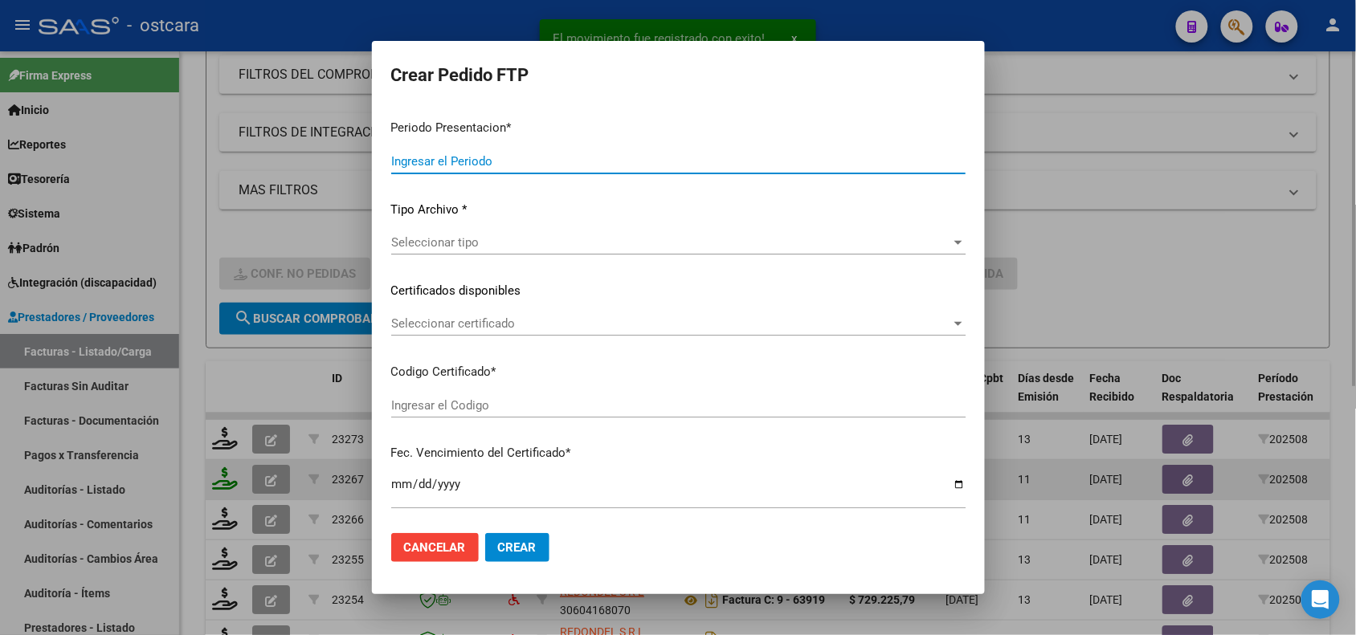
type input "202508"
type input "$ 475.830,36"
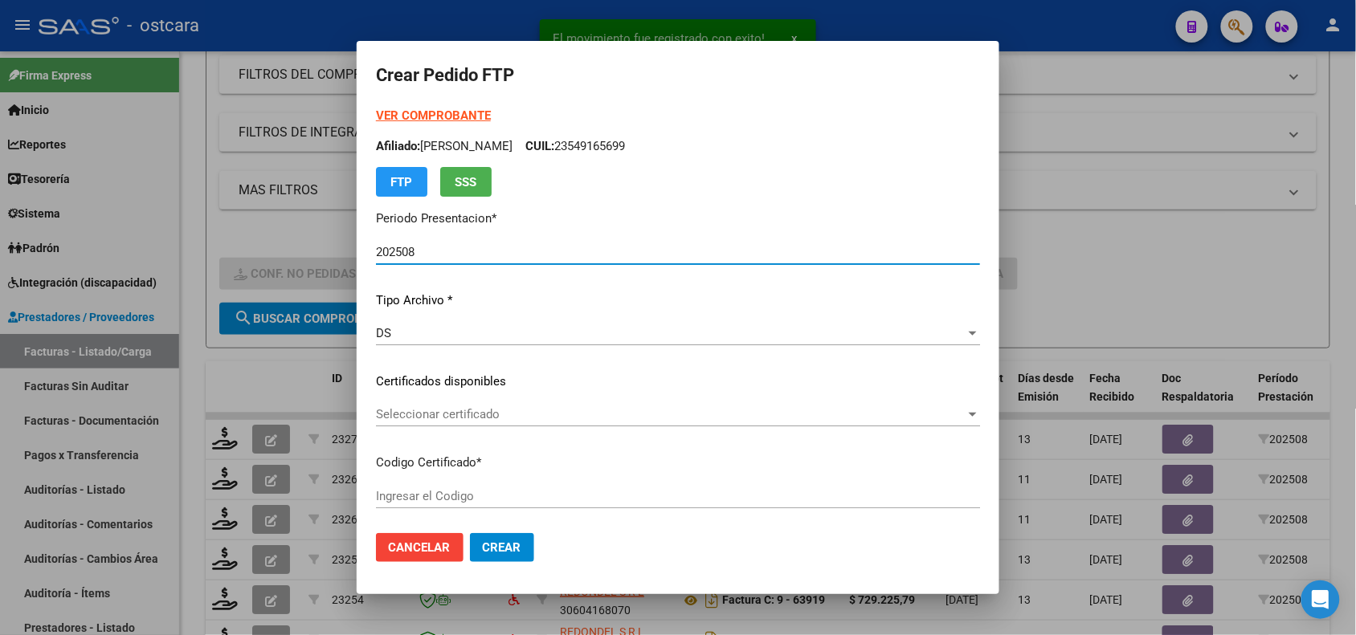
type input "ARG01000450147462018041820280418SFE22800"
type input "2028-04-18"
click at [535, 420] on span "Seleccionar certificado" at bounding box center [670, 414] width 589 height 14
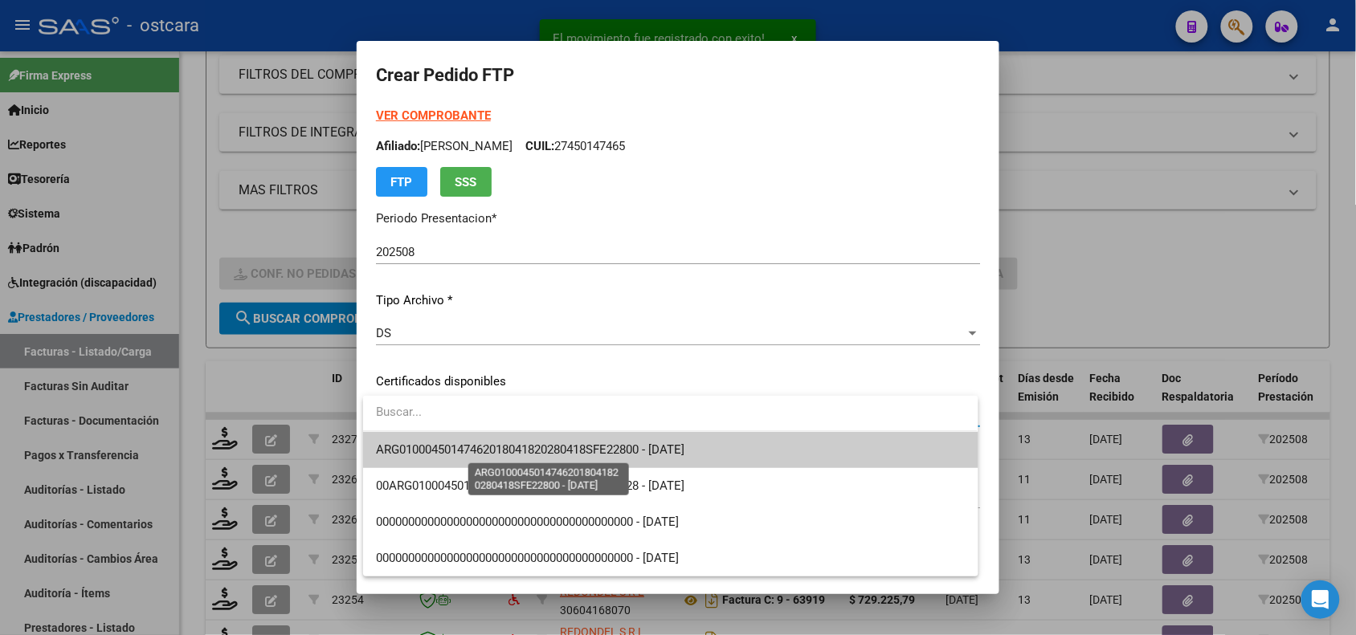
click at [542, 447] on span "ARG01000450147462018041820280418SFE22800 - 2028-04-18" at bounding box center [530, 450] width 308 height 14
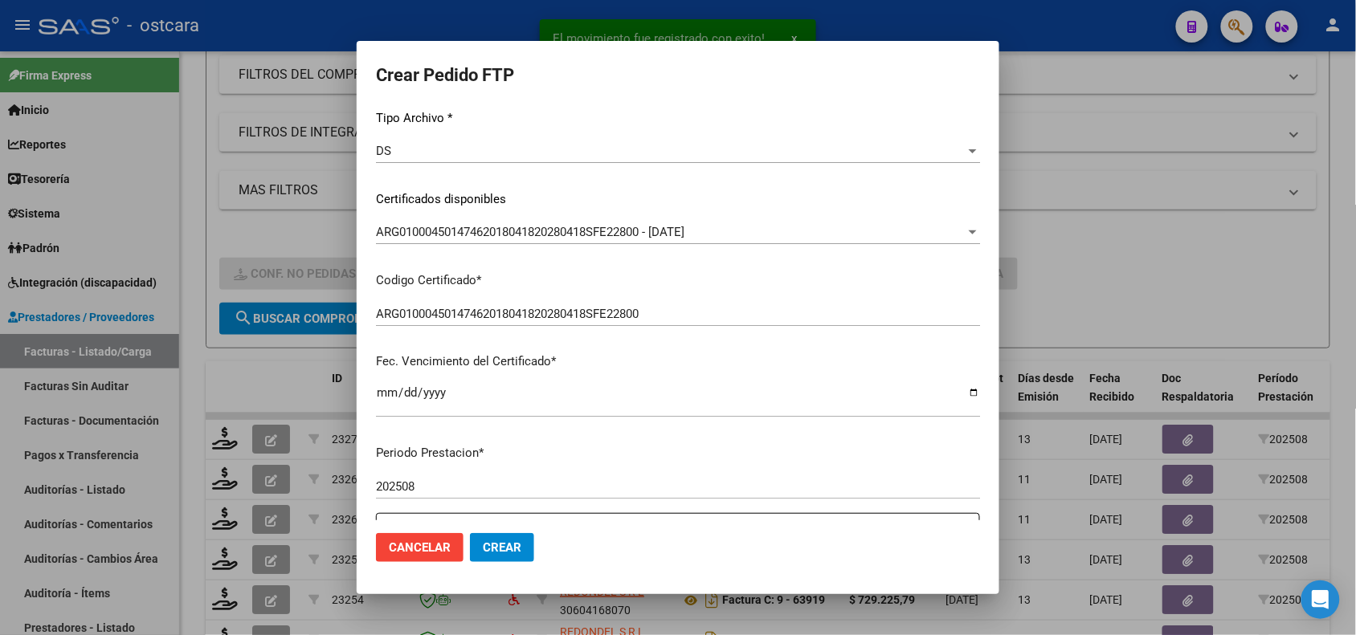
scroll to position [472, 0]
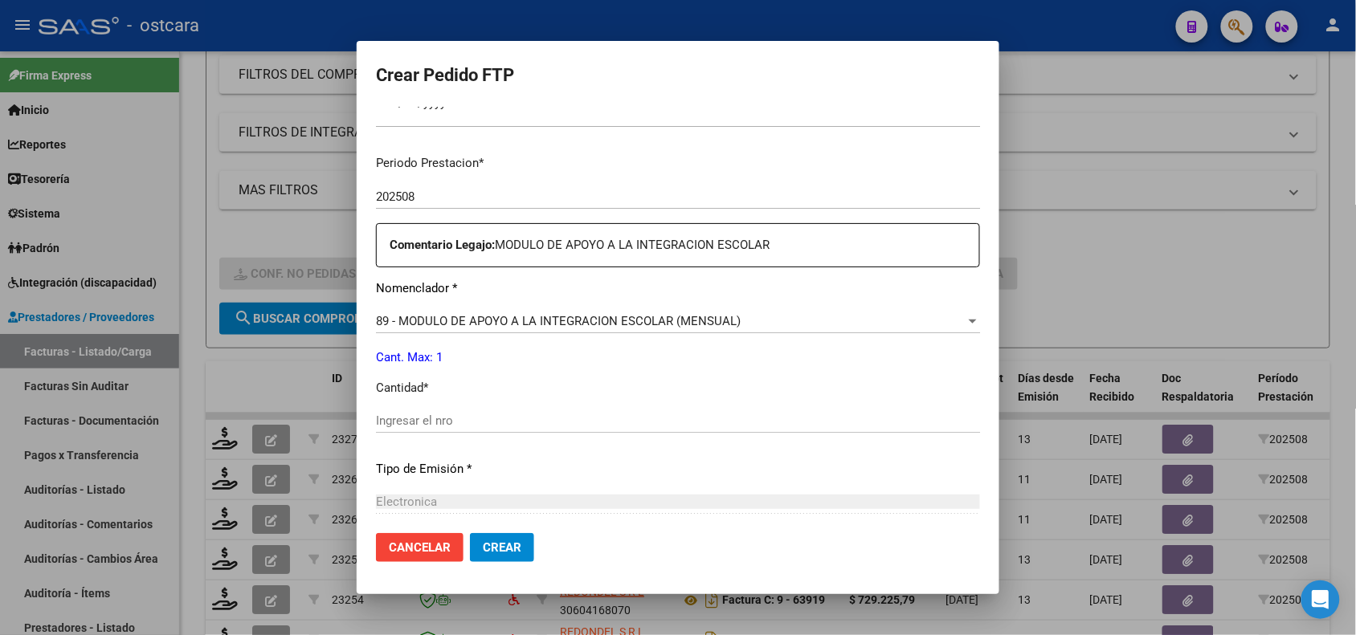
click at [760, 415] on input "Ingresar el nro" at bounding box center [678, 421] width 604 height 14
type input "1"
click at [510, 530] on mat-dialog-actions "Cancelar Crear" at bounding box center [678, 547] width 604 height 55
click at [511, 545] on span "Crear" at bounding box center [502, 547] width 39 height 14
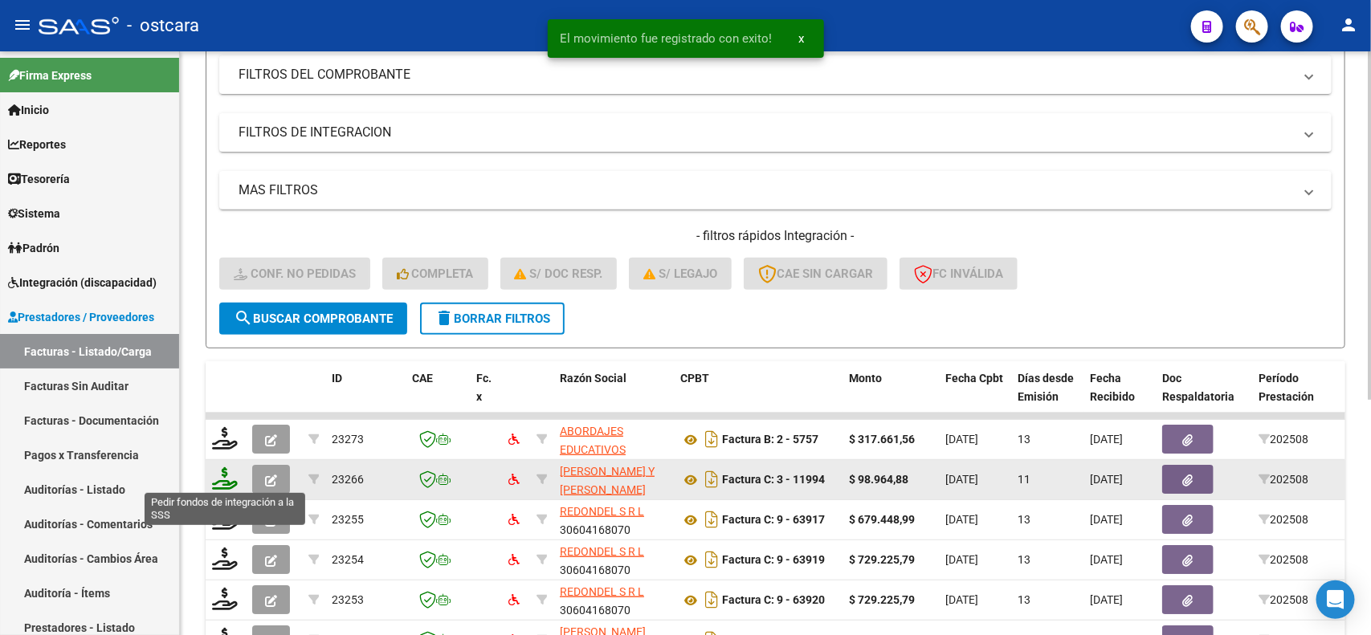
click at [229, 472] on icon at bounding box center [225, 478] width 26 height 22
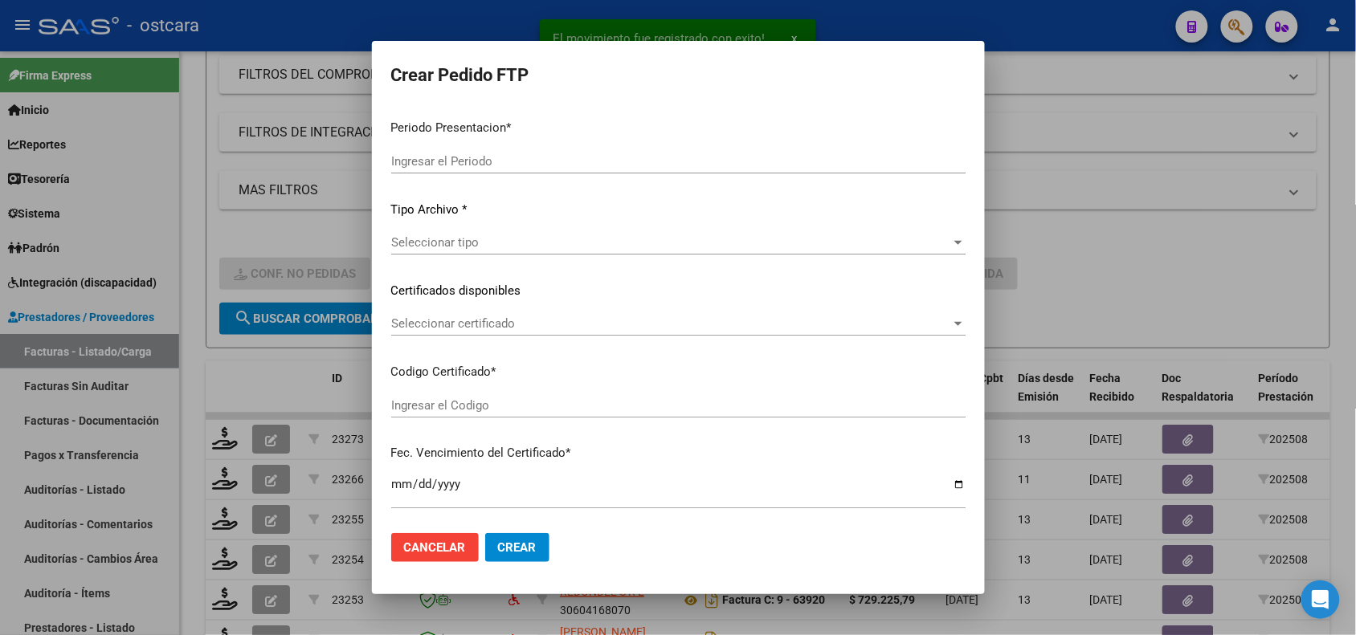
type input "202508"
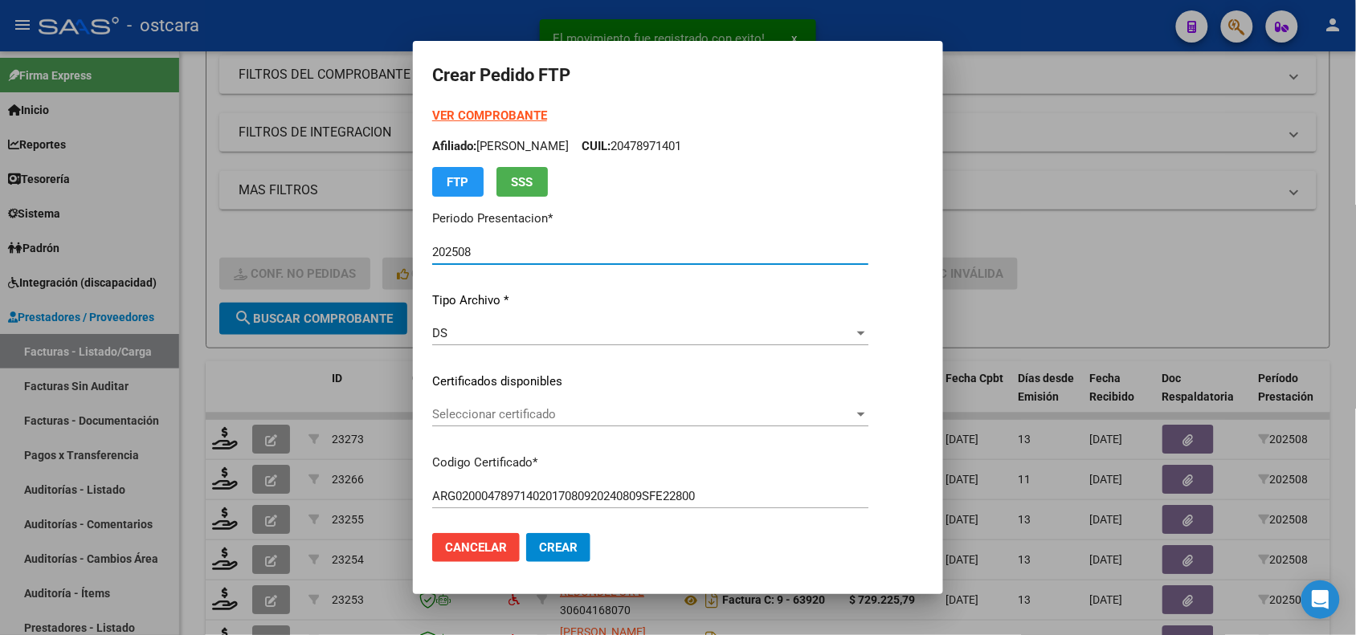
click at [548, 416] on span "Seleccionar certificado" at bounding box center [643, 414] width 422 height 14
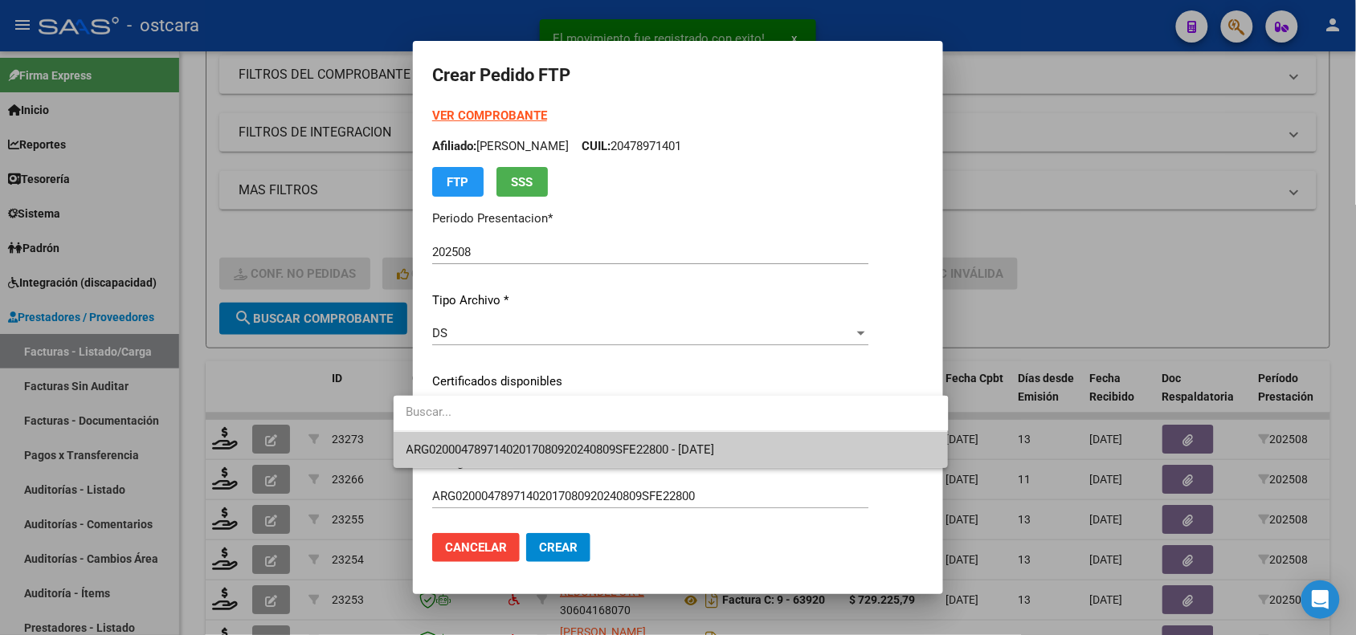
click at [555, 442] on span "ARG02000478971402017080920240809SFE22800 - 2024-08-09" at bounding box center [670, 450] width 529 height 36
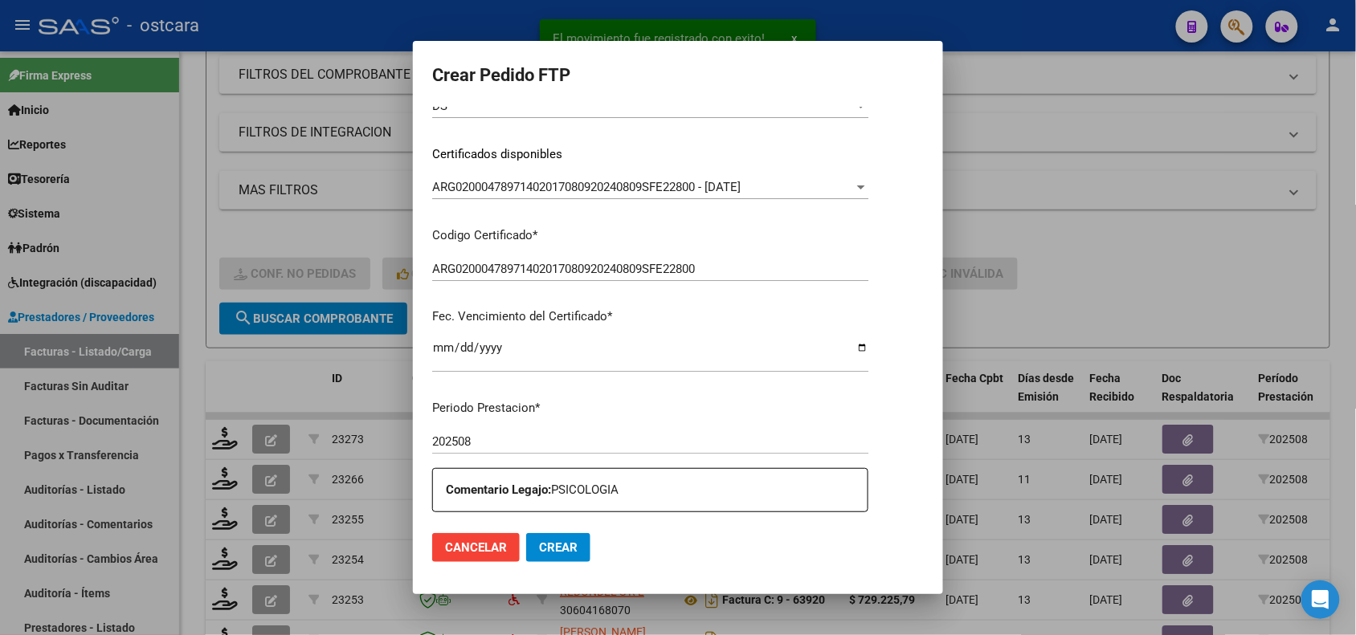
scroll to position [442, 0]
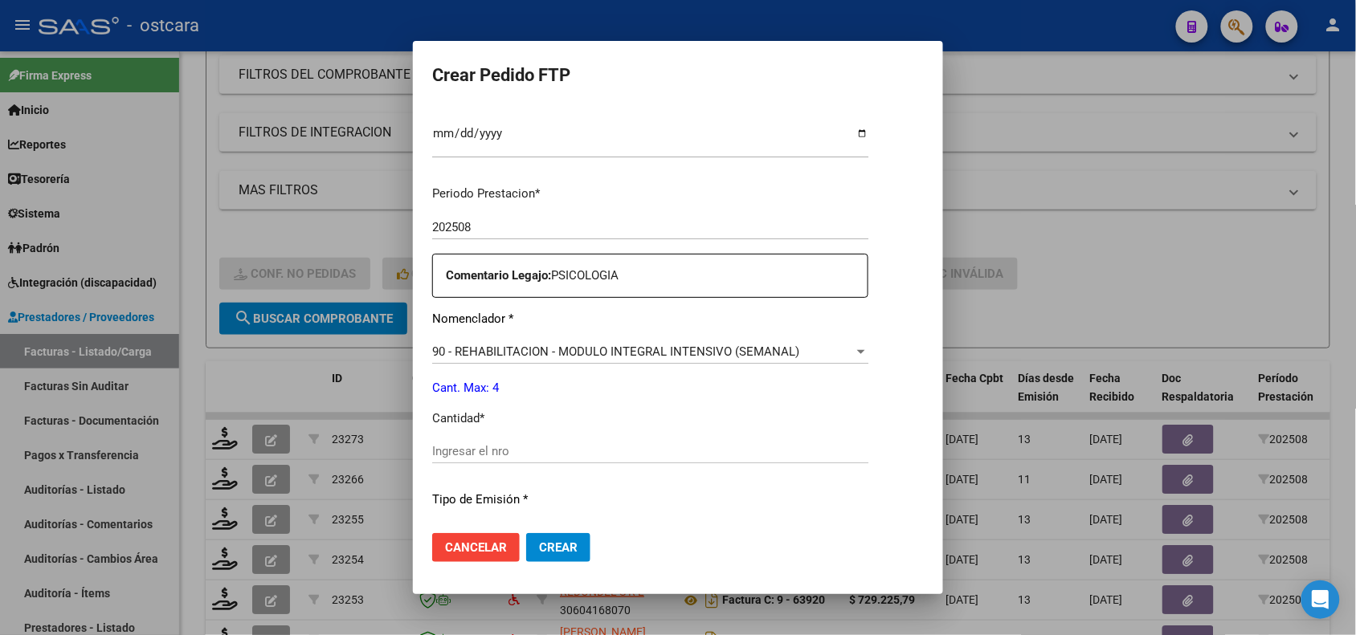
click at [862, 451] on input "Ingresar el nro" at bounding box center [650, 451] width 436 height 14
click at [558, 548] on button "Crear" at bounding box center [558, 547] width 64 height 29
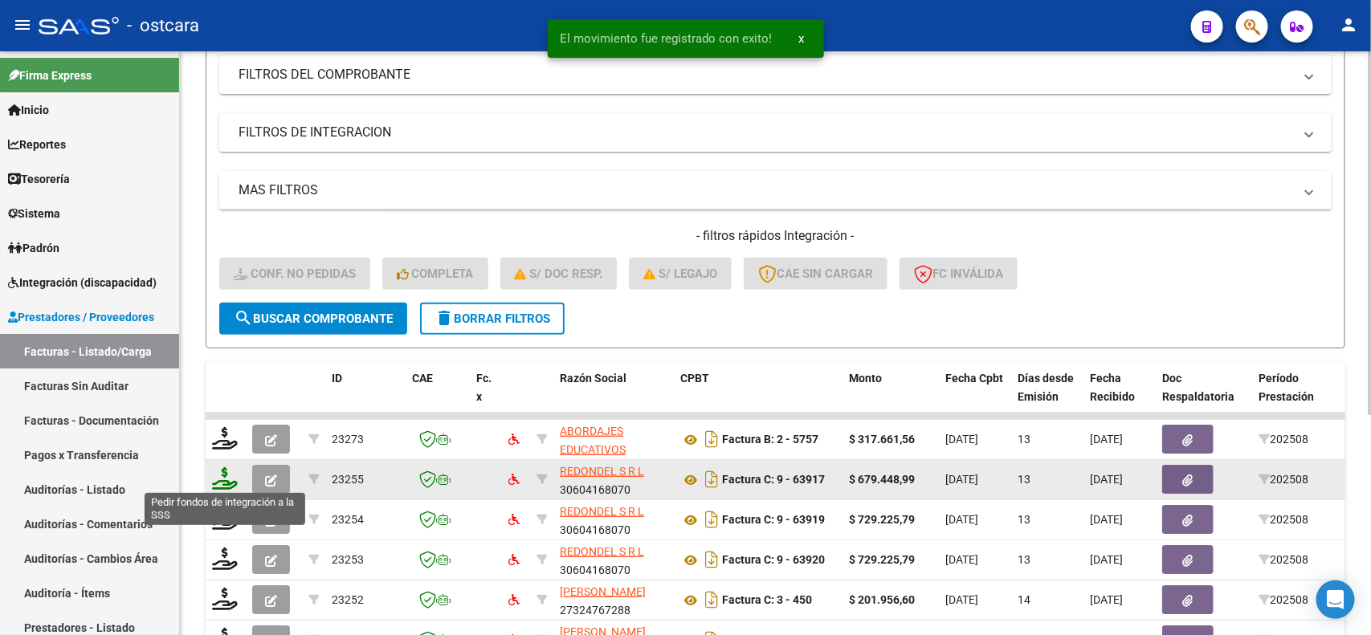
click at [226, 476] on icon at bounding box center [225, 478] width 26 height 22
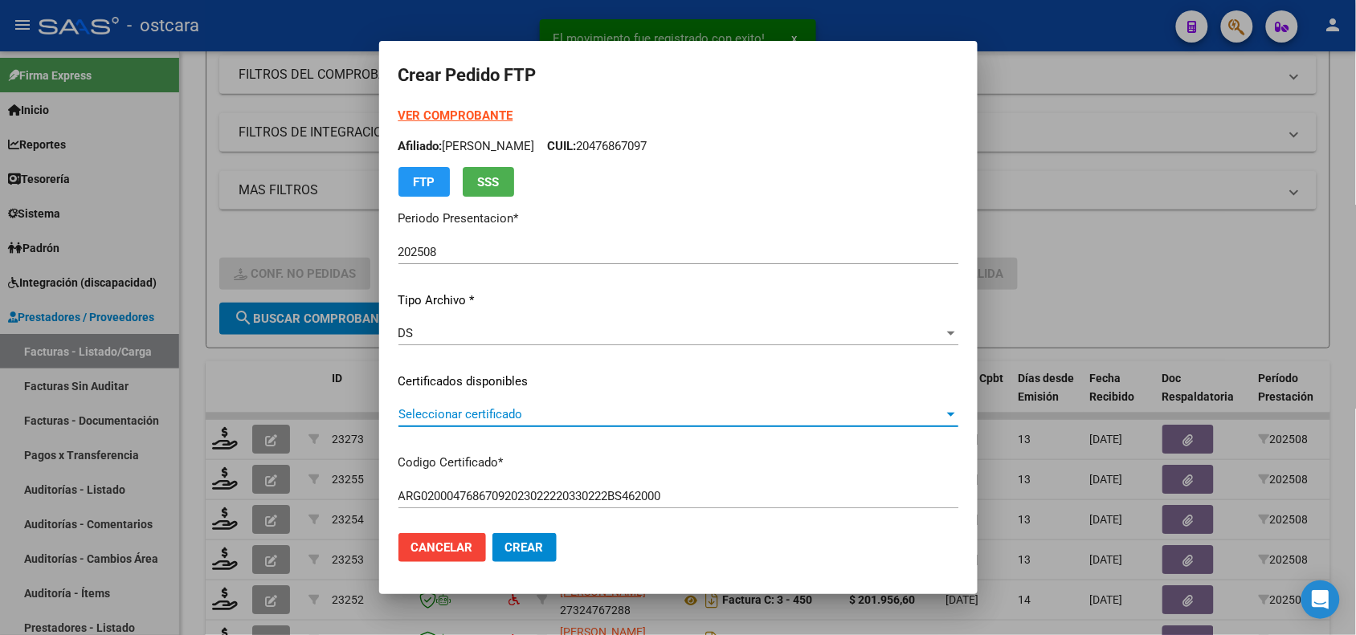
click at [598, 419] on span "Seleccionar certificado" at bounding box center [670, 414] width 545 height 14
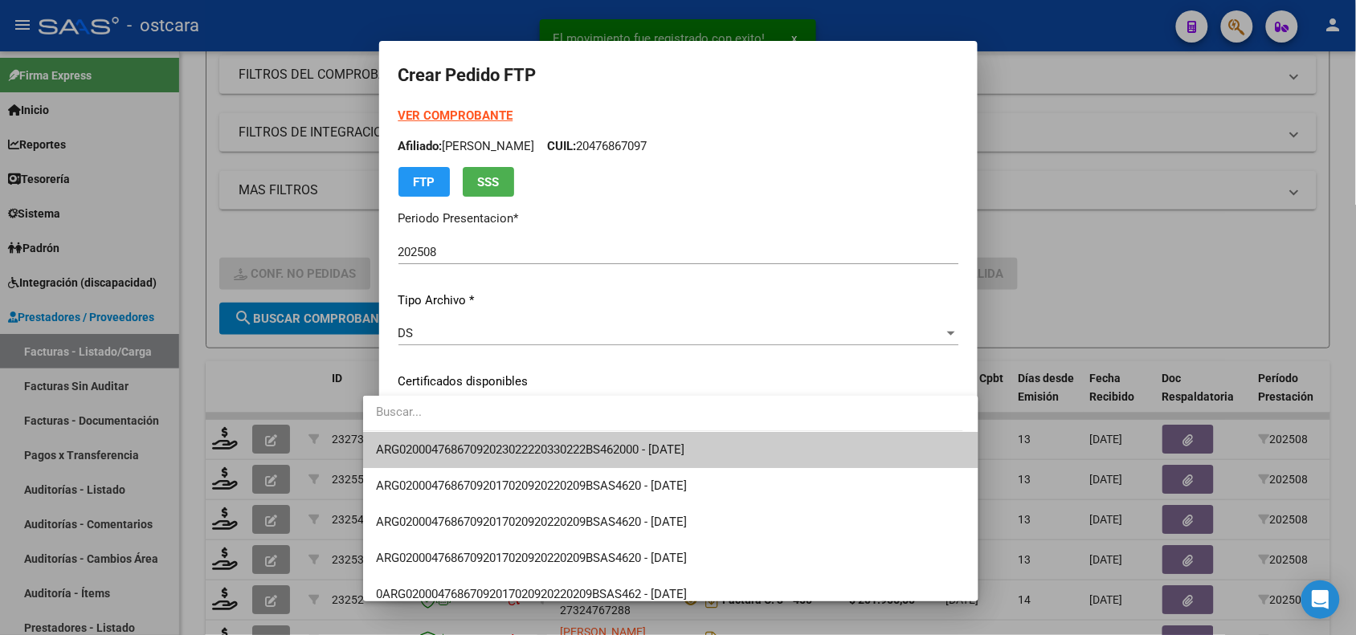
click at [601, 447] on span "ARG02000476867092023022220330222BS462000 - 2033-02-22" at bounding box center [530, 450] width 308 height 14
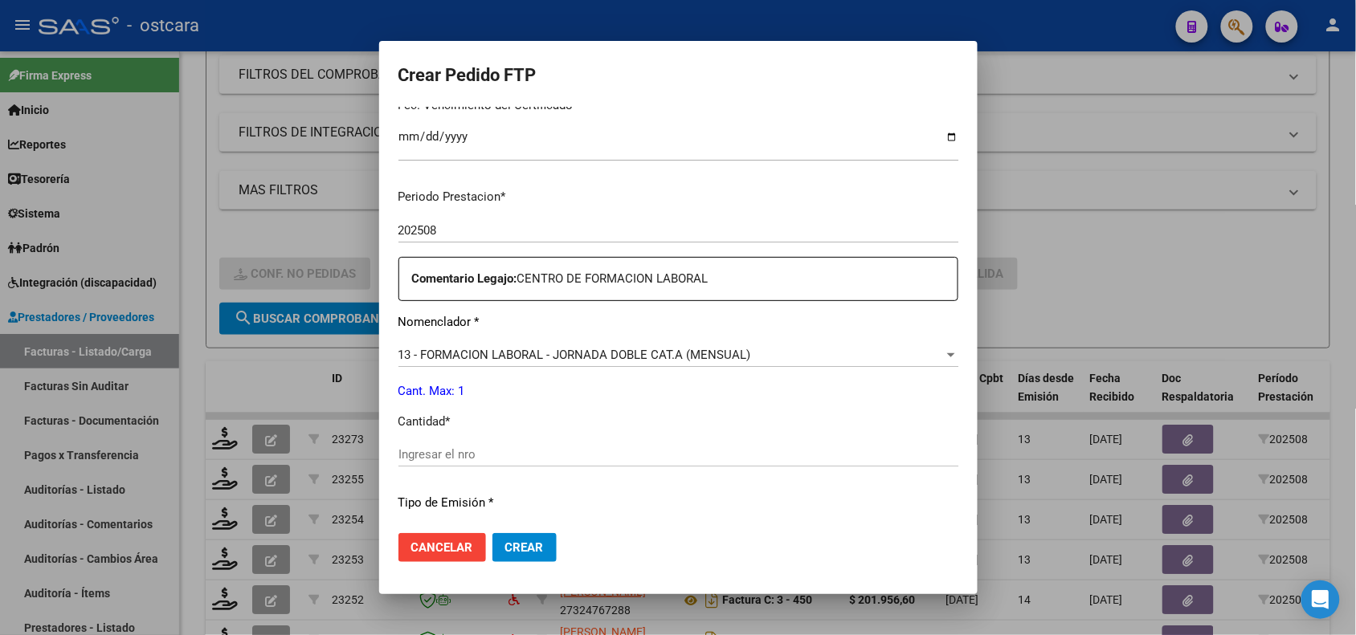
scroll to position [444, 0]
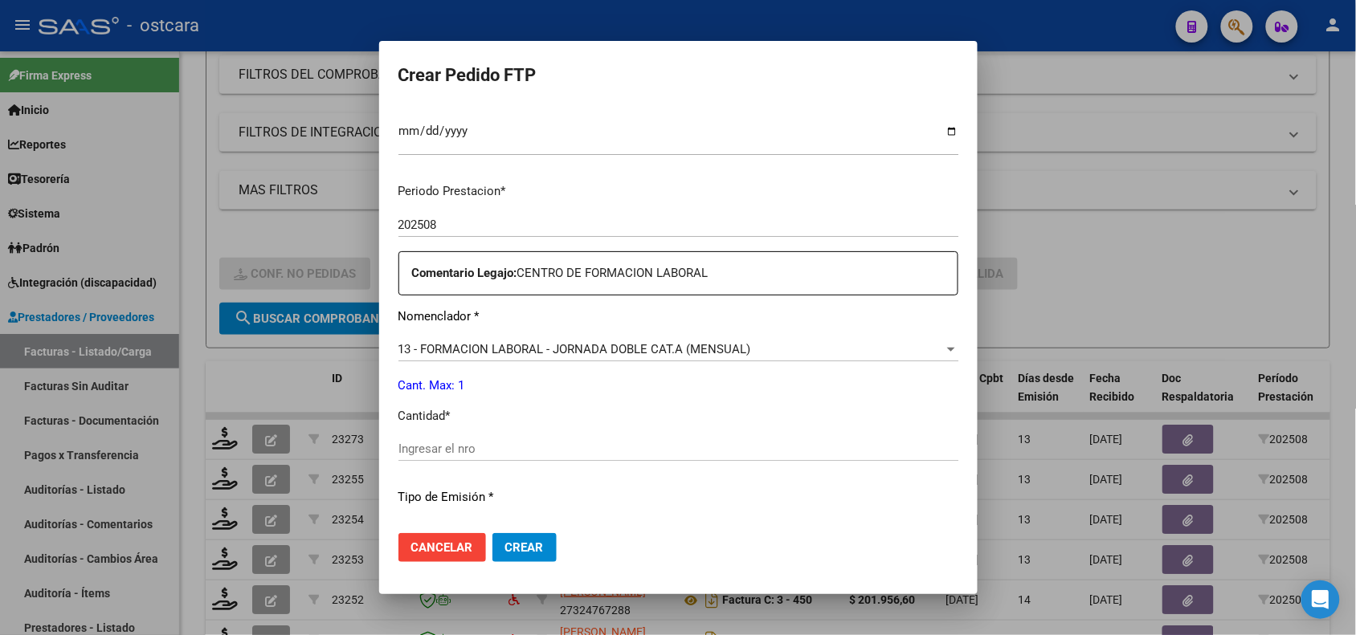
click at [855, 459] on div "Ingresar el nro" at bounding box center [678, 449] width 560 height 24
click at [855, 446] on input "Ingresar el nro" at bounding box center [678, 449] width 560 height 14
click at [516, 544] on span "Crear" at bounding box center [524, 547] width 39 height 14
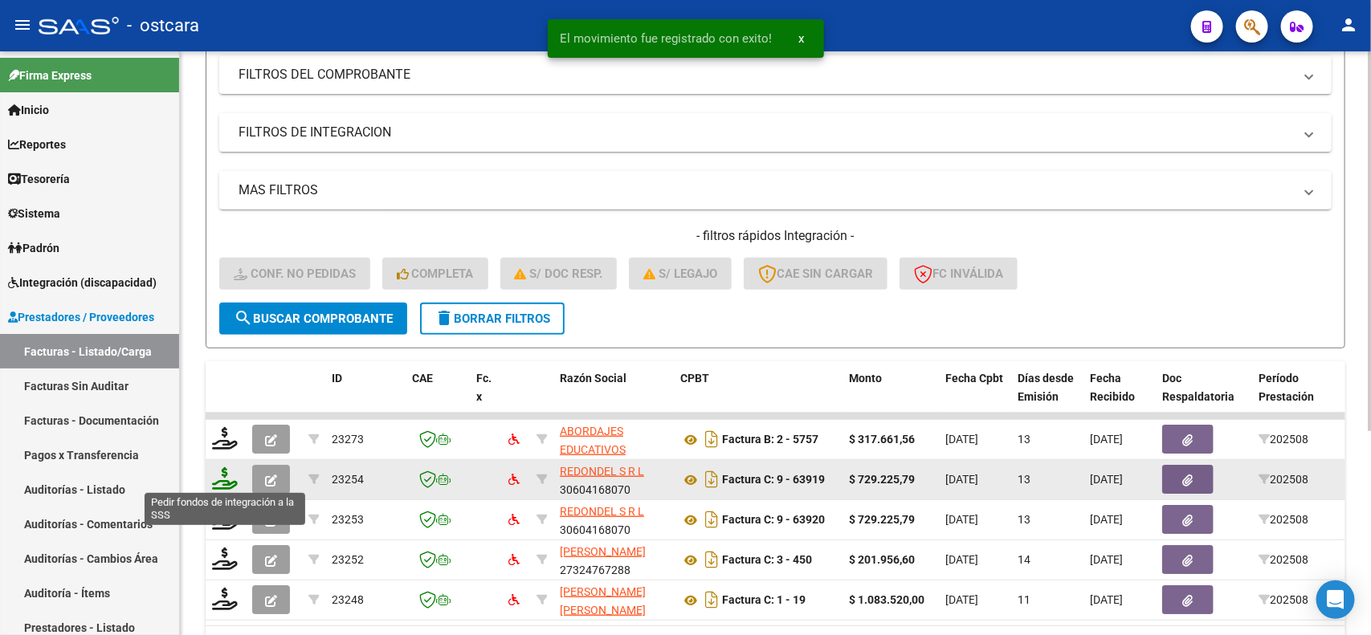
click at [226, 476] on icon at bounding box center [225, 478] width 26 height 22
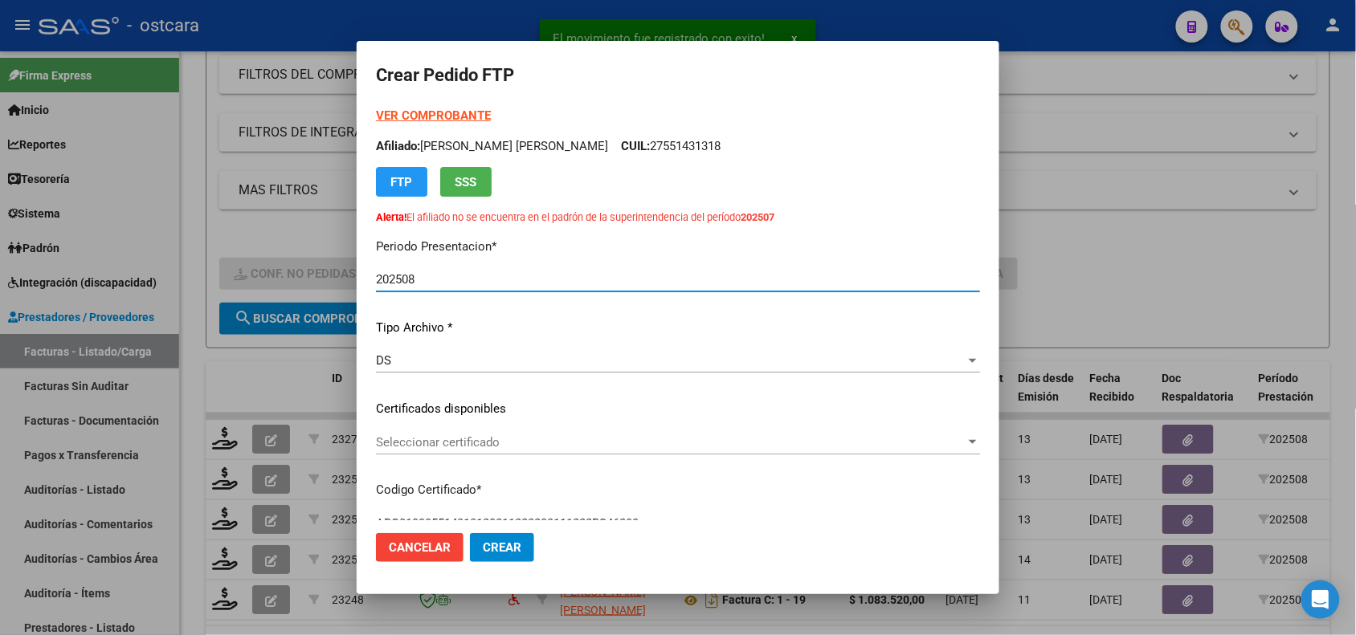
click at [496, 436] on span "Seleccionar certificado" at bounding box center [670, 442] width 589 height 14
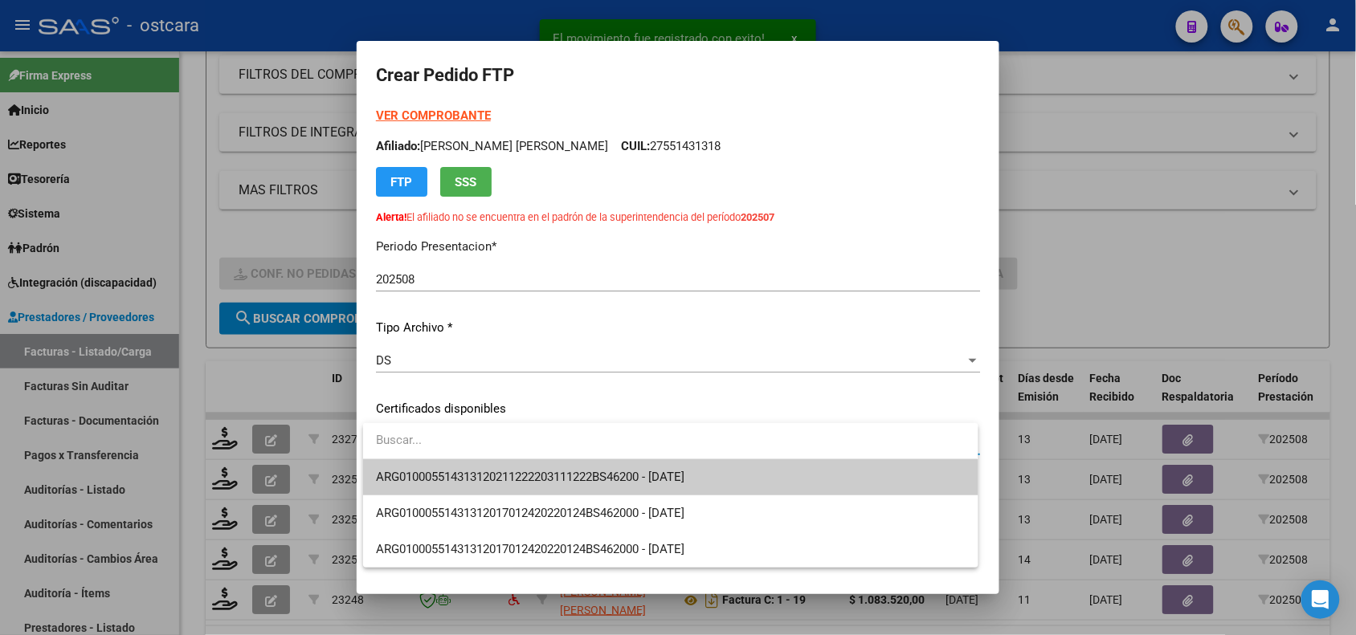
click at [506, 460] on span "ARG010005514313120211222203111222BS46200 - 2031-12-22" at bounding box center [670, 477] width 589 height 36
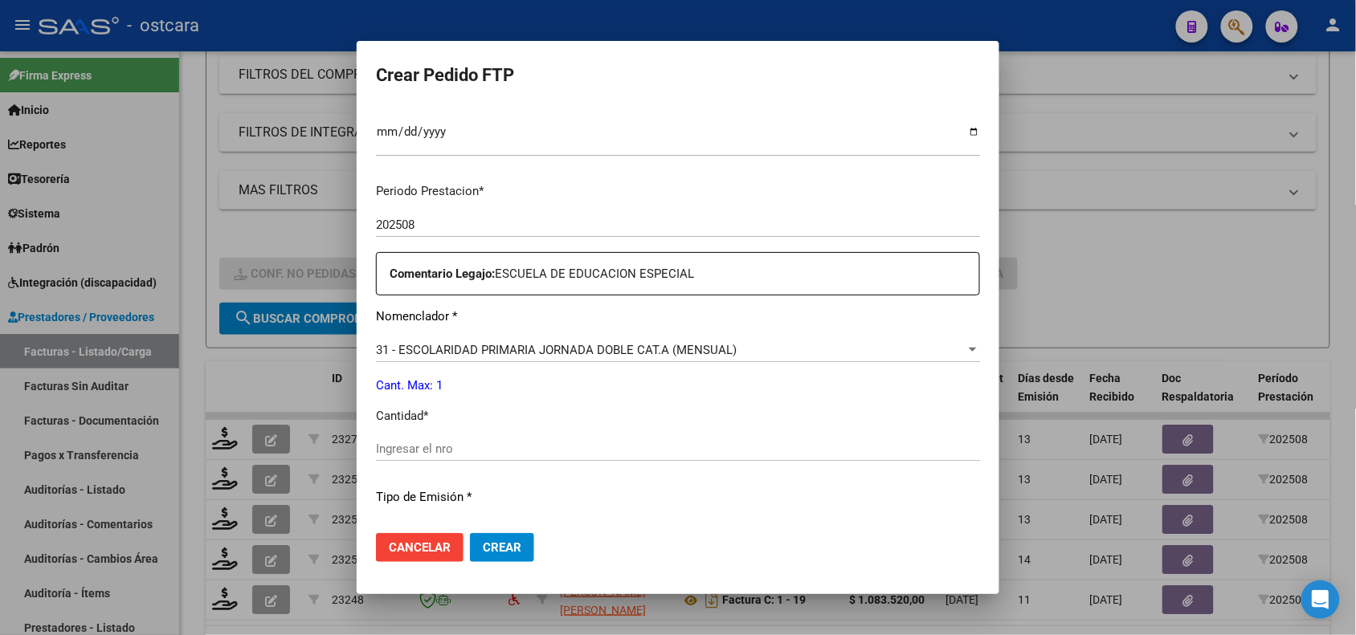
scroll to position [492, 0]
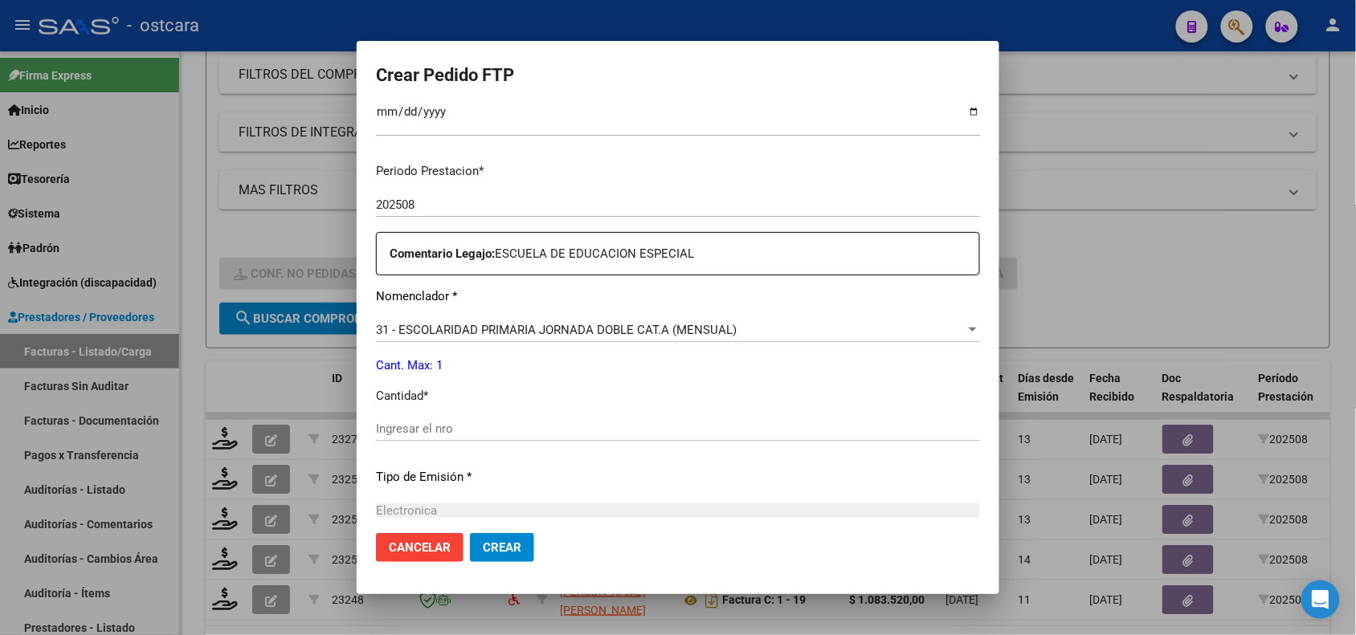
click at [906, 418] on div "Ingresar el nro" at bounding box center [678, 429] width 604 height 24
click at [519, 547] on span "Crear" at bounding box center [502, 547] width 39 height 14
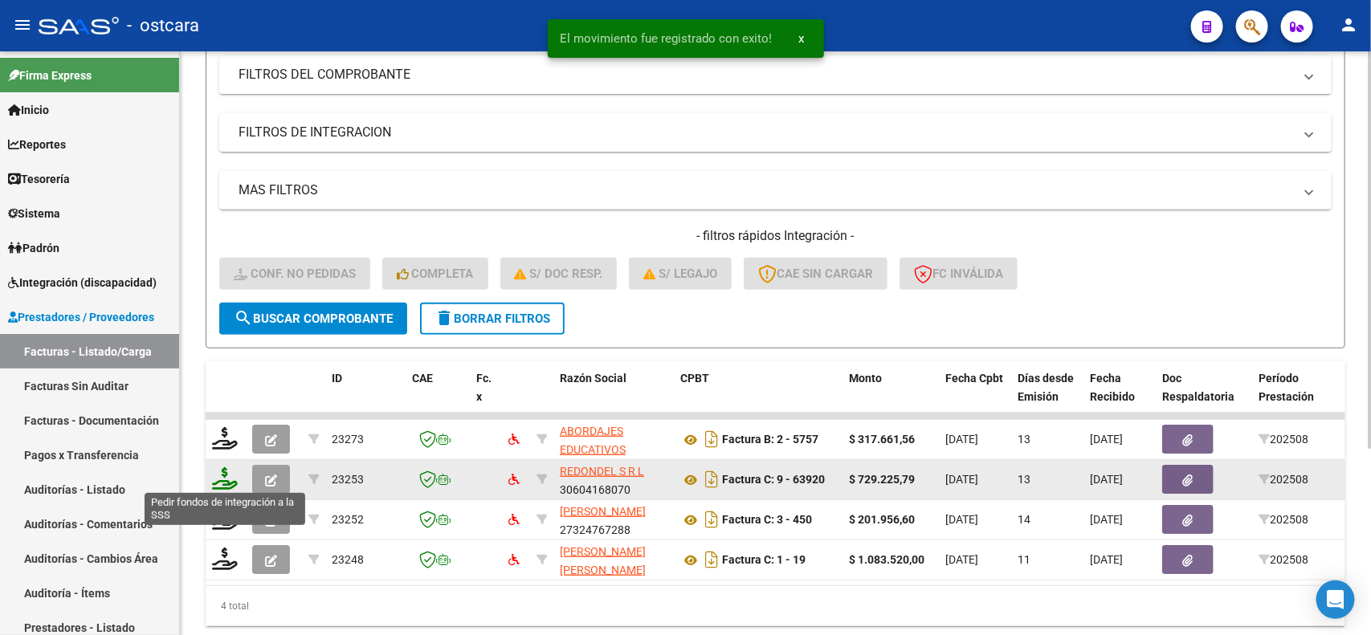
click at [229, 474] on icon at bounding box center [225, 478] width 26 height 22
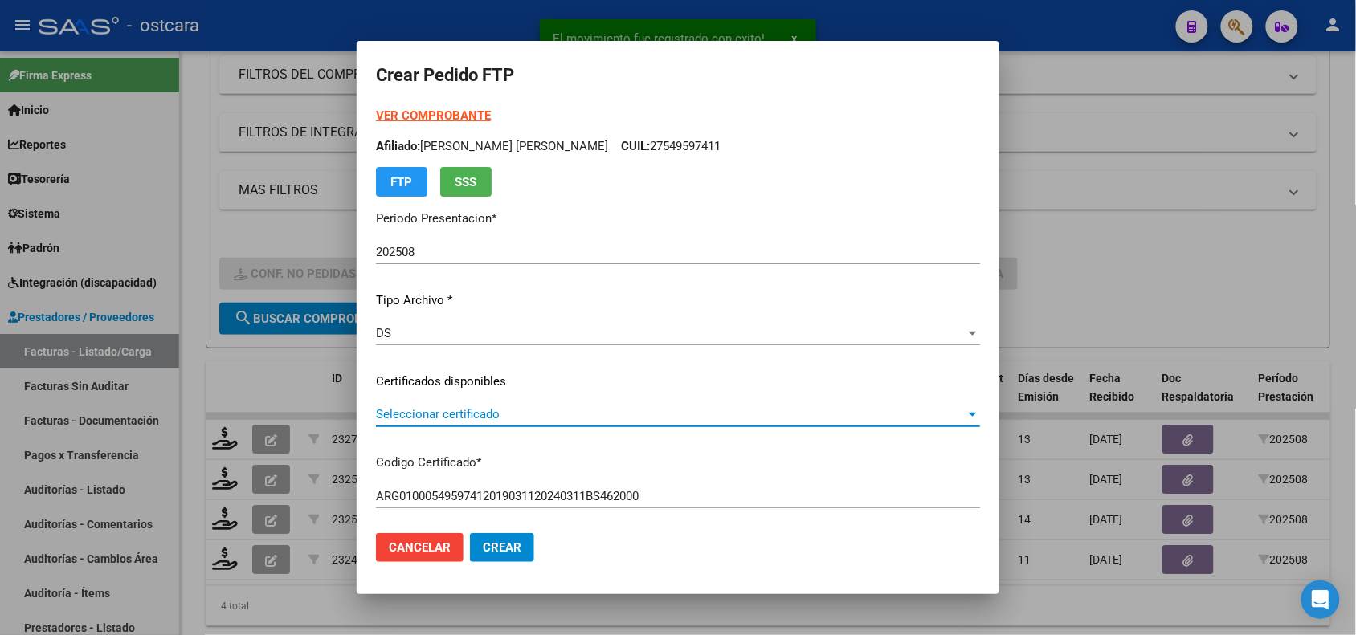
click at [555, 410] on span "Seleccionar certificado" at bounding box center [670, 414] width 589 height 14
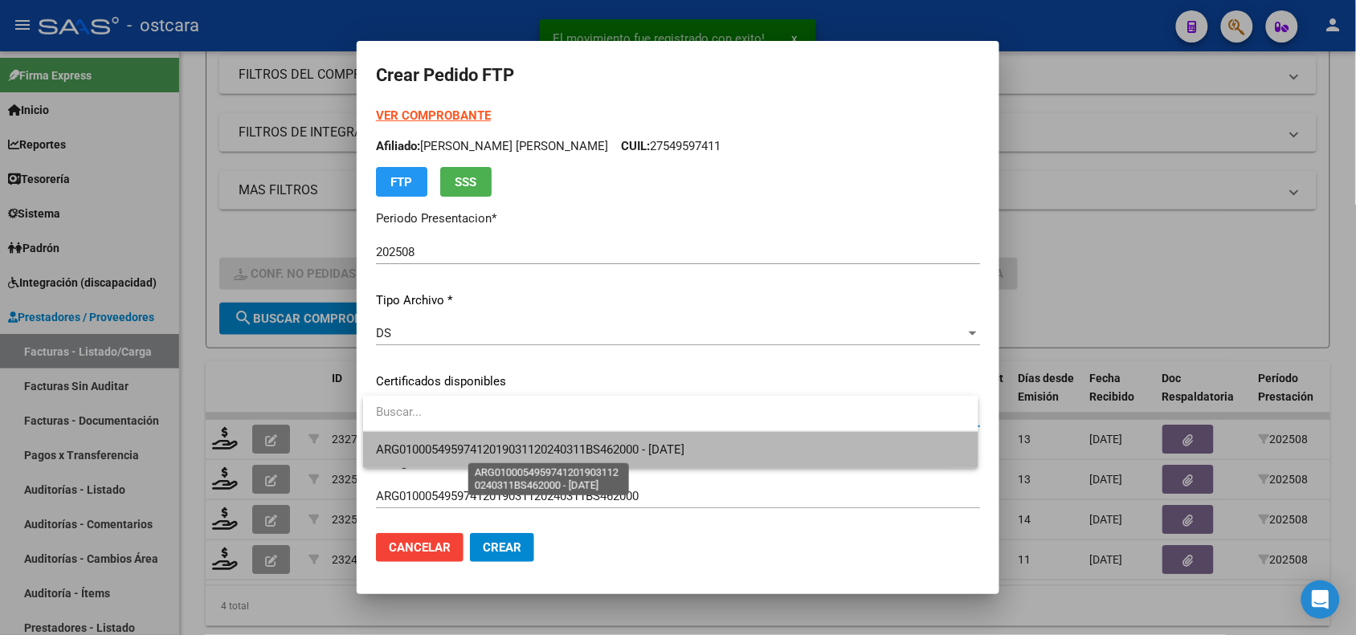
click at [556, 443] on span "ARG01000549597412019031120240311BS462000 - 2025-03-11" at bounding box center [530, 450] width 308 height 14
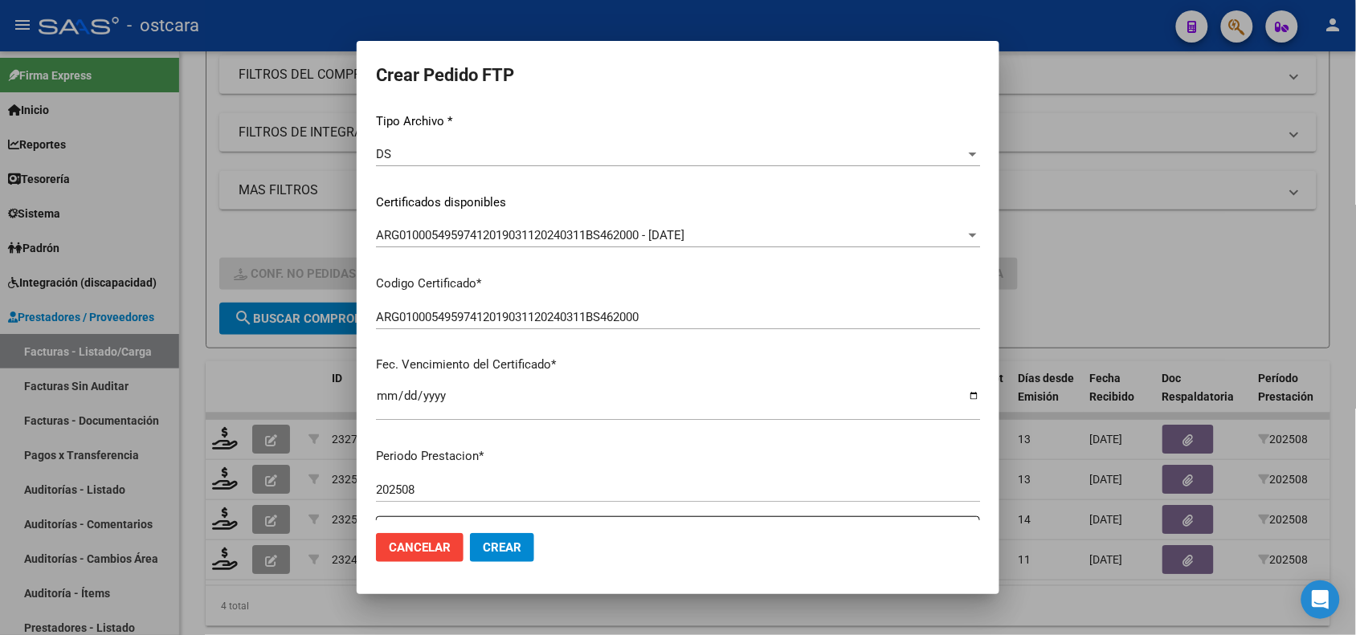
scroll to position [500, 0]
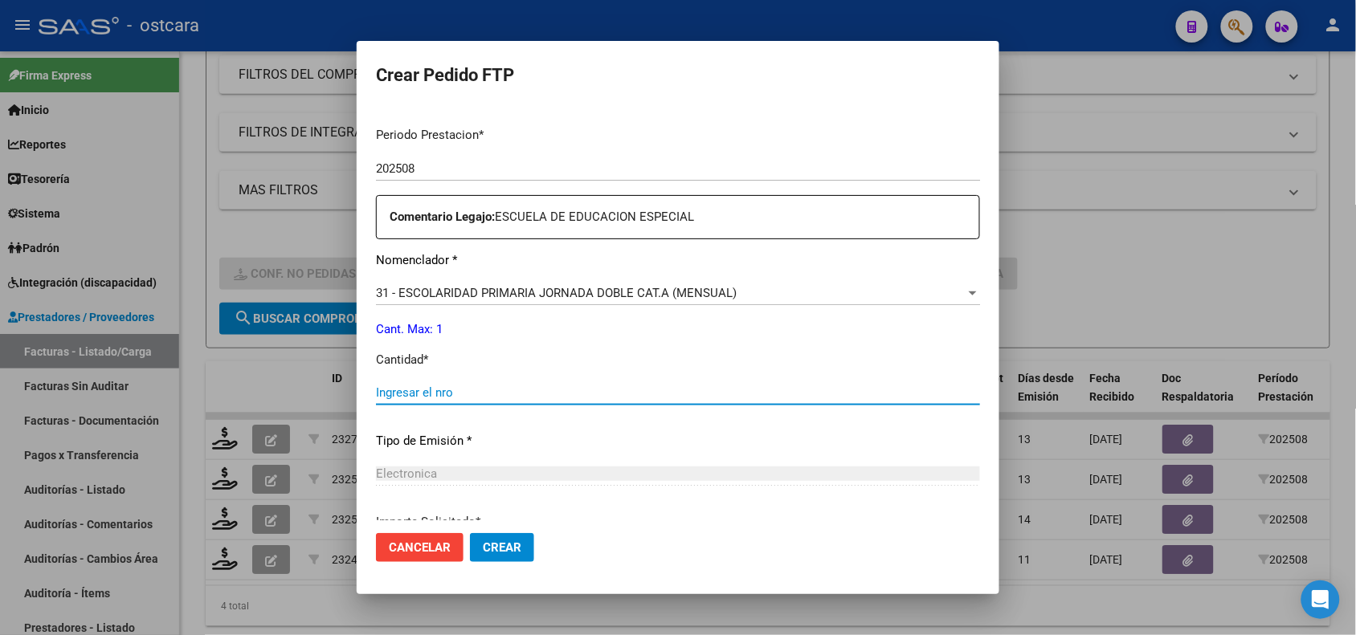
click at [800, 391] on input "Ingresar el nro" at bounding box center [678, 392] width 604 height 14
click at [504, 554] on span "Crear" at bounding box center [502, 547] width 39 height 14
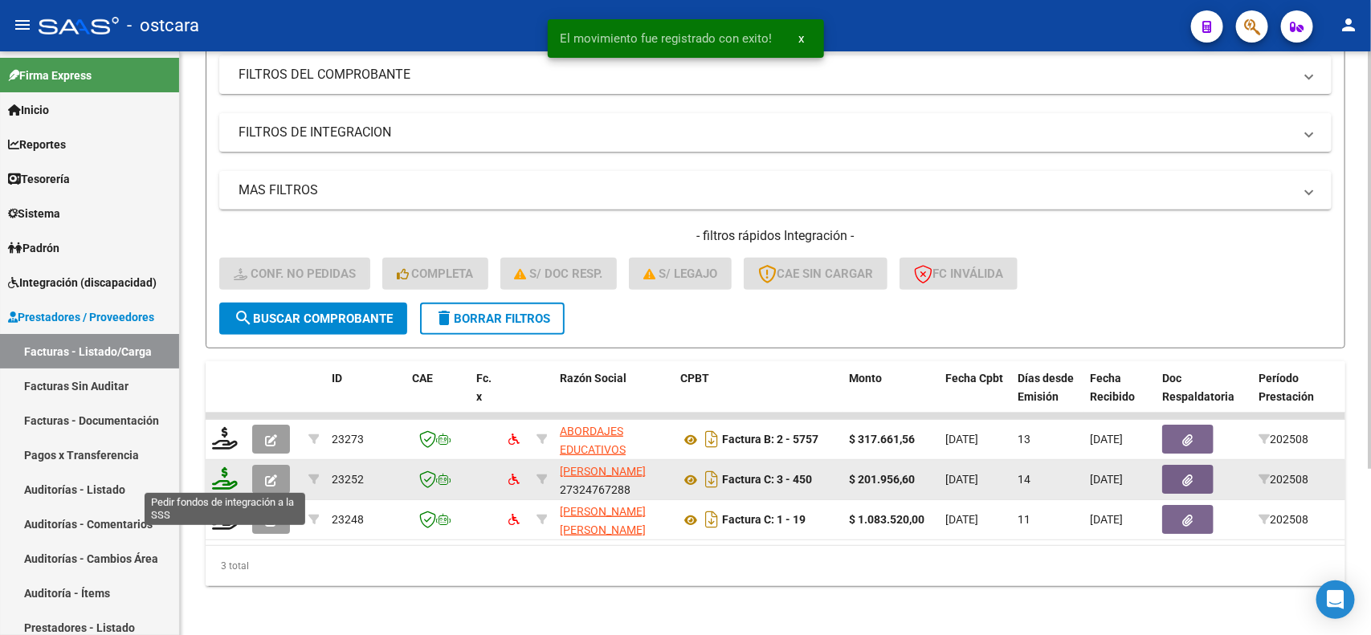
click at [226, 475] on icon at bounding box center [225, 478] width 26 height 22
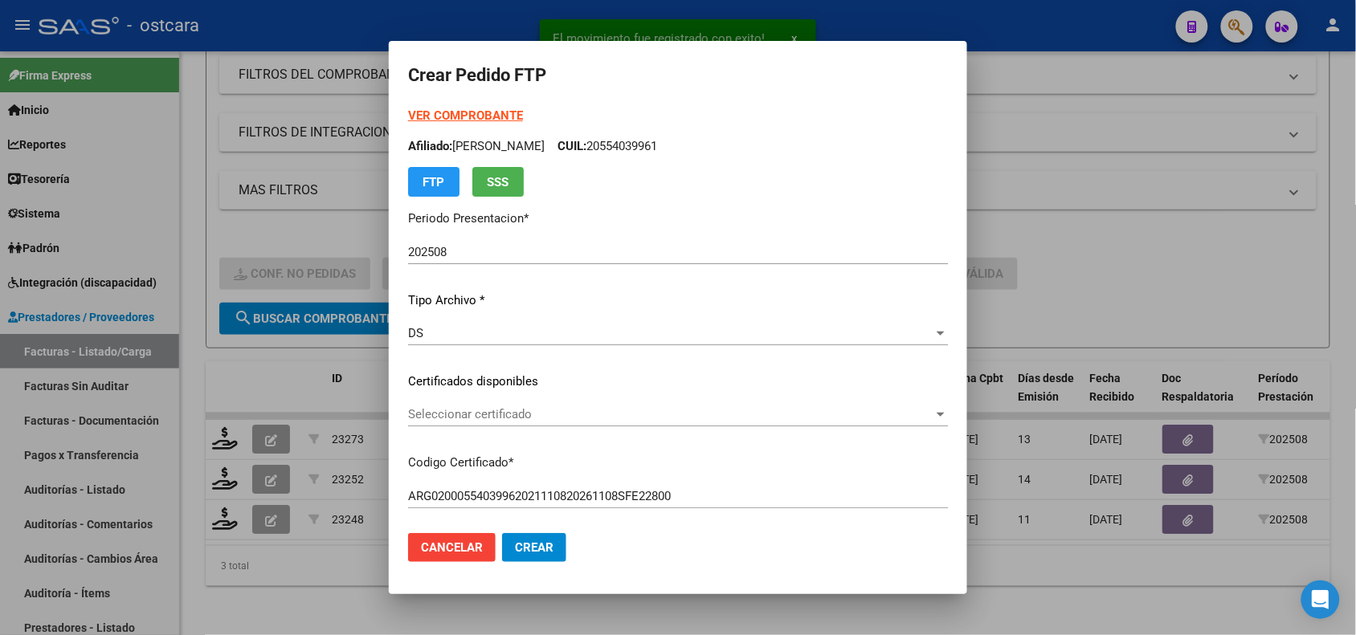
click at [583, 426] on div "Seleccionar certificado Seleccionar certificado" at bounding box center [678, 414] width 540 height 24
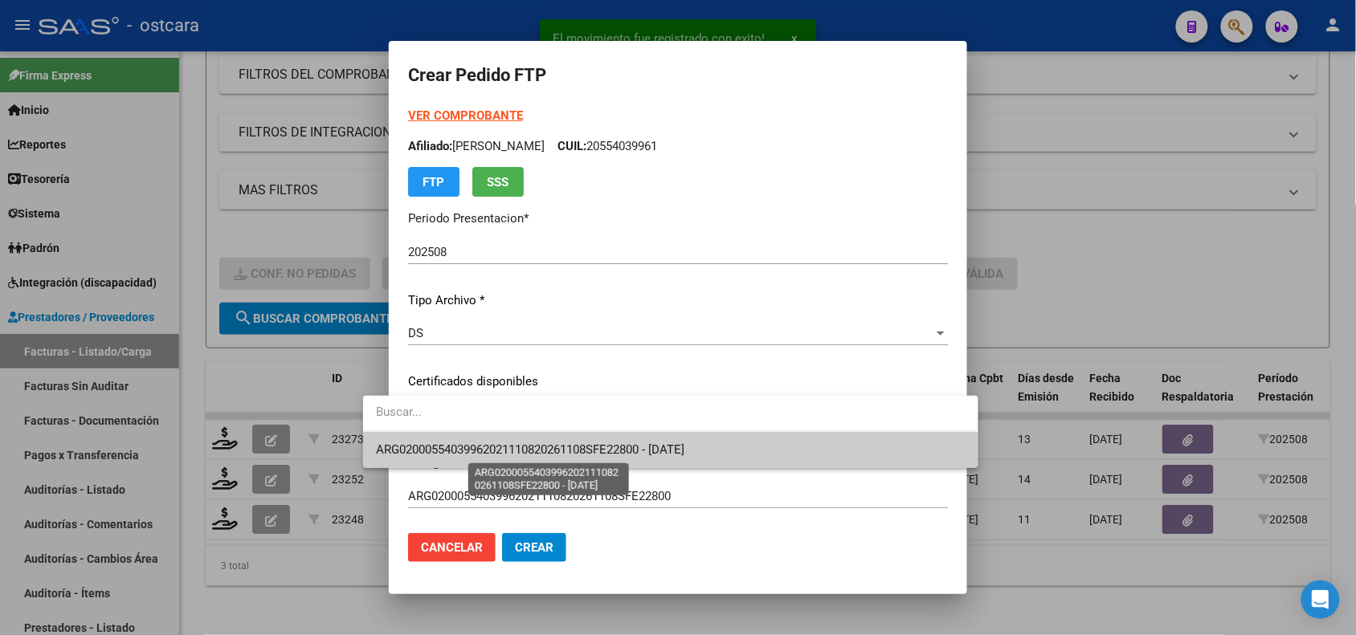
click at [590, 452] on span "ARG02000554039962021110820261108SFE22800 - 2026-11-08" at bounding box center [530, 450] width 308 height 14
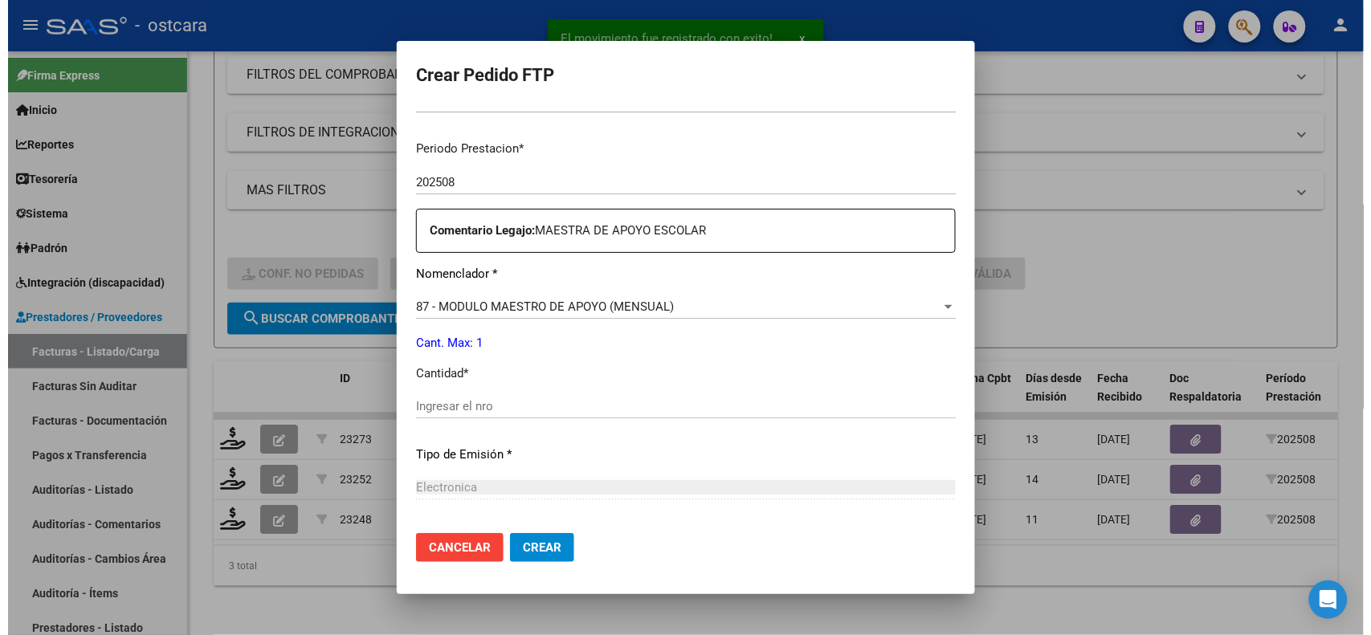
scroll to position [490, 0]
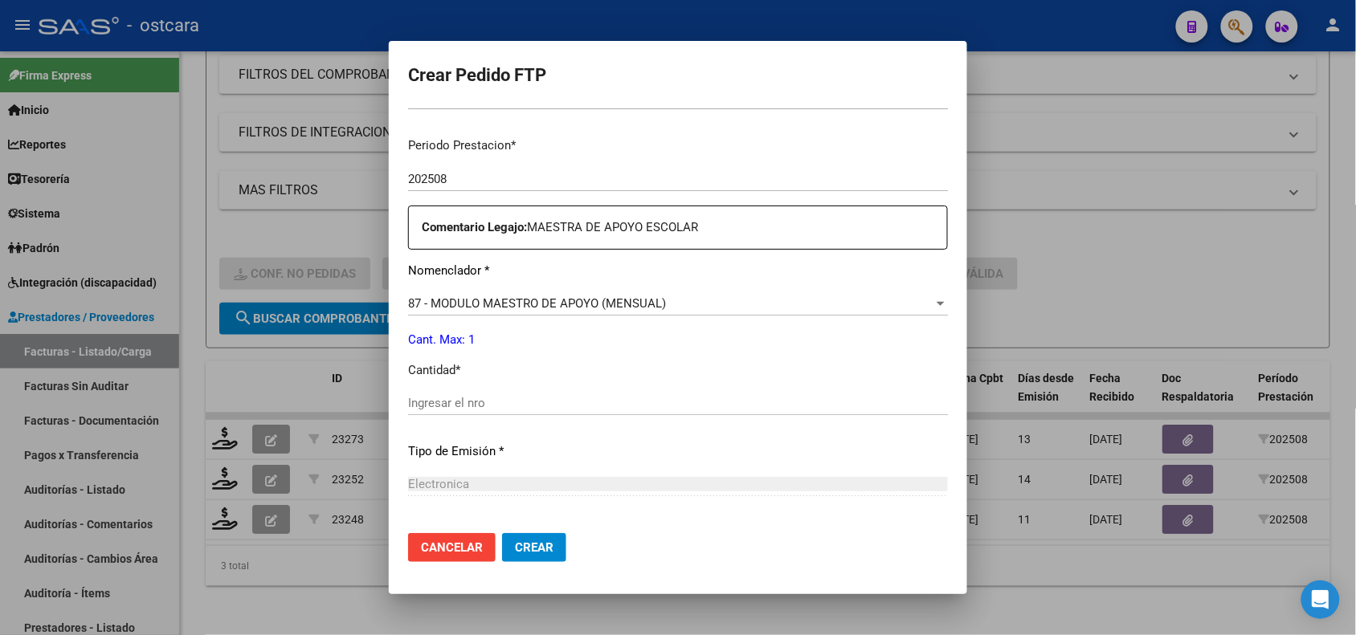
click at [711, 412] on div "Ingresar el nro" at bounding box center [678, 403] width 540 height 24
click at [515, 554] on span "Crear" at bounding box center [534, 547] width 39 height 14
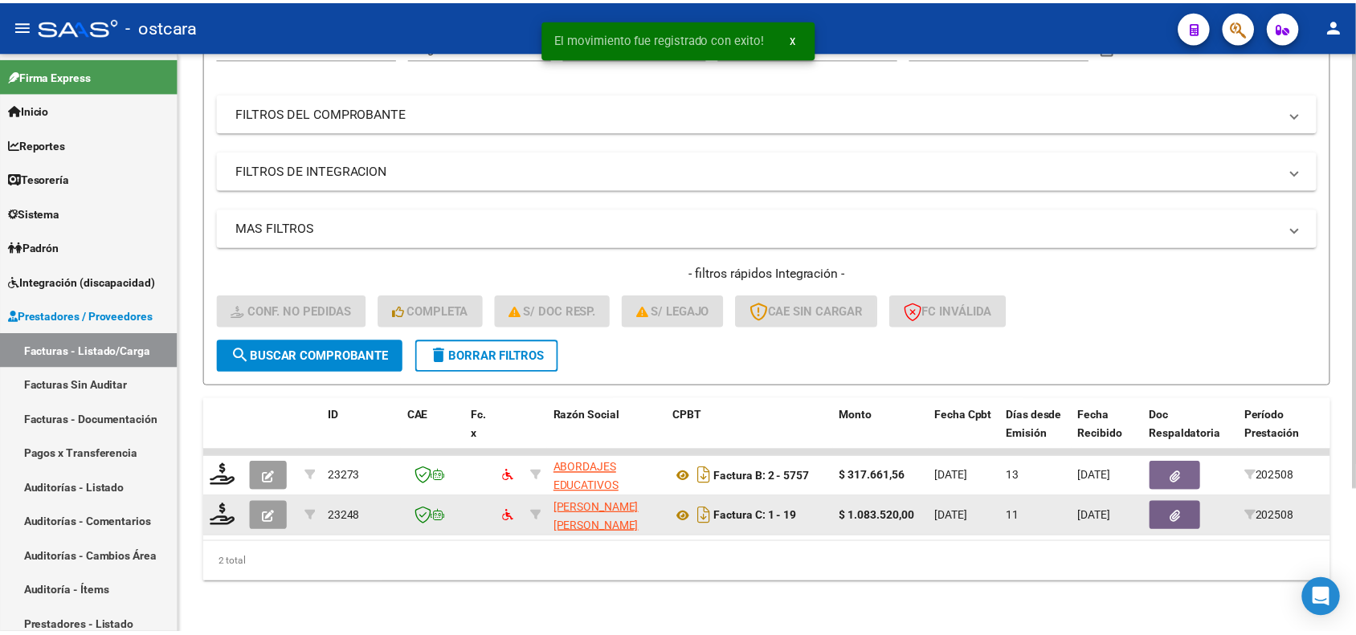
scroll to position [193, 0]
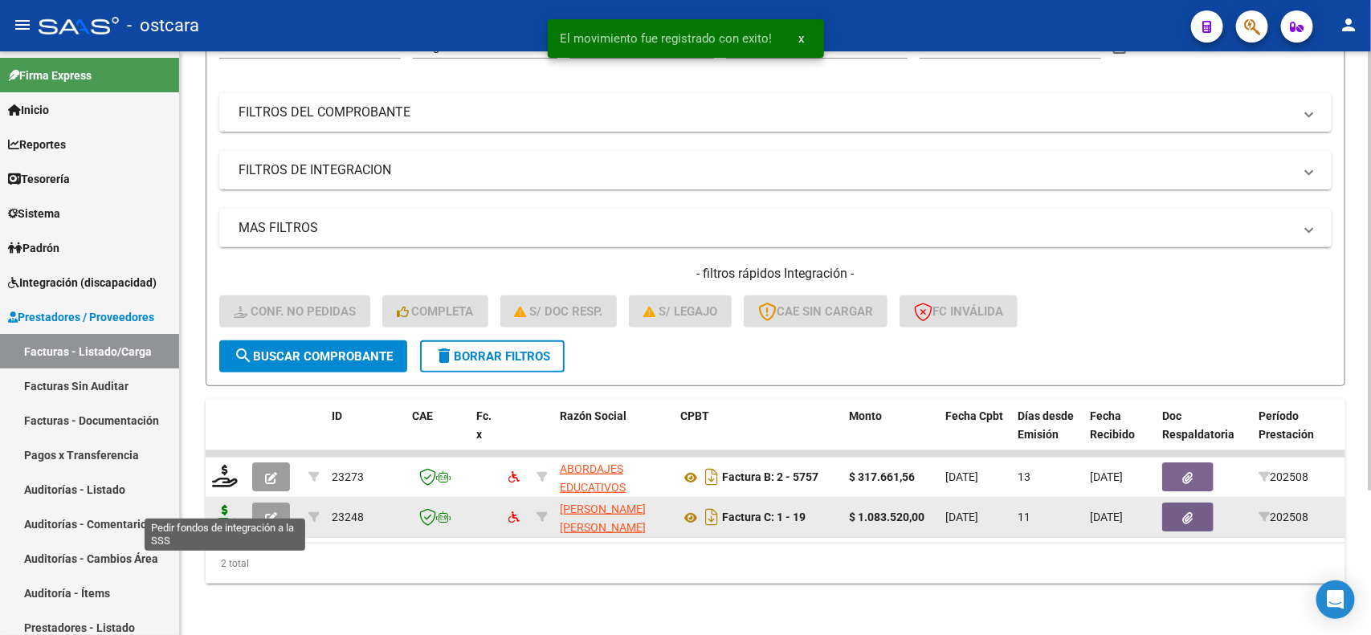
click at [222, 505] on icon at bounding box center [225, 516] width 26 height 22
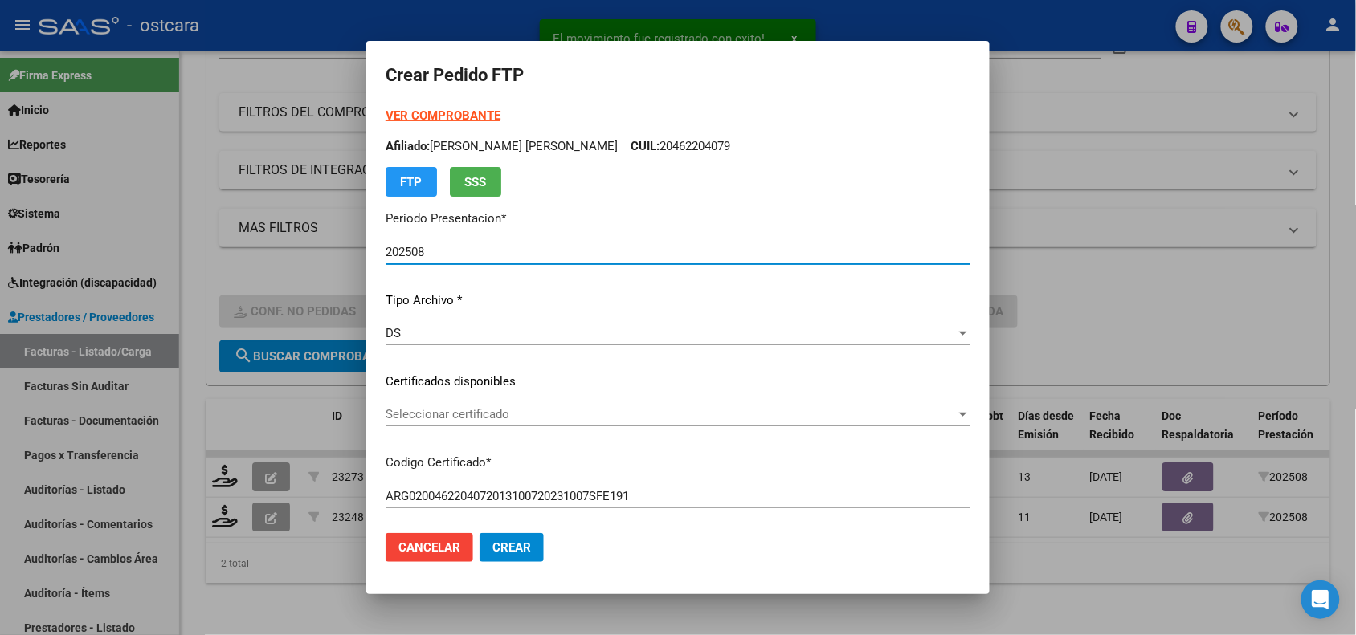
click at [688, 414] on span "Seleccionar certificado" at bounding box center [670, 414] width 570 height 14
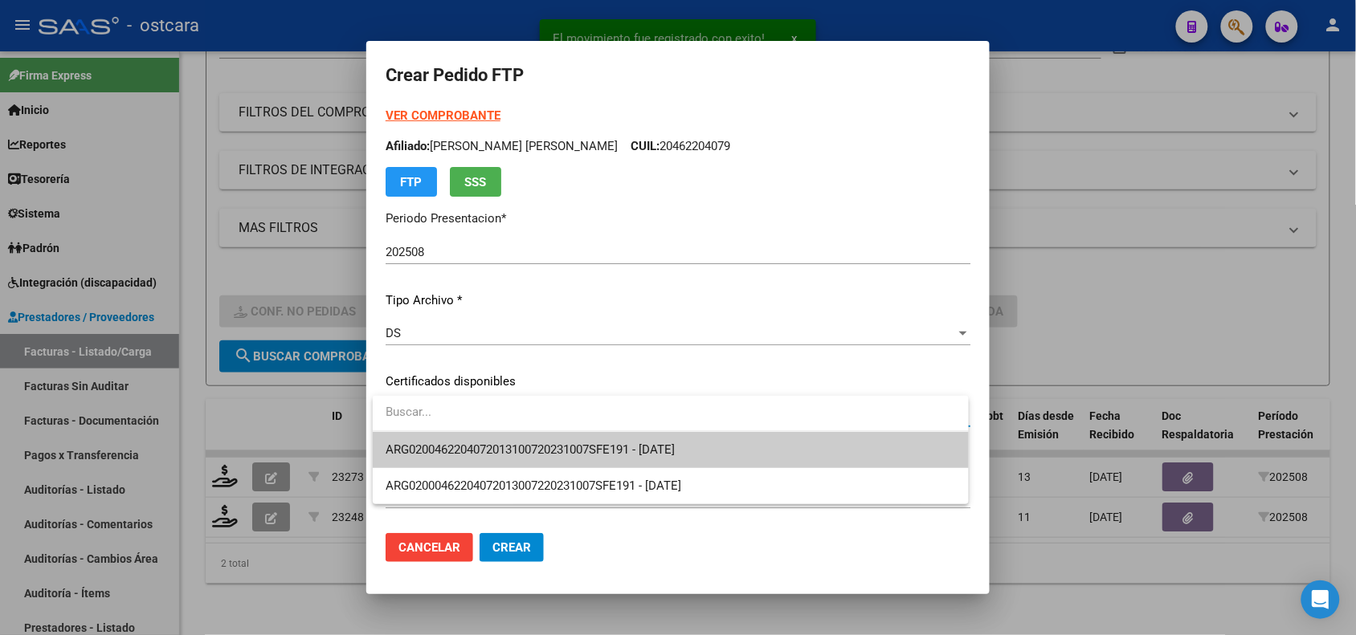
click at [692, 440] on span "ARG0200462204072013100720231007SFE191 - 2025-10-07" at bounding box center [670, 450] width 570 height 36
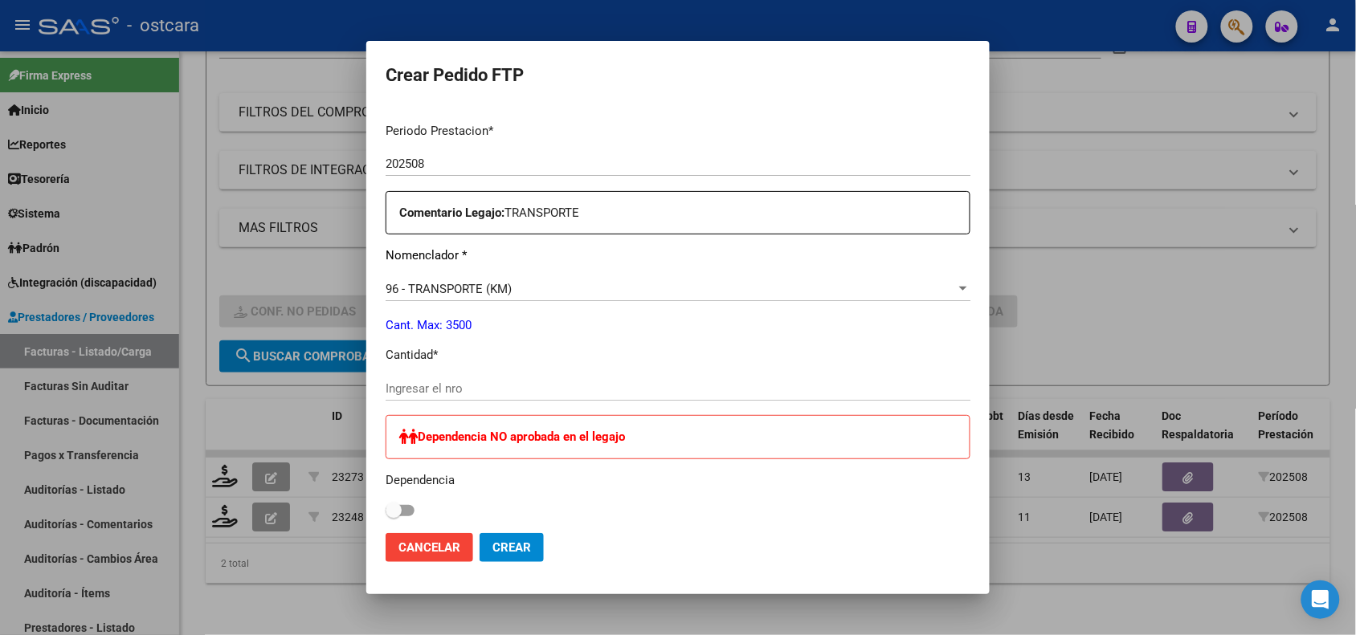
scroll to position [0, 0]
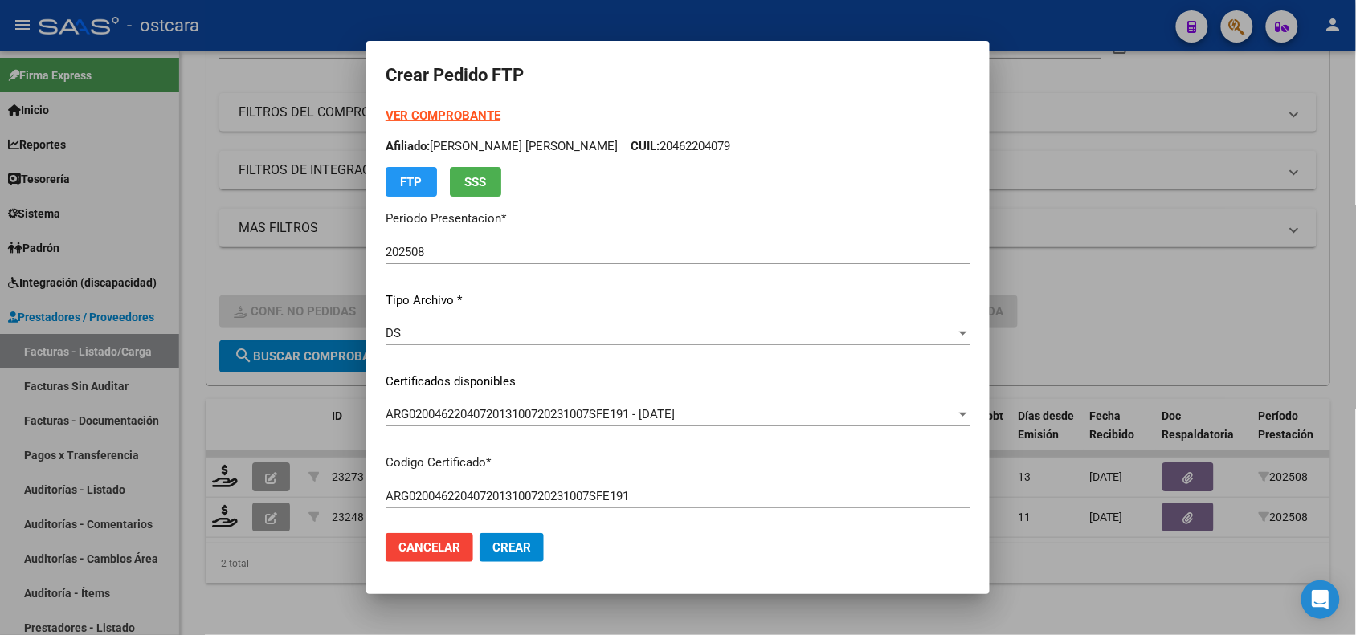
click at [476, 114] on strong "VER COMPROBANTE" at bounding box center [442, 115] width 115 height 14
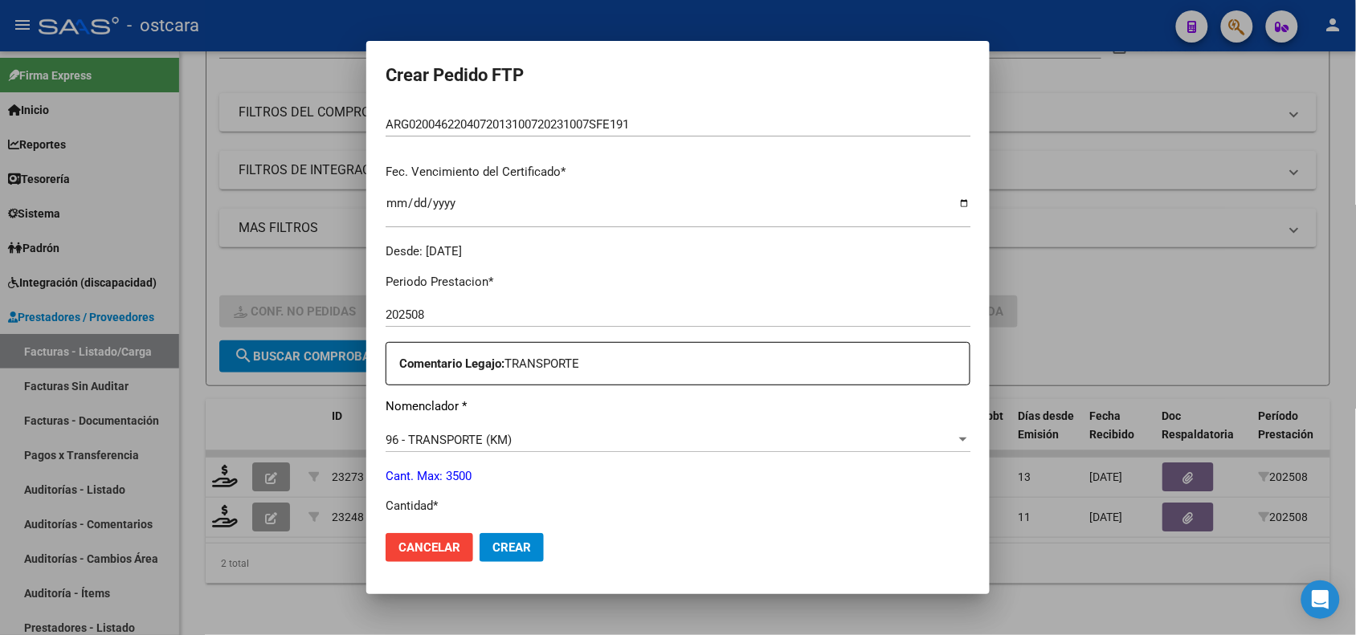
scroll to position [753, 0]
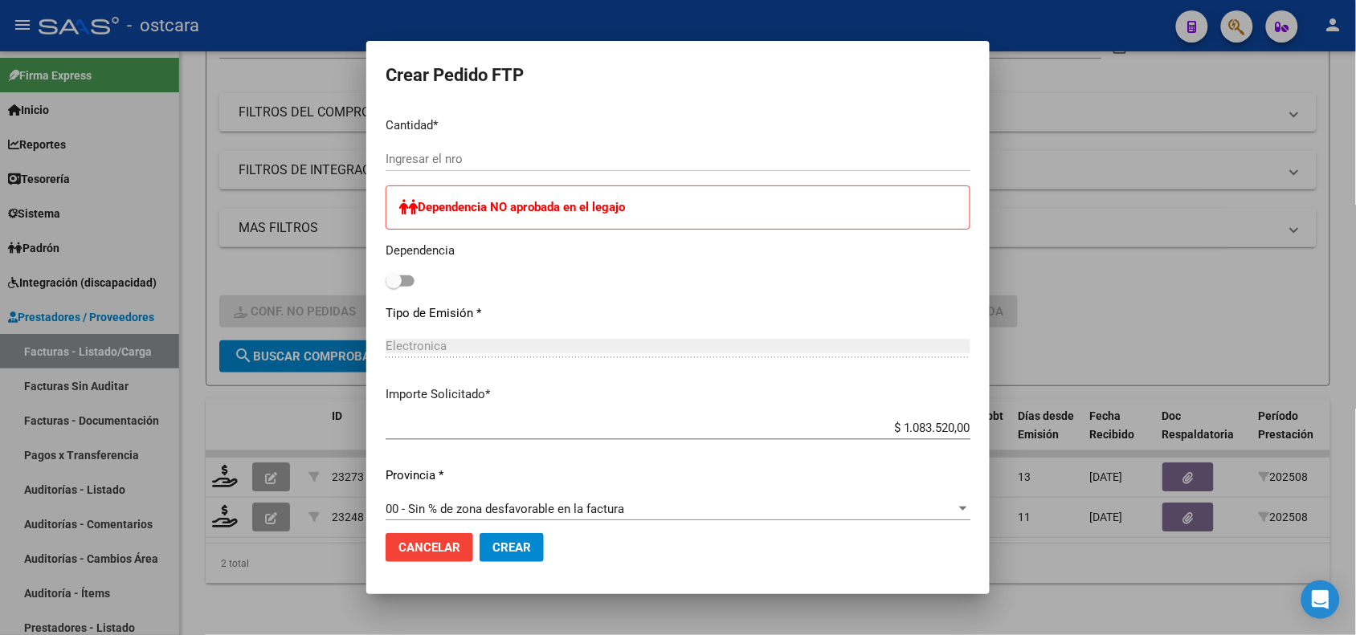
click at [598, 162] on input "Ingresar el nro" at bounding box center [677, 159] width 585 height 14
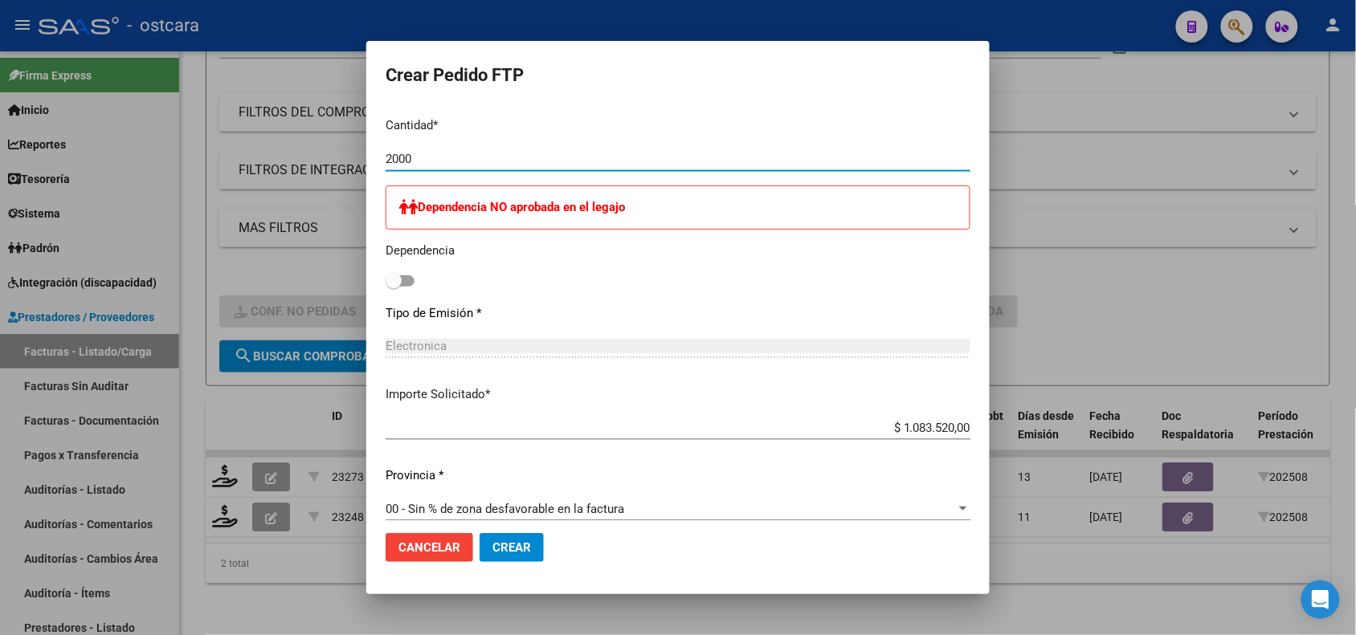
click at [508, 546] on span "Crear" at bounding box center [511, 547] width 39 height 14
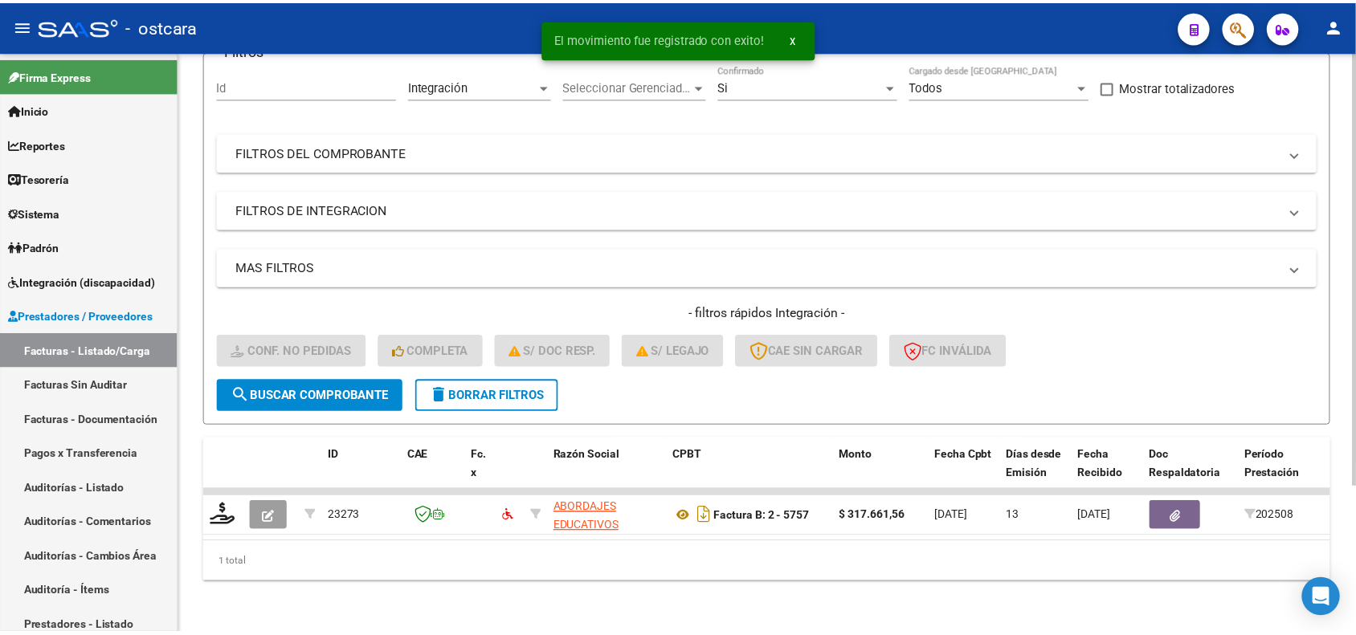
scroll to position [153, 0]
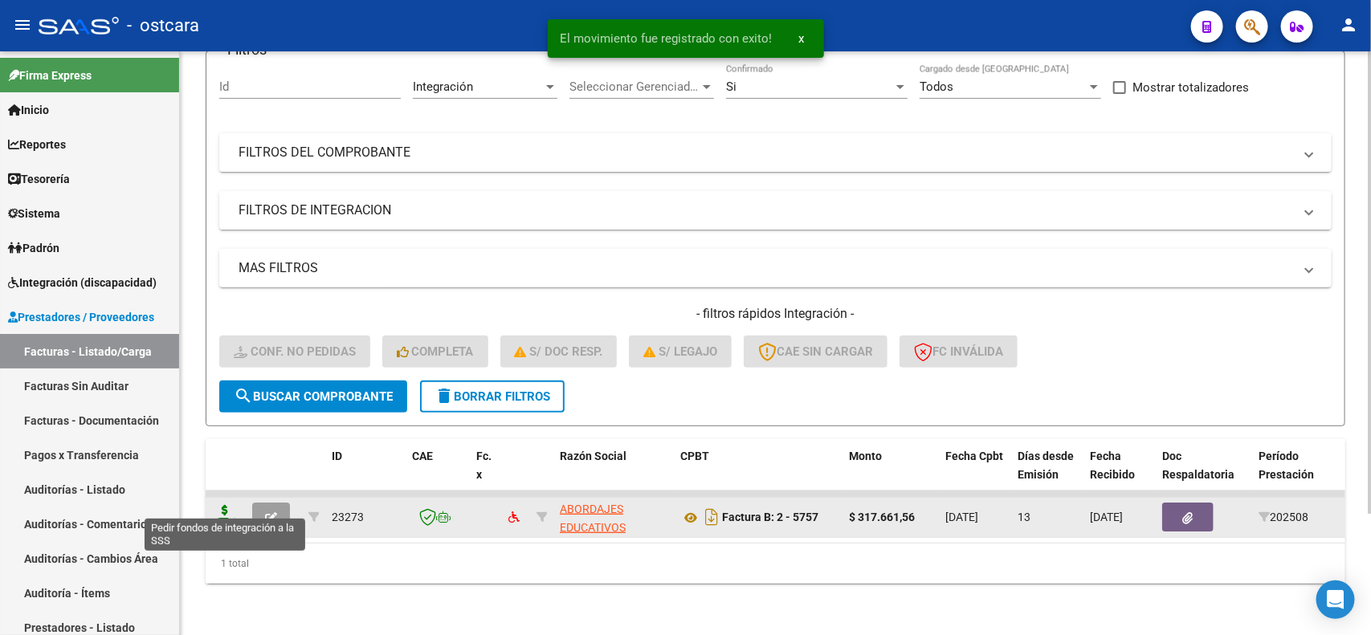
click at [223, 505] on icon at bounding box center [225, 516] width 26 height 22
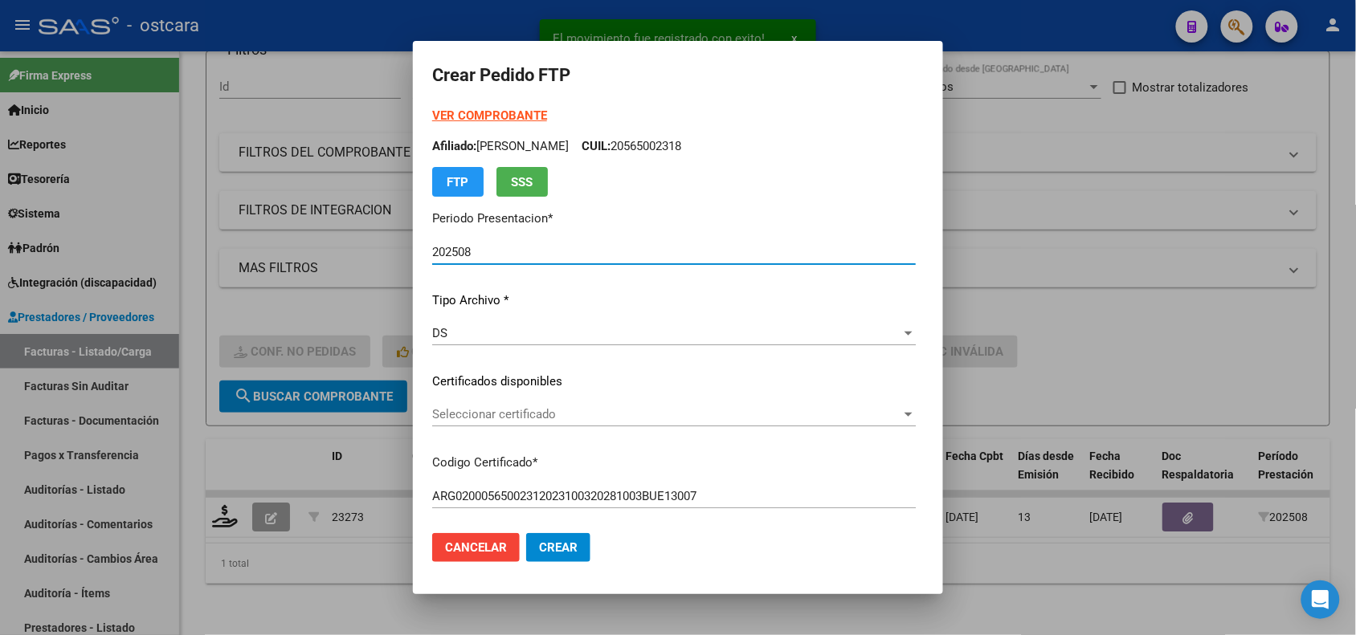
click at [589, 406] on div "Seleccionar certificado Seleccionar certificado" at bounding box center [673, 414] width 483 height 24
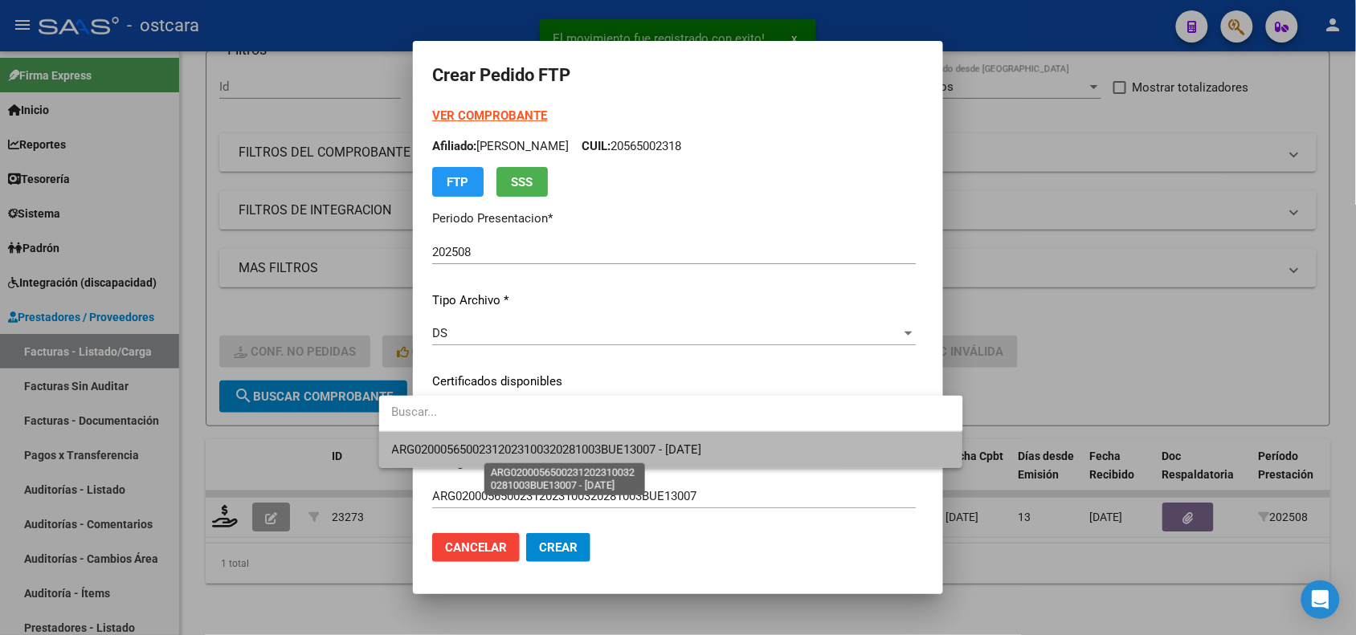
click at [595, 451] on span "ARG02000565002312023100320281003BUE13007 - 2028-10-03" at bounding box center [547, 450] width 310 height 14
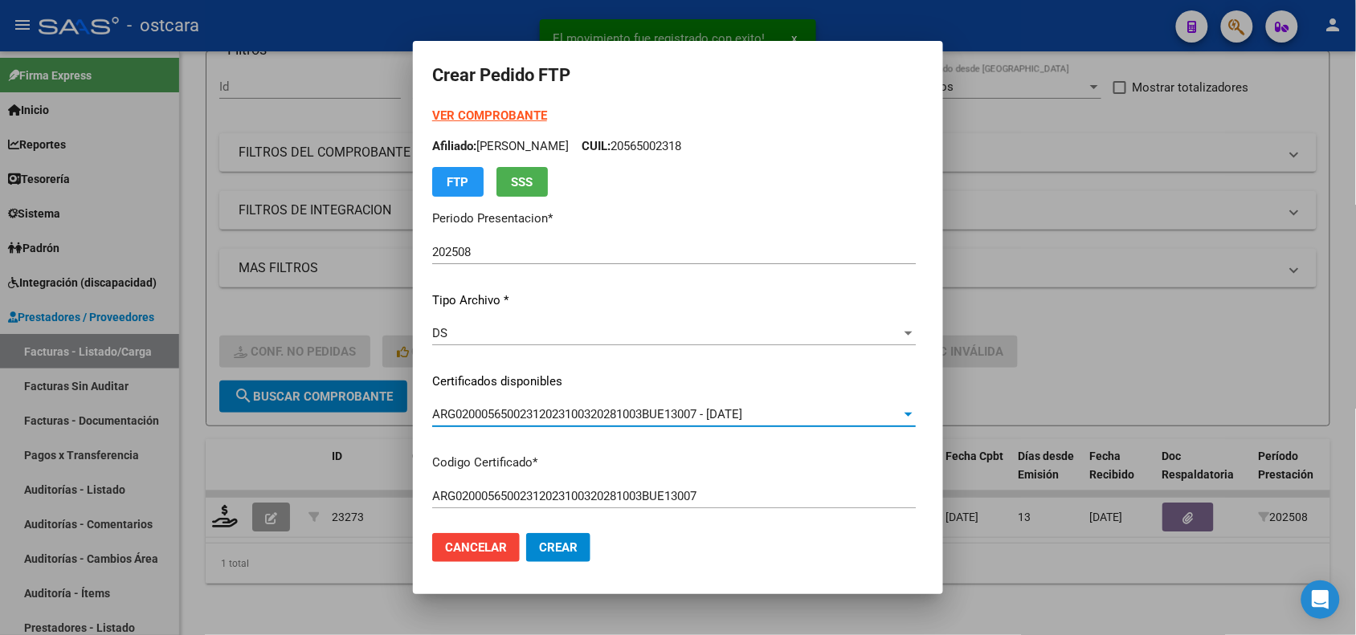
click at [462, 110] on strong "VER COMPROBANTE" at bounding box center [489, 115] width 115 height 14
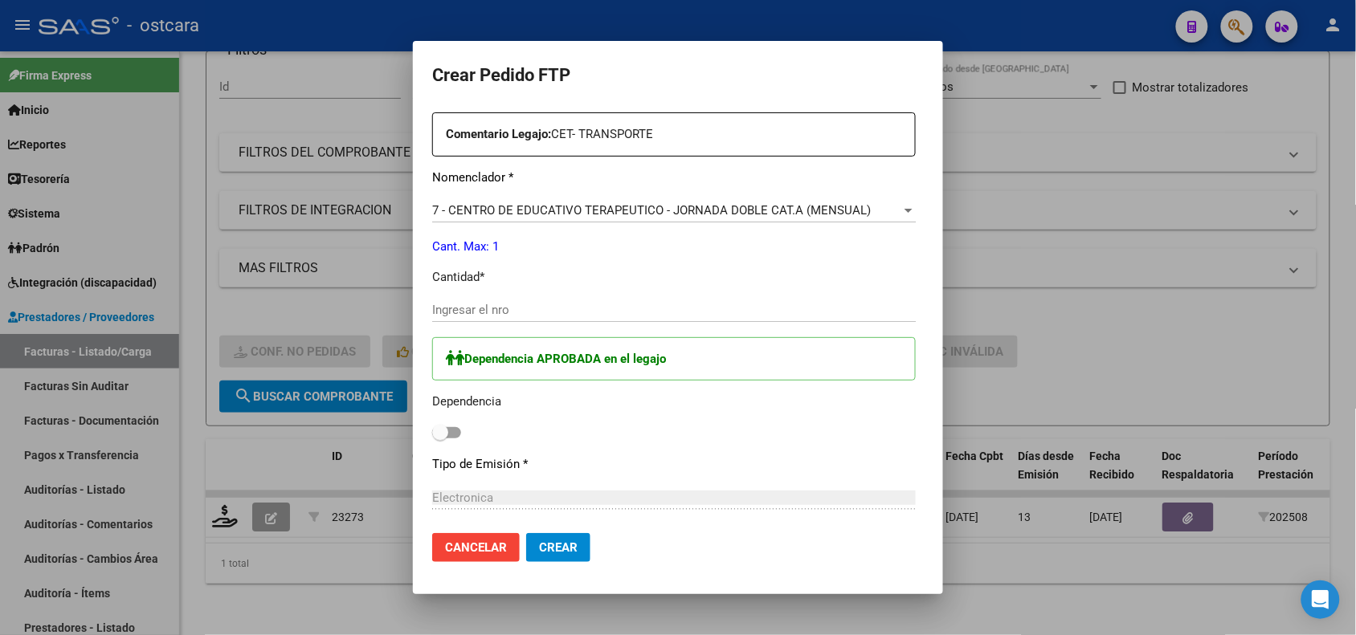
scroll to position [617, 0]
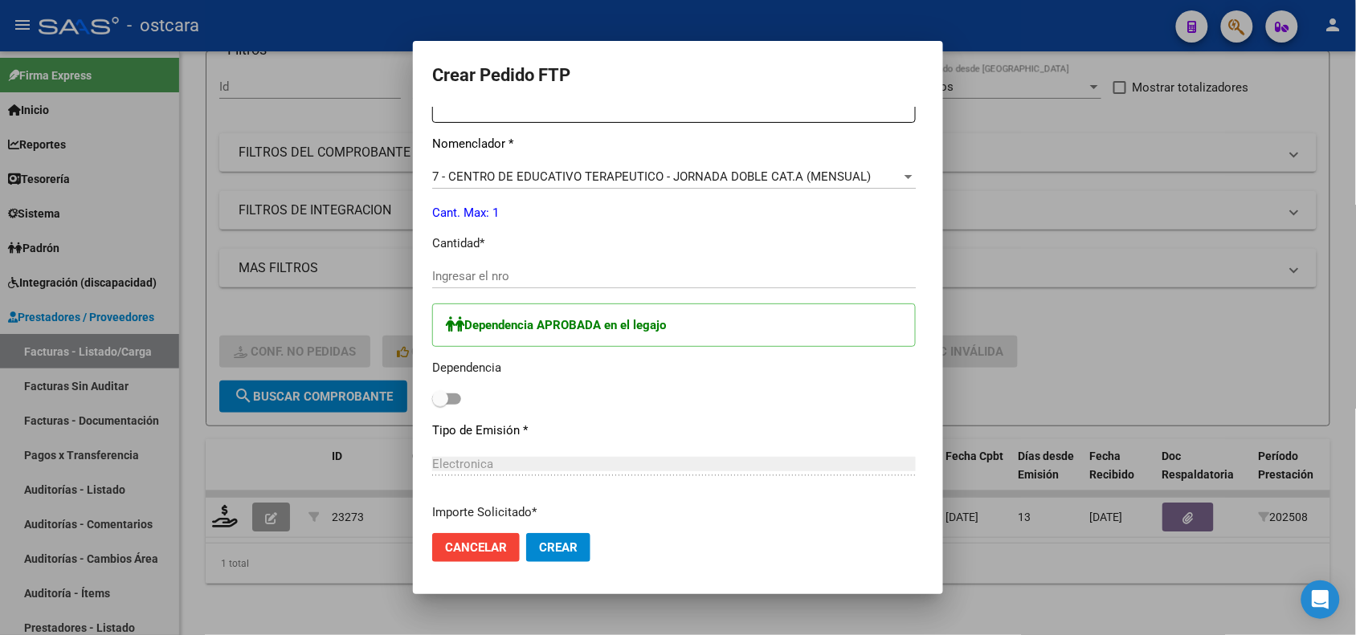
click at [570, 273] on input "Ingresar el nro" at bounding box center [673, 276] width 483 height 14
click at [432, 399] on span at bounding box center [446, 399] width 29 height 11
click at [439, 405] on input "checkbox" at bounding box center [439, 405] width 1 height 1
click at [539, 540] on span "Crear" at bounding box center [558, 547] width 39 height 14
click at [539, 553] on span "Crear" at bounding box center [558, 547] width 39 height 14
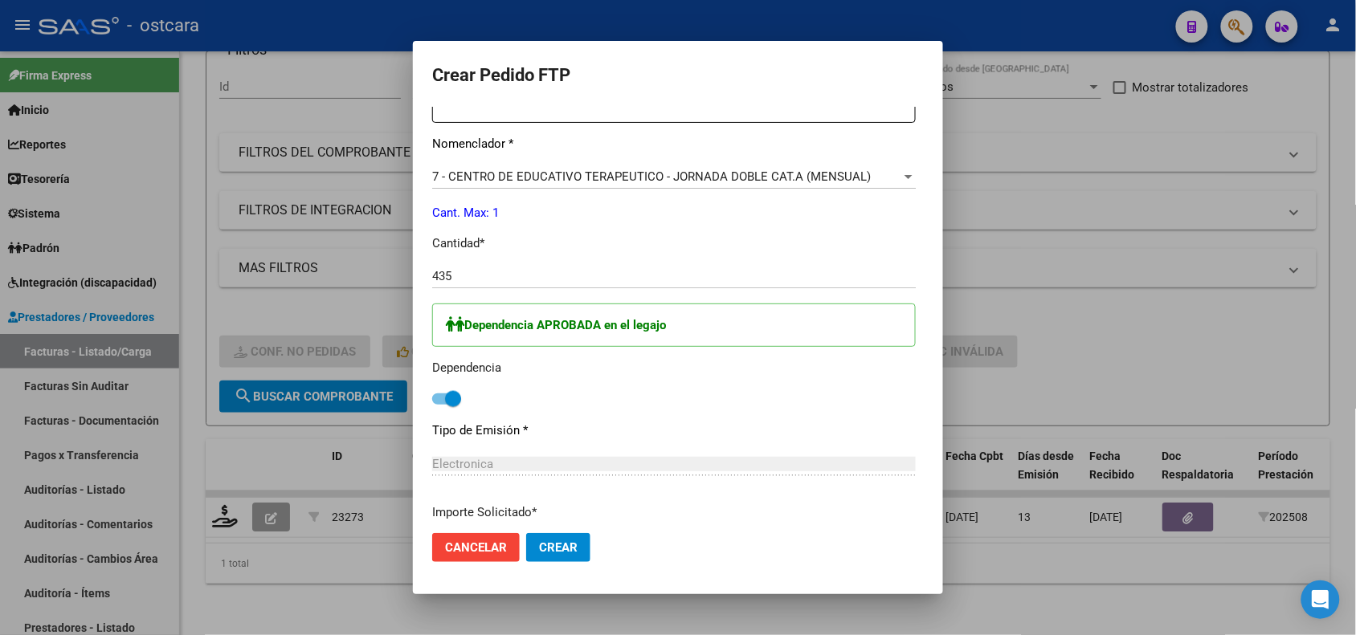
scroll to position [751, 0]
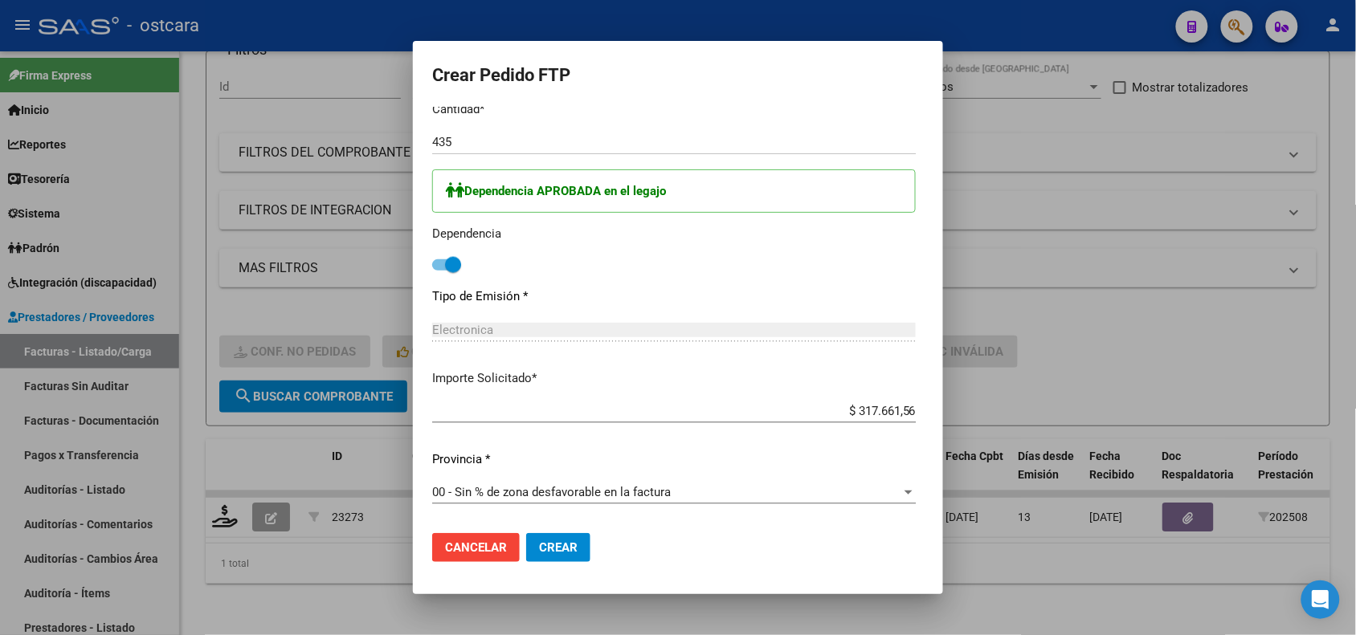
click at [526, 557] on button "Crear" at bounding box center [558, 547] width 64 height 29
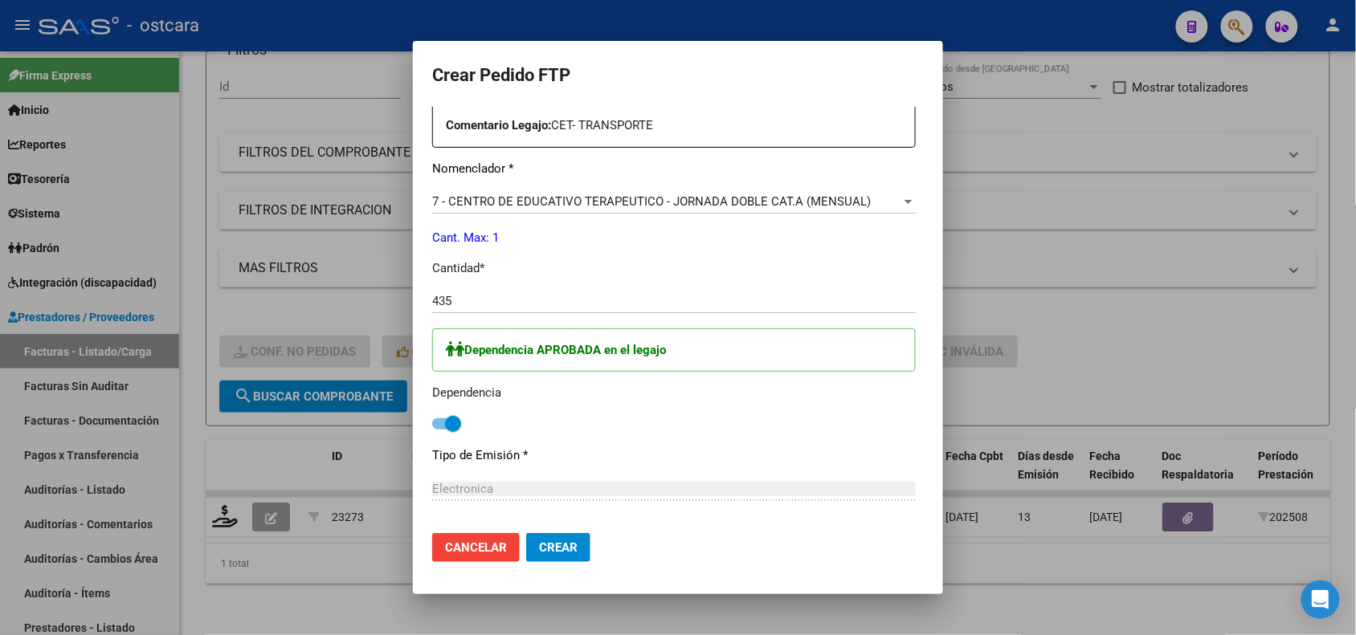
scroll to position [660, 0]
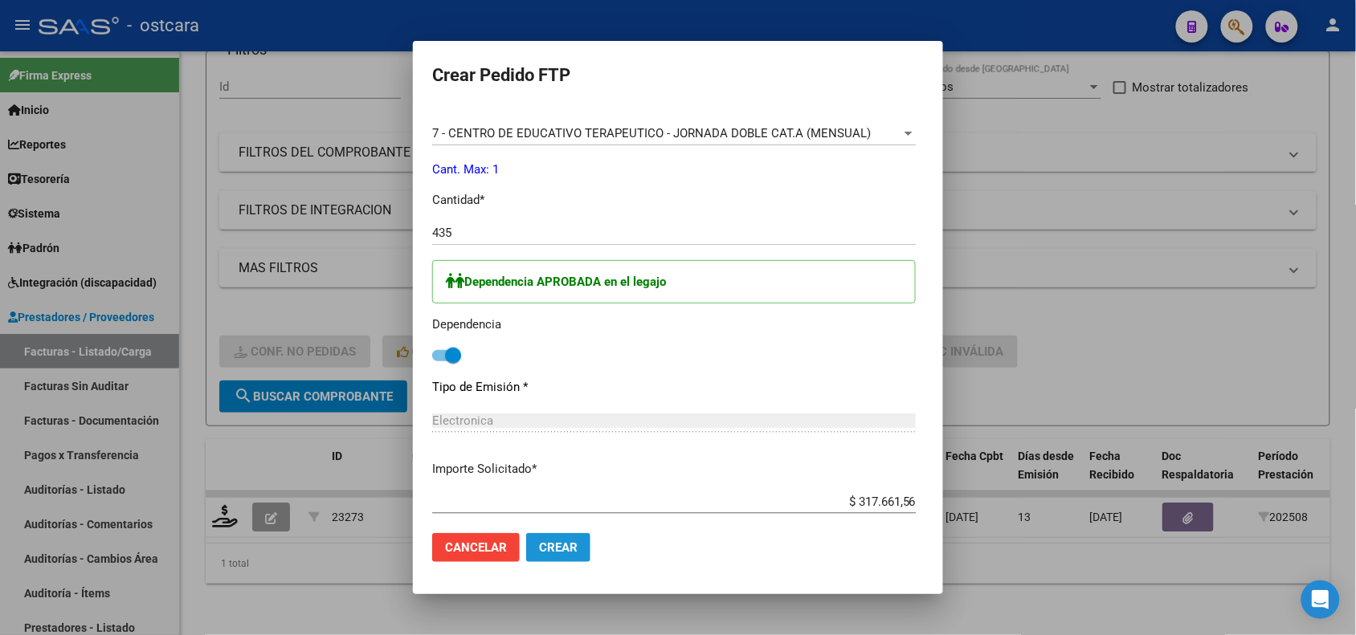
click at [536, 540] on button "Crear" at bounding box center [558, 547] width 64 height 29
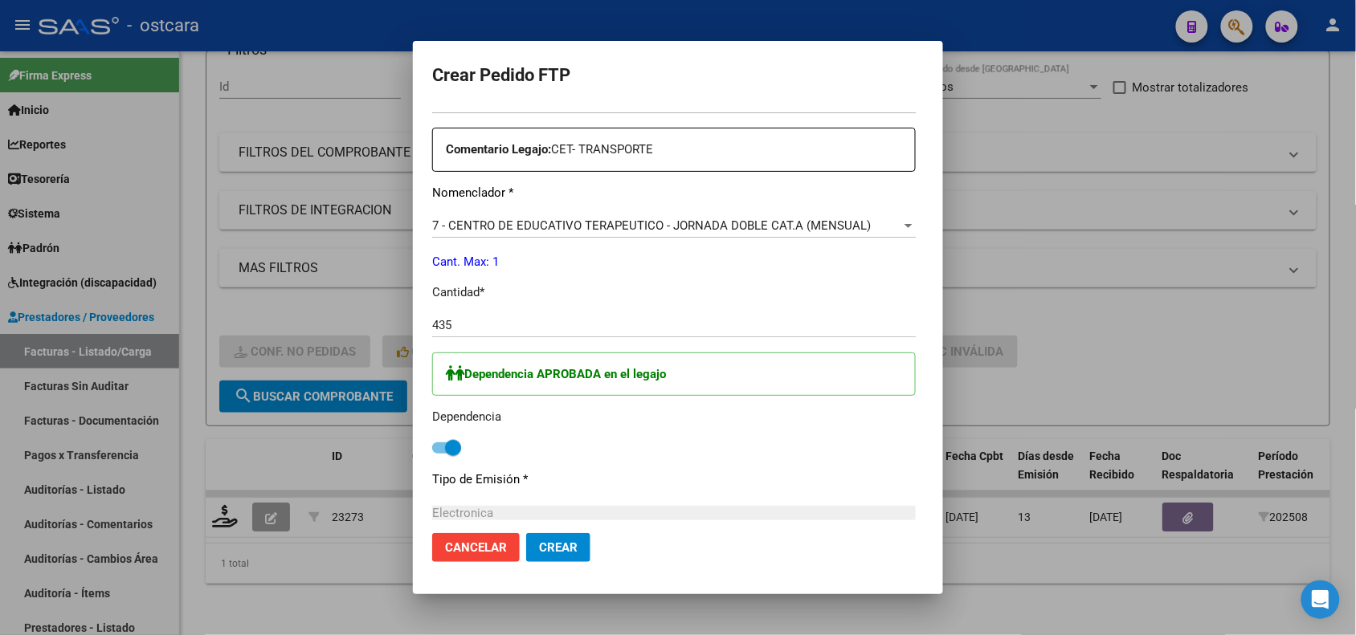
scroll to position [440, 0]
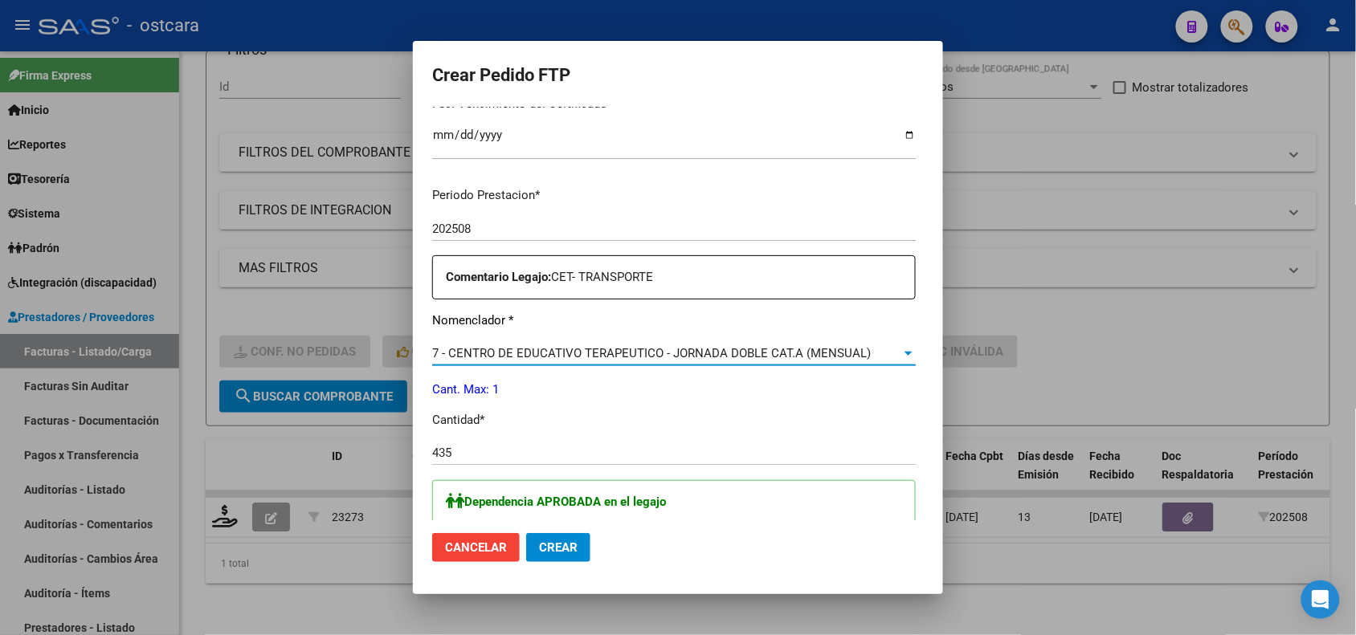
click at [740, 352] on span "7 - CENTRO DE EDUCATIVO TERAPEUTICO - JORNADA DOBLE CAT.A (MENSUAL)" at bounding box center [651, 353] width 439 height 14
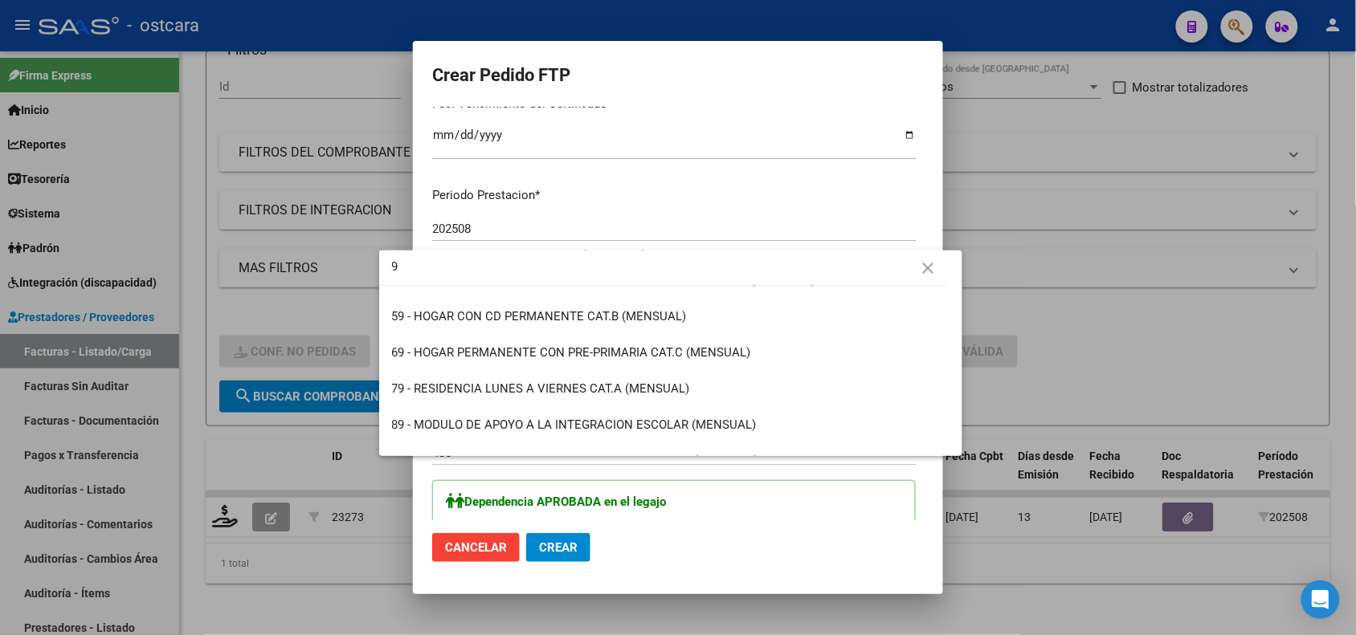
scroll to position [0, 0]
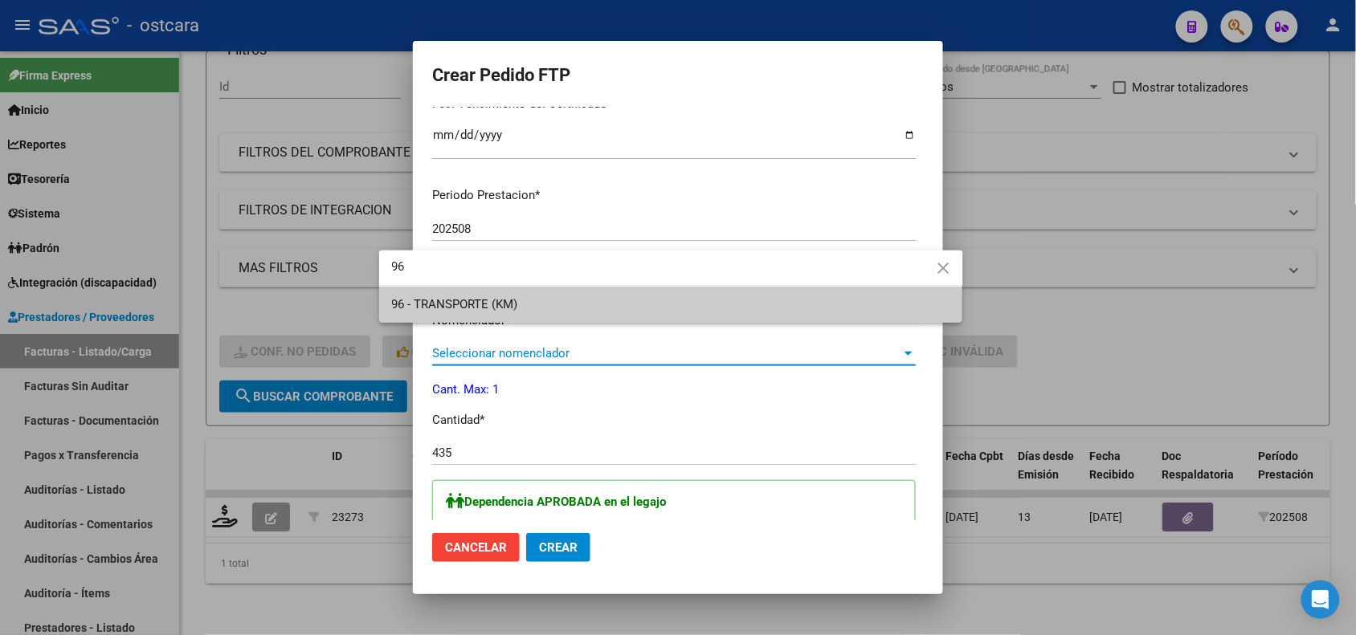
click at [744, 311] on span "96 - TRANSPORTE (KM)" at bounding box center [671, 305] width 558 height 36
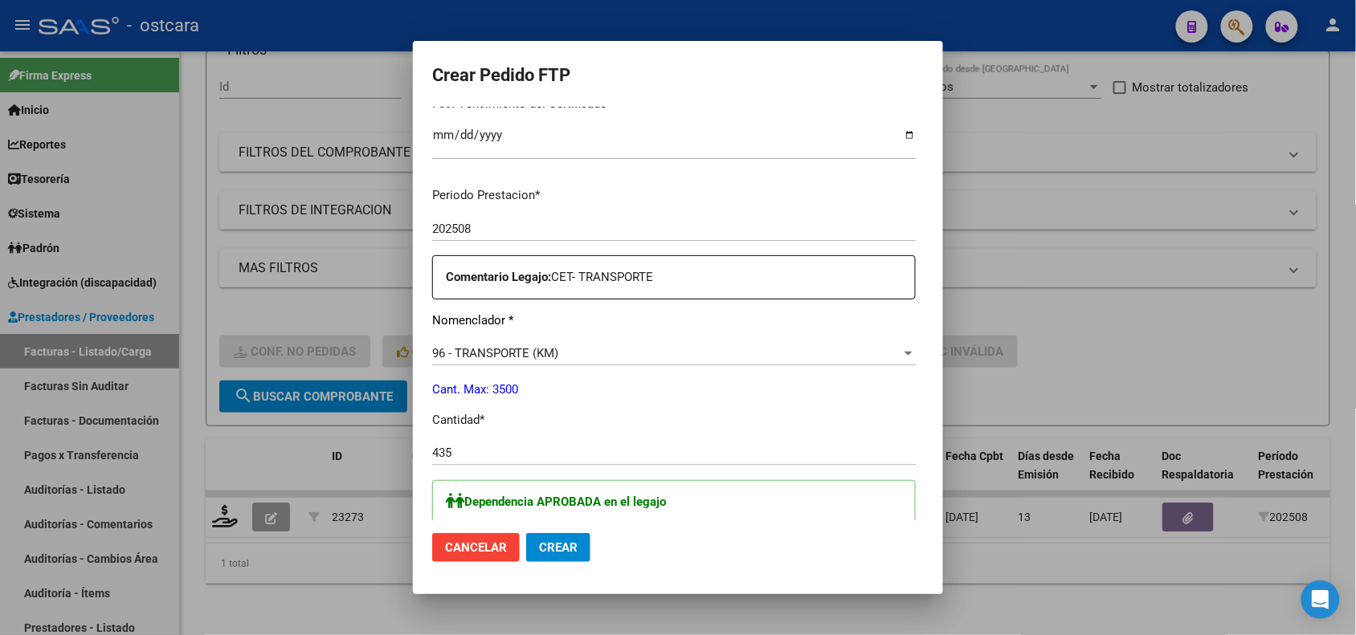
drag, startPoint x: 965, startPoint y: 334, endPoint x: 961, endPoint y: 371, distance: 37.2
click at [943, 371] on mat-dialog-content "VER COMPROBANTE ARCA Padrón Afiliado: GALVAN DANTE BENJAMIN CUIL: 20565002318 F…" at bounding box center [678, 313] width 530 height 413
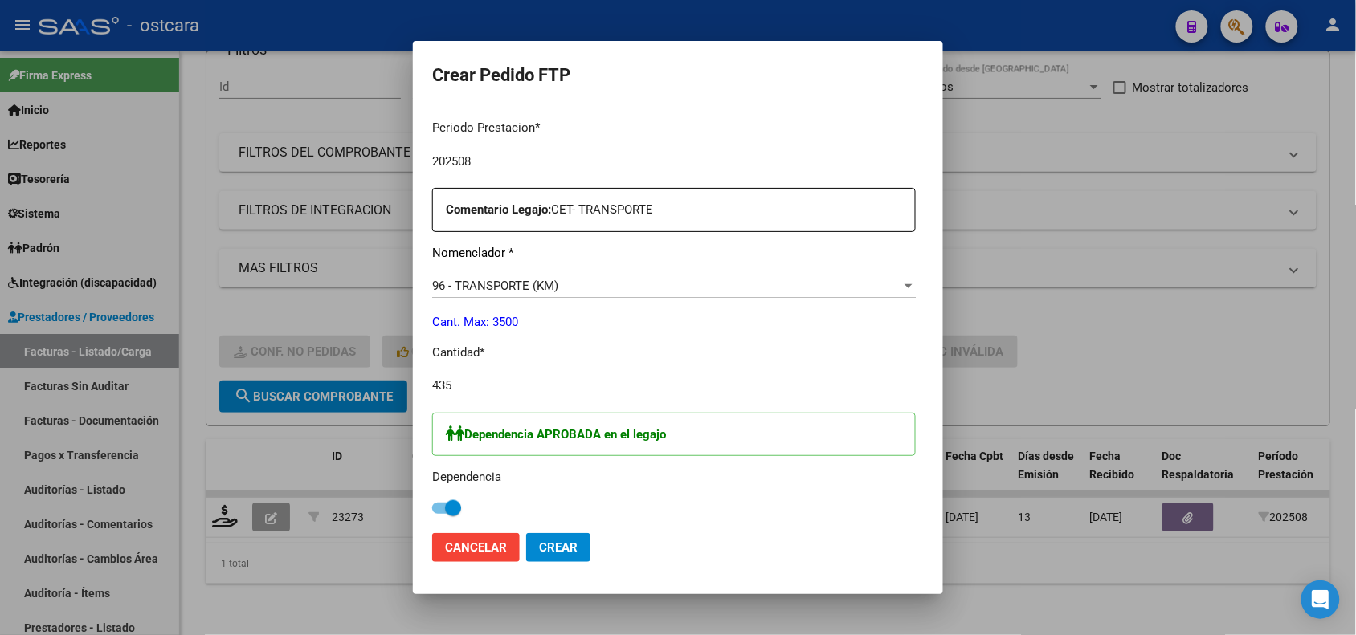
scroll to position [617, 0]
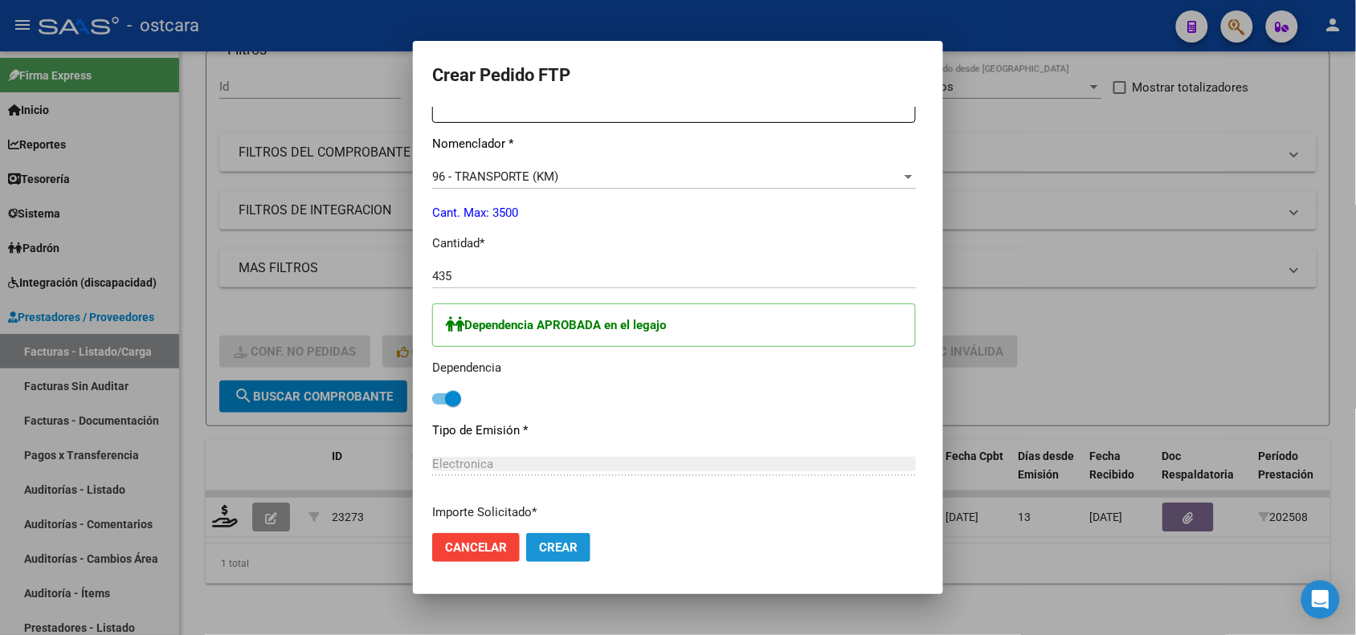
click at [539, 540] on span "Crear" at bounding box center [558, 547] width 39 height 14
click at [358, 618] on div at bounding box center [678, 317] width 1356 height 635
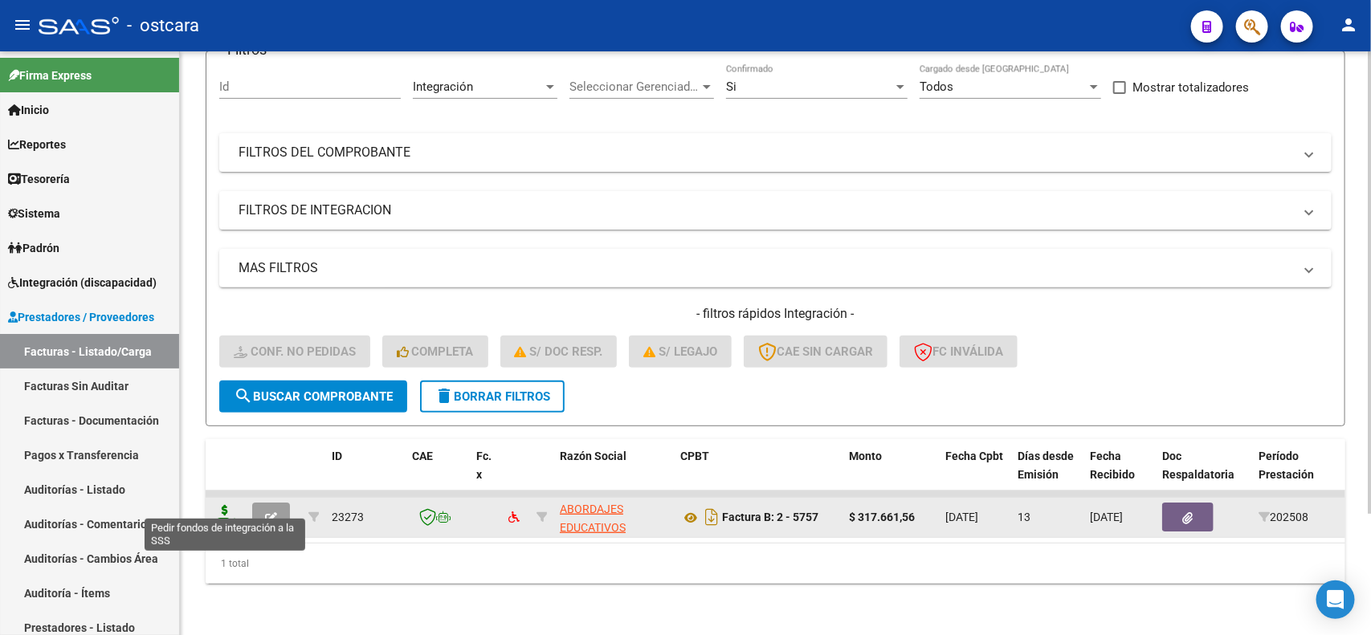
click at [222, 506] on icon at bounding box center [225, 516] width 26 height 22
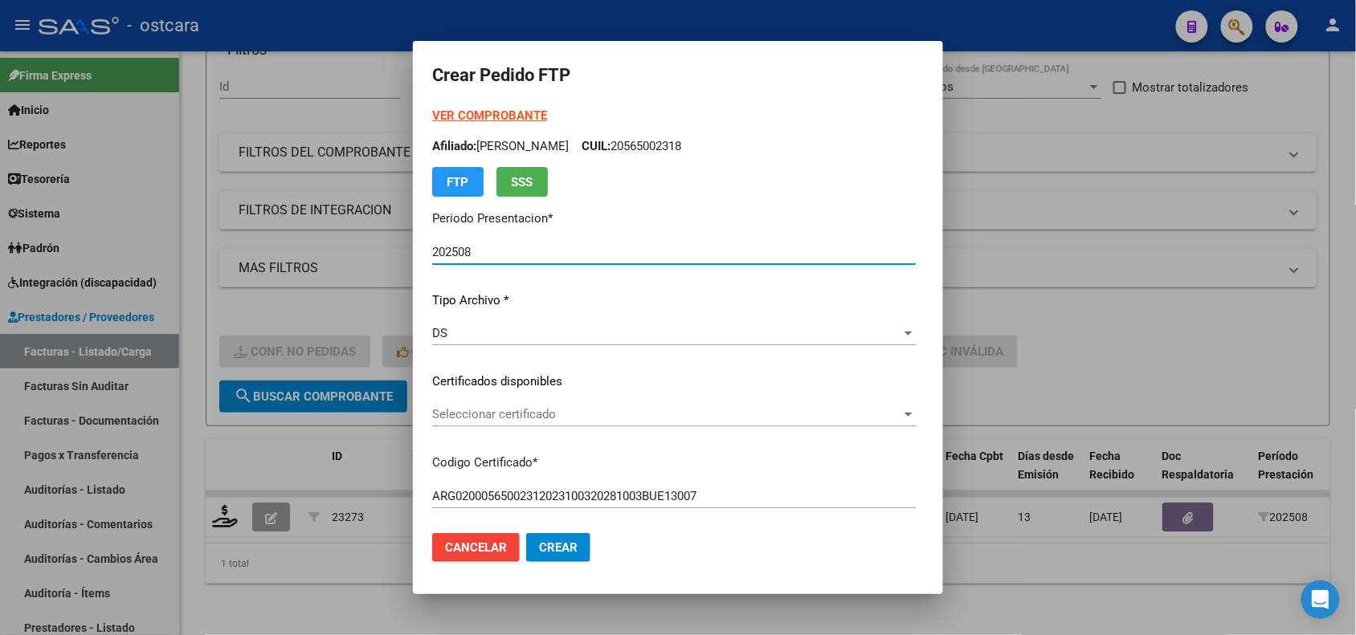
click at [629, 416] on span "Seleccionar certificado" at bounding box center [666, 414] width 469 height 14
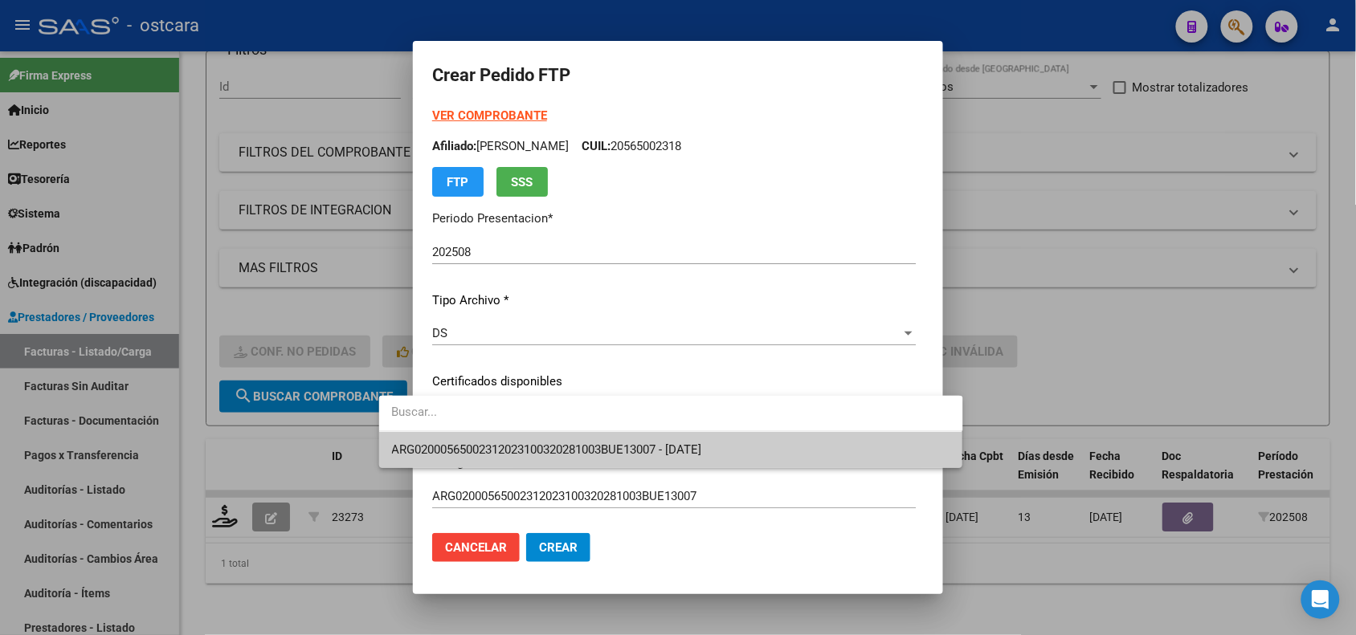
click at [636, 440] on span "ARG02000565002312023100320281003BUE13007 - 2028-10-03" at bounding box center [671, 450] width 558 height 36
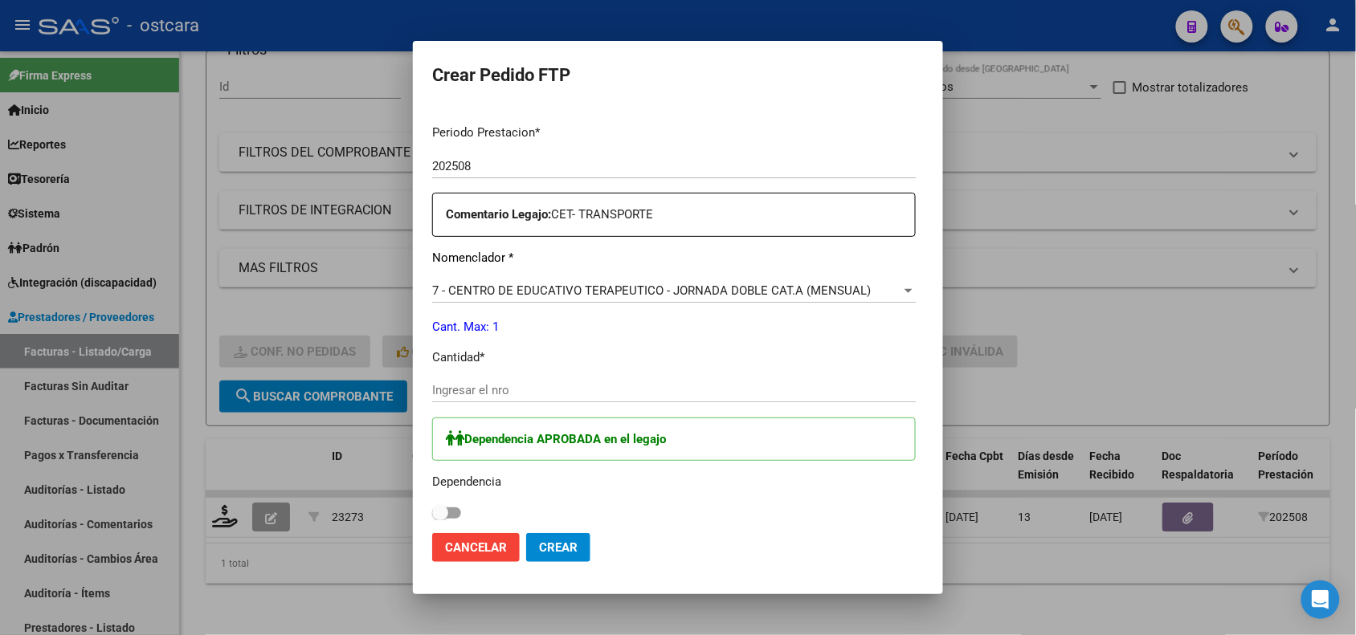
scroll to position [540, 0]
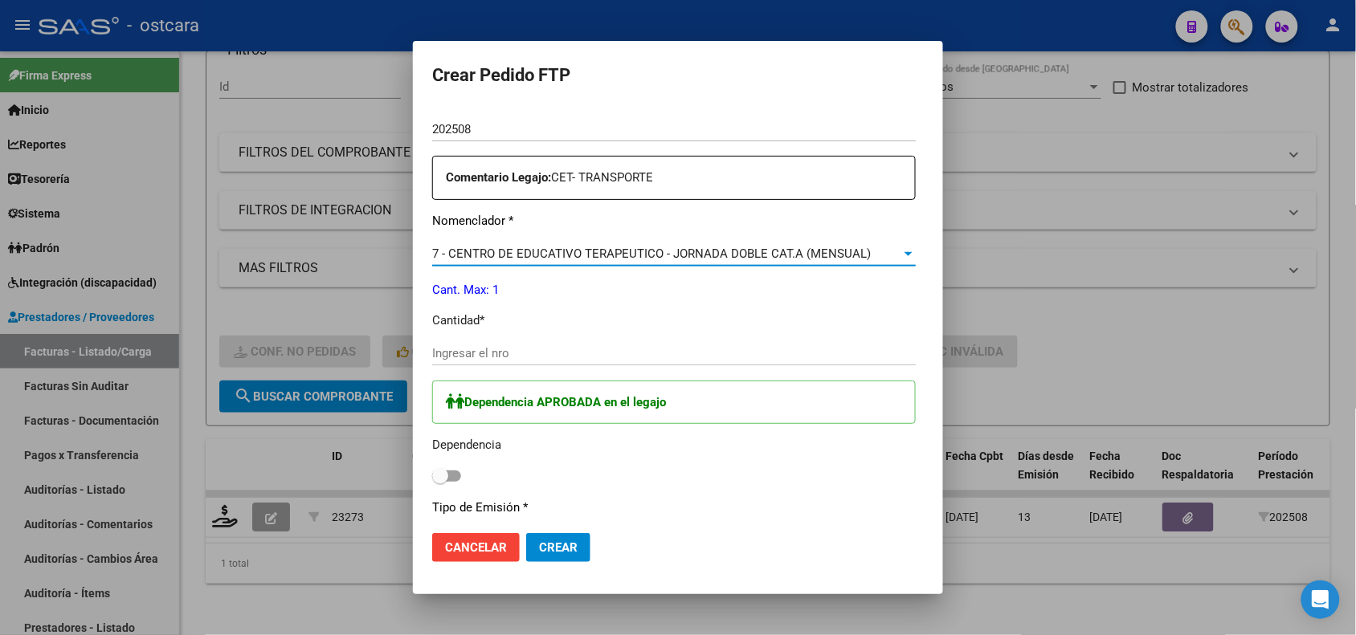
click at [780, 259] on span "7 - CENTRO DE EDUCATIVO TERAPEUTICO - JORNADA DOBLE CAT.A (MENSUAL)" at bounding box center [651, 254] width 439 height 14
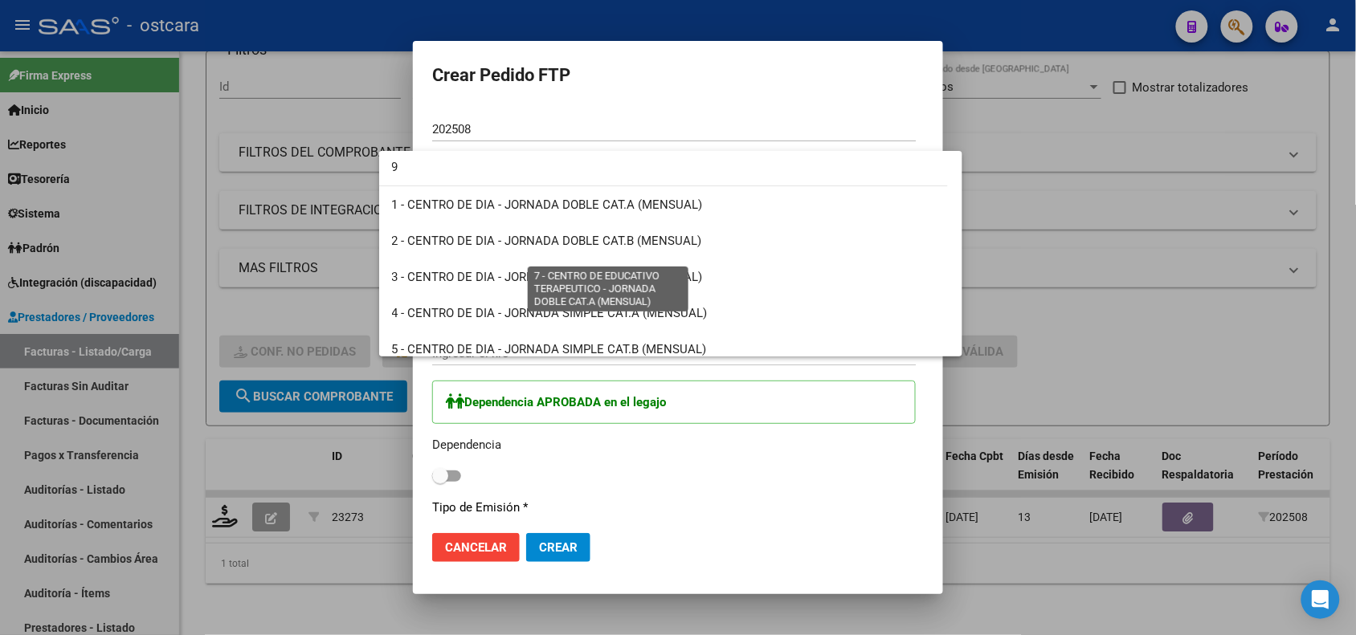
scroll to position [0, 0]
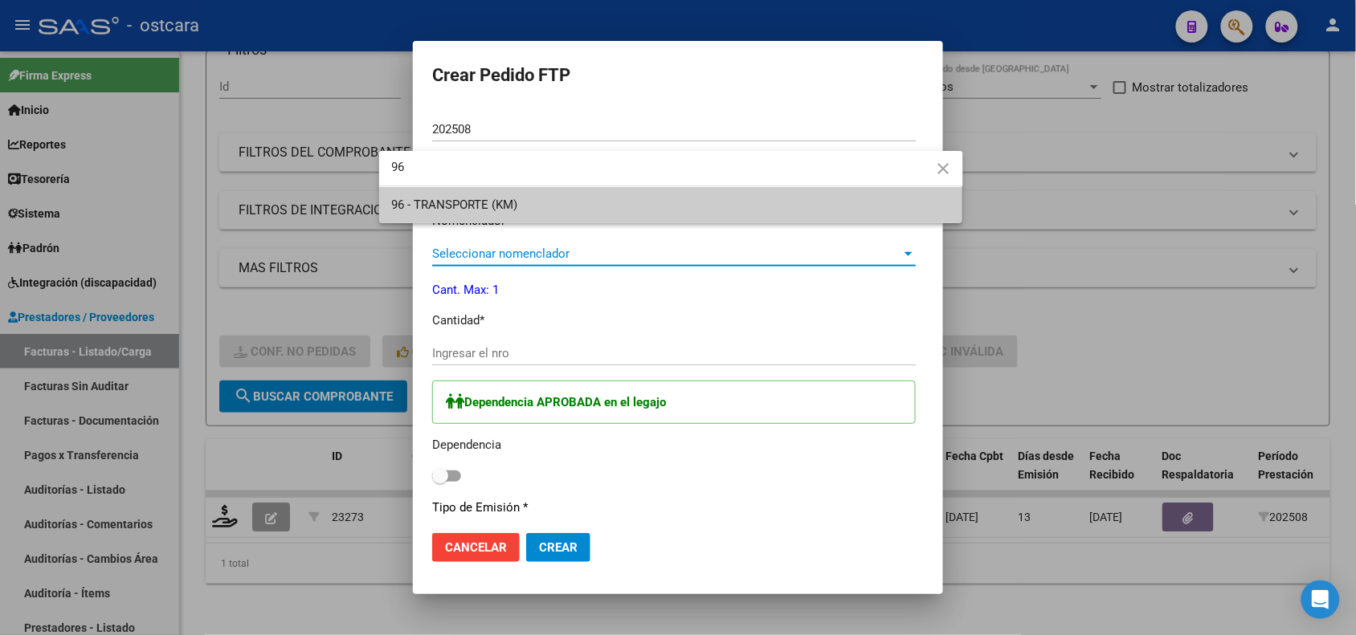
click at [476, 214] on span "96 - TRANSPORTE (KM)" at bounding box center [671, 205] width 558 height 36
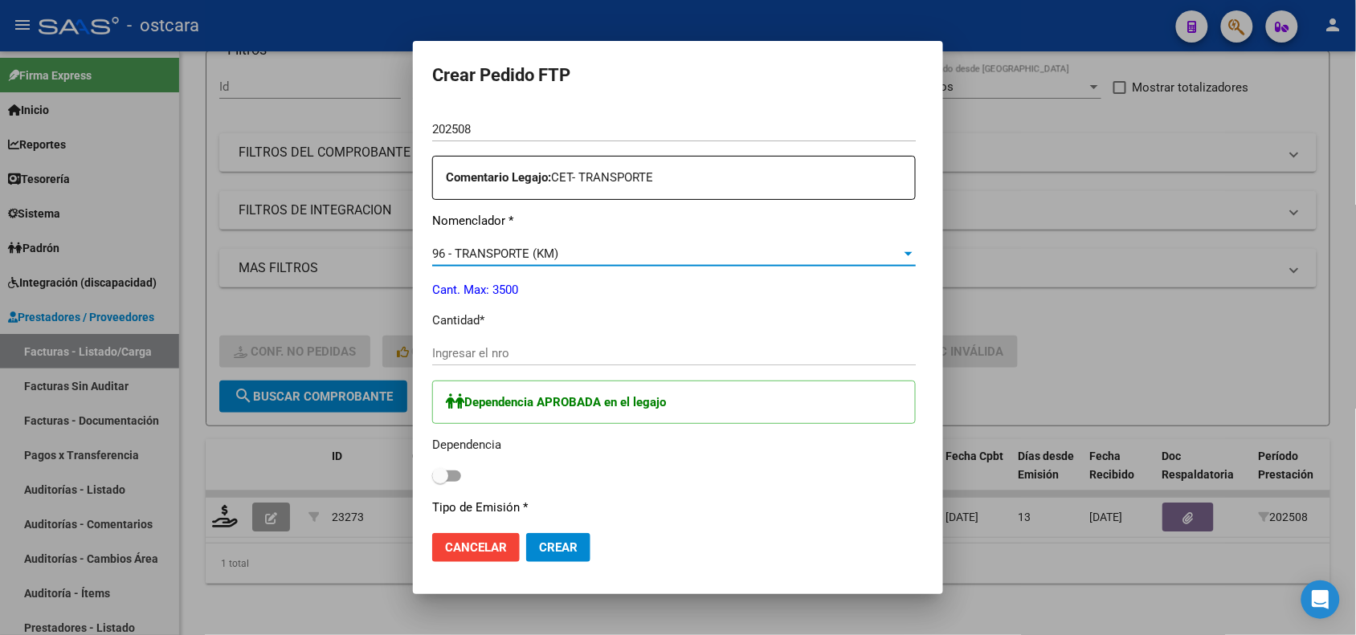
click at [471, 354] on input "Ingresar el nro" at bounding box center [673, 353] width 483 height 14
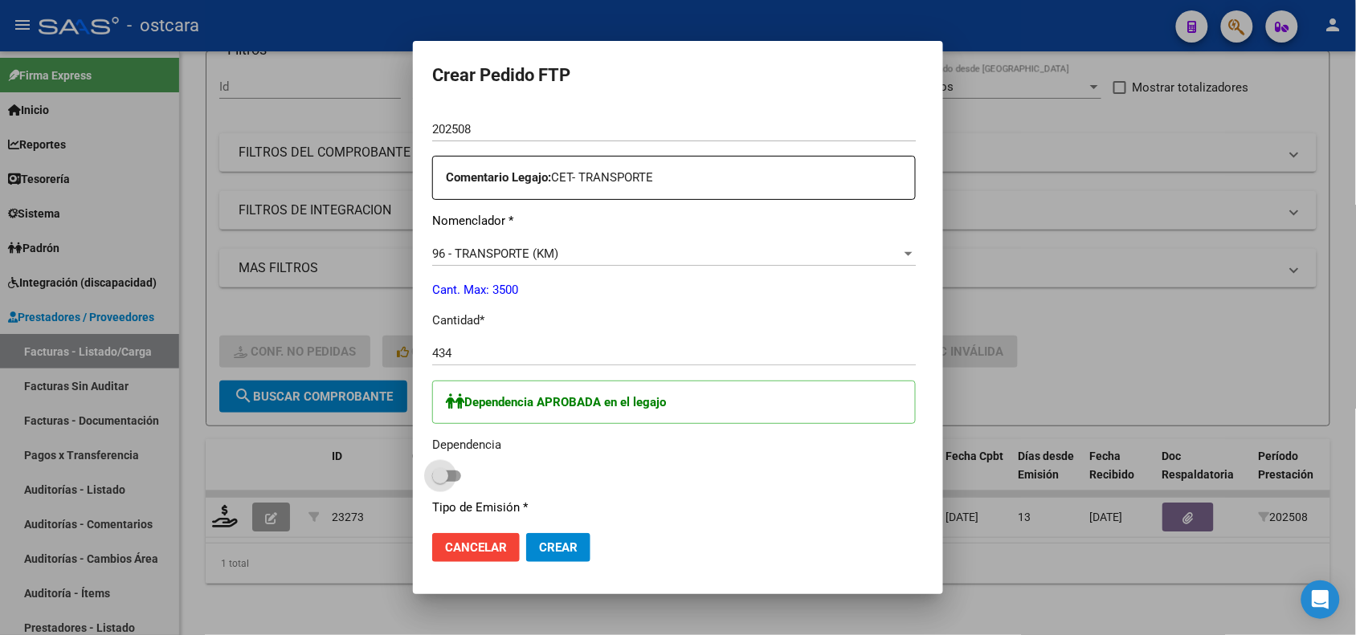
click at [432, 472] on span at bounding box center [446, 476] width 29 height 11
click at [439, 482] on input "checkbox" at bounding box center [439, 482] width 1 height 1
click at [526, 557] on button "Crear" at bounding box center [558, 547] width 64 height 29
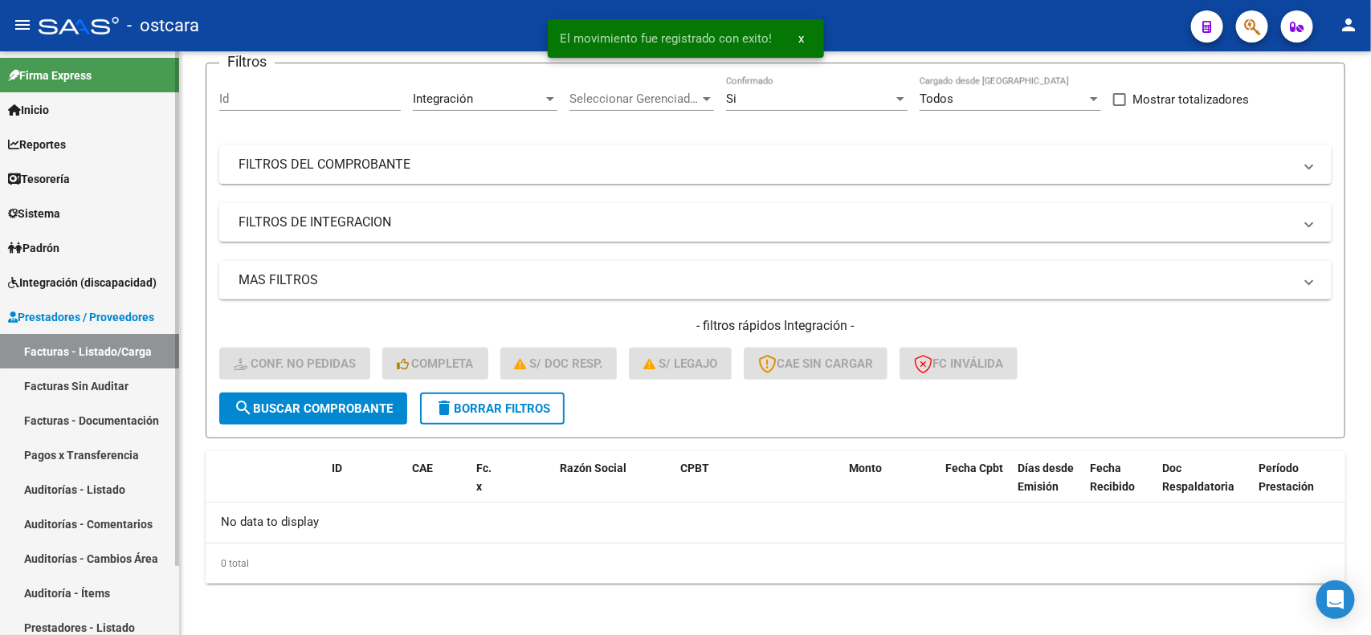
scroll to position [124, 0]
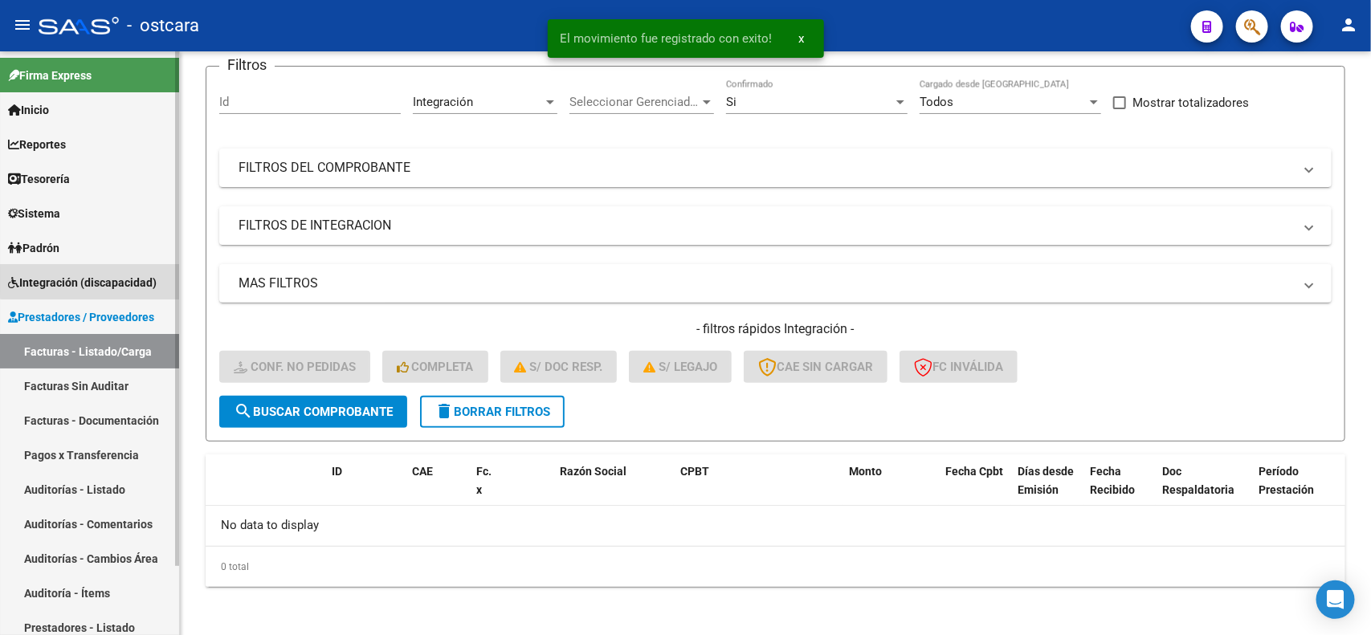
click at [102, 279] on span "Integración (discapacidad)" at bounding box center [82, 283] width 149 height 18
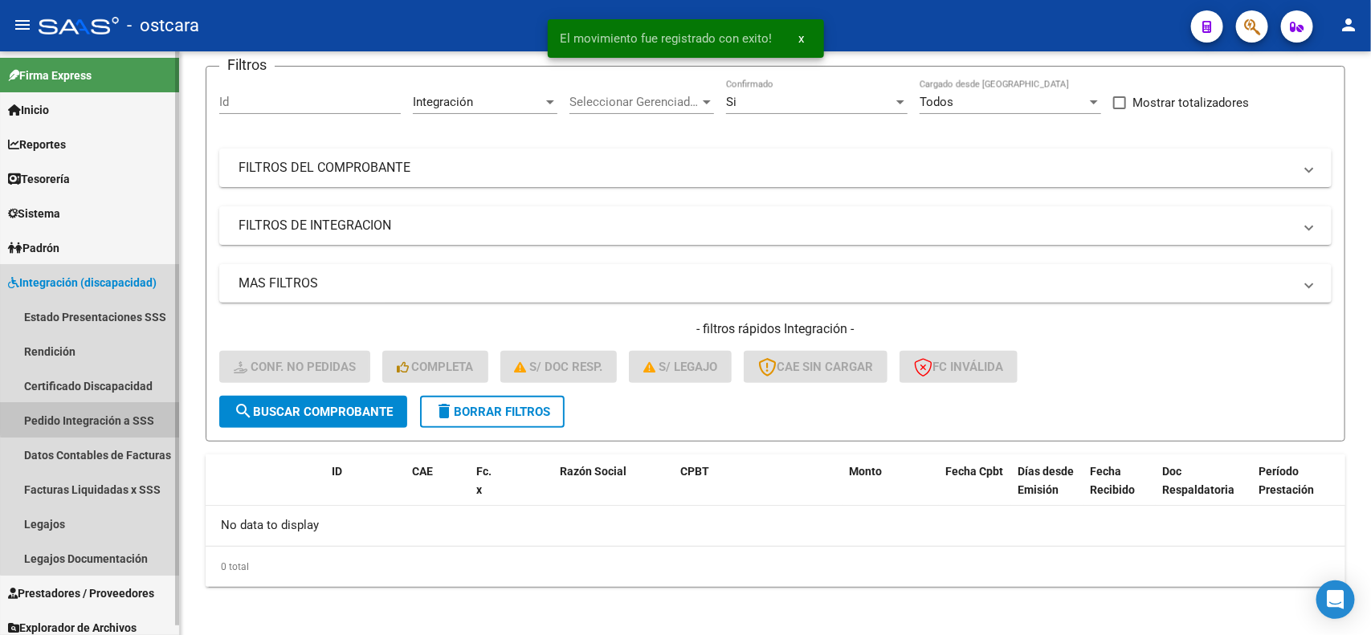
click at [131, 416] on link "Pedido Integración a SSS" at bounding box center [89, 420] width 179 height 35
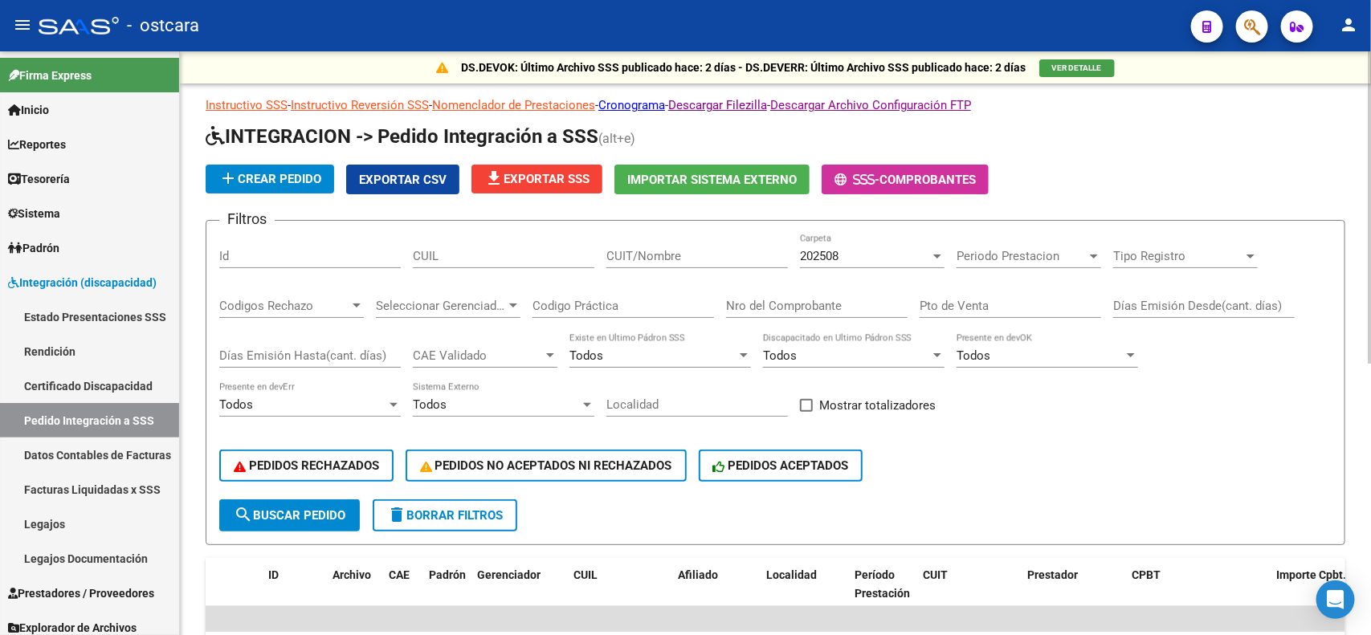
click at [986, 255] on span "Periodo Prestacion" at bounding box center [1022, 256] width 130 height 14
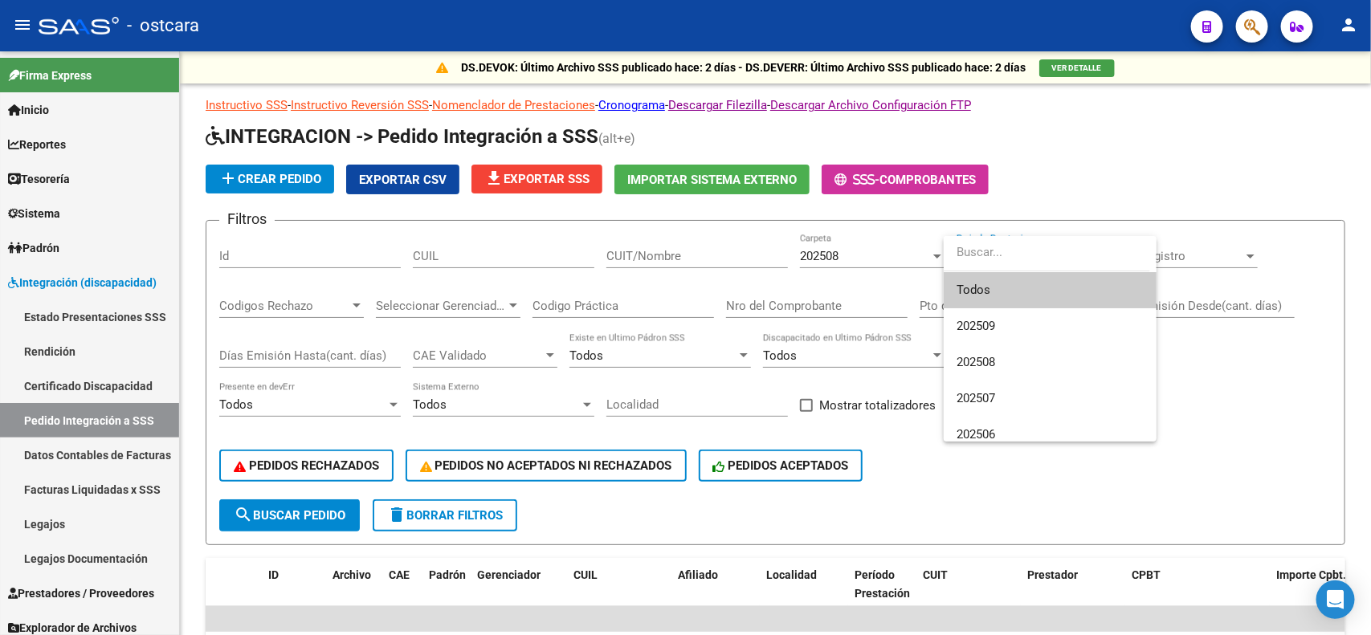
click at [993, 293] on span "Todos" at bounding box center [1050, 290] width 187 height 36
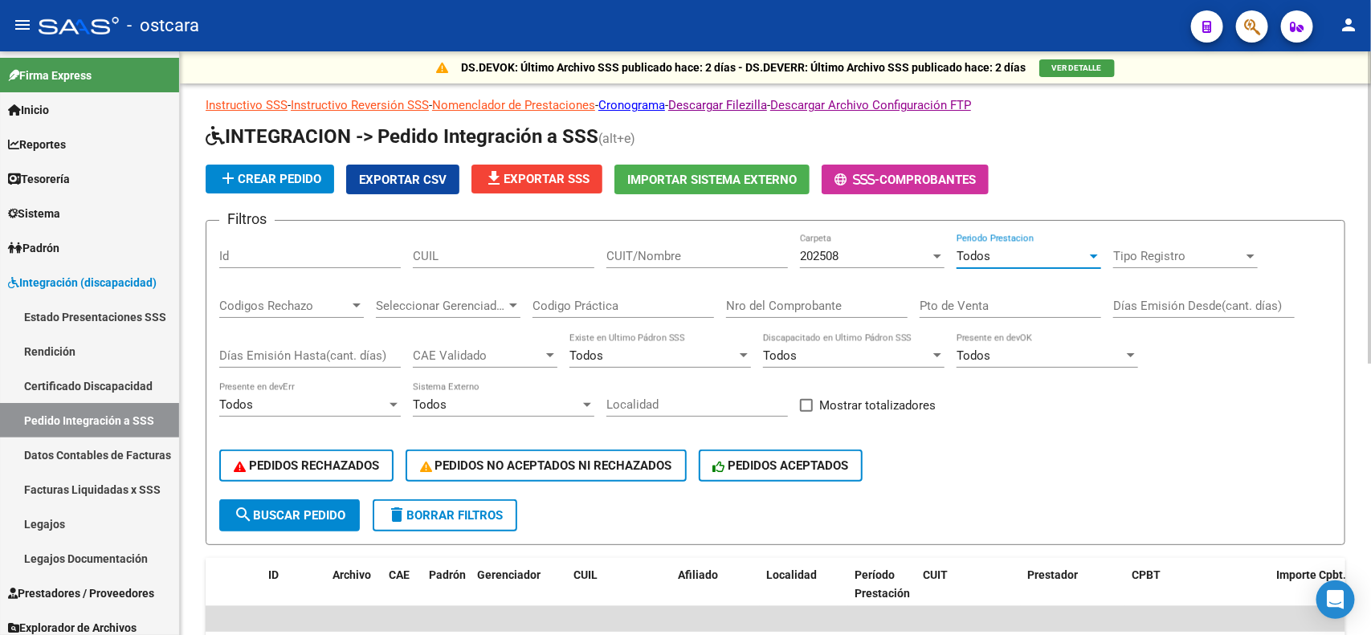
click at [1205, 250] on span "Tipo Registro" at bounding box center [1178, 256] width 130 height 14
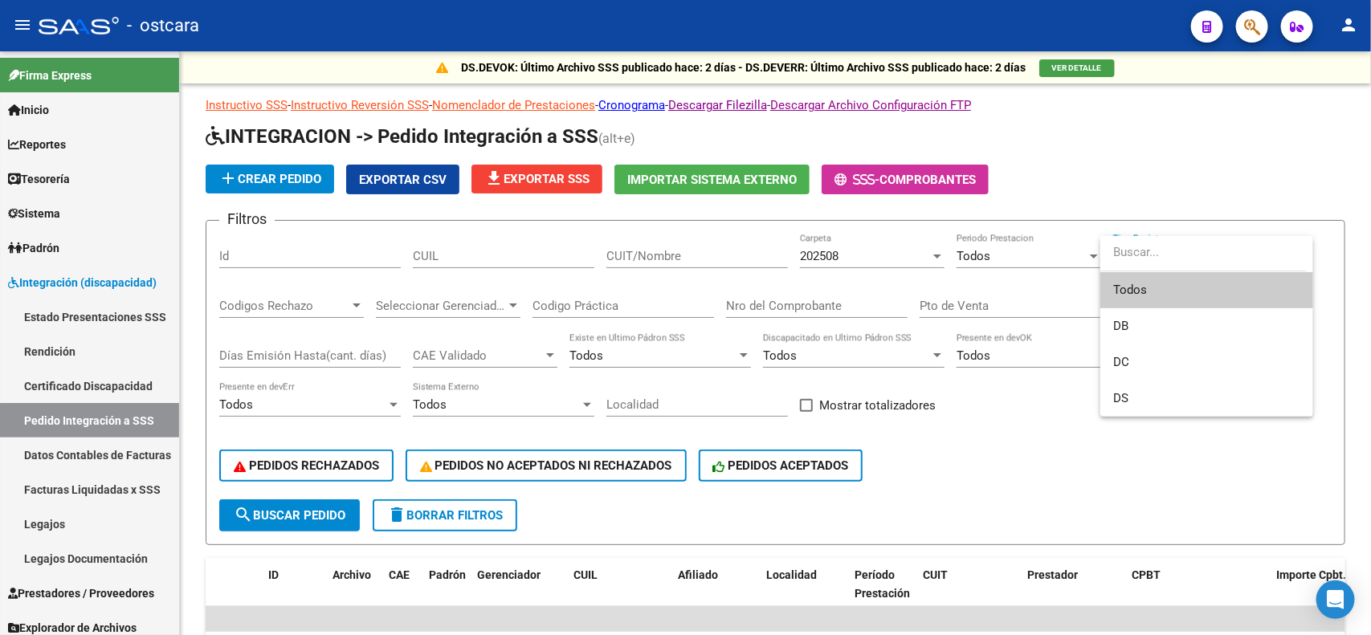
click at [1186, 288] on span "Todos" at bounding box center [1206, 290] width 187 height 36
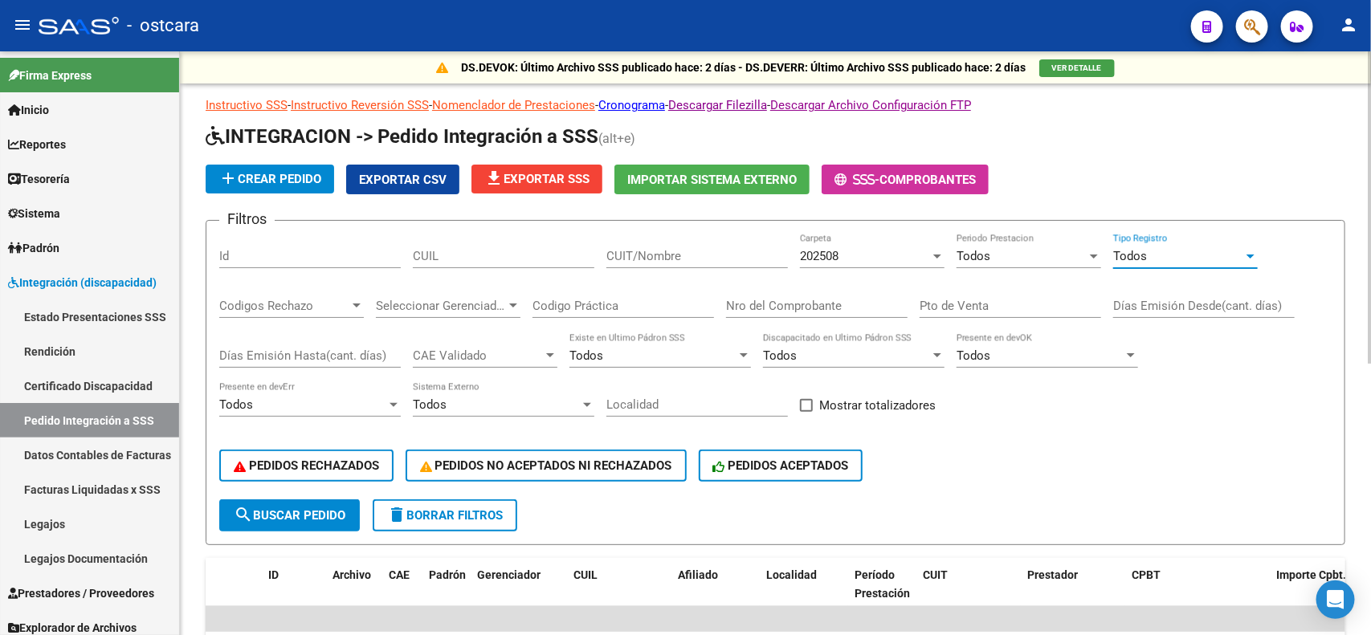
click at [452, 516] on span "delete Borrar Filtros" at bounding box center [445, 515] width 116 height 14
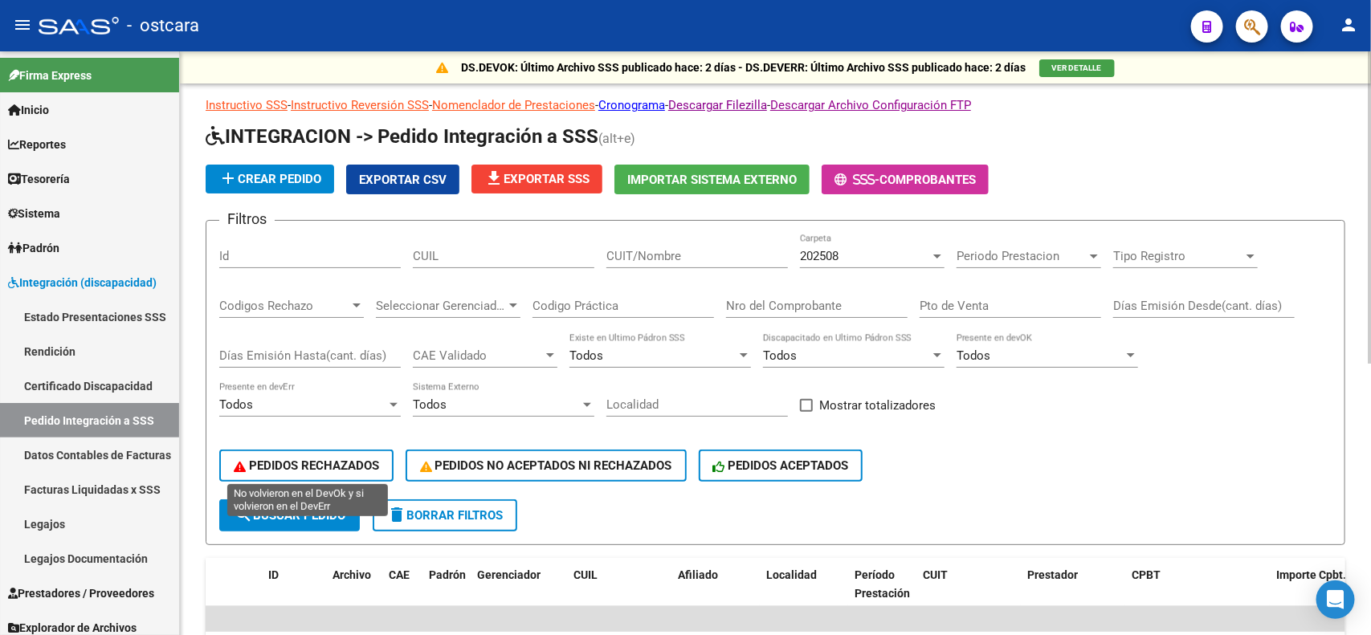
click at [301, 467] on span "PEDIDOS RECHAZADOS" at bounding box center [306, 466] width 145 height 14
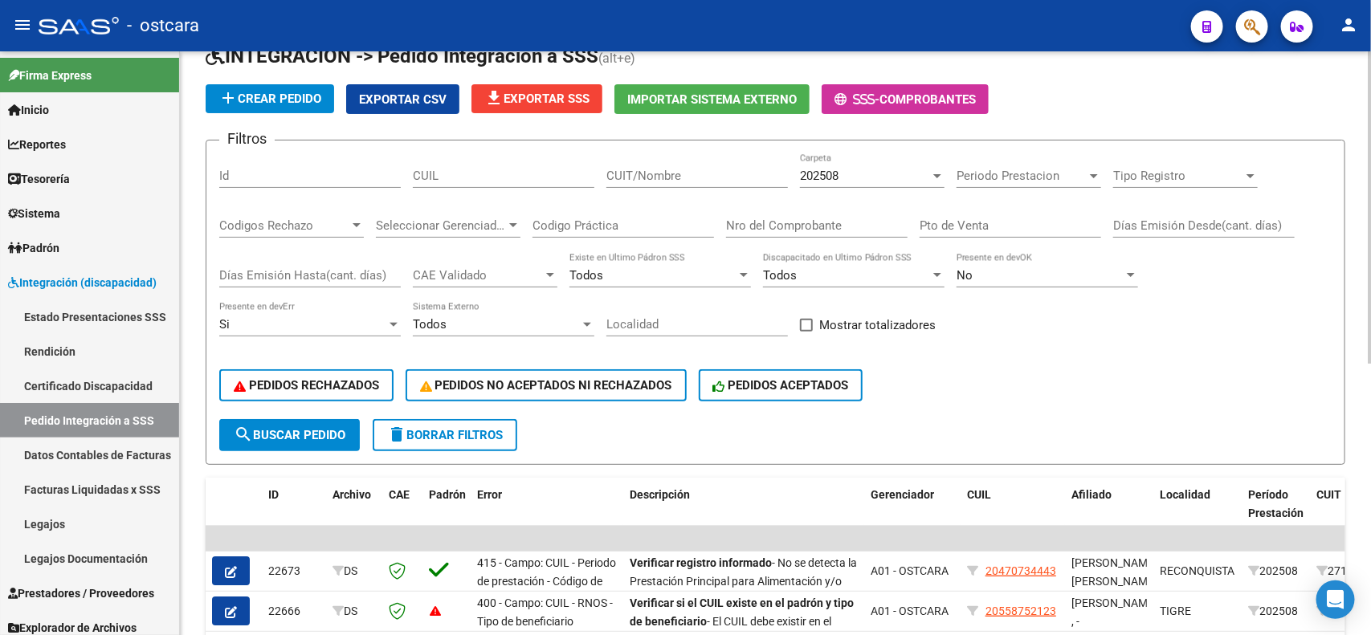
scroll to position [75, 0]
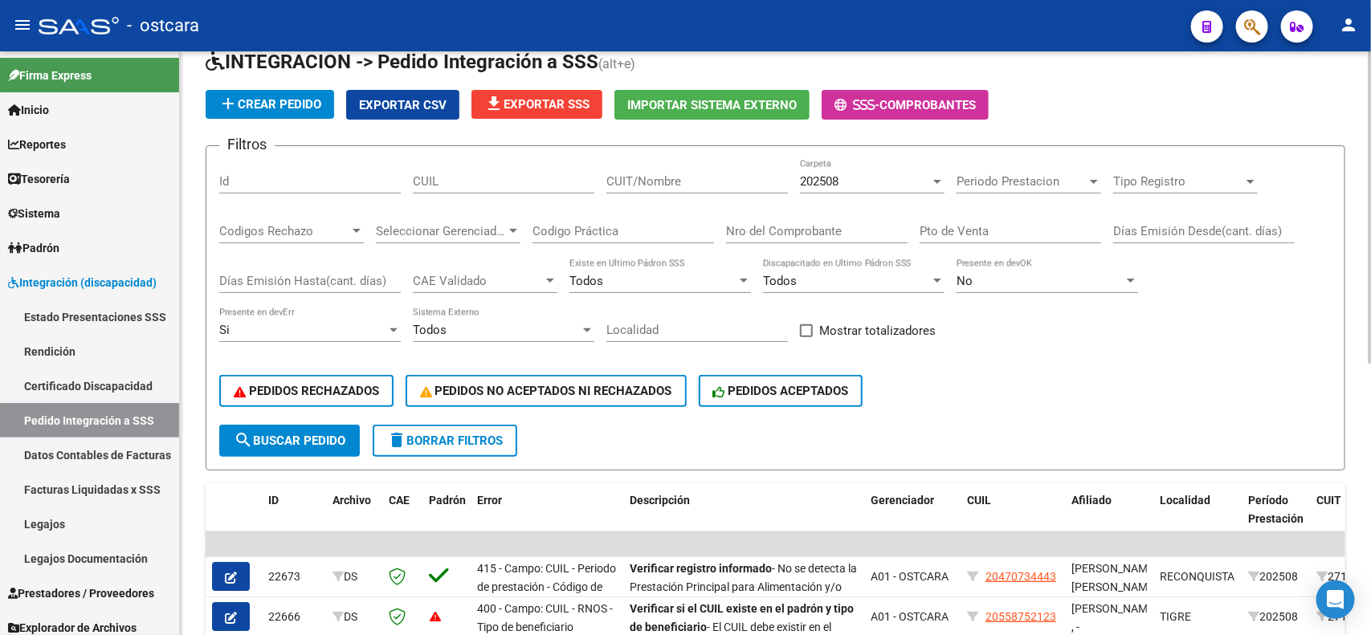
click at [1354, 254] on div "DS.DEVOK: Último Archivo SSS publicado hace: 2 días - DS.DEVERR: Último Archivo…" at bounding box center [777, 516] width 1195 height 1079
click at [990, 182] on span "Periodo Prestacion" at bounding box center [1022, 181] width 130 height 14
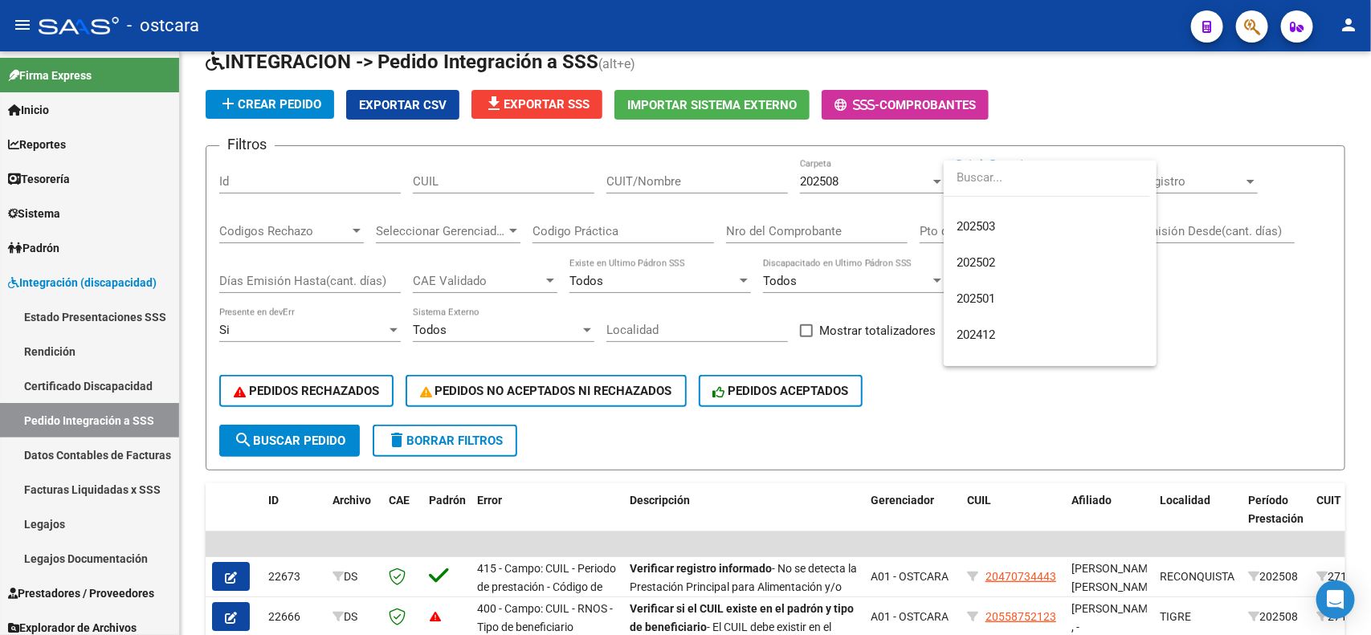
scroll to position [0, 0]
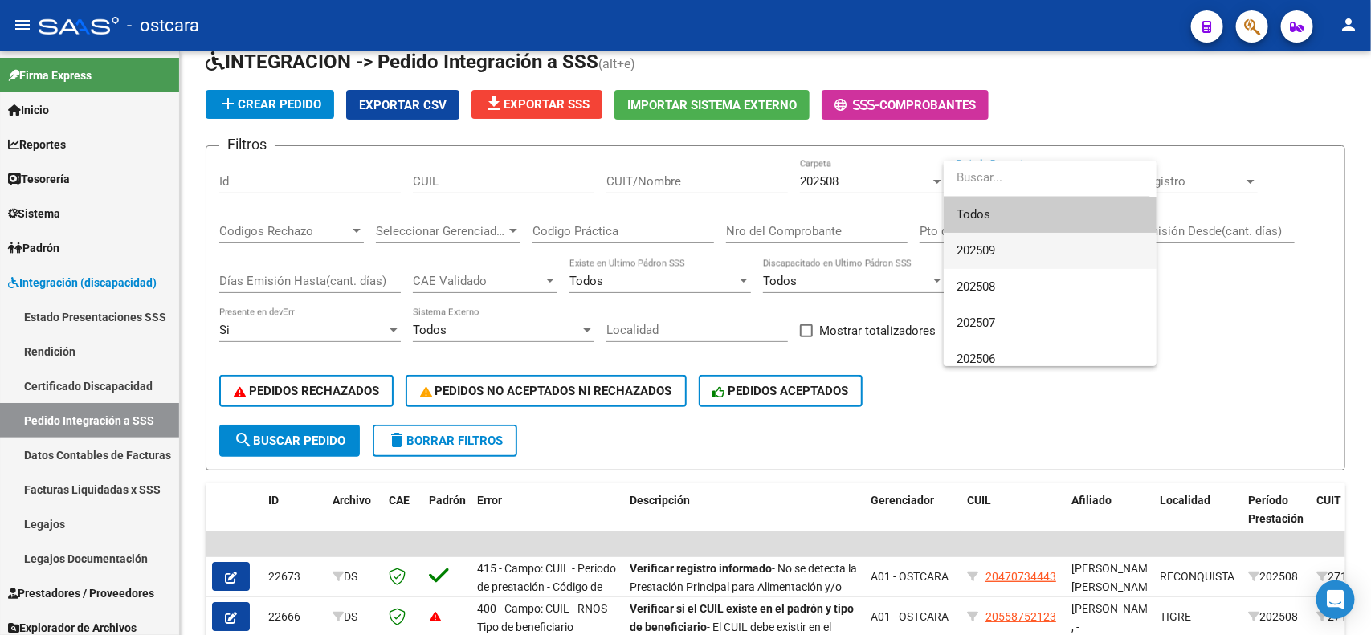
click at [1017, 250] on span "202509" at bounding box center [1050, 251] width 187 height 36
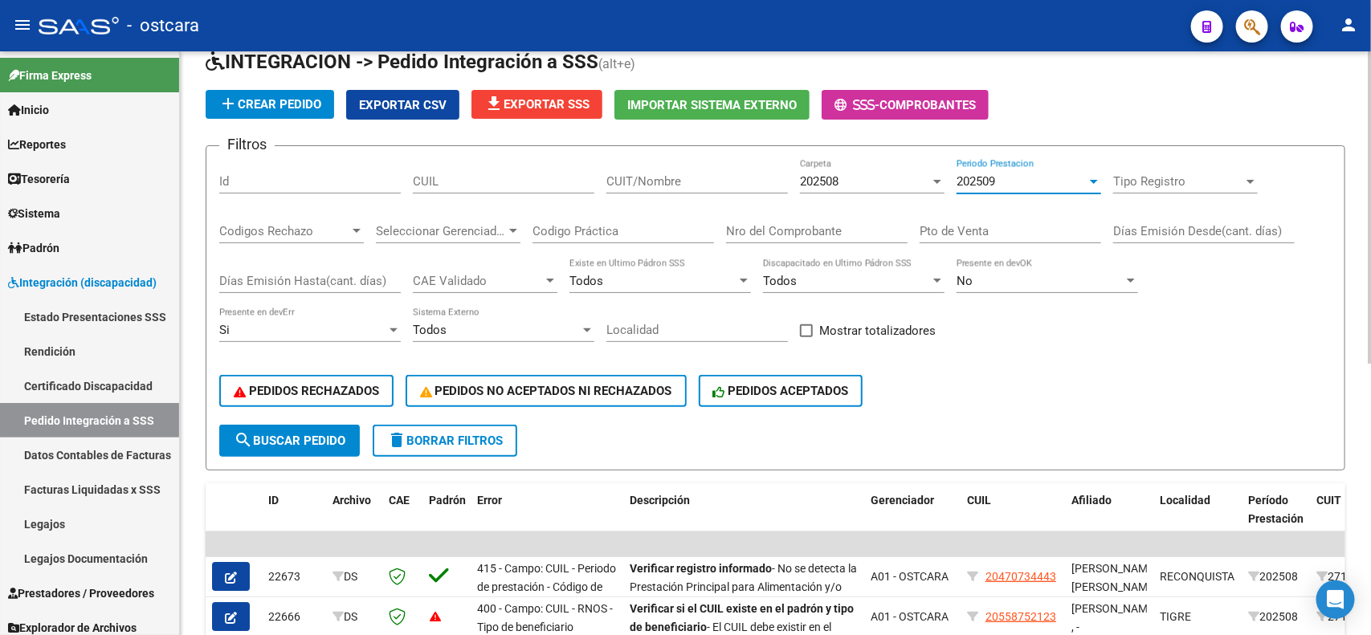
click at [1024, 179] on div "202509" at bounding box center [1022, 181] width 130 height 14
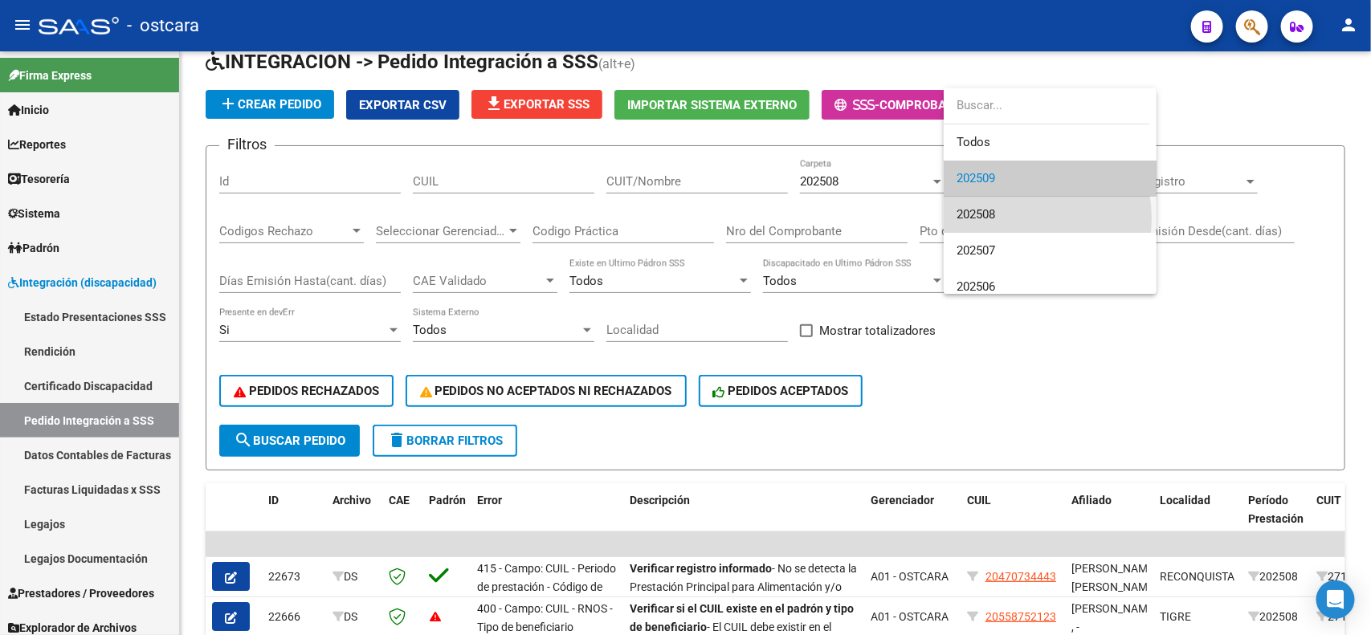
click at [1009, 218] on span "202508" at bounding box center [1050, 215] width 187 height 36
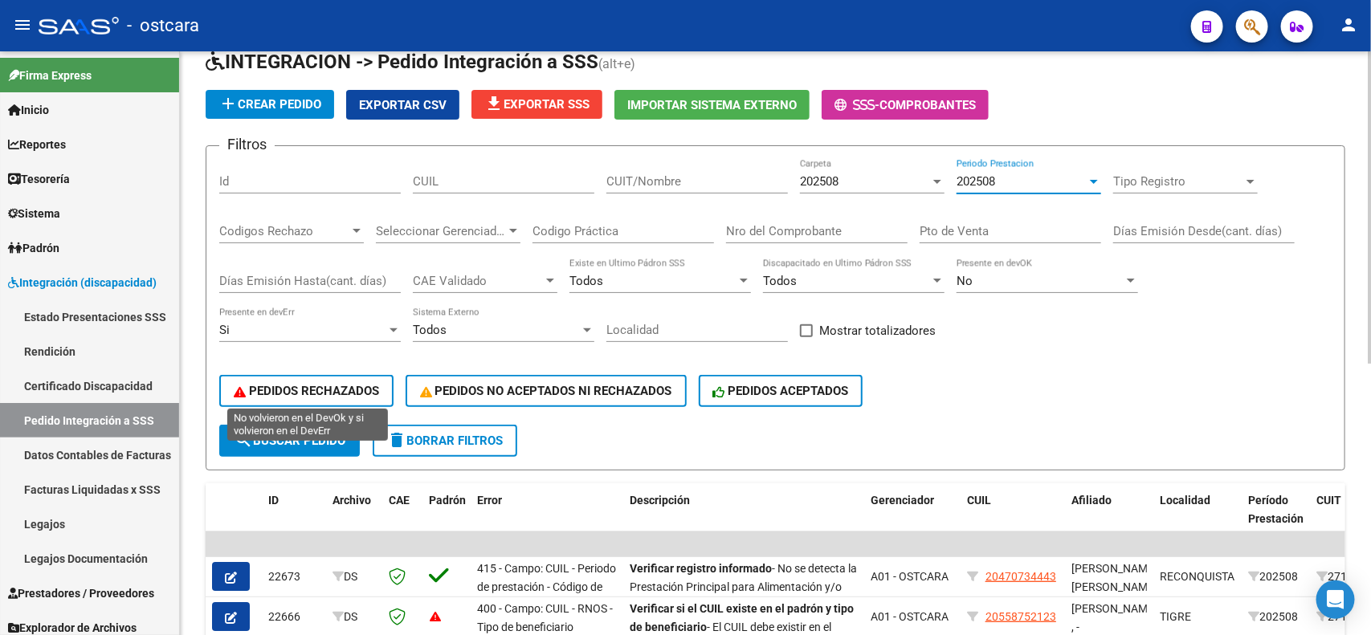
click at [355, 384] on span "PEDIDOS RECHAZADOS" at bounding box center [306, 391] width 145 height 14
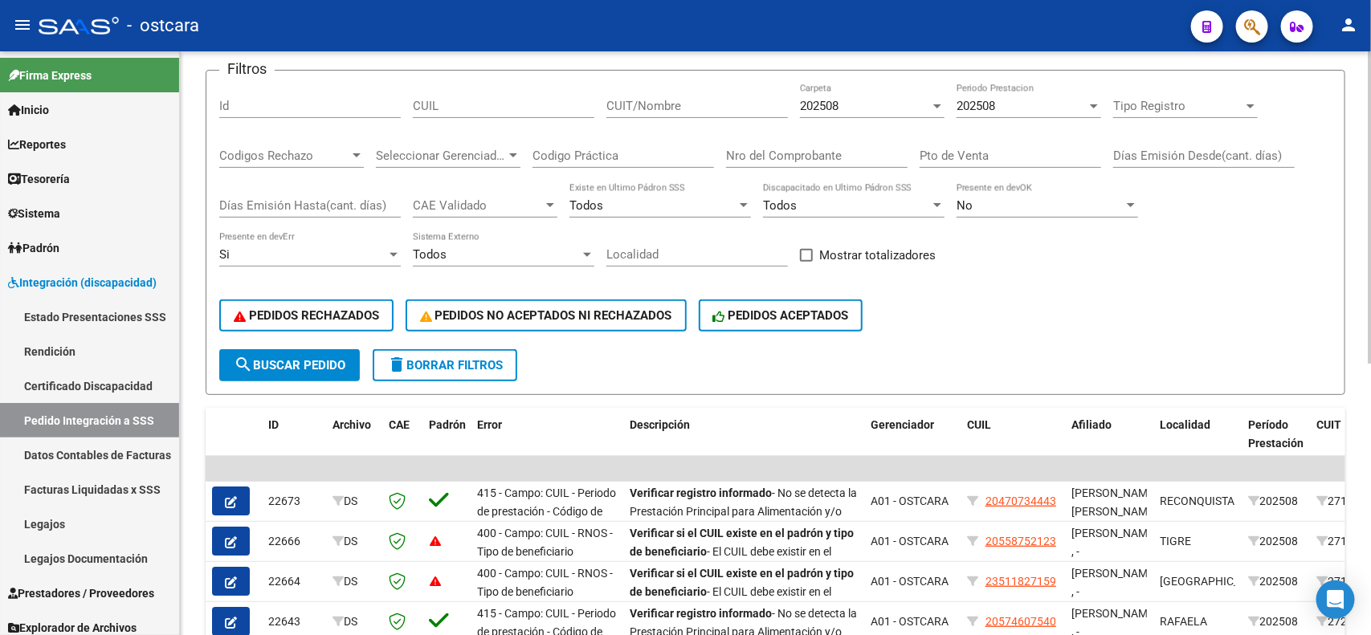
scroll to position [146, 0]
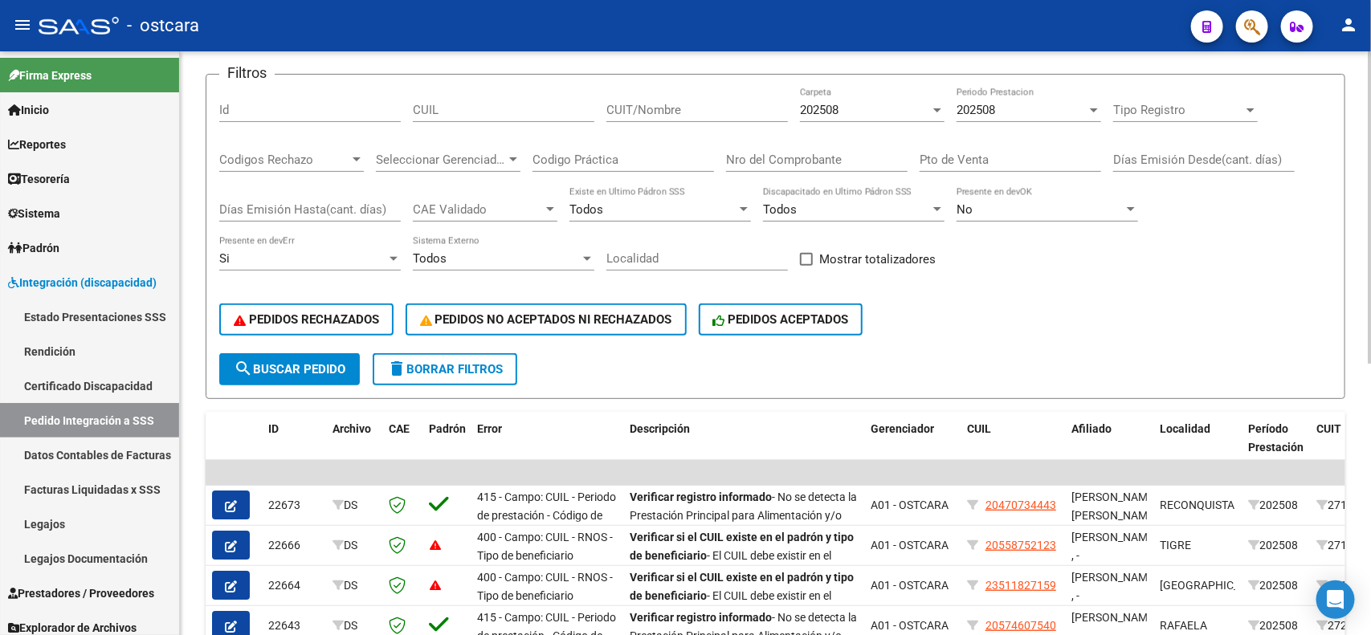
click at [1355, 301] on div at bounding box center [1370, 288] width 4 height 312
click at [106, 424] on link "Pedido Integración a SSS" at bounding box center [89, 420] width 179 height 35
click at [1060, 103] on div "202508" at bounding box center [1022, 110] width 130 height 14
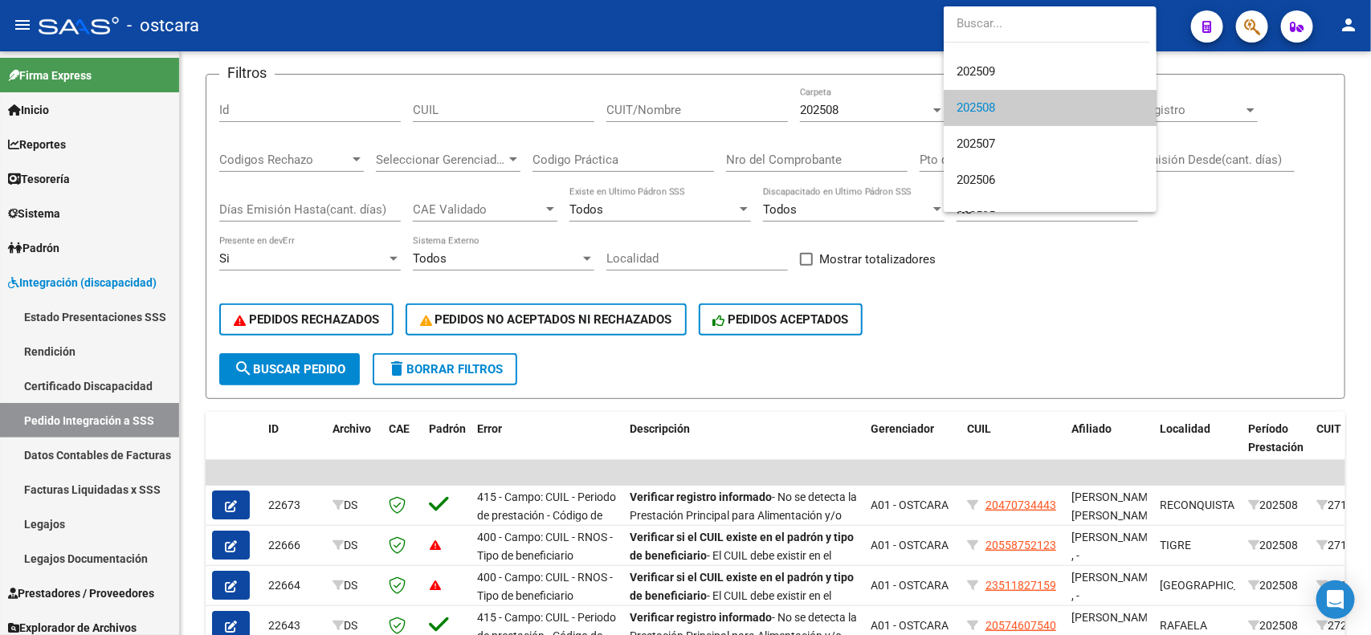
scroll to position [0, 0]
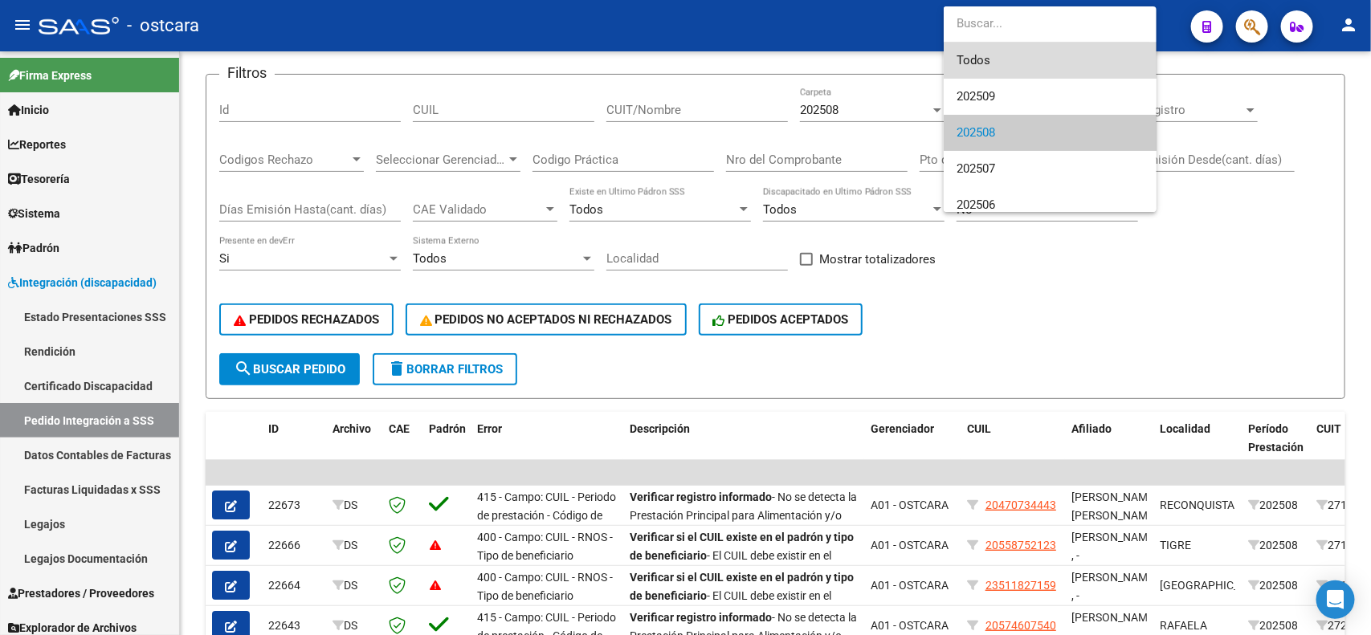
click at [1099, 65] on span "Todos" at bounding box center [1050, 61] width 187 height 36
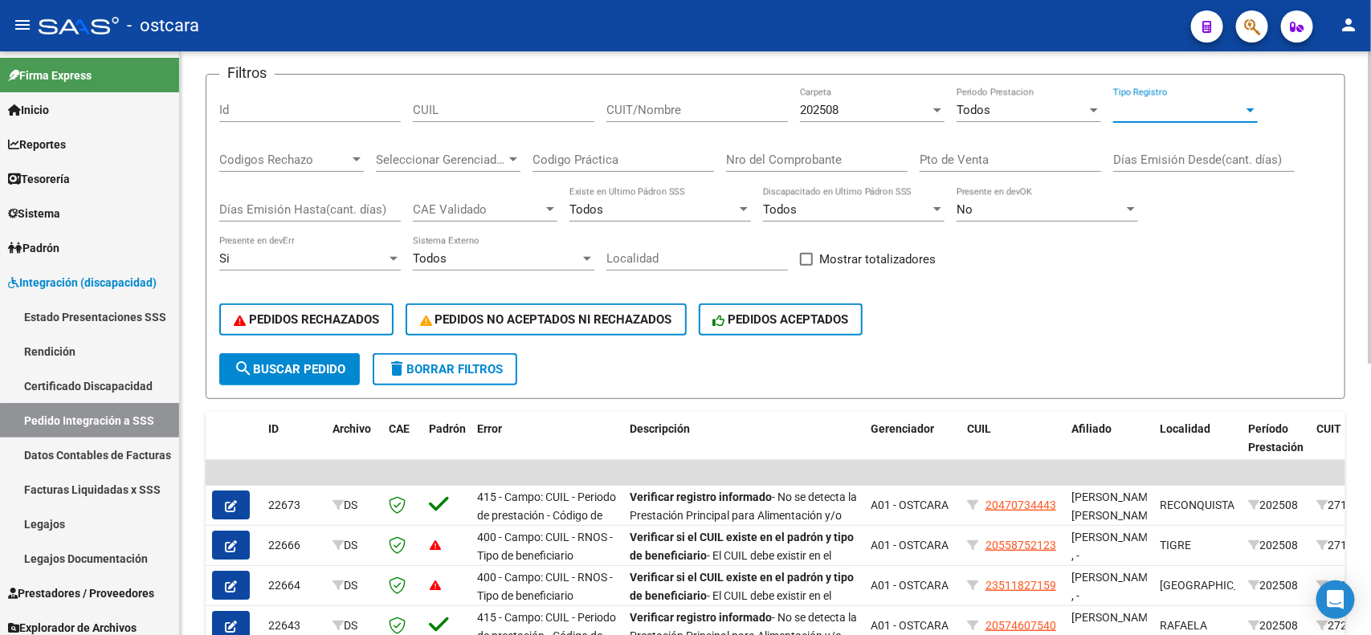
click at [1177, 110] on span "Tipo Registro" at bounding box center [1178, 110] width 130 height 14
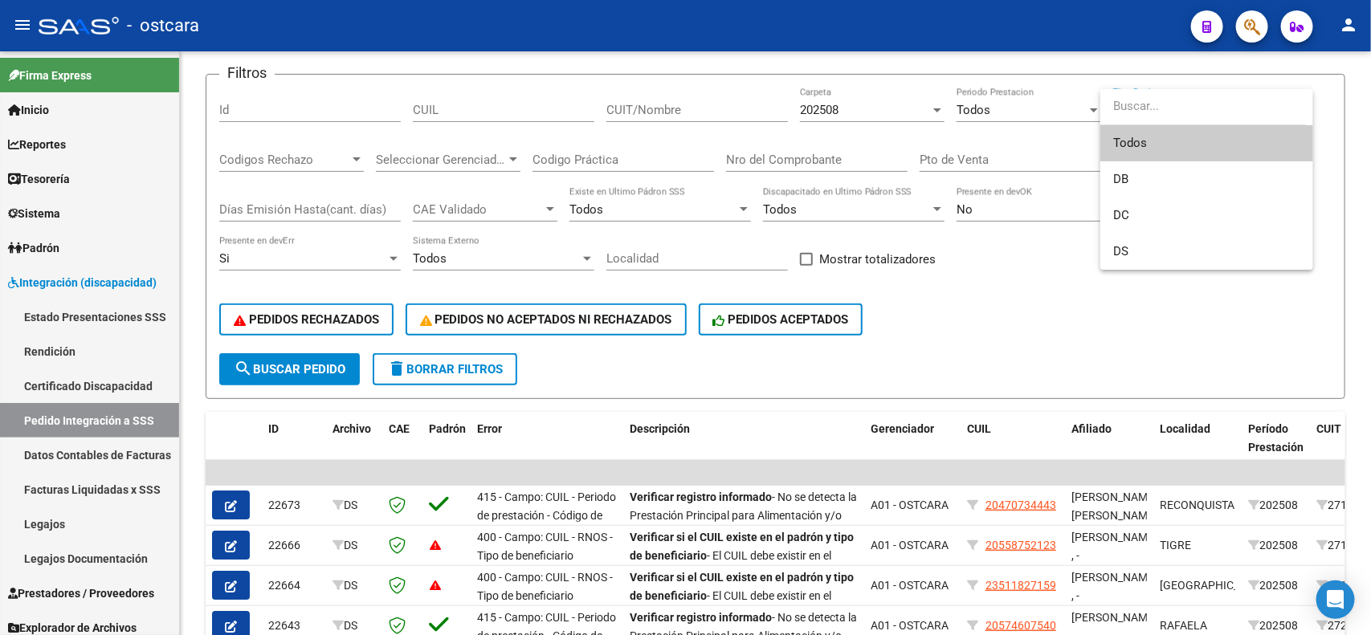
click at [1165, 141] on span "Todos" at bounding box center [1206, 143] width 187 height 36
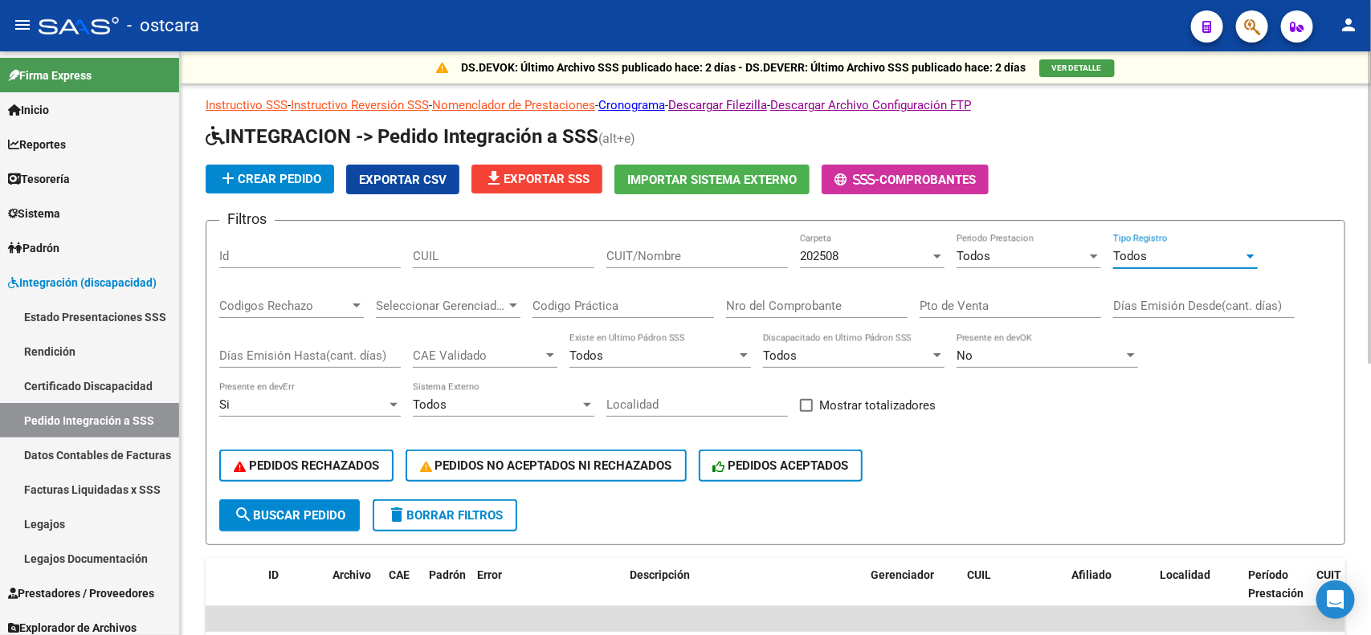
click at [1355, 239] on div "DS.DEVOK: Último Archivo SSS publicado hace: 2 días - DS.DEVERR: Último Archivo…" at bounding box center [777, 590] width 1195 height 1079
click at [556, 172] on span "file_download Exportar SSS" at bounding box center [536, 179] width 105 height 14
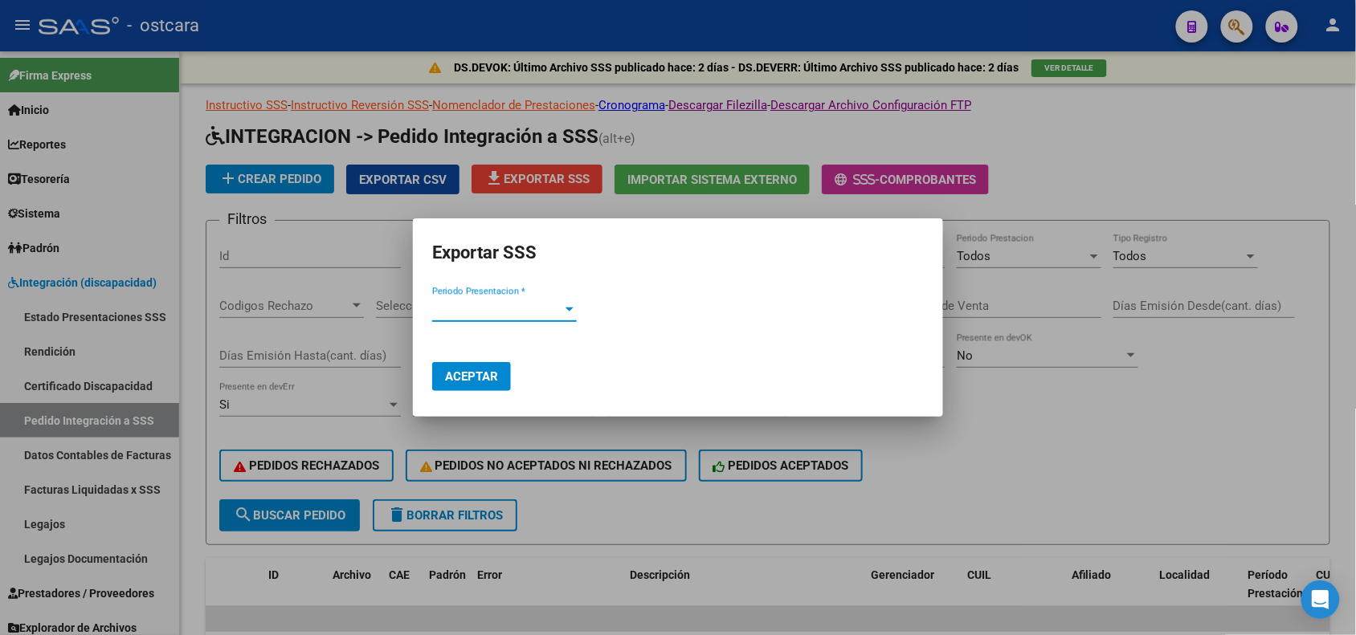
click at [528, 298] on div "Periodo Presentacion * Periodo Presentacion *" at bounding box center [504, 309] width 145 height 24
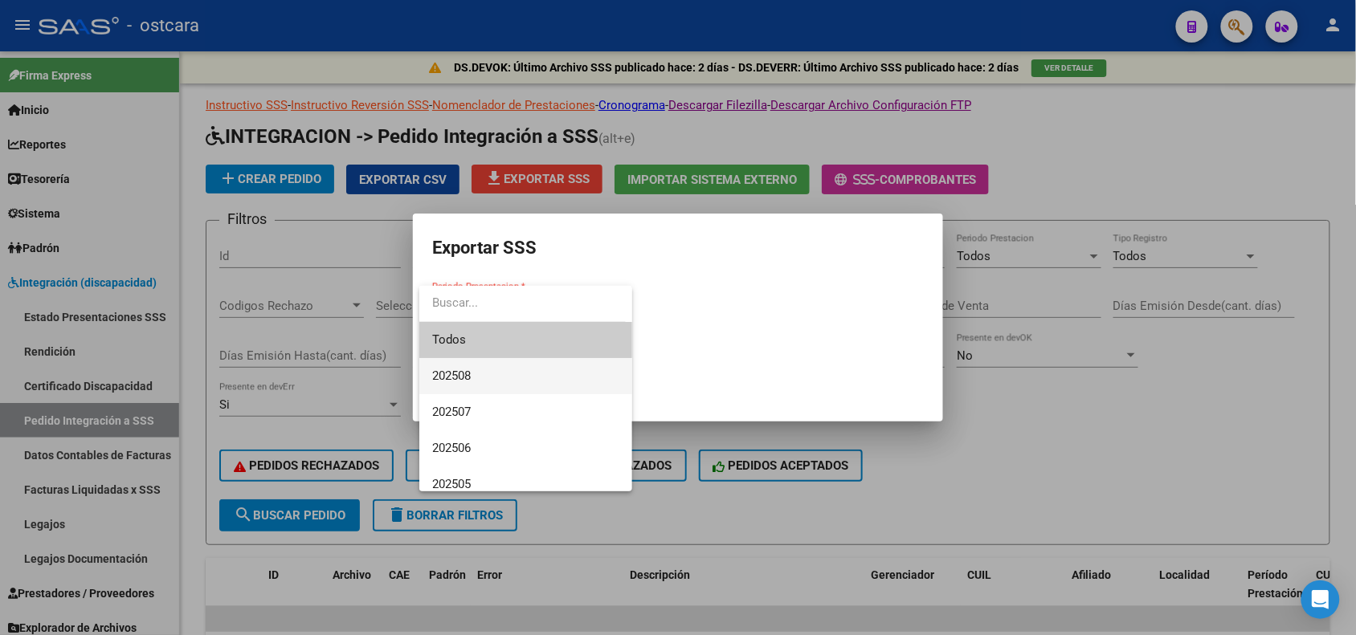
click at [496, 368] on span "202508" at bounding box center [525, 376] width 187 height 36
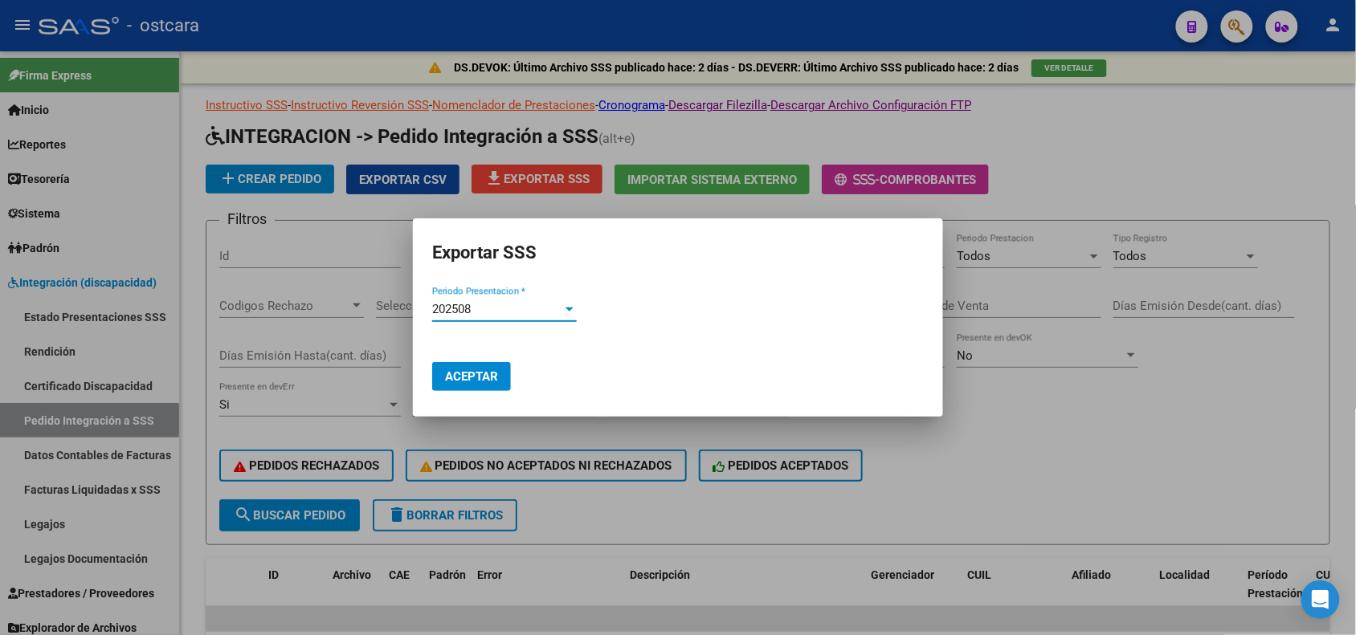
click at [476, 372] on span "Aceptar" at bounding box center [471, 376] width 53 height 14
click at [1115, 410] on div at bounding box center [678, 317] width 1356 height 635
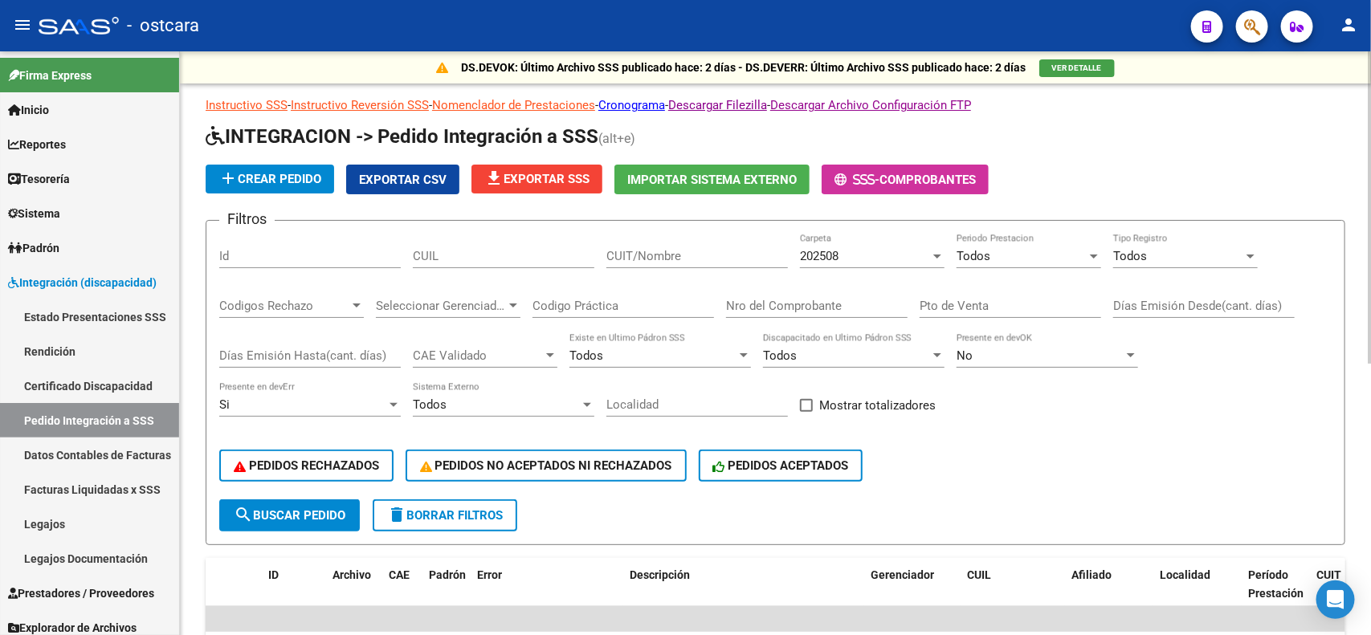
click at [540, 251] on input "CUIL" at bounding box center [504, 256] width 182 height 14
paste input "0579913720"
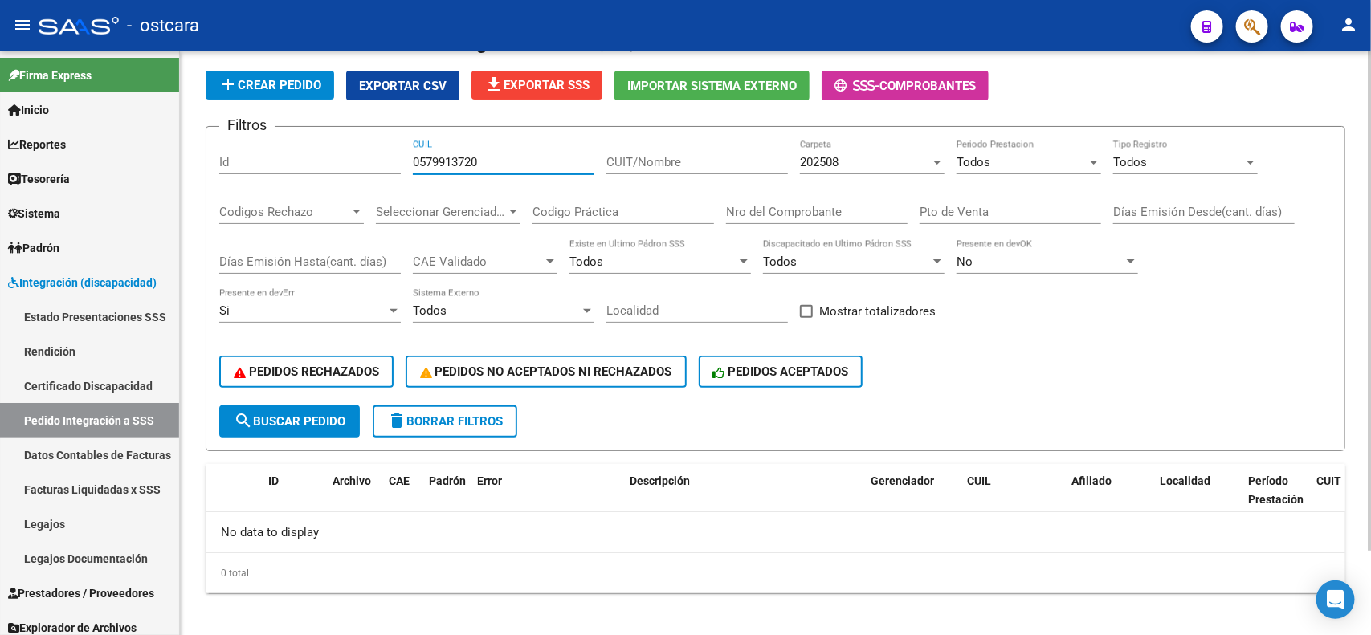
scroll to position [98, 0]
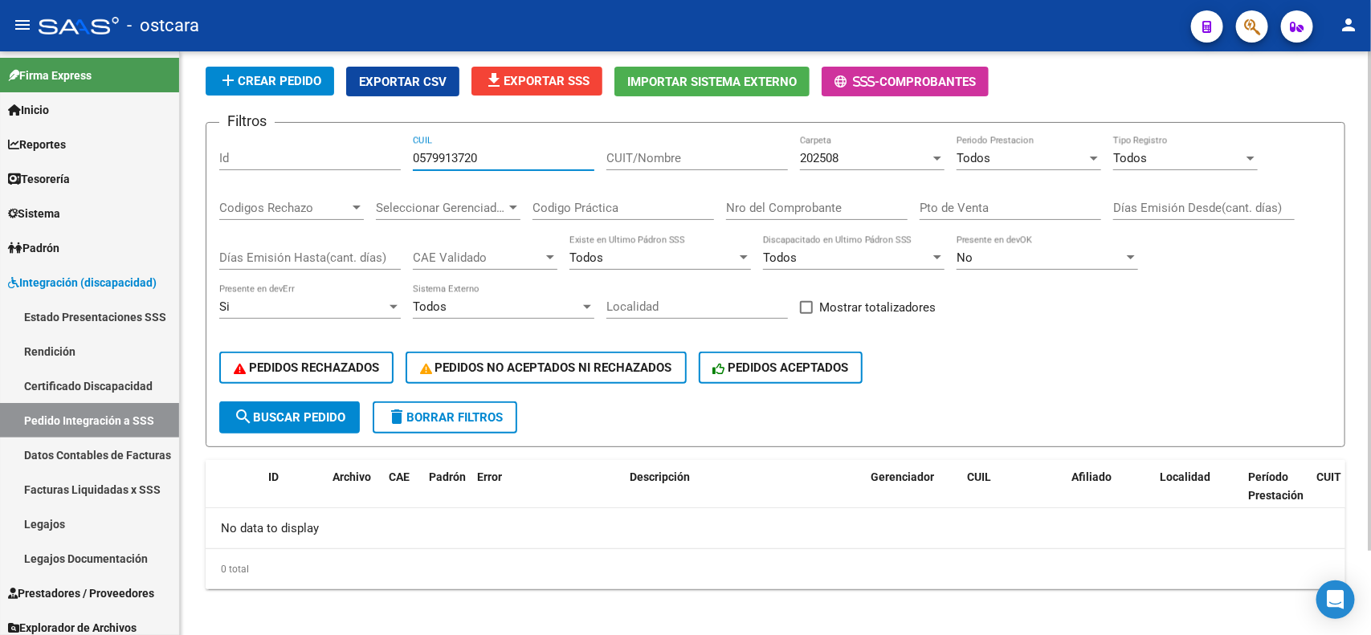
click at [1355, 307] on div "DS.DEVOK: Último Archivo SSS publicado hace: 2 días - DS.DEVERR: Último Archivo…" at bounding box center [777, 296] width 1195 height 687
click at [914, 157] on div "202508" at bounding box center [865, 158] width 130 height 14
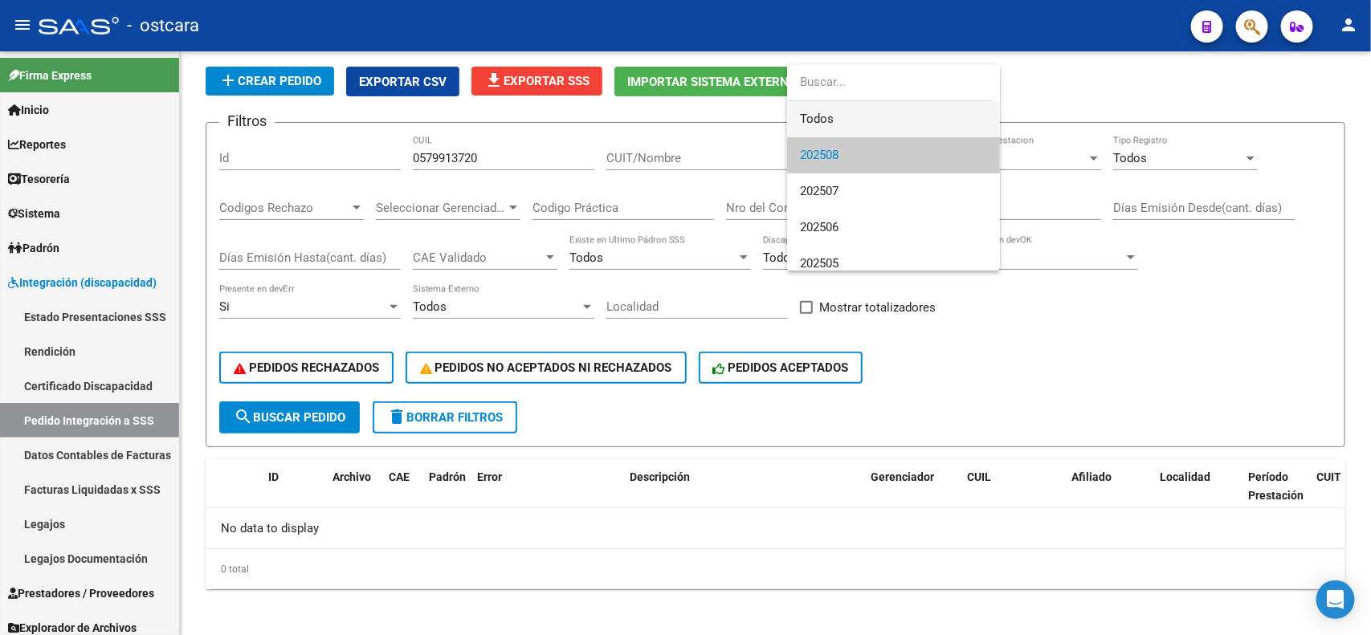
click at [877, 119] on span "Todos" at bounding box center [893, 119] width 187 height 36
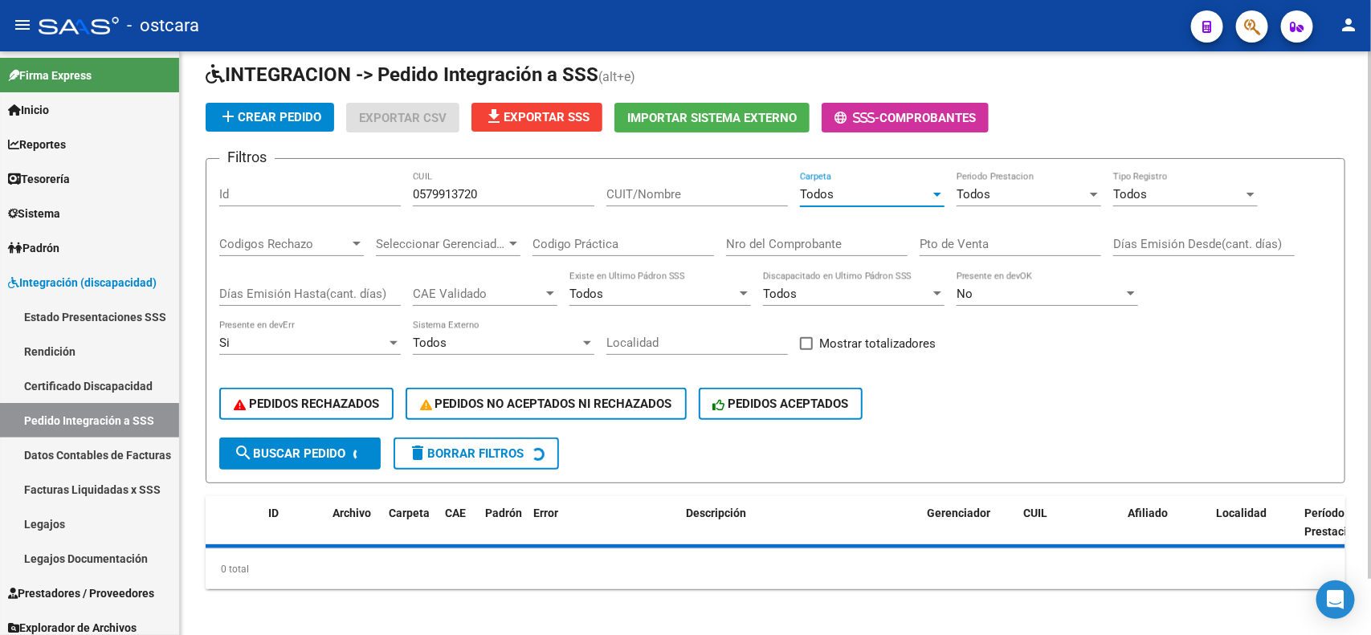
click at [969, 222] on div "Pto de Venta" at bounding box center [1011, 239] width 182 height 35
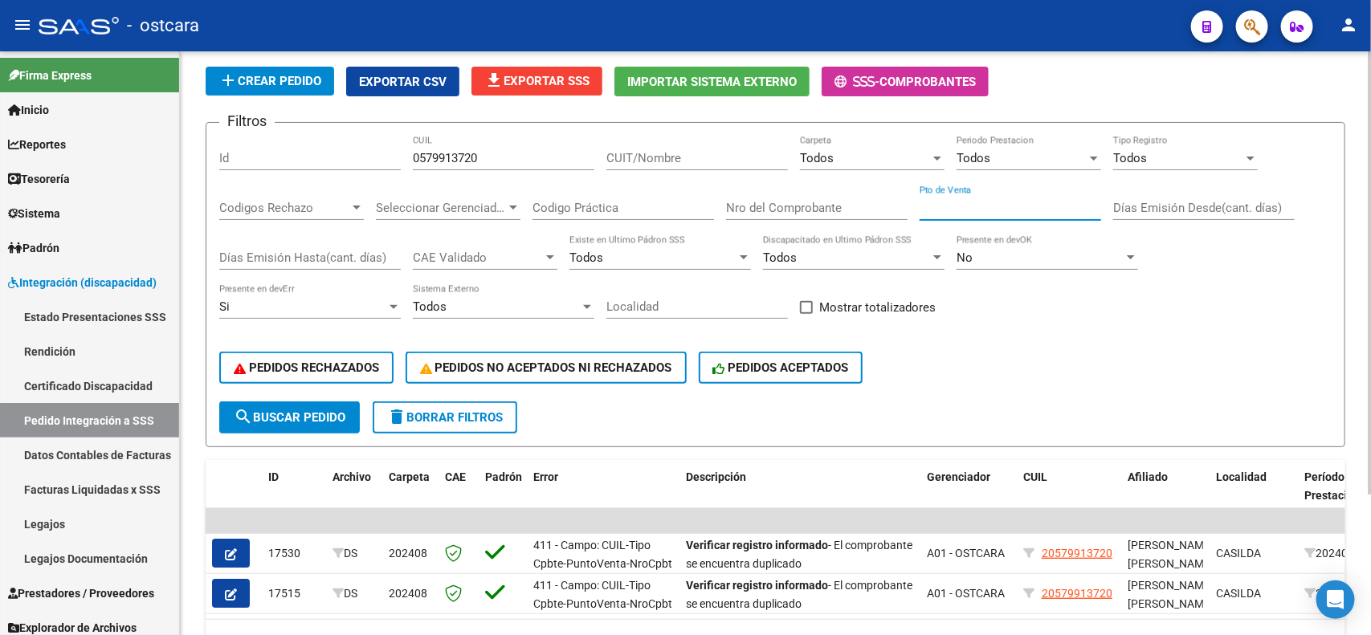
click at [1002, 153] on div "Todos" at bounding box center [1022, 158] width 130 height 14
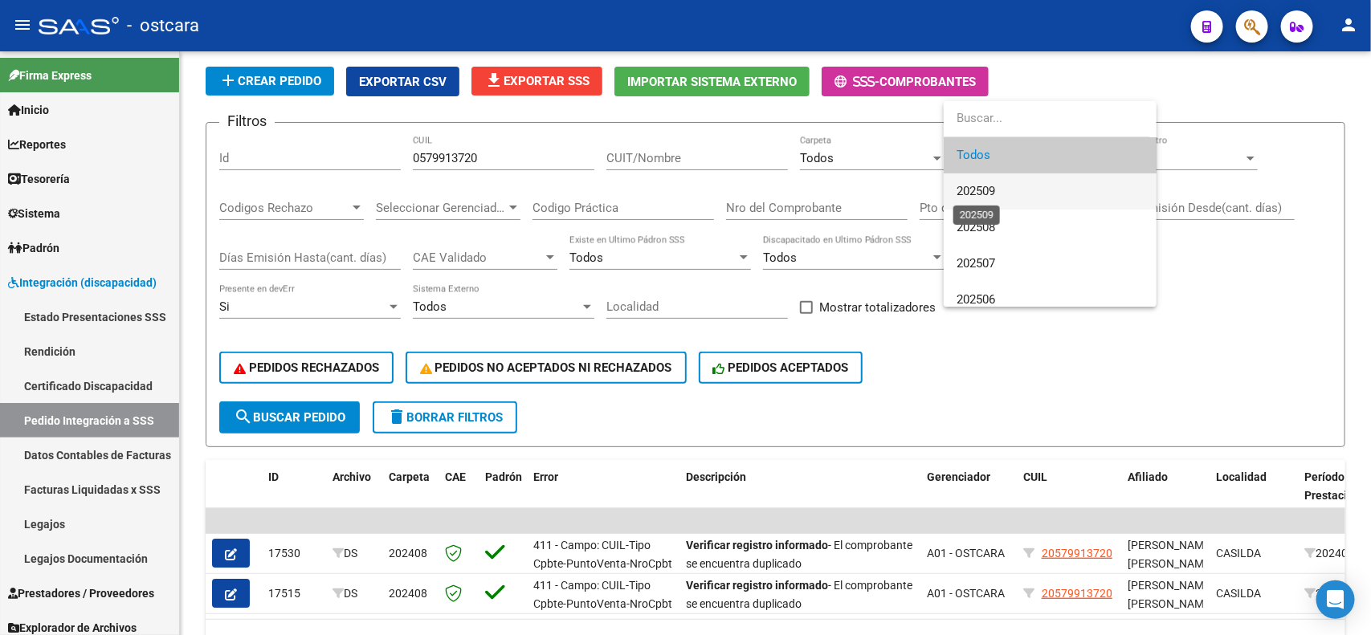
click at [990, 186] on span "202509" at bounding box center [976, 191] width 39 height 14
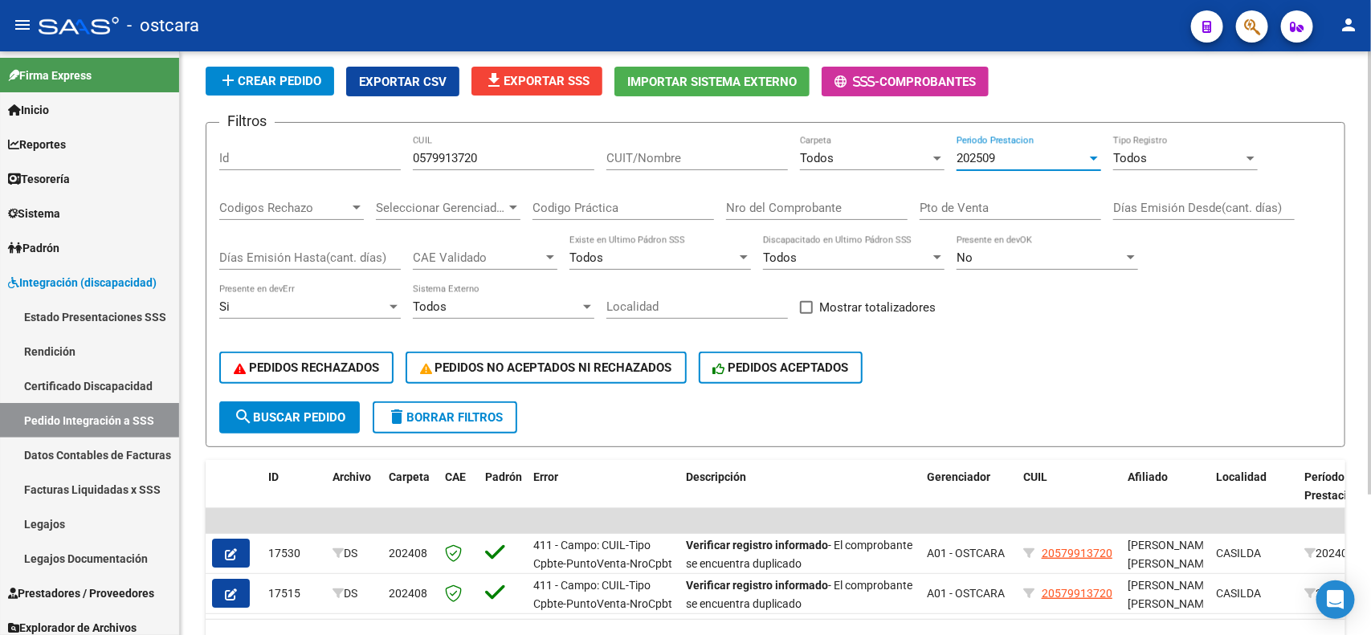
click at [309, 410] on span "search Buscar Pedido" at bounding box center [290, 417] width 112 height 14
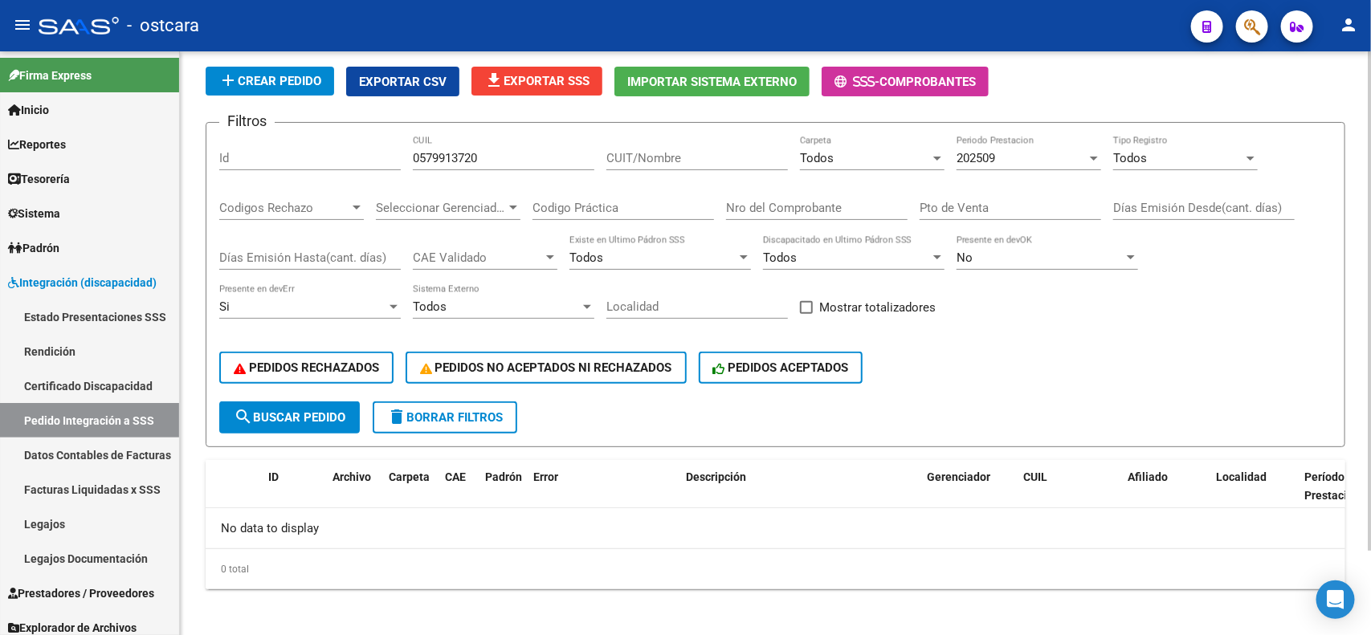
click at [988, 159] on span "202509" at bounding box center [976, 158] width 39 height 14
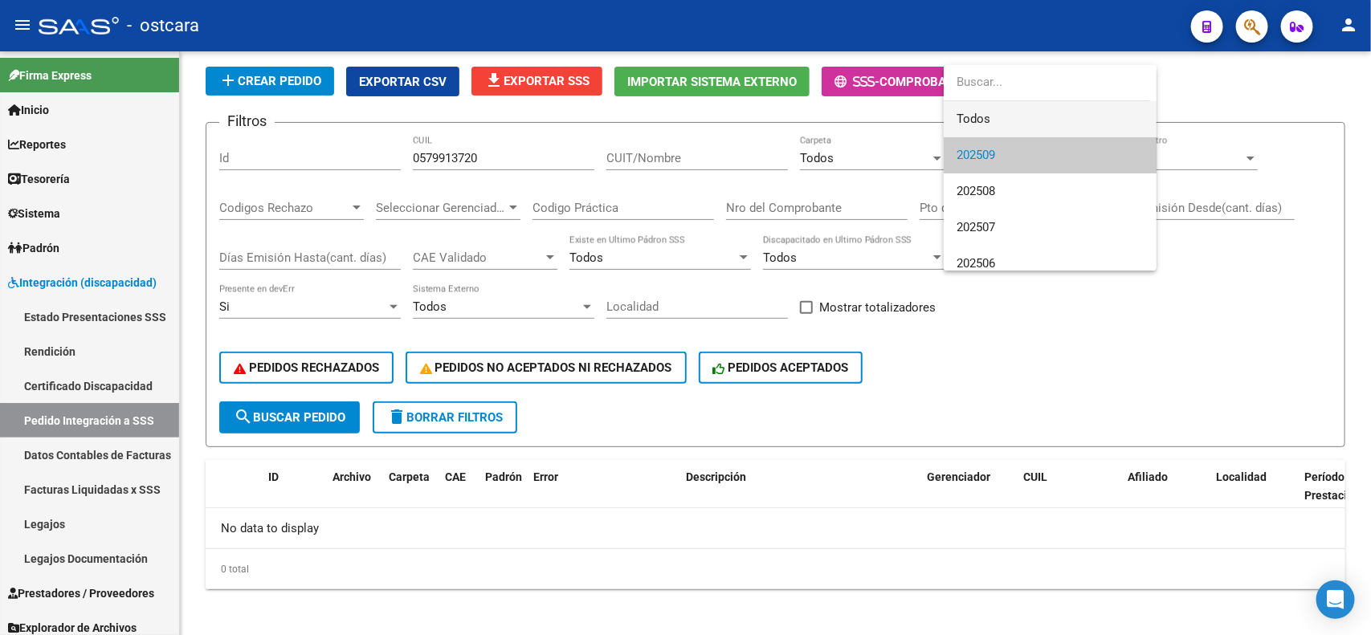
click at [994, 127] on span "Todos" at bounding box center [1050, 119] width 187 height 36
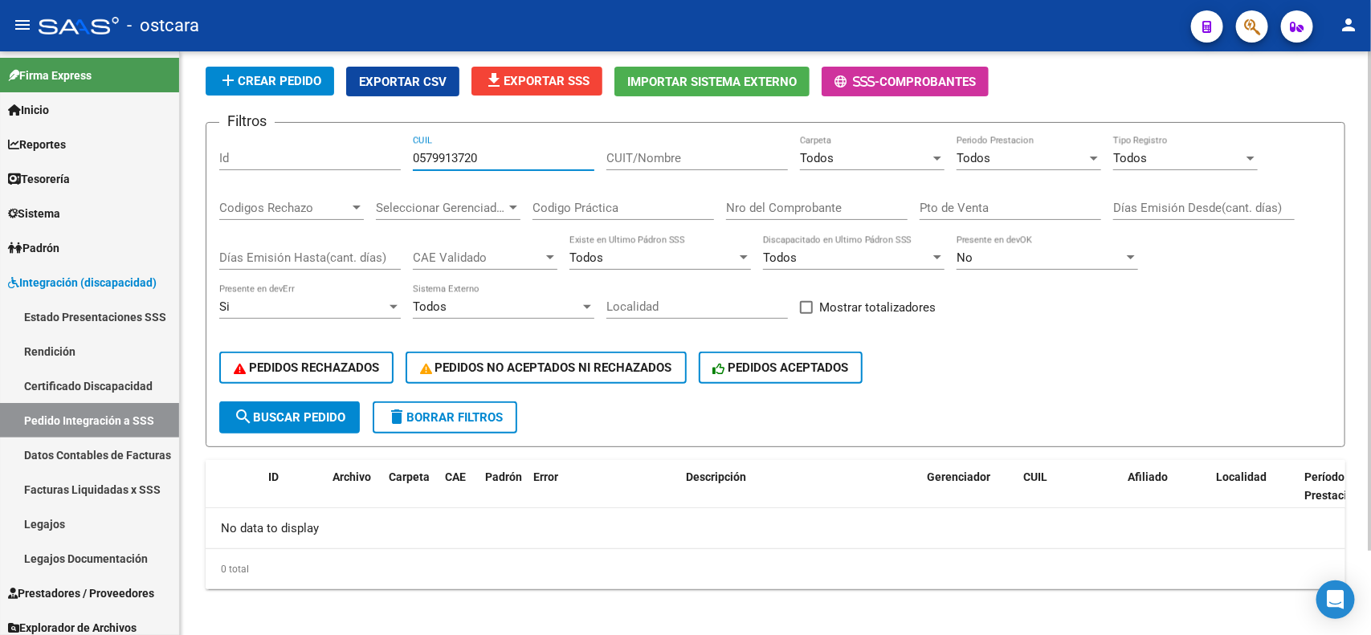
drag, startPoint x: 322, startPoint y: 159, endPoint x: 247, endPoint y: 151, distance: 75.9
click at [247, 151] on div "Filtros Id 0579913720 CUIL CUIT/Nombre Todos Carpeta Todos Periodo Prestacion T…" at bounding box center [775, 269] width 1112 height 266
paste input "number"
paste input "20579913720"
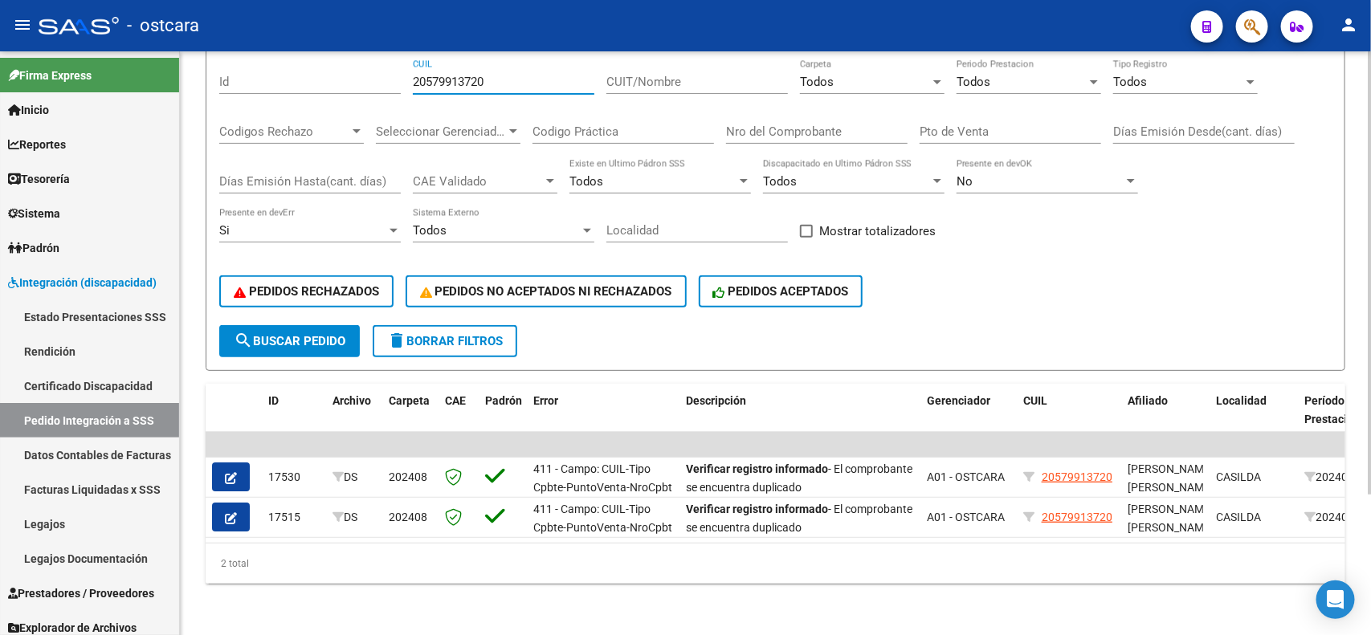
scroll to position [181, 0]
click at [1355, 327] on div at bounding box center [1370, 413] width 4 height 443
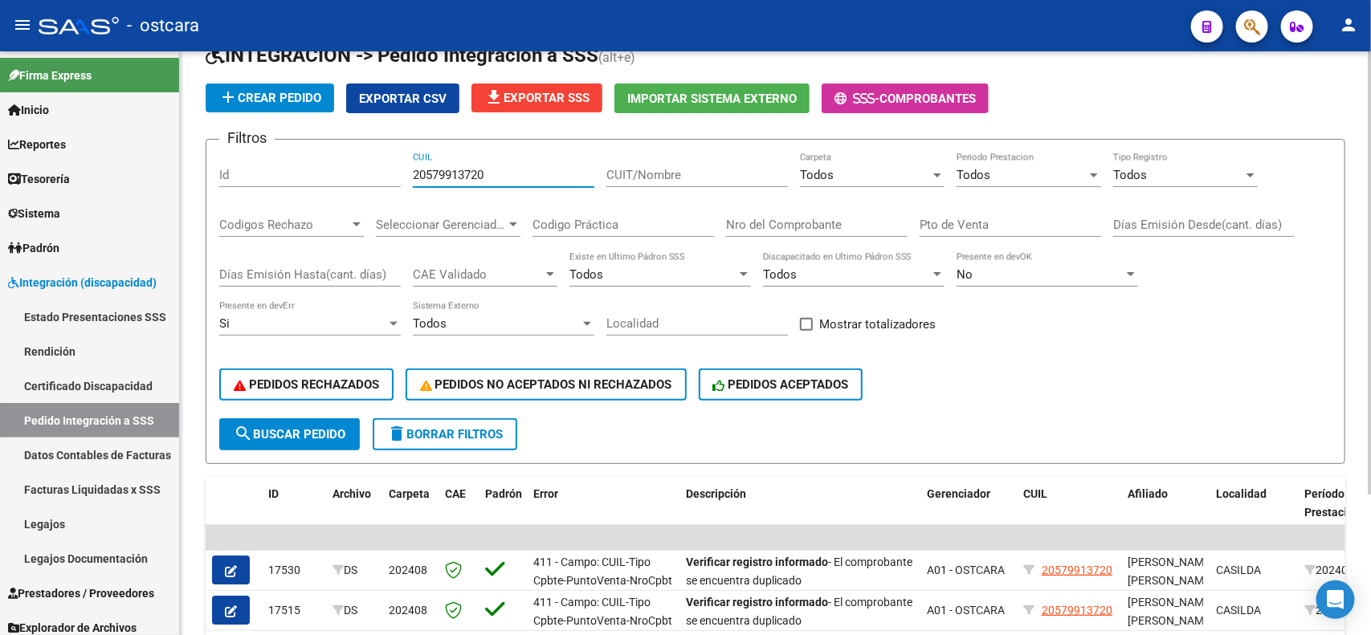
scroll to position [77, 0]
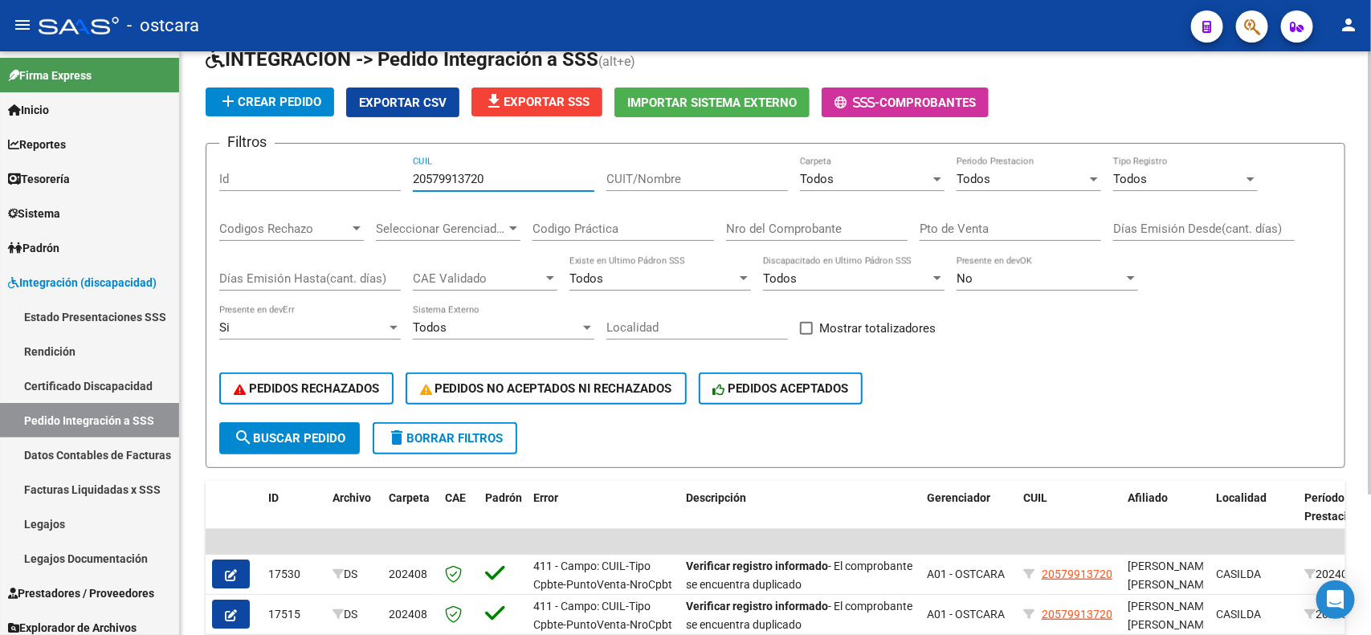
click at [1355, 326] on div at bounding box center [1370, 335] width 4 height 443
click at [334, 363] on div "PEDIDOS RECHAZADOS PEDIDOS NO ACEPTADOS NI RECHAZADOS PEDIDOS ACEPTADOS" at bounding box center [775, 388] width 1112 height 67
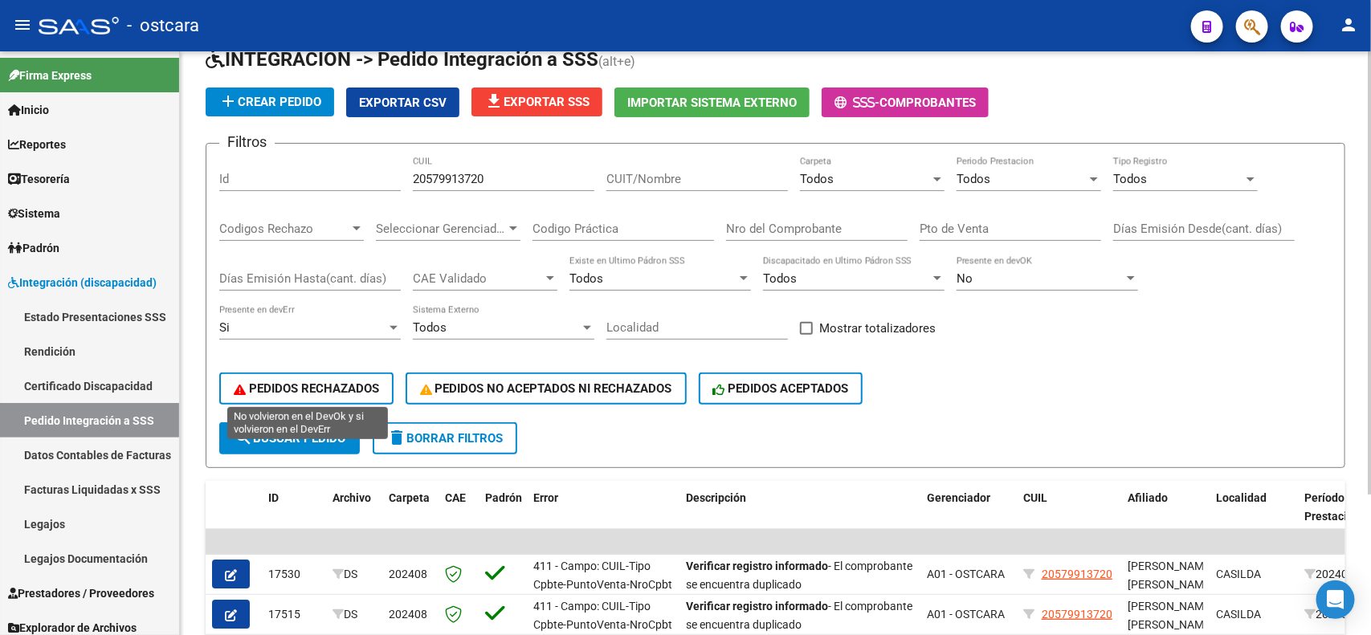
click at [339, 388] on span "PEDIDOS RECHAZADOS" at bounding box center [306, 388] width 145 height 14
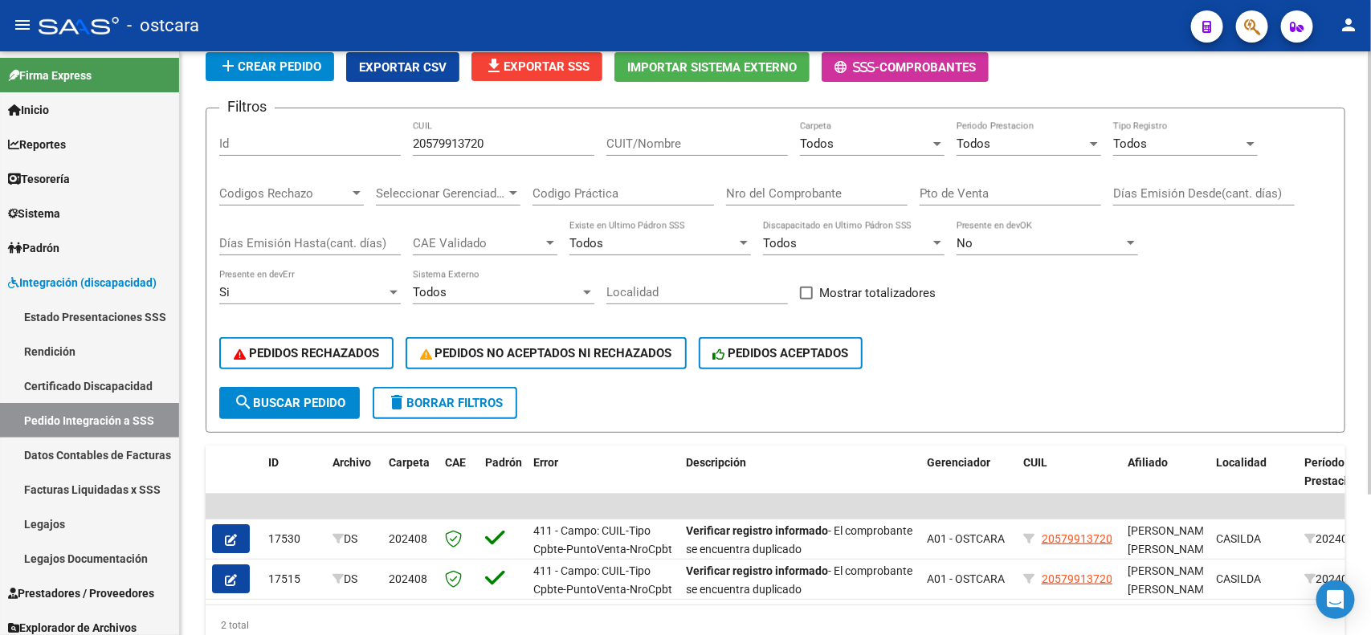
scroll to position [129, 0]
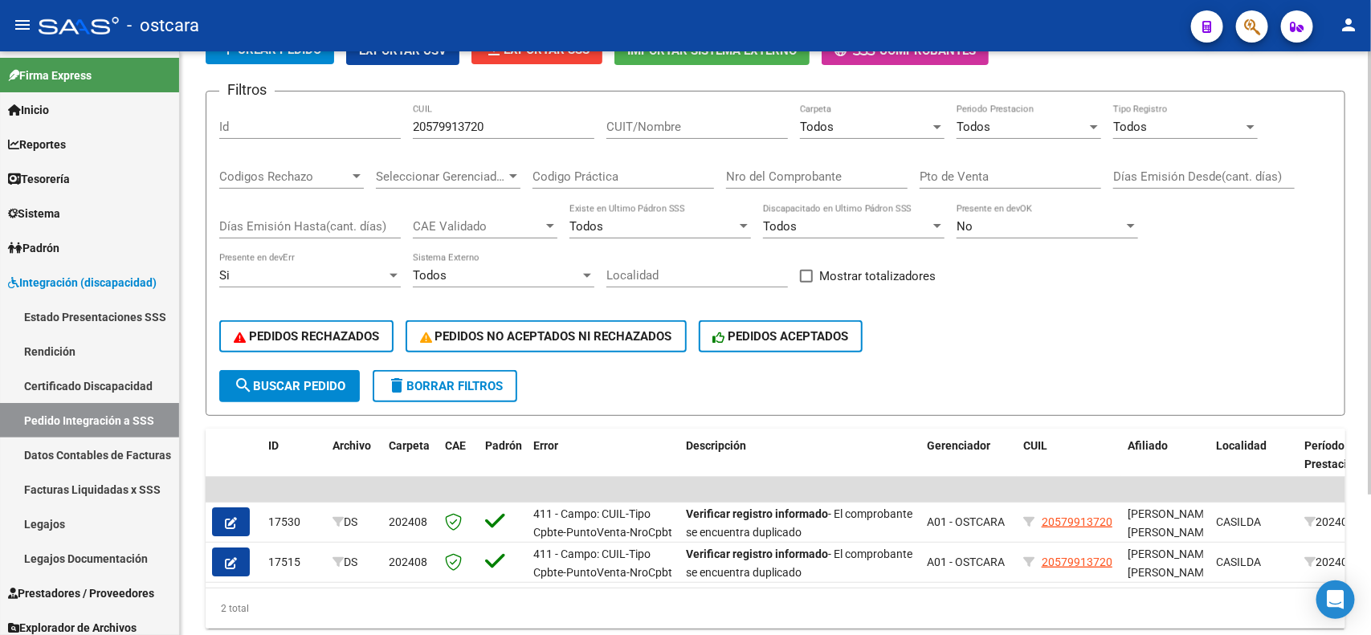
click at [1355, 499] on div at bounding box center [1370, 377] width 4 height 443
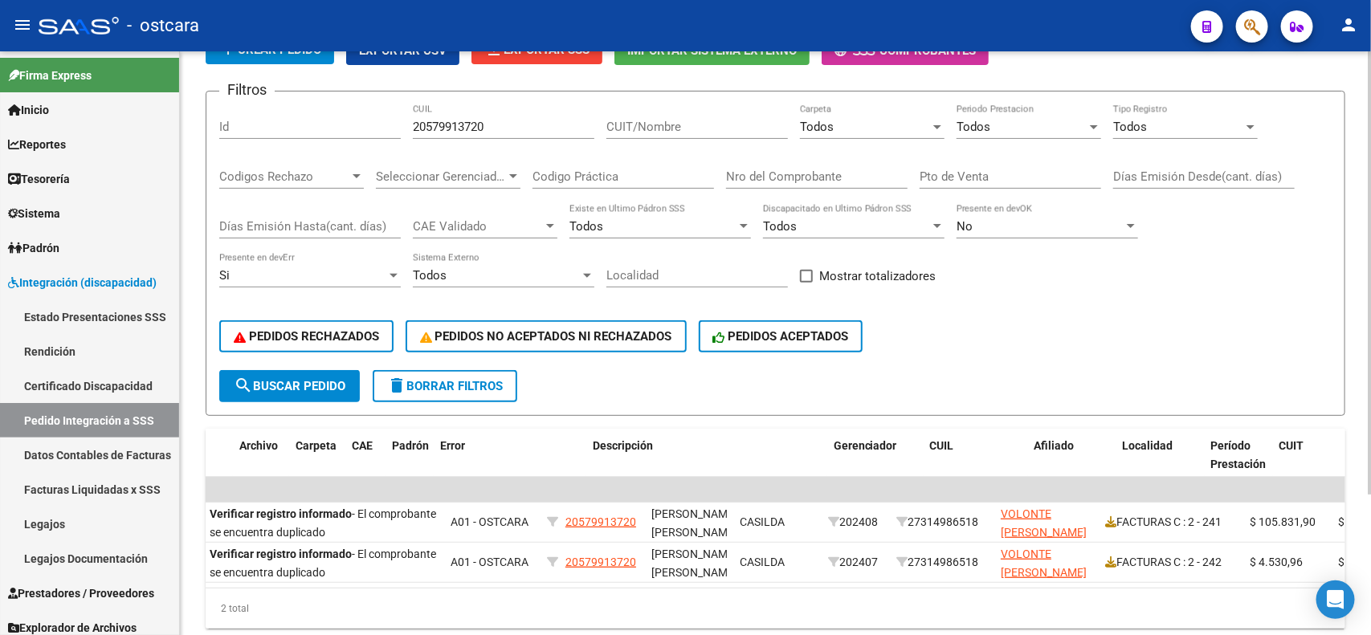
scroll to position [0, 0]
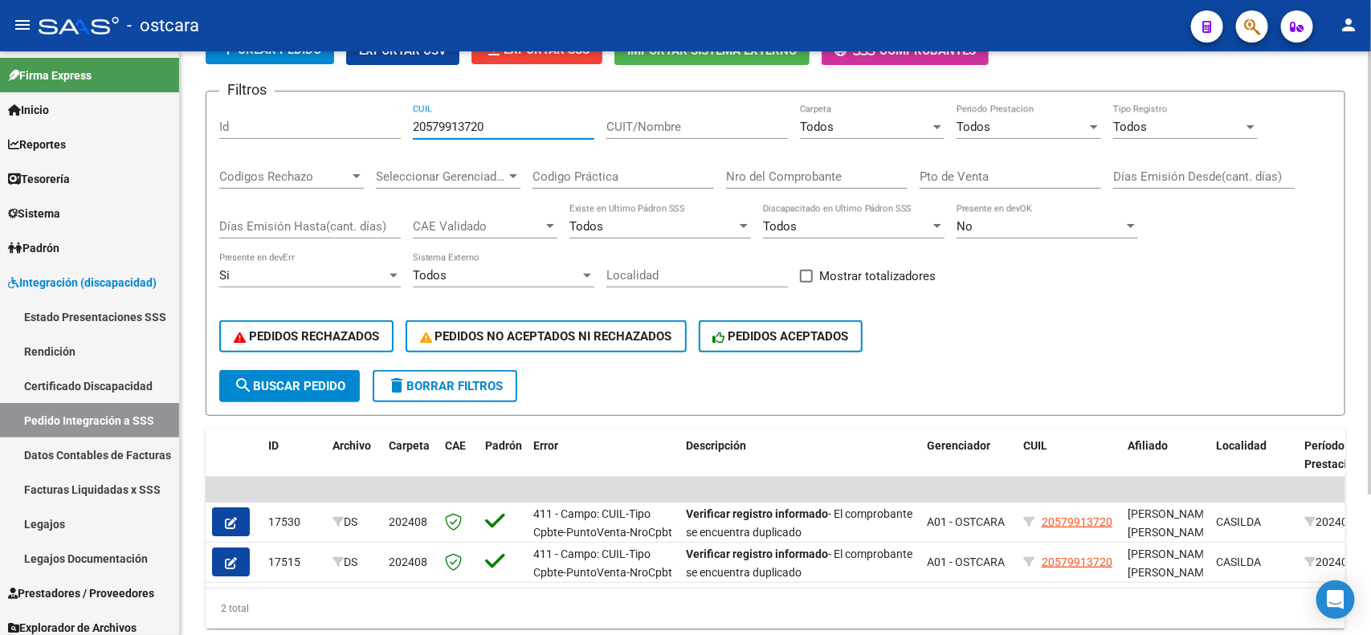
drag, startPoint x: 462, startPoint y: 130, endPoint x: 290, endPoint y: 131, distance: 171.9
click at [290, 131] on div "Filtros Id 20579913720 CUIL CUIT/Nombre Todos Carpeta Todos Periodo Prestacion …" at bounding box center [775, 237] width 1112 height 266
click at [619, 128] on input "CUIT/Nombre" at bounding box center [697, 127] width 182 height 14
paste input "27321430169"
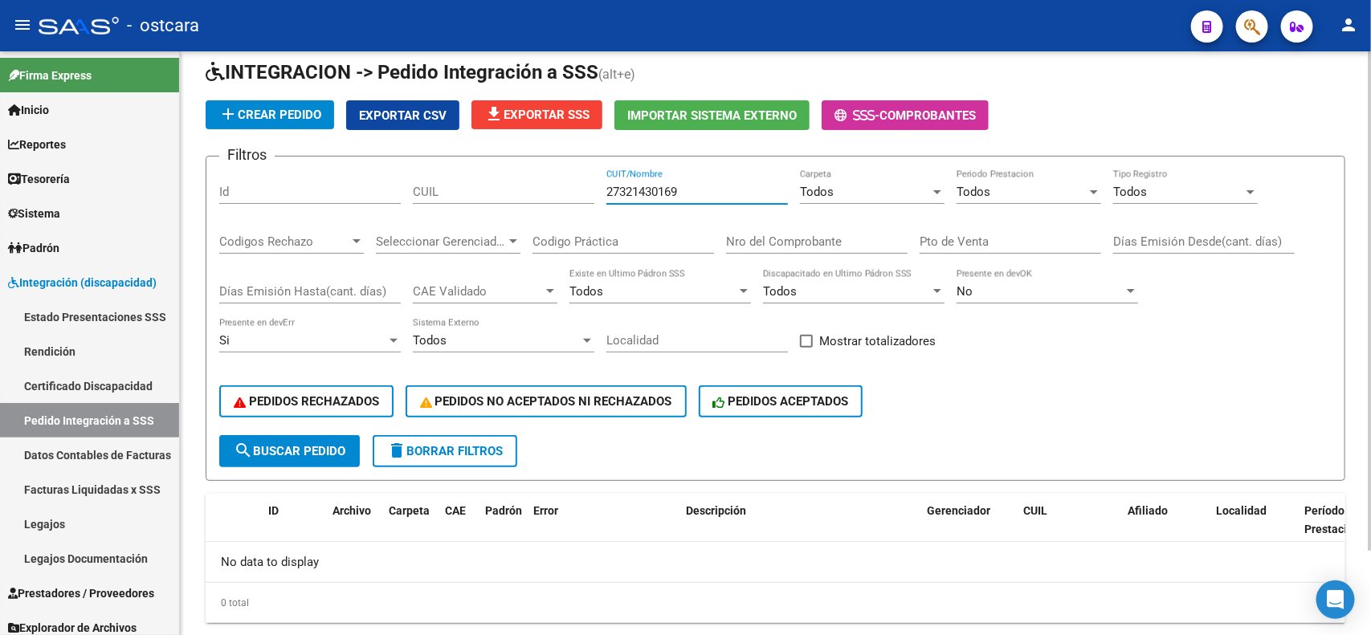
scroll to position [55, 0]
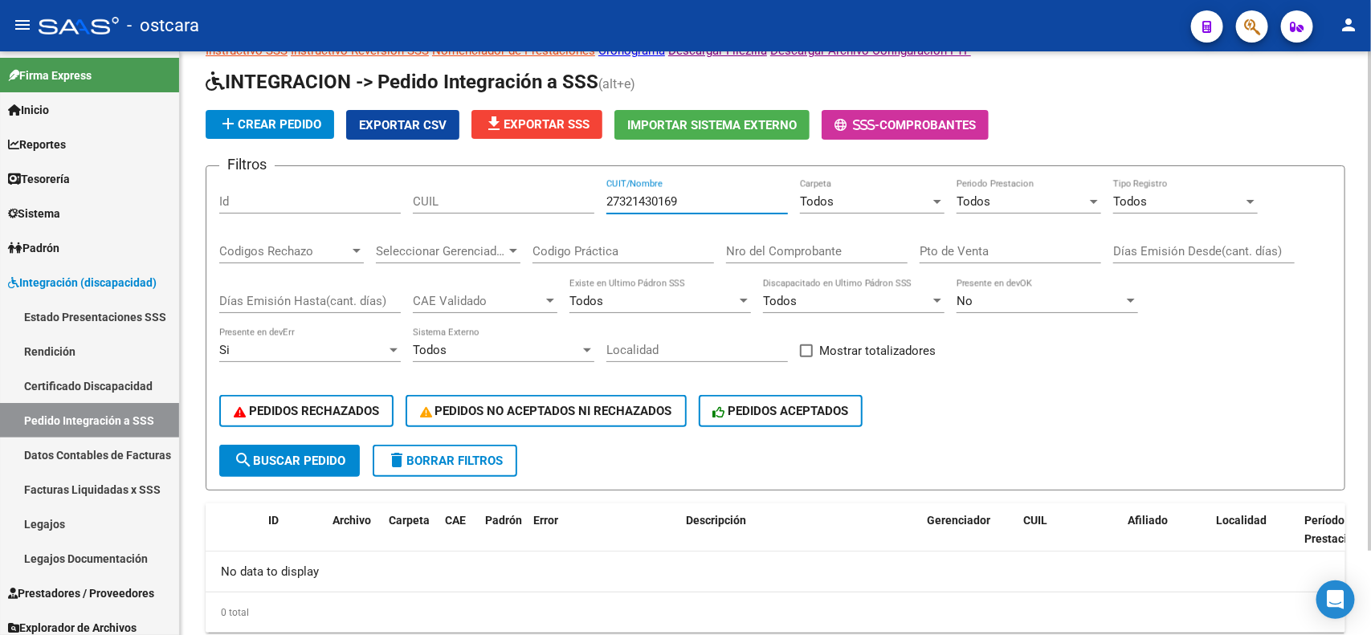
click at [1355, 238] on div "DS.DEVOK: Último Archivo SSS publicado hace: 2 días - DS.DEVERR: Último Archivo…" at bounding box center [777, 340] width 1195 height 687
click at [341, 447] on button "search Buscar Pedido" at bounding box center [289, 461] width 141 height 32
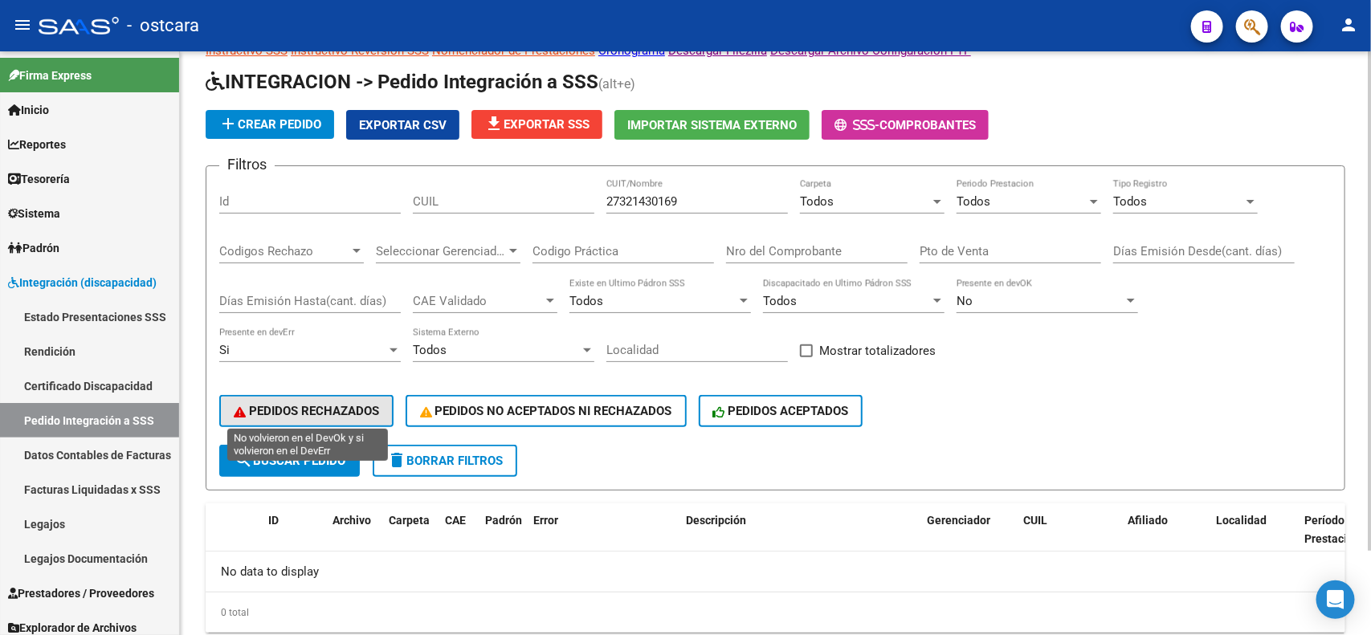
click at [362, 404] on span "PEDIDOS RECHAZADOS" at bounding box center [306, 411] width 145 height 14
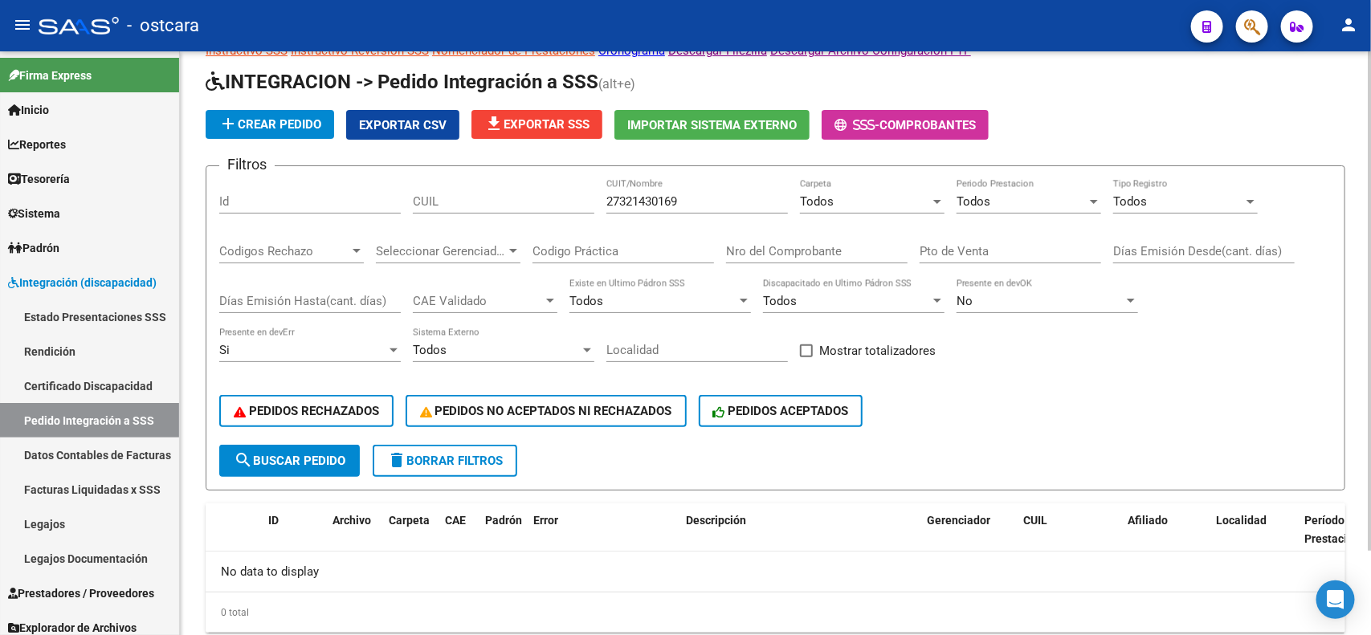
click at [331, 455] on span "search Buscar Pedido" at bounding box center [290, 461] width 112 height 14
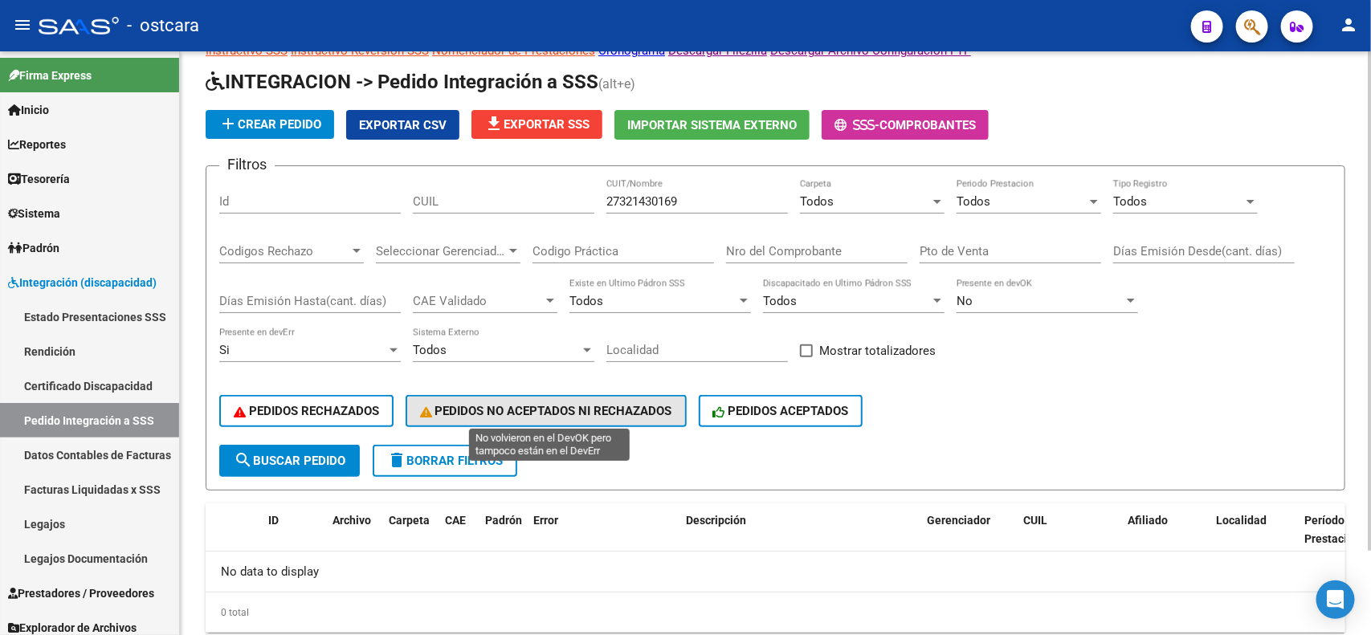
click at [499, 396] on button "PEDIDOS NO ACEPTADOS NI RECHAZADOS" at bounding box center [546, 411] width 281 height 32
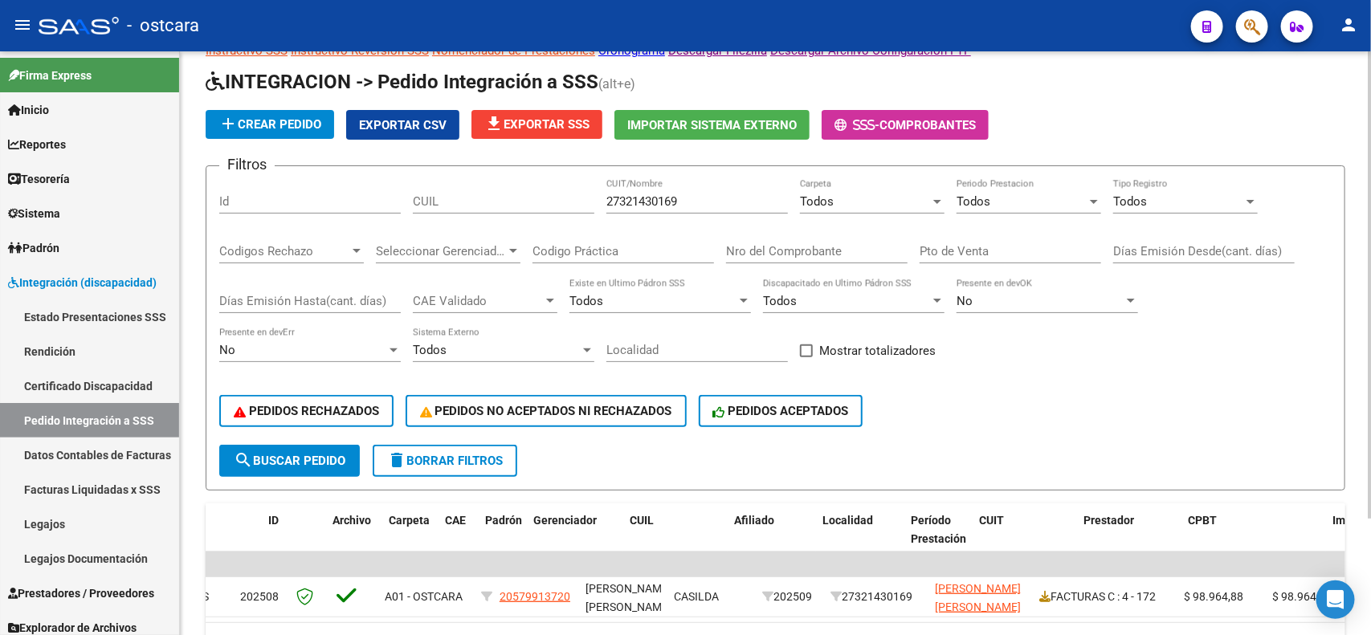
scroll to position [0, 0]
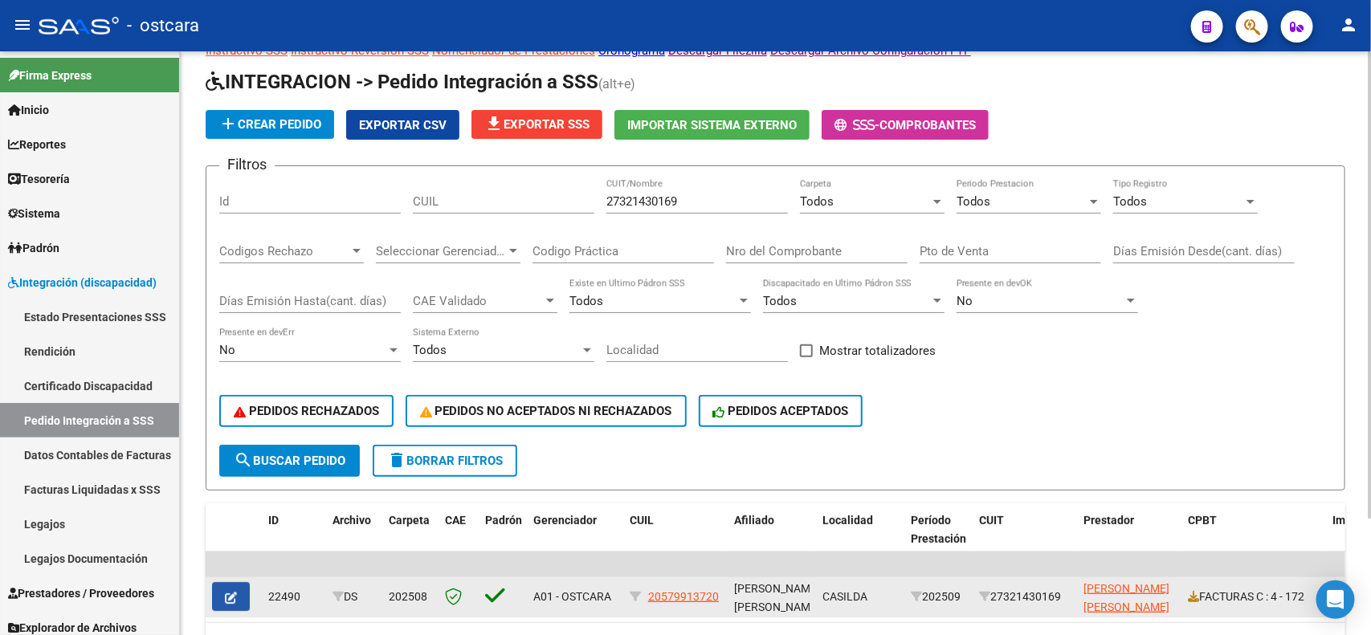
click at [234, 592] on icon "button" at bounding box center [231, 598] width 12 height 12
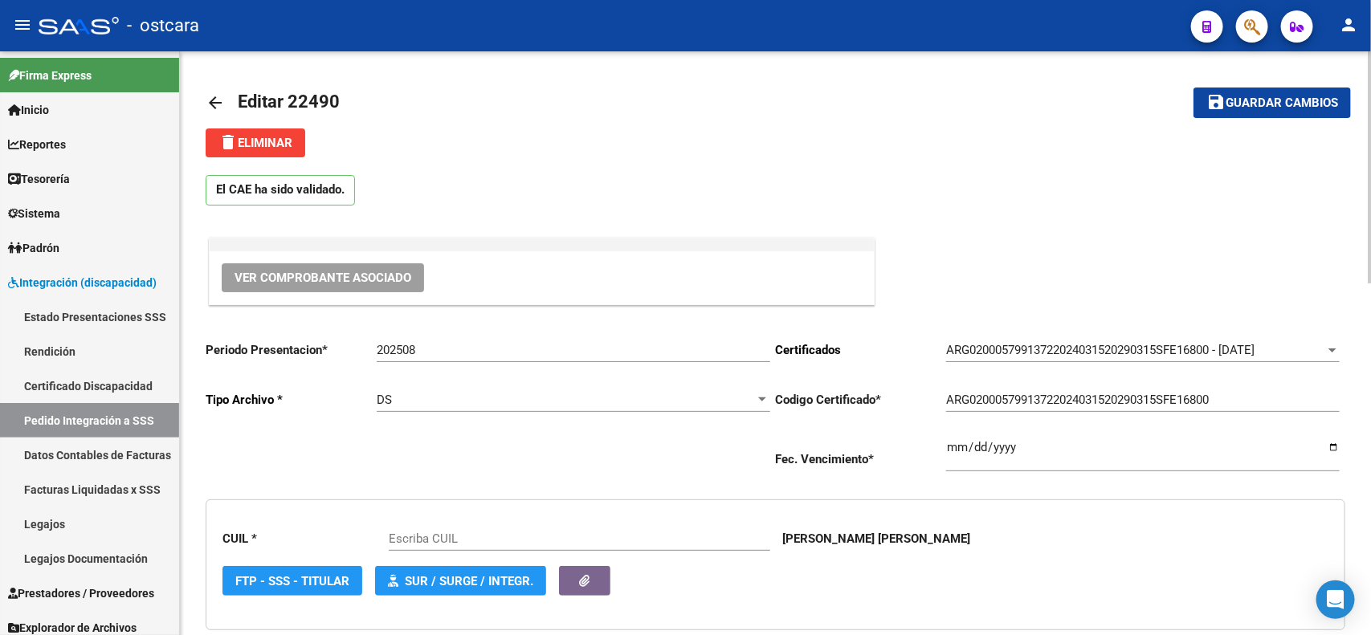
click at [365, 282] on span "Ver Comprobante Asociado" at bounding box center [323, 278] width 177 height 14
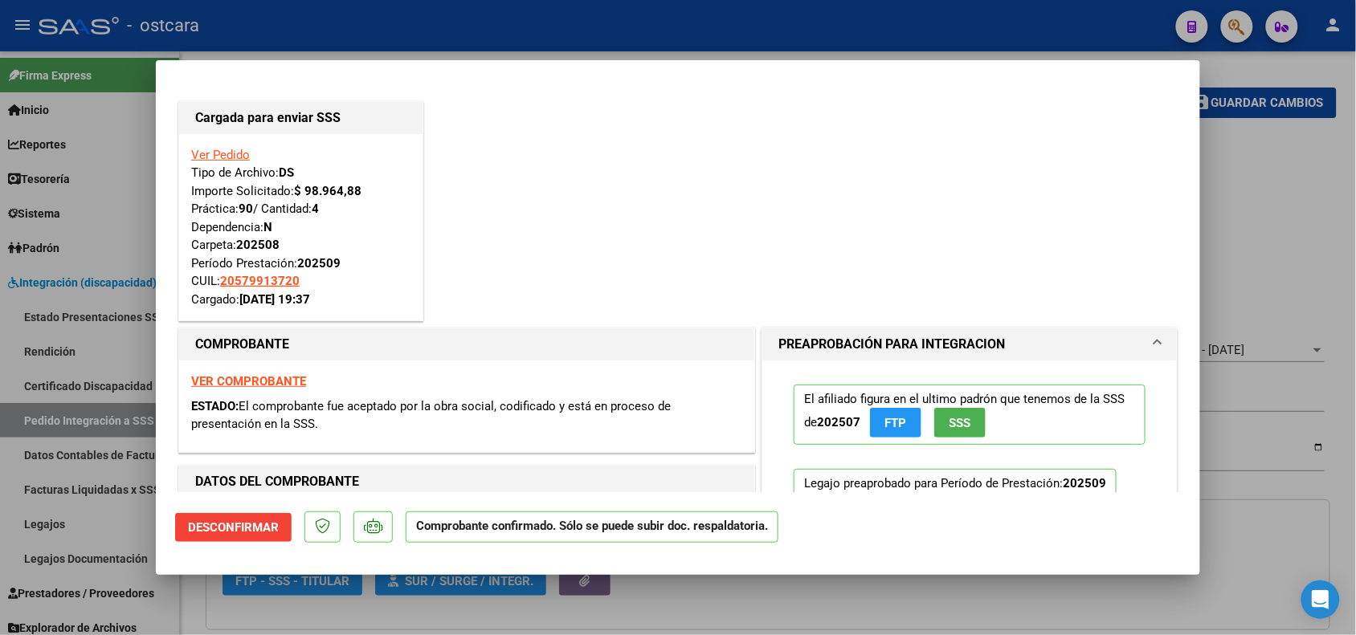
click at [262, 384] on strong "VER COMPROBANTE" at bounding box center [248, 381] width 115 height 14
click at [1275, 159] on div at bounding box center [678, 317] width 1356 height 635
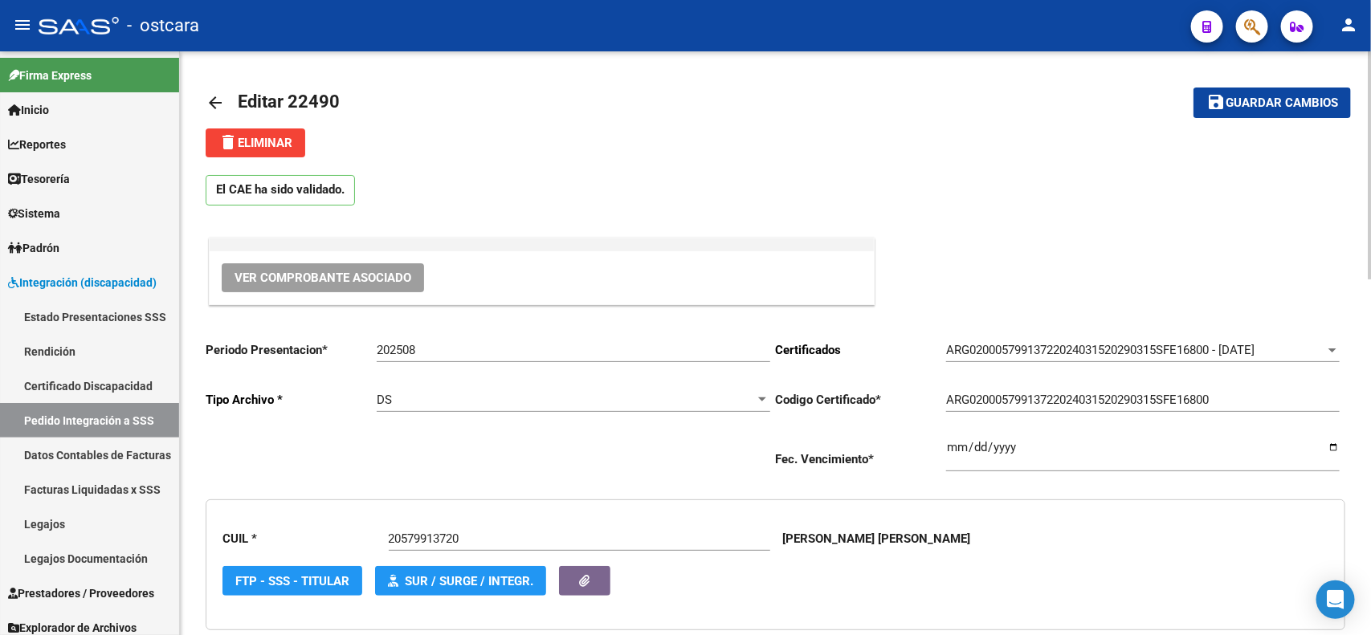
click at [1355, 173] on div at bounding box center [1370, 165] width 4 height 228
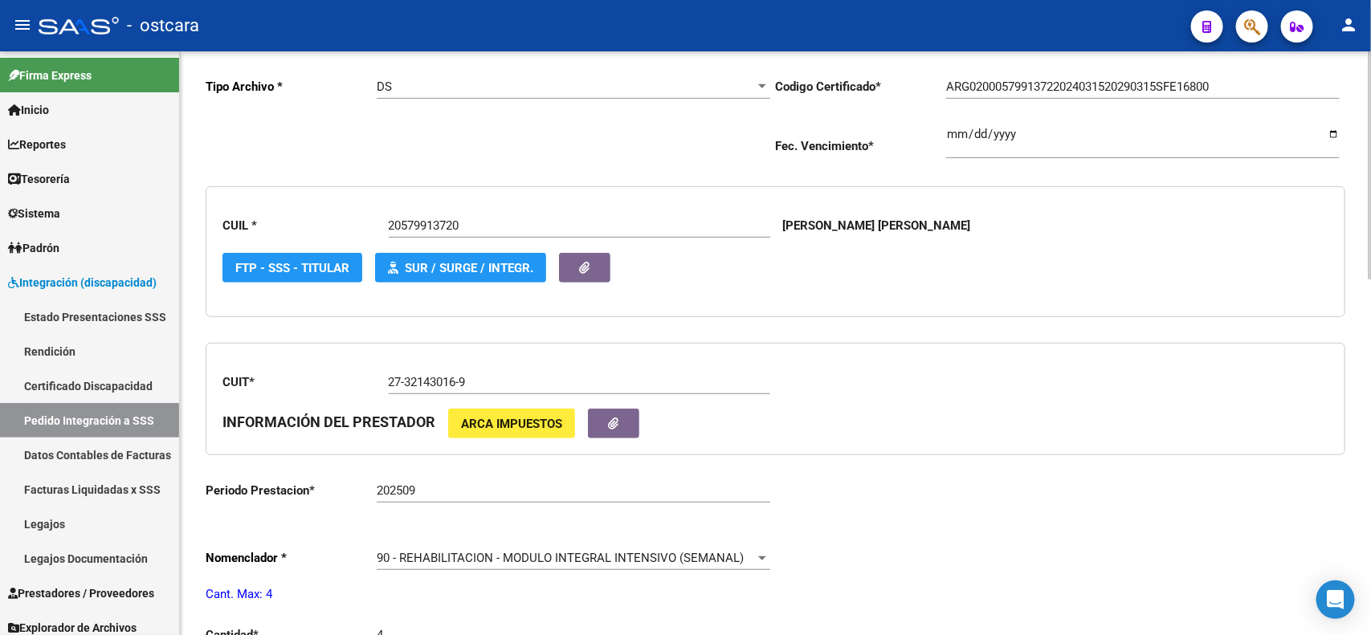
scroll to position [406, 0]
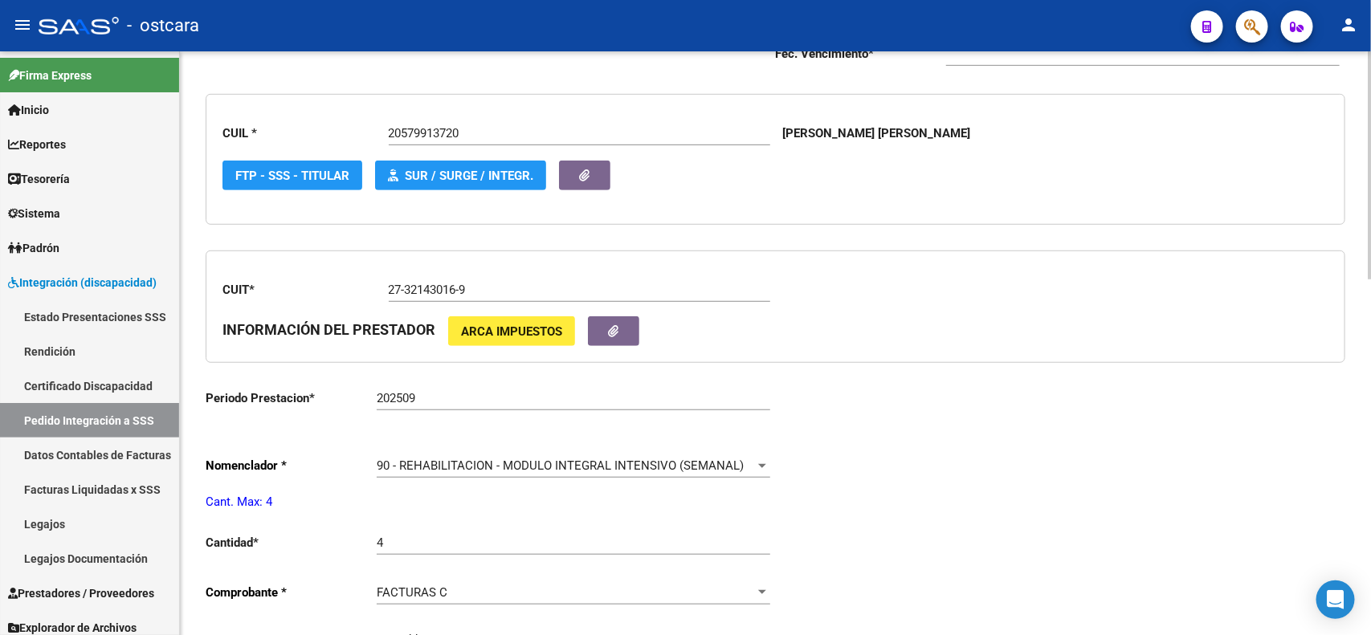
click at [1355, 355] on div at bounding box center [1370, 323] width 4 height 228
click at [482, 391] on input "202509" at bounding box center [574, 398] width 394 height 14
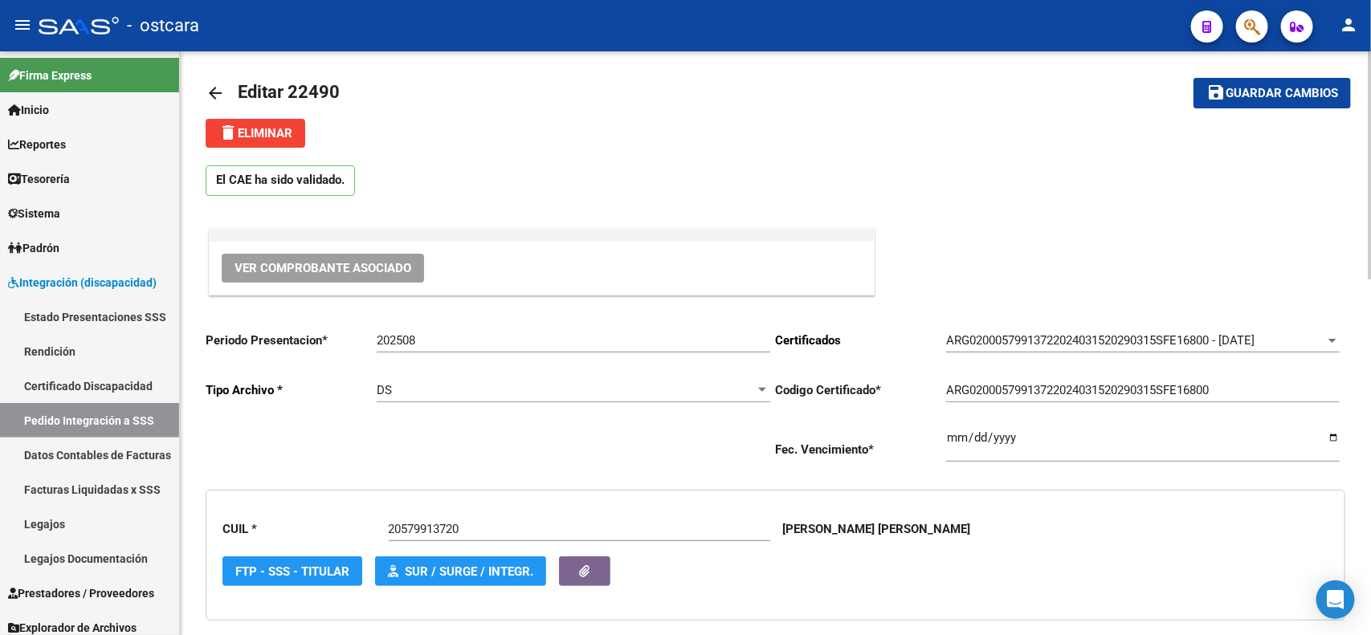
scroll to position [0, 0]
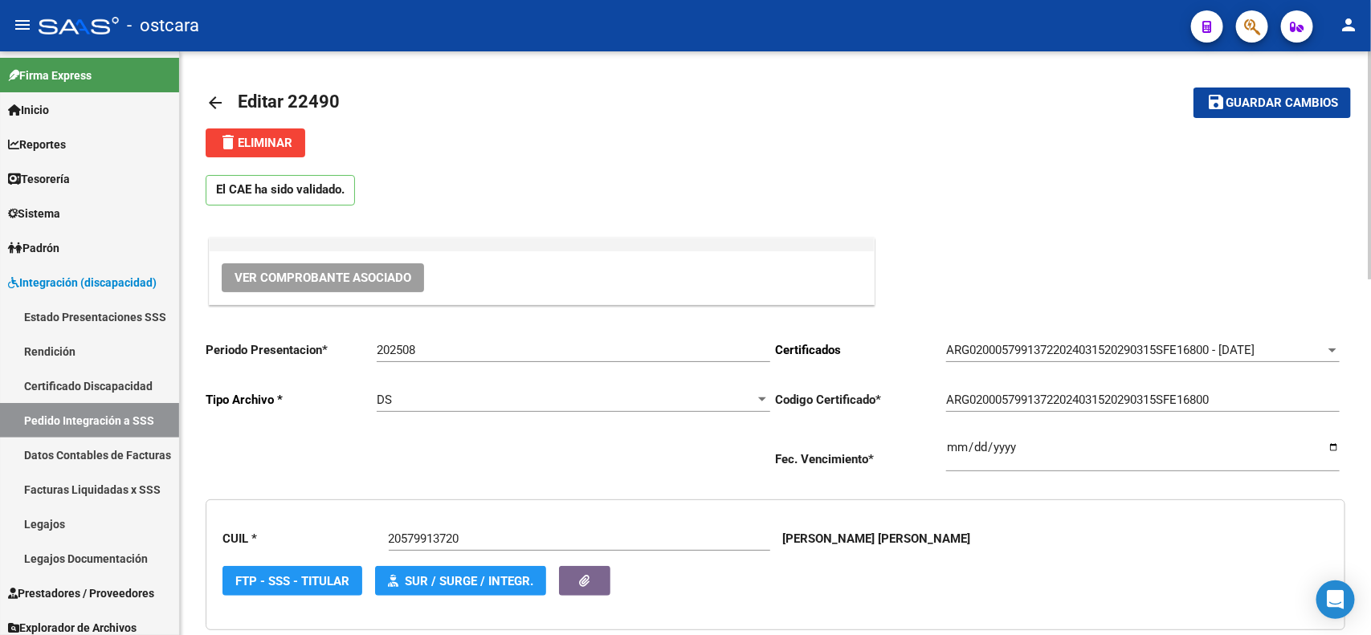
click at [1274, 110] on button "save Guardar cambios" at bounding box center [1271, 103] width 157 height 30
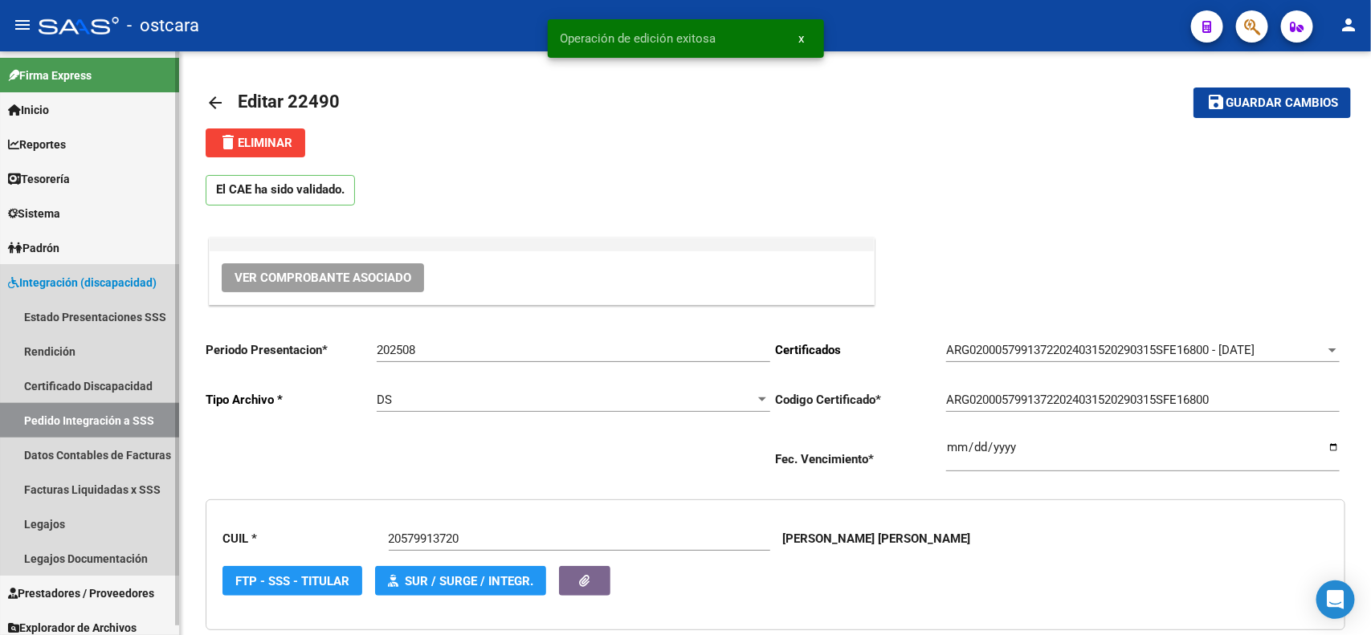
click at [122, 418] on link "Pedido Integración a SSS" at bounding box center [89, 420] width 179 height 35
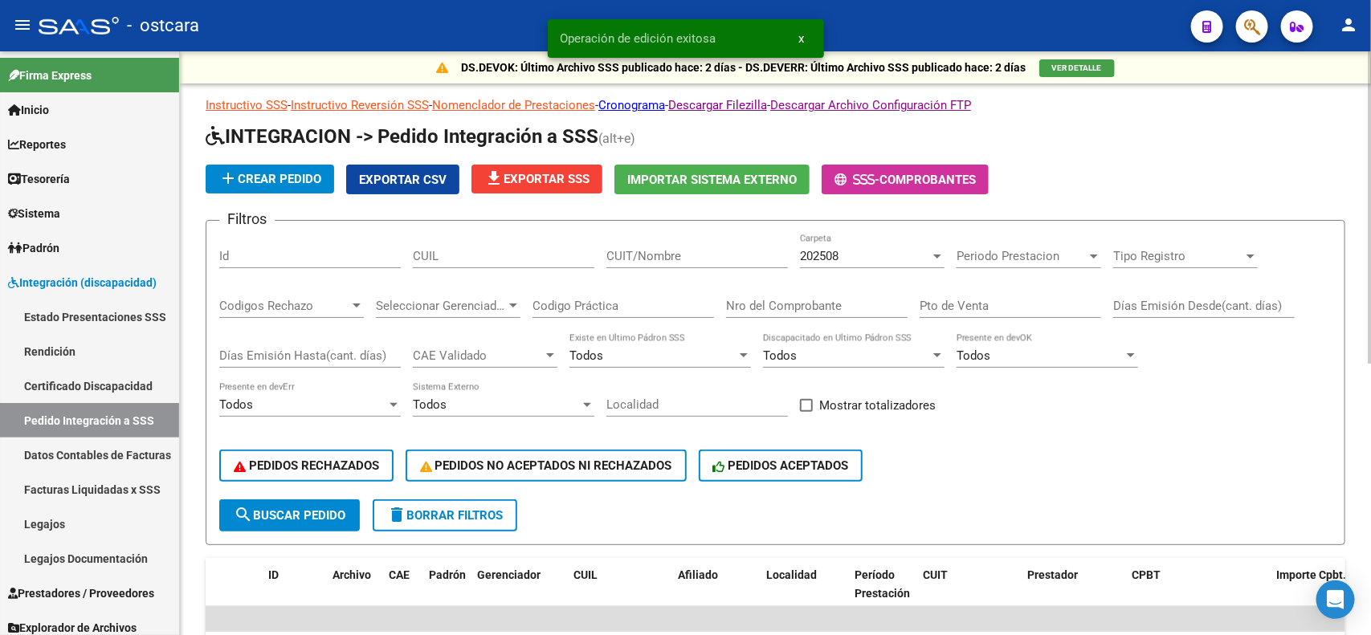
click at [436, 181] on span "Exportar CSV" at bounding box center [403, 180] width 88 height 14
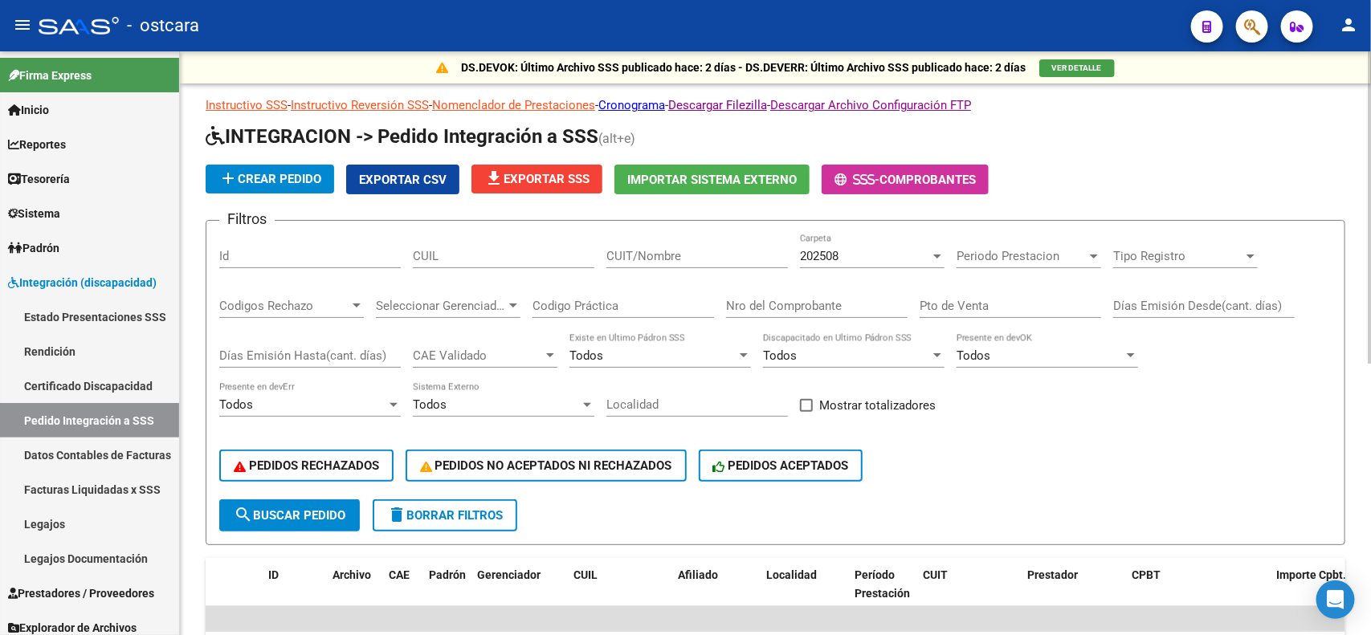
click at [1006, 257] on span "Periodo Prestacion" at bounding box center [1022, 256] width 130 height 14
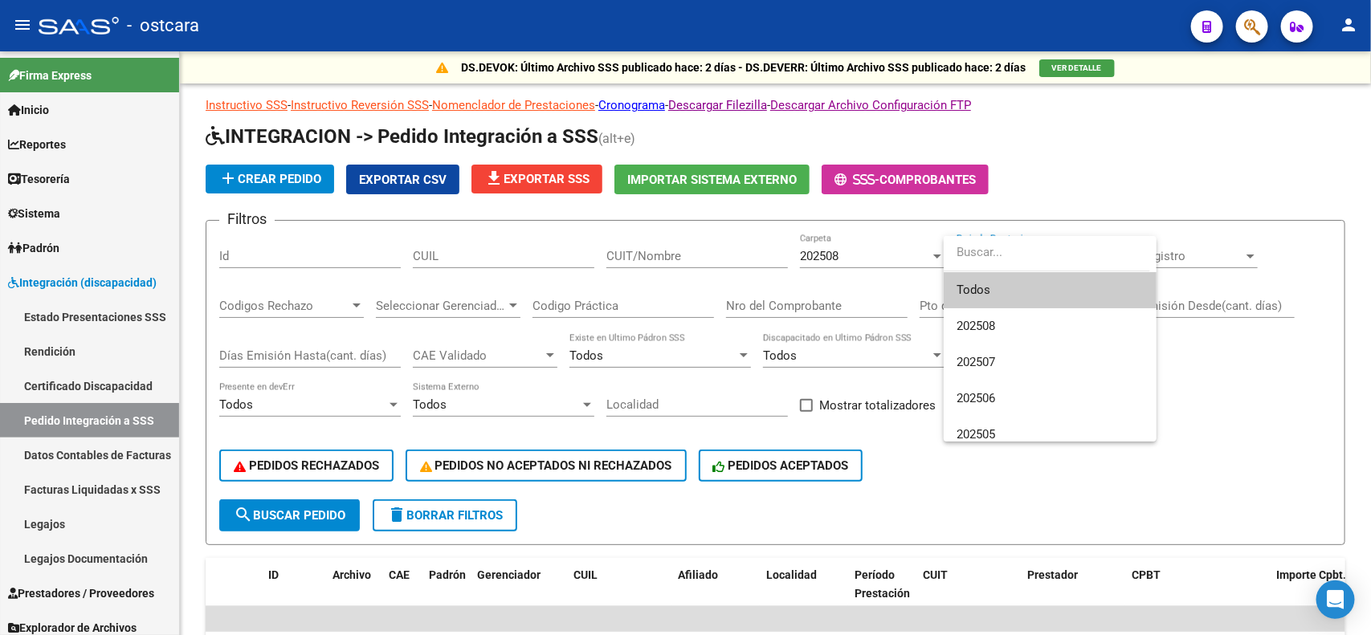
click at [998, 286] on span "Todos" at bounding box center [1050, 290] width 187 height 36
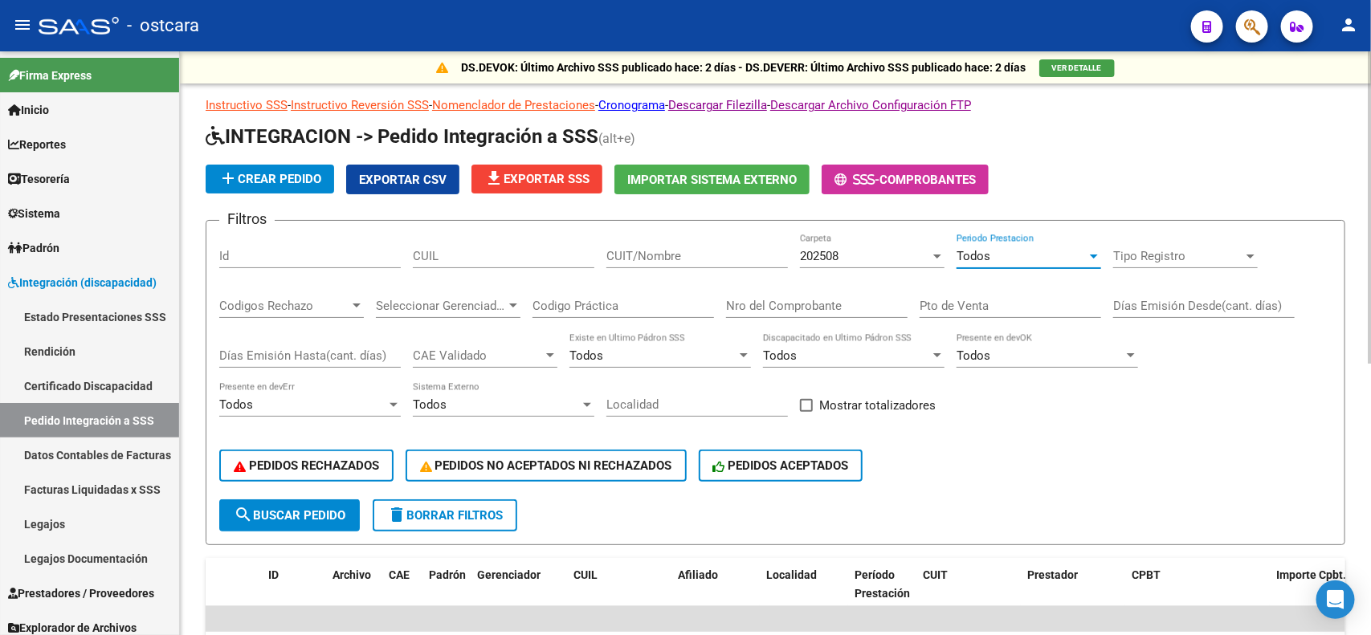
click at [1130, 243] on div "Tipo Registro Tipo Registro" at bounding box center [1185, 251] width 145 height 35
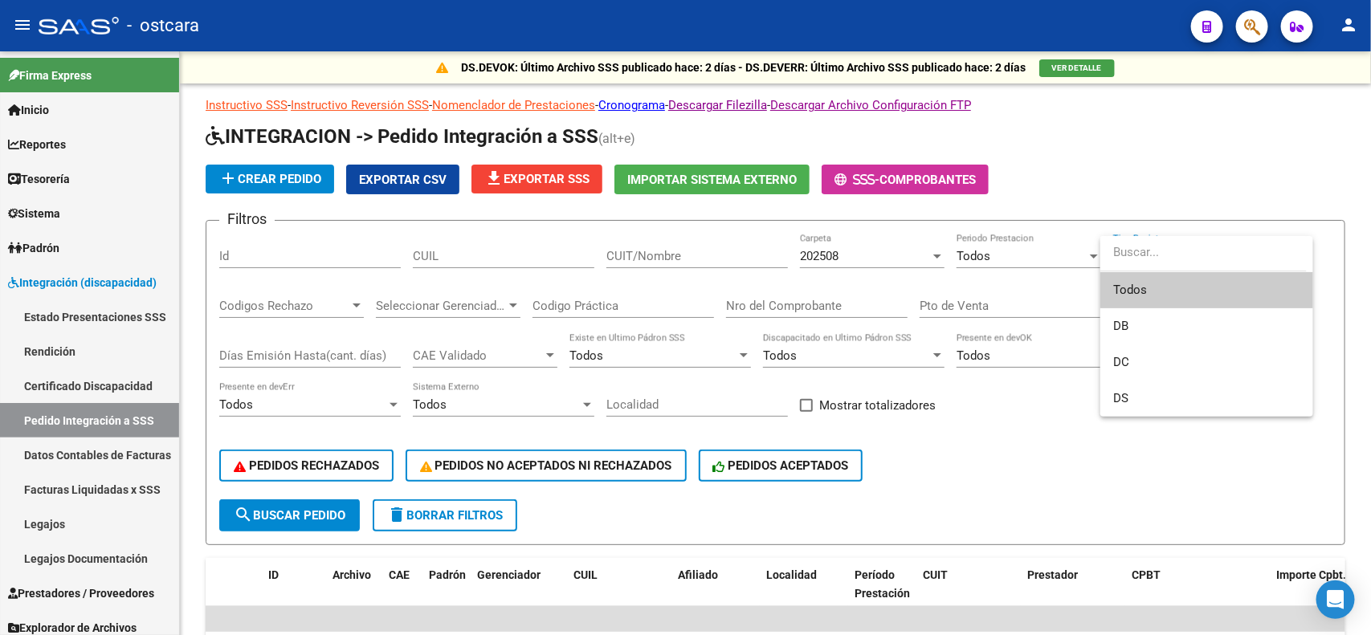
click at [1117, 291] on span "Todos" at bounding box center [1206, 290] width 187 height 36
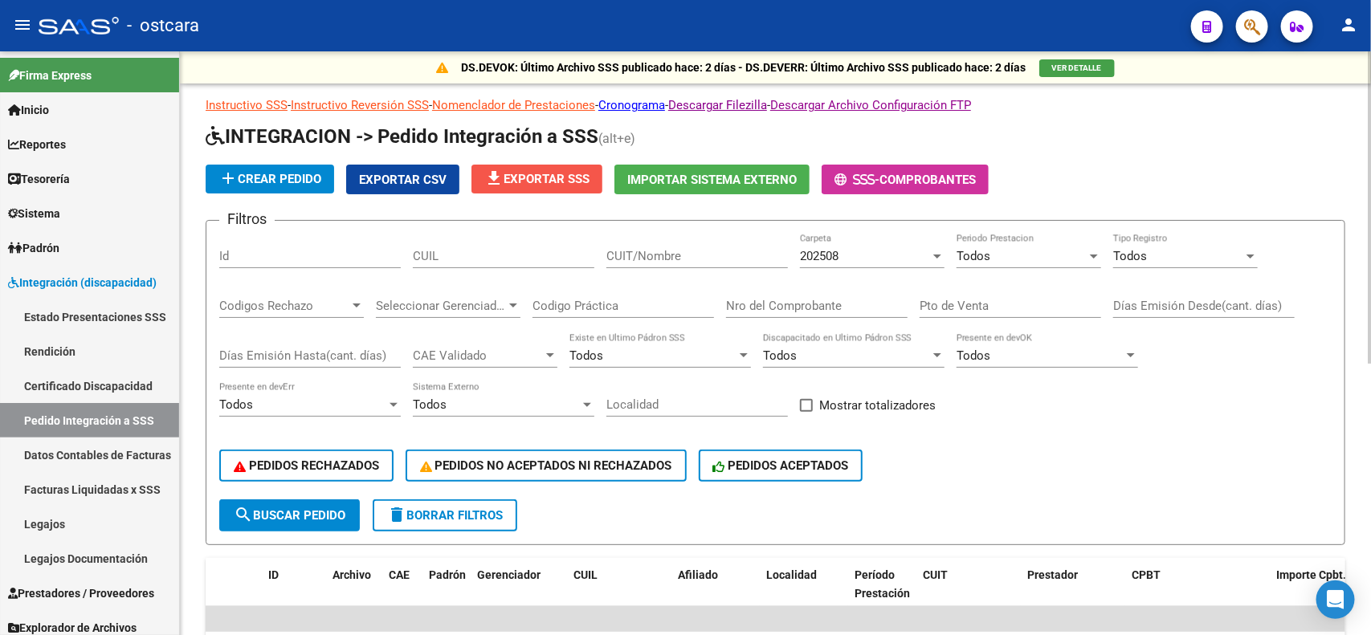
click at [508, 182] on span "file_download Exportar SSS" at bounding box center [536, 179] width 105 height 14
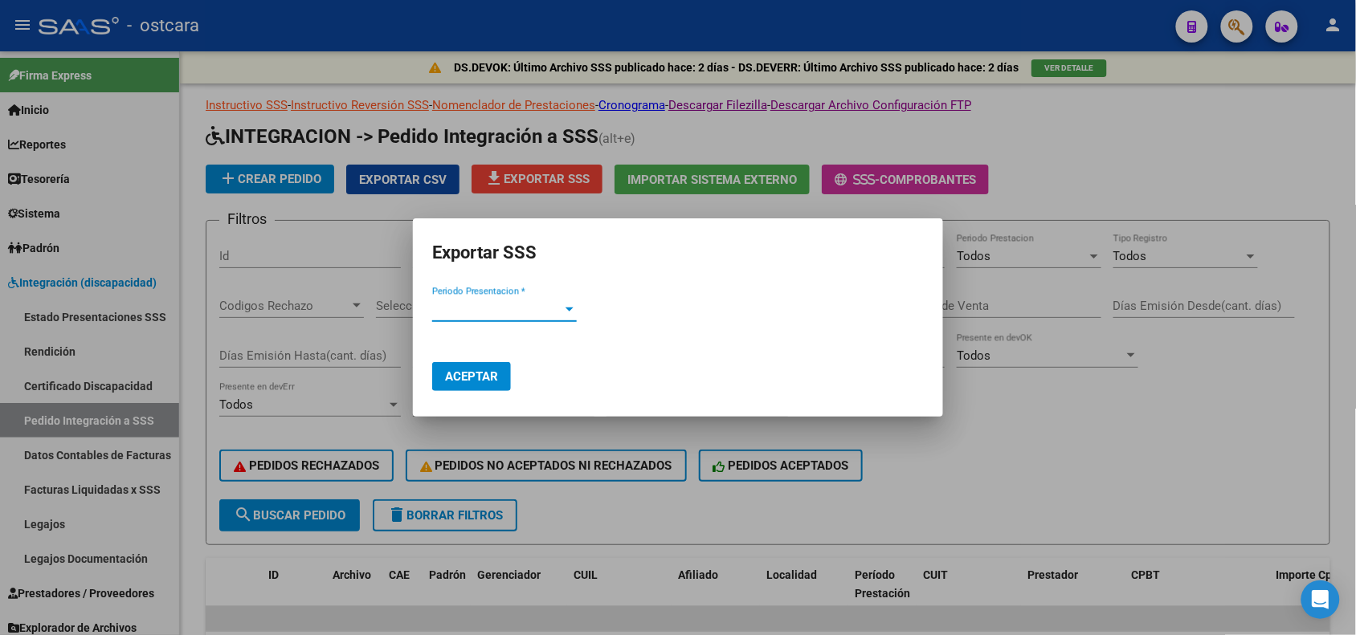
click at [508, 303] on span "Periodo Presentacion *" at bounding box center [497, 309] width 130 height 14
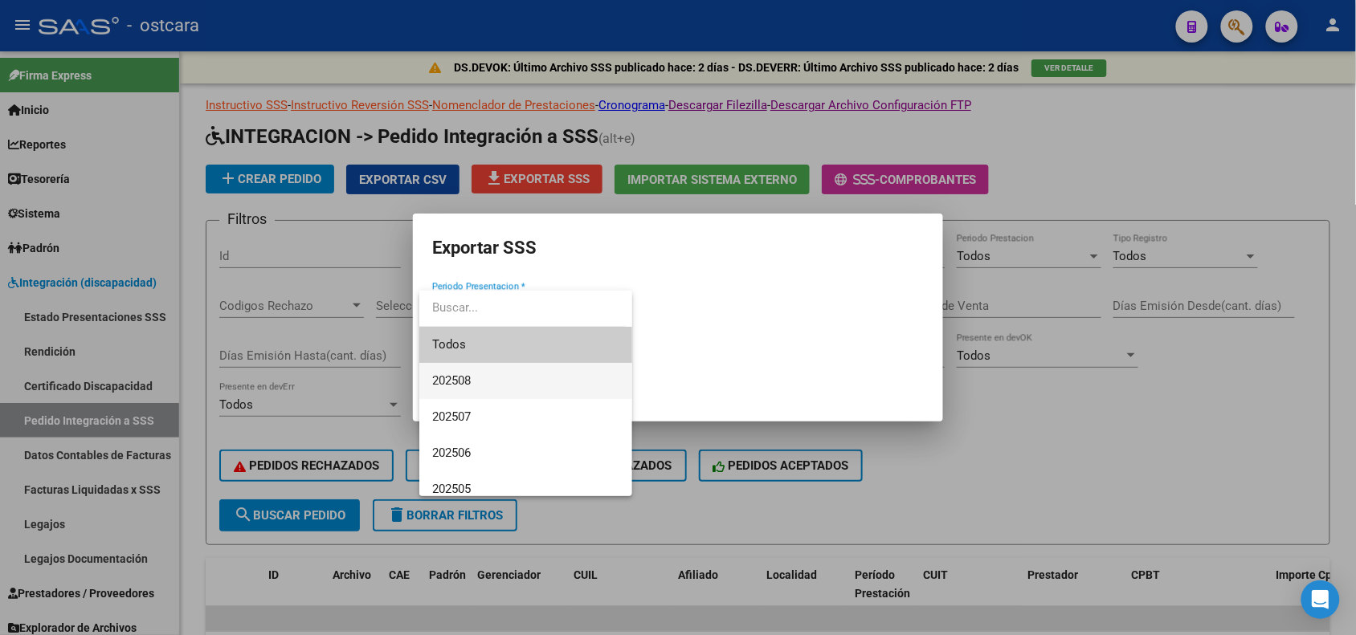
click at [488, 375] on span "202508" at bounding box center [525, 381] width 187 height 36
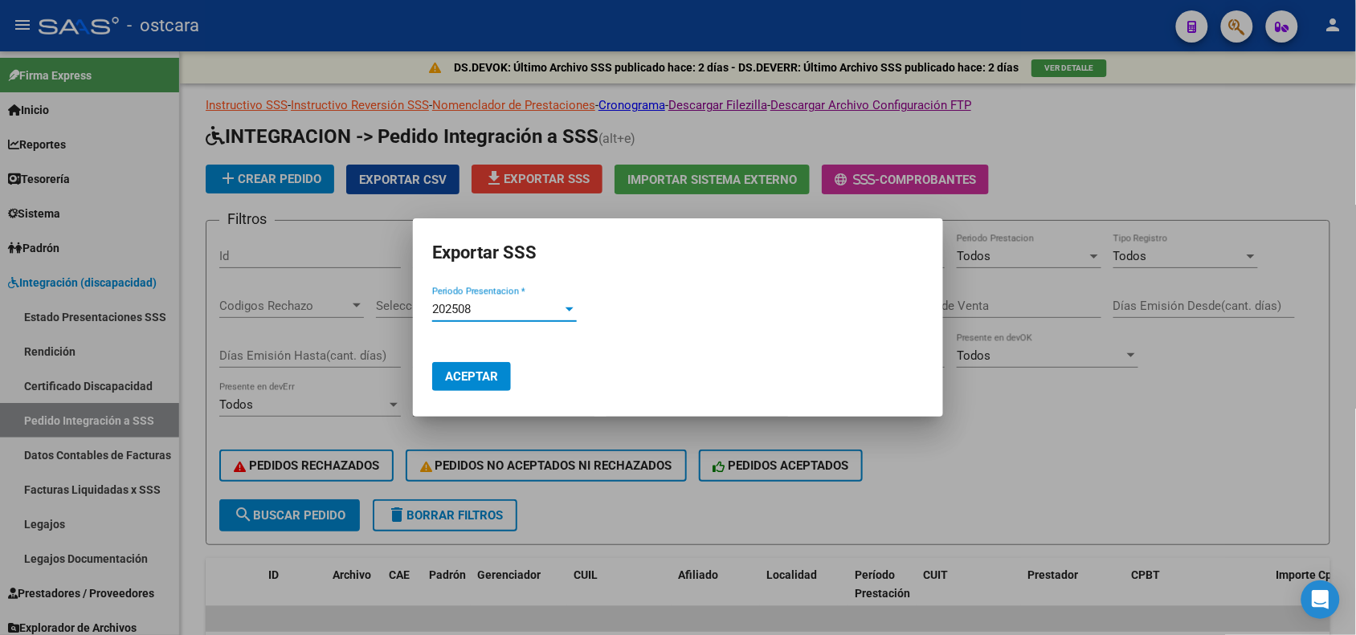
click at [464, 382] on span "Aceptar" at bounding box center [471, 376] width 53 height 14
click at [1018, 424] on div at bounding box center [678, 317] width 1356 height 635
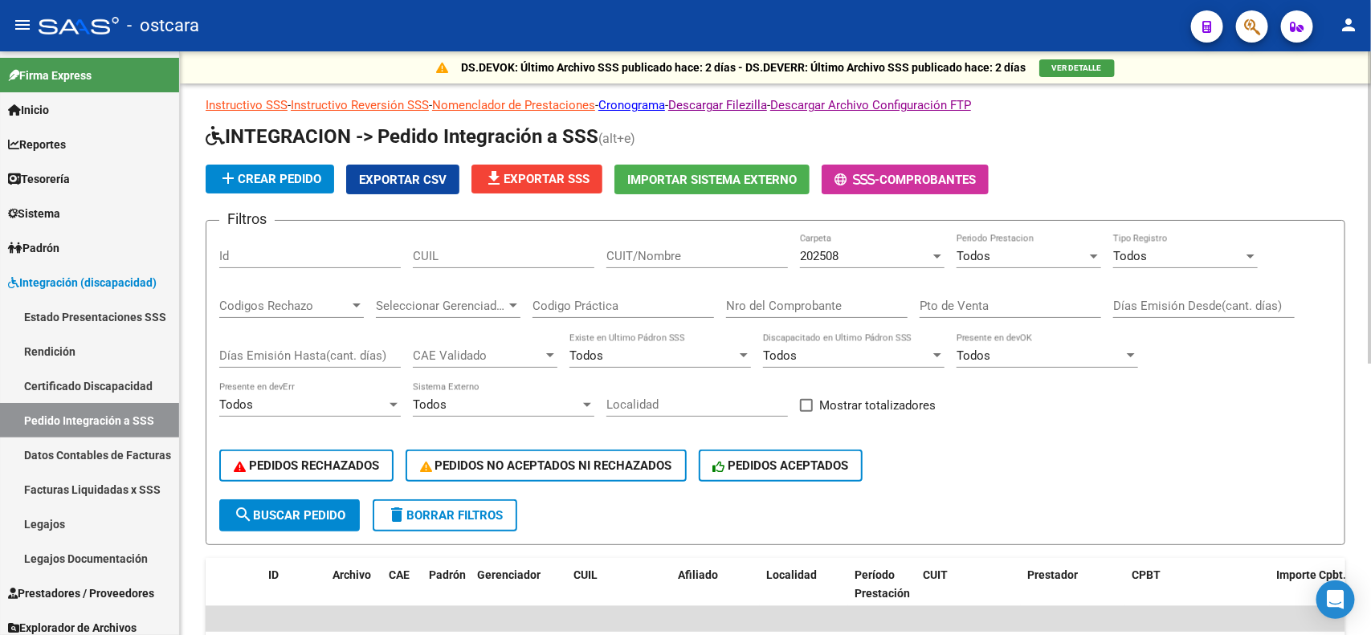
click at [462, 478] on div "PEDIDOS RECHAZADOS PEDIDOS NO ACEPTADOS NI RECHAZADOS PEDIDOS ACEPTADOS" at bounding box center [775, 465] width 1112 height 67
click at [456, 508] on span "delete Borrar Filtros" at bounding box center [445, 515] width 116 height 14
click at [366, 463] on span "PEDIDOS RECHAZADOS" at bounding box center [306, 466] width 145 height 14
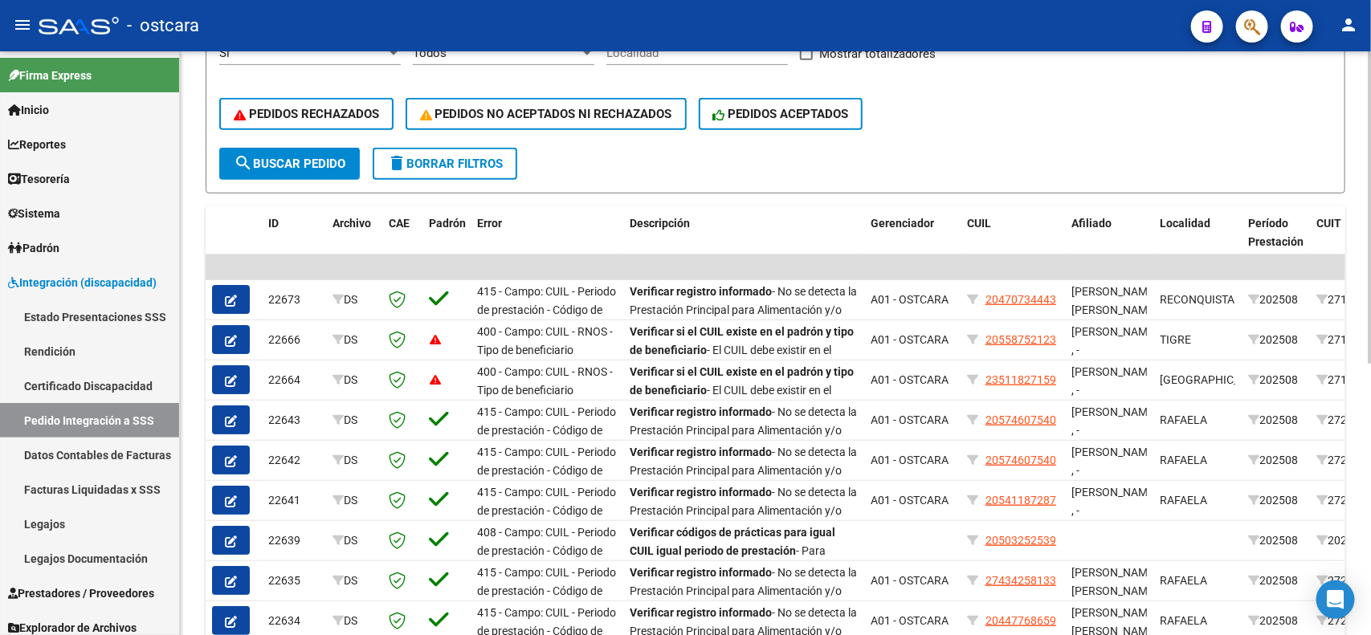
scroll to position [506, 0]
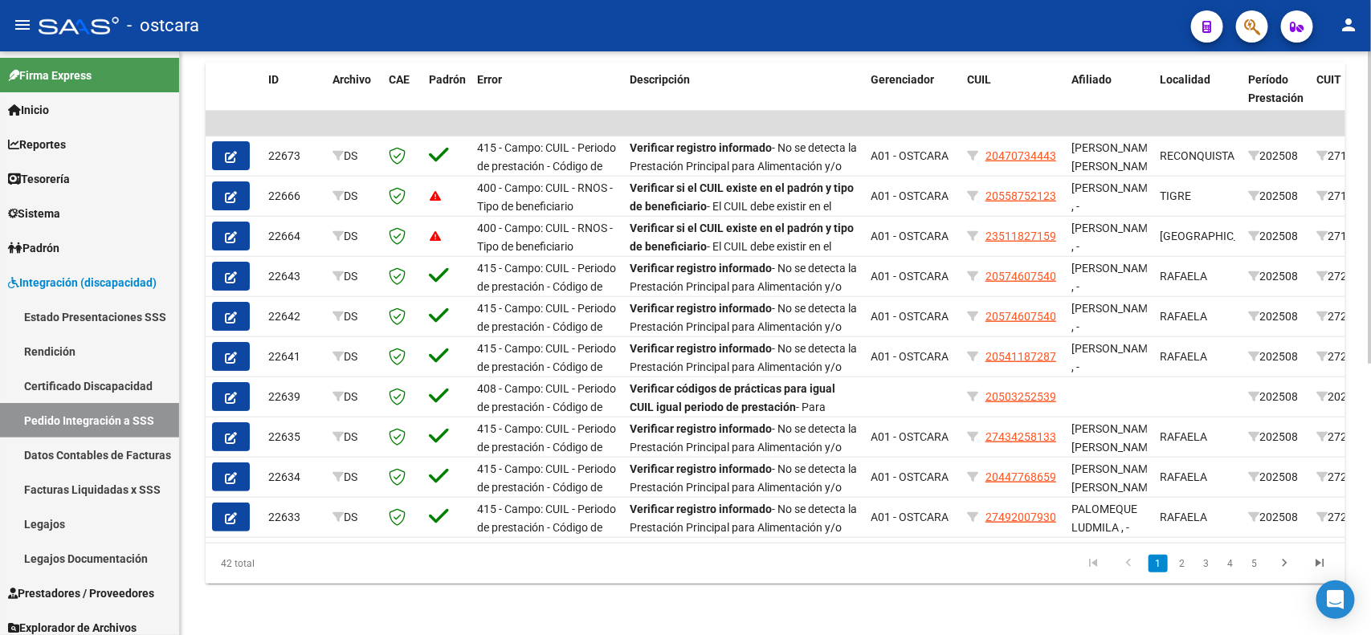
click at [1355, 542] on div at bounding box center [1370, 479] width 4 height 312
click at [1317, 564] on icon "go to last page" at bounding box center [1319, 565] width 21 height 19
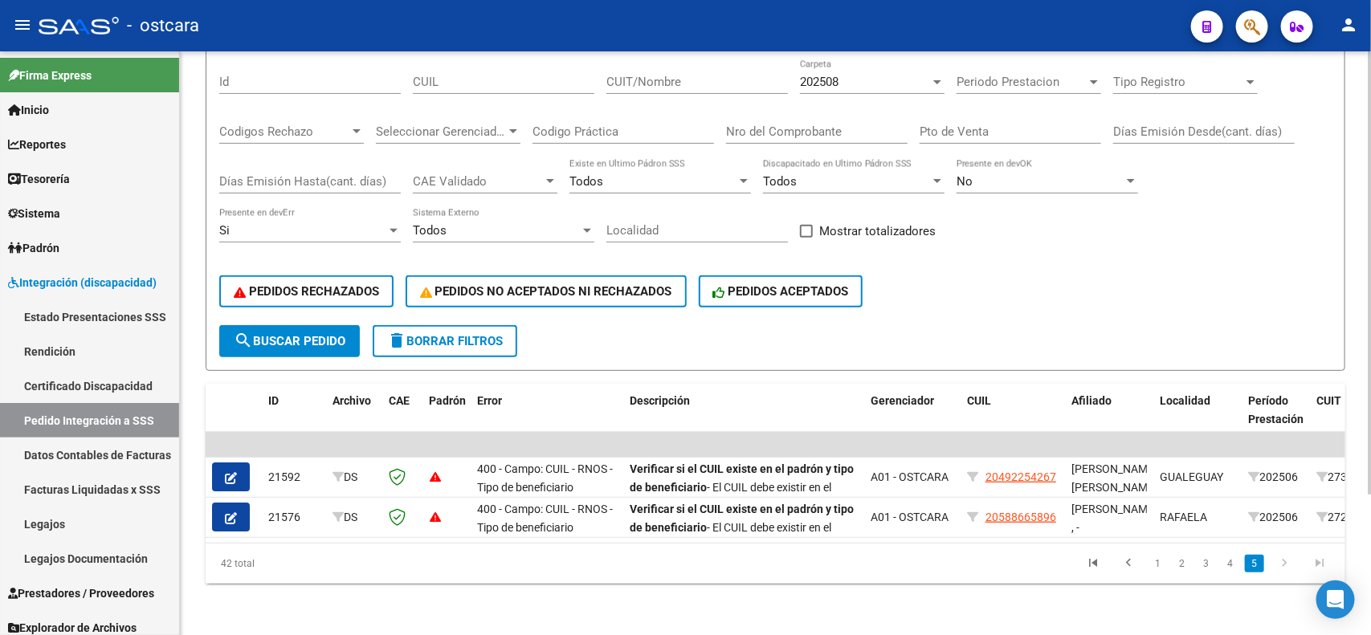
scroll to position [185, 0]
click at [1226, 563] on link "4" at bounding box center [1230, 564] width 19 height 18
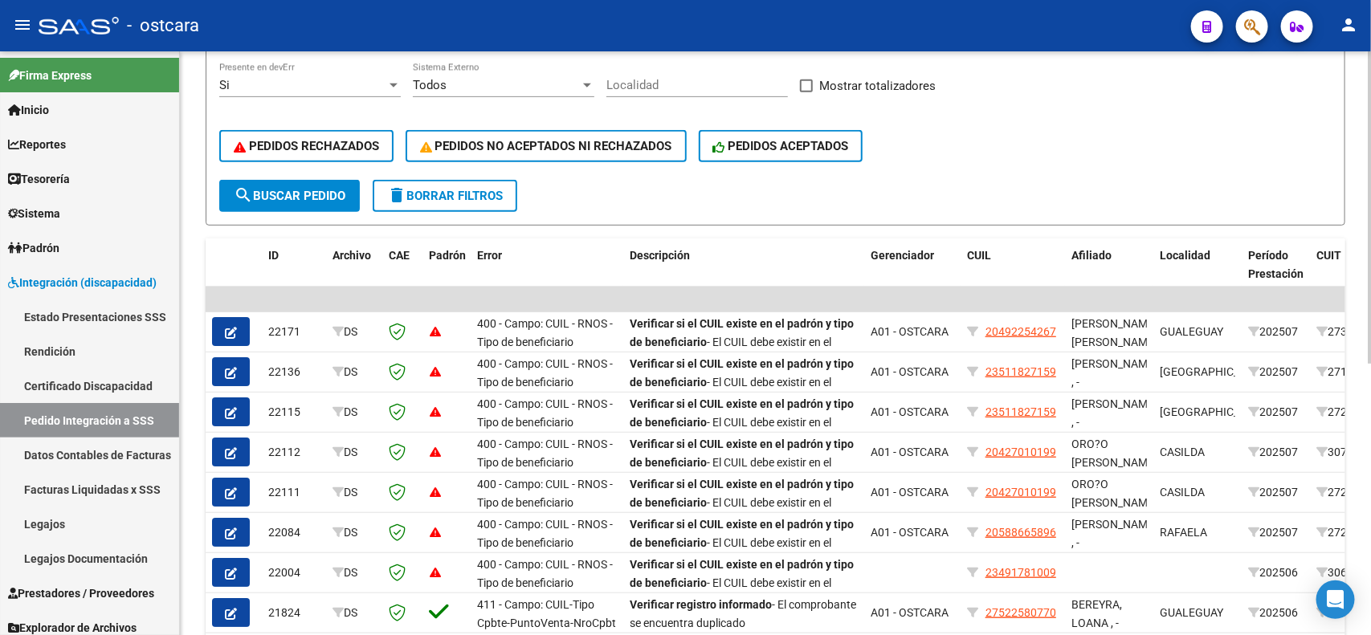
scroll to position [506, 0]
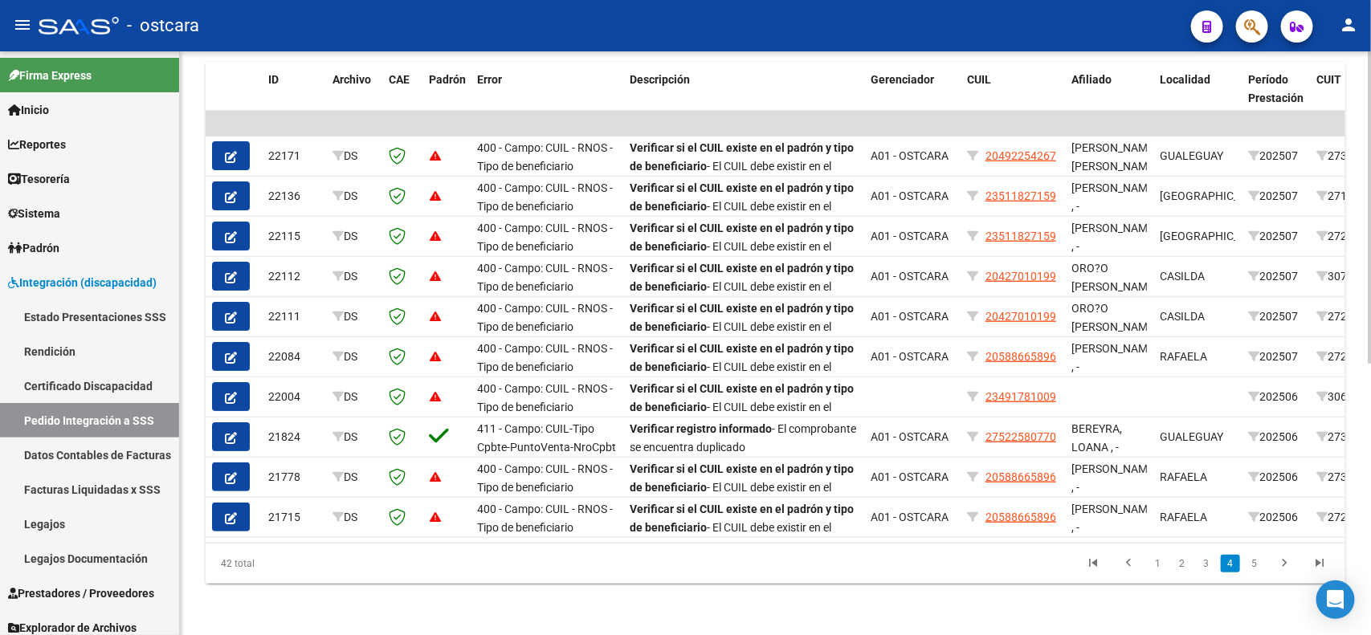
click at [1319, 545] on div "DS.DEVOK: Último Archivo SSS publicado hace: 2 días - DS.DEVERR: Último Archivo…" at bounding box center [777, 95] width 1195 height 1079
click at [1211, 561] on link "3" at bounding box center [1206, 564] width 19 height 18
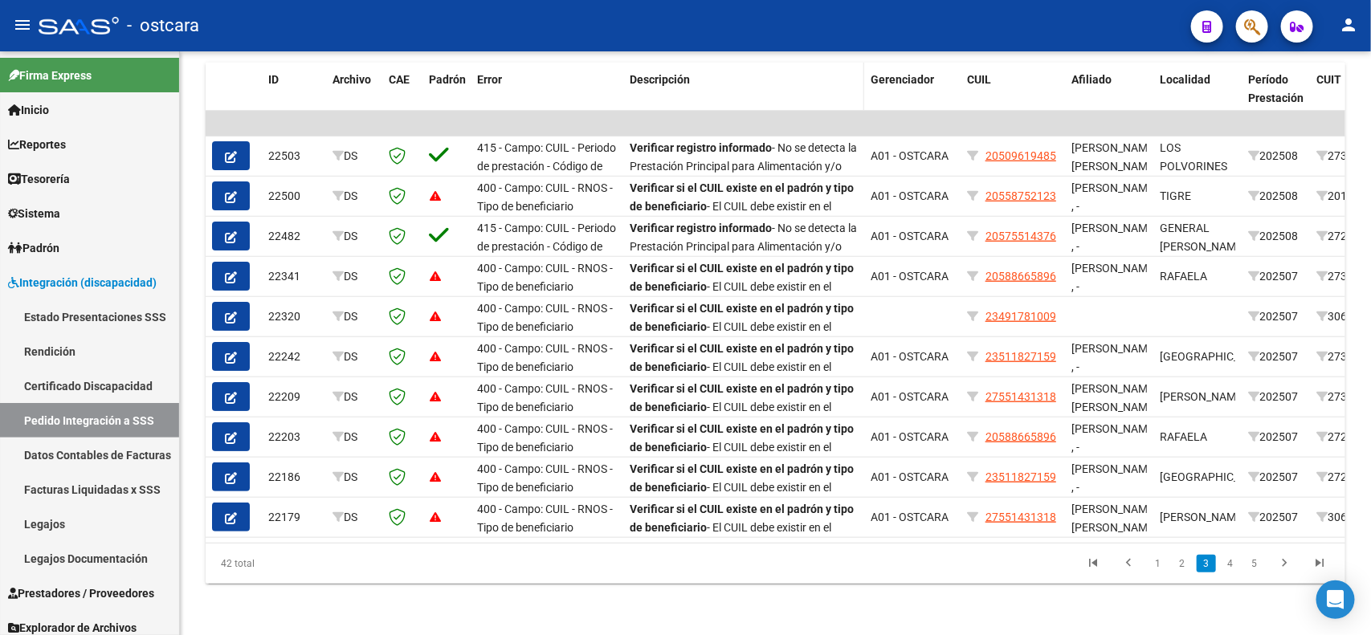
click at [688, 73] on span "Descripción" at bounding box center [660, 79] width 60 height 13
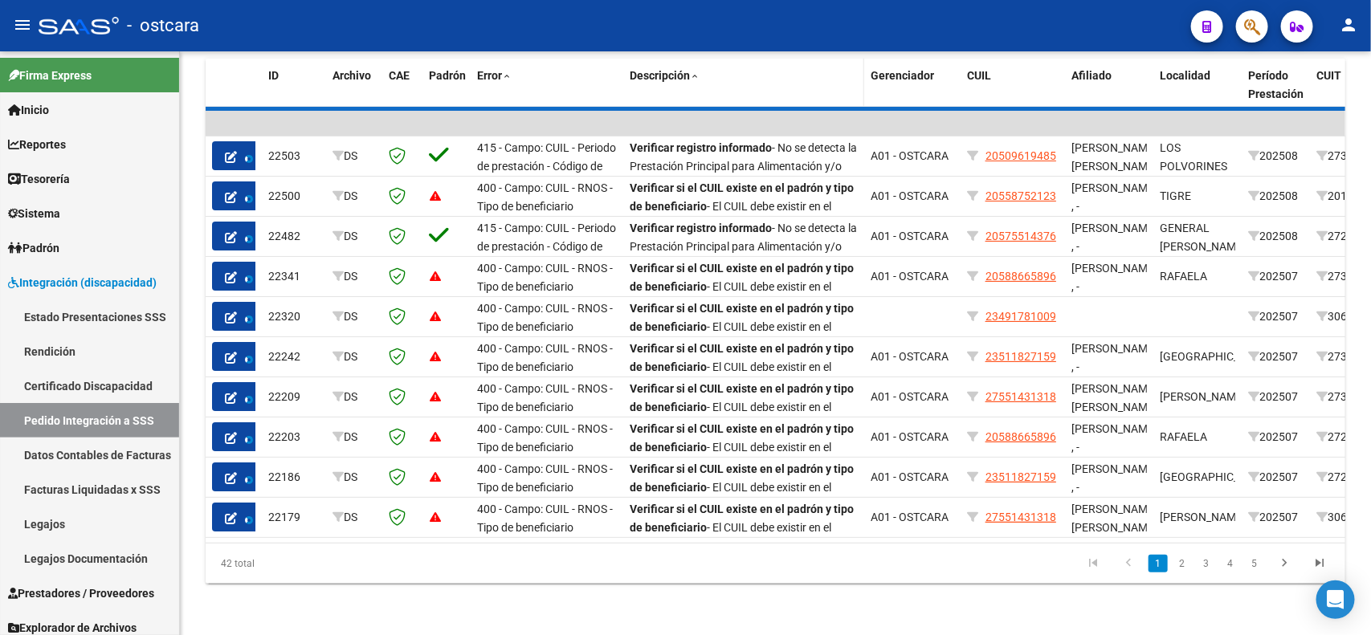
click at [688, 69] on span "Descripción" at bounding box center [660, 75] width 60 height 13
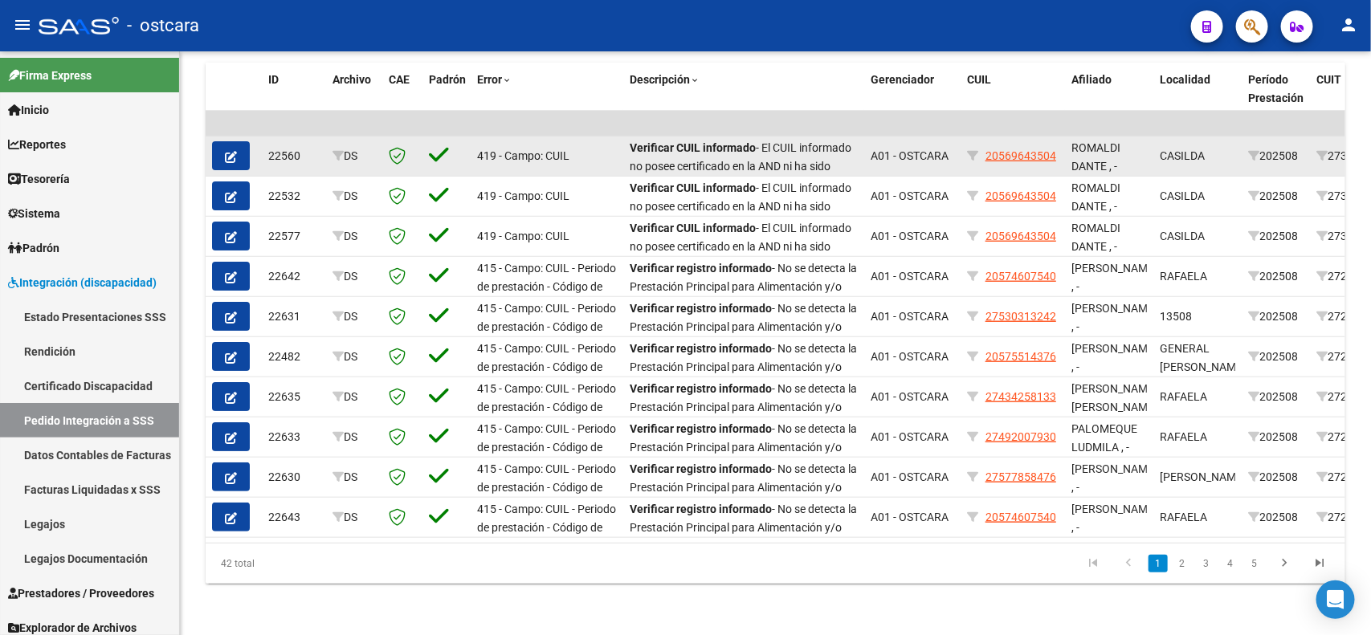
drag, startPoint x: 988, startPoint y: 141, endPoint x: 1058, endPoint y: 139, distance: 69.9
click at [1058, 147] on div "20569643504" at bounding box center [1013, 156] width 92 height 18
click at [1033, 149] on span "20569643504" at bounding box center [1020, 155] width 71 height 13
copy span "20569643504"
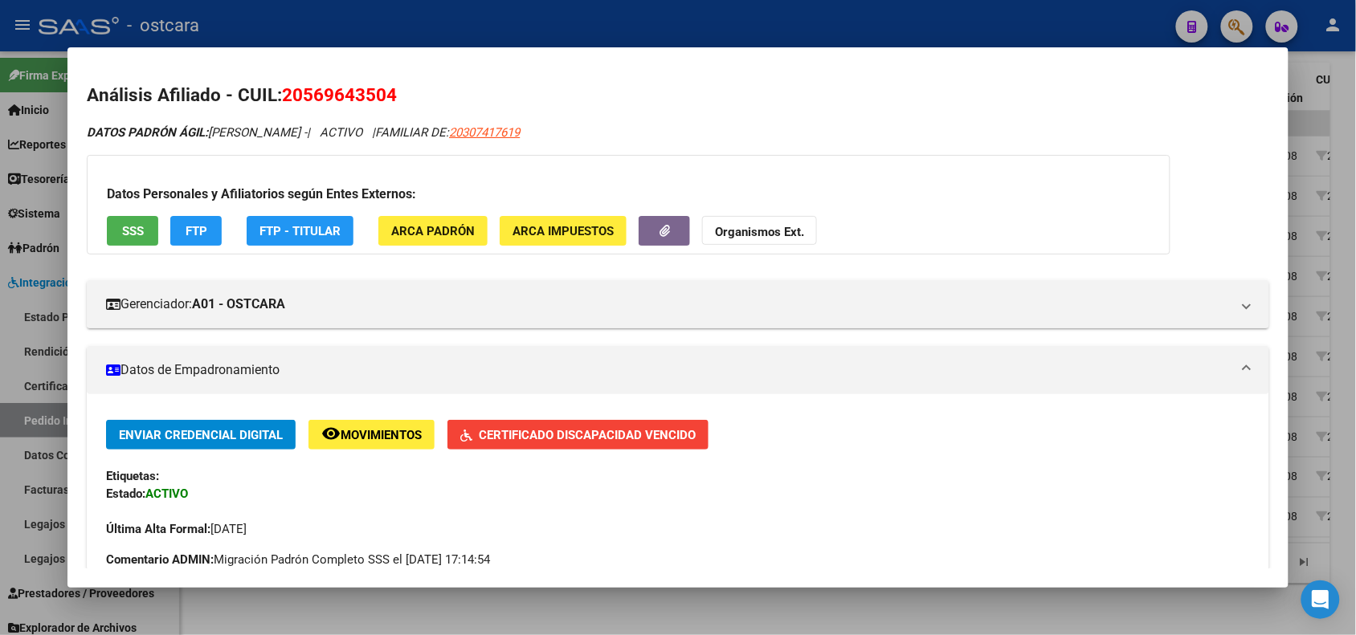
drag, startPoint x: 275, startPoint y: 97, endPoint x: 395, endPoint y: 93, distance: 119.7
click at [395, 93] on h2 "Análisis Afiliado - CUIL: 20569643504" at bounding box center [677, 95] width 1181 height 27
copy span "20569643504"
click at [1322, 99] on div at bounding box center [678, 317] width 1356 height 635
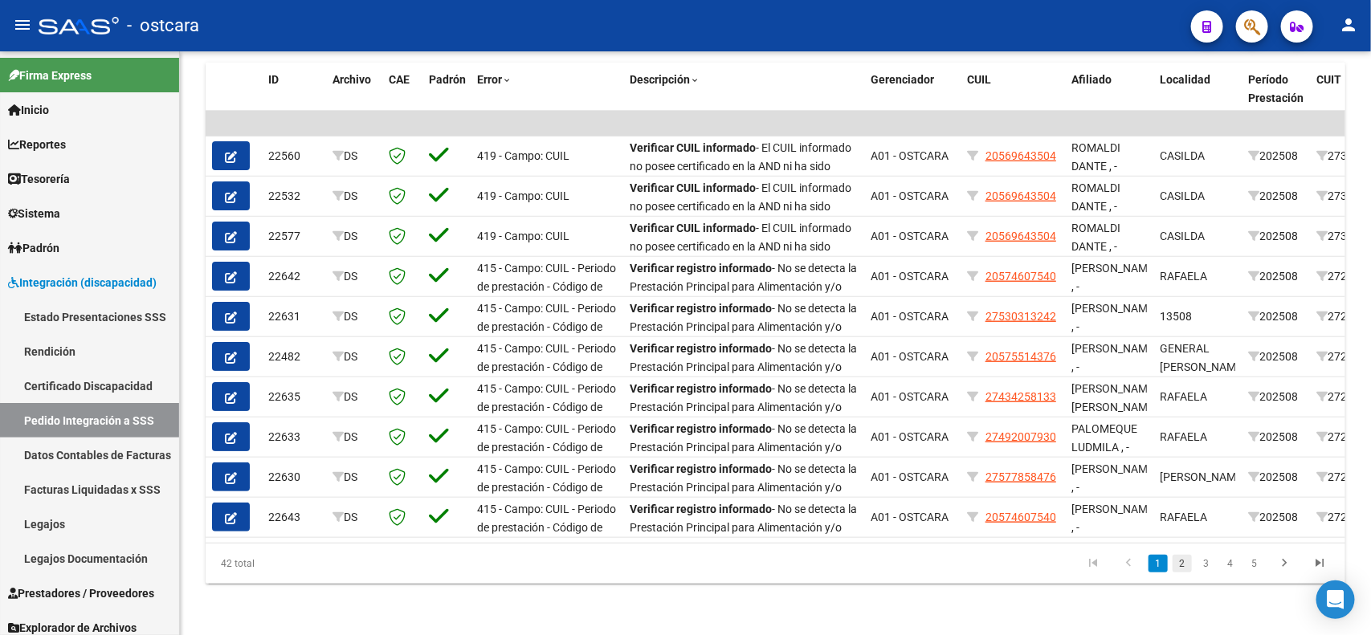
click at [1183, 569] on link "2" at bounding box center [1182, 564] width 19 height 18
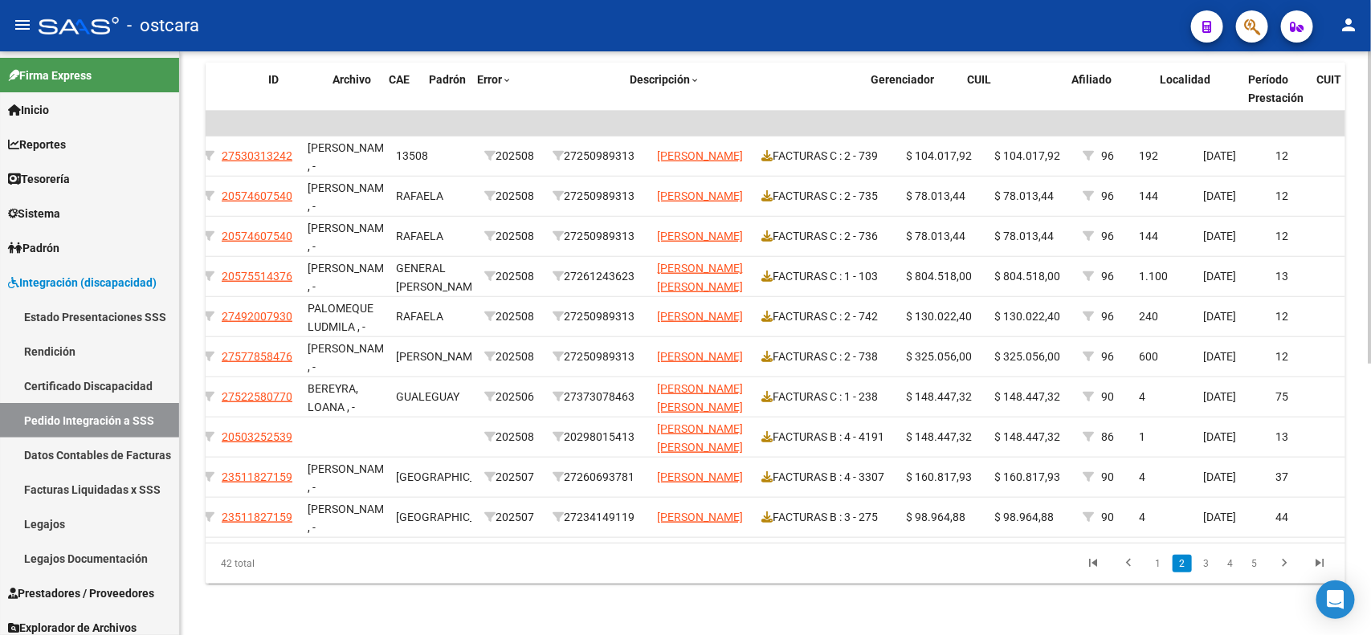
scroll to position [0, 0]
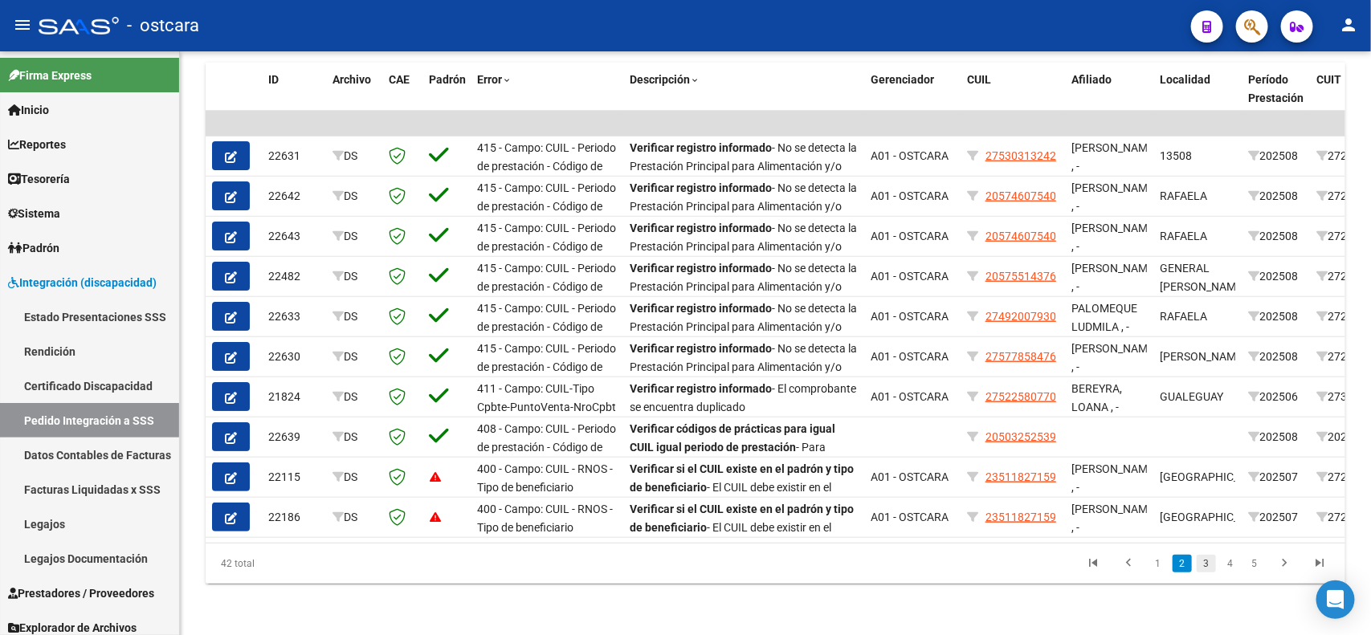
click at [1206, 561] on link "3" at bounding box center [1206, 564] width 19 height 18
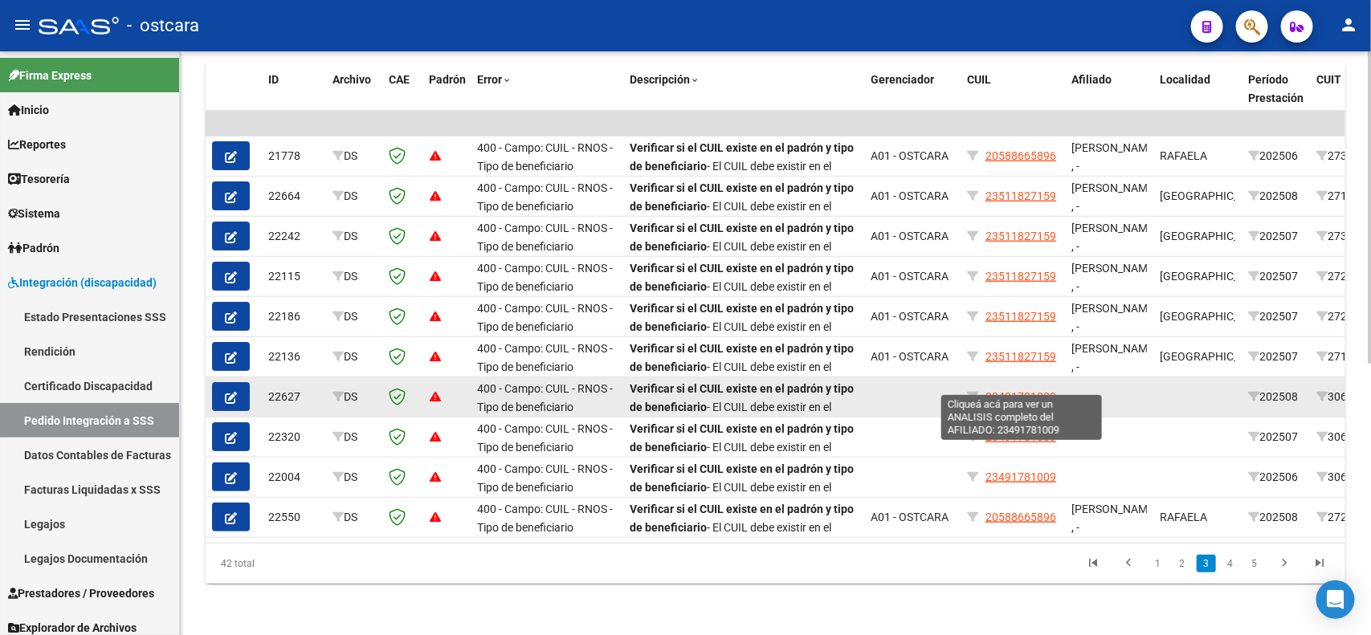
click at [993, 390] on span "23491781009" at bounding box center [1020, 396] width 71 height 13
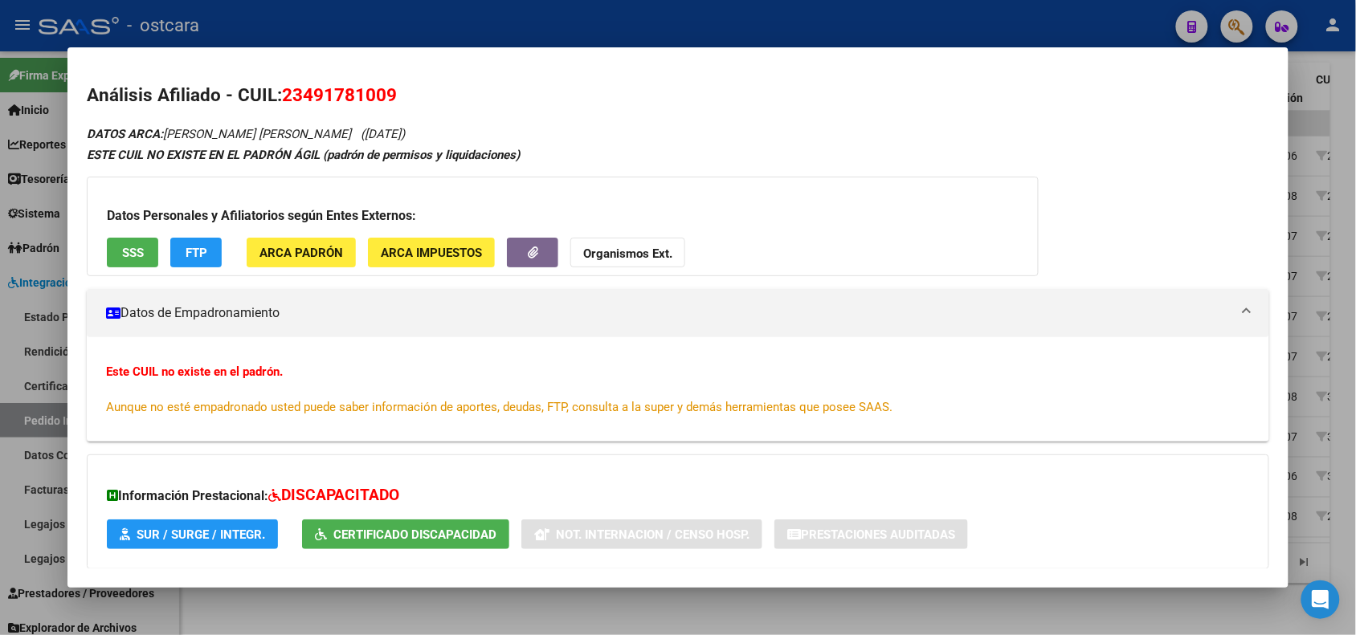
click at [1352, 87] on div at bounding box center [678, 317] width 1356 height 635
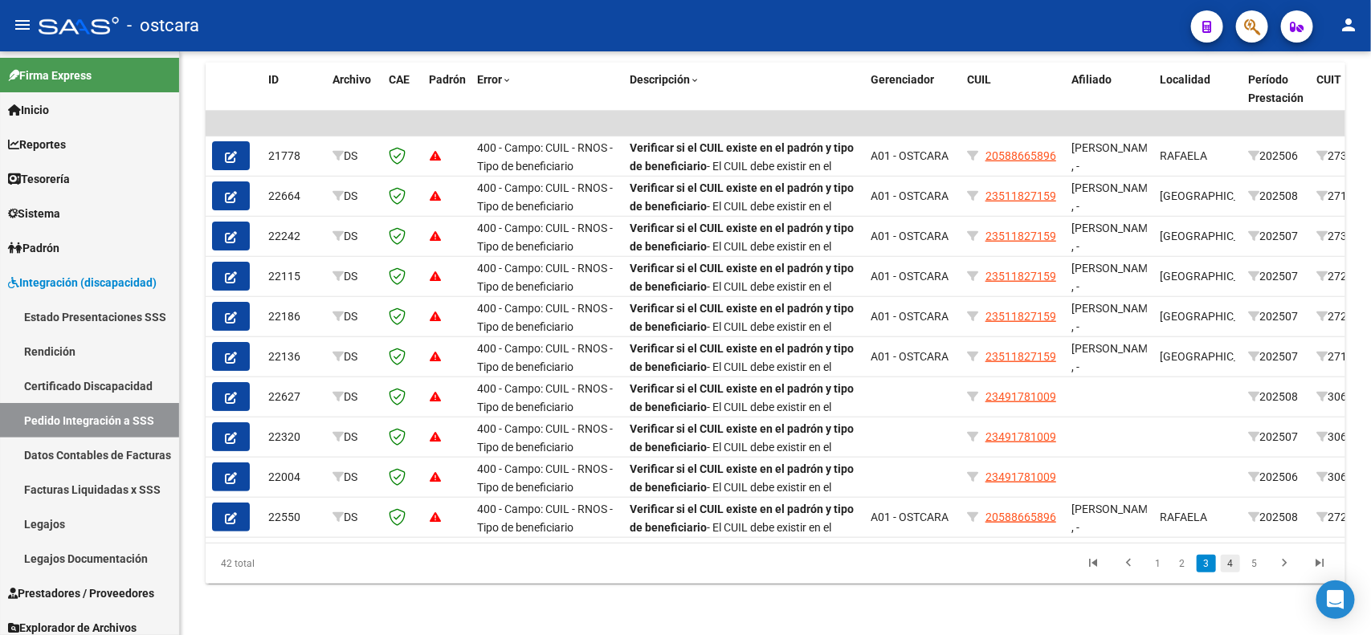
click at [1229, 565] on link "4" at bounding box center [1230, 564] width 19 height 18
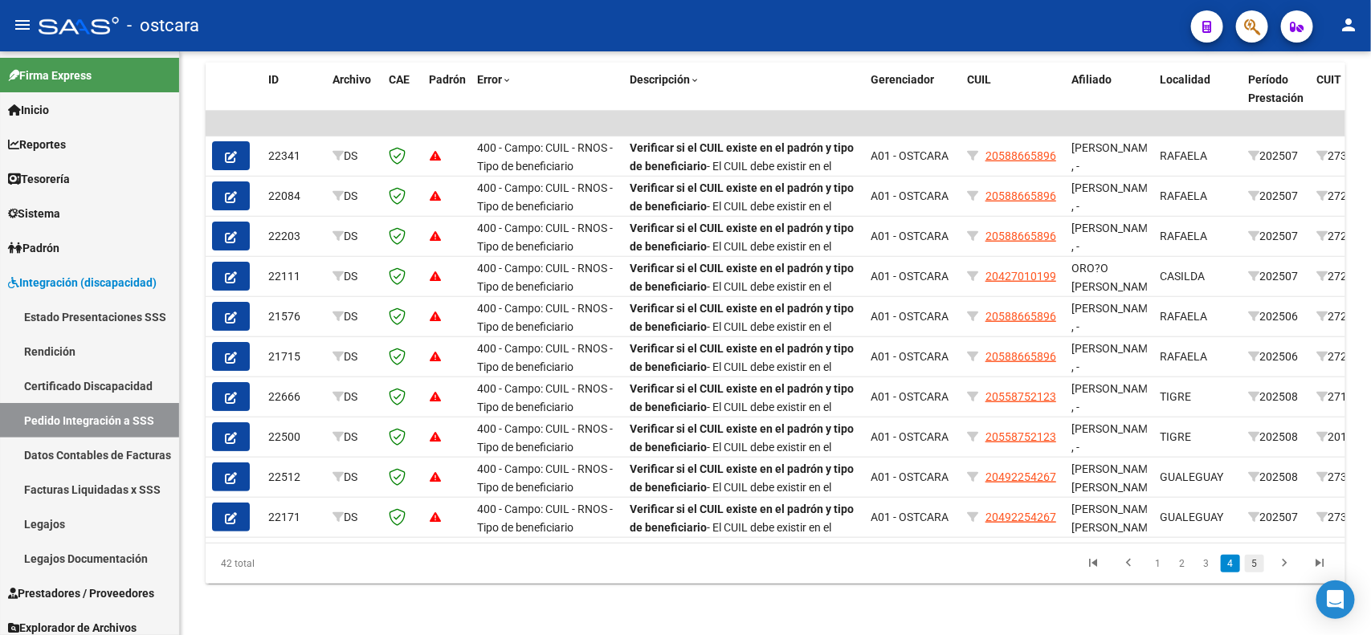
click at [1255, 566] on link "5" at bounding box center [1254, 564] width 19 height 18
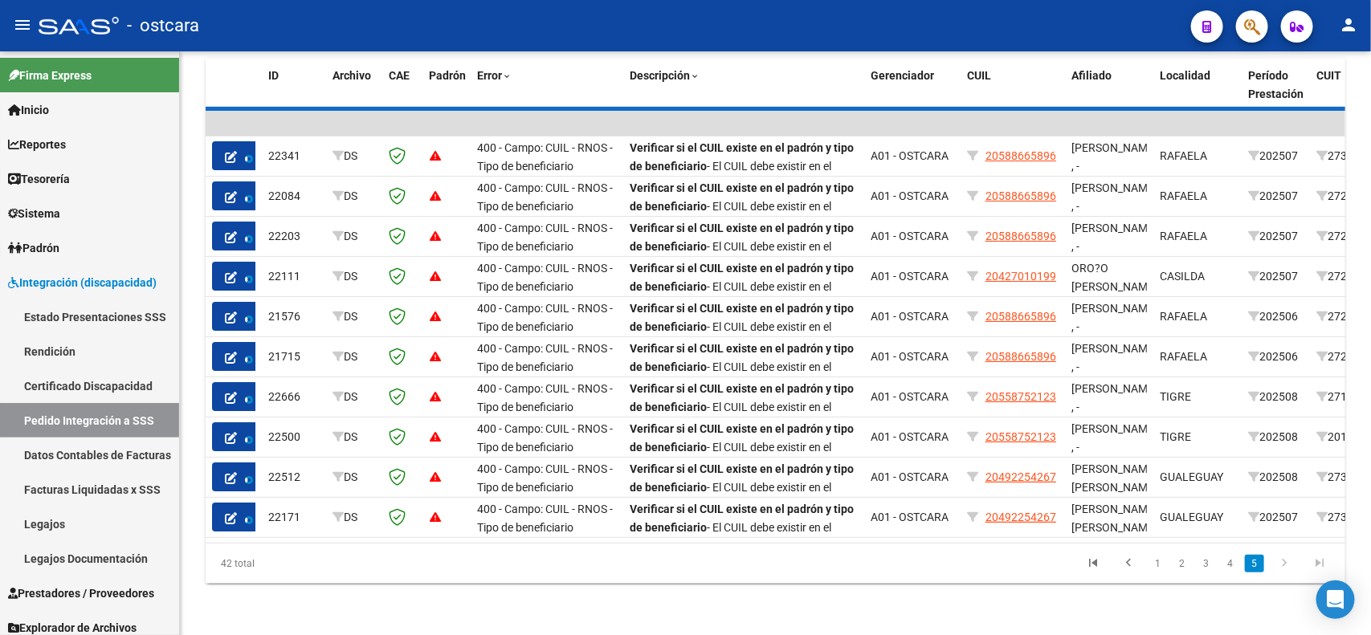
scroll to position [185, 0]
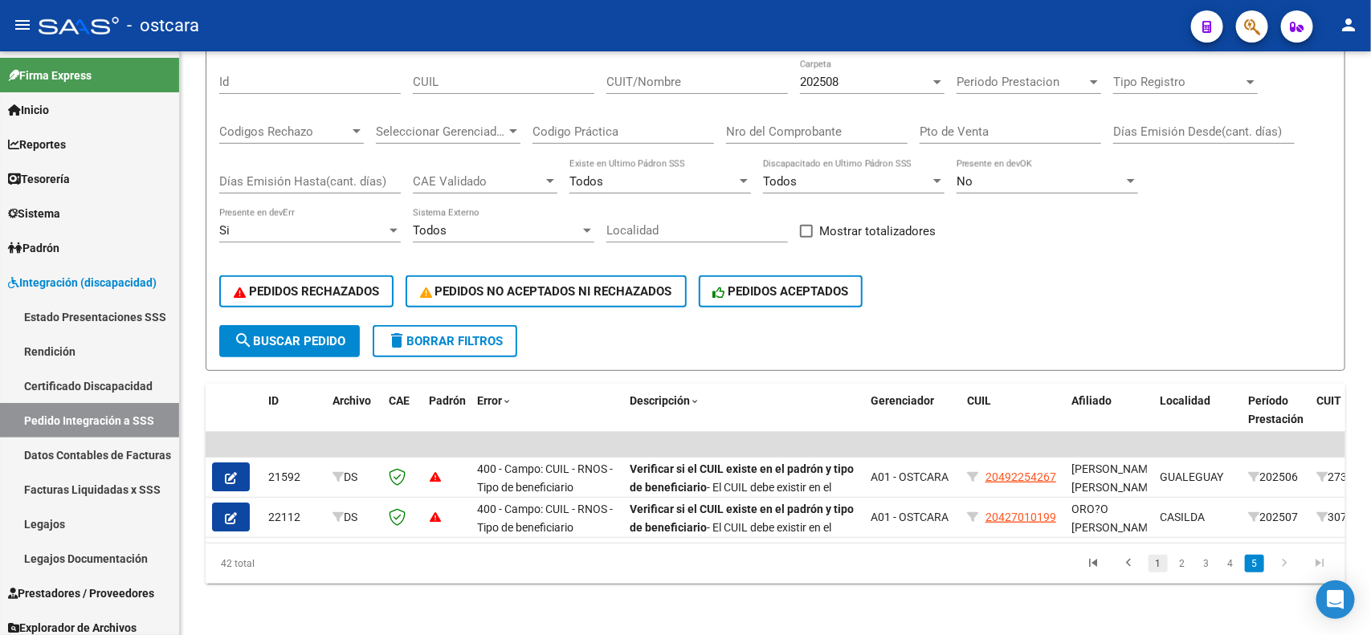
click at [1159, 565] on link "1" at bounding box center [1157, 564] width 19 height 18
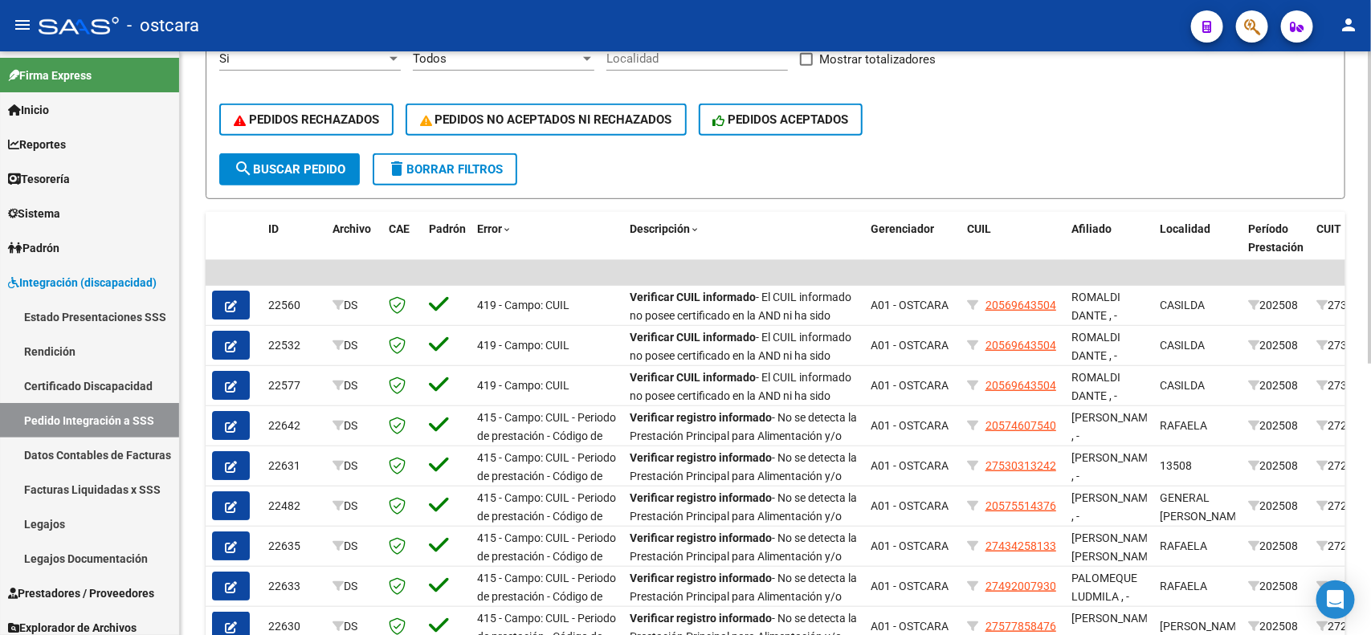
scroll to position [506, 0]
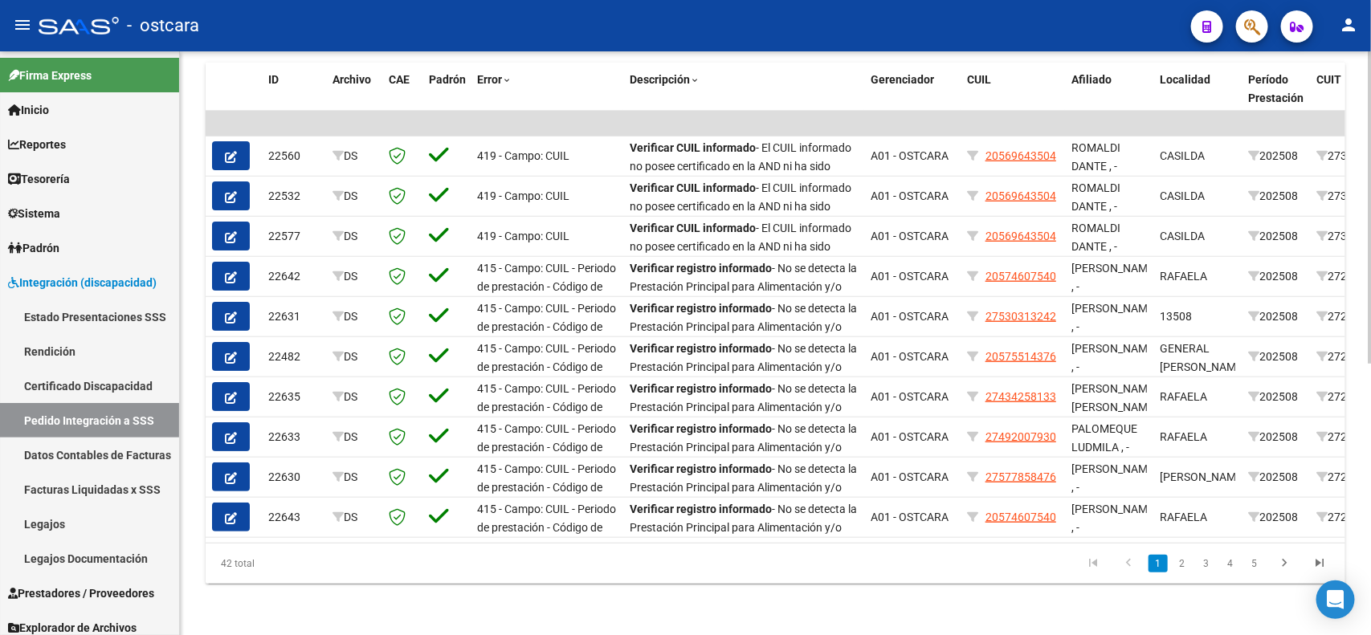
click at [1355, 434] on div at bounding box center [1370, 479] width 4 height 312
click at [1178, 564] on link "2" at bounding box center [1182, 564] width 19 height 18
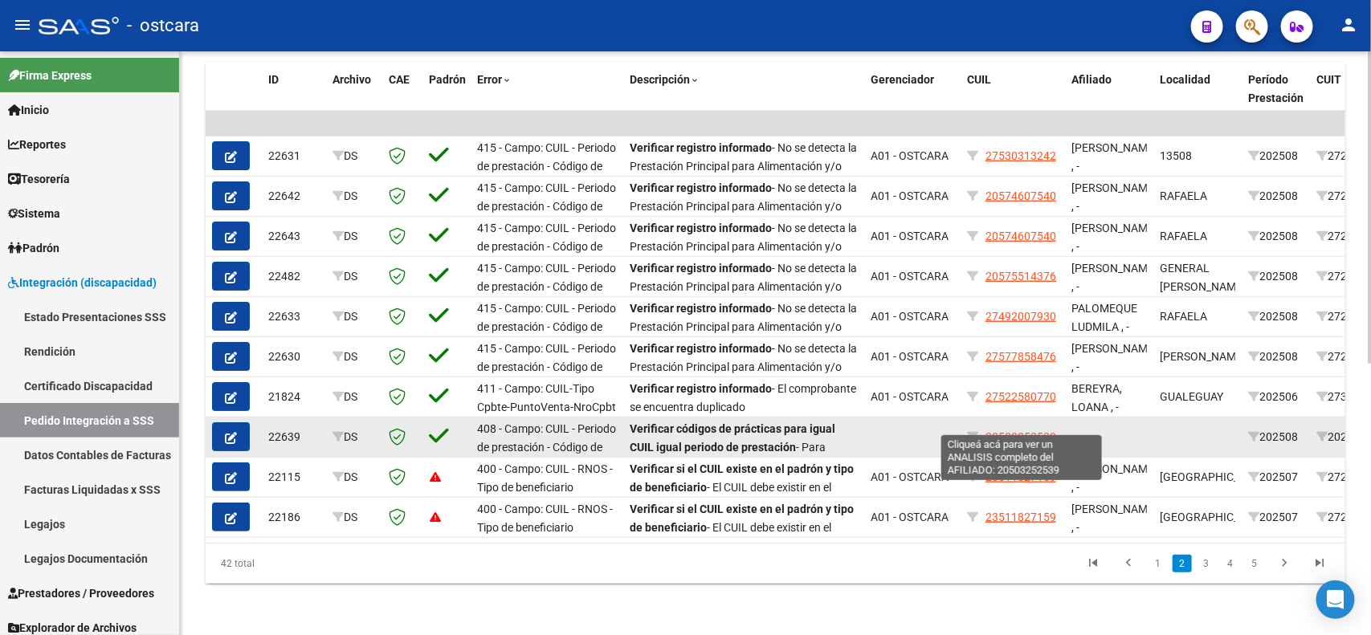
click at [1006, 430] on span "20503252539" at bounding box center [1020, 436] width 71 height 13
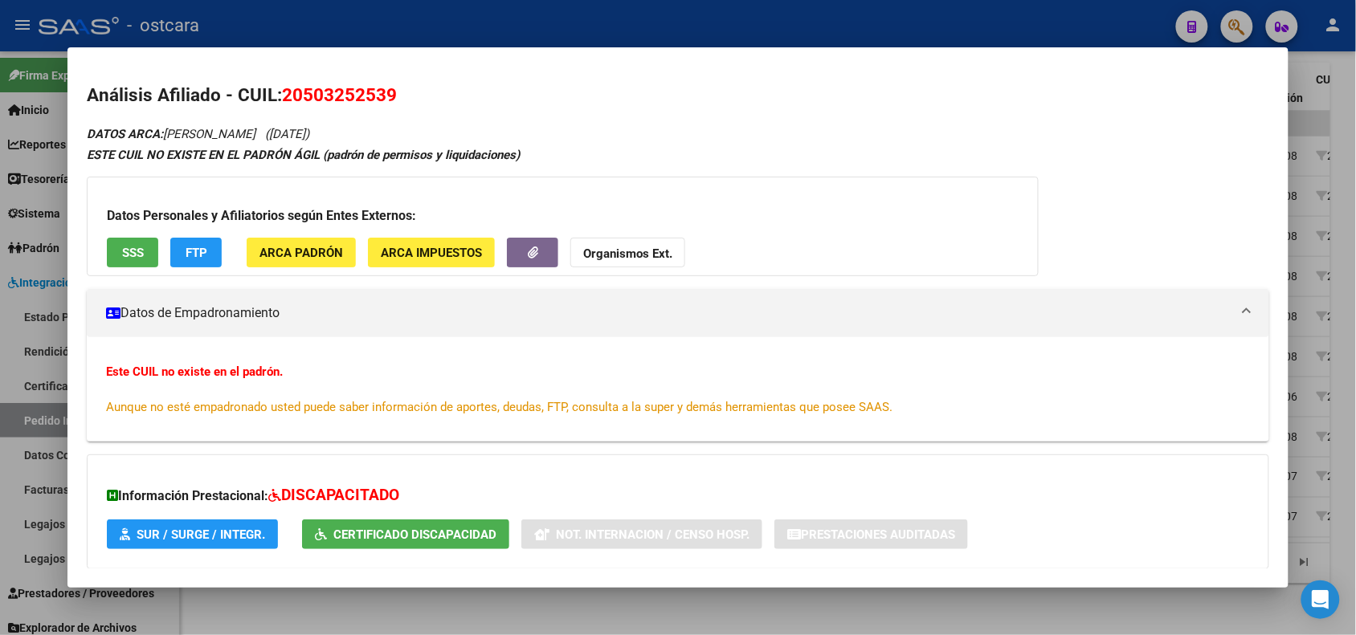
click at [1336, 117] on div at bounding box center [678, 317] width 1356 height 635
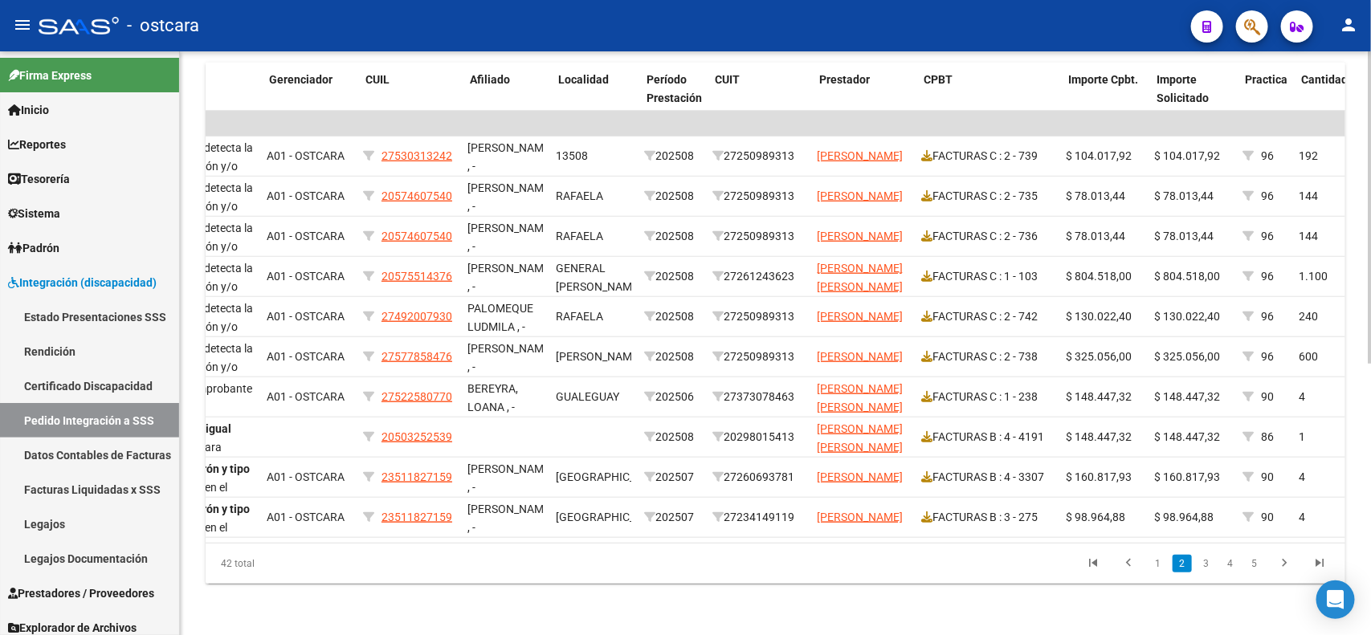
scroll to position [0, 0]
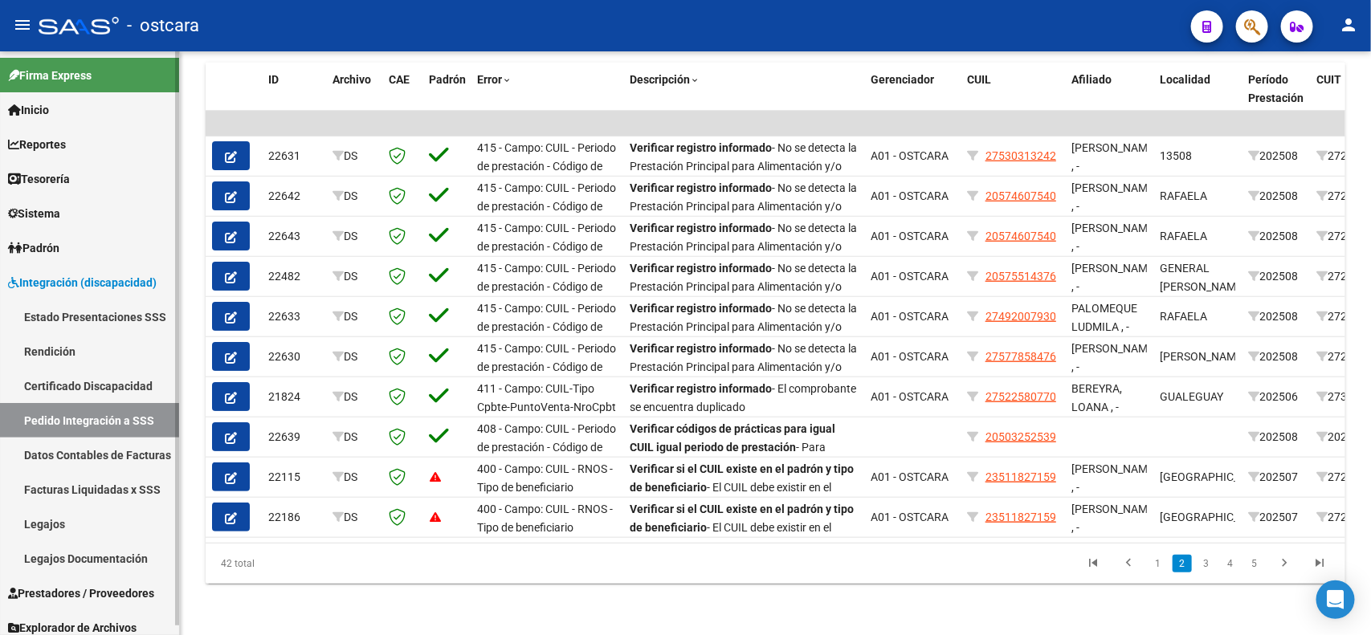
click at [46, 287] on span "Integración (discapacidad)" at bounding box center [82, 283] width 149 height 18
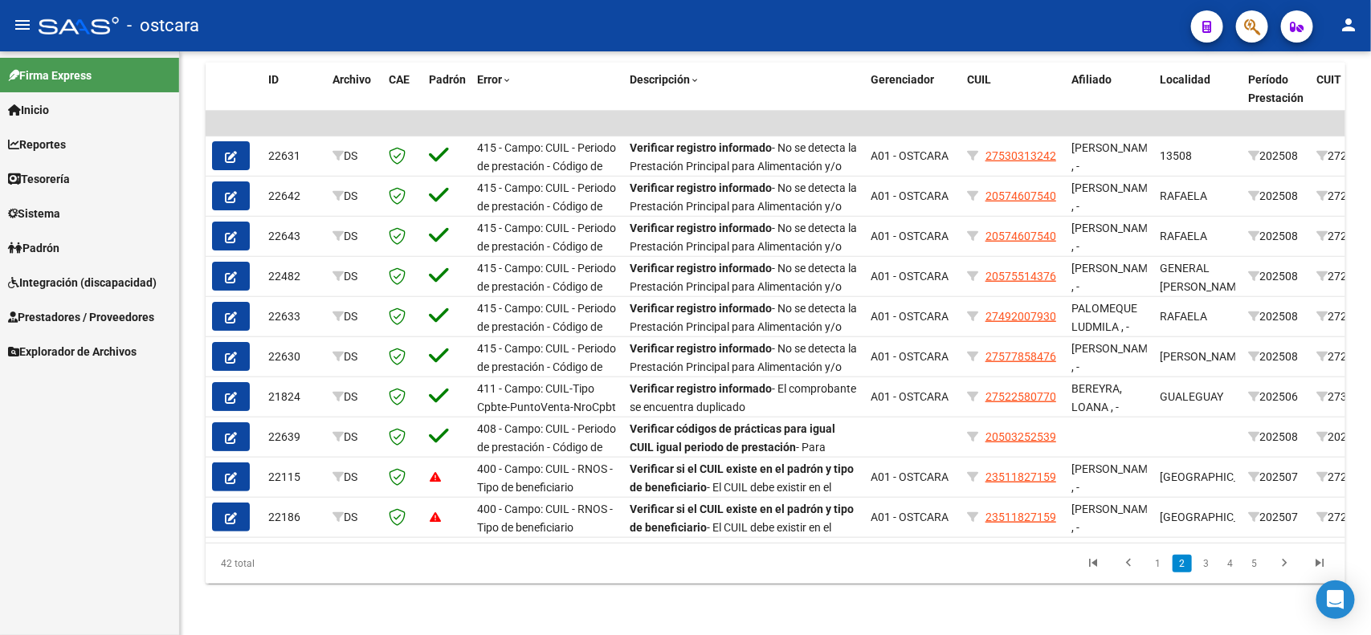
click at [40, 279] on span "Integración (discapacidad)" at bounding box center [82, 283] width 149 height 18
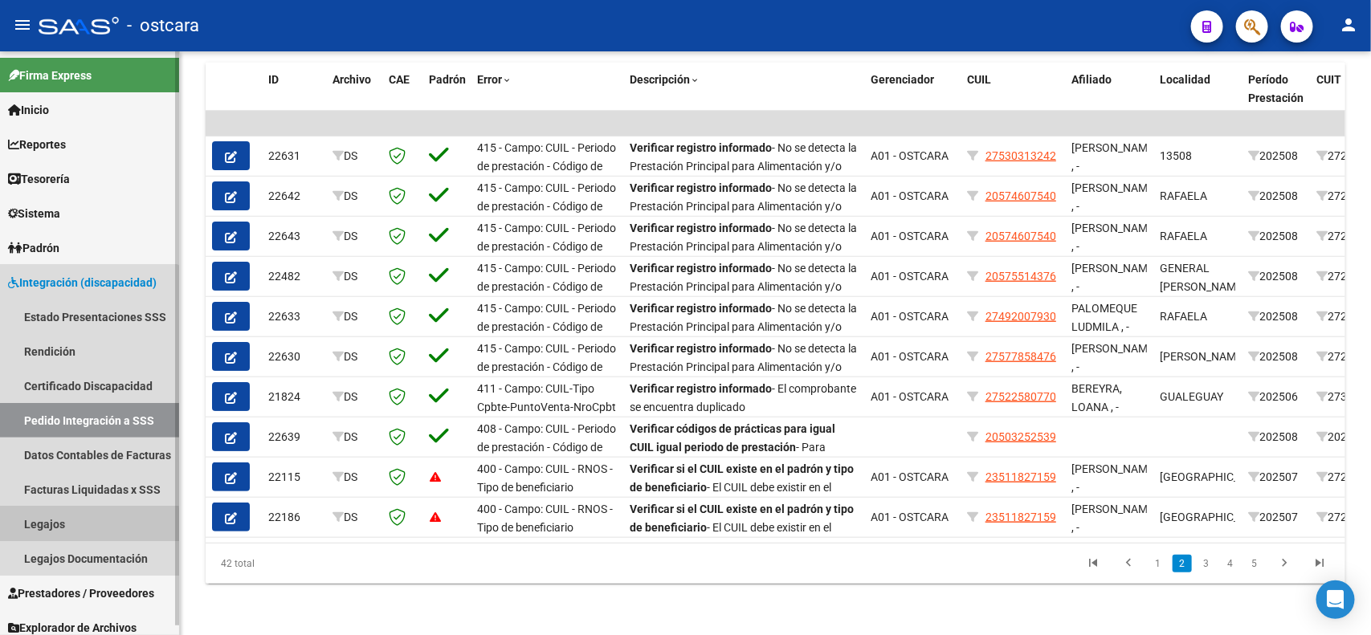
click at [50, 527] on link "Legajos" at bounding box center [89, 524] width 179 height 35
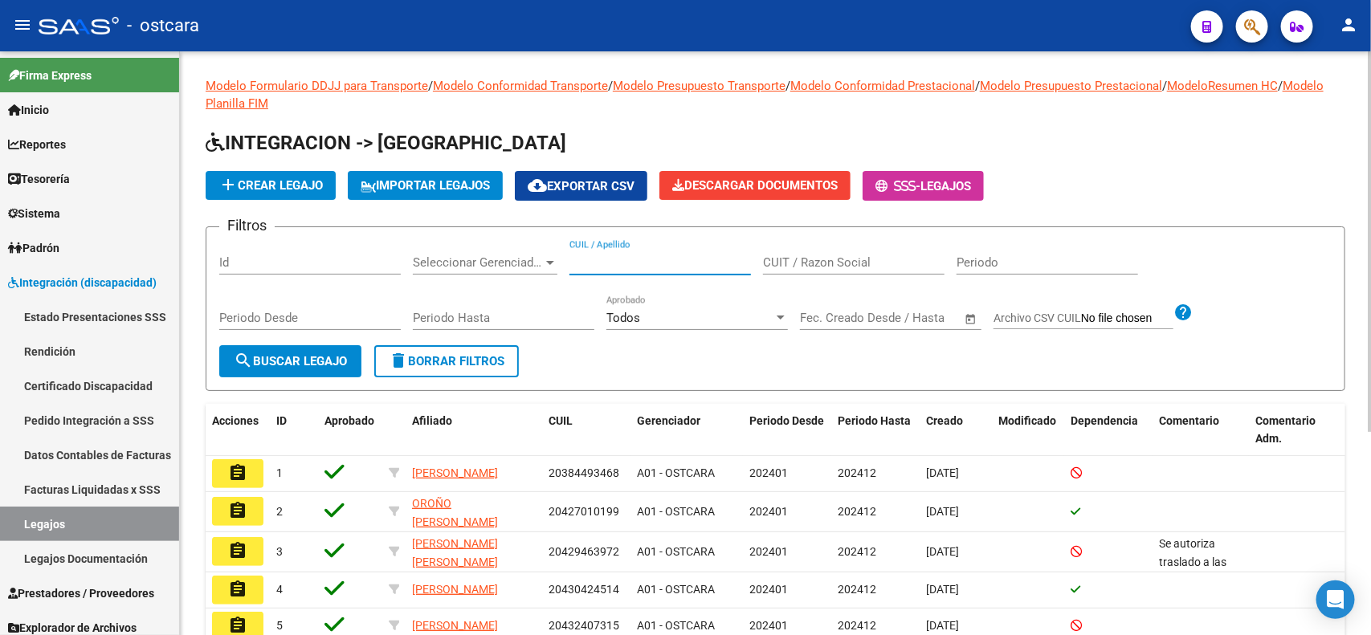
click at [638, 259] on input "CUIL / Apellido" at bounding box center [660, 262] width 182 height 14
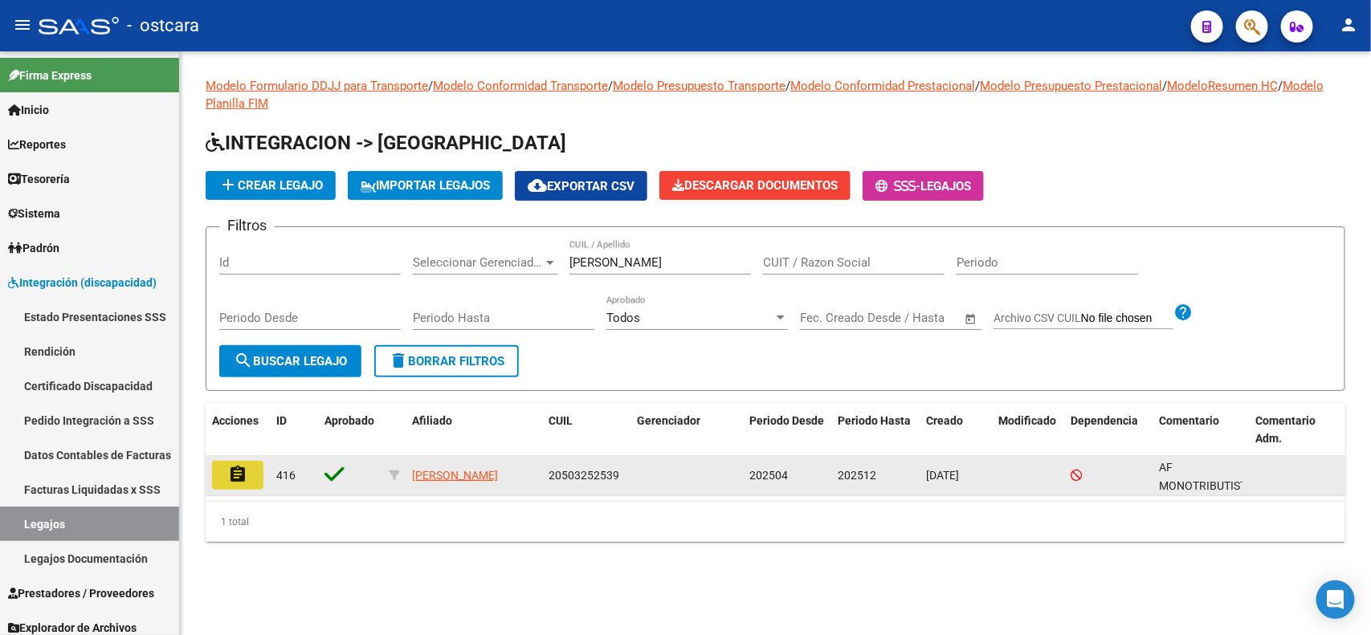
click at [235, 468] on mat-icon "assignment" at bounding box center [237, 474] width 19 height 19
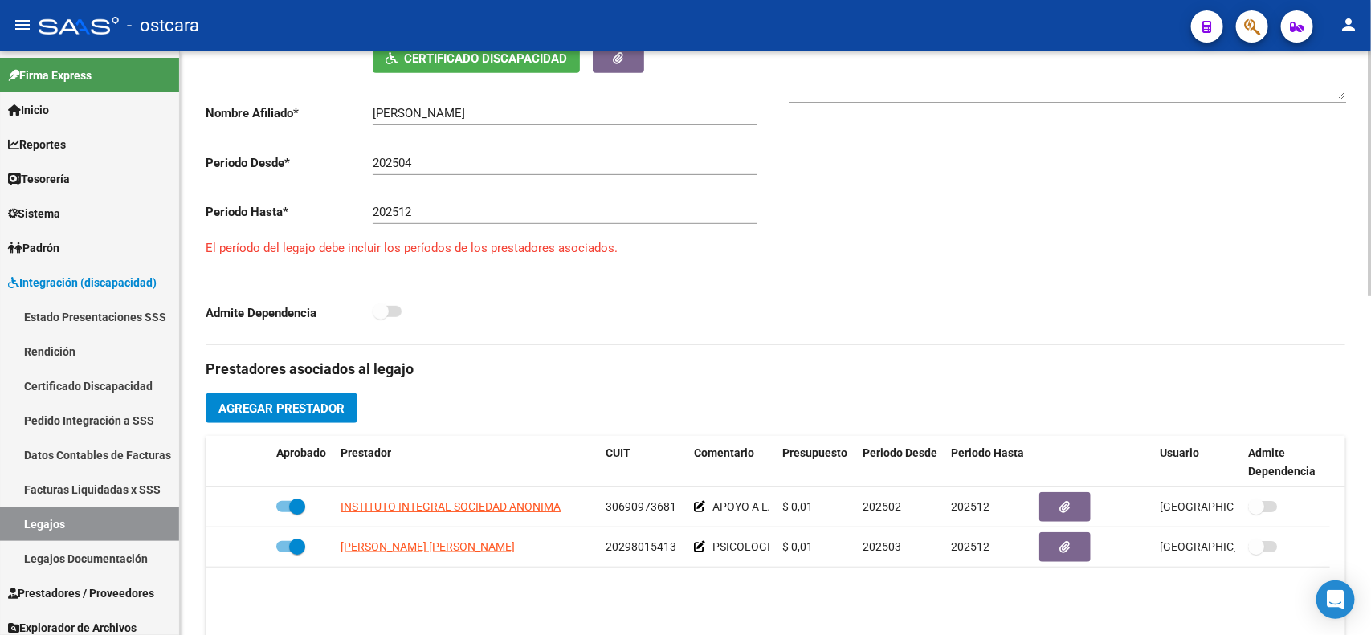
scroll to position [351, 0]
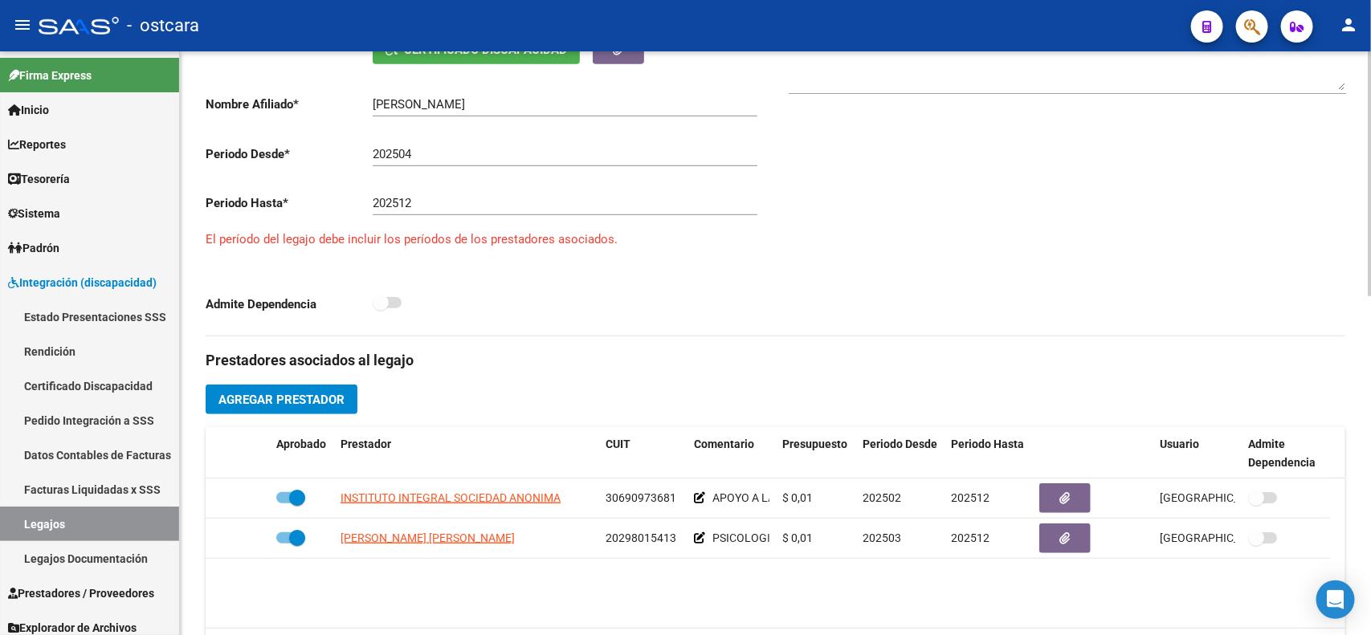
click at [1355, 380] on div at bounding box center [1370, 320] width 4 height 245
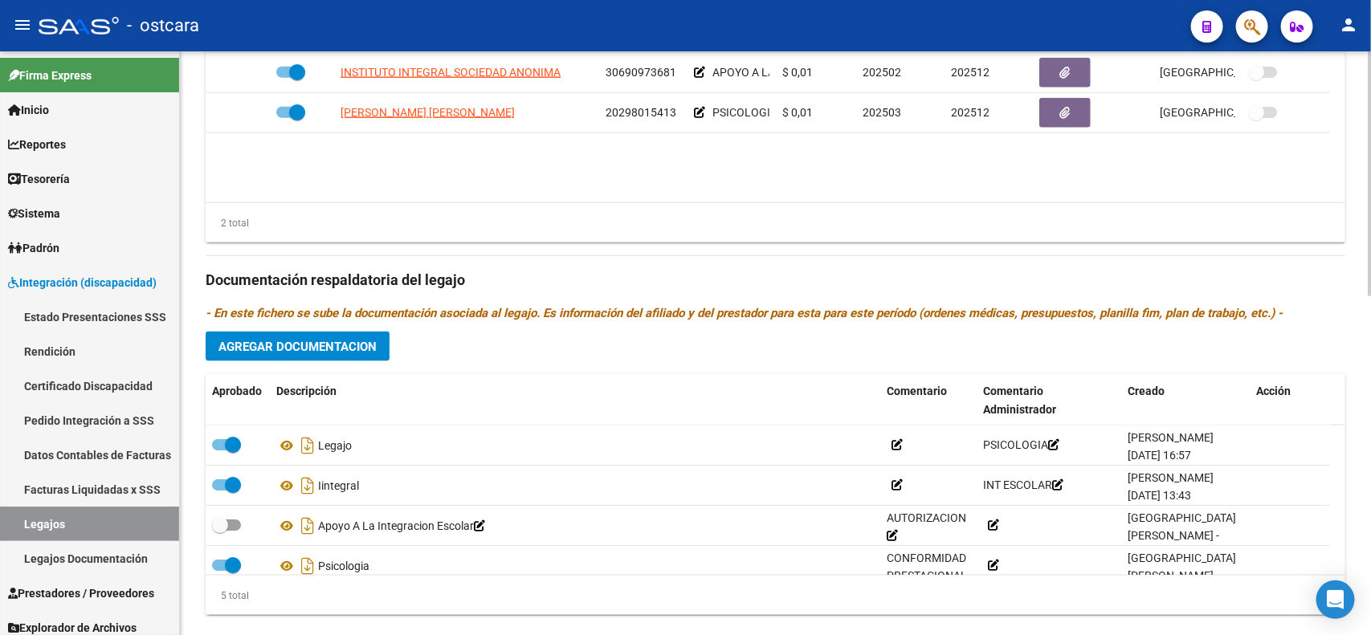
scroll to position [807, 0]
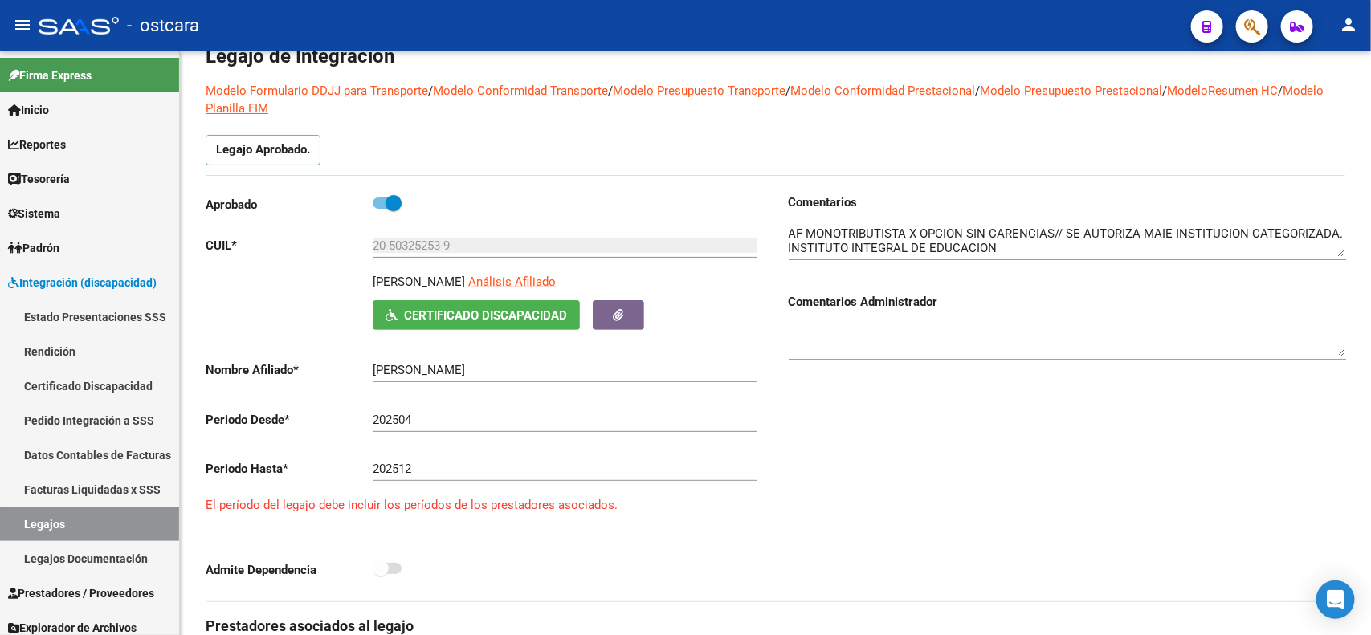
scroll to position [0, 0]
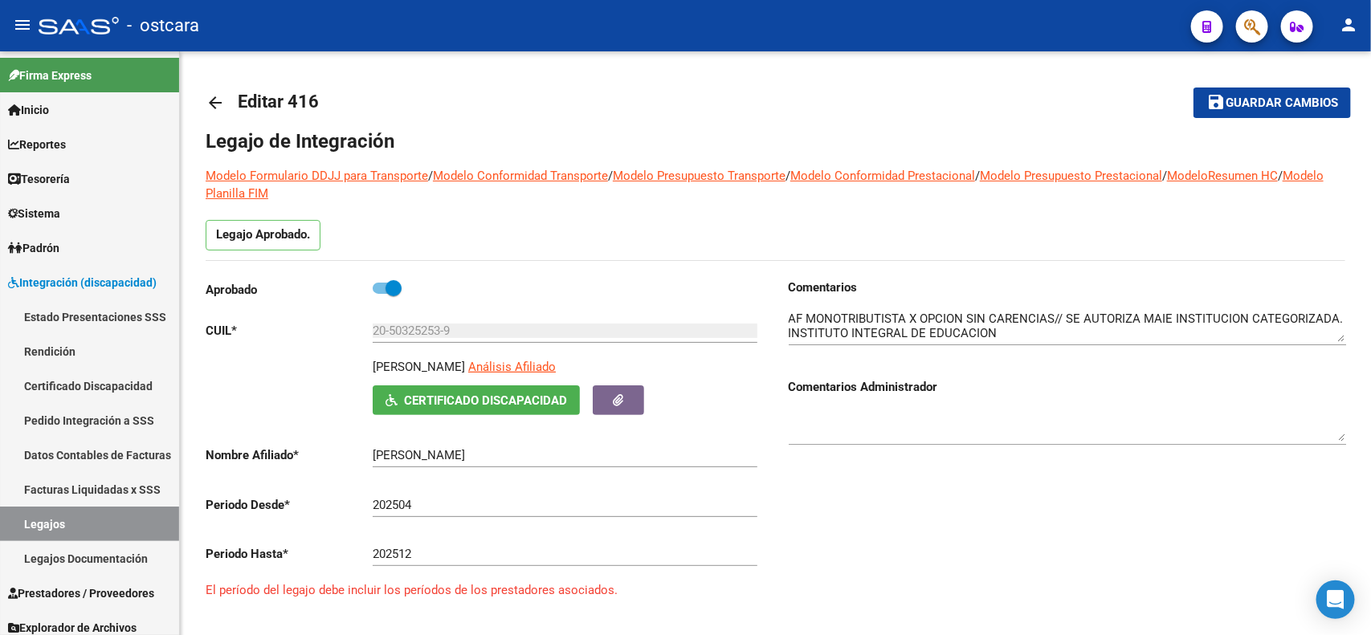
click at [1355, 128] on div at bounding box center [1370, 173] width 4 height 245
